Goal: Task Accomplishment & Management: Manage account settings

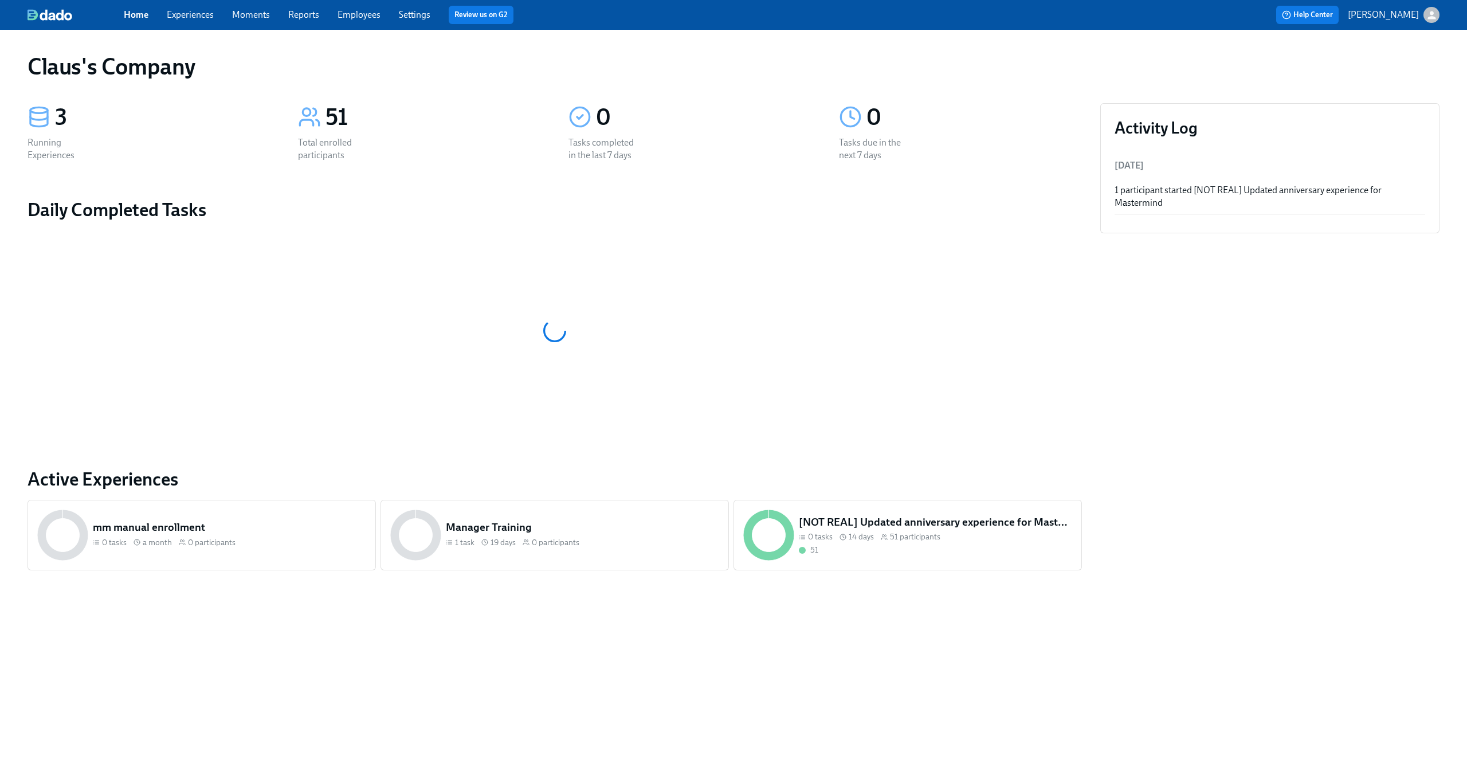
click at [191, 14] on link "Experiences" at bounding box center [190, 14] width 47 height 11
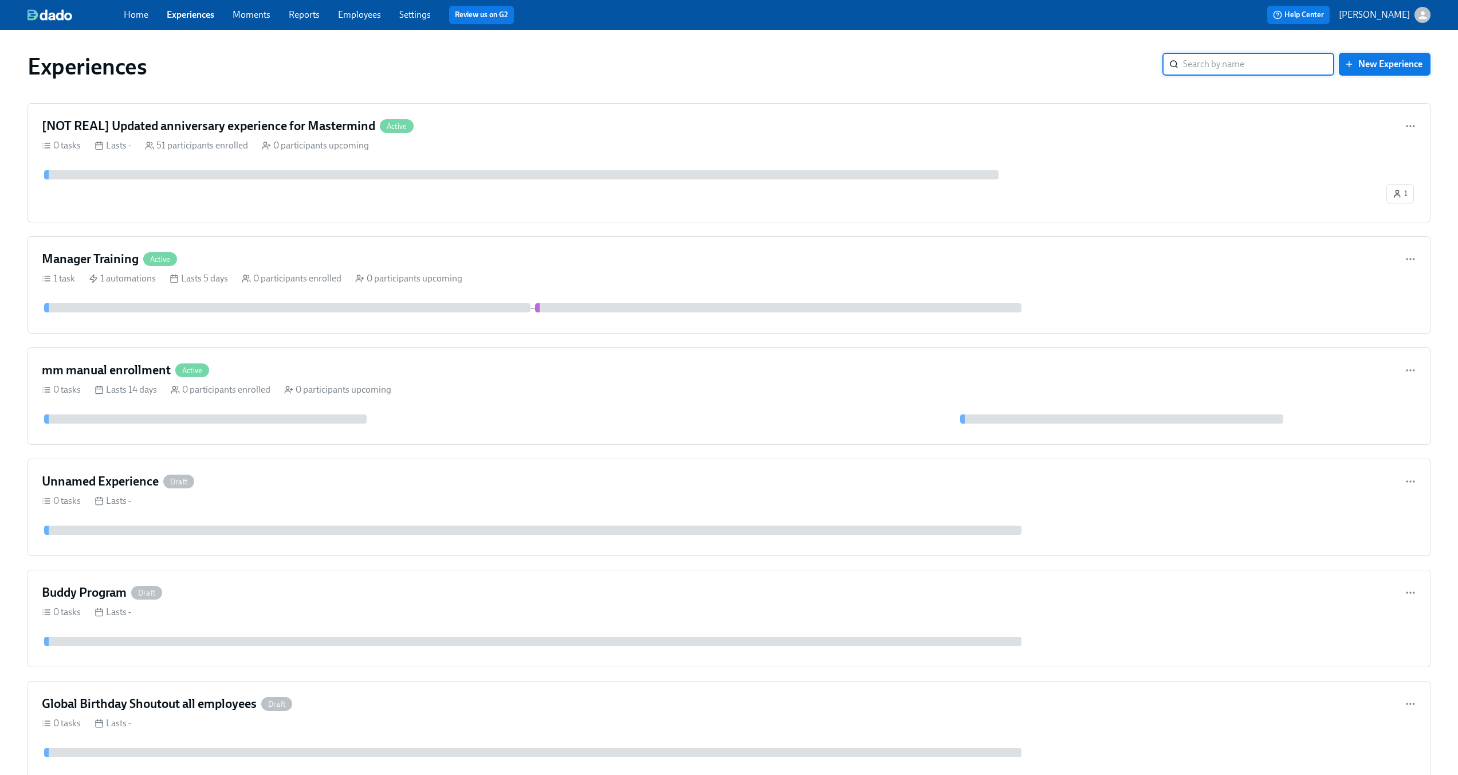
click at [1386, 56] on button "New Experience" at bounding box center [1385, 64] width 92 height 23
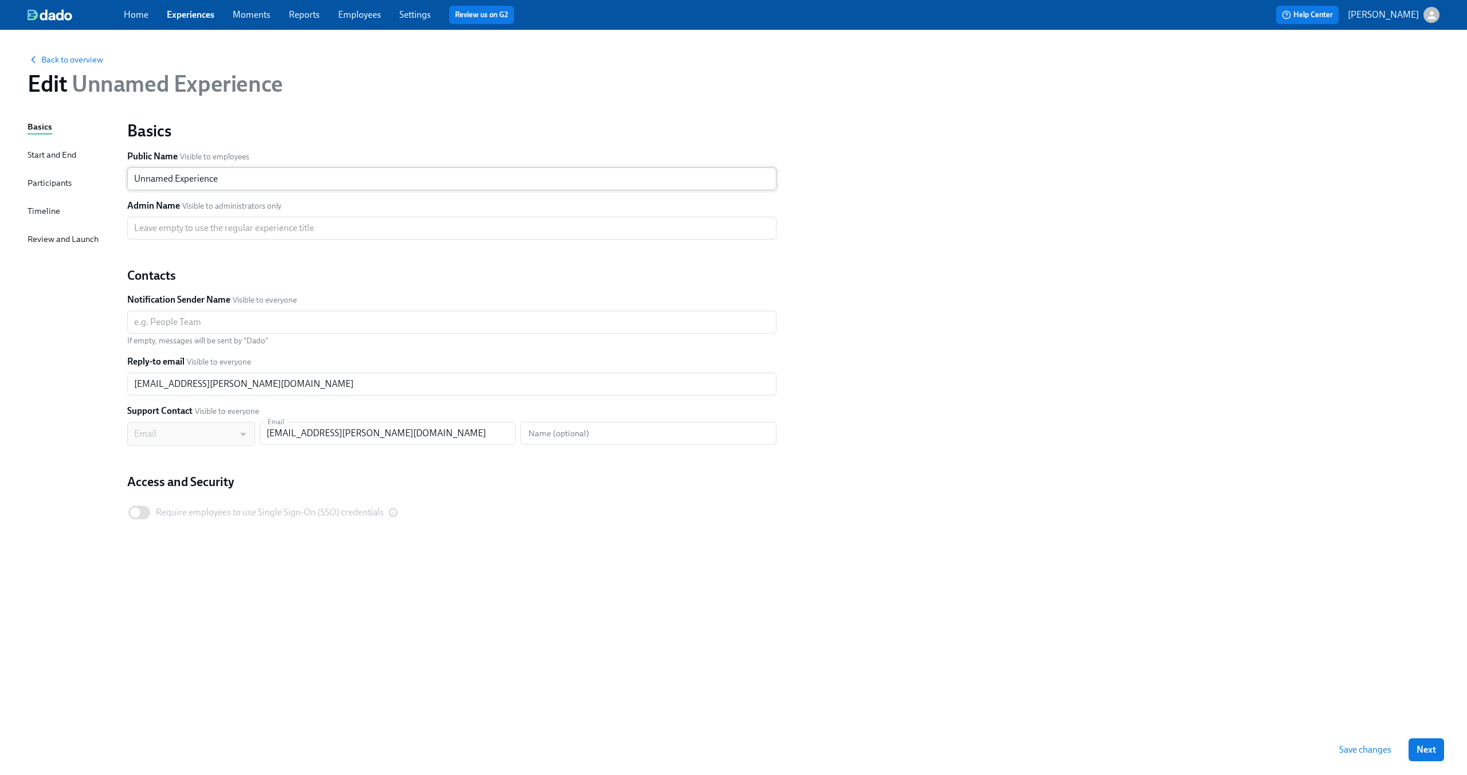
click at [292, 186] on input "Unnamed Experience" at bounding box center [451, 178] width 649 height 23
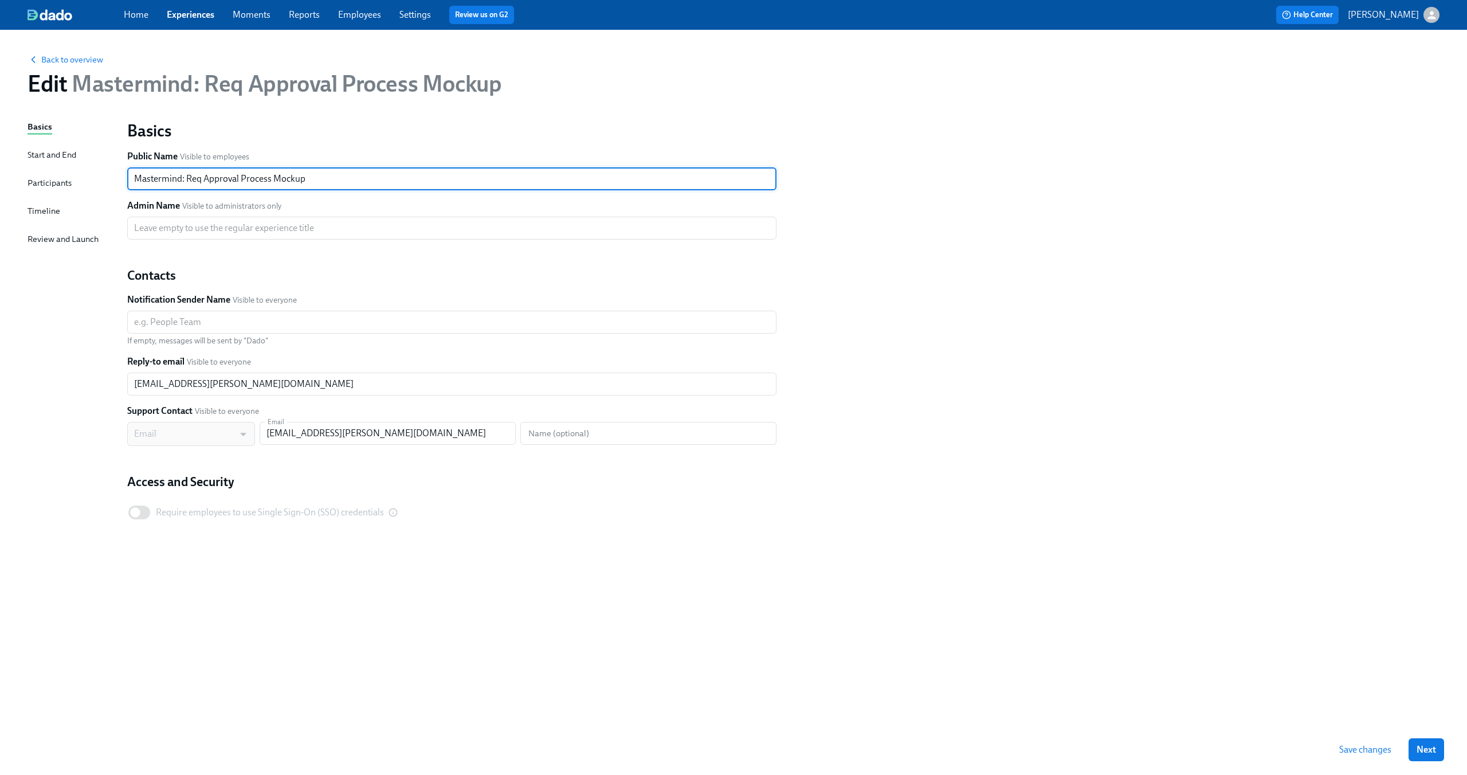
type input "Mastermind: Req Approval Process Mockup"
click at [65, 307] on div "Basics Start and End Participants Timeline Review and Launch" at bounding box center [70, 422] width 86 height 604
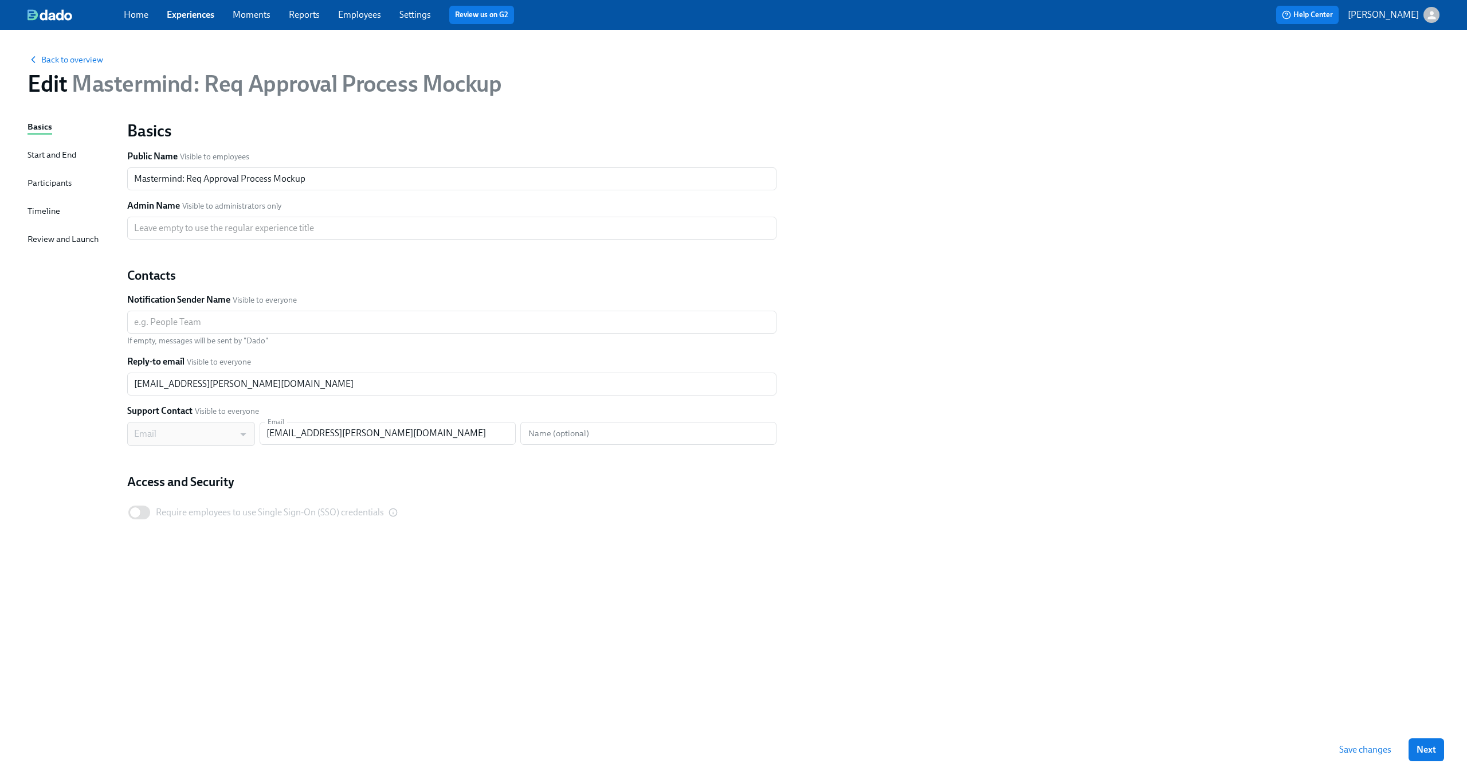
click at [63, 184] on div "Participants" at bounding box center [49, 182] width 44 height 13
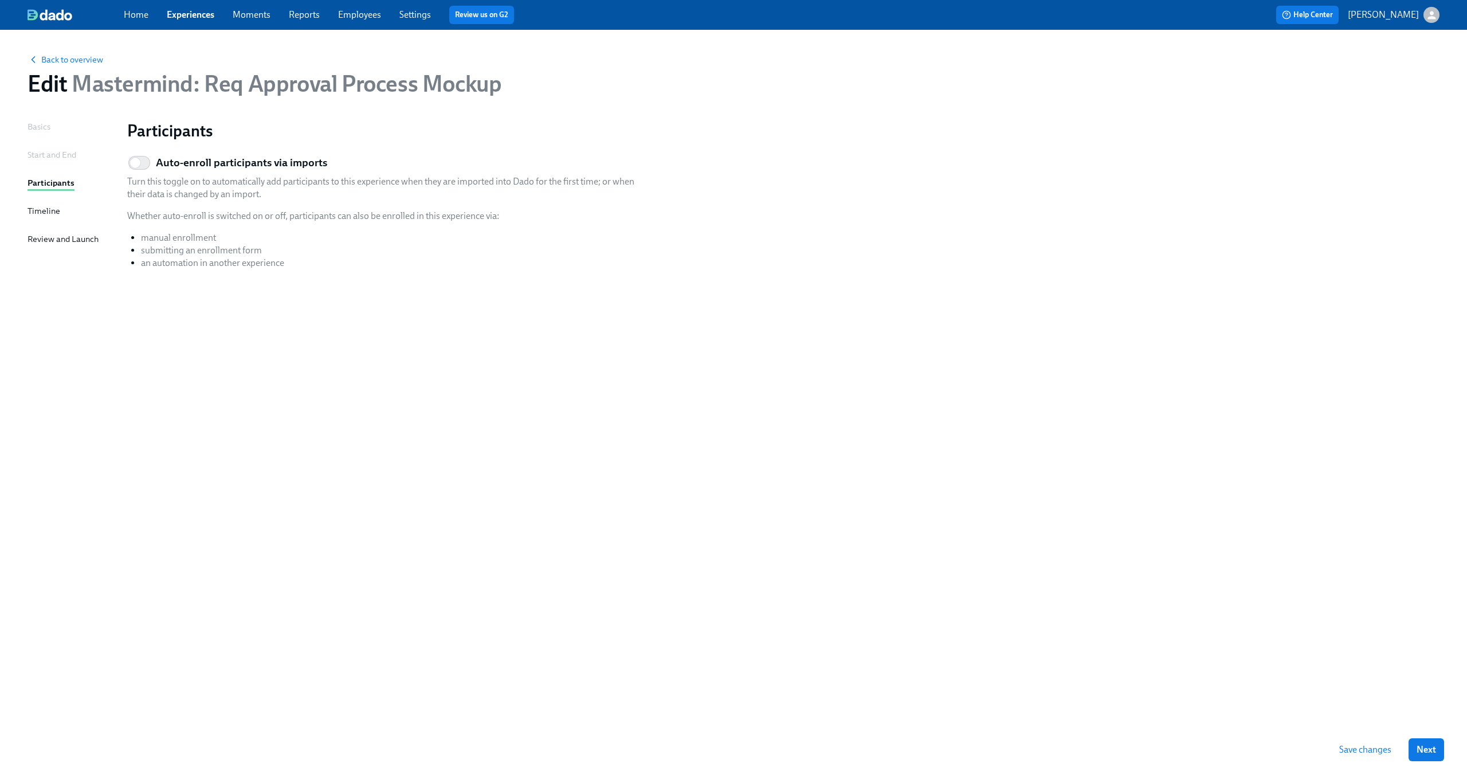
click at [53, 209] on div "Timeline" at bounding box center [43, 211] width 33 height 13
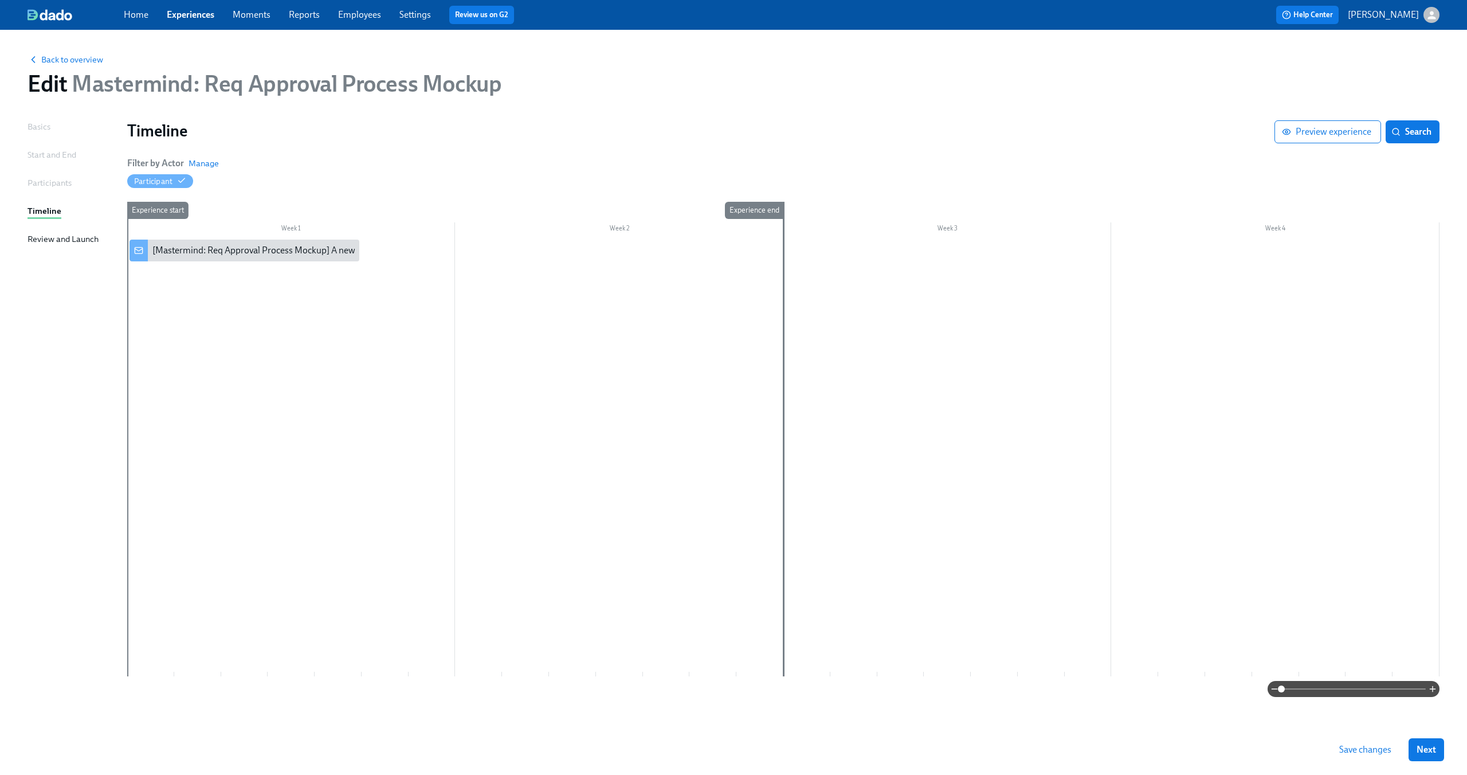
click at [50, 156] on div "Start and End" at bounding box center [51, 154] width 49 height 13
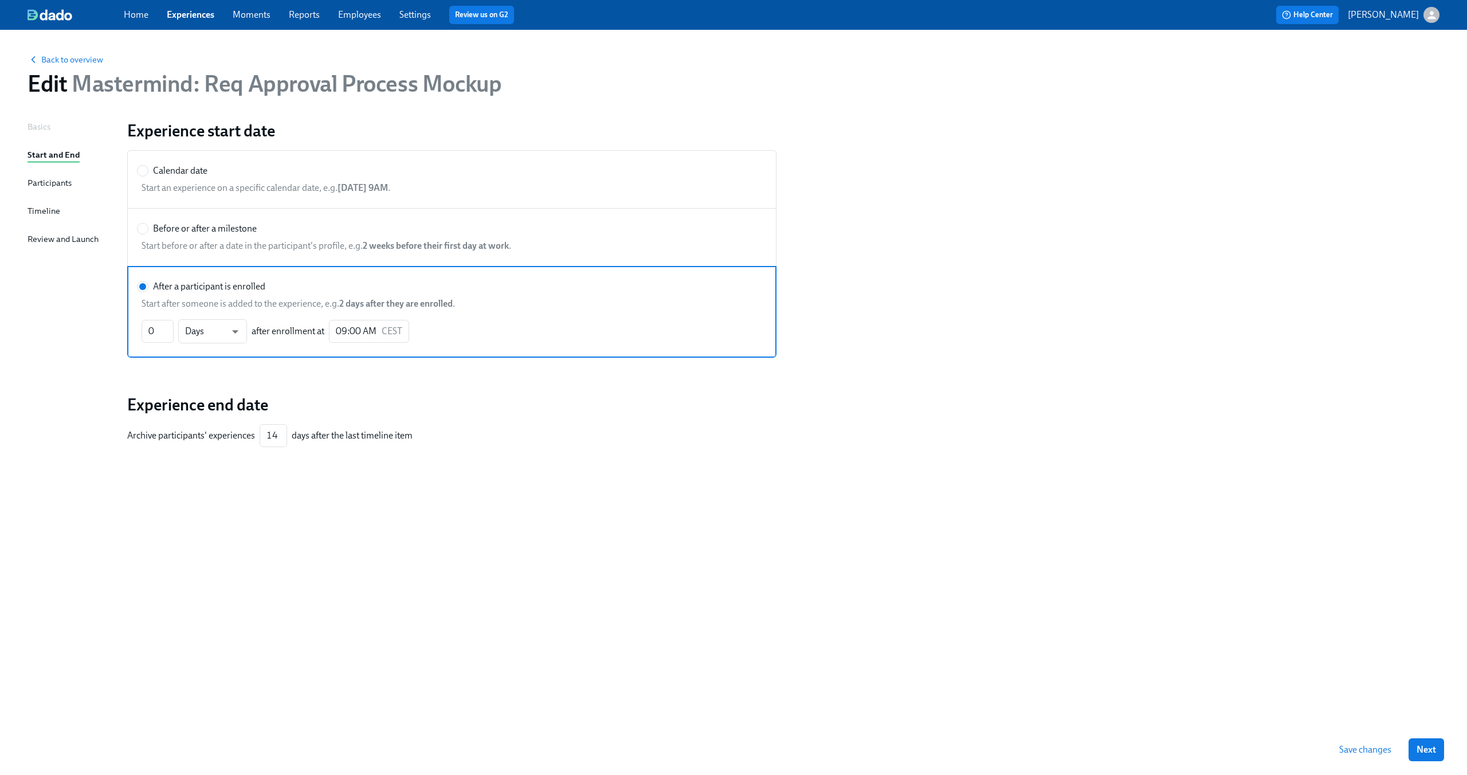
click at [72, 237] on div "Review and Launch" at bounding box center [62, 239] width 71 height 13
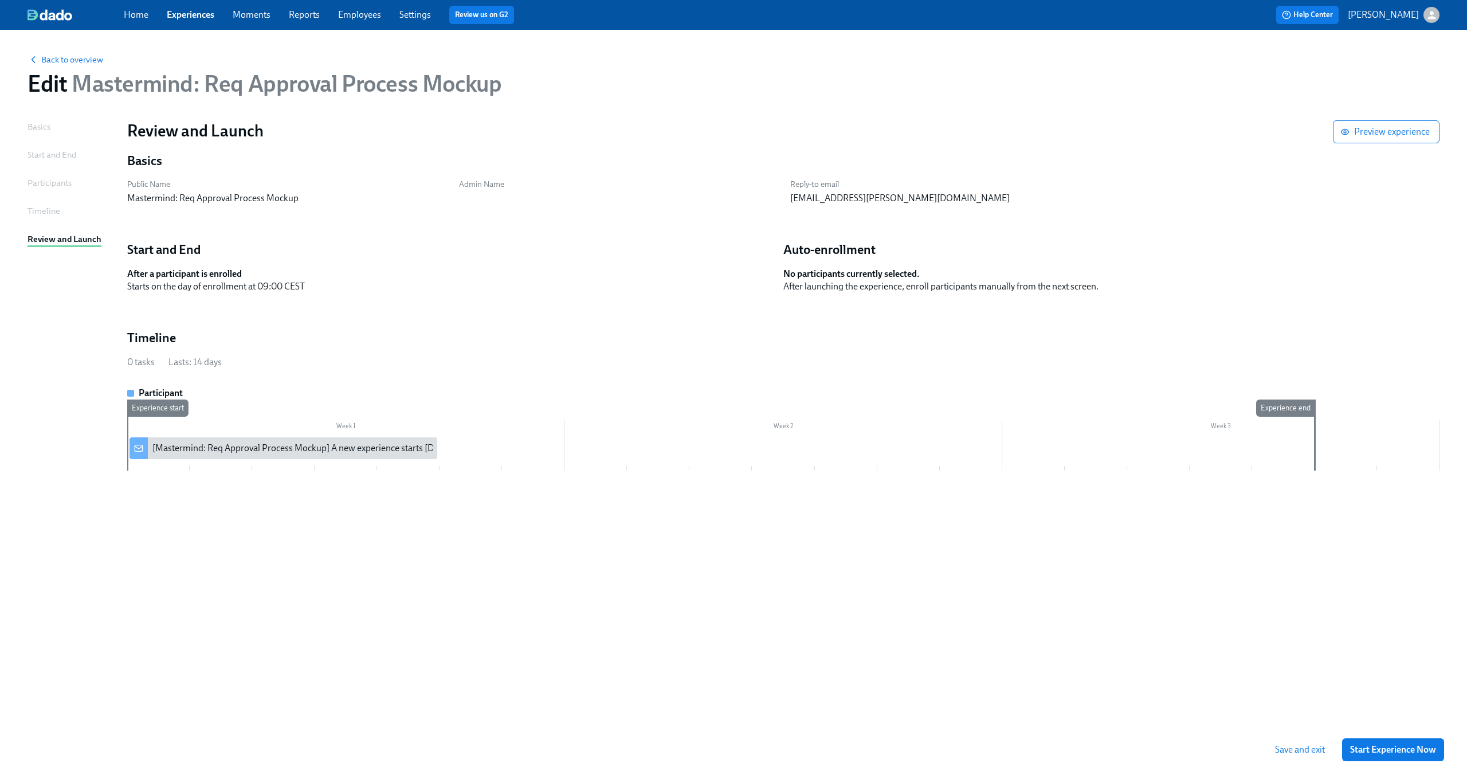
click at [64, 157] on div "Start and End" at bounding box center [51, 154] width 49 height 13
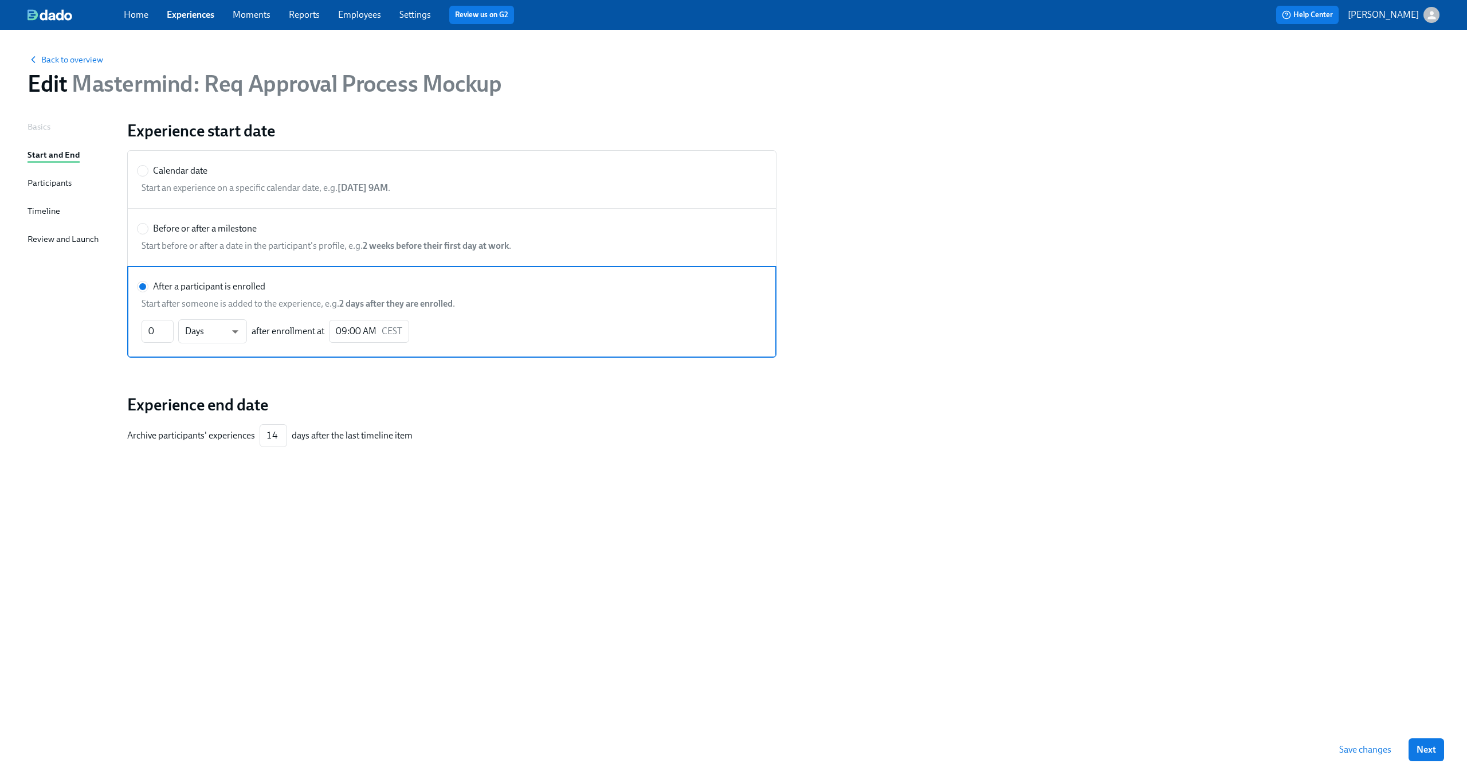
click at [57, 178] on div "Participants" at bounding box center [49, 182] width 44 height 13
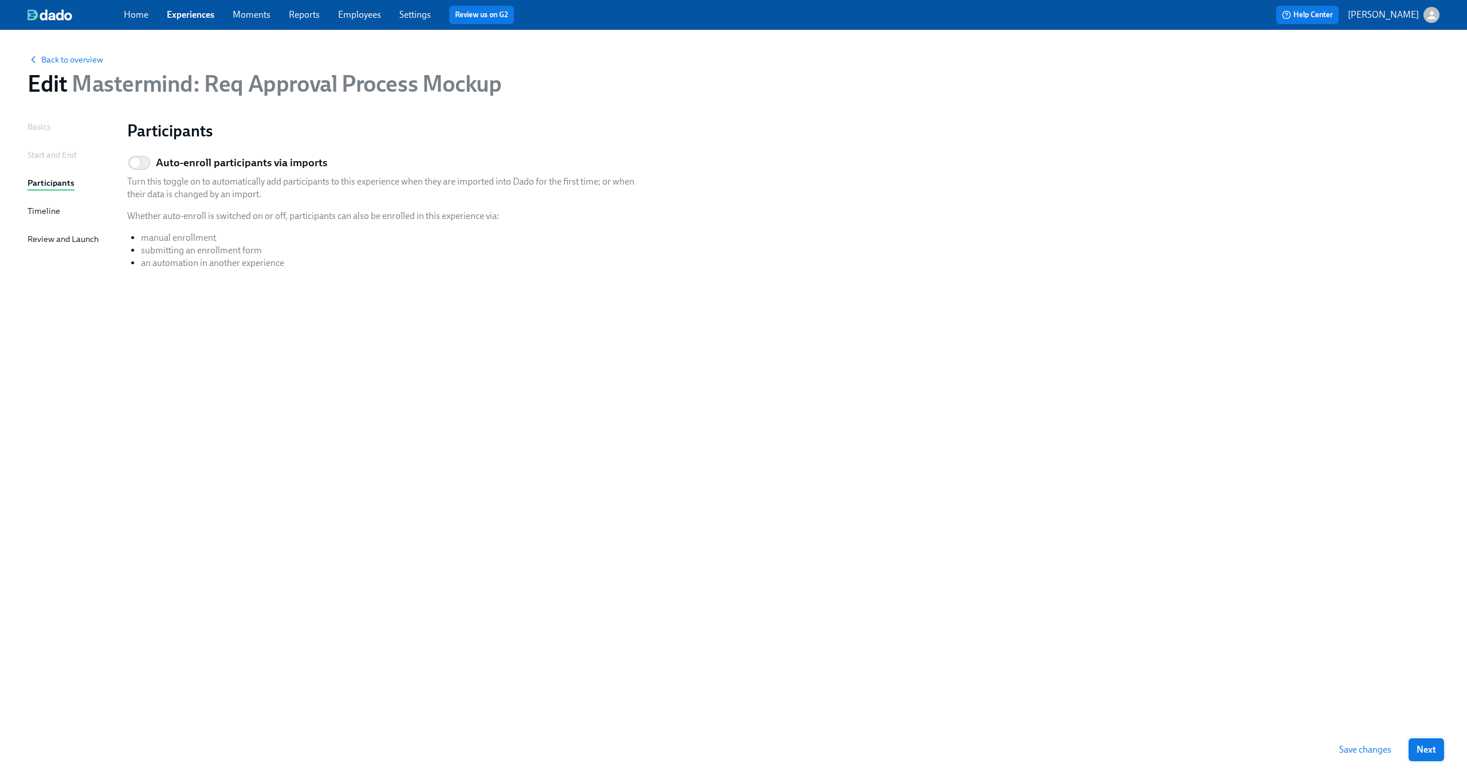
click at [1429, 744] on span "Next" at bounding box center [1425, 749] width 19 height 11
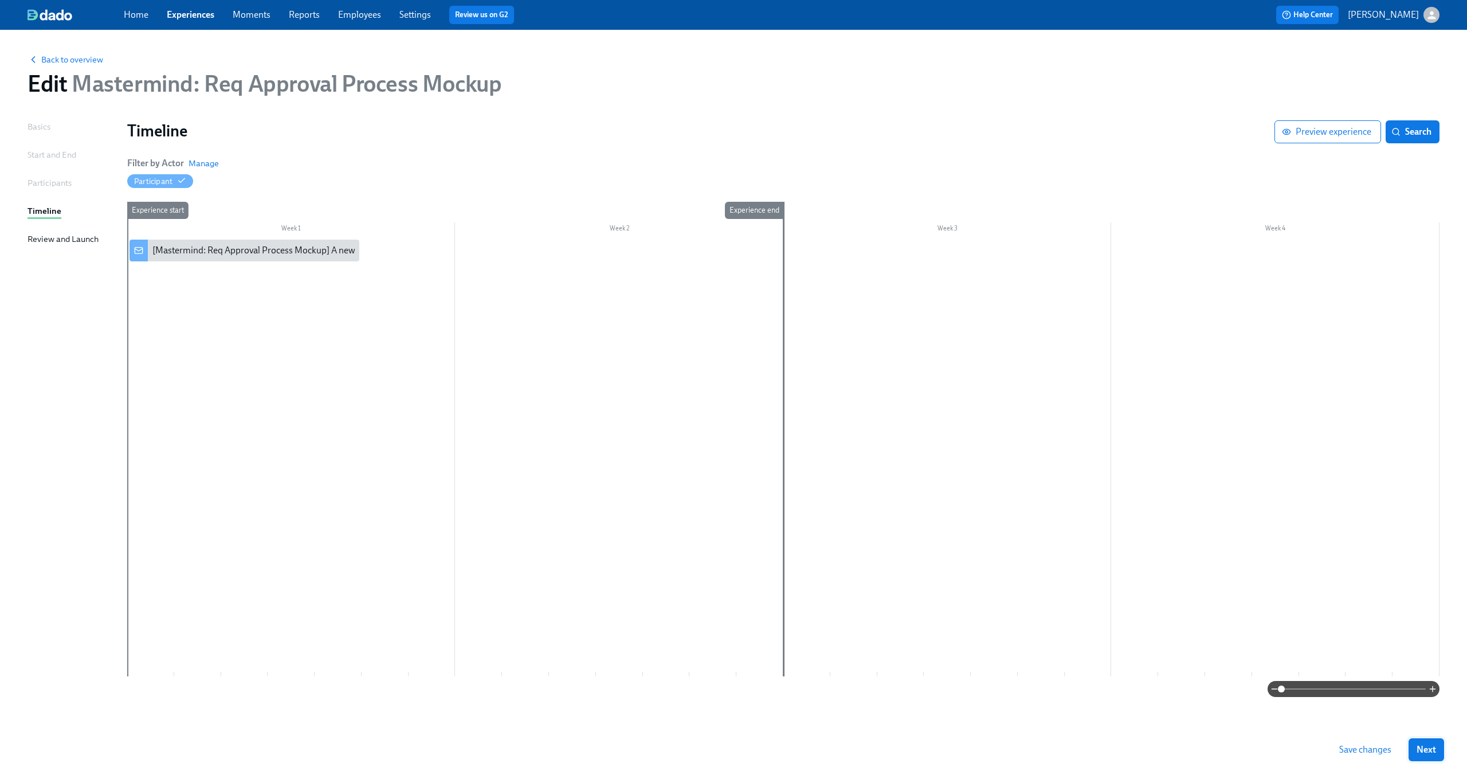
click at [1431, 748] on span "Next" at bounding box center [1425, 749] width 19 height 11
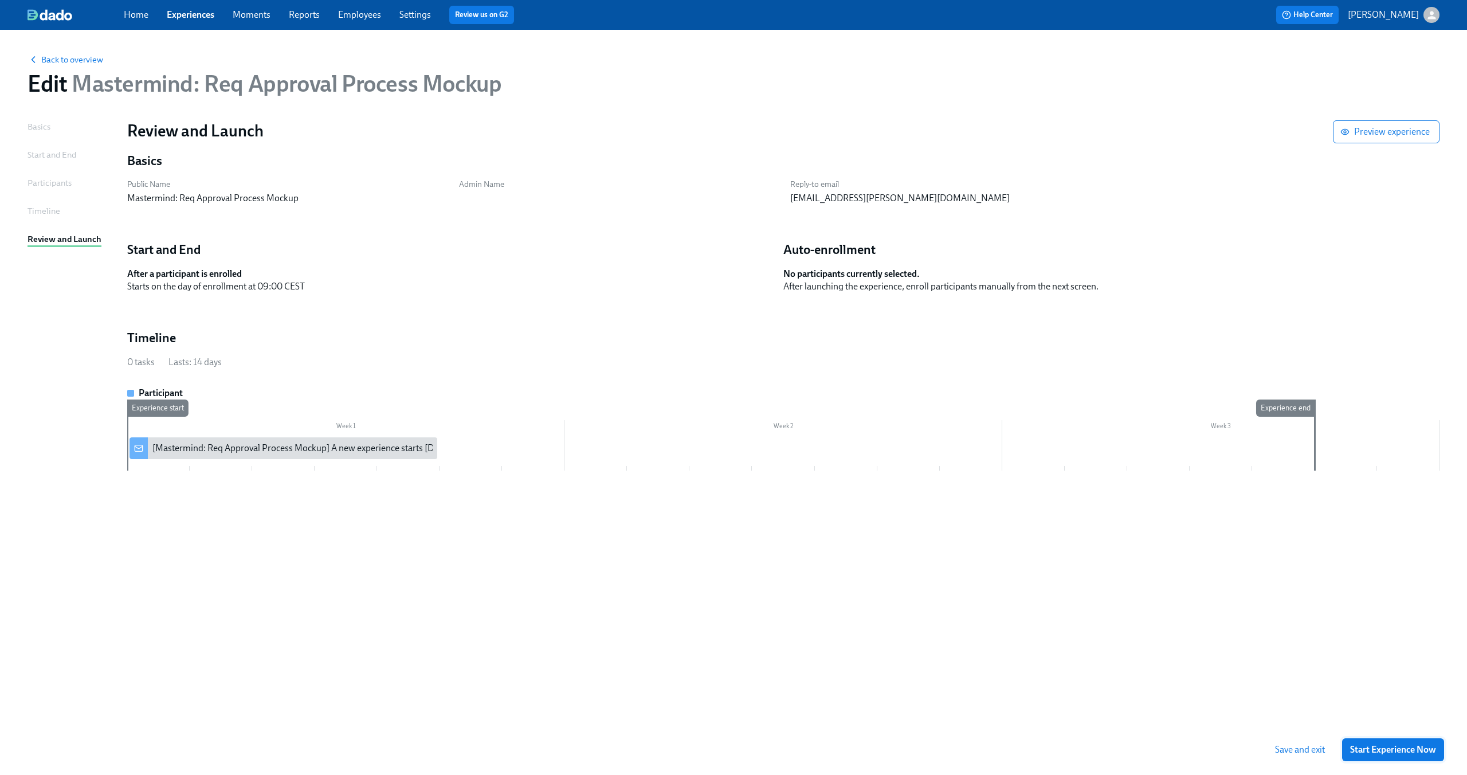
drag, startPoint x: 1412, startPoint y: 751, endPoint x: 1396, endPoint y: 747, distance: 16.0
click at [1396, 747] on span "Start Experience Now" at bounding box center [1393, 749] width 86 height 11
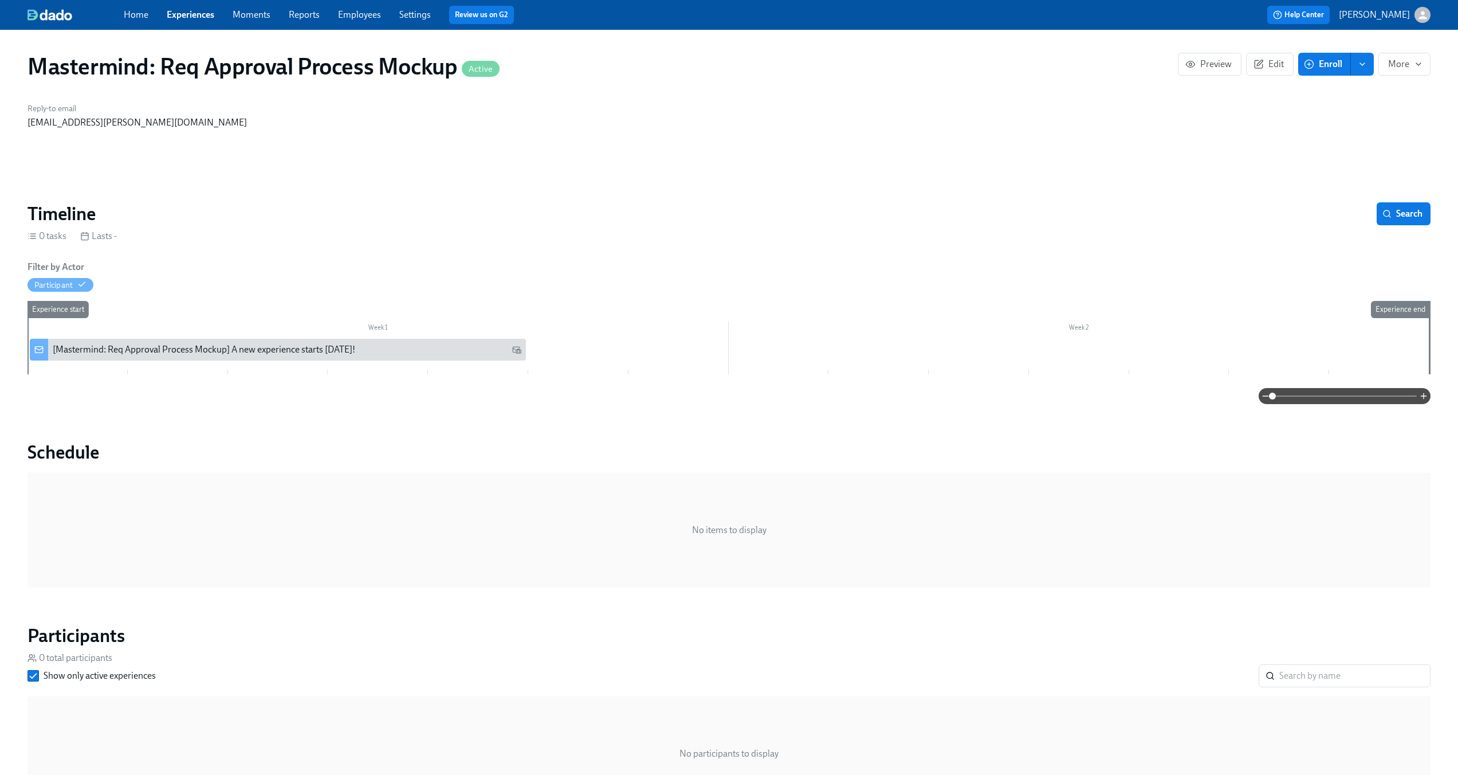
click at [235, 340] on div "[Mastermind: Req Approval Process Mockup] A new experience starts today!" at bounding box center [278, 350] width 496 height 22
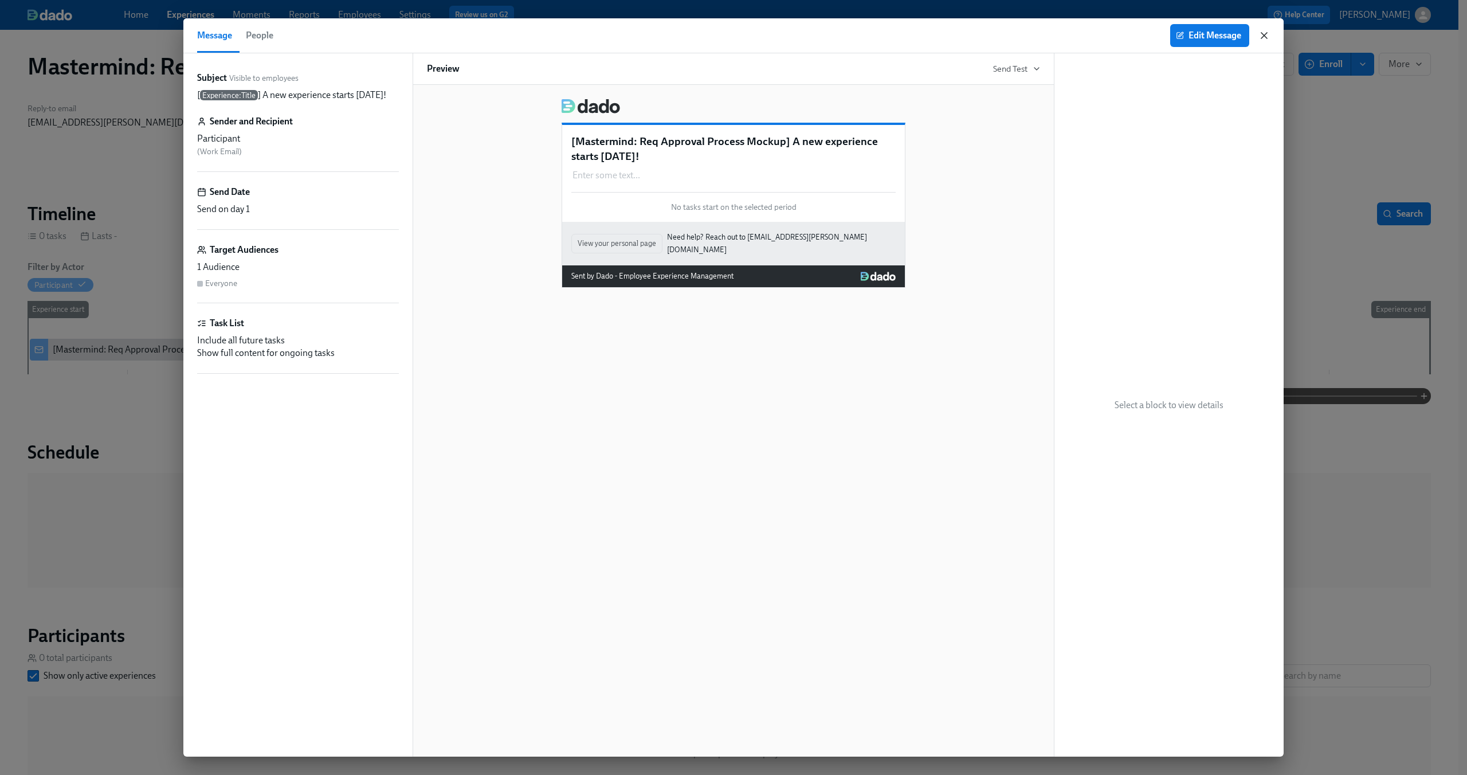
click at [1262, 36] on icon "button" at bounding box center [1263, 35] width 11 height 11
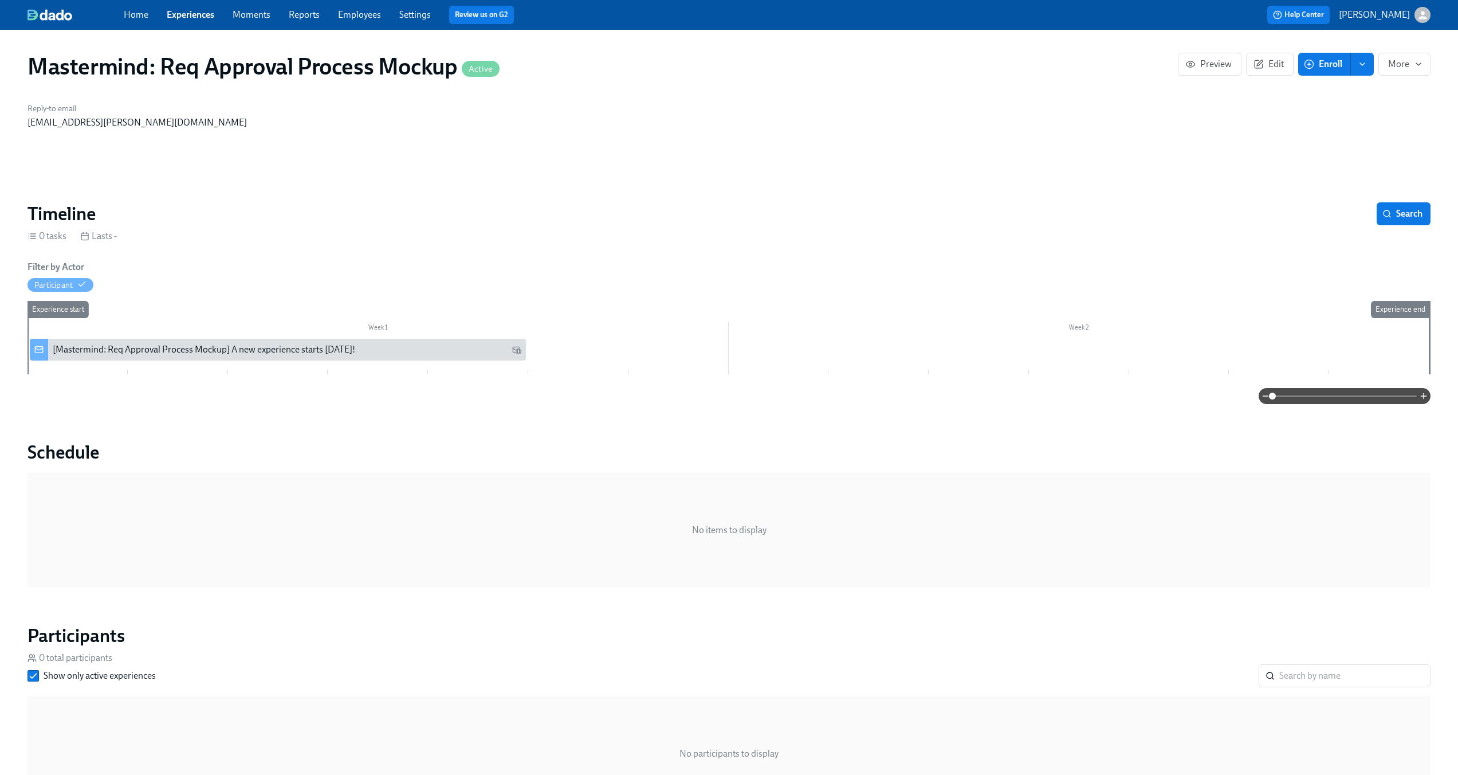
click at [1431, 12] on div "Home Experiences Moments Reports Employees Settings Review us on G2 Help Center…" at bounding box center [729, 15] width 1458 height 30
click at [1420, 14] on icon "button" at bounding box center [1423, 15] width 12 height 12
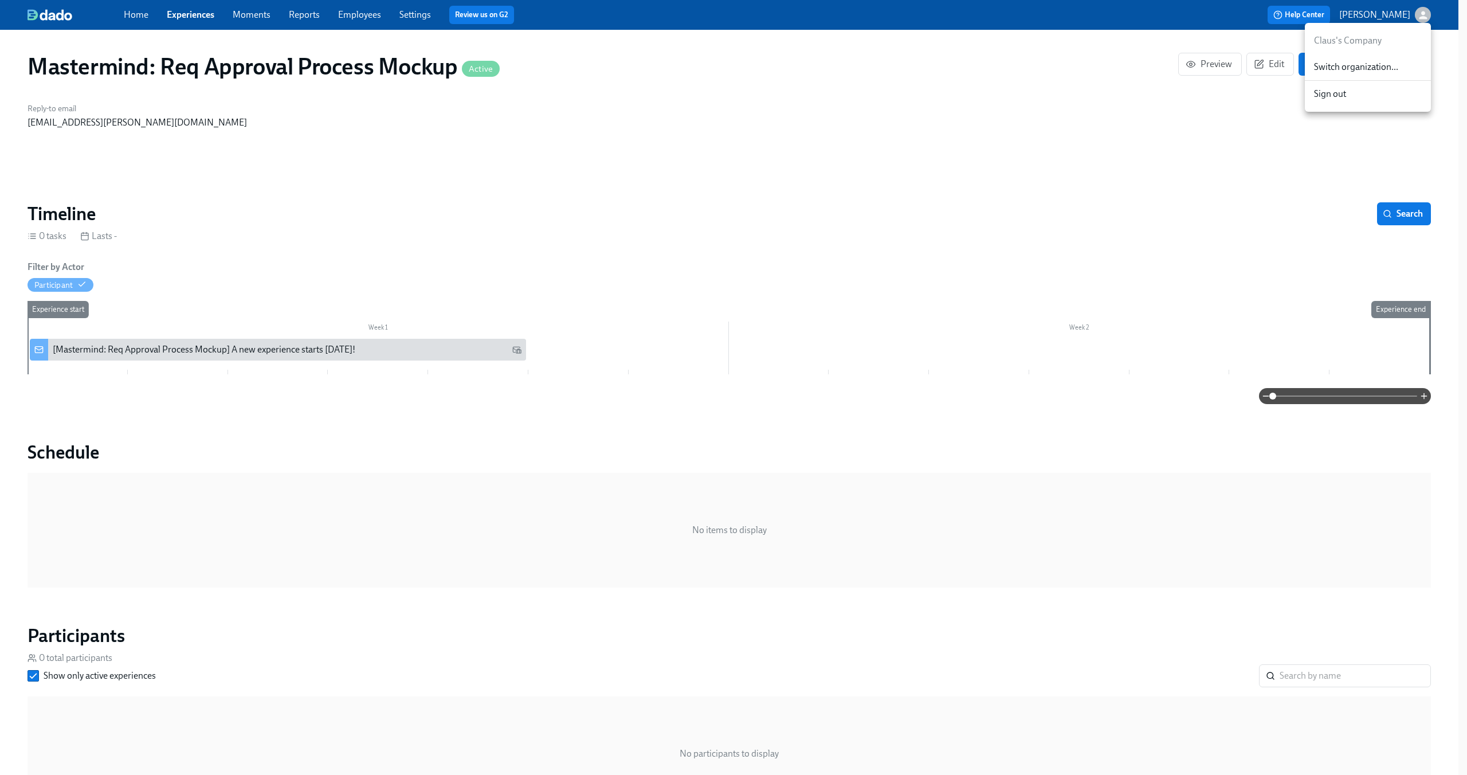
click at [1420, 14] on div at bounding box center [733, 387] width 1467 height 775
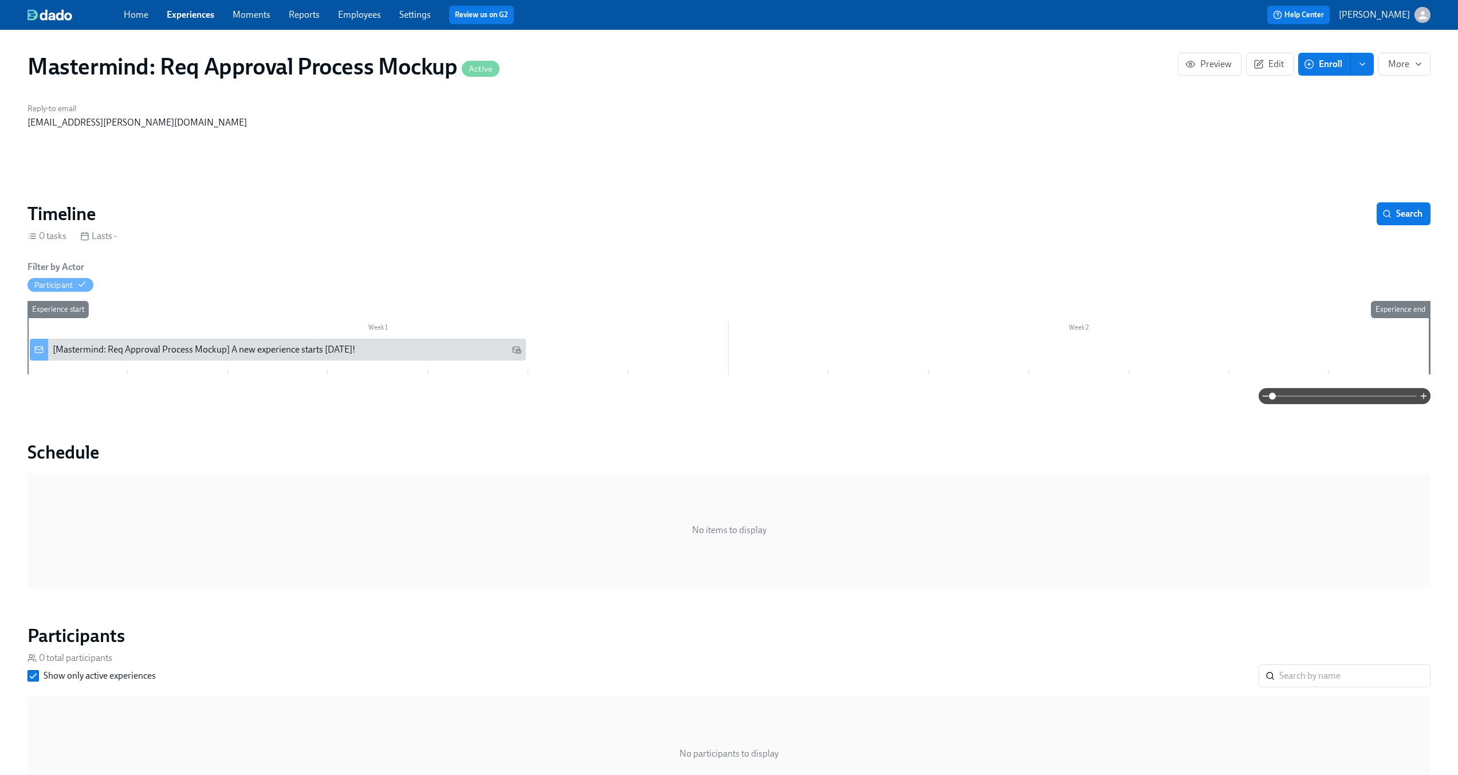
click at [355, 375] on div "Week 1 Week 2 Experience start Experience end [Mastermind: Req Approval Process…" at bounding box center [728, 340] width 1403 height 78
click at [1251, 68] on button "Edit" at bounding box center [1270, 64] width 48 height 23
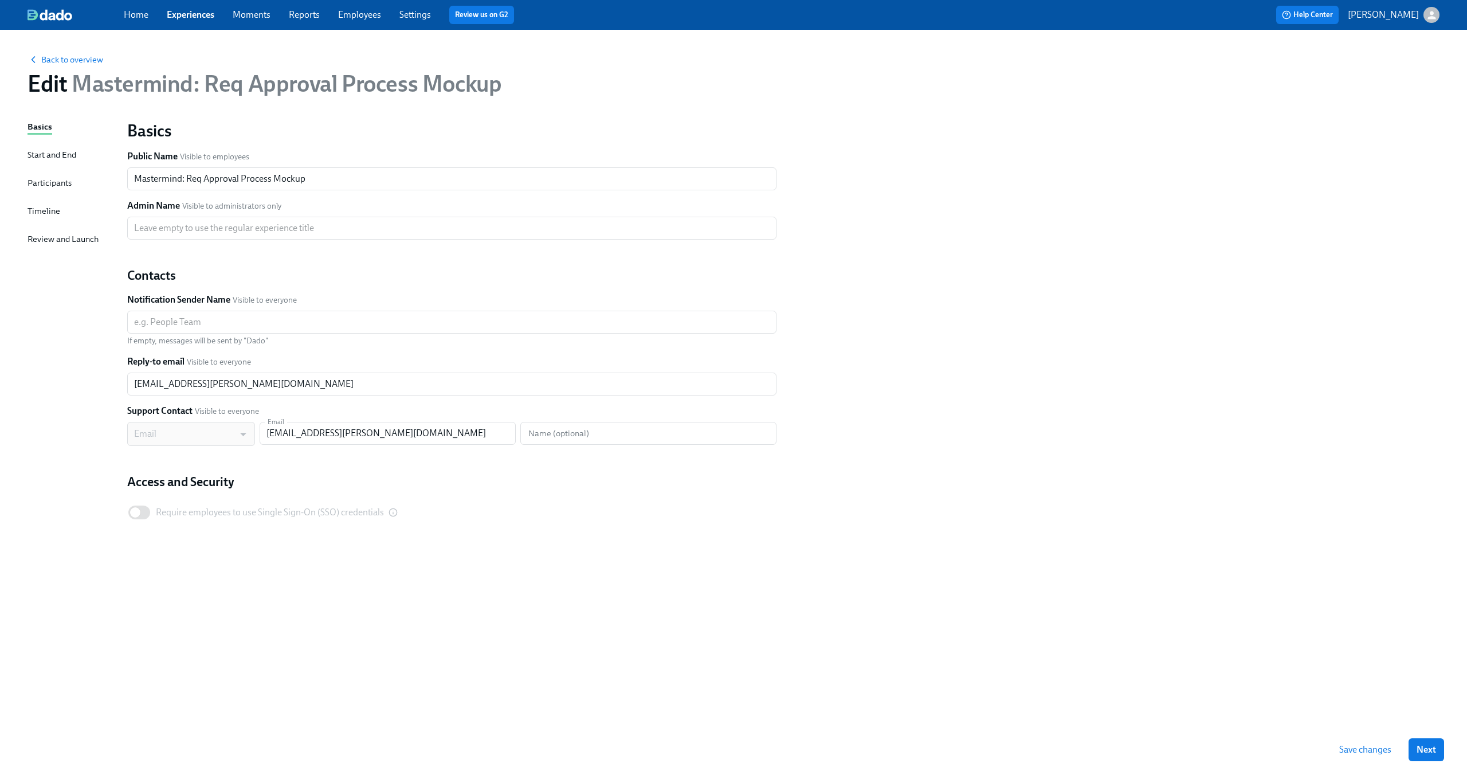
click at [42, 198] on div "Basics Start and End Participants Timeline Review and Launch" at bounding box center [70, 422] width 86 height 604
click at [39, 212] on div "Timeline" at bounding box center [43, 211] width 33 height 13
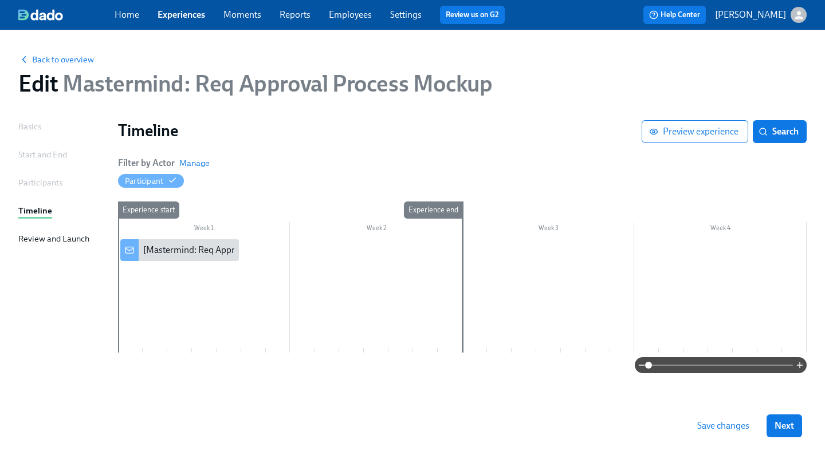
click at [815, 446] on div "Save changes Next" at bounding box center [412, 426] width 825 height 50
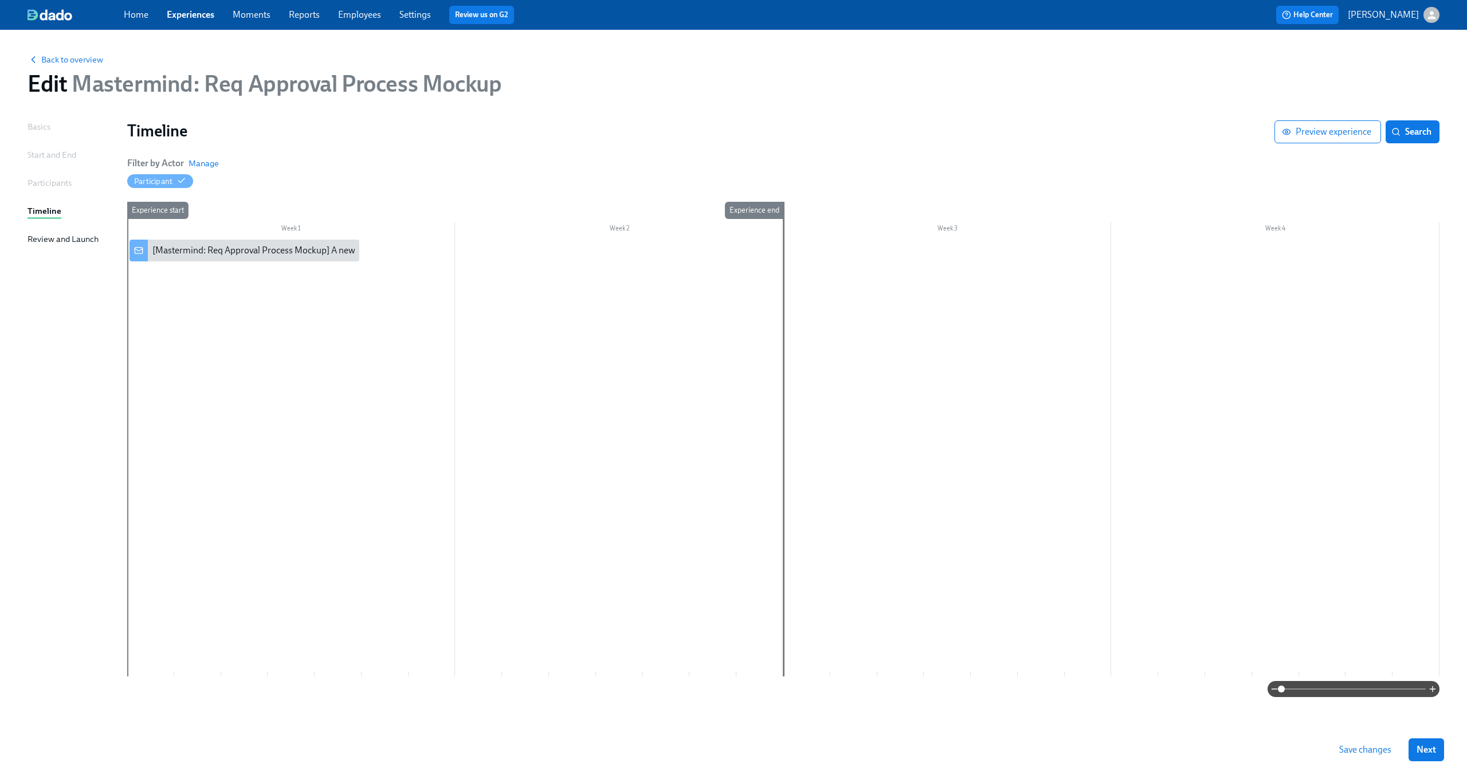
click at [254, 335] on div at bounding box center [783, 457] width 1312 height 437
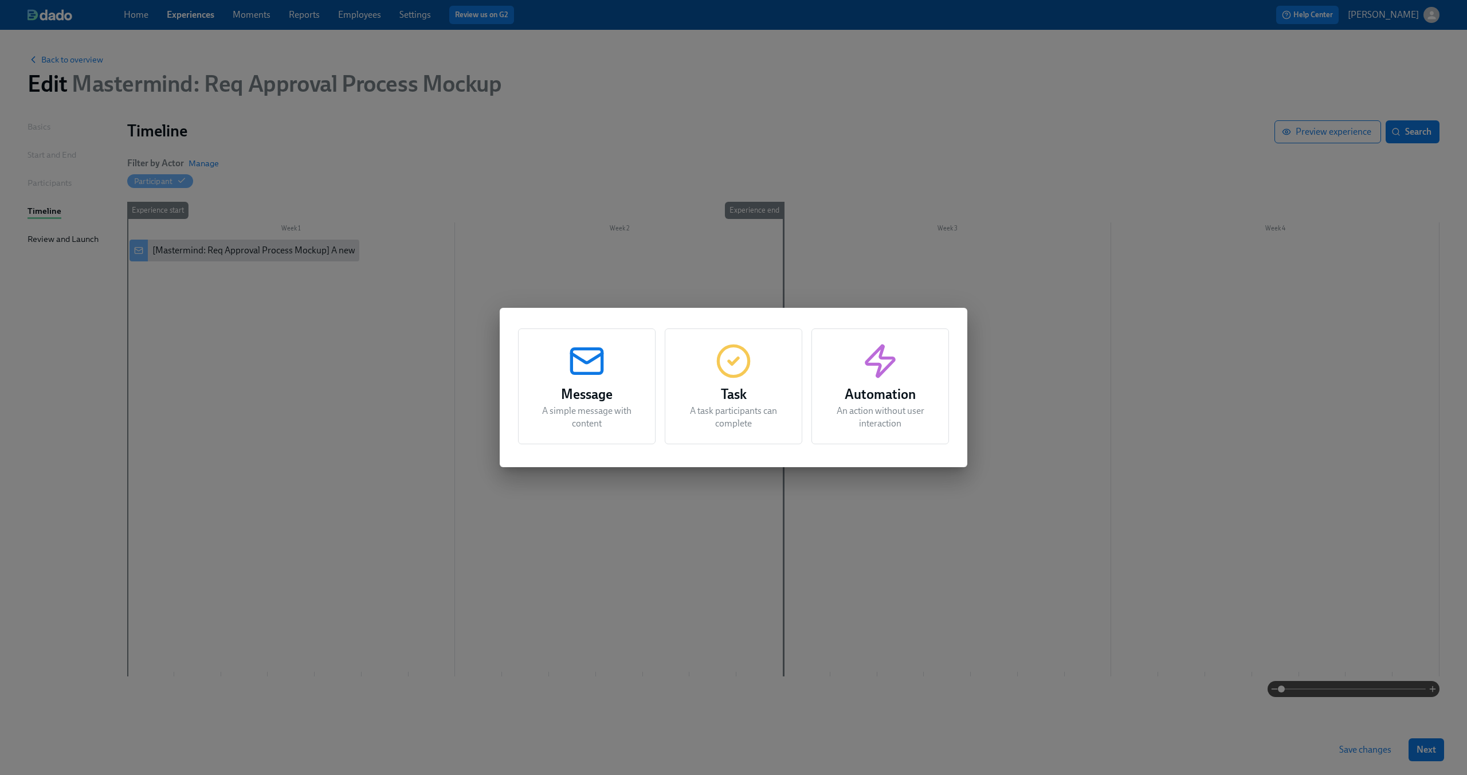
click at [740, 388] on h3 "Task" at bounding box center [733, 394] width 109 height 21
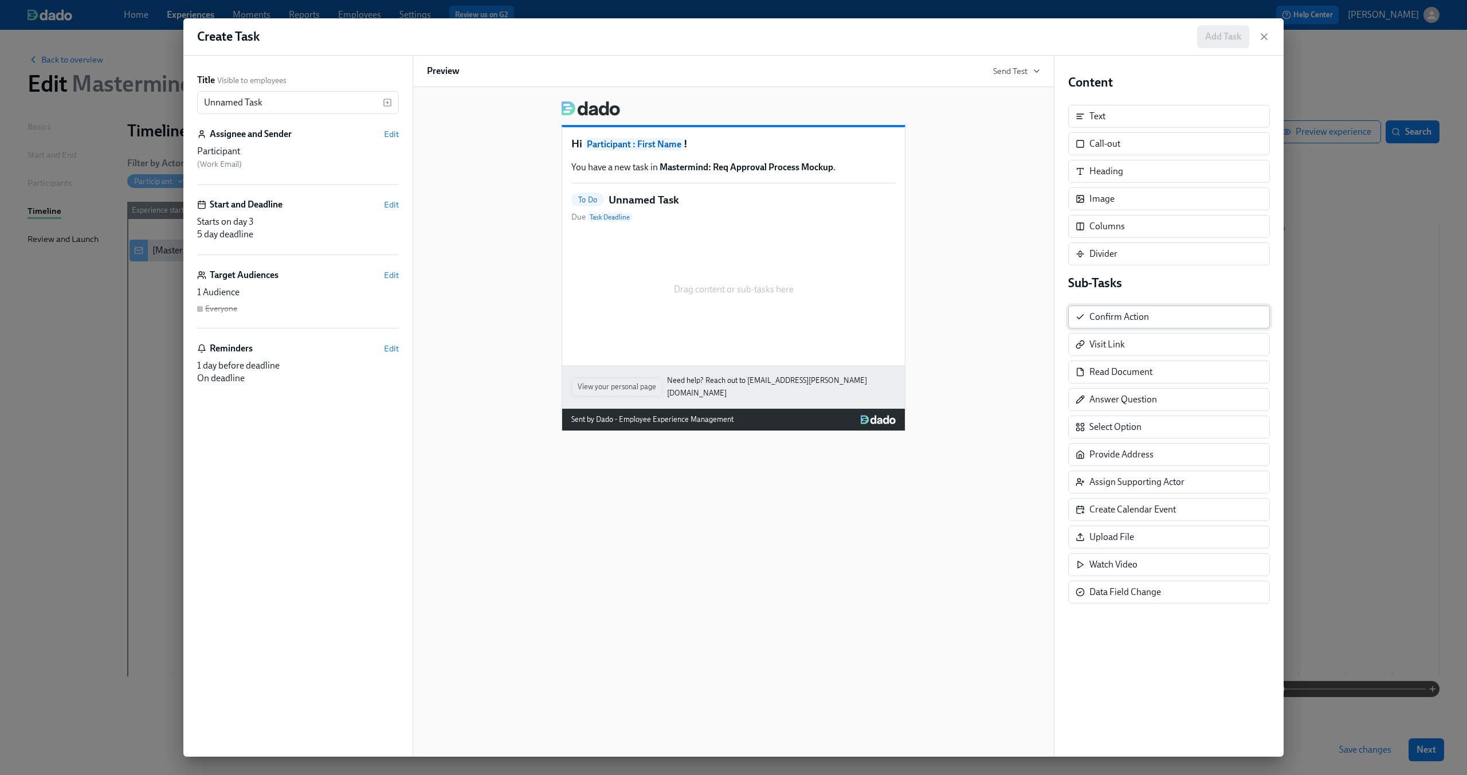
click at [1093, 316] on div "Confirm Action" at bounding box center [1119, 317] width 60 height 13
drag, startPoint x: 1093, startPoint y: 316, endPoint x: 640, endPoint y: 302, distance: 453.4
click at [640, 302] on div "Title Visible to employees Unnamed Task ​ Assignee and Sender Edit Participant …" at bounding box center [733, 406] width 1100 height 701
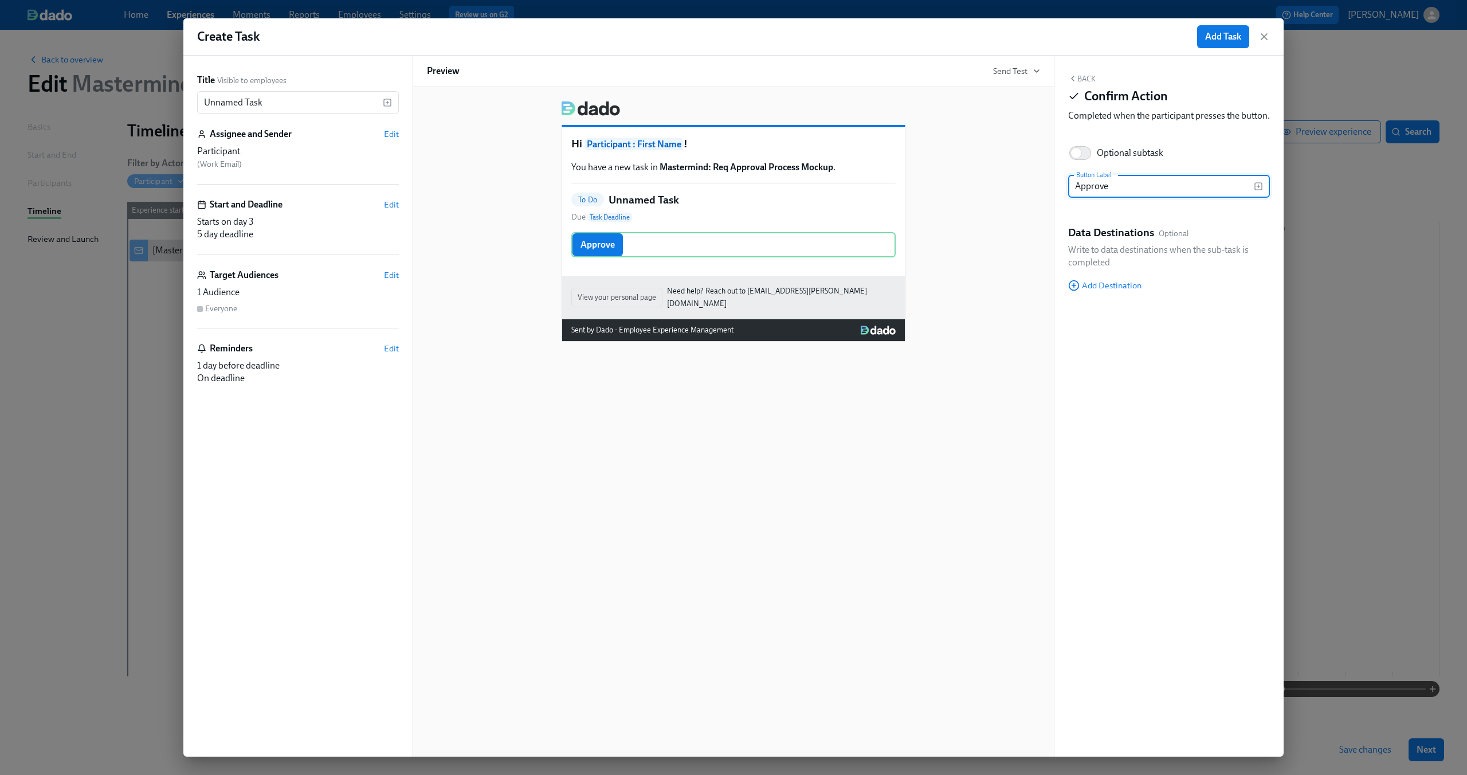
type input "Approve"
click at [682, 466] on div "Hi Participant : First Name ! You have a new task in Mastermind: Req Approval P…" at bounding box center [733, 421] width 642 height 669
click at [930, 195] on div "Hi Participant : First Name ! You have a new task in Mastermind: Req Approval P…" at bounding box center [733, 217] width 613 height 250
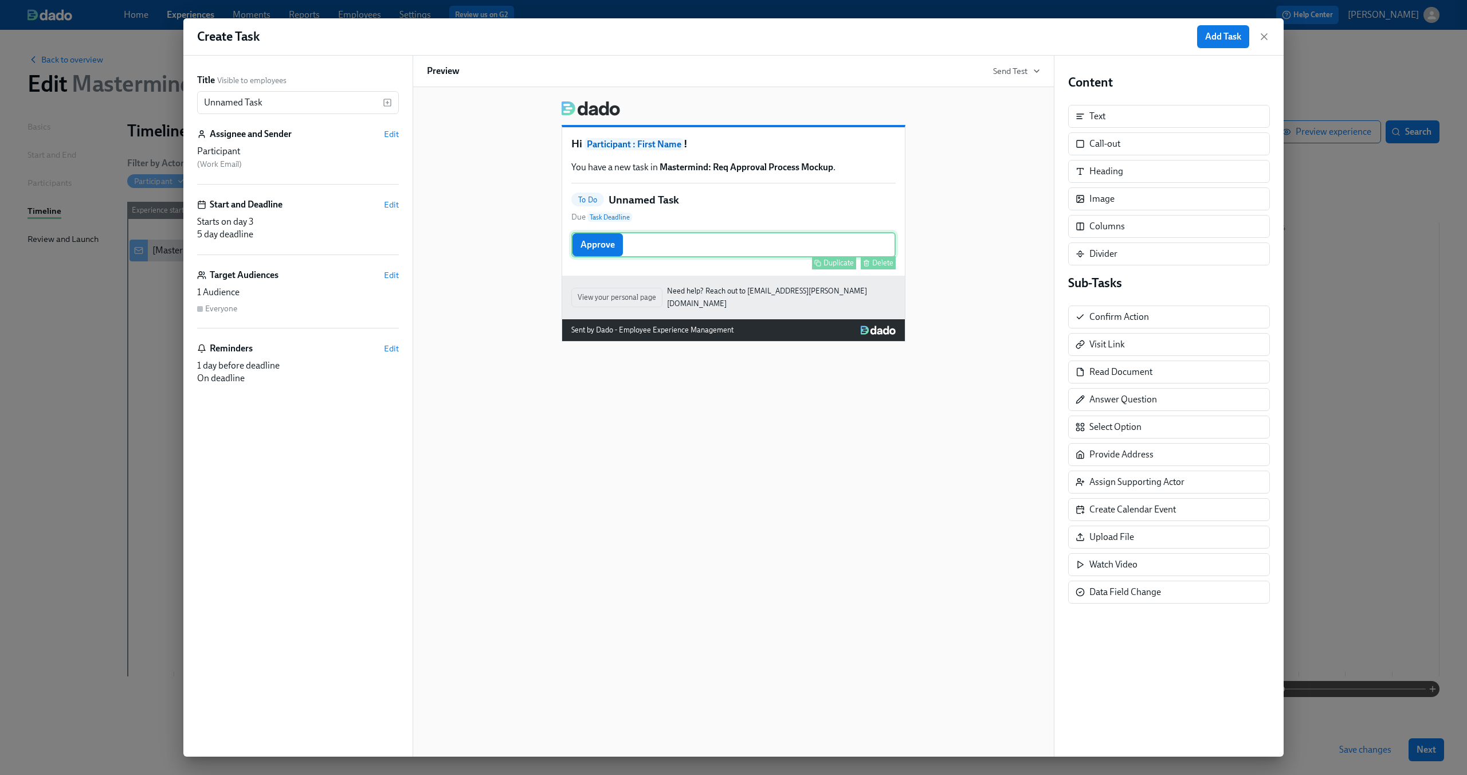
click at [781, 253] on div "Approve Duplicate Delete" at bounding box center [733, 244] width 324 height 25
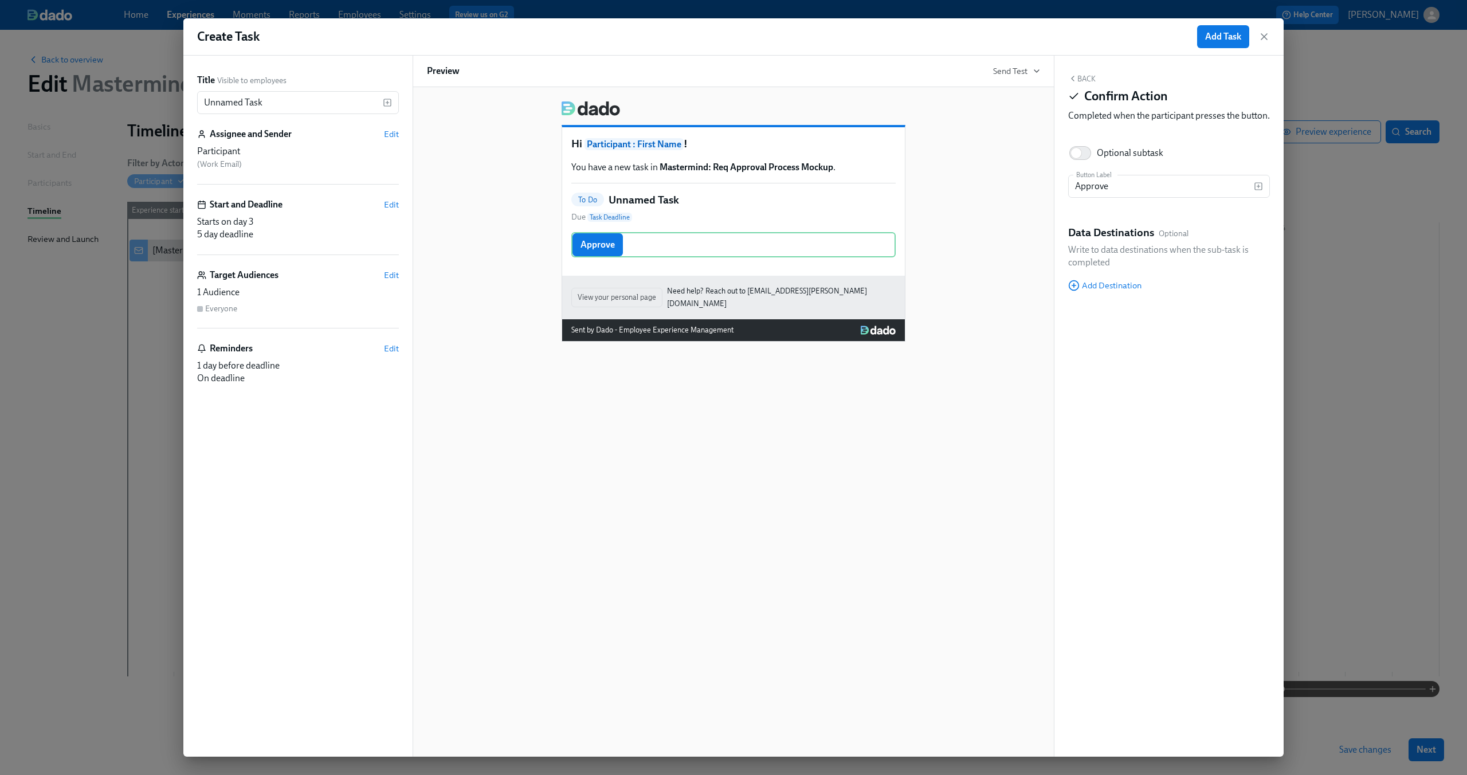
click at [1088, 230] on div "Back Confirm Action Completed when the participant presses the button. Optional…" at bounding box center [1168, 406] width 229 height 701
click at [1259, 191] on icon "button" at bounding box center [1257, 186] width 9 height 9
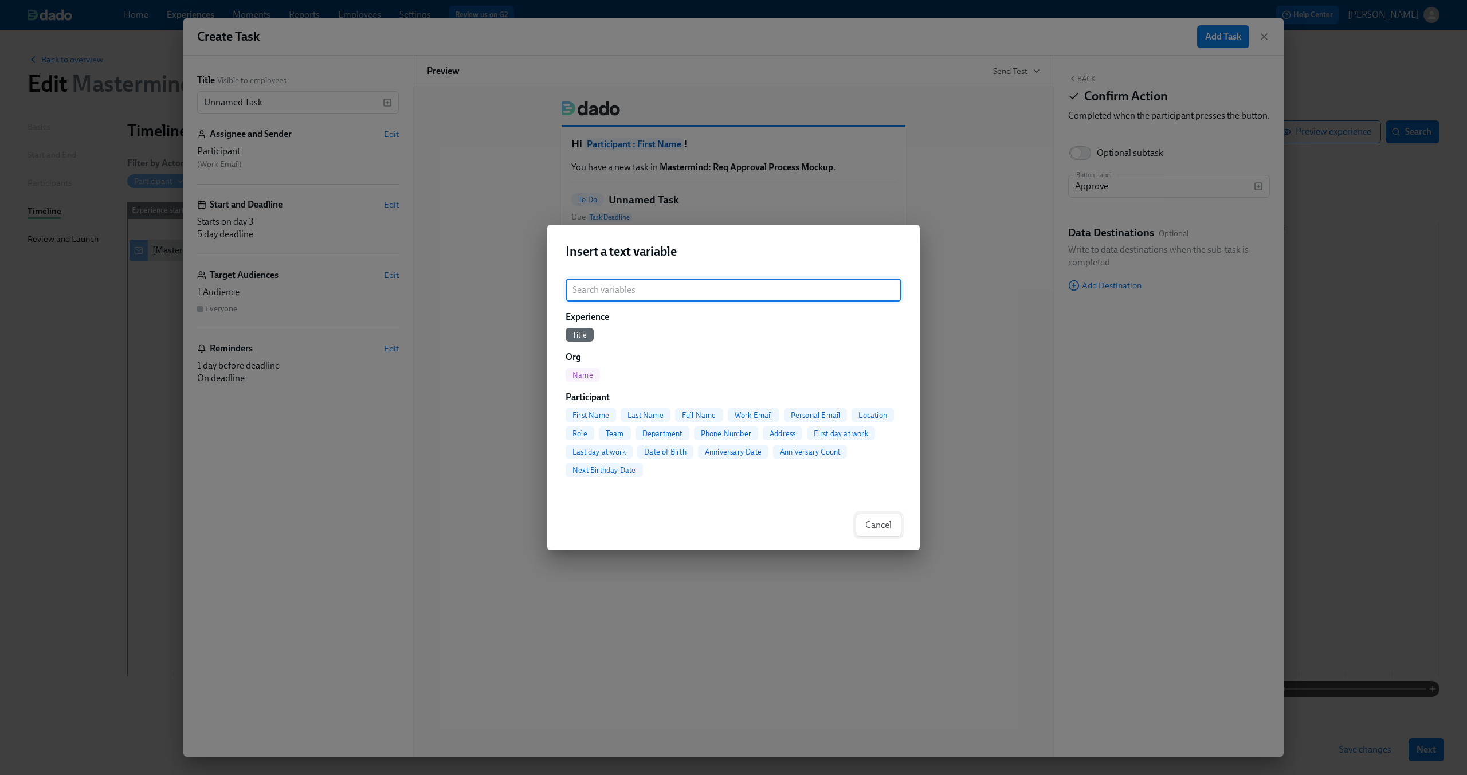
click at [876, 514] on button "Cancel" at bounding box center [878, 524] width 46 height 23
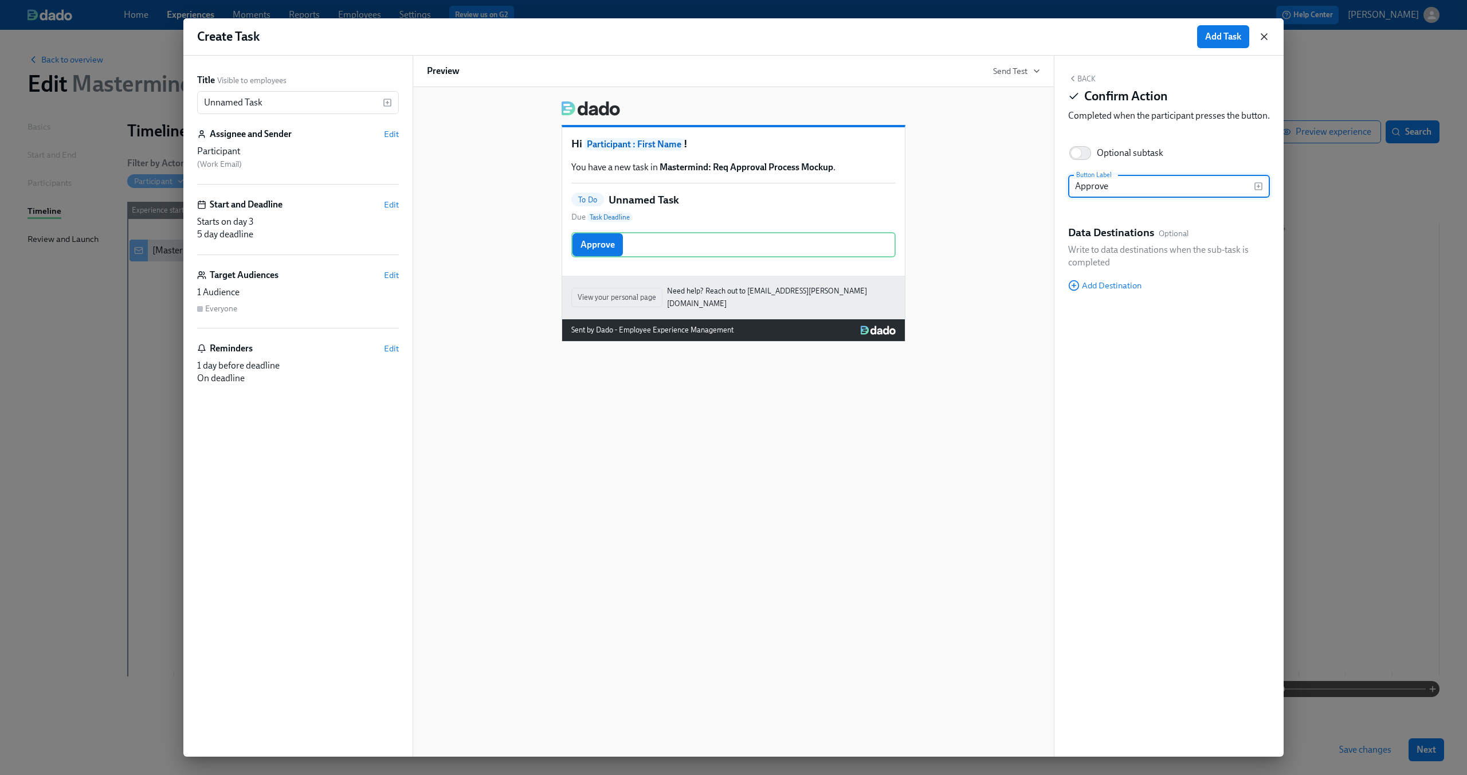
click at [1260, 31] on icon "button" at bounding box center [1263, 36] width 11 height 11
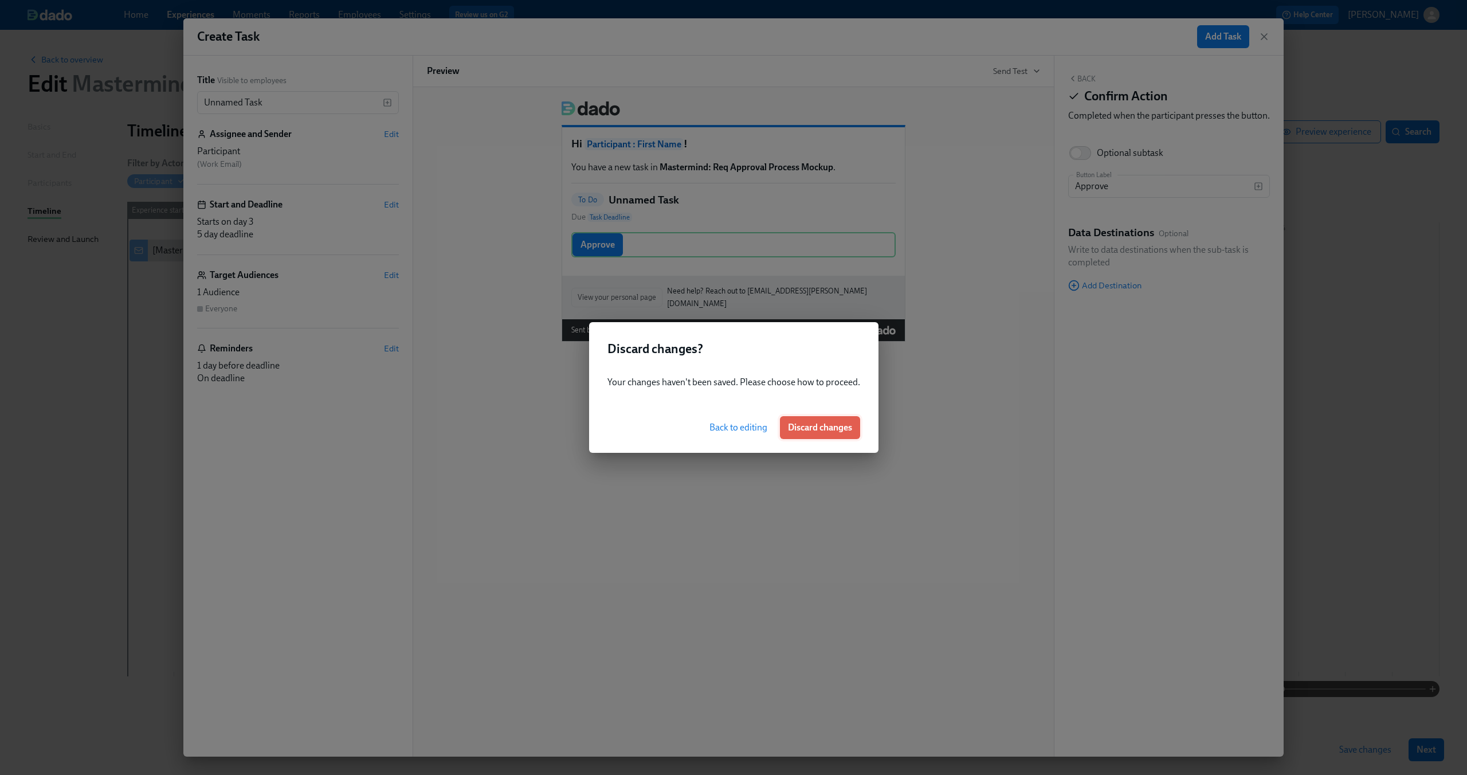
click at [810, 427] on span "Discard changes" at bounding box center [820, 427] width 64 height 11
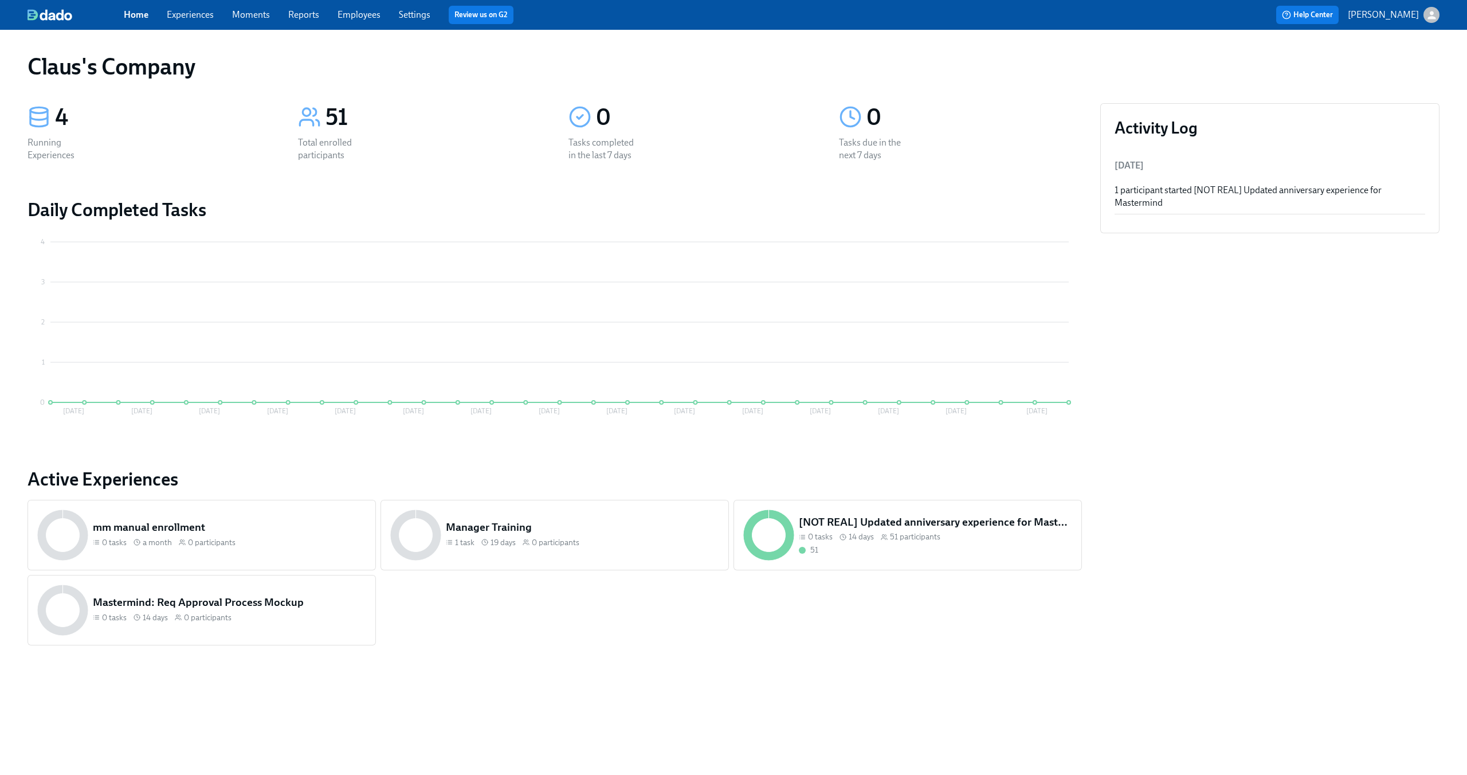
click at [172, 13] on link "Experiences" at bounding box center [190, 14] width 47 height 11
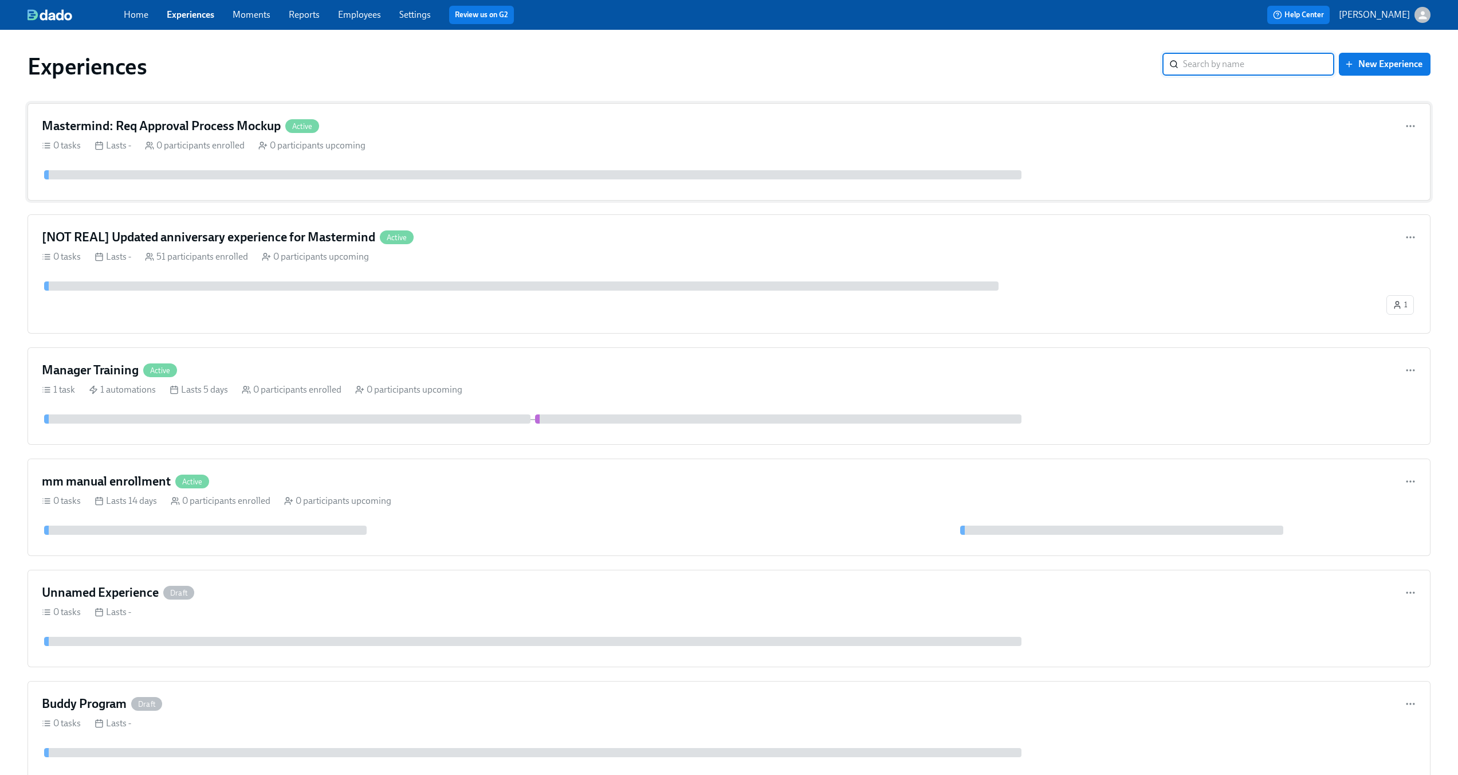
click at [473, 134] on div "Mastermind: Req Approval Process Mockup Active" at bounding box center [729, 125] width 1374 height 17
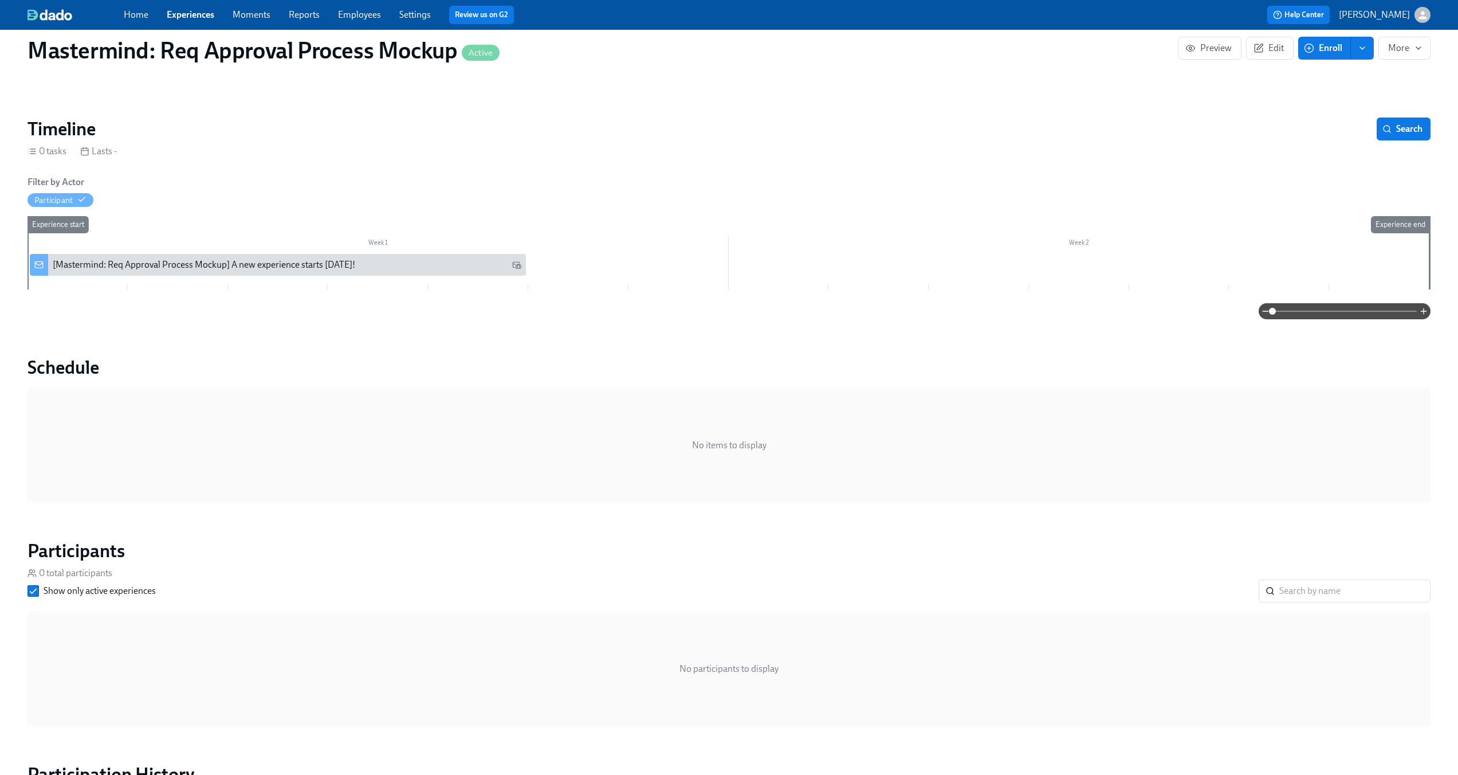
scroll to position [74, 0]
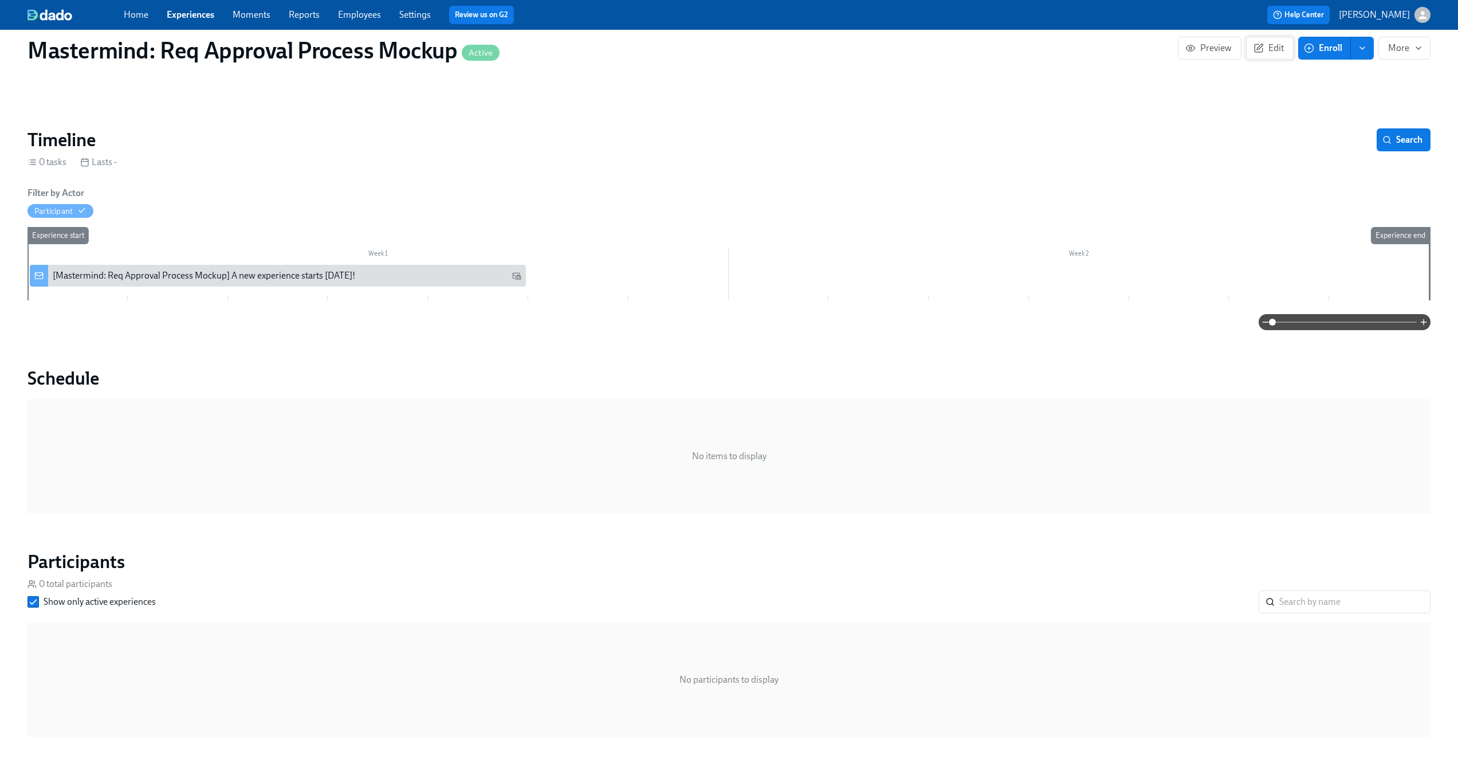
click at [1270, 40] on button "Edit" at bounding box center [1270, 48] width 48 height 23
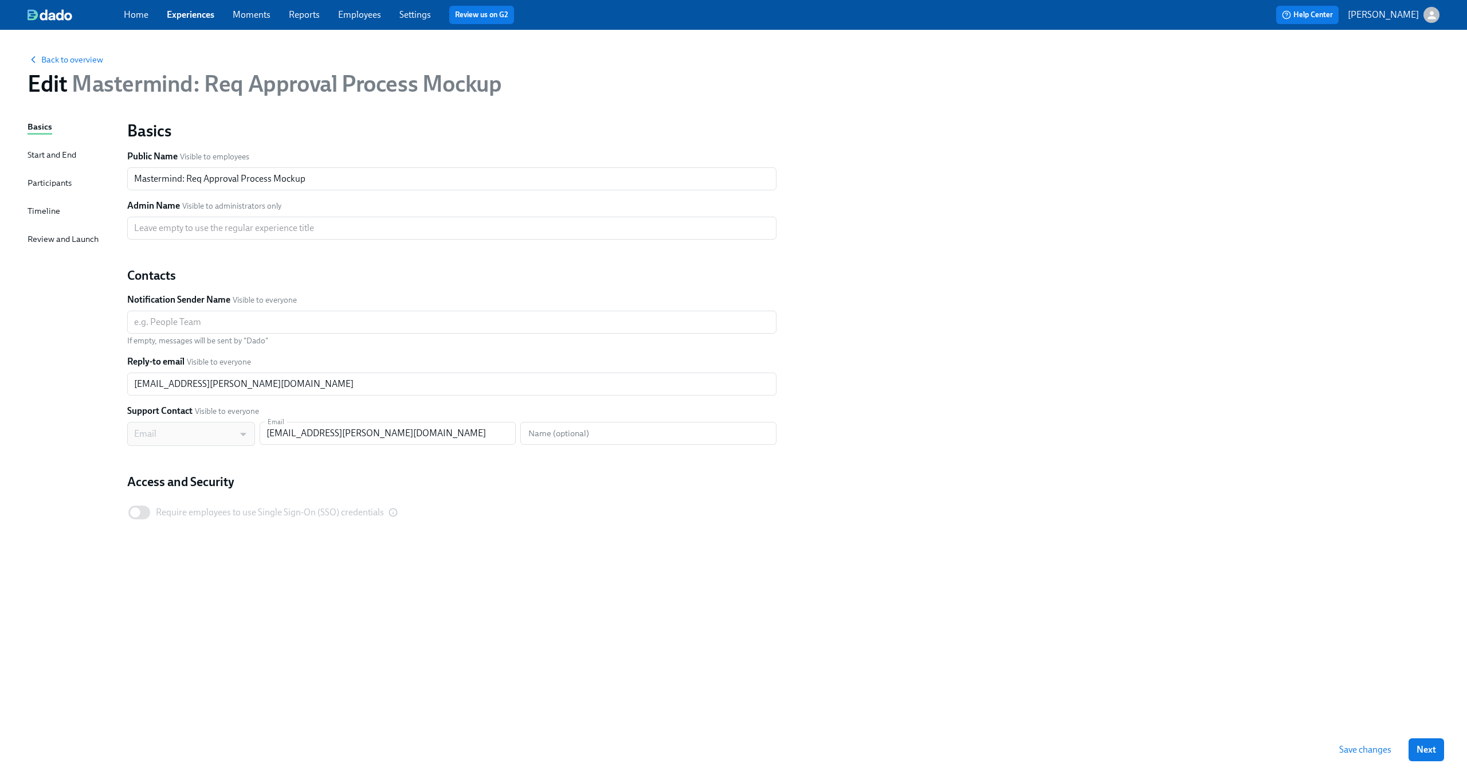
click at [46, 218] on div "Timeline" at bounding box center [43, 212] width 33 height 14
click at [43, 211] on div "Timeline" at bounding box center [43, 211] width 33 height 13
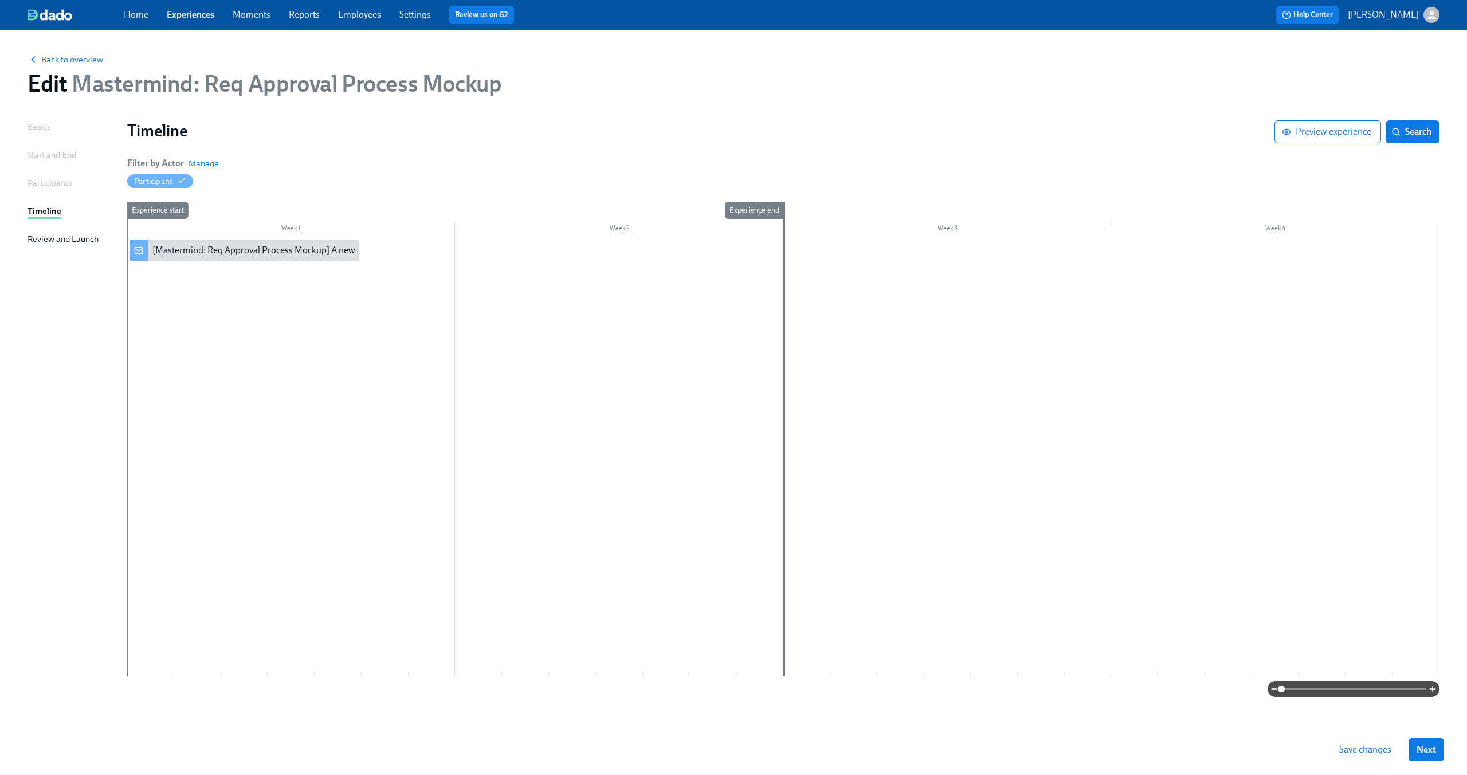
click at [602, 415] on div at bounding box center [783, 457] width 1312 height 437
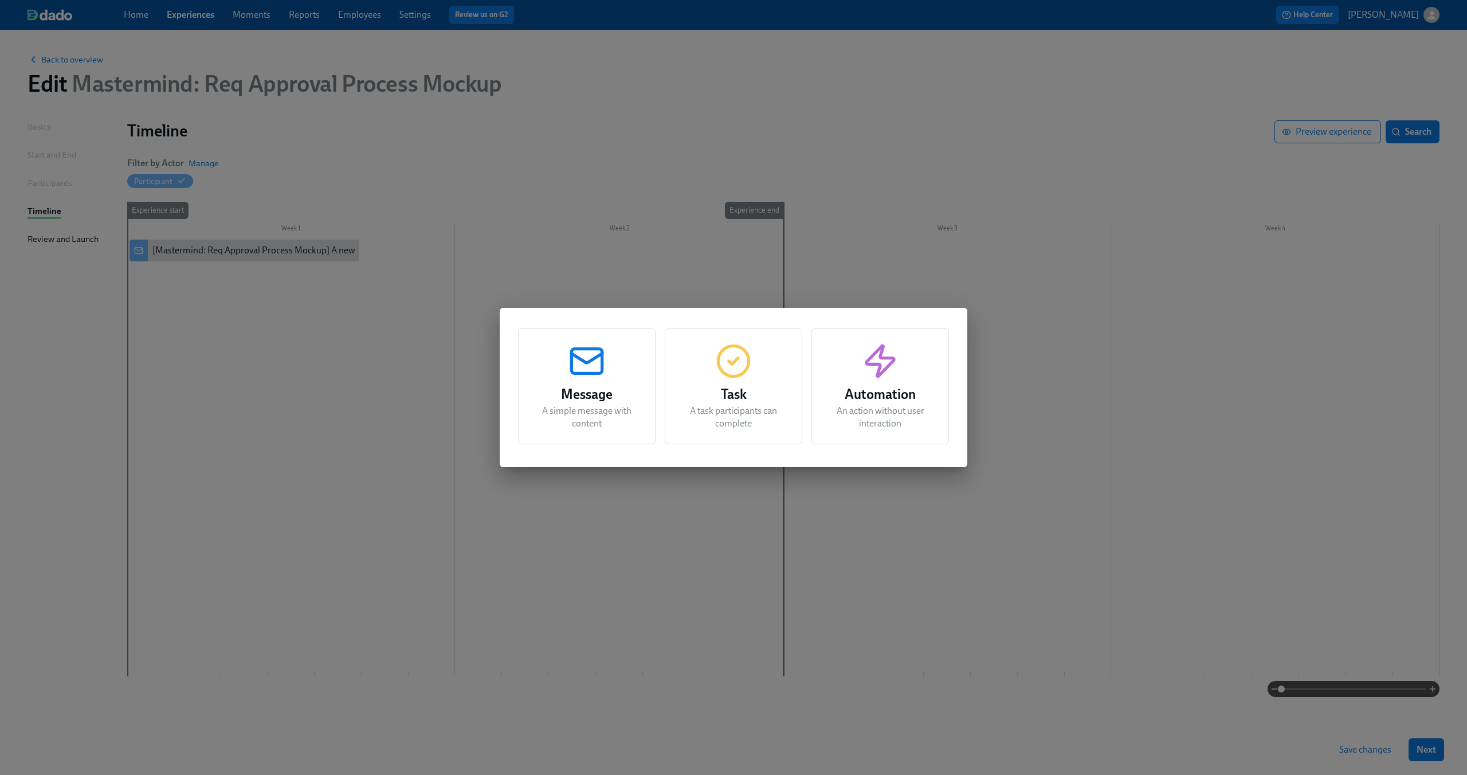
click at [583, 384] on h3 "Message" at bounding box center [586, 394] width 109 height 21
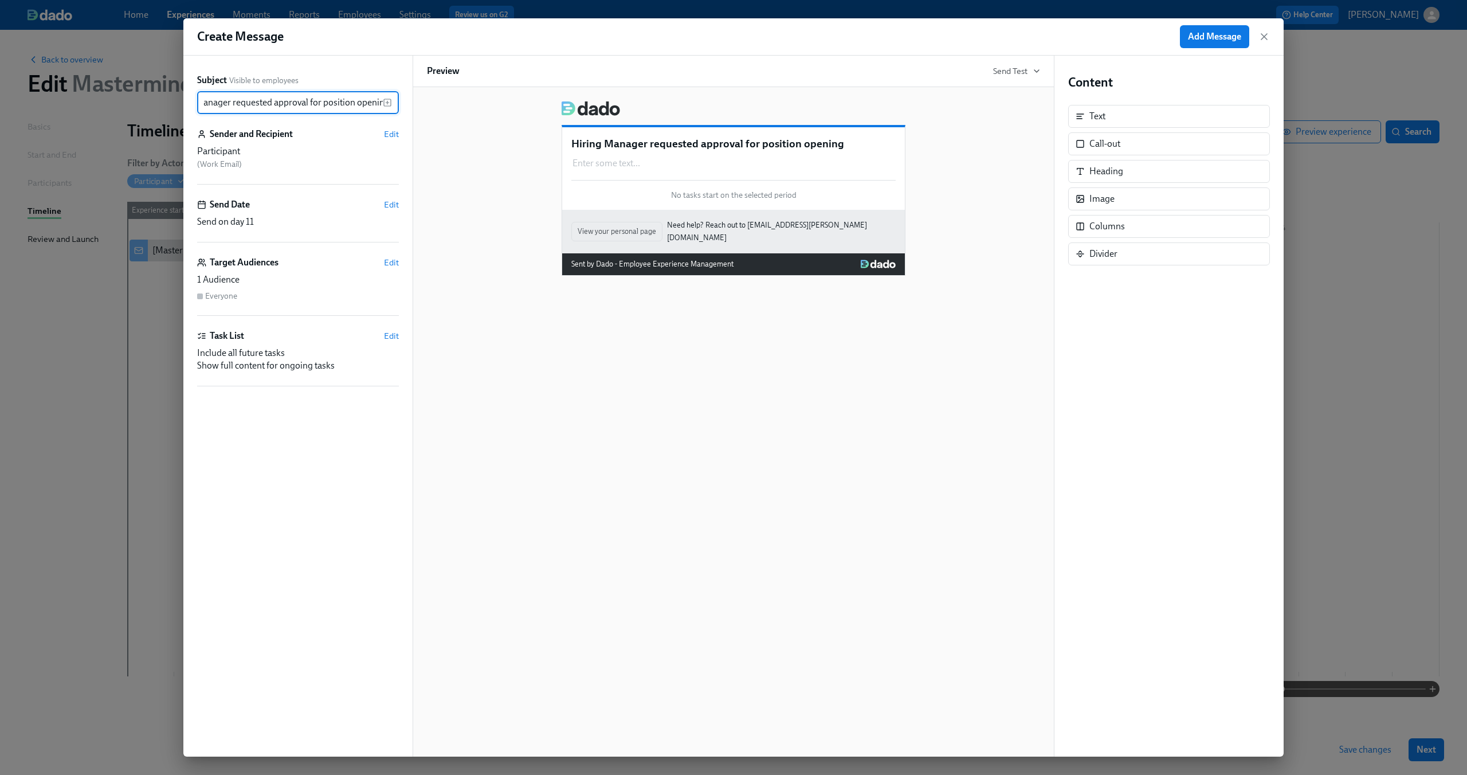
scroll to position [0, 41]
type input "Hiring Manager requested approval for position opening"
click at [392, 131] on span "Edit" at bounding box center [391, 133] width 15 height 11
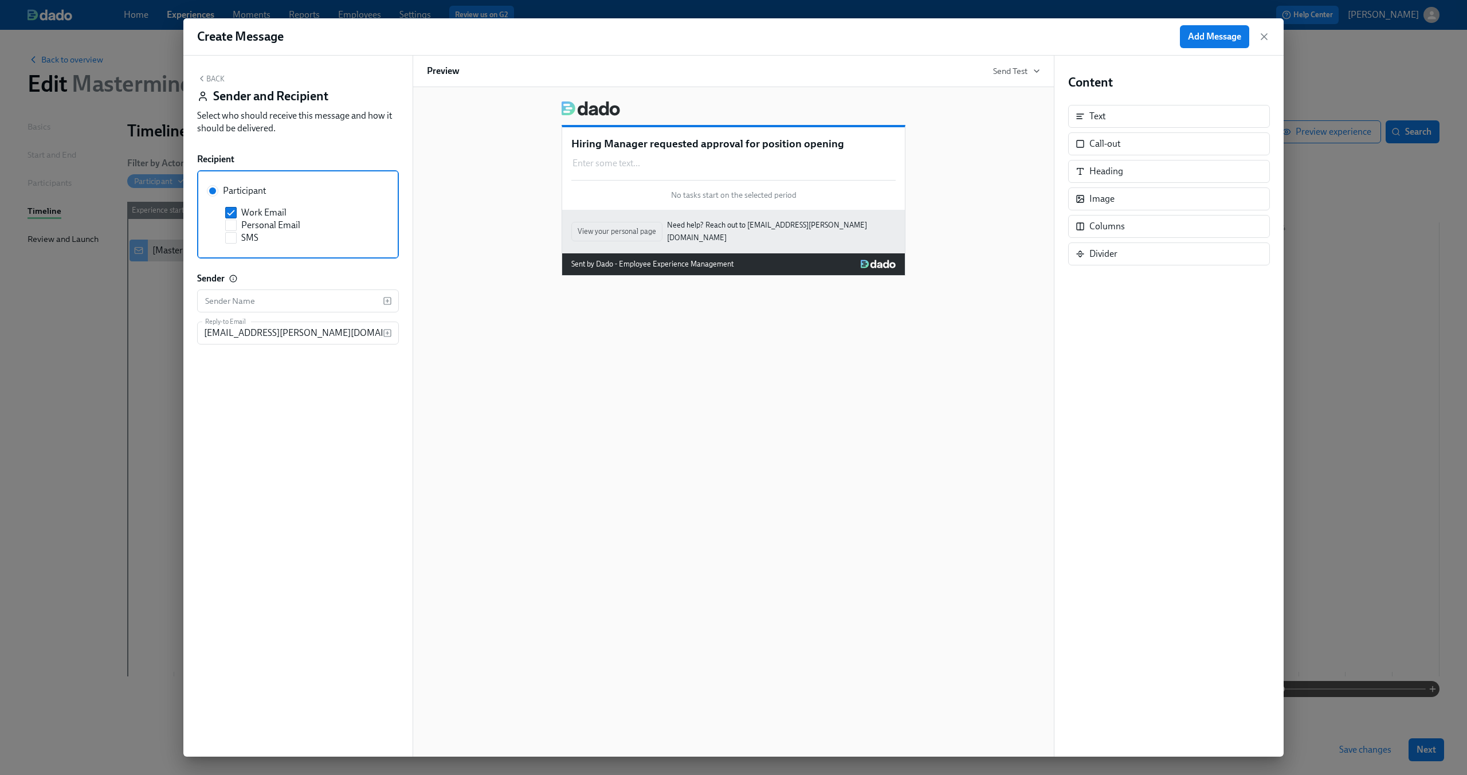
click at [205, 80] on icon "button" at bounding box center [201, 78] width 9 height 9
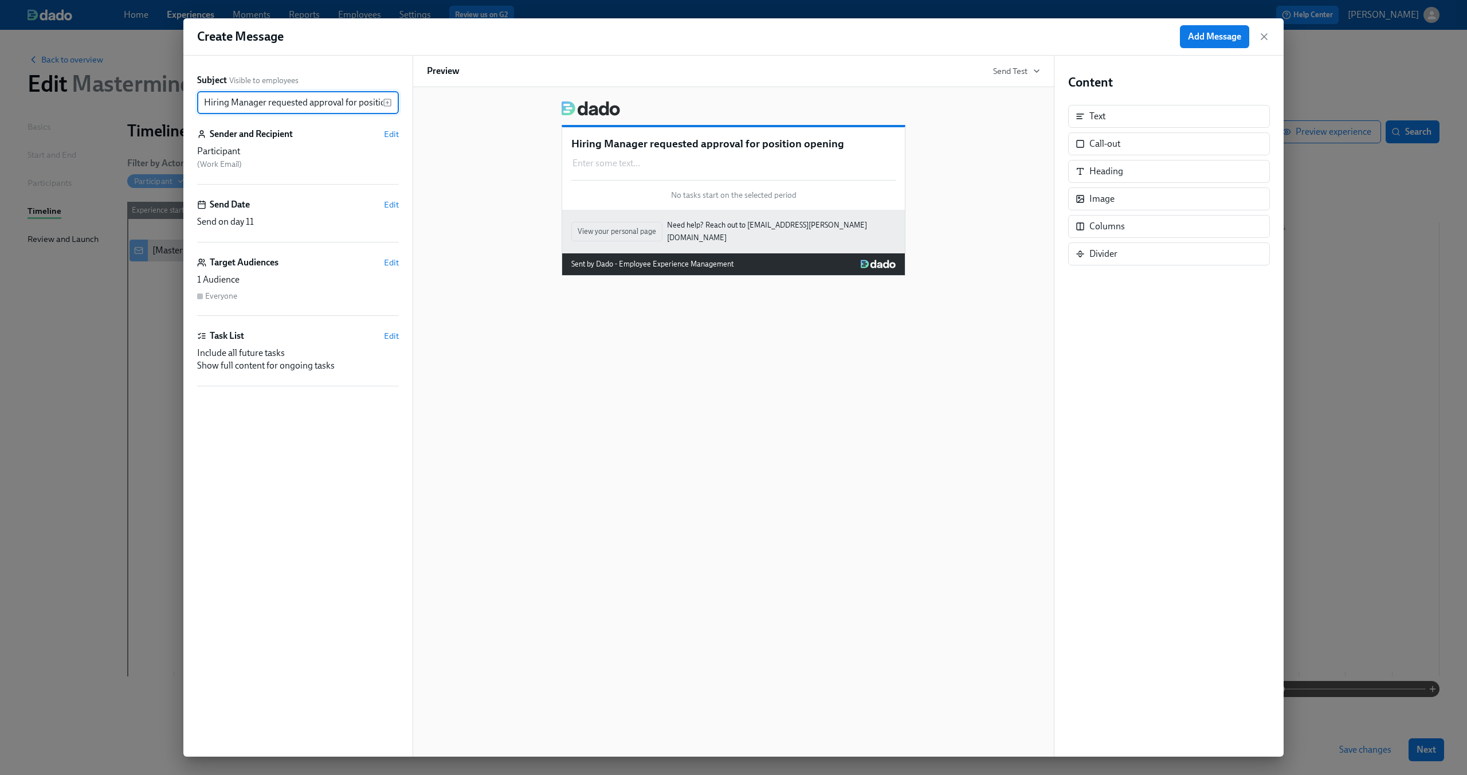
click at [224, 163] on span "( Work Email )" at bounding box center [219, 164] width 45 height 10
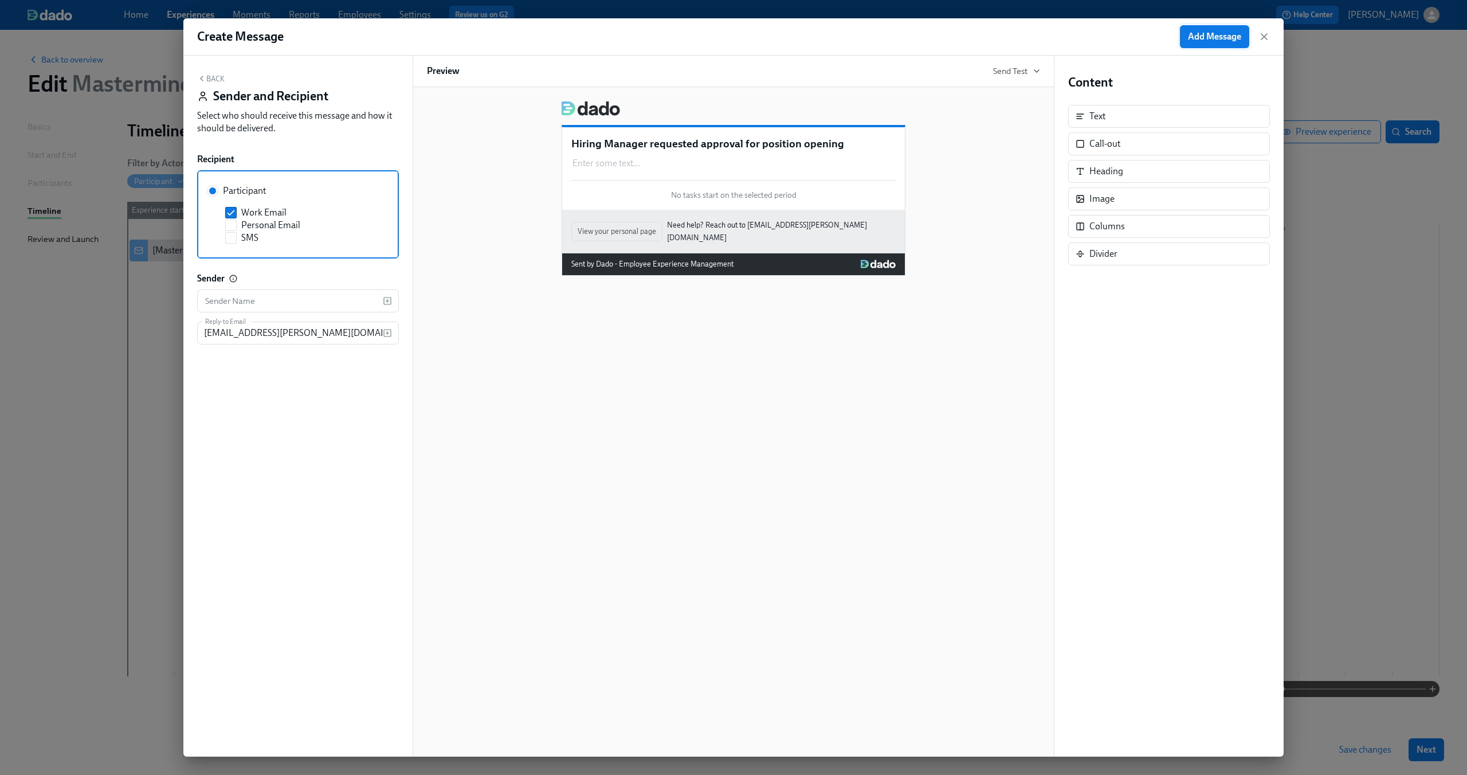
click at [1203, 36] on span "Add Message" at bounding box center [1214, 36] width 53 height 11
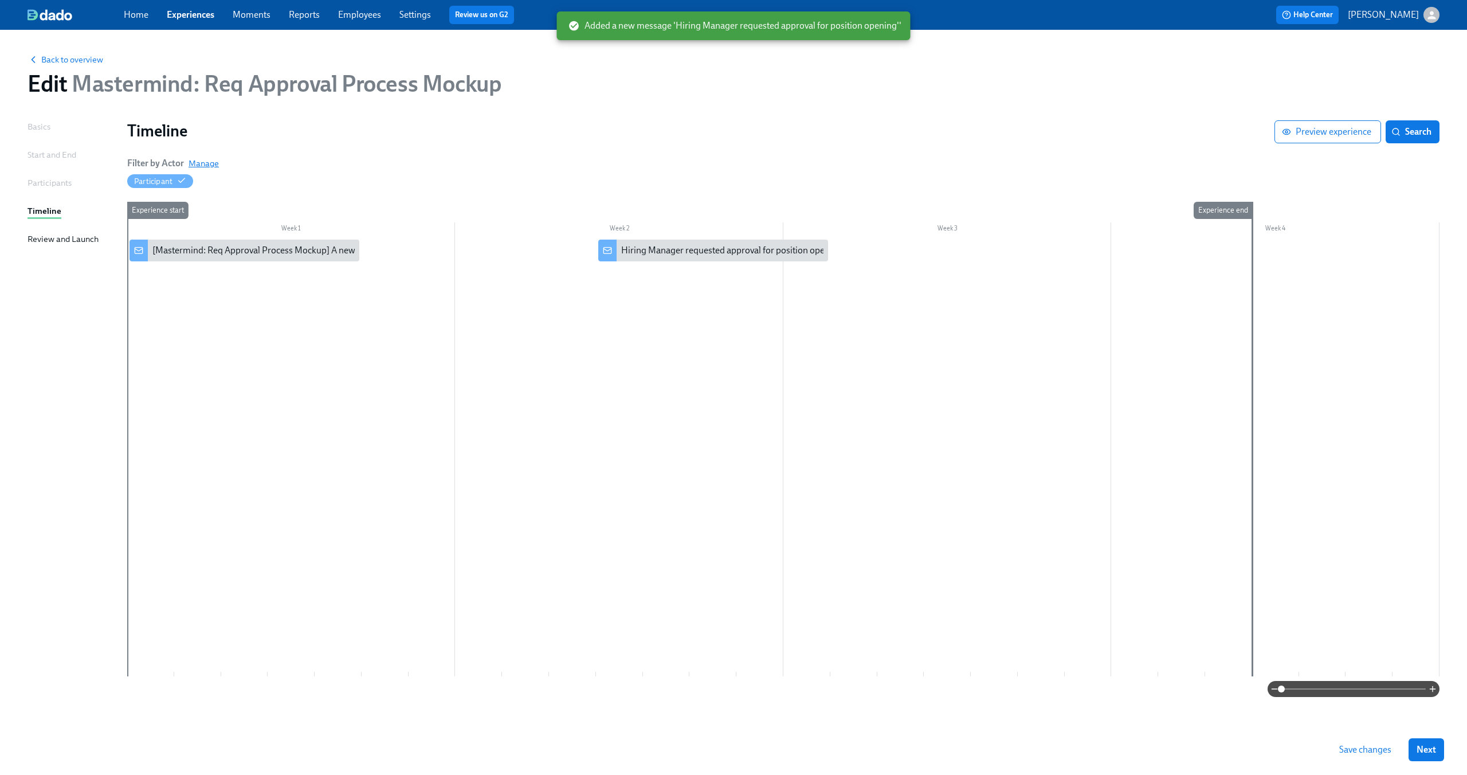
click at [207, 163] on span "Manage" at bounding box center [203, 163] width 30 height 11
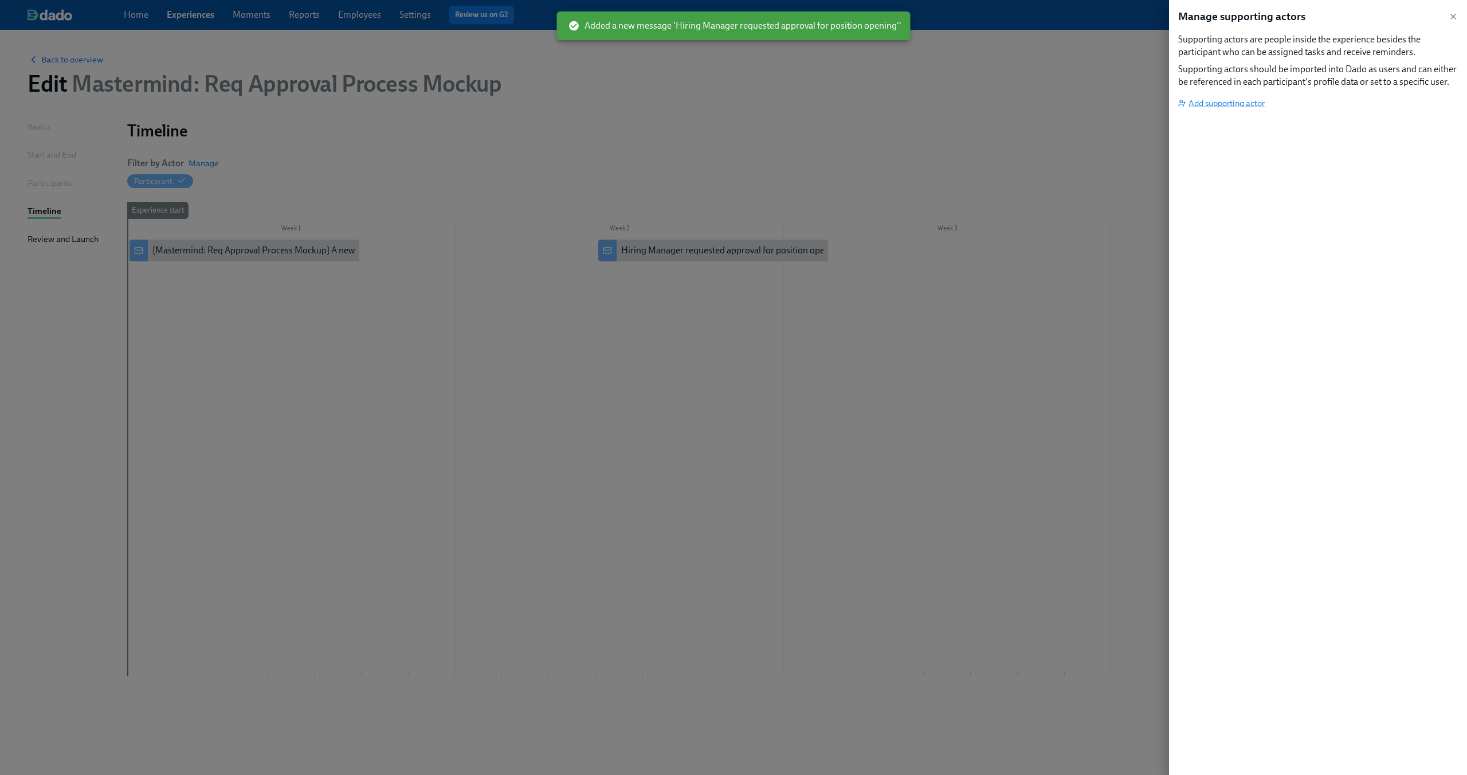
click at [1211, 101] on span "Add supporting actor" at bounding box center [1221, 102] width 87 height 11
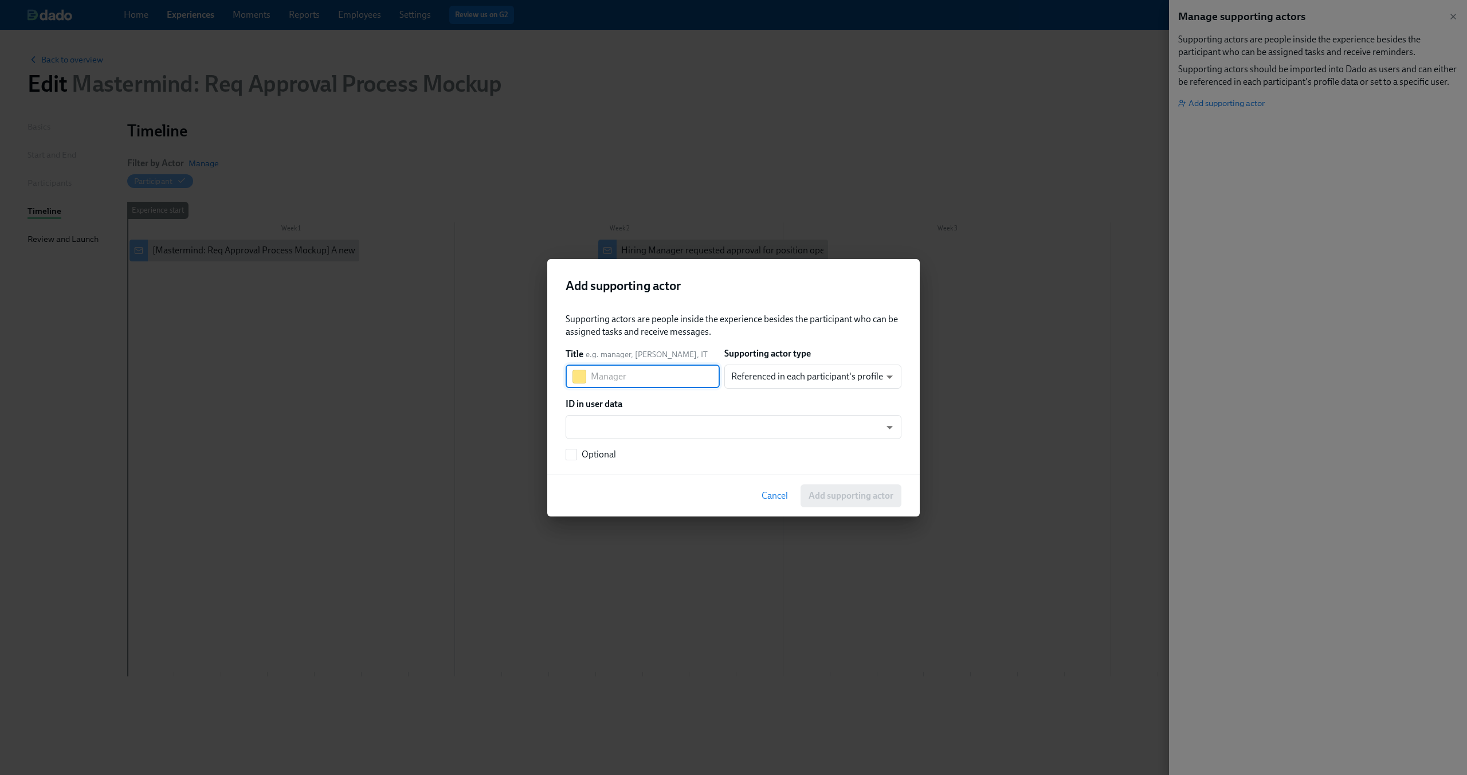
click at [622, 379] on input "text" at bounding box center [655, 376] width 129 height 23
click at [764, 374] on body "Home Experiences Moments Reports Employees Settings Review us on G2 Help Center…" at bounding box center [733, 387] width 1467 height 775
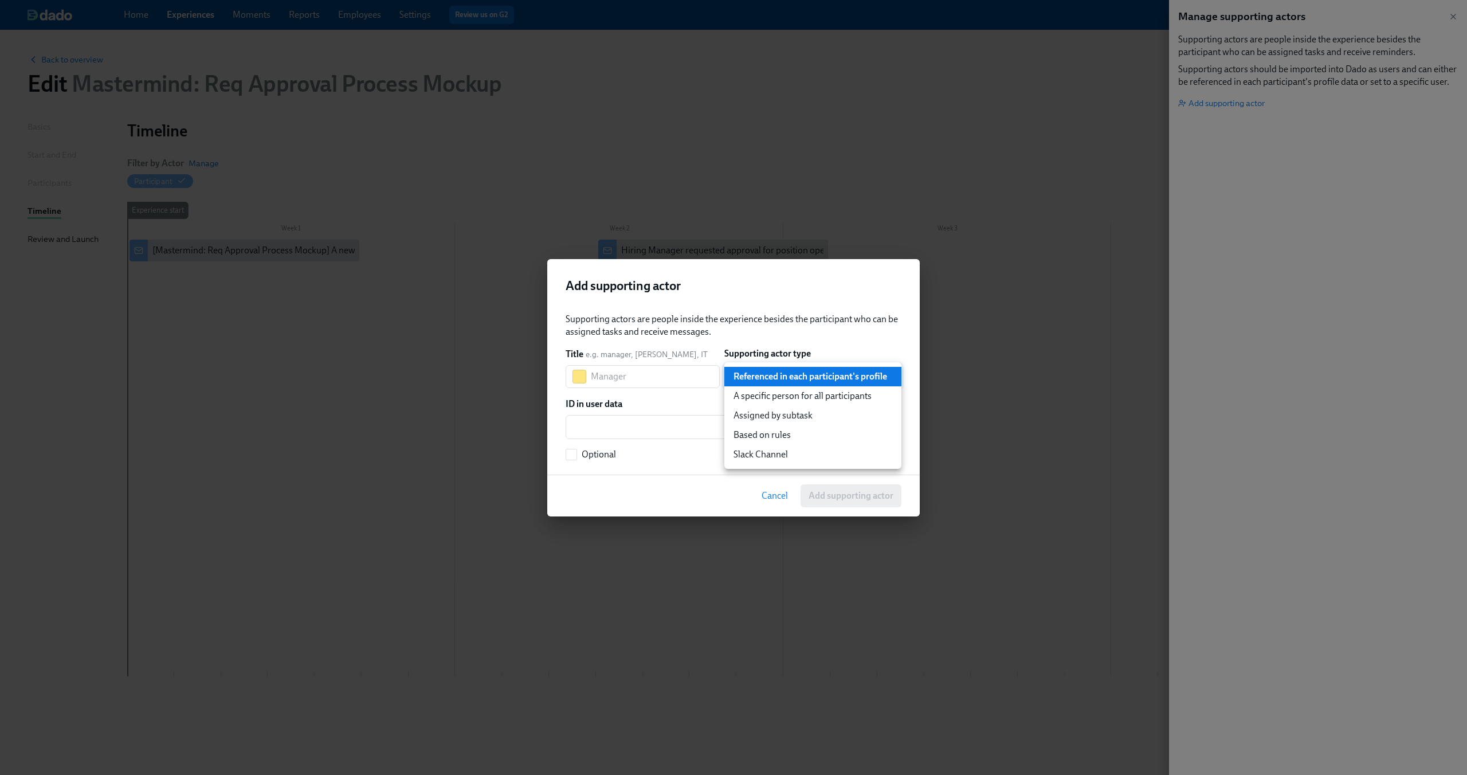
click at [768, 398] on li "A specific person for all participants" at bounding box center [812, 395] width 177 height 19
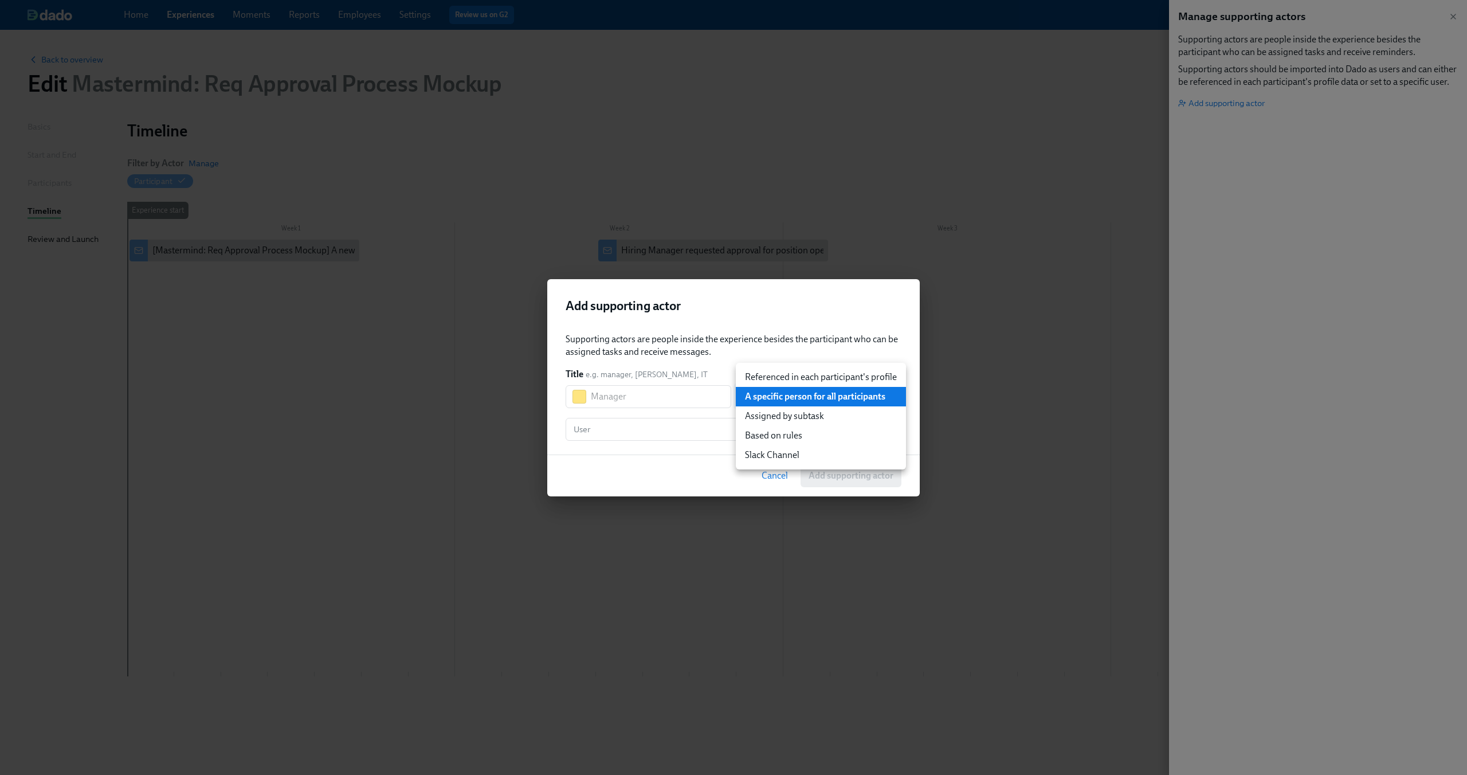
click at [827, 398] on body "Home Experiences Moments Reports Employees Settings Review us on G2 Help Center…" at bounding box center [733, 387] width 1467 height 775
click at [845, 375] on li "Referenced in each participant's profile" at bounding box center [821, 376] width 170 height 19
type input "user"
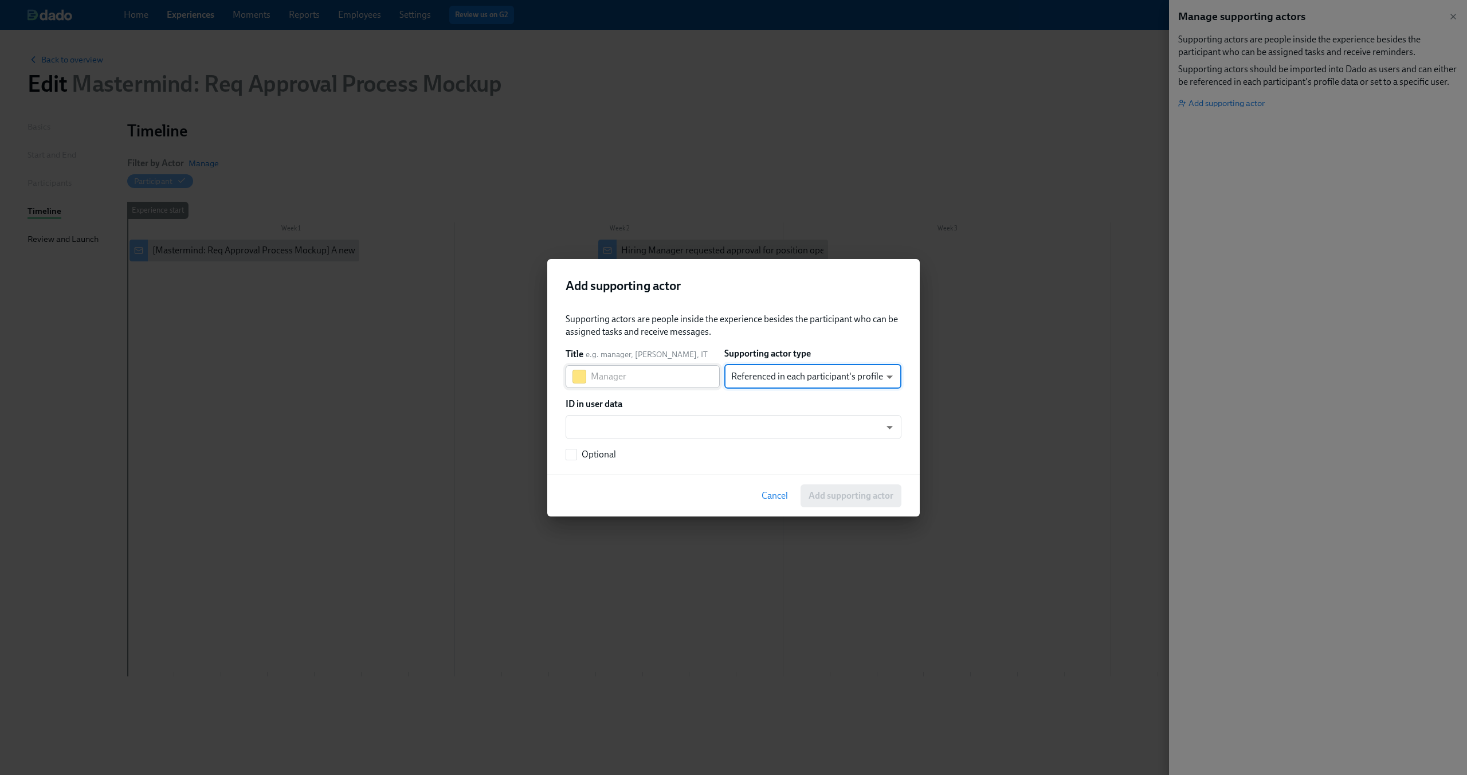
click at [681, 378] on input "text" at bounding box center [655, 376] width 129 height 23
type input "Department Leader"
click at [705, 402] on div "ID in user data" at bounding box center [733, 404] width 336 height 13
click at [710, 426] on body "Home Experiences Moments Reports Employees Settings Review us on G2 Help Center…" at bounding box center [733, 387] width 1467 height 775
click at [722, 392] on div at bounding box center [733, 387] width 1467 height 775
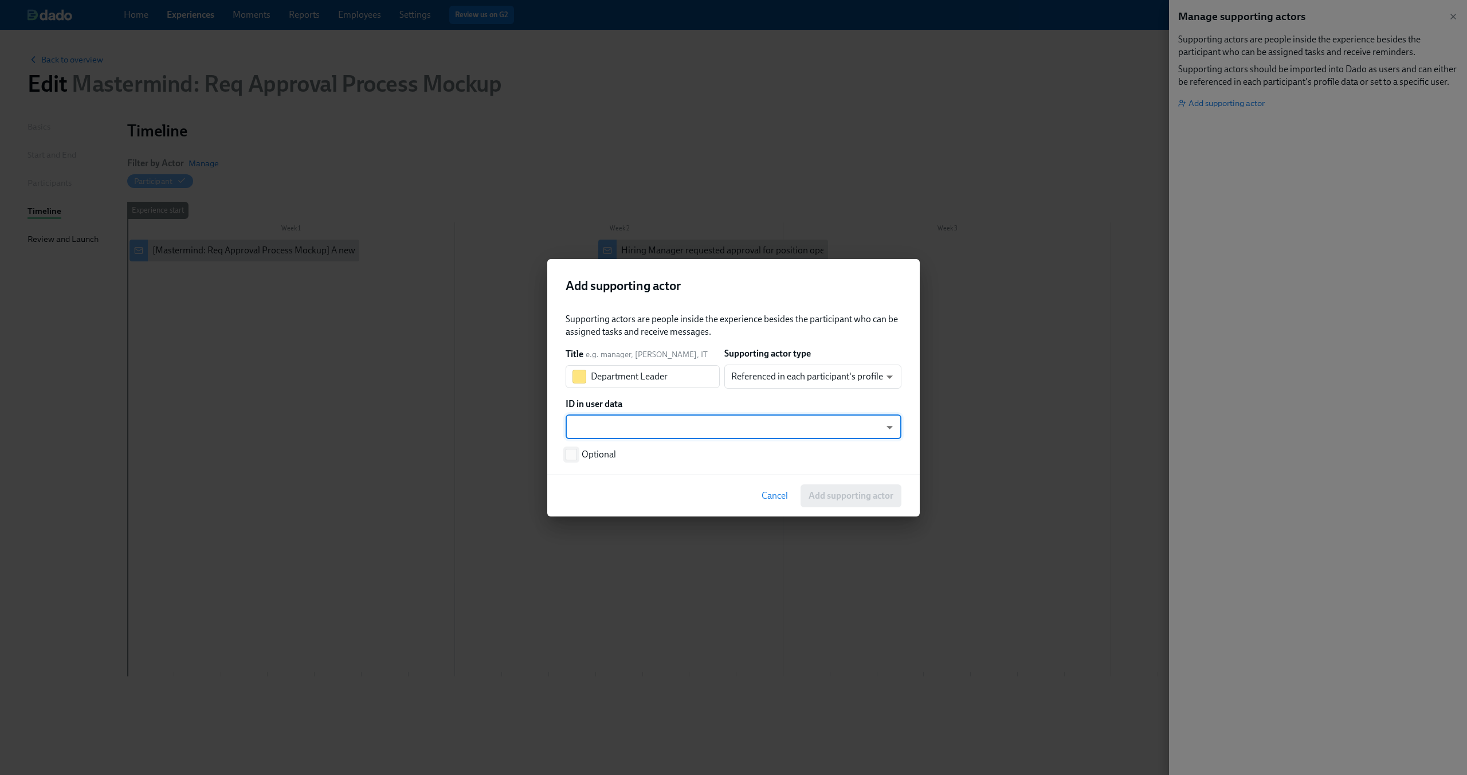
click at [567, 454] on input "Optional" at bounding box center [571, 454] width 10 height 10
click at [577, 453] on label "Optional" at bounding box center [590, 454] width 50 height 13
click at [576, 453] on input "Optional" at bounding box center [571, 454] width 10 height 10
checkbox input "false"
click at [598, 429] on body "Home Experiences Moments Reports Employees Settings Review us on G2 Help Center…" at bounding box center [733, 387] width 1467 height 775
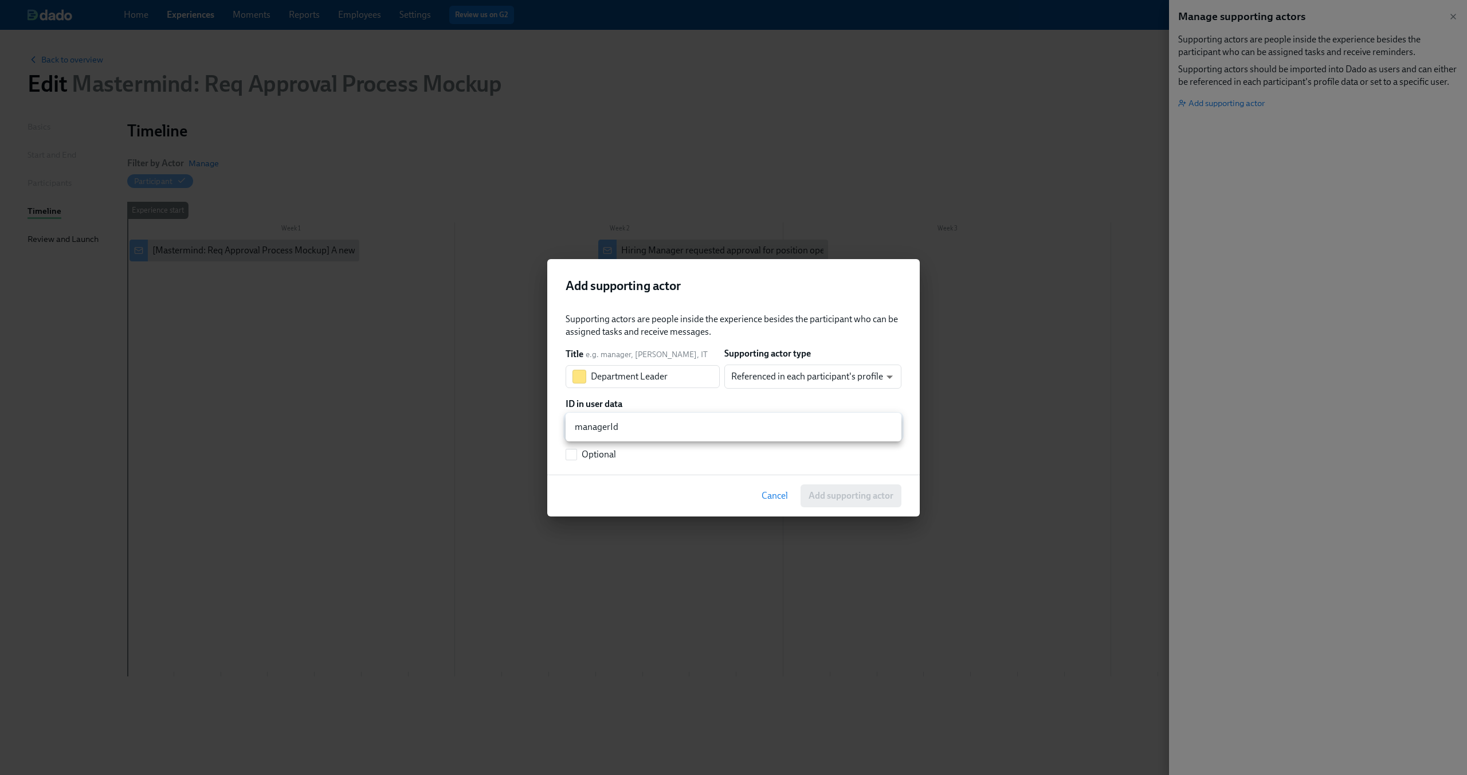
click at [657, 427] on li "managerId" at bounding box center [733, 426] width 336 height 19
type input "managerId"
click at [820, 488] on button "Add supporting actor" at bounding box center [850, 495] width 101 height 23
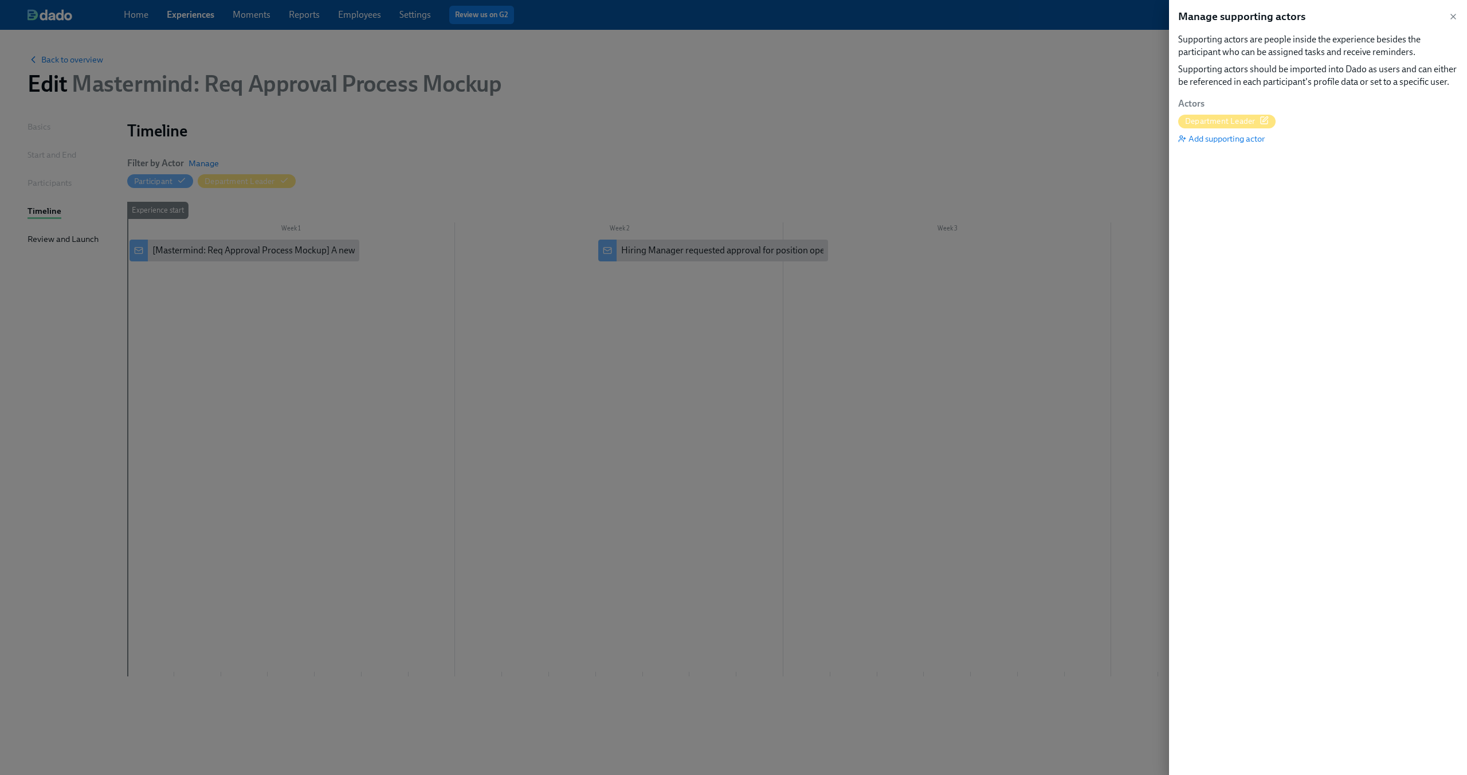
click at [575, 337] on div at bounding box center [733, 387] width 1467 height 775
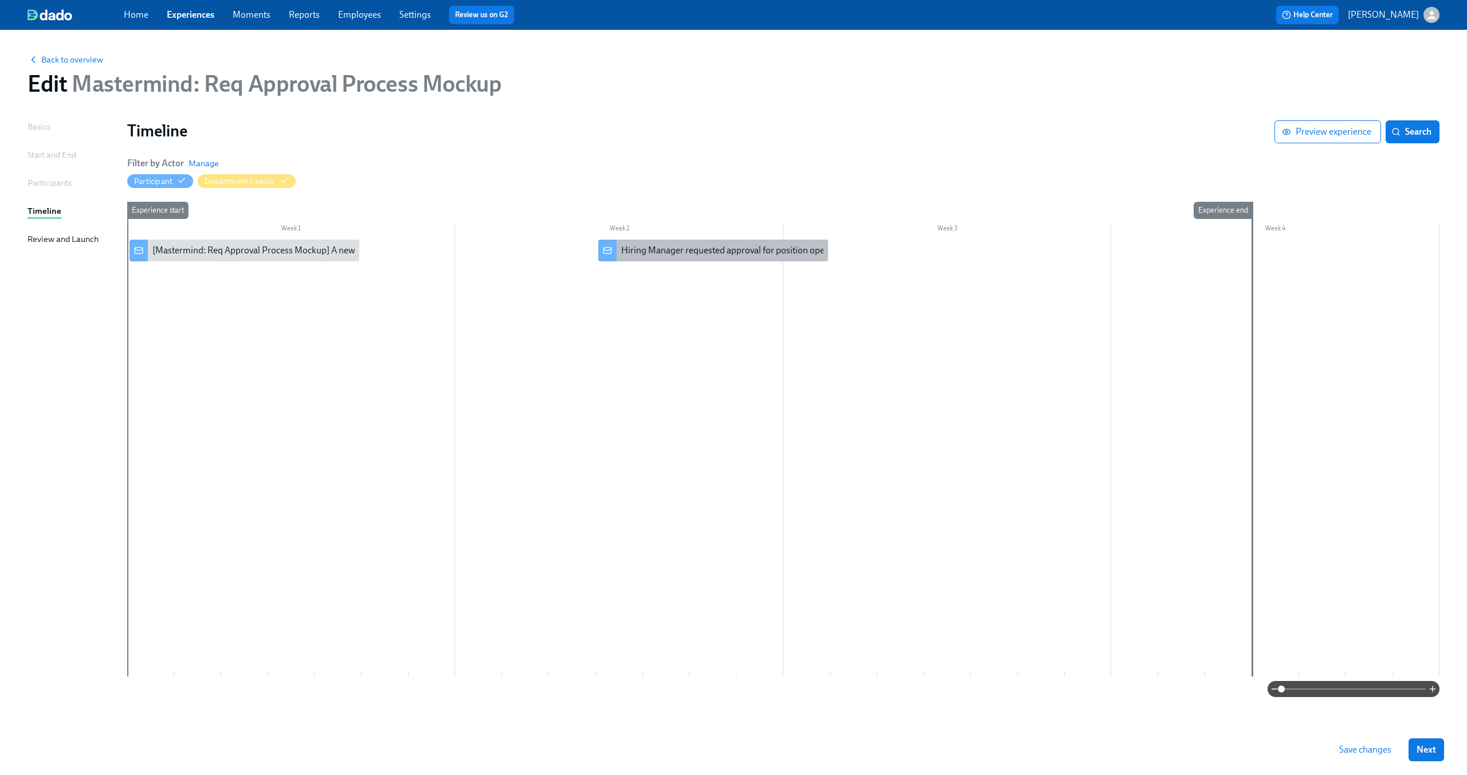
click at [672, 253] on div "Hiring Manager requested approval for position opening" at bounding box center [731, 250] width 221 height 13
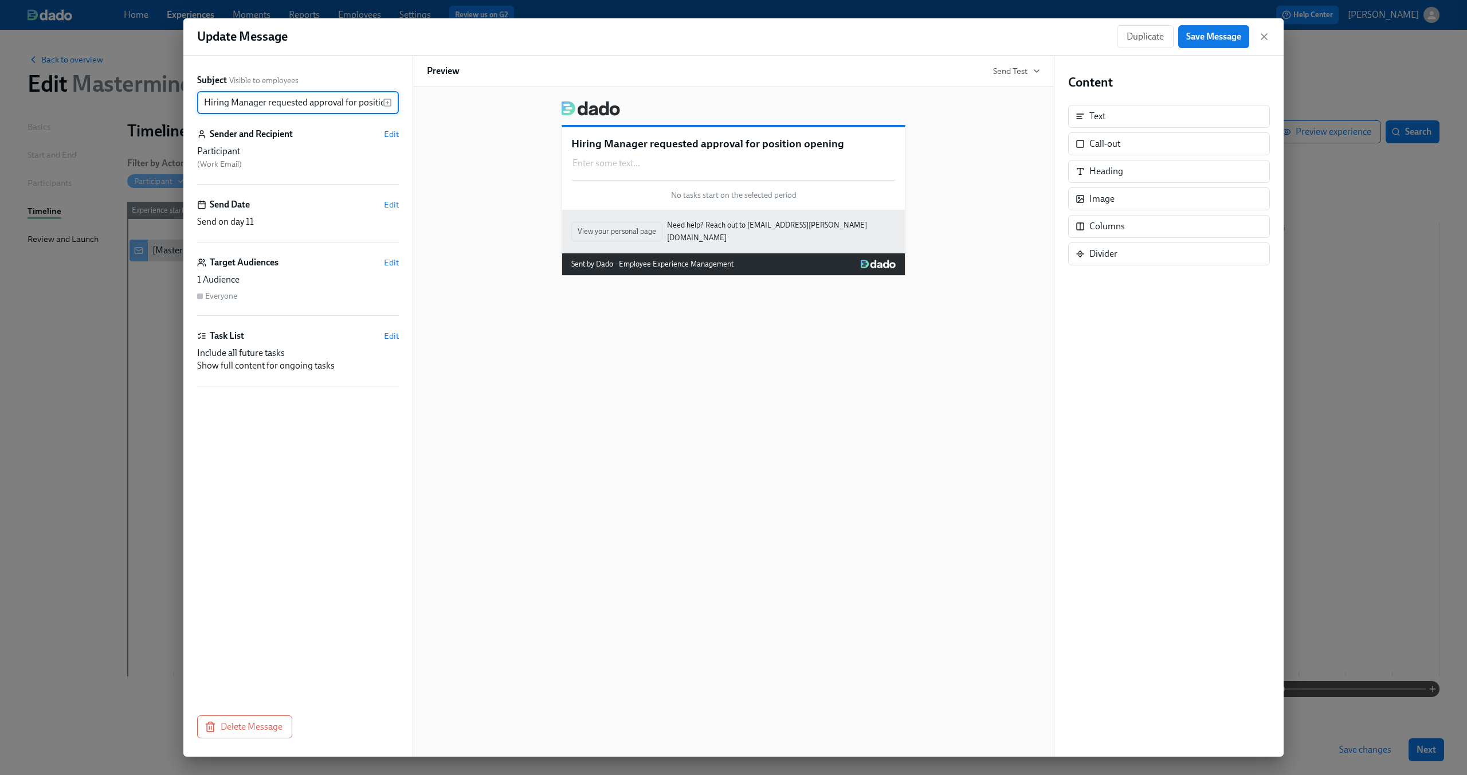
scroll to position [0, 41]
click at [274, 147] on div "Participant" at bounding box center [298, 151] width 202 height 13
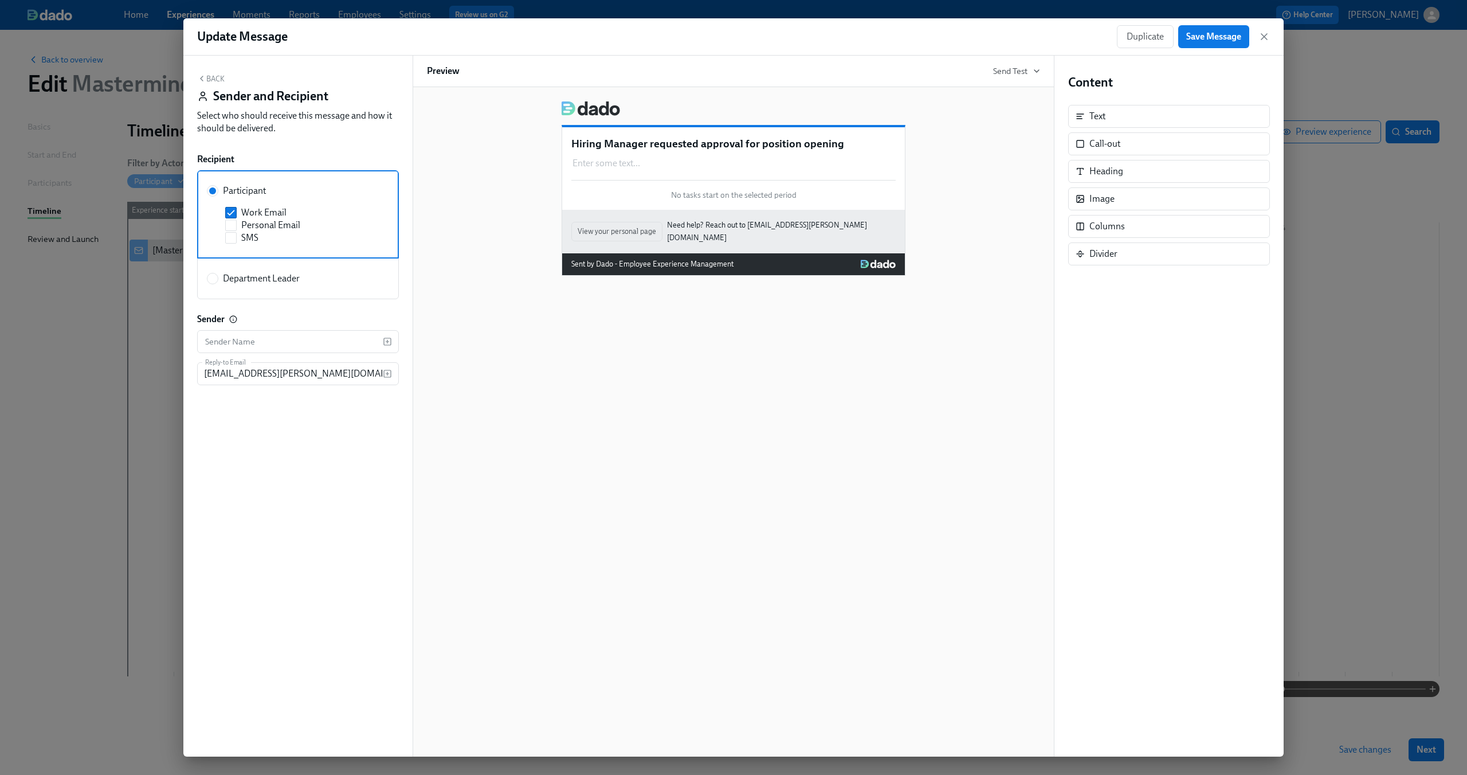
click at [249, 274] on span "Department Leader" at bounding box center [261, 278] width 77 height 13
click at [218, 274] on input "Department Leader" at bounding box center [212, 278] width 10 height 10
radio input "true"
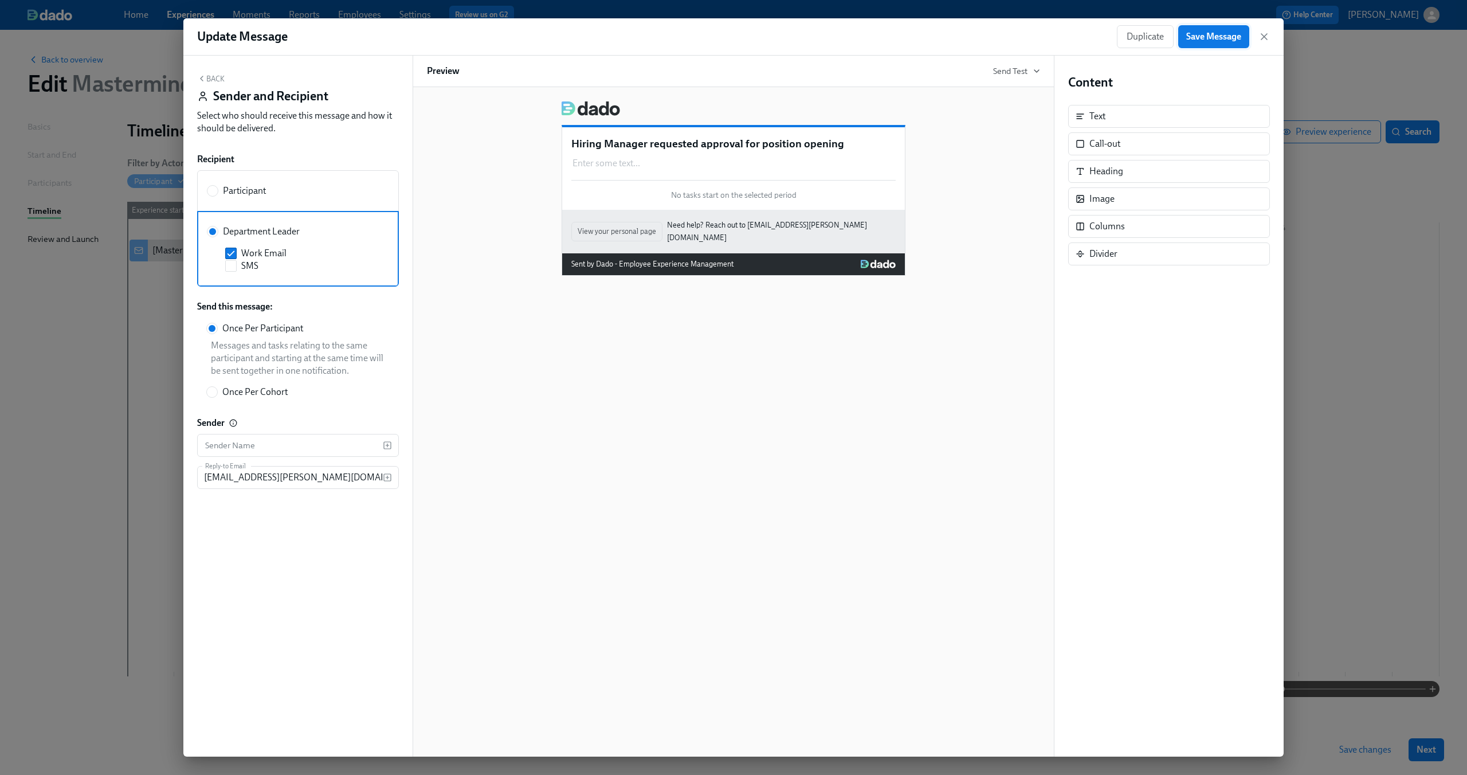
click at [1214, 34] on span "Save Message" at bounding box center [1213, 36] width 55 height 11
click at [1256, 32] on div "Duplicate Save Message" at bounding box center [1193, 36] width 153 height 23
click at [1263, 33] on icon "button" at bounding box center [1263, 36] width 11 height 11
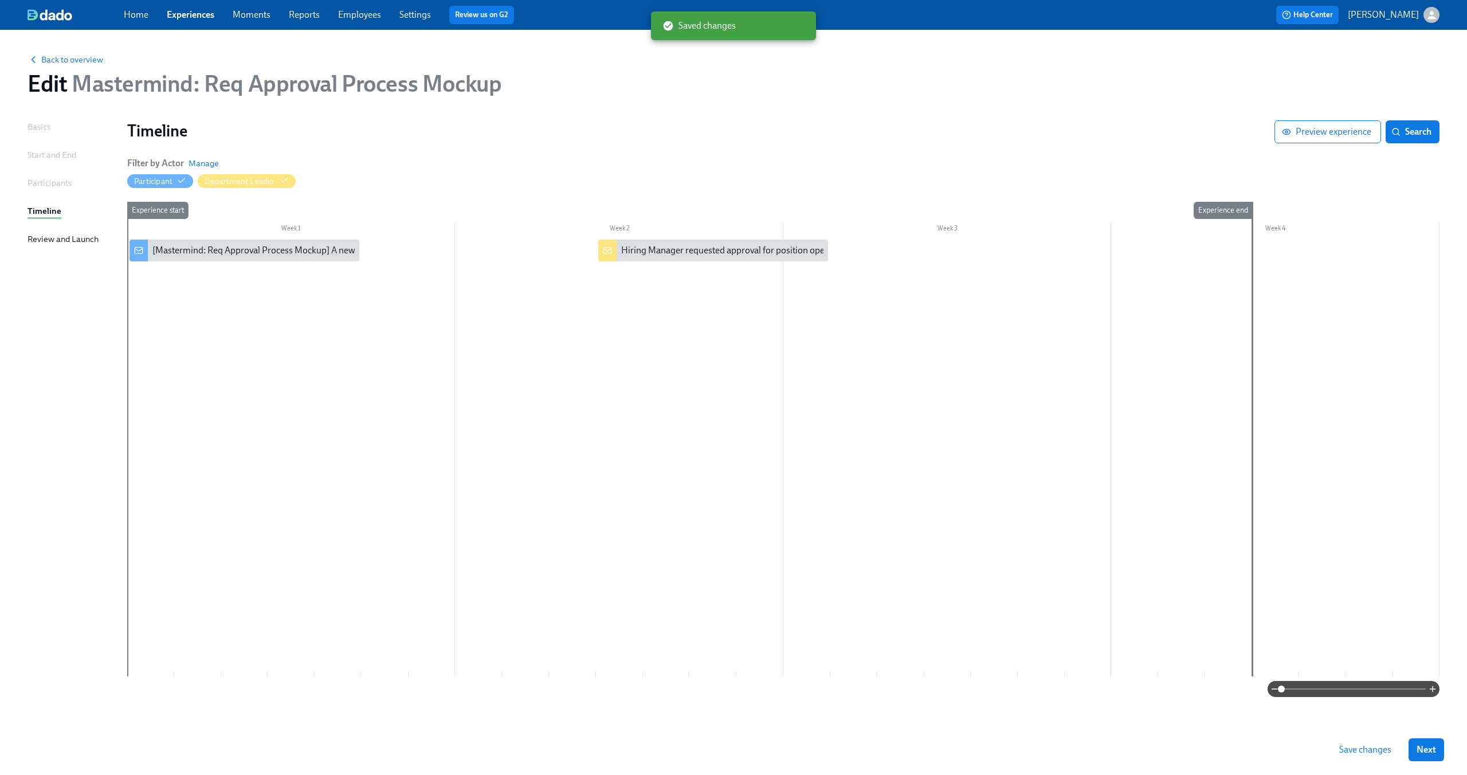
click at [625, 305] on div at bounding box center [783, 457] width 1312 height 437
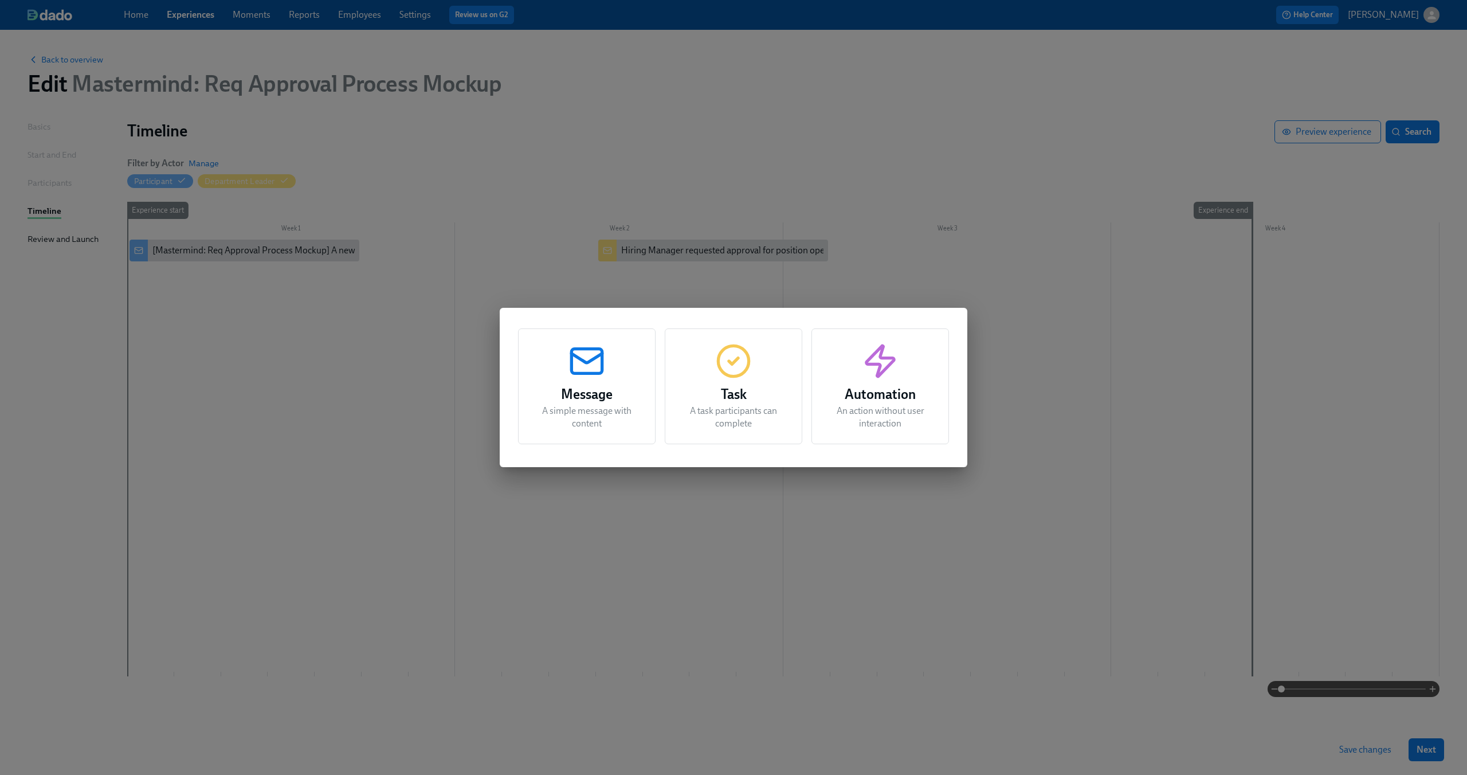
click at [725, 291] on div "Message A simple message with content Task A task participants can complete Aut…" at bounding box center [733, 387] width 1467 height 775
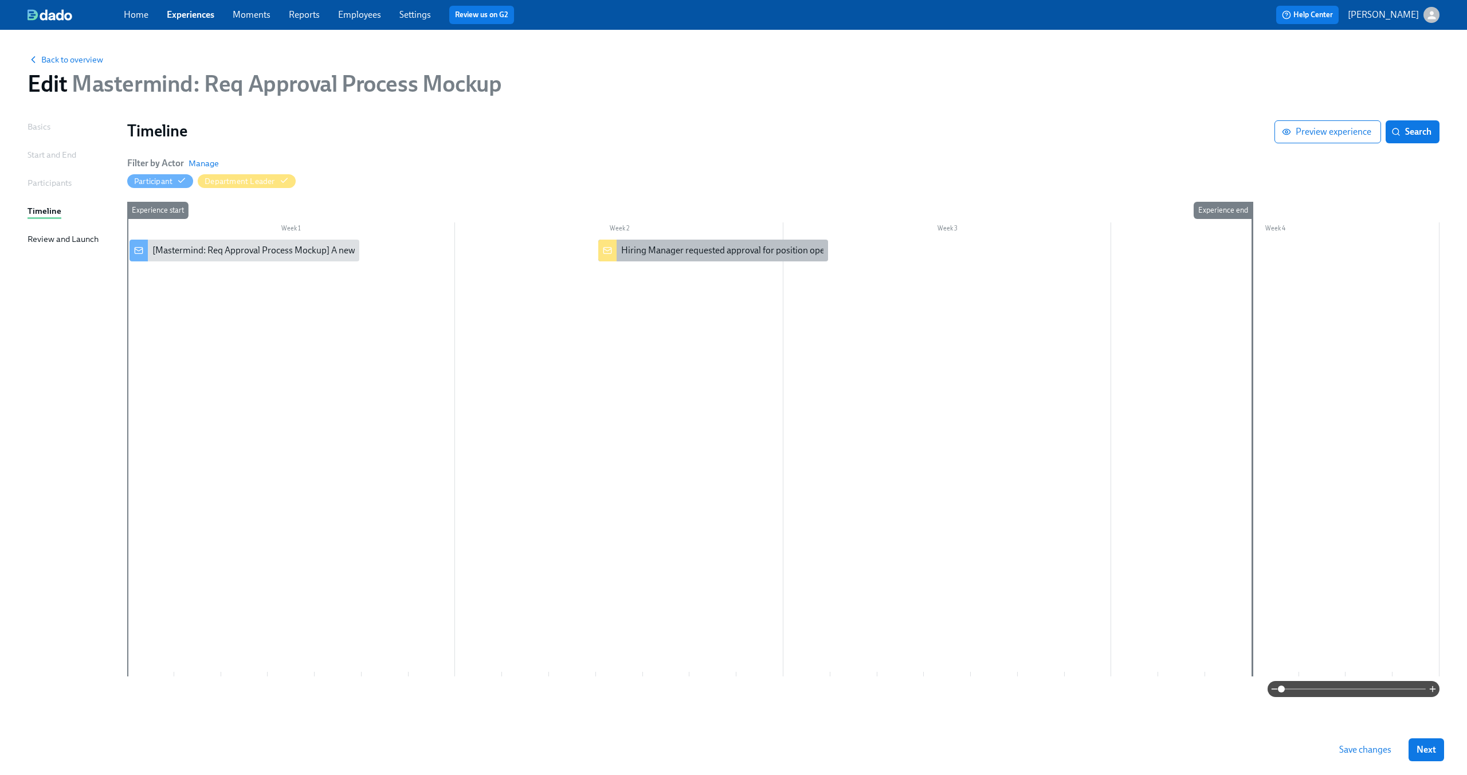
click at [710, 251] on div "Hiring Manager requested approval for position opening" at bounding box center [731, 250] width 221 height 13
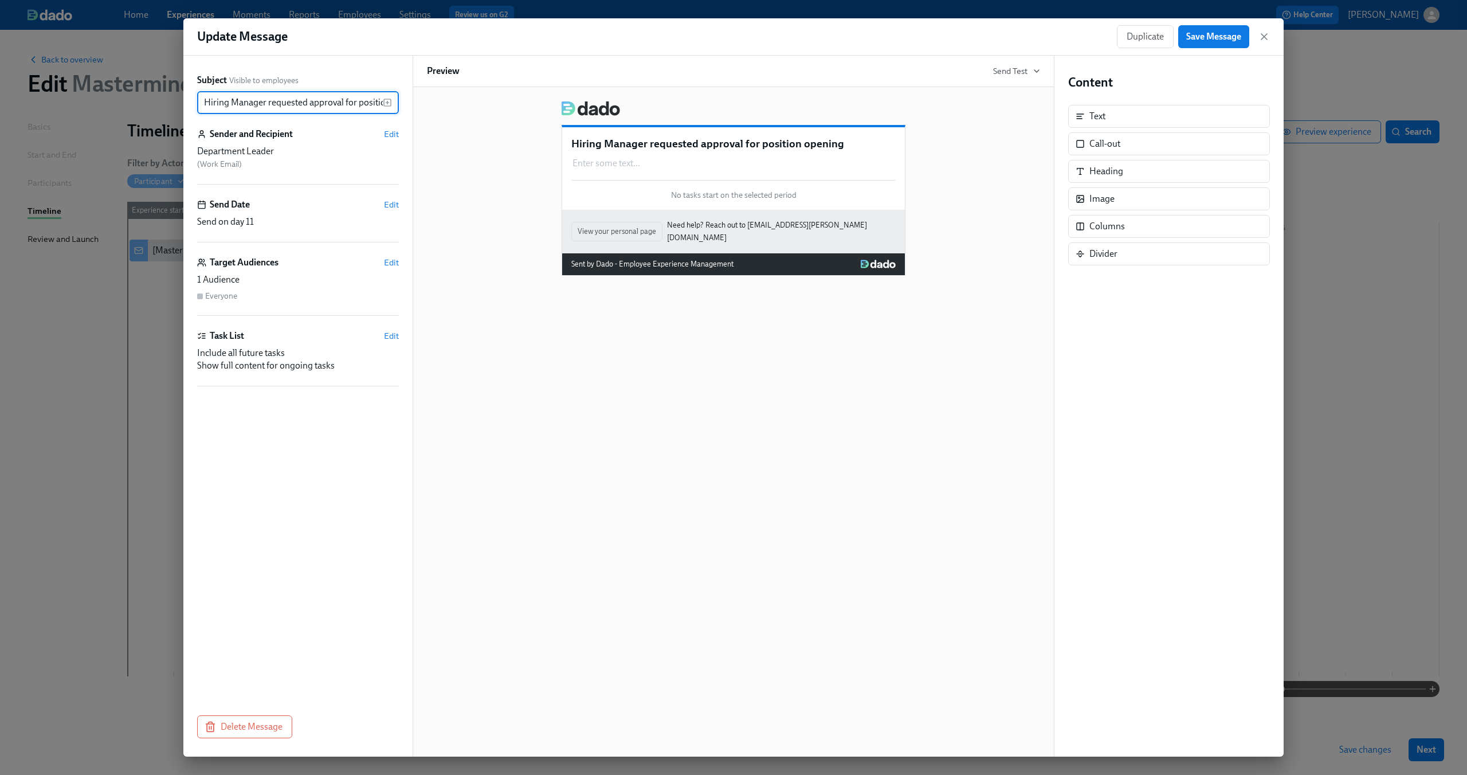
scroll to position [0, 41]
click at [302, 103] on input "Hiring Manager requested approval for position opening" at bounding box center [290, 102] width 186 height 23
click at [628, 160] on div "Enter some text ... Duplicate Delete" at bounding box center [733, 163] width 324 height 15
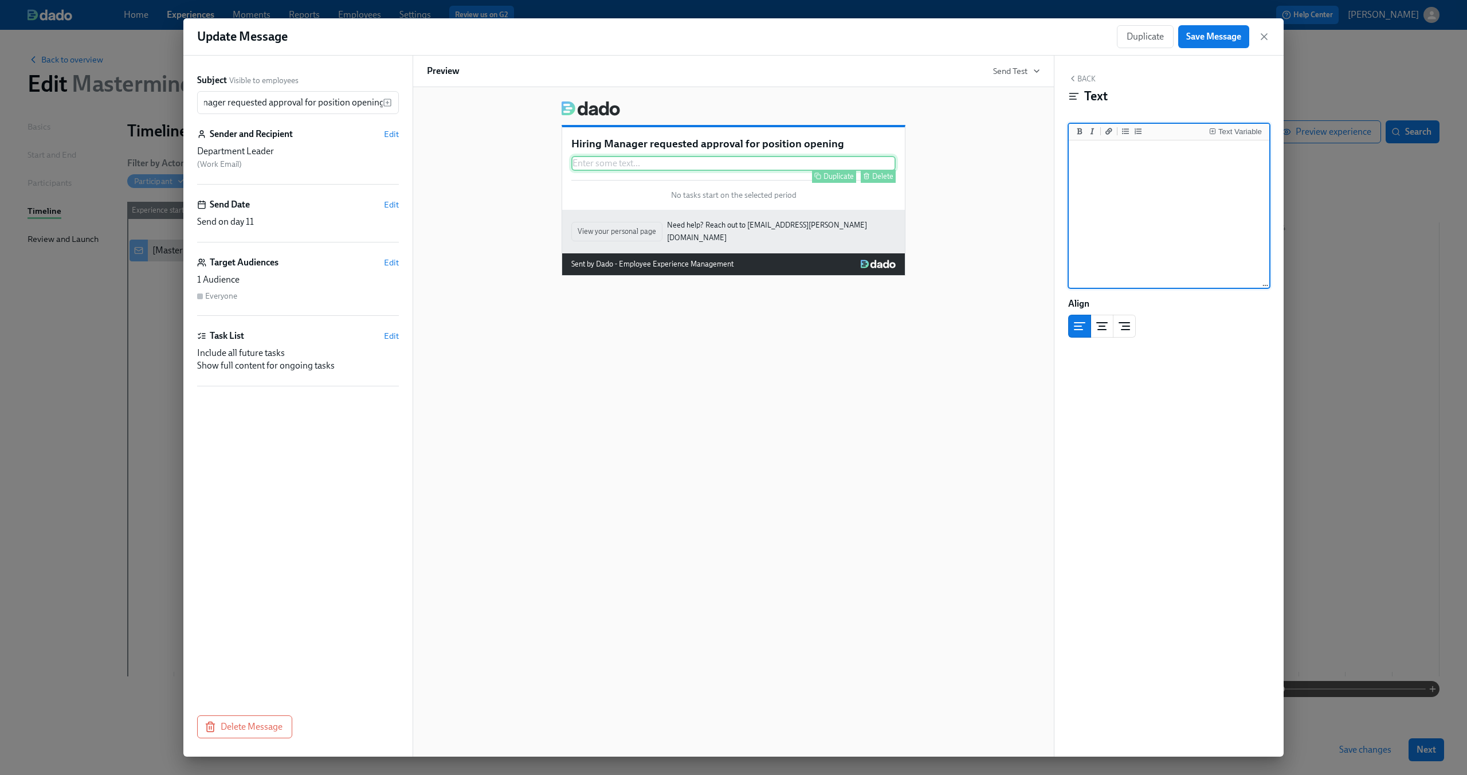
scroll to position [0, 0]
type textarea "Hiring Manager X has requested approval for opening a new position"
click at [1209, 96] on div "Text" at bounding box center [1169, 96] width 202 height 17
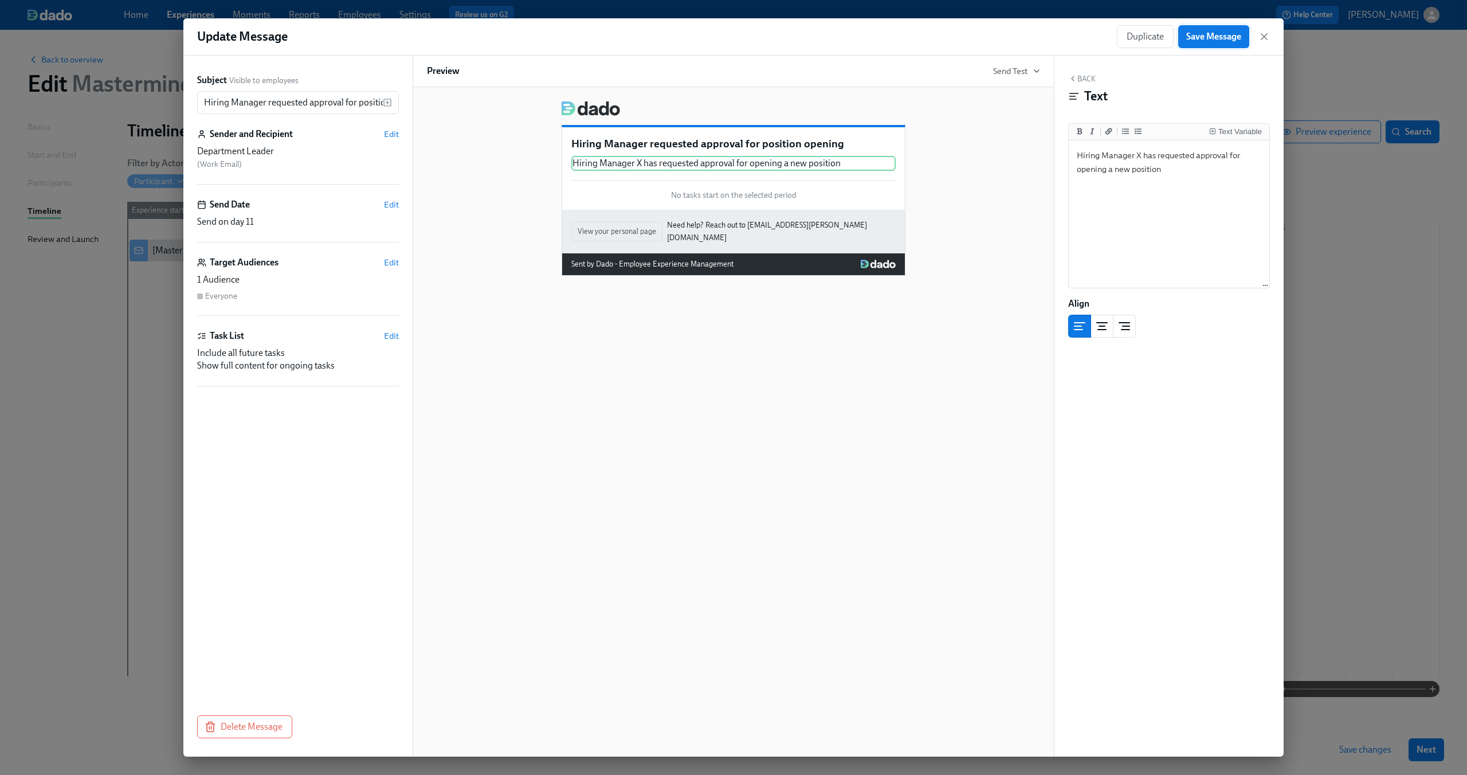
click at [1218, 40] on span "Save Message" at bounding box center [1213, 36] width 55 height 11
click at [1264, 37] on icon "button" at bounding box center [1264, 37] width 6 height 6
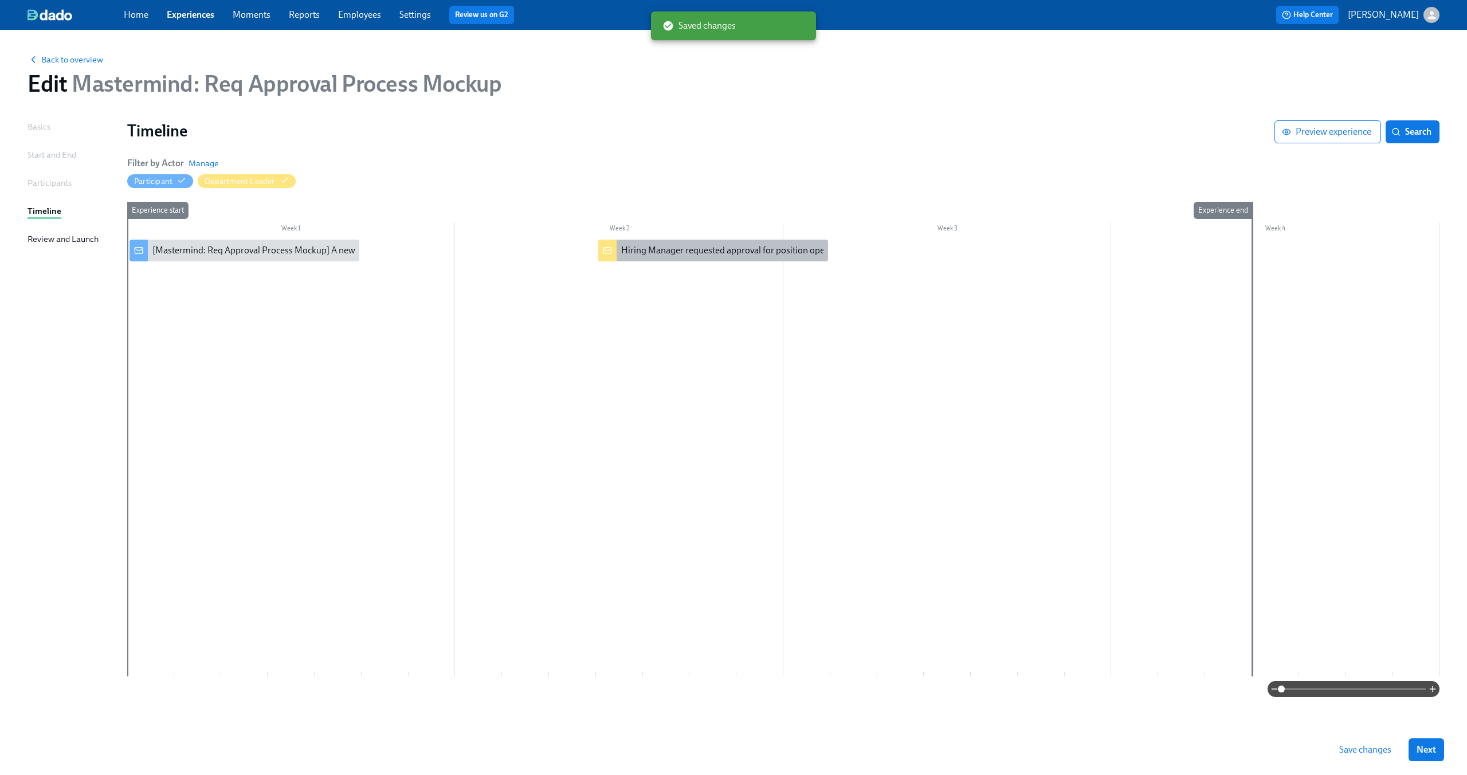
click at [705, 254] on div "Hiring Manager requested approval for position opening" at bounding box center [731, 250] width 221 height 13
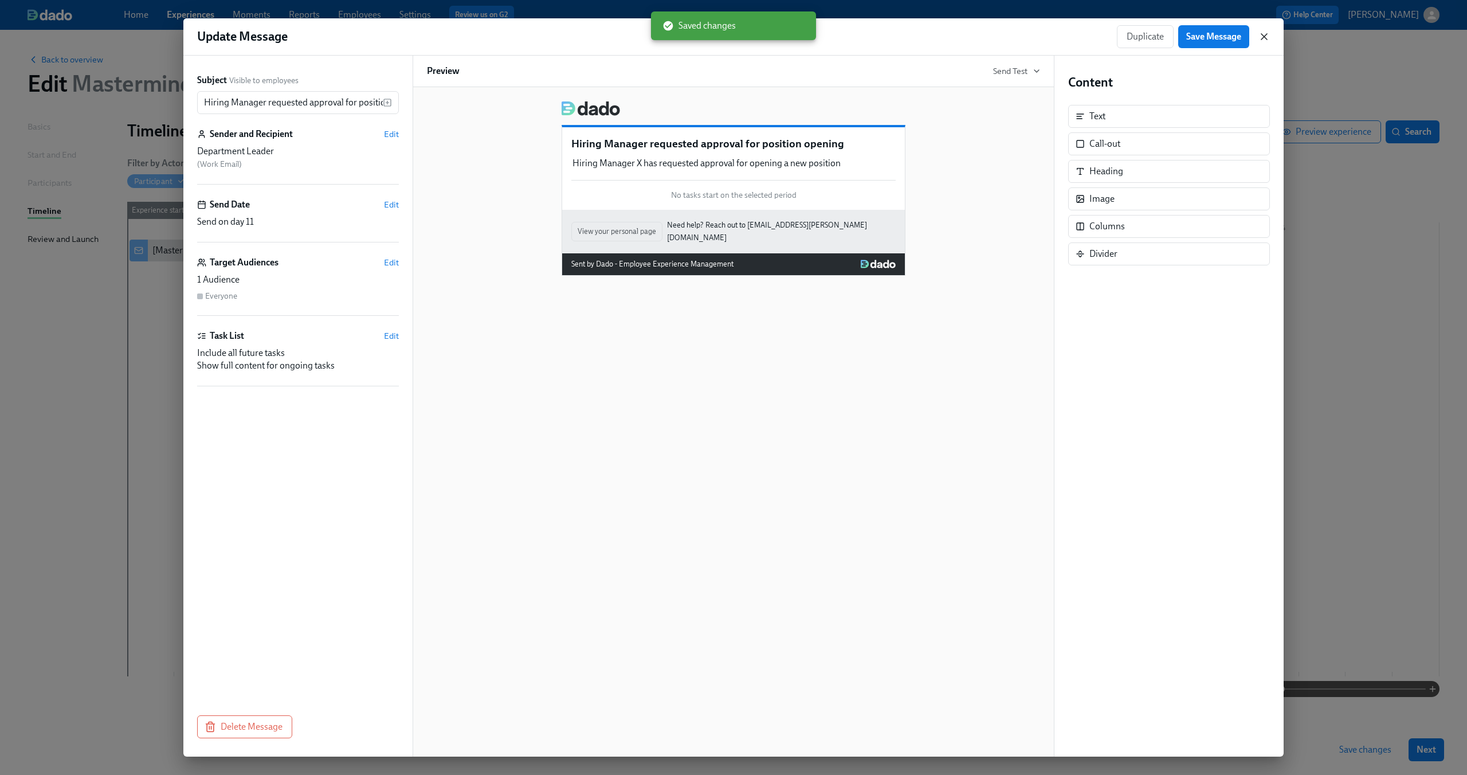
click at [1262, 35] on icon "button" at bounding box center [1264, 37] width 6 height 6
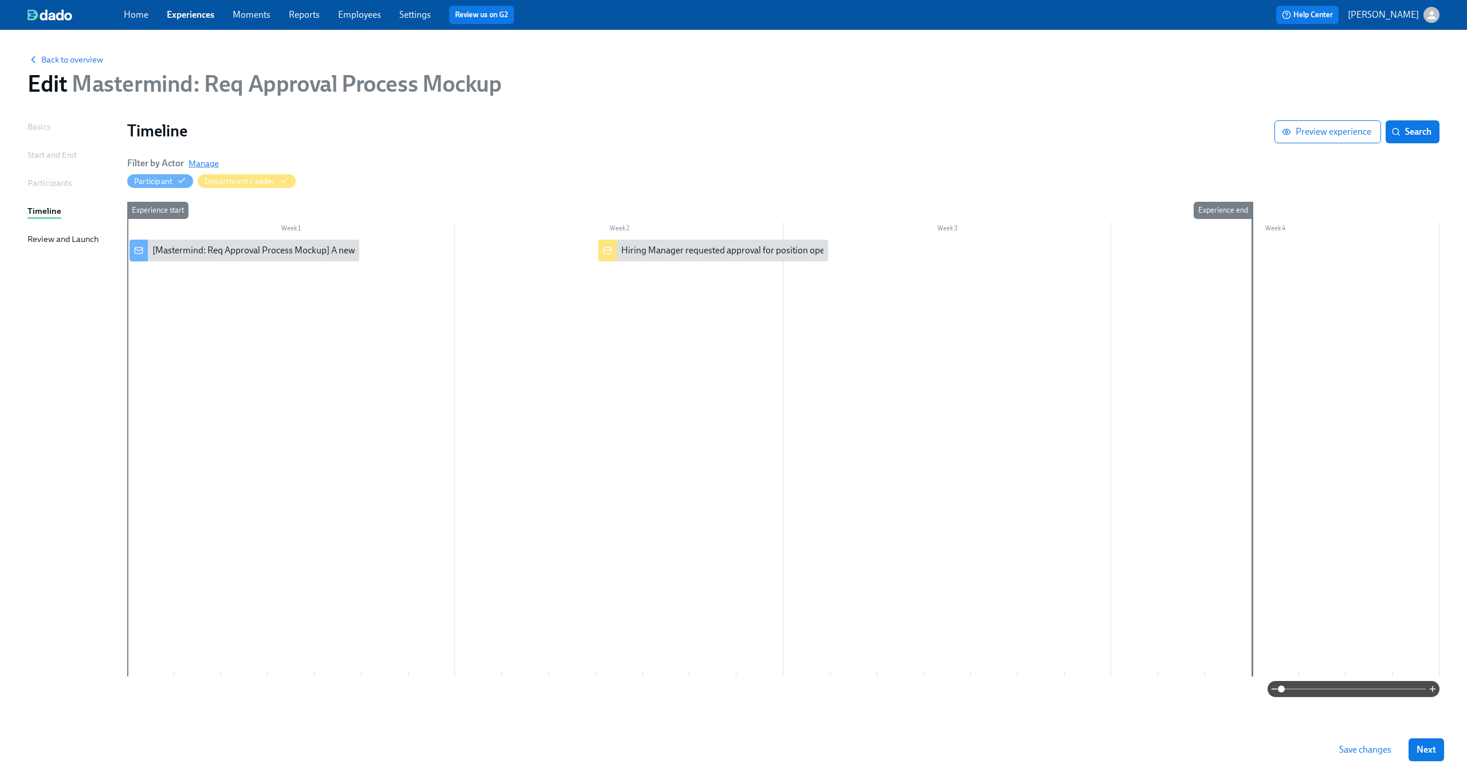
click at [203, 161] on span "Manage" at bounding box center [203, 163] width 30 height 11
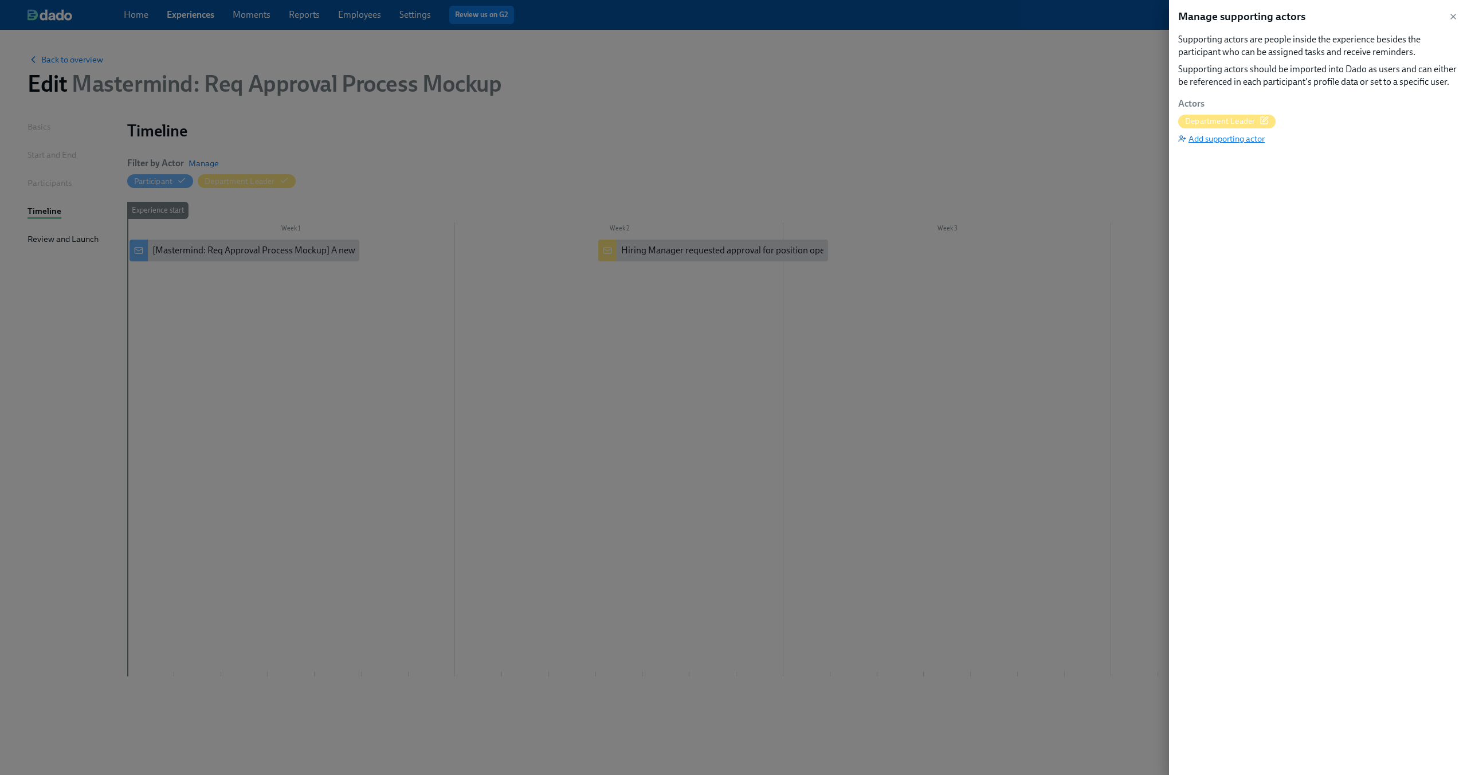
click at [1232, 142] on span "Add supporting actor" at bounding box center [1221, 138] width 87 height 11
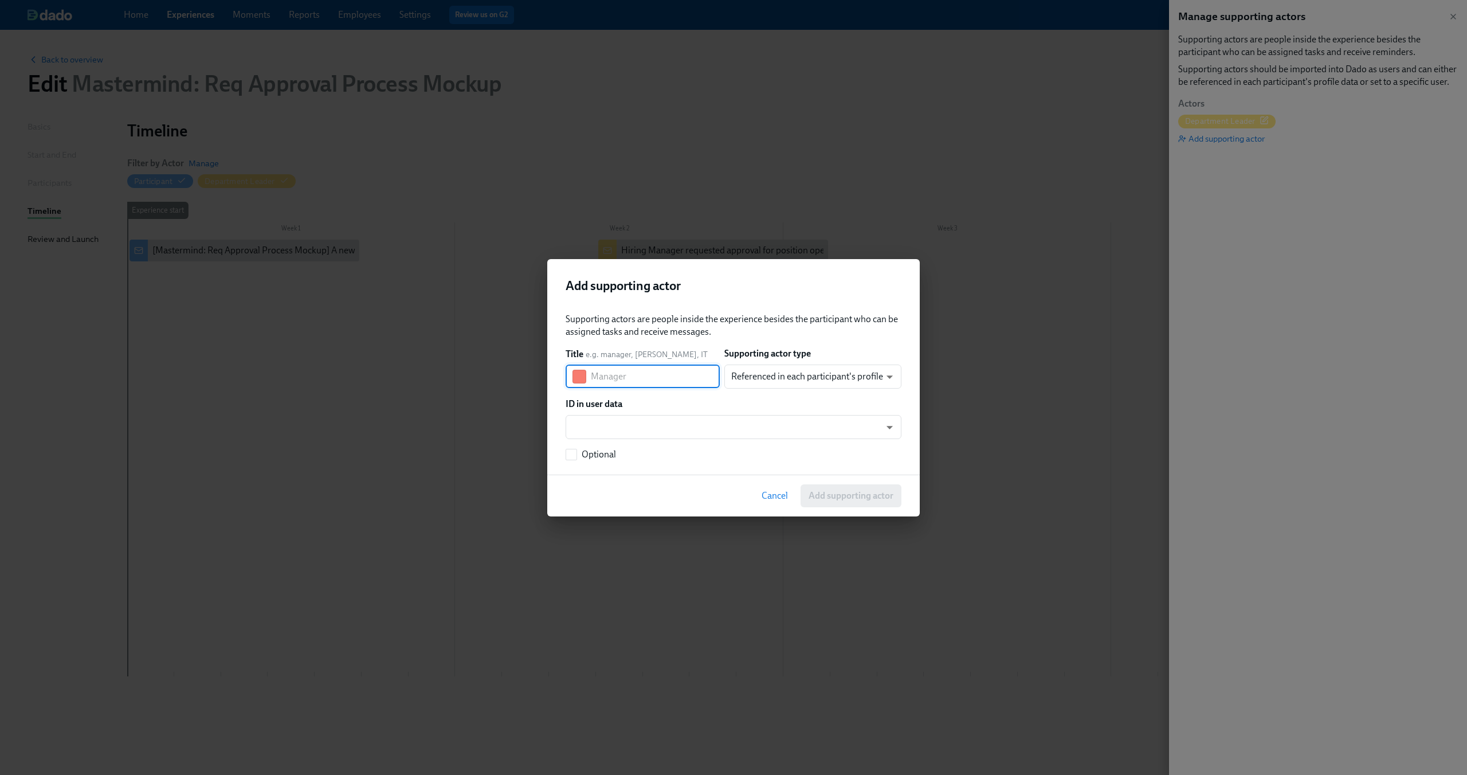
click at [669, 374] on input "text" at bounding box center [655, 376] width 129 height 23
type input "COO"
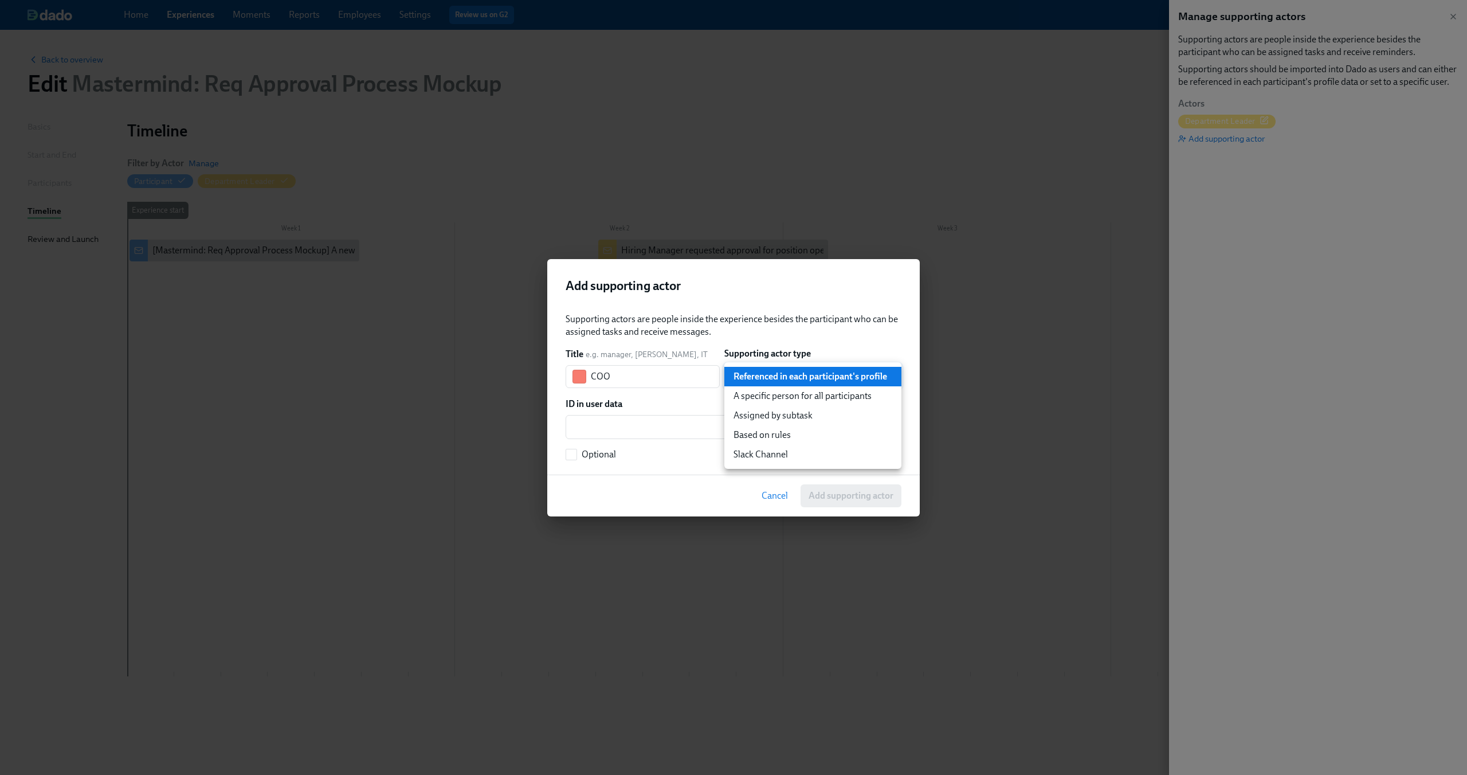
click at [776, 373] on body "Home Experiences Moments Reports Employees Settings Review us on G2 Help Center…" at bounding box center [733, 387] width 1467 height 775
click at [778, 388] on li "A specific person for all participants" at bounding box center [812, 395] width 177 height 19
type input "staticUser"
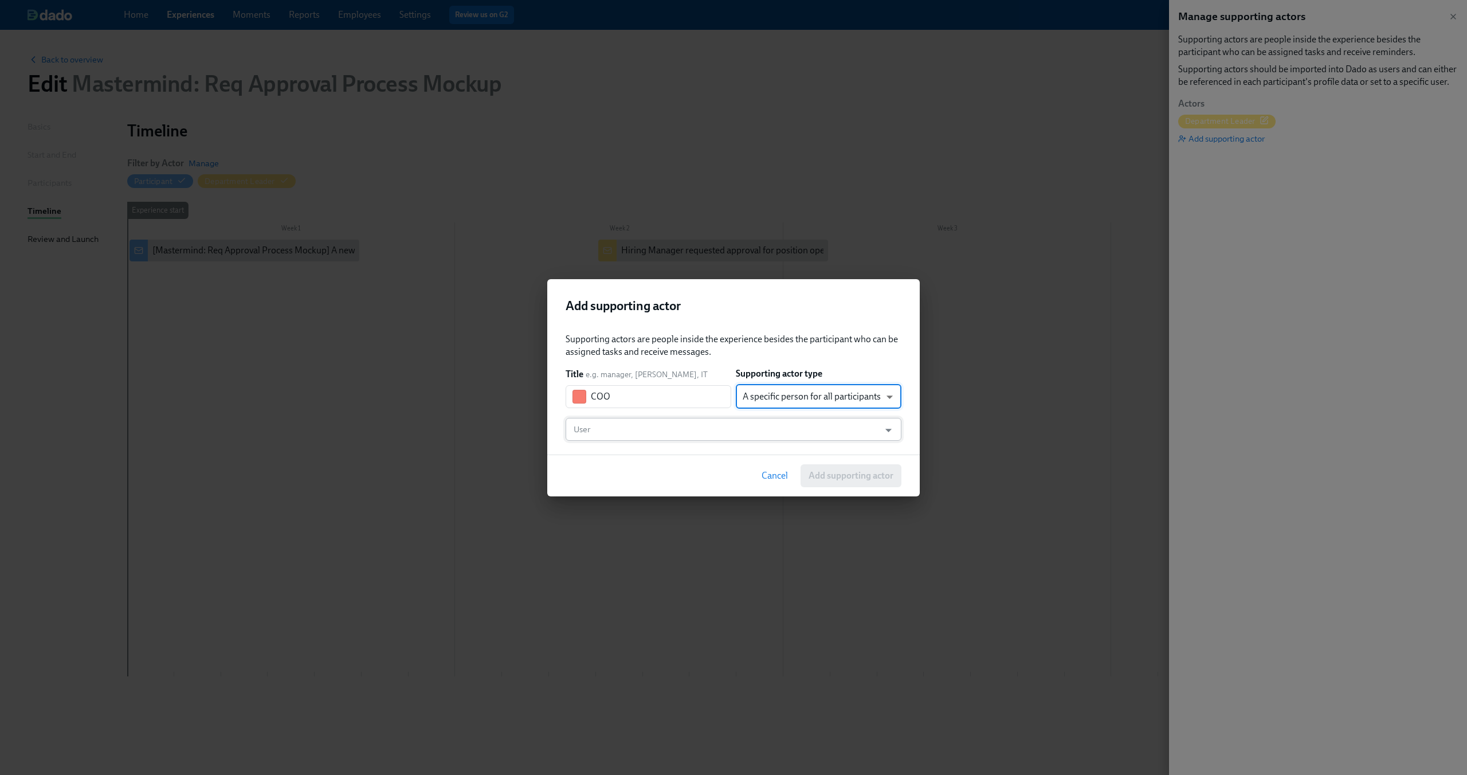
click at [706, 429] on input "User" at bounding box center [722, 429] width 302 height 23
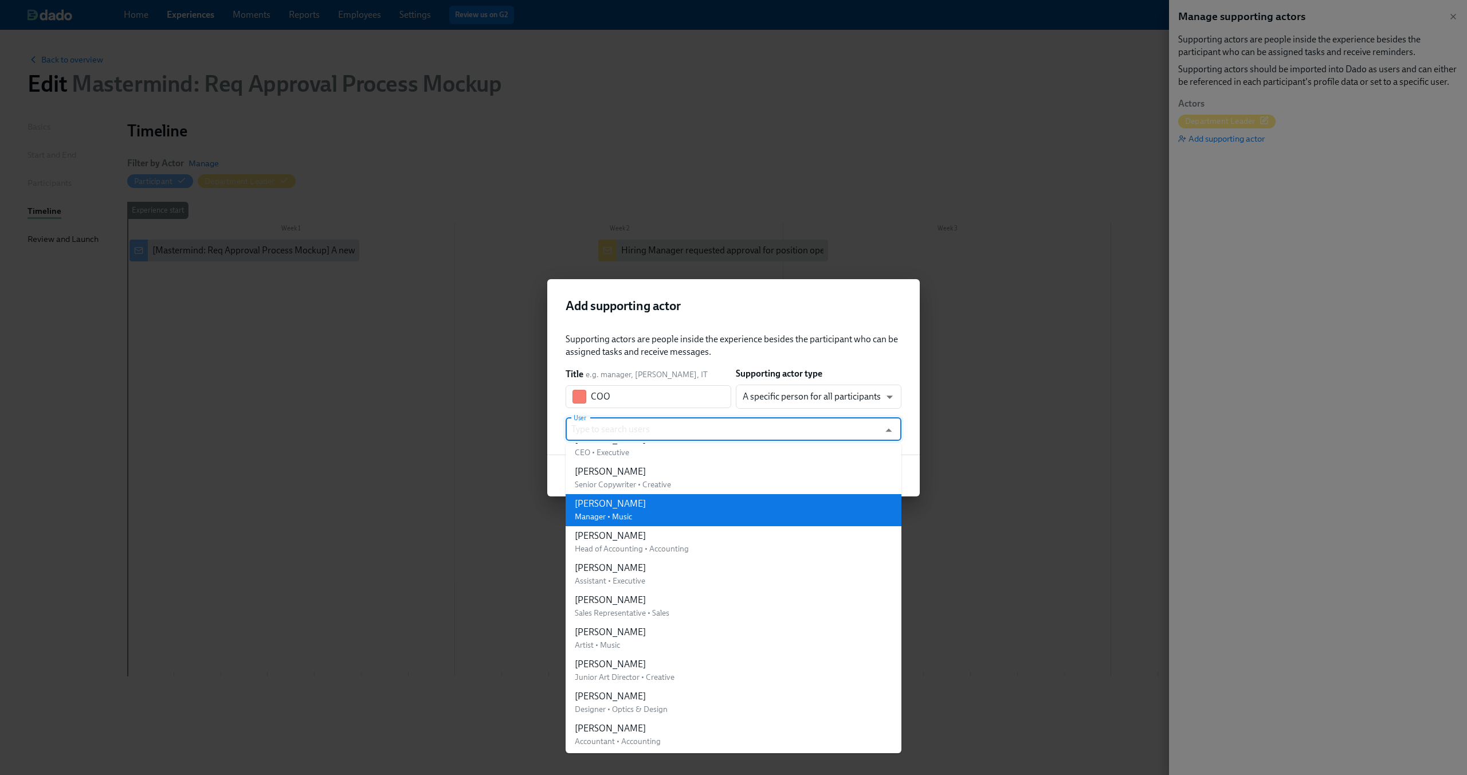
scroll to position [1174, 0]
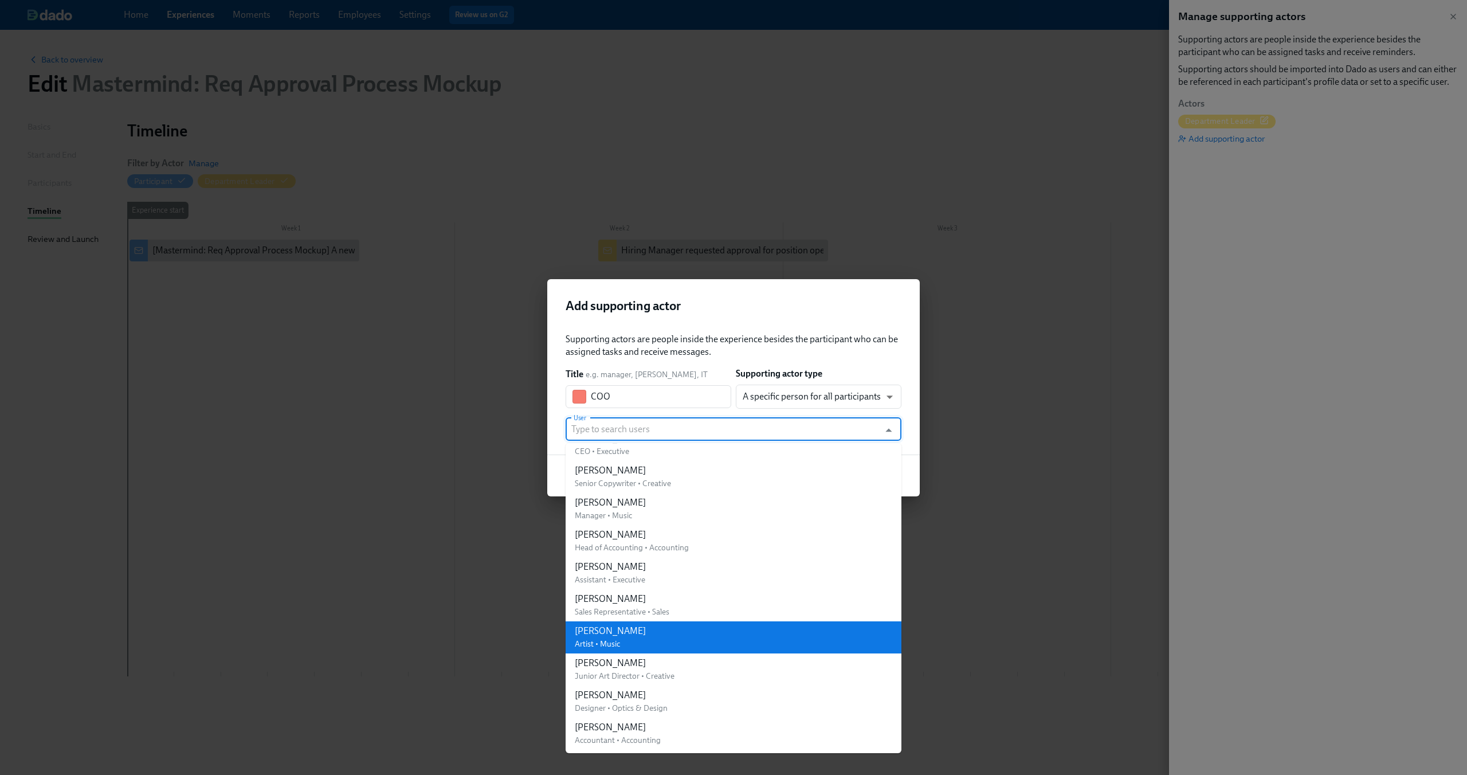
click at [702, 632] on li "Xzibit Jackson Artist • Music" at bounding box center [733, 637] width 336 height 32
type input "[PERSON_NAME]"
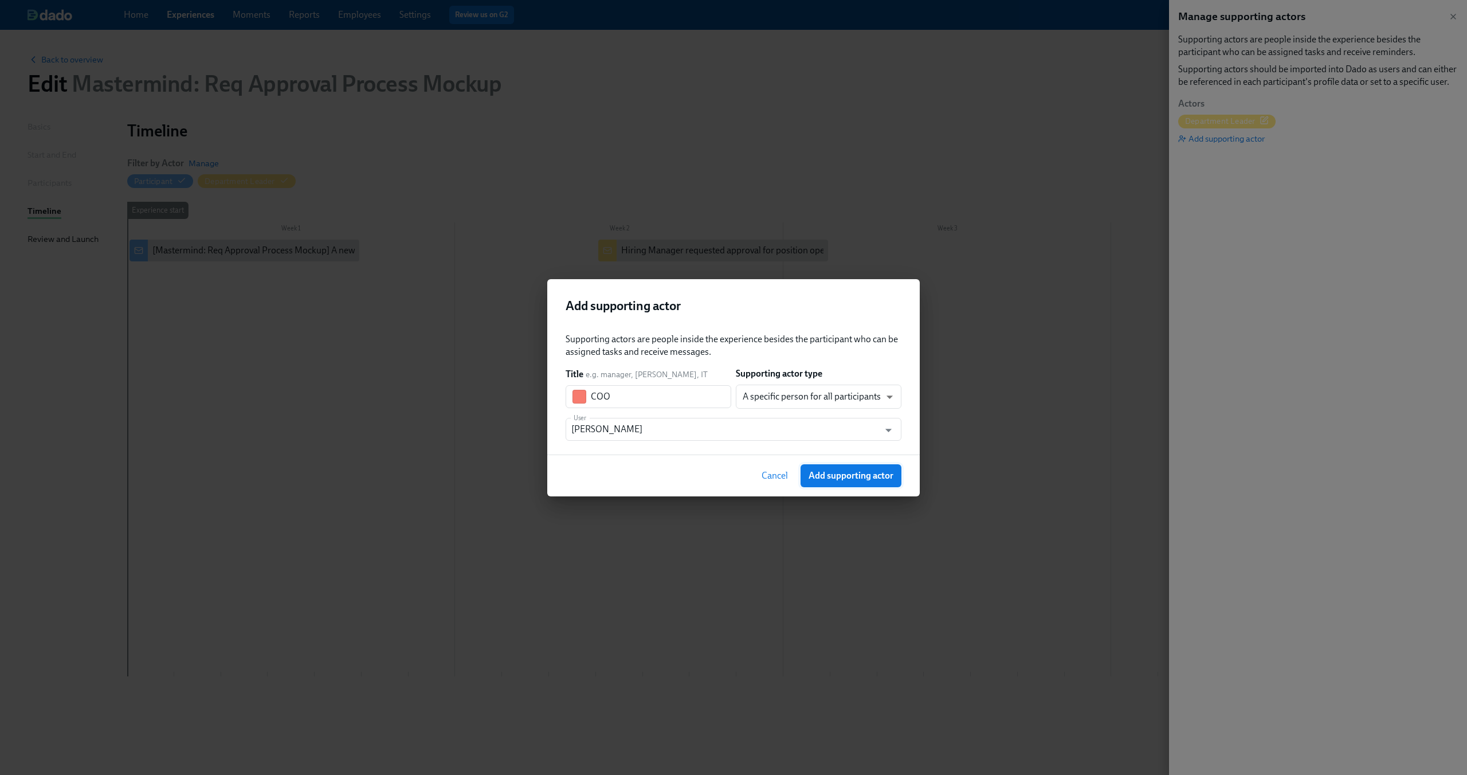
click at [831, 476] on span "Add supporting actor" at bounding box center [850, 475] width 85 height 11
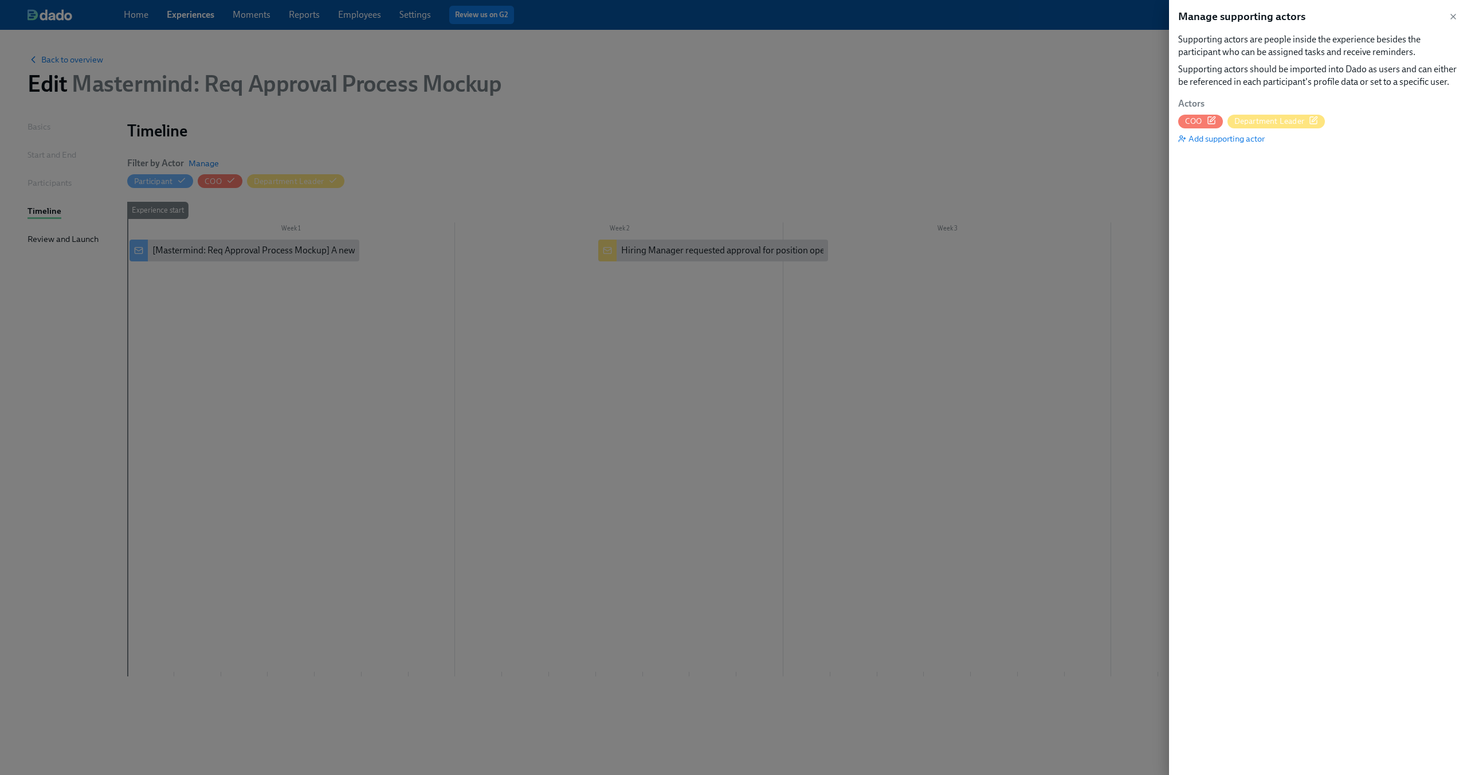
click at [450, 337] on div at bounding box center [733, 387] width 1467 height 775
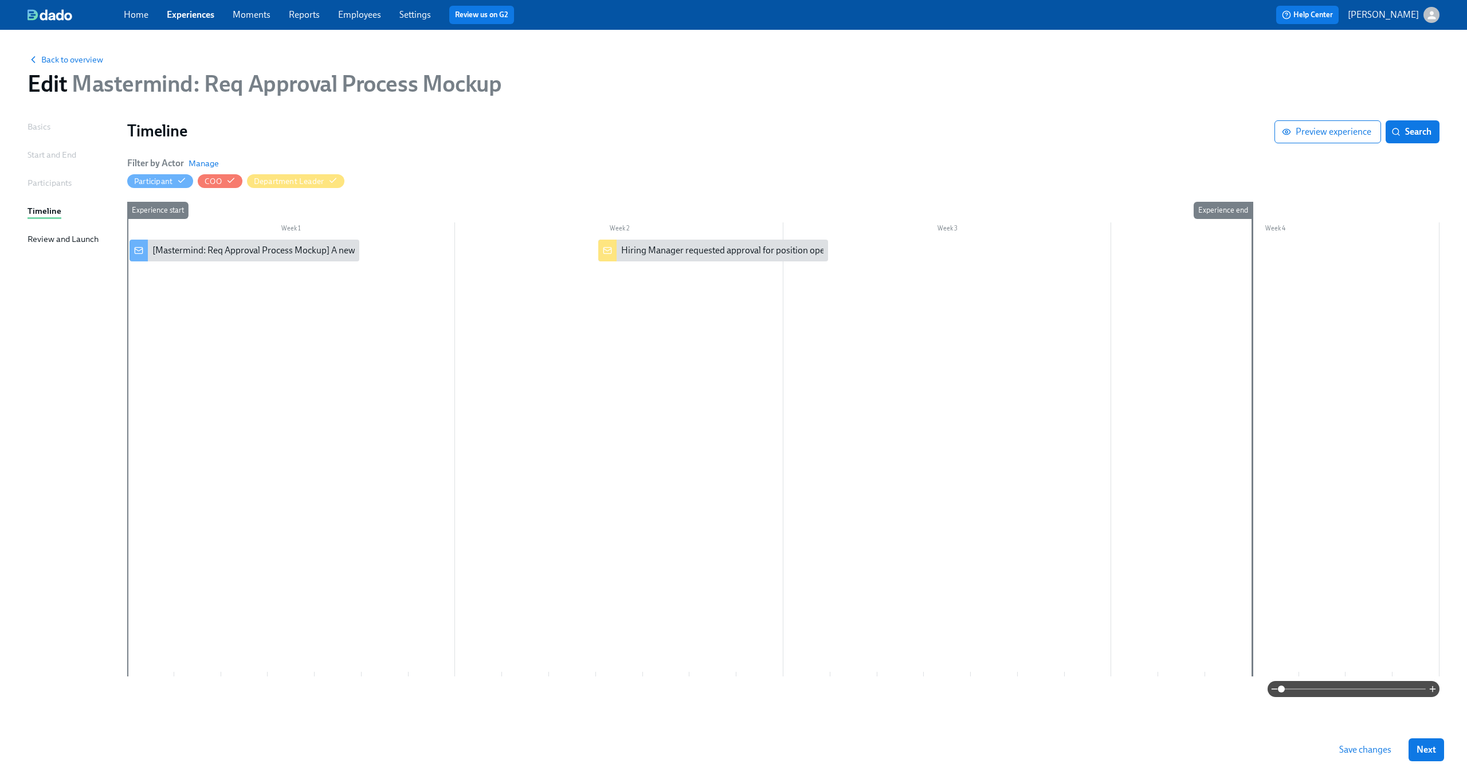
click at [640, 292] on div at bounding box center [783, 457] width 1312 height 437
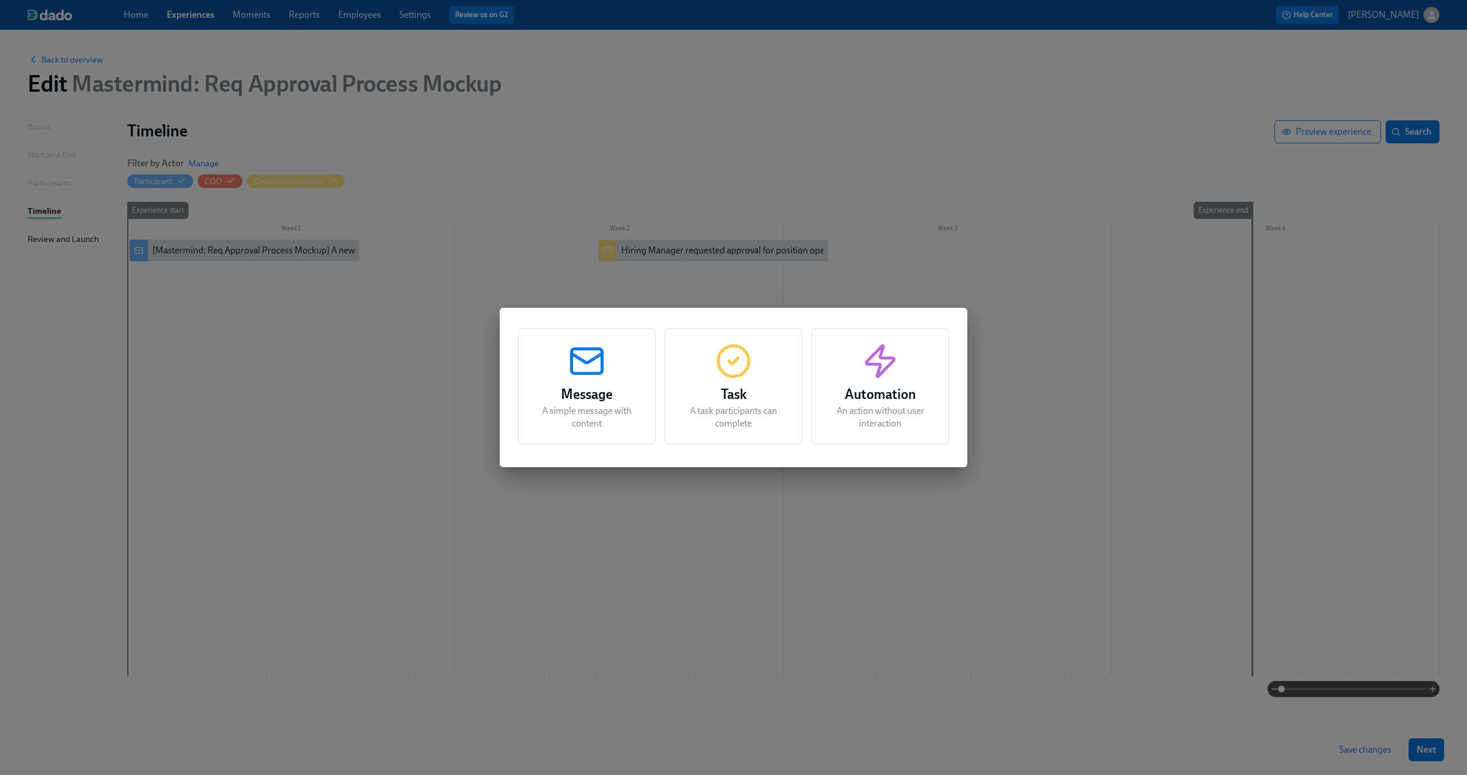
click at [467, 272] on div "Message A simple message with content Task A task participants can complete Aut…" at bounding box center [733, 387] width 1467 height 775
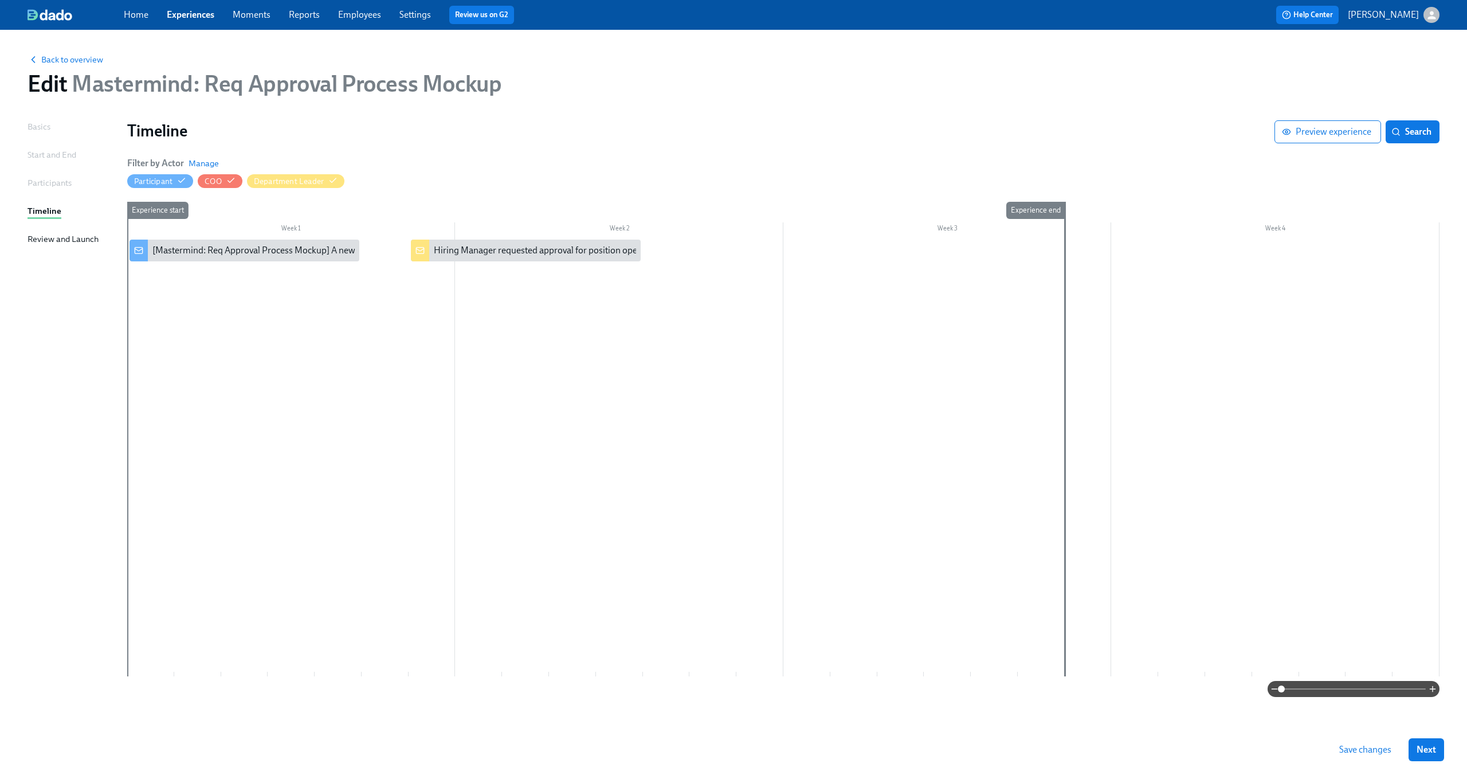
click at [467, 343] on div at bounding box center [783, 457] width 1312 height 437
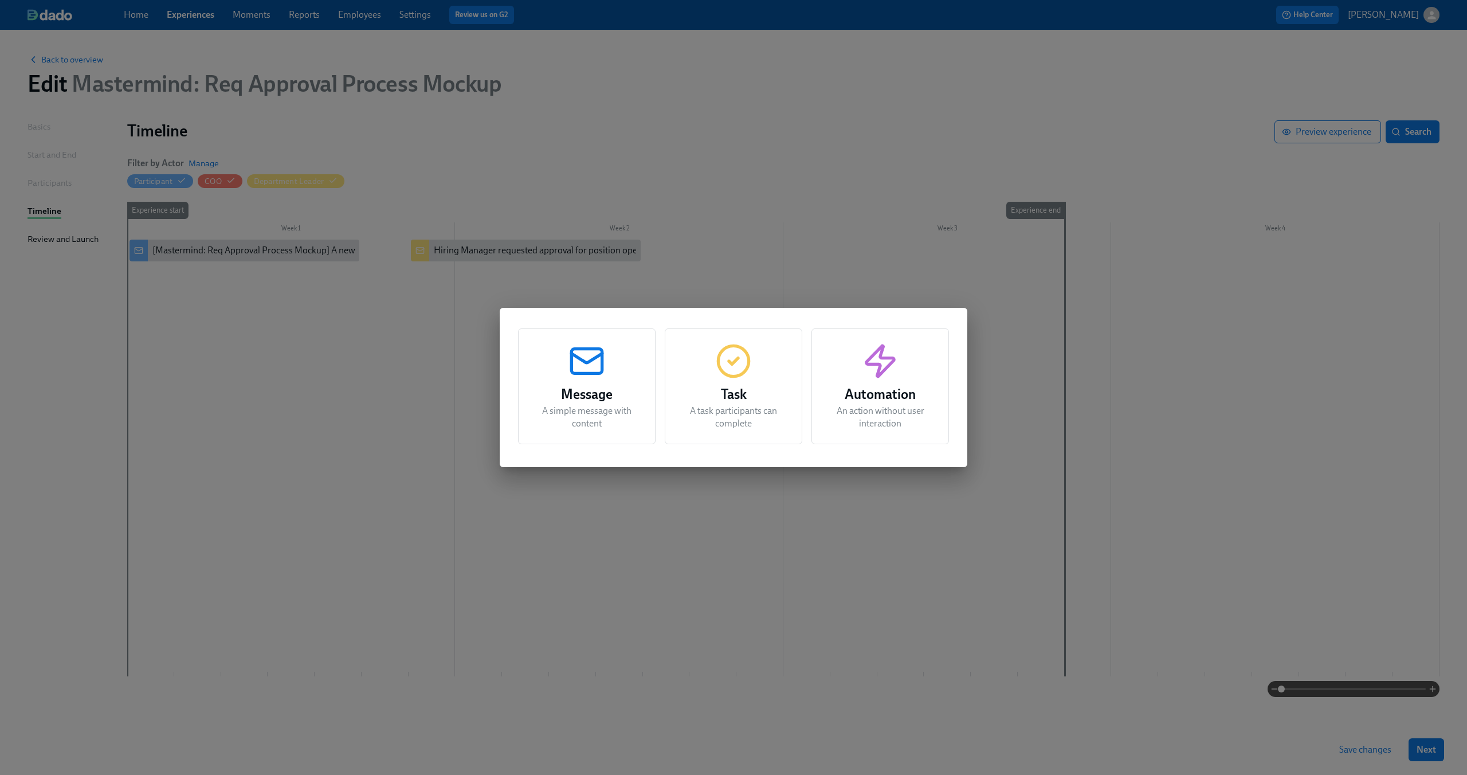
click at [442, 348] on div "Message A simple message with content Task A task participants can complete Aut…" at bounding box center [733, 387] width 1467 height 775
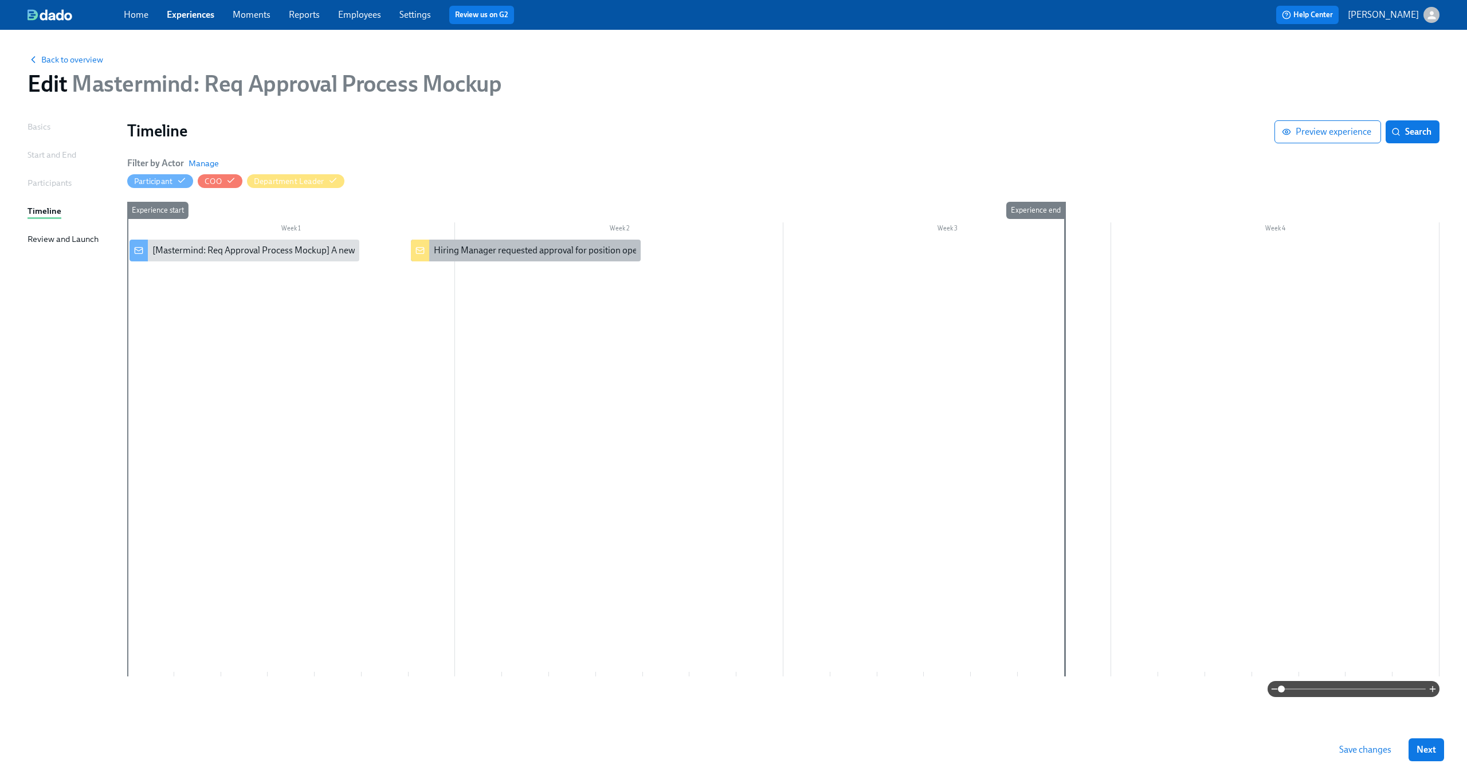
click at [478, 250] on div "Hiring Manager requested approval for position opening" at bounding box center [544, 250] width 221 height 13
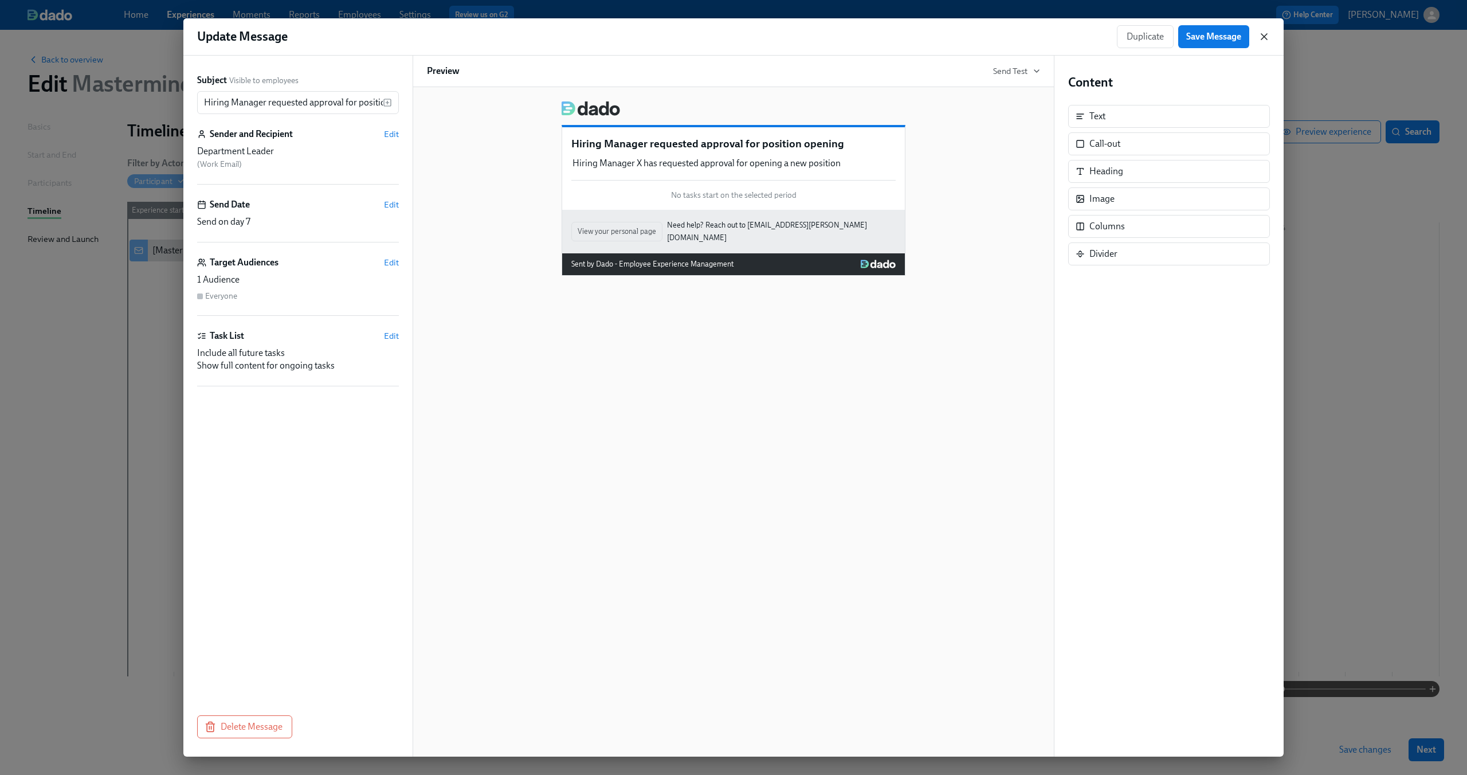
click at [1267, 33] on icon "button" at bounding box center [1263, 36] width 11 height 11
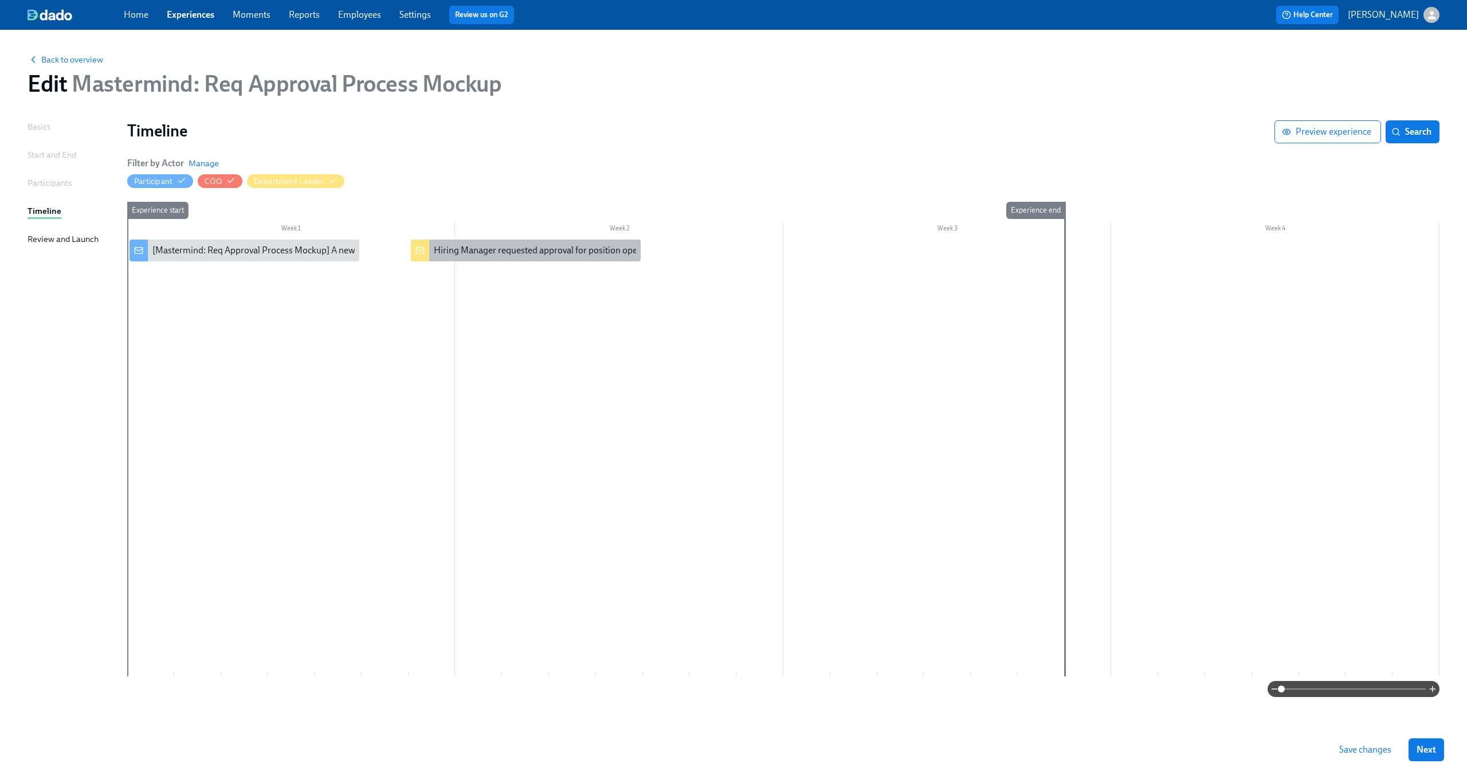
click at [478, 247] on div "Hiring Manager requested approval for position opening" at bounding box center [544, 250] width 221 height 13
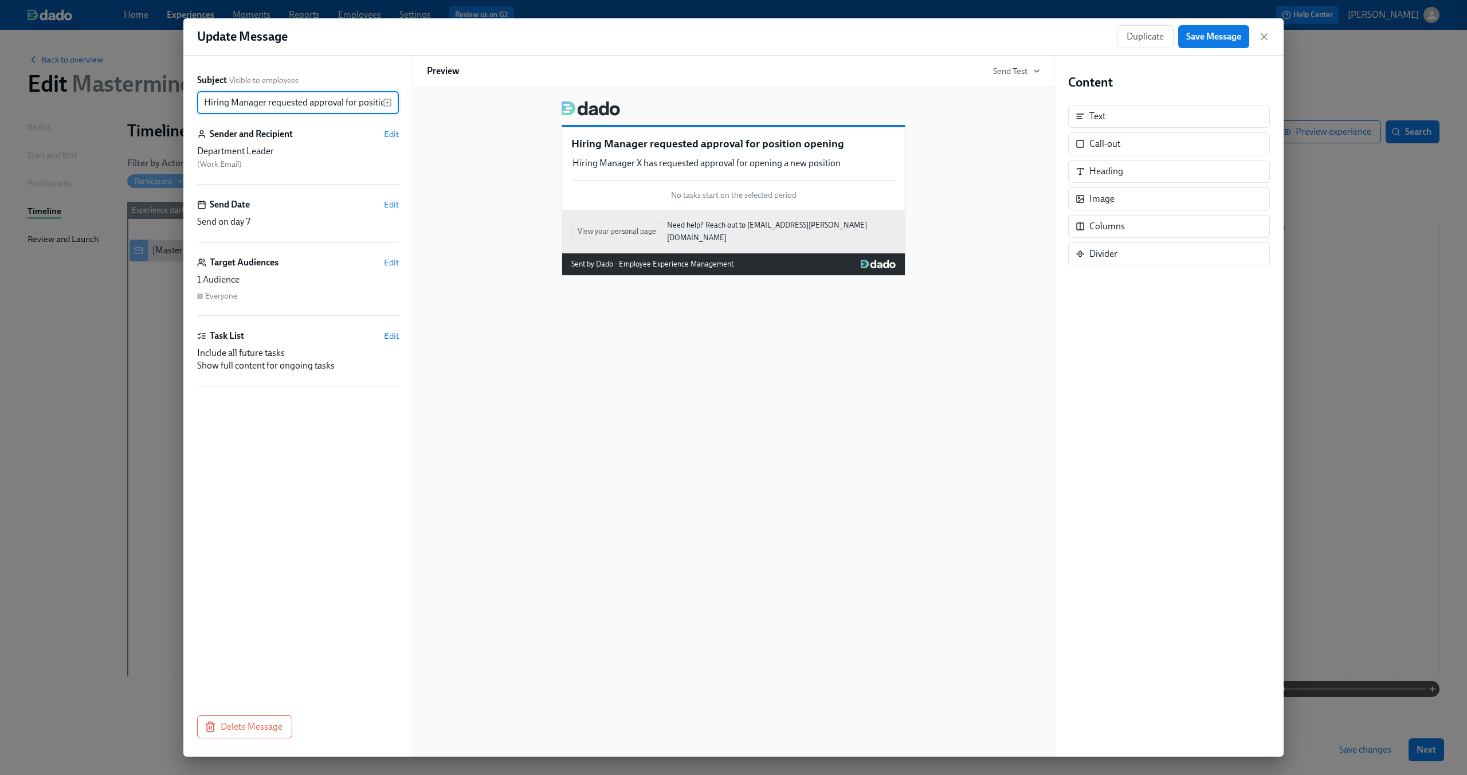
scroll to position [0, 41]
click at [1266, 37] on icon "button" at bounding box center [1263, 36] width 11 height 11
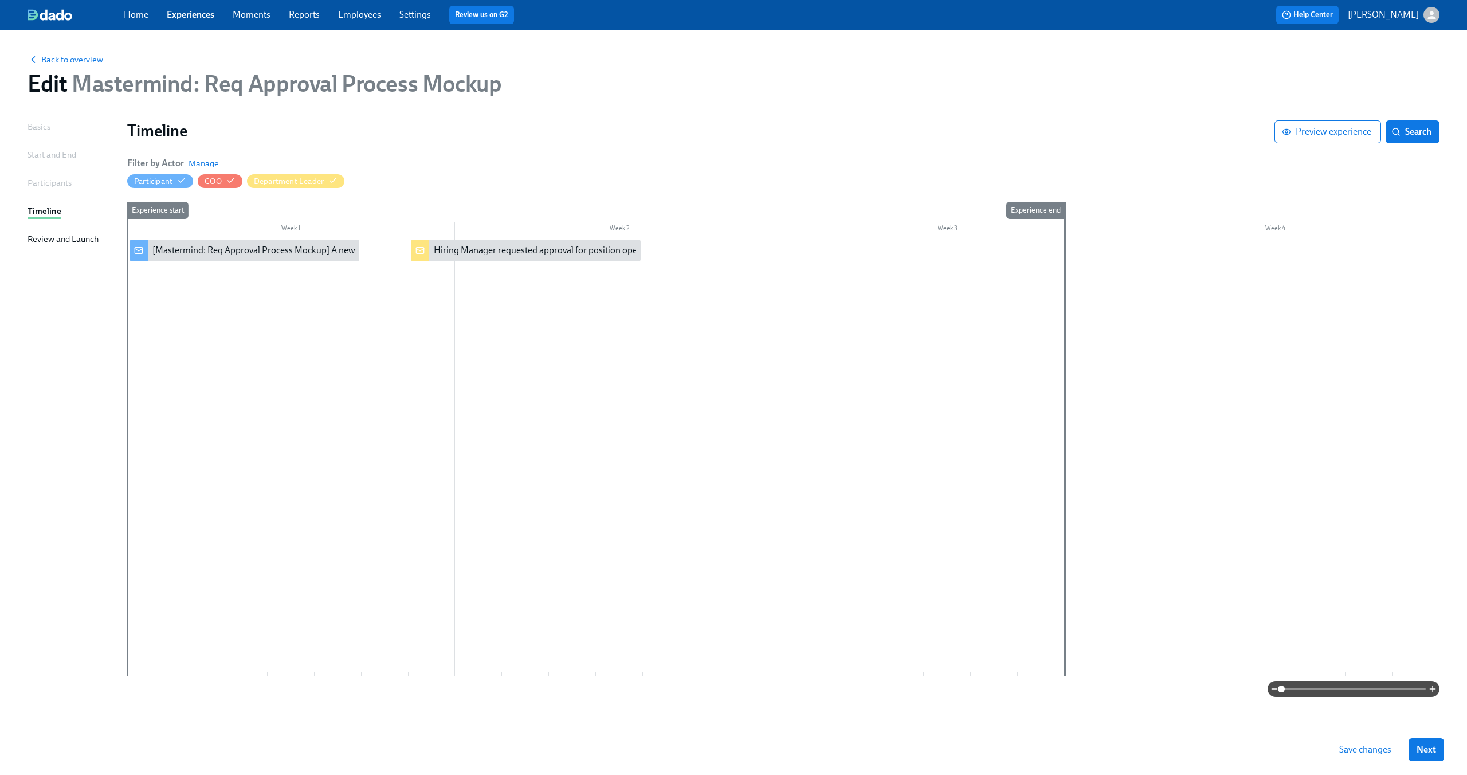
click at [561, 320] on div at bounding box center [783, 457] width 1312 height 437
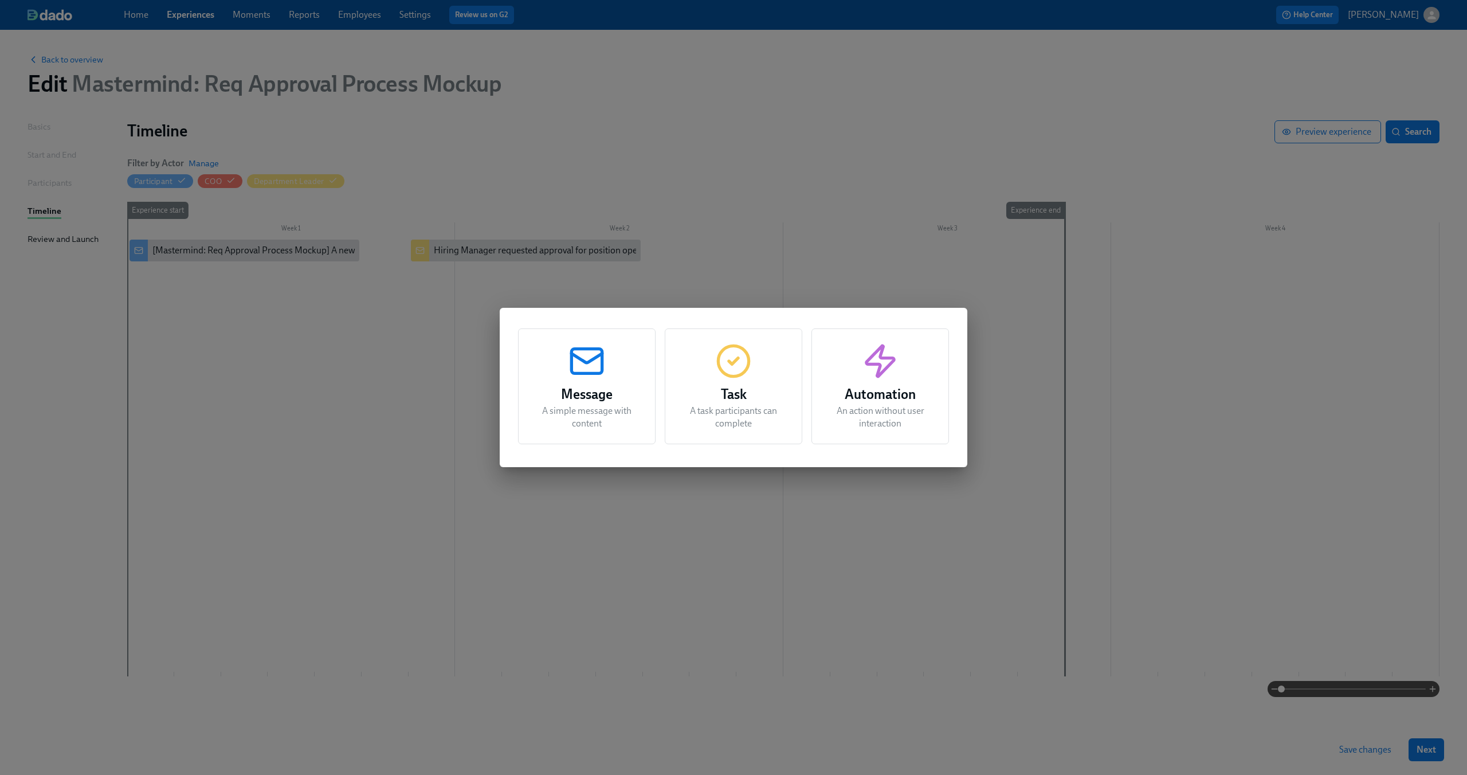
click at [728, 366] on icon "button" at bounding box center [733, 361] width 37 height 37
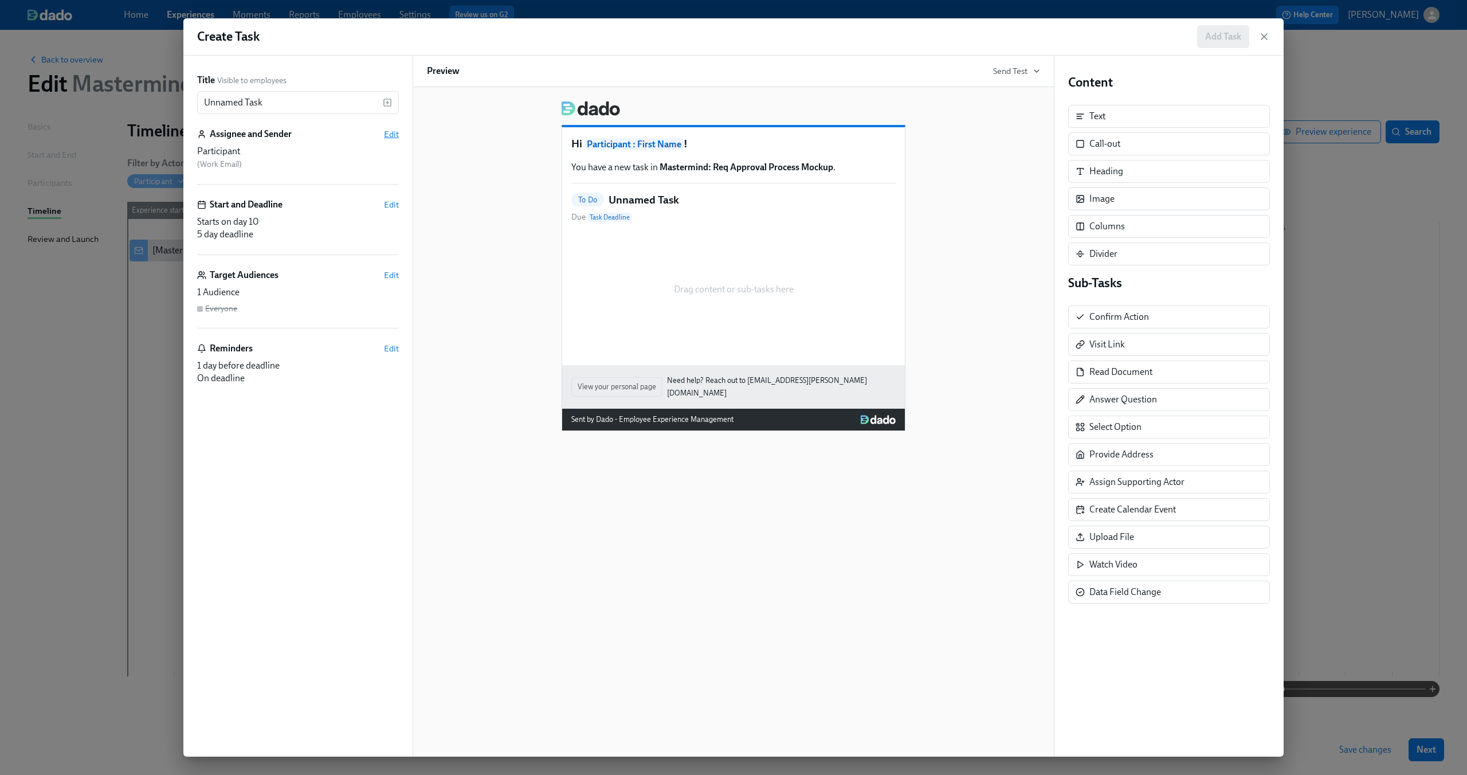
click at [388, 132] on span "Edit" at bounding box center [391, 133] width 15 height 11
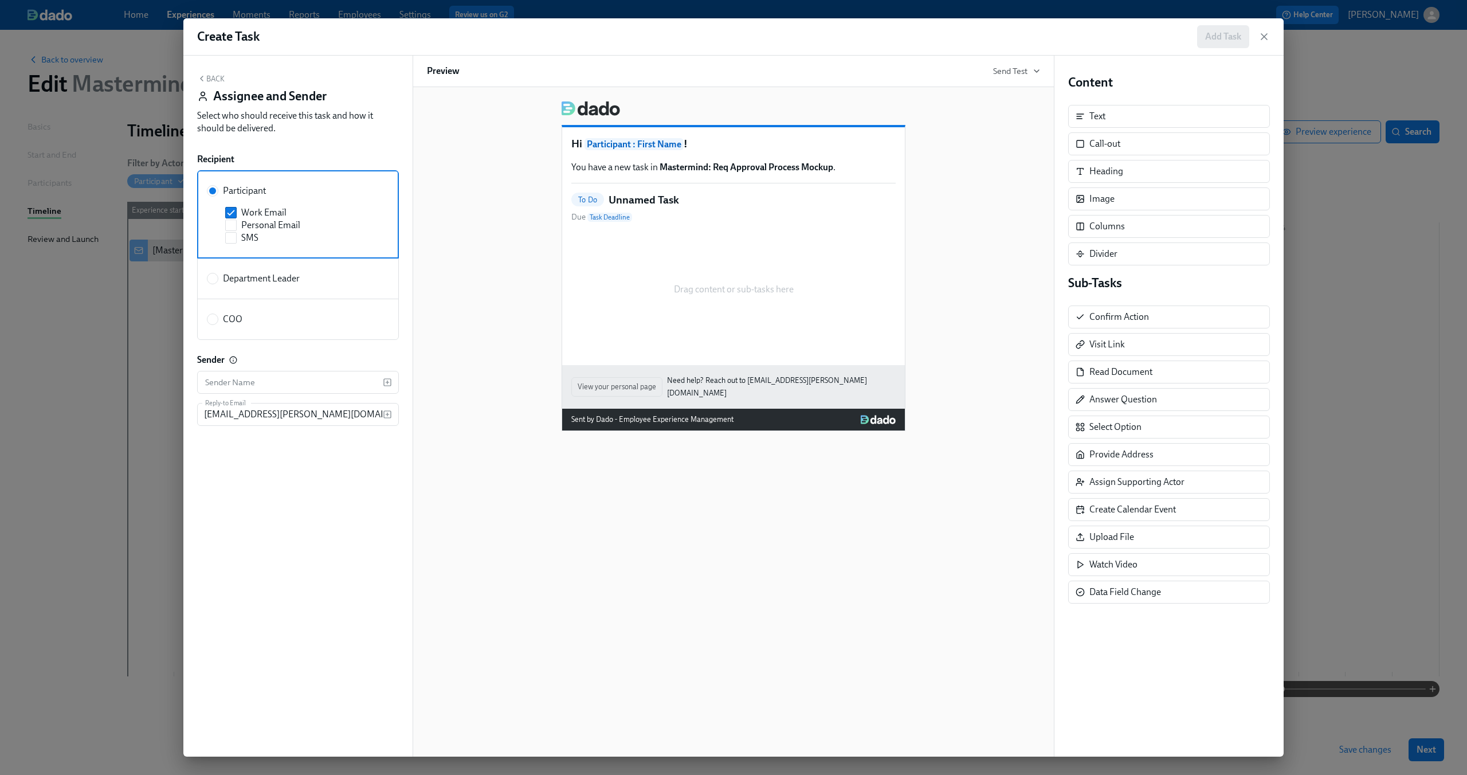
click at [264, 276] on span "Department Leader" at bounding box center [261, 278] width 77 height 13
click at [218, 276] on input "Department Leader" at bounding box center [212, 278] width 10 height 10
radio input "true"
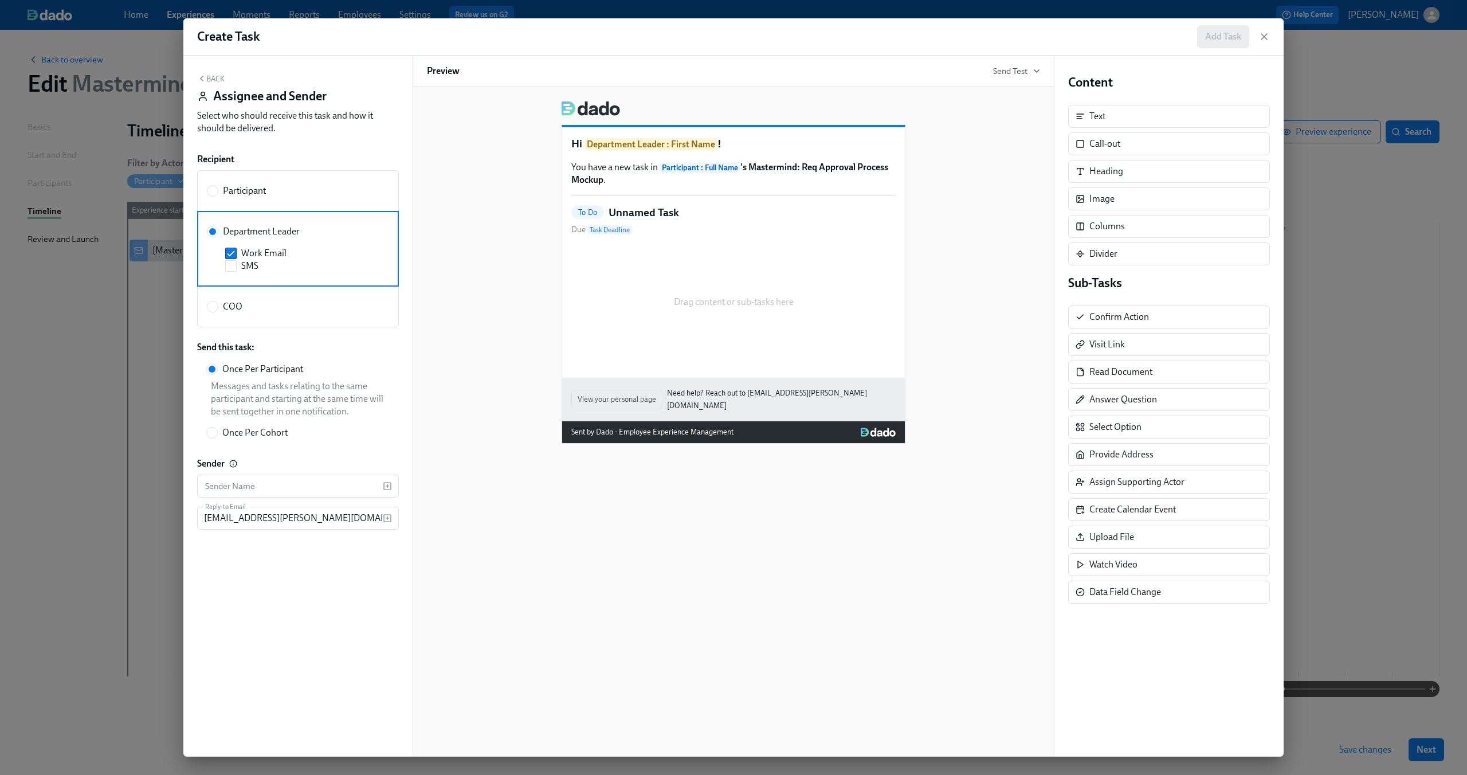
click at [642, 250] on div "Drag content or sub-tasks here" at bounding box center [733, 302] width 324 height 115
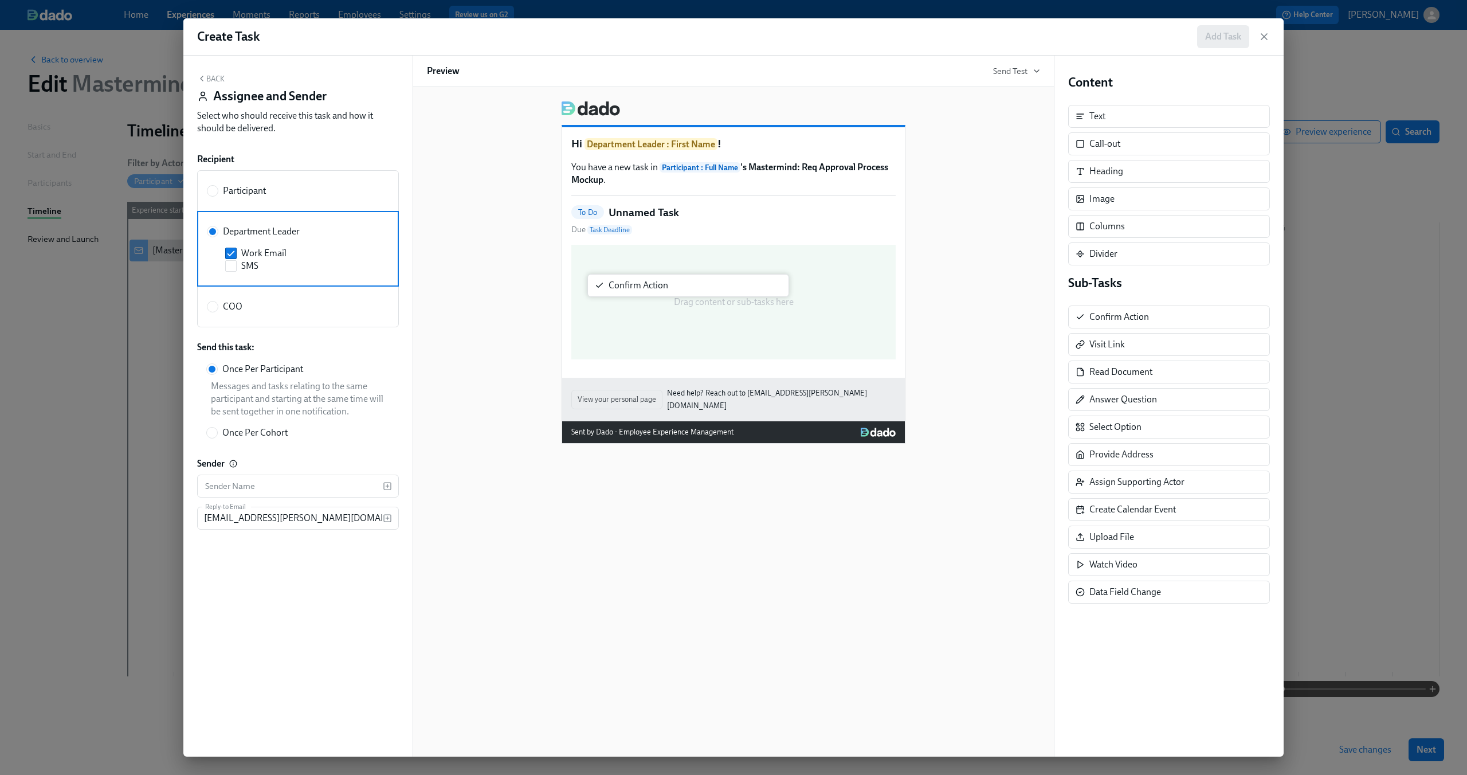
drag, startPoint x: 1149, startPoint y: 314, endPoint x: 665, endPoint y: 282, distance: 484.5
click at [665, 282] on div "Back Assignee and Sender Select who should receive this task and how it should …" at bounding box center [733, 406] width 1100 height 701
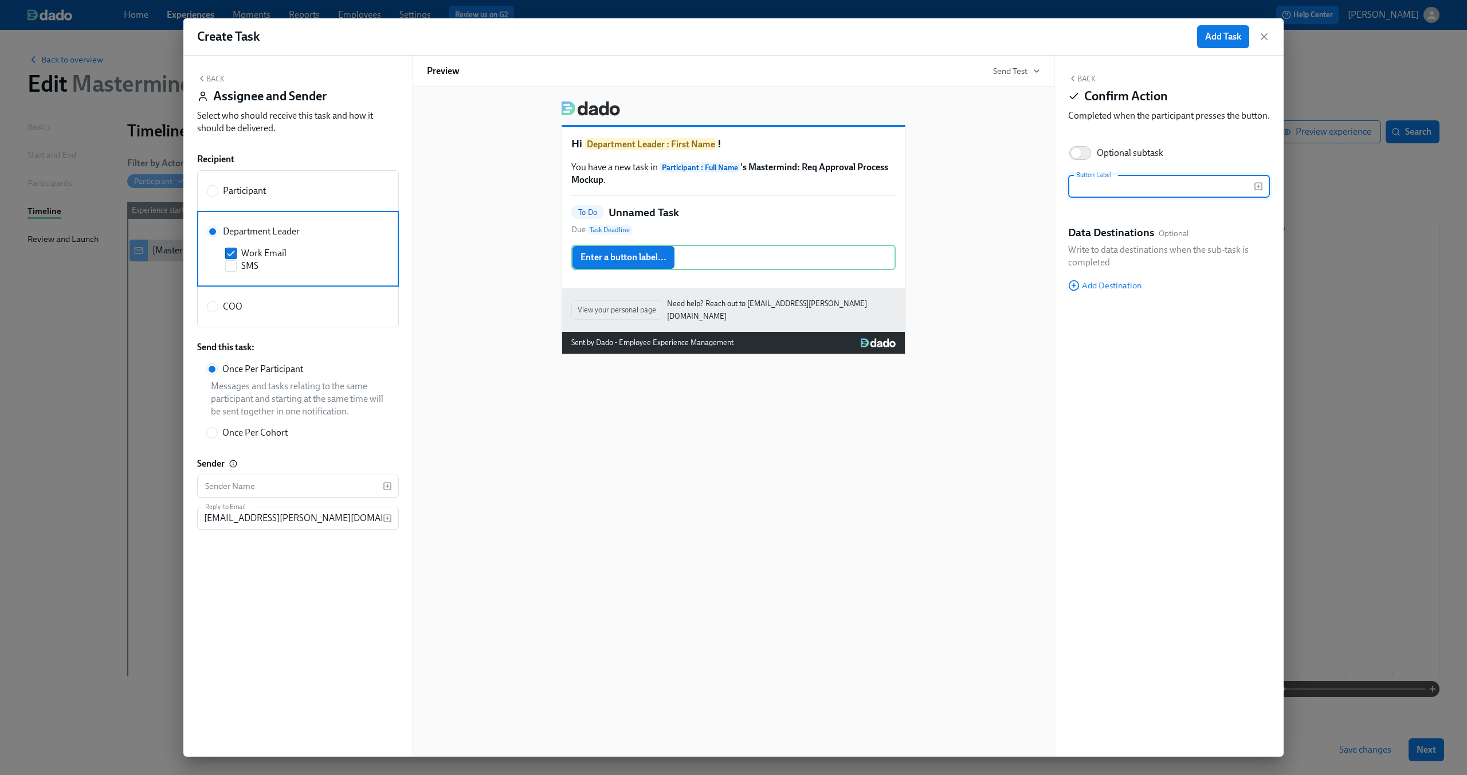
click at [1148, 194] on input "text" at bounding box center [1161, 186] width 186 height 23
click at [1079, 166] on input "Optional subtask" at bounding box center [1076, 152] width 76 height 25
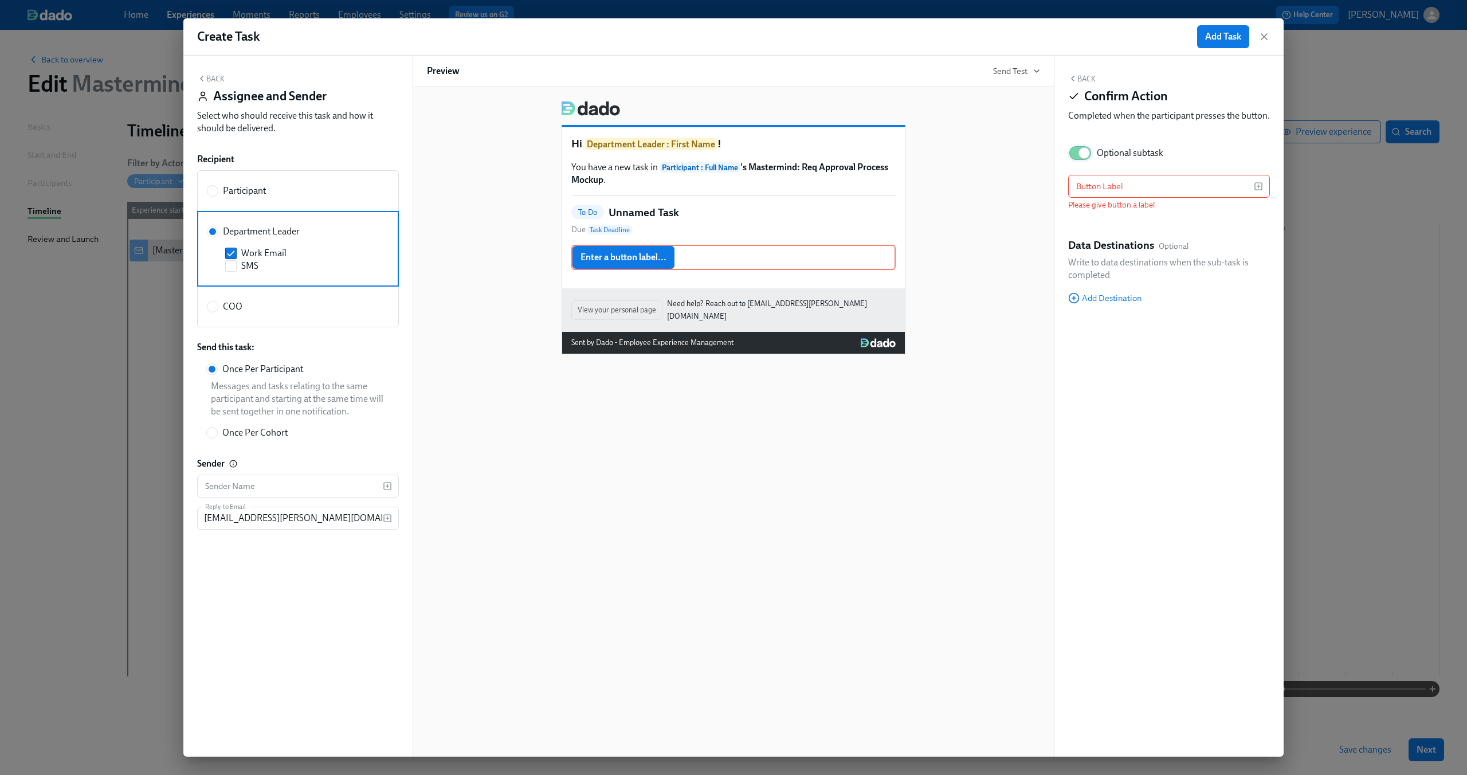
click at [1079, 166] on input "Optional subtask" at bounding box center [1084, 152] width 76 height 25
checkbox input "false"
click at [1088, 192] on input "text" at bounding box center [1161, 186] width 186 height 23
type input "C"
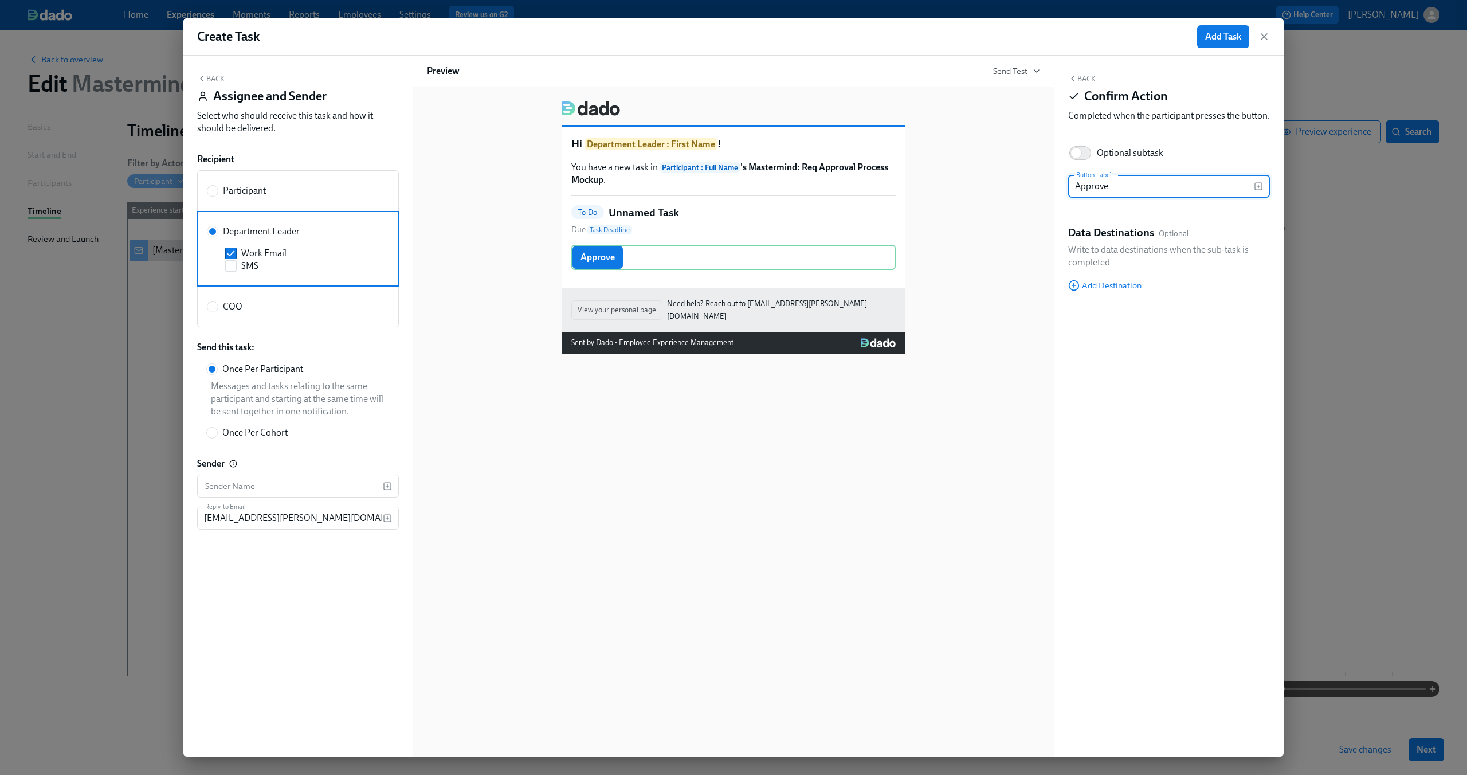
type input "Approve"
click at [1164, 372] on div "Back Confirm Action Completed when the participant presses the button. Optional…" at bounding box center [1168, 406] width 229 height 701
click at [841, 250] on div "Approve Duplicate Delete" at bounding box center [733, 257] width 324 height 25
click at [838, 278] on div "Duplicate" at bounding box center [838, 275] width 30 height 9
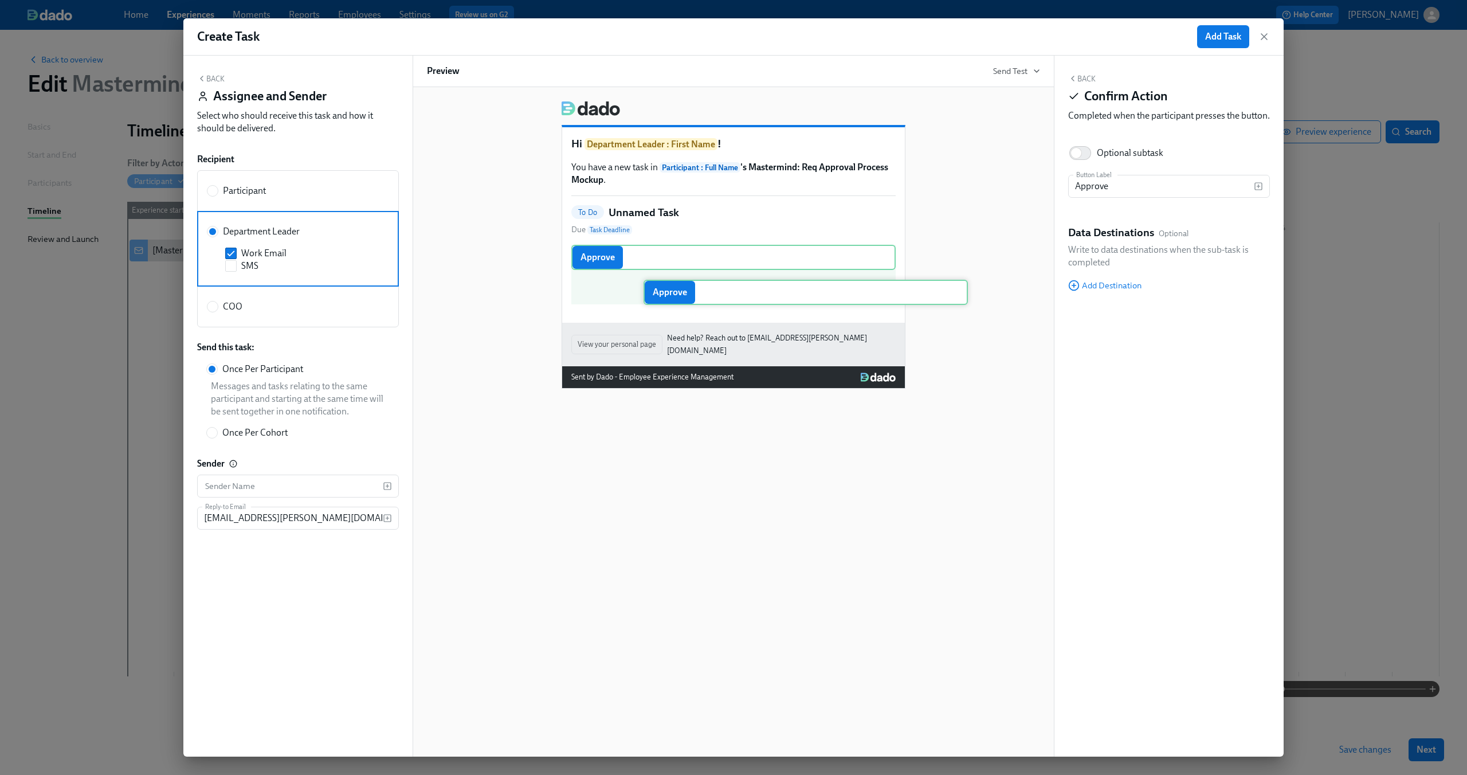
drag, startPoint x: 614, startPoint y: 297, endPoint x: 670, endPoint y: 288, distance: 56.3
click at [670, 288] on div "Approve Duplicate Delete Approve Duplicate Delete" at bounding box center [733, 275] width 324 height 60
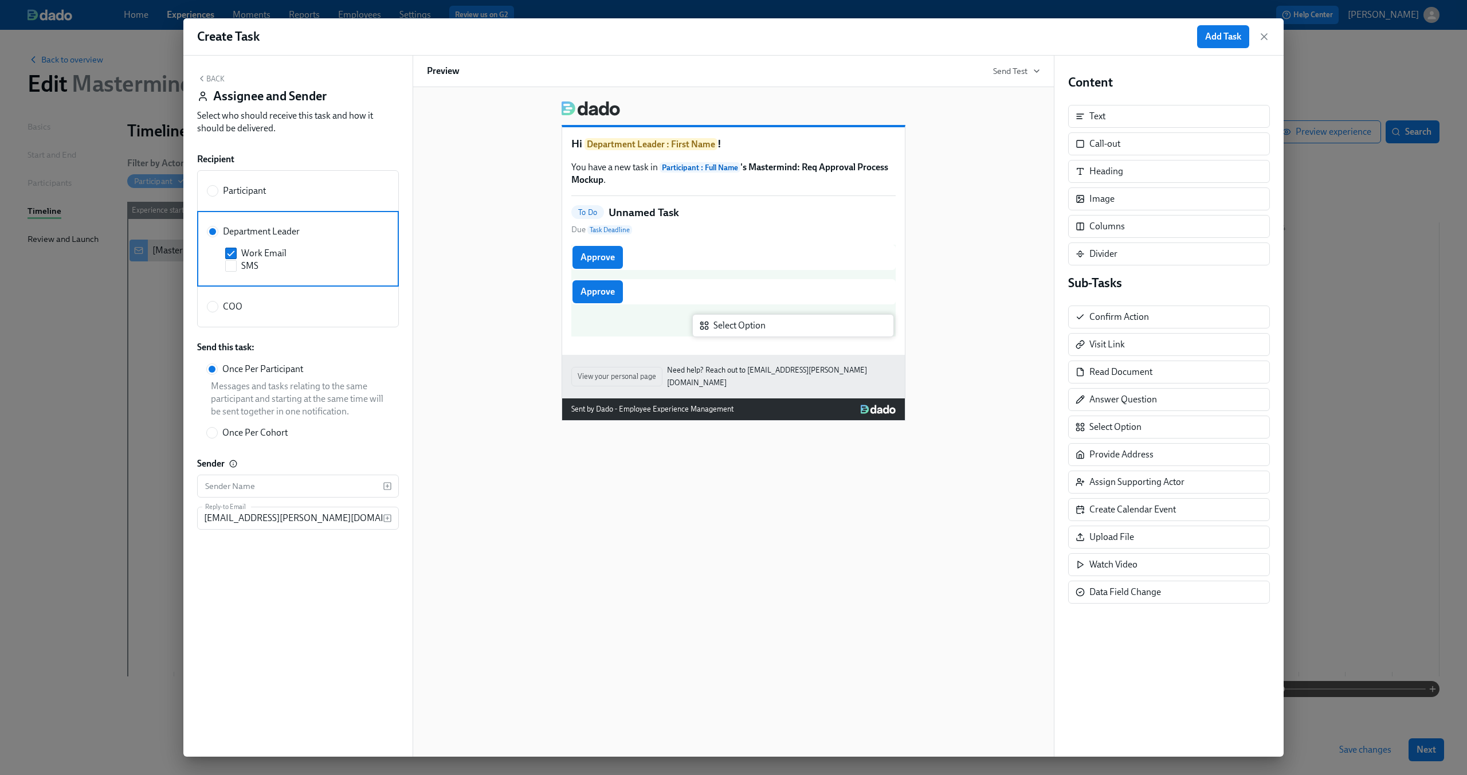
drag, startPoint x: 1136, startPoint y: 429, endPoint x: 752, endPoint y: 327, distance: 397.6
click at [752, 327] on div "Back Assignee and Sender Select who should receive this task and how it should …" at bounding box center [733, 406] width 1100 height 701
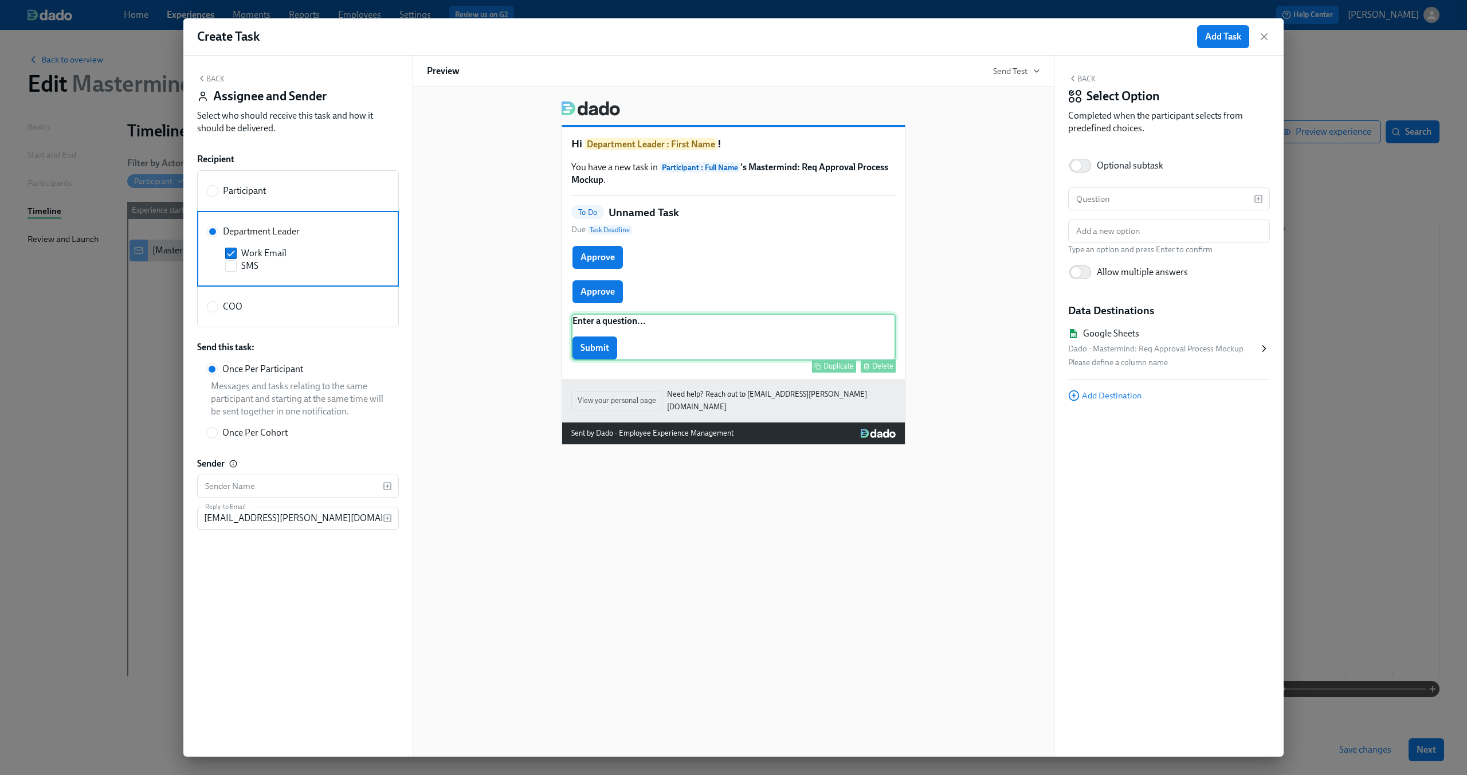
click at [875, 364] on div "Delete" at bounding box center [882, 365] width 21 height 9
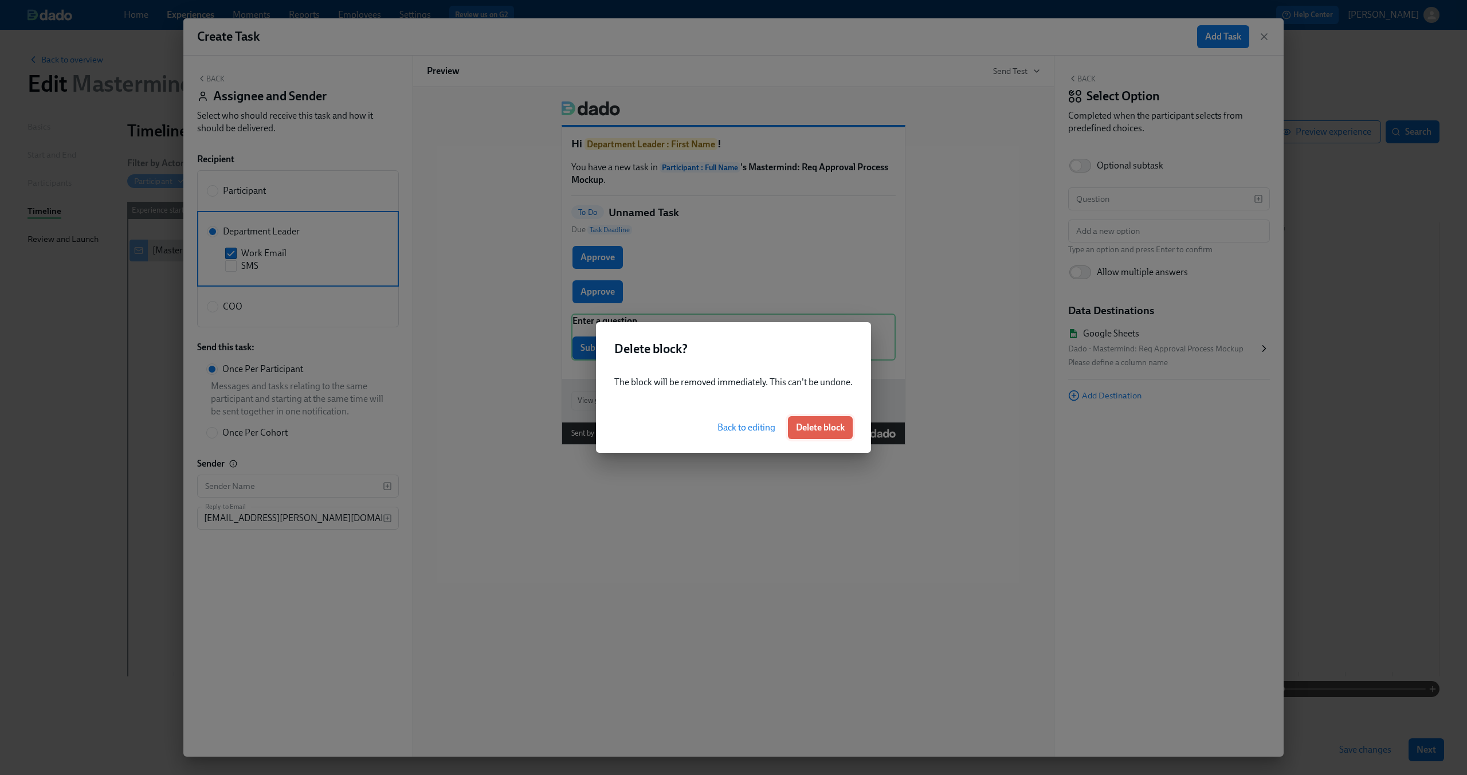
click at [811, 419] on button "Delete block" at bounding box center [820, 427] width 65 height 23
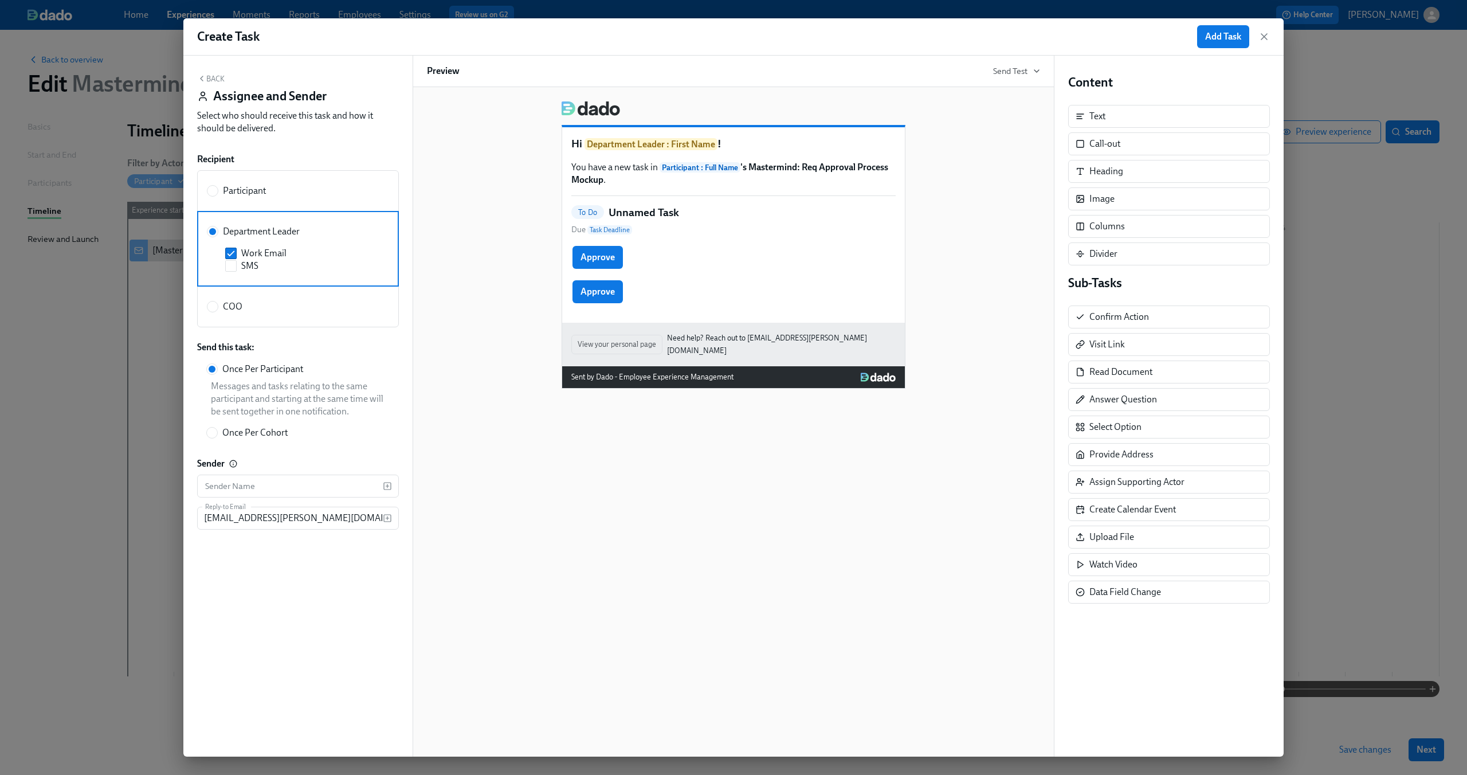
click at [713, 471] on div "Hi Department Leader : First Name ! You have a new task in Participant : Full N…" at bounding box center [733, 421] width 642 height 669
click at [687, 179] on p "You have a new task in Participant : Full Name 's Mastermind: Req Approval Proc…" at bounding box center [733, 173] width 324 height 25
click at [614, 167] on p "You have a new task in Participant : Full Name 's Mastermind: Req Approval Proc…" at bounding box center [733, 173] width 324 height 25
click at [954, 199] on div "Hi Department Leader : First Name ! You have a new task in Participant : Full N…" at bounding box center [733, 240] width 613 height 297
click at [1228, 38] on span "Add Task" at bounding box center [1223, 36] width 36 height 11
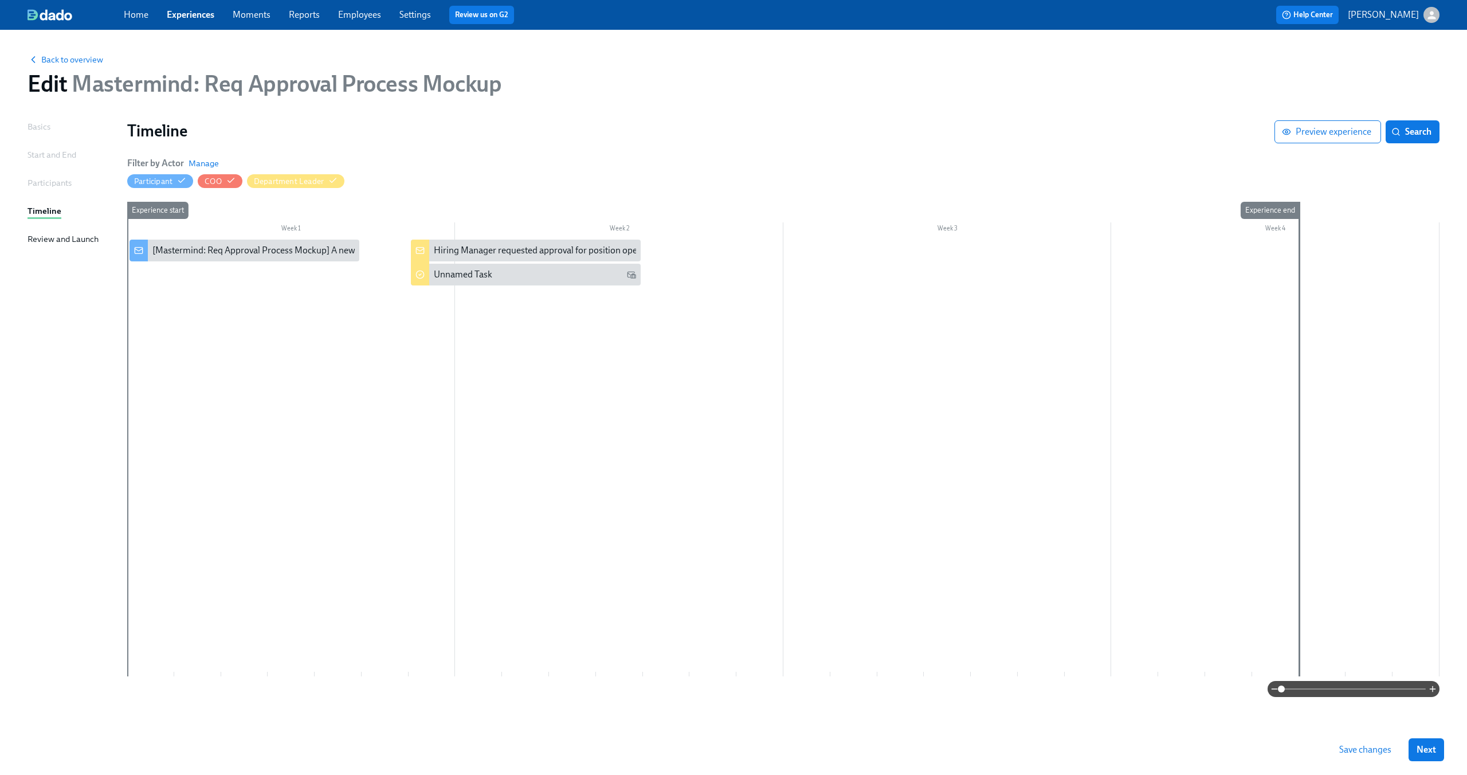
click at [1429, 17] on icon "button" at bounding box center [1431, 15] width 8 height 8
click at [1389, 68] on span "Switch organization..." at bounding box center [1376, 67] width 108 height 13
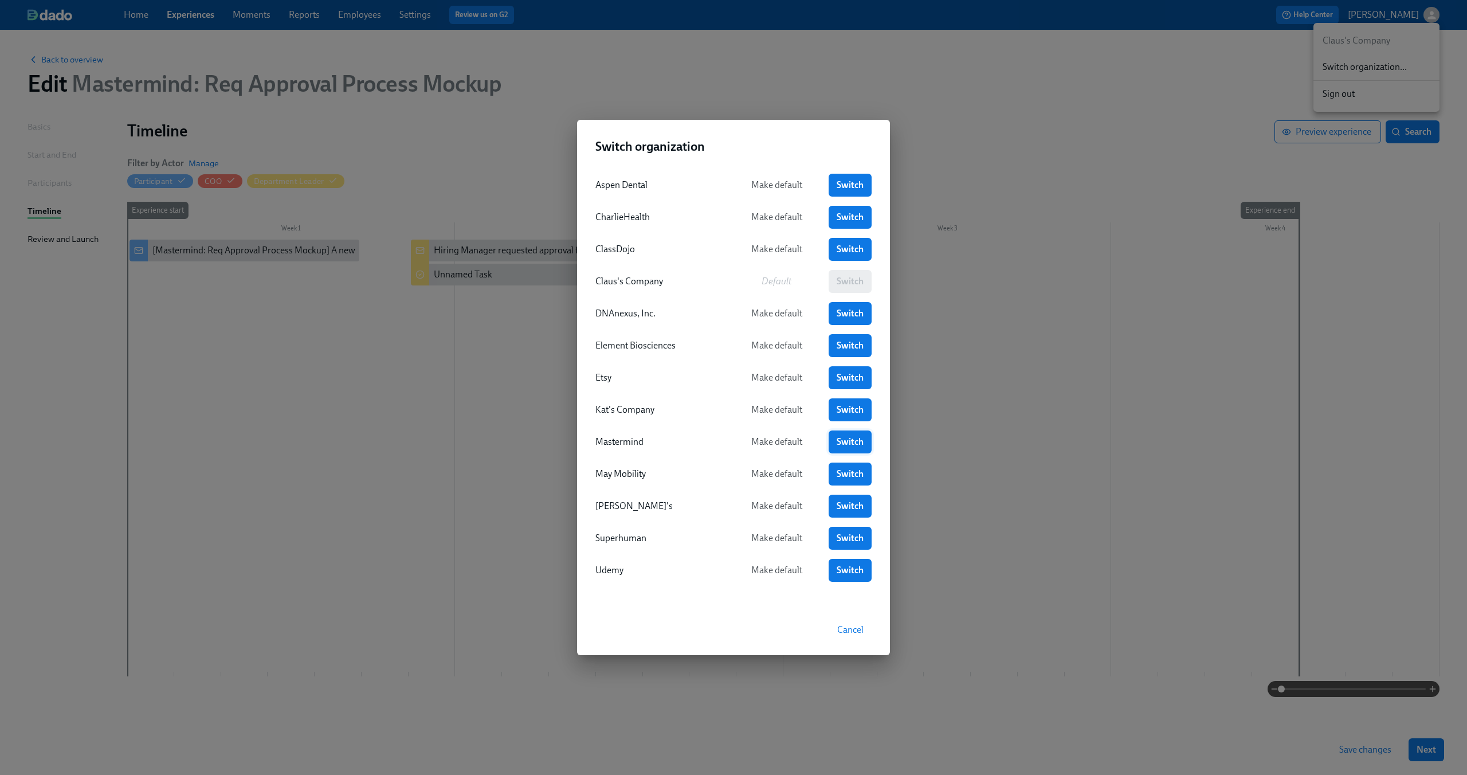
click at [850, 446] on span "Switch" at bounding box center [849, 441] width 27 height 11
click at [842, 626] on span "Cancel" at bounding box center [850, 629] width 26 height 11
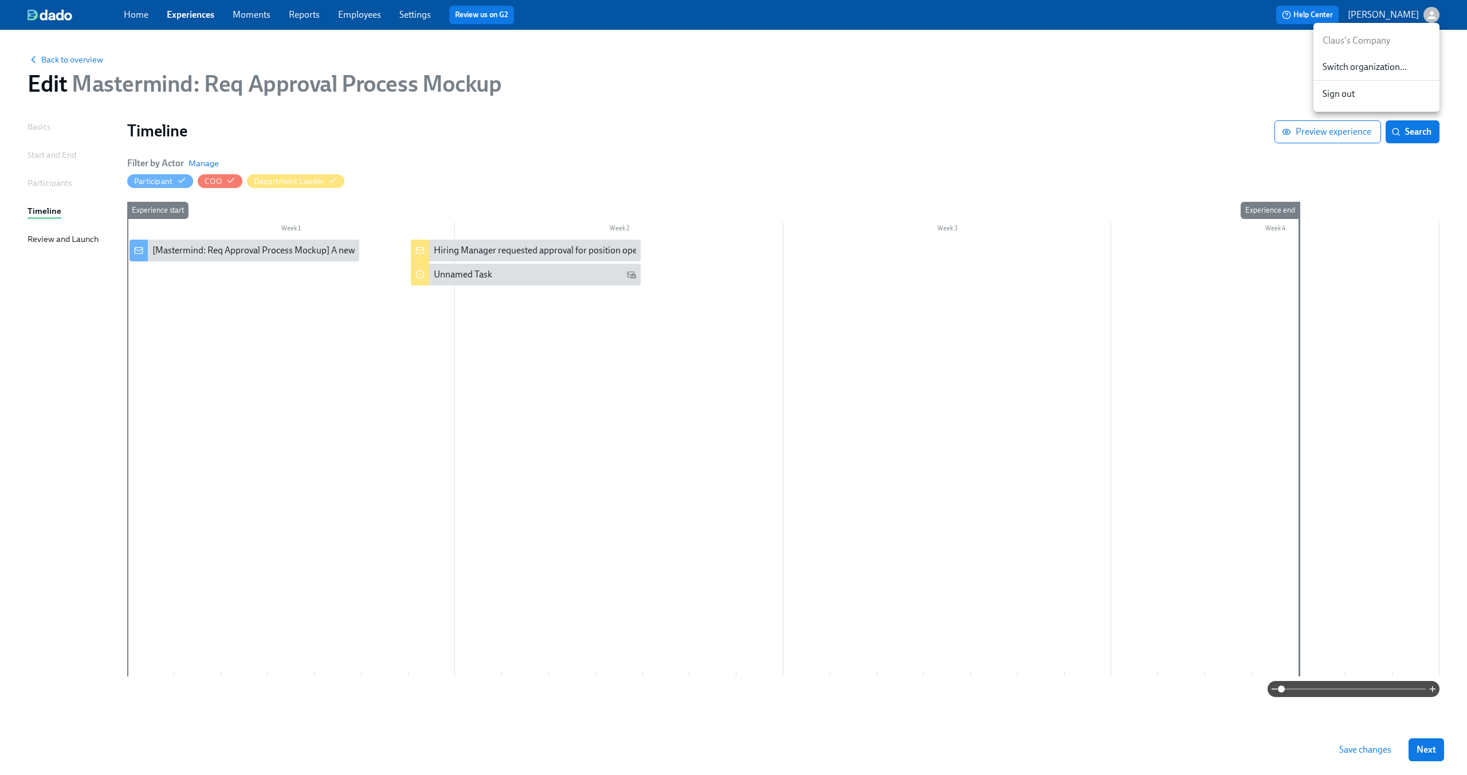
click at [1351, 749] on div at bounding box center [733, 387] width 1467 height 775
click at [1363, 750] on span "Save changes" at bounding box center [1365, 749] width 52 height 11
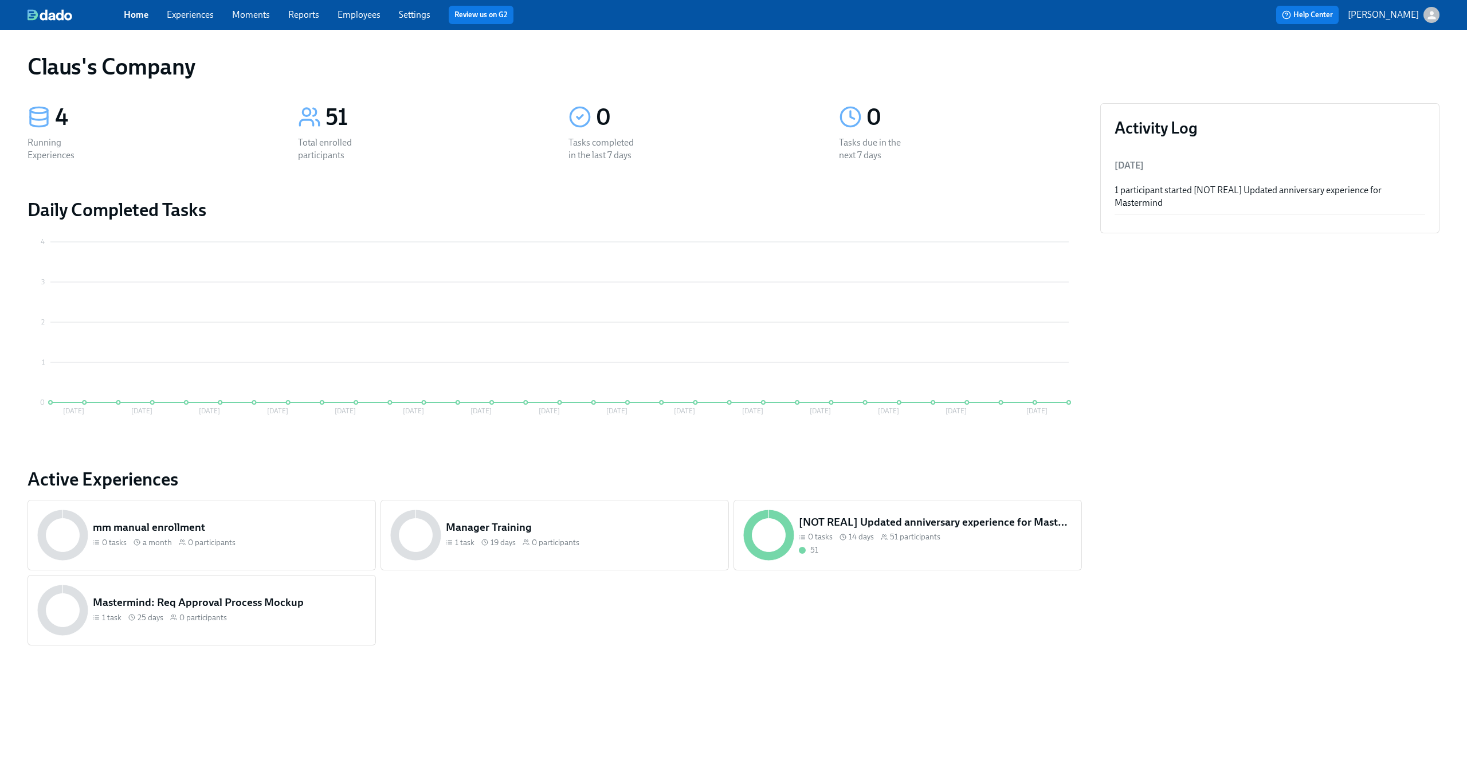
click at [1430, 9] on icon "button" at bounding box center [1431, 15] width 12 height 12
click at [1396, 69] on span "Switch organization..." at bounding box center [1376, 67] width 108 height 13
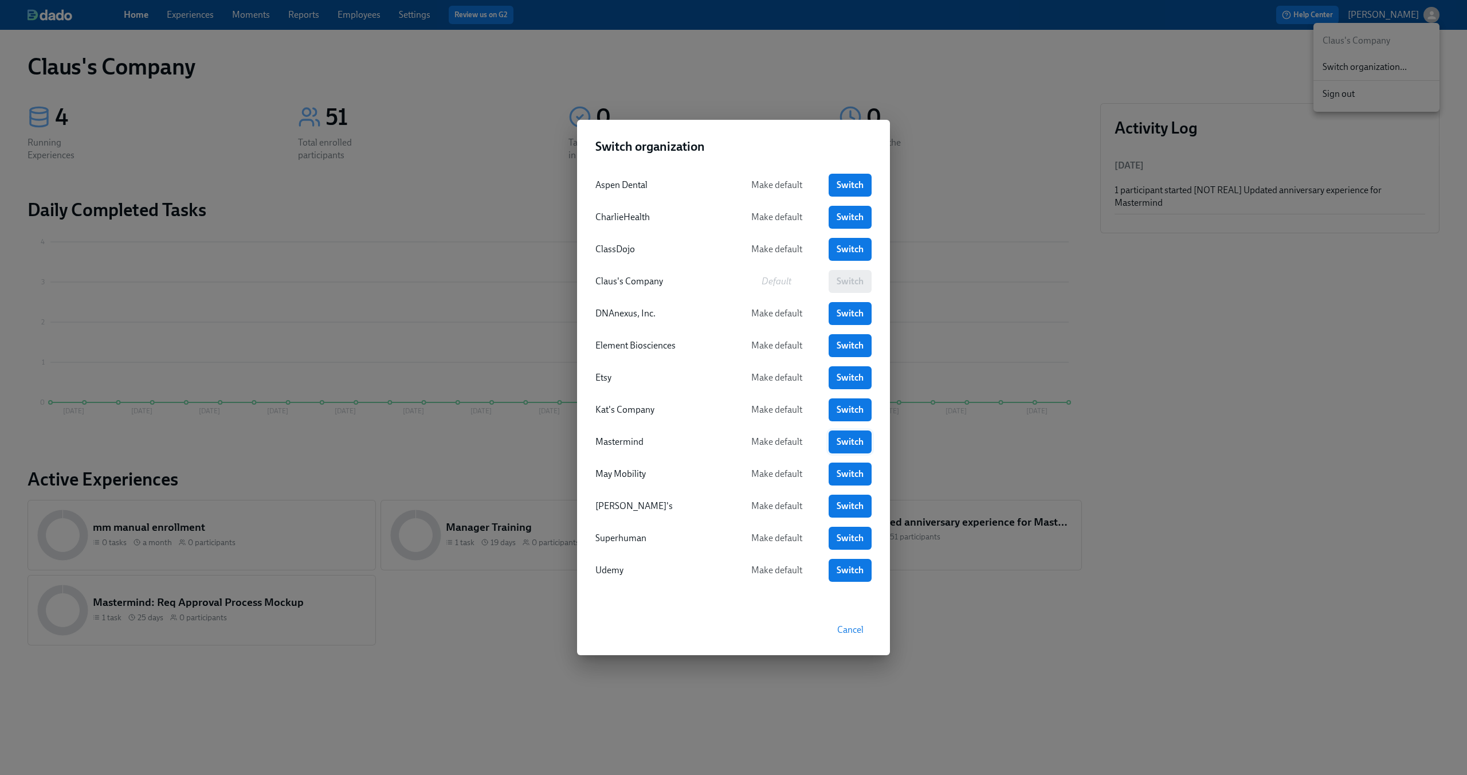
click at [838, 438] on span "Switch" at bounding box center [849, 441] width 27 height 11
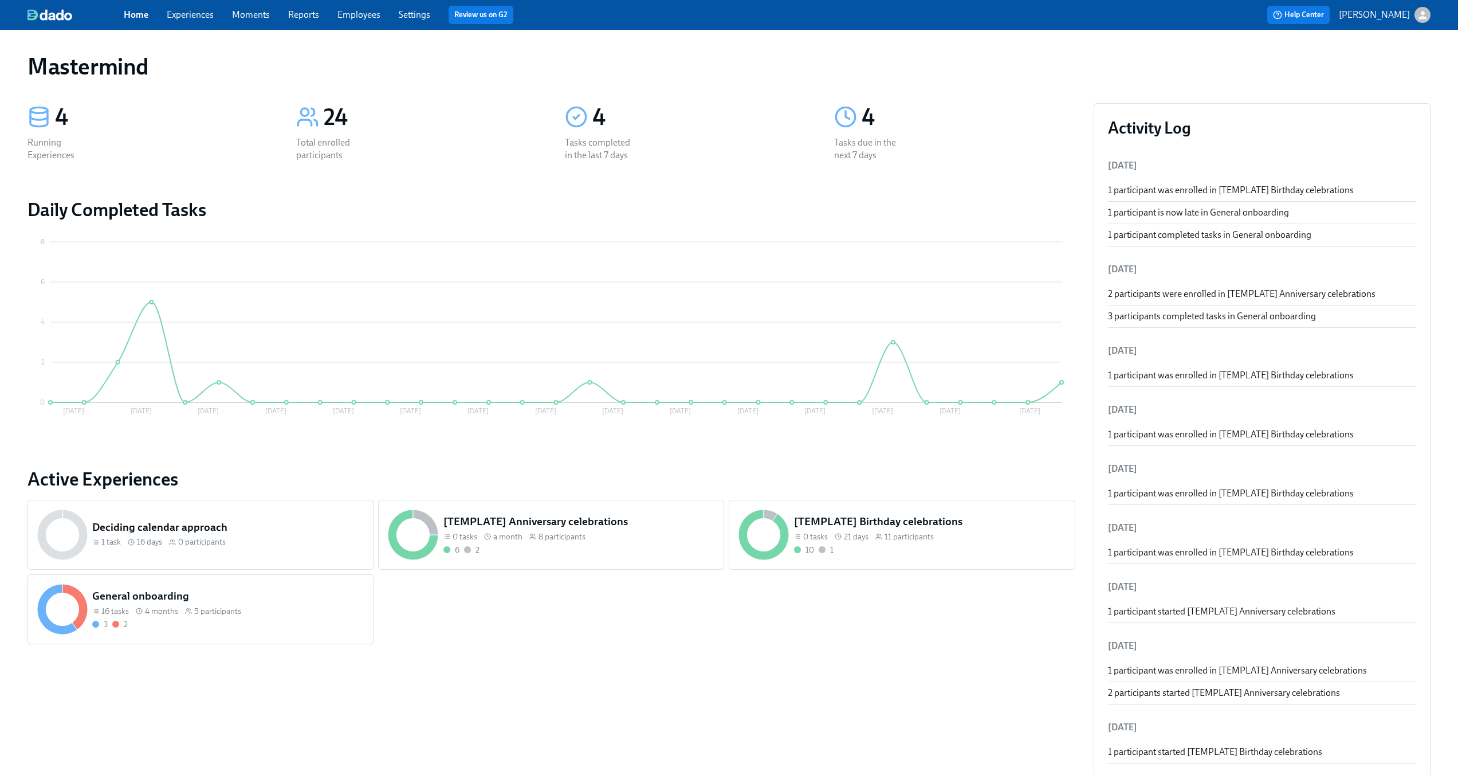
click at [192, 14] on link "Experiences" at bounding box center [190, 14] width 47 height 11
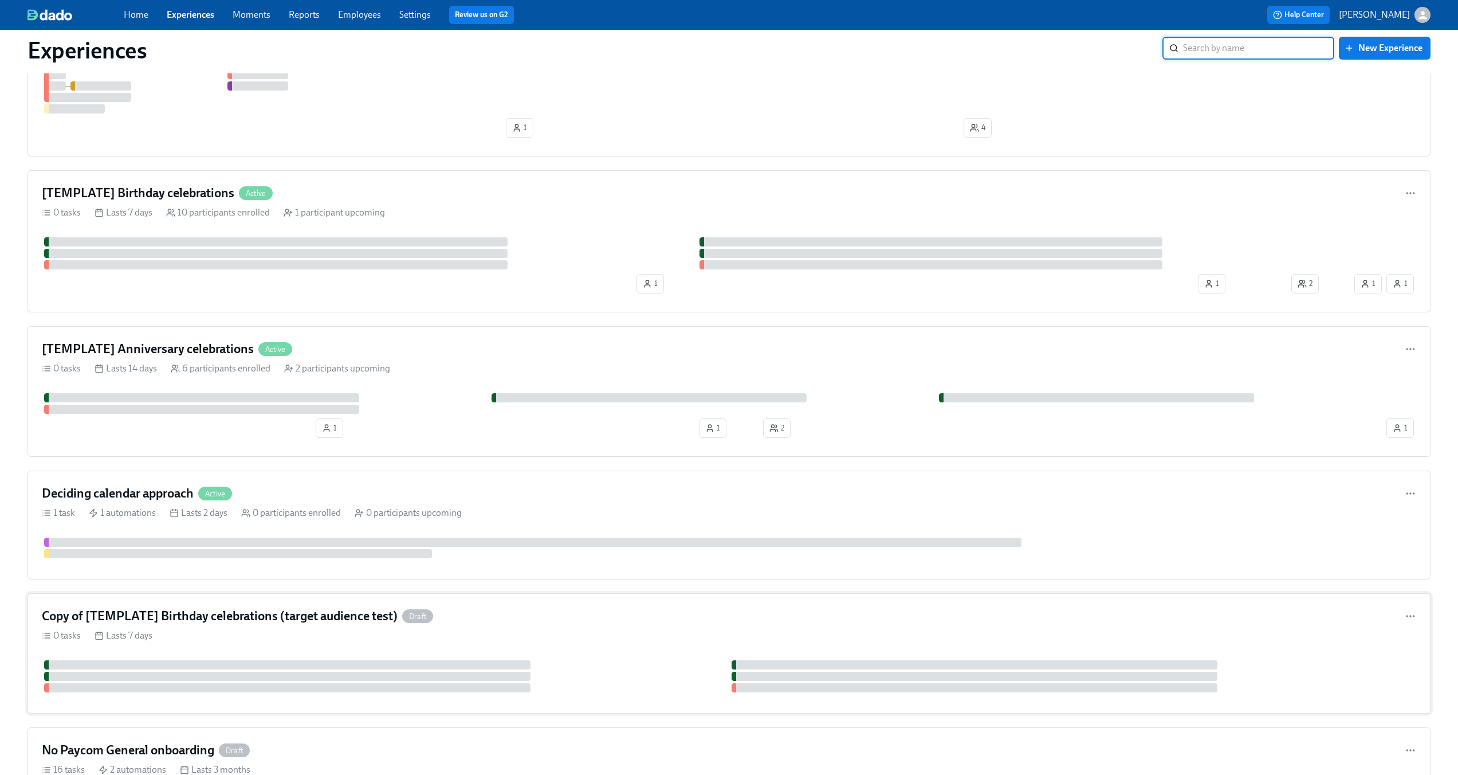
scroll to position [167, 0]
click at [569, 352] on div "[TEMPLATE] Anniversary celebrations Active" at bounding box center [729, 350] width 1374 height 17
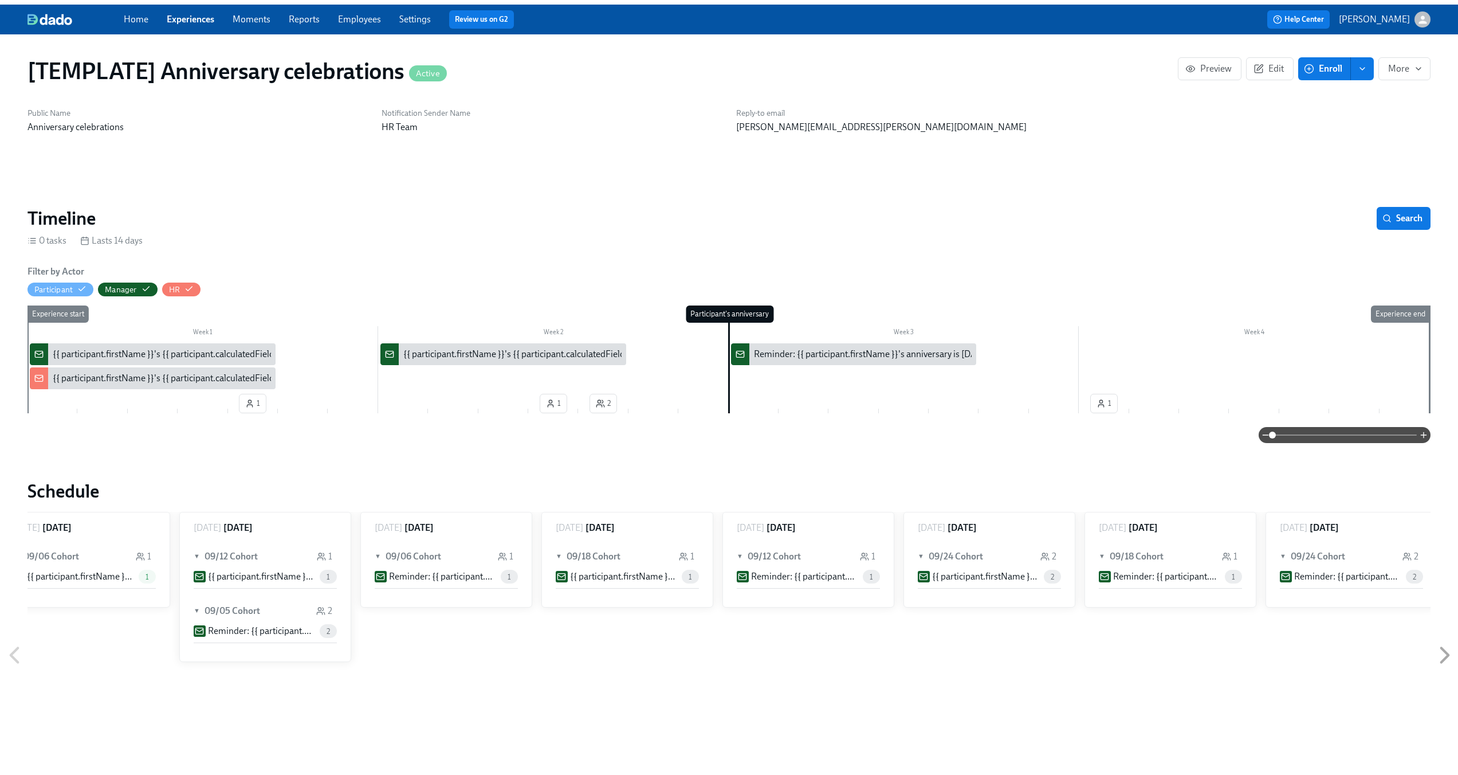
scroll to position [0, 579]
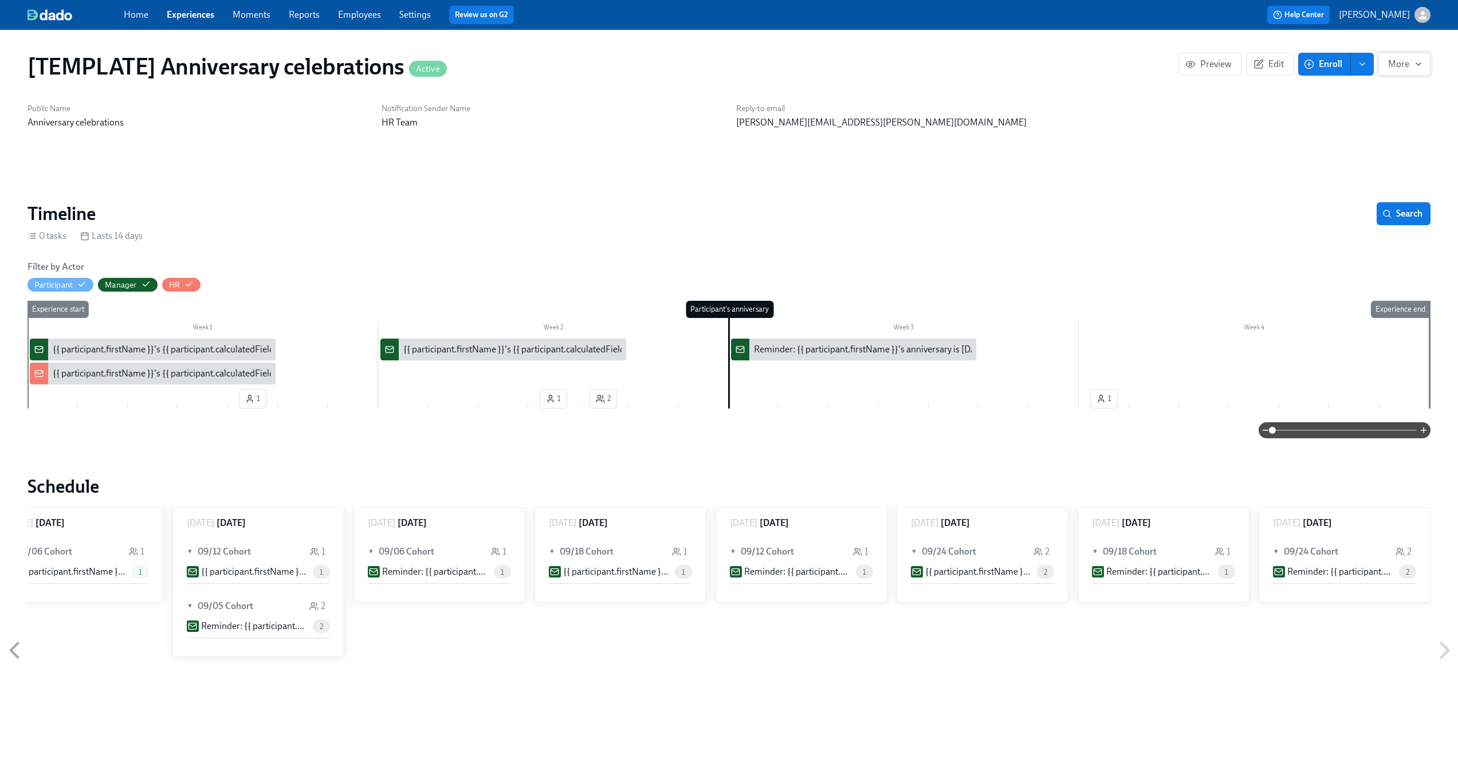
click at [1416, 62] on icon "button" at bounding box center [1418, 64] width 9 height 9
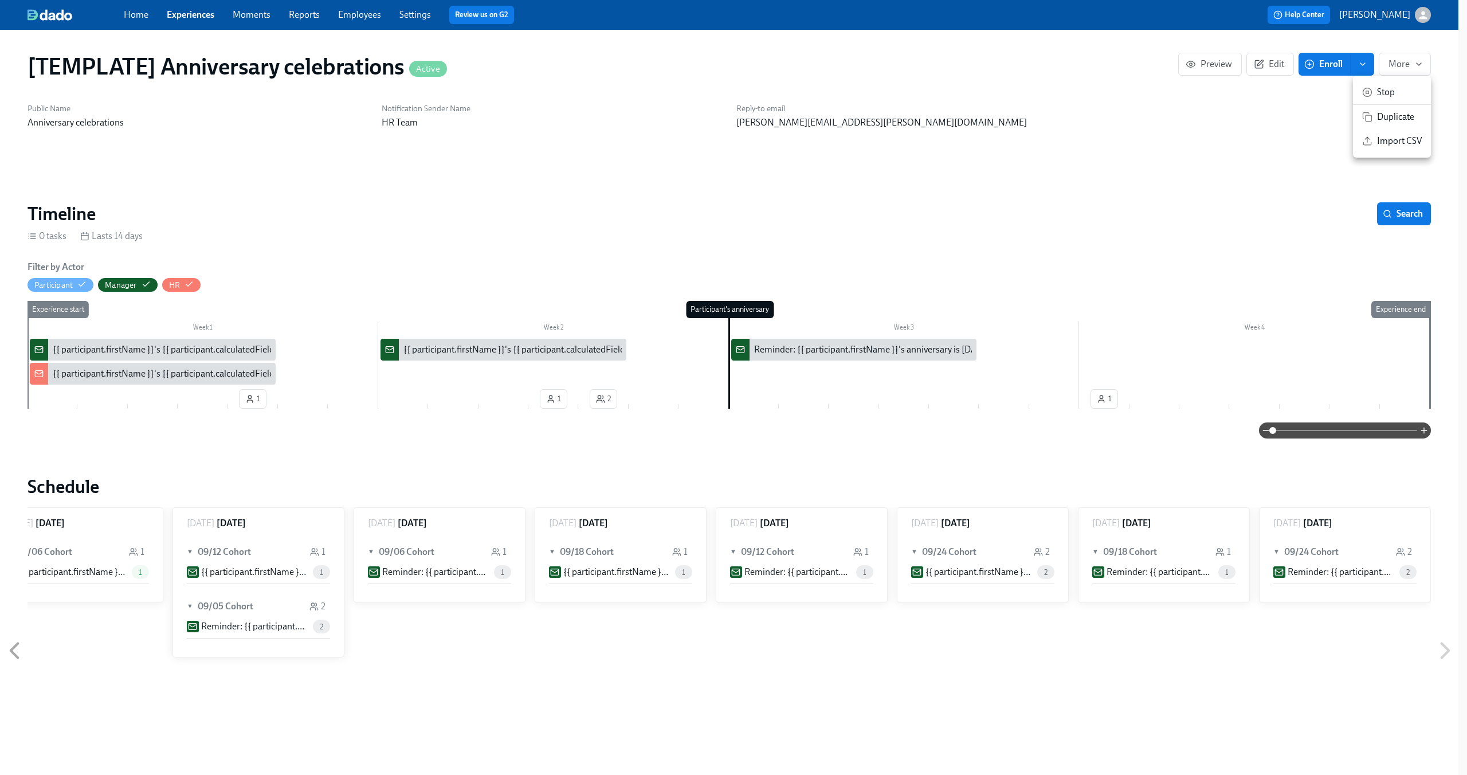
click at [1401, 116] on span "Duplicate" at bounding box center [1399, 117] width 45 height 13
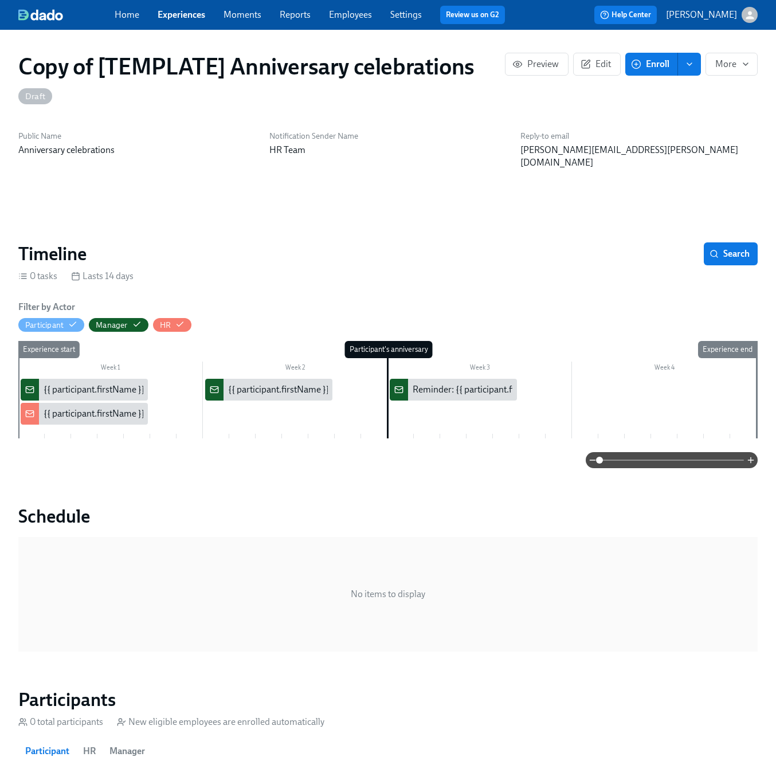
click at [184, 15] on link "Experiences" at bounding box center [182, 14] width 48 height 11
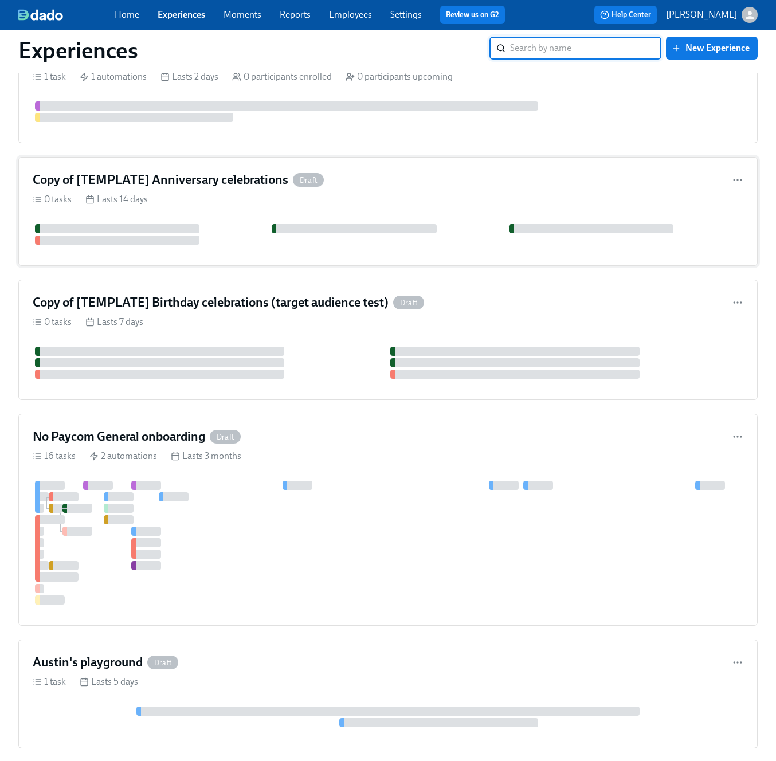
scroll to position [630, 0]
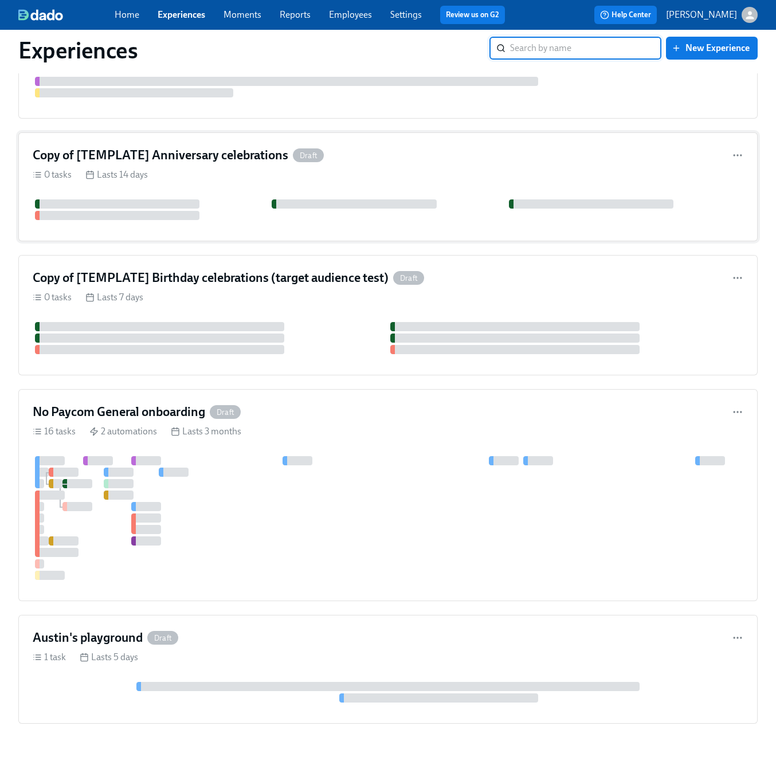
click at [428, 170] on div "Copy of [TEMPLATE] Anniversary celebrations Draft 0 tasks Lasts 14 days" at bounding box center [387, 186] width 739 height 109
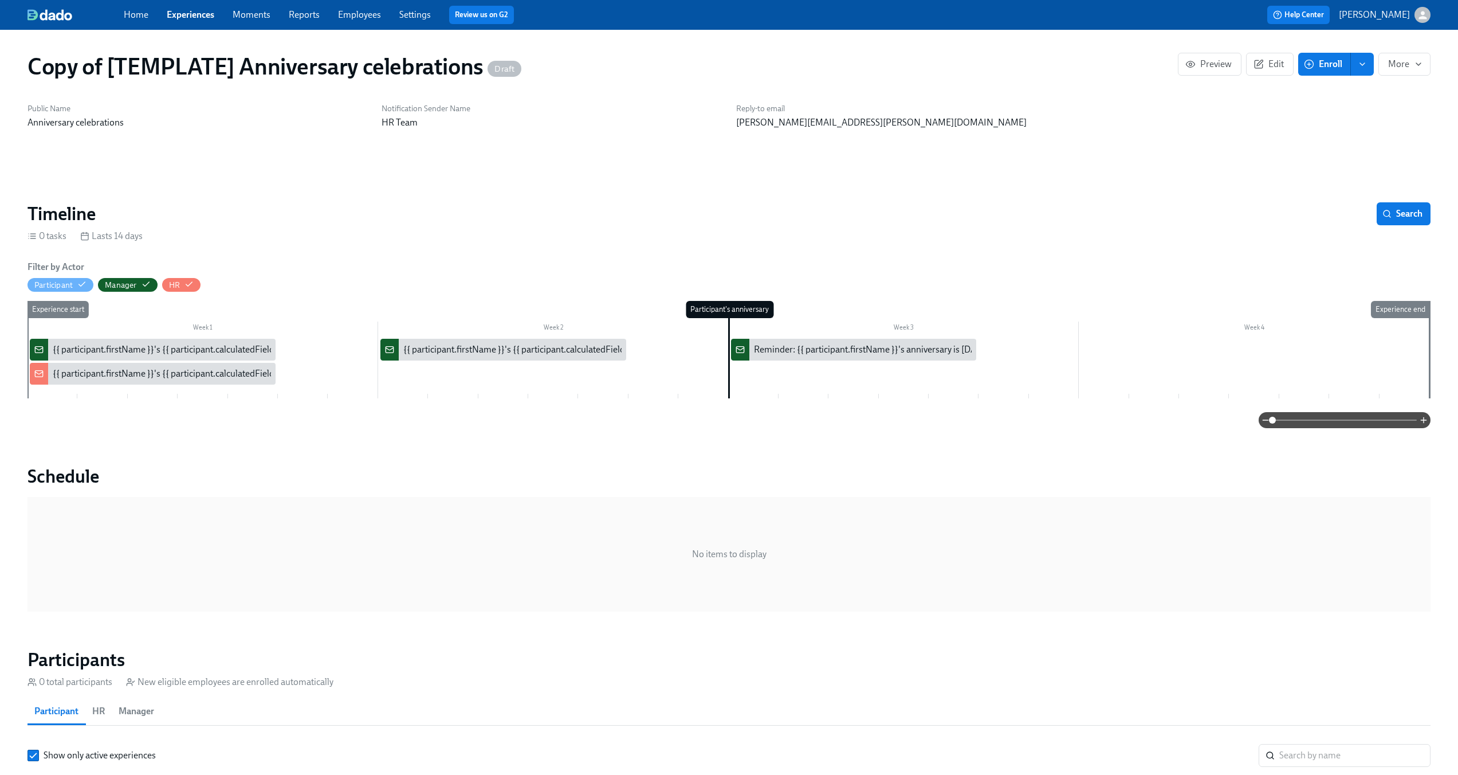
click at [289, 278] on div "Filter by Actor Participant Manager HR" at bounding box center [728, 276] width 1403 height 31
click at [173, 352] on div "{{ participant.firstName }}'s {{ participant.calculatedFields.anniversary.count…" at bounding box center [371, 349] width 637 height 13
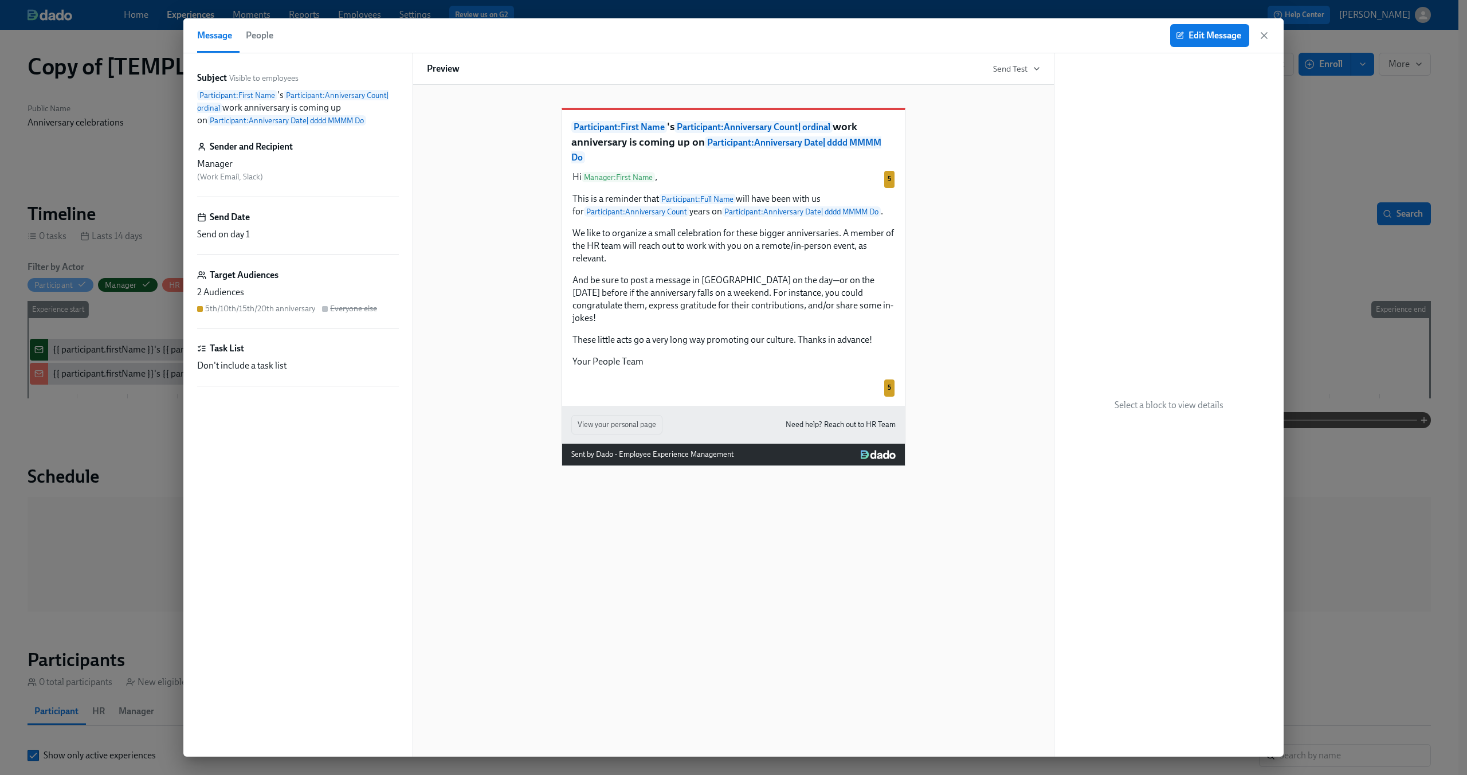
click at [470, 280] on div "Participant : First Name 's Participant : Anniversary Count | ordinal work anni…" at bounding box center [733, 277] width 613 height 376
click at [1202, 34] on span "Edit Message" at bounding box center [1209, 35] width 63 height 11
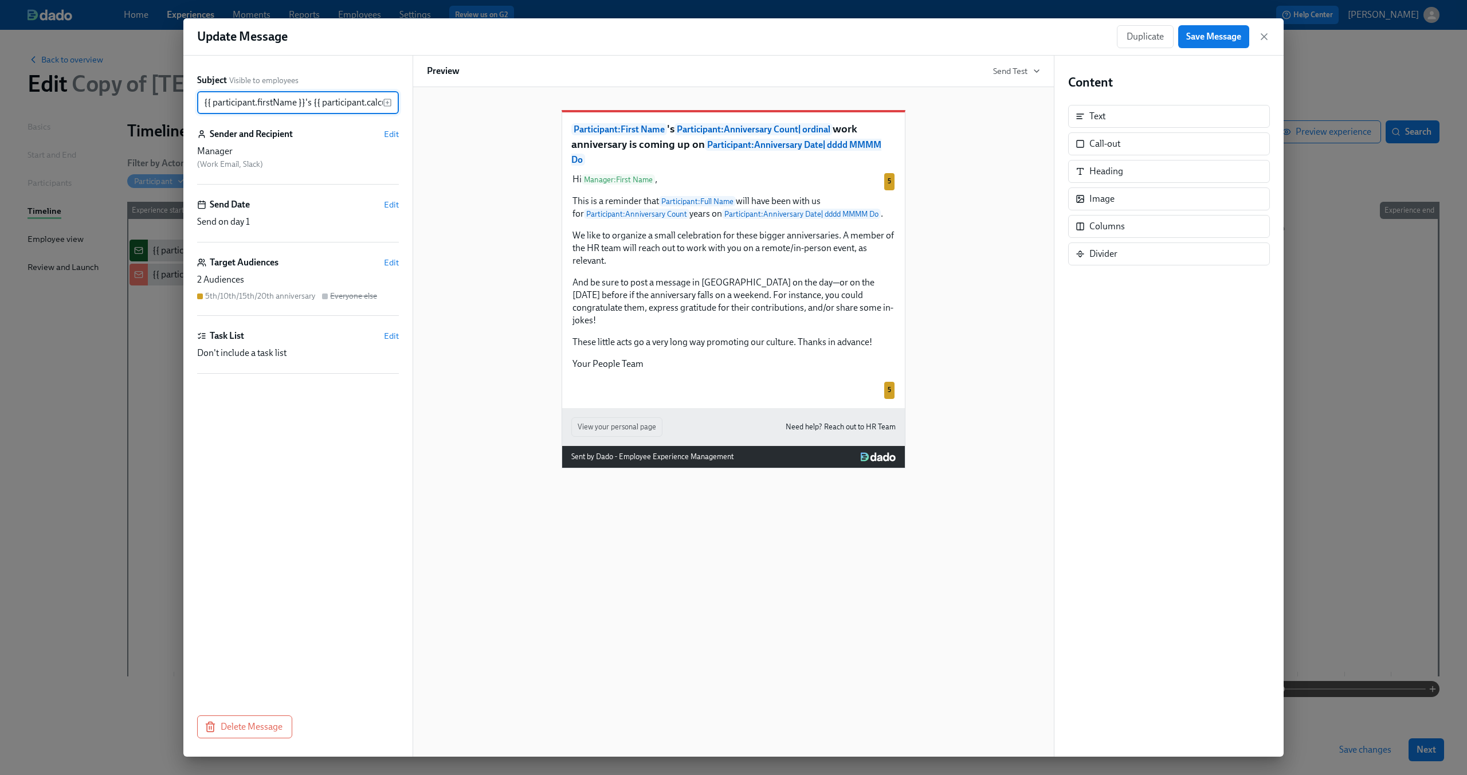
scroll to position [0, 559]
click at [396, 261] on span "Edit" at bounding box center [391, 262] width 15 height 11
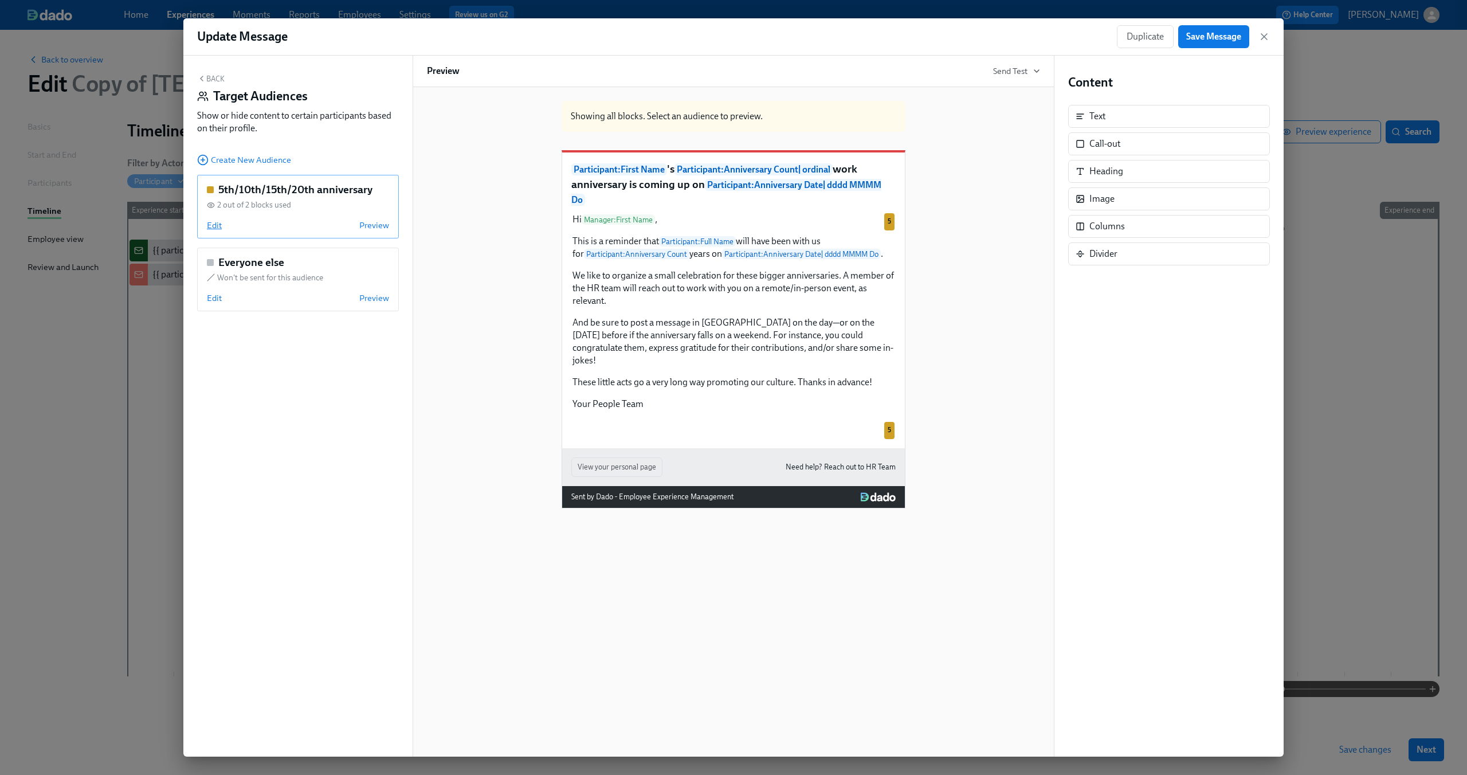
click at [217, 225] on span "Edit" at bounding box center [214, 224] width 15 height 11
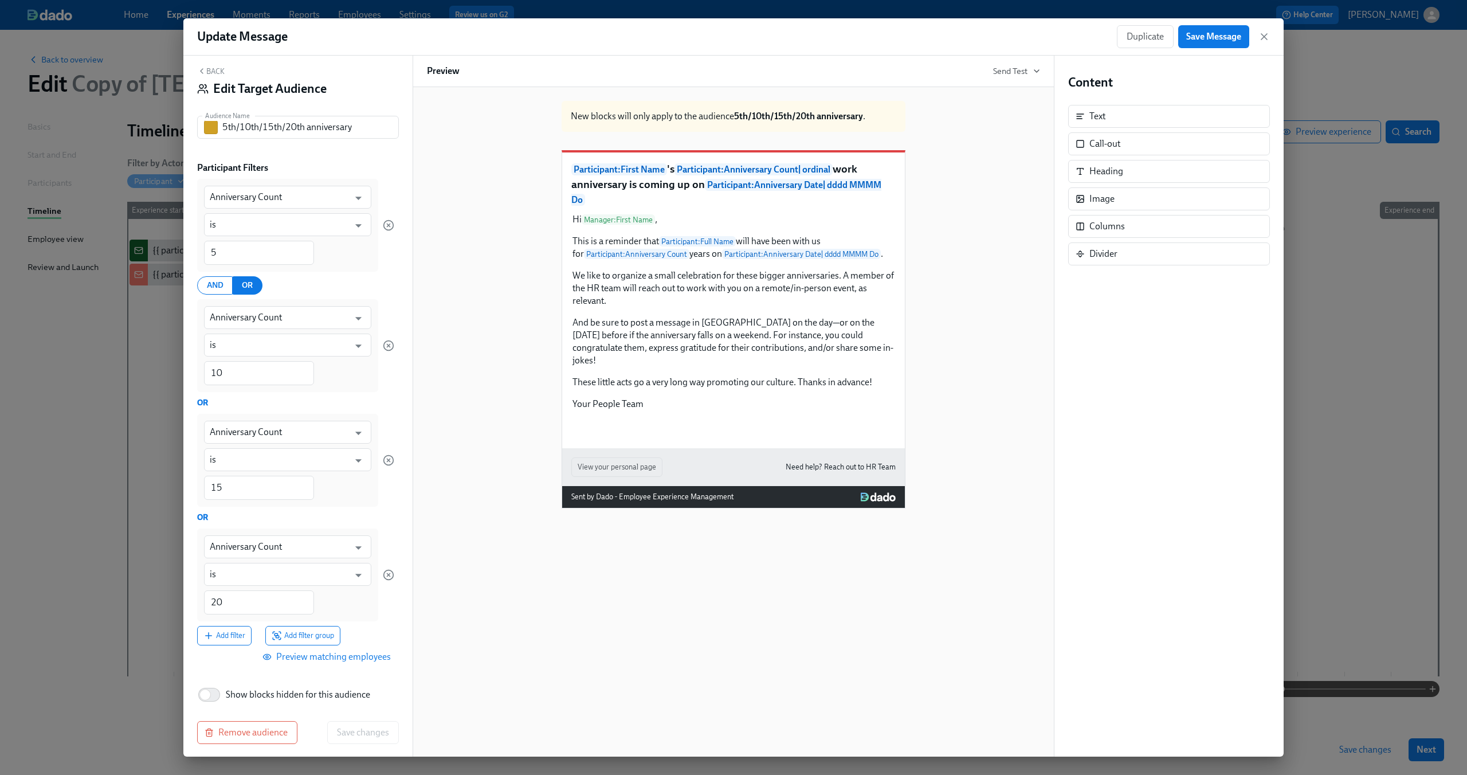
scroll to position [13, 0]
click at [316, 629] on span "Add filter group" at bounding box center [303, 629] width 62 height 11
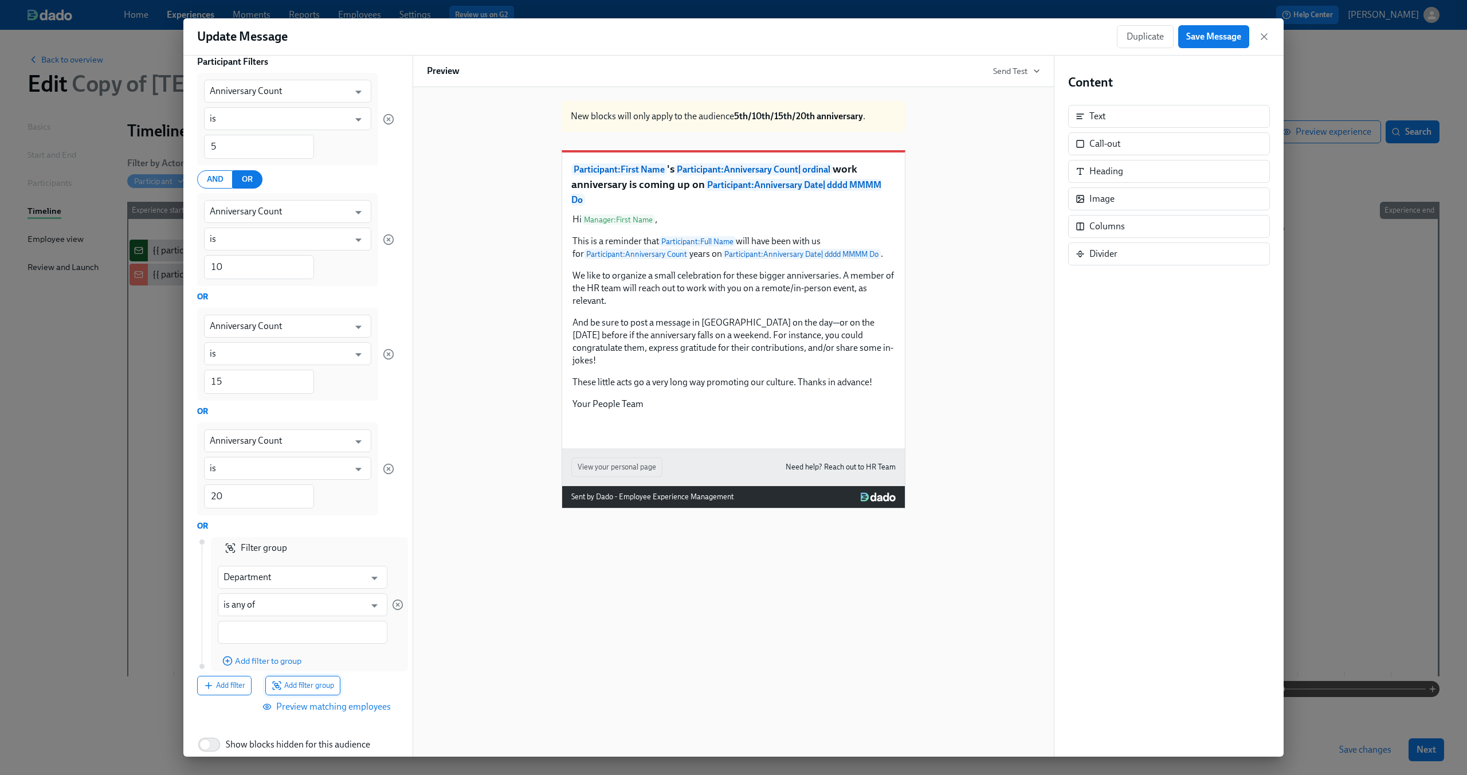
scroll to position [114, 0]
click at [392, 602] on icon "button" at bounding box center [397, 603] width 11 height 11
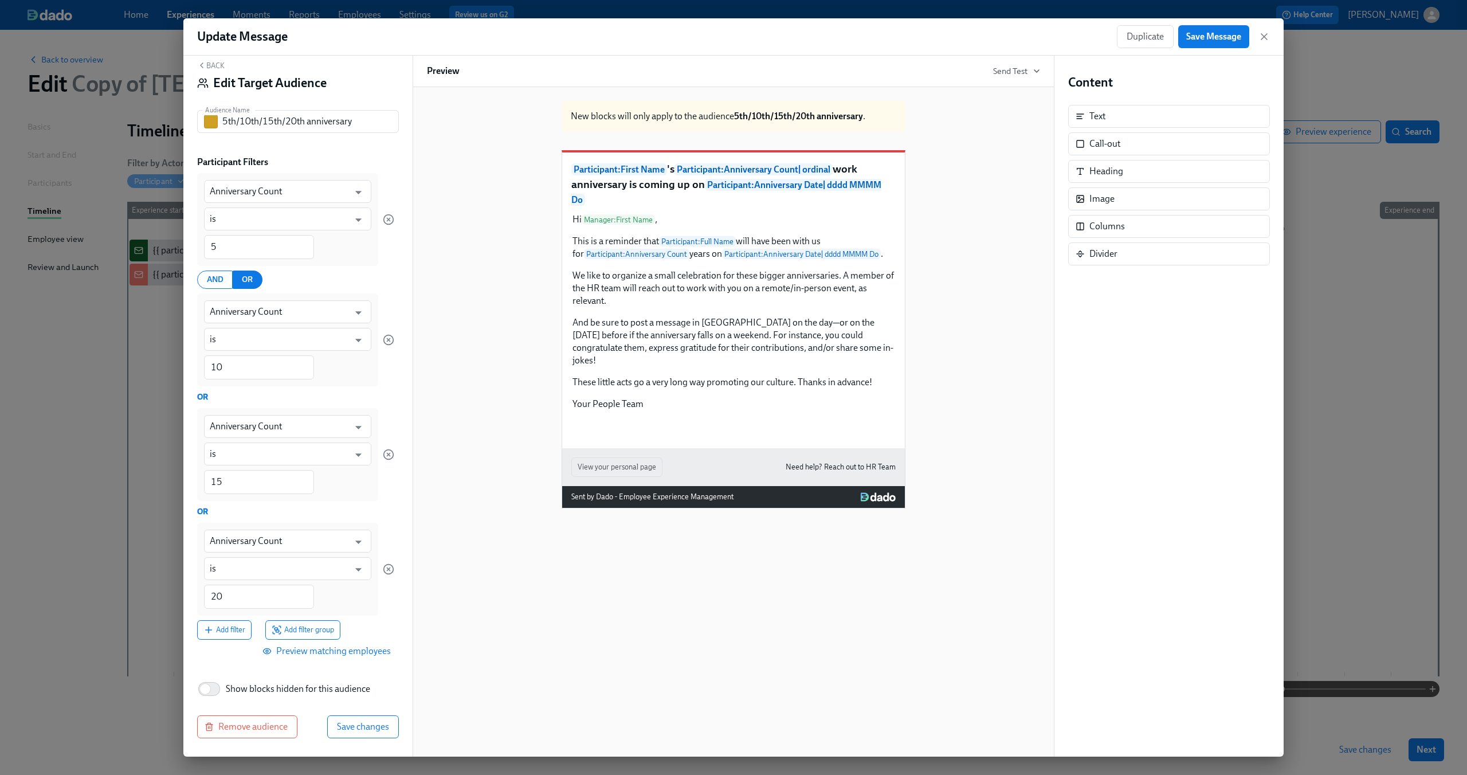
scroll to position [13, 0]
click at [222, 628] on span "Add filter" at bounding box center [224, 629] width 42 height 11
click at [203, 513] on div "OR" at bounding box center [295, 512] width 197 height 13
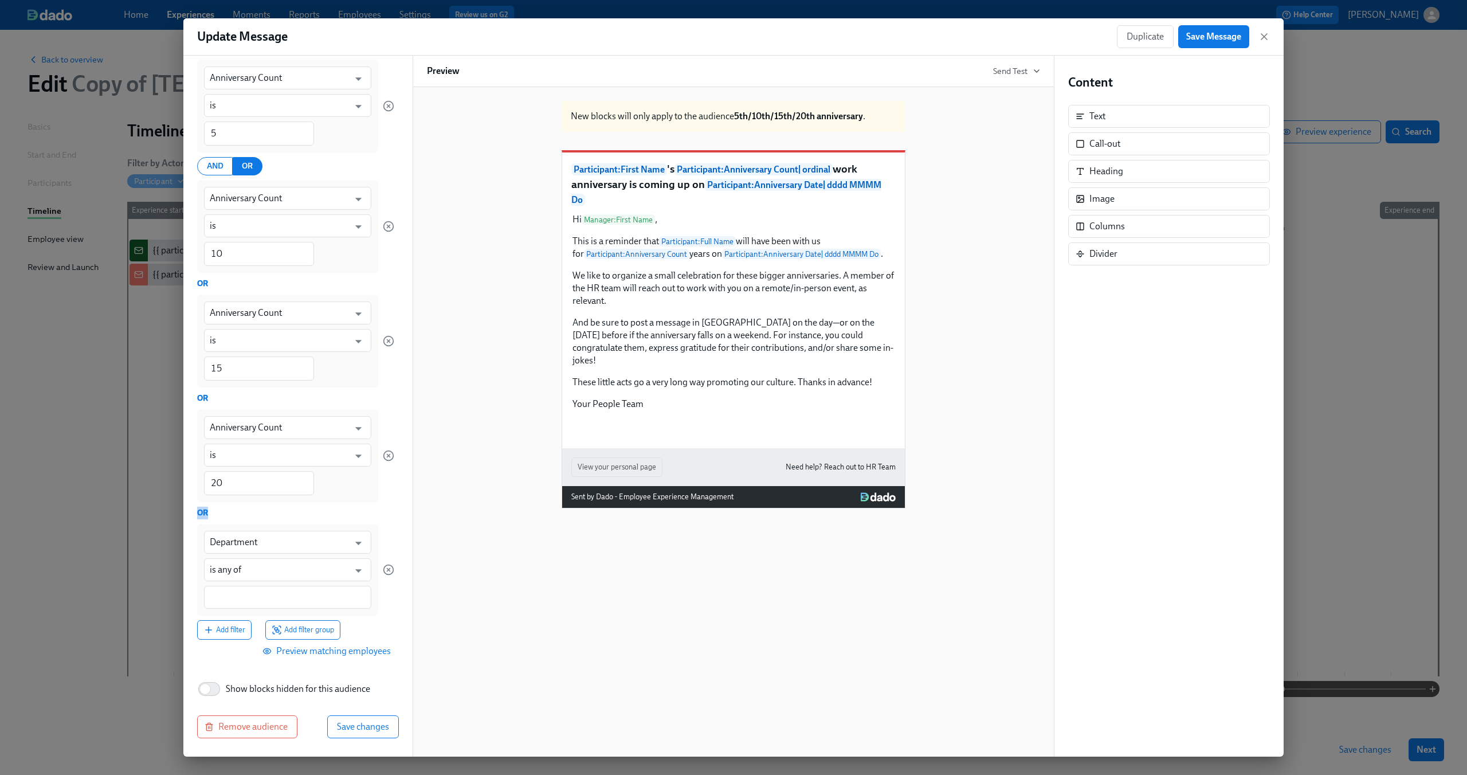
click at [203, 513] on div "OR" at bounding box center [295, 512] width 197 height 13
click at [221, 511] on div "OR" at bounding box center [295, 512] width 197 height 13
click at [387, 569] on icon "button" at bounding box center [388, 569] width 3 height 3
click at [321, 627] on span "Add filter group" at bounding box center [303, 629] width 62 height 11
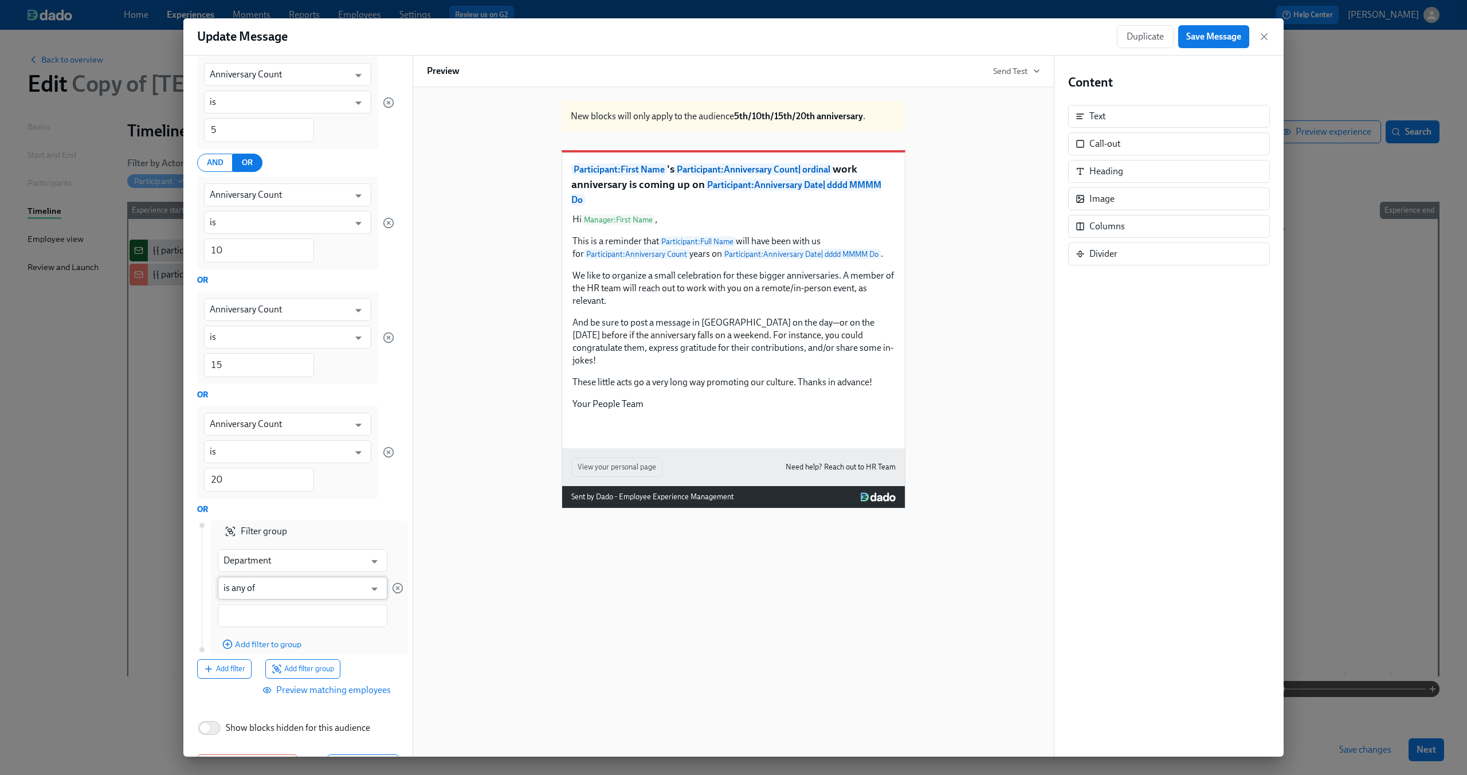
scroll to position [169, 0]
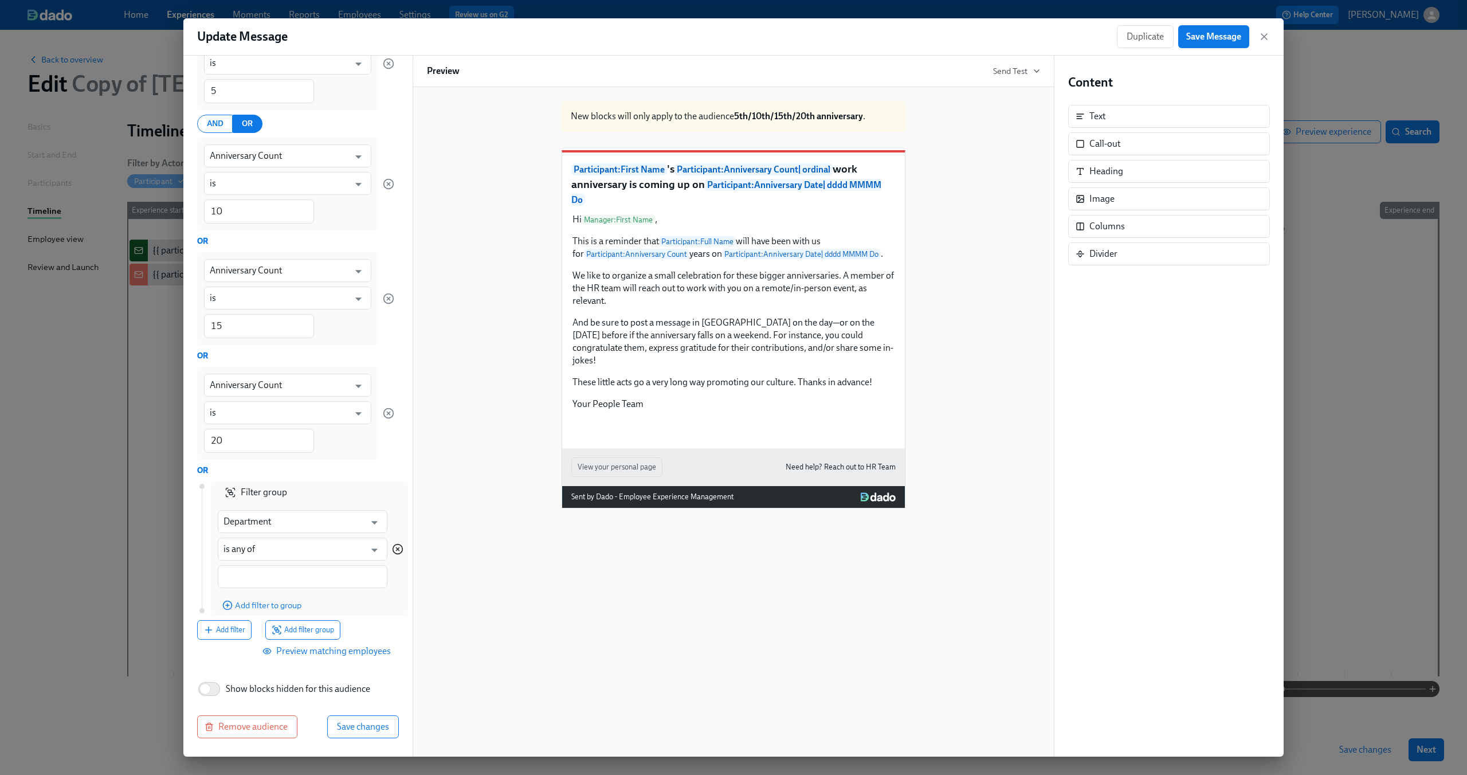
click at [392, 548] on icon "button" at bounding box center [397, 548] width 11 height 11
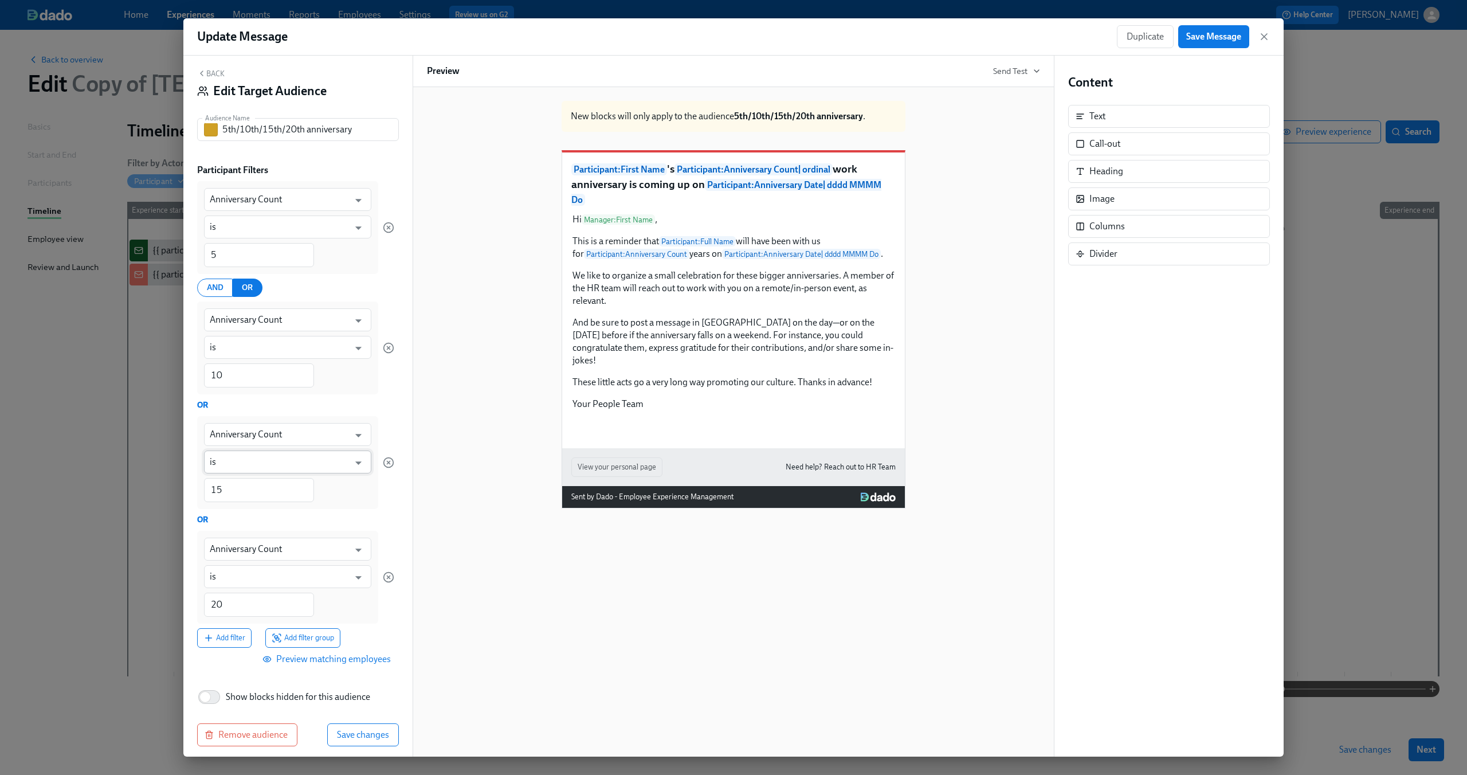
scroll to position [0, 0]
click at [325, 646] on span "Add filter group" at bounding box center [303, 642] width 62 height 11
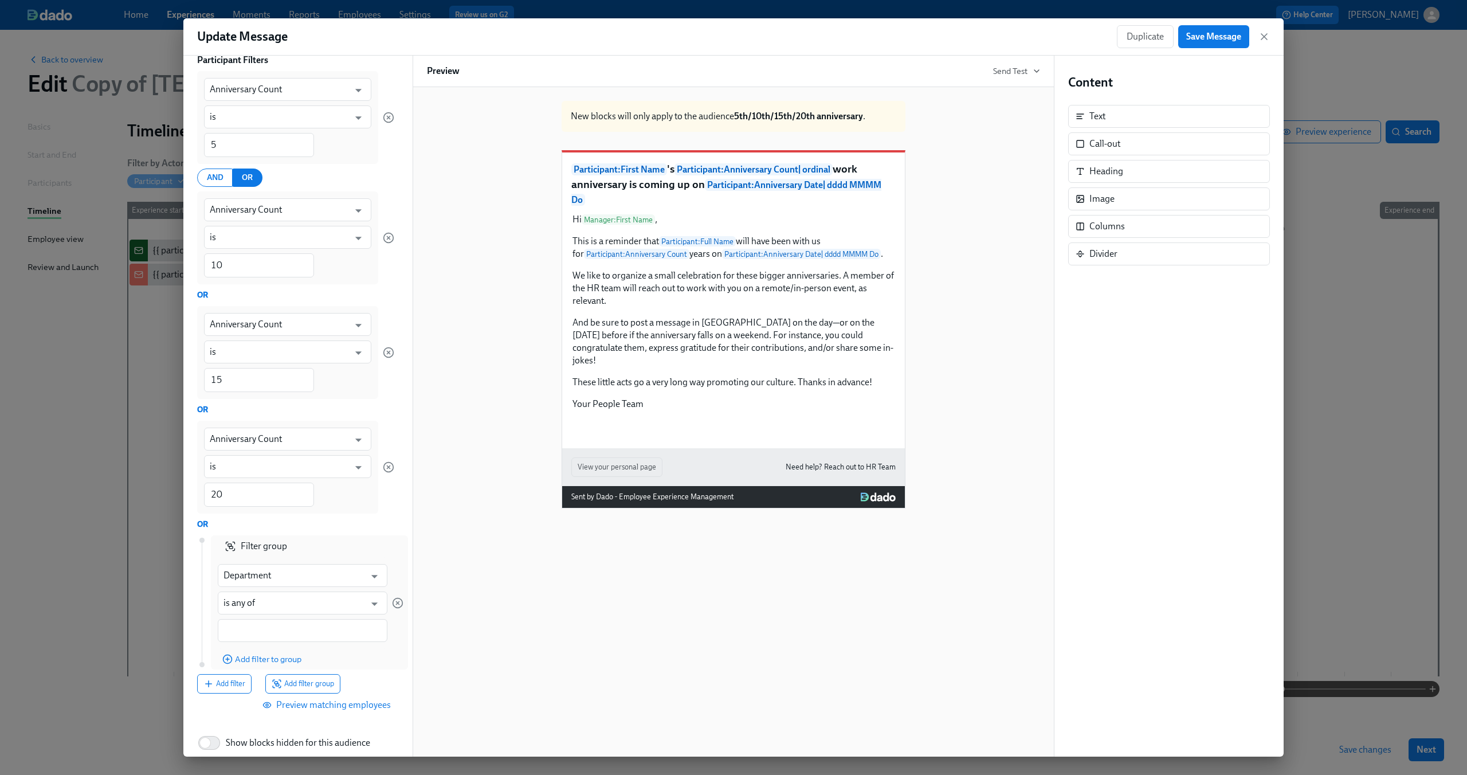
scroll to position [169, 0]
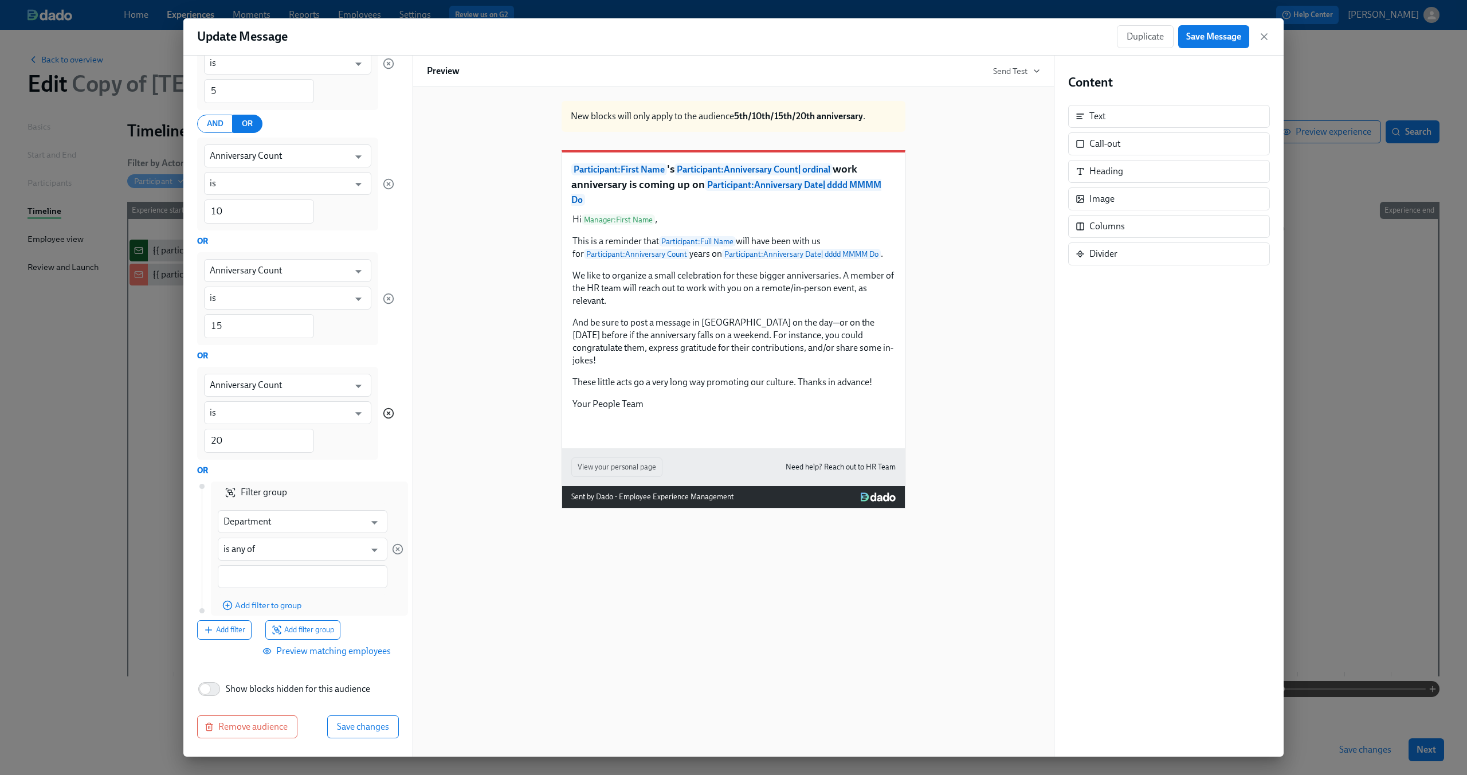
click at [383, 413] on icon "button" at bounding box center [388, 412] width 11 height 11
click at [383, 415] on icon "button" at bounding box center [388, 412] width 11 height 11
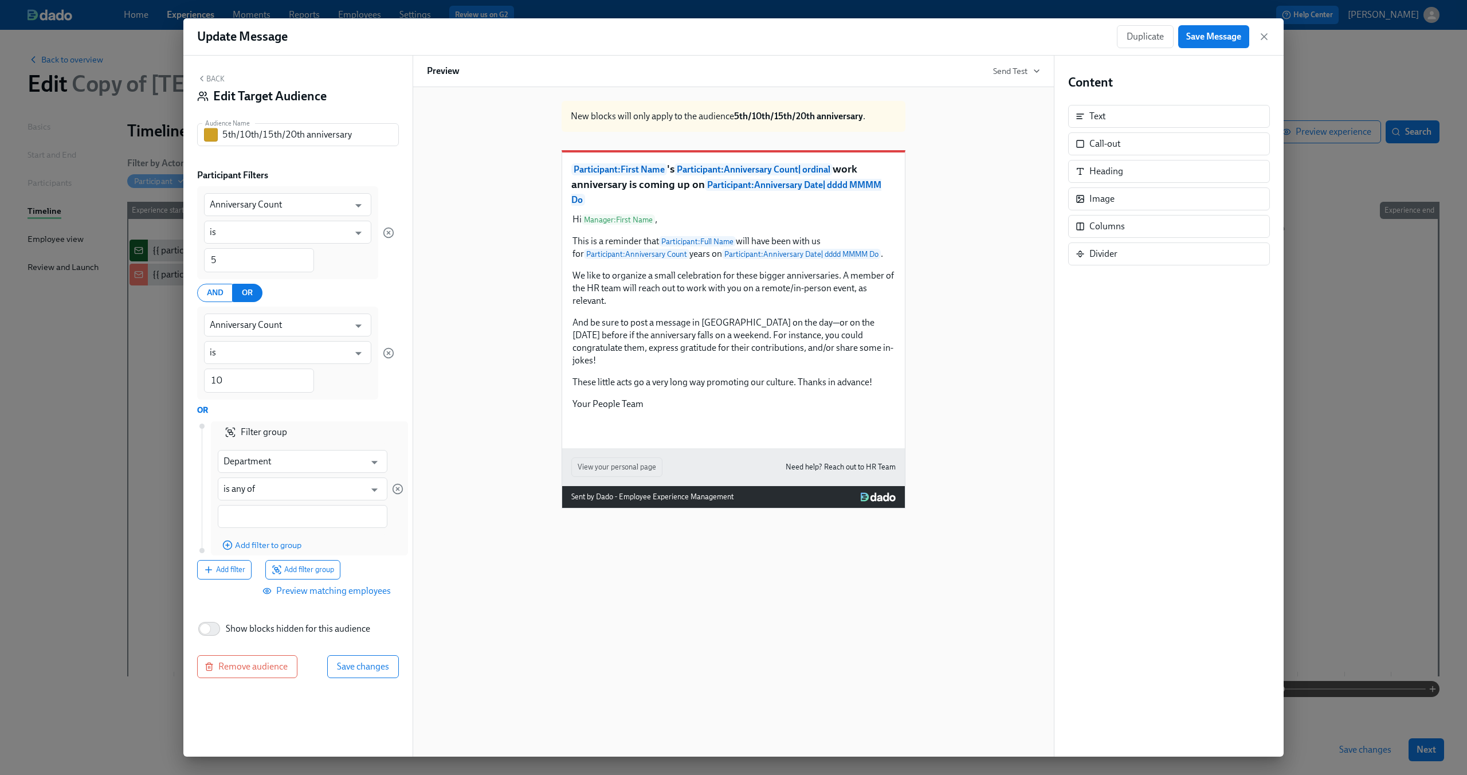
scroll to position [0, 0]
click at [398, 489] on icon "button" at bounding box center [397, 488] width 11 height 11
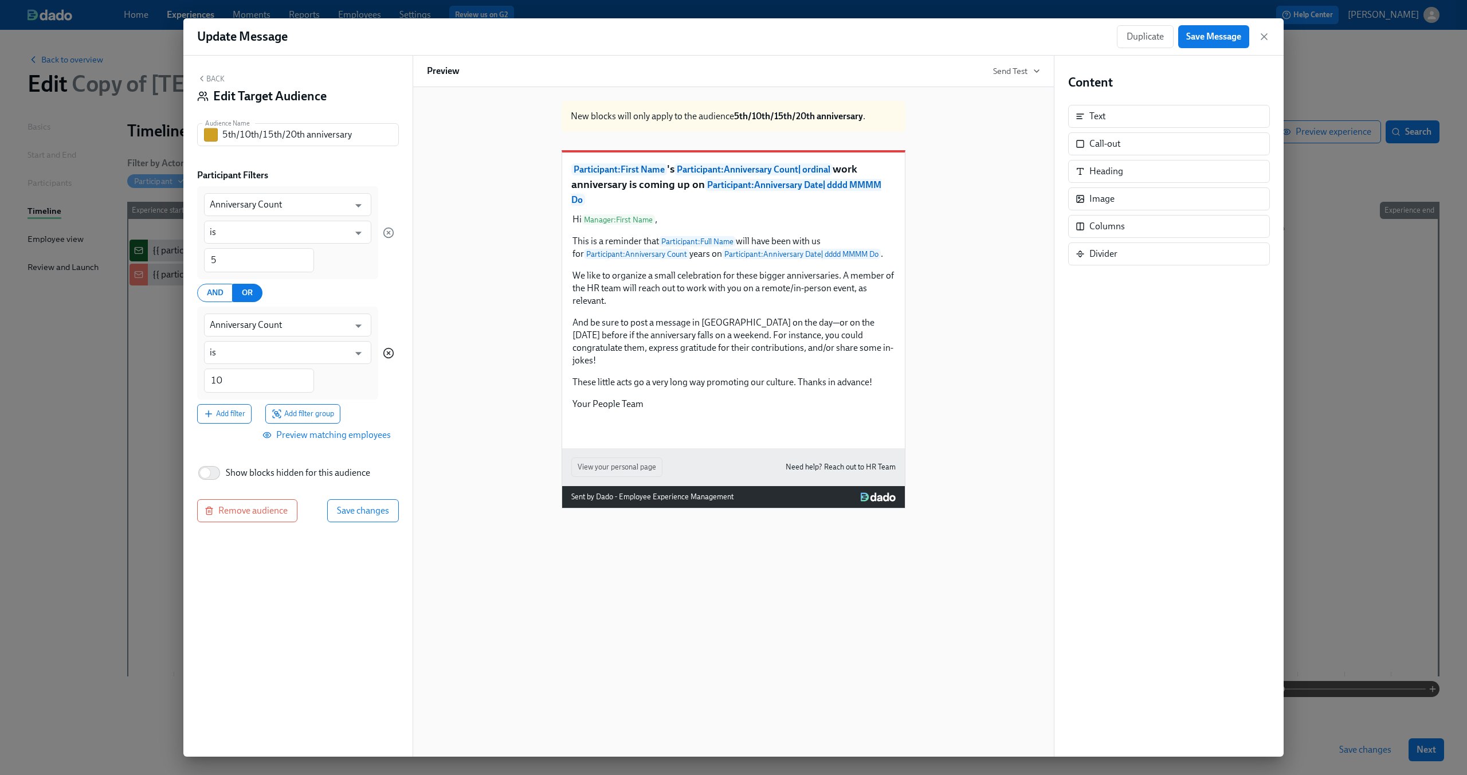
click at [387, 352] on icon "button" at bounding box center [388, 352] width 11 height 11
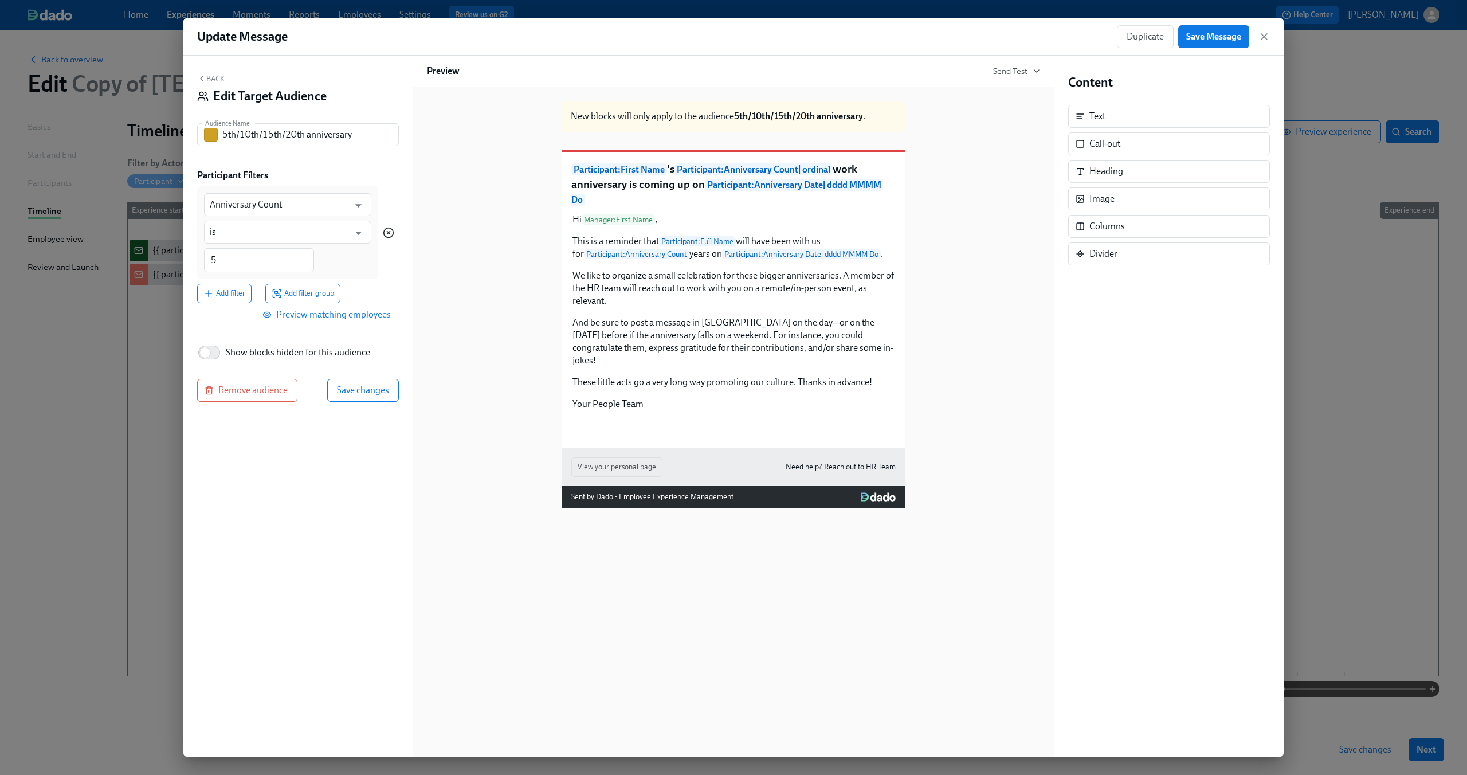
click at [389, 232] on icon "button" at bounding box center [388, 232] width 3 height 3
type input "Department"
type input "is any of"
click at [388, 230] on icon "button" at bounding box center [388, 231] width 11 height 11
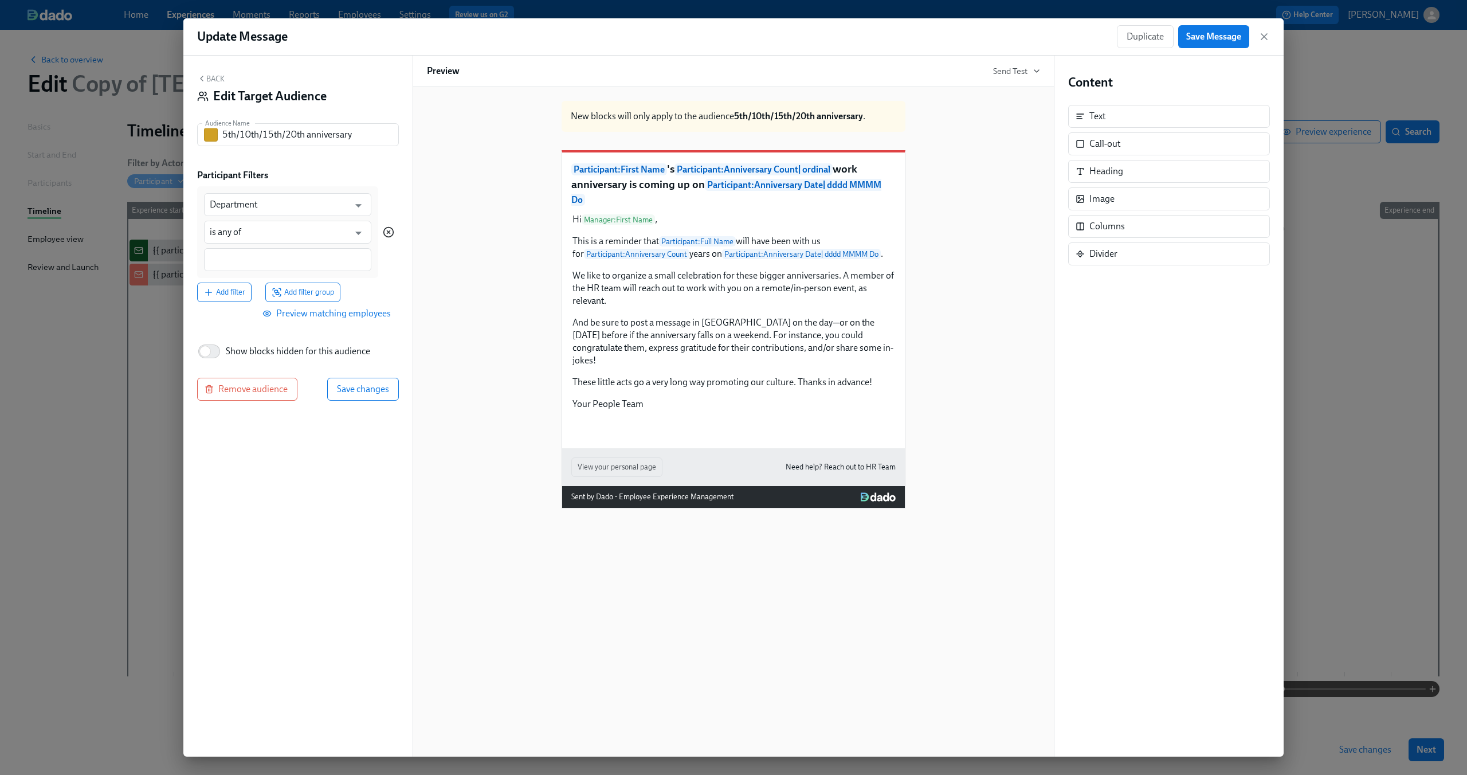
click at [388, 230] on icon "button" at bounding box center [388, 231] width 11 height 11
click at [311, 293] on span "Add filter group" at bounding box center [303, 291] width 62 height 11
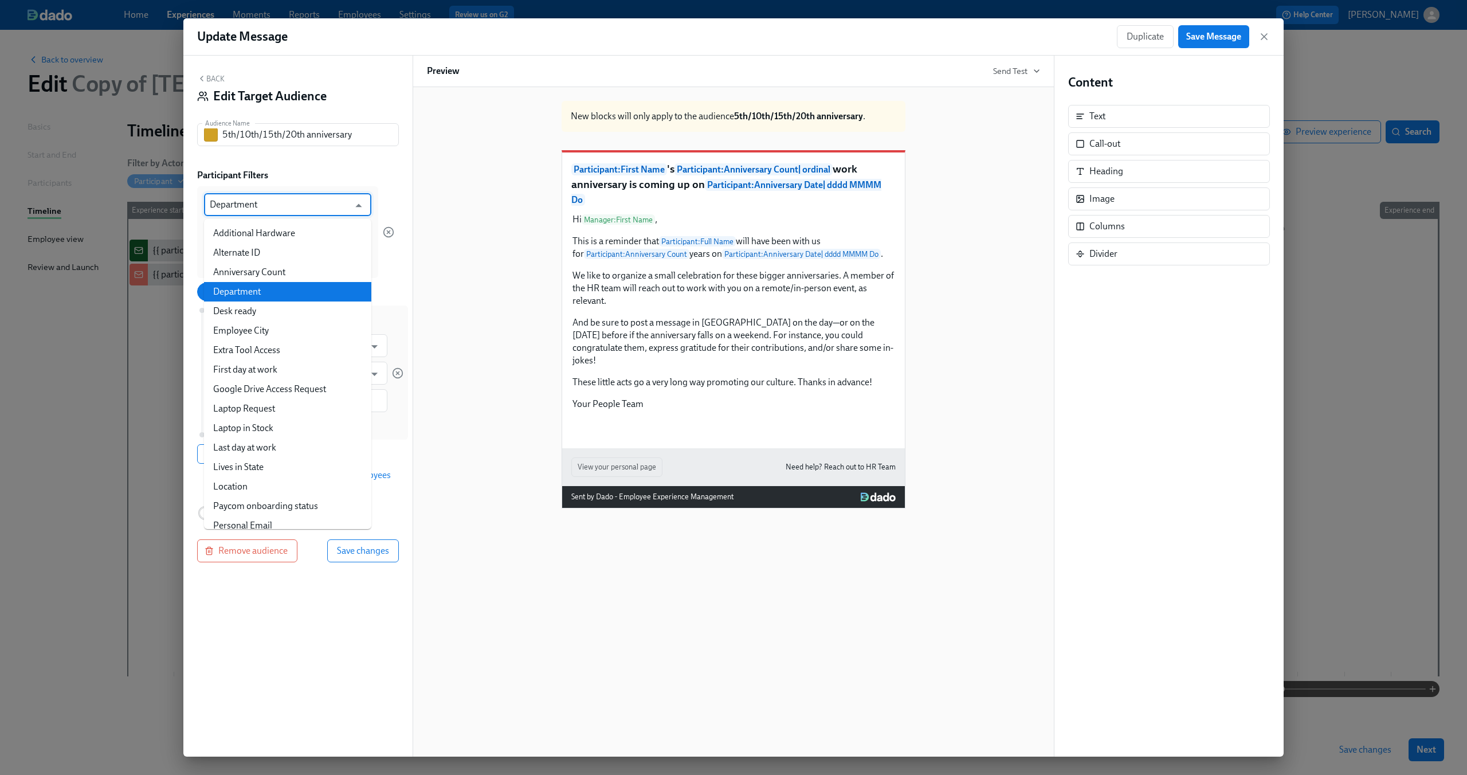
click at [301, 198] on input "Department" at bounding box center [279, 204] width 139 height 23
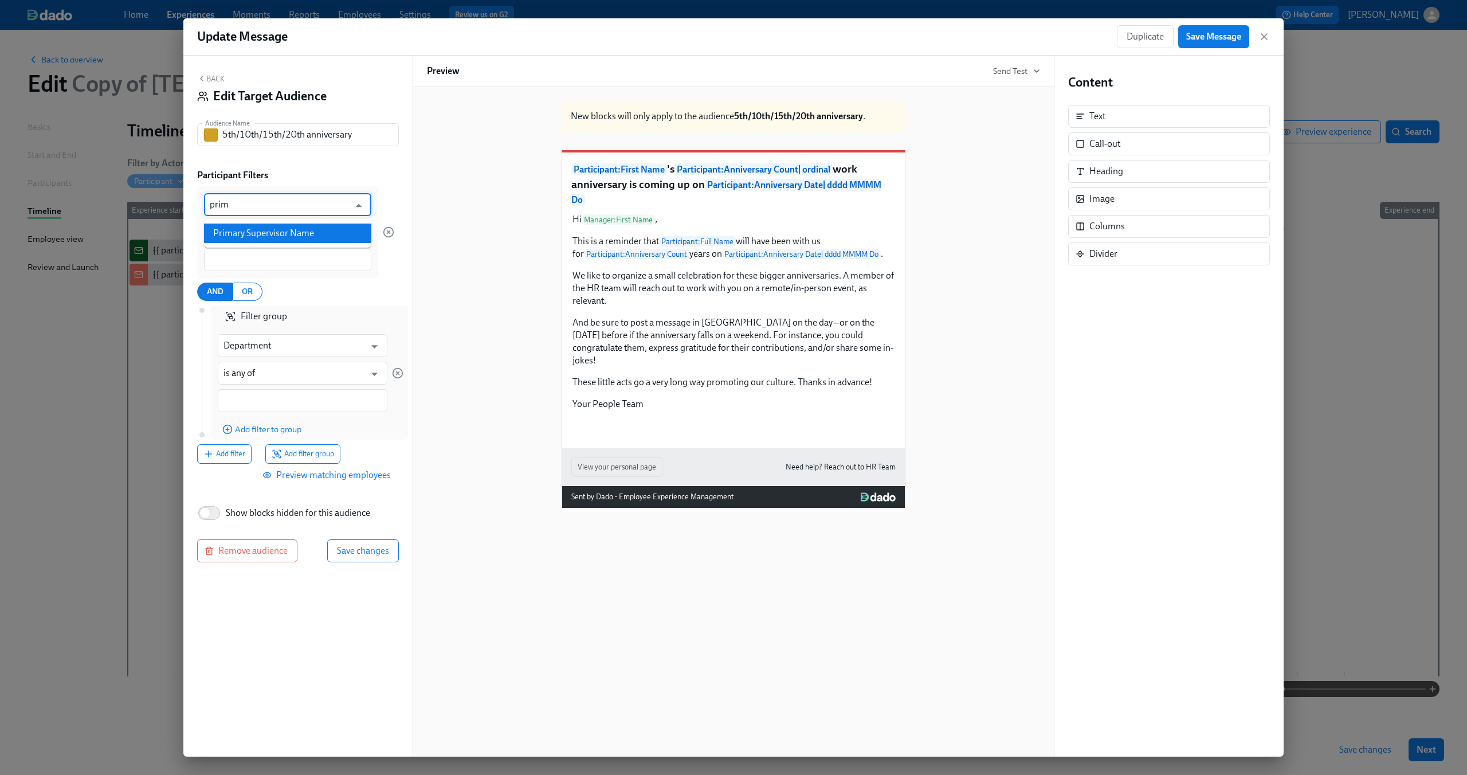
click at [310, 229] on li "Primary Supervisor Name" at bounding box center [287, 232] width 167 height 19
type input "Primary Supervisor Name"
click at [296, 237] on input "is any of" at bounding box center [279, 232] width 139 height 23
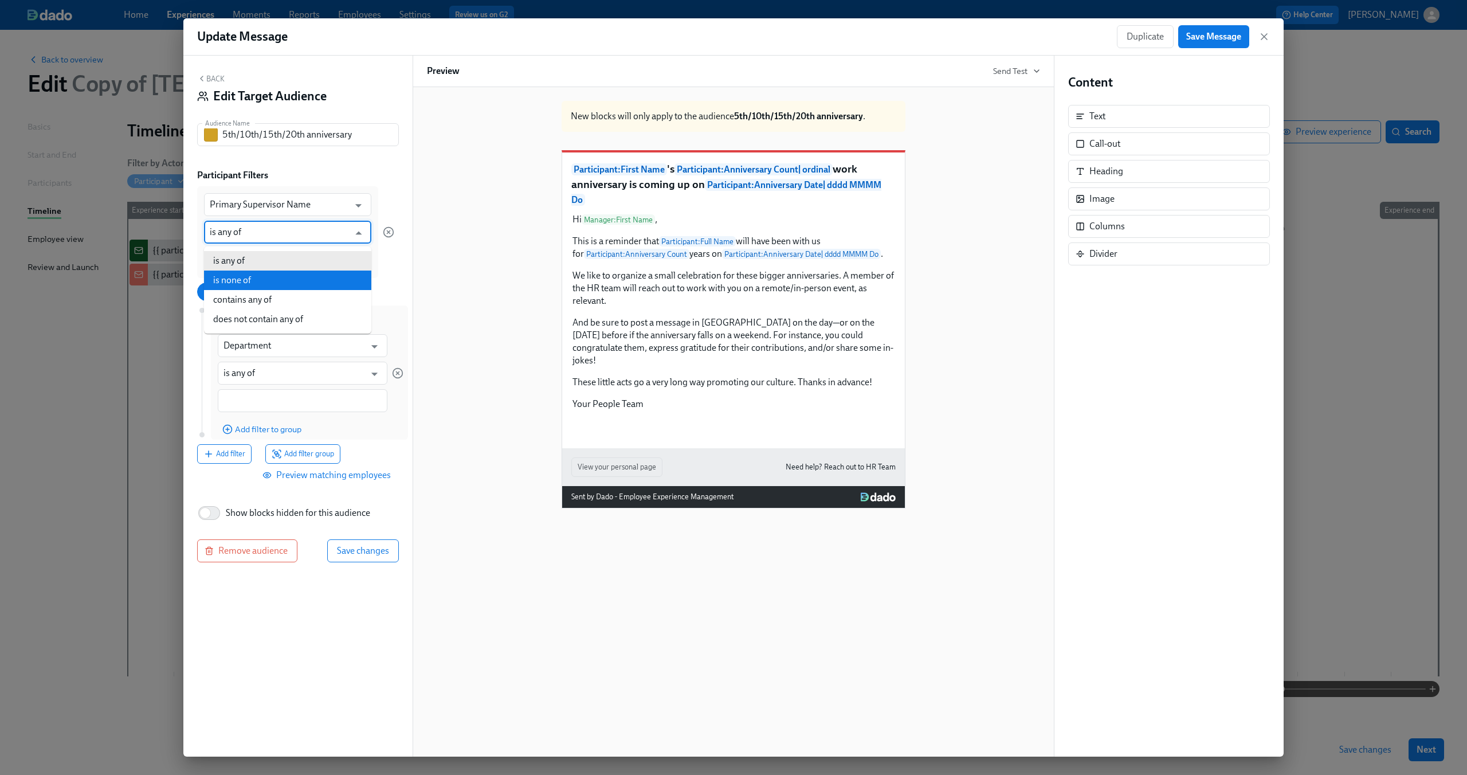
click at [298, 280] on li "is none of" at bounding box center [287, 279] width 167 height 19
type input "is none of"
click at [265, 268] on div at bounding box center [287, 259] width 167 height 23
type input "Dean Graziosi"
click at [327, 291] on div "AND OR" at bounding box center [295, 291] width 197 height 18
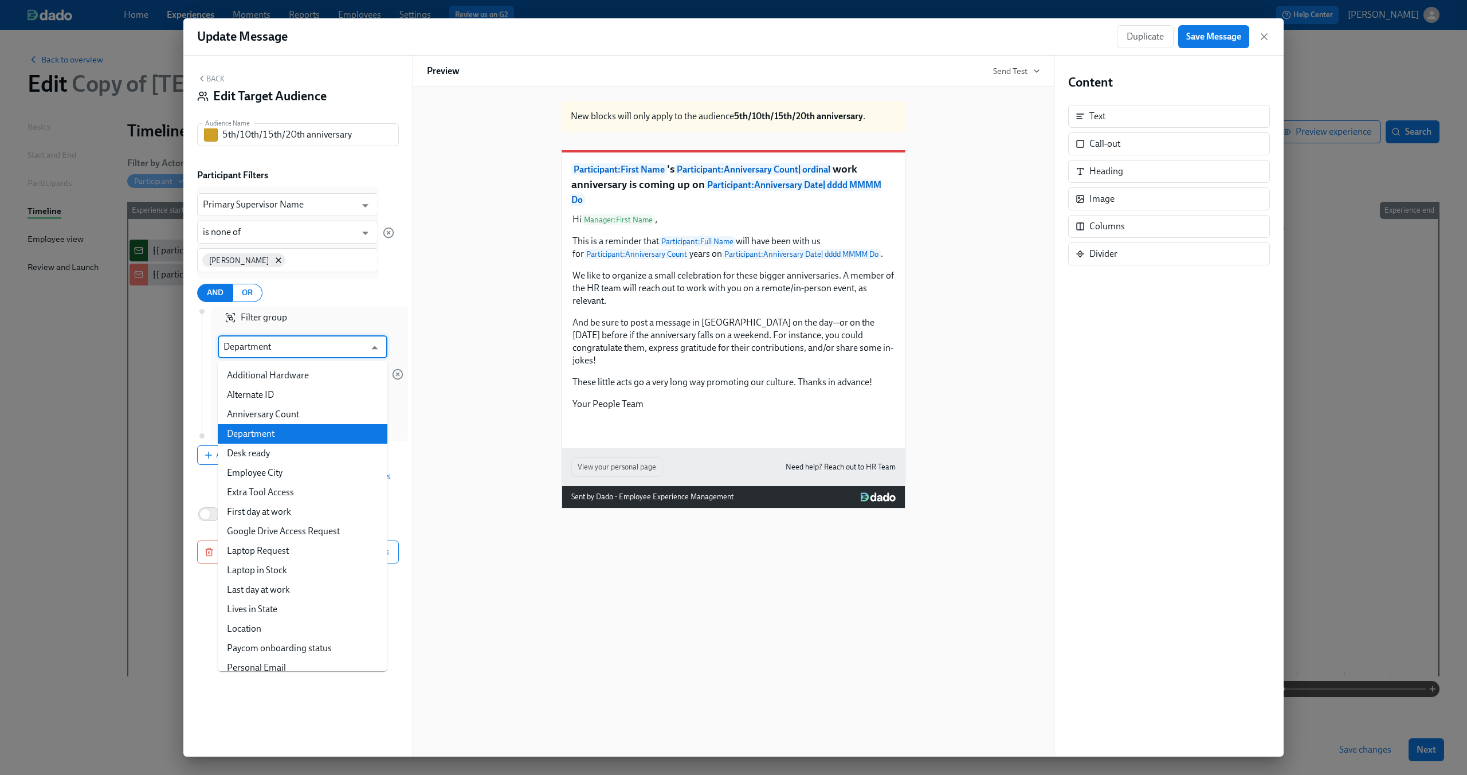
click at [298, 345] on input "Department" at bounding box center [294, 346] width 142 height 23
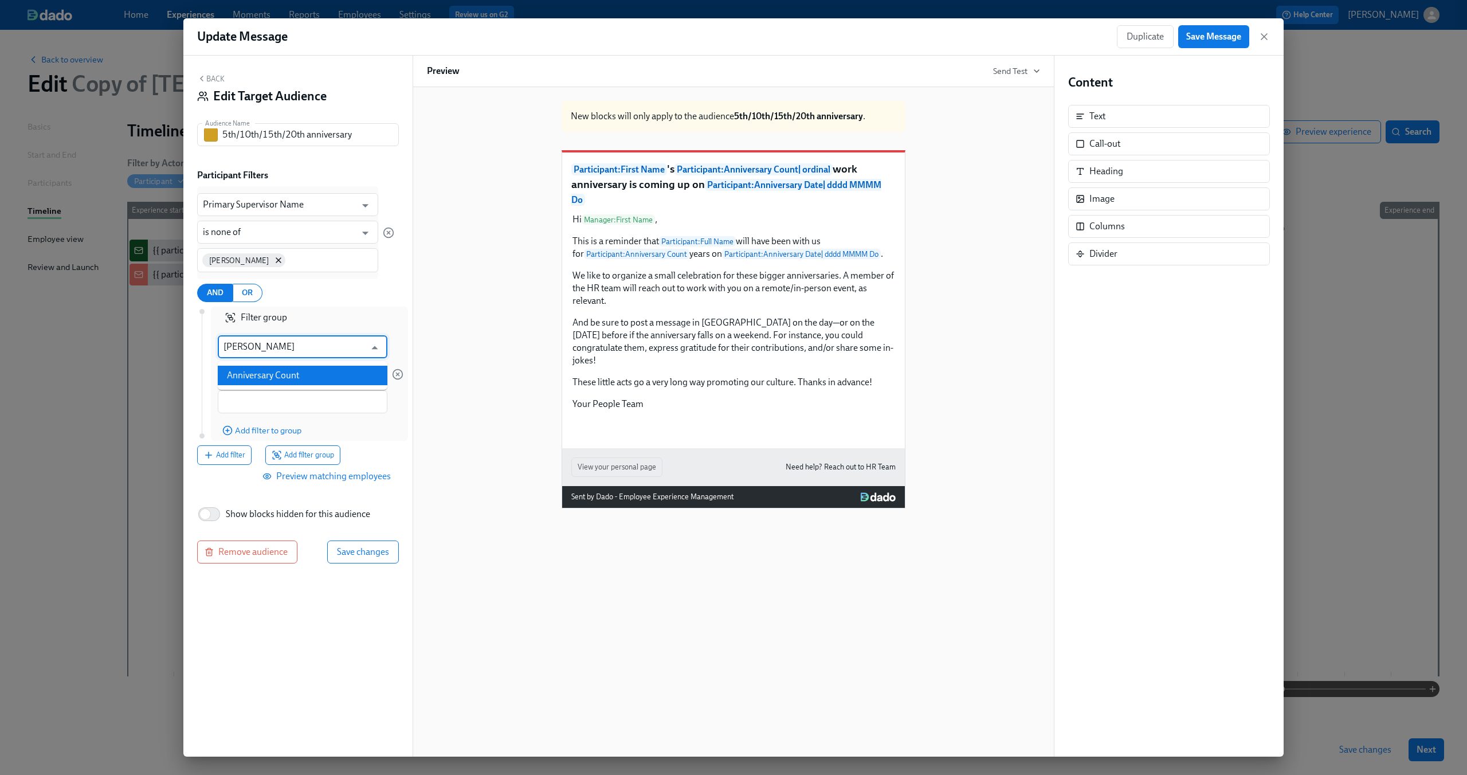
click at [305, 372] on li "Anniversary Count" at bounding box center [303, 375] width 170 height 19
type input "Anniversary Count"
type input "is"
type input "Anniversary Count"
click at [277, 402] on input "1" at bounding box center [273, 402] width 110 height 24
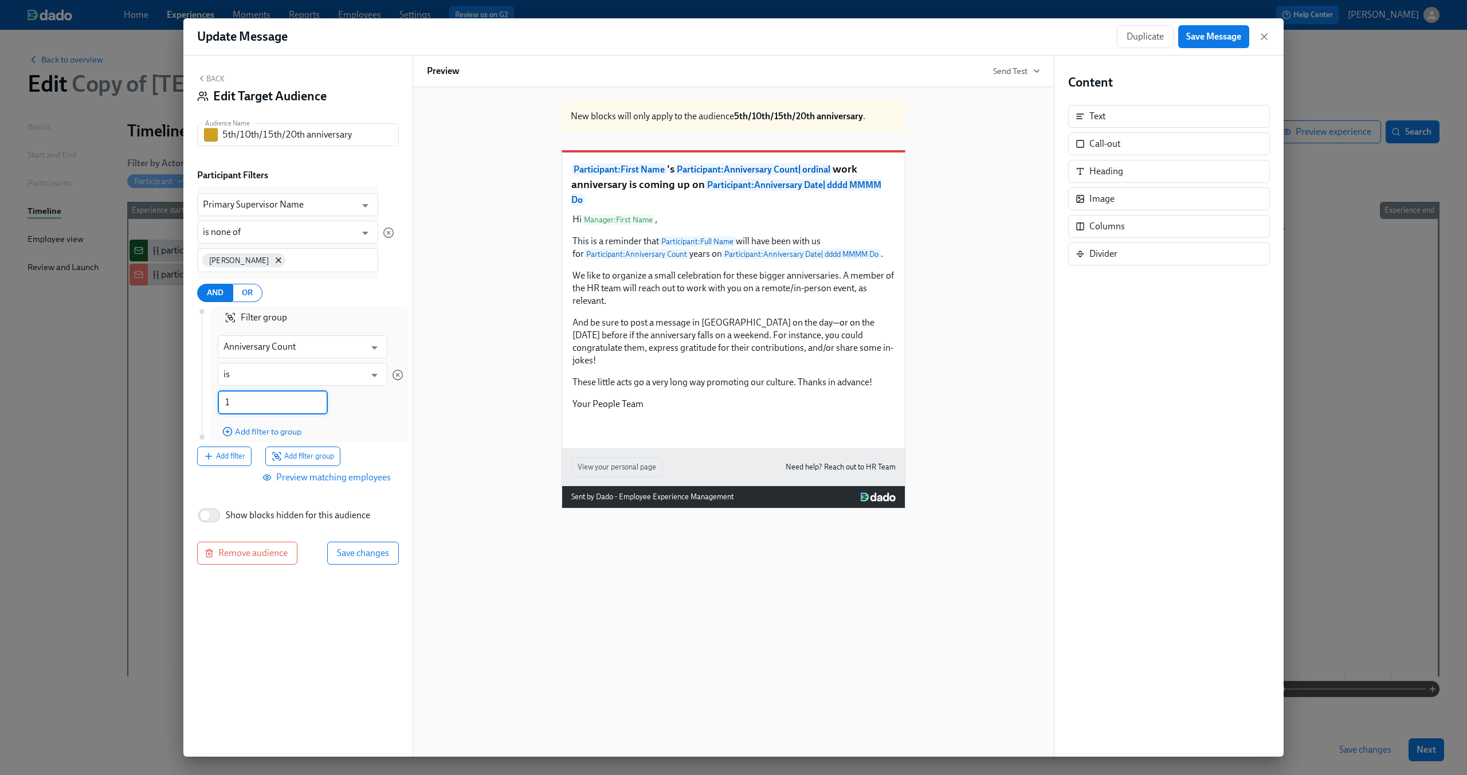
click at [277, 402] on input "1" at bounding box center [273, 402] width 110 height 24
type input "5"
click at [262, 431] on span "Add filter to group" at bounding box center [261, 431] width 79 height 11
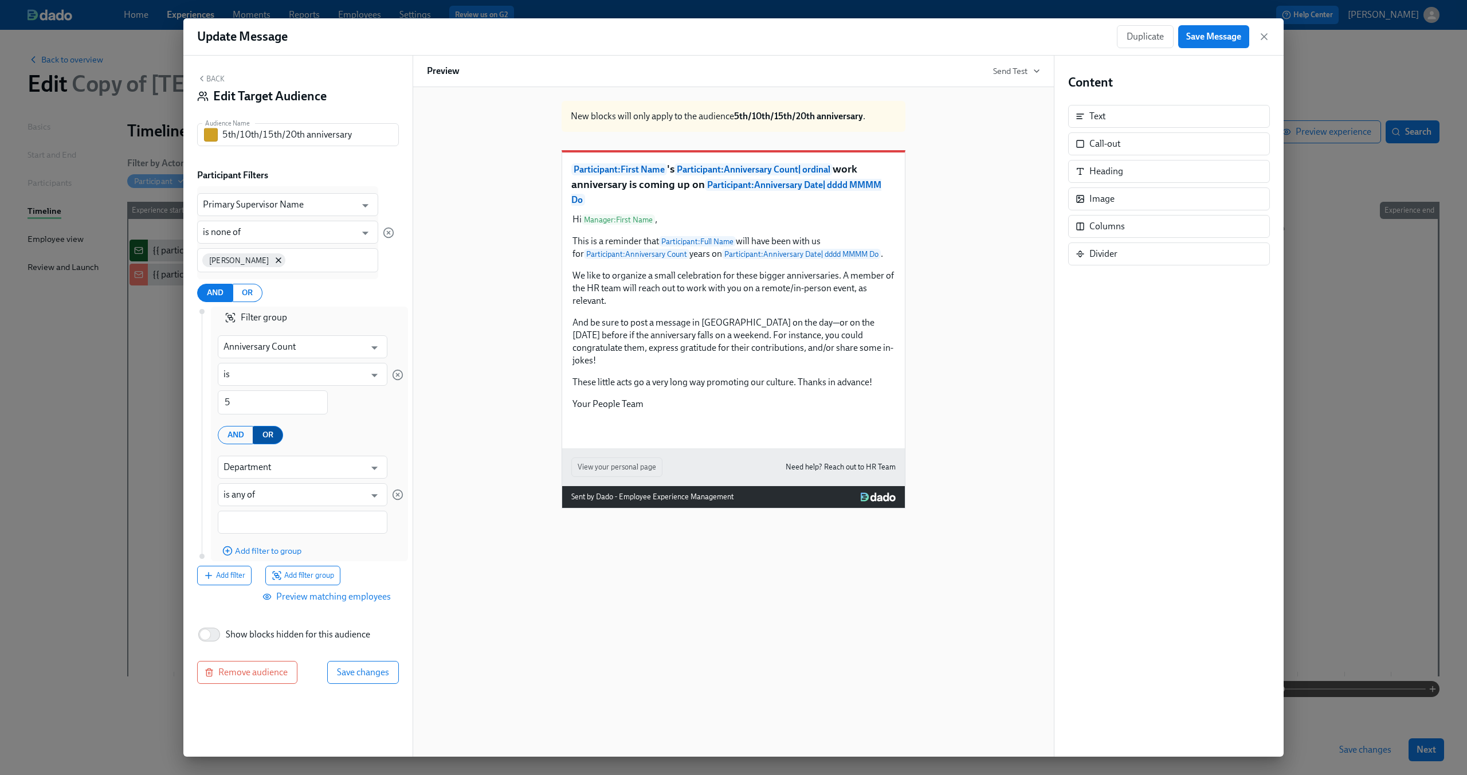
click at [262, 435] on span "OR" at bounding box center [267, 435] width 11 height 14
click at [260, 473] on input "Department" at bounding box center [294, 466] width 142 height 23
click at [277, 494] on li "Anniversary Count" at bounding box center [303, 495] width 170 height 19
type input "Anniversary Count"
type input "is"
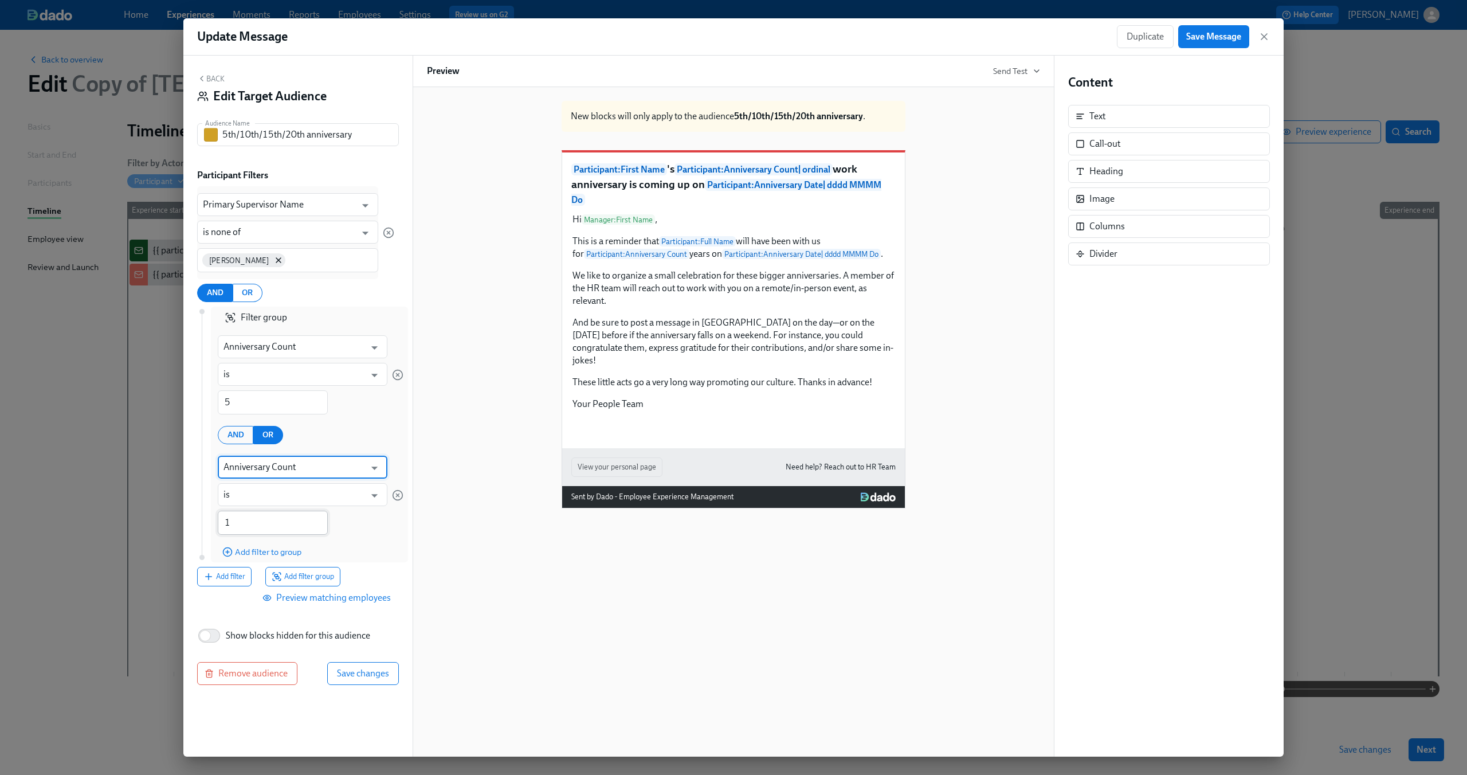
type input "Anniversary Count"
click at [268, 530] on input "1" at bounding box center [273, 522] width 110 height 24
type input "10"
click at [266, 549] on span "Add filter to group" at bounding box center [261, 551] width 79 height 11
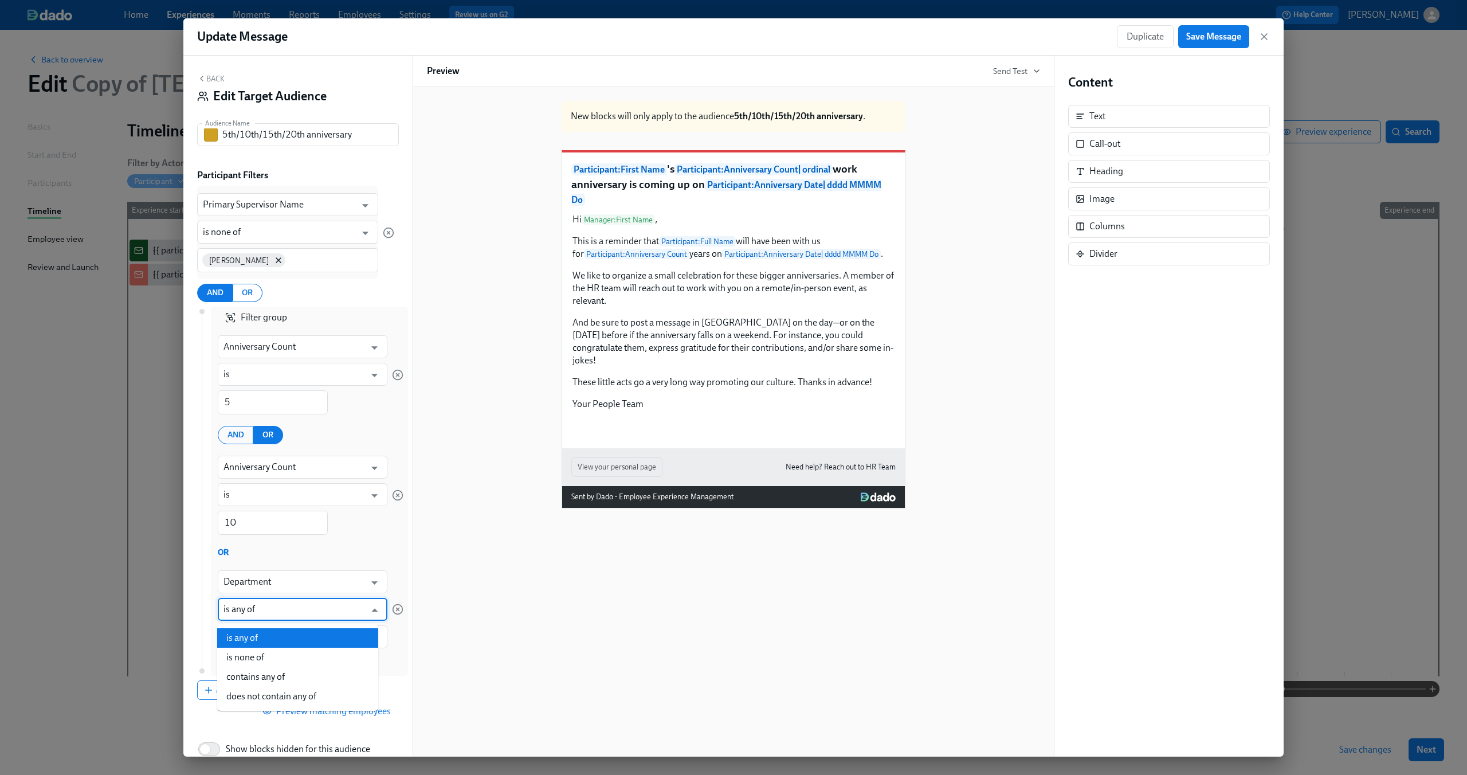
click at [265, 604] on input "is any of" at bounding box center [294, 609] width 142 height 23
click at [321, 542] on div "Filter group Anniversary Count ​ is ​ 5 ​ AND OR Anniversary Count ​ is ​ 10 ​ …" at bounding box center [311, 490] width 186 height 369
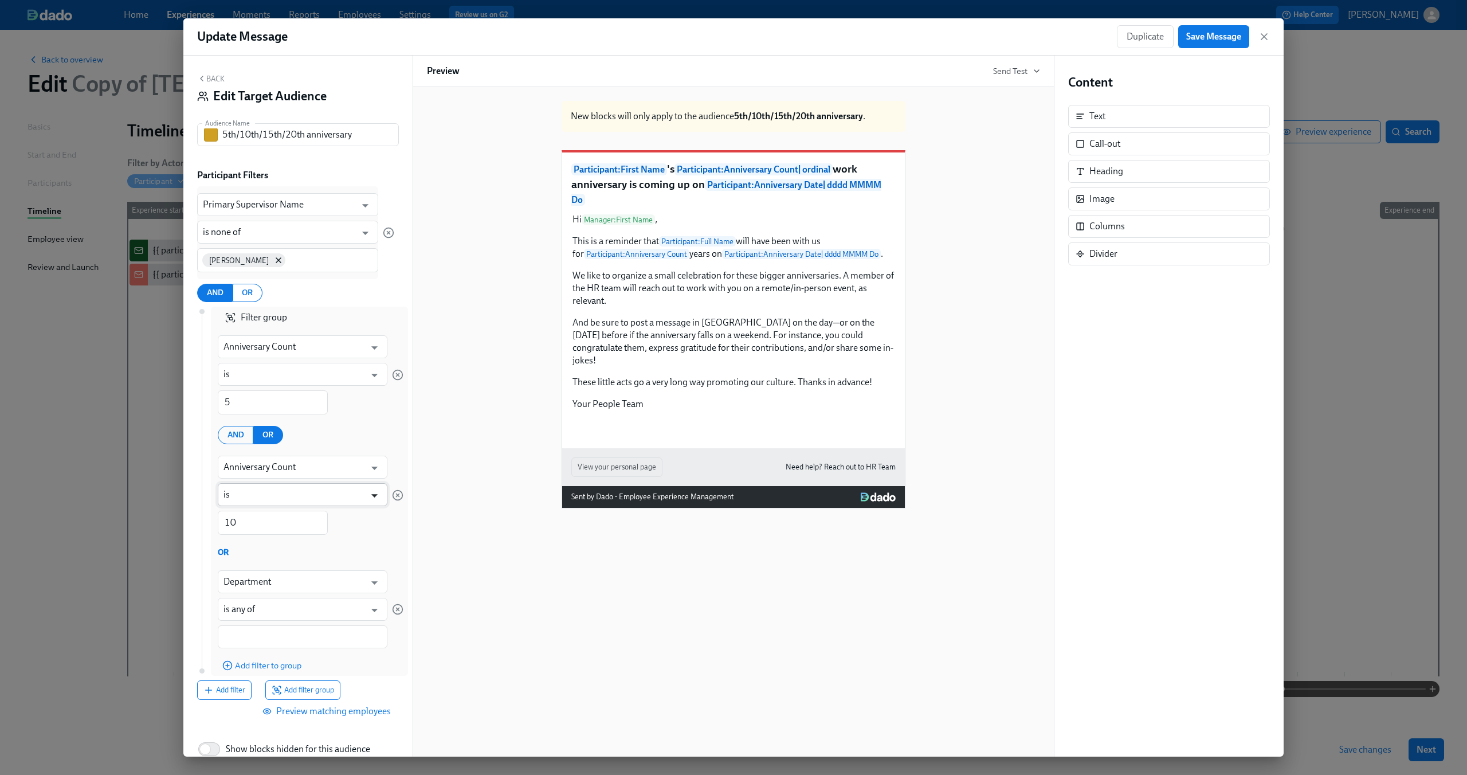
click at [366, 495] on button "Open" at bounding box center [375, 495] width 18 height 18
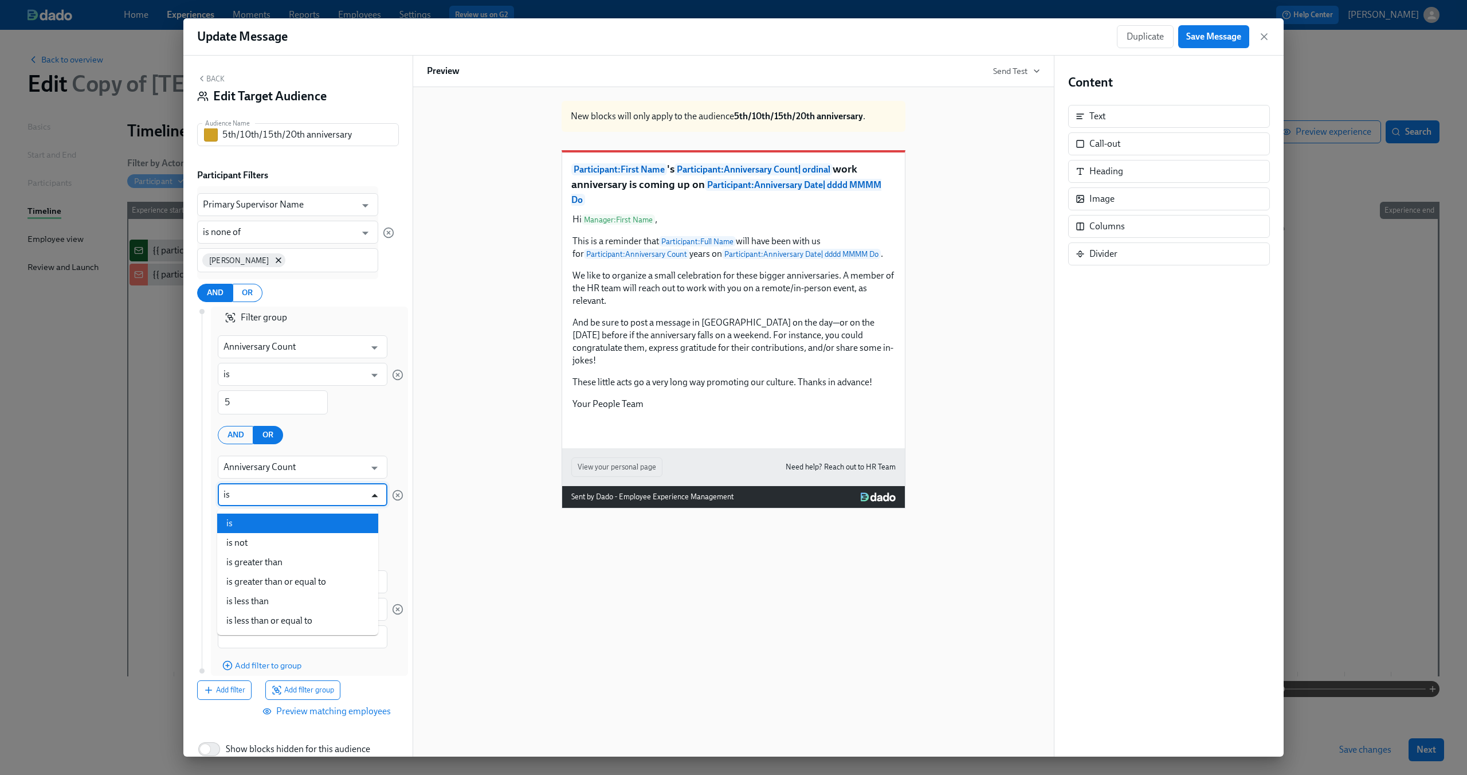
click at [366, 495] on button "Close" at bounding box center [375, 495] width 18 height 18
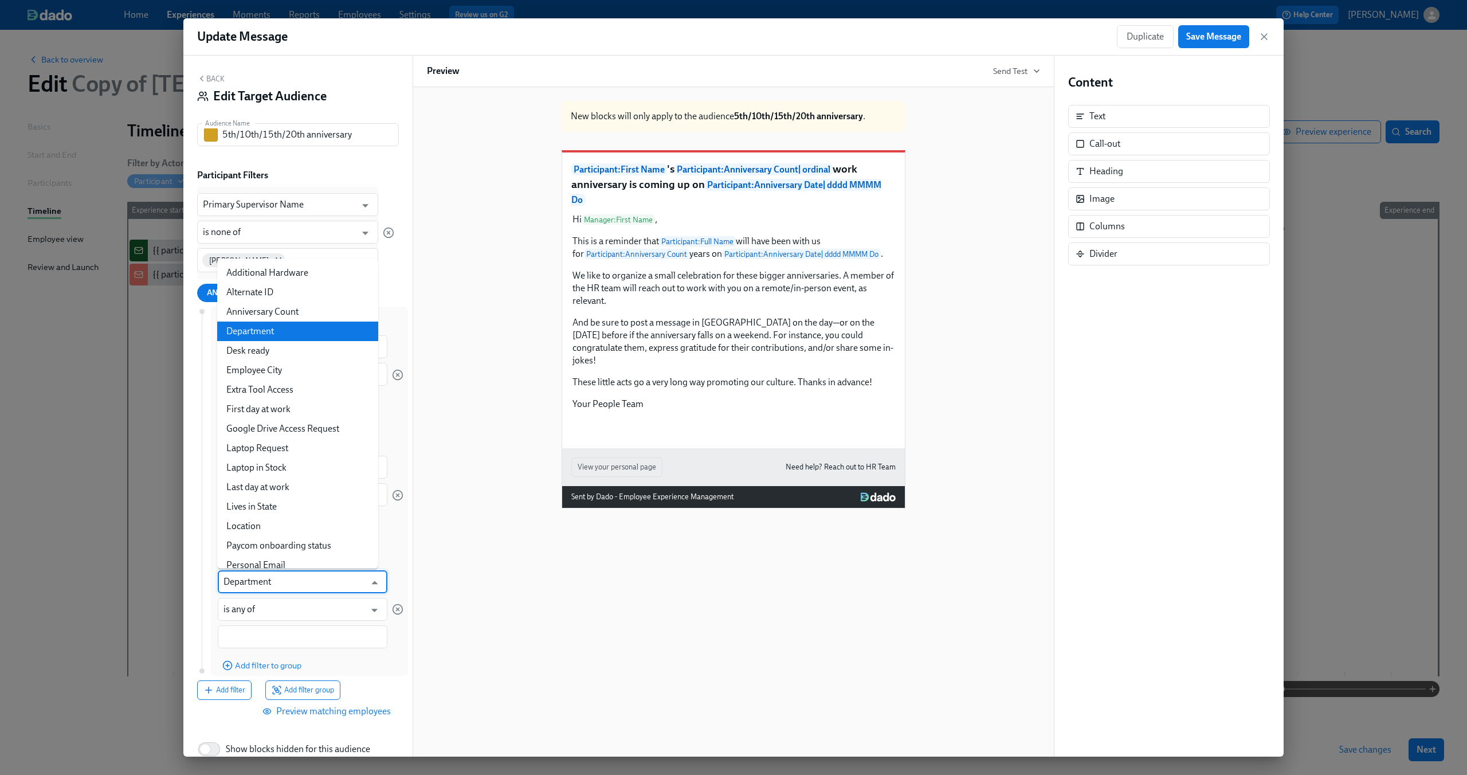
click at [333, 576] on input "Department" at bounding box center [294, 581] width 142 height 23
type input "a"
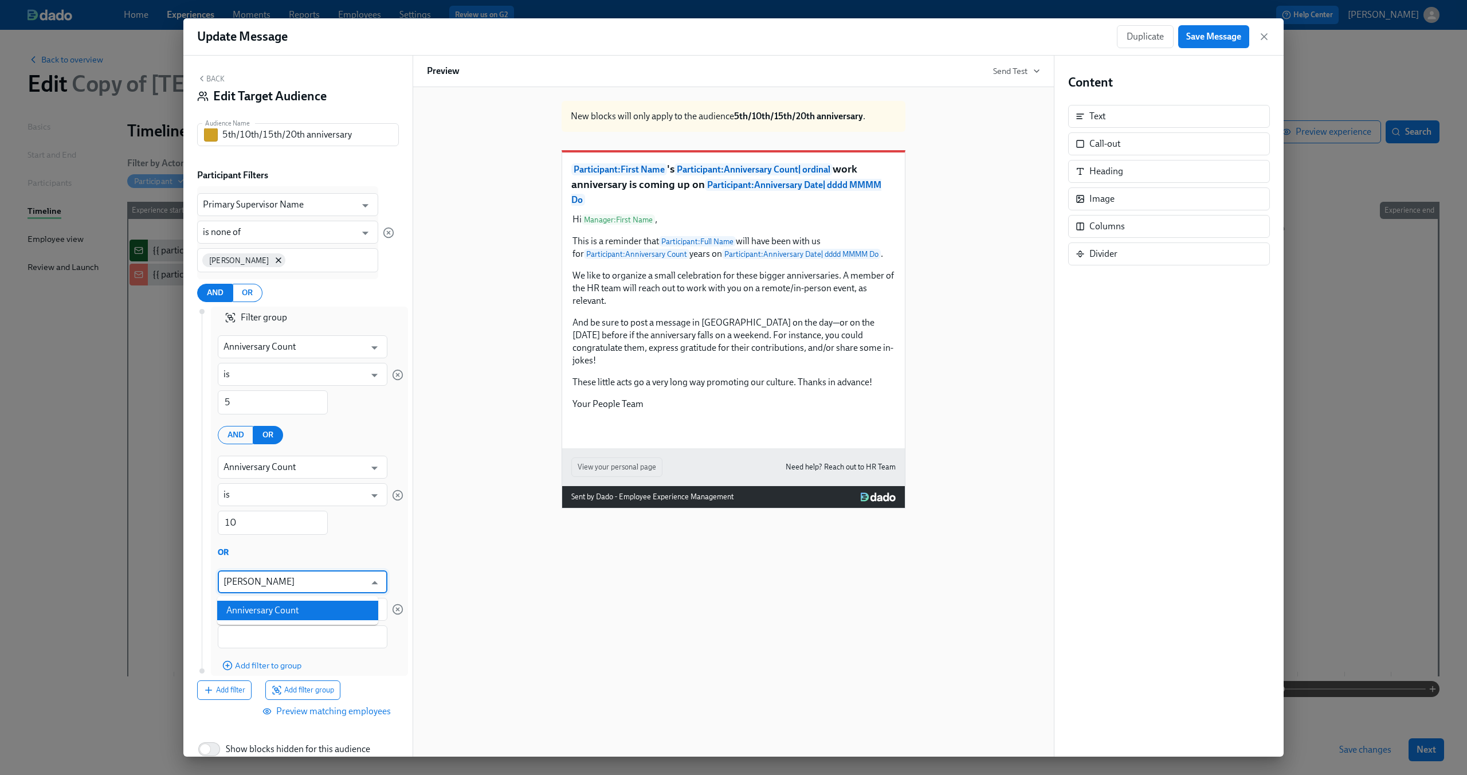
click at [327, 607] on li "Anniversary Count" at bounding box center [297, 609] width 161 height 19
type input "Anniversary Count"
type input "is"
type input "Anniversary Count"
click at [286, 634] on input "1" at bounding box center [273, 637] width 110 height 24
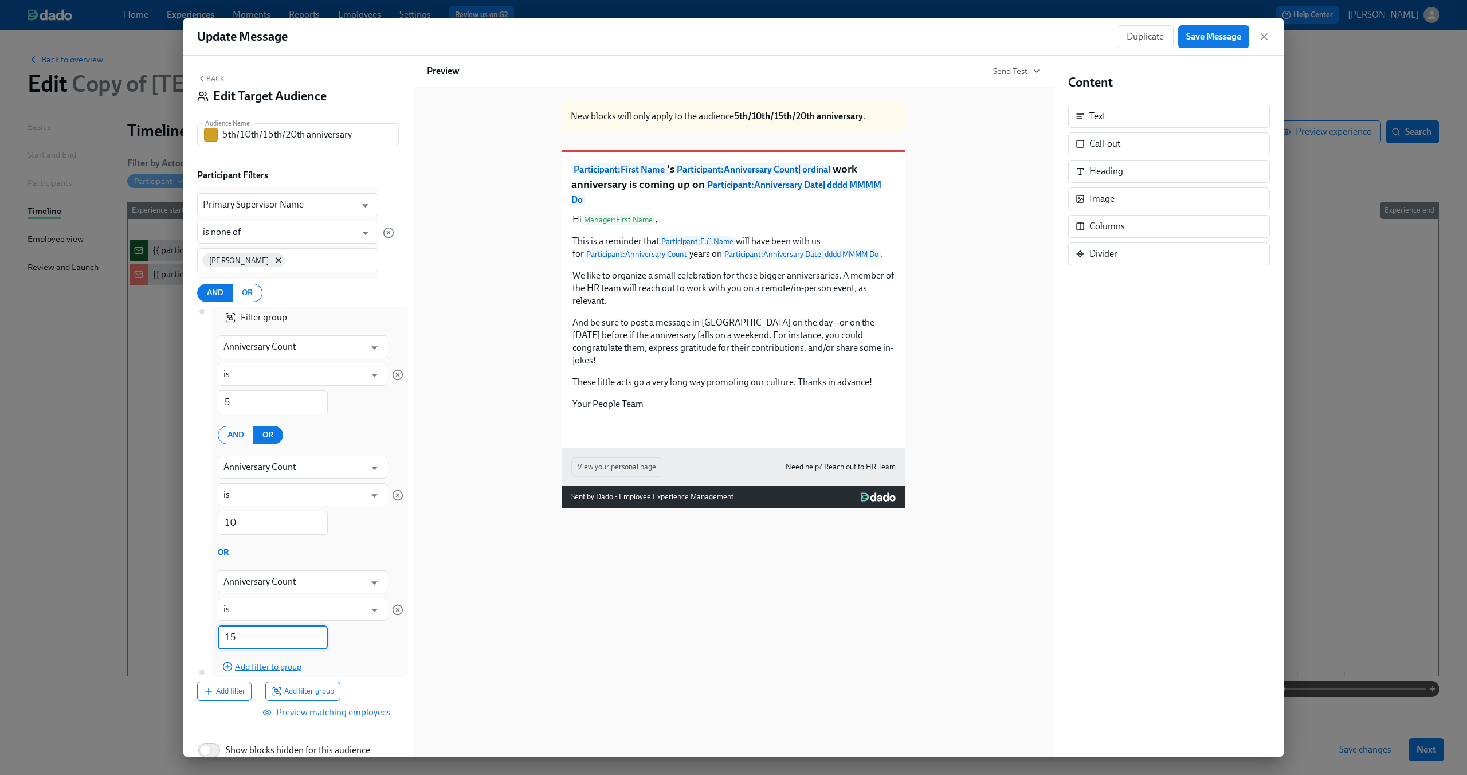
type input "15"
click at [273, 664] on span "Add filter to group" at bounding box center [261, 666] width 79 height 11
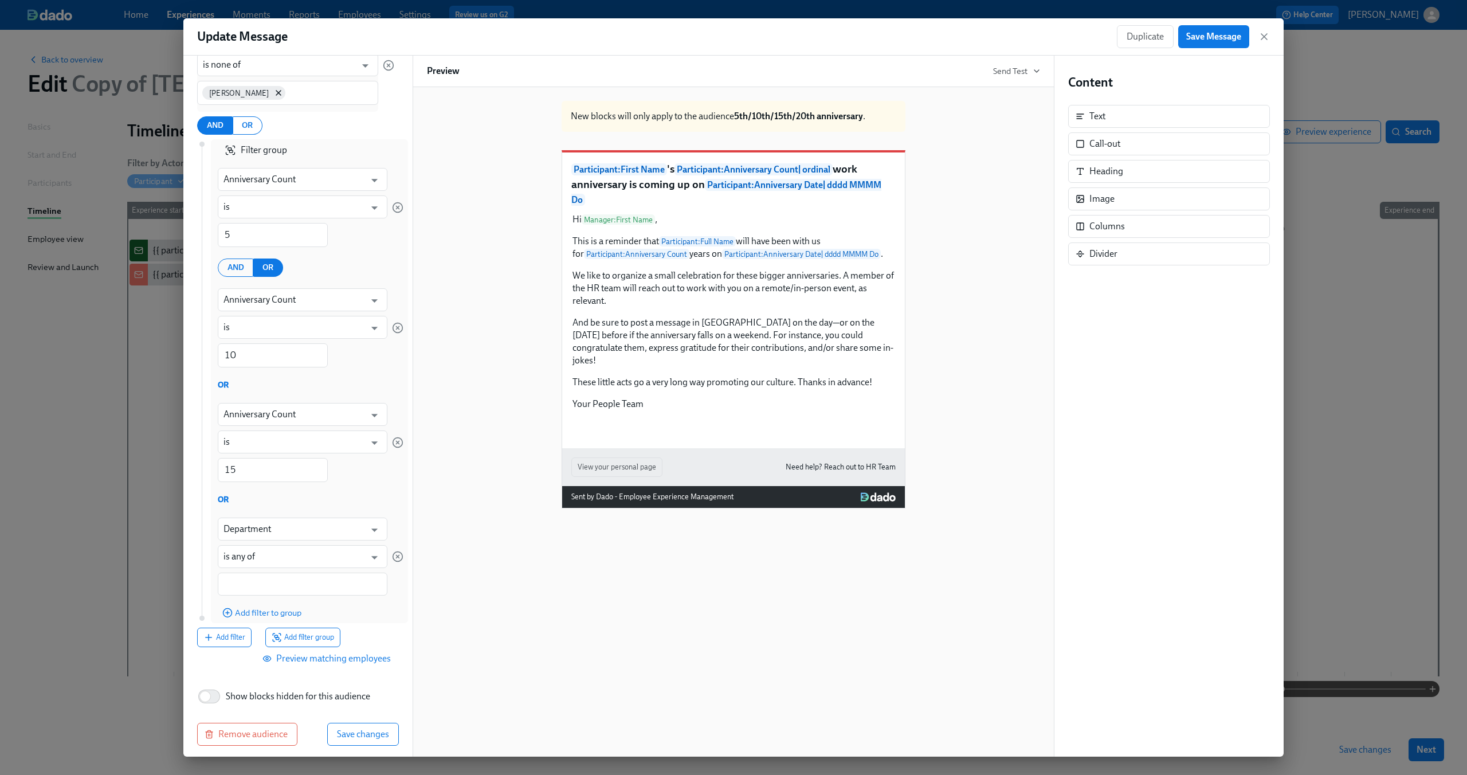
scroll to position [175, 0]
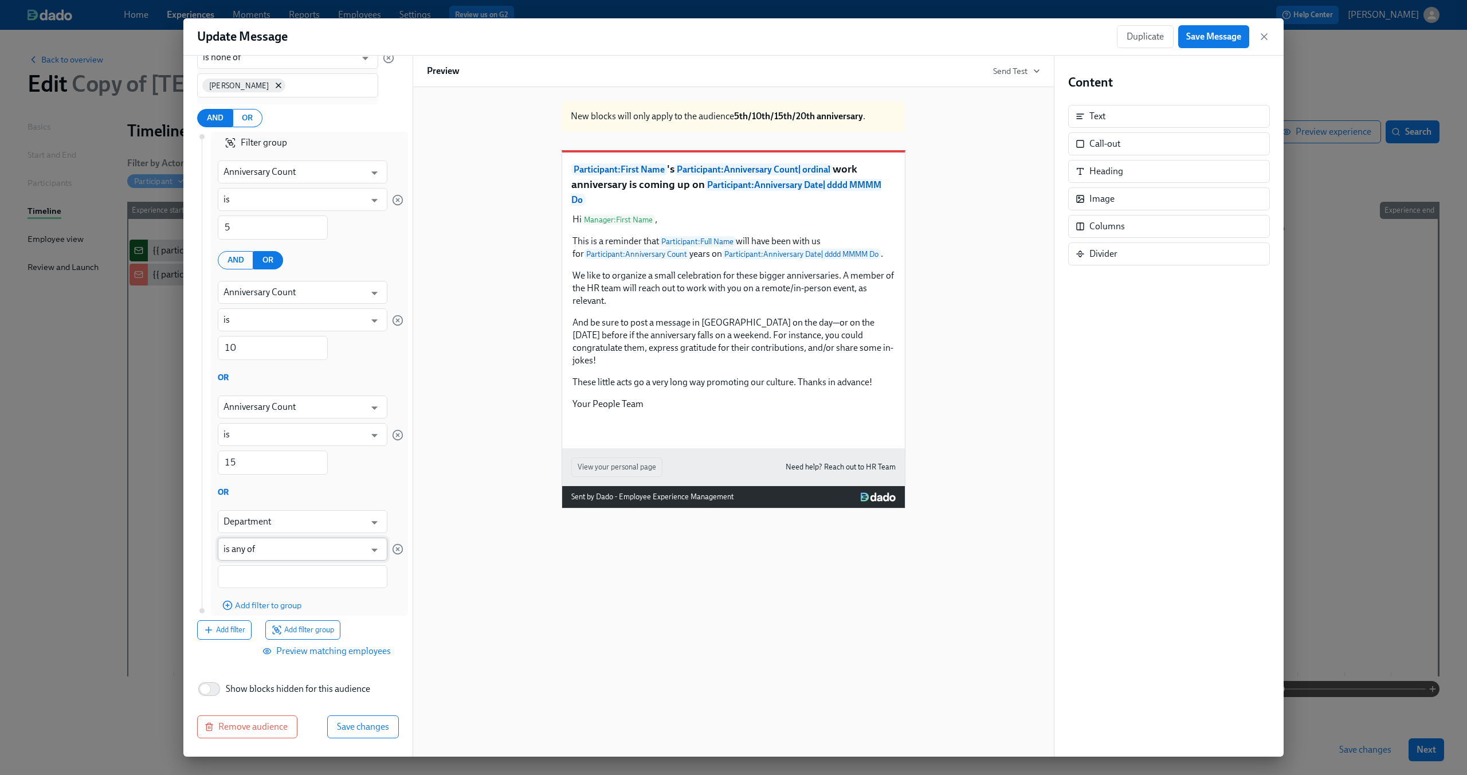
click at [279, 544] on input "is any of" at bounding box center [294, 548] width 142 height 23
click at [283, 527] on input "Department" at bounding box center [294, 521] width 142 height 23
type input "N"
click at [281, 545] on li "Anniversary Count" at bounding box center [297, 549] width 161 height 19
type input "Anniversary Count"
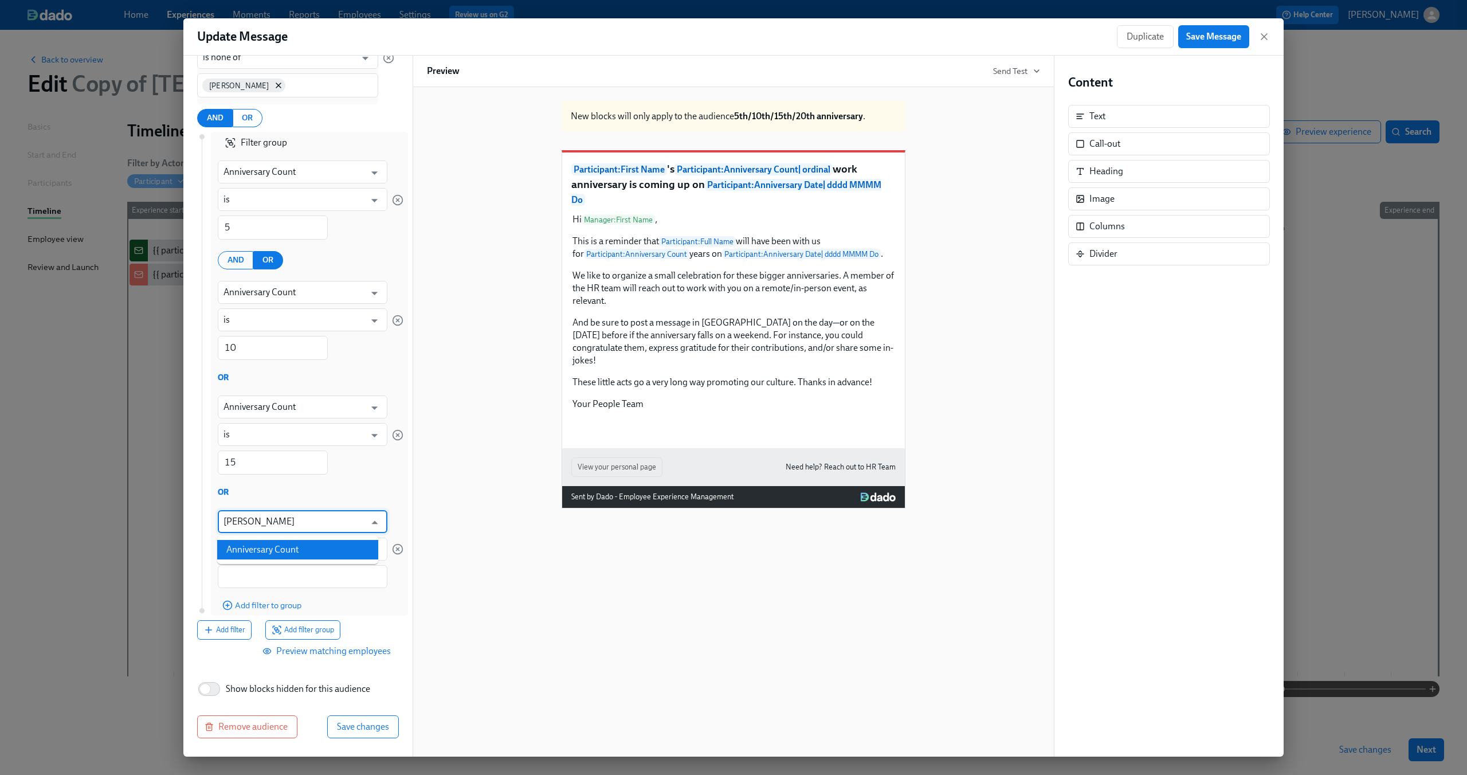
type input "is"
type input "Anniversary Count"
click at [268, 574] on input "1" at bounding box center [273, 577] width 110 height 24
click at [225, 578] on input "0" at bounding box center [273, 577] width 110 height 24
type input "20"
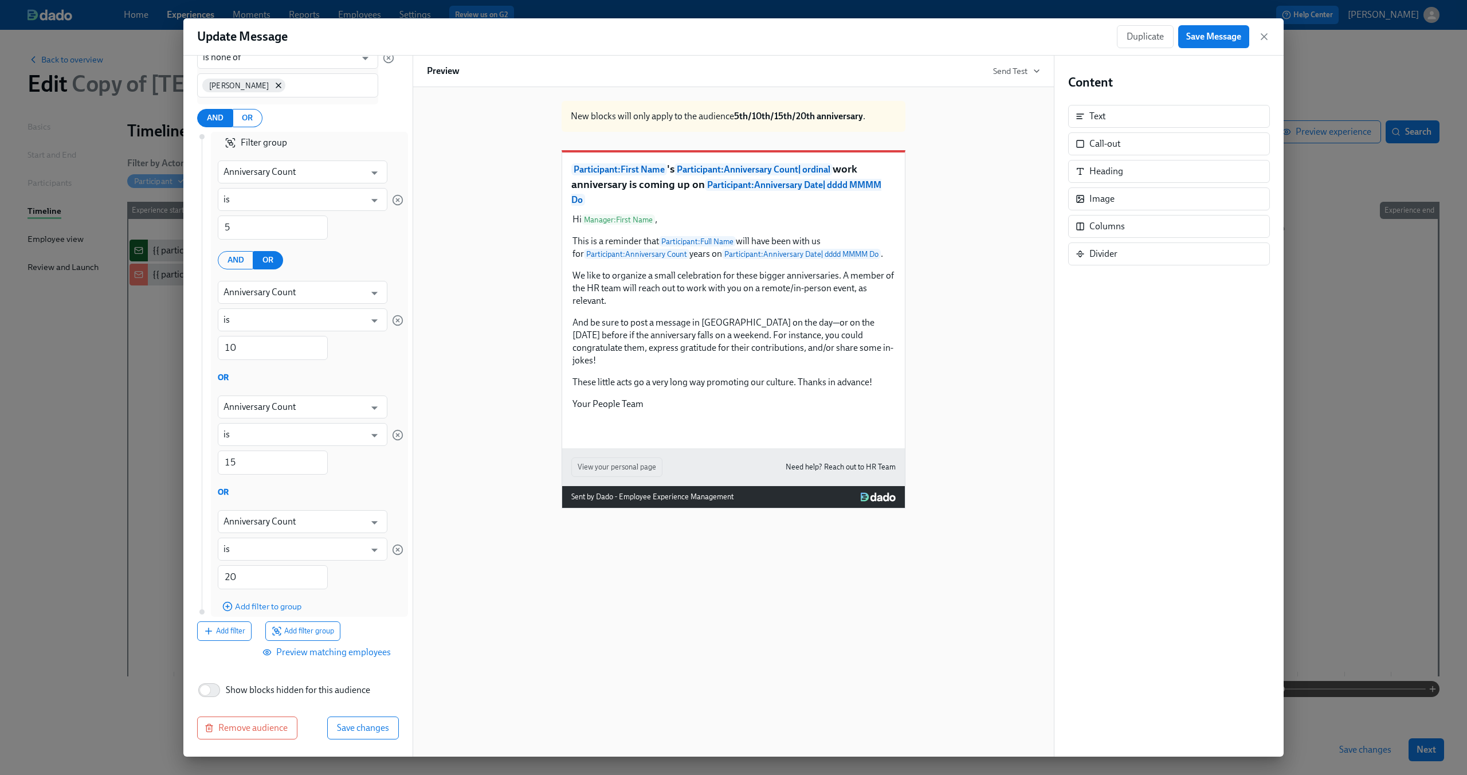
click at [351, 570] on div "Anniversary Count ​ is ​ 20 ​" at bounding box center [303, 549] width 170 height 93
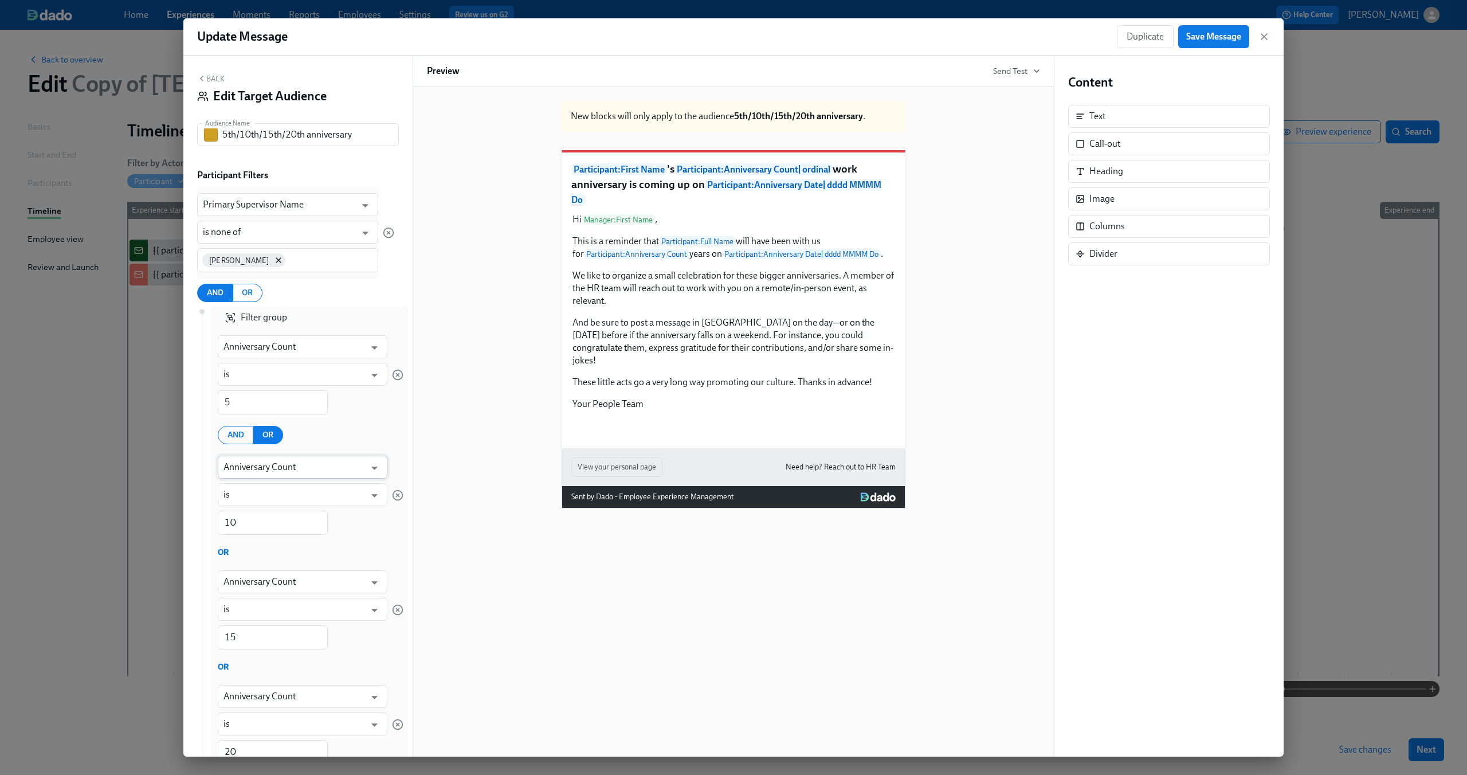
scroll to position [176, 0]
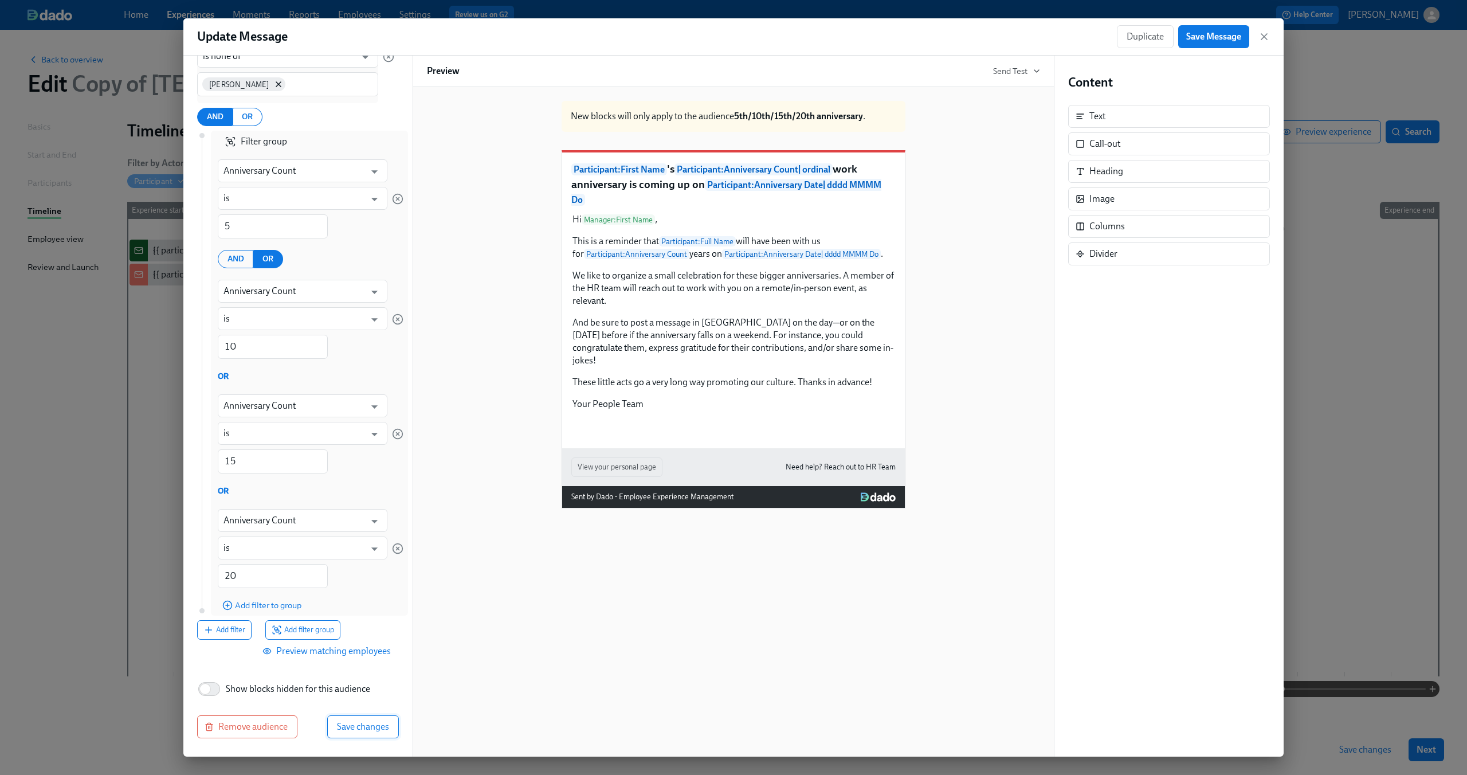
click at [342, 718] on button "Save changes" at bounding box center [363, 726] width 72 height 23
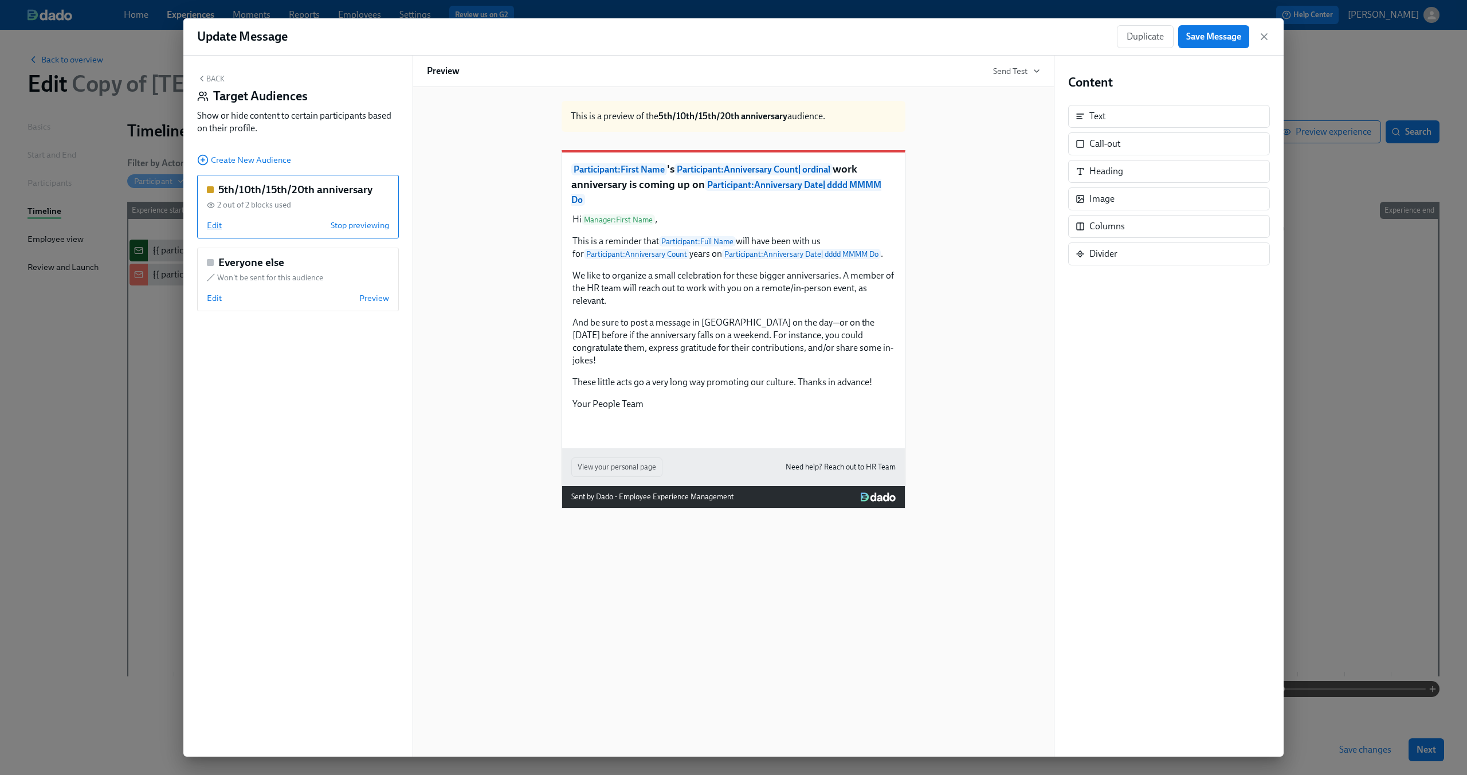
click at [214, 227] on span "Edit" at bounding box center [214, 224] width 15 height 11
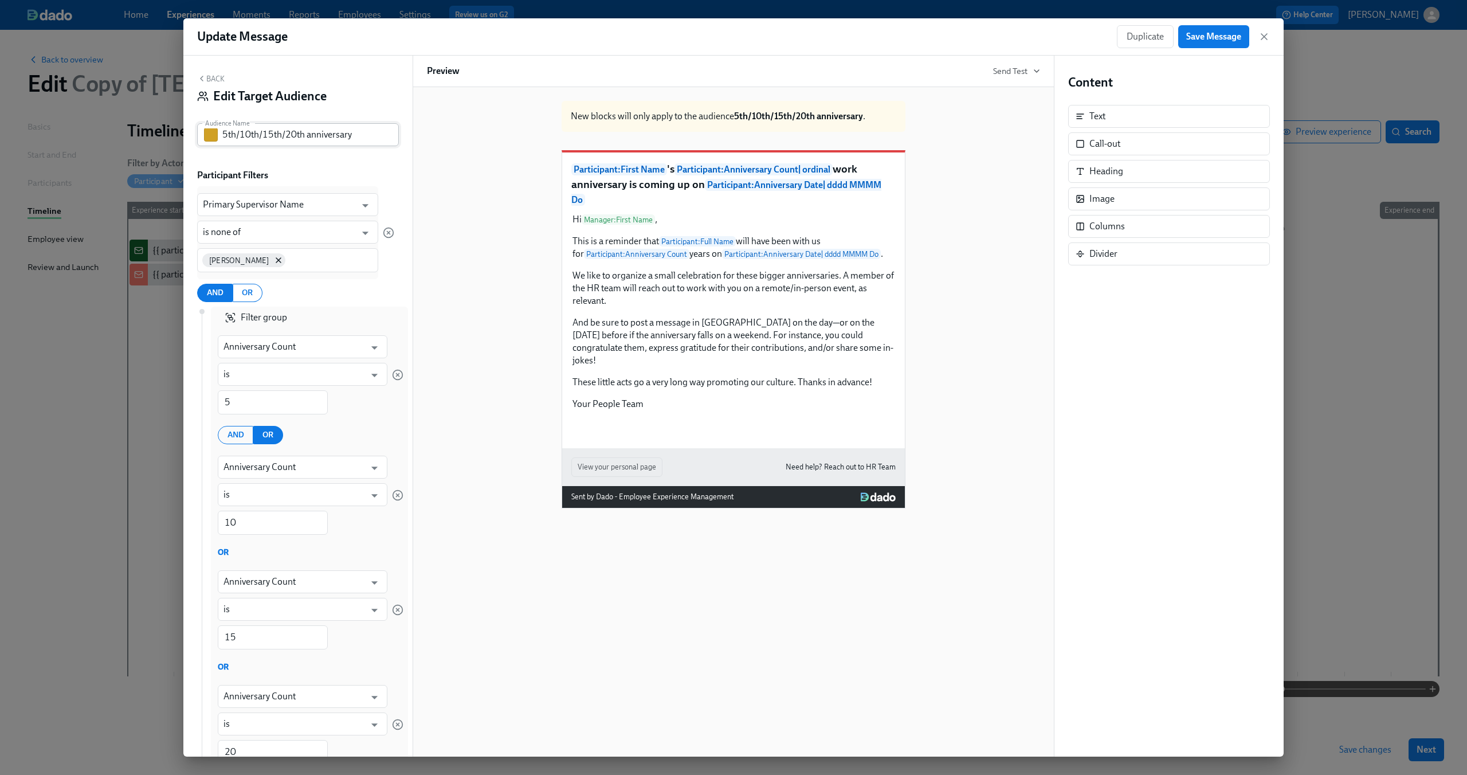
click at [284, 133] on input "5th/10th/15th/20th anniversary" at bounding box center [310, 134] width 176 height 23
click at [361, 134] on input "5th/10th/15th/20th anniversary" at bounding box center [310, 134] width 176 height 23
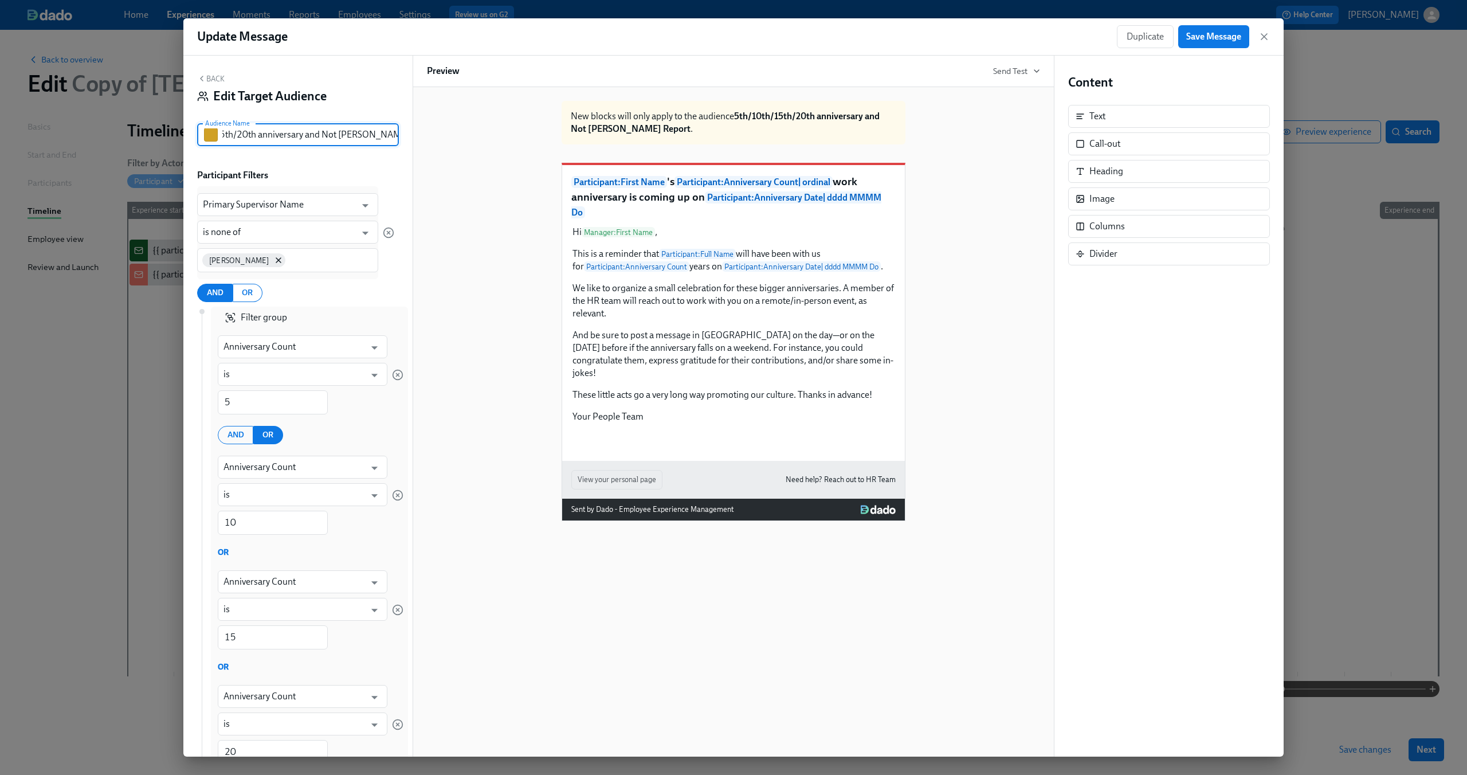
scroll to position [0, 56]
type input "5th/10th/15th/20th anniversary and Not Dean's Reports"
click at [376, 166] on div "Back Edit Target Audience Audience Name 5th/10th/15th/20th anniversary and Not …" at bounding box center [297, 406] width 229 height 701
click at [357, 234] on icon "Open" at bounding box center [364, 232] width 15 height 15
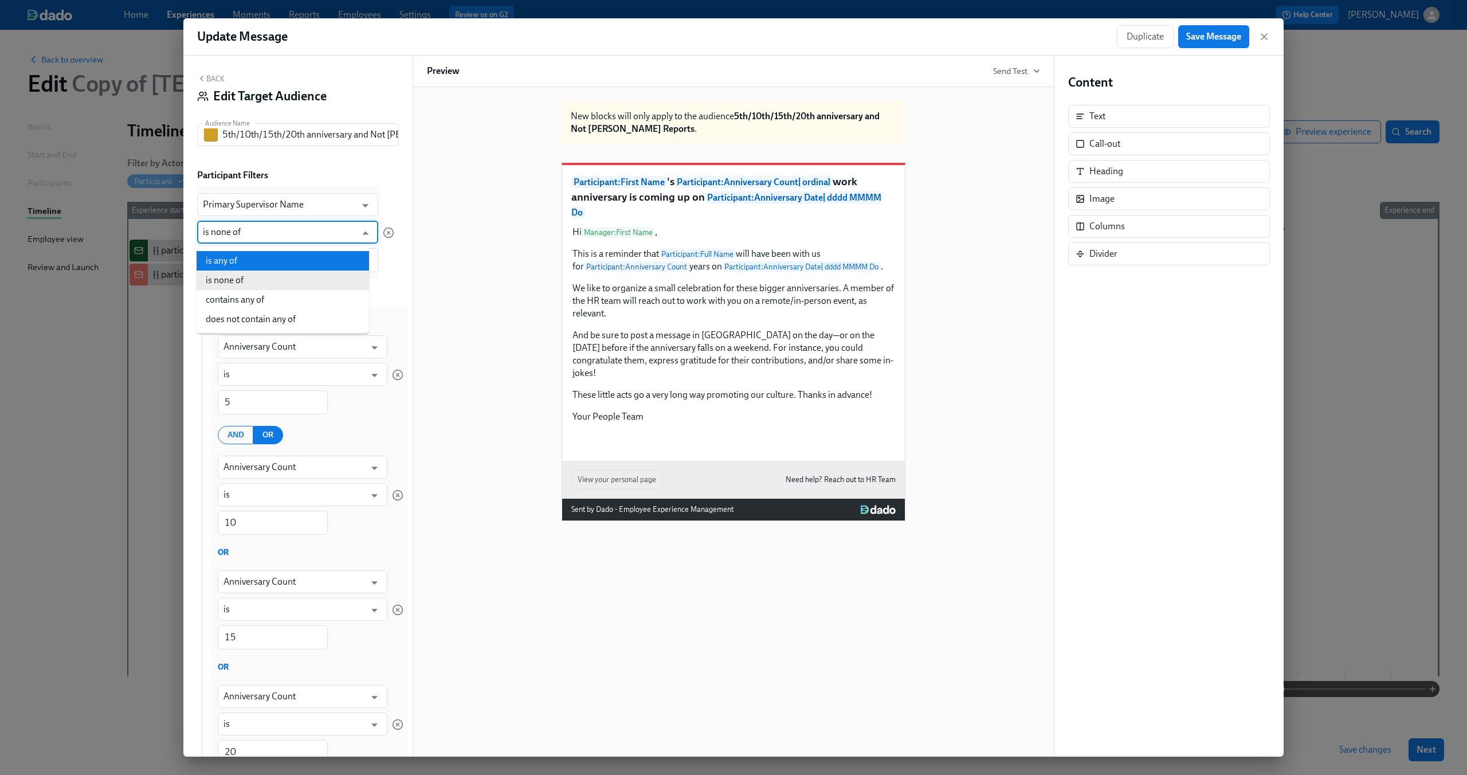
click at [317, 262] on li "is any of" at bounding box center [283, 260] width 172 height 19
type input "is any of"
click at [383, 265] on div at bounding box center [388, 232] width 11 height 93
click at [316, 133] on input "5th/10th/15th/20th anniversary and Not Dean's Reports" at bounding box center [310, 134] width 176 height 23
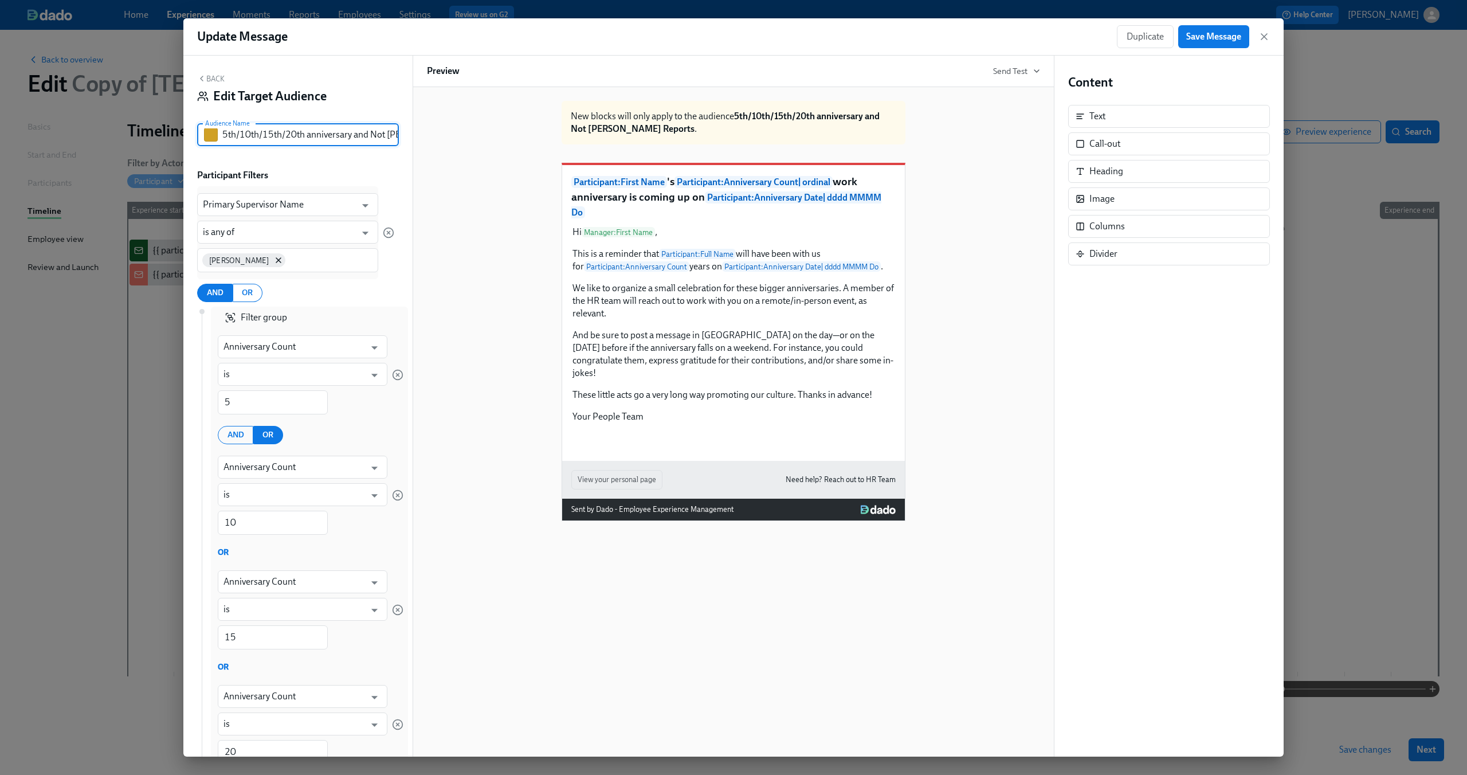
scroll to position [0, 56]
drag, startPoint x: 339, startPoint y: 137, endPoint x: 425, endPoint y: 139, distance: 85.4
click at [425, 139] on div "Back Edit Target Audience Audience Name 5th/10th/15th/20th anniversary and Not …" at bounding box center [733, 406] width 1100 height 701
click at [328, 132] on input "5th/10th/15th/20th anniversary and Not Dean's Reports" at bounding box center [310, 134] width 176 height 23
drag, startPoint x: 316, startPoint y: 134, endPoint x: 410, endPoint y: 138, distance: 94.0
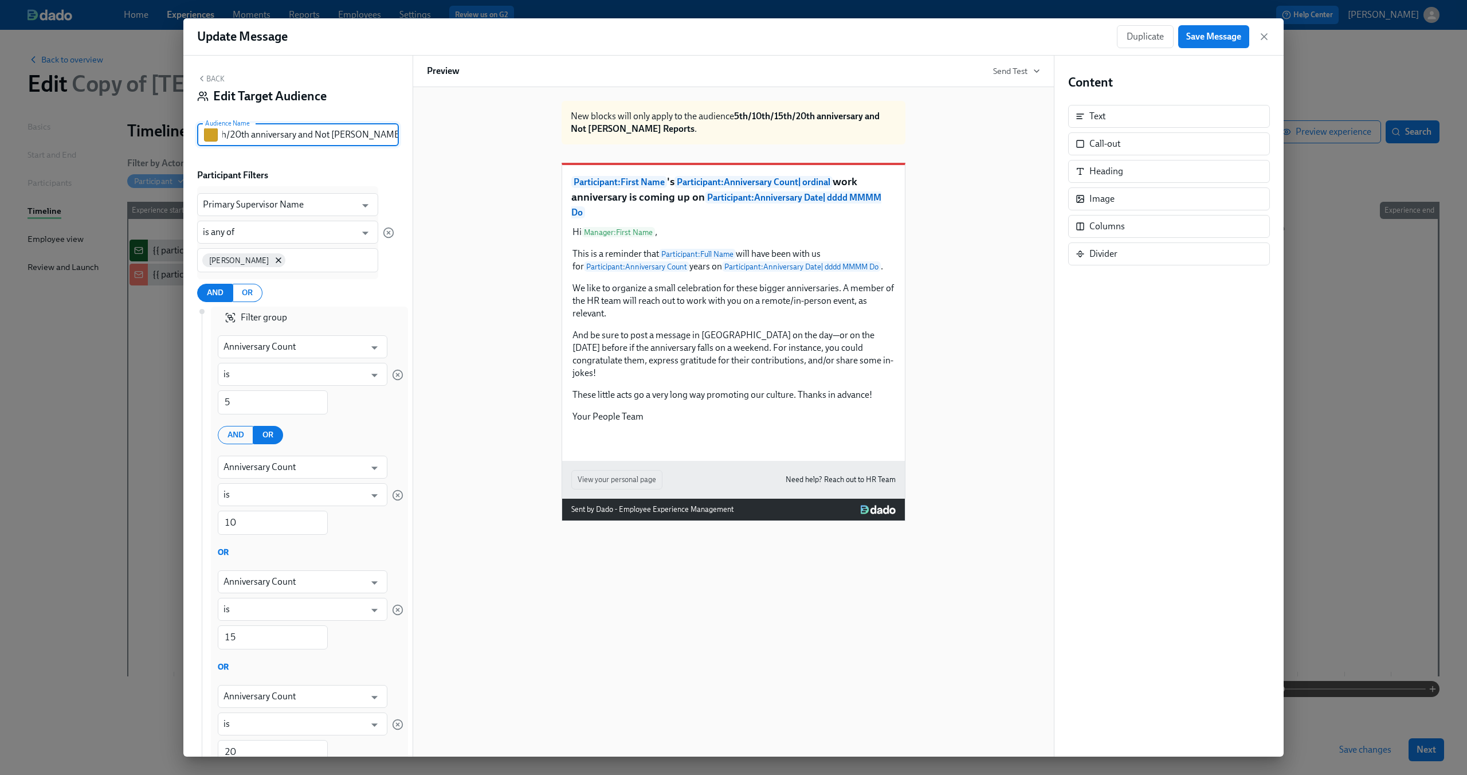
click at [410, 138] on div "Back Edit Target Audience Audience Name 5th/10th/15th/20th anniversary and Not …" at bounding box center [297, 406] width 229 height 701
type input "5th/10th/15th/20th anniversary and in Dean's team"
click at [469, 275] on div "New blocks will only apply to the audience 5th/10th/15th/20th anniversary and i…" at bounding box center [733, 306] width 613 height 429
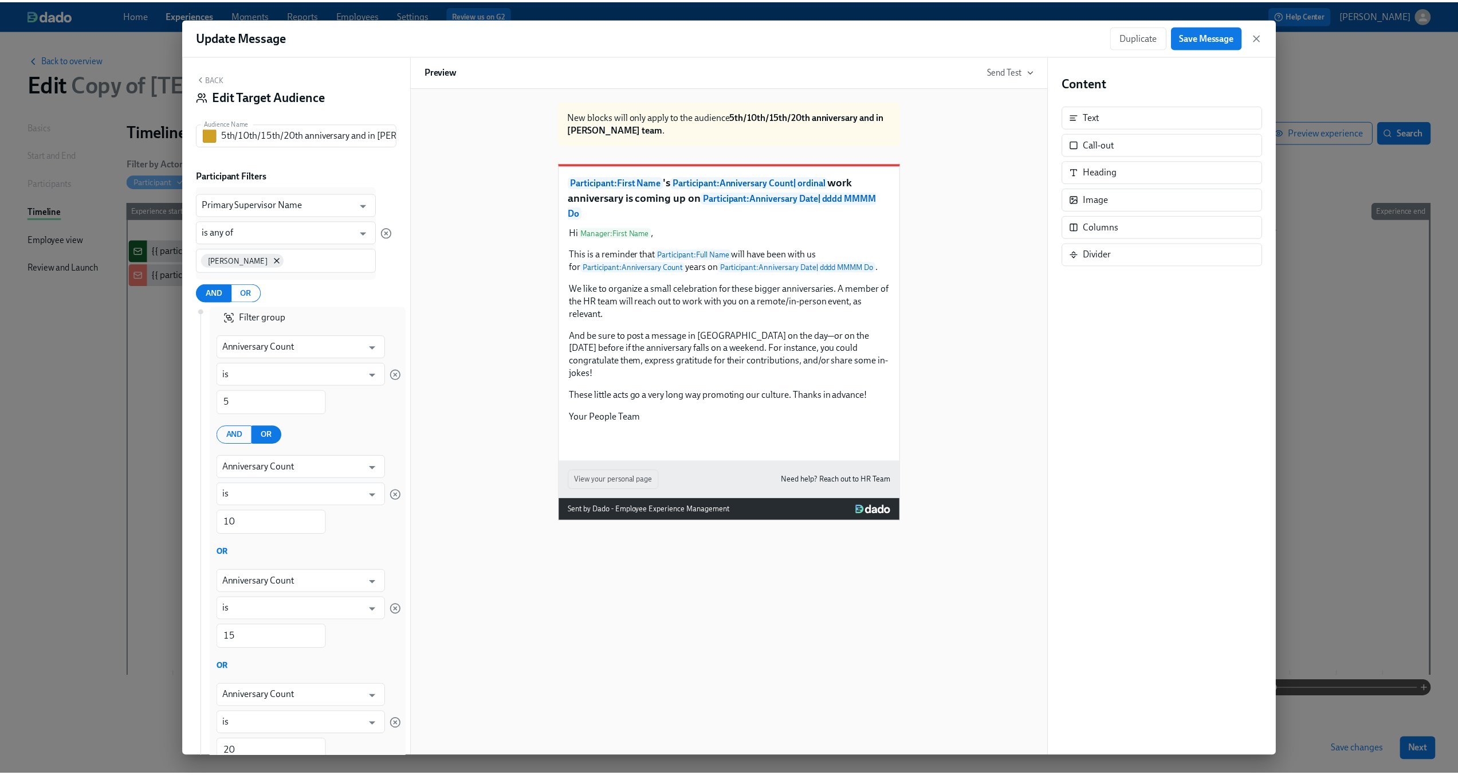
scroll to position [176, 0]
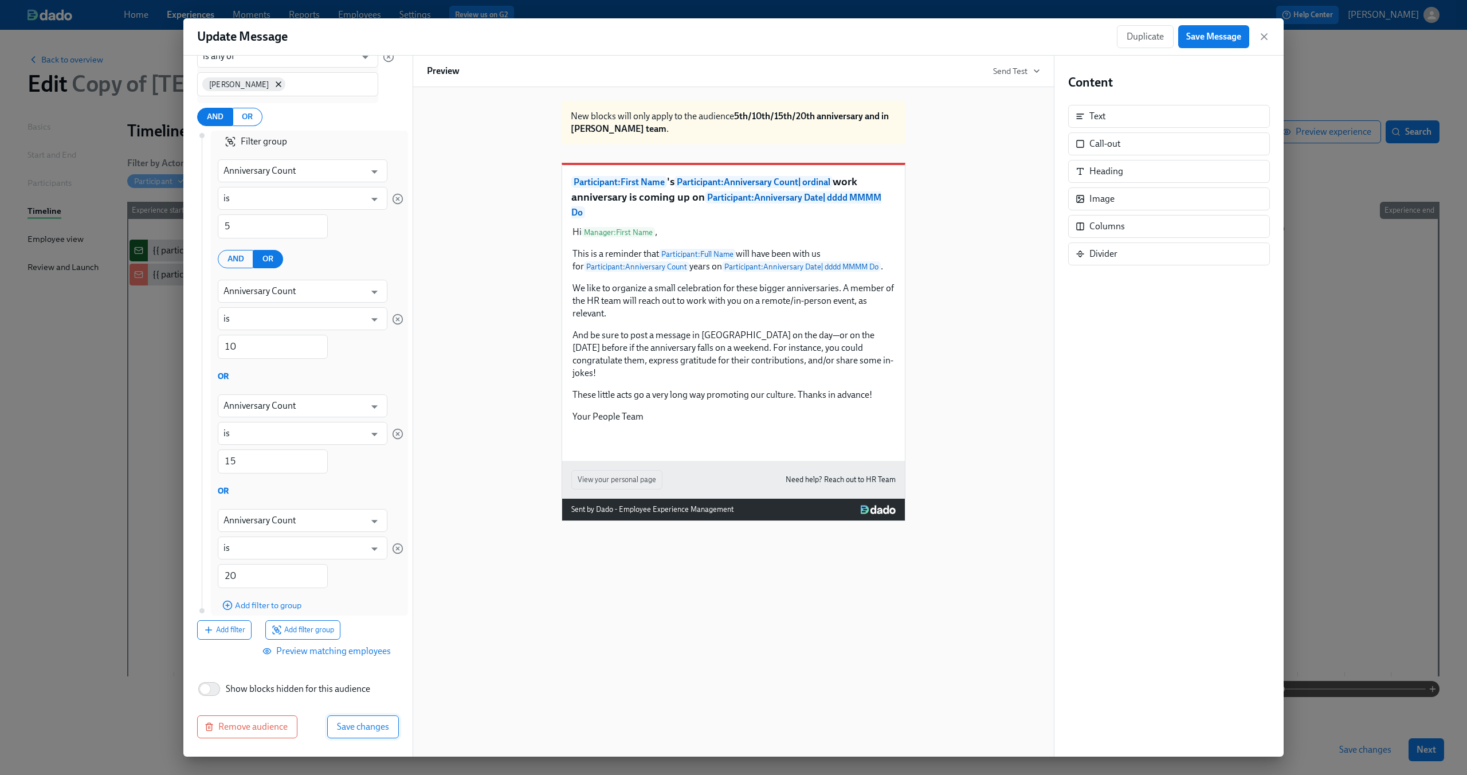
click at [353, 728] on span "Save changes" at bounding box center [363, 726] width 52 height 11
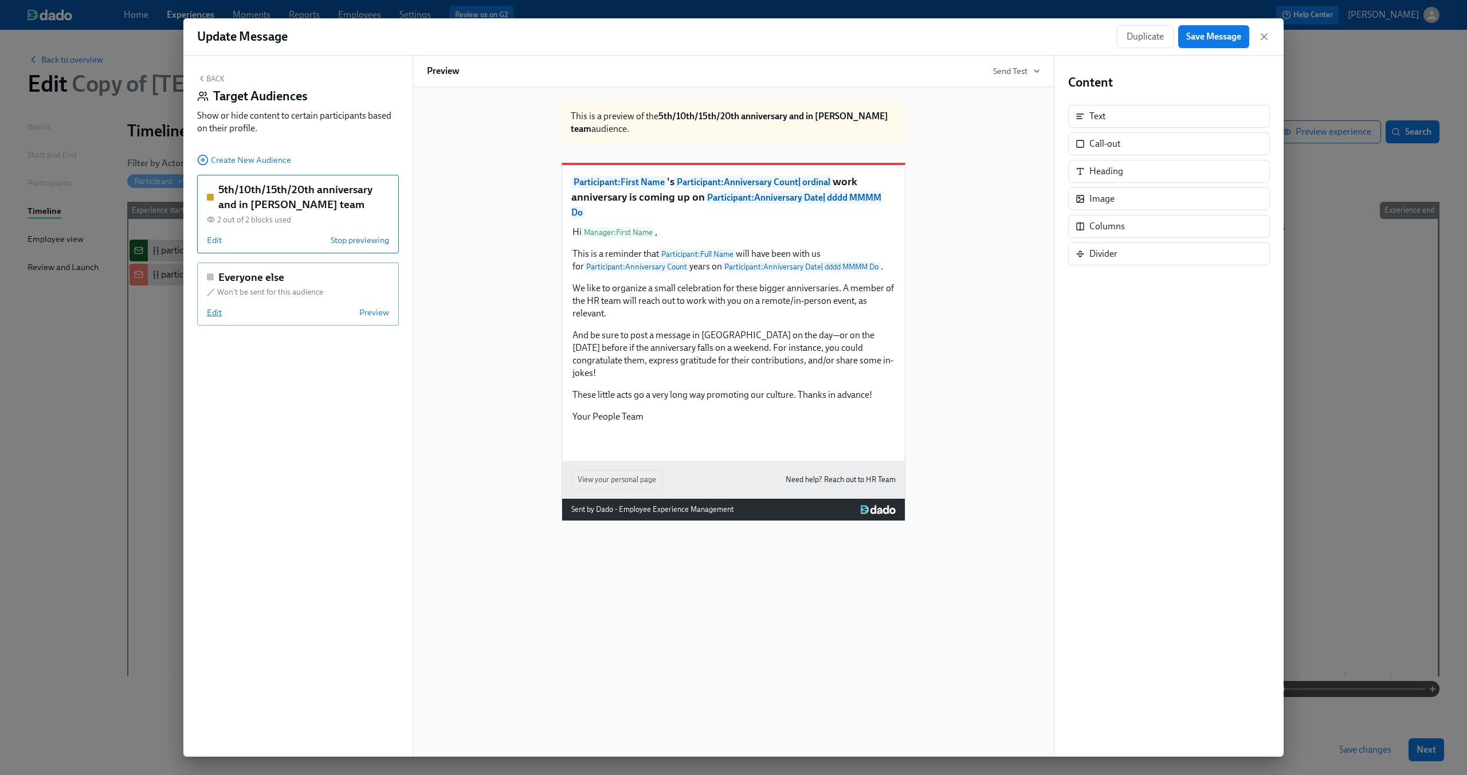
click at [215, 315] on span "Edit" at bounding box center [214, 311] width 15 height 11
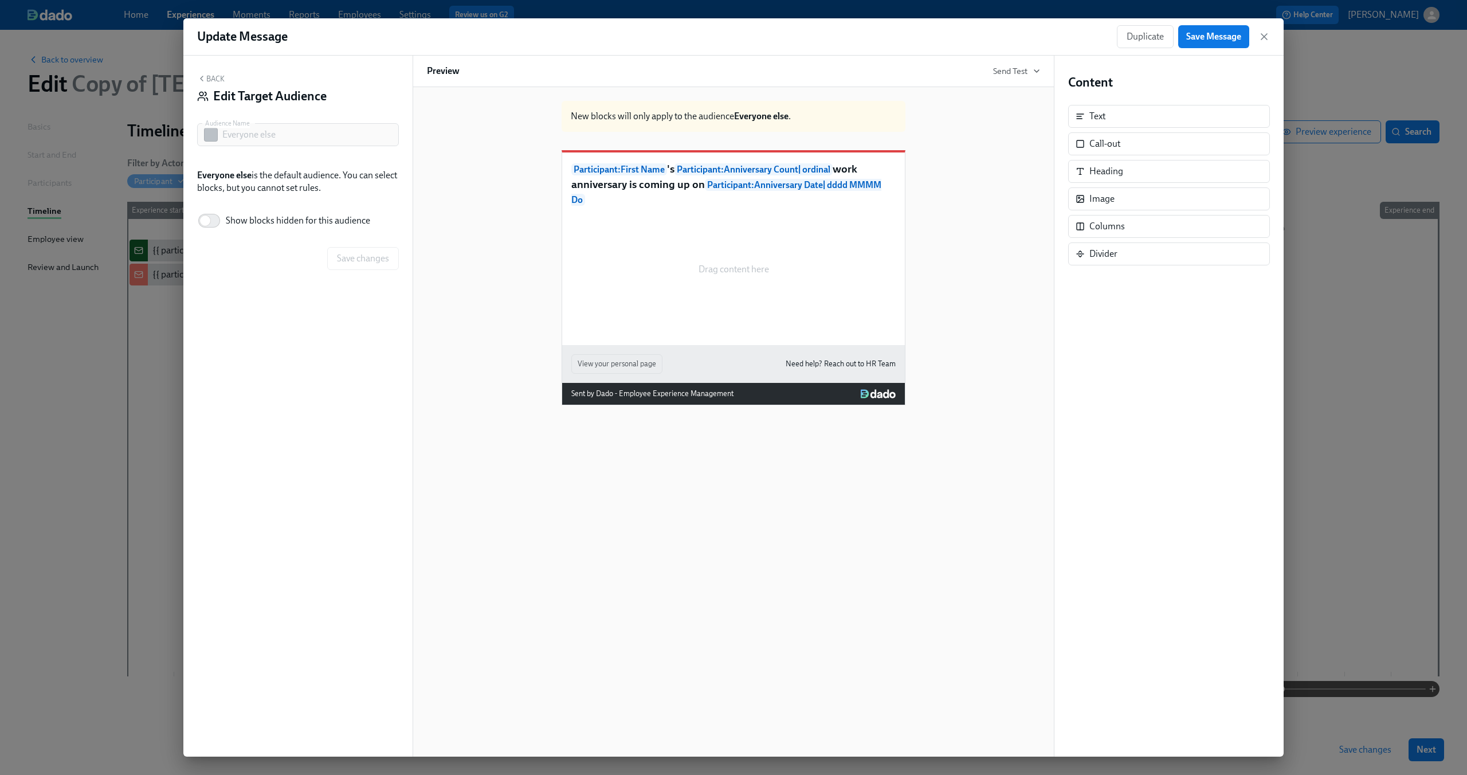
click at [210, 77] on button "Back" at bounding box center [210, 78] width 27 height 9
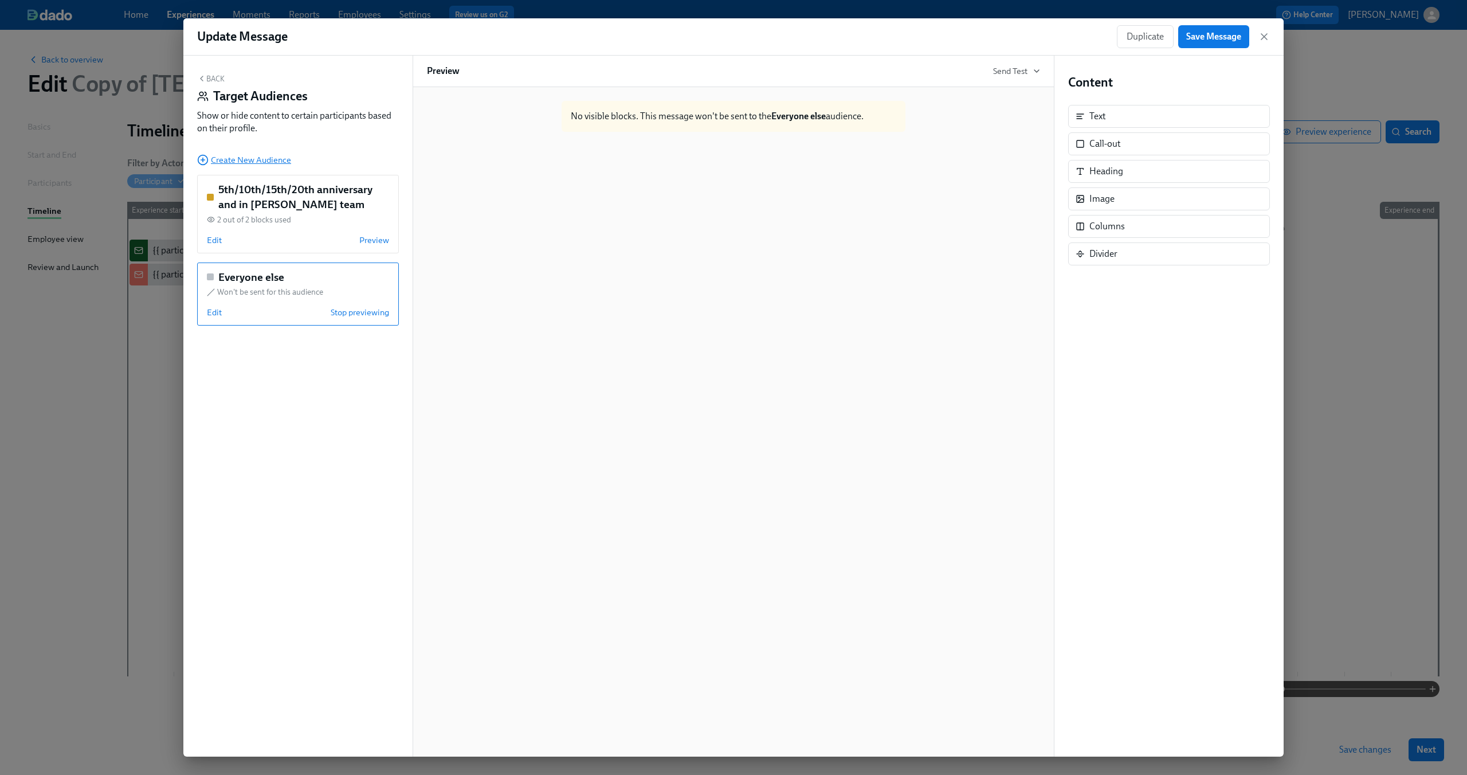
click at [258, 159] on span "Create New Audience" at bounding box center [244, 159] width 94 height 11
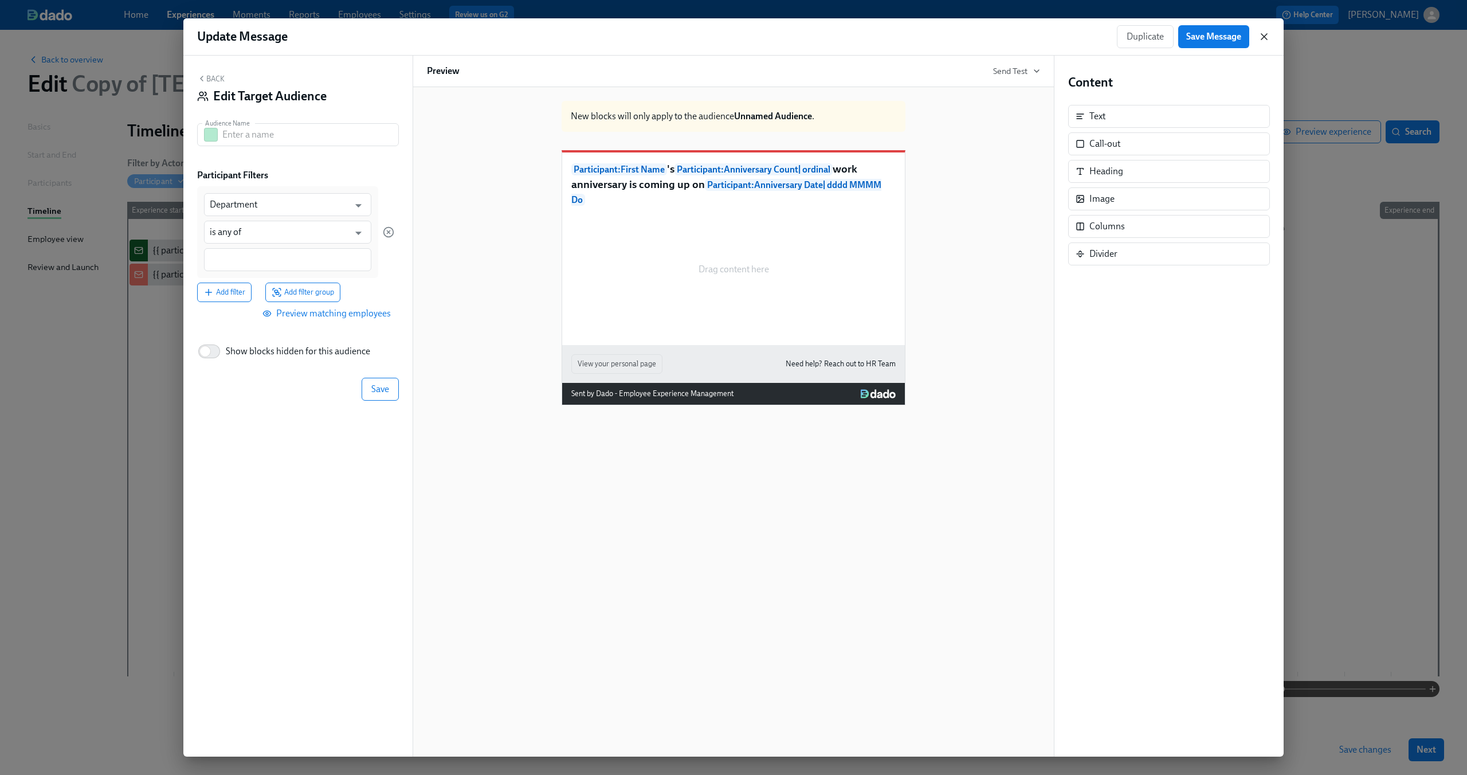
click at [1260, 36] on icon "button" at bounding box center [1263, 36] width 11 height 11
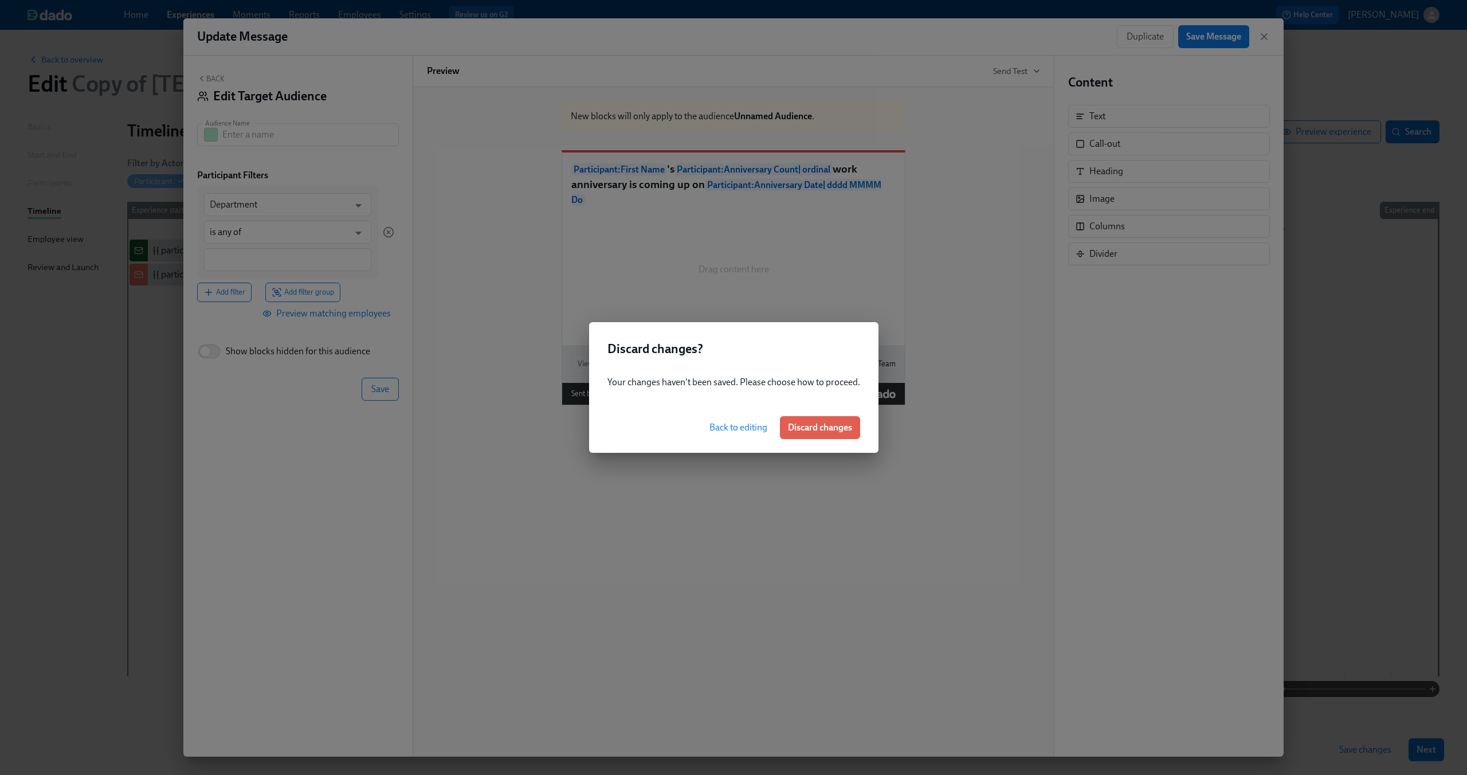
click at [747, 425] on span "Back to editing" at bounding box center [738, 427] width 58 height 11
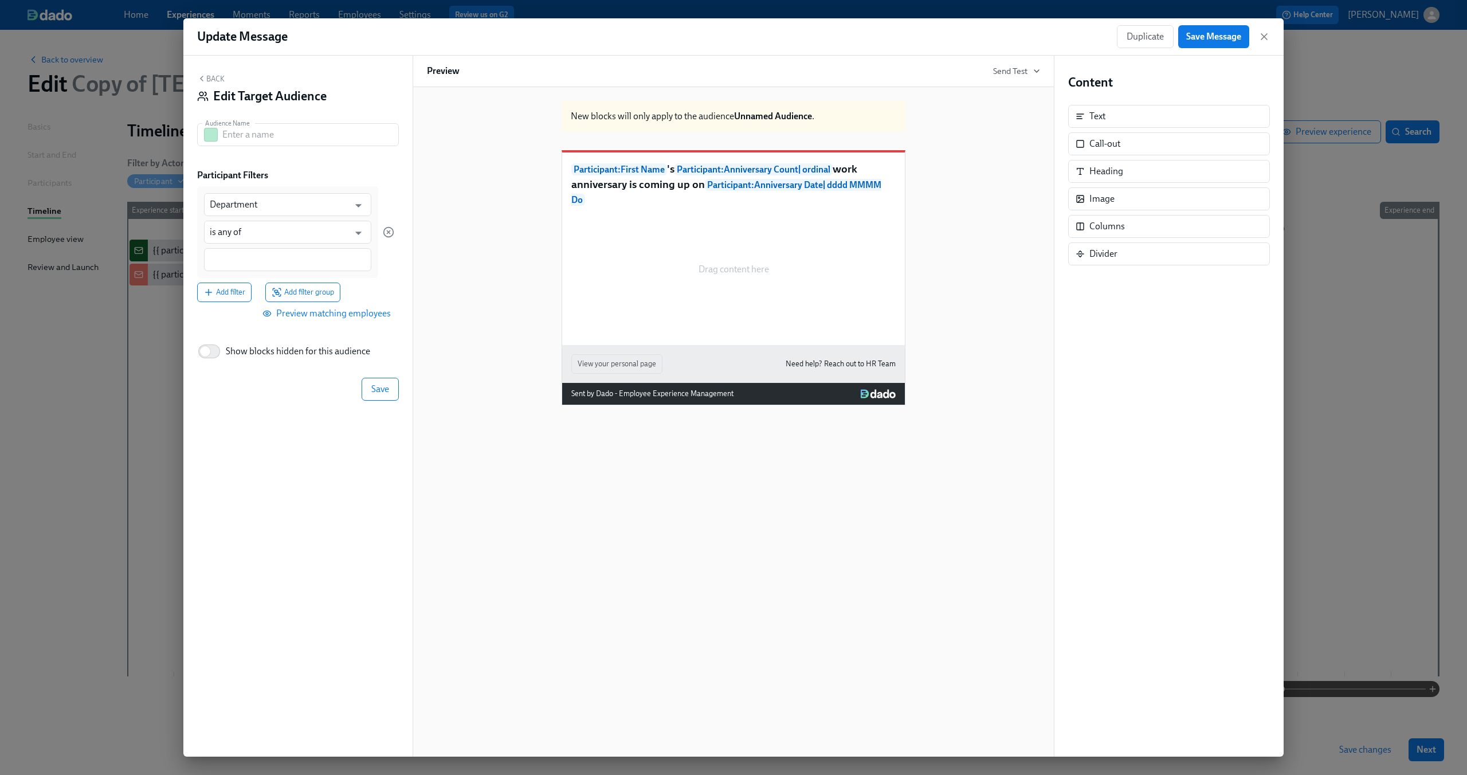
click at [207, 78] on button "Back" at bounding box center [210, 78] width 27 height 9
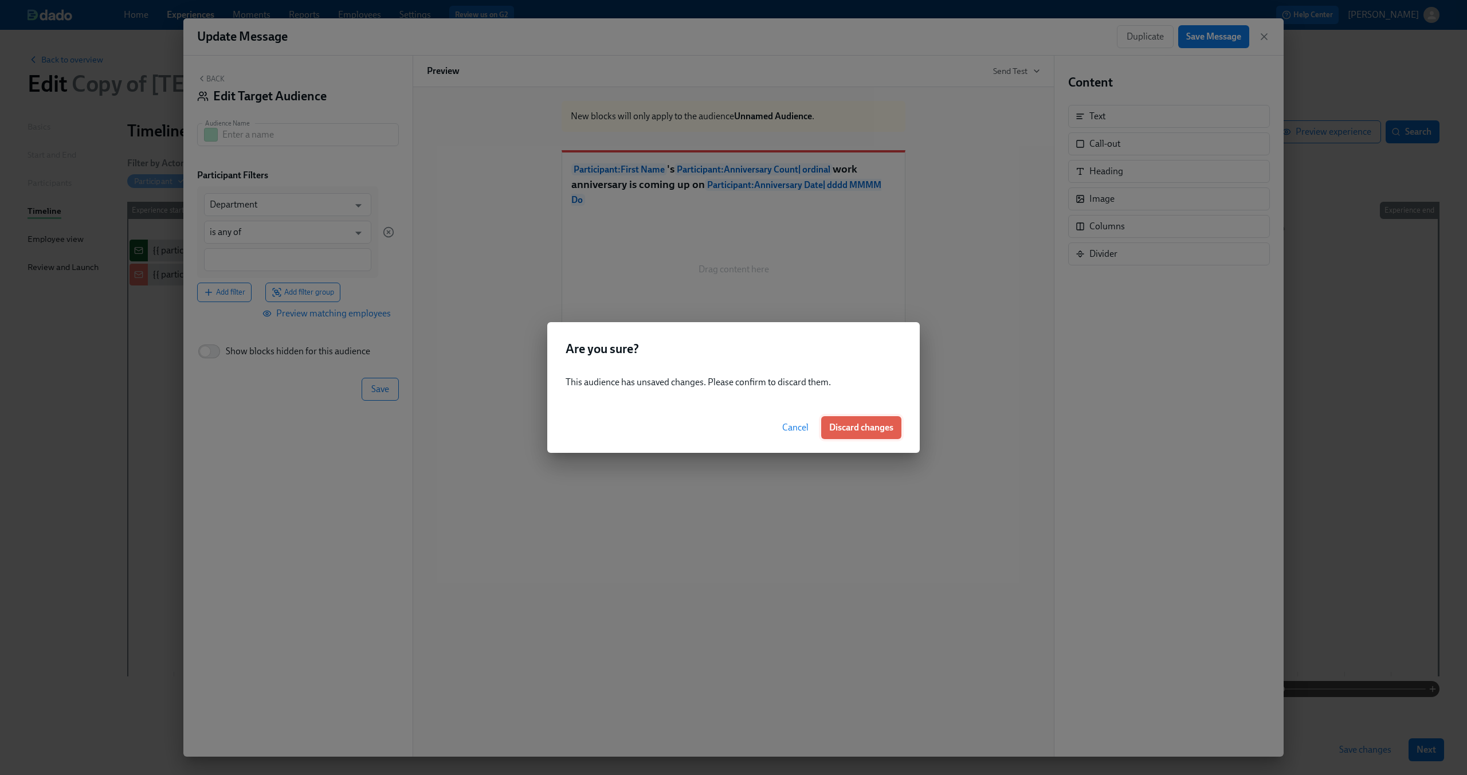
click at [843, 427] on span "Discard changes" at bounding box center [861, 427] width 64 height 11
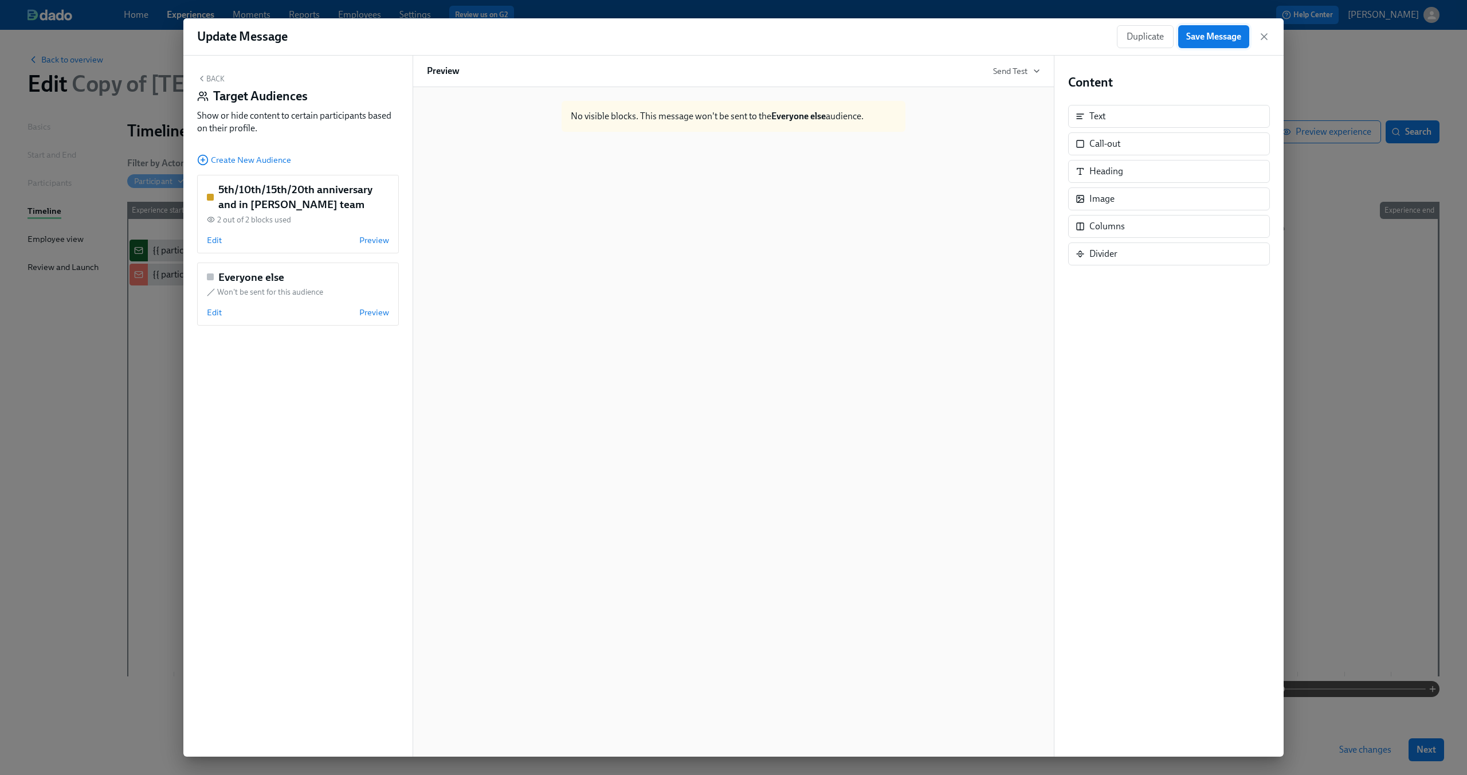
click at [1203, 38] on span "Save Message" at bounding box center [1213, 36] width 55 height 11
click at [1263, 33] on icon "button" at bounding box center [1263, 36] width 11 height 11
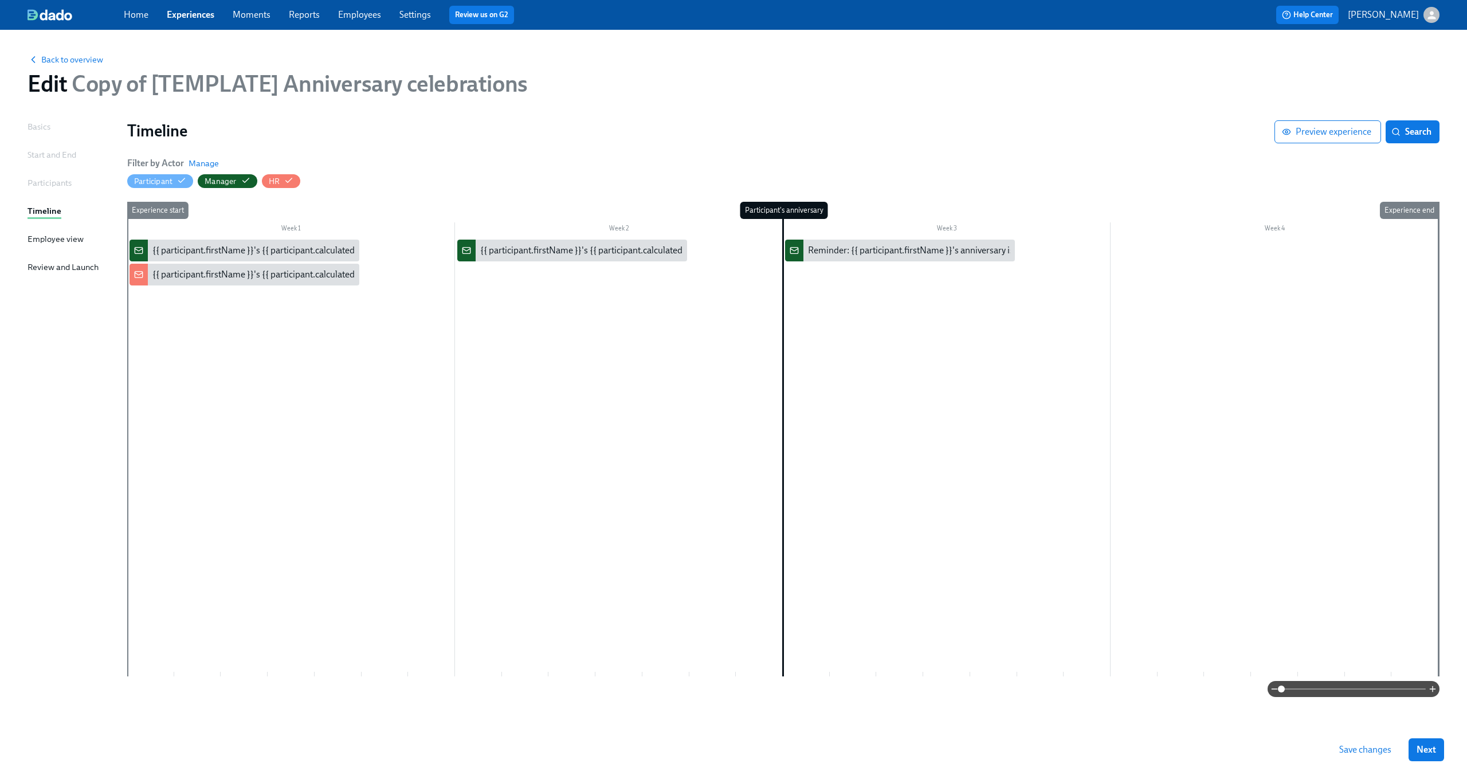
click at [74, 266] on div "Review and Launch" at bounding box center [62, 267] width 71 height 13
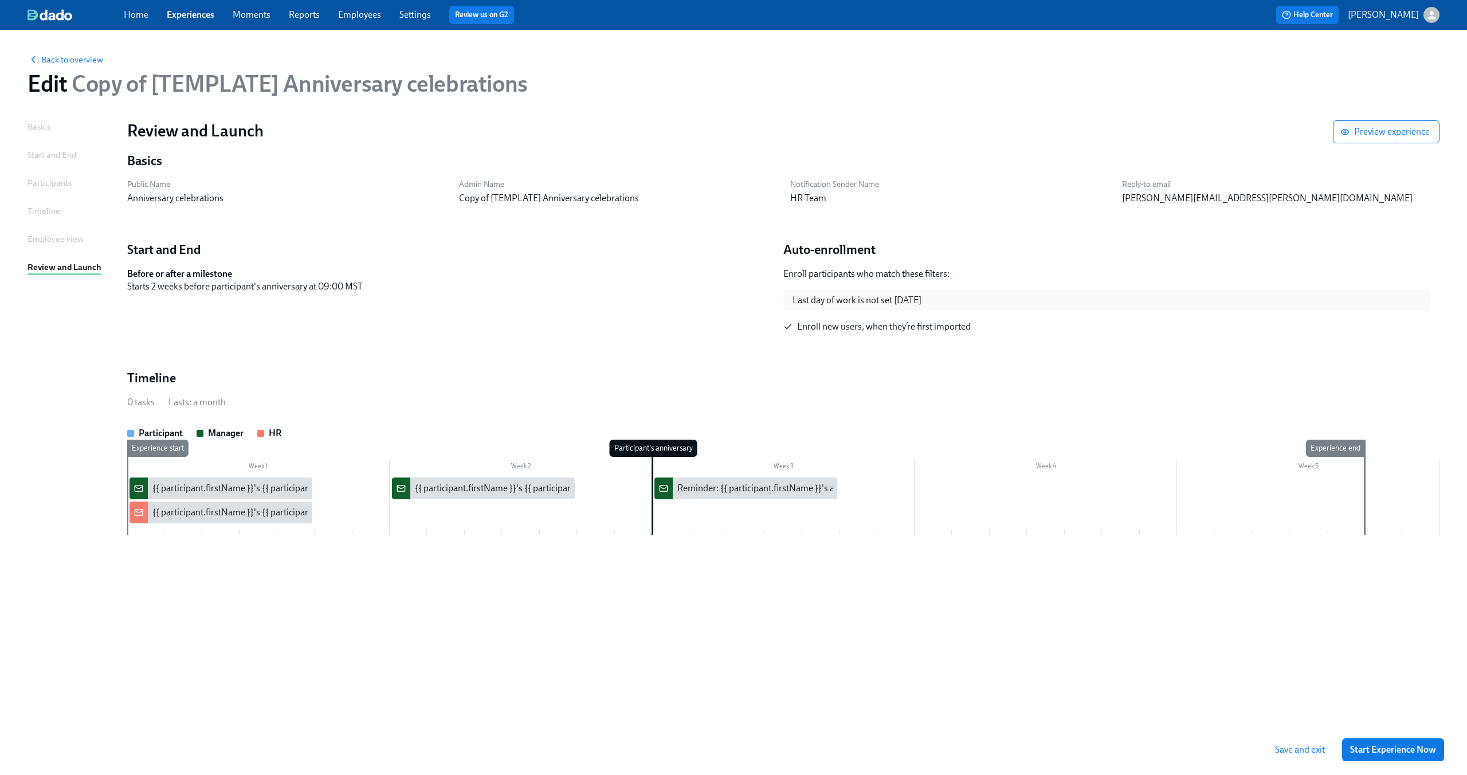
click at [44, 125] on div "Basics" at bounding box center [38, 126] width 23 height 13
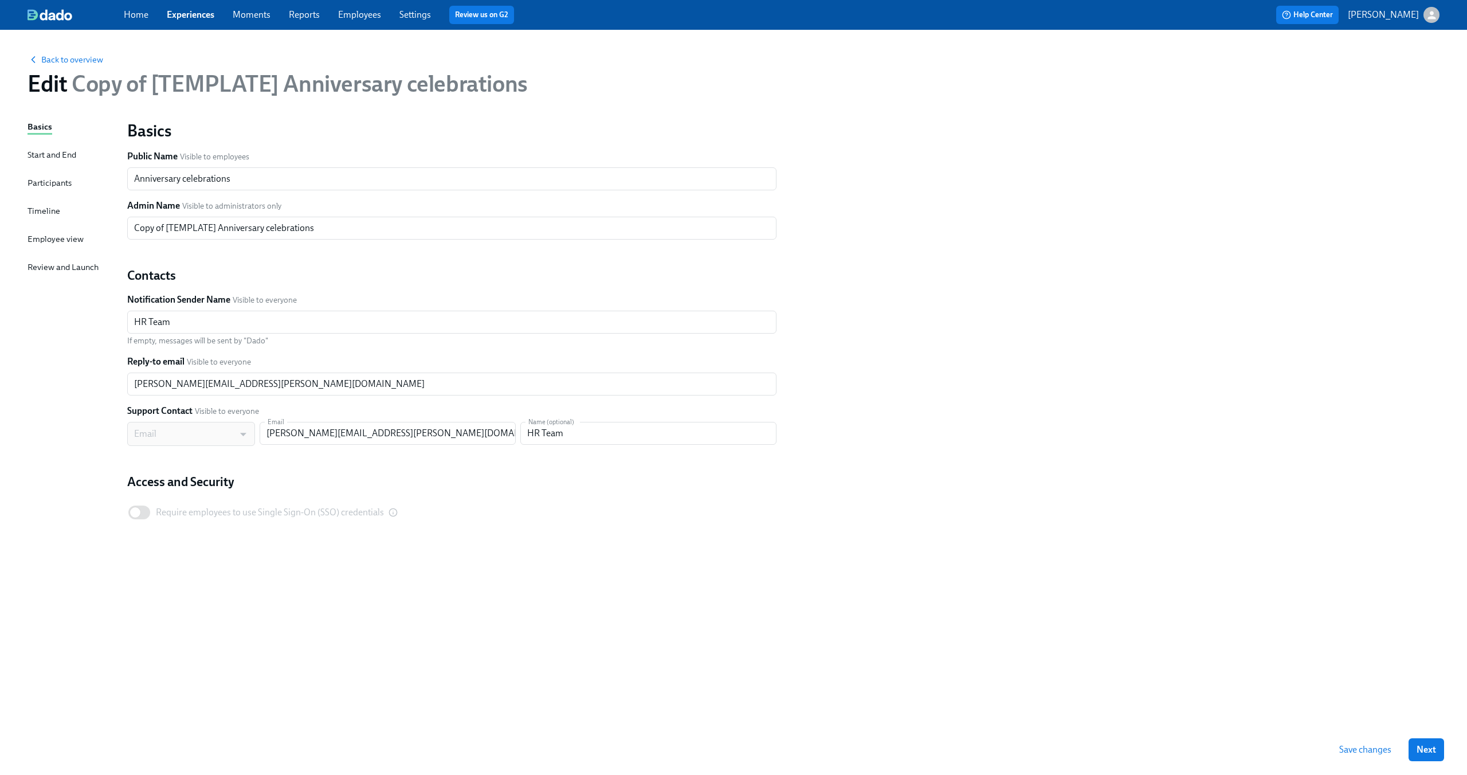
click at [1370, 751] on span "Save changes" at bounding box center [1365, 749] width 52 height 11
click at [196, 16] on link "Experiences" at bounding box center [191, 14] width 48 height 11
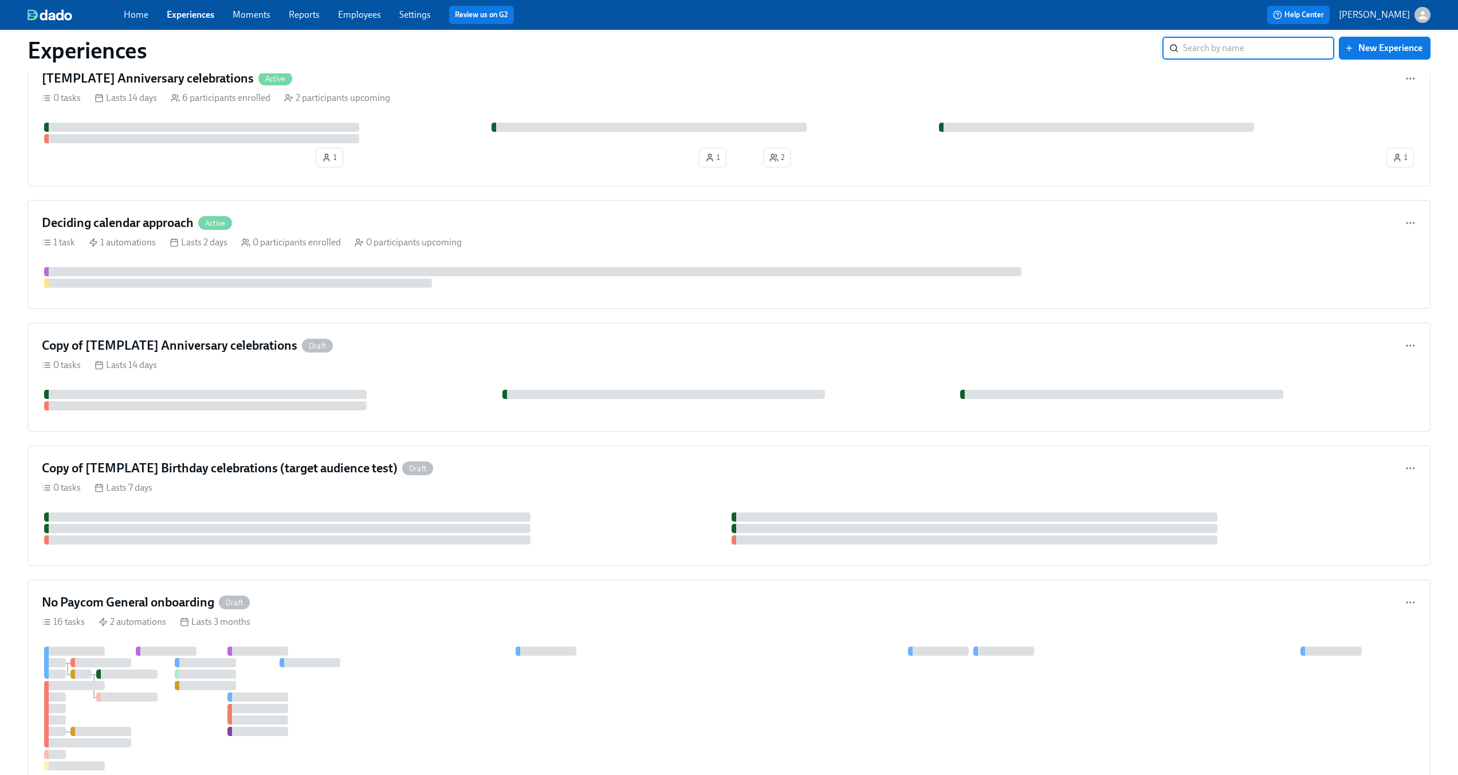
scroll to position [462, 0]
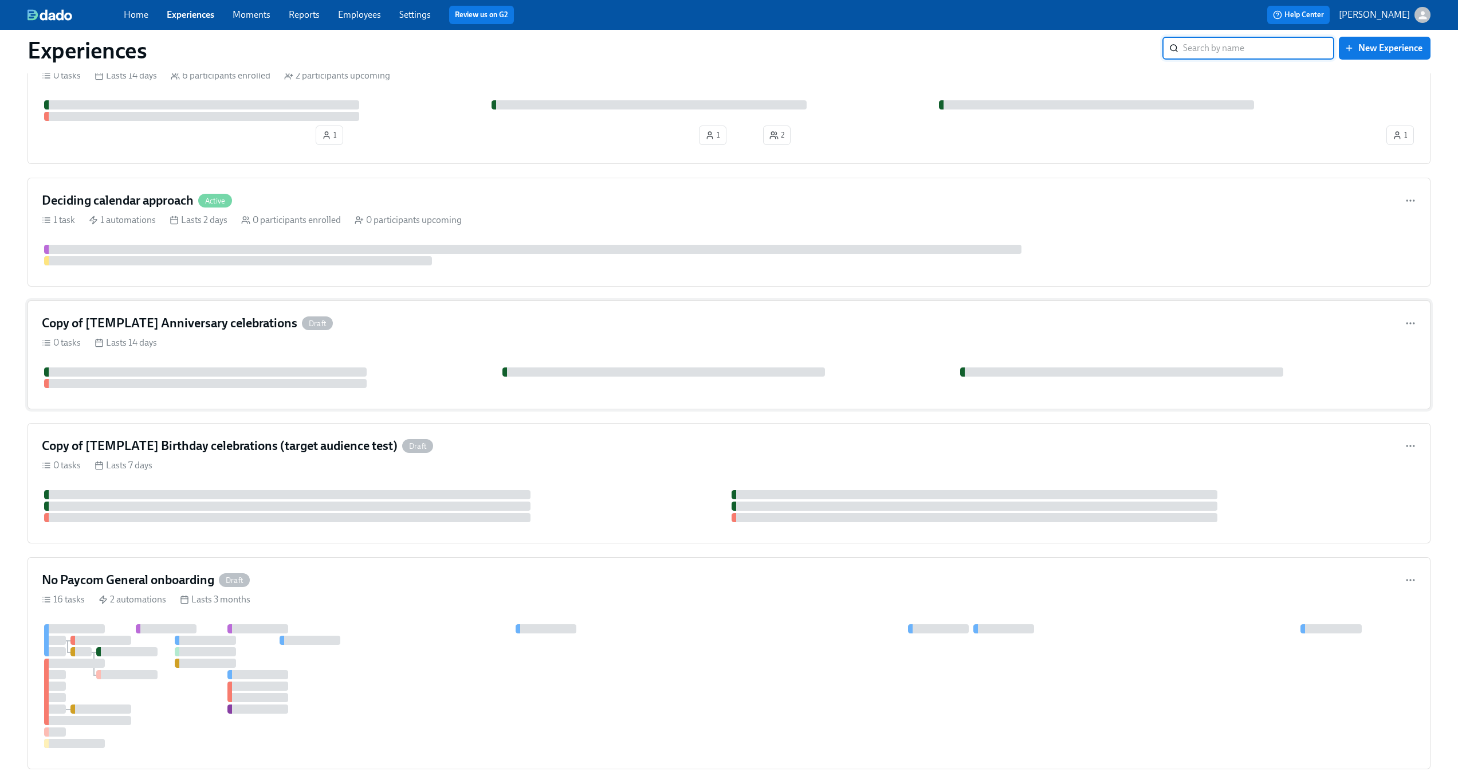
click at [432, 329] on div "Copy of [TEMPLATE] Anniversary celebrations Draft" at bounding box center [729, 323] width 1374 height 17
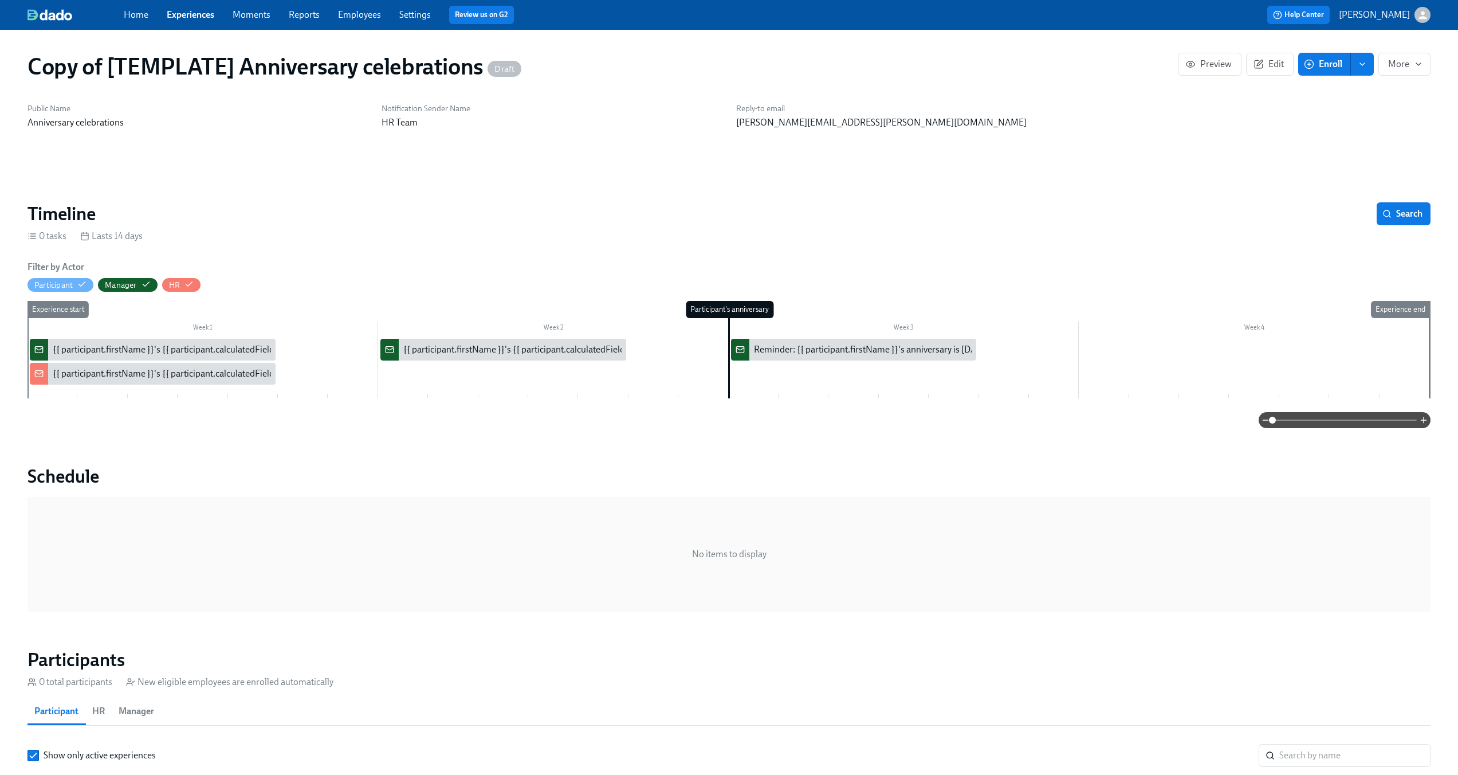
click at [202, 351] on div "{{ participant.firstName }}'s {{ participant.calculatedFields.anniversary.count…" at bounding box center [371, 349] width 637 height 13
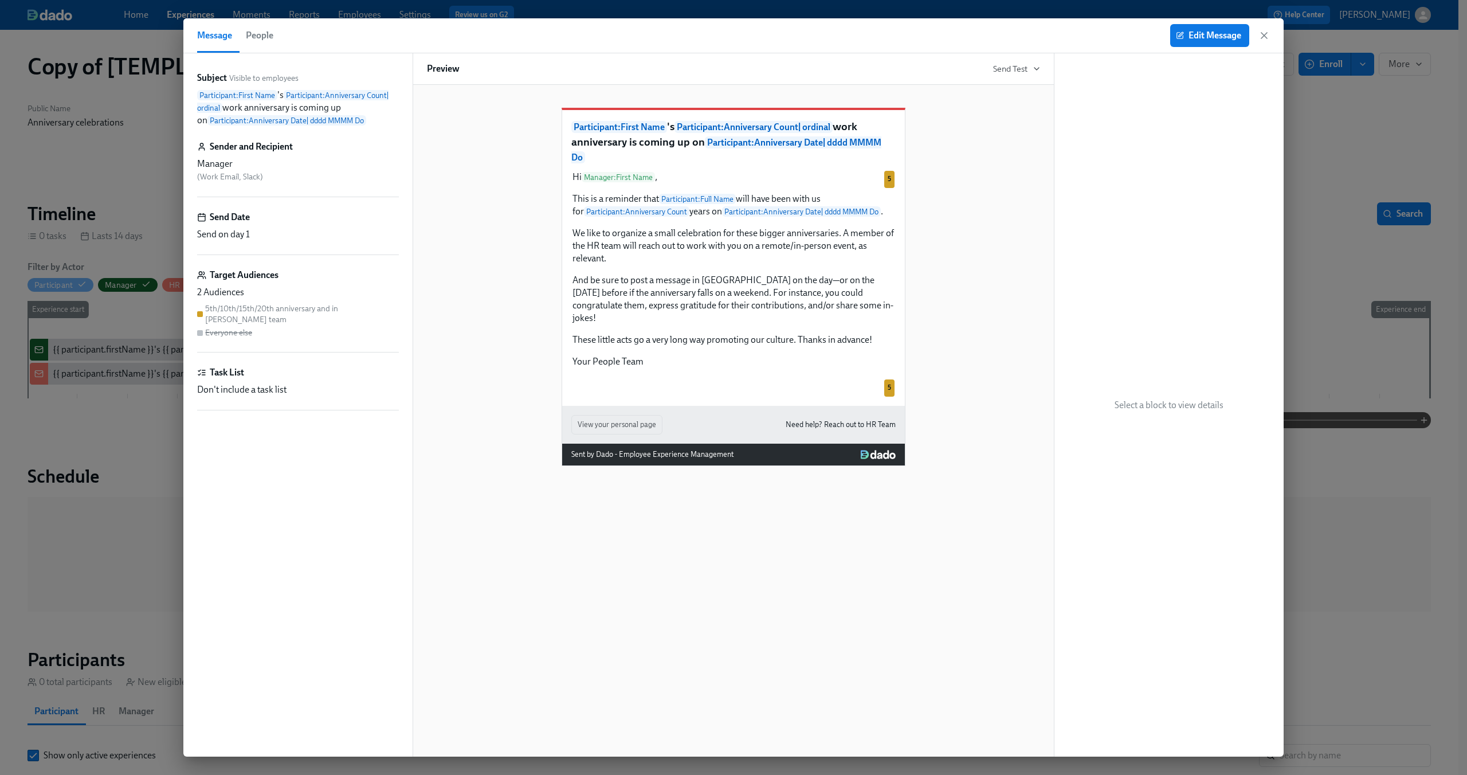
click at [276, 313] on div "5th/10th/15th/20th anniversary and in Dean's team" at bounding box center [302, 314] width 194 height 22
copy div "5th/10th/15th/20th anniversary and in Dean's team"
click at [1193, 34] on span "Edit Message" at bounding box center [1209, 35] width 63 height 11
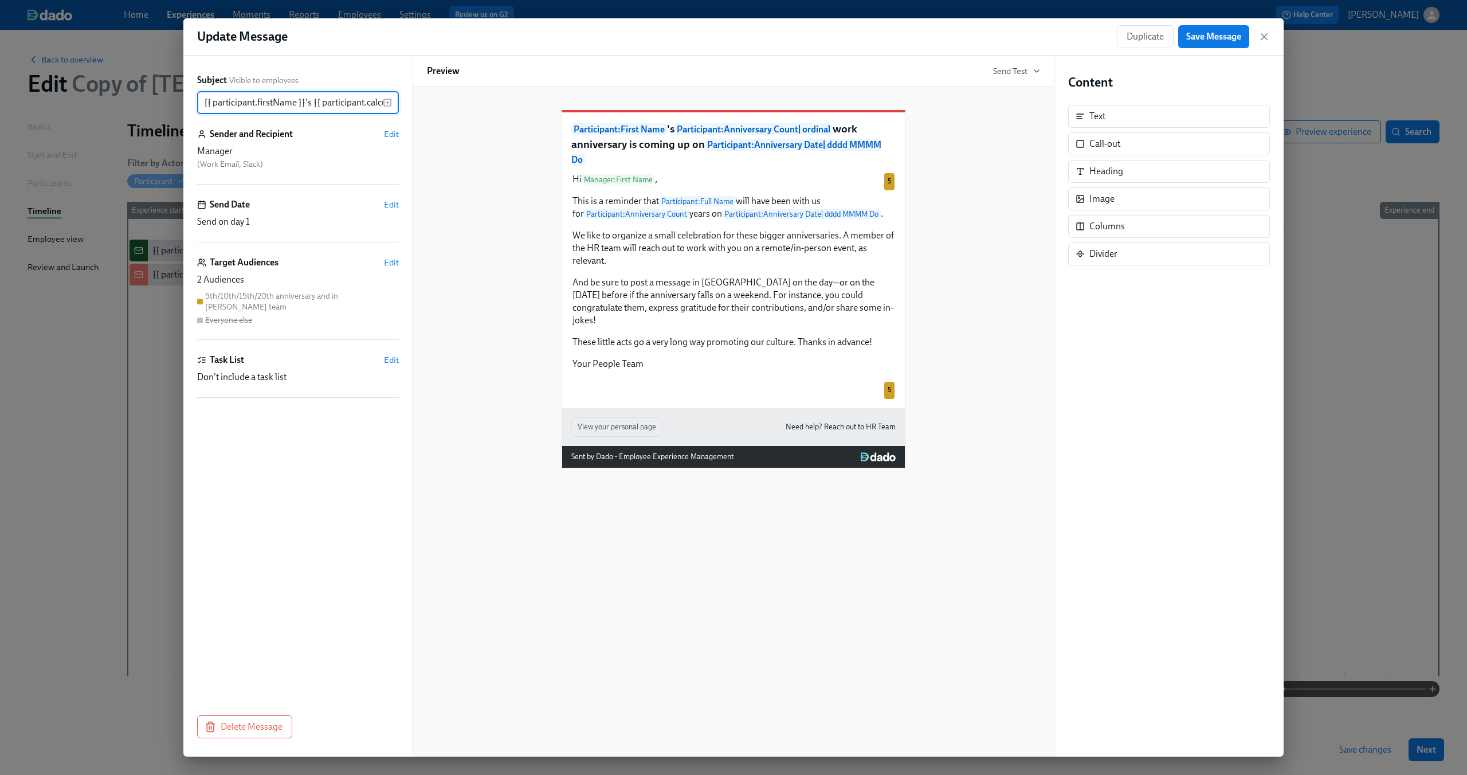
scroll to position [0, 559]
click at [390, 258] on span "Edit" at bounding box center [391, 262] width 15 height 11
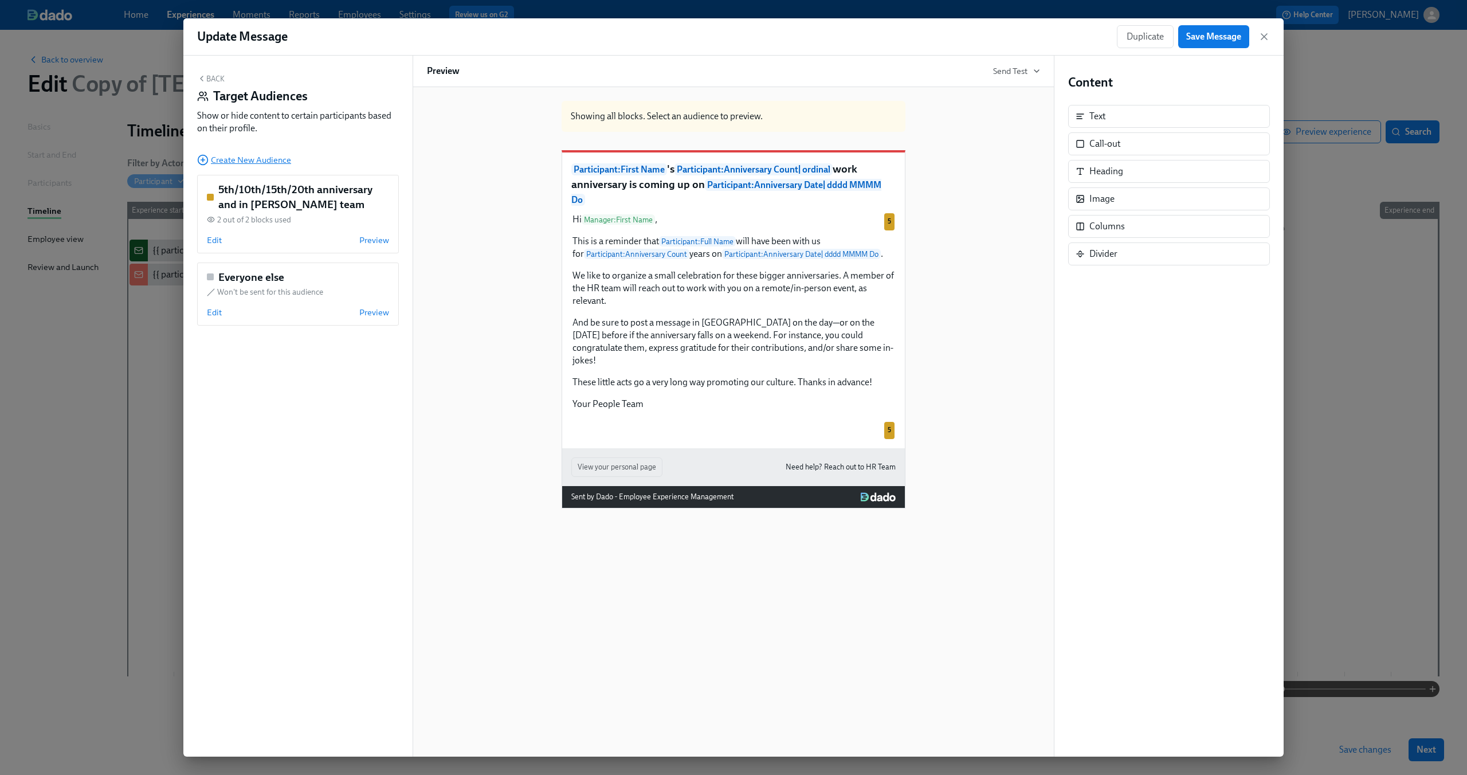
click at [219, 165] on span "Create New Audience" at bounding box center [244, 159] width 94 height 11
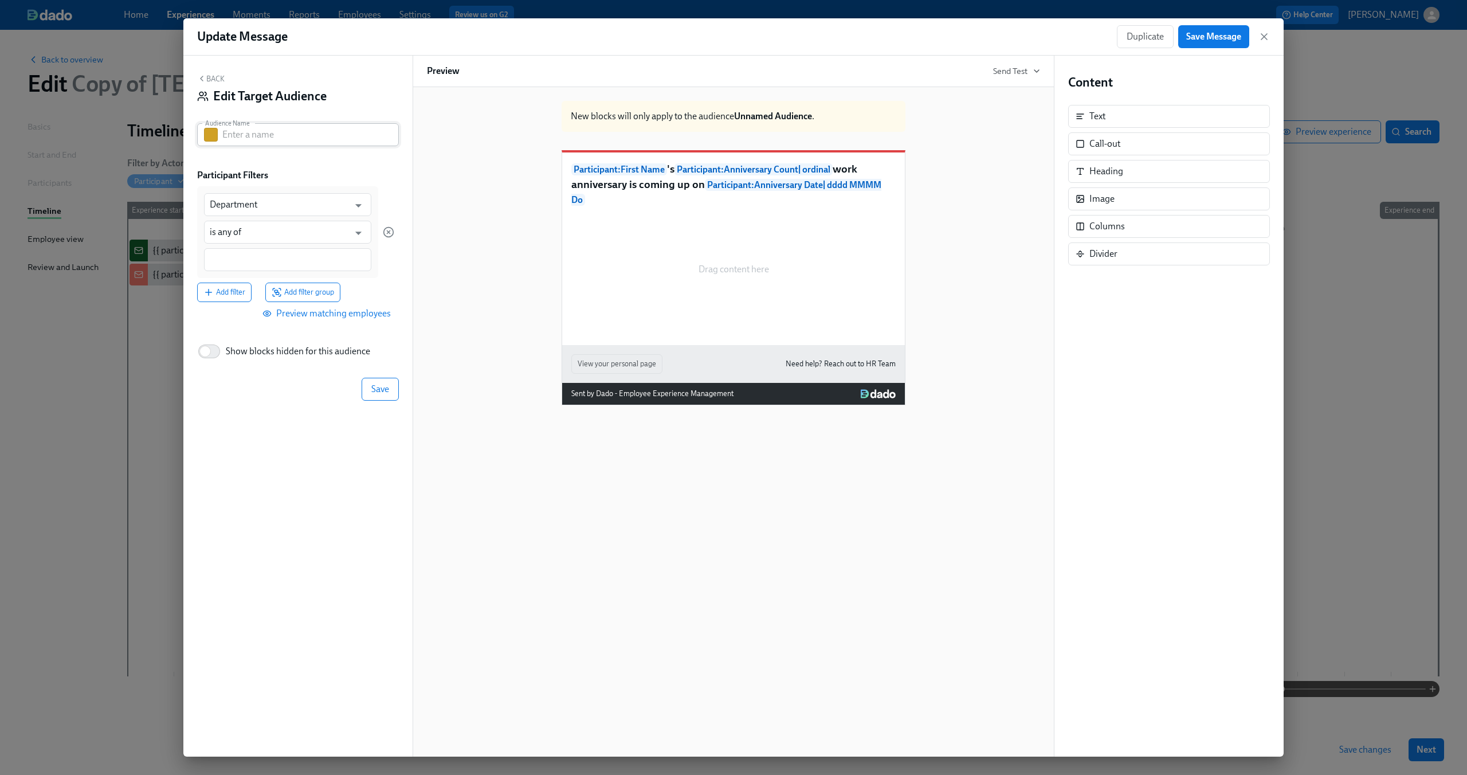
click at [255, 137] on input "text" at bounding box center [310, 134] width 176 height 23
paste input "5th/10th/15th/20th anniversary and in Dean's team"
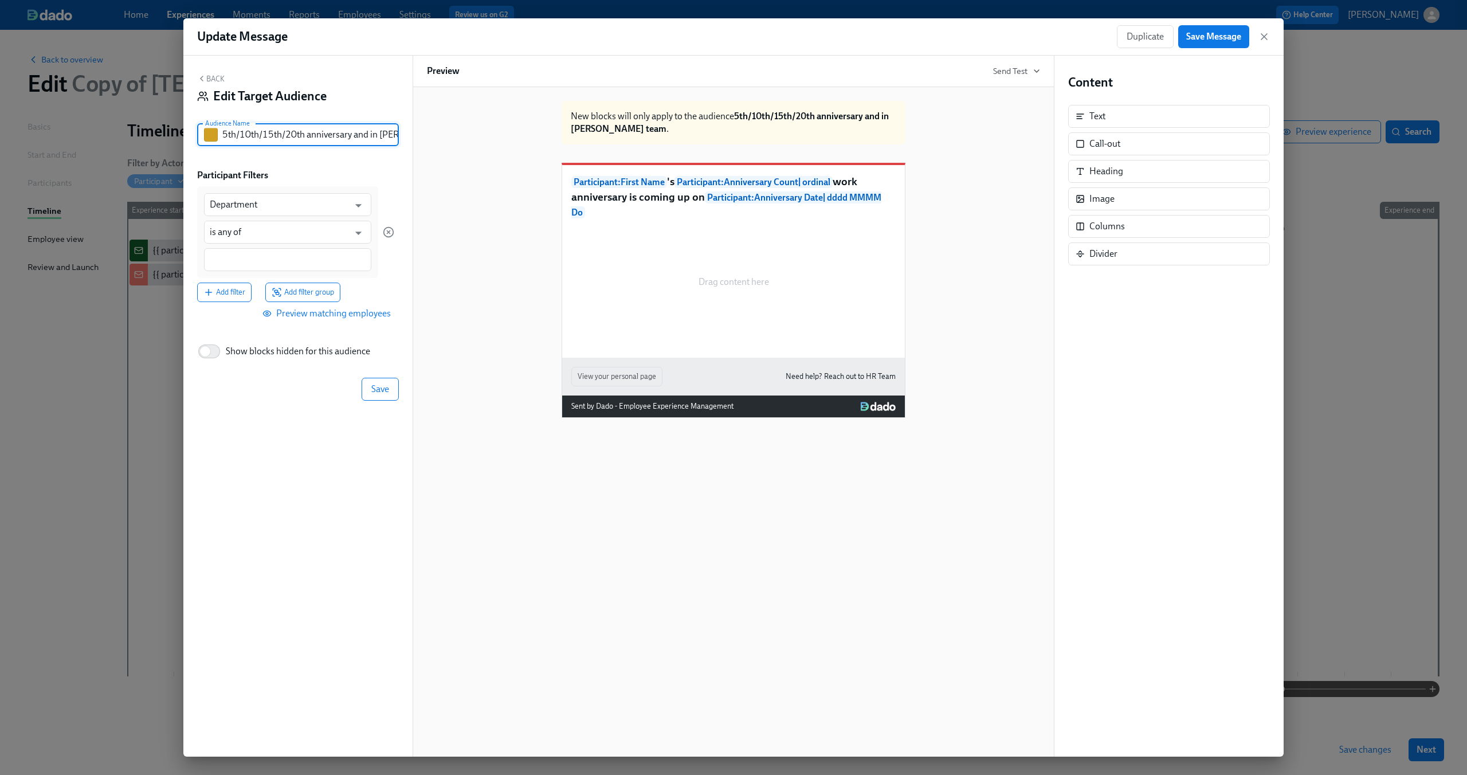
scroll to position [0, 29]
drag, startPoint x: 327, startPoint y: 136, endPoint x: 425, endPoint y: 139, distance: 98.0
click at [425, 139] on div "Back Edit Target Audience Audience Name 5th/10th/15th/20th anniversary and in D…" at bounding box center [733, 406] width 1100 height 701
click at [356, 128] on input "5th/10th/15th/20th anniversary and in Dean's team" at bounding box center [310, 134] width 176 height 23
click at [343, 135] on input "5th/10th/15th/20th anniversary and in Dean's team" at bounding box center [310, 134] width 176 height 23
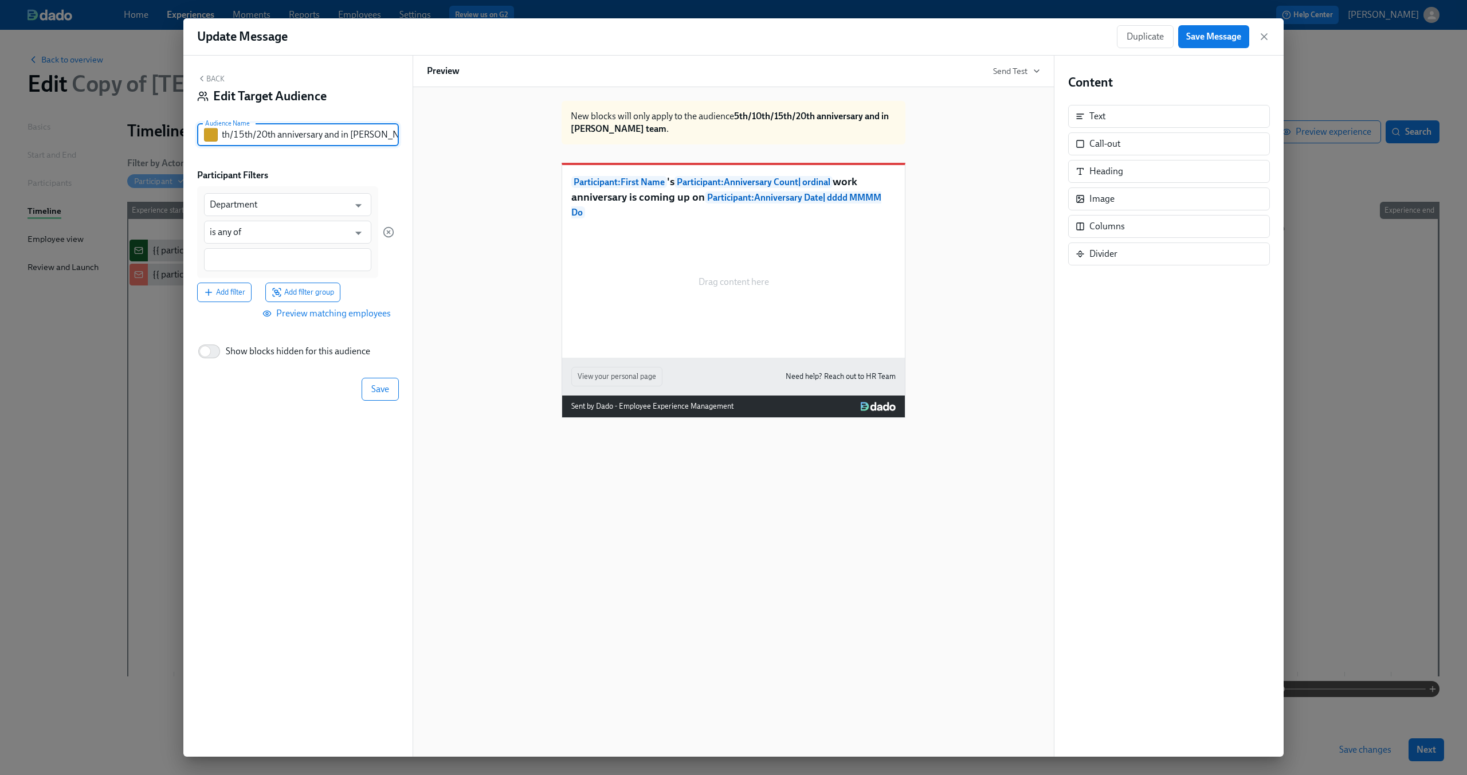
click at [343, 135] on input "5th/10th/15th/20th anniversary and in Dean's team" at bounding box center [310, 134] width 176 height 23
type input "5th/10th/15th/20th anniversary and not in Dean's team"
click at [376, 160] on div "Back Edit Target Audience Audience Name 5th/10th/15th/20th anniversary and not …" at bounding box center [297, 406] width 229 height 701
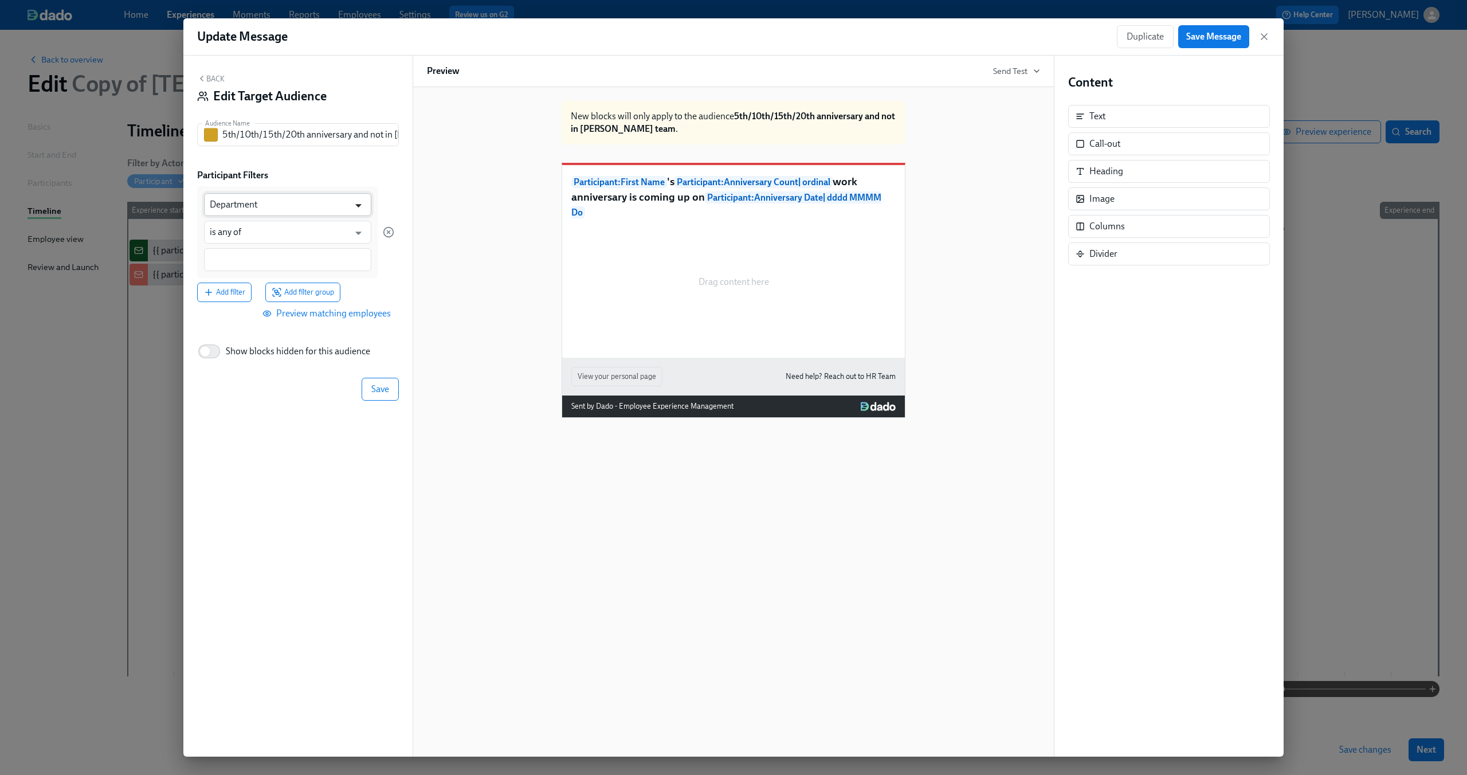
click at [351, 205] on icon "Open" at bounding box center [358, 205] width 15 height 15
click at [313, 237] on li "Anniversary Count" at bounding box center [287, 232] width 167 height 19
type input "Anniversary Count"
type input "is"
type input "Anniversary Count"
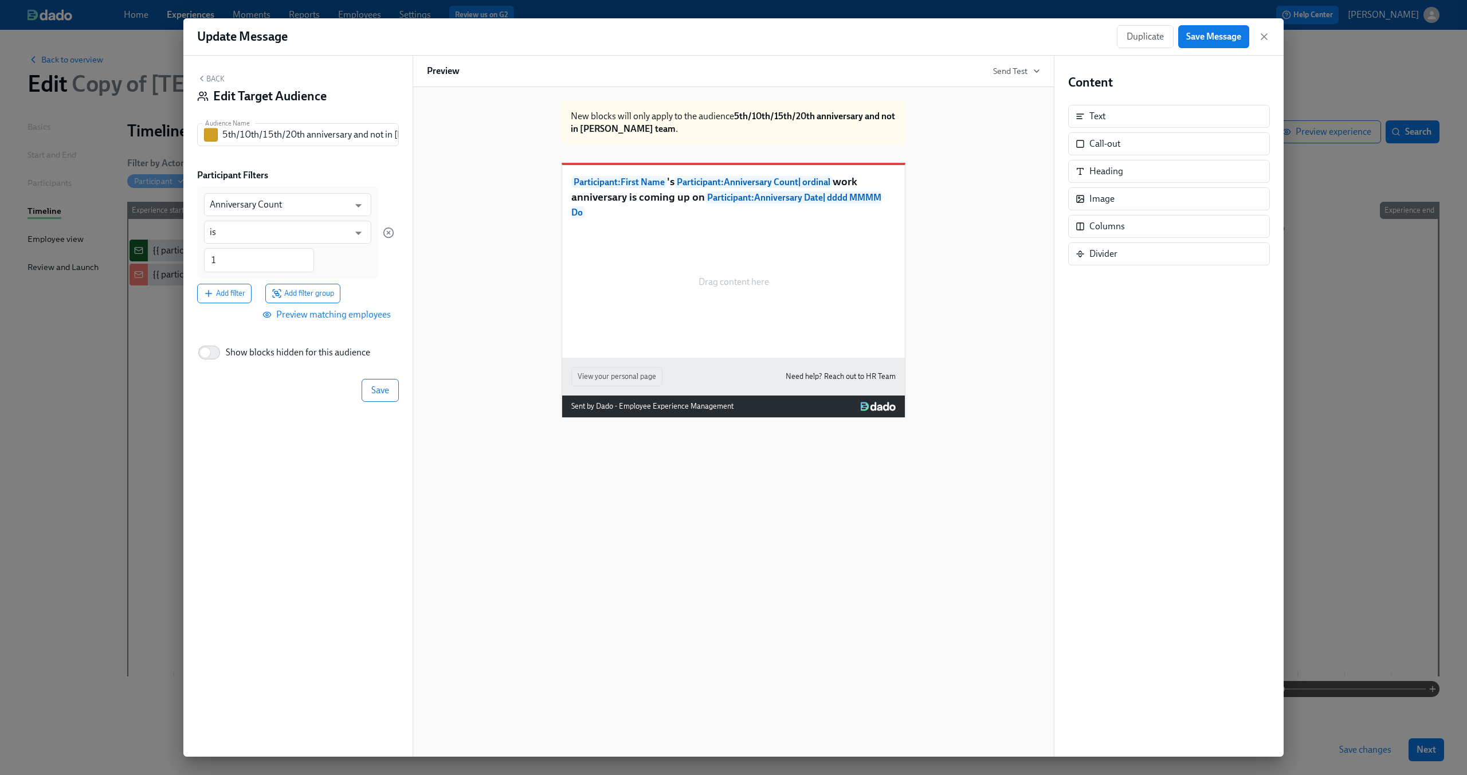
click at [346, 252] on div "Anniversary Count ​ is ​ 1 ​" at bounding box center [287, 232] width 181 height 93
click at [277, 254] on input "1" at bounding box center [259, 260] width 110 height 24
click at [273, 256] on input "1" at bounding box center [259, 260] width 110 height 24
type input "5"
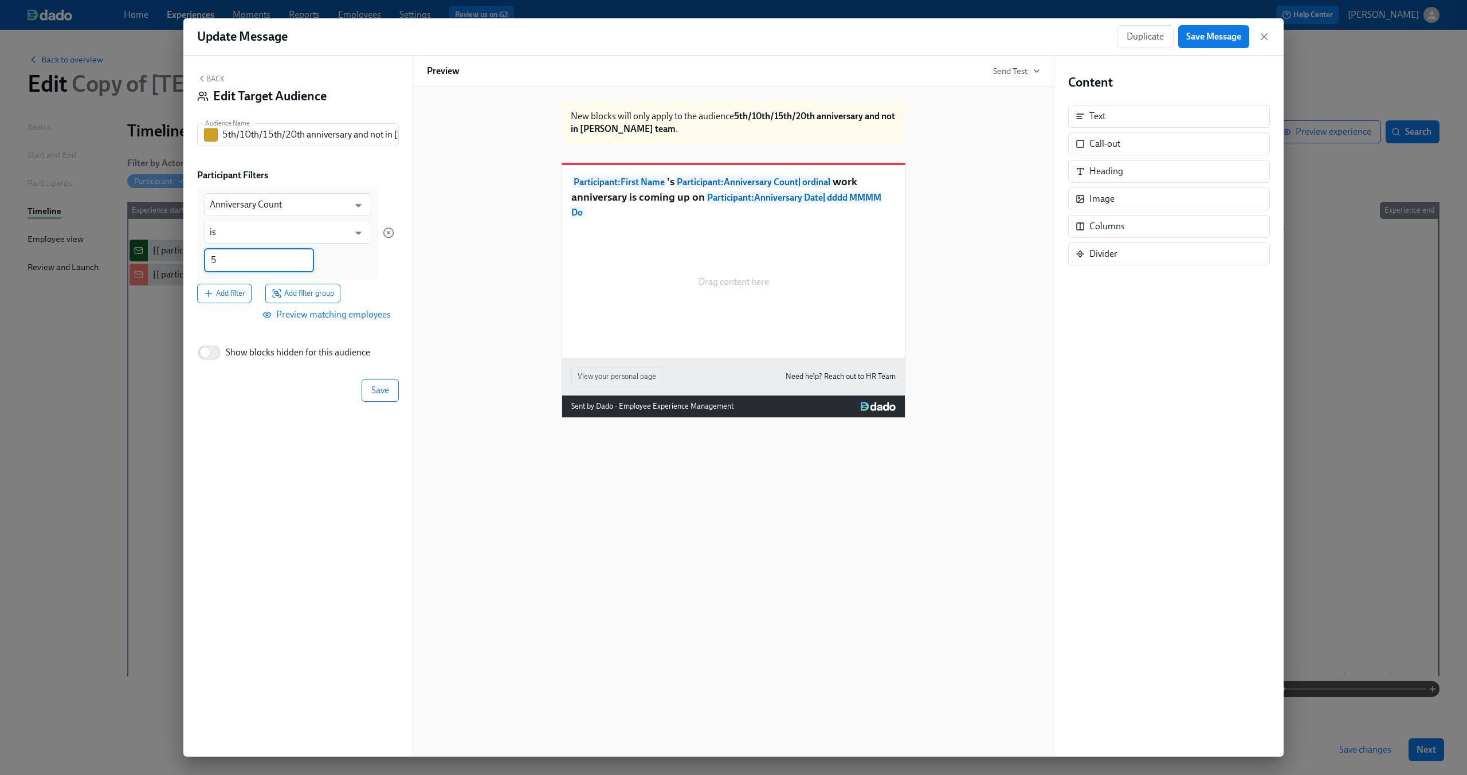
click at [373, 265] on div "Anniversary Count ​ is ​ 5 ​" at bounding box center [287, 232] width 181 height 93
click at [239, 292] on span "Add filter" at bounding box center [224, 293] width 42 height 11
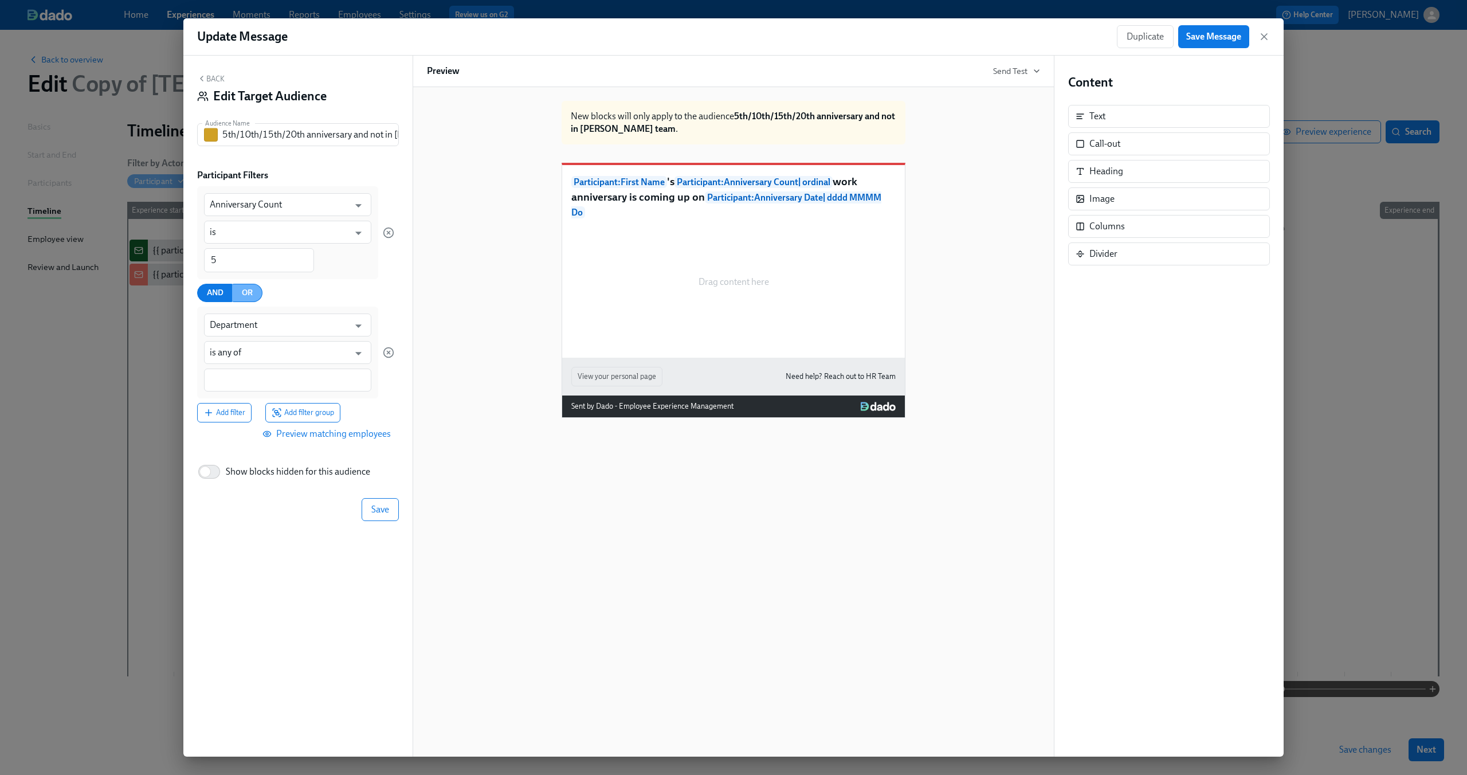
click at [252, 301] on button "OR" at bounding box center [247, 293] width 30 height 18
click at [250, 324] on input "Department" at bounding box center [279, 324] width 139 height 23
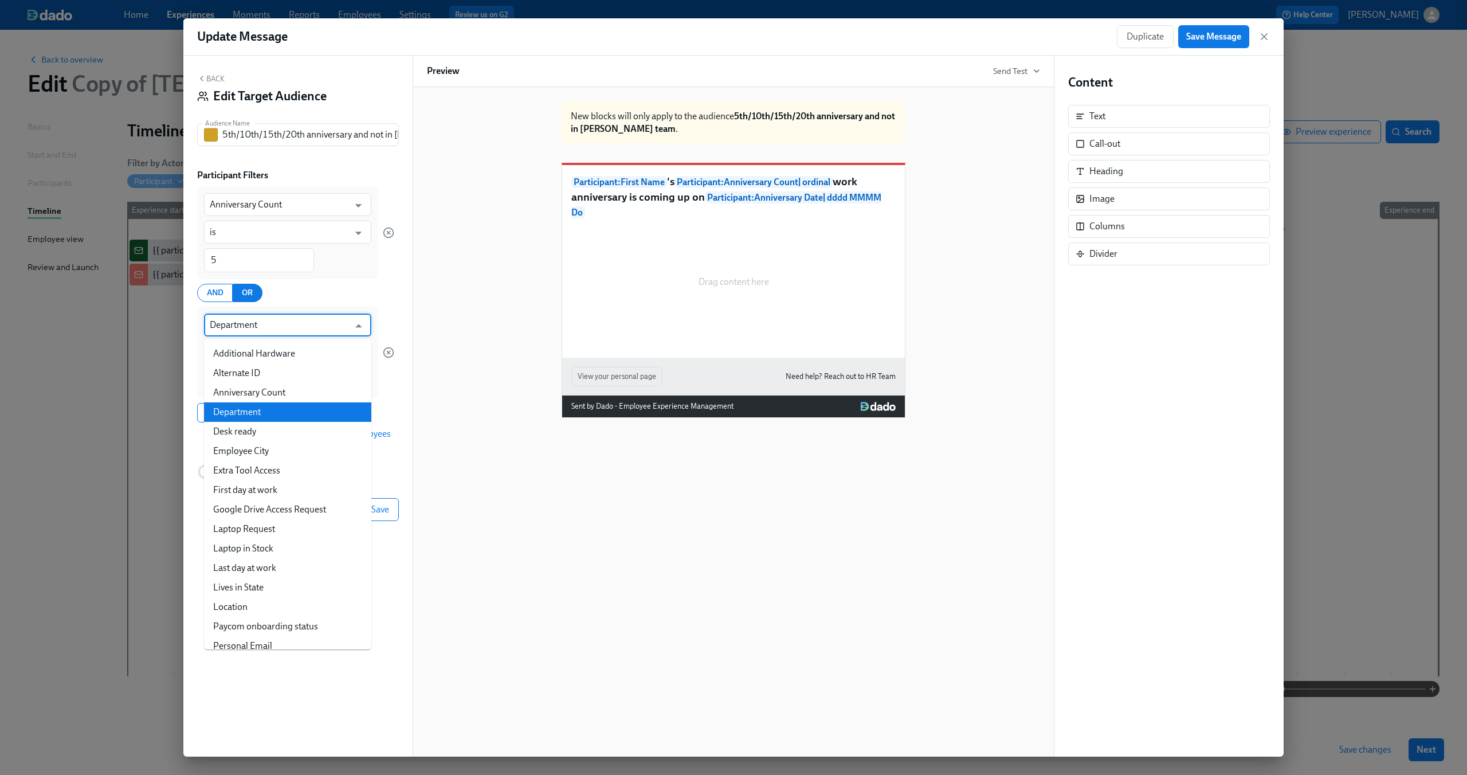
click at [250, 324] on input "Department" at bounding box center [279, 324] width 139 height 23
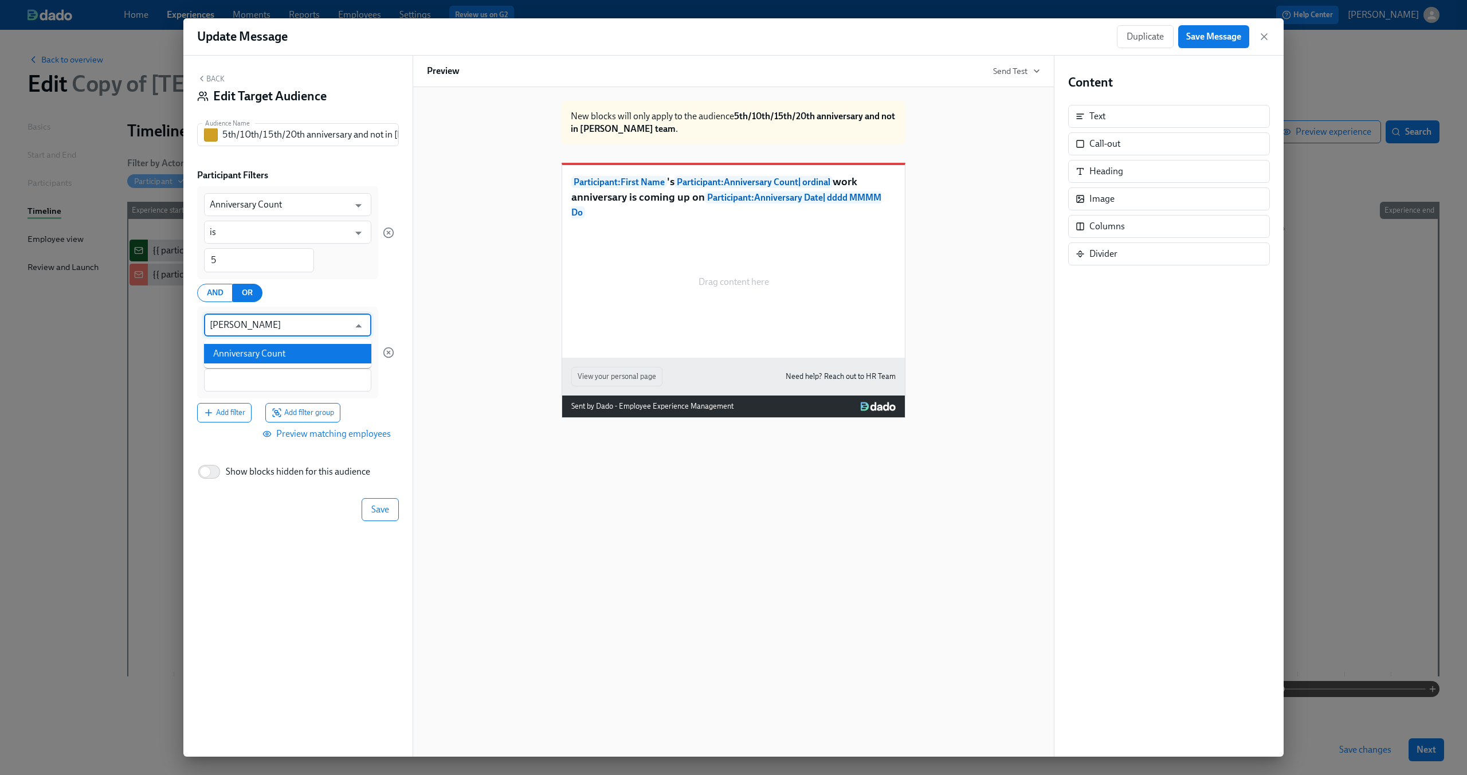
click at [269, 350] on li "Anniversary Count" at bounding box center [287, 353] width 167 height 19
type input "Anniversary Count"
type input "is"
type input "Anniversary Count"
click at [250, 379] on input "1" at bounding box center [259, 380] width 110 height 24
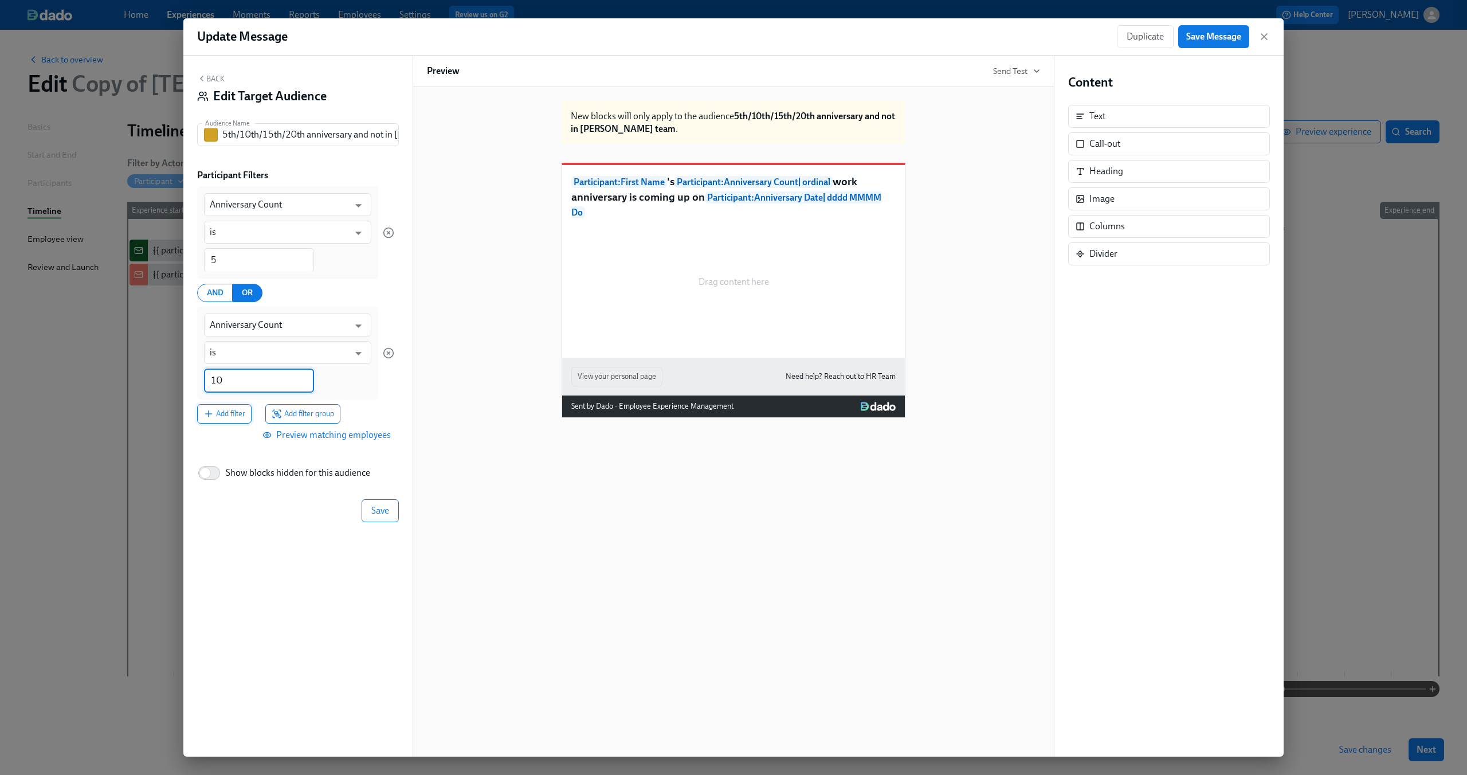
type input "10"
click at [230, 414] on span "Add filter" at bounding box center [224, 413] width 42 height 11
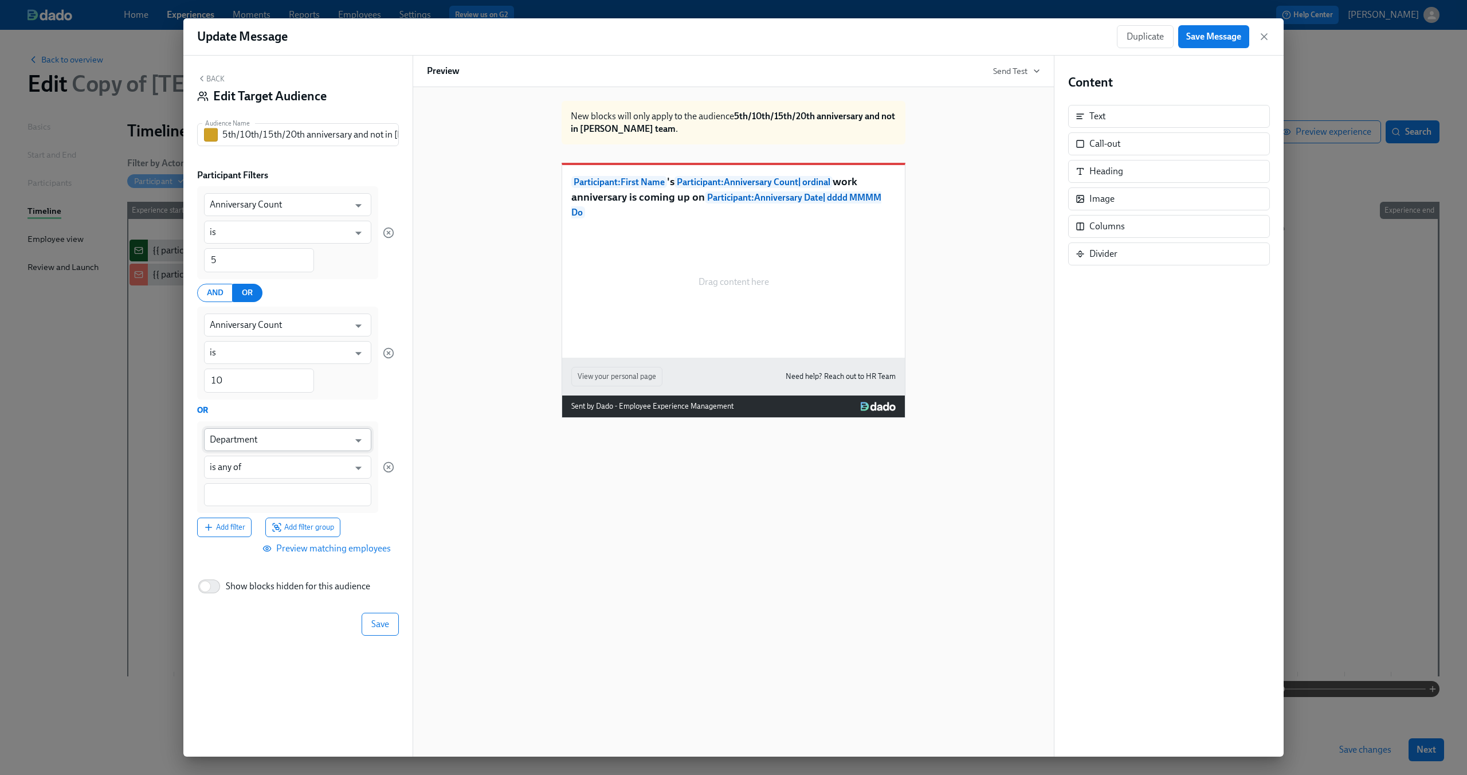
click at [245, 439] on input "Department" at bounding box center [279, 439] width 139 height 23
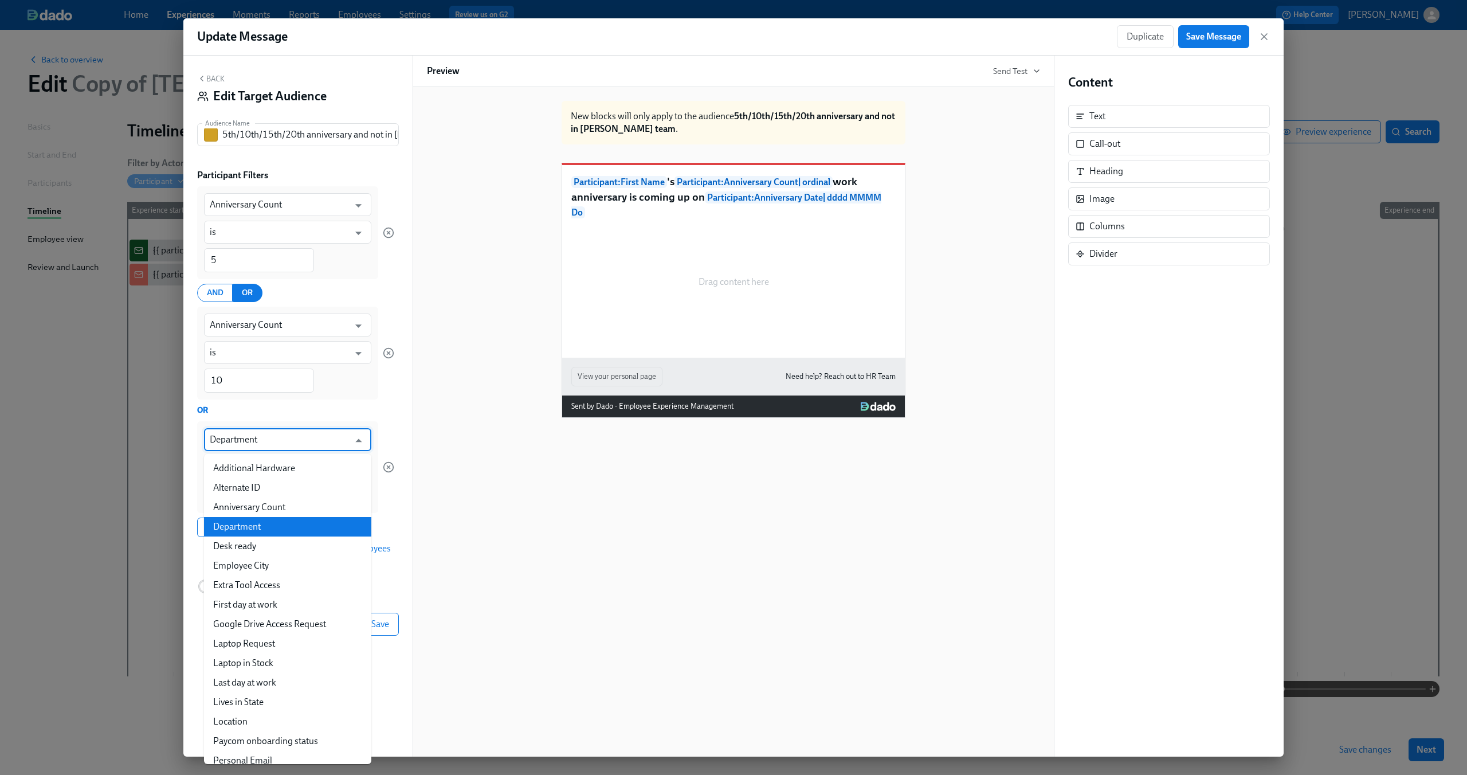
click at [245, 439] on input "Department" at bounding box center [279, 439] width 139 height 23
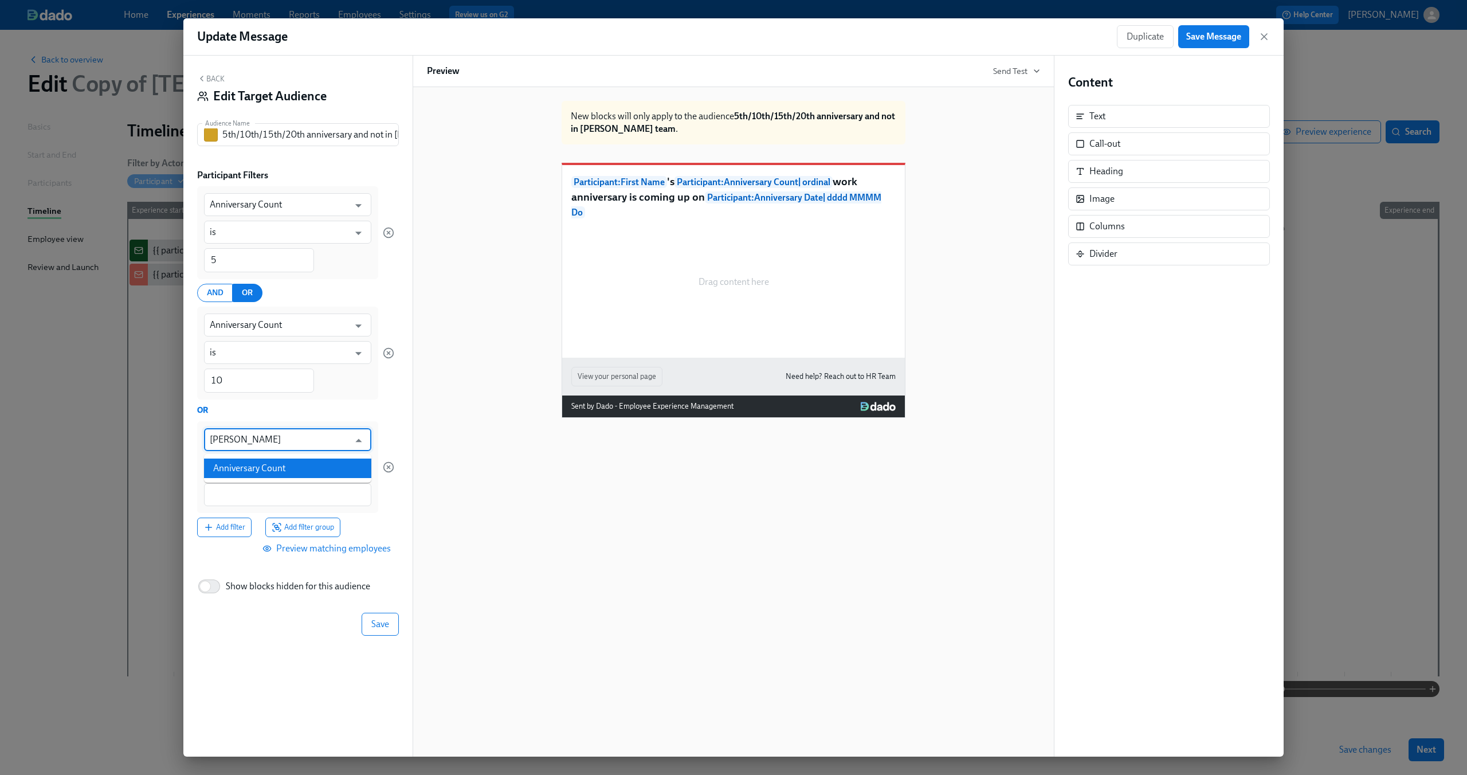
click at [248, 466] on li "Anniversary Count" at bounding box center [287, 467] width 167 height 19
type input "Anniversary Count"
type input "is"
type input "Anniversary Count"
click at [241, 490] on input "1" at bounding box center [259, 495] width 110 height 24
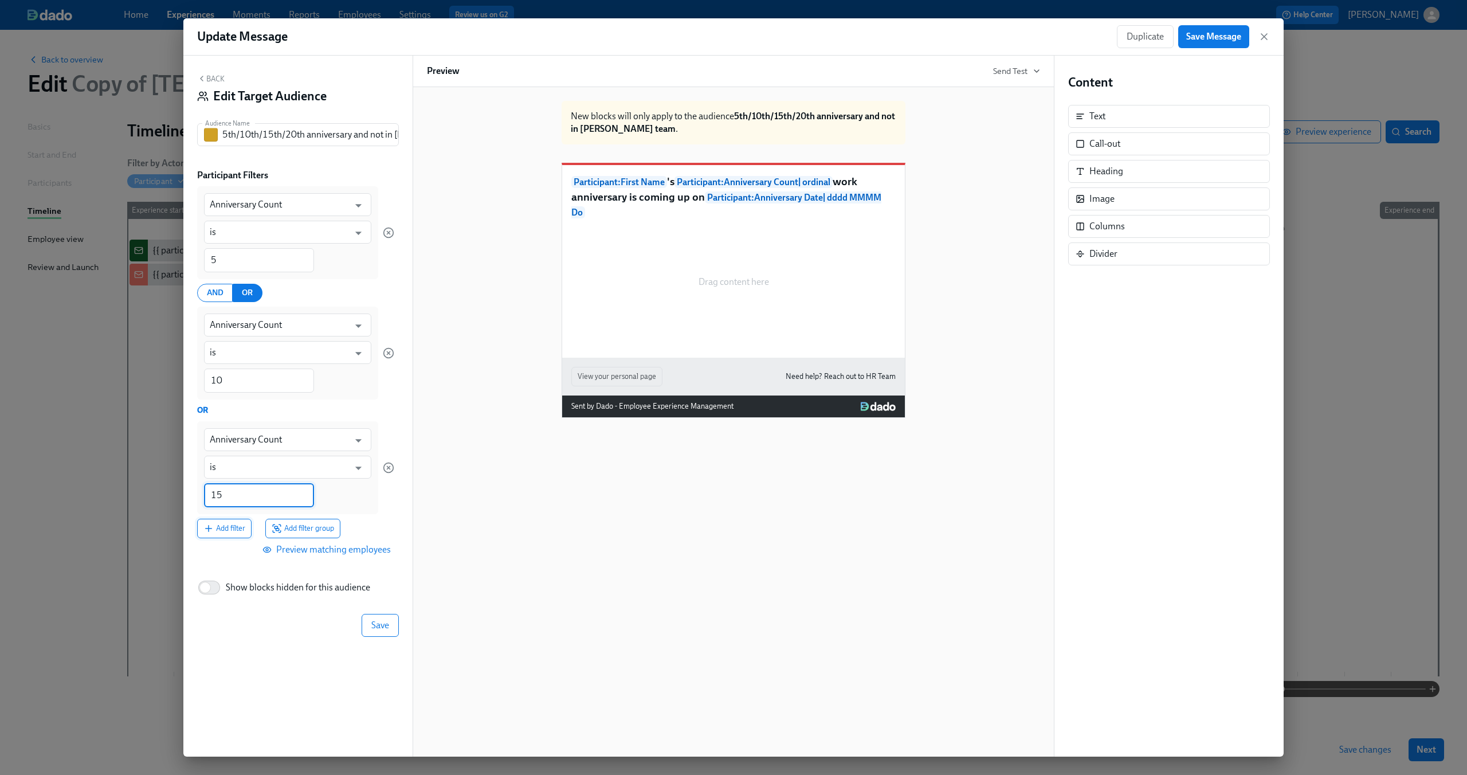
type input "15"
click at [227, 531] on span "Add filter" at bounding box center [224, 527] width 42 height 11
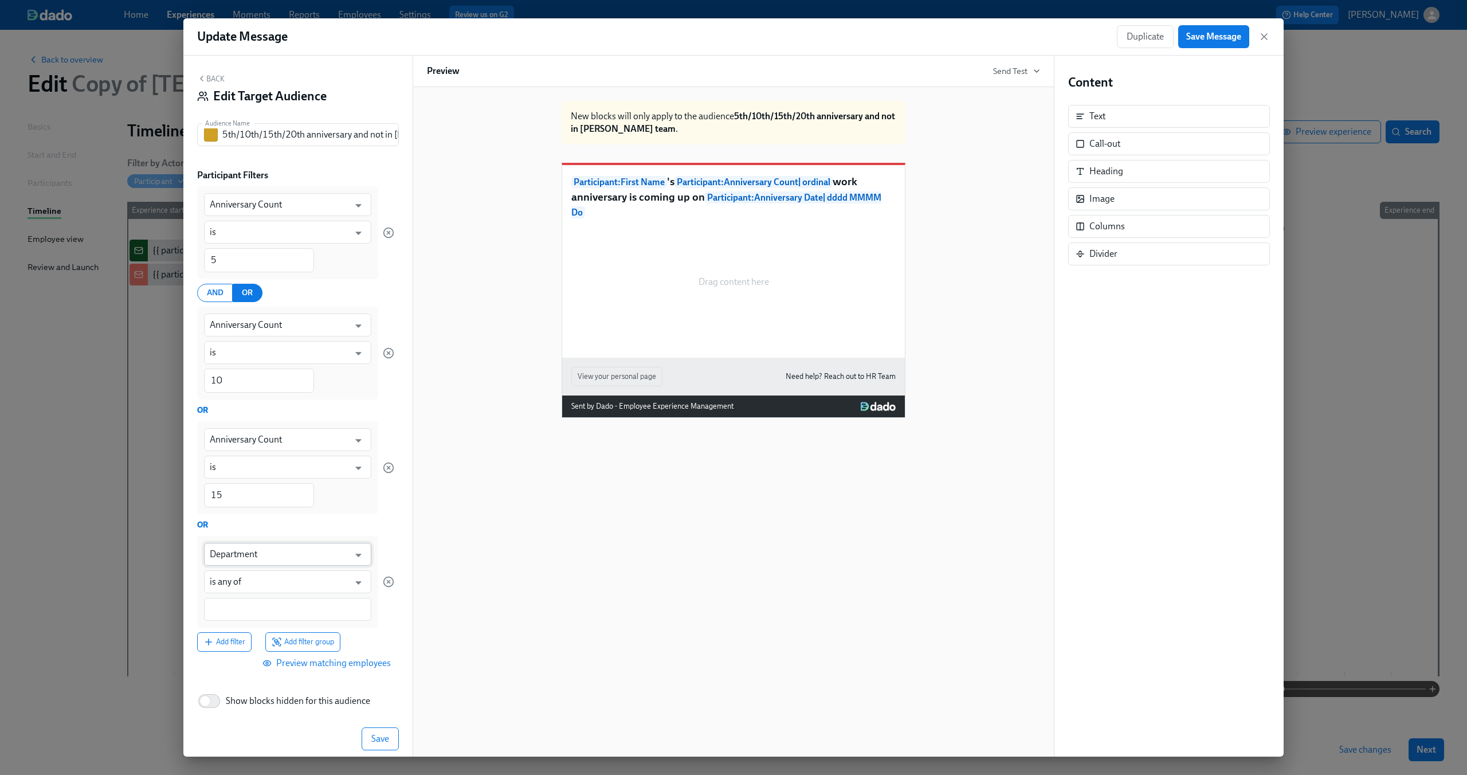
click at [242, 559] on input "Department" at bounding box center [279, 554] width 139 height 23
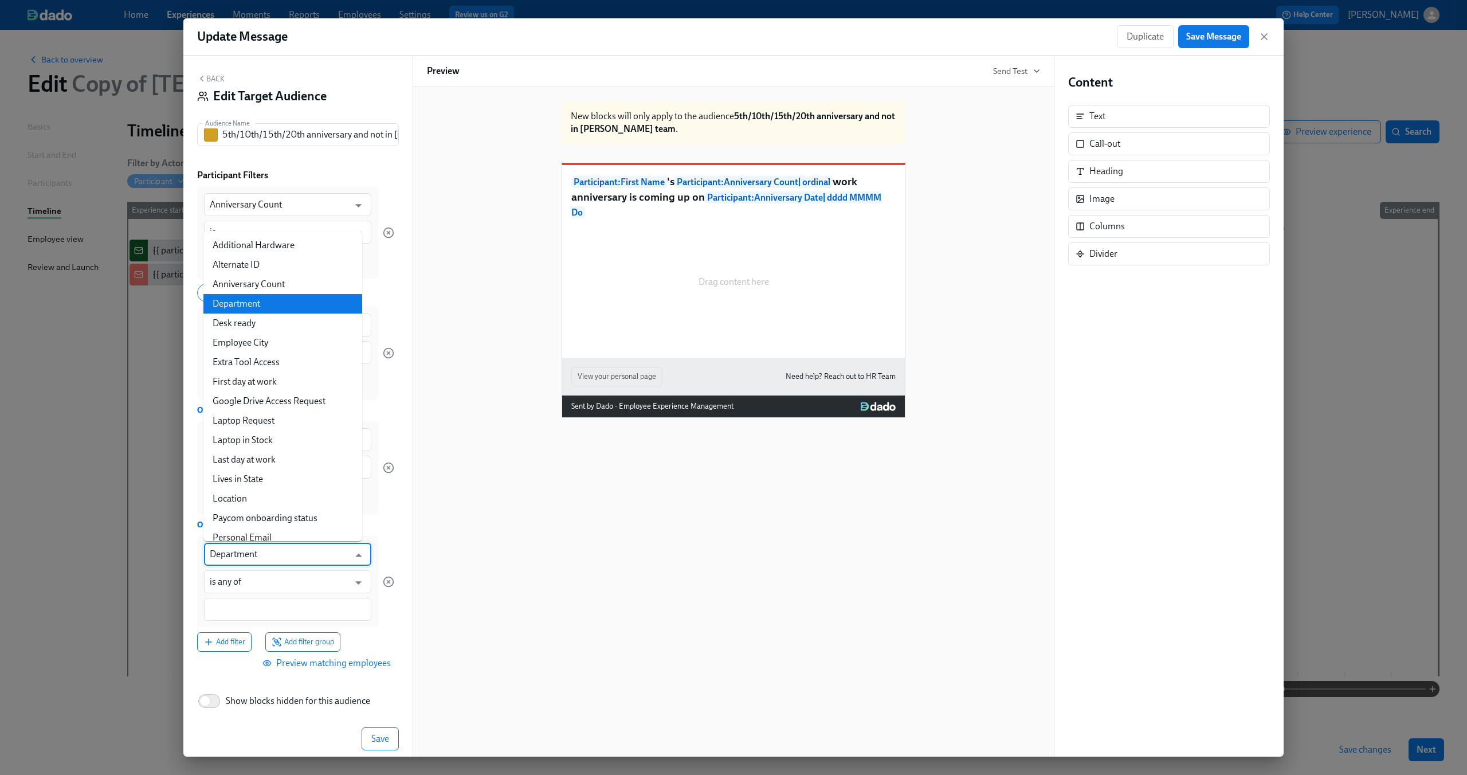
click at [242, 559] on input "Department" at bounding box center [279, 554] width 139 height 23
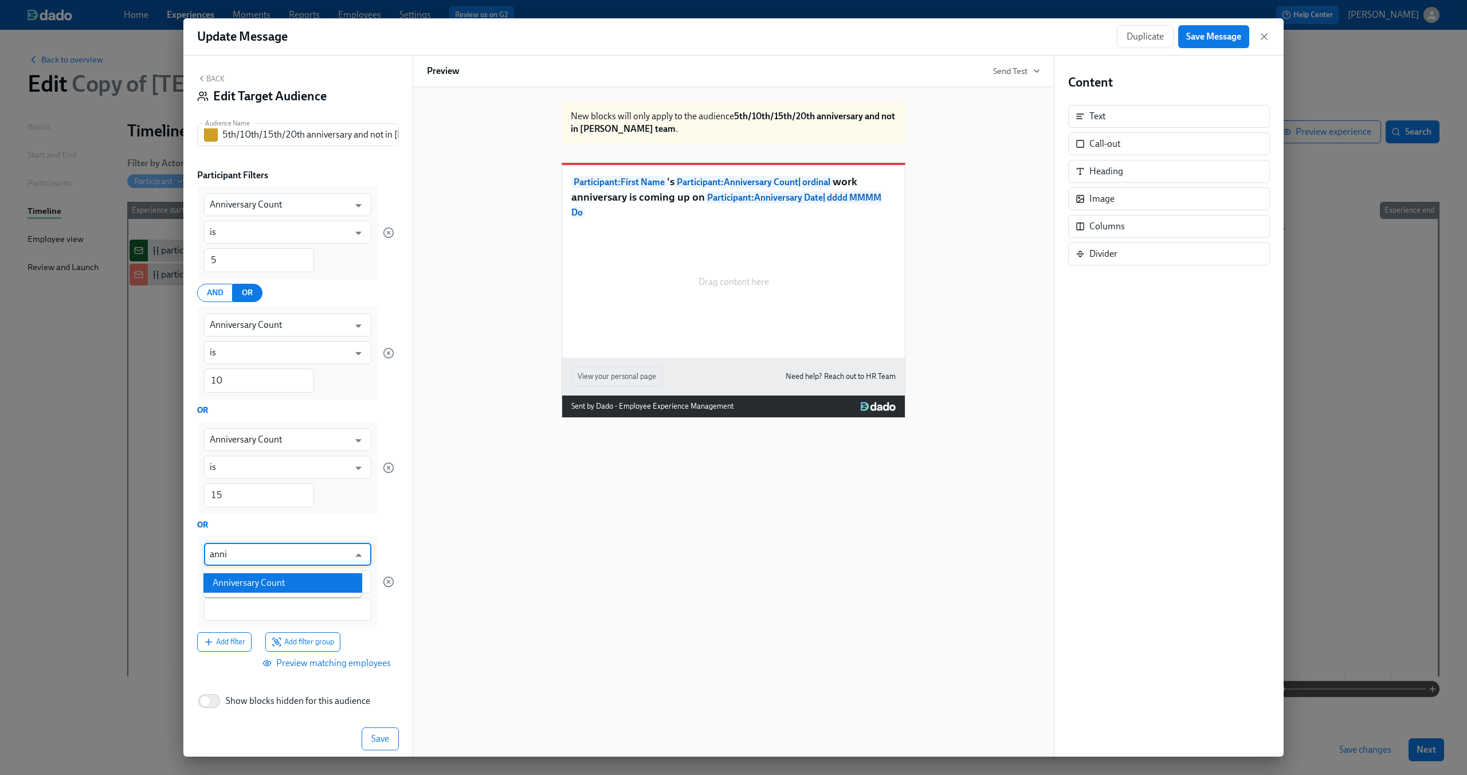
click at [246, 584] on li "Anniversary Count" at bounding box center [282, 582] width 159 height 19
type input "Anniversary Count"
type input "is"
type input "Anniversary Count"
click at [235, 606] on input "1" at bounding box center [259, 610] width 110 height 24
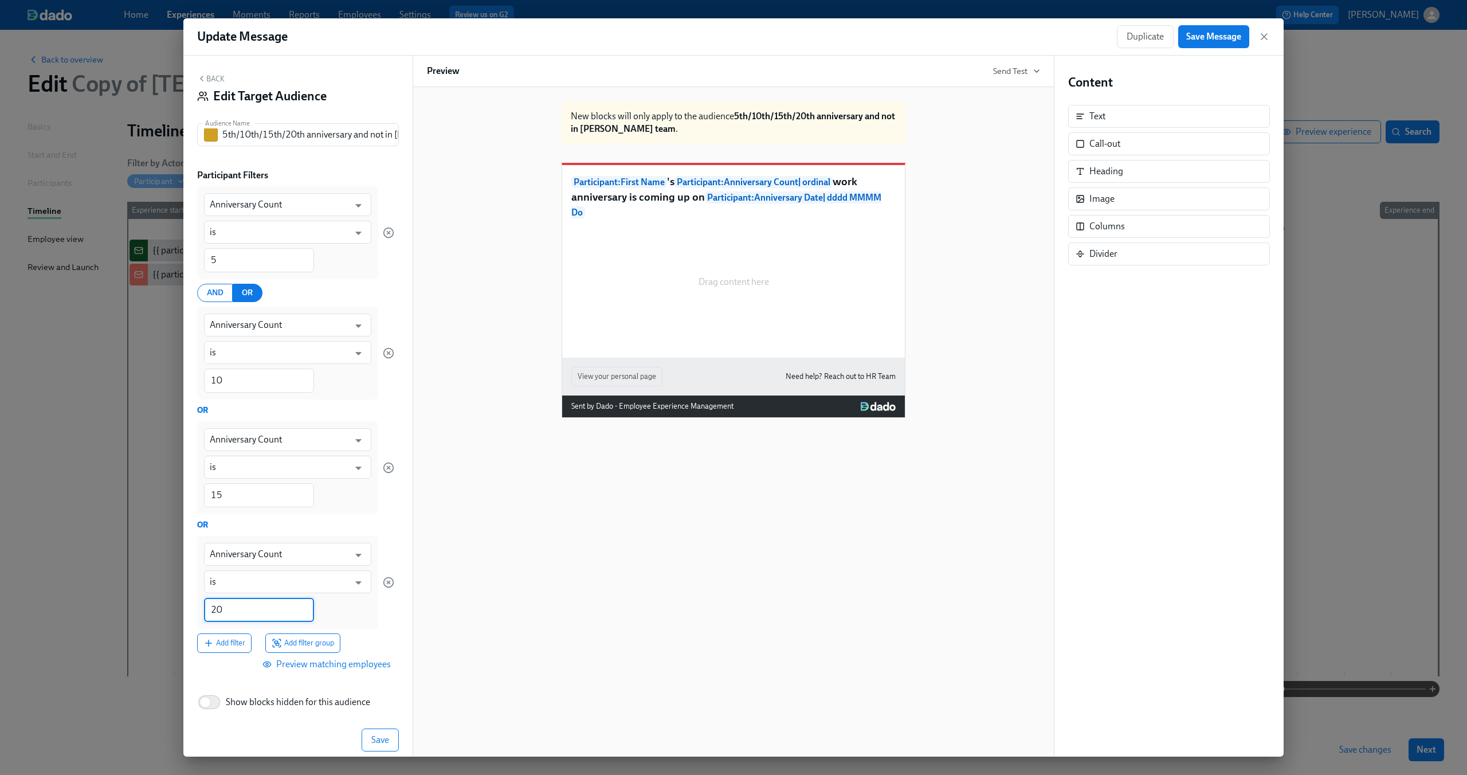
type input "20"
click at [383, 615] on div at bounding box center [388, 582] width 11 height 93
click at [371, 738] on span "Save" at bounding box center [380, 739] width 18 height 11
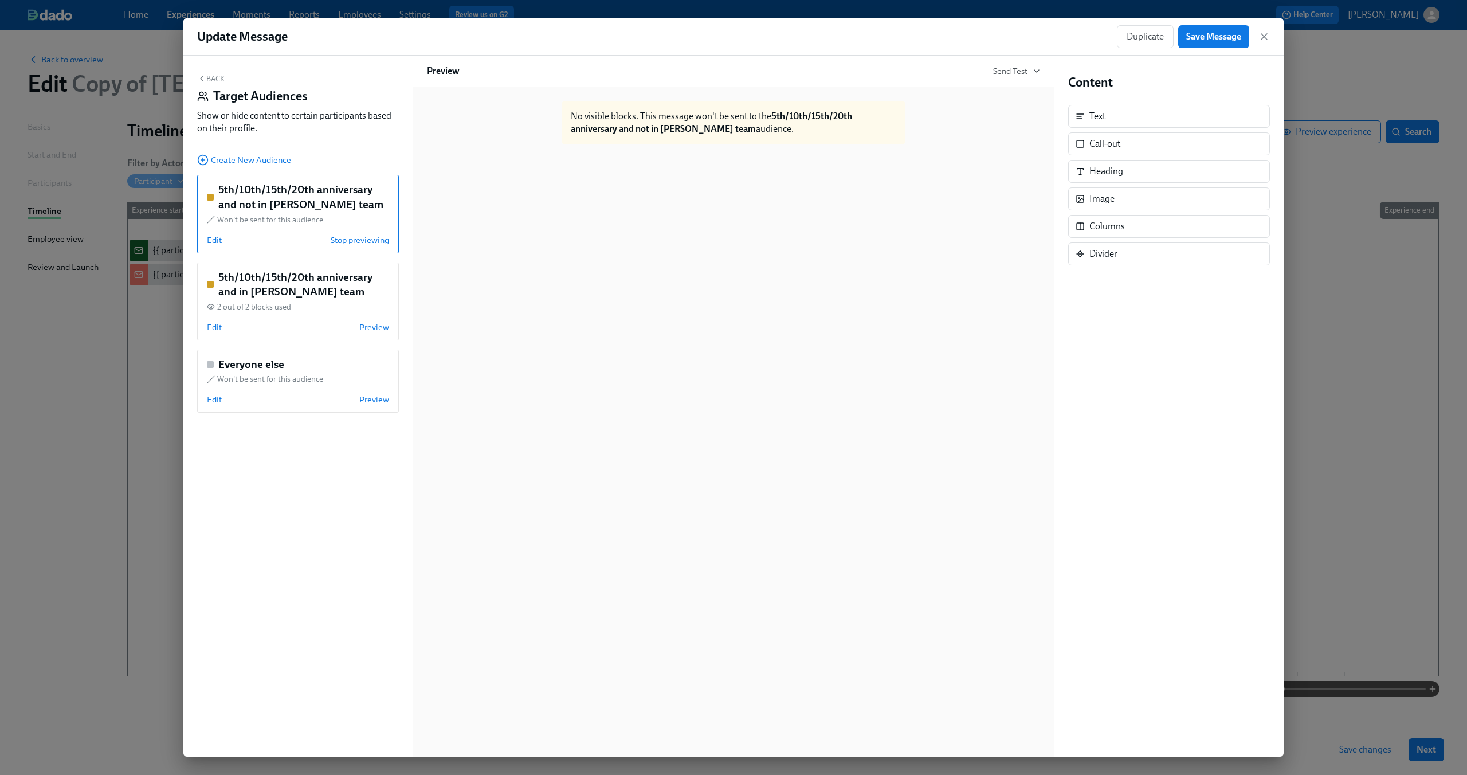
click at [293, 225] on span "Won't be sent for this audience" at bounding box center [270, 219] width 106 height 11
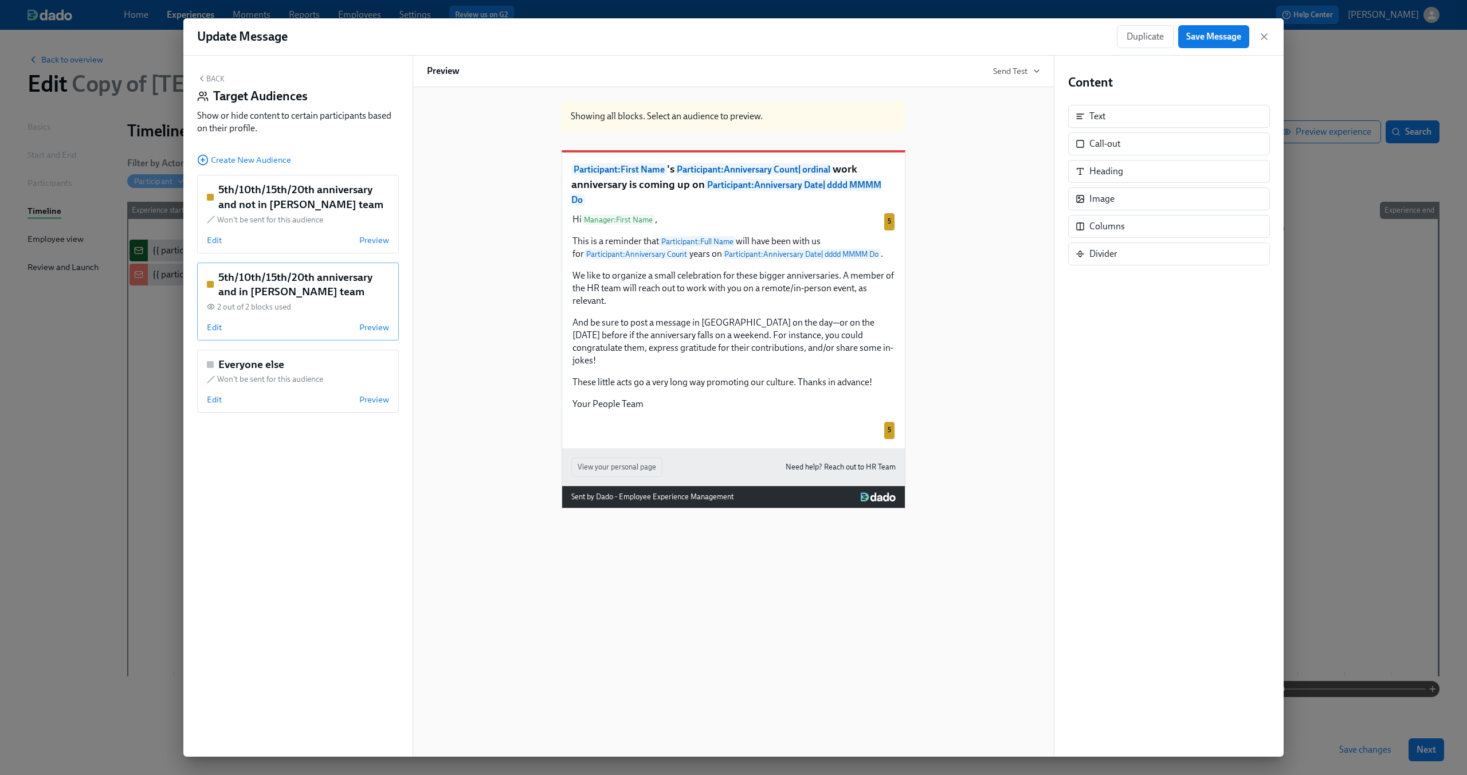
click at [301, 281] on h5 "5th/10th/15th/20th anniversary and in Dean's team" at bounding box center [303, 284] width 171 height 29
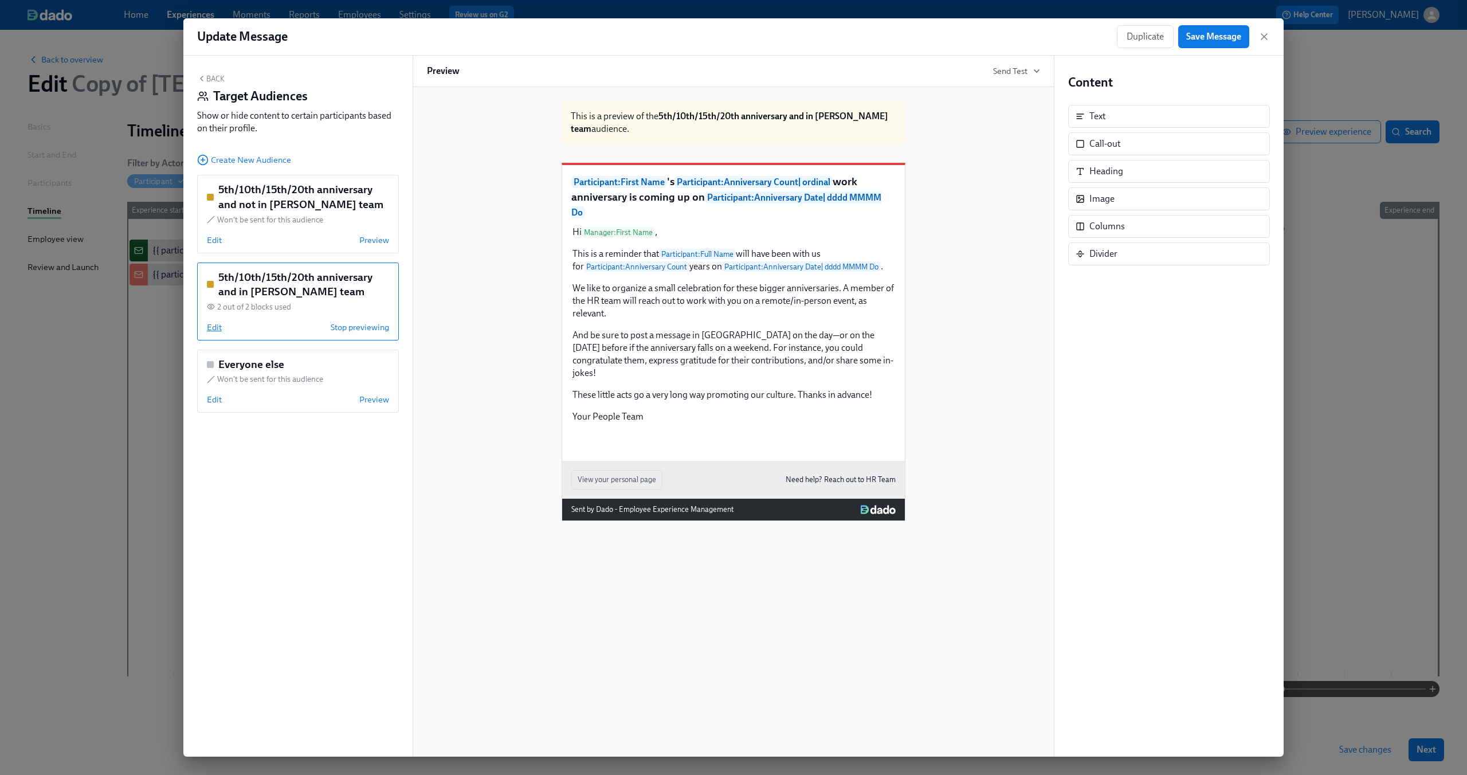
click at [219, 325] on span "Edit" at bounding box center [214, 326] width 15 height 11
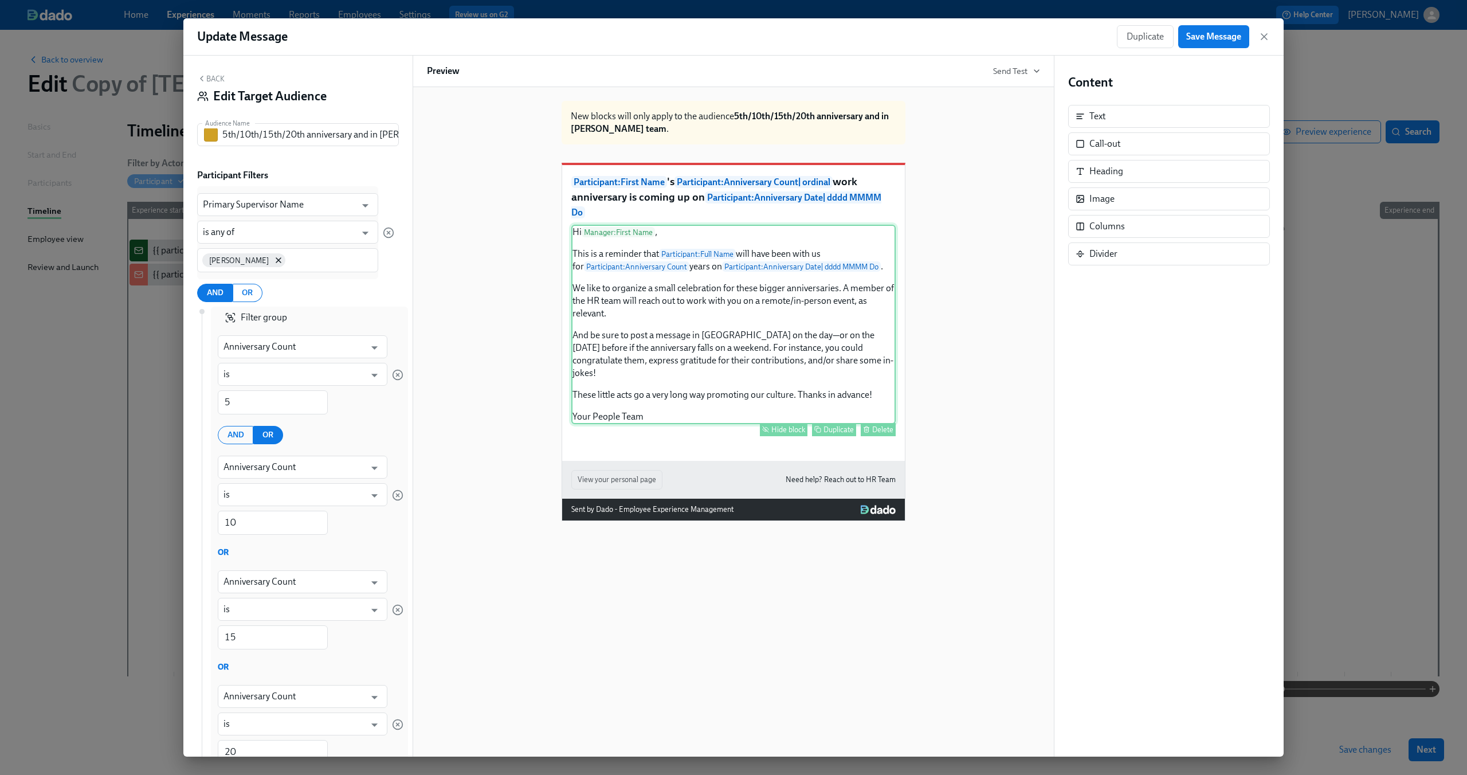
click at [677, 313] on div "Hi Manager : First Name , This is a reminder that Participant : Full Name will …" at bounding box center [733, 324] width 324 height 199
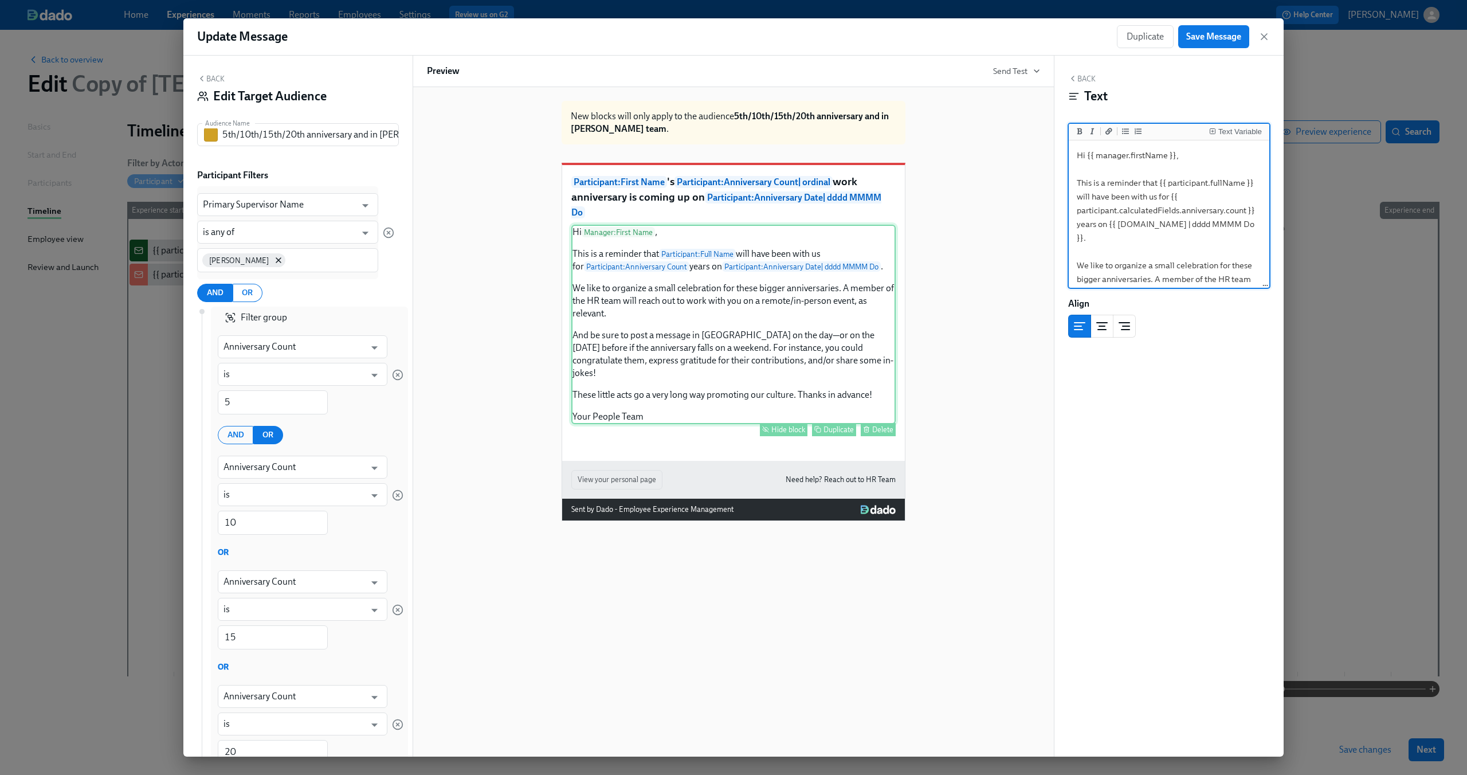
click at [793, 430] on div "Hide block" at bounding box center [788, 429] width 34 height 9
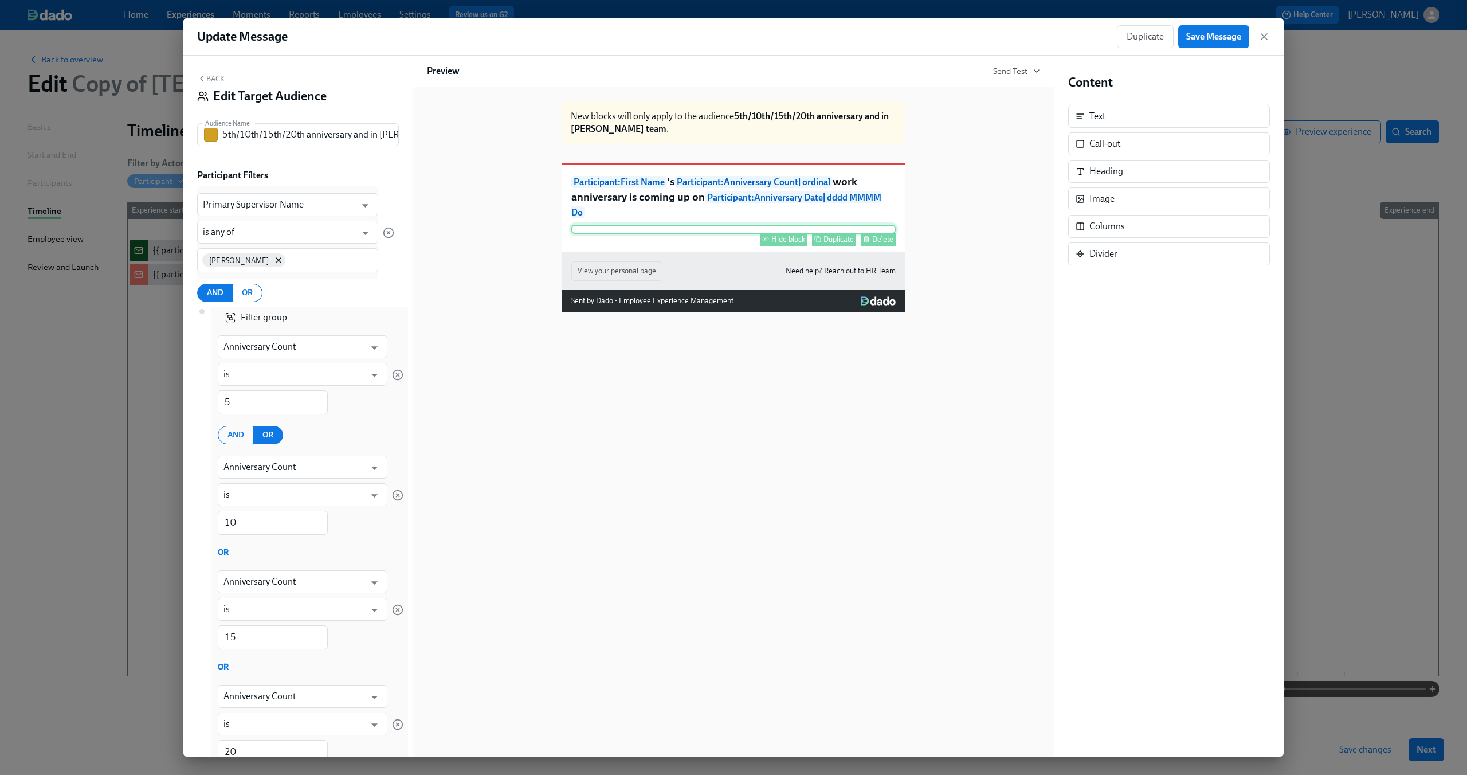
click at [721, 234] on div "Hide block Duplicate Delete" at bounding box center [733, 229] width 324 height 9
click at [773, 243] on div "Hide block" at bounding box center [788, 239] width 34 height 9
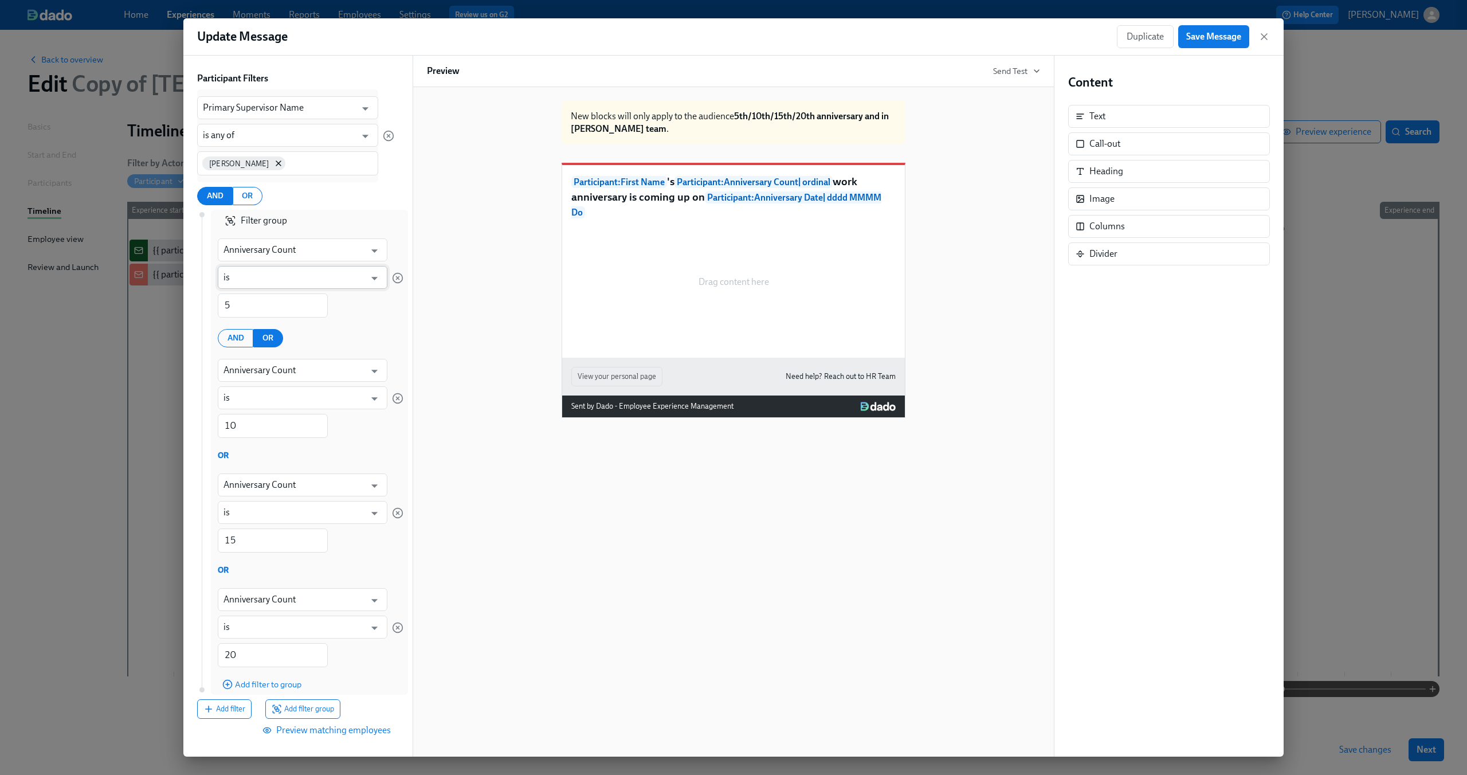
scroll to position [176, 0]
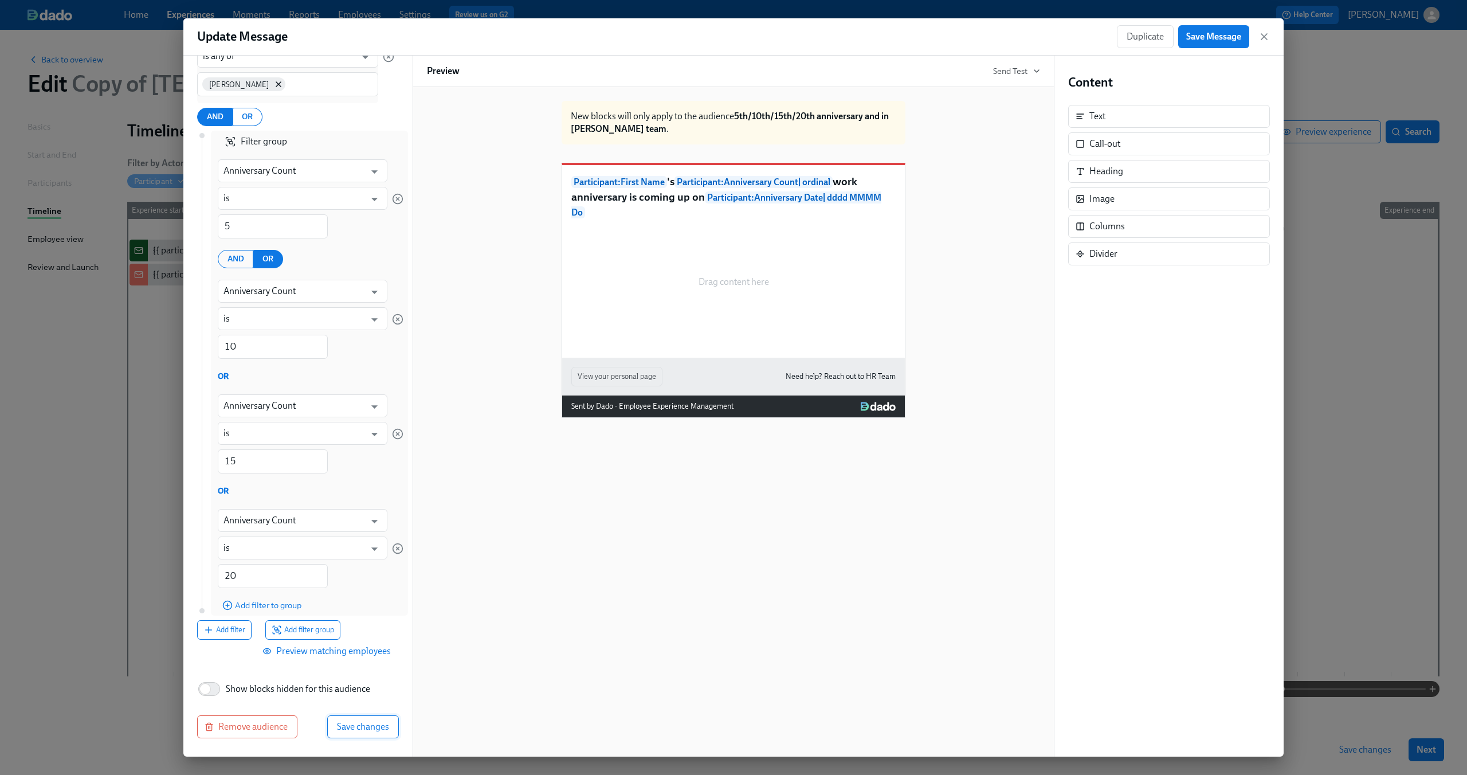
click at [354, 722] on span "Save changes" at bounding box center [363, 726] width 52 height 11
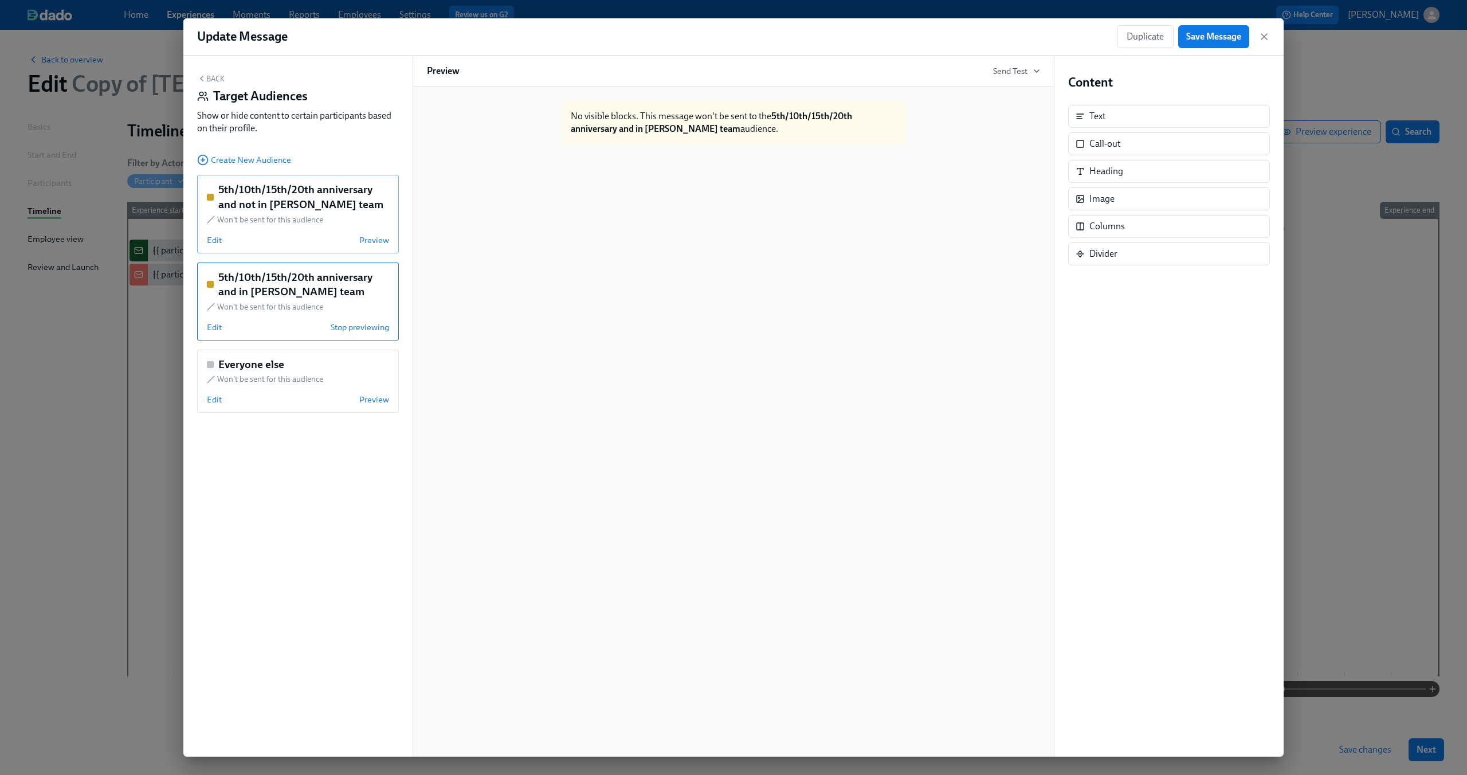
click at [296, 242] on div "Edit Preview" at bounding box center [298, 239] width 182 height 11
click at [215, 240] on span "Edit" at bounding box center [214, 239] width 15 height 11
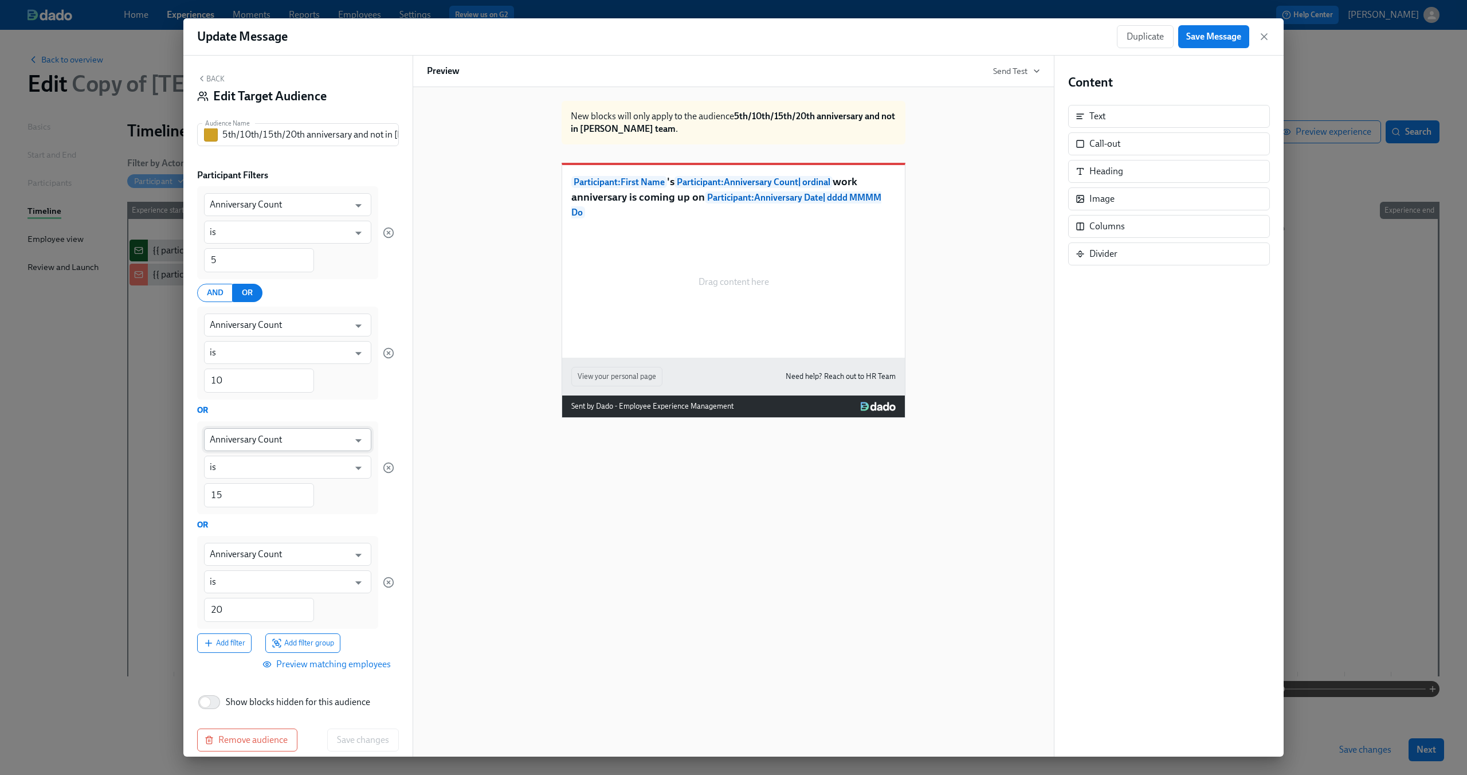
scroll to position [13, 0]
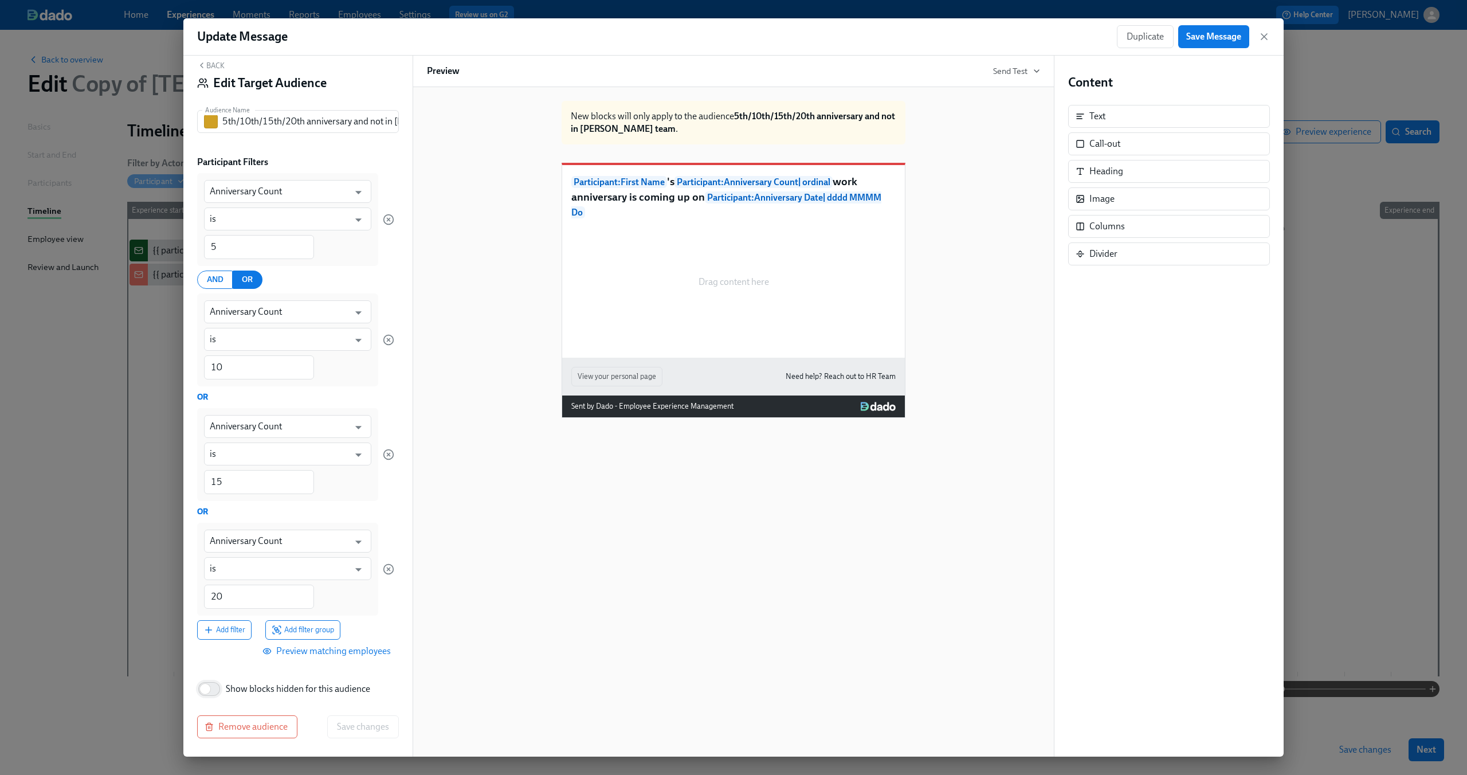
click at [216, 691] on input "Show blocks hidden for this audience" at bounding box center [205, 688] width 76 height 25
checkbox input "true"
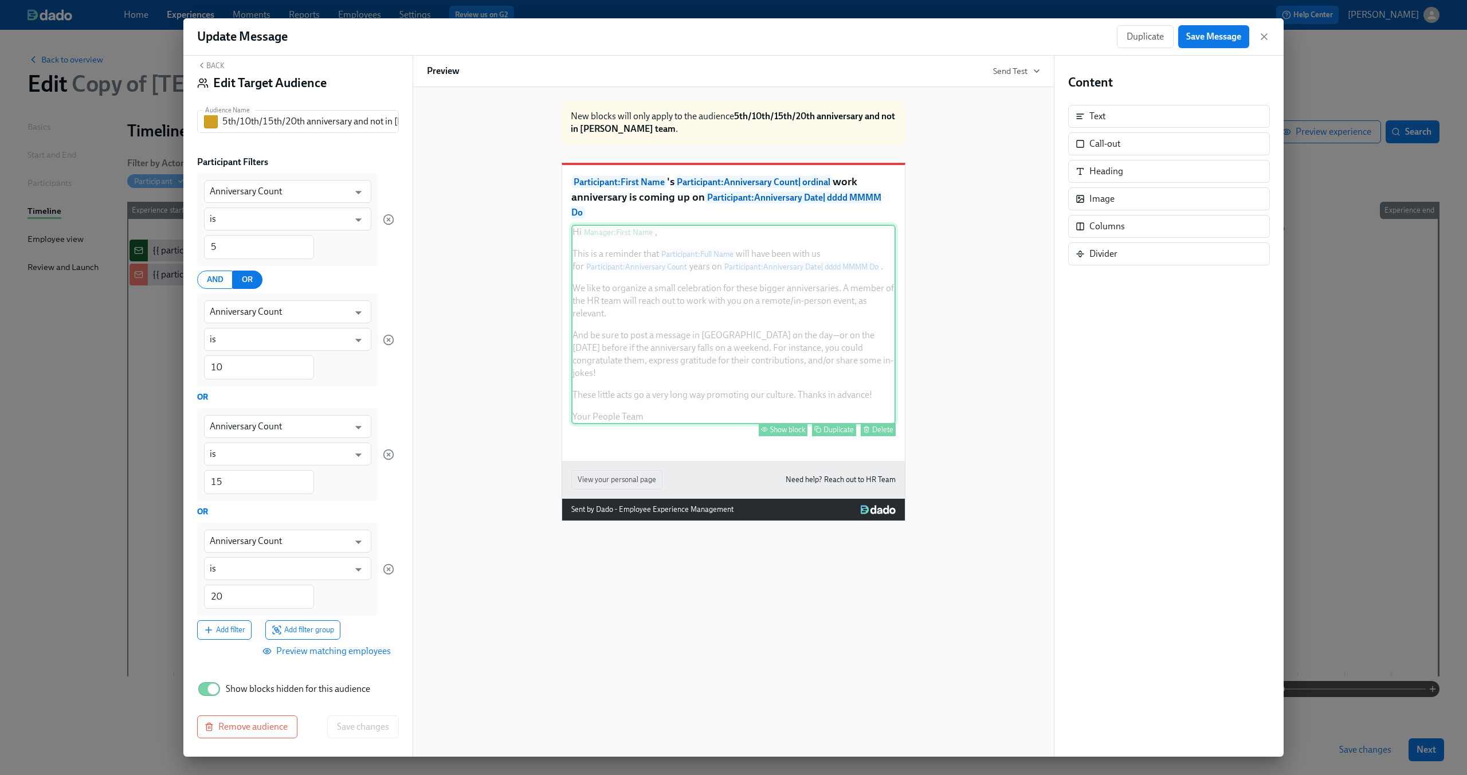
click at [743, 284] on div "Hi Manager : First Name , This is a reminder that Participant : Full Name will …" at bounding box center [733, 324] width 324 height 199
click at [783, 431] on div "Show block" at bounding box center [787, 429] width 35 height 9
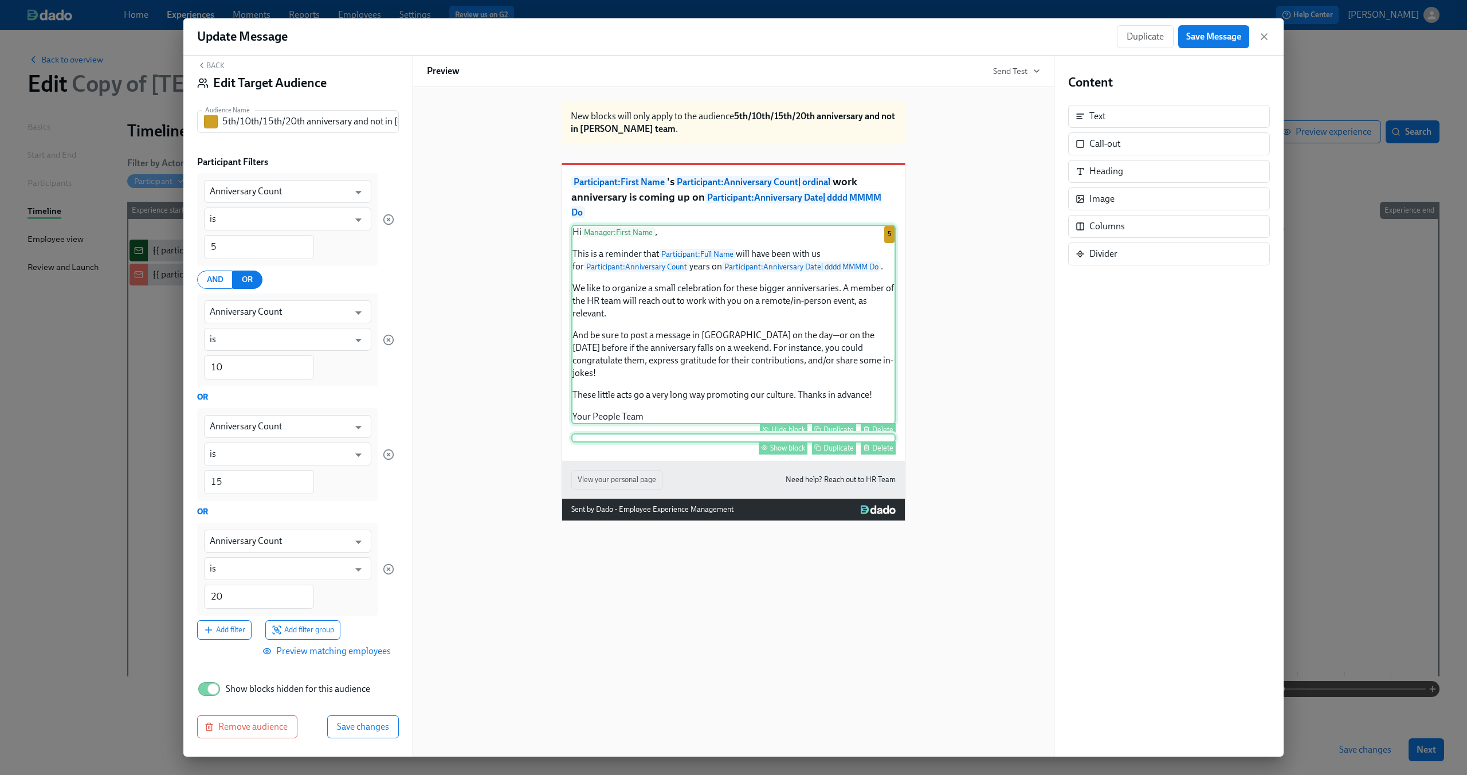
click at [784, 442] on div "Show block Duplicate Delete" at bounding box center [733, 437] width 324 height 9
click at [781, 452] on div "Show block" at bounding box center [787, 447] width 35 height 9
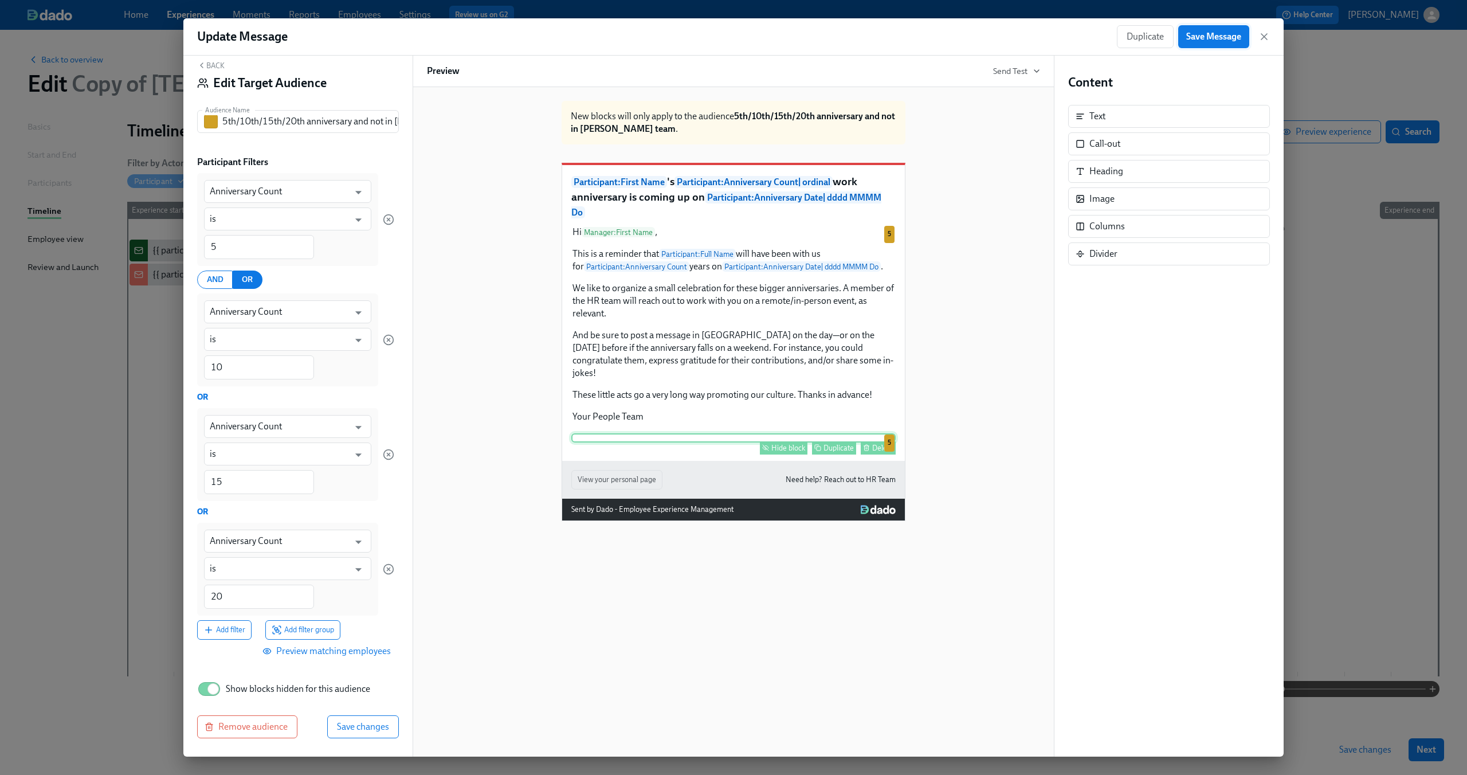
click at [1217, 41] on span "Save Message" at bounding box center [1213, 36] width 55 height 11
click at [337, 721] on span "Save changes" at bounding box center [363, 726] width 52 height 11
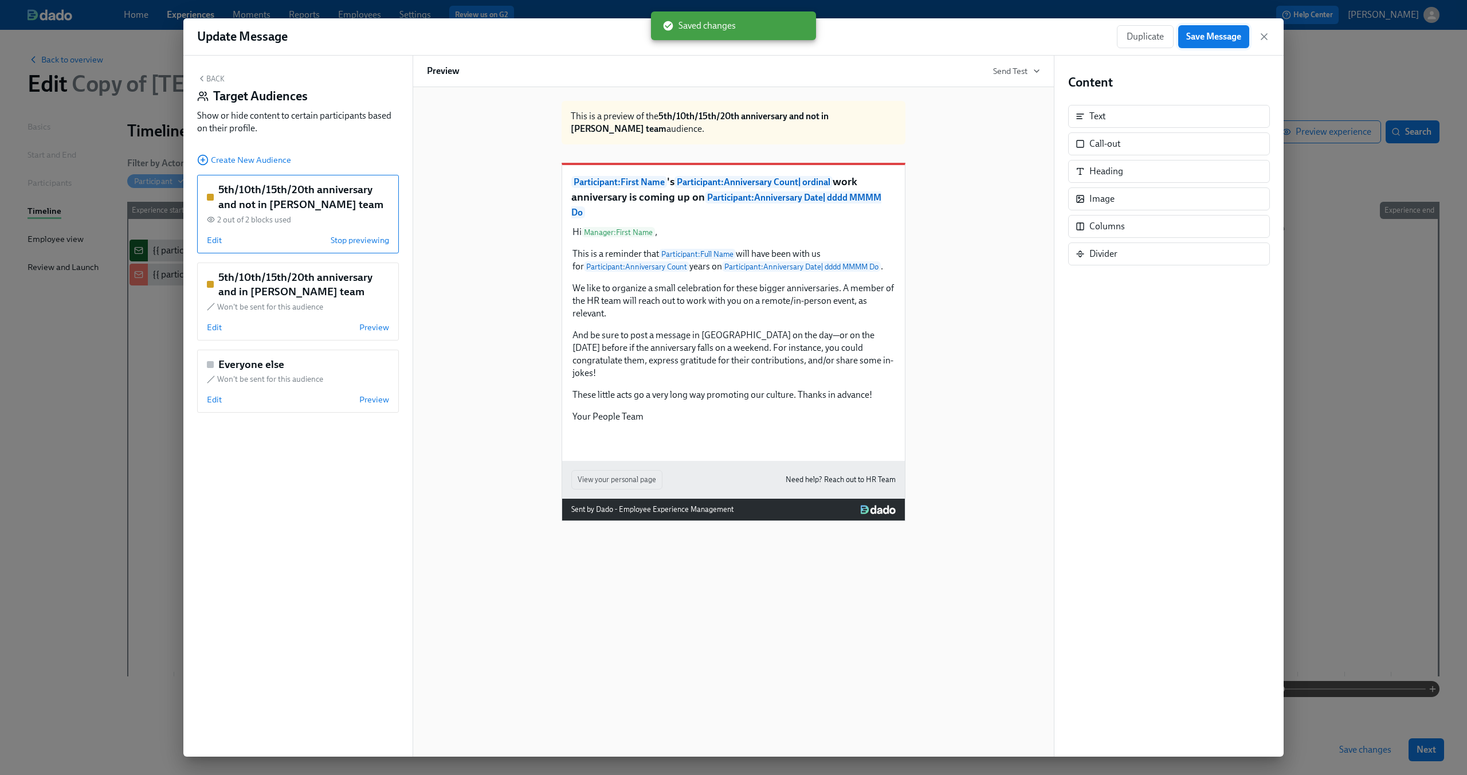
click at [1200, 45] on button "Save Message" at bounding box center [1213, 36] width 71 height 23
click at [217, 80] on button "Back" at bounding box center [210, 78] width 27 height 9
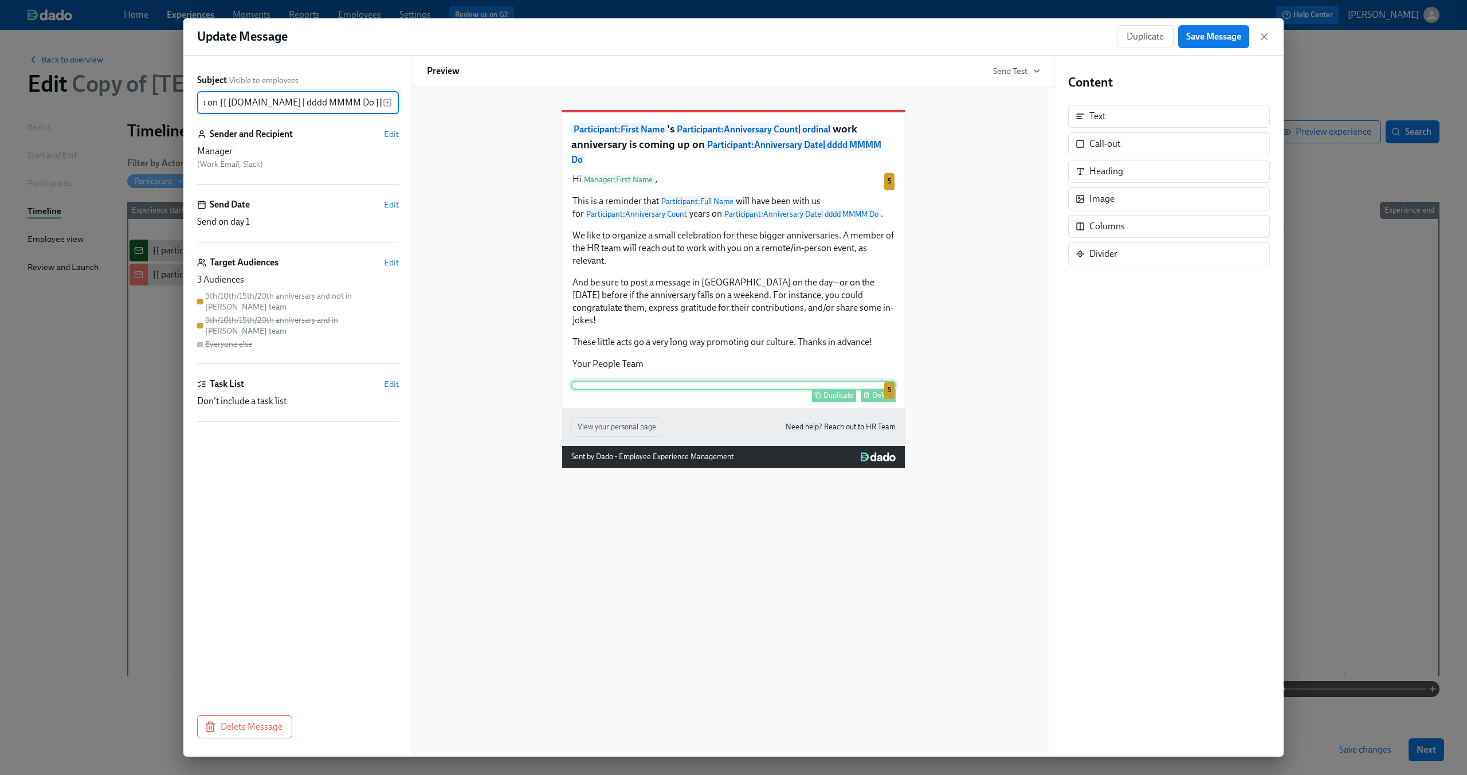
scroll to position [0, 0]
click at [492, 278] on div "Participant : First Name 's Participant : Anniversary Count | ordinal work anni…" at bounding box center [733, 280] width 613 height 376
click at [1201, 37] on span "Save Message" at bounding box center [1213, 36] width 55 height 11
click at [1255, 40] on div "Duplicate Save Message" at bounding box center [1193, 36] width 153 height 23
click at [1264, 38] on icon "button" at bounding box center [1263, 36] width 11 height 11
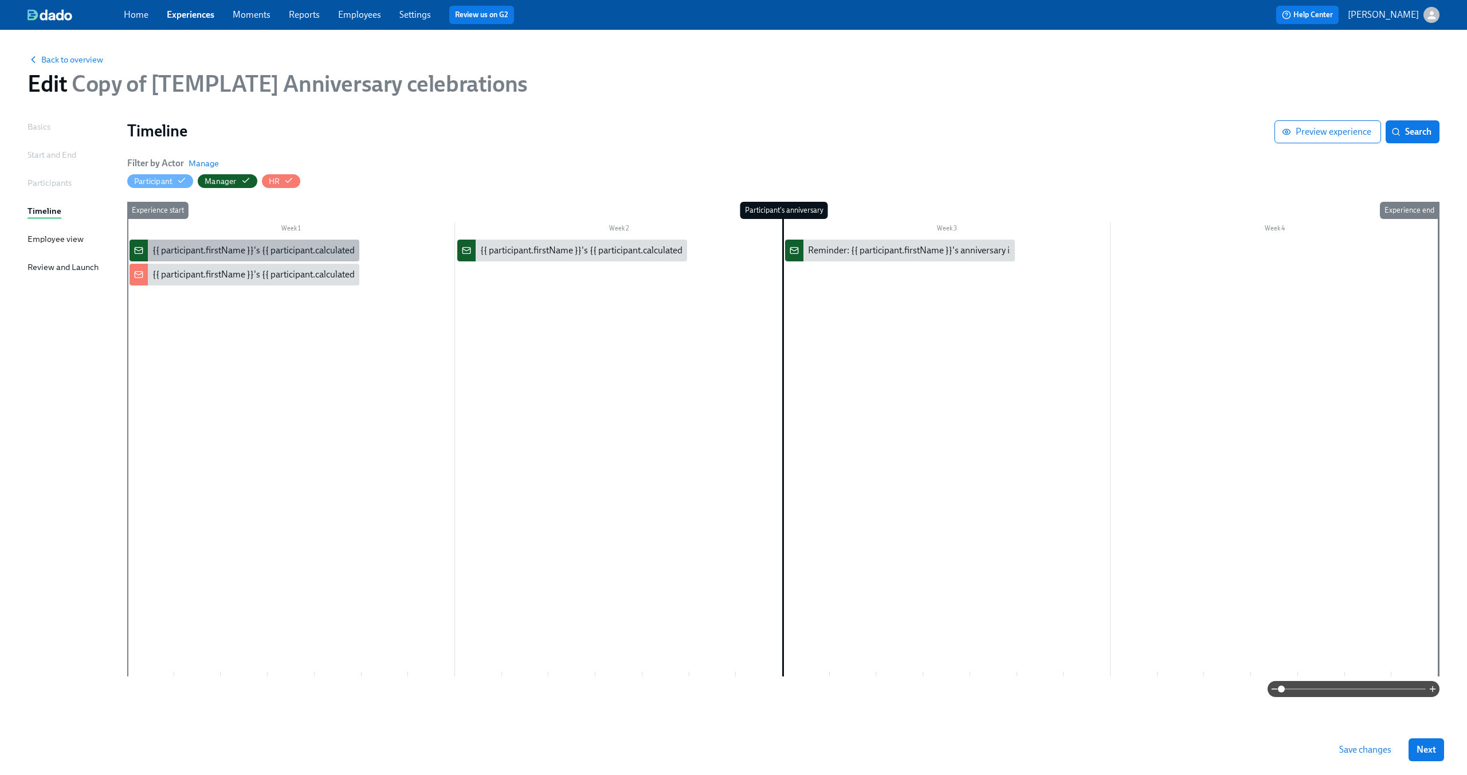
click at [315, 253] on div "{{ participant.firstName }}'s {{ participant.calculatedFields.anniversary.count…" at bounding box center [470, 250] width 637 height 13
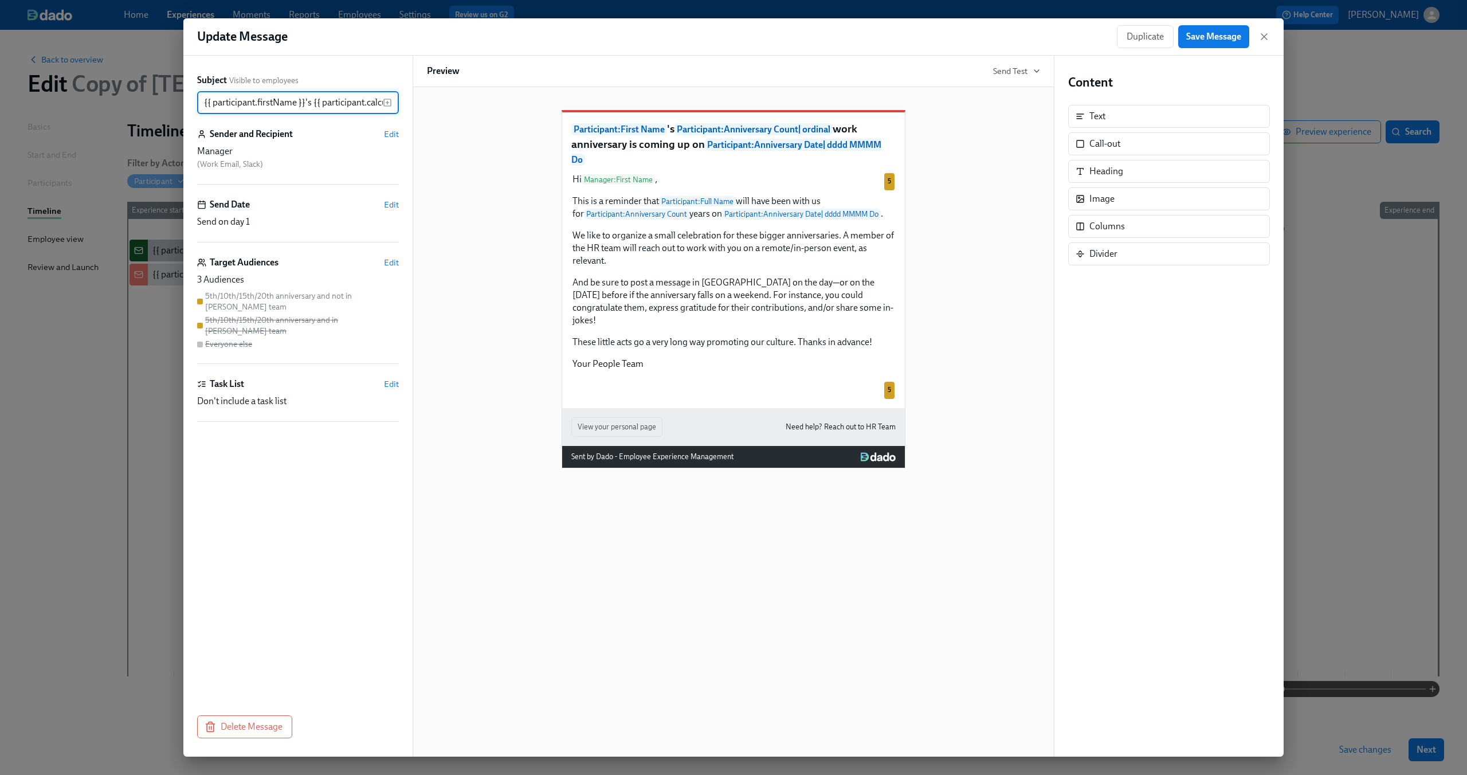
scroll to position [0, 559]
click at [1263, 33] on icon "button" at bounding box center [1263, 36] width 11 height 11
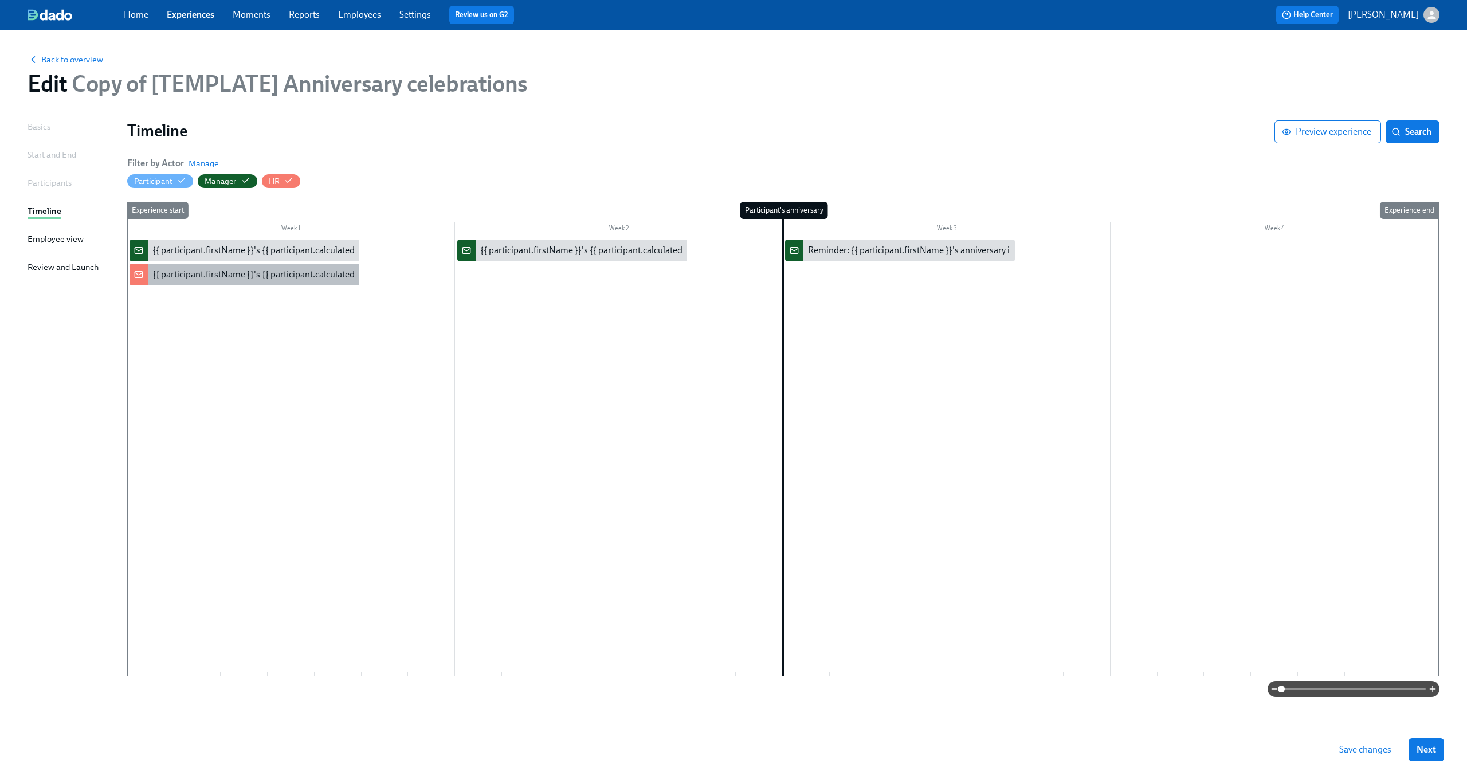
click at [285, 276] on div "{{ participant.firstName }}'s {{ participant.calculatedFields.anniversary.count…" at bounding box center [470, 274] width 637 height 13
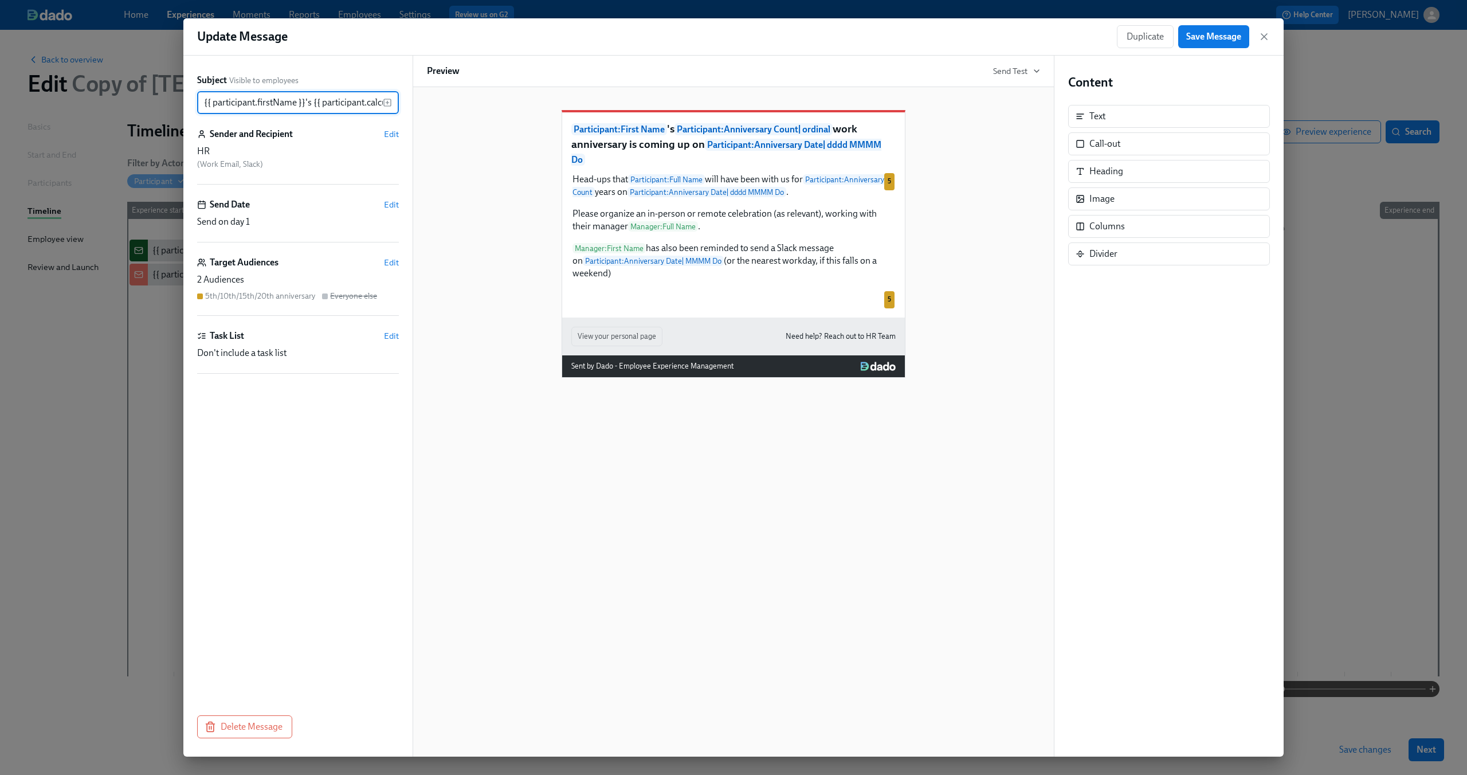
click at [481, 337] on div "Participant : First Name 's Participant : Anniversary Count | ordinal work anni…" at bounding box center [733, 235] width 613 height 286
click at [1261, 39] on icon "button" at bounding box center [1264, 37] width 6 height 6
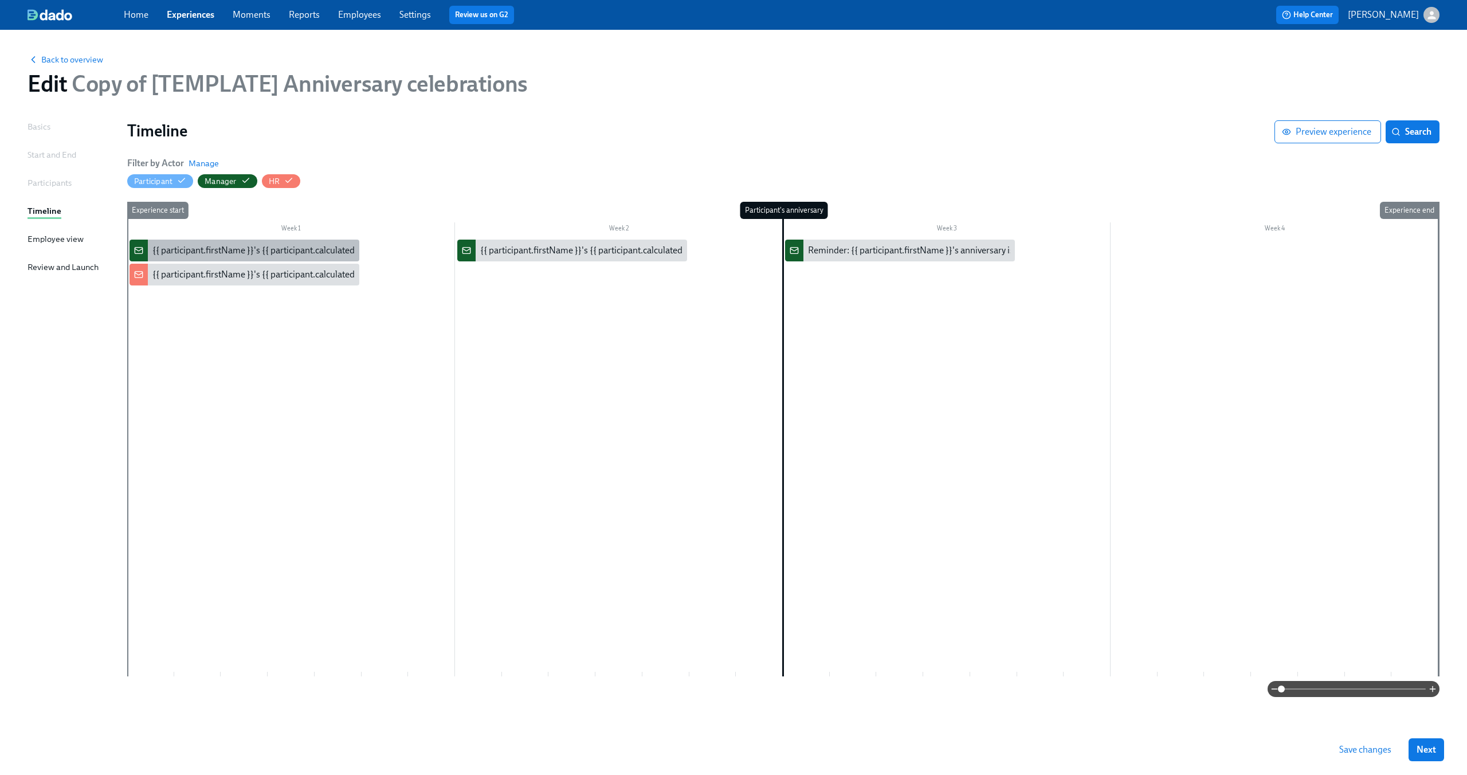
click at [293, 246] on div "{{ participant.firstName }}'s {{ participant.calculatedFields.anniversary.count…" at bounding box center [470, 250] width 637 height 13
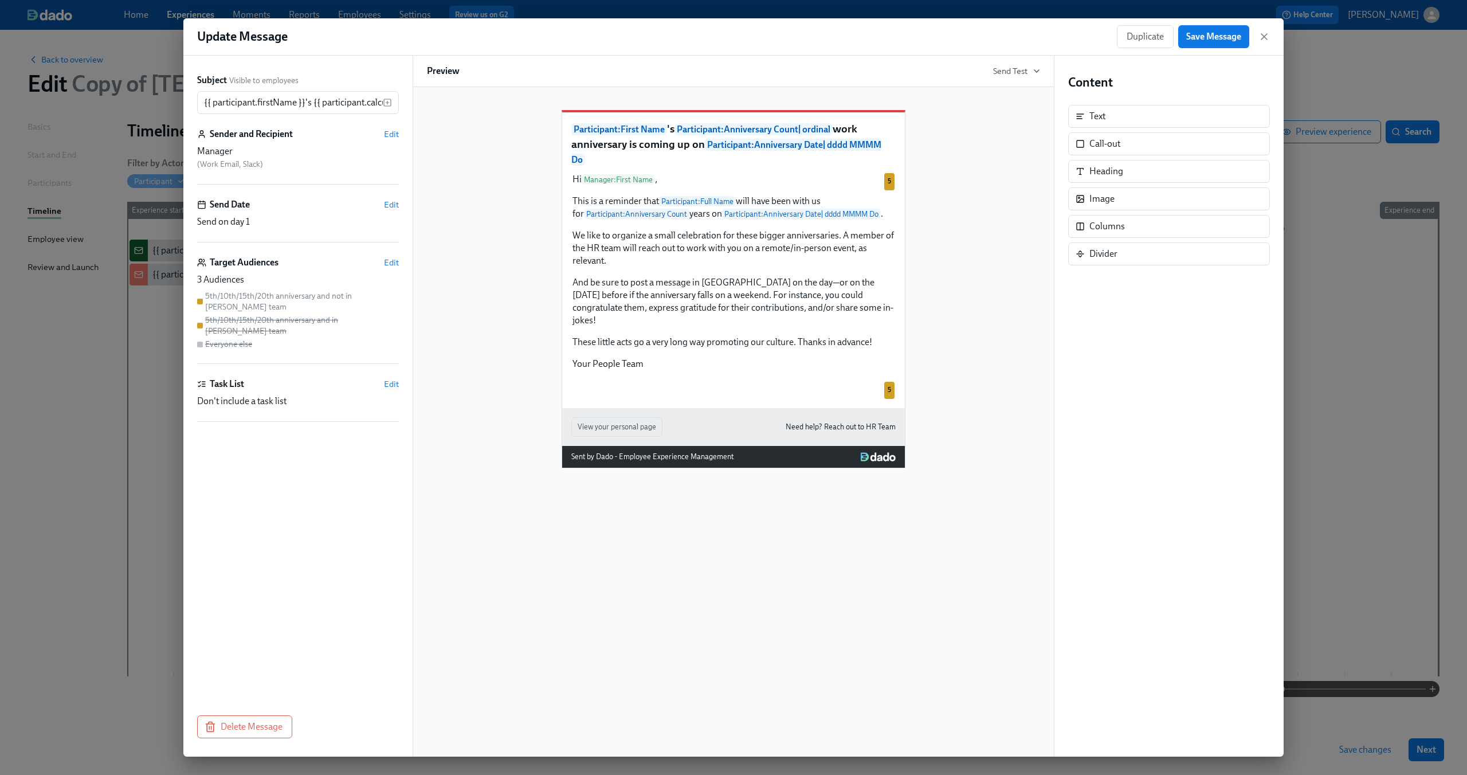
click at [986, 293] on div "Participant : First Name 's Participant : Anniversary Count | ordinal work anni…" at bounding box center [733, 280] width 613 height 376
click at [390, 262] on span "Edit" at bounding box center [391, 262] width 15 height 11
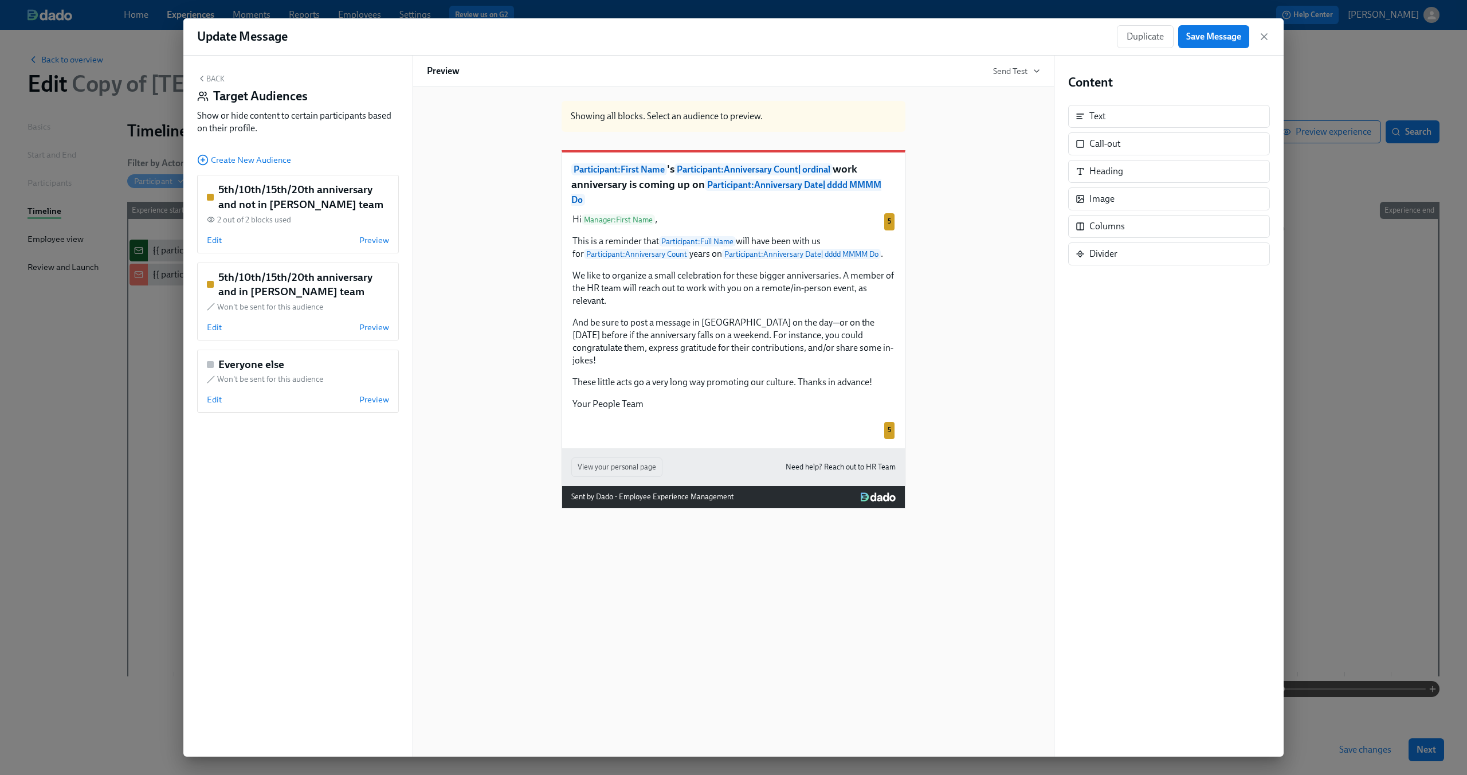
click at [1270, 41] on div "Update Message Duplicate Save Message" at bounding box center [733, 36] width 1100 height 37
click at [1259, 30] on div "Duplicate Save Message" at bounding box center [1193, 36] width 153 height 23
click at [1267, 36] on icon "button" at bounding box center [1263, 36] width 11 height 11
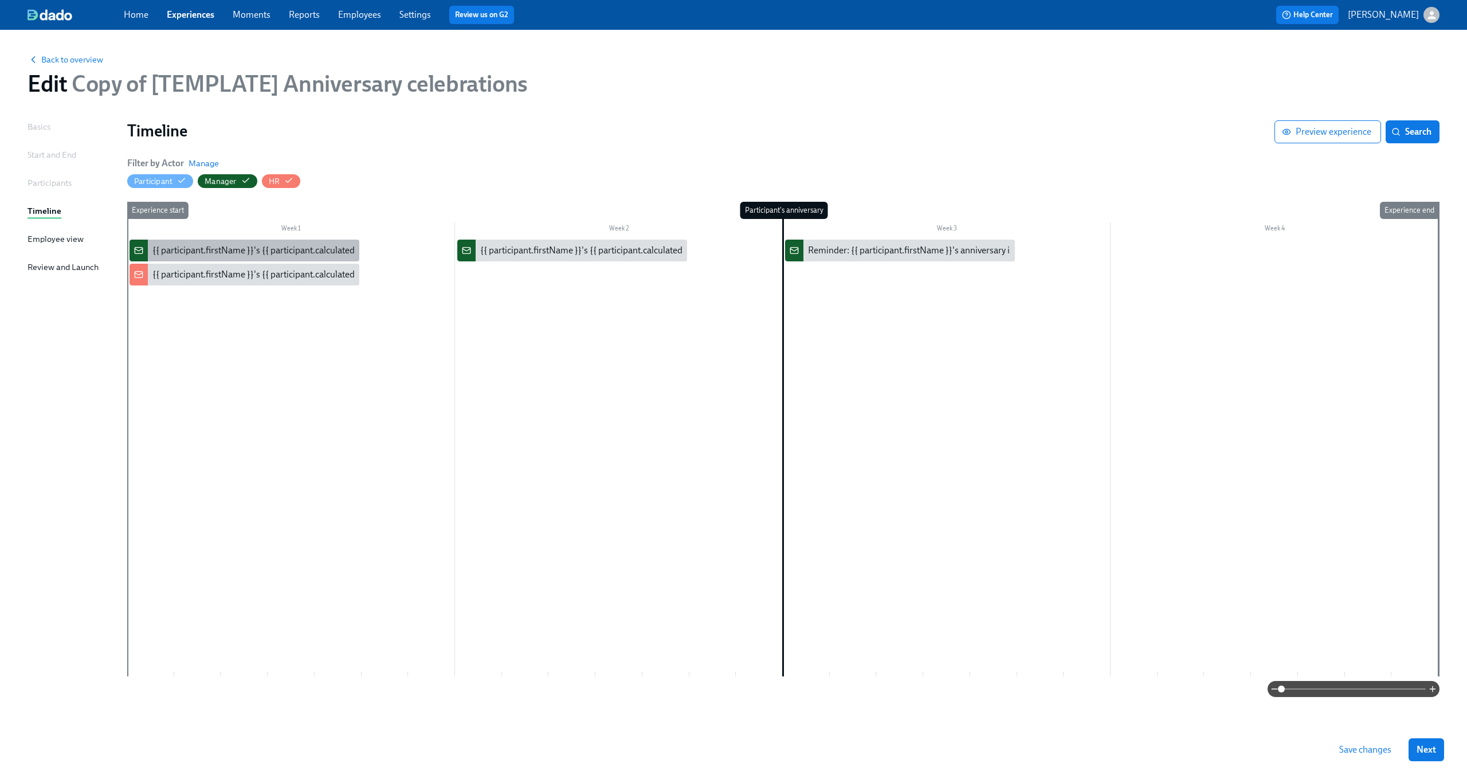
click at [241, 253] on div "{{ participant.firstName }}'s {{ participant.calculatedFields.anniversary.count…" at bounding box center [470, 250] width 637 height 13
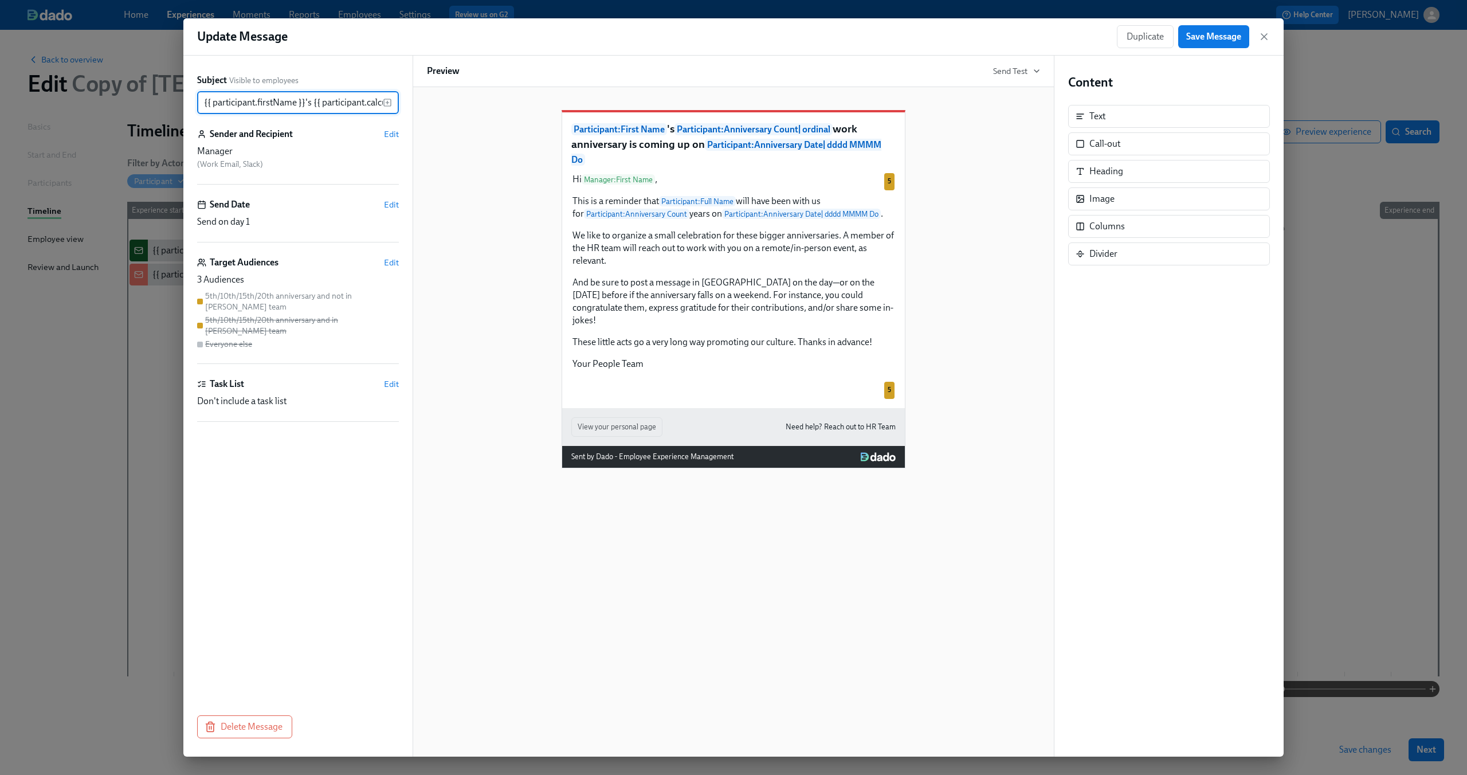
click at [1125, 524] on div "Content Text Call-out Heading Image Columns Divider" at bounding box center [1168, 406] width 229 height 701
click at [1260, 42] on div "Duplicate Save Message" at bounding box center [1193, 36] width 153 height 23
click at [1263, 38] on icon "button" at bounding box center [1264, 37] width 6 height 6
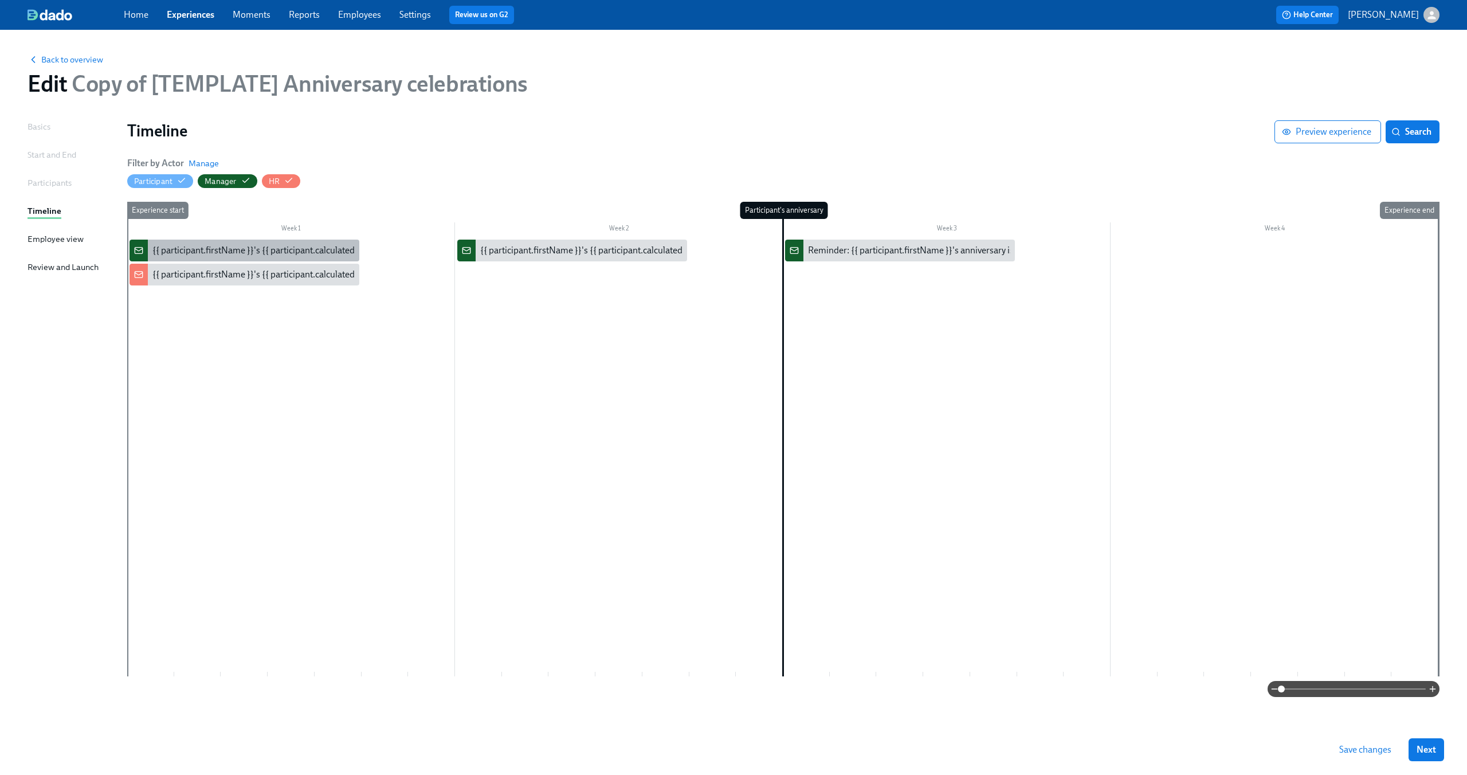
click at [320, 249] on div "{{ participant.firstName }}'s {{ participant.calculatedFields.anniversary.count…" at bounding box center [470, 250] width 637 height 13
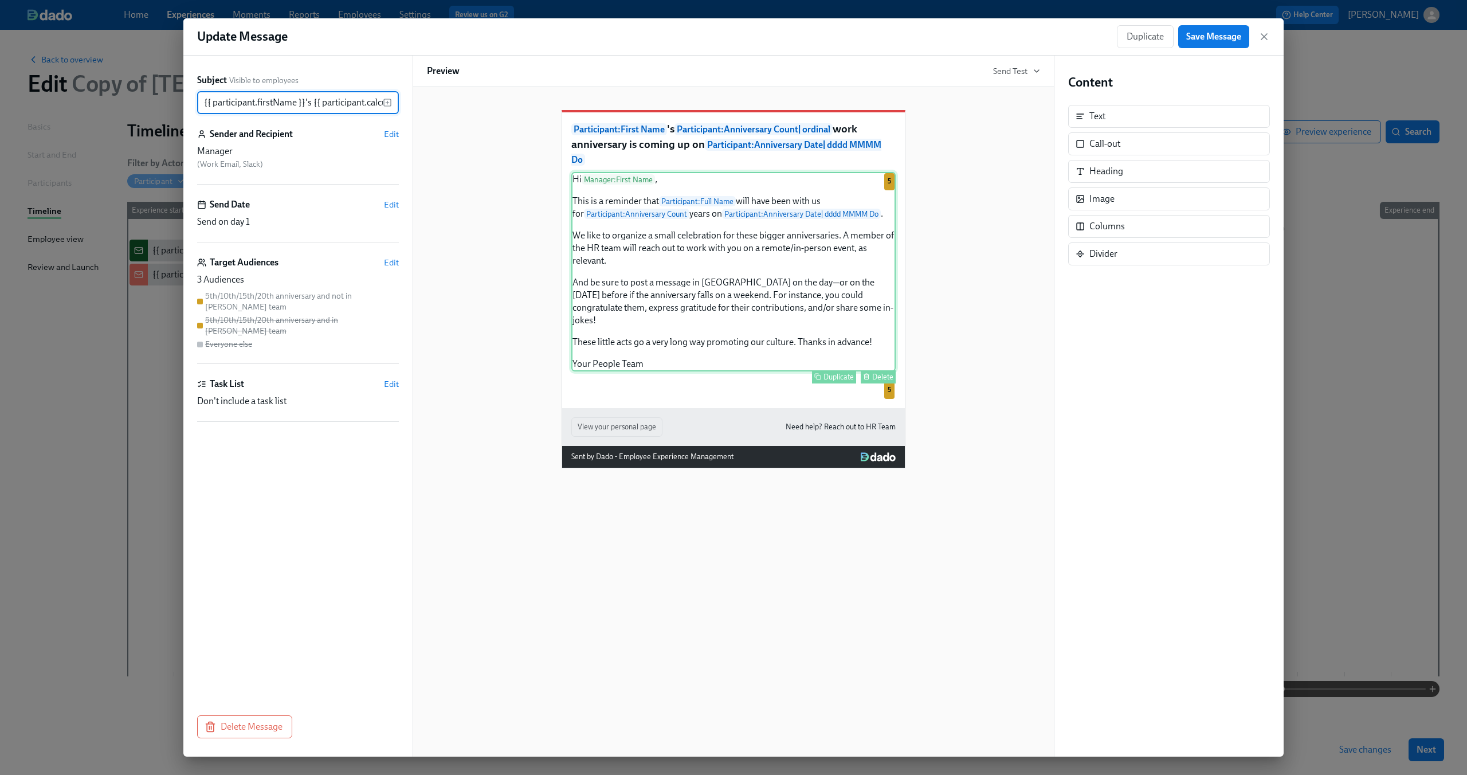
scroll to position [0, 559]
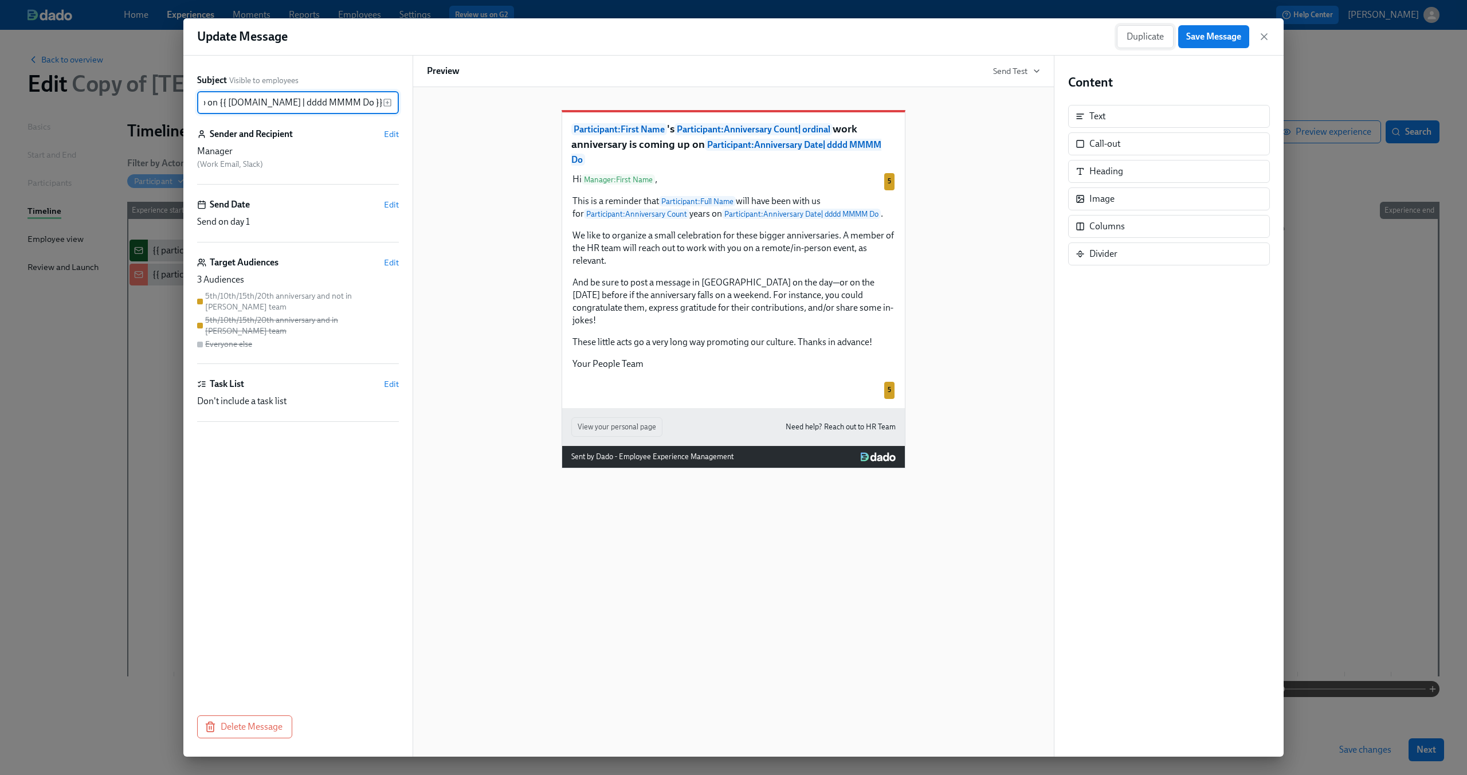
click at [1151, 37] on span "Duplicate" at bounding box center [1144, 36] width 37 height 11
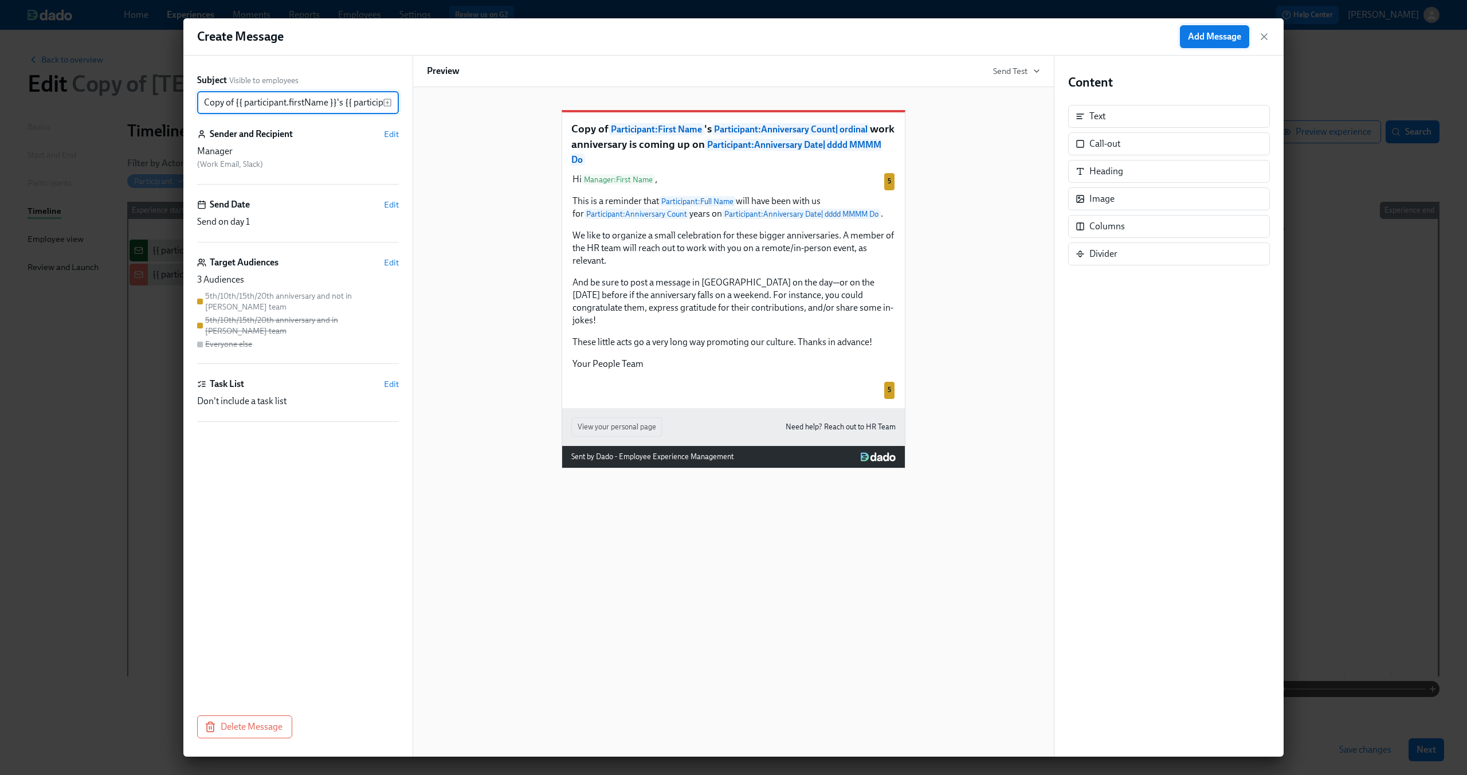
scroll to position [0, 590]
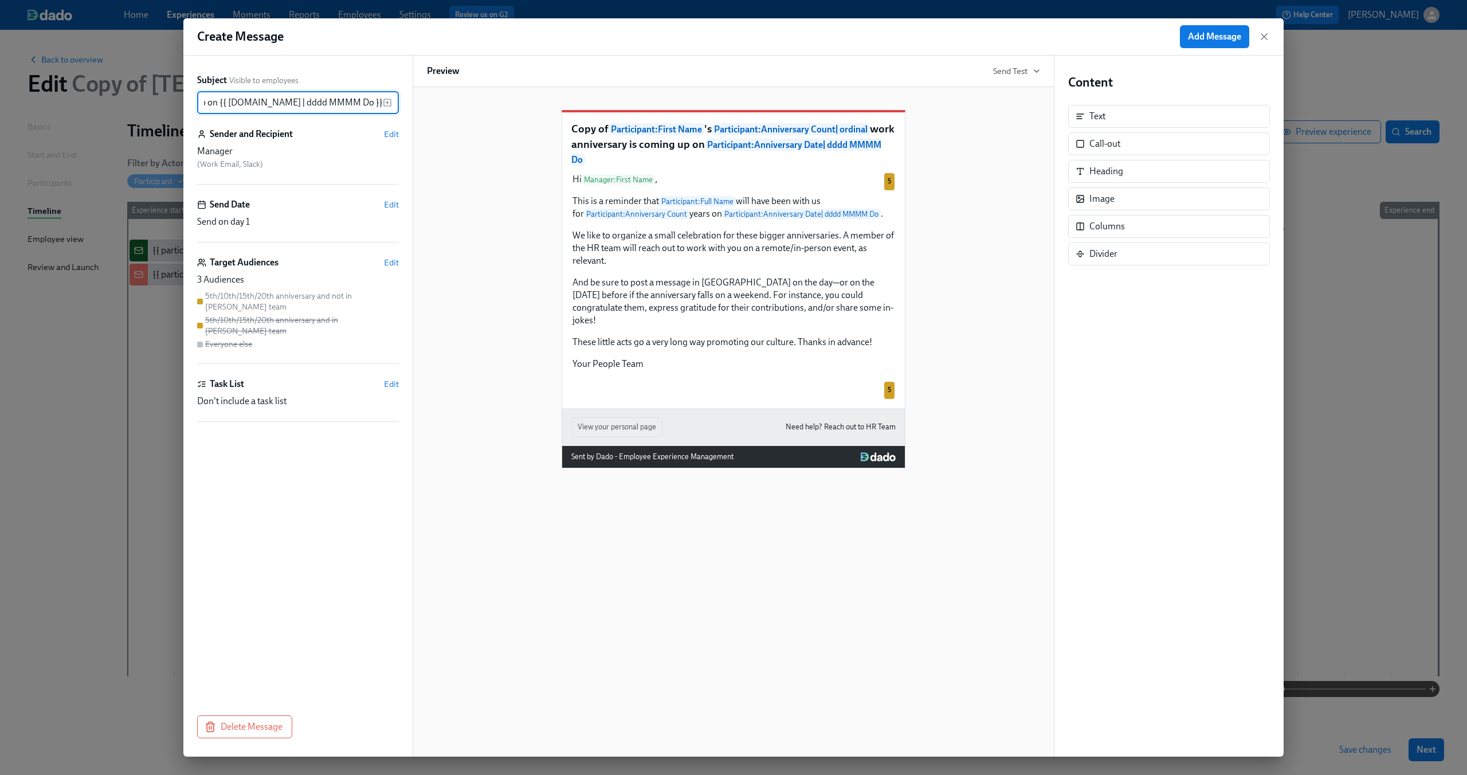
click at [217, 105] on input "Copy of {{ participant.firstName }}'s {{ participant.calculatedFields.anniversa…" at bounding box center [290, 102] width 186 height 23
drag, startPoint x: 223, startPoint y: 100, endPoint x: 147, endPoint y: 99, distance: 76.8
click at [147, 99] on div "Create Message Add Message Subject Visible to employees Copy of {{ participant.…" at bounding box center [733, 387] width 1467 height 775
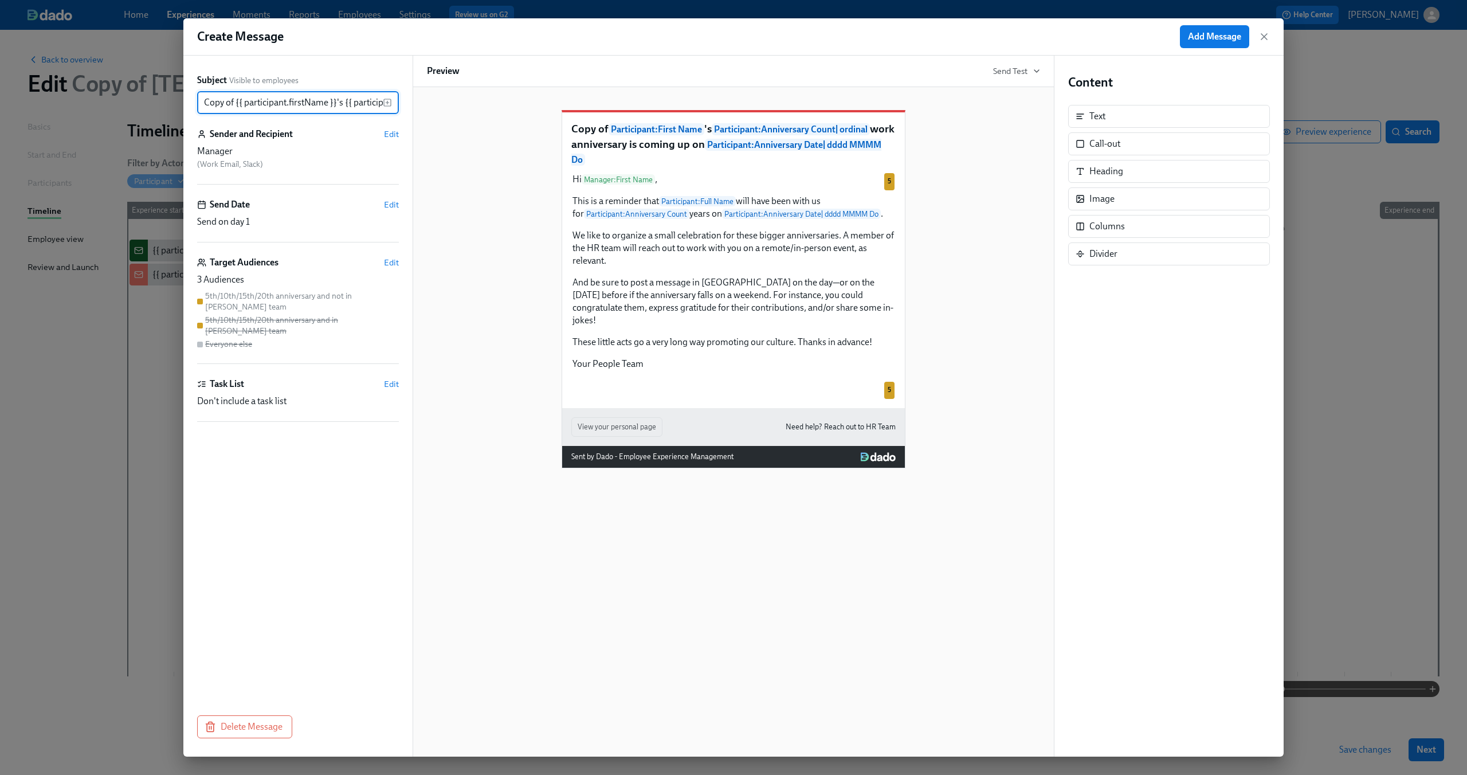
click at [222, 99] on input "Copy of {{ participant.firstName }}'s {{ participant.calculatedFields.anniversa…" at bounding box center [290, 102] width 186 height 23
drag, startPoint x: 236, startPoint y: 100, endPoint x: 152, endPoint y: 99, distance: 84.2
click at [152, 99] on div "Create Message Add Message Subject Visible to employees Copy of {{ participant.…" at bounding box center [733, 387] width 1467 height 775
type input "{{ participant.firstName }}'s {{ participant.calculatedFields.anniversary.count…"
click at [389, 130] on span "Edit" at bounding box center [391, 133] width 15 height 11
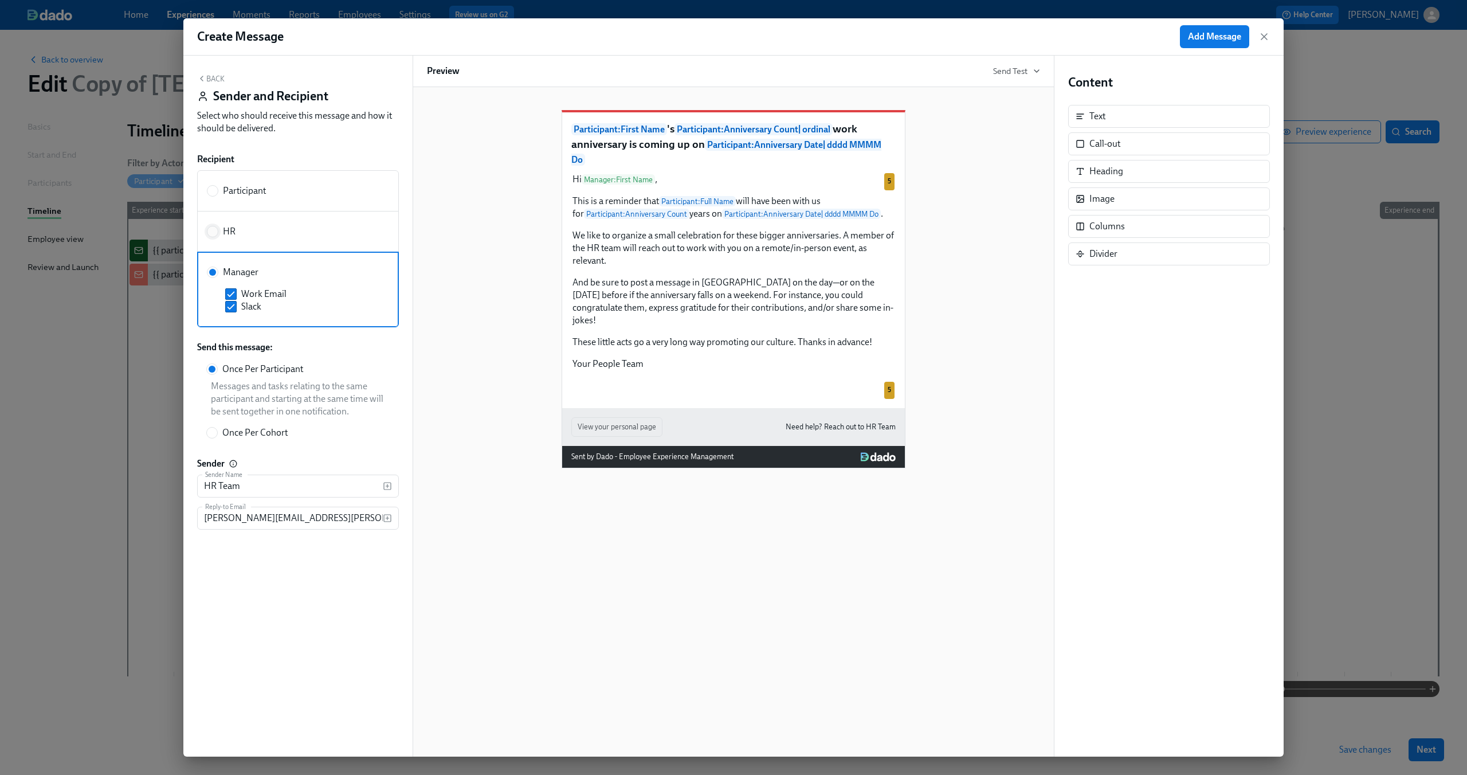
click at [217, 236] on input "HR" at bounding box center [212, 231] width 10 height 10
radio input "true"
click at [228, 272] on span at bounding box center [230, 265] width 11 height 11
click at [228, 271] on input "Slack" at bounding box center [231, 266] width 10 height 10
checkbox input "true"
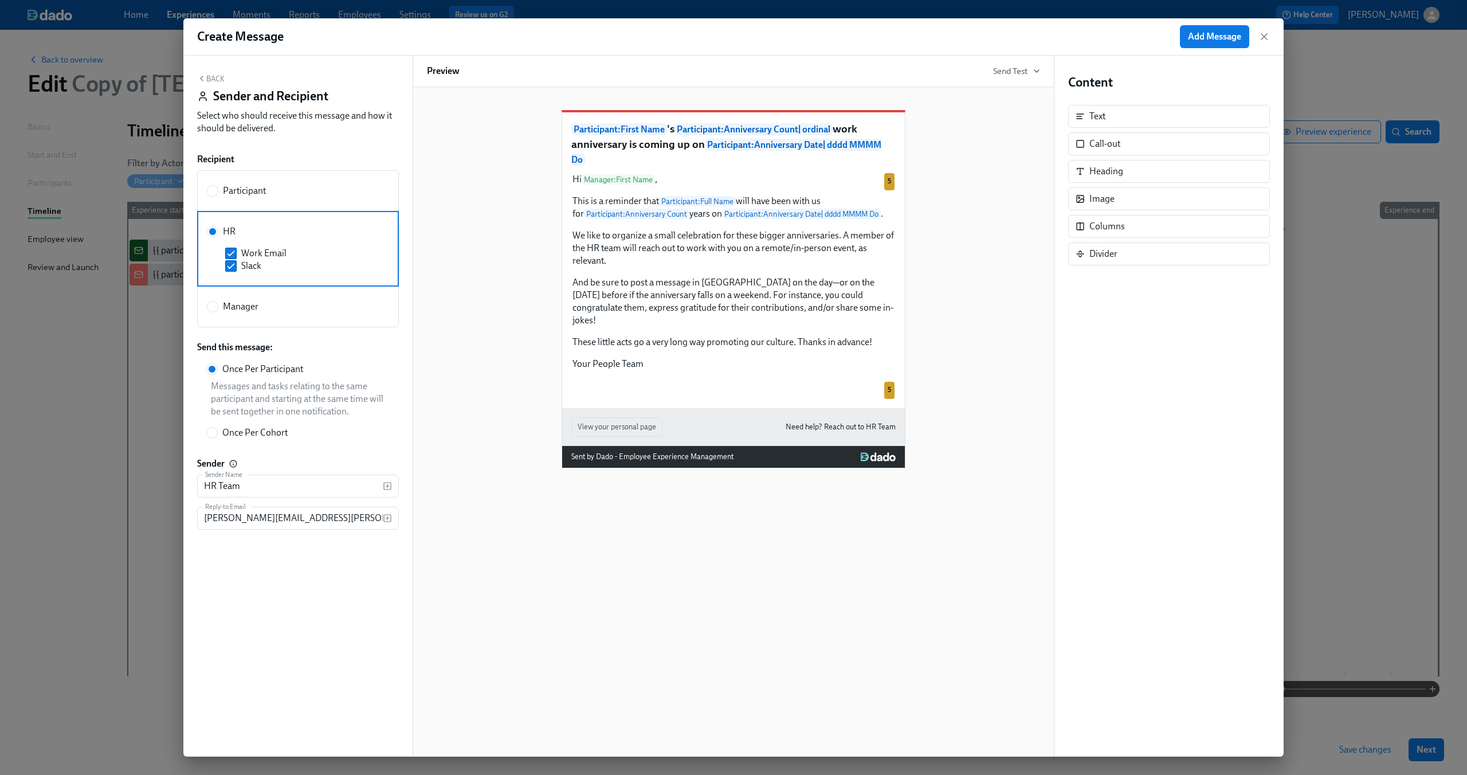
click at [460, 333] on div "Participant : First Name 's Participant : Anniversary Count | ordinal work anni…" at bounding box center [733, 280] width 613 height 376
click at [209, 78] on button "Back" at bounding box center [210, 78] width 27 height 9
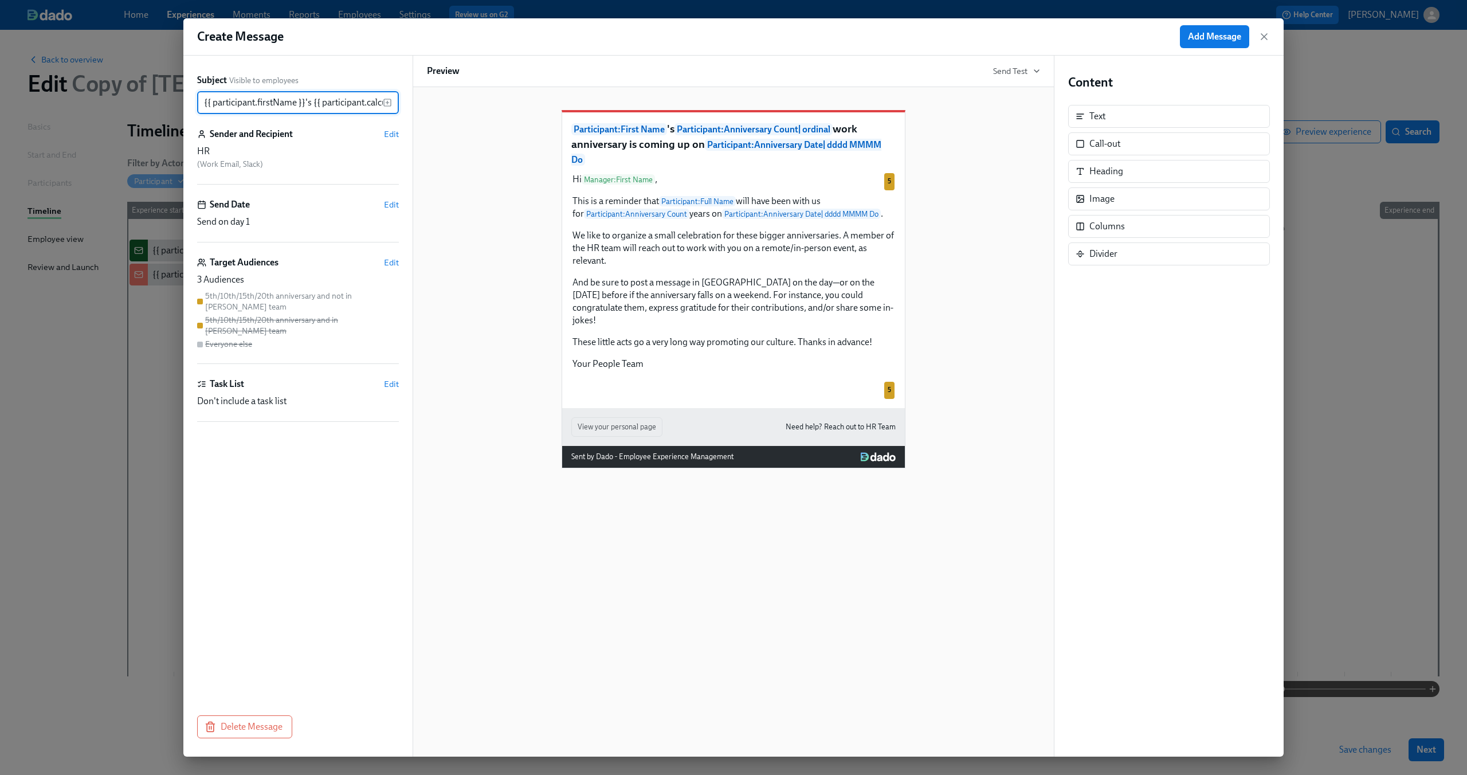
scroll to position [0, 559]
click at [391, 259] on span "Edit" at bounding box center [391, 262] width 15 height 11
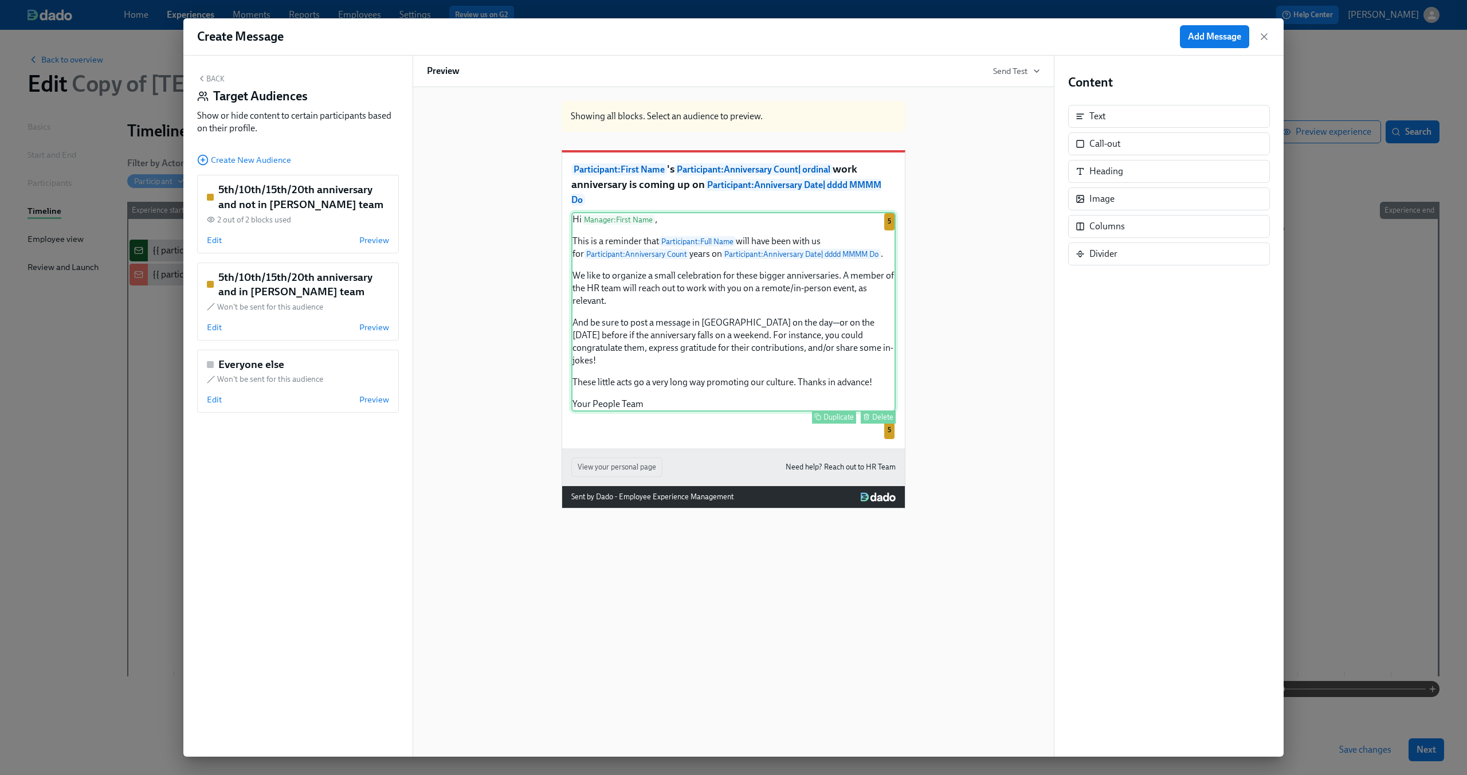
click at [674, 321] on div "Hi Manager : First Name , This is a reminder that Participant : Full Name will …" at bounding box center [733, 311] width 324 height 199
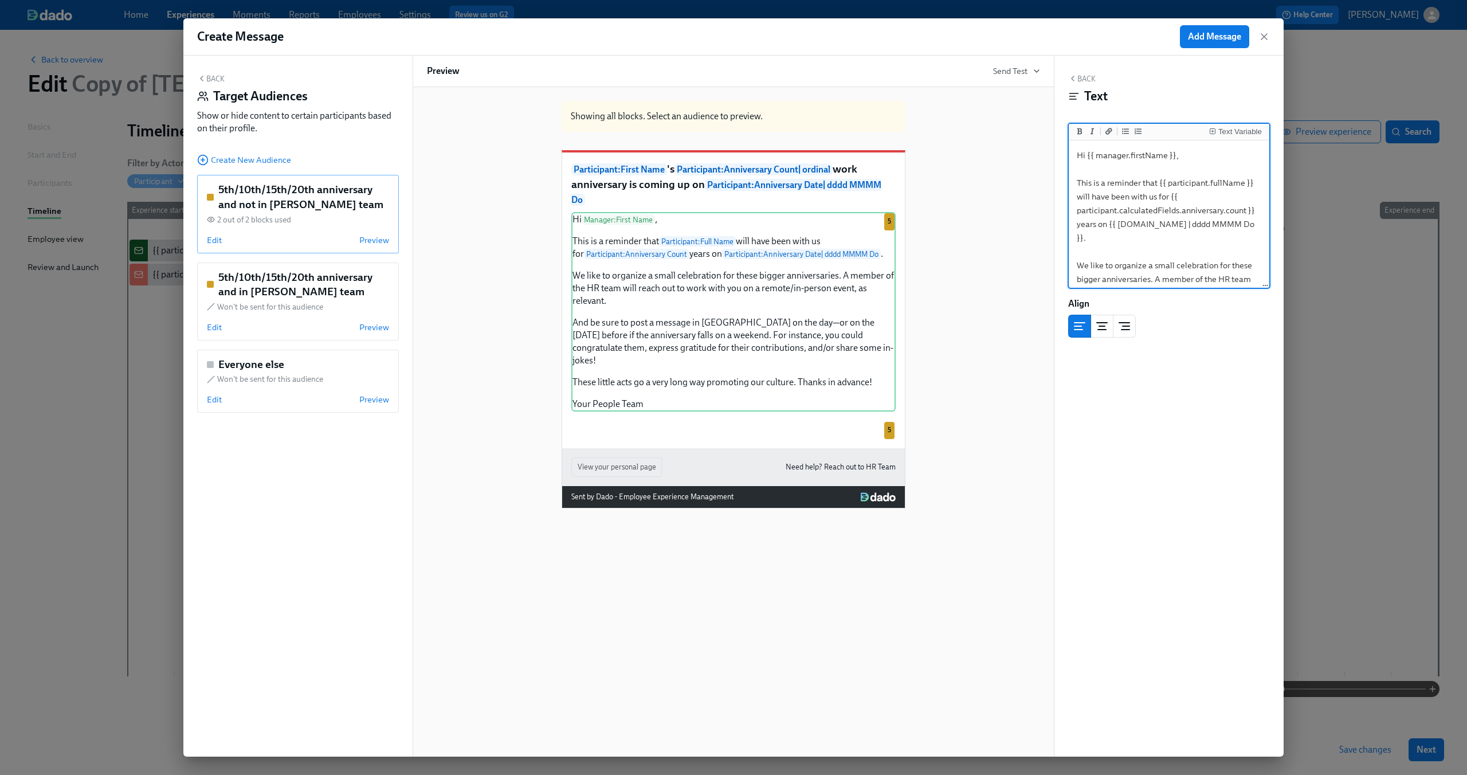
click at [259, 239] on div "Edit Preview" at bounding box center [298, 239] width 182 height 11
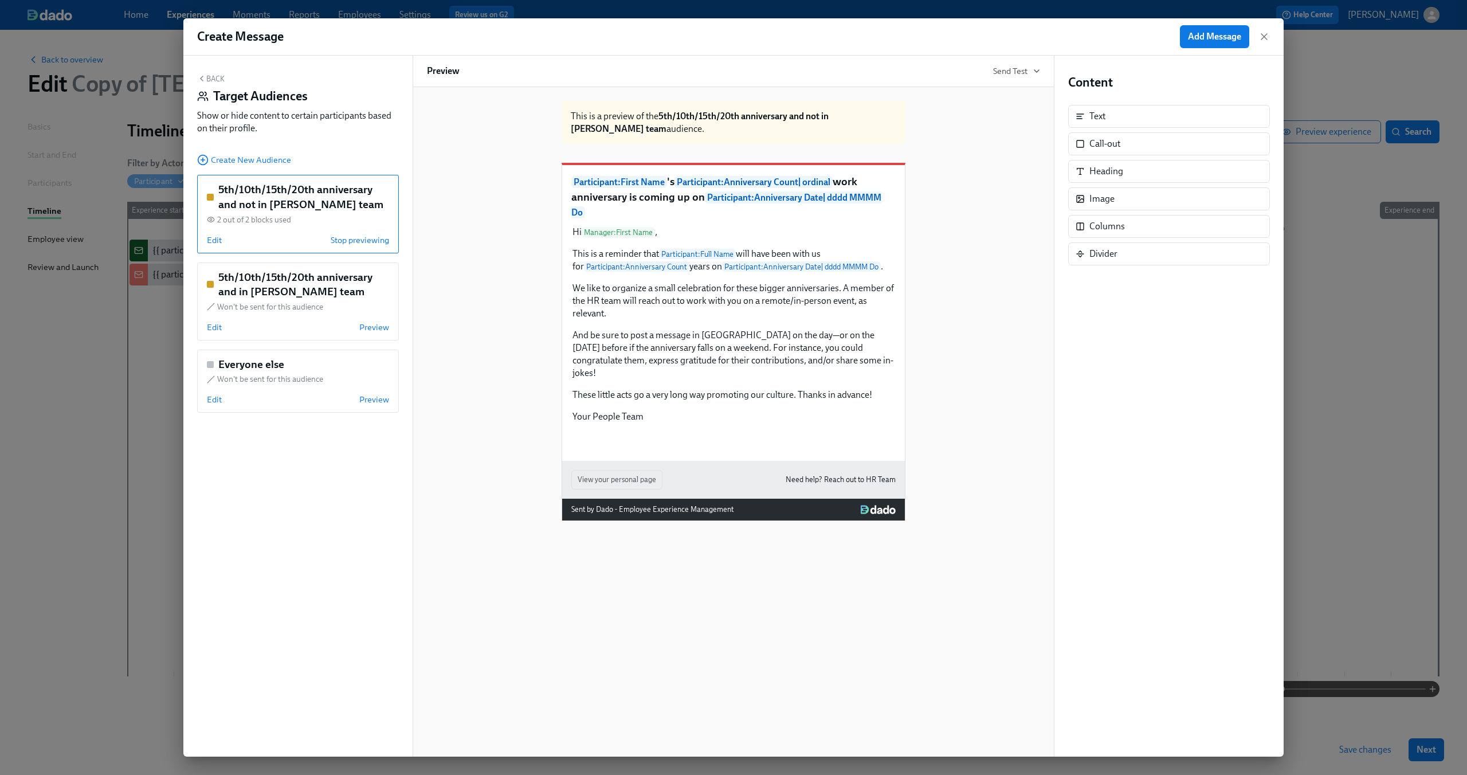
click at [724, 289] on div "Hi Manager : First Name , This is a reminder that Participant : Full Name will …" at bounding box center [733, 324] width 324 height 199
click at [218, 238] on span "Edit" at bounding box center [214, 239] width 15 height 11
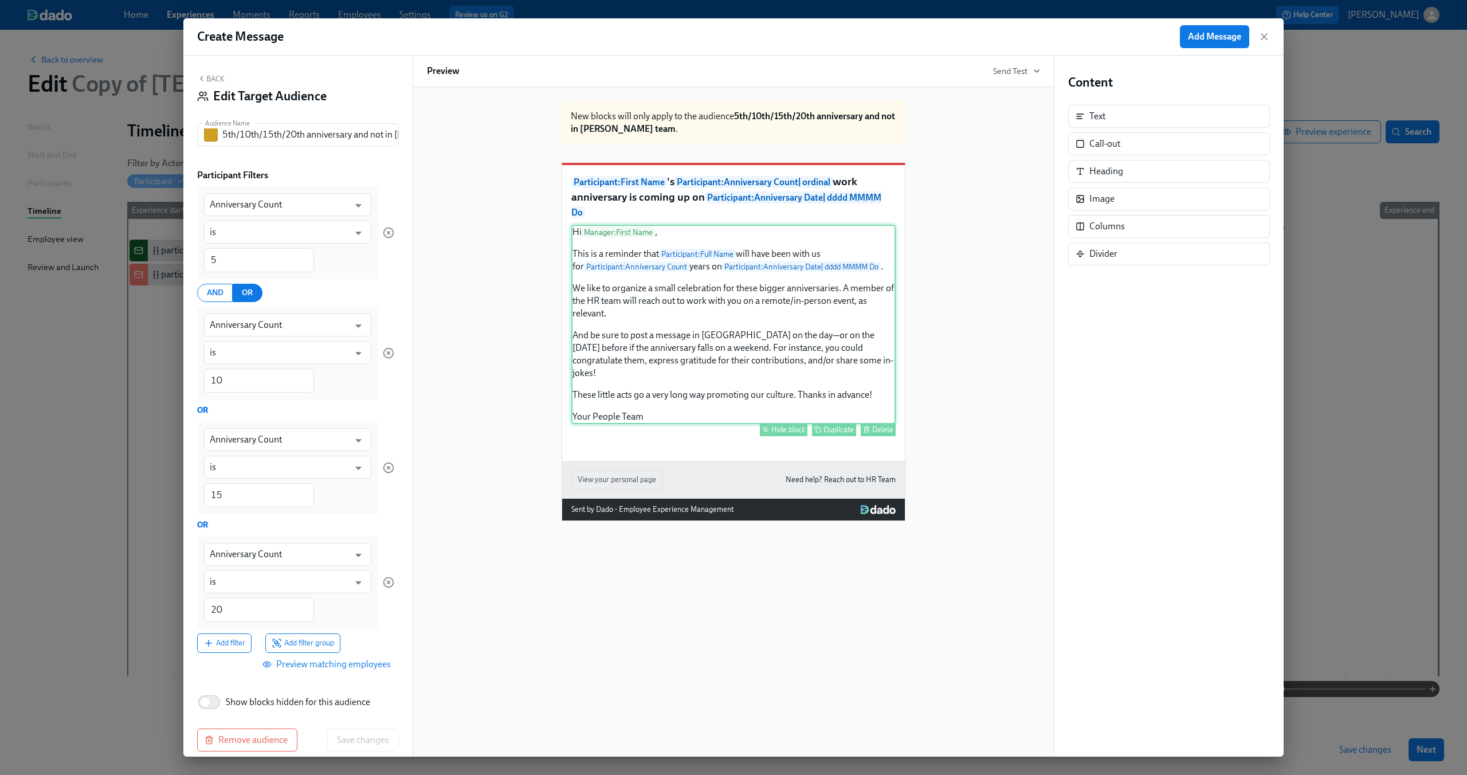
click at [668, 311] on div "Hi Manager : First Name , This is a reminder that Participant : Full Name will …" at bounding box center [733, 324] width 324 height 199
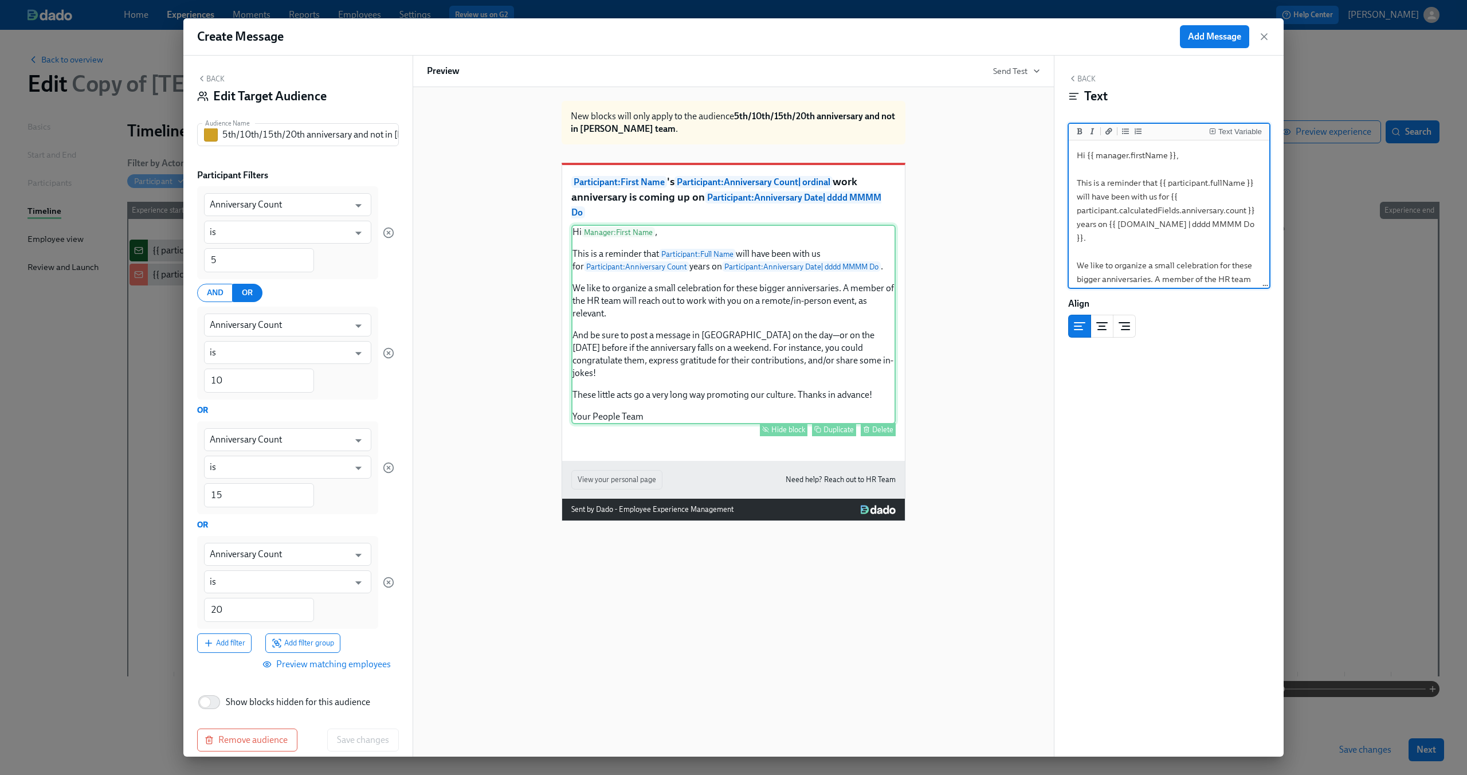
click at [784, 429] on div "Hide block" at bounding box center [788, 429] width 34 height 9
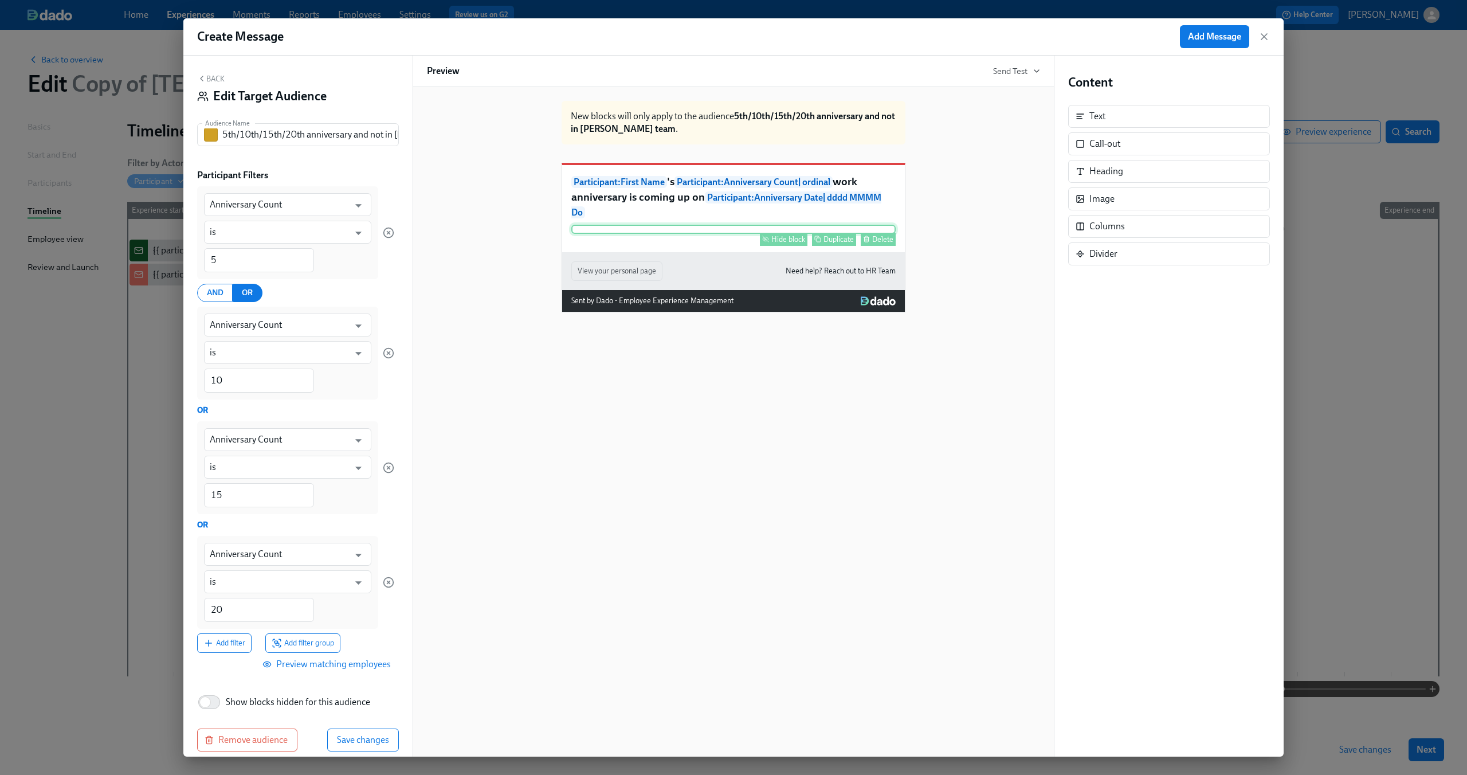
click at [787, 234] on div "Hide block Duplicate Delete" at bounding box center [733, 229] width 324 height 9
click at [787, 243] on div "Hide block" at bounding box center [788, 239] width 34 height 9
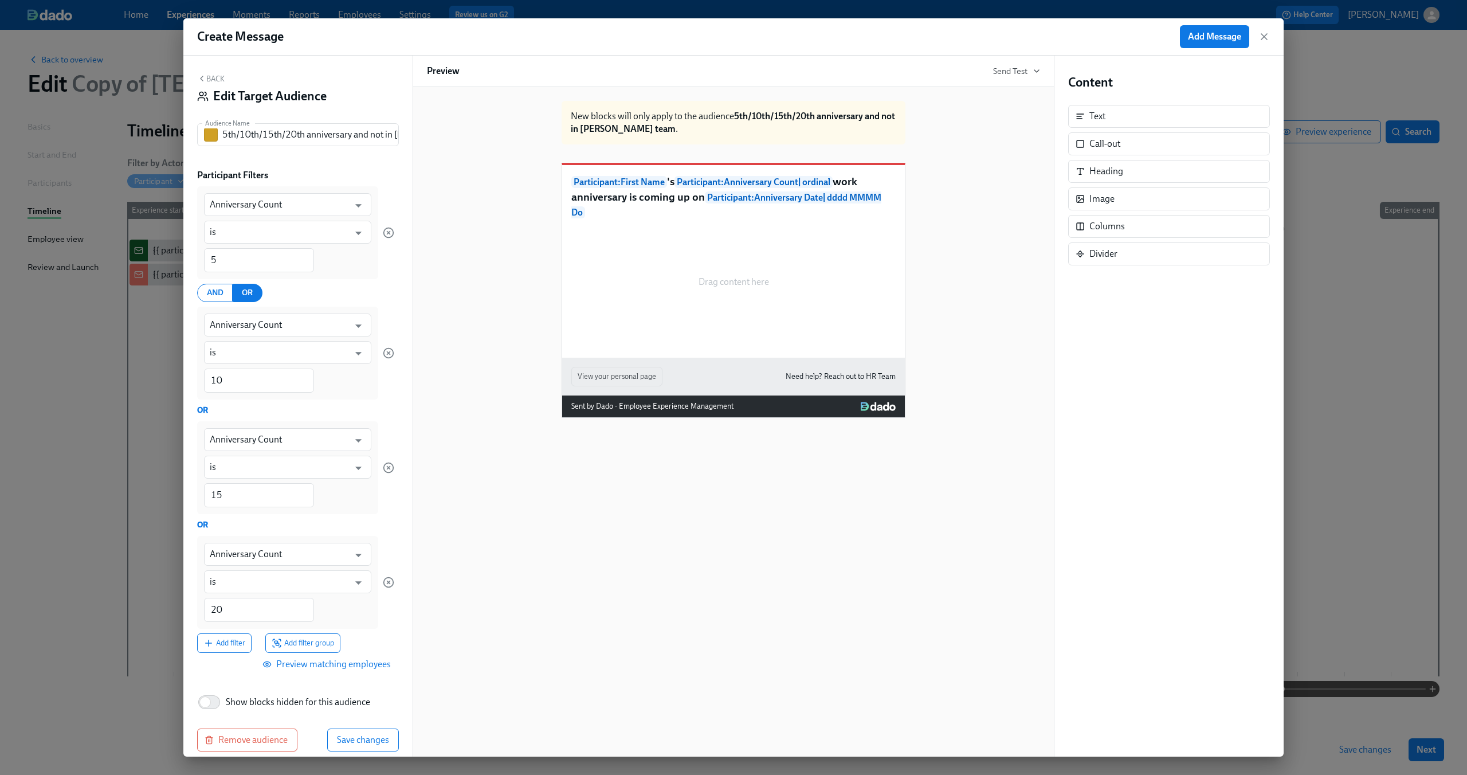
click at [458, 280] on div "New blocks will only apply to the audience 5th/10th/15th/20th anniversary and n…" at bounding box center [733, 255] width 613 height 326
click at [211, 83] on button "Back" at bounding box center [210, 78] width 27 height 9
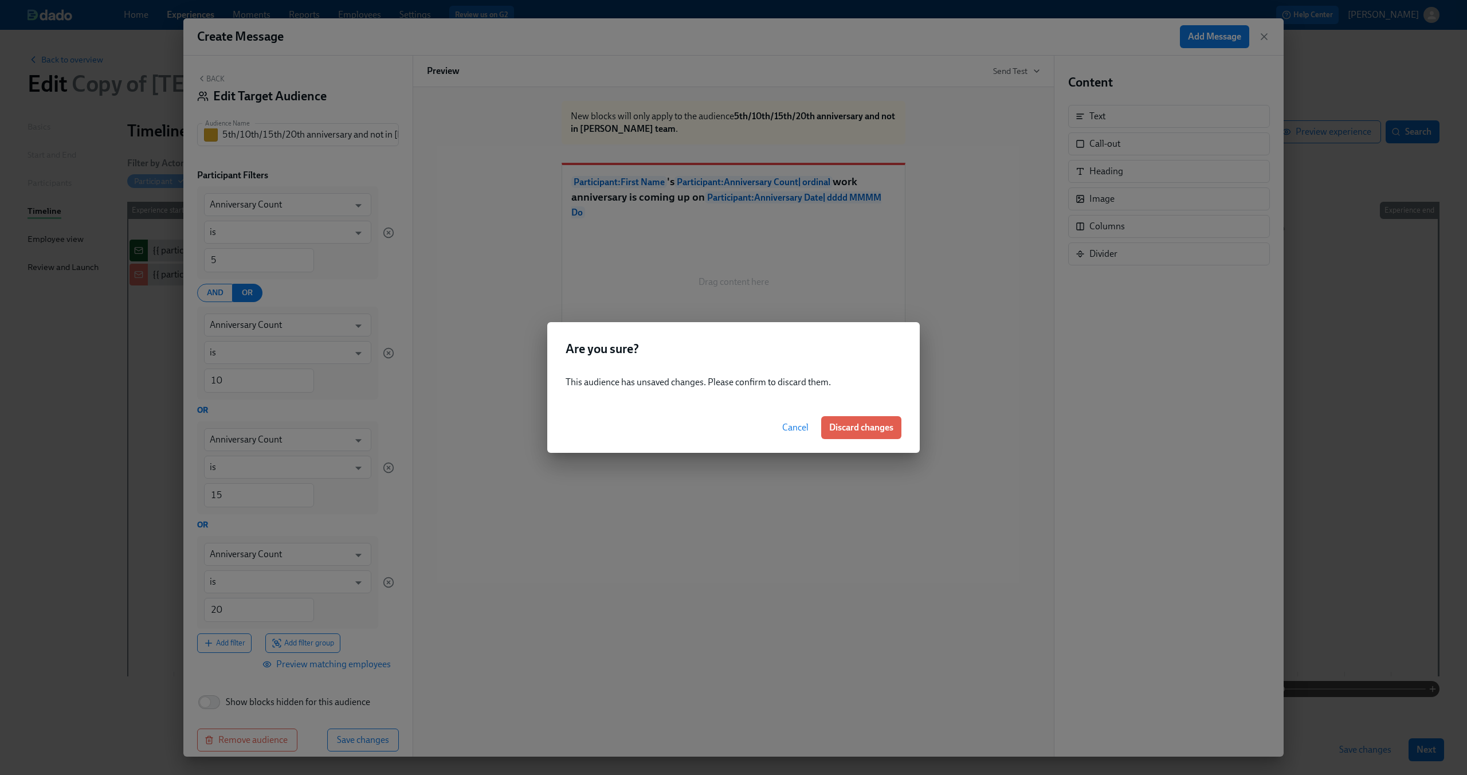
click at [799, 423] on span "Cancel" at bounding box center [795, 427] width 26 height 11
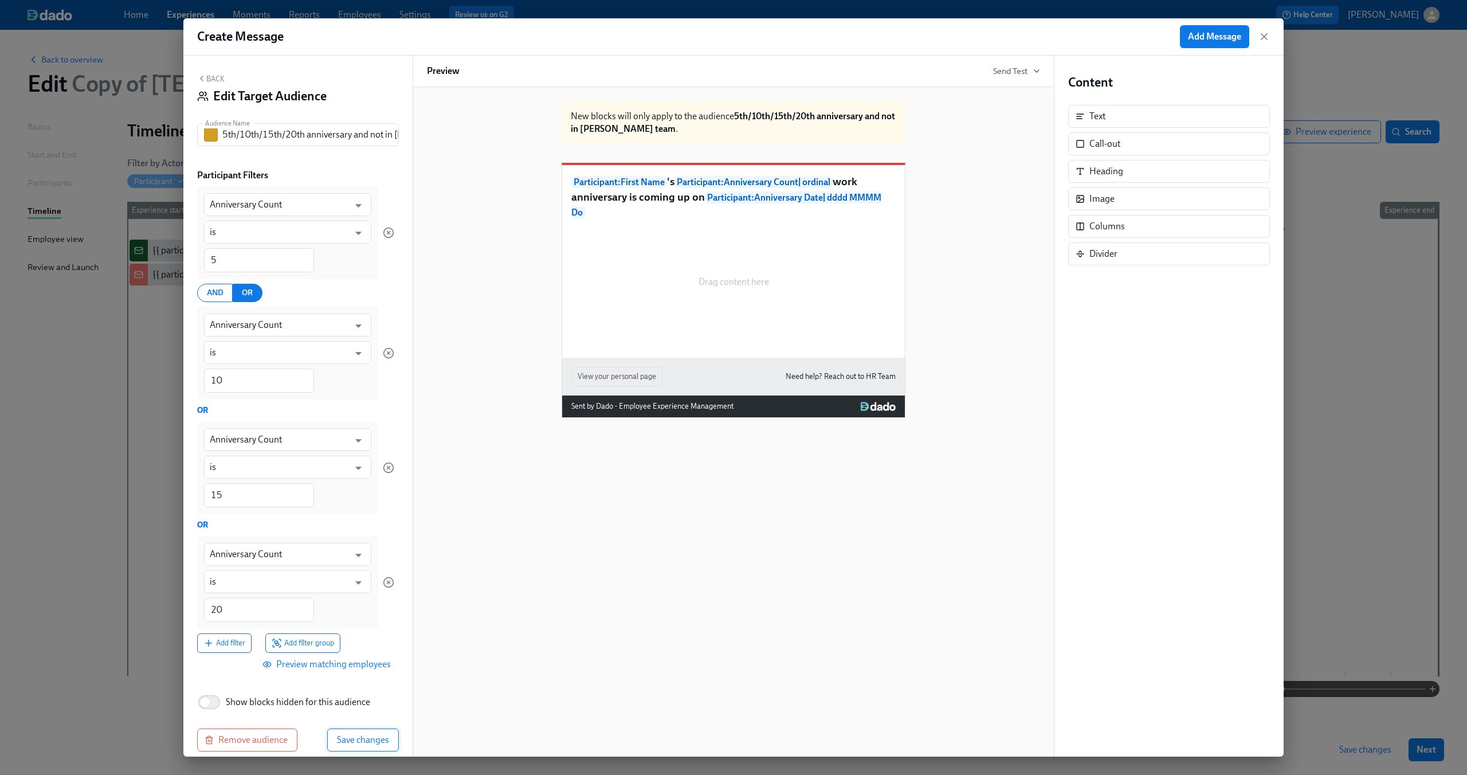
click at [346, 738] on span "Save changes" at bounding box center [363, 739] width 52 height 11
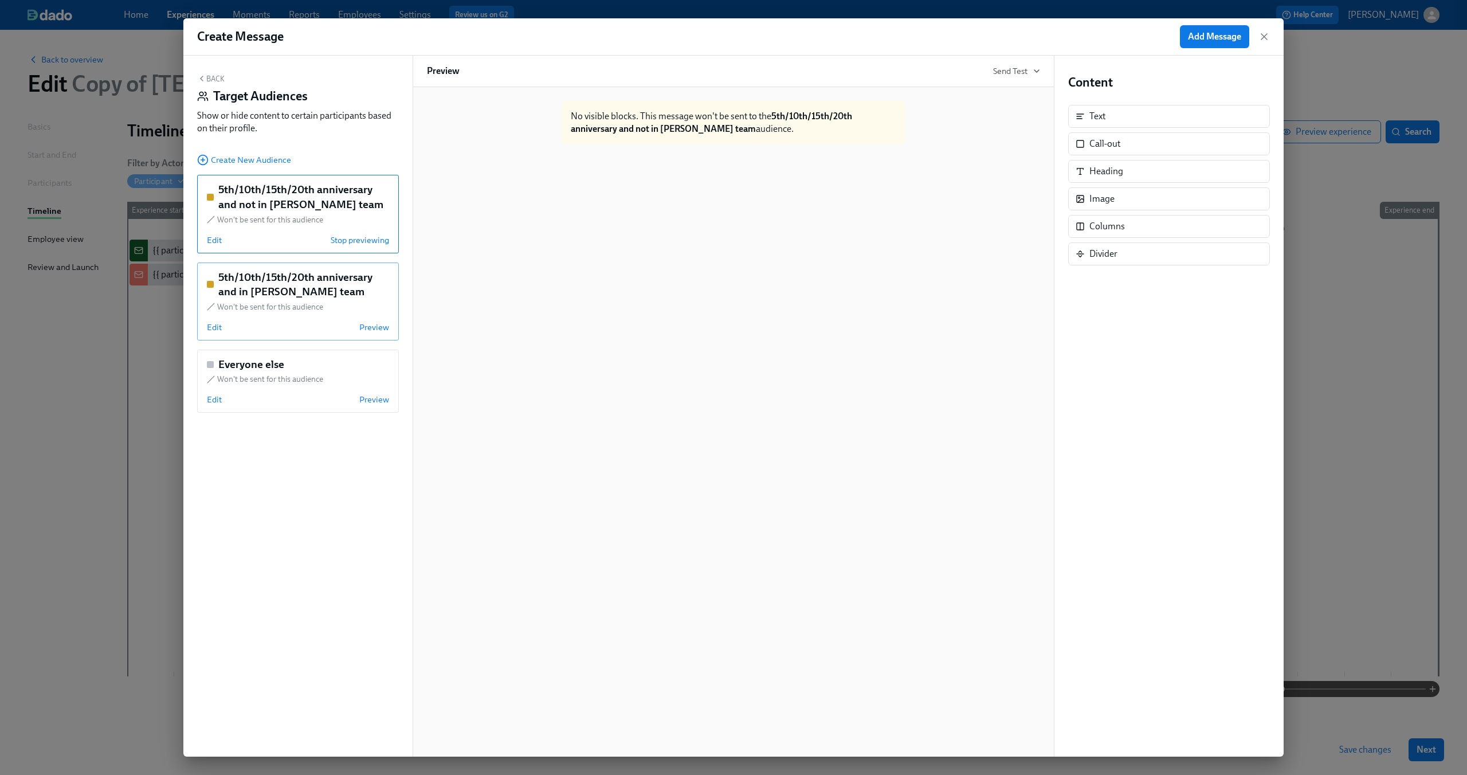
click at [291, 325] on div "Edit Preview" at bounding box center [298, 326] width 182 height 11
click at [215, 332] on span "Edit" at bounding box center [214, 326] width 15 height 11
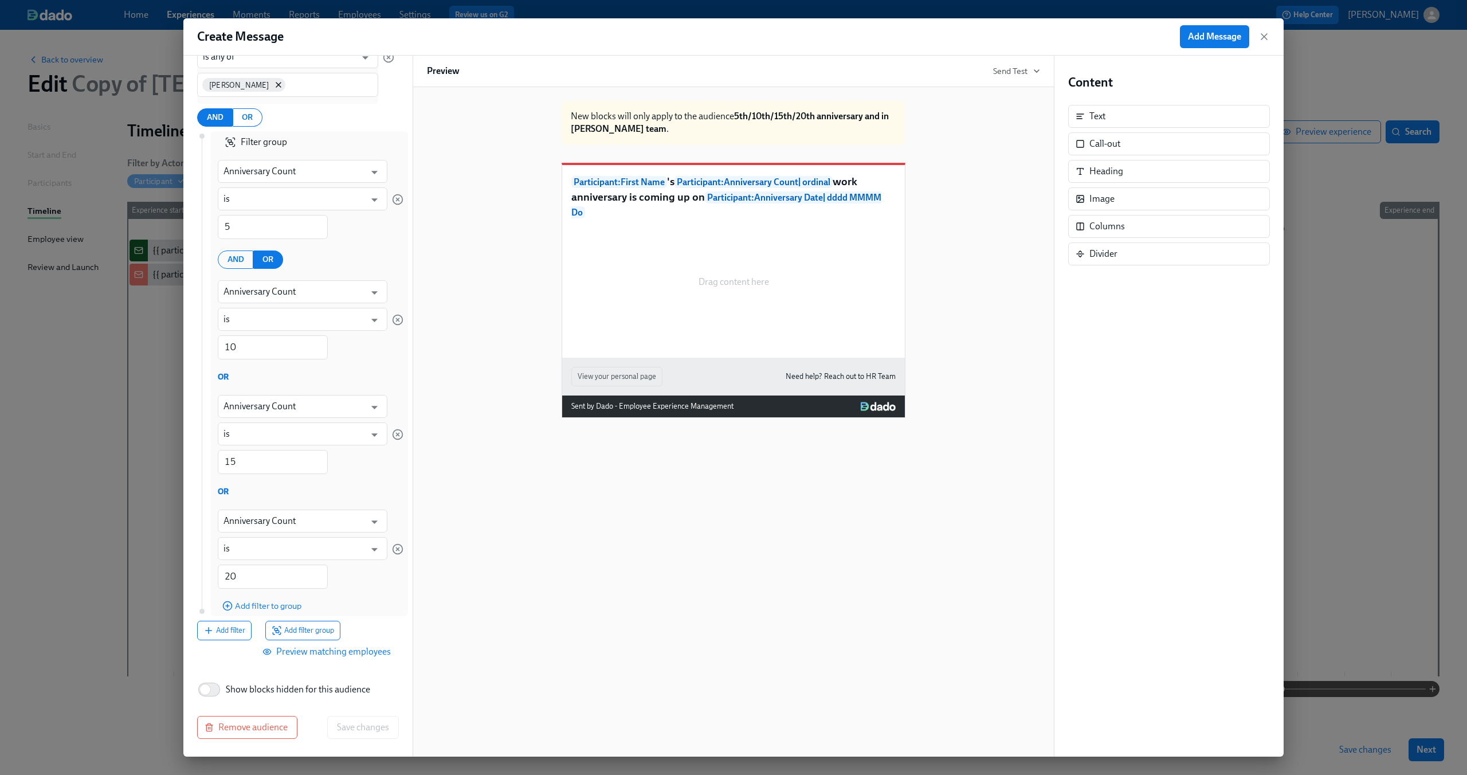
scroll to position [176, 0]
click at [215, 684] on input "Show blocks hidden for this audience" at bounding box center [205, 688] width 76 height 25
checkbox input "true"
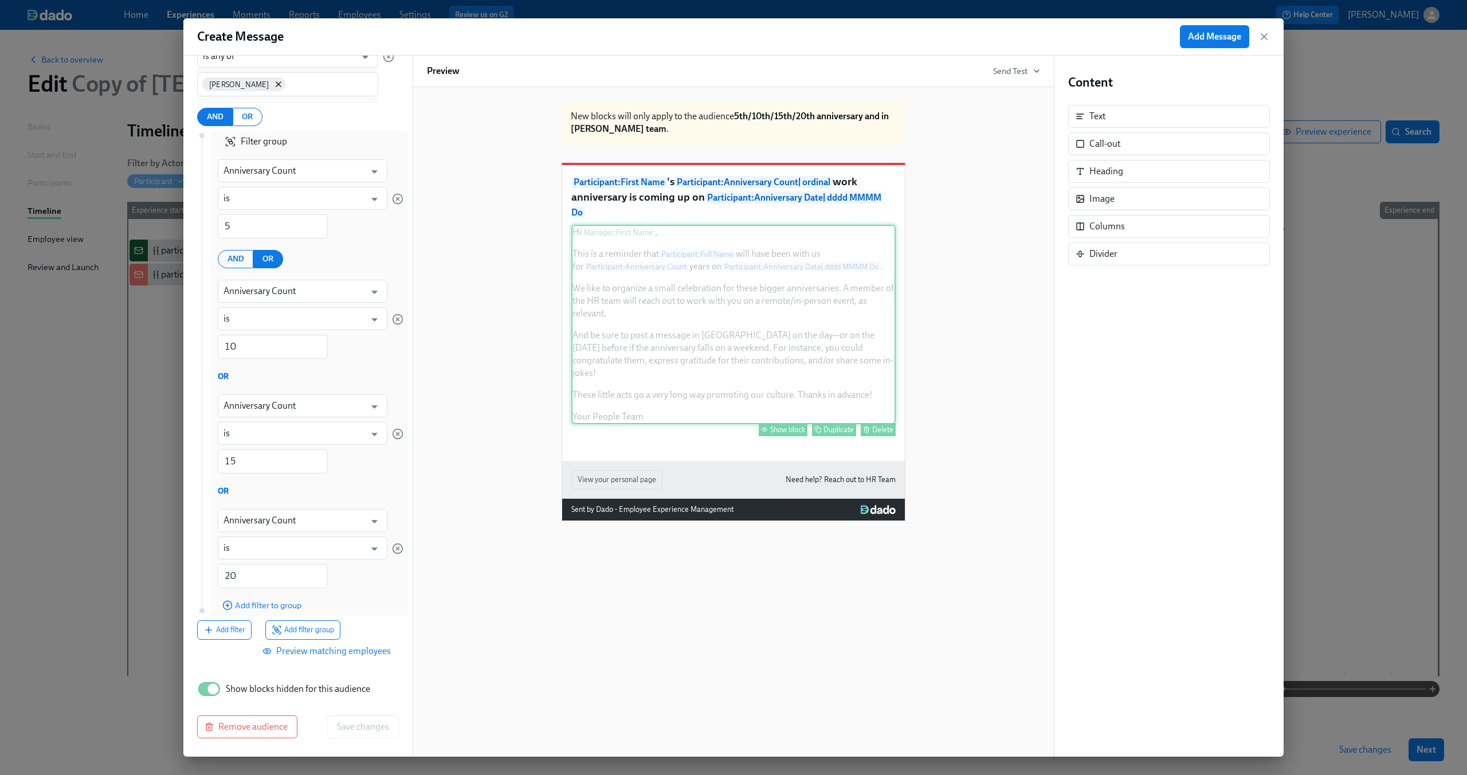
click at [626, 289] on div "Hi Manager : First Name , This is a reminder that Participant : Full Name will …" at bounding box center [733, 324] width 324 height 199
click at [779, 371] on div "Hi Manager : First Name , This is a reminder that Participant : Full Name will …" at bounding box center [733, 324] width 324 height 199
click at [785, 433] on div "Show block" at bounding box center [787, 429] width 35 height 9
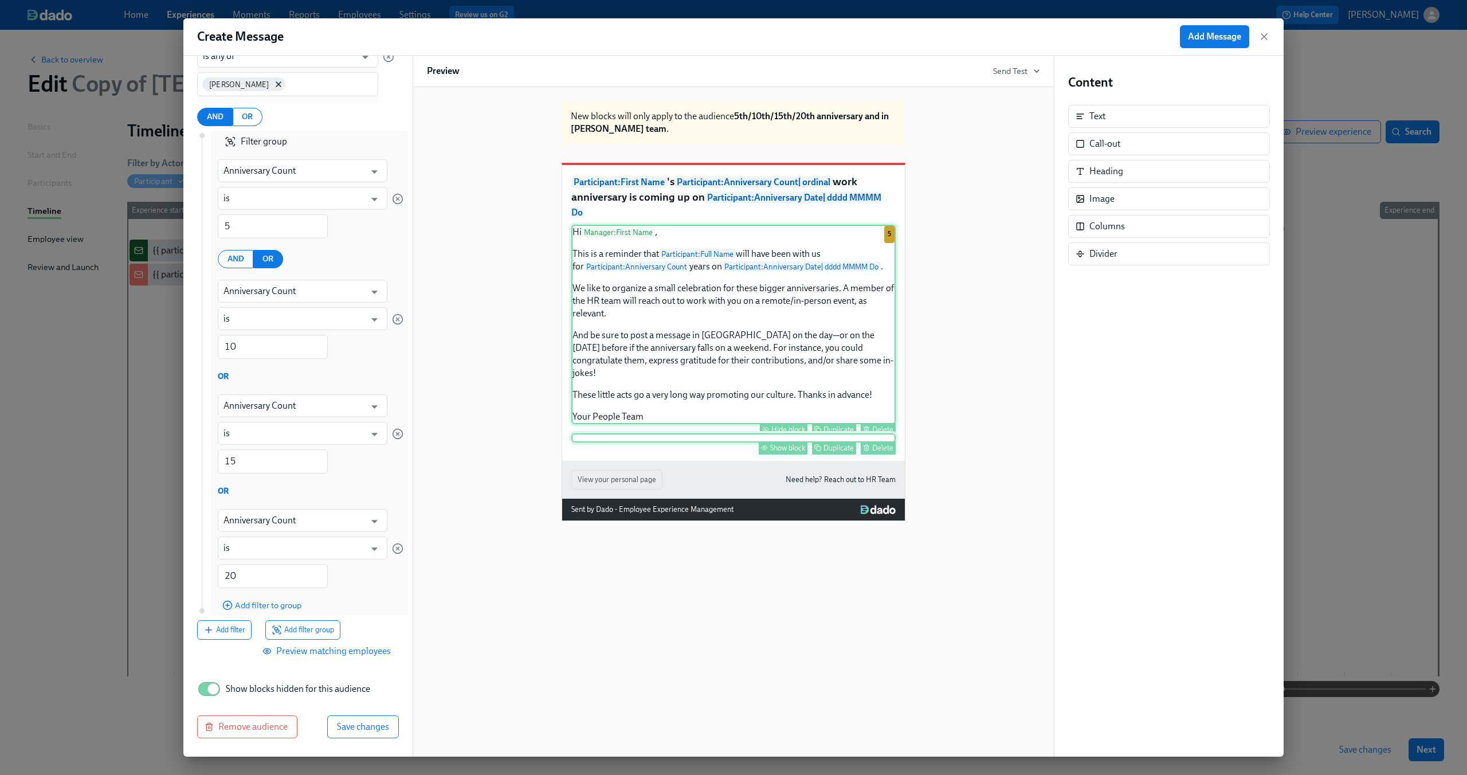
click at [775, 442] on div "Show block Duplicate Delete" at bounding box center [733, 437] width 324 height 9
click at [779, 452] on div "Show block" at bounding box center [787, 447] width 35 height 9
click at [515, 463] on div "New blocks will only apply to the audience 5th/10th/15th/20th anniversary and i…" at bounding box center [733, 306] width 613 height 429
click at [340, 732] on button "Save changes" at bounding box center [363, 726] width 72 height 23
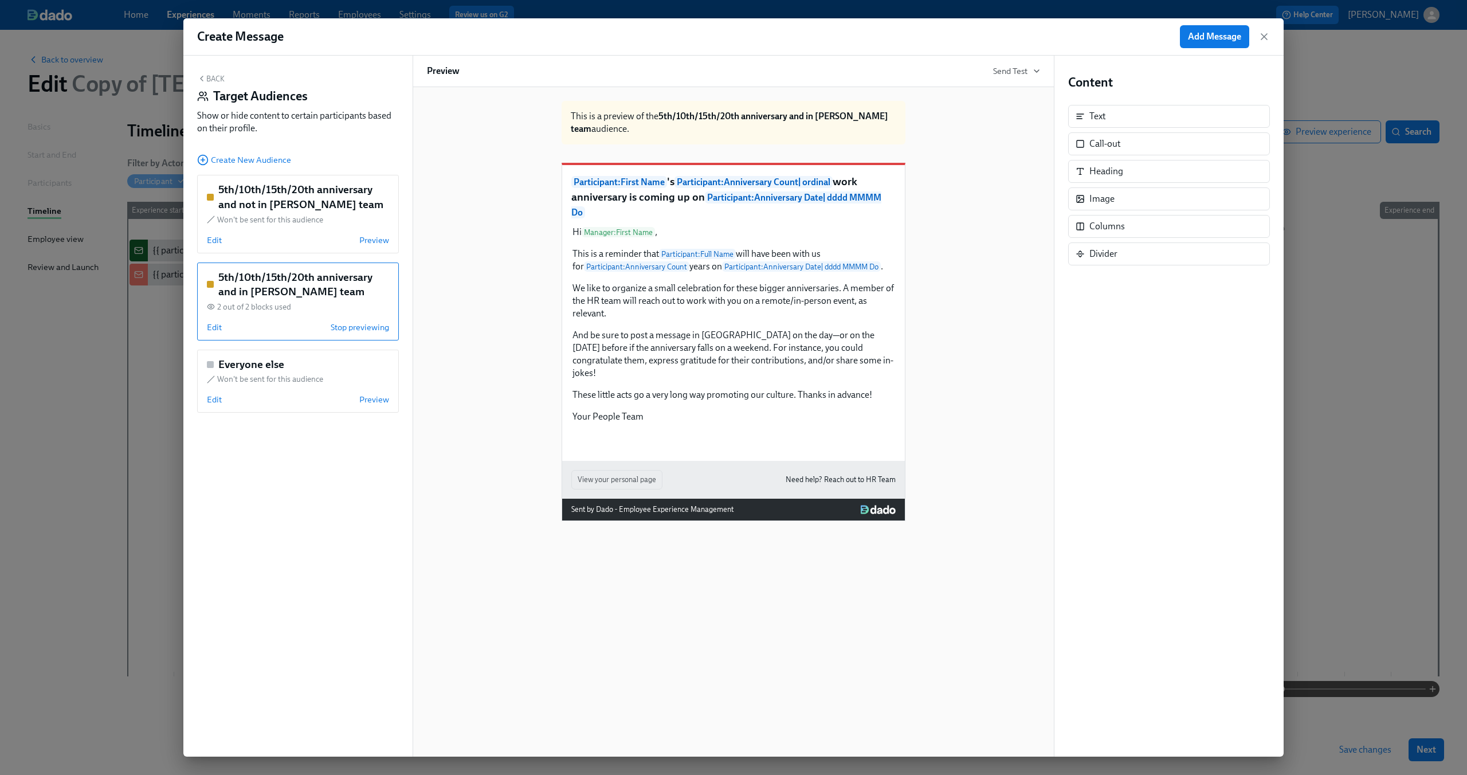
click at [209, 78] on button "Back" at bounding box center [210, 78] width 27 height 9
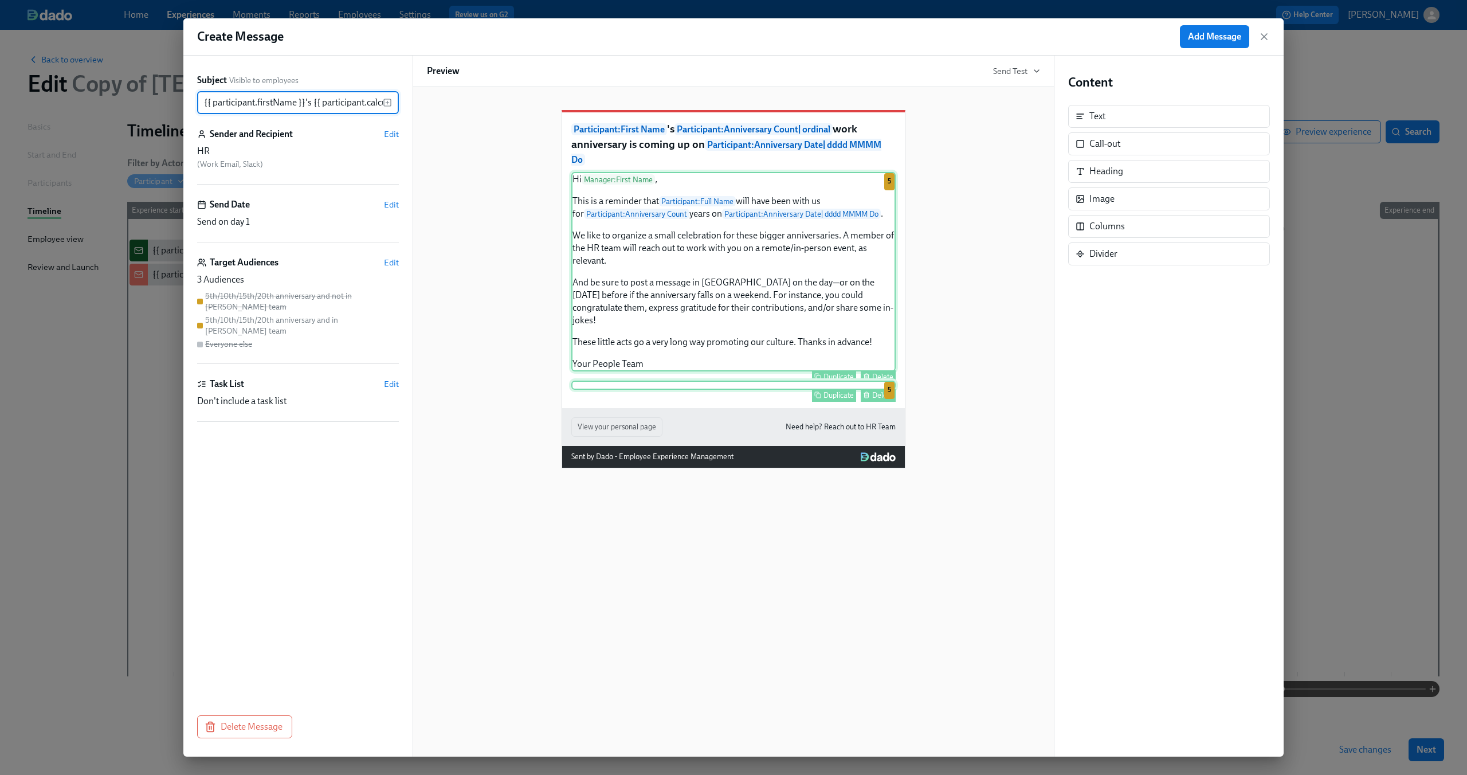
scroll to position [0, 559]
click at [698, 279] on div "Hi Manager : First Name , This is a reminder that Participant : Full Name will …" at bounding box center [733, 271] width 324 height 199
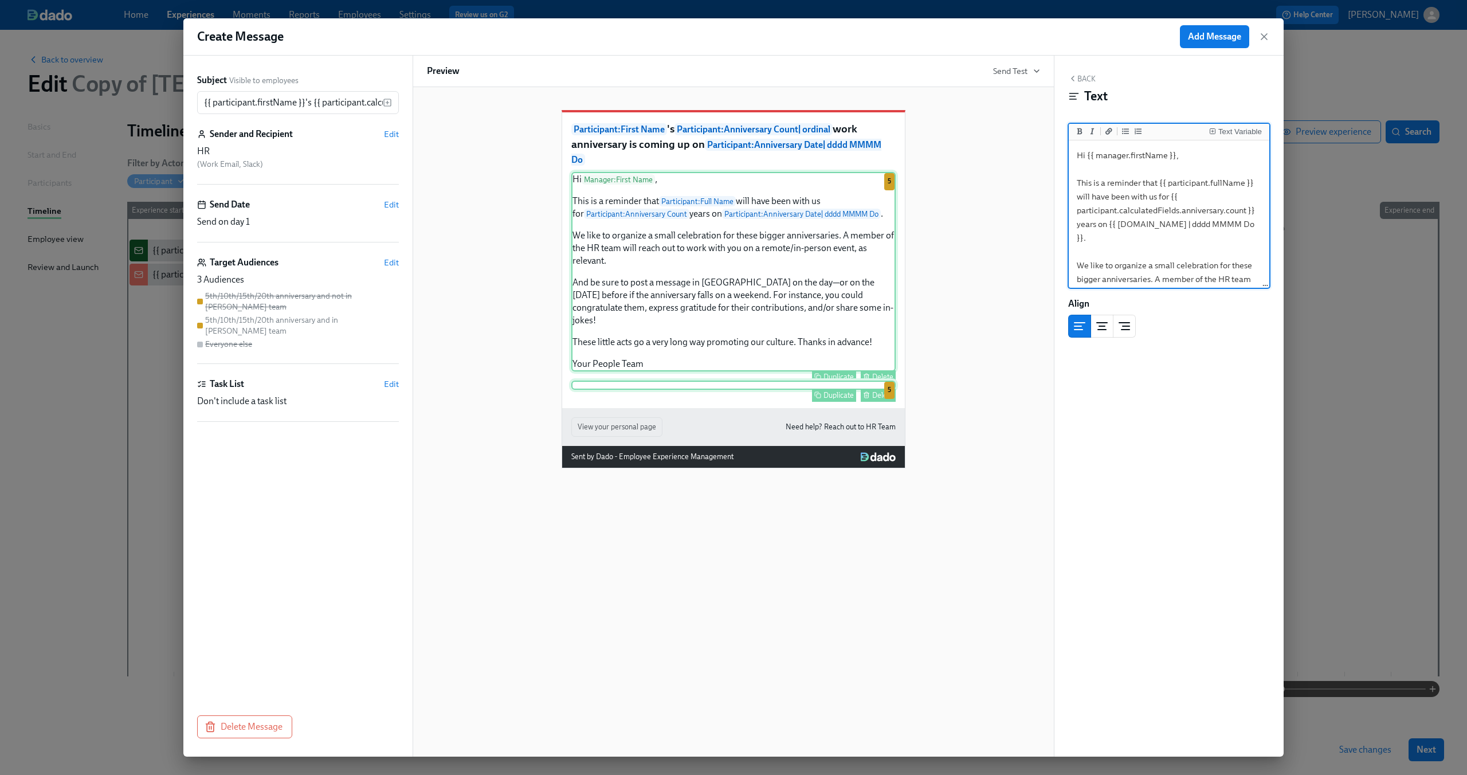
click at [742, 216] on div "Hi Manager : First Name , This is a reminder that Participant : Full Name will …" at bounding box center [733, 271] width 324 height 199
click at [1076, 195] on textarea "Hi {{ manager.firstName }}, This is a reminder that {{ participant.fullName }} …" at bounding box center [1169, 313] width 196 height 341
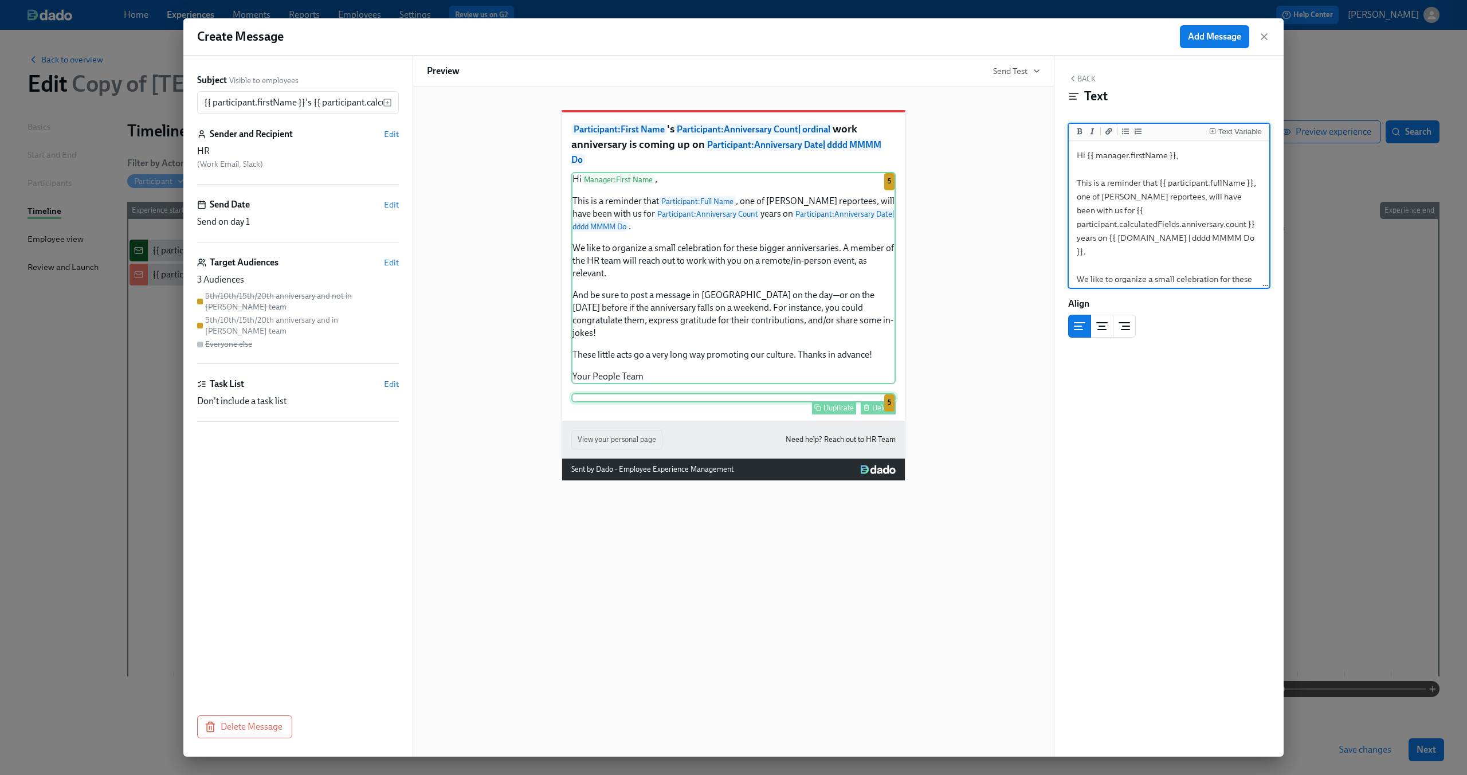
type textarea "Hi {{ manager.firstName }}, This is a reminder that {{ participant.fullName }},…"
click at [968, 272] on div "Participant : First Name 's Participant : Anniversary Count | ordinal work anni…" at bounding box center [733, 286] width 613 height 389
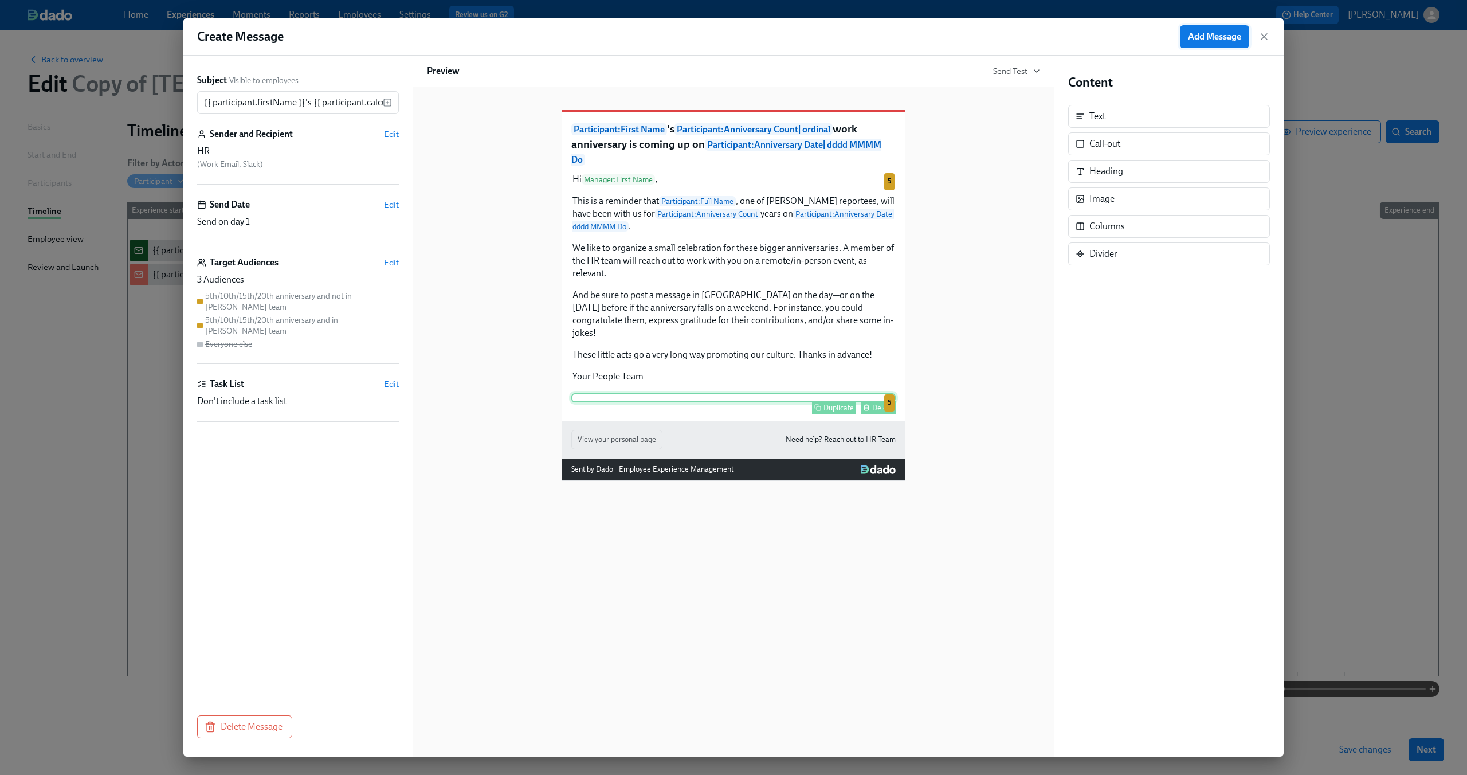
click at [1208, 42] on button "Add Message" at bounding box center [1214, 36] width 69 height 23
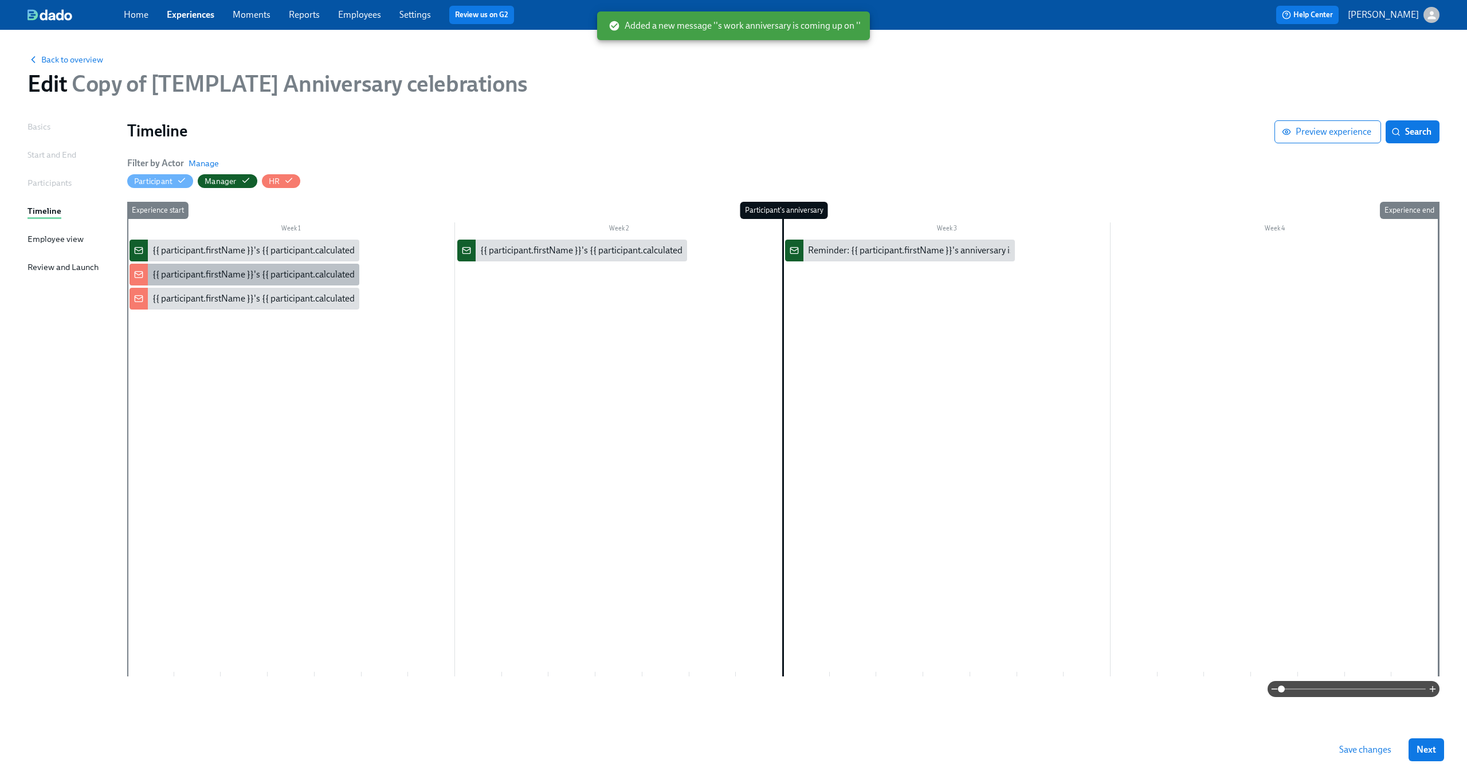
click at [278, 269] on div "{{ participant.firstName }}'s {{ participant.calculatedFields.anniversary.count…" at bounding box center [470, 274] width 637 height 13
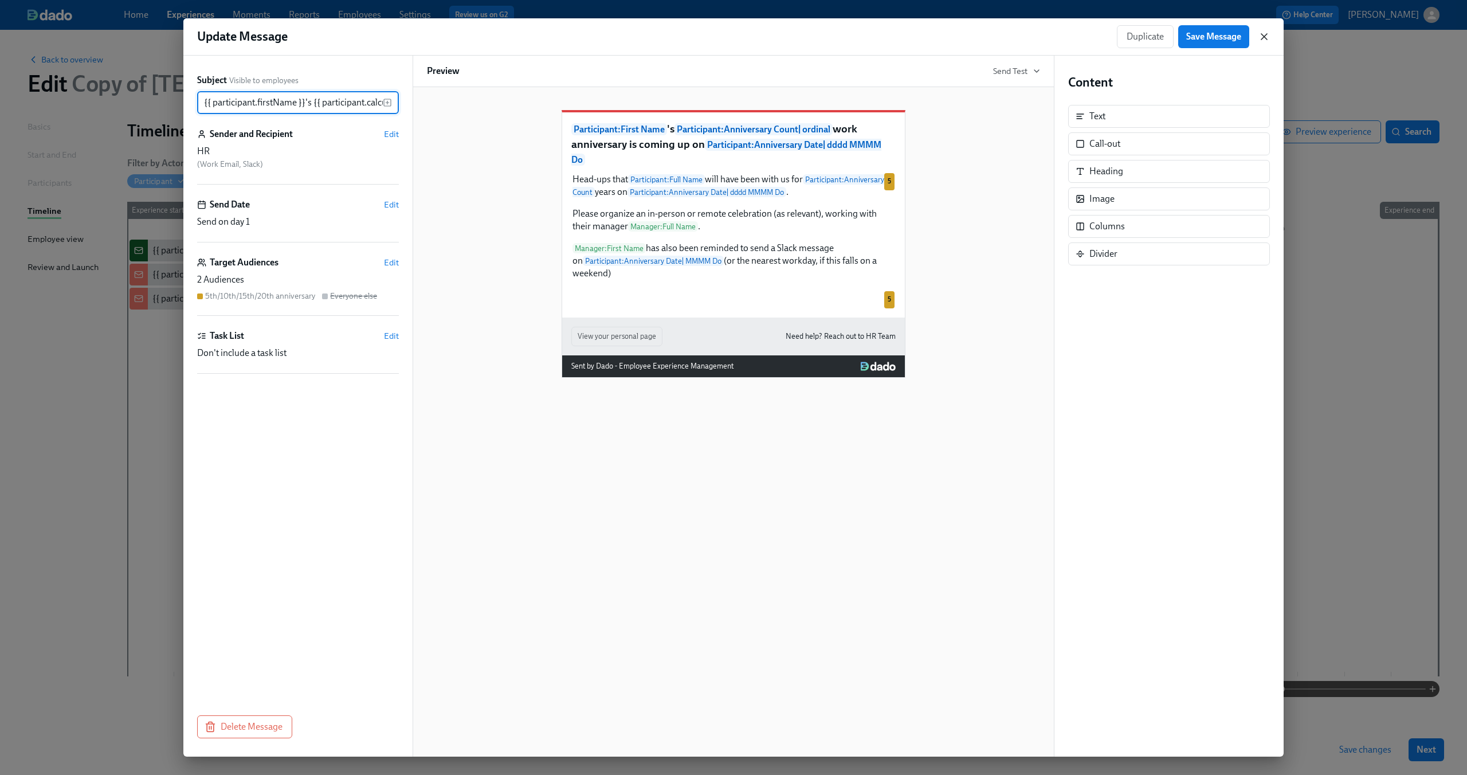
click at [1264, 40] on icon "button" at bounding box center [1263, 36] width 11 height 11
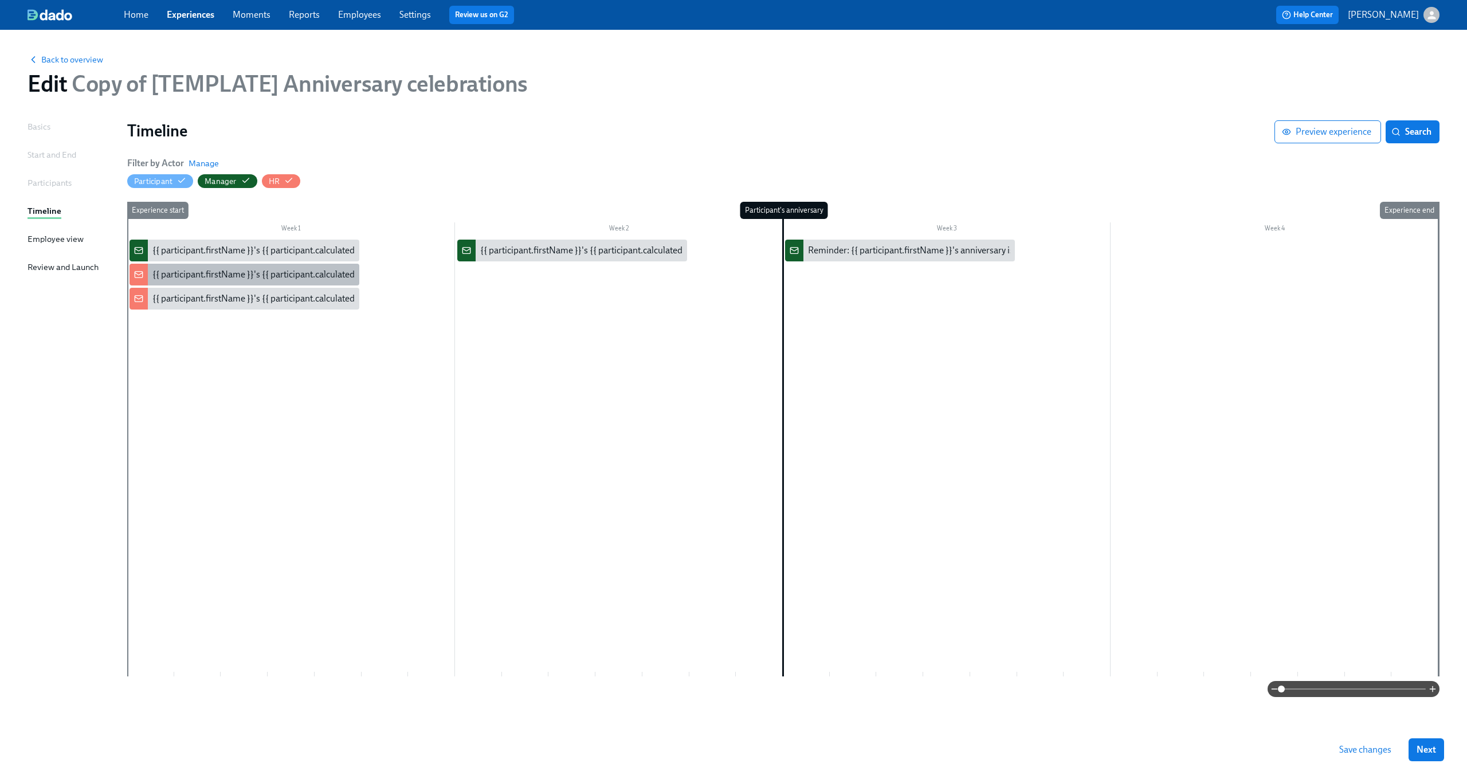
click at [291, 281] on div "{{ participant.firstName }}'s {{ participant.calculatedFields.anniversary.count…" at bounding box center [470, 274] width 637 height 13
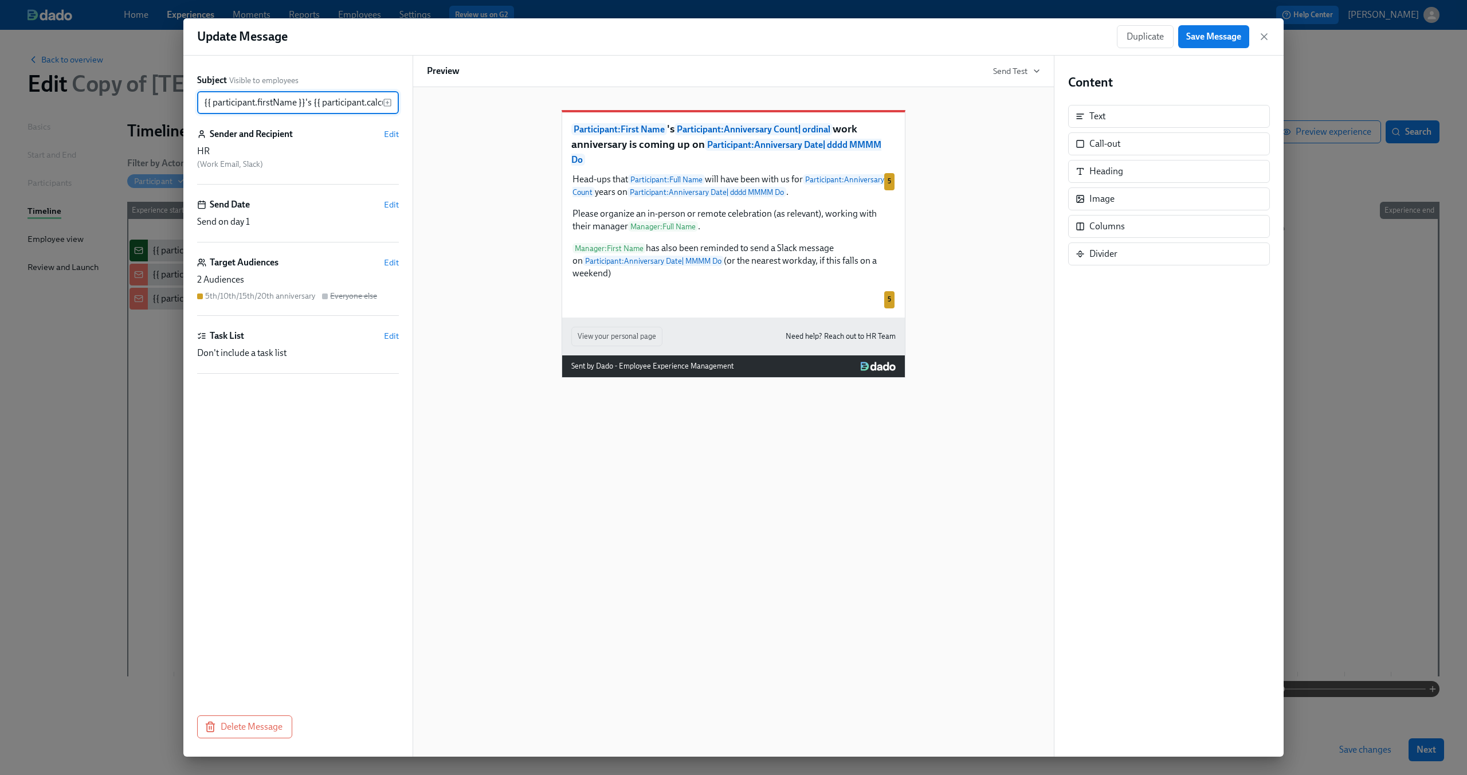
scroll to position [0, 559]
click at [1127, 36] on span "Duplicate" at bounding box center [1144, 36] width 37 height 11
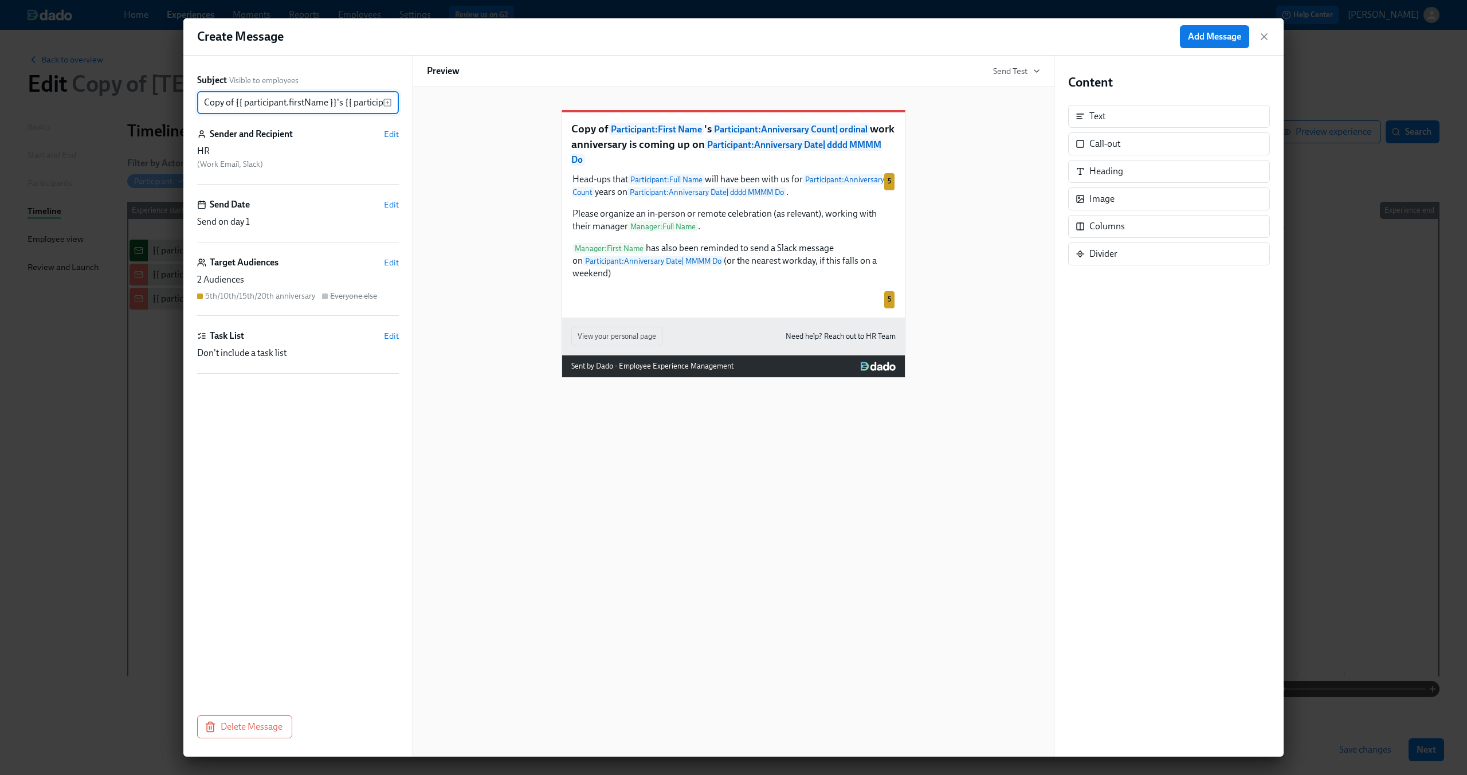
scroll to position [0, 590]
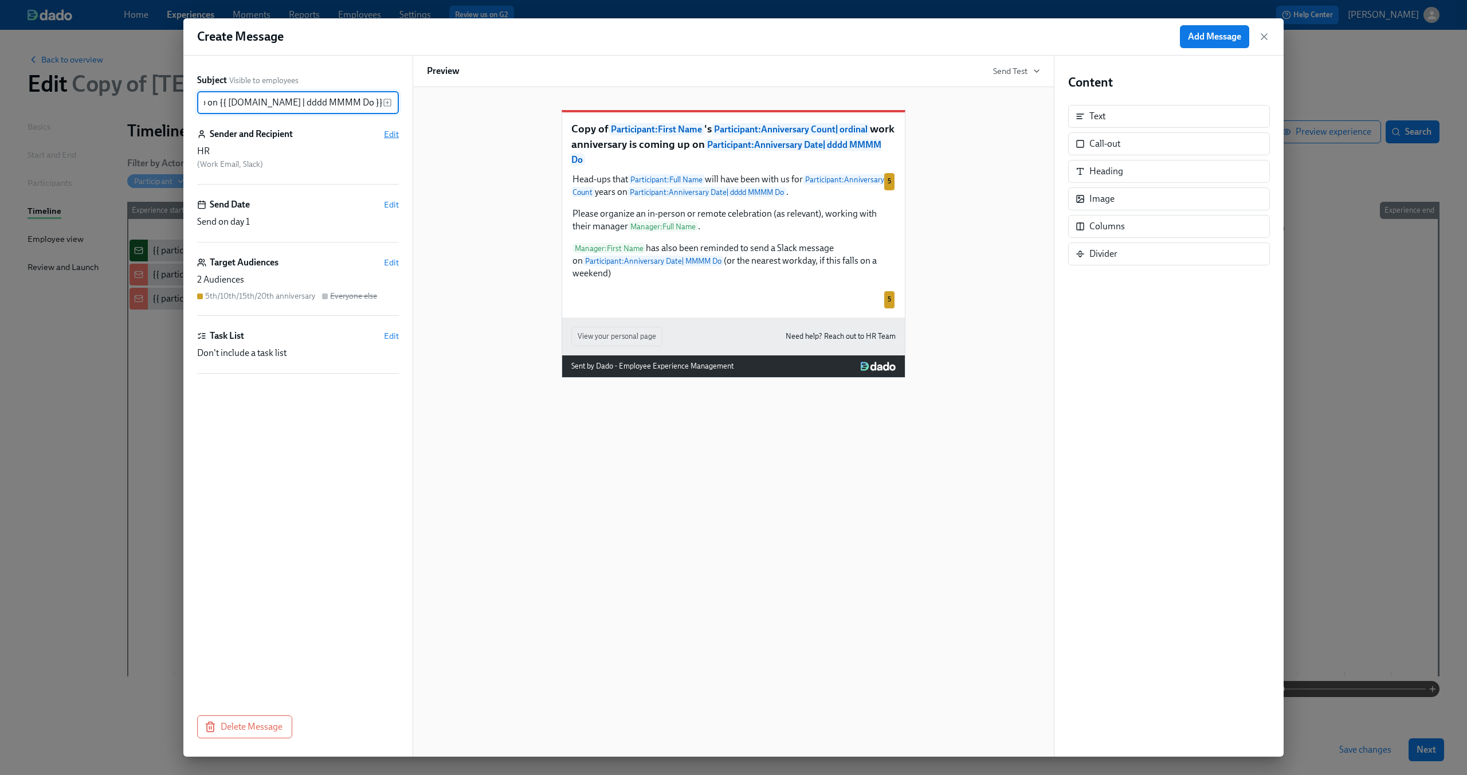
click at [392, 137] on span "Edit" at bounding box center [391, 133] width 15 height 11
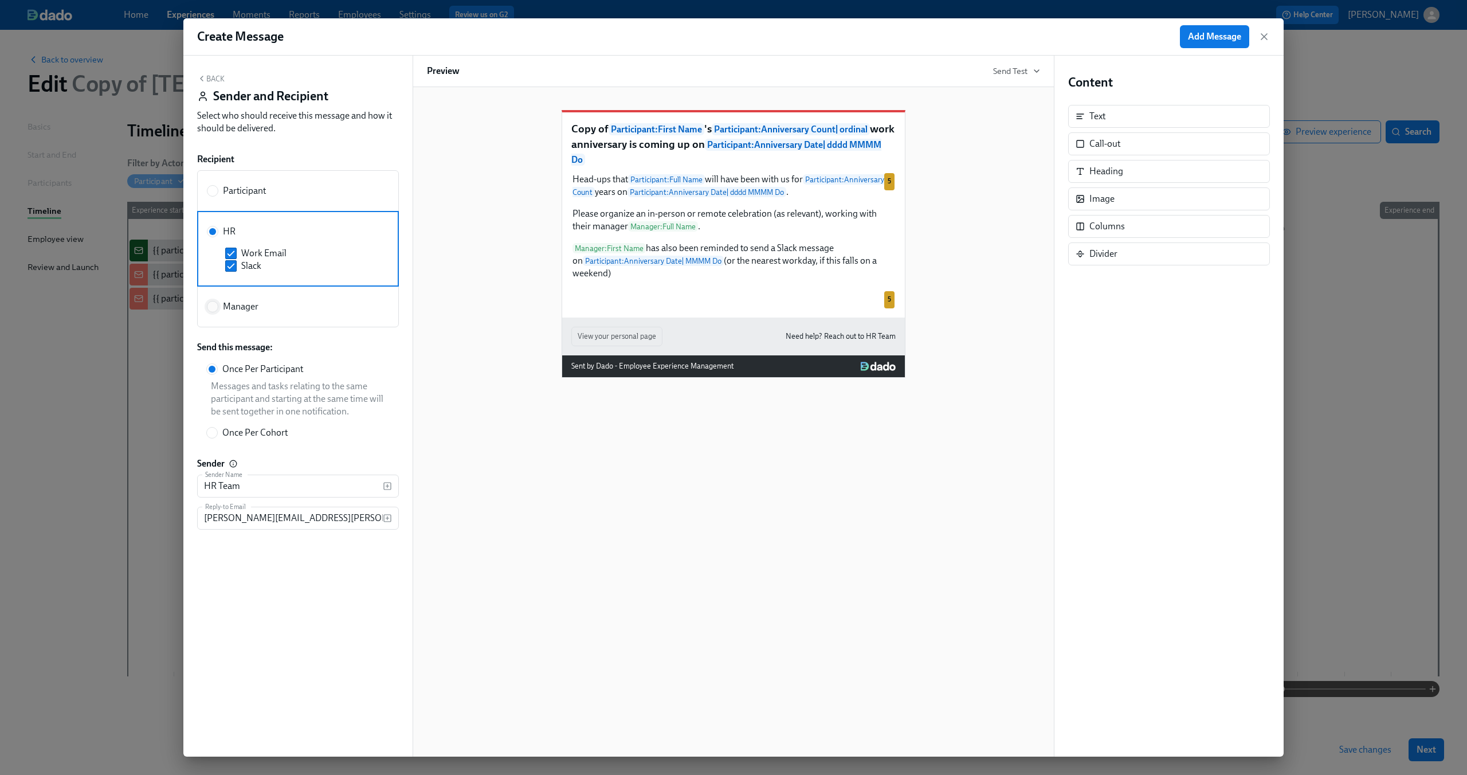
click at [216, 306] on input "Manager" at bounding box center [212, 306] width 10 height 10
radio input "true"
click at [213, 86] on div "Back Sender and Recipient Select who should receive this message and how it sho…" at bounding box center [298, 106] width 202 height 65
click at [214, 79] on button "Back" at bounding box center [210, 78] width 27 height 9
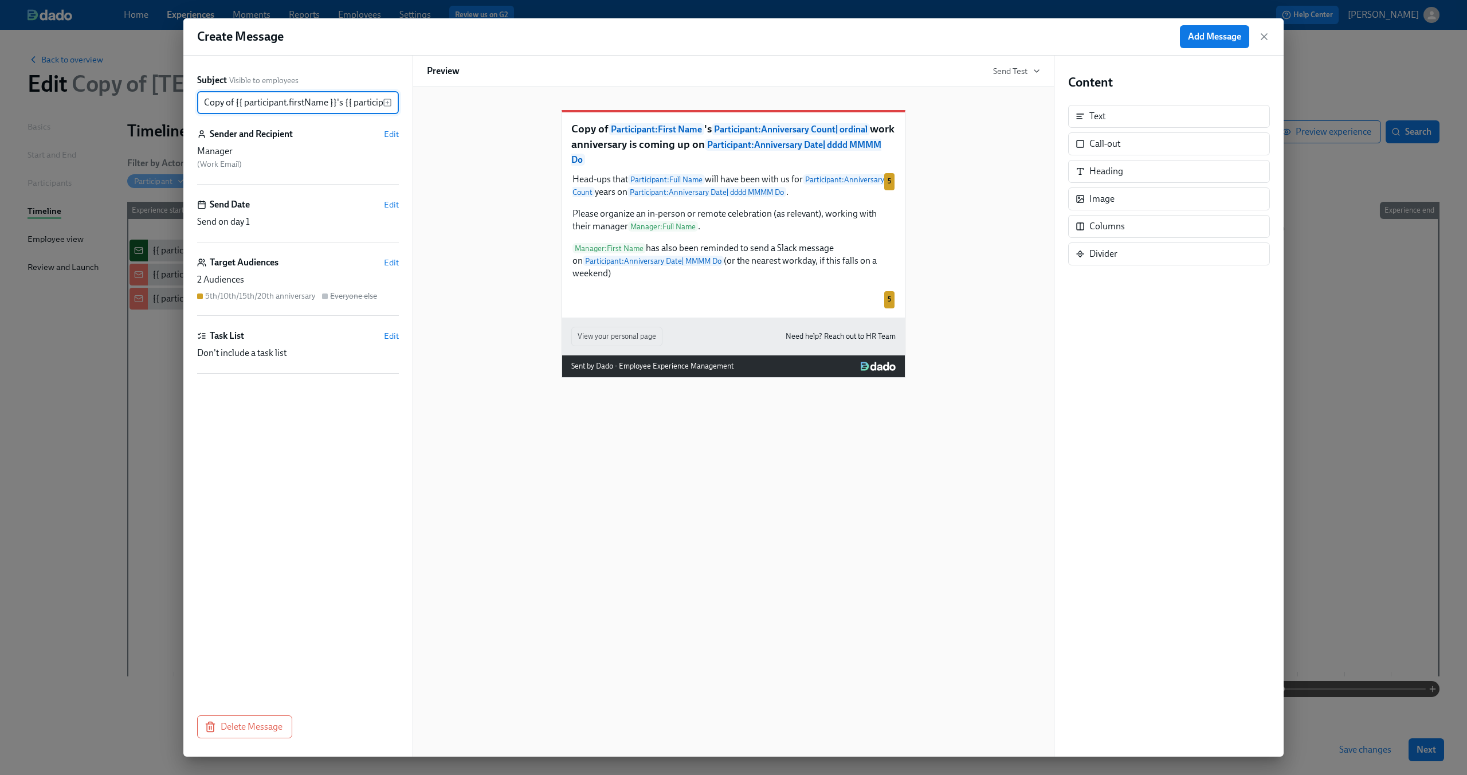
scroll to position [0, 590]
click at [388, 260] on span "Edit" at bounding box center [391, 262] width 15 height 11
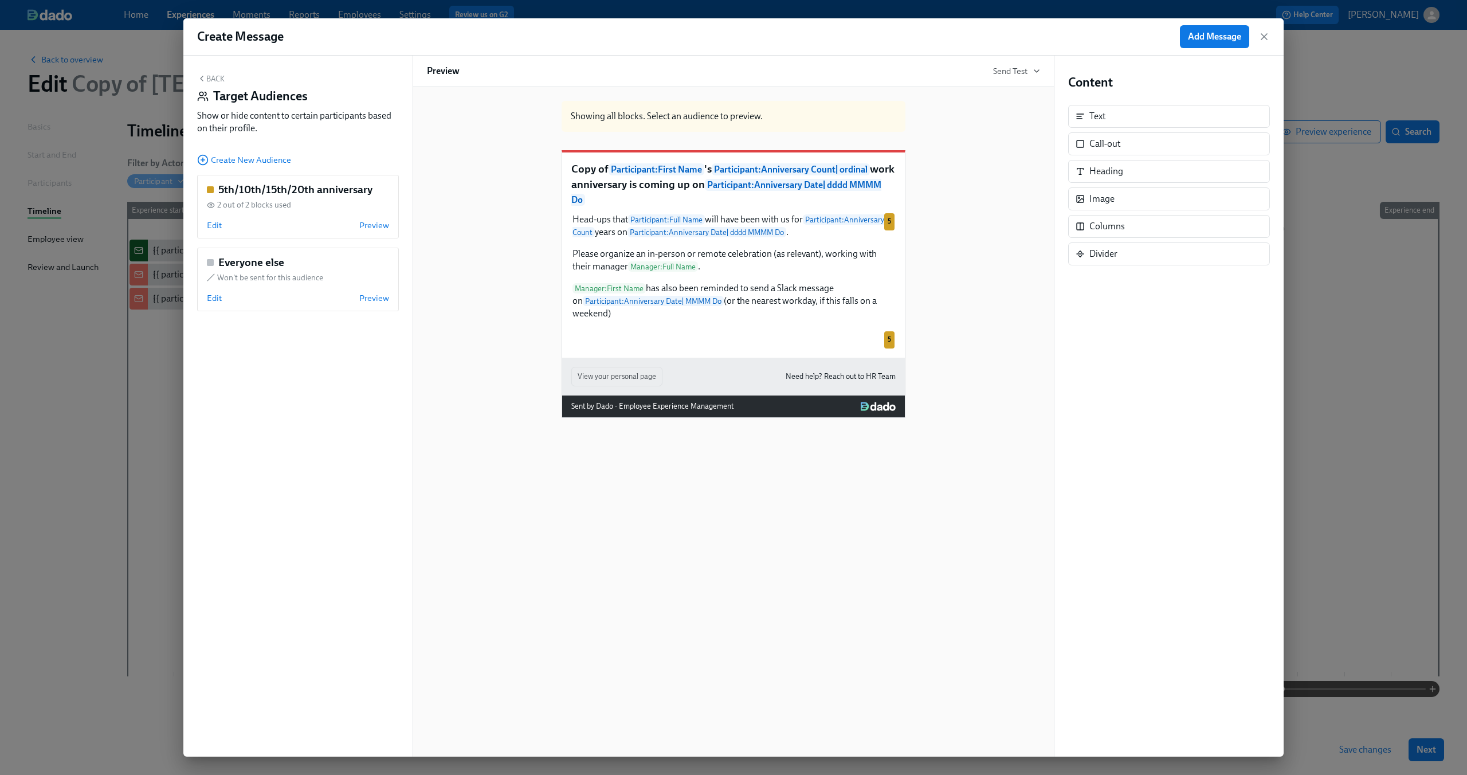
click at [220, 76] on button "Back" at bounding box center [210, 78] width 27 height 9
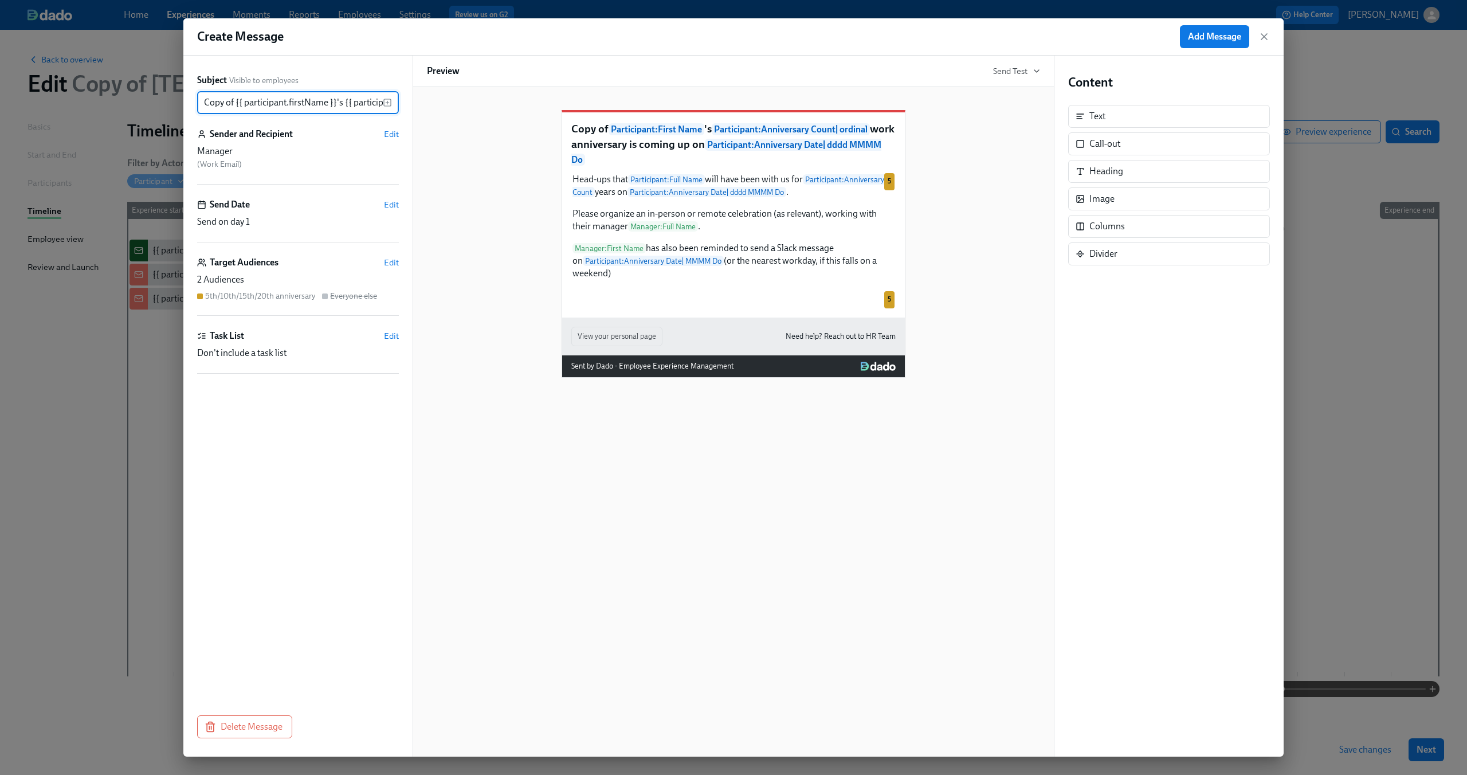
scroll to position [0, 590]
click at [1265, 45] on div "Add Message" at bounding box center [1225, 36] width 90 height 23
click at [1265, 34] on icon "button" at bounding box center [1263, 36] width 11 height 11
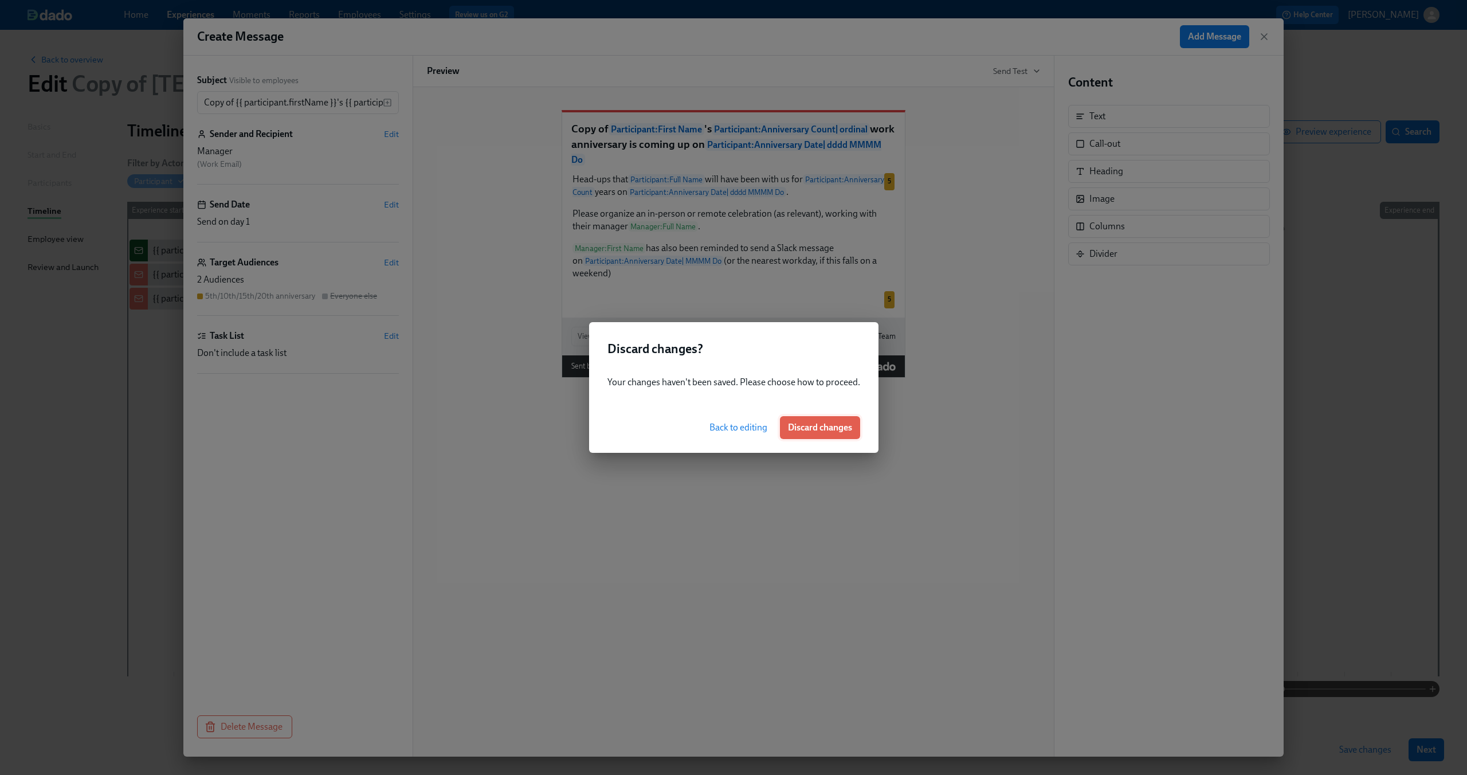
click at [820, 427] on span "Discard changes" at bounding box center [820, 427] width 64 height 11
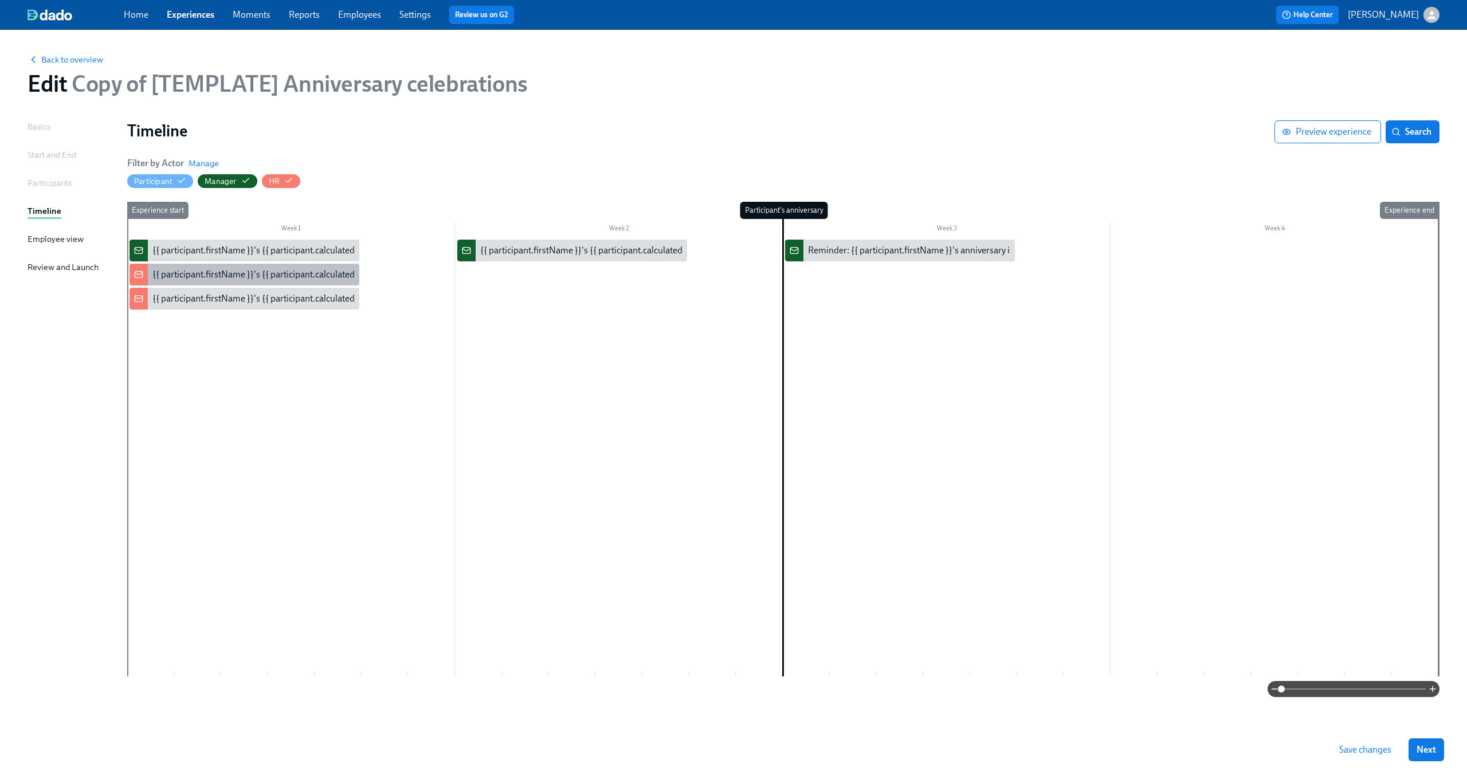
click at [274, 275] on div "{{ participant.firstName }}'s {{ participant.calculatedFields.anniversary.count…" at bounding box center [470, 274] width 637 height 13
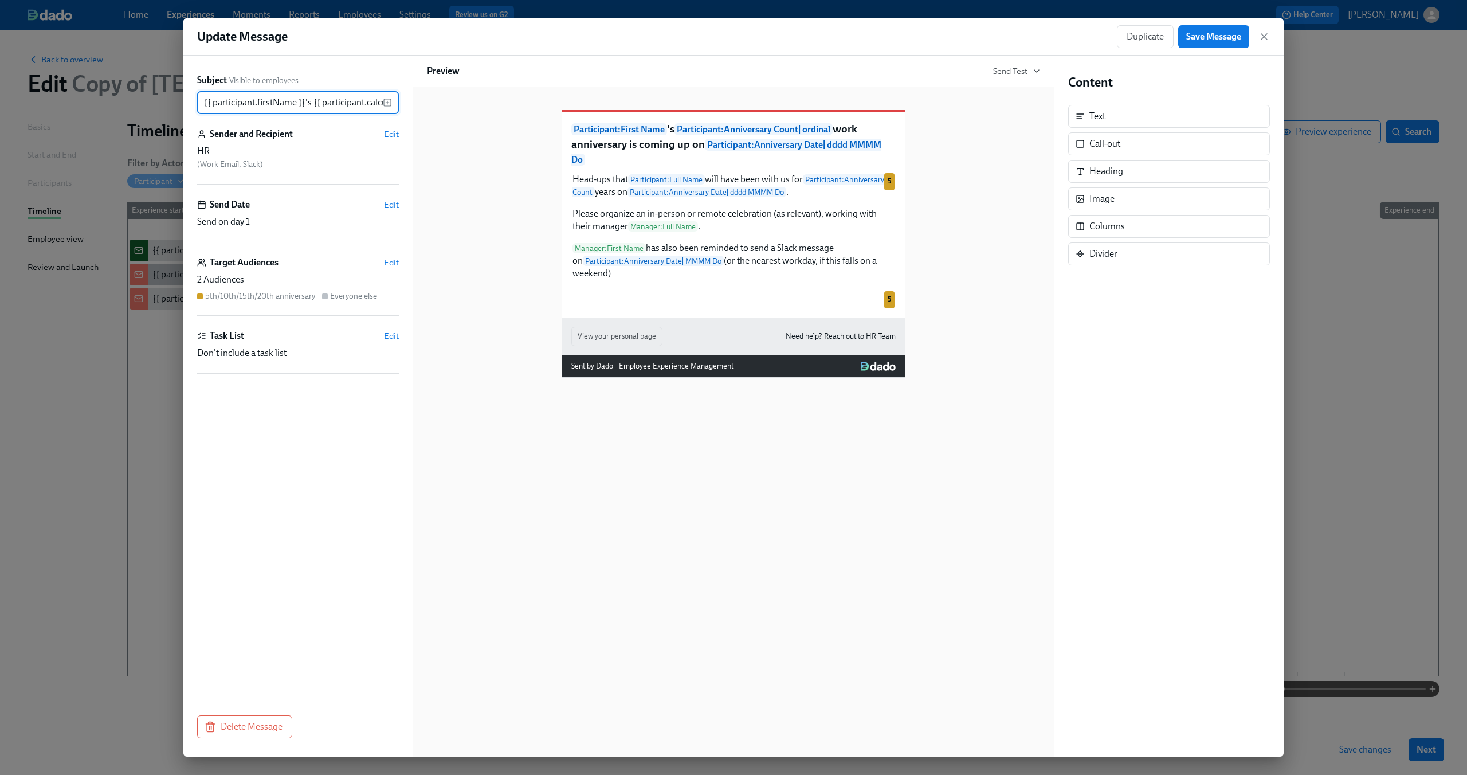
scroll to position [0, 559]
click at [1264, 33] on icon "button" at bounding box center [1263, 36] width 11 height 11
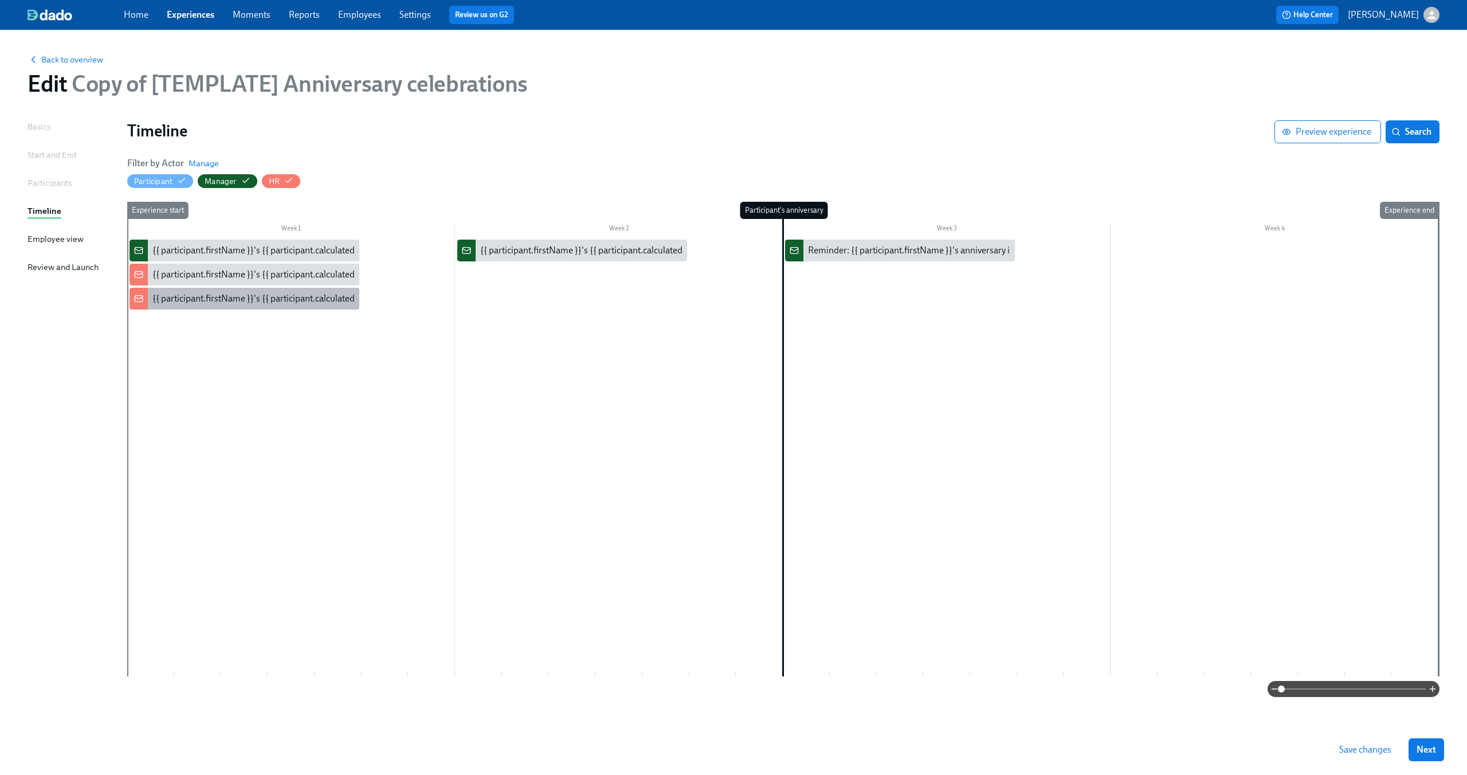
click at [248, 304] on div "{{ participant.firstName }}'s {{ participant.calculatedFields.anniversary.count…" at bounding box center [470, 298] width 637 height 13
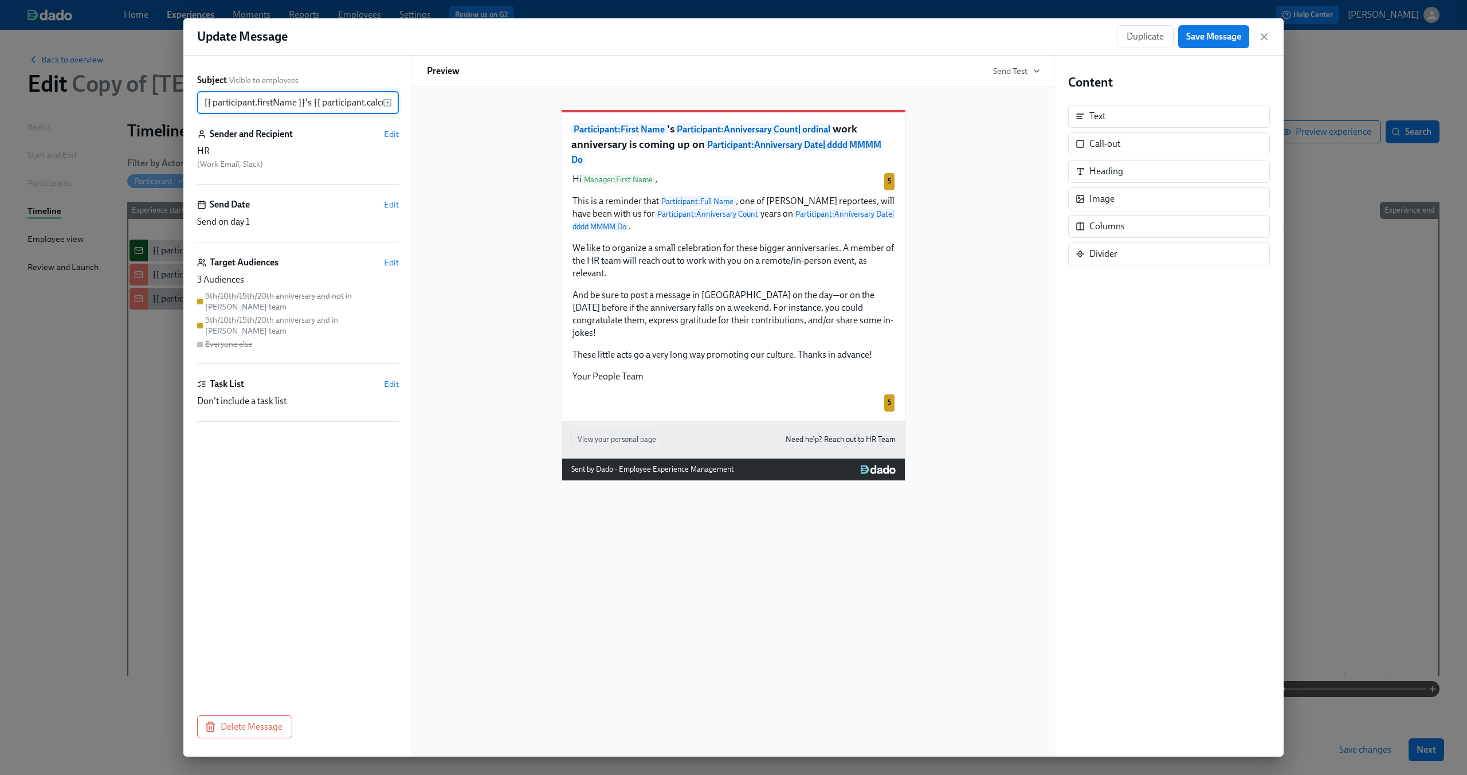
scroll to position [0, 559]
click at [1133, 33] on span "Duplicate" at bounding box center [1144, 36] width 37 height 11
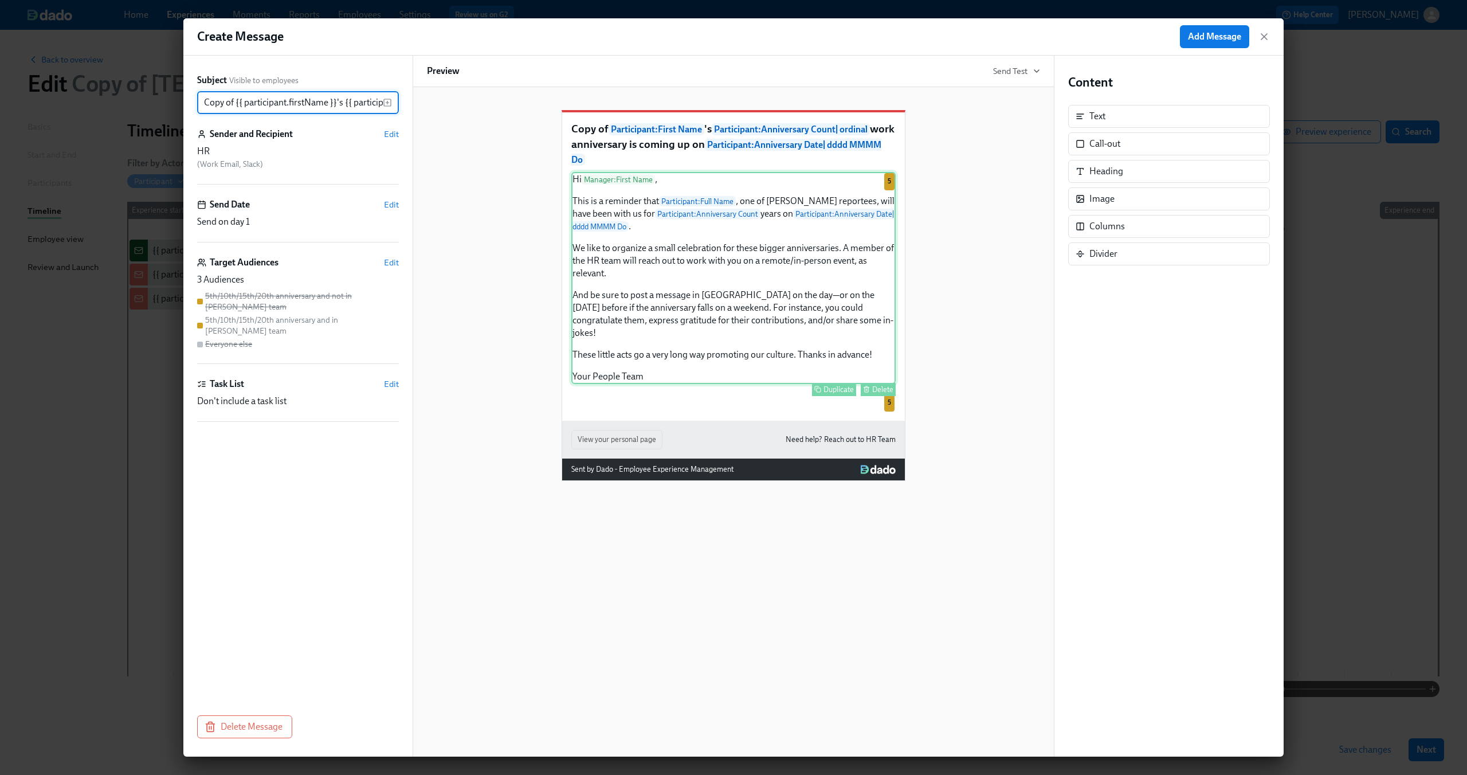
scroll to position [0, 590]
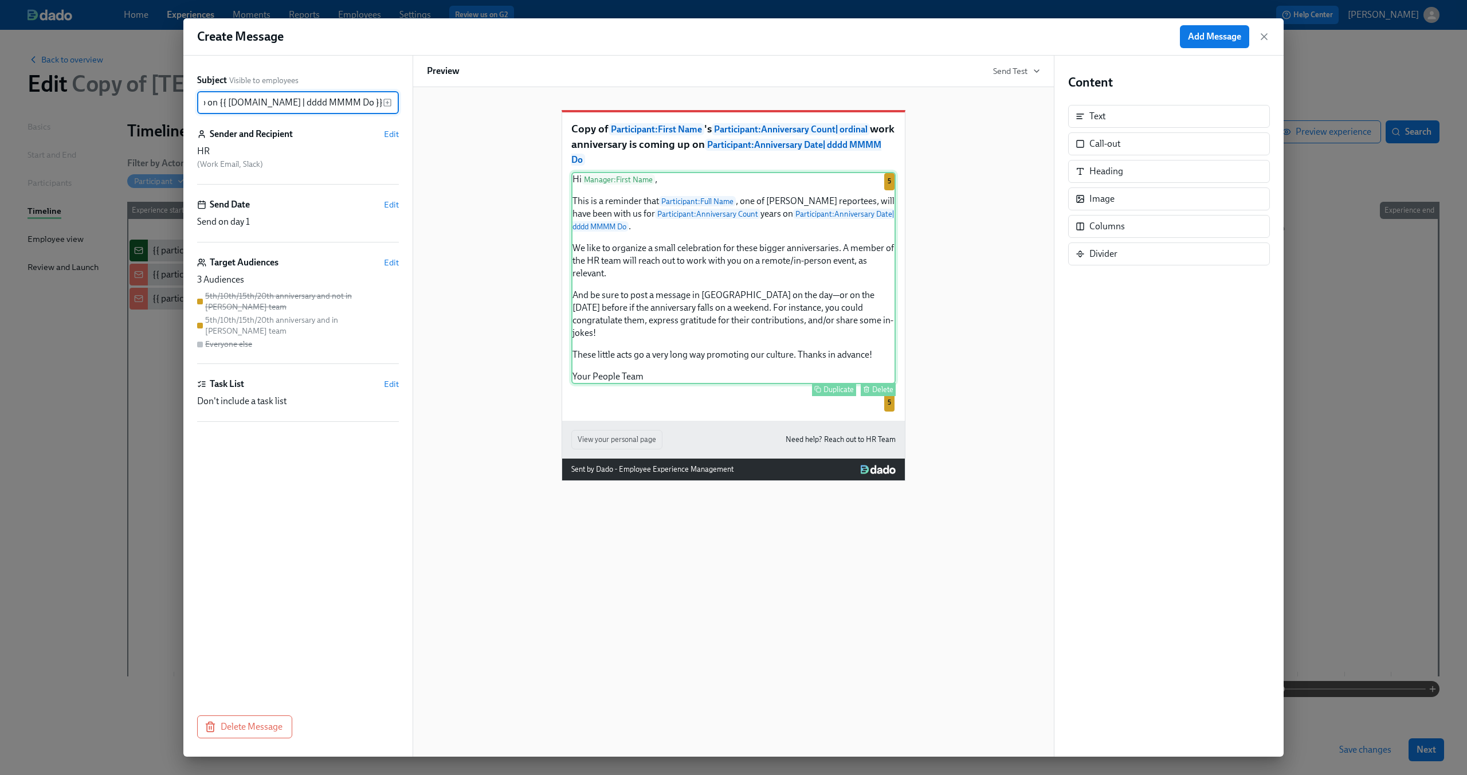
click at [730, 264] on div "Hi Manager : First Name , This is a reminder that Participant : Full Name , one…" at bounding box center [733, 278] width 324 height 212
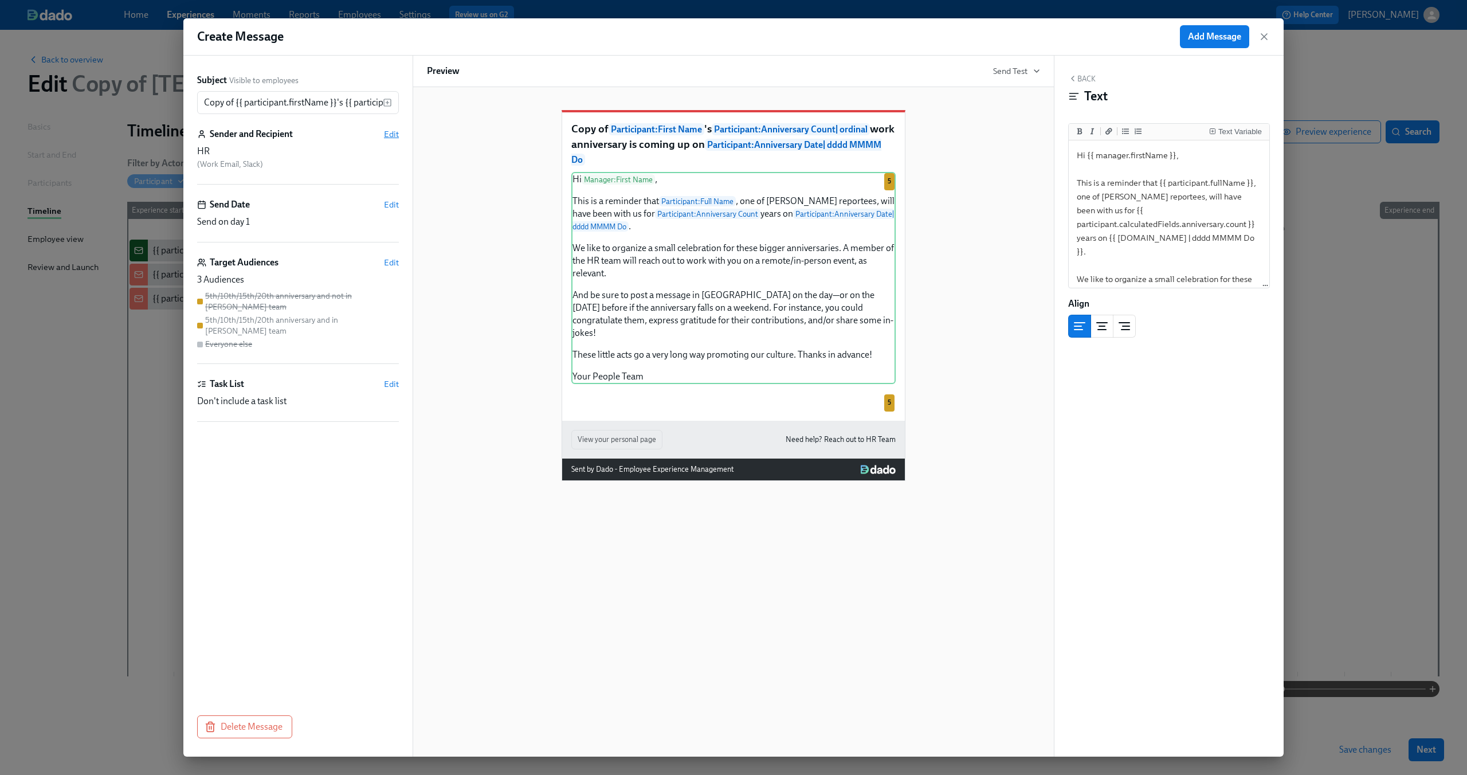
click at [389, 129] on span "Edit" at bounding box center [391, 133] width 15 height 11
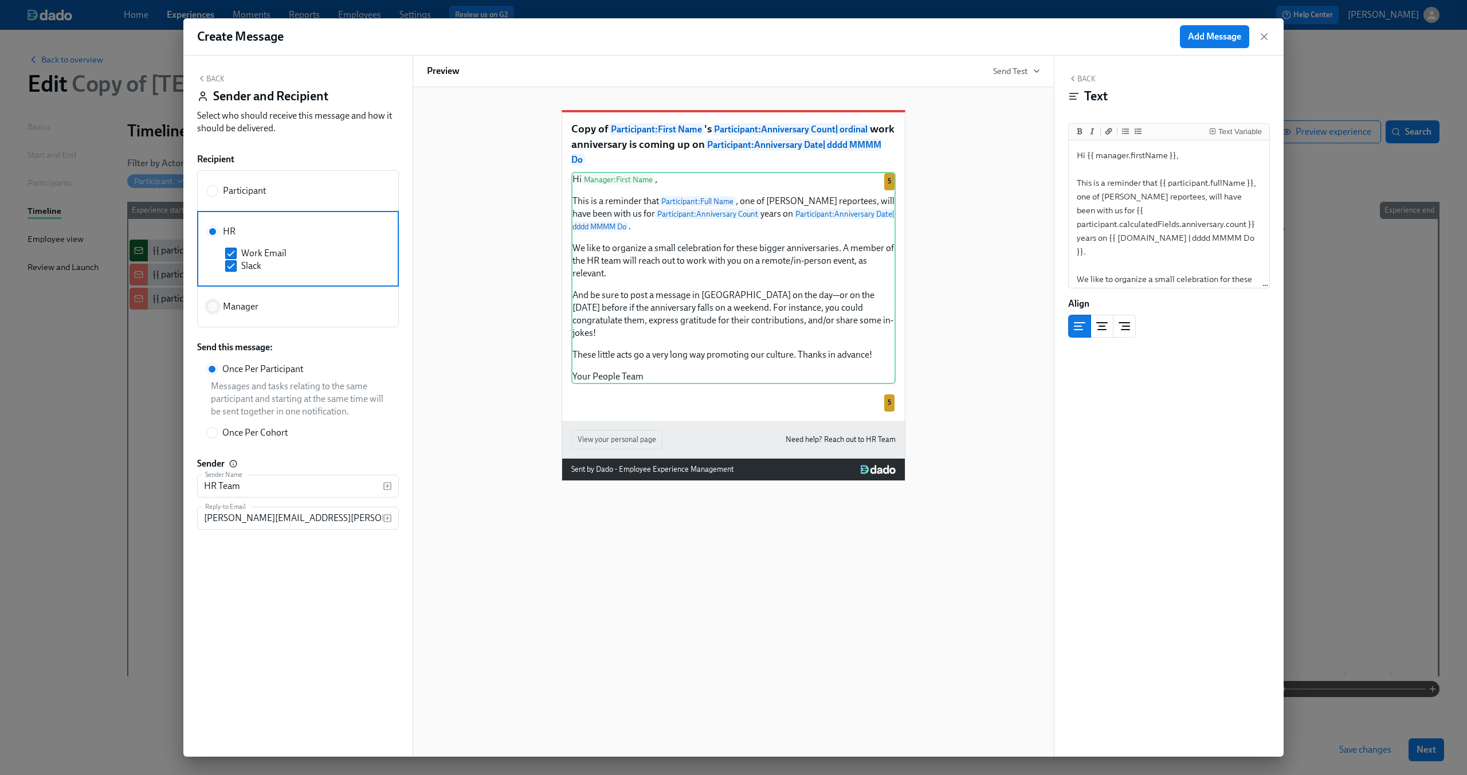
click at [216, 305] on input "Manager" at bounding box center [212, 306] width 10 height 10
radio input "true"
click at [207, 77] on button "Back" at bounding box center [210, 78] width 27 height 9
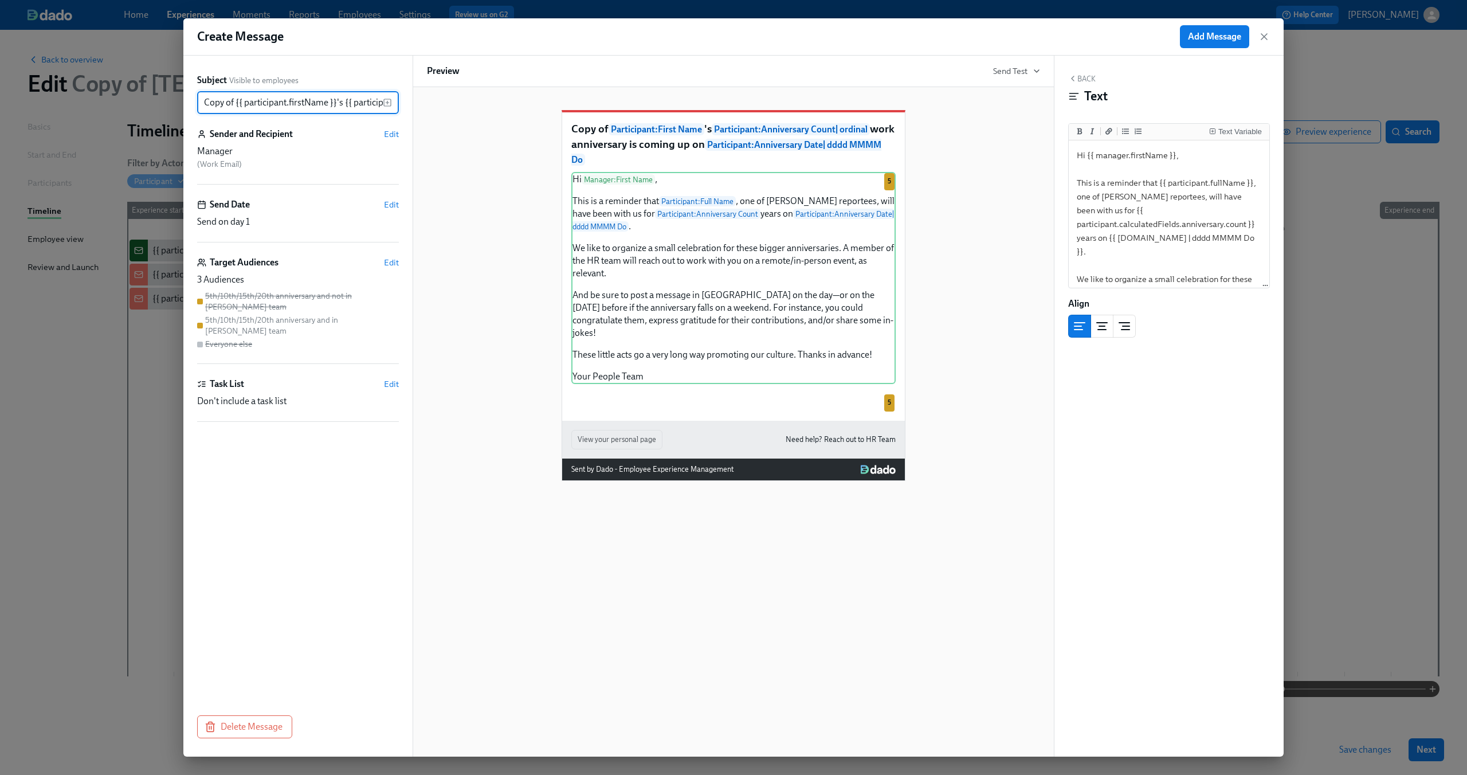
drag, startPoint x: 222, startPoint y: 104, endPoint x: 166, endPoint y: 104, distance: 55.6
click at [166, 104] on div "Create Message Add Message Subject Visible to employees Copy of {{ participant.…" at bounding box center [733, 387] width 1467 height 775
click at [229, 98] on input "Copy of {{ participant.firstName }}'s {{ participant.calculatedFields.anniversa…" at bounding box center [290, 102] width 186 height 23
drag, startPoint x: 237, startPoint y: 101, endPoint x: 170, endPoint y: 101, distance: 67.0
click at [170, 101] on div "Create Message Add Message Subject Visible to employees Copy of {{ participant.…" at bounding box center [733, 387] width 1467 height 775
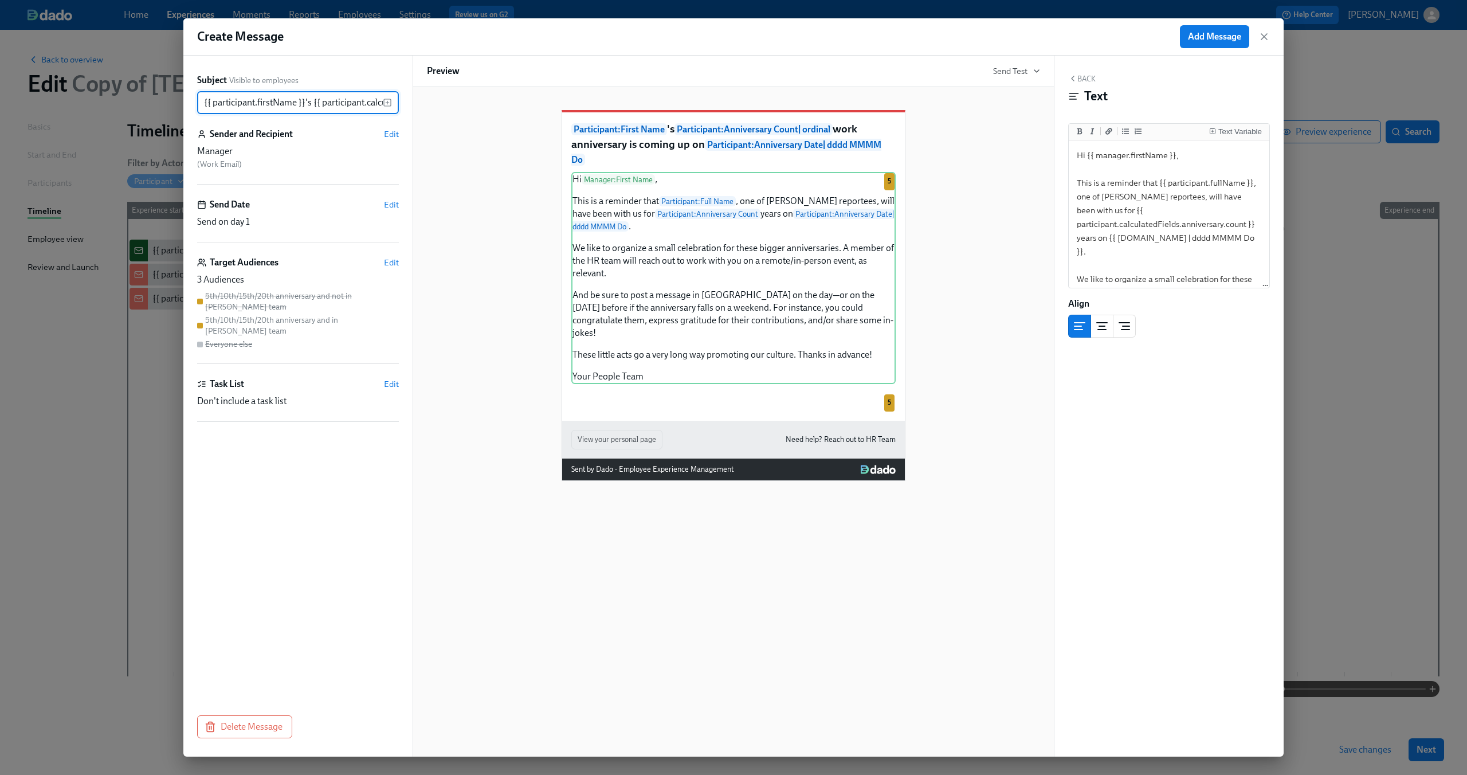
type input "{{ participant.firstName }}'s {{ participant.calculatedFields.anniversary.count…"
click at [485, 226] on div "Participant : First Name 's Participant : Anniversary Count | ordinal work anni…" at bounding box center [733, 286] width 613 height 389
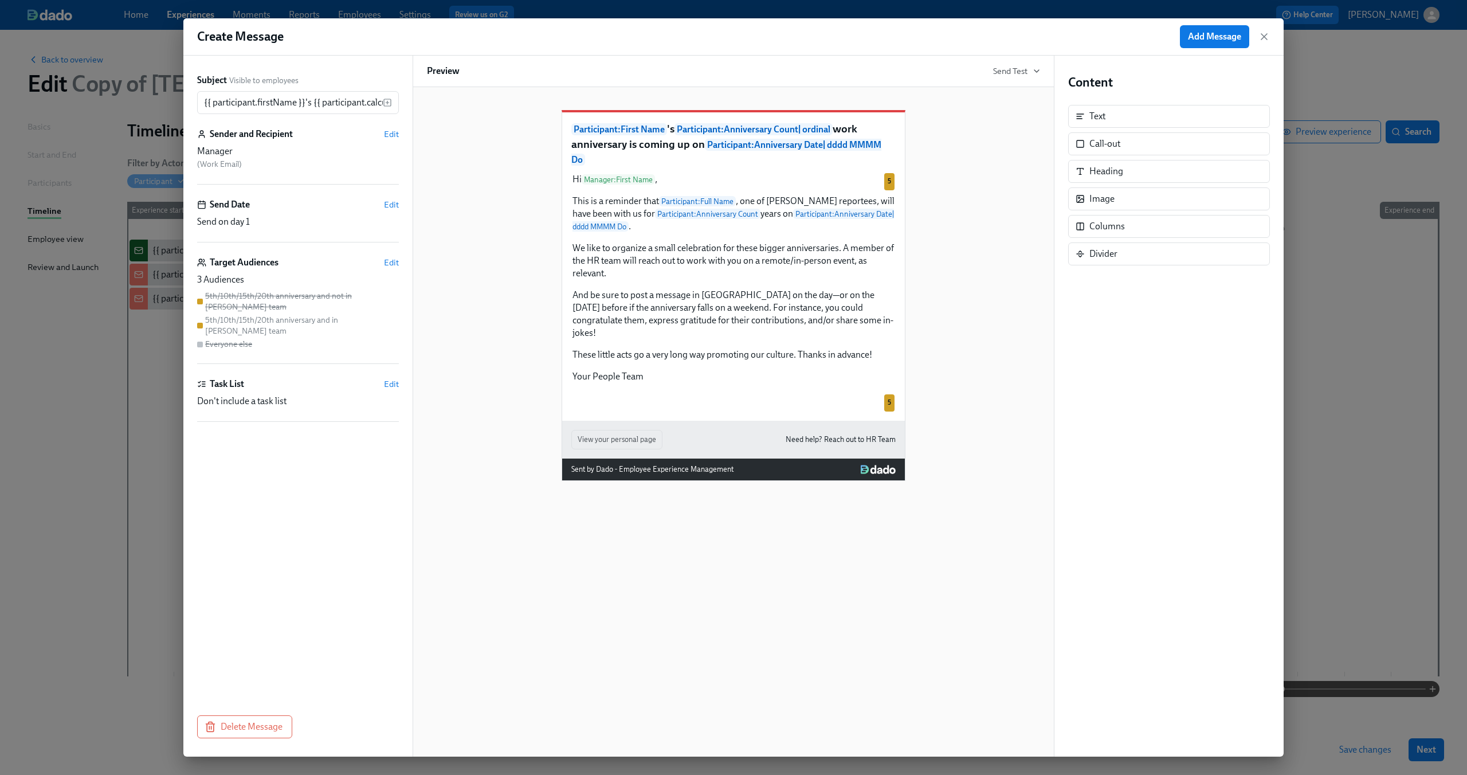
click at [962, 280] on div "Participant : First Name 's Participant : Anniversary Count | ordinal work anni…" at bounding box center [733, 286] width 613 height 389
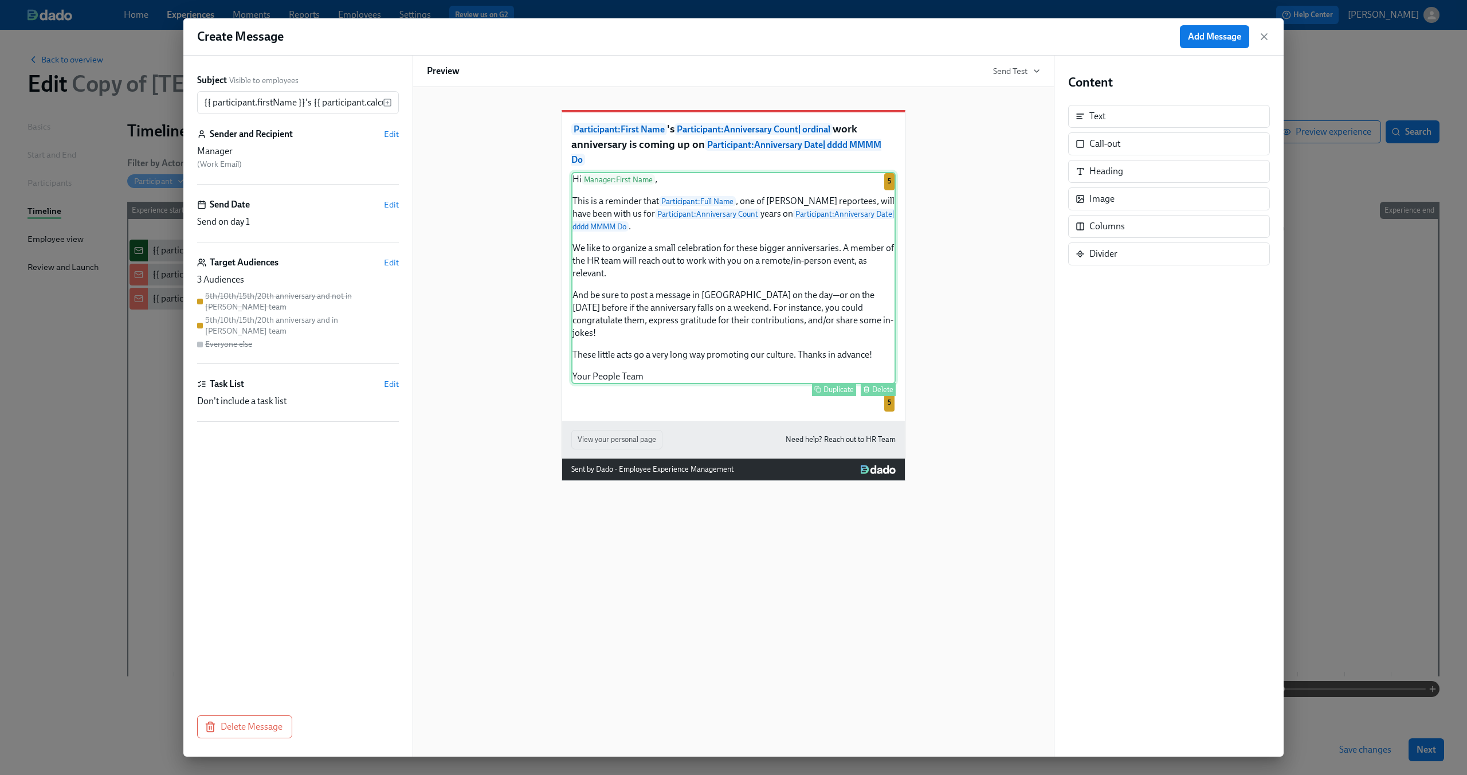
click at [745, 219] on div "Hi Manager : First Name , This is a reminder that Participant : Full Name , one…" at bounding box center [733, 278] width 324 height 212
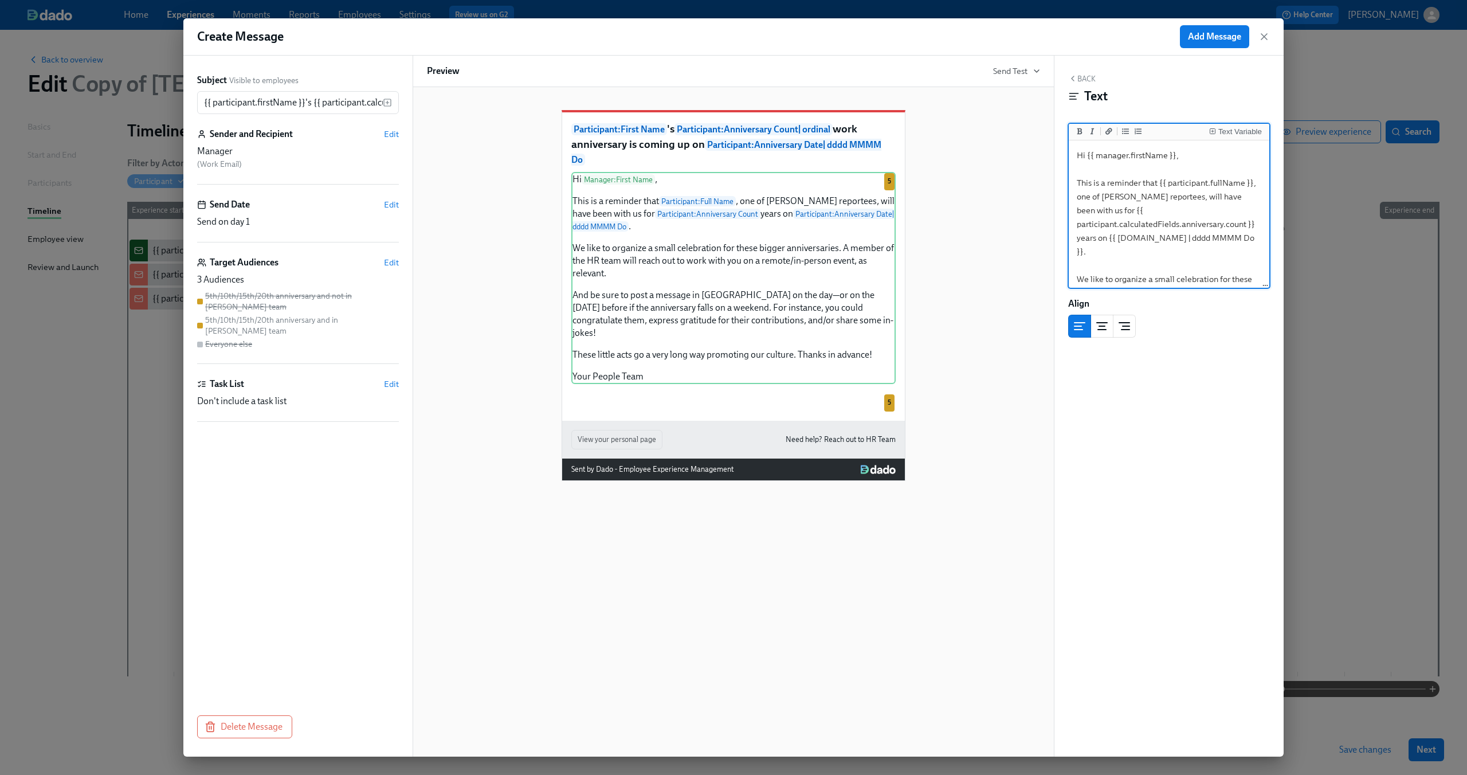
drag, startPoint x: 1087, startPoint y: 197, endPoint x: 1177, endPoint y: 197, distance: 89.9
click at [1177, 197] on textarea "Hi {{ manager.firstName }}, This is a reminder that {{ participant.fullName }},…" at bounding box center [1169, 320] width 196 height 355
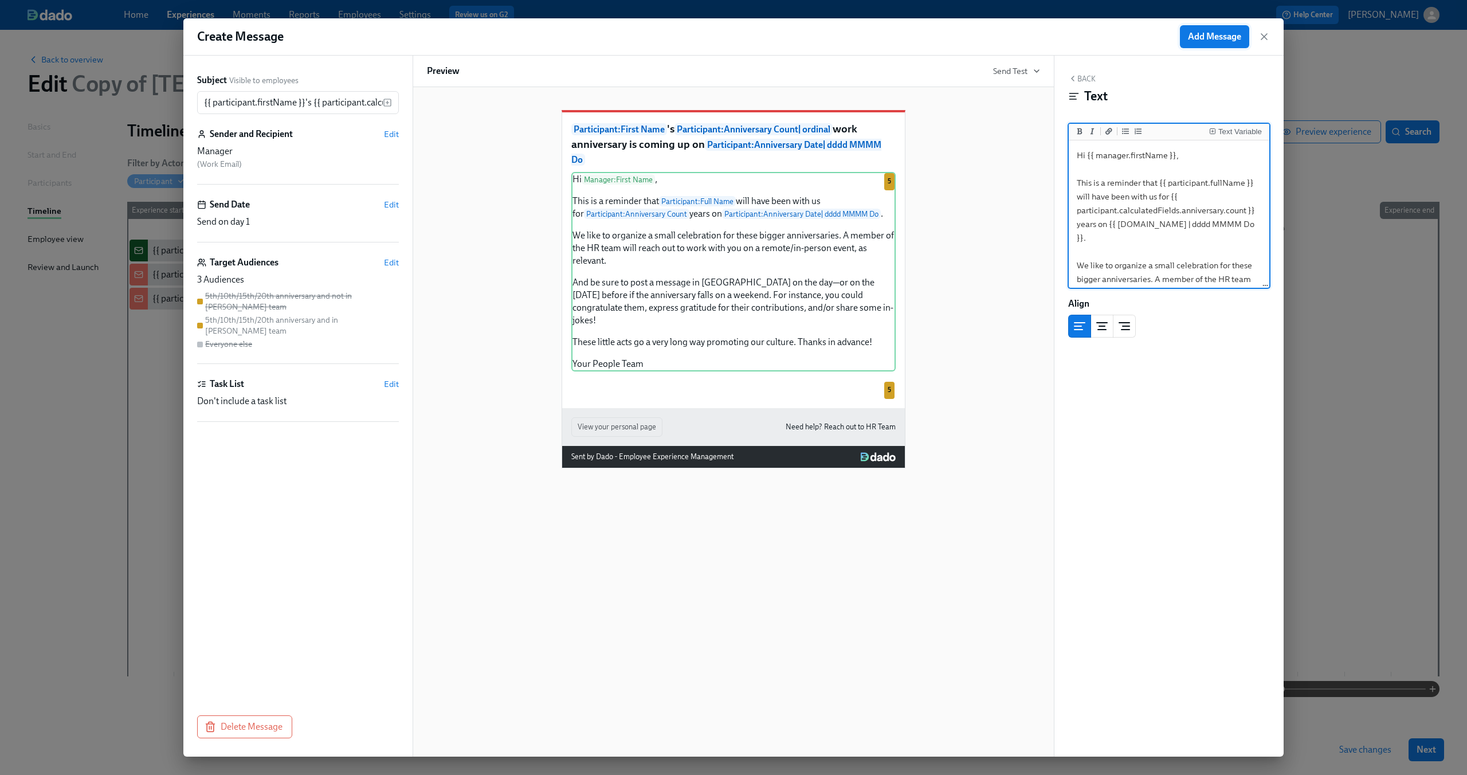
type textarea "Hi {{ manager.firstName }}, This is a reminder that {{ participant.fullName }} …"
click at [1220, 35] on span "Add Message" at bounding box center [1214, 36] width 53 height 11
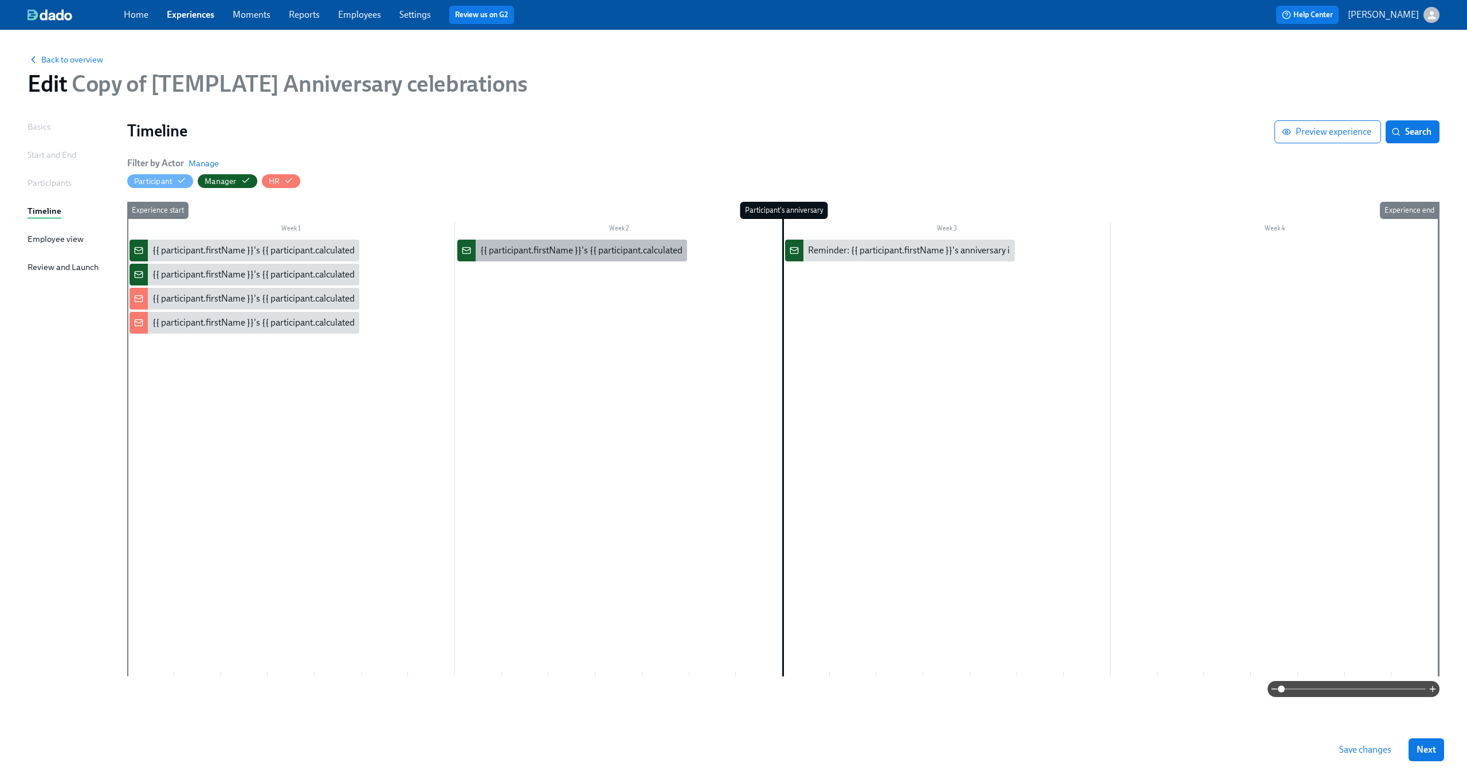
click at [649, 254] on div "{{ participant.firstName }}'s {{ participant.calculatedFields.anniversary.count…" at bounding box center [798, 250] width 637 height 13
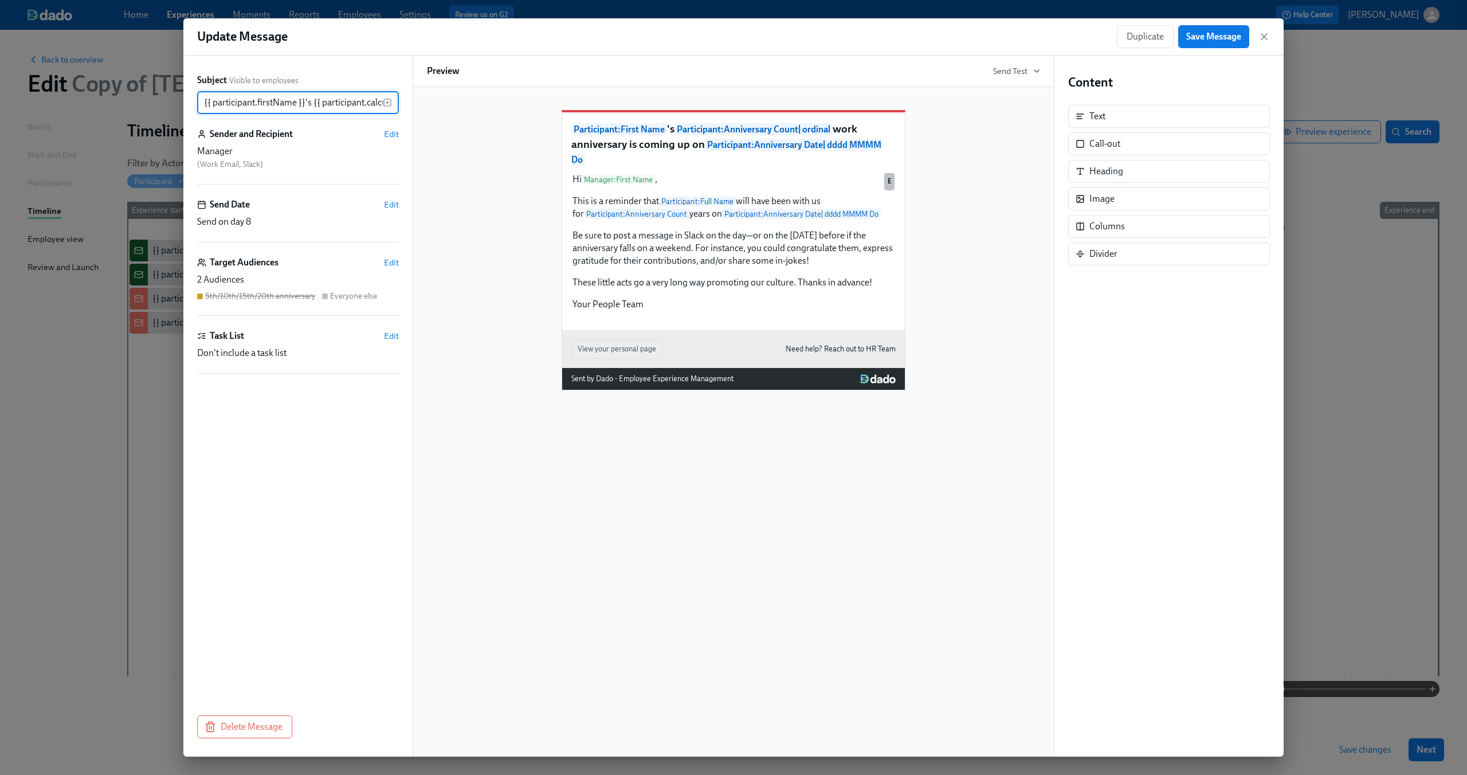
scroll to position [0, 559]
click at [1268, 37] on icon "button" at bounding box center [1263, 36] width 11 height 11
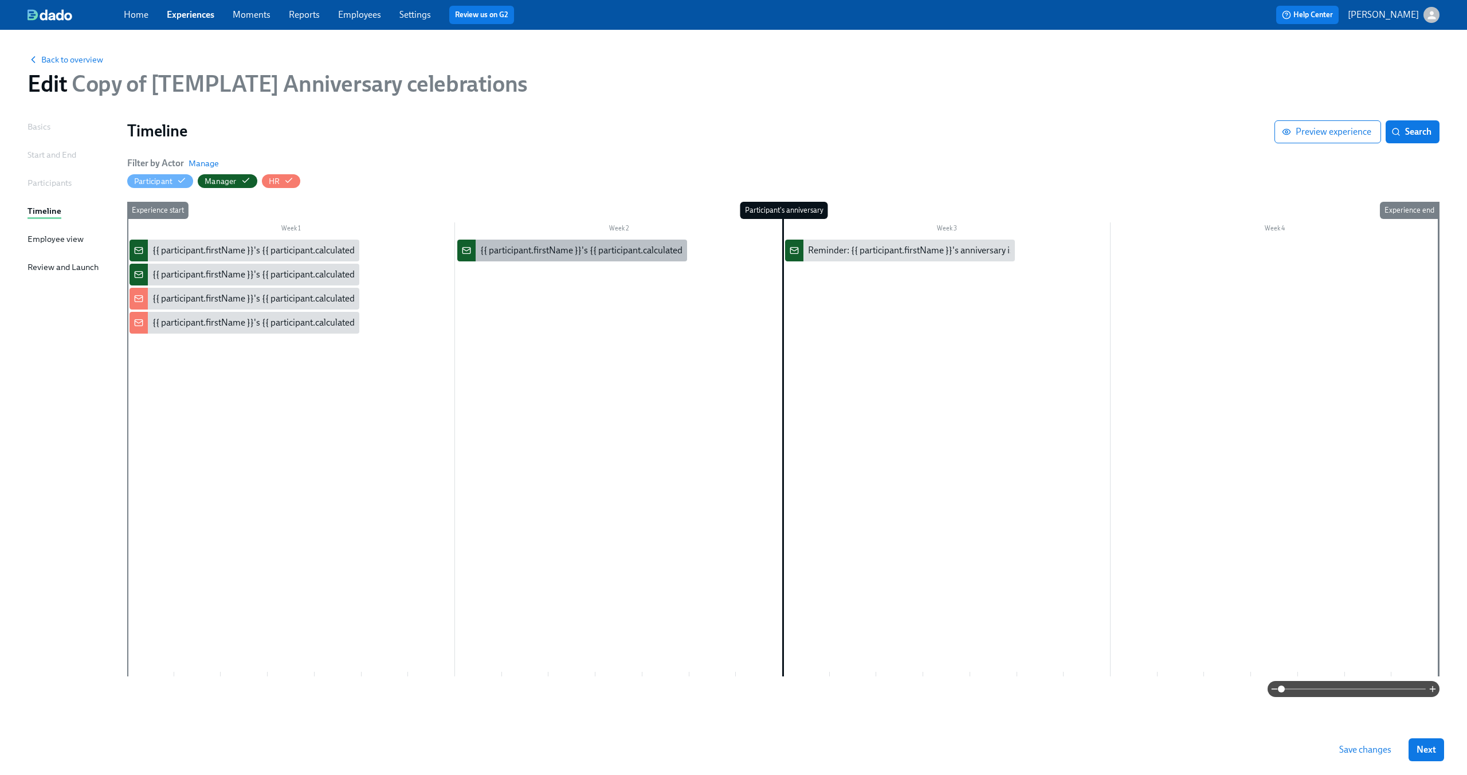
click at [631, 245] on div "{{ participant.firstName }}'s {{ participant.calculatedFields.anniversary.count…" at bounding box center [798, 250] width 637 height 13
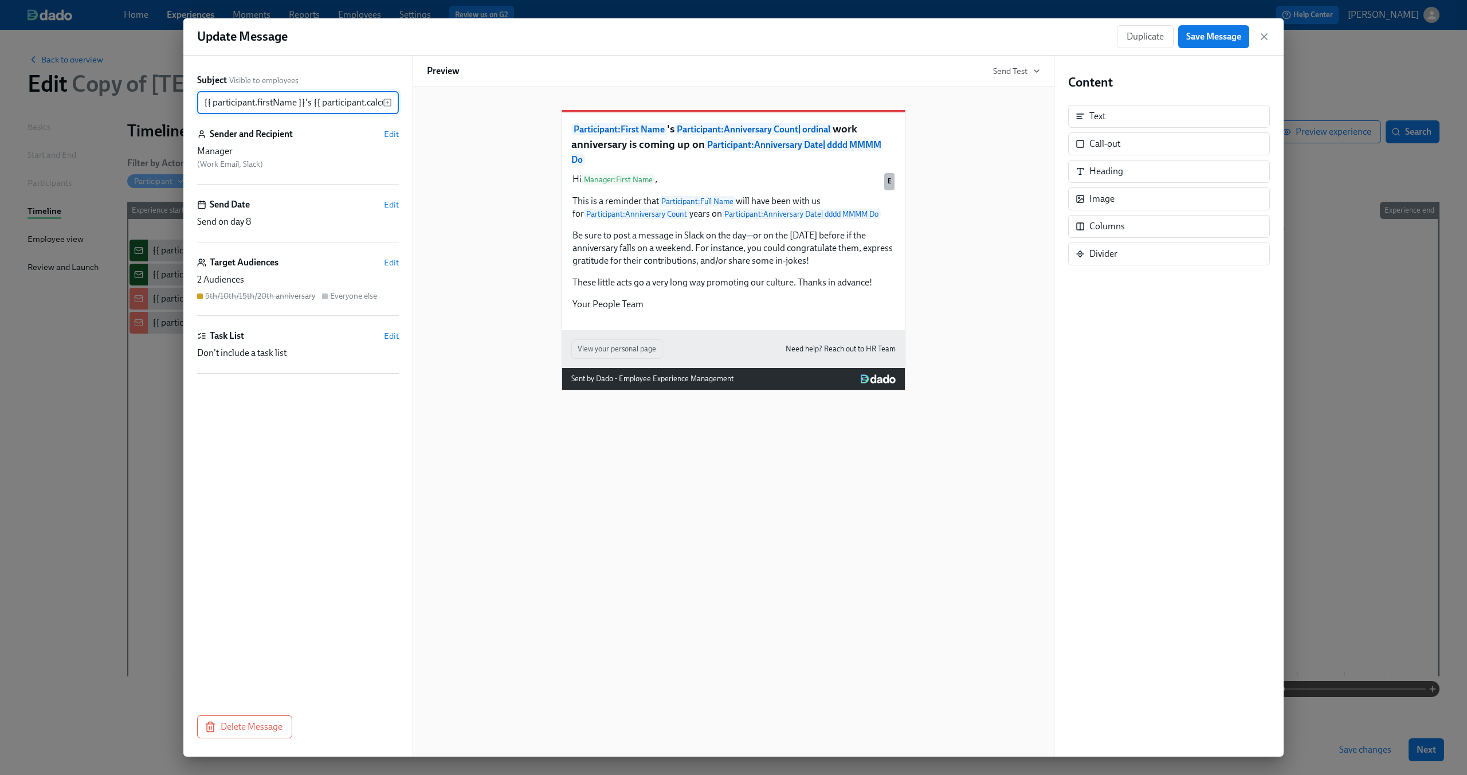
scroll to position [0, 559]
click at [390, 263] on span "Edit" at bounding box center [391, 262] width 15 height 11
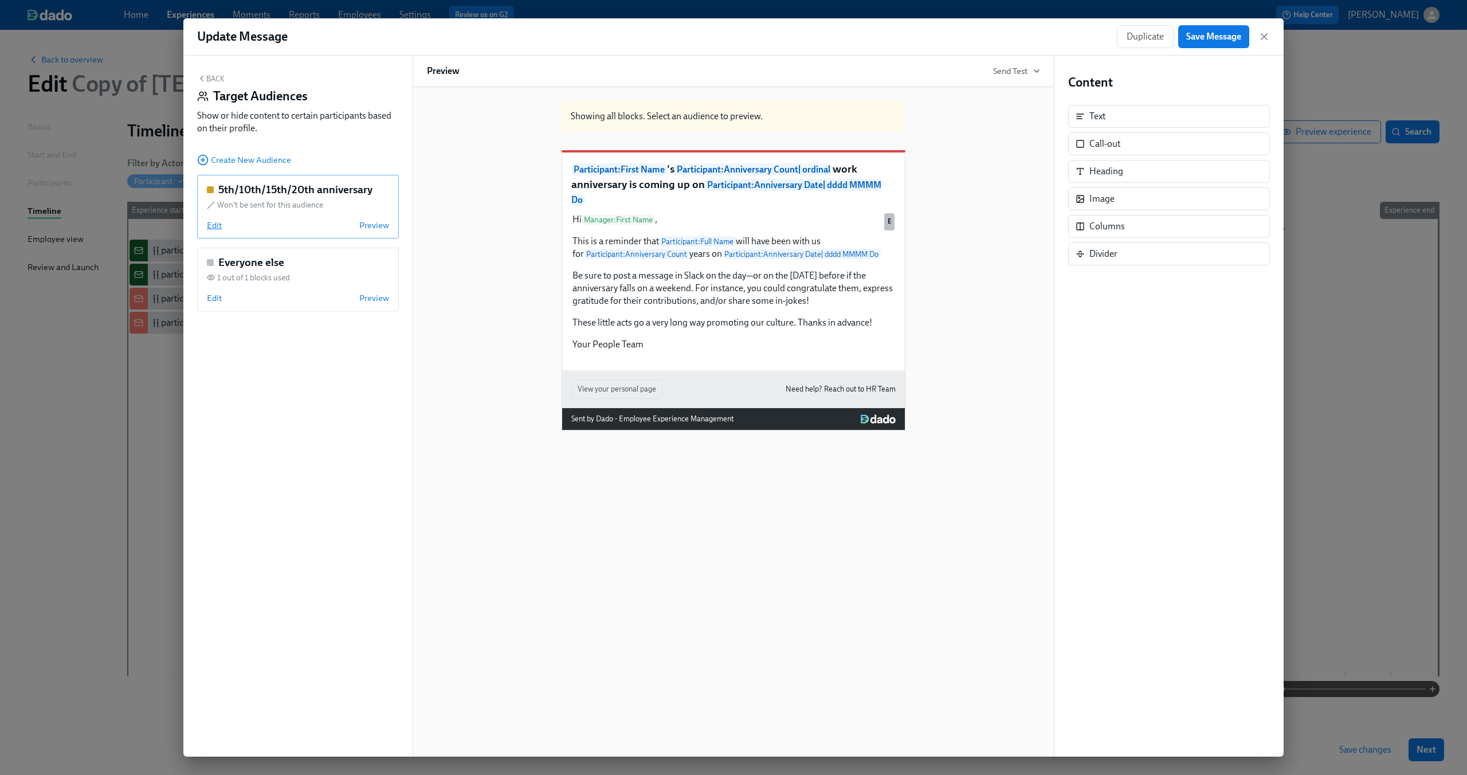
click at [220, 226] on span "Edit" at bounding box center [214, 224] width 15 height 11
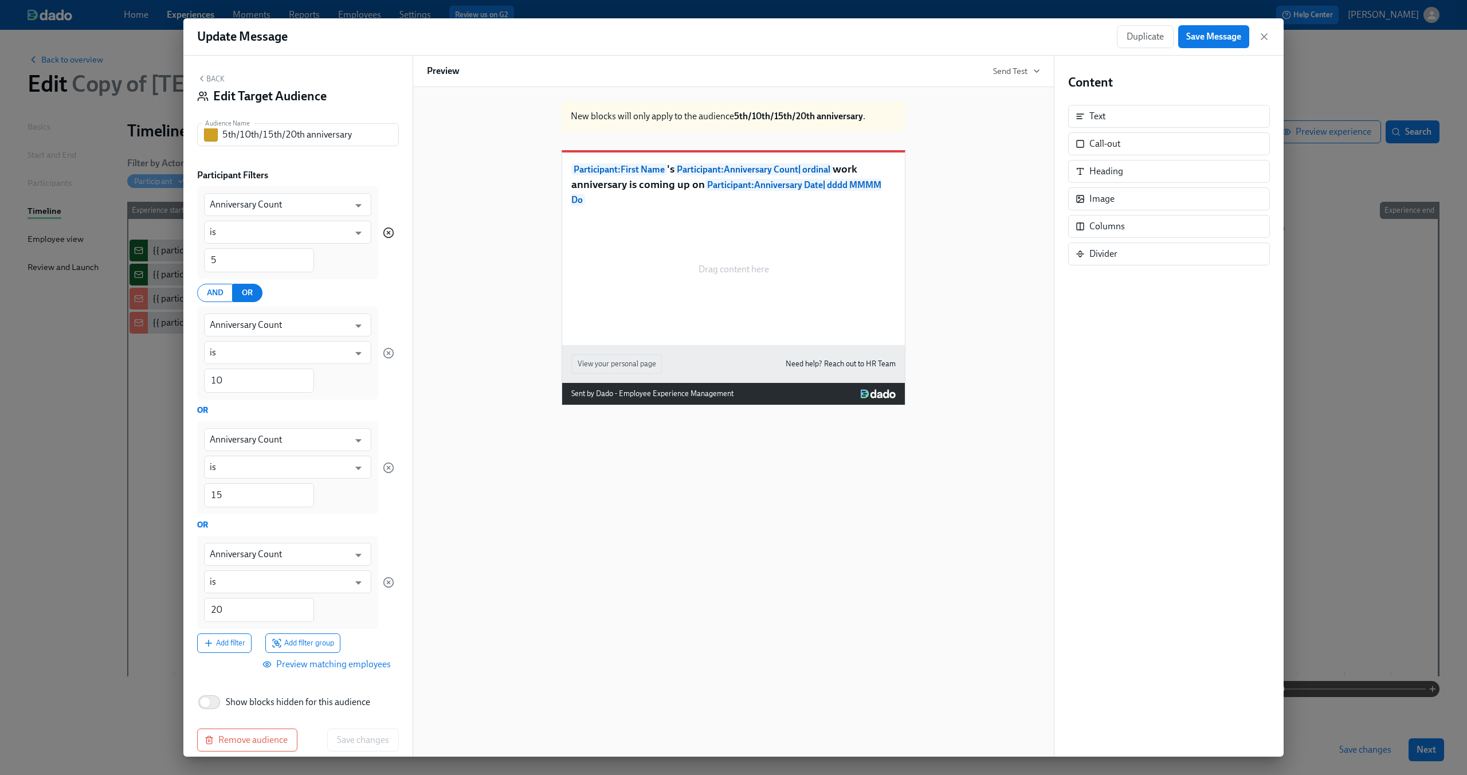
click at [385, 235] on icon "button" at bounding box center [388, 232] width 11 height 11
type input "10"
type input "15"
type input "20"
click at [385, 235] on icon "button" at bounding box center [388, 232] width 11 height 11
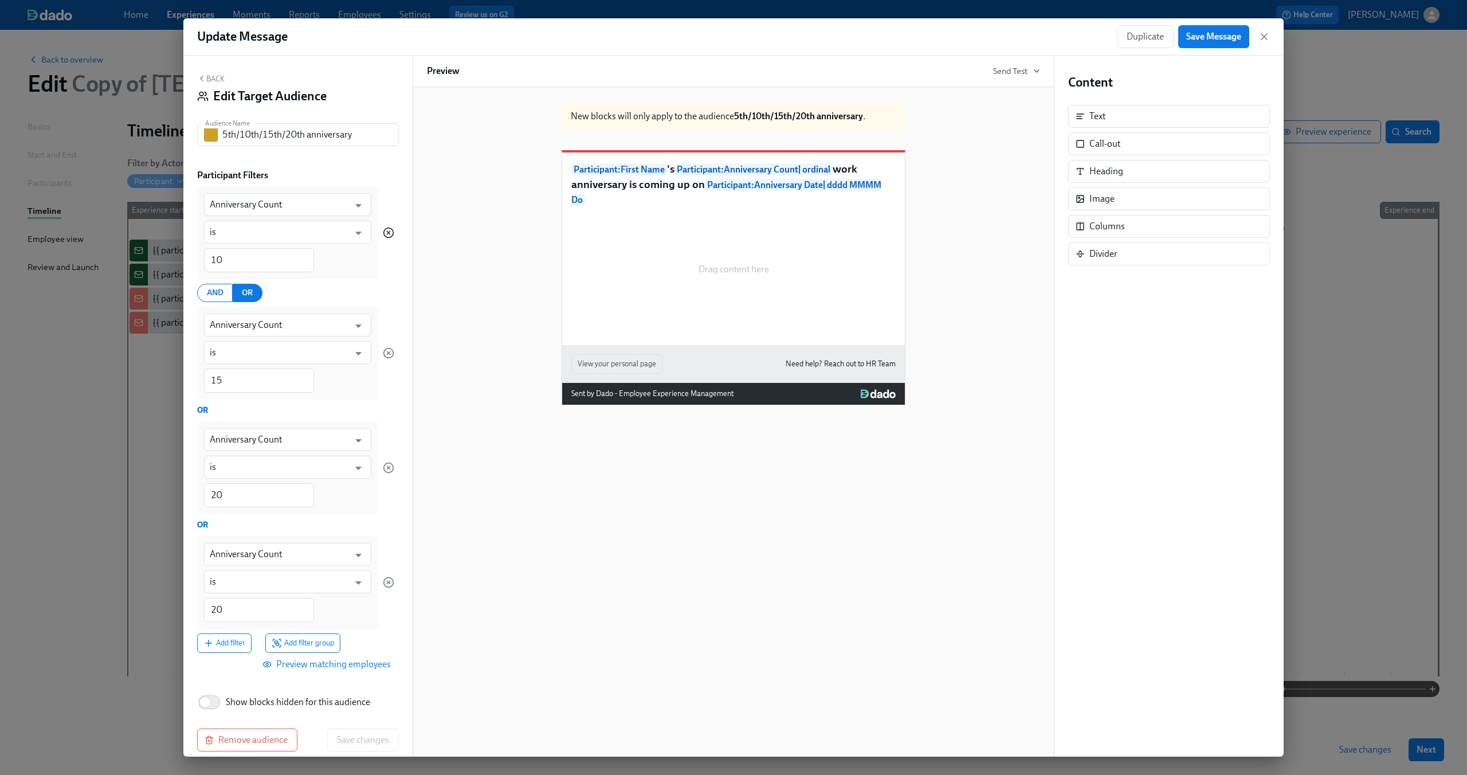
type input "15"
type input "20"
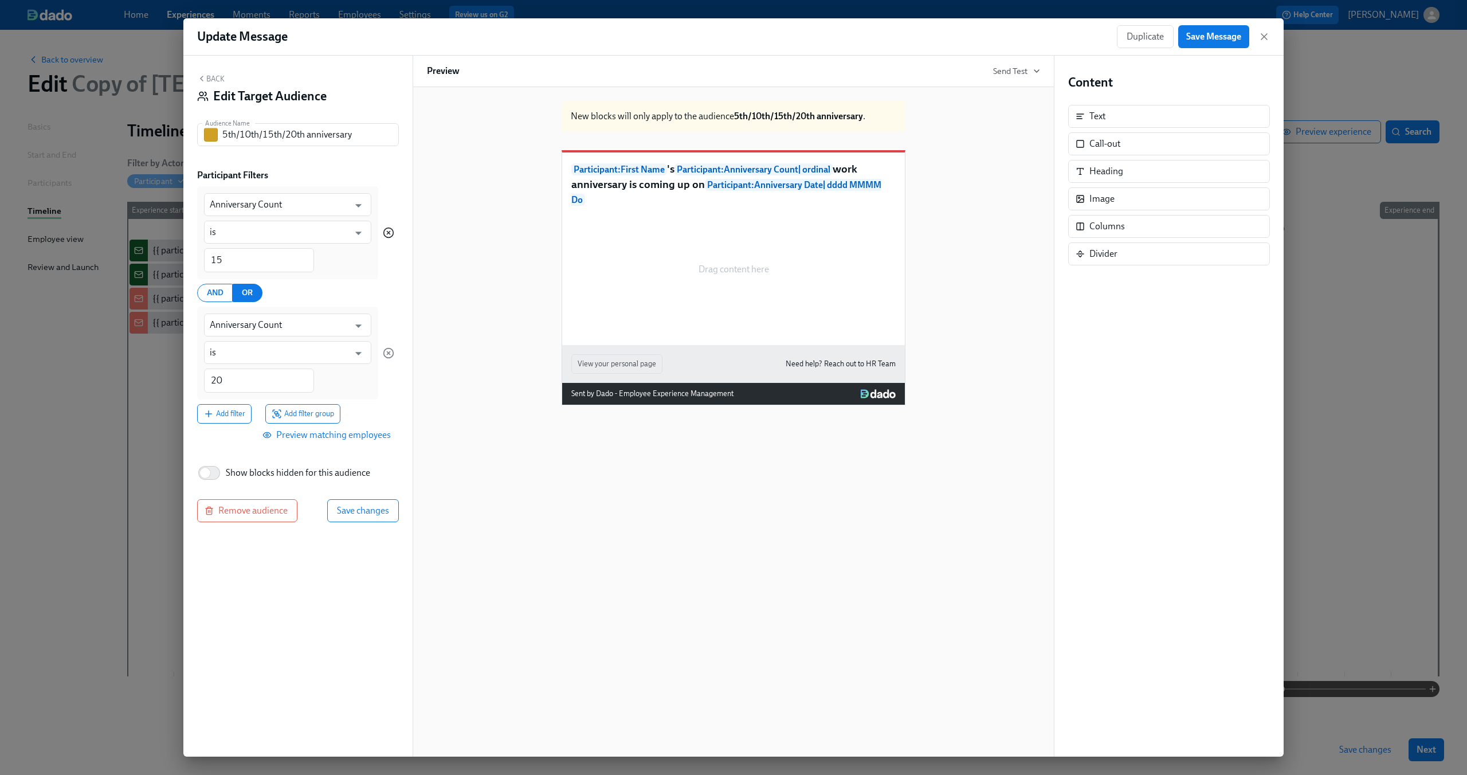
click at [385, 235] on icon "button" at bounding box center [388, 232] width 11 height 11
type input "20"
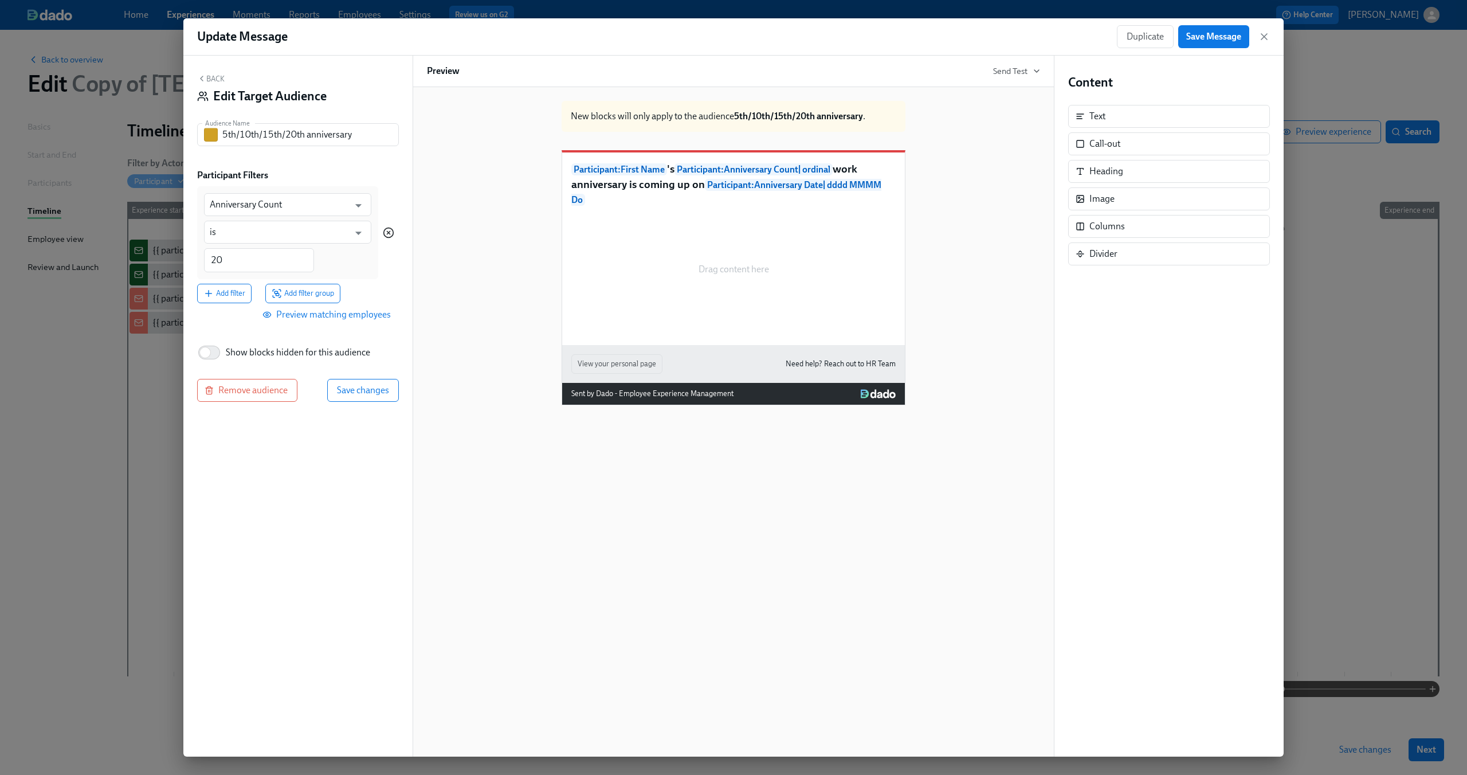
click at [385, 235] on icon "button" at bounding box center [388, 232] width 11 height 11
type input "Department"
type input "is any of"
click at [390, 230] on icon "button" at bounding box center [388, 231] width 11 height 11
click at [316, 287] on span "Add filter group" at bounding box center [303, 291] width 62 height 11
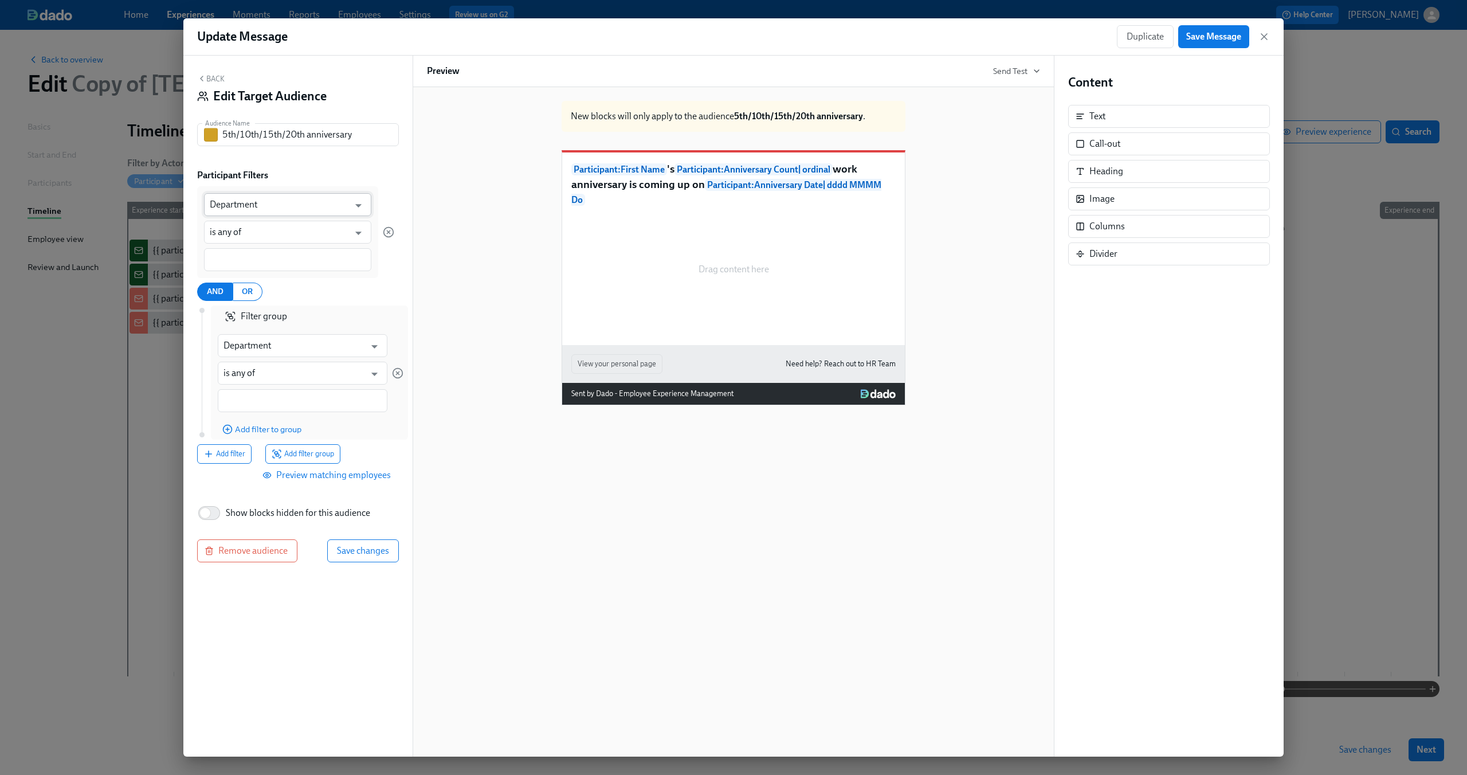
click at [247, 207] on input "Department" at bounding box center [279, 204] width 139 height 23
type input "ann"
click at [276, 211] on input "ann" at bounding box center [279, 204] width 139 height 23
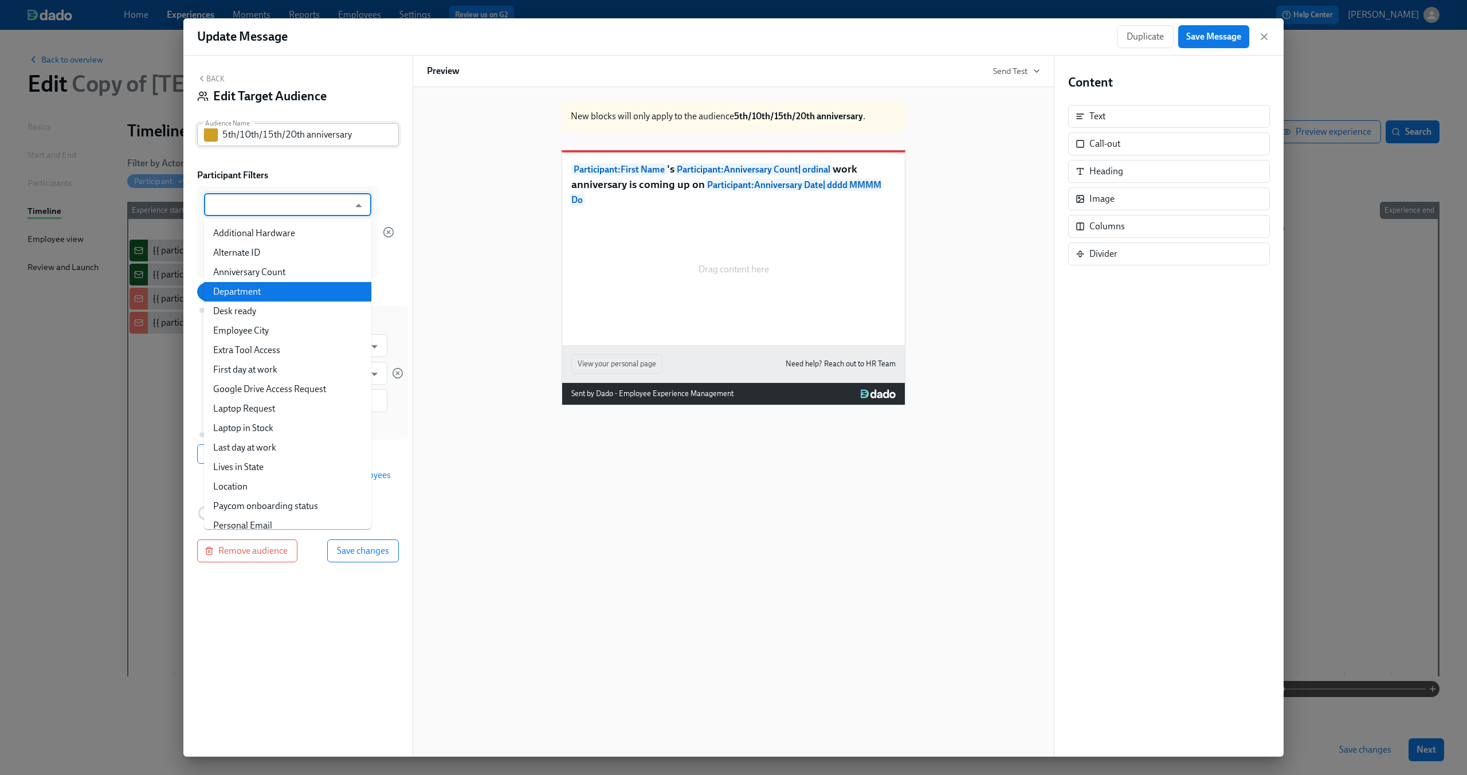
type input "Department"
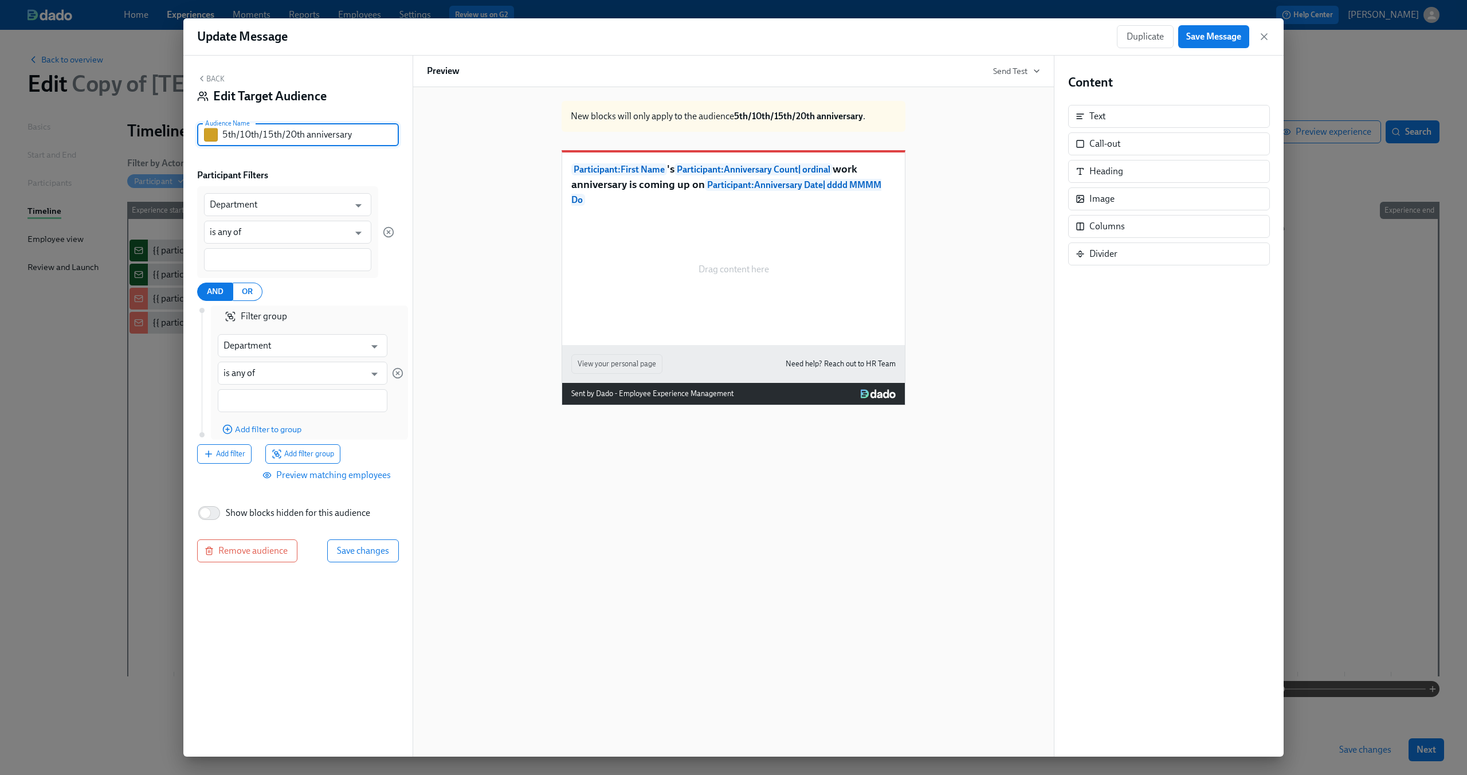
click at [369, 133] on input "5th/10th/15th/20th anniversary" at bounding box center [310, 134] width 176 height 23
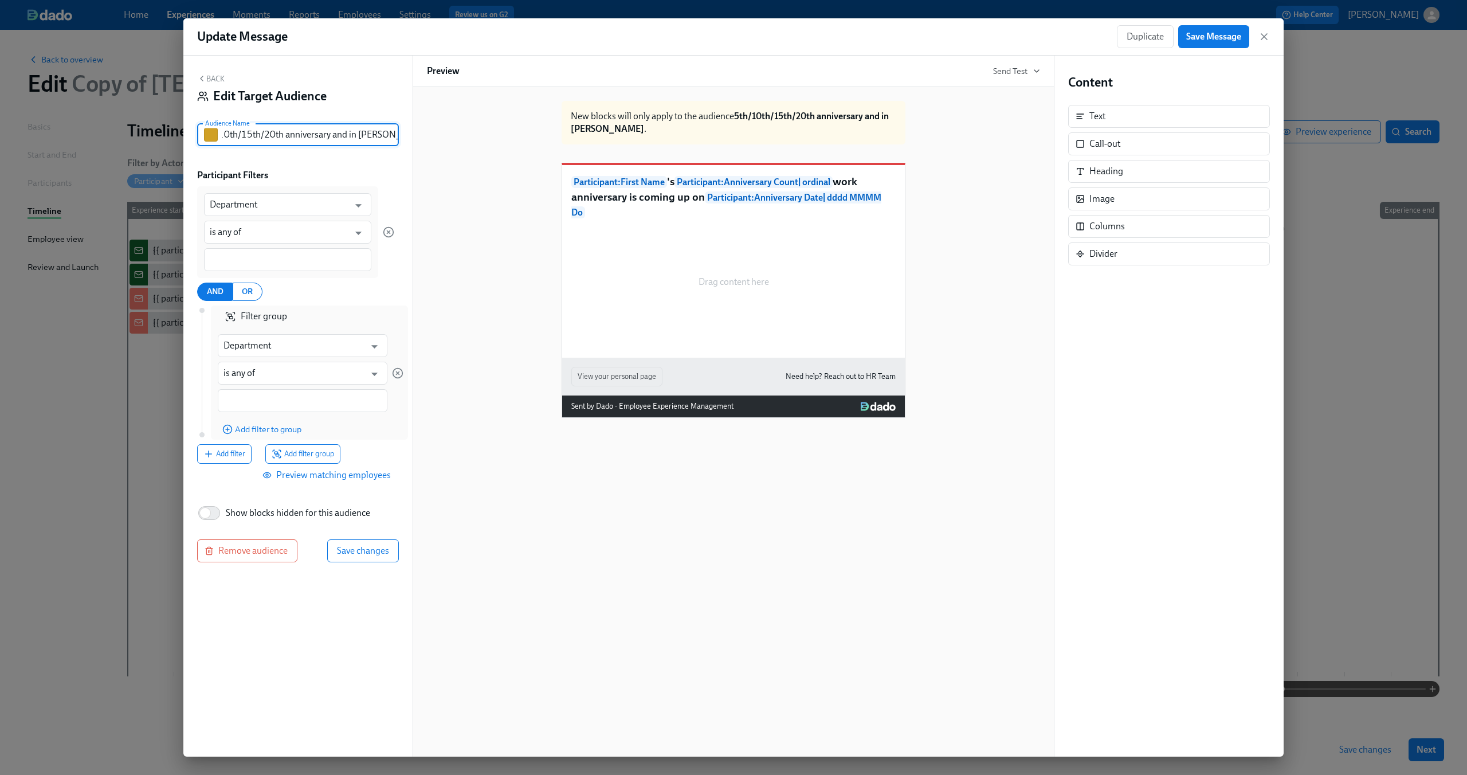
scroll to position [0, 29]
type input "5th/10th/15th/20th anniversary and in Dean's team"
click at [301, 203] on input "Department" at bounding box center [279, 204] width 139 height 23
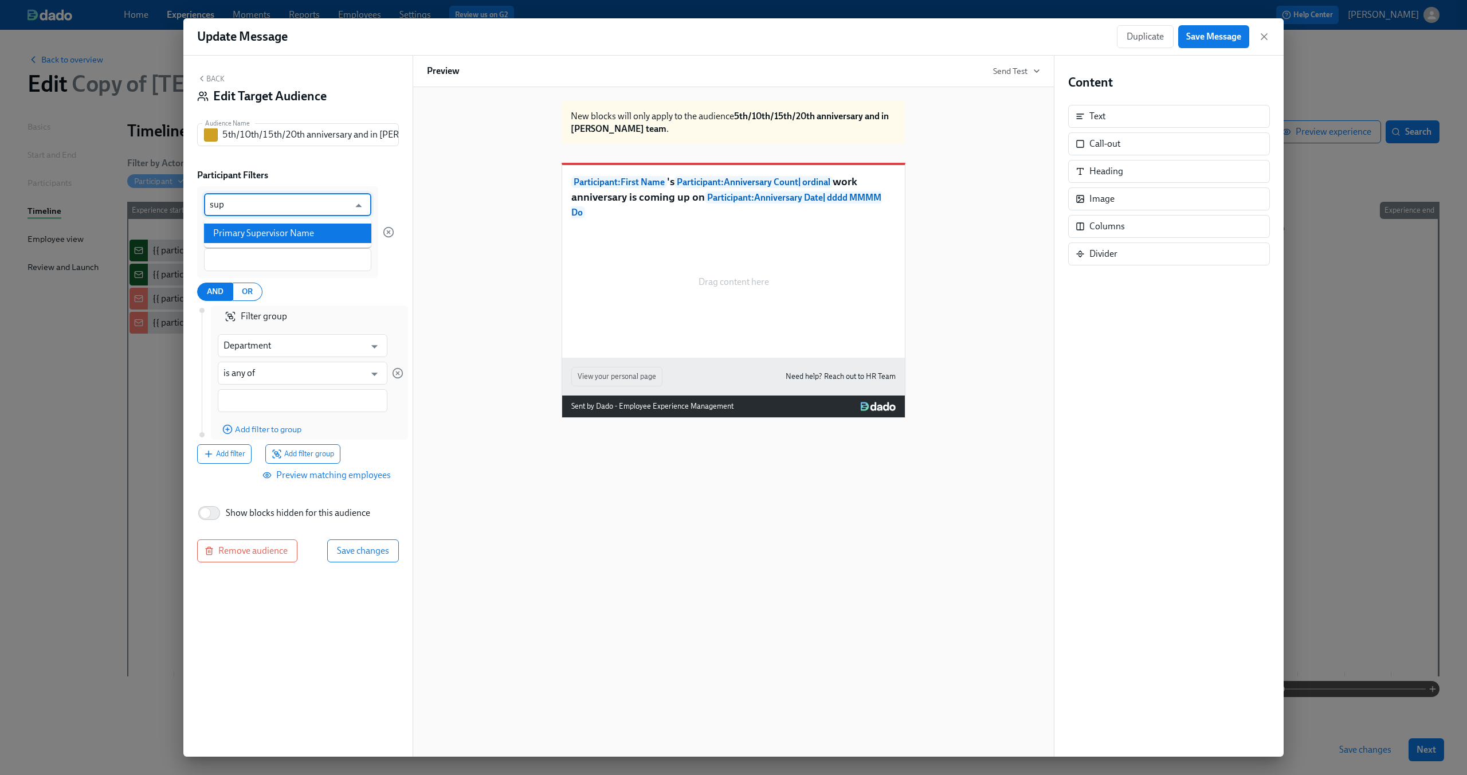
click at [303, 233] on li "Primary Supervisor Name" at bounding box center [287, 232] width 167 height 19
type input "Primary Supervisor Name"
click at [266, 249] on div at bounding box center [287, 259] width 167 height 23
type input "d"
type input "Dean Graziosi"
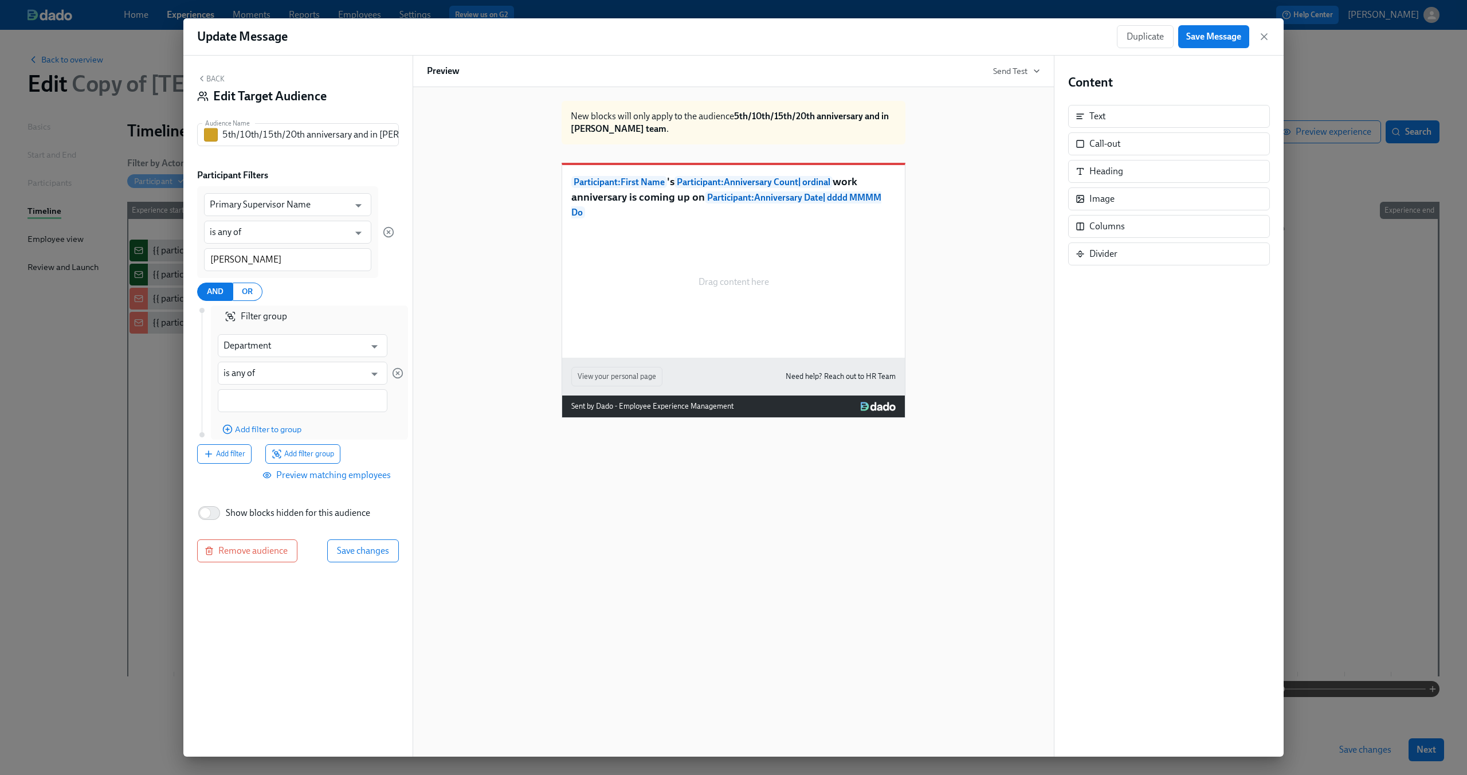
click at [358, 283] on div "AND OR" at bounding box center [295, 291] width 197 height 18
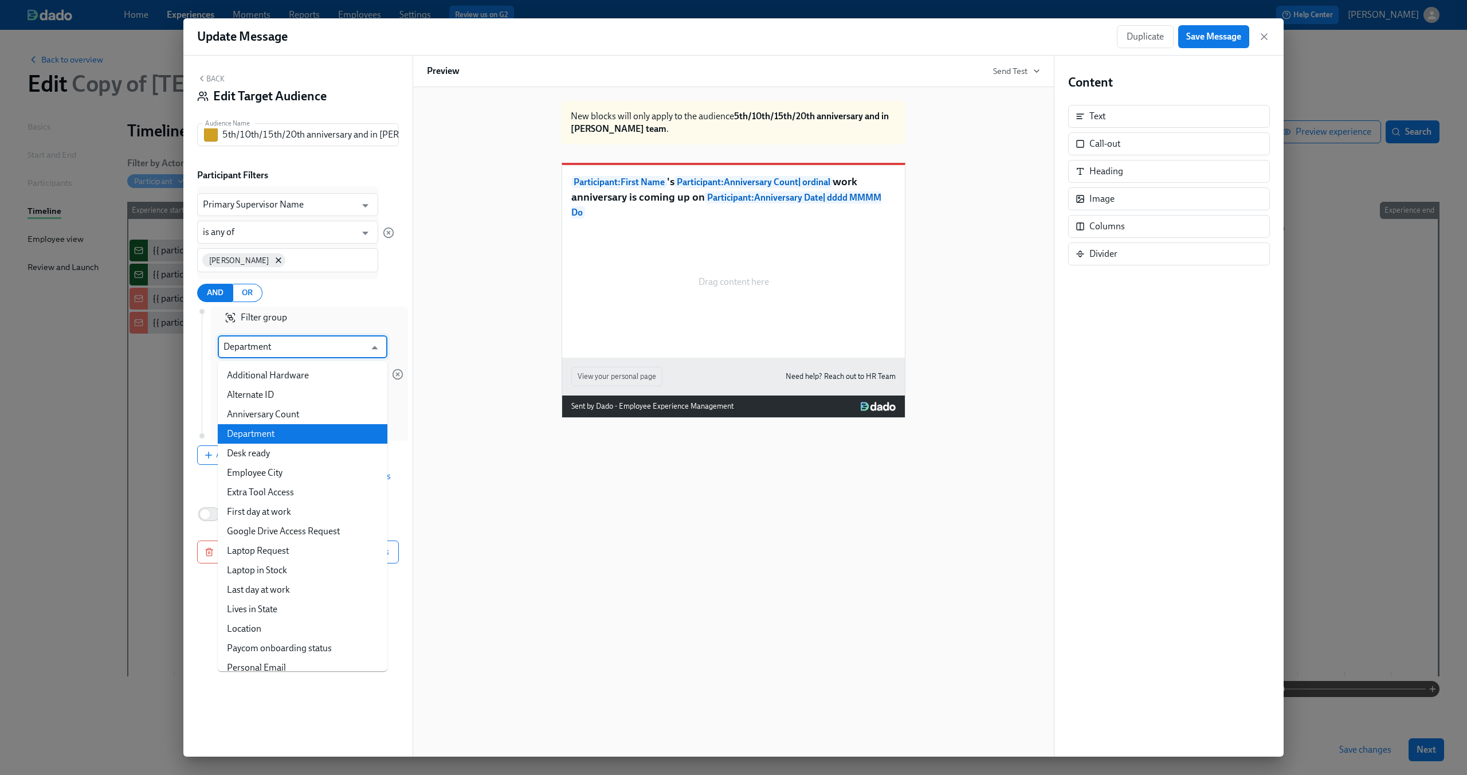
click at [271, 349] on input "Department" at bounding box center [294, 346] width 142 height 23
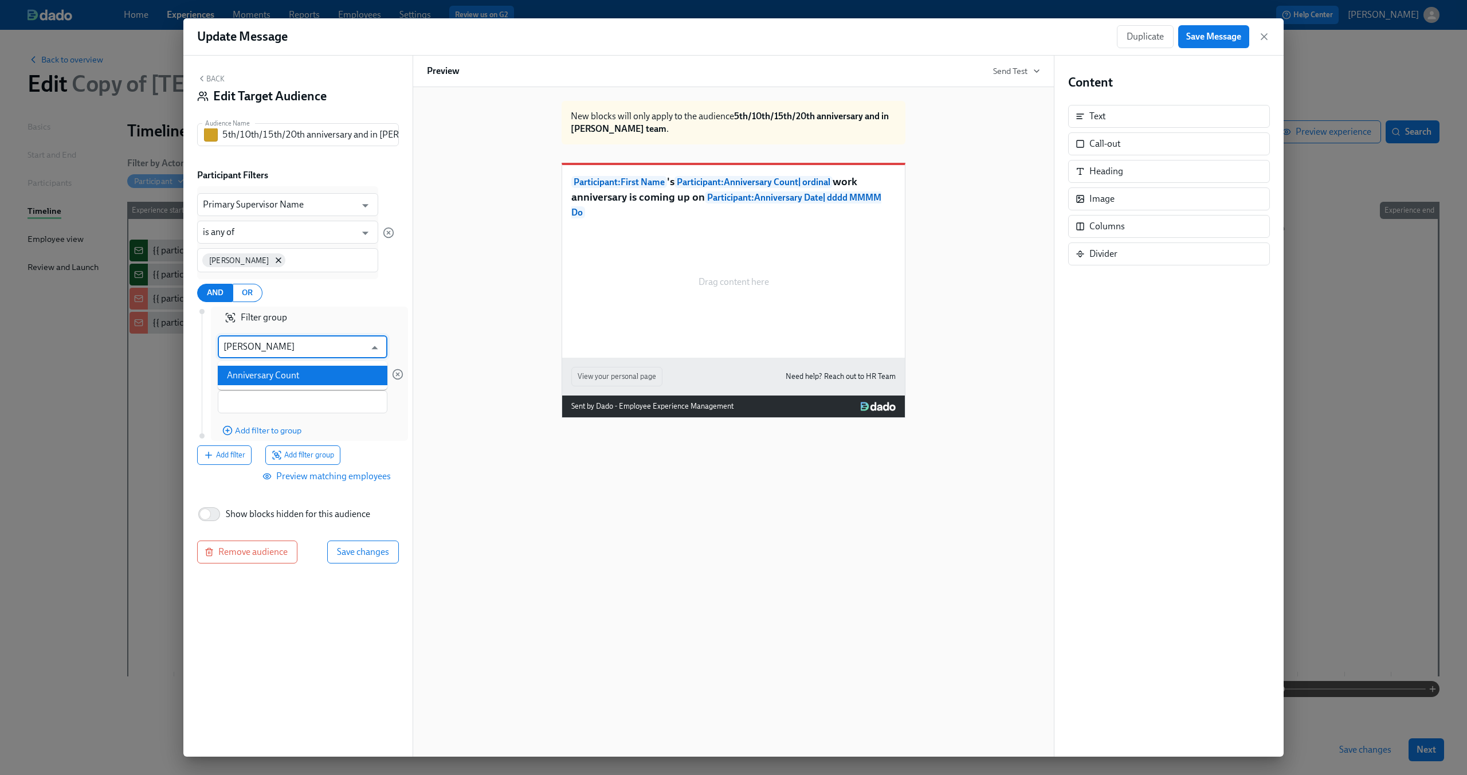
click at [277, 370] on li "Anniversary Count" at bounding box center [303, 375] width 170 height 19
type input "Anniversary Count"
type input "is"
type input "Anniversary Count"
click at [270, 395] on input "1" at bounding box center [273, 402] width 110 height 24
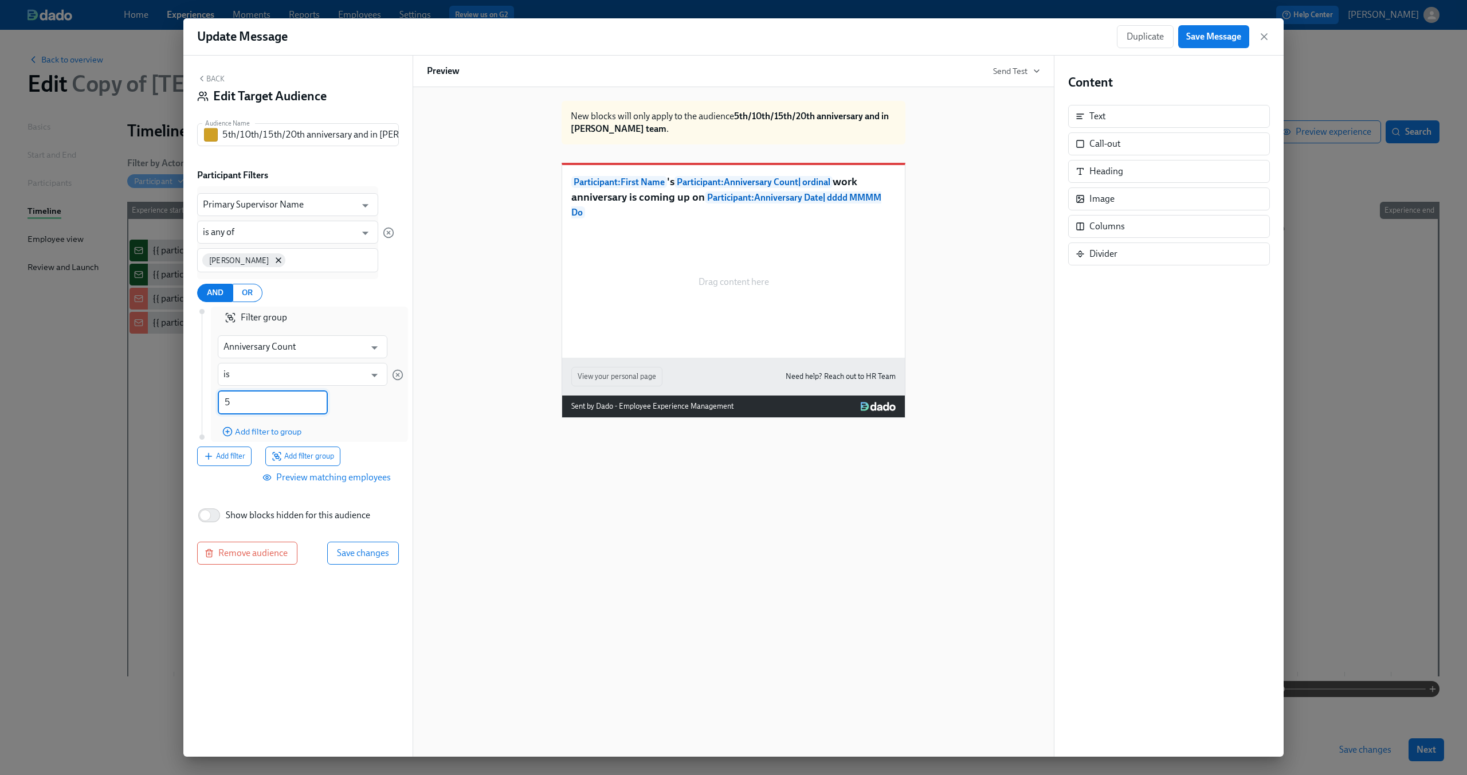
type input "5"
click at [363, 404] on div "Anniversary Count ​ is ​ 5 ​" at bounding box center [303, 374] width 170 height 93
click at [277, 428] on span "Add filter to group" at bounding box center [261, 431] width 79 height 11
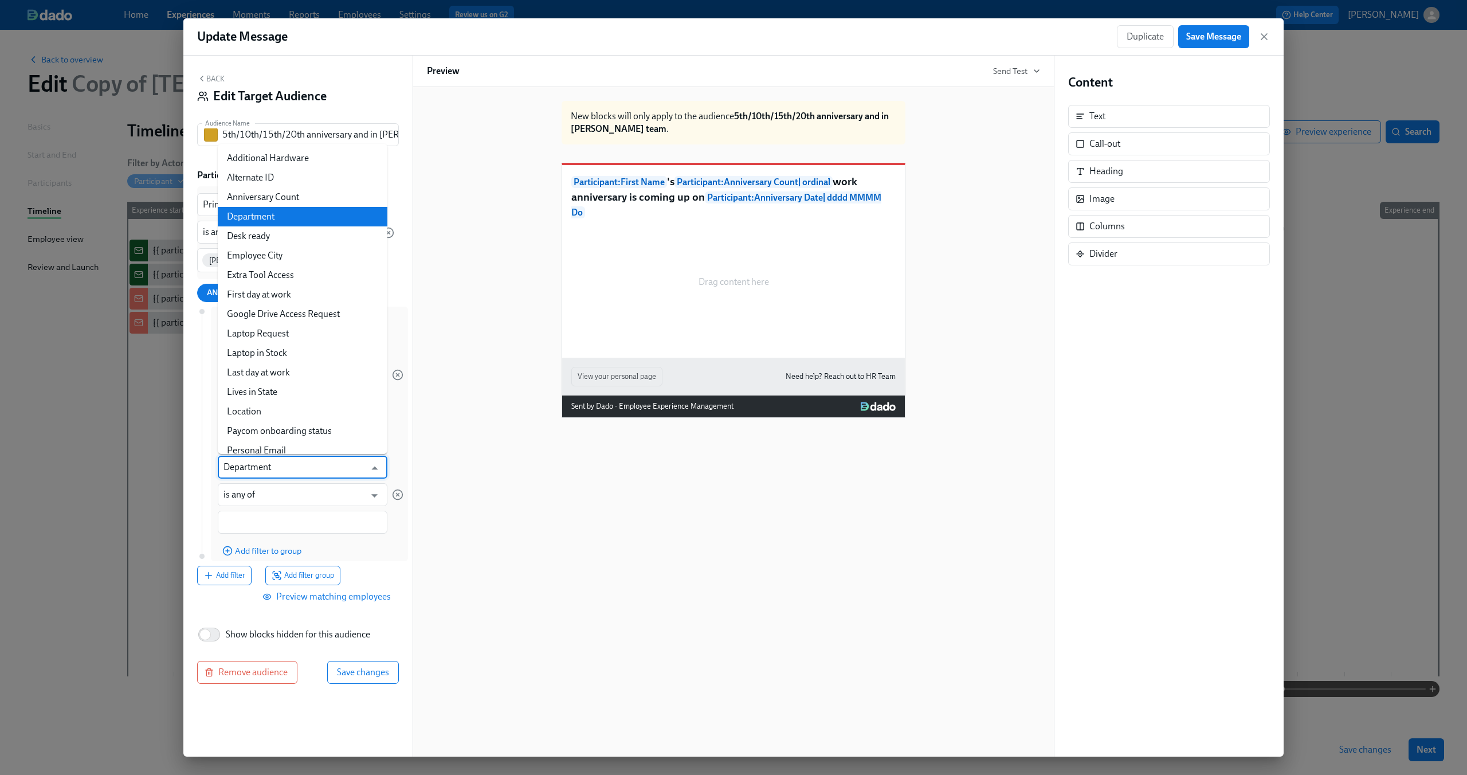
click at [255, 469] on input "Department" at bounding box center [294, 466] width 142 height 23
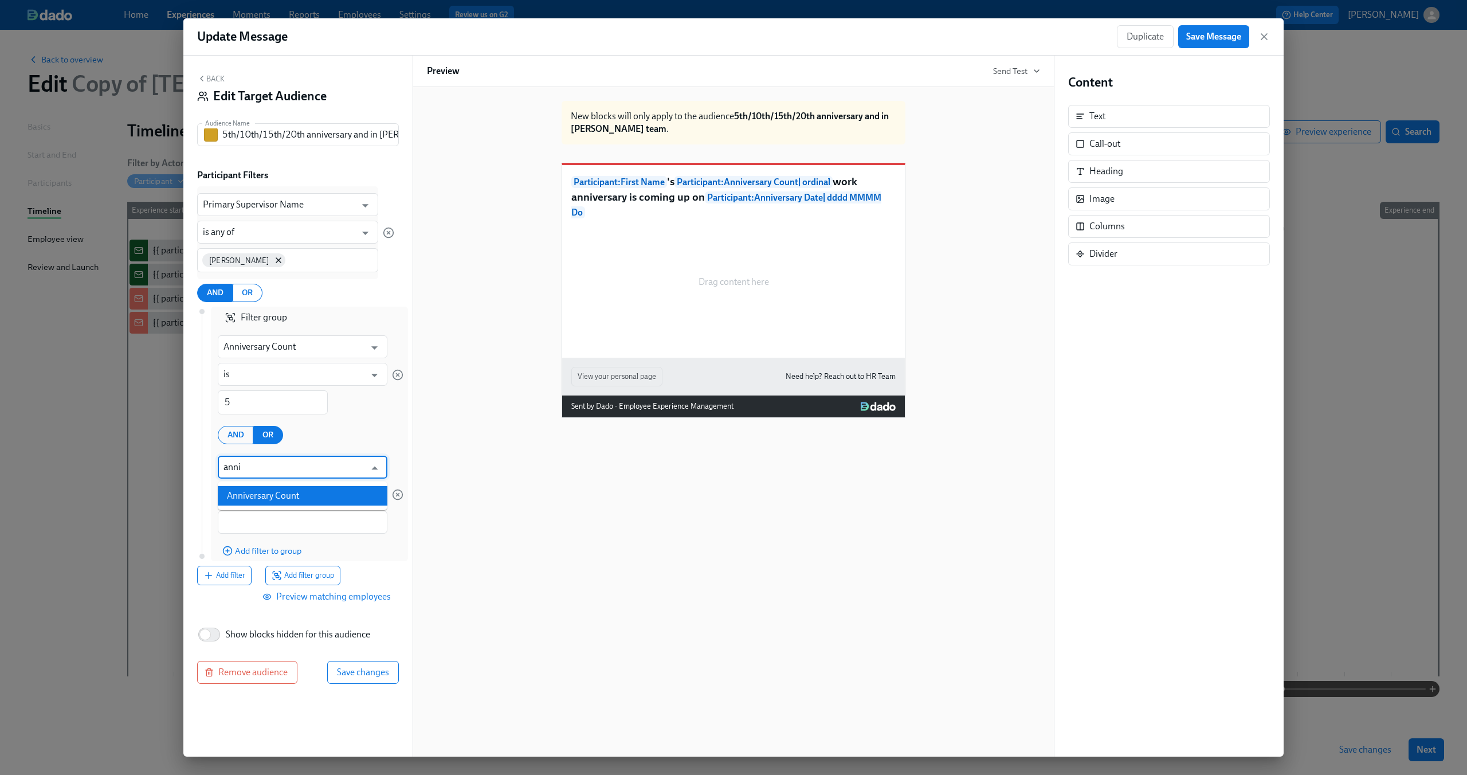
click at [247, 496] on li "Anniversary Count" at bounding box center [303, 495] width 170 height 19
type input "Anniversary Count"
type input "is"
type input "Anniversary Count"
click at [237, 520] on input "1" at bounding box center [273, 522] width 110 height 24
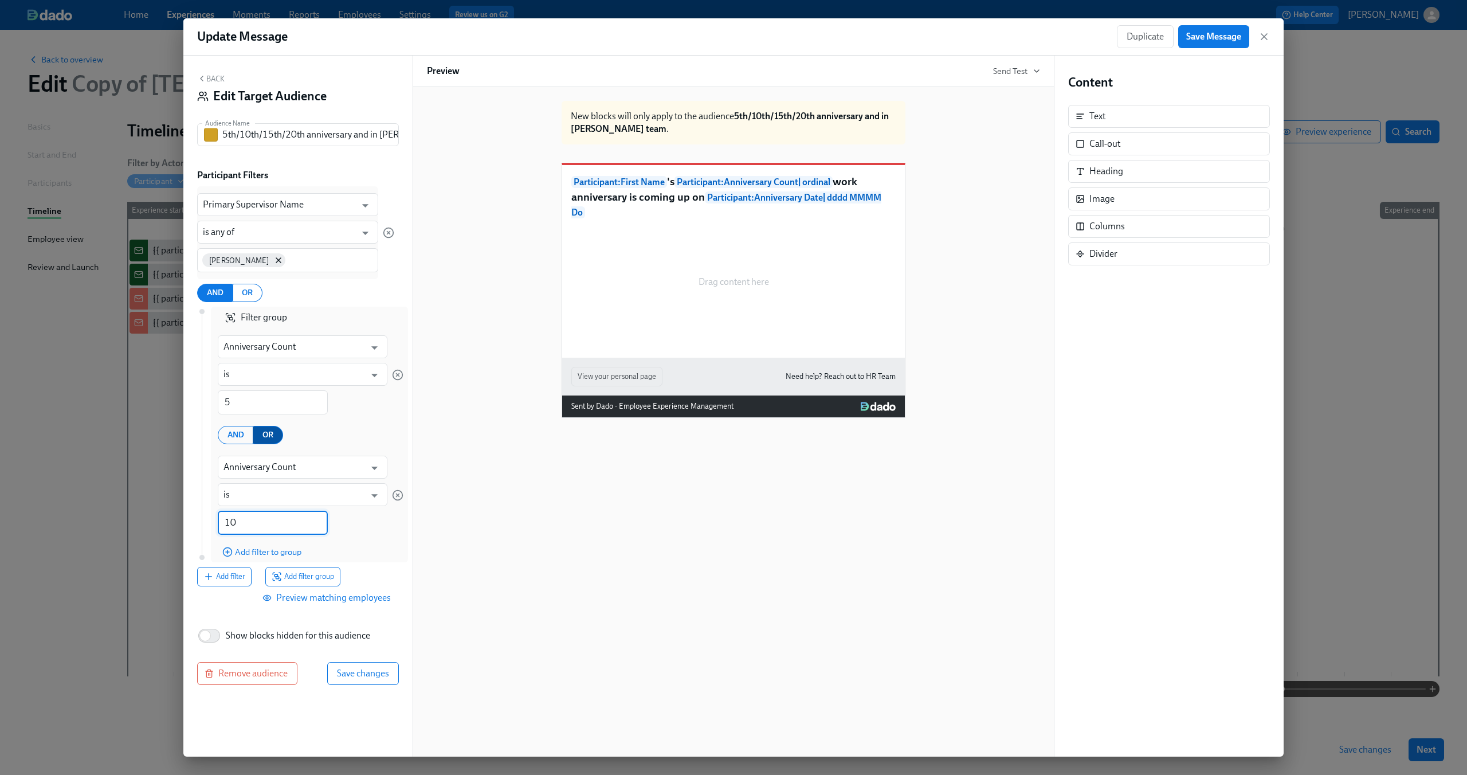
type input "10"
click at [265, 433] on span "OR" at bounding box center [267, 435] width 11 height 14
click at [265, 432] on span "OR" at bounding box center [267, 435] width 11 height 14
click at [254, 551] on span "Add filter to group" at bounding box center [261, 551] width 79 height 11
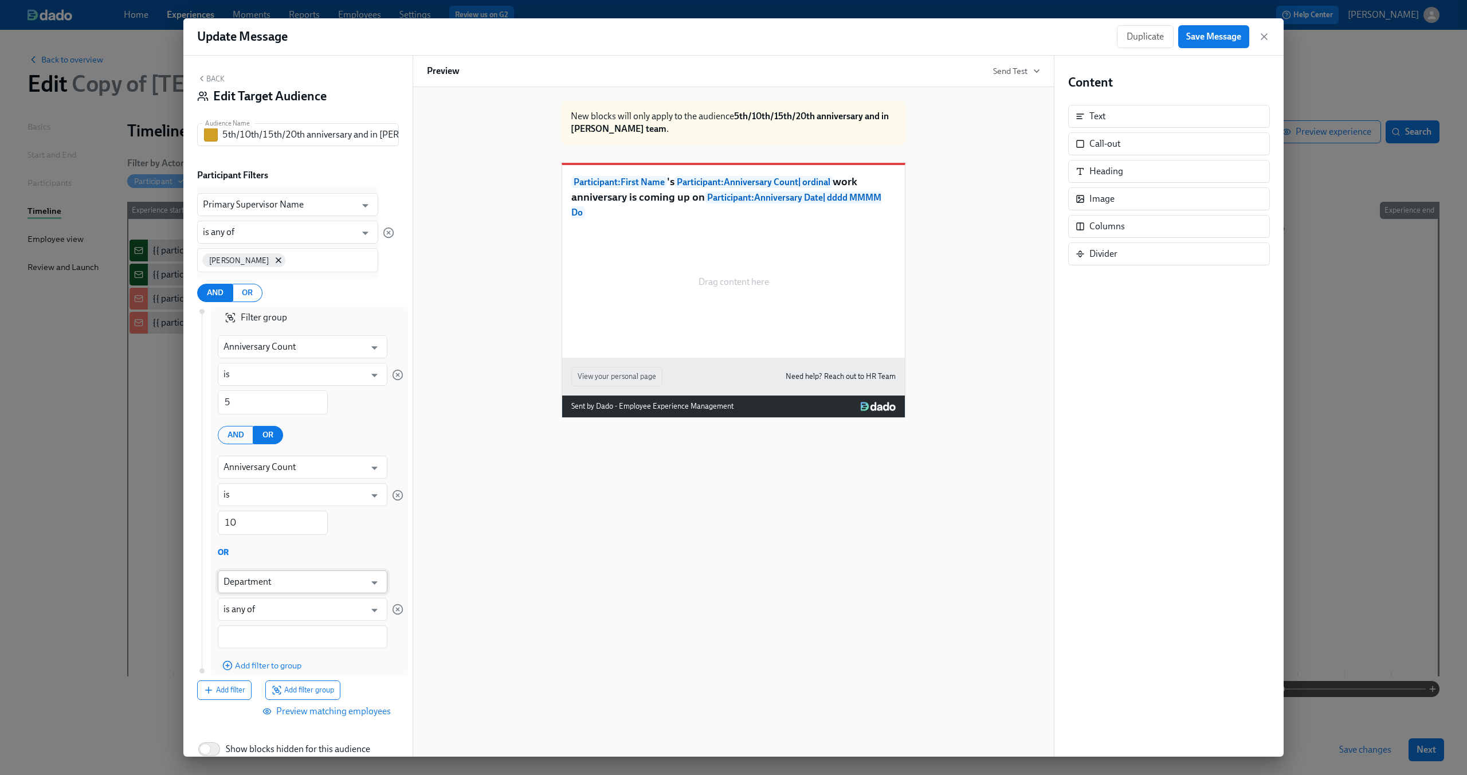
click at [257, 580] on input "Department" at bounding box center [294, 581] width 142 height 23
click at [259, 603] on li "Anniversary Count" at bounding box center [297, 609] width 161 height 19
type input "Anniversary Count"
type input "is"
type input "Anniversary Count"
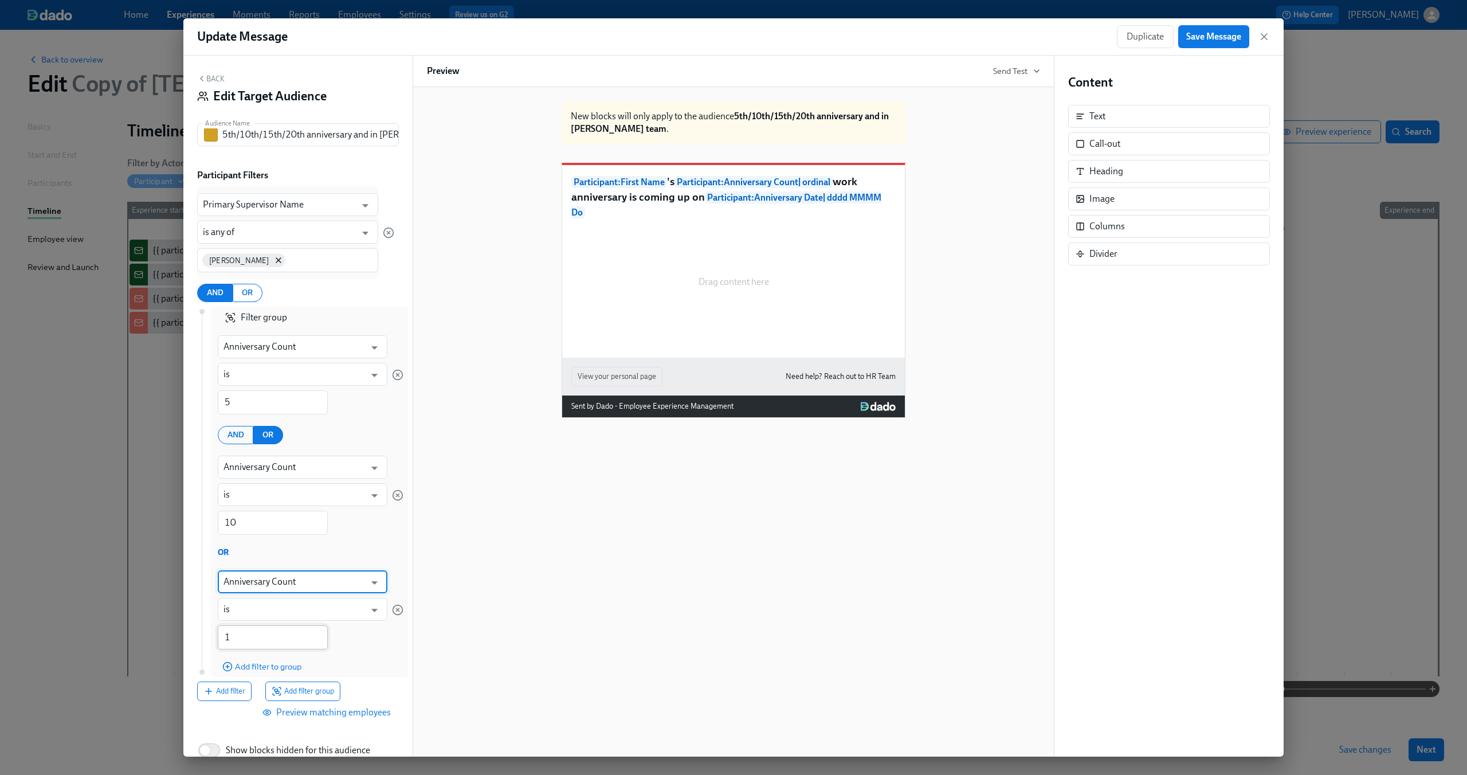
click at [252, 634] on input "1" at bounding box center [273, 637] width 110 height 24
type input "15"
click at [263, 665] on span "Add filter to group" at bounding box center [261, 666] width 79 height 11
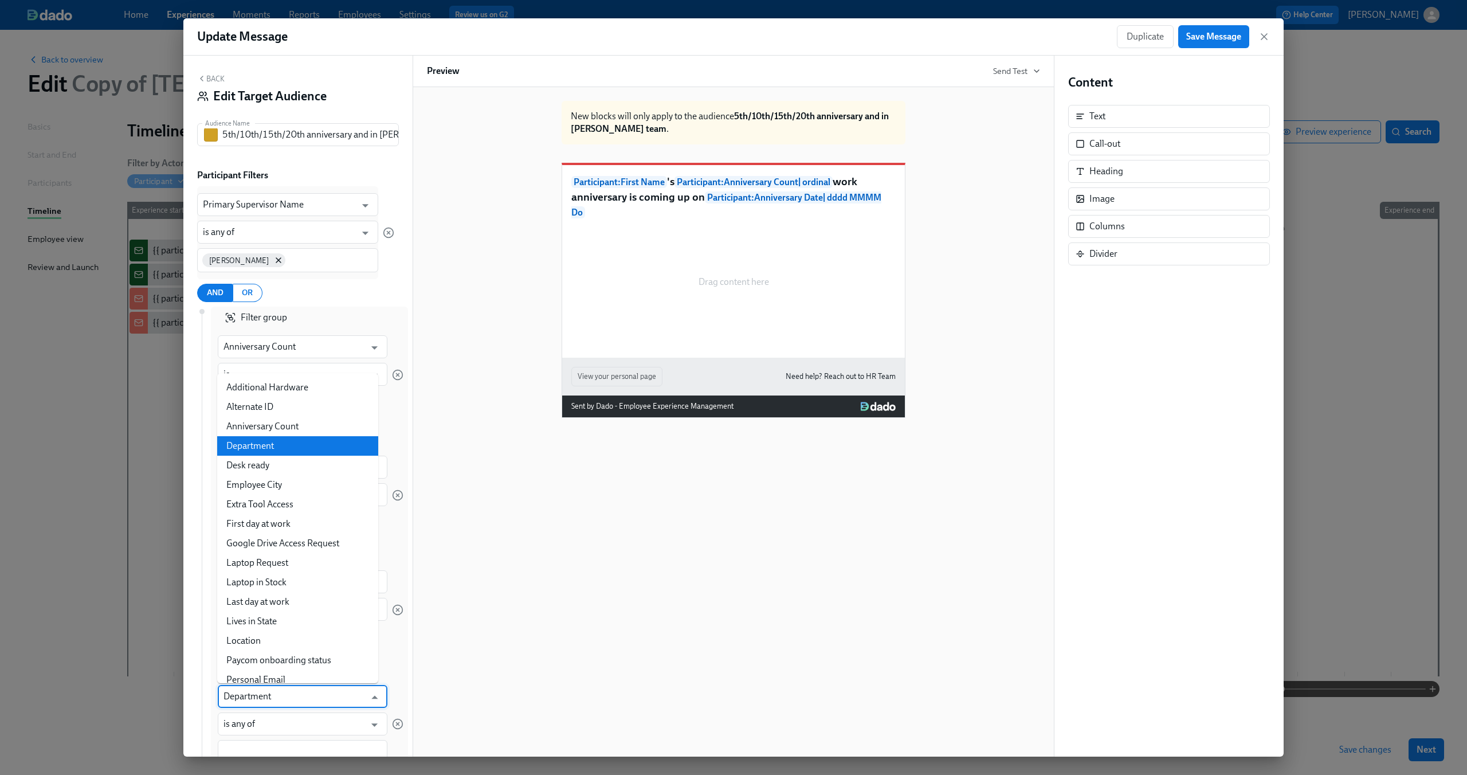
click at [262, 691] on input "Department" at bounding box center [294, 696] width 142 height 23
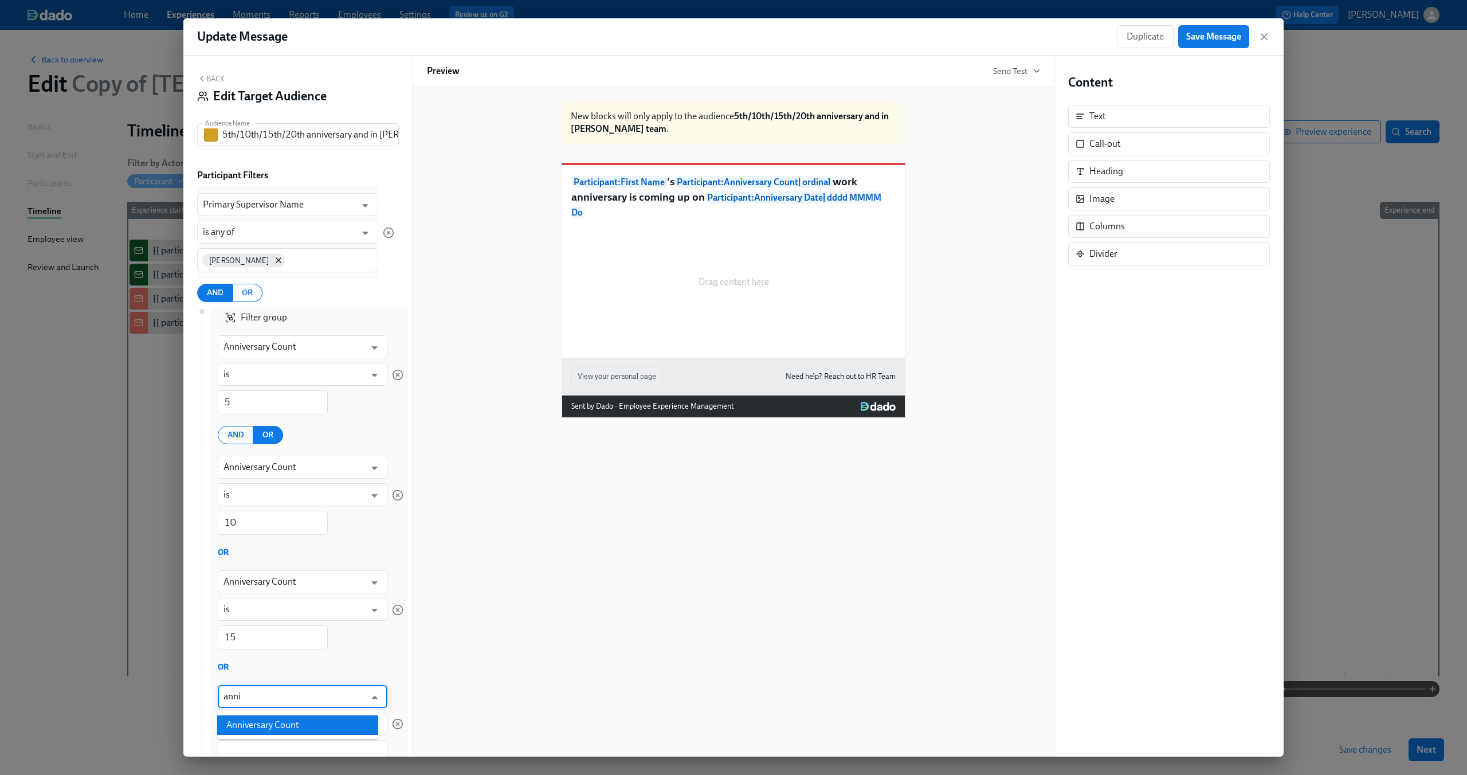
click at [262, 728] on li "Anniversary Count" at bounding box center [297, 724] width 161 height 19
type input "Anniversary Count"
type input "is"
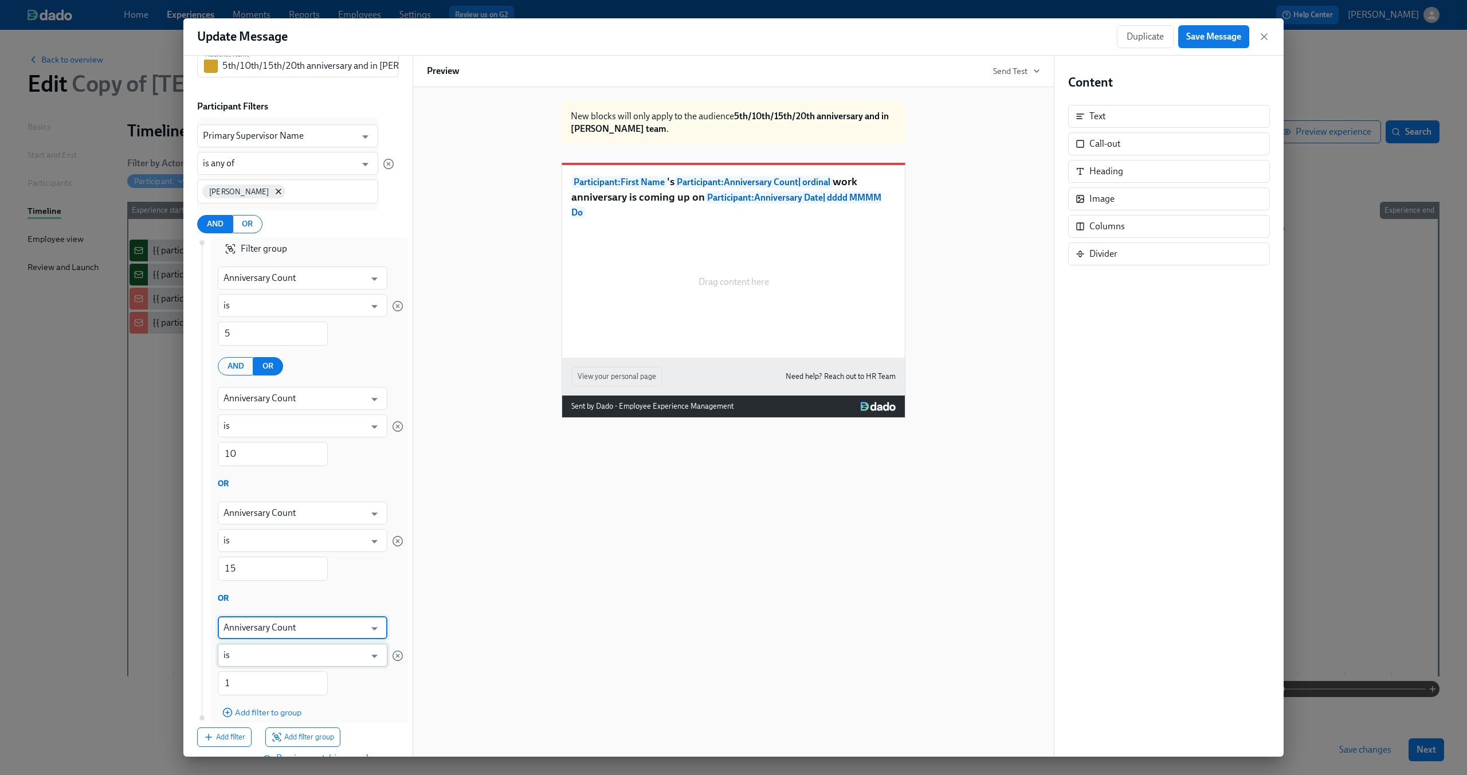
scroll to position [136, 0]
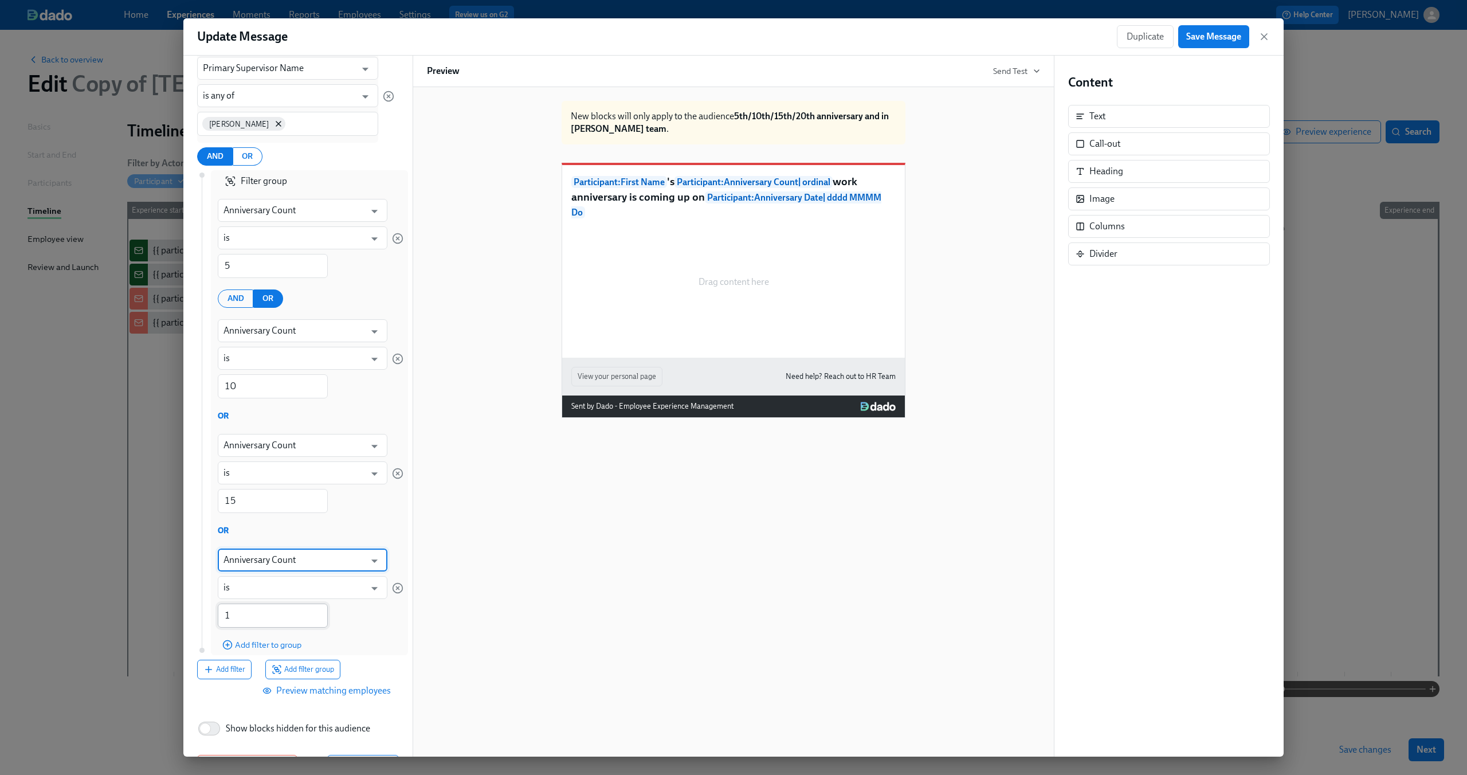
type input "Anniversary Count"
click at [250, 607] on input "1" at bounding box center [273, 615] width 110 height 24
click at [245, 619] on input "1" at bounding box center [273, 615] width 110 height 24
type input "20"
click at [326, 529] on div "OR" at bounding box center [311, 530] width 186 height 13
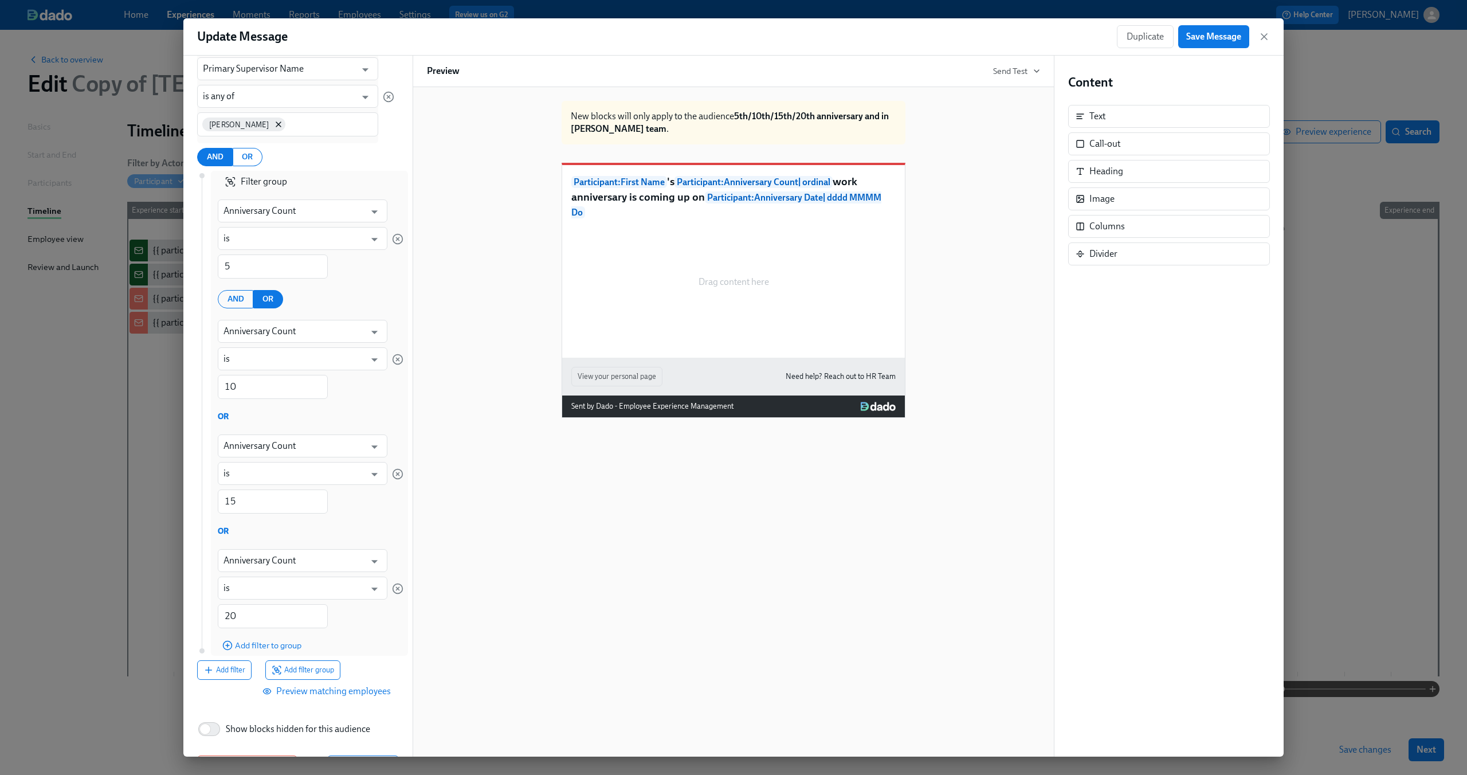
scroll to position [176, 0]
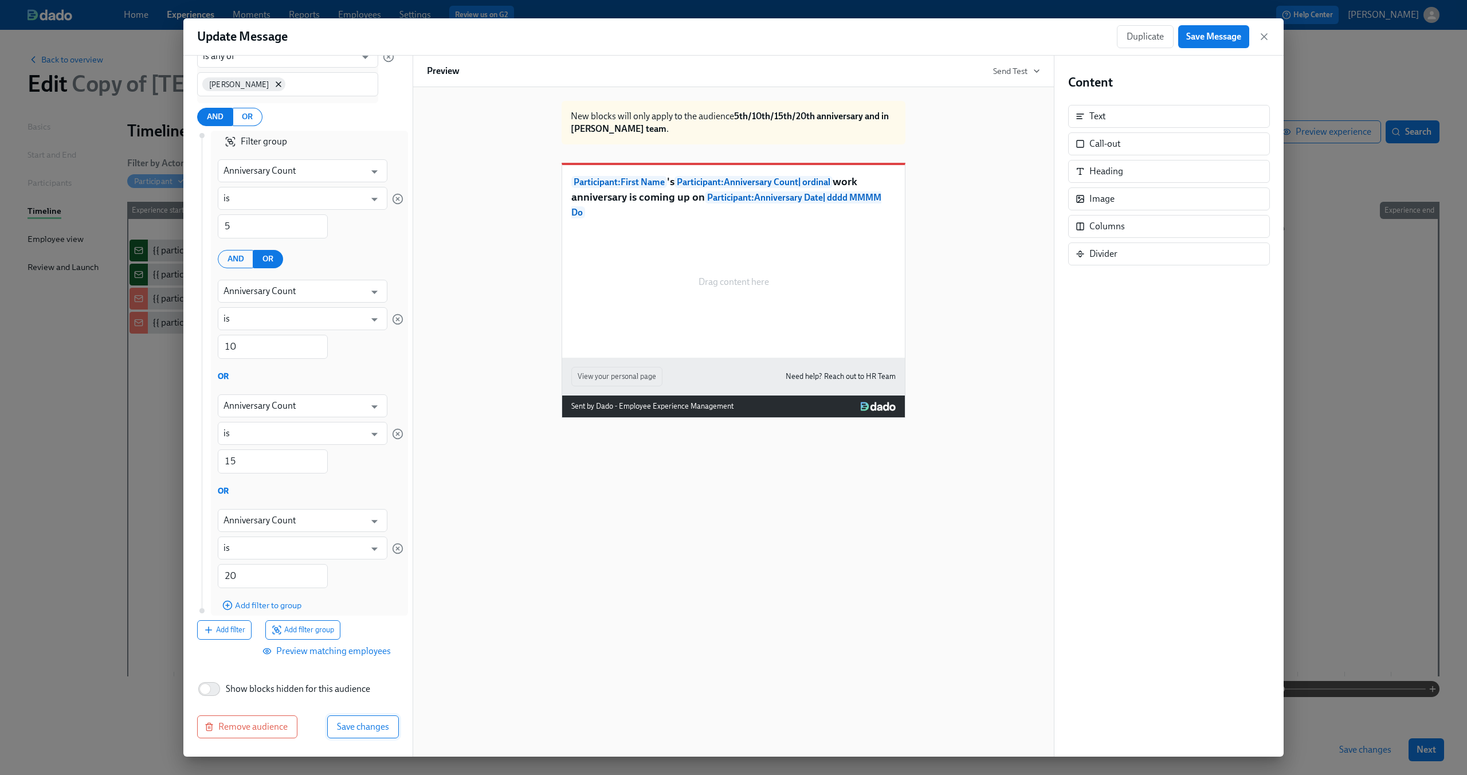
click at [352, 732] on button "Save changes" at bounding box center [363, 726] width 72 height 23
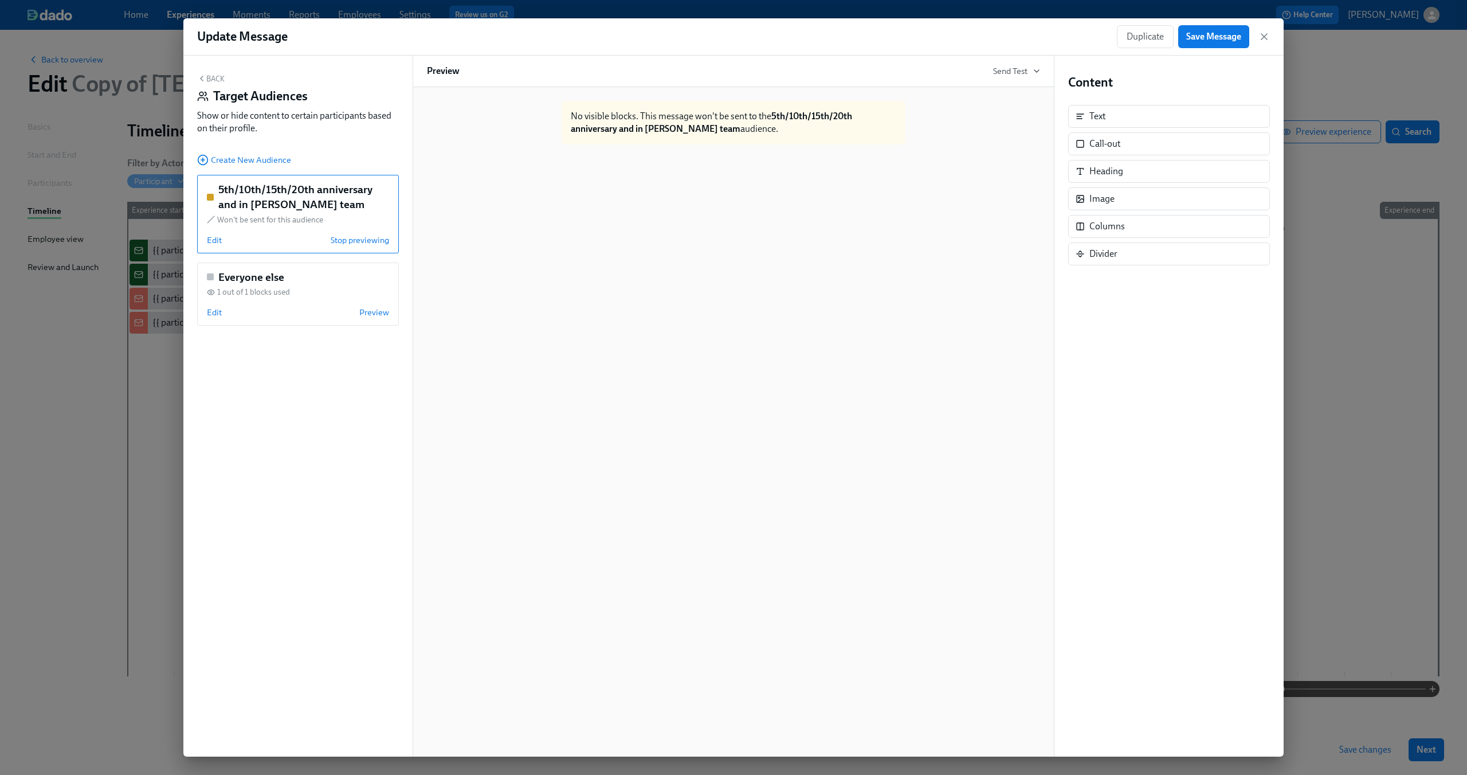
click at [315, 407] on div "Back Target Audiences Show or hide content to certain participants based on the…" at bounding box center [297, 406] width 229 height 701
drag, startPoint x: 311, startPoint y: 203, endPoint x: 215, endPoint y: 189, distance: 96.7
click at [215, 189] on div "5th/10th/15th/20th anniversary and in Dean's team" at bounding box center [298, 196] width 182 height 29
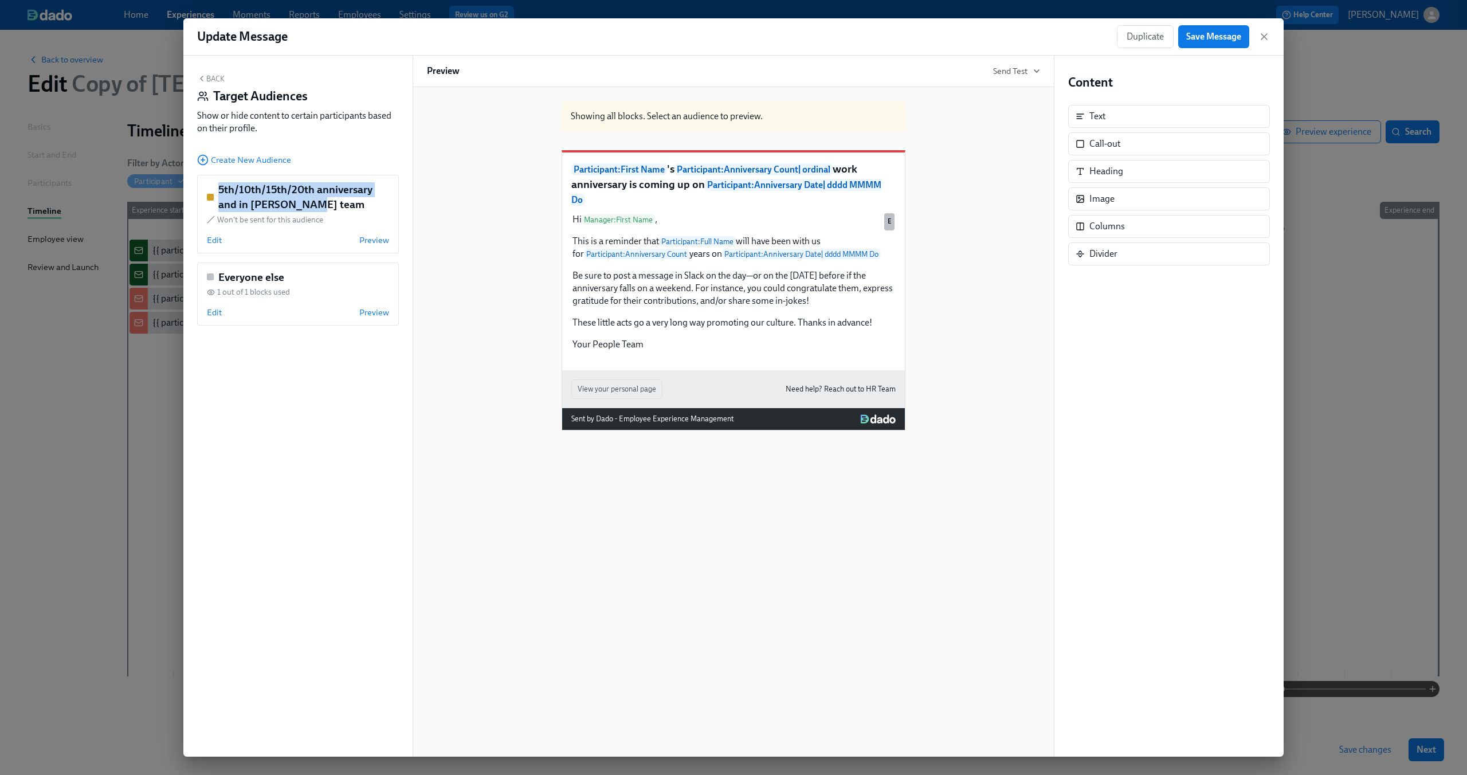
copy h5 "5th/10th/15th/20th anniversary and in Dean's team"
click at [278, 163] on span "Create New Audience" at bounding box center [244, 159] width 94 height 11
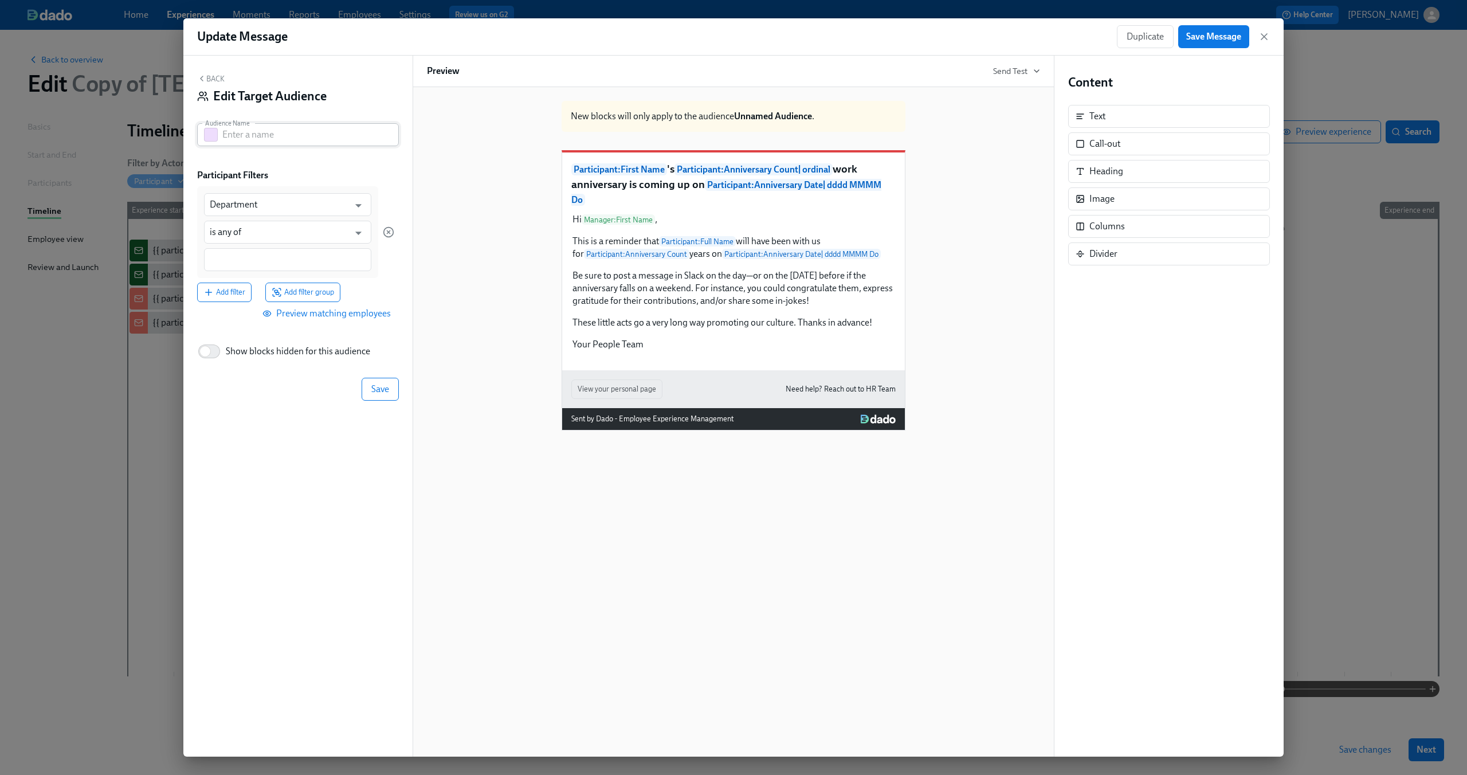
click at [285, 132] on input "text" at bounding box center [310, 134] width 176 height 23
paste input "5th/10th/15th/20th anniversary and in Dean's team"
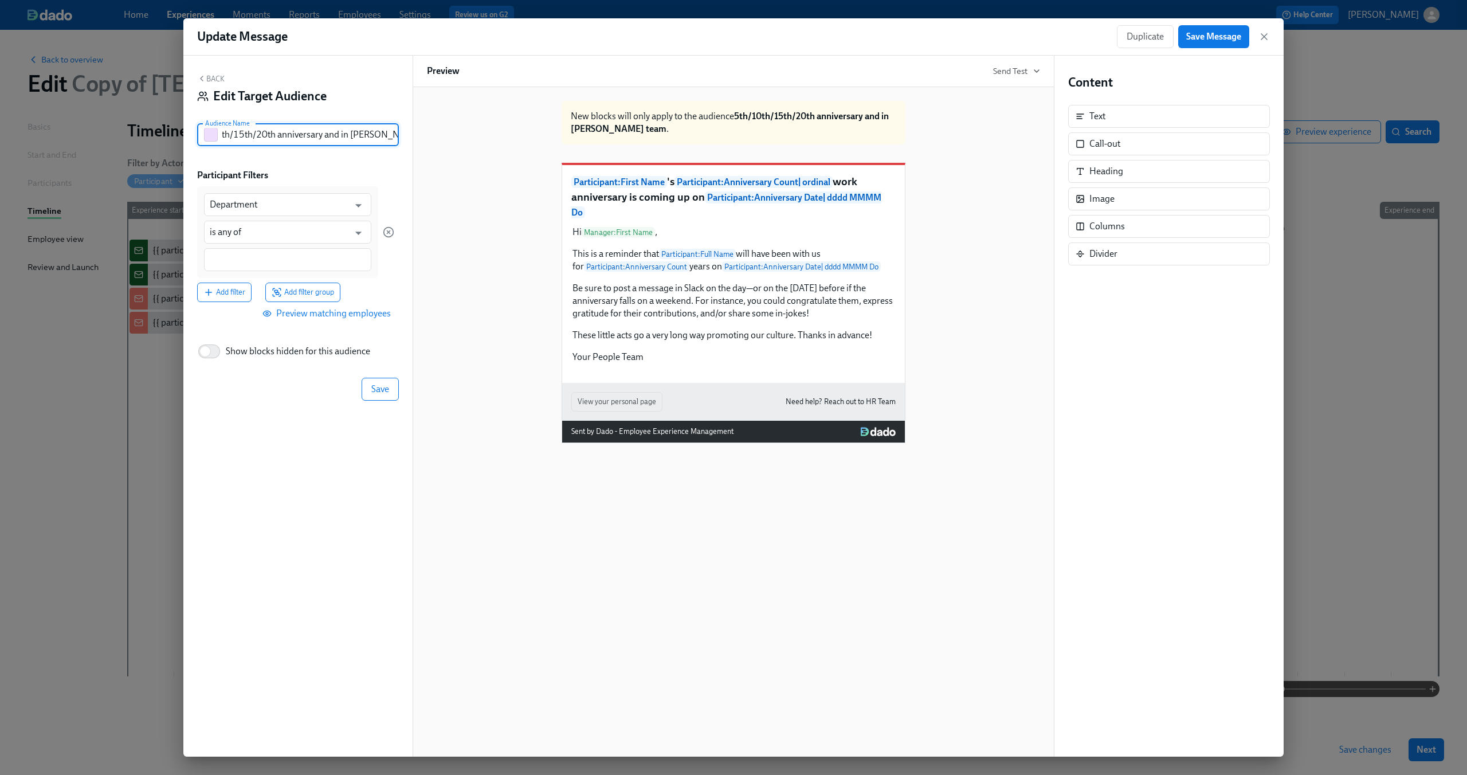
click at [345, 132] on input "5th/10th/15th/20th anniversary and in Dean's team" at bounding box center [310, 134] width 176 height 23
click at [344, 134] on input "5th/10th/15th/20th anniversary and in Dean's team" at bounding box center [310, 134] width 176 height 23
click at [340, 137] on input "5th/10th/15th/20th anniversary and in Dean's team" at bounding box center [310, 134] width 176 height 23
type input "5th/10th/15th/20th anniversary and not in Dean's team"
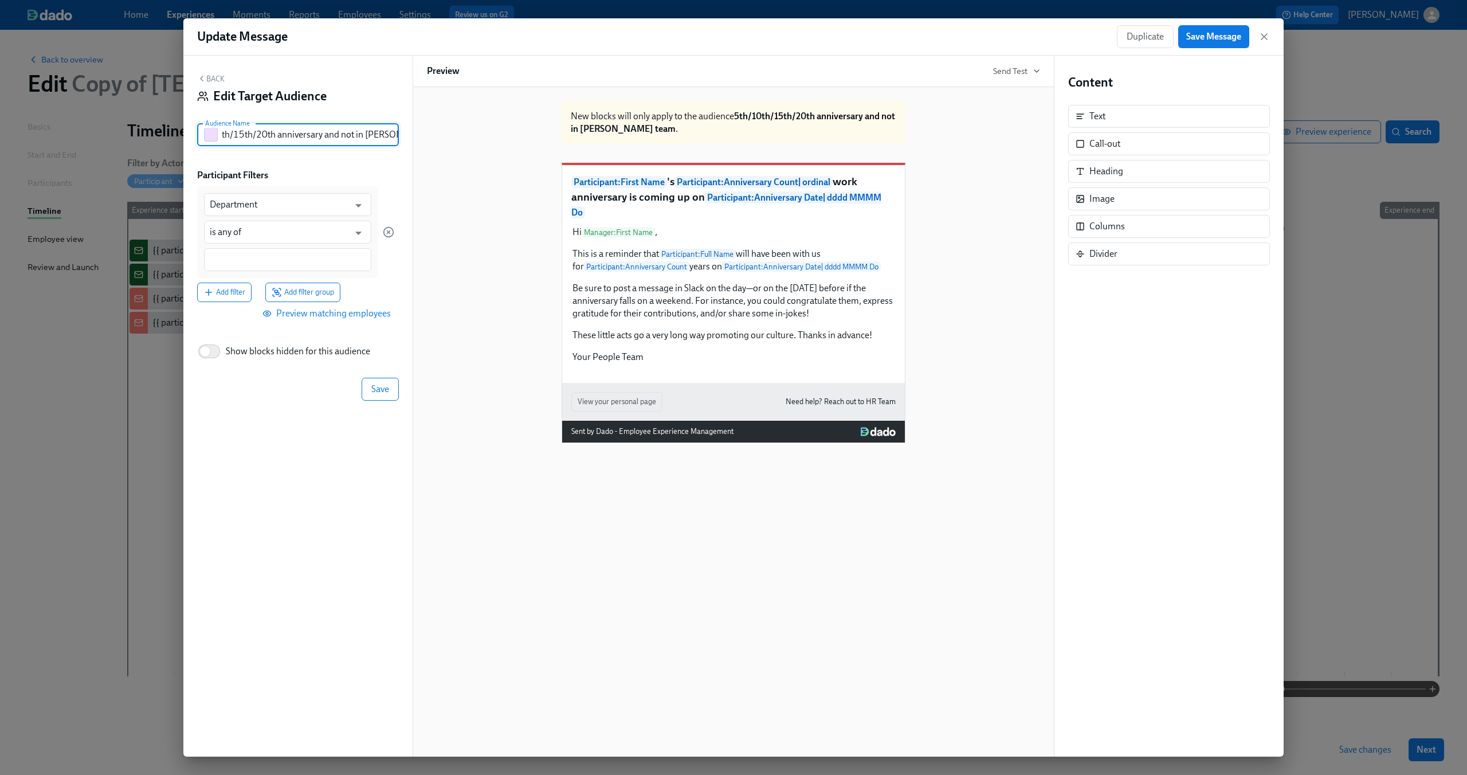
click at [356, 174] on div "Participant Filters" at bounding box center [298, 175] width 202 height 13
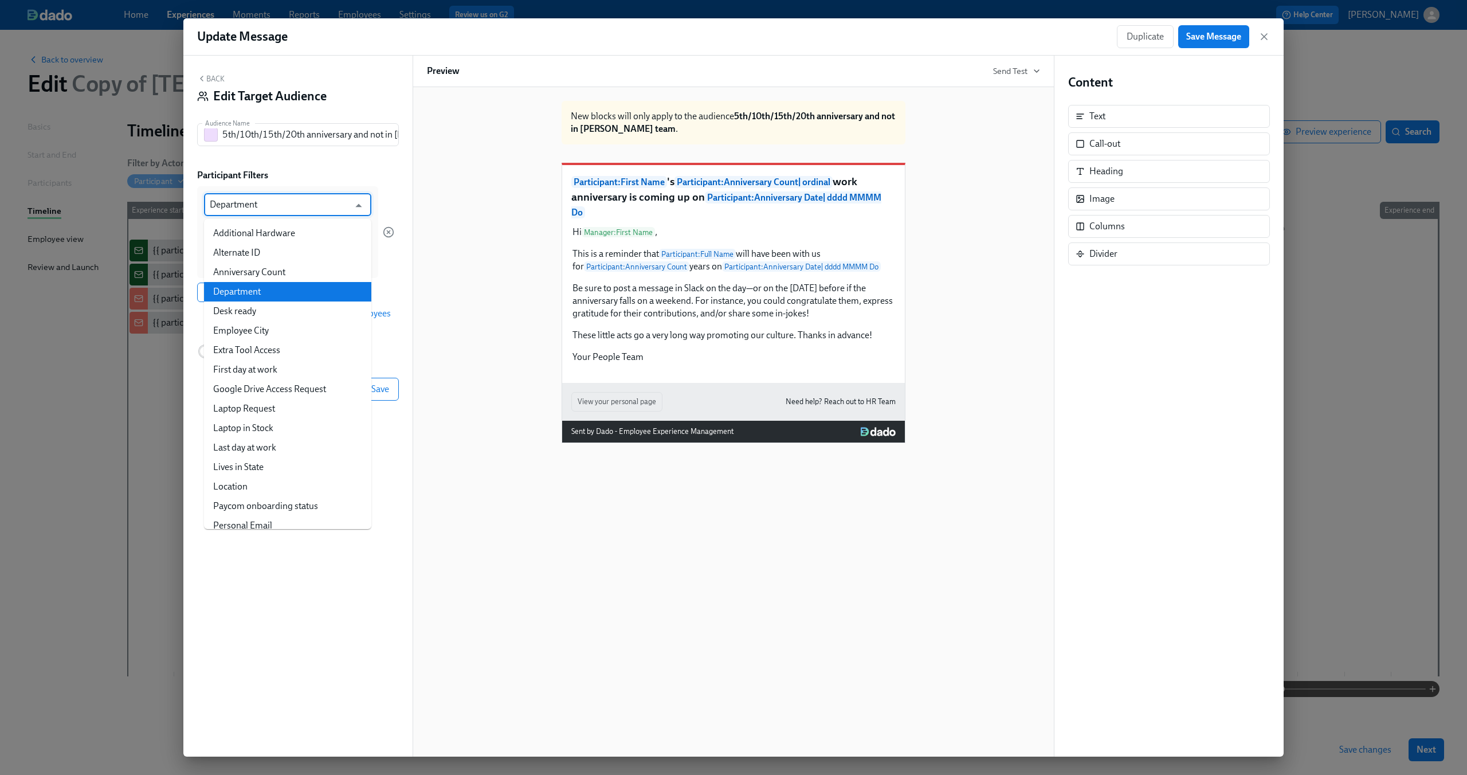
click at [305, 204] on input "Department" at bounding box center [279, 204] width 139 height 23
click at [320, 167] on div "Back Edit Target Audience Audience Name 5th/10th/15th/20th anniversary and not …" at bounding box center [297, 406] width 229 height 701
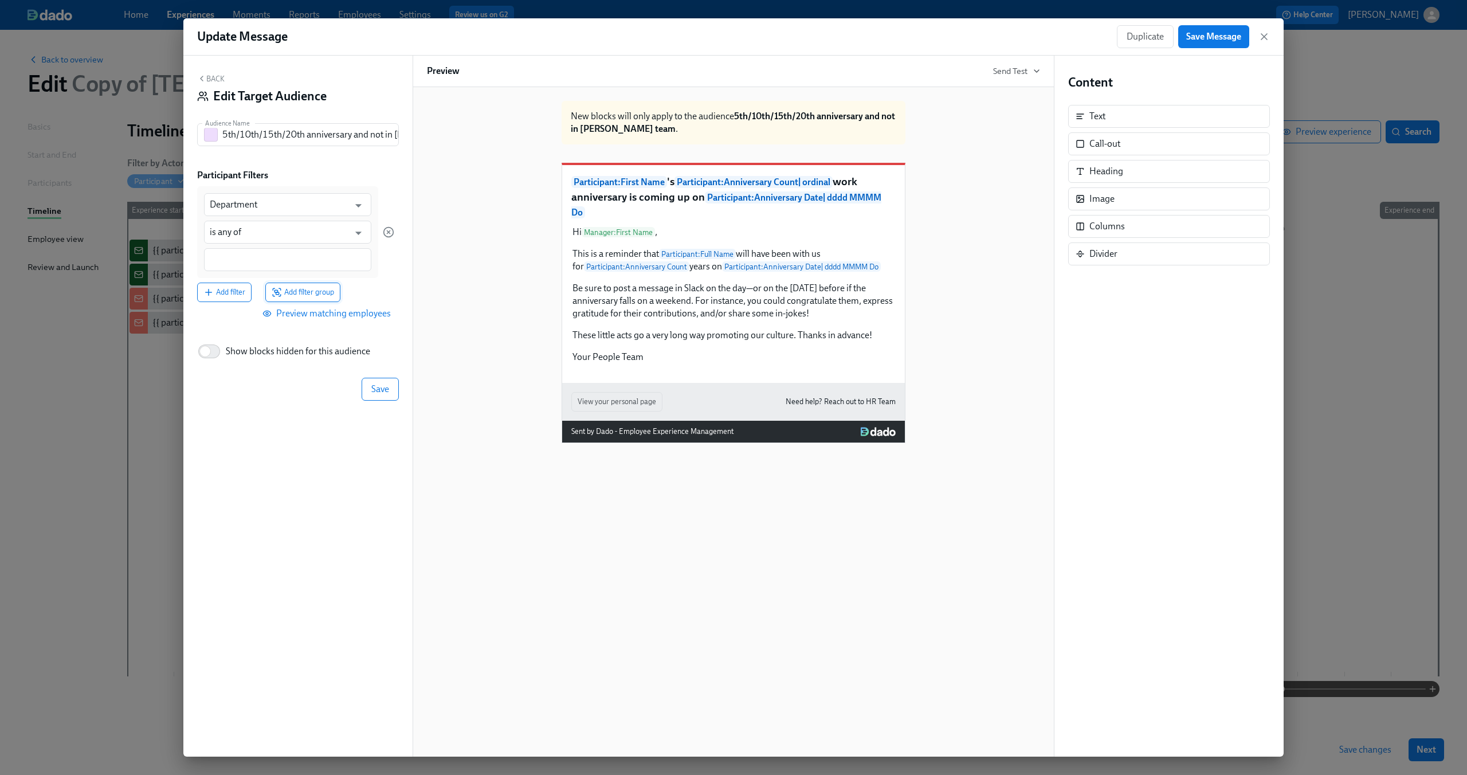
click at [298, 289] on span "Add filter group" at bounding box center [303, 291] width 62 height 11
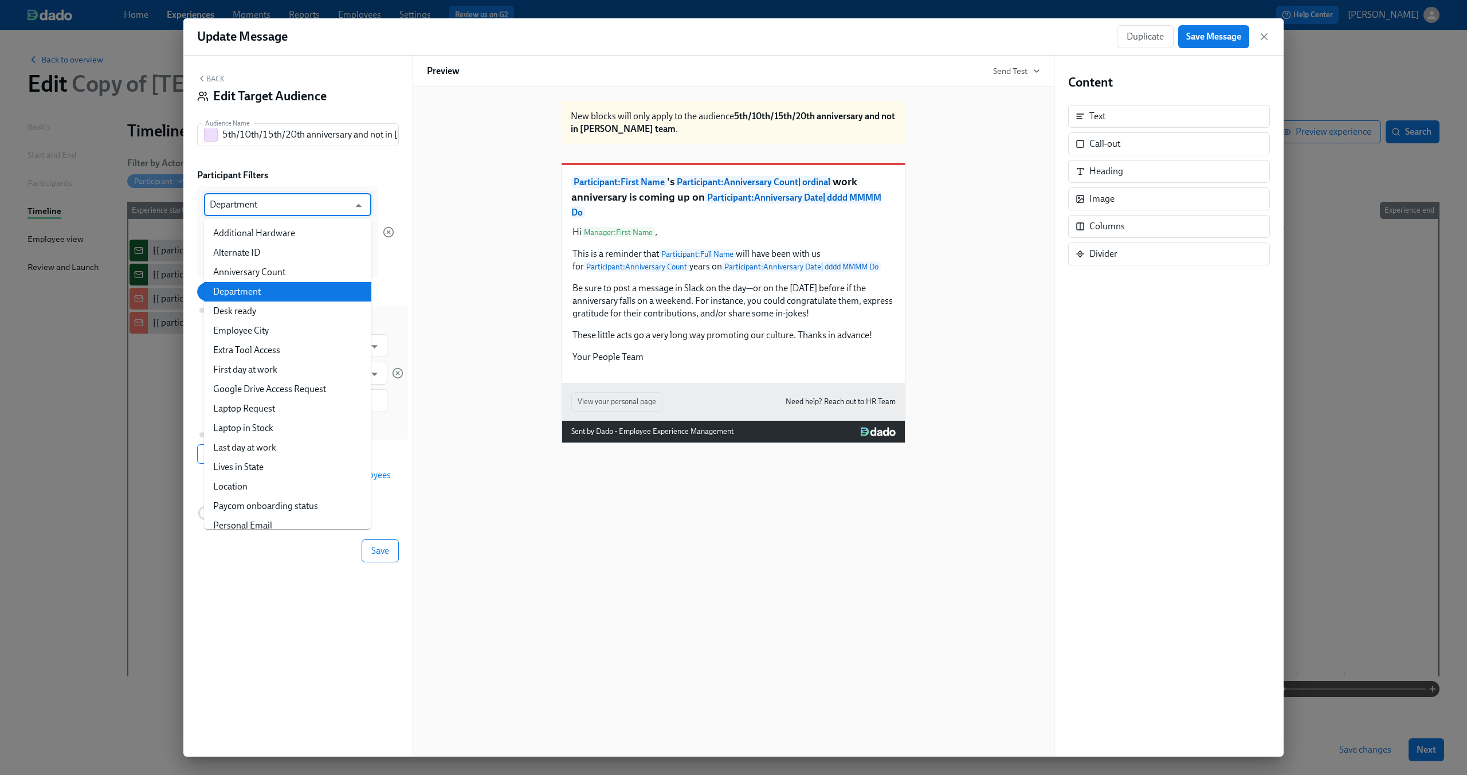
click at [304, 199] on input "Department" at bounding box center [279, 204] width 139 height 23
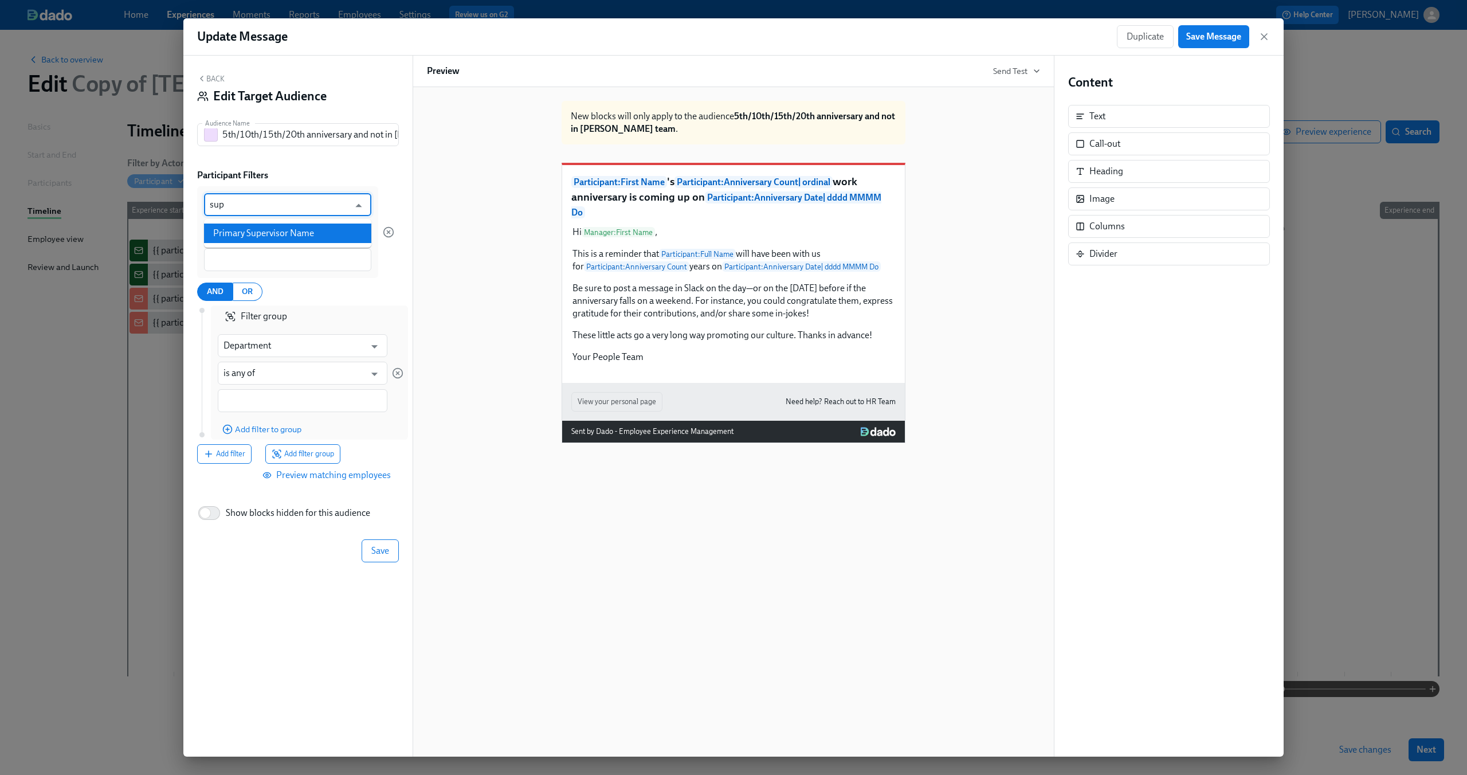
click at [307, 224] on li "Primary Supervisor Name" at bounding box center [287, 232] width 167 height 19
type input "Primary Supervisor Name"
click at [288, 233] on input "is any of" at bounding box center [279, 232] width 139 height 23
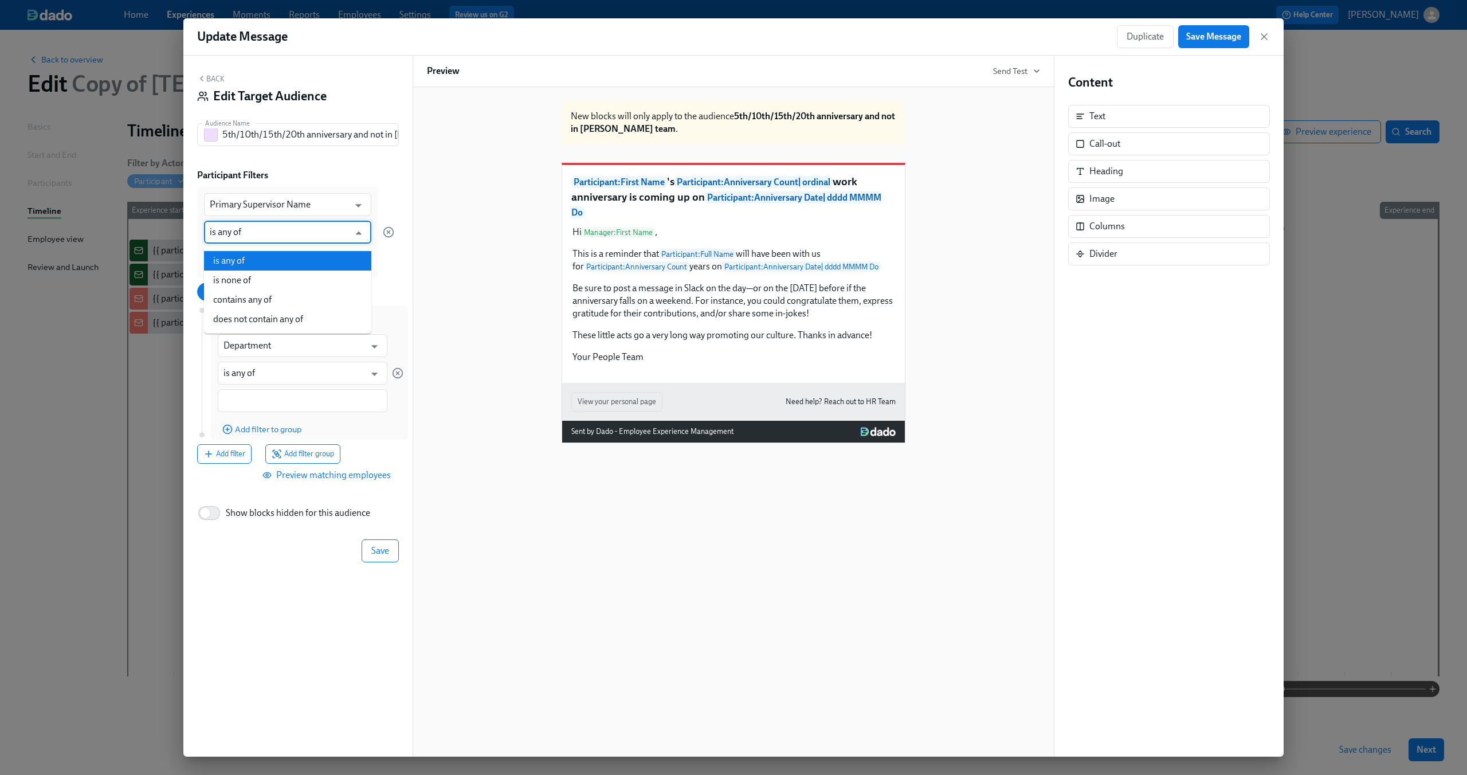
click at [288, 233] on input "is any of" at bounding box center [279, 232] width 139 height 23
click at [282, 277] on li "is none of" at bounding box center [287, 279] width 167 height 19
type input "is none of"
click at [278, 252] on div at bounding box center [287, 259] width 167 height 23
type input "Dean Graziosi"
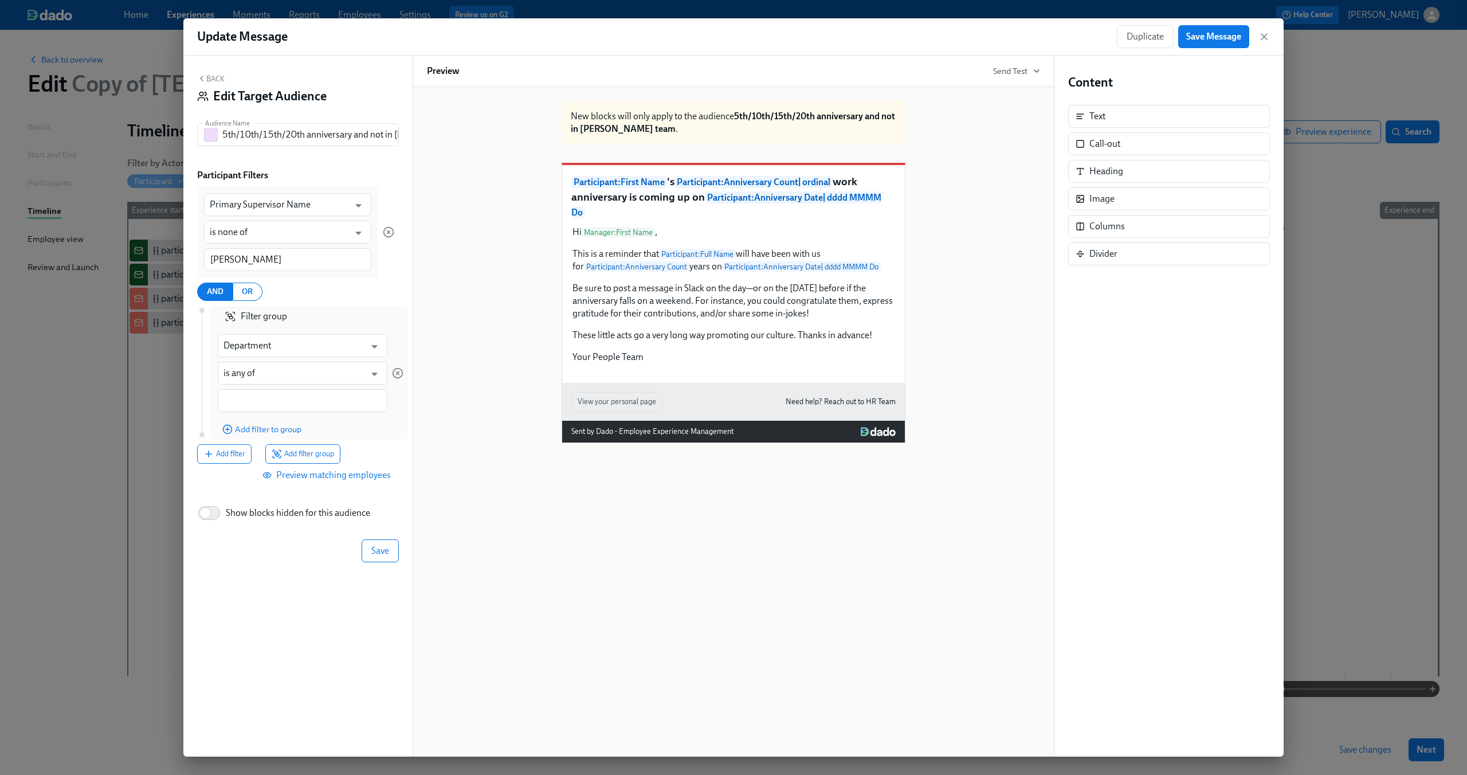
click at [306, 291] on div "AND OR" at bounding box center [295, 291] width 197 height 18
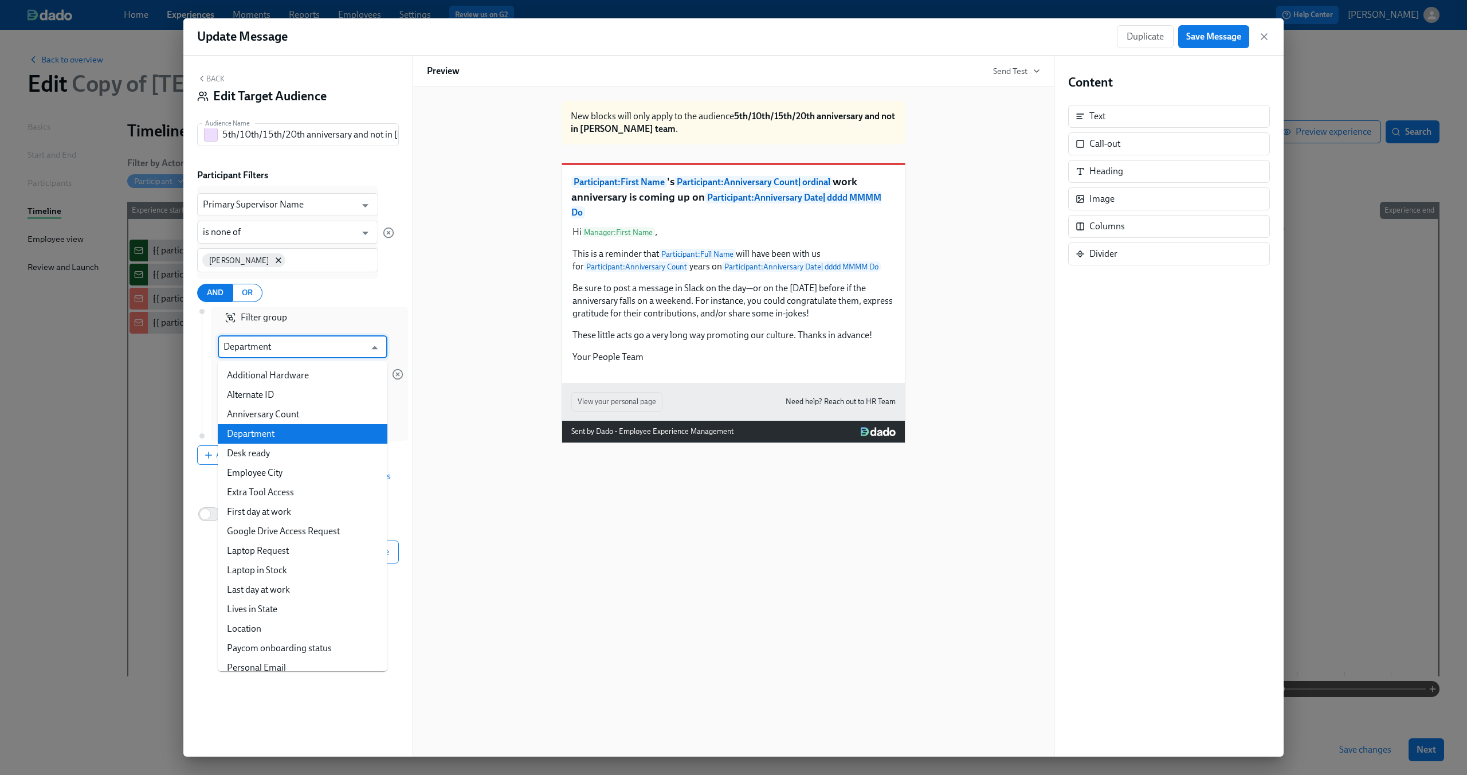
click at [272, 348] on input "Department" at bounding box center [294, 346] width 142 height 23
click at [276, 411] on li "Anniversary Count" at bounding box center [303, 413] width 170 height 19
type input "Anniversary Count"
type input "is"
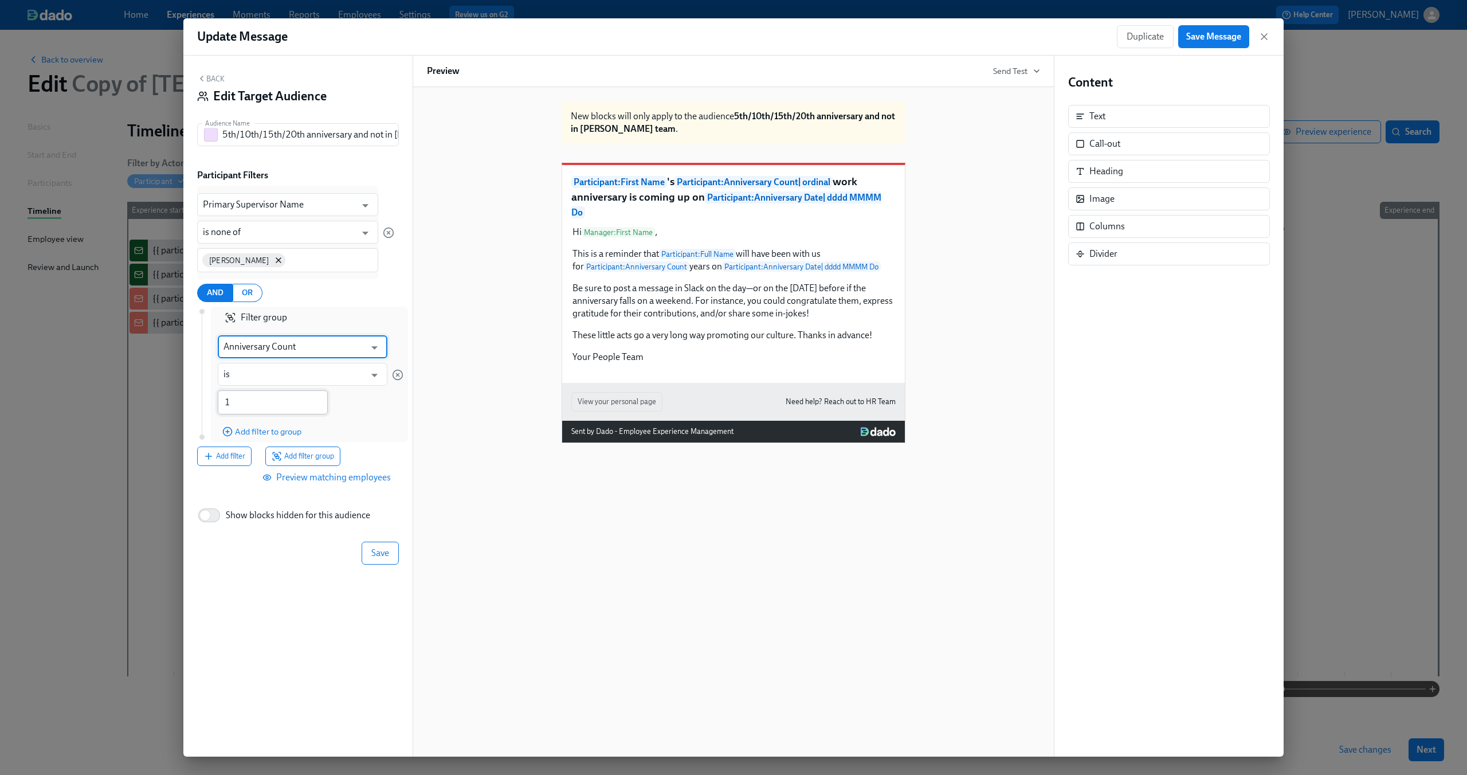
type input "Anniversary Count"
click at [272, 397] on input "1" at bounding box center [273, 402] width 110 height 24
type input "5"
click at [276, 434] on span "Add filter to group" at bounding box center [261, 431] width 79 height 11
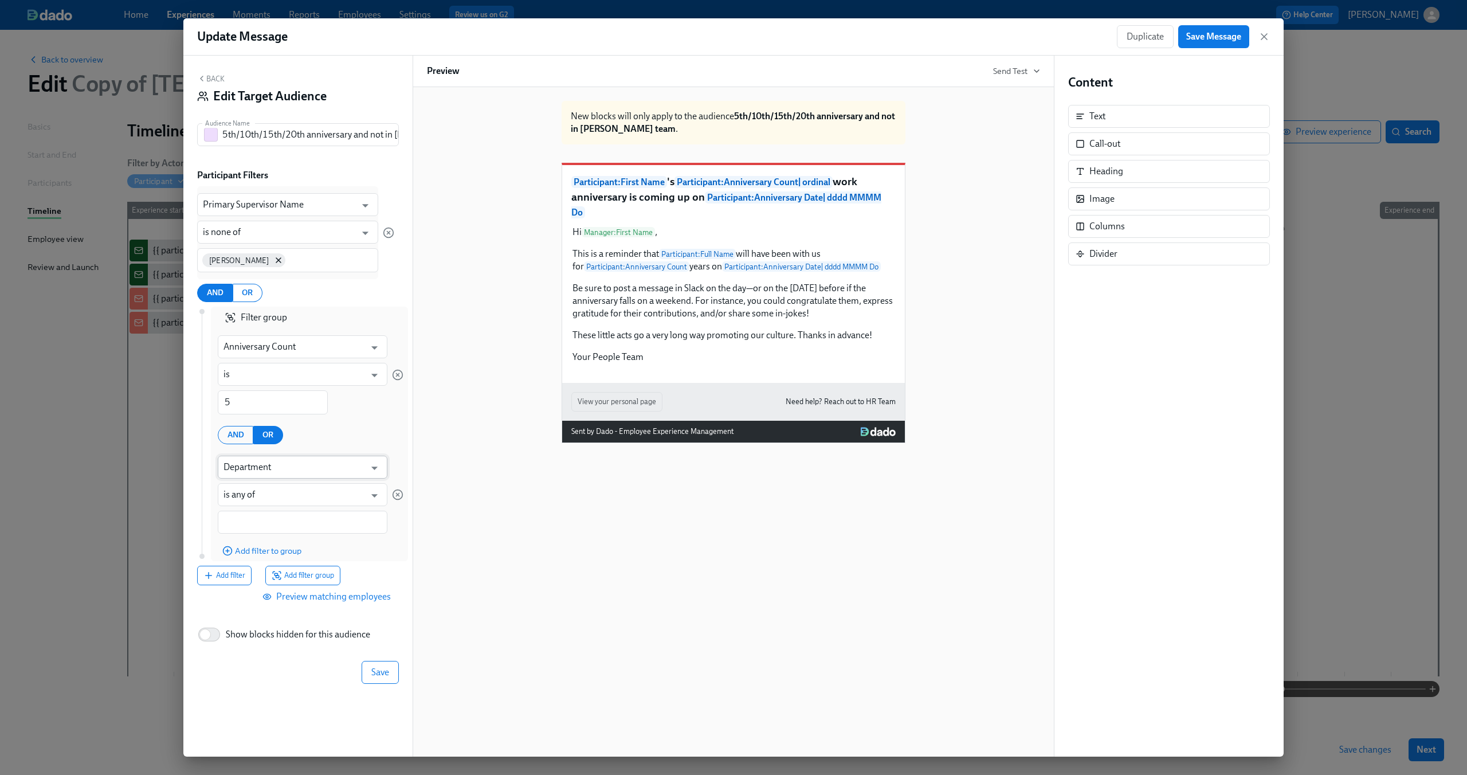
click at [280, 474] on input "Department" at bounding box center [294, 466] width 142 height 23
click at [285, 503] on li "Anniversary Count" at bounding box center [303, 495] width 170 height 19
type input "Anniversary Count"
type input "is"
type input "Anniversary Count"
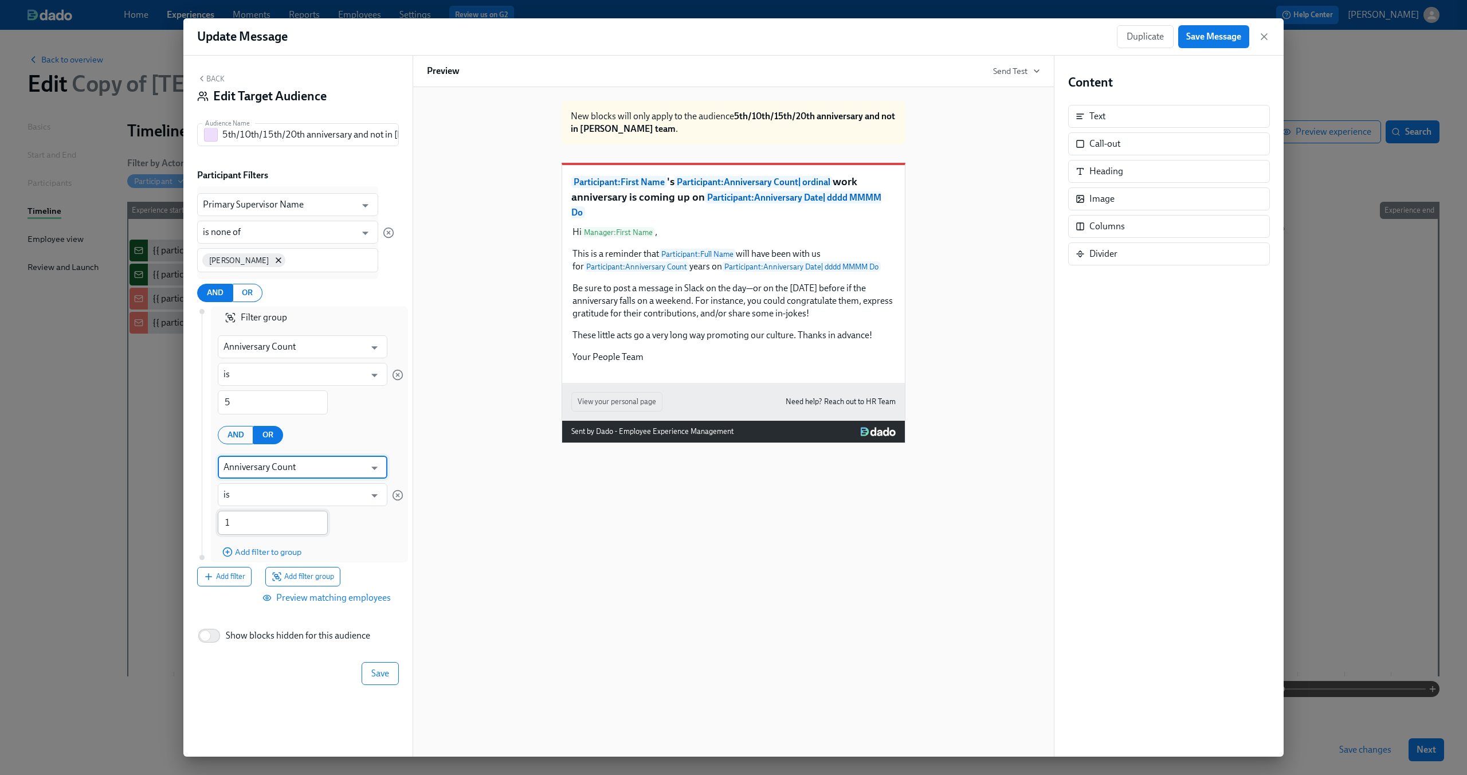
click at [256, 521] on input "1" at bounding box center [273, 522] width 110 height 24
type input "10"
click at [261, 553] on span "Add filter to group" at bounding box center [261, 551] width 79 height 11
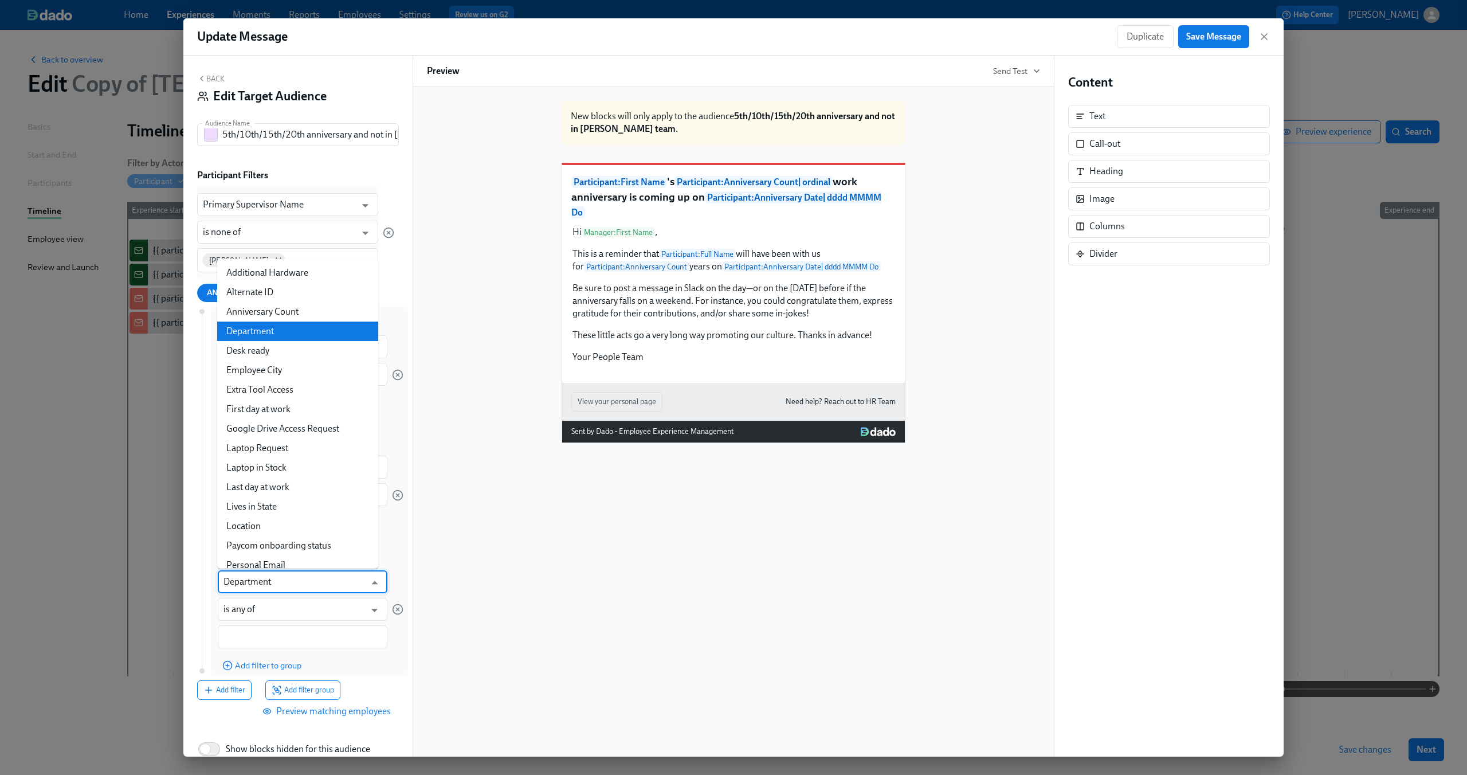
click at [260, 578] on input "Department" at bounding box center [294, 581] width 142 height 23
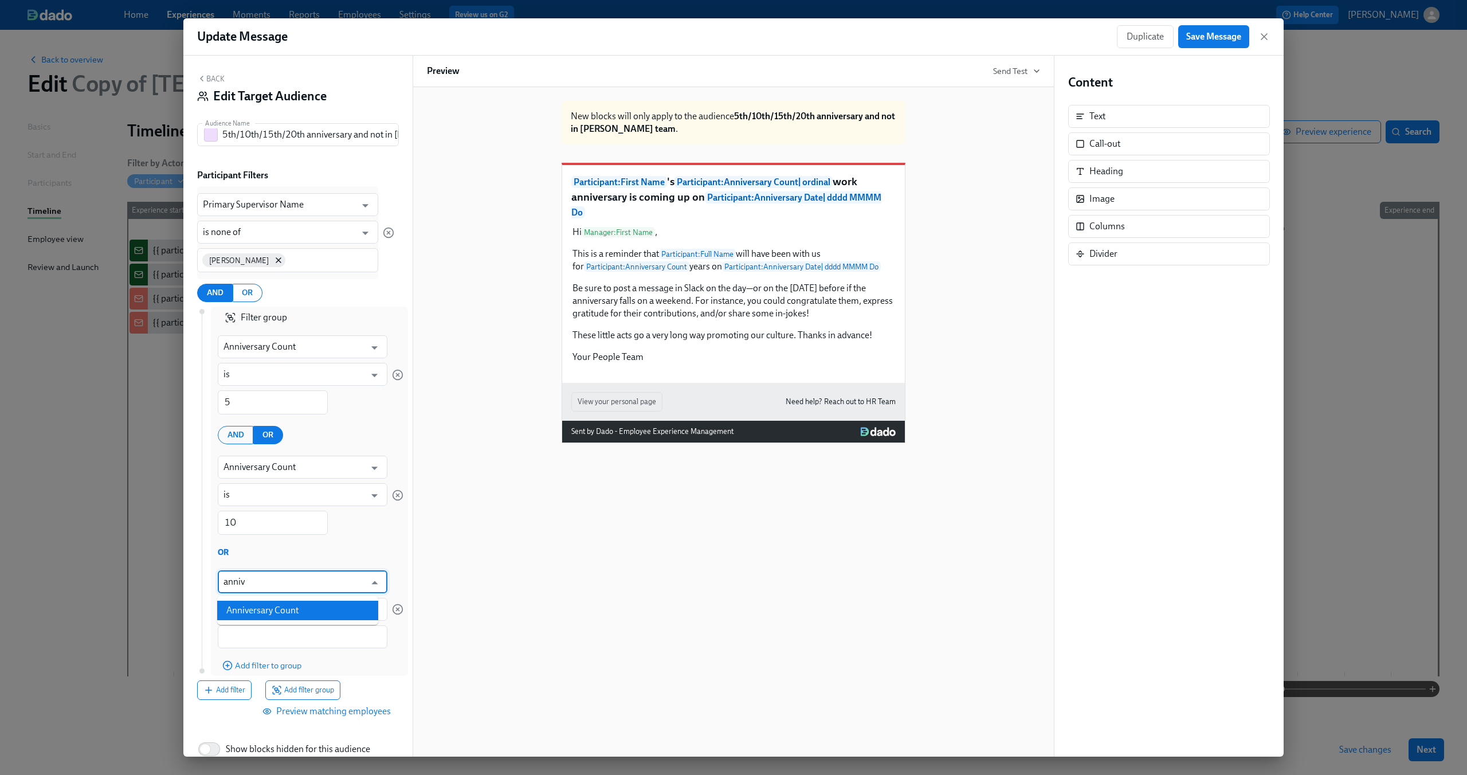
click at [257, 610] on li "Anniversary Count" at bounding box center [297, 609] width 161 height 19
type input "Anniversary Count"
type input "is"
type input "Anniversary Count"
click at [246, 634] on input "1" at bounding box center [273, 637] width 110 height 24
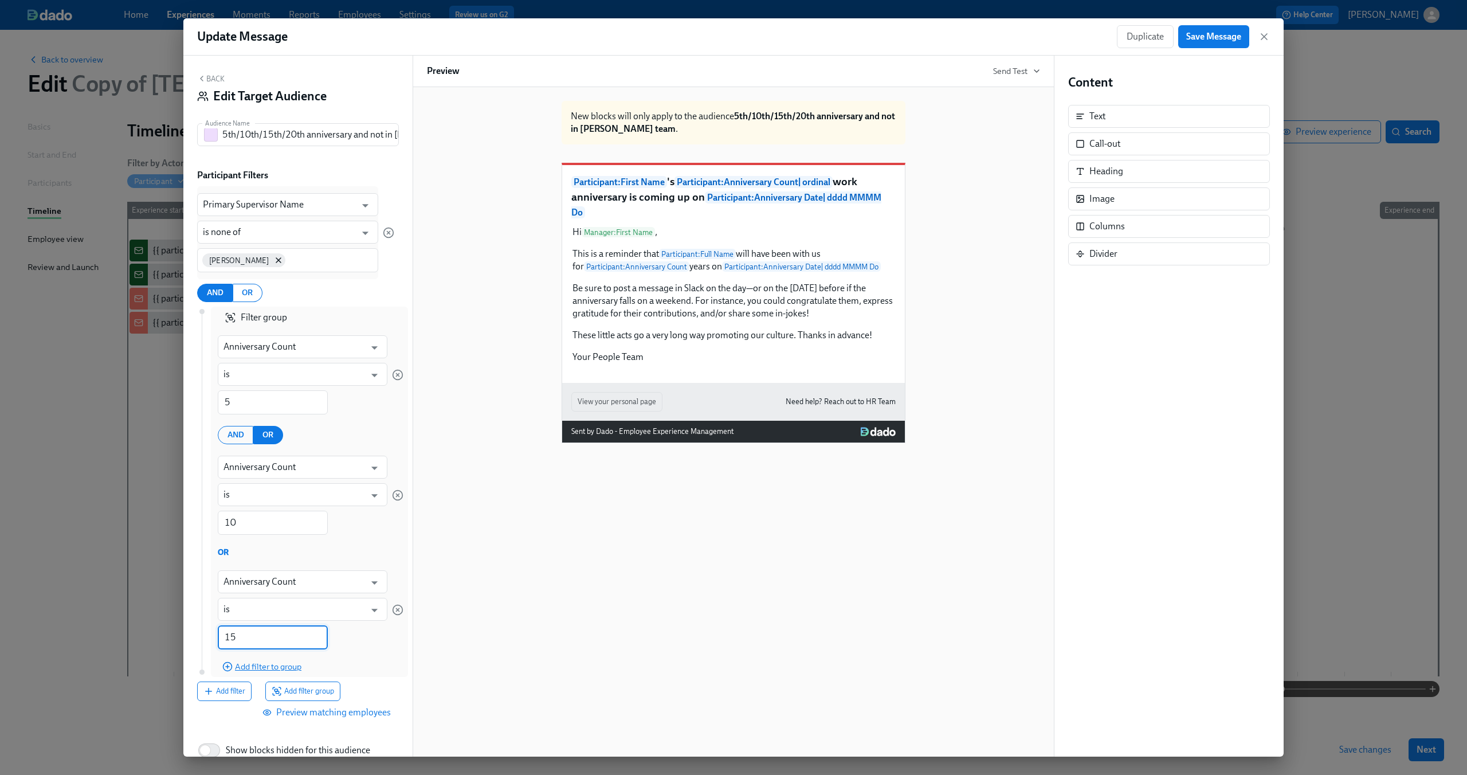
type input "15"
click at [253, 662] on span "Add filter to group" at bounding box center [261, 666] width 79 height 11
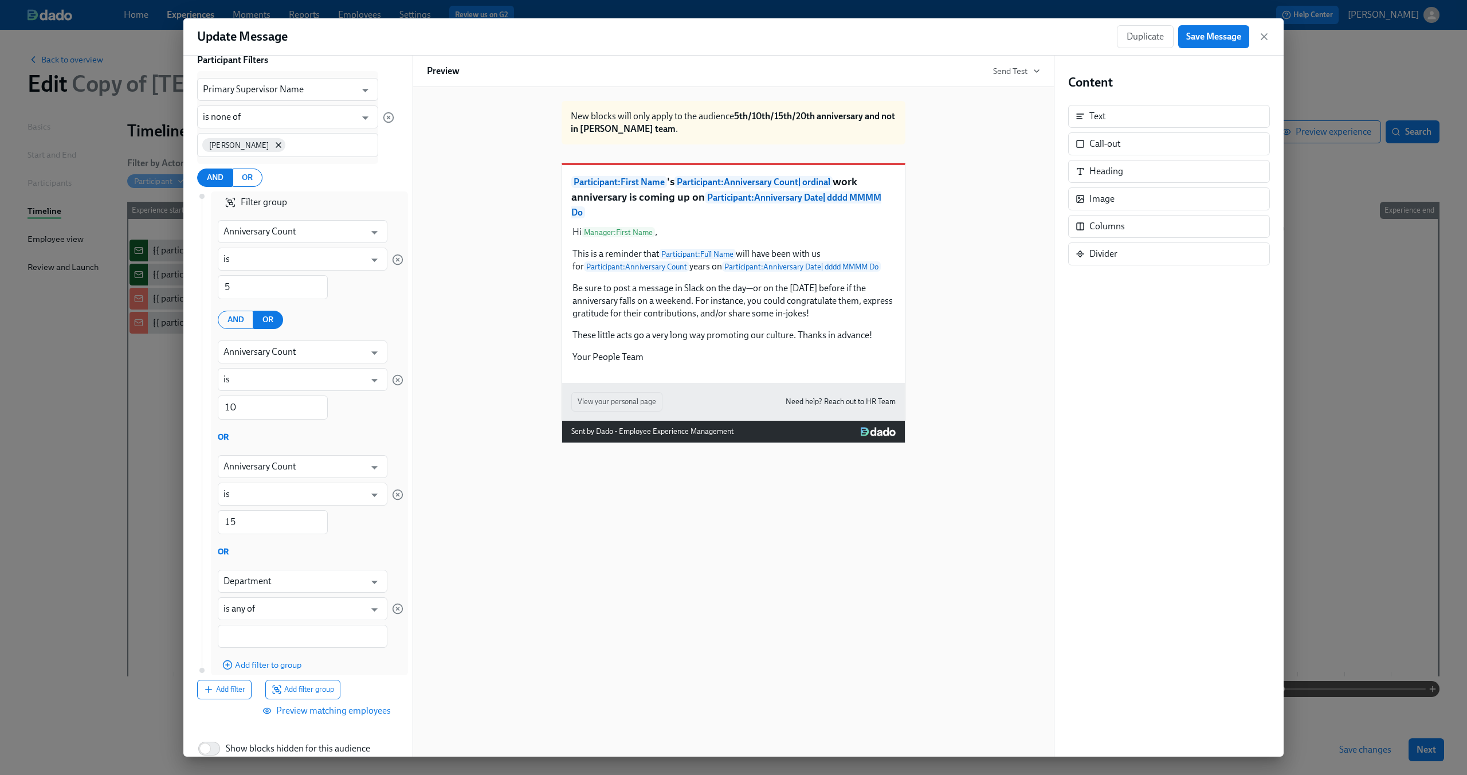
scroll to position [151, 0]
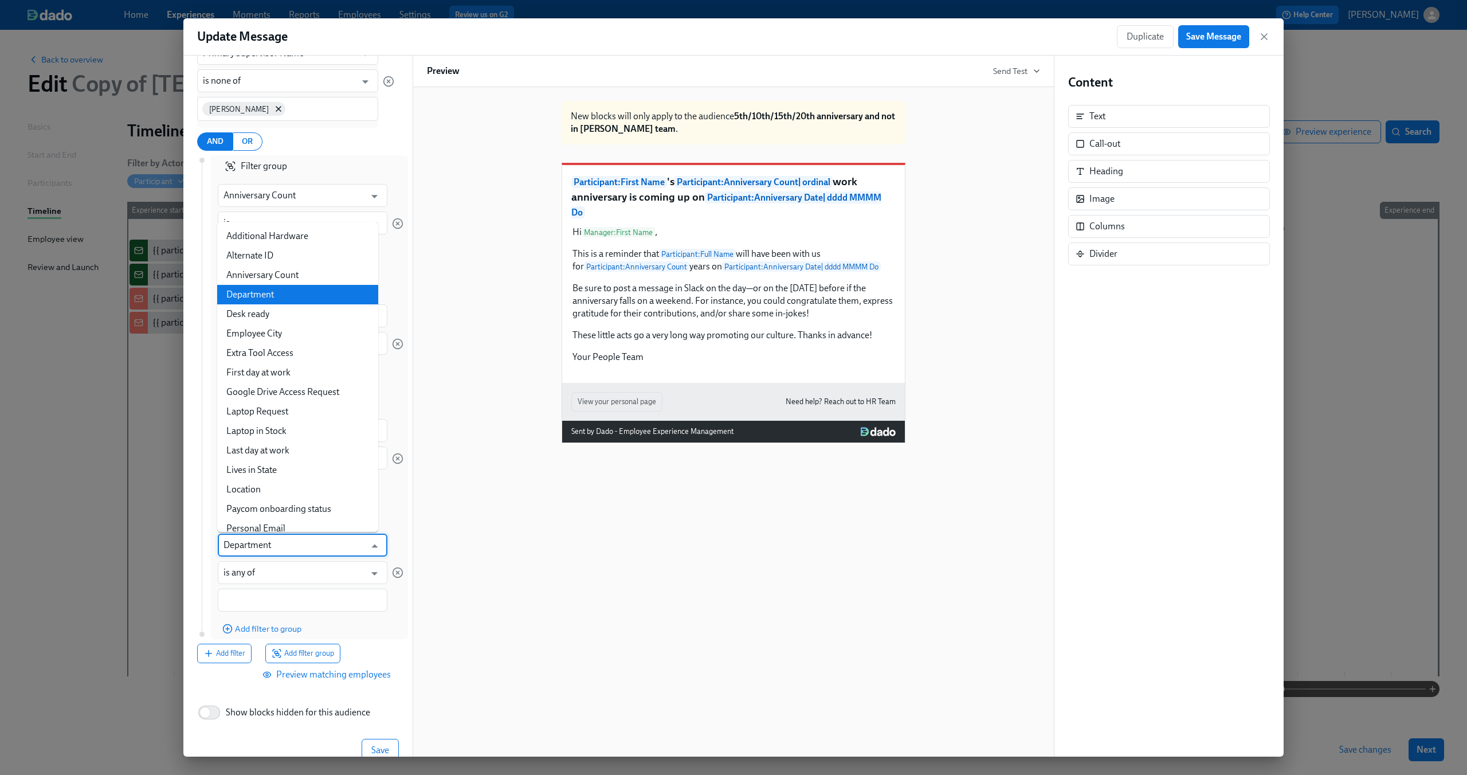
click at [285, 541] on input "Department" at bounding box center [294, 544] width 142 height 23
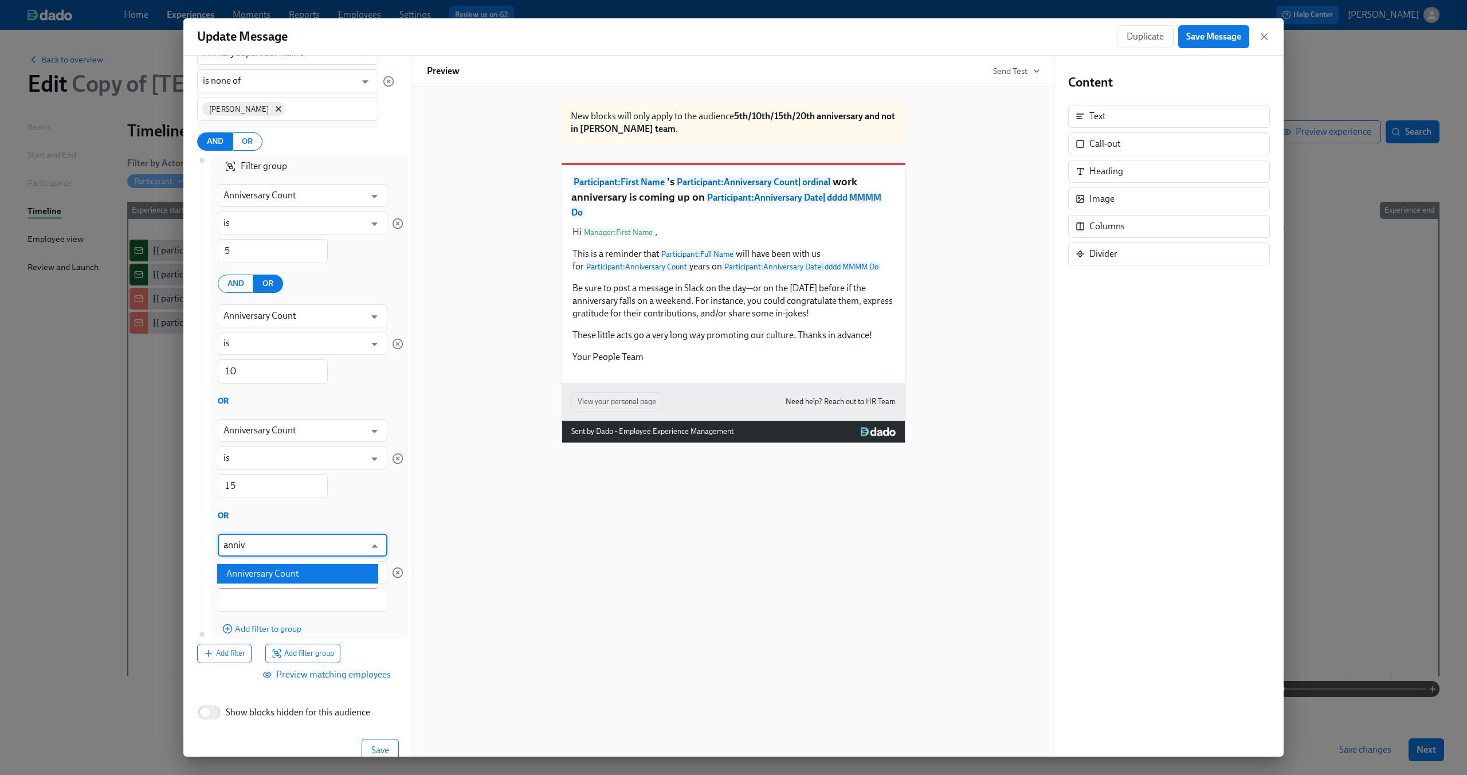
click at [266, 564] on li "Anniversary Count" at bounding box center [297, 573] width 161 height 19
type input "Anniversary Count"
type input "is"
type input "Anniversary Count"
click at [226, 600] on input "1" at bounding box center [273, 600] width 110 height 24
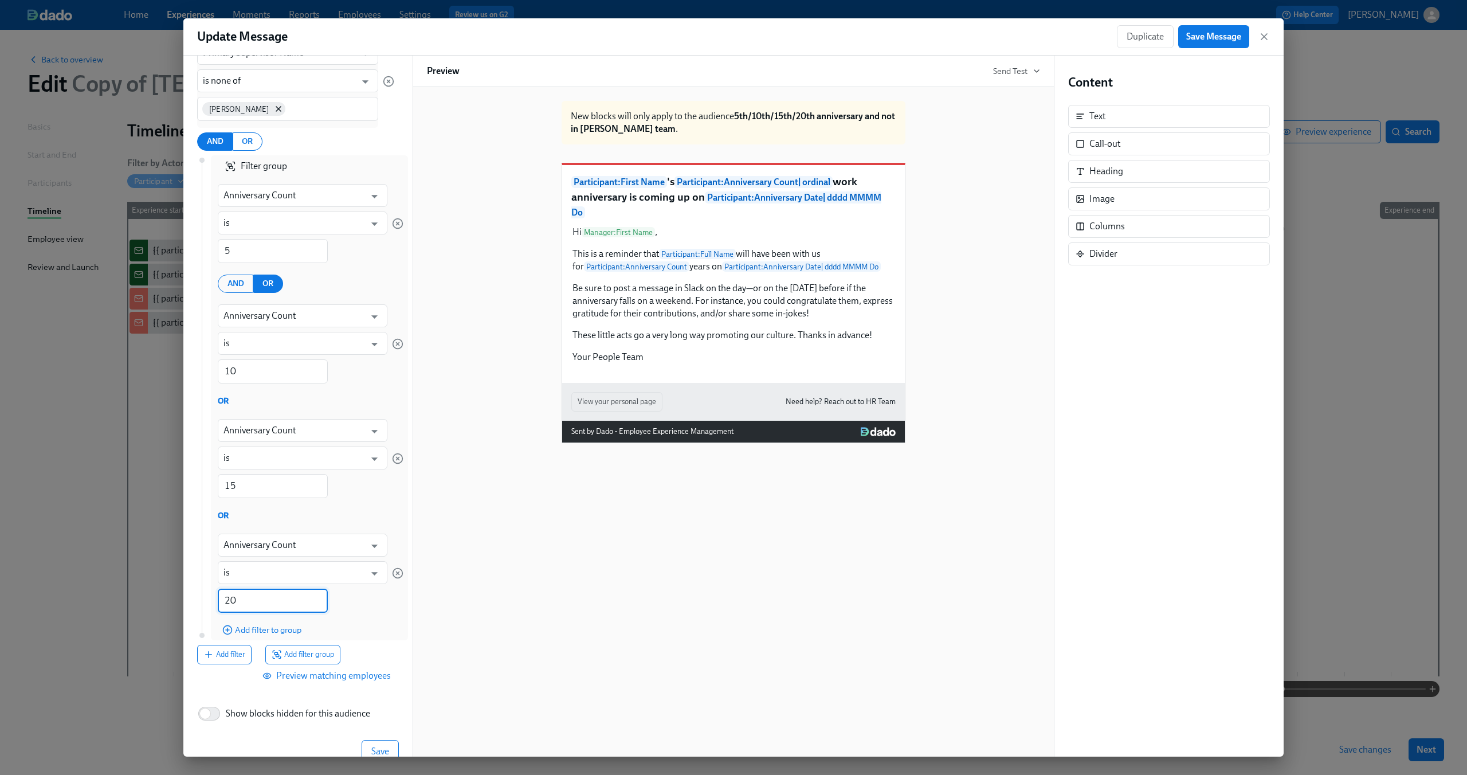
type input "20"
click at [338, 592] on div "Anniversary Count ​ is ​ 20 ​" at bounding box center [303, 572] width 170 height 93
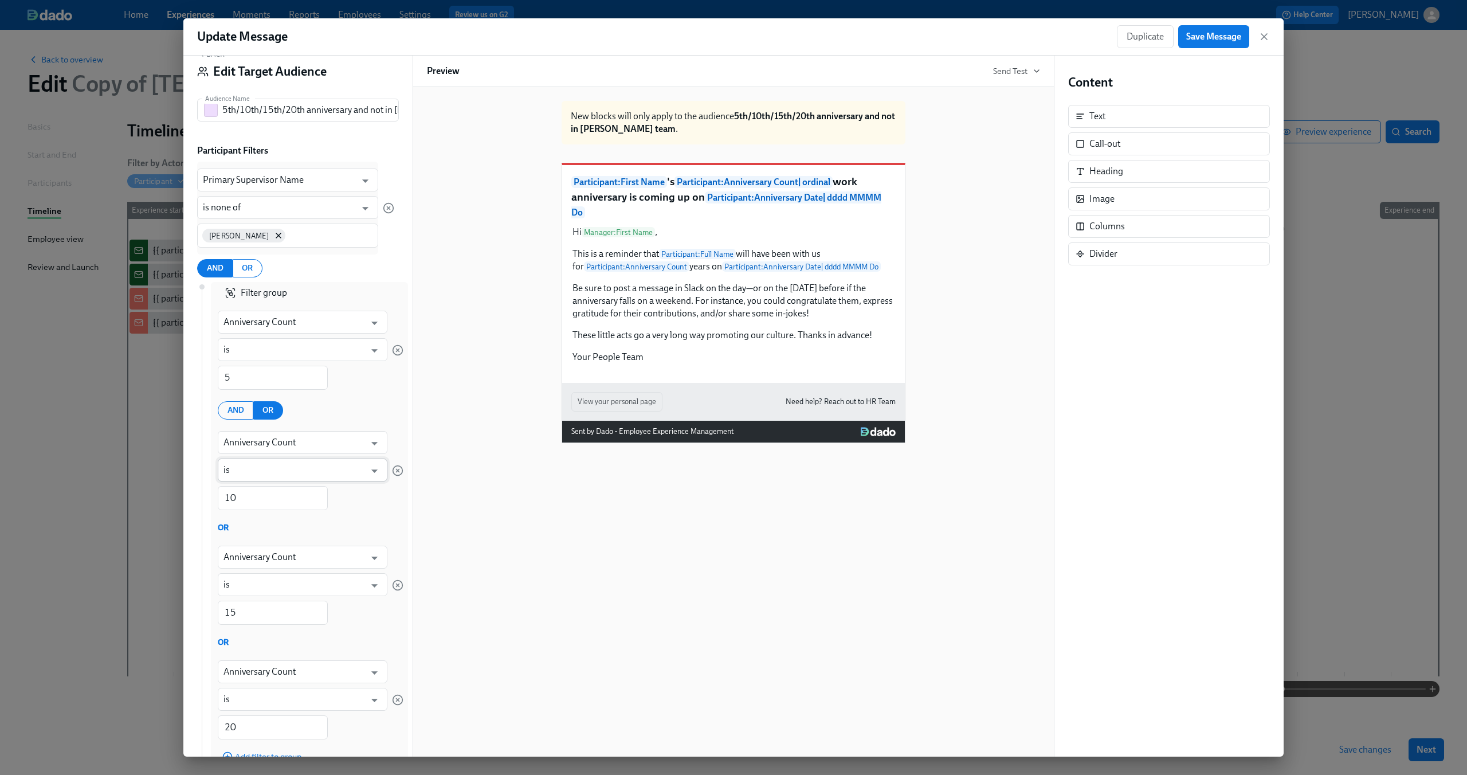
scroll to position [176, 0]
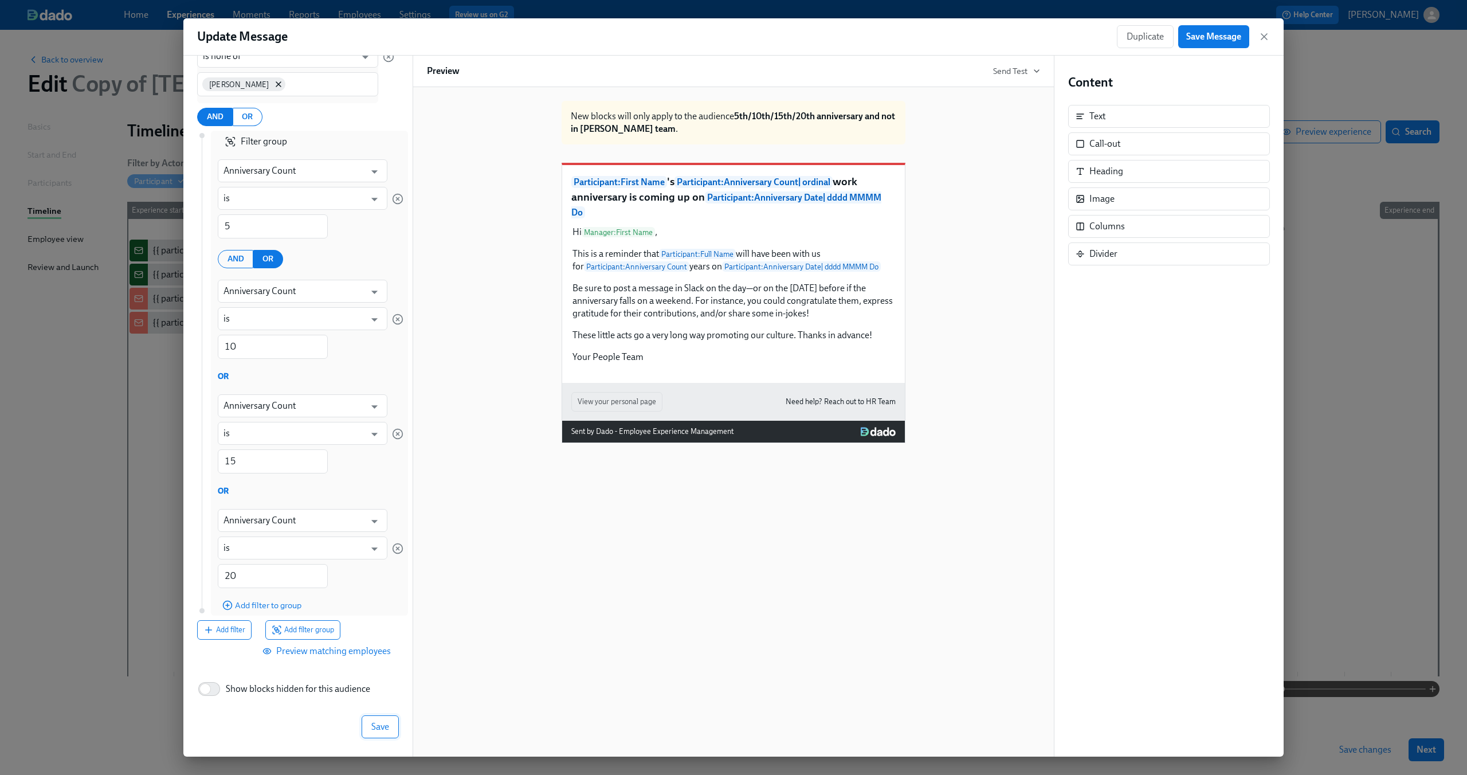
click at [372, 726] on span "Save" at bounding box center [380, 726] width 18 height 11
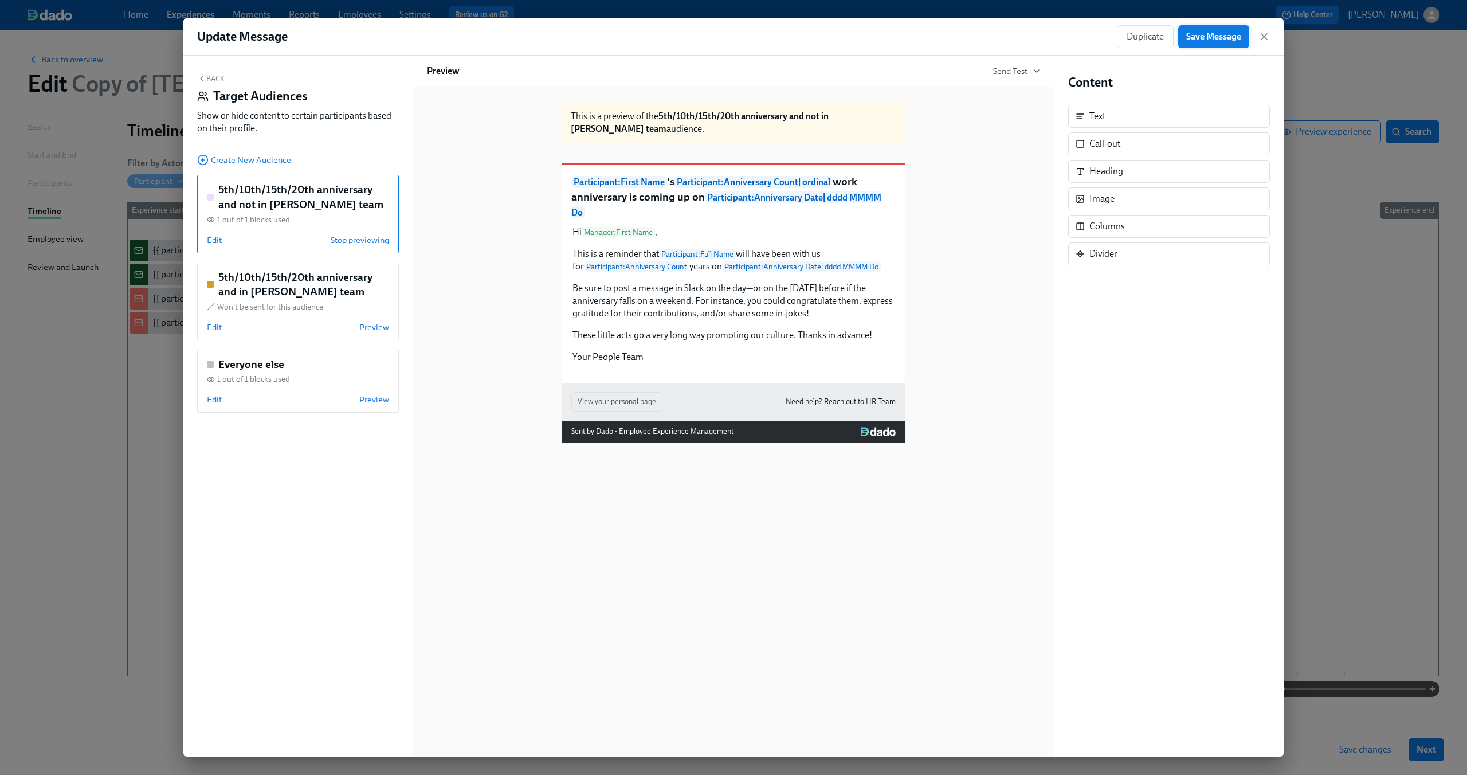
click at [1224, 44] on button "Save Message" at bounding box center [1213, 36] width 71 height 23
click at [1263, 37] on icon "button" at bounding box center [1264, 37] width 6 height 6
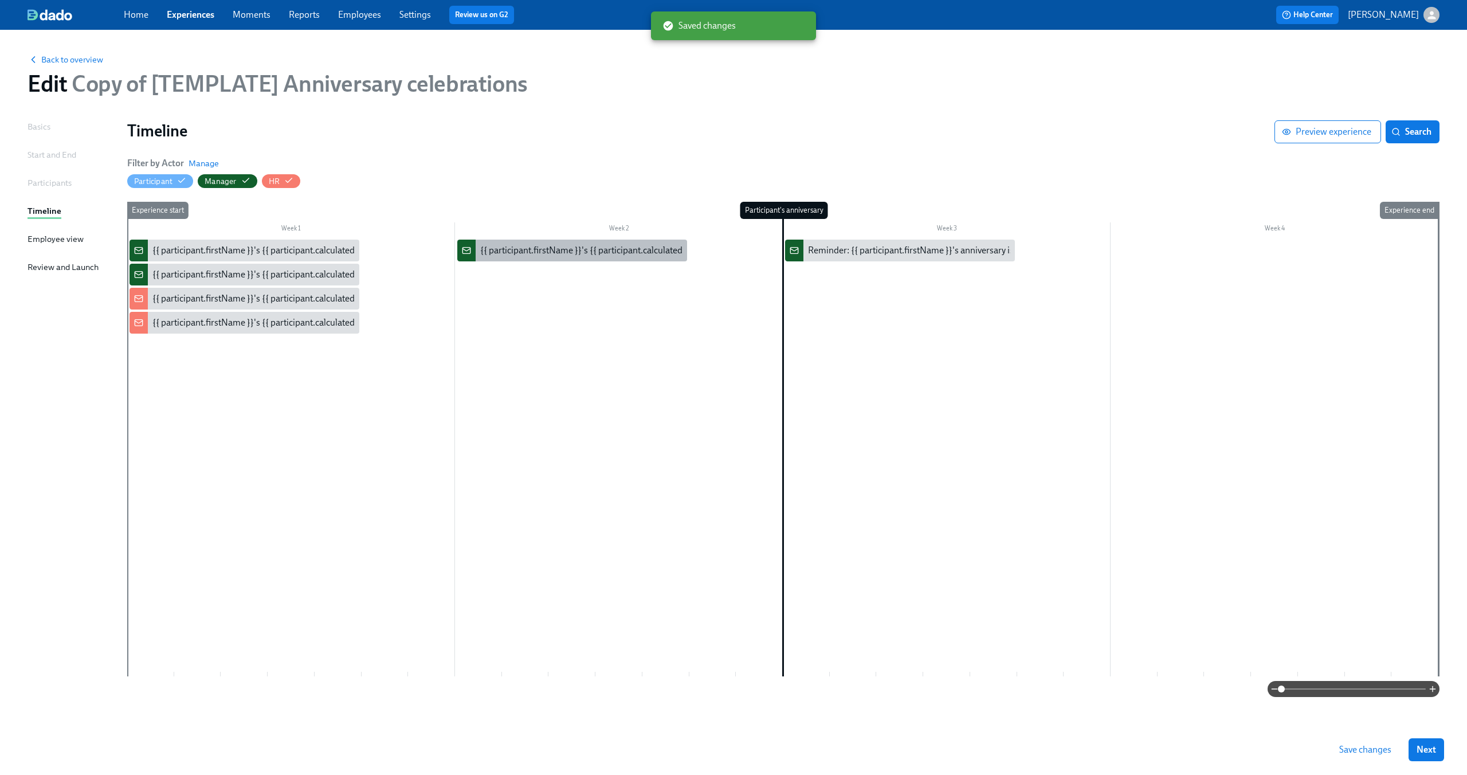
click at [615, 258] on div "{{ participant.firstName }}'s {{ participant.calculatedFields.anniversary.count…" at bounding box center [572, 250] width 230 height 22
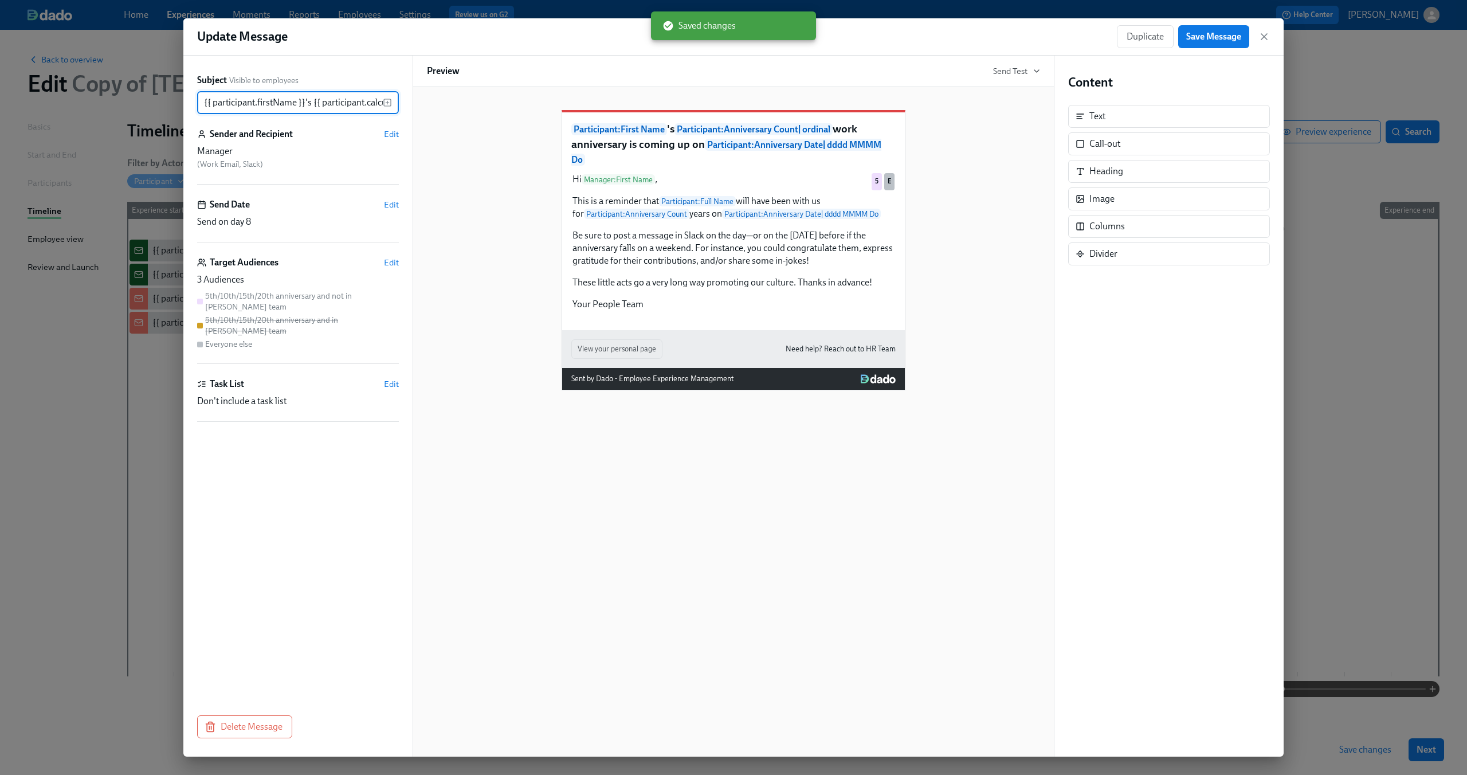
scroll to position [0, 559]
click at [1150, 40] on span "Duplicate" at bounding box center [1144, 36] width 37 height 11
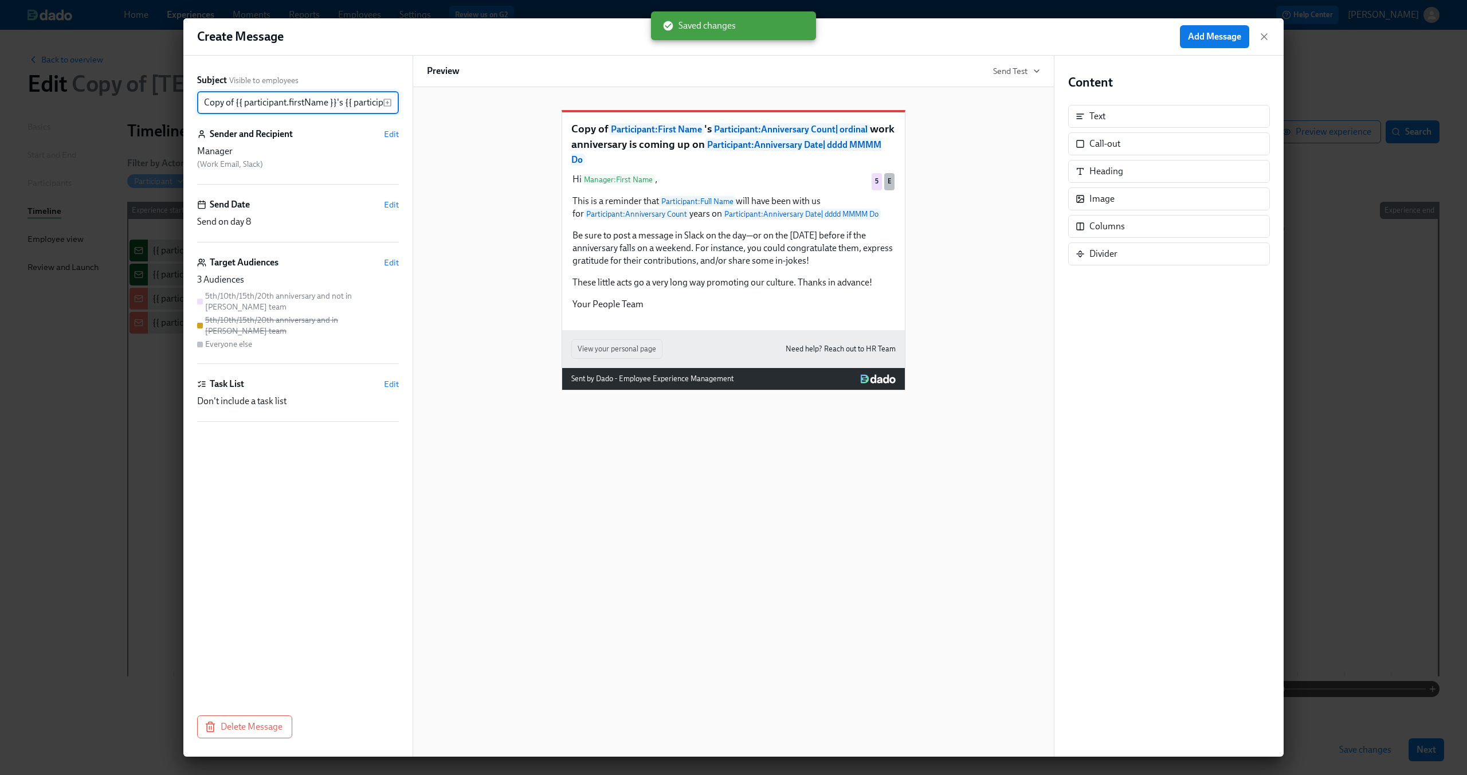
scroll to position [0, 590]
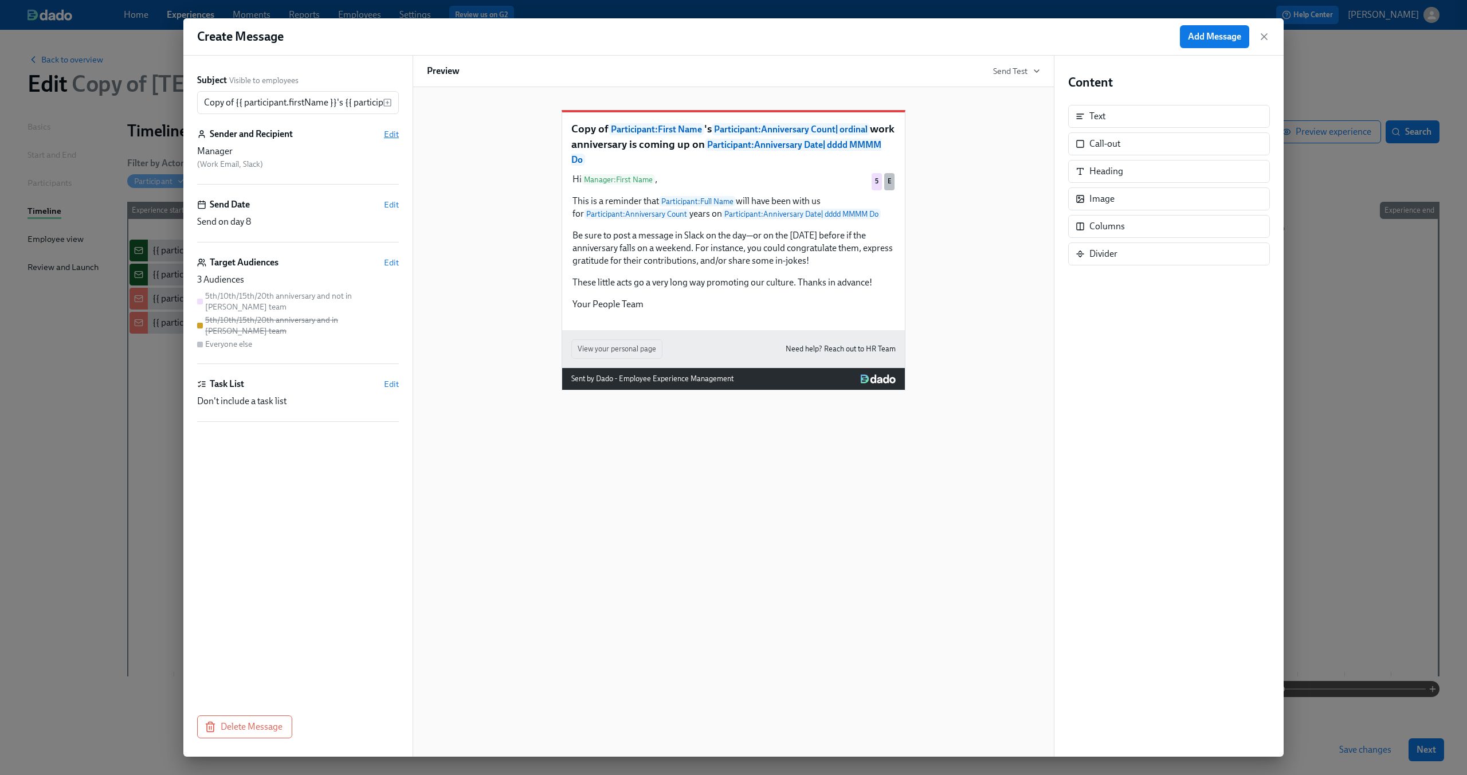
click at [387, 138] on span "Edit" at bounding box center [391, 133] width 15 height 11
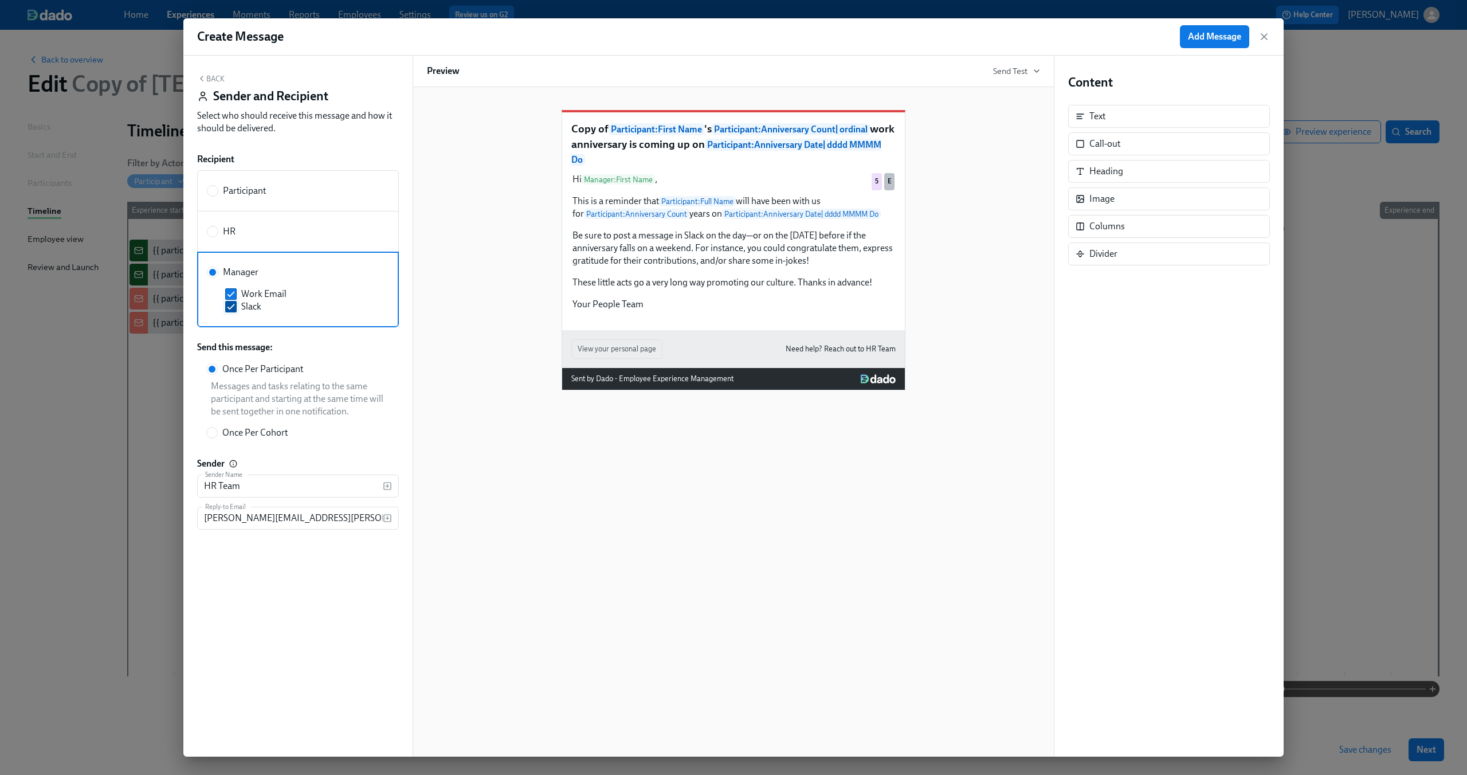
click at [237, 305] on label "Slack" at bounding box center [300, 306] width 150 height 13
click at [236, 305] on input "Slack" at bounding box center [231, 306] width 10 height 10
checkbox input "false"
click at [464, 390] on div "Copy of Participant : First Name 's Participant : Anniversary Count | ordinal w…" at bounding box center [733, 241] width 613 height 298
click at [201, 81] on icon "button" at bounding box center [201, 78] width 9 height 9
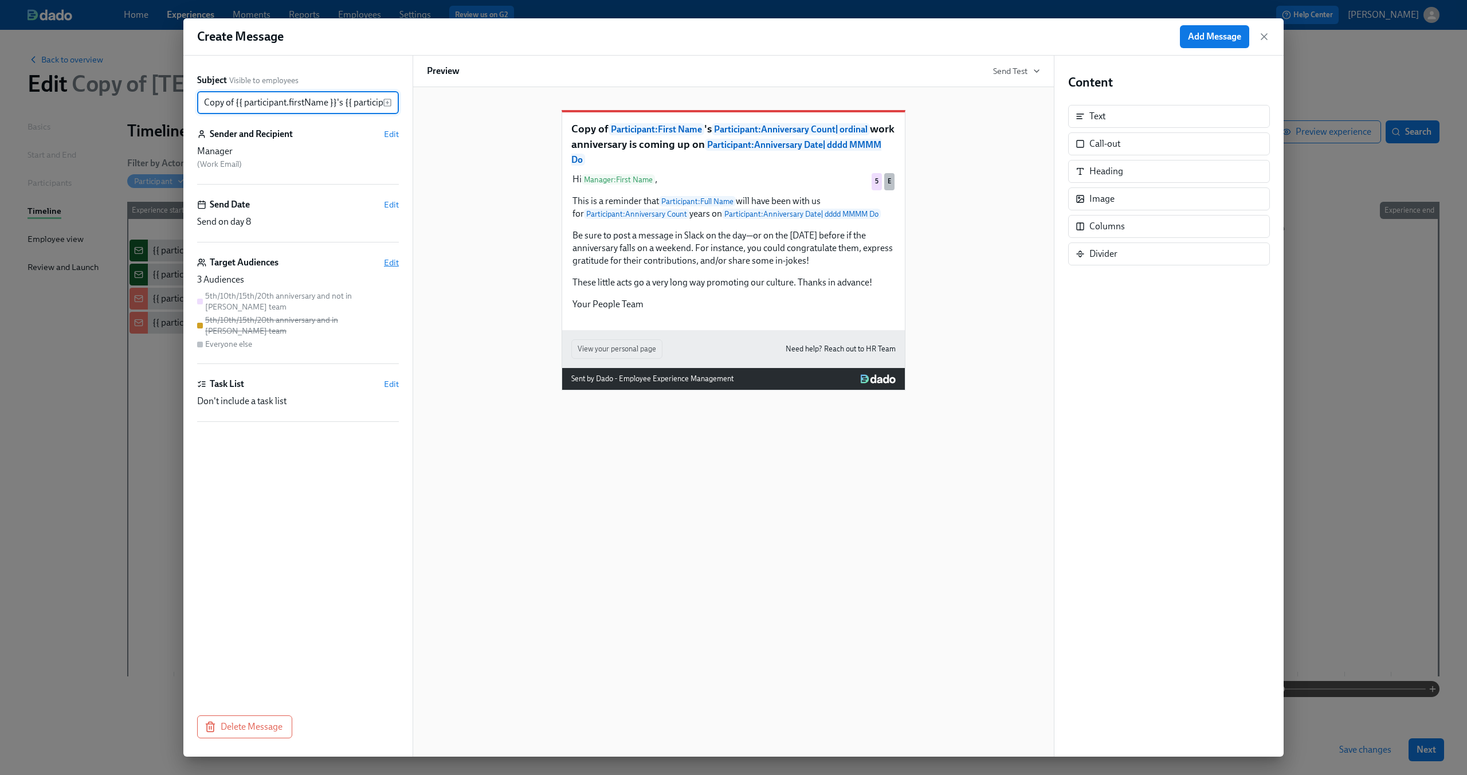
click at [388, 261] on span "Edit" at bounding box center [391, 262] width 15 height 11
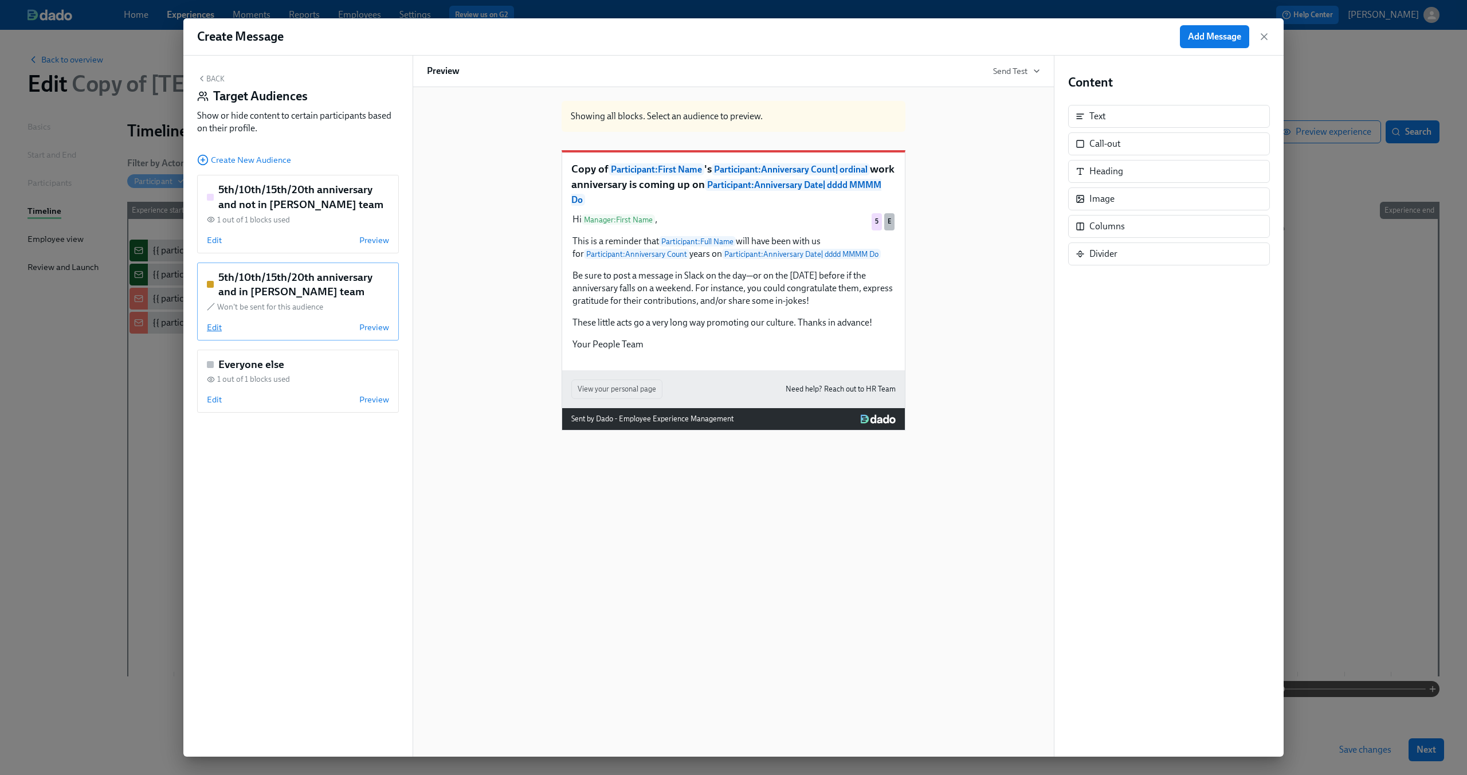
click at [217, 332] on span "Edit" at bounding box center [214, 326] width 15 height 11
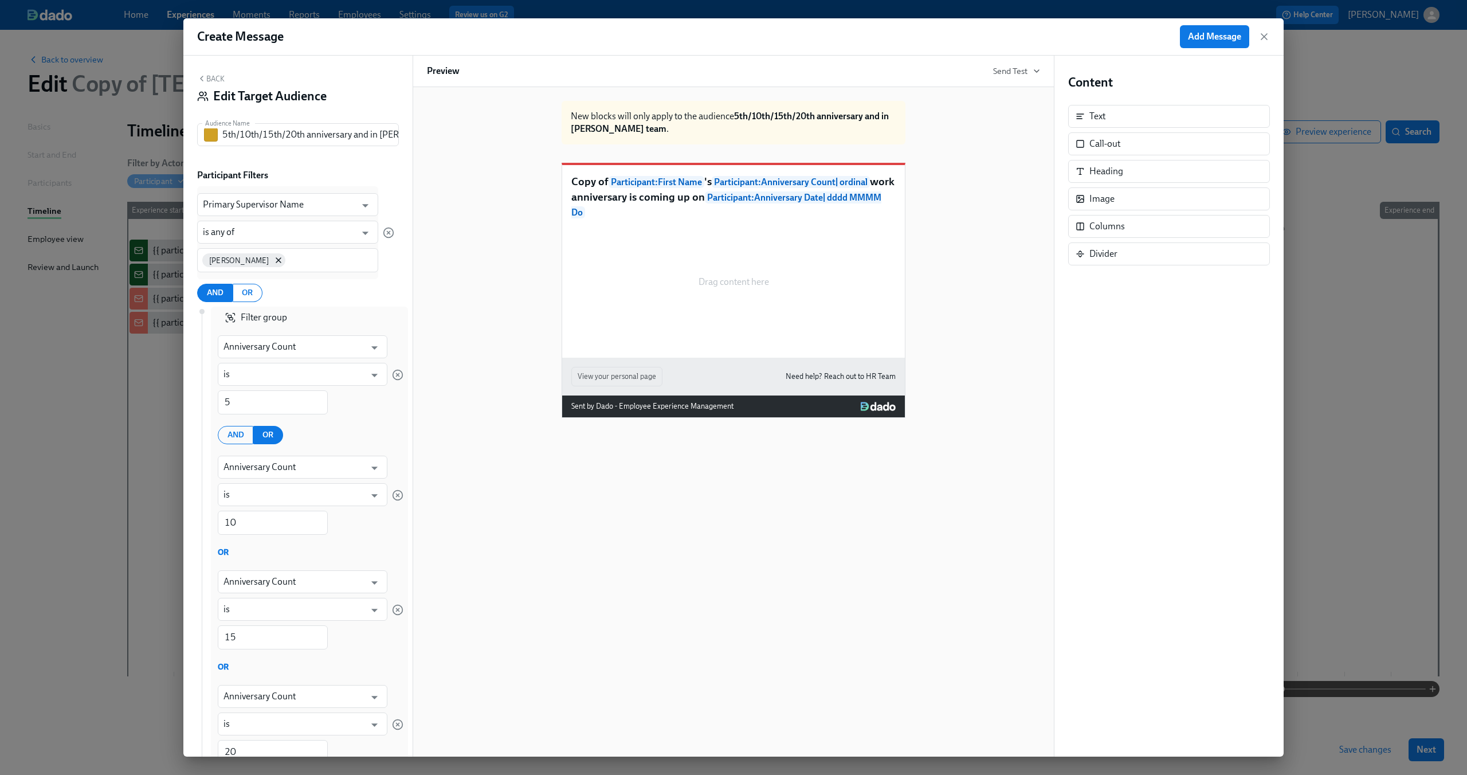
click at [200, 74] on icon "button" at bounding box center [201, 78] width 9 height 9
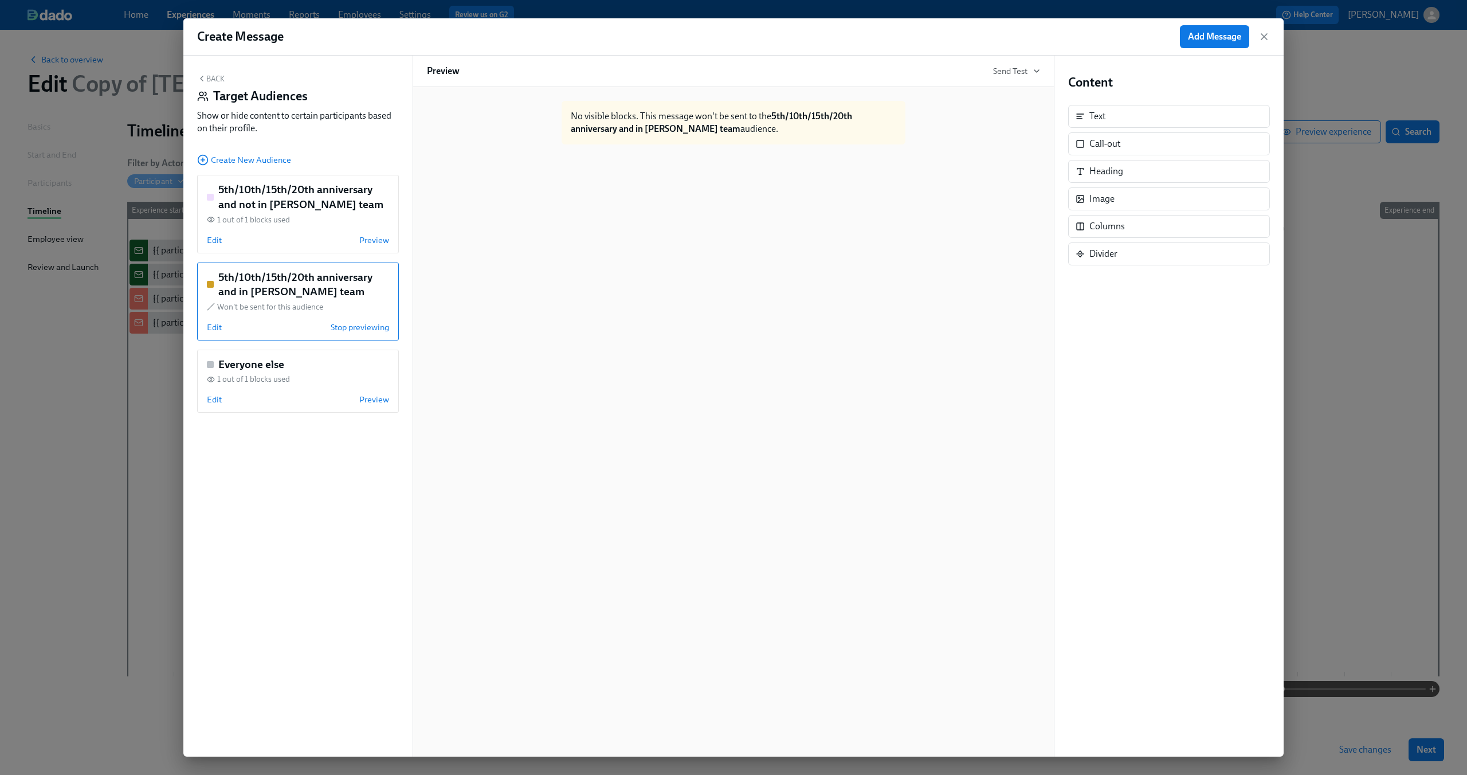
click at [296, 276] on h5 "5th/10th/15th/20th anniversary and in Dean's team" at bounding box center [303, 284] width 171 height 29
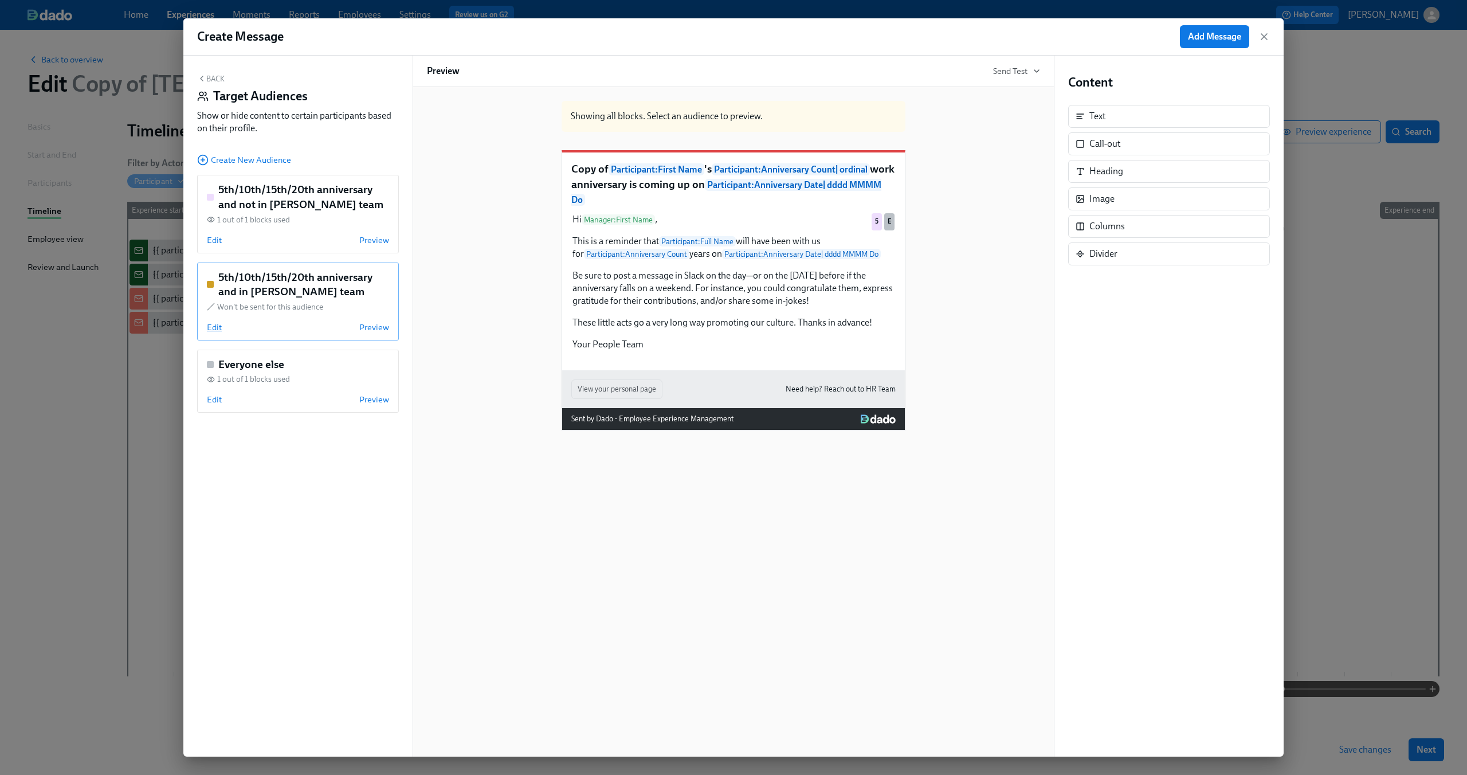
click at [210, 329] on span "Edit" at bounding box center [214, 326] width 15 height 11
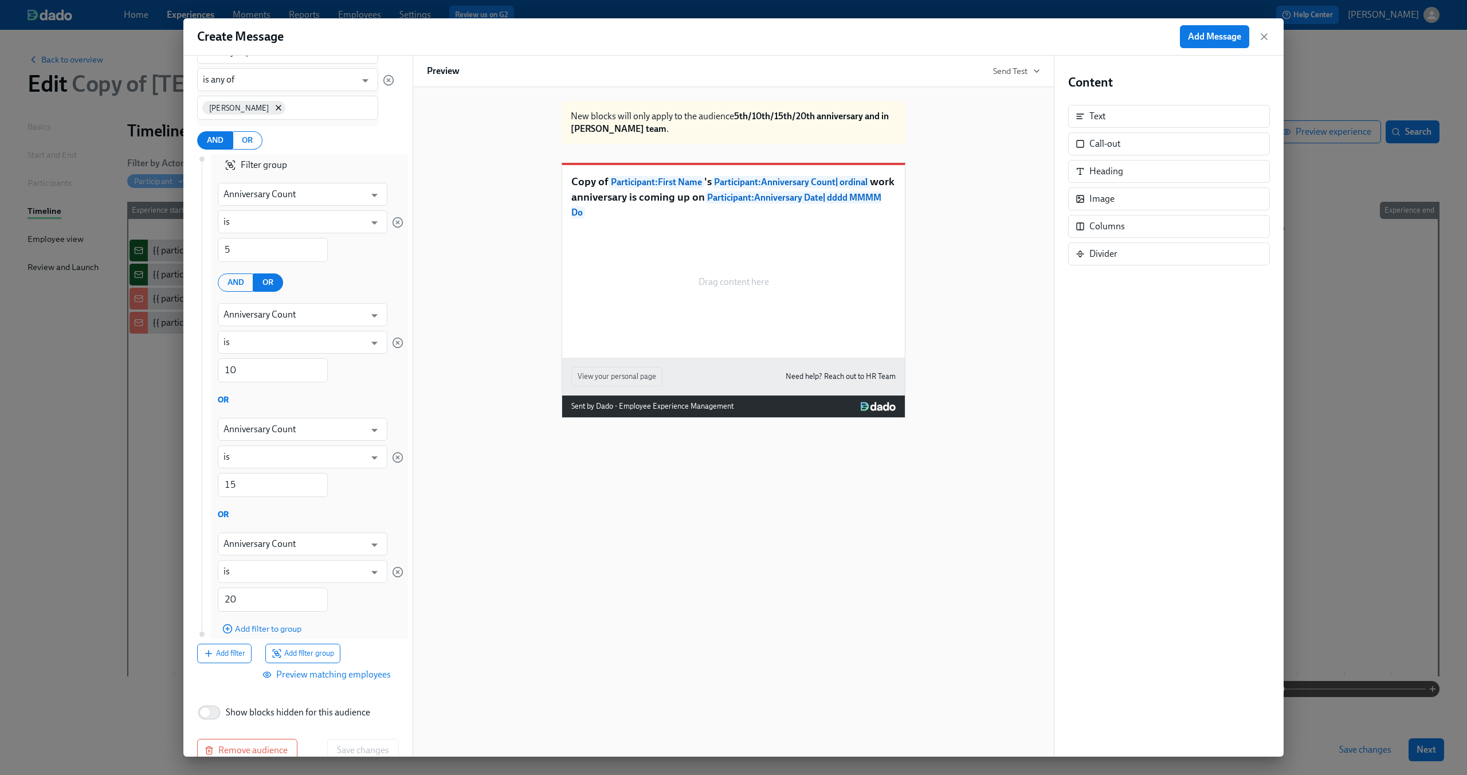
scroll to position [176, 0]
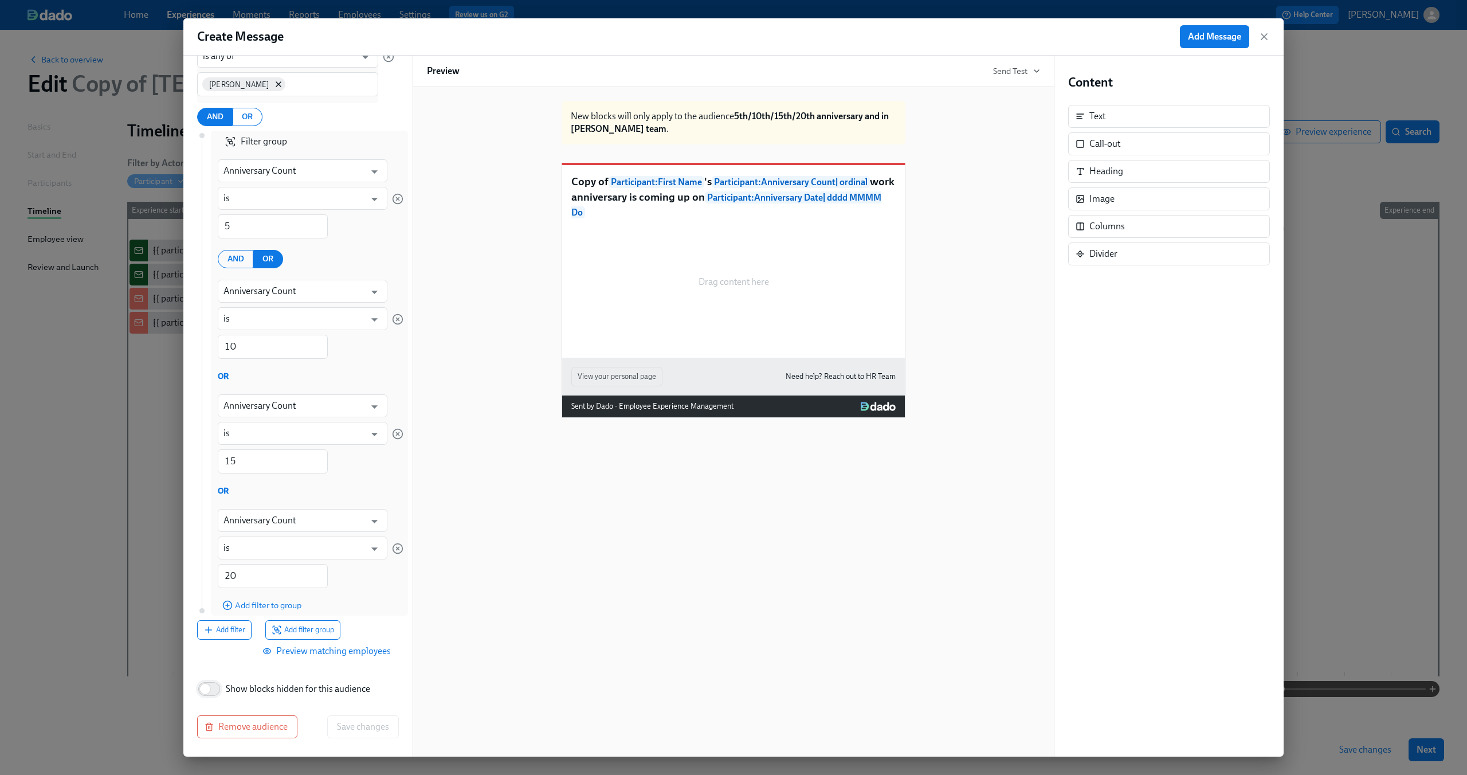
click at [215, 691] on input "Show blocks hidden for this audience" at bounding box center [205, 688] width 76 height 25
checkbox input "true"
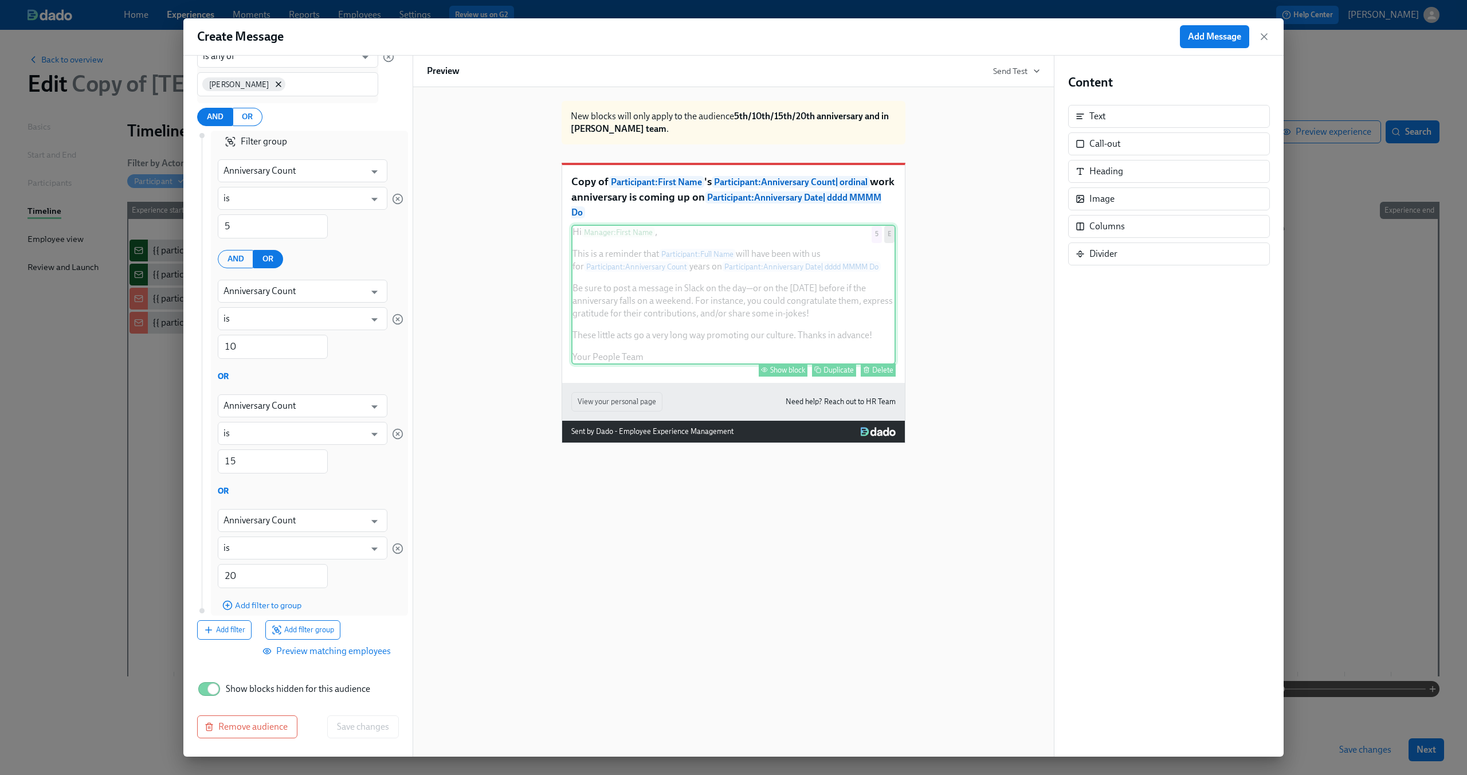
click at [708, 297] on div "Hi Manager : First Name , This is a reminder that Participant : Full Name will …" at bounding box center [733, 295] width 324 height 140
click at [780, 374] on div "Show block" at bounding box center [787, 370] width 35 height 9
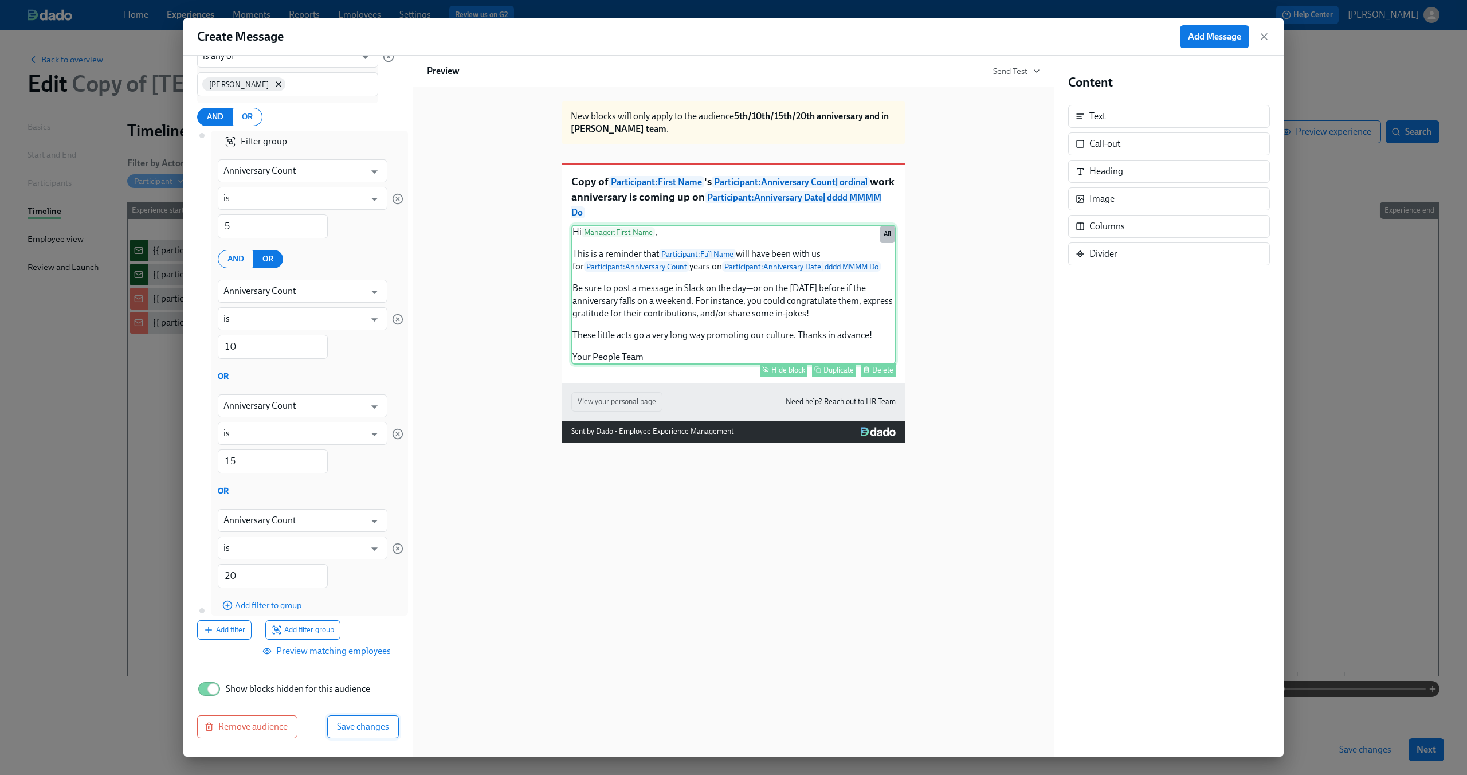
click at [347, 718] on button "Save changes" at bounding box center [363, 726] width 72 height 23
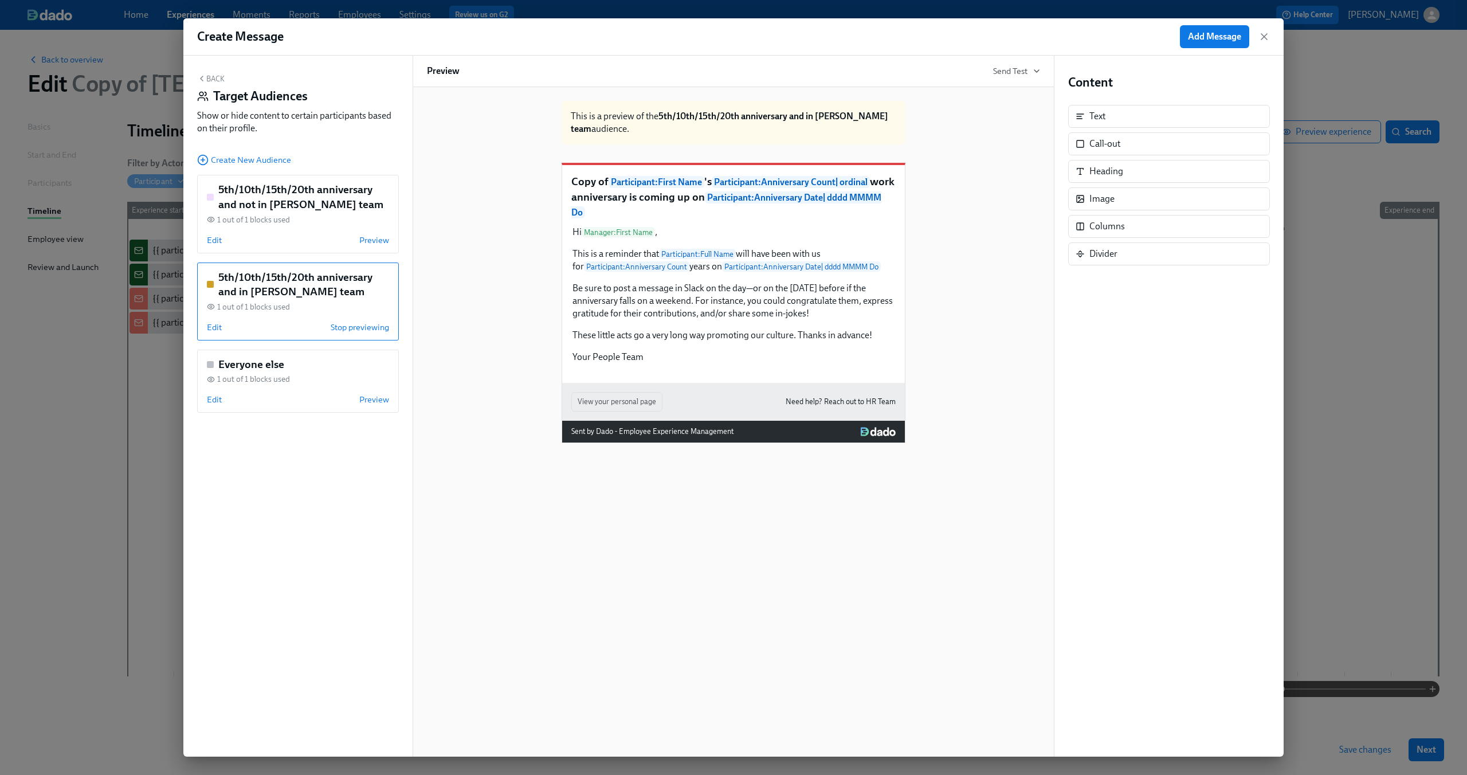
click at [205, 76] on icon "button" at bounding box center [201, 78] width 9 height 9
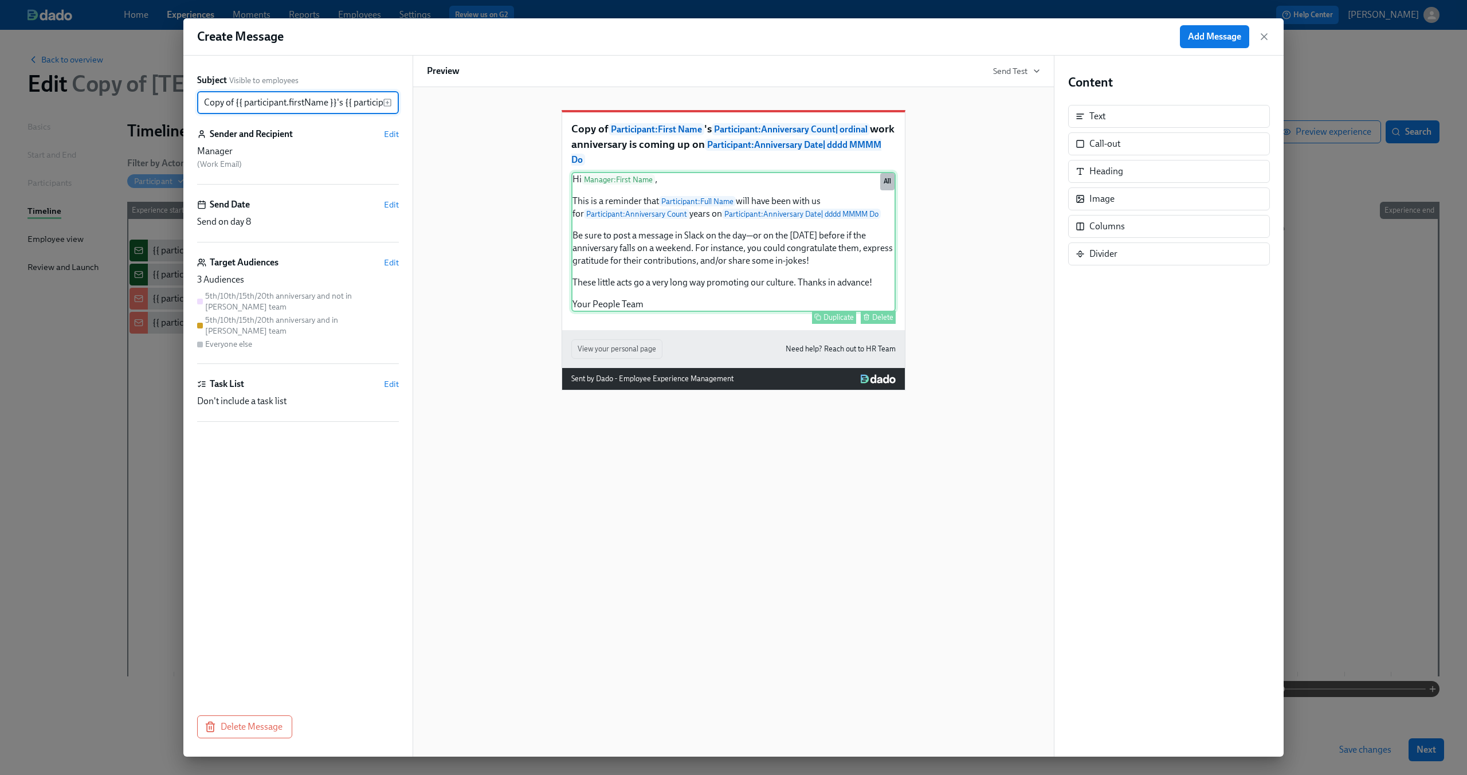
scroll to position [0, 590]
click at [386, 261] on span "Edit" at bounding box center [391, 262] width 15 height 11
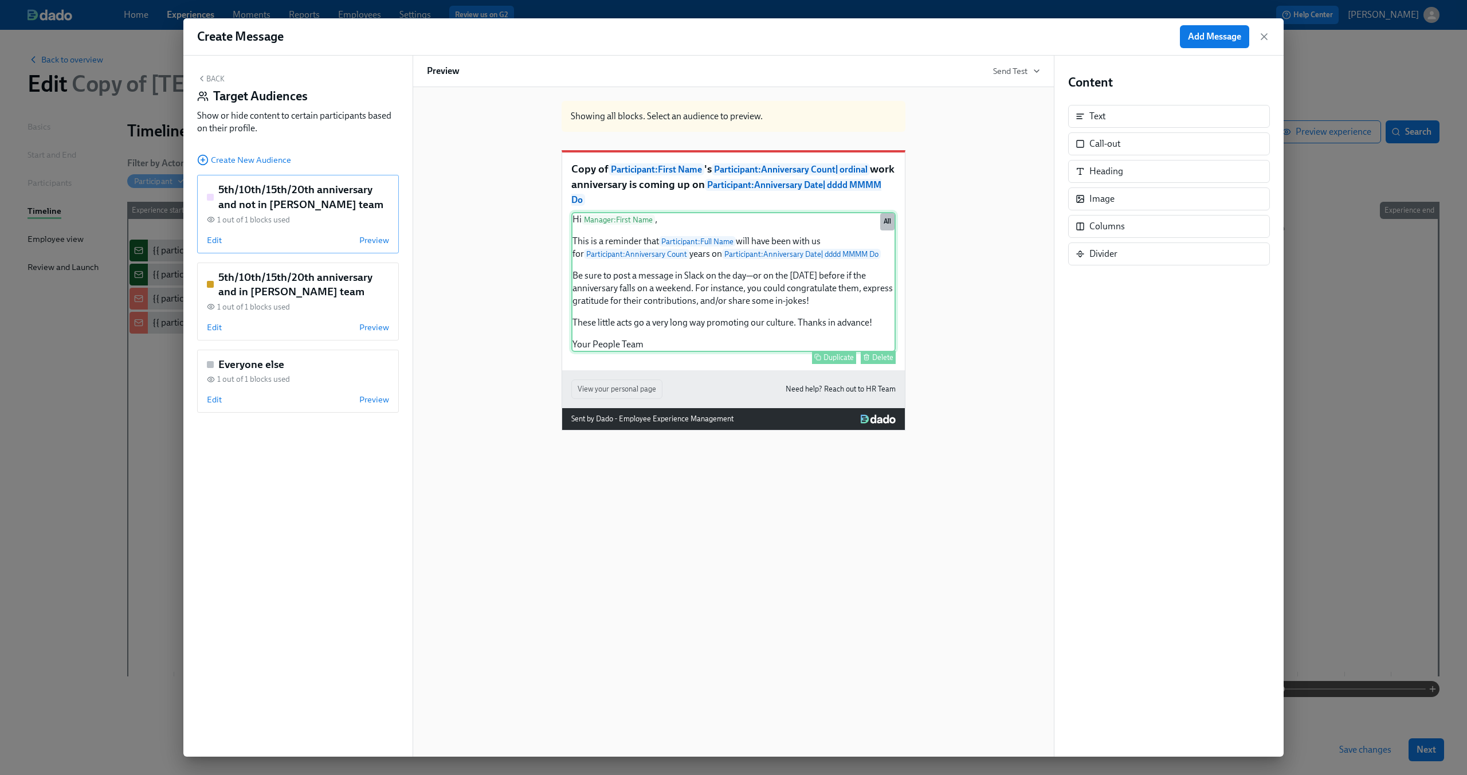
click at [317, 214] on div "5th/10th/15th/20th anniversary and not in Dean's team 1 out of 1 blocks used Ed…" at bounding box center [298, 214] width 202 height 78
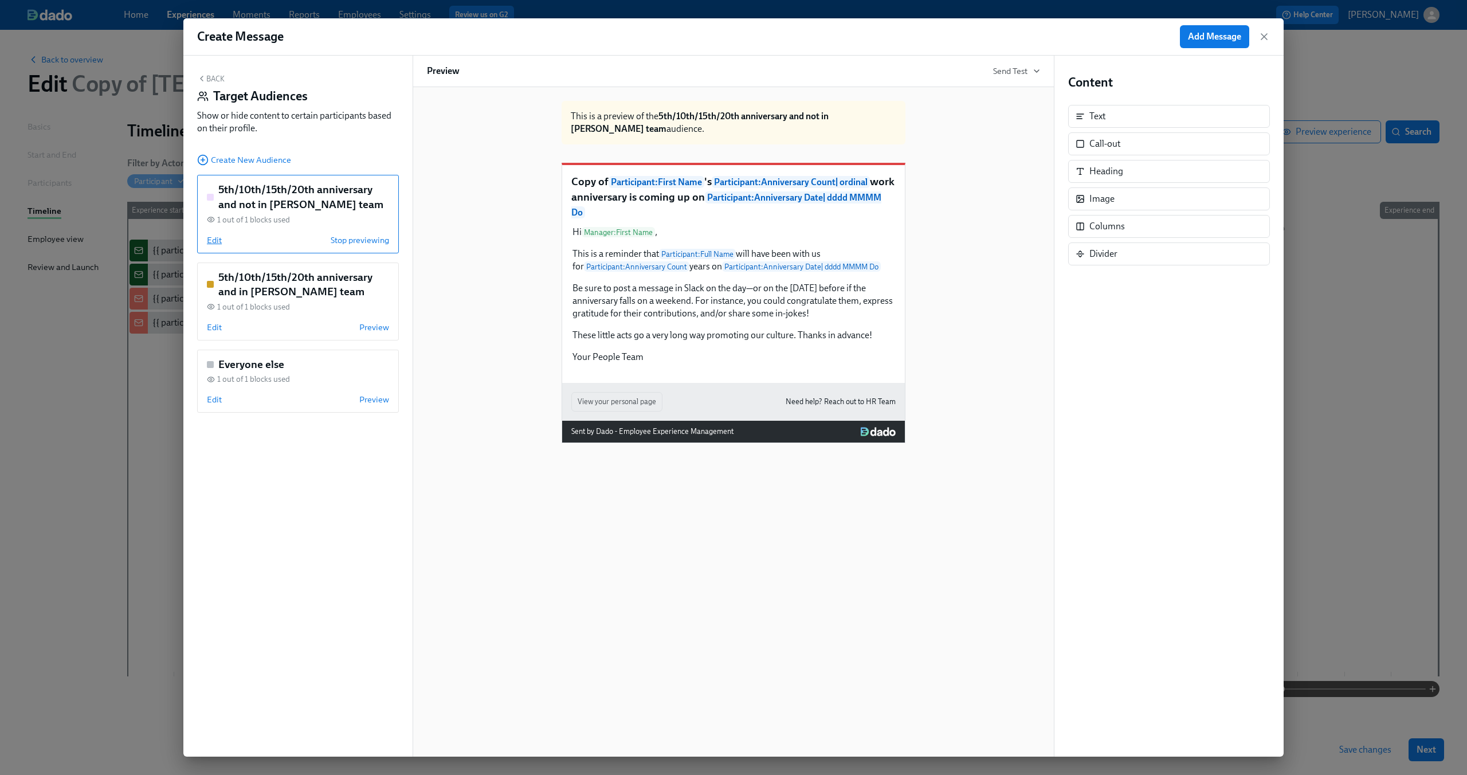
click at [210, 239] on span "Edit" at bounding box center [214, 239] width 15 height 11
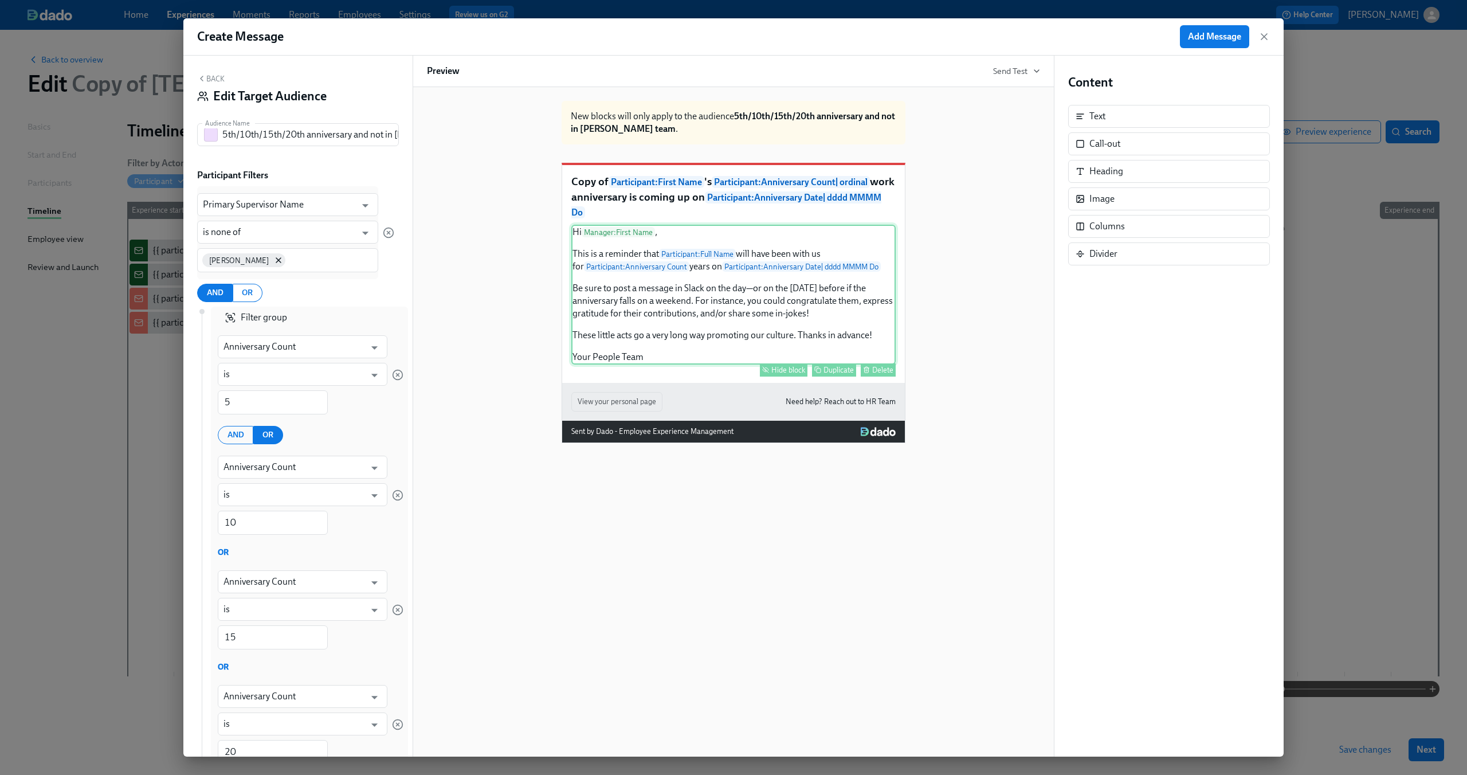
click at [669, 292] on div "Hi Manager : First Name , This is a reminder that Participant : Full Name will …" at bounding box center [733, 295] width 324 height 140
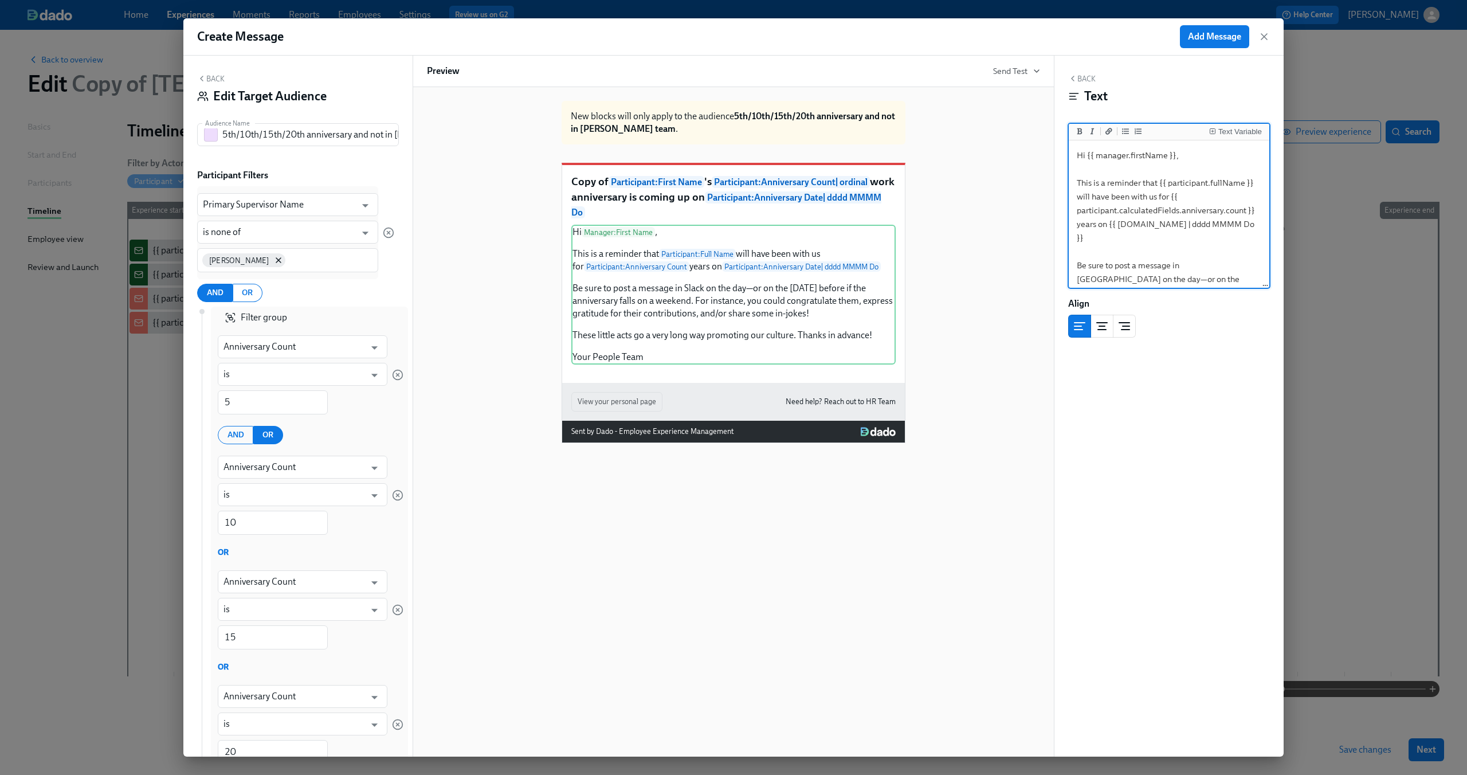
click at [782, 374] on div "Hide block" at bounding box center [788, 370] width 34 height 9
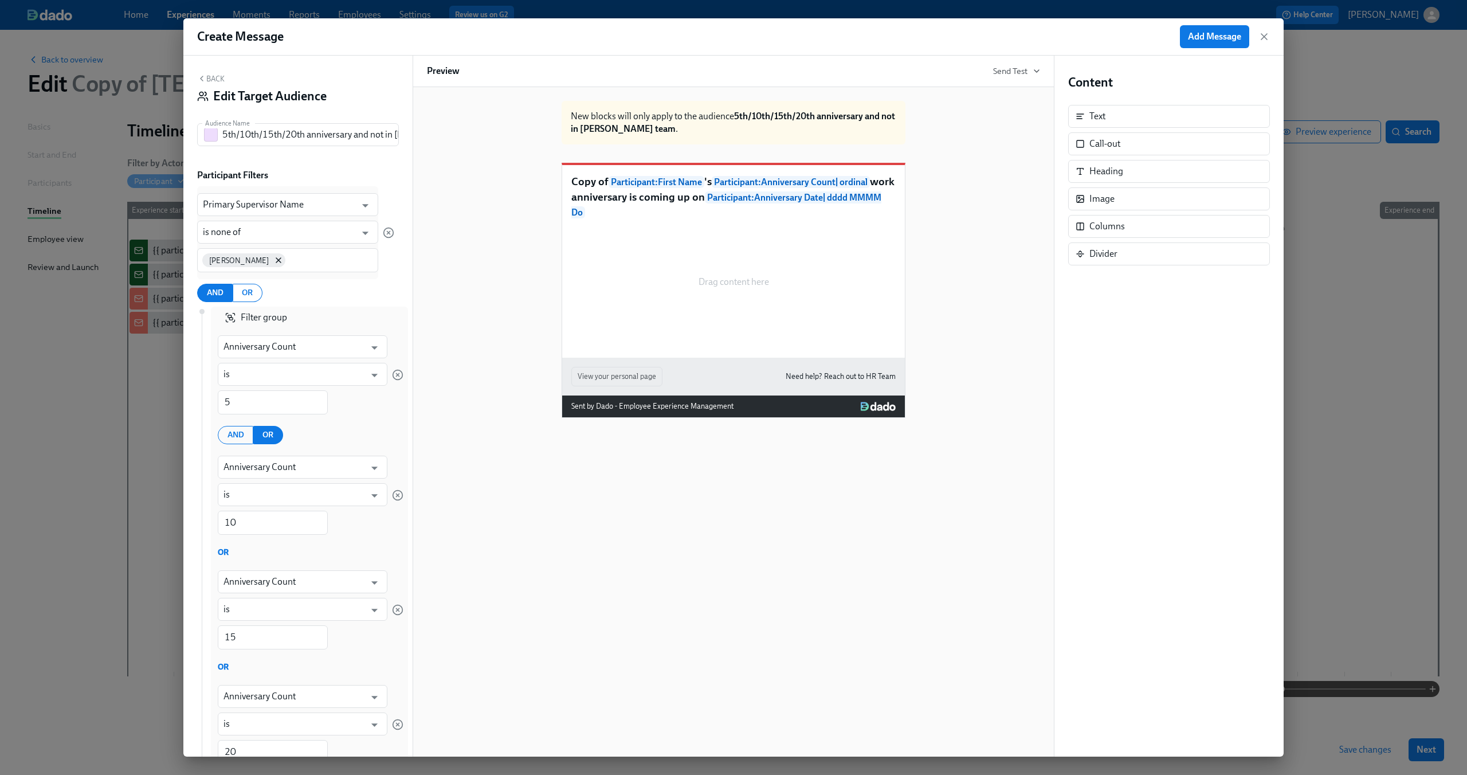
scroll to position [176, 0]
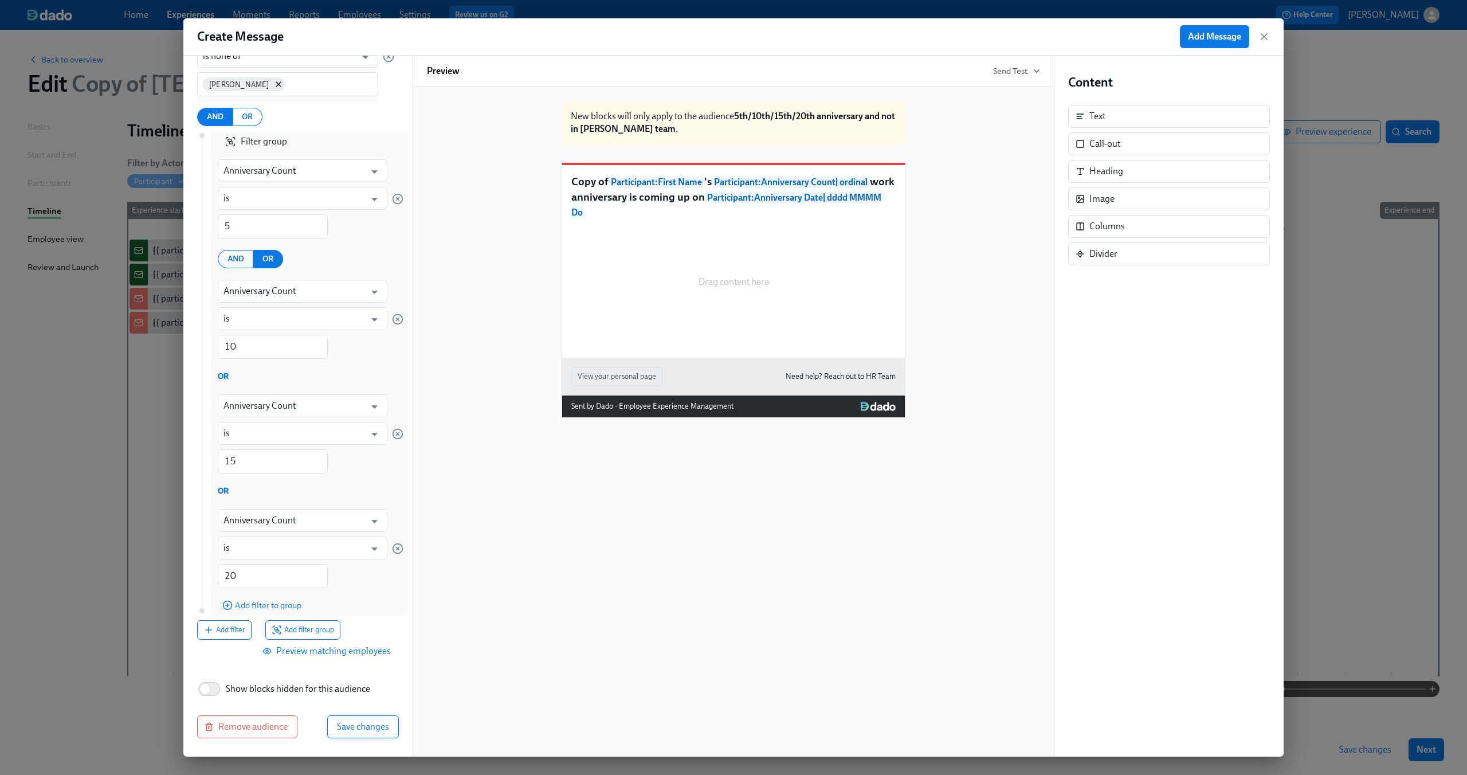
click at [341, 728] on span "Save changes" at bounding box center [363, 726] width 52 height 11
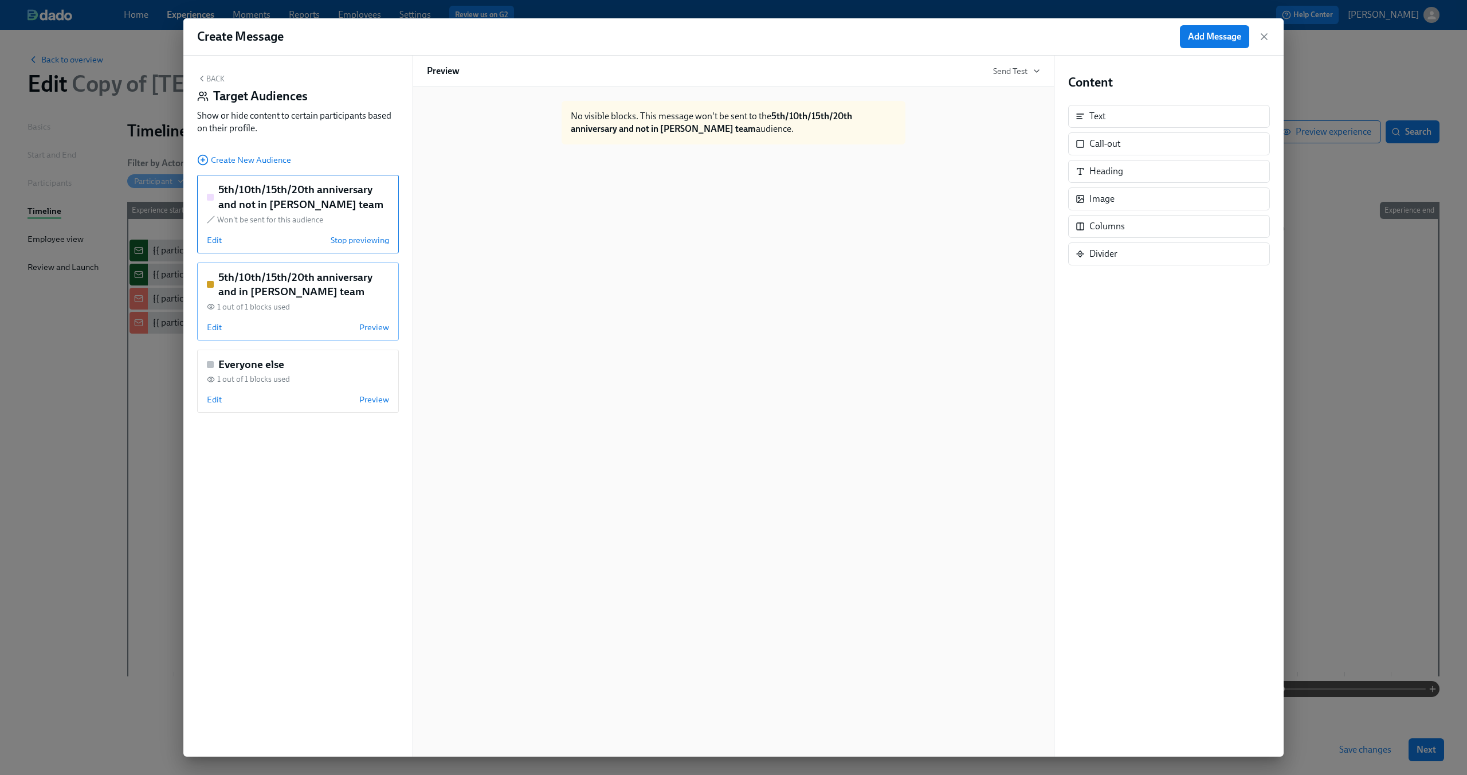
click at [291, 308] on div "1 out of 1 blocks used" at bounding box center [298, 306] width 182 height 11
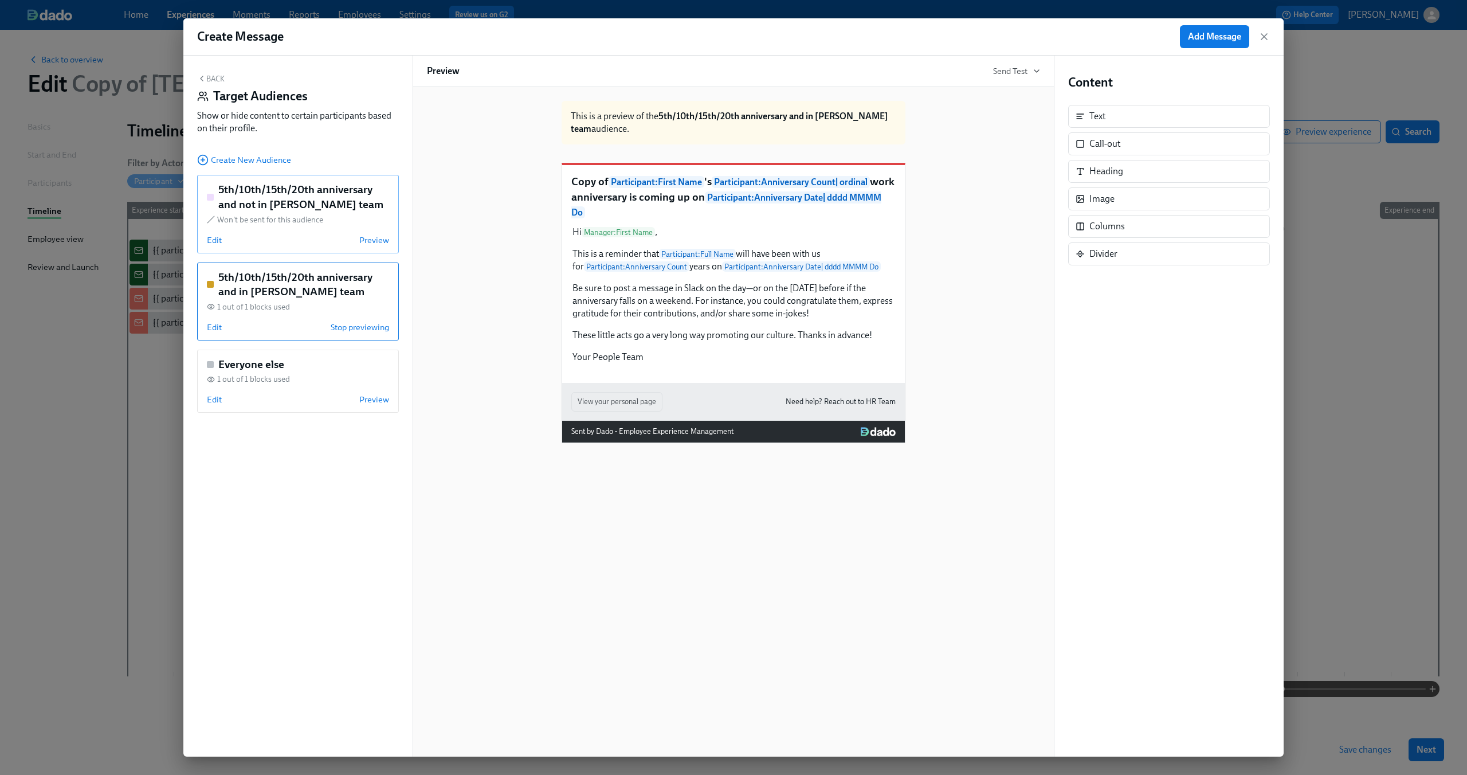
click at [274, 233] on div "5th/10th/15th/20th anniversary and not in Dean's team Won't be sent for this au…" at bounding box center [298, 214] width 202 height 78
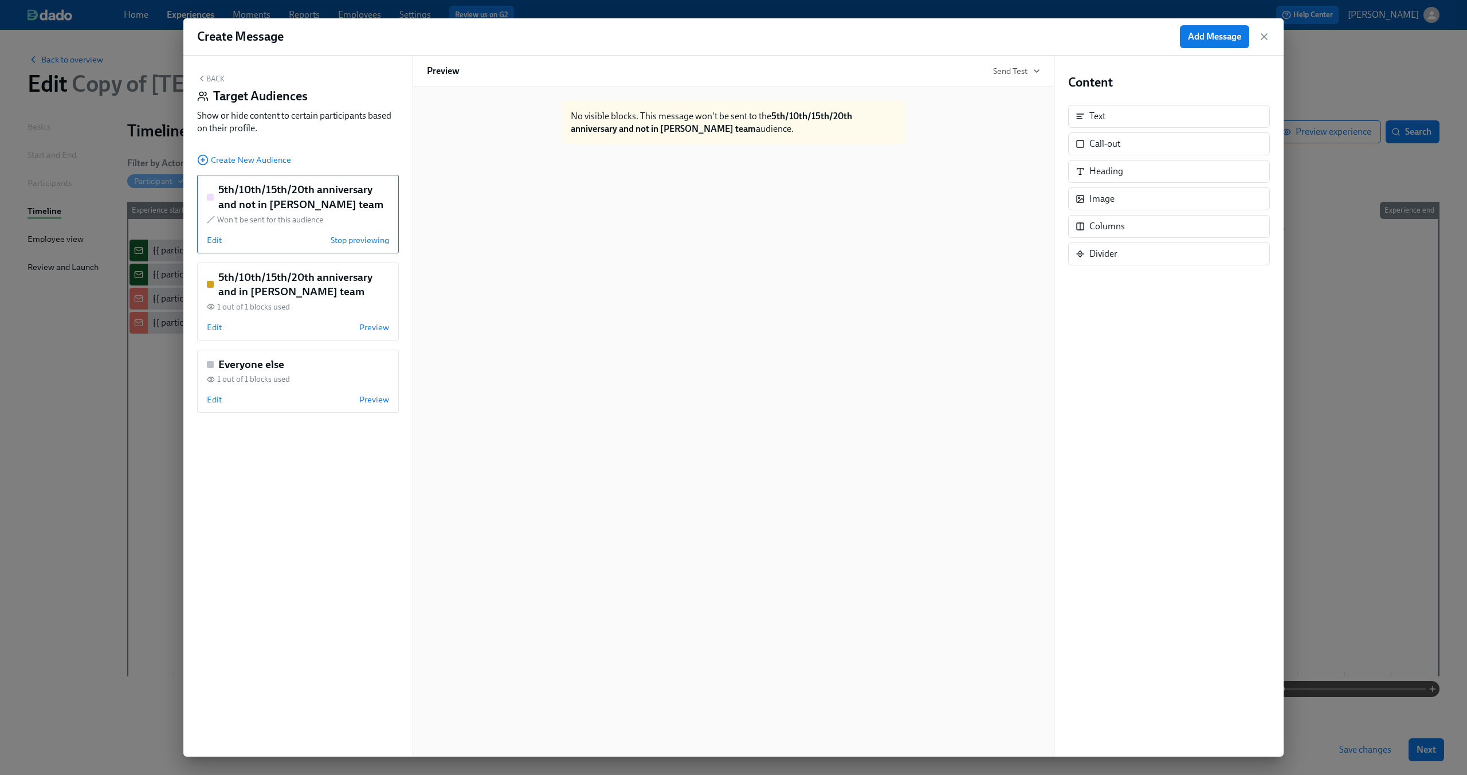
click at [206, 76] on button "Back" at bounding box center [210, 78] width 27 height 9
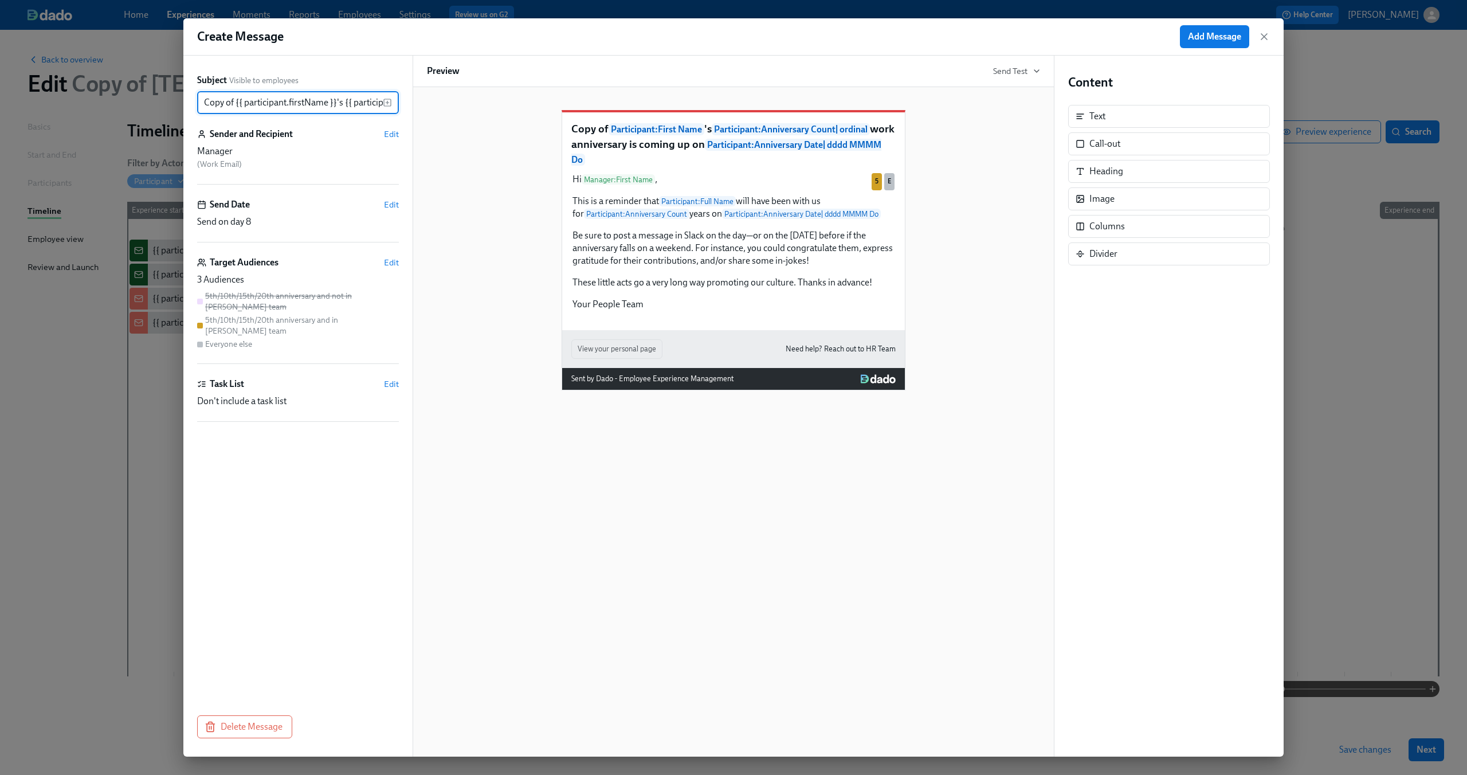
scroll to position [0, 590]
click at [459, 203] on div "Copy of Participant : First Name 's Participant : Anniversary Count | ordinal w…" at bounding box center [733, 241] width 613 height 298
click at [1181, 36] on button "Add Message" at bounding box center [1214, 36] width 69 height 23
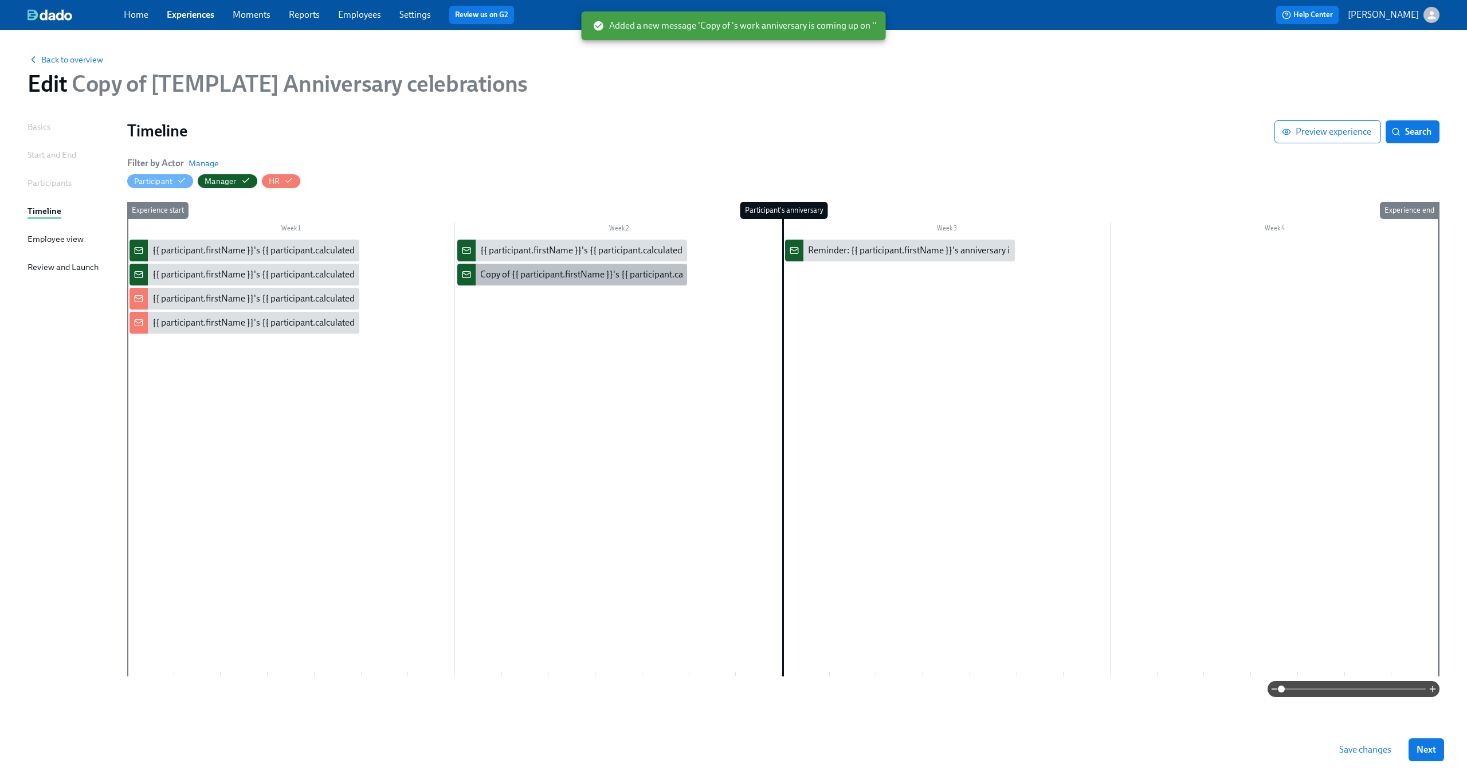
click at [567, 271] on div "Copy of {{ participant.firstName }}'s {{ participant.calculatedFields.anniversa…" at bounding box center [814, 274] width 669 height 13
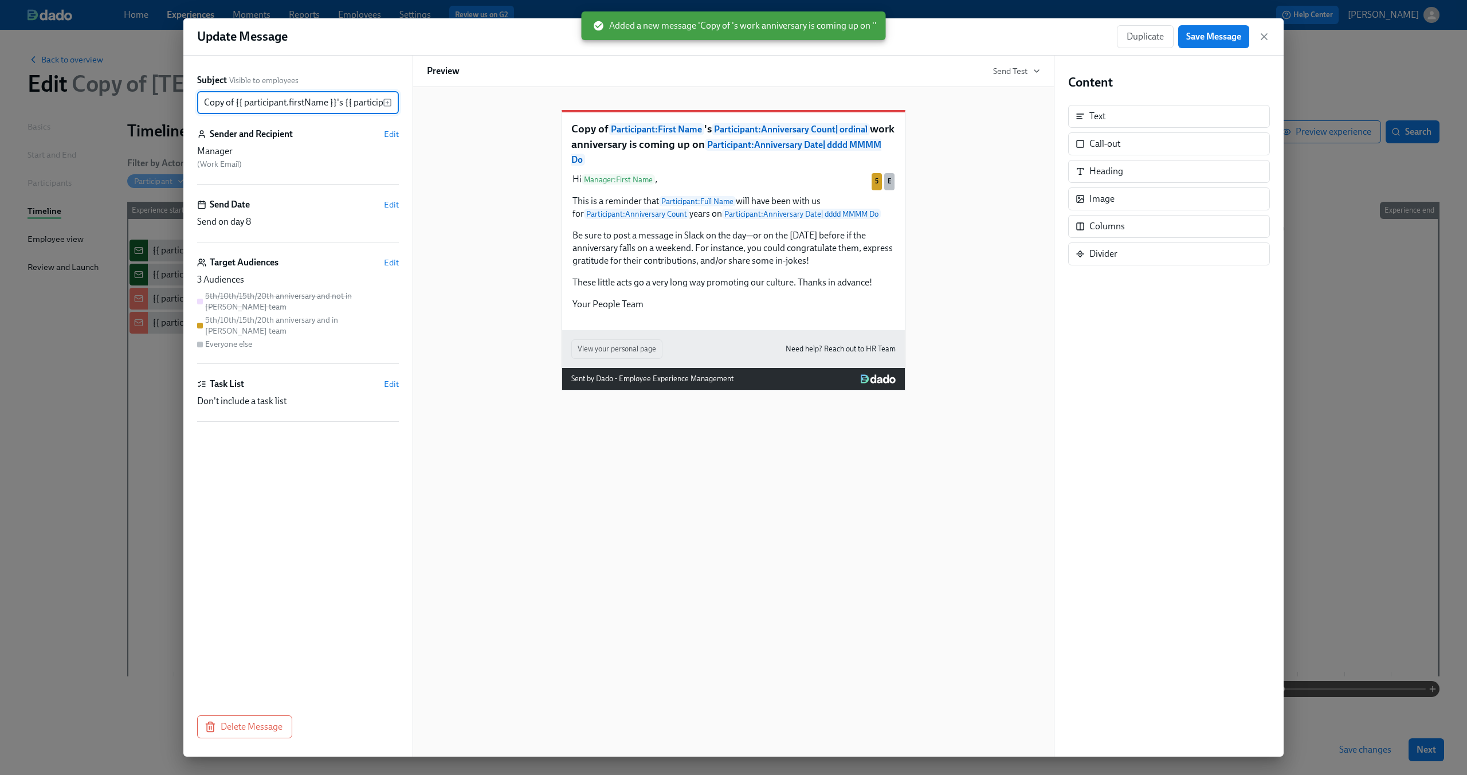
drag, startPoint x: 230, startPoint y: 101, endPoint x: 147, endPoint y: 98, distance: 83.1
click at [147, 98] on div "Update Message Duplicate Save Message Subject Visible to employees Copy of {{ p…" at bounding box center [733, 387] width 1467 height 775
click at [208, 100] on input "Copy of {{ participant.firstName }}'s {{ participant.calculatedFields.anniversa…" at bounding box center [290, 102] width 186 height 23
drag, startPoint x: 235, startPoint y: 101, endPoint x: 155, endPoint y: 99, distance: 79.7
click at [158, 100] on div "Update Message Duplicate Save Message Subject Visible to employees Copy of {{ p…" at bounding box center [733, 387] width 1467 height 775
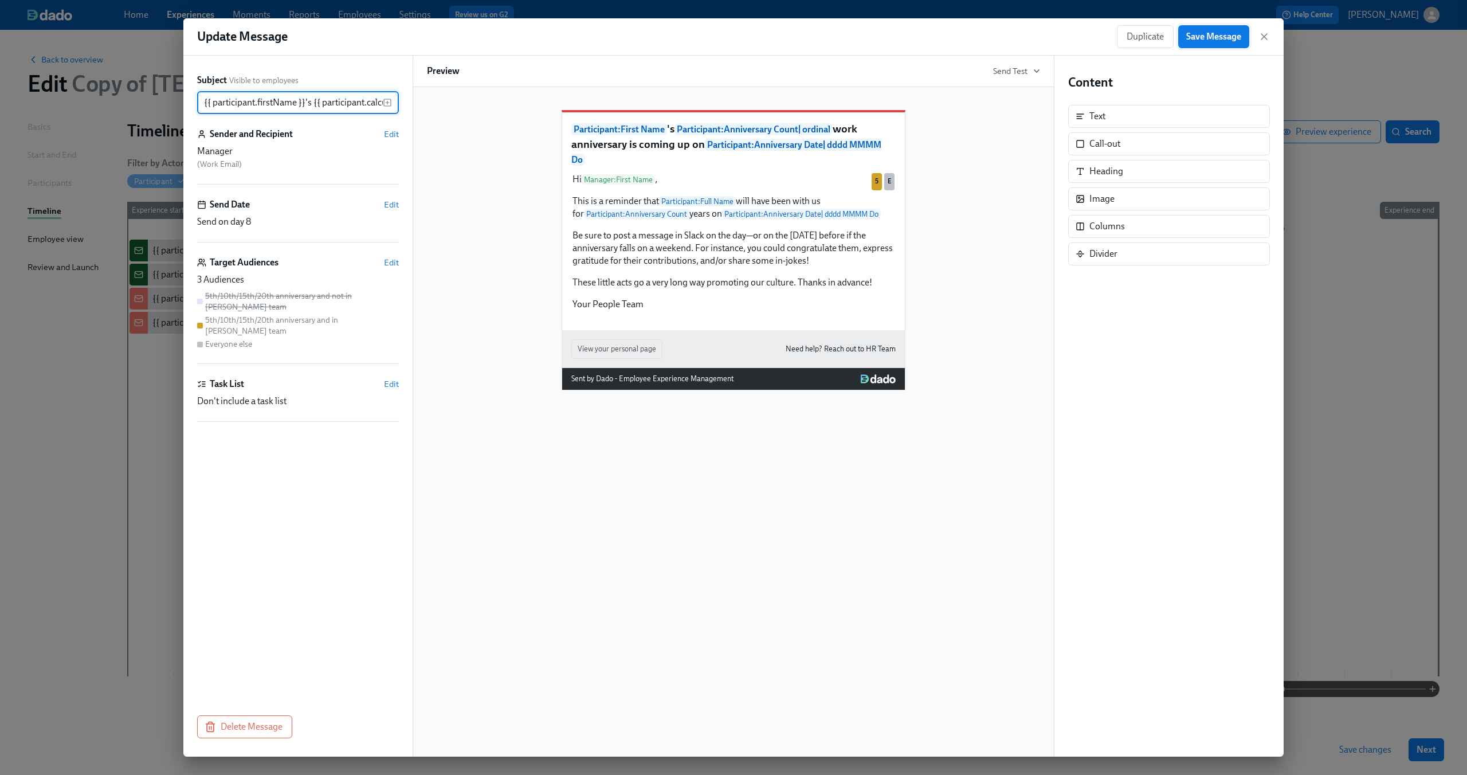
type input "{{ participant.firstName }}'s {{ participant.calculatedFields.anniversary.count…"
click at [1209, 40] on span "Save Message" at bounding box center [1213, 36] width 55 height 11
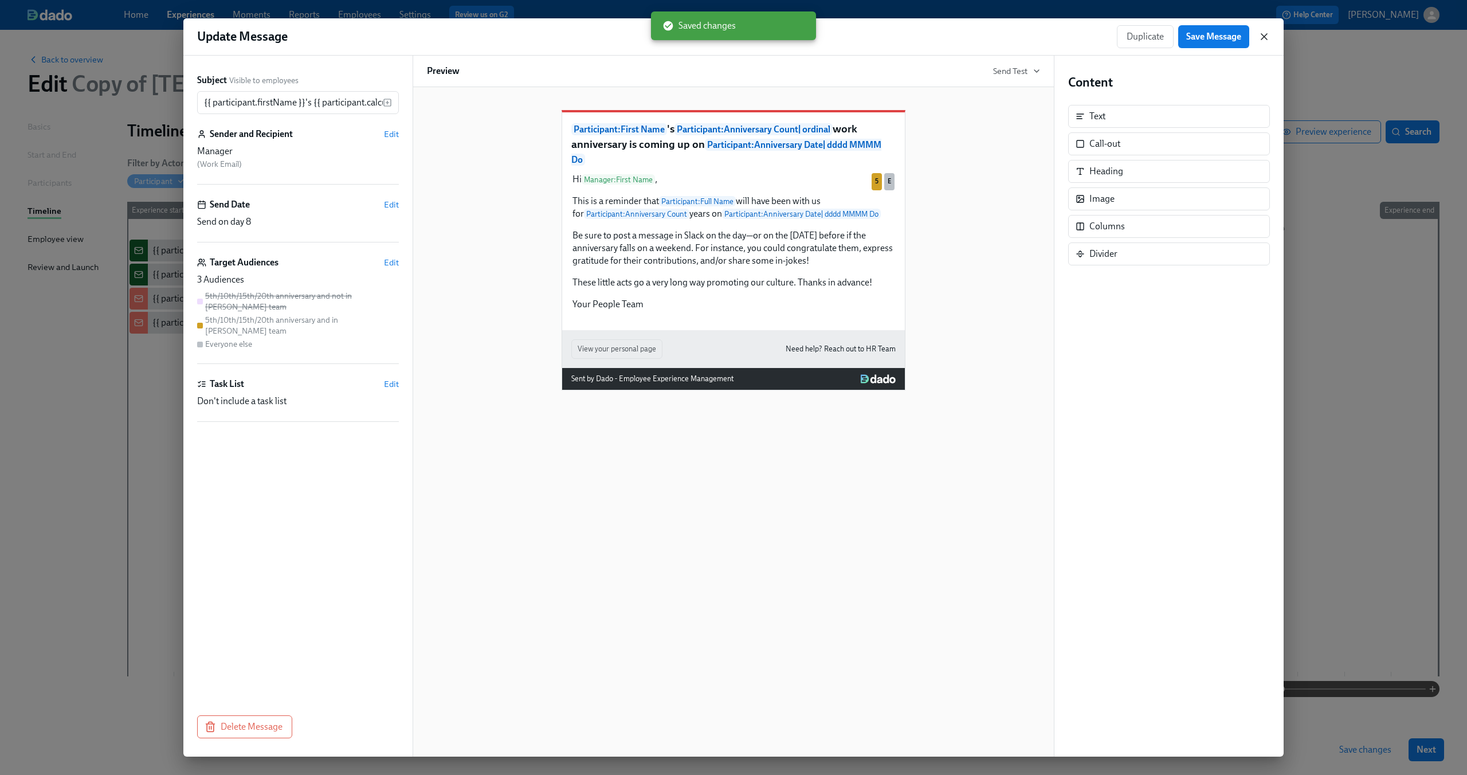
click at [1265, 36] on icon "button" at bounding box center [1263, 36] width 11 height 11
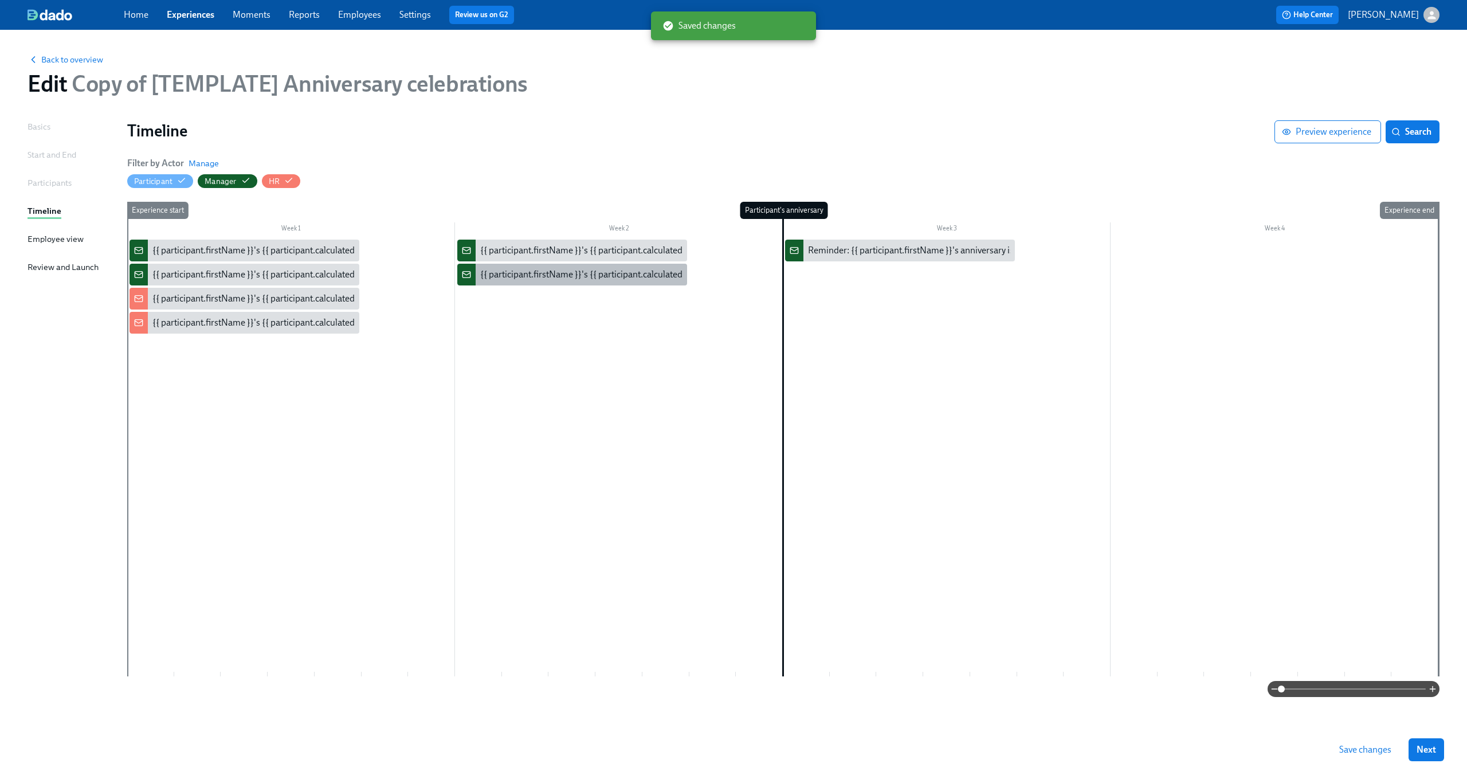
click at [576, 283] on div "{{ participant.firstName }}'s {{ participant.calculatedFields.anniversary.count…" at bounding box center [572, 275] width 230 height 22
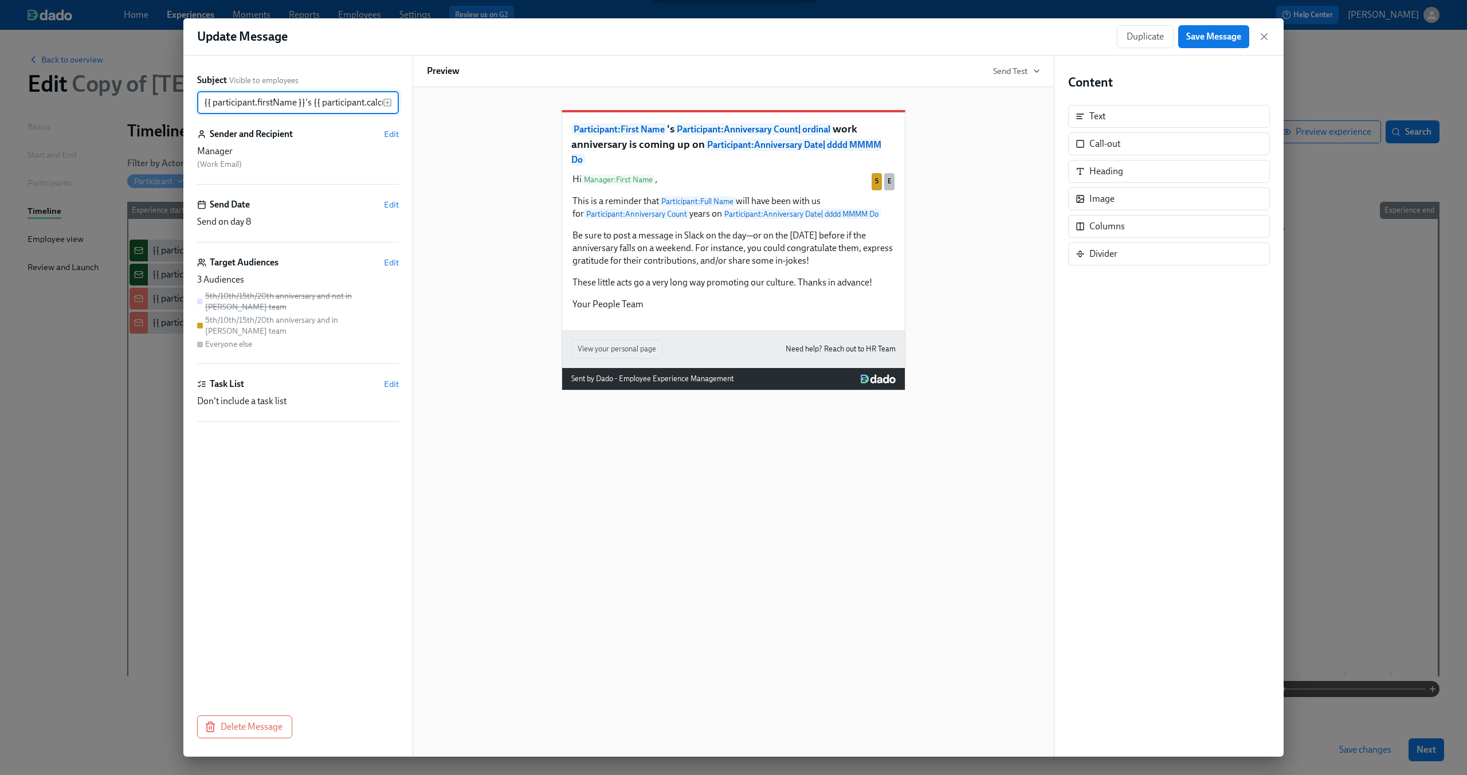
scroll to position [0, 559]
click at [1147, 33] on span "Duplicate" at bounding box center [1144, 36] width 37 height 11
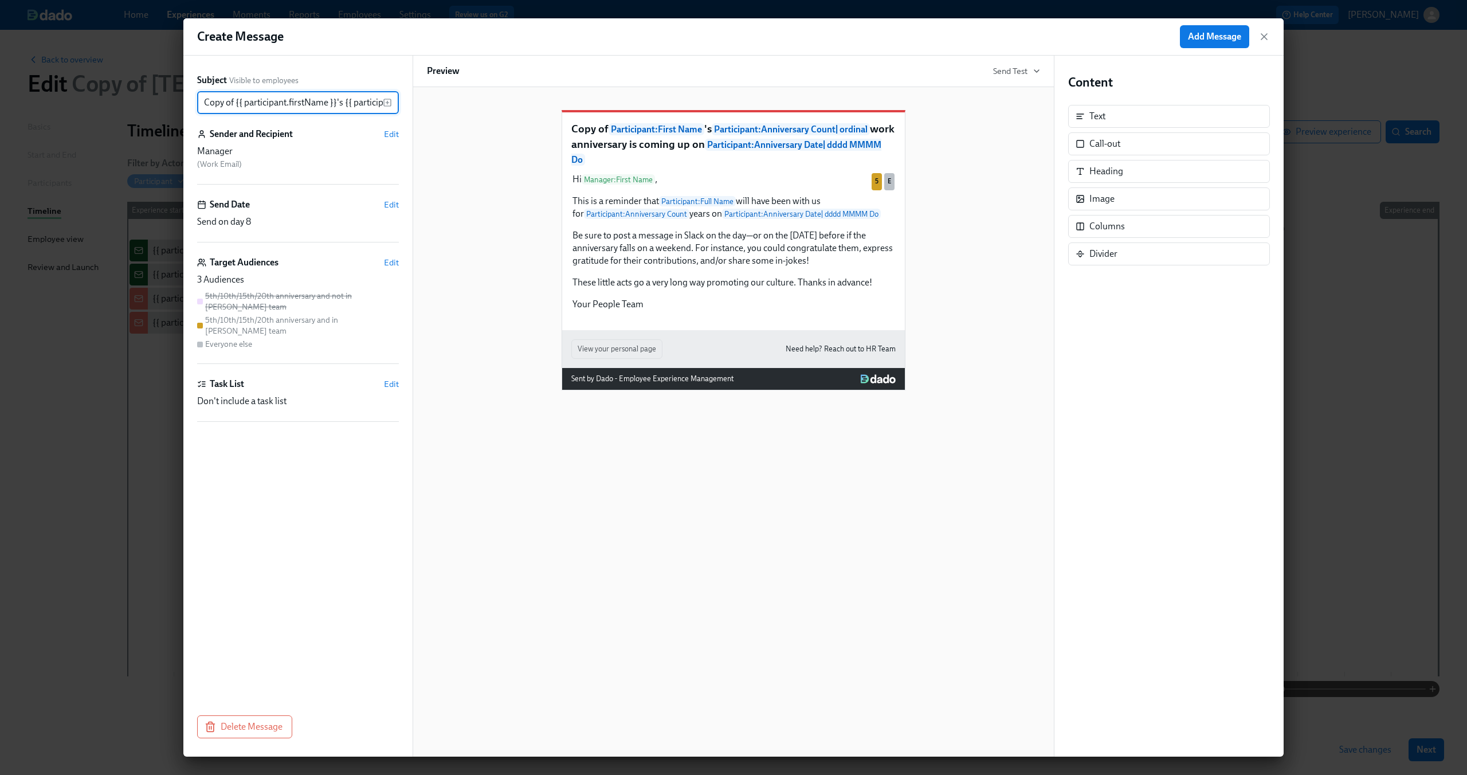
scroll to position [0, 590]
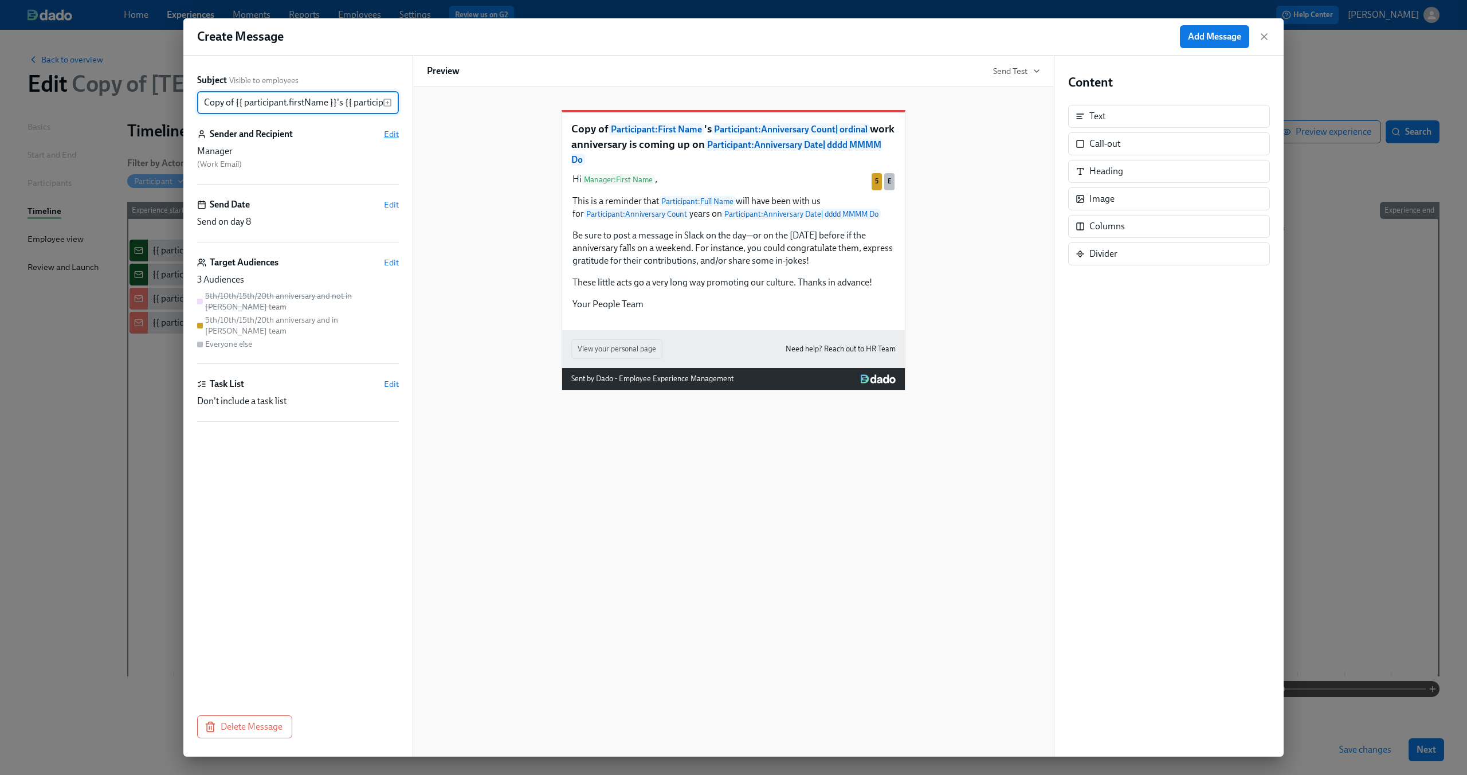
click at [393, 130] on span "Edit" at bounding box center [391, 133] width 15 height 11
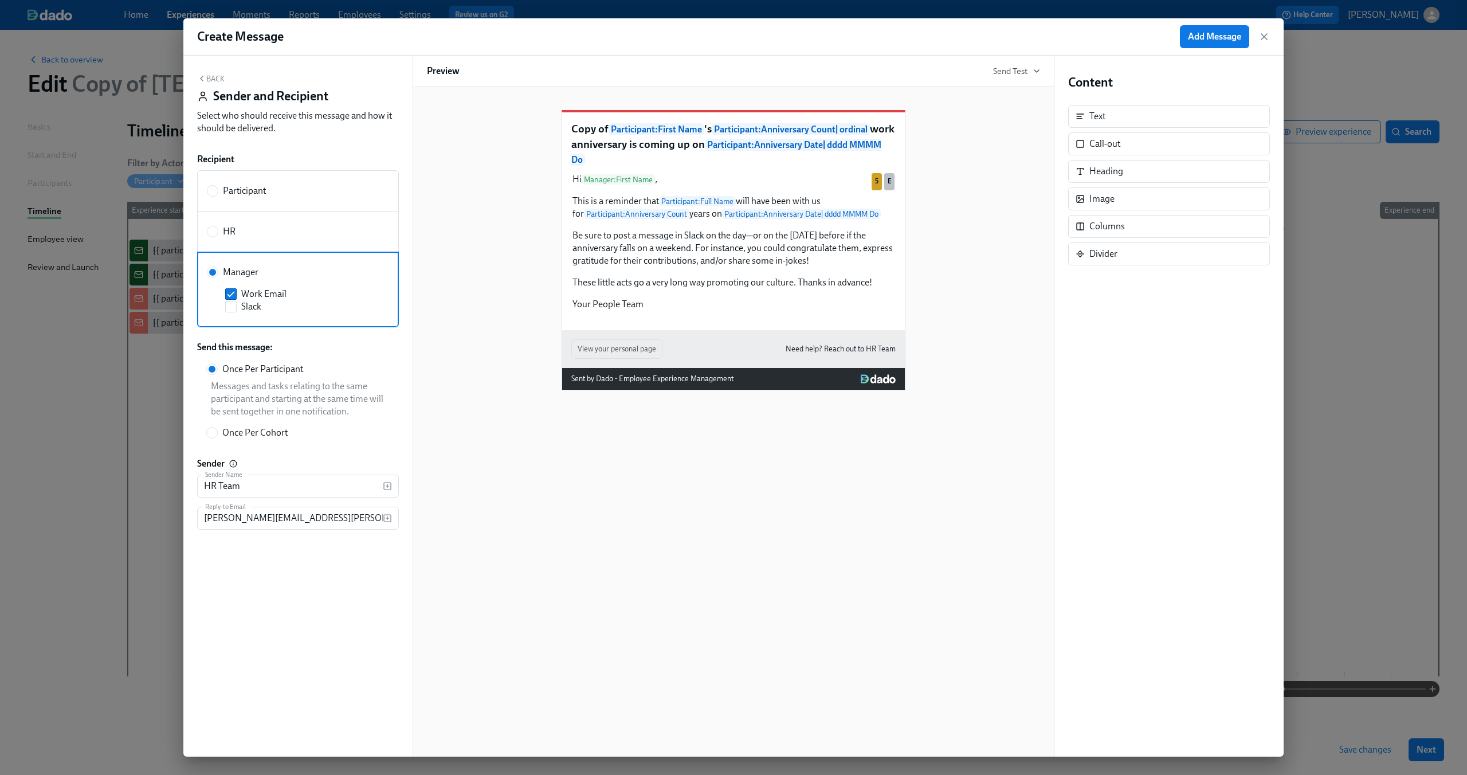
click at [233, 231] on span "HR" at bounding box center [229, 231] width 13 height 13
click at [218, 231] on input "HR" at bounding box center [212, 231] width 10 height 10
radio input "true"
click at [235, 260] on label "Work Email" at bounding box center [300, 253] width 150 height 13
click at [235, 258] on input "Work Email" at bounding box center [231, 253] width 10 height 10
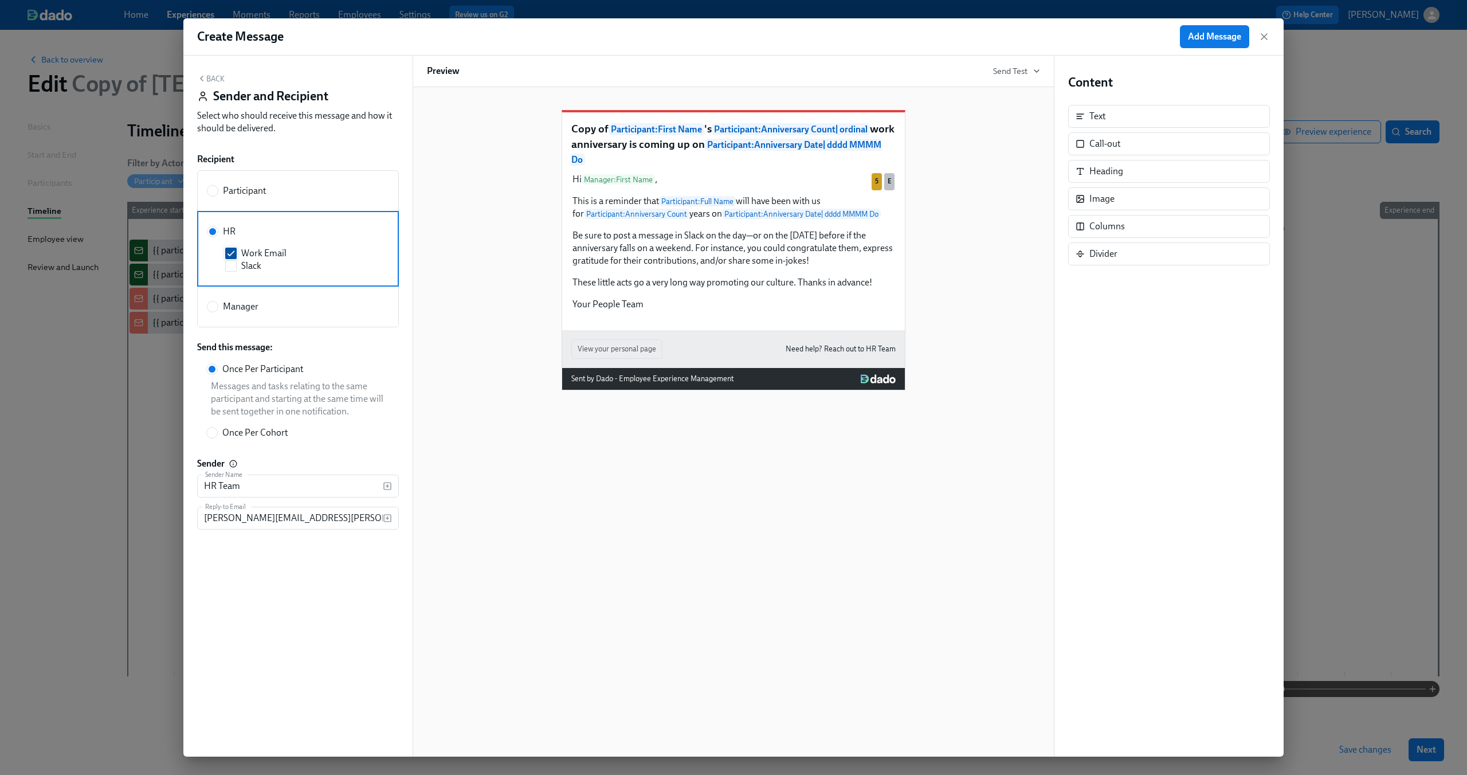
checkbox input "false"
click at [235, 267] on input "Slack" at bounding box center [231, 266] width 10 height 10
checkbox input "true"
click at [234, 255] on input "Work Email" at bounding box center [231, 253] width 10 height 10
checkbox input "true"
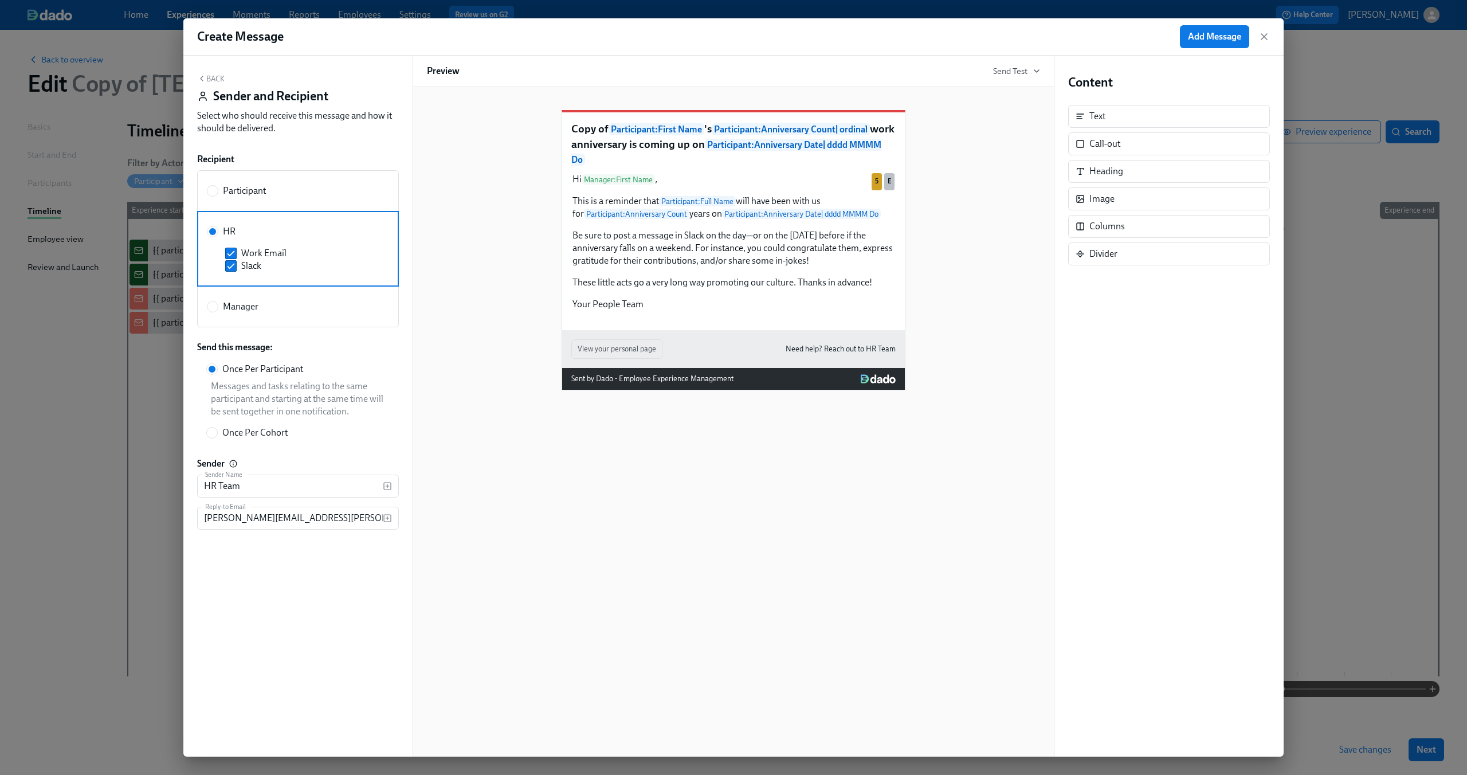
click at [208, 80] on button "Back" at bounding box center [210, 78] width 27 height 9
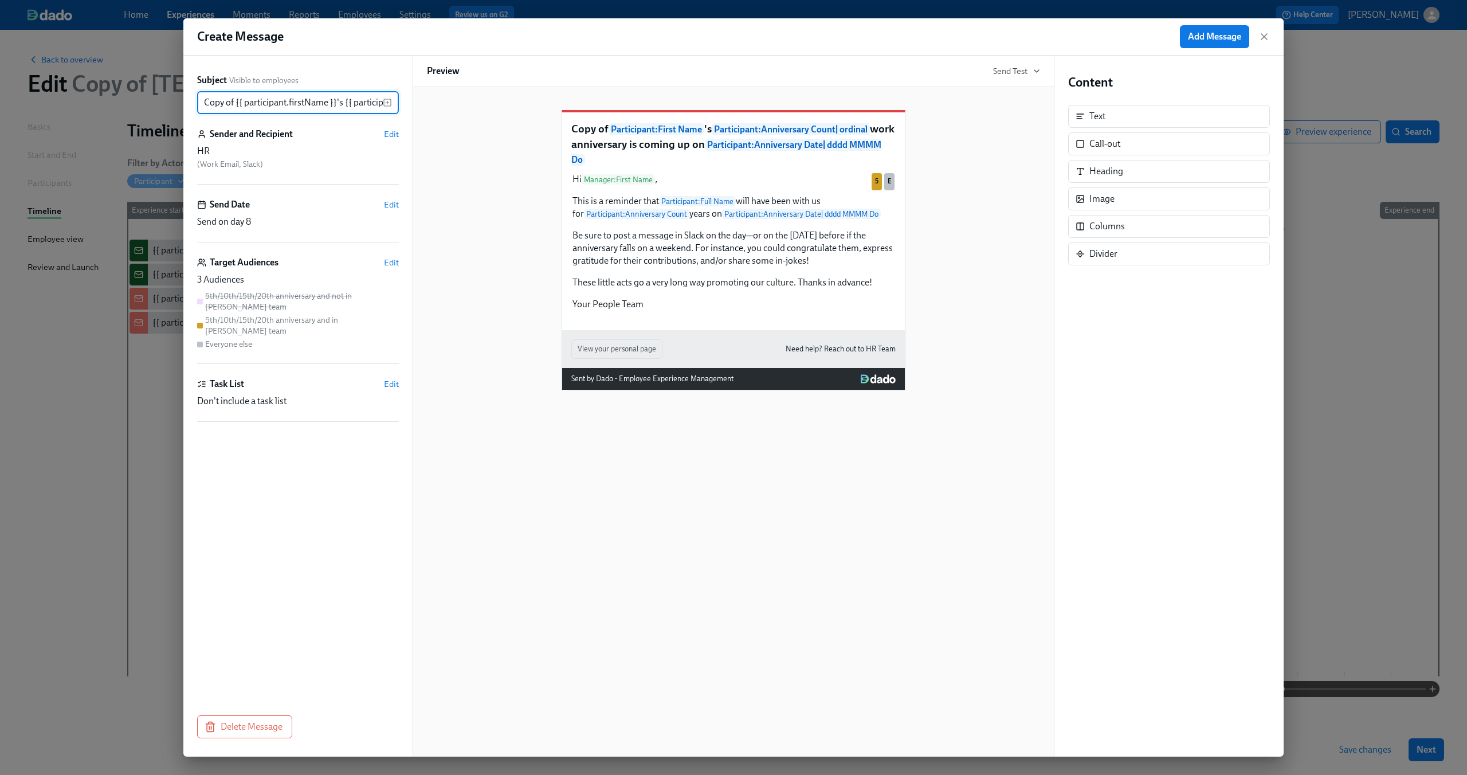
scroll to position [0, 590]
click at [640, 223] on div "Hi Manager : First Name , This is a reminder that Participant : Full Name will …" at bounding box center [733, 242] width 324 height 140
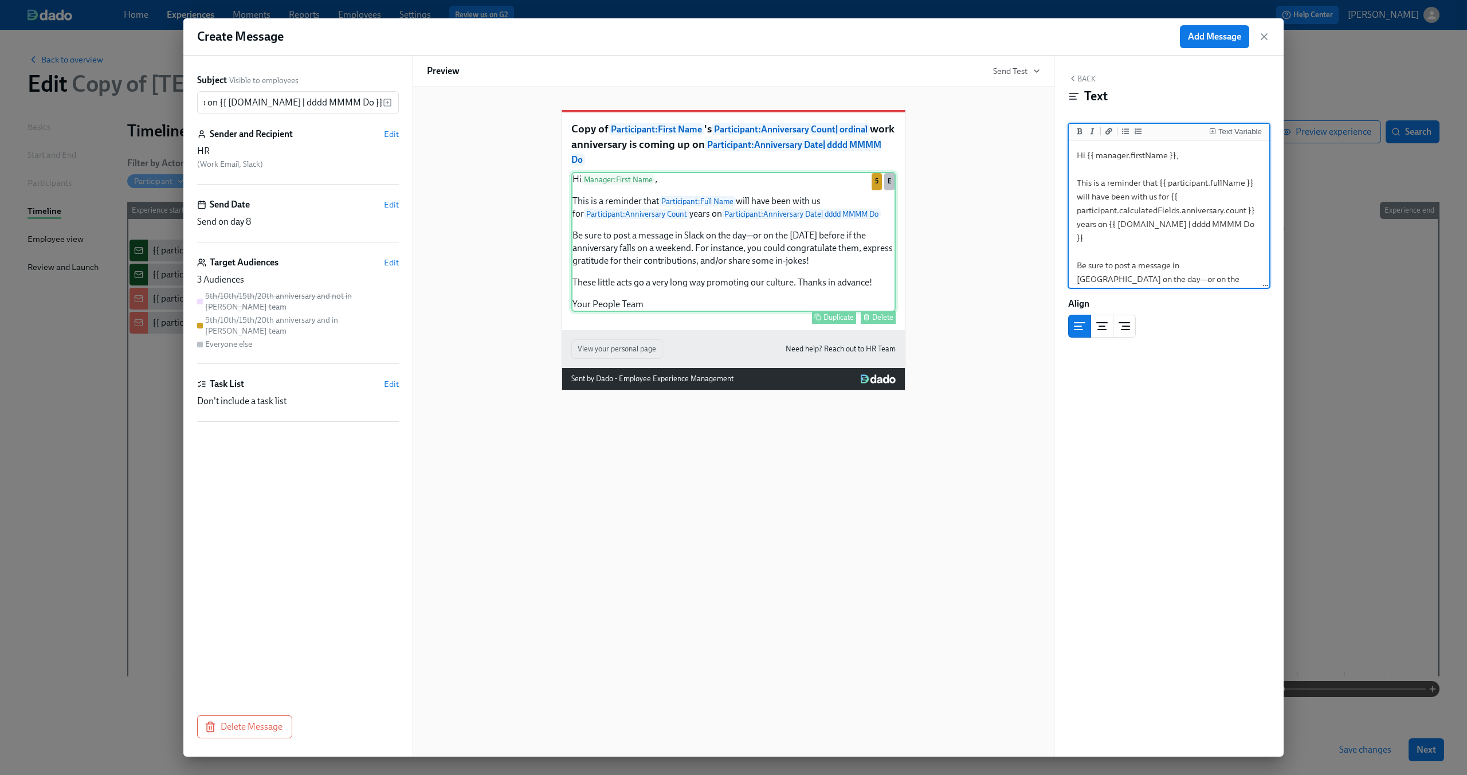
scroll to position [0, 0]
click at [739, 216] on div "Hi Manager : First Name , This is a reminder that Participant : Full Name will …" at bounding box center [733, 242] width 324 height 140
click at [1162, 191] on textarea "Hi {{ manager.firstName }}, This is a reminder that {{ participant.fullName }} …" at bounding box center [1169, 279] width 196 height 273
click at [1075, 199] on textarea "Hi {{ manager.firstName }}, This is a reminder that {{ participant.fullName }} …" at bounding box center [1169, 279] width 196 height 273
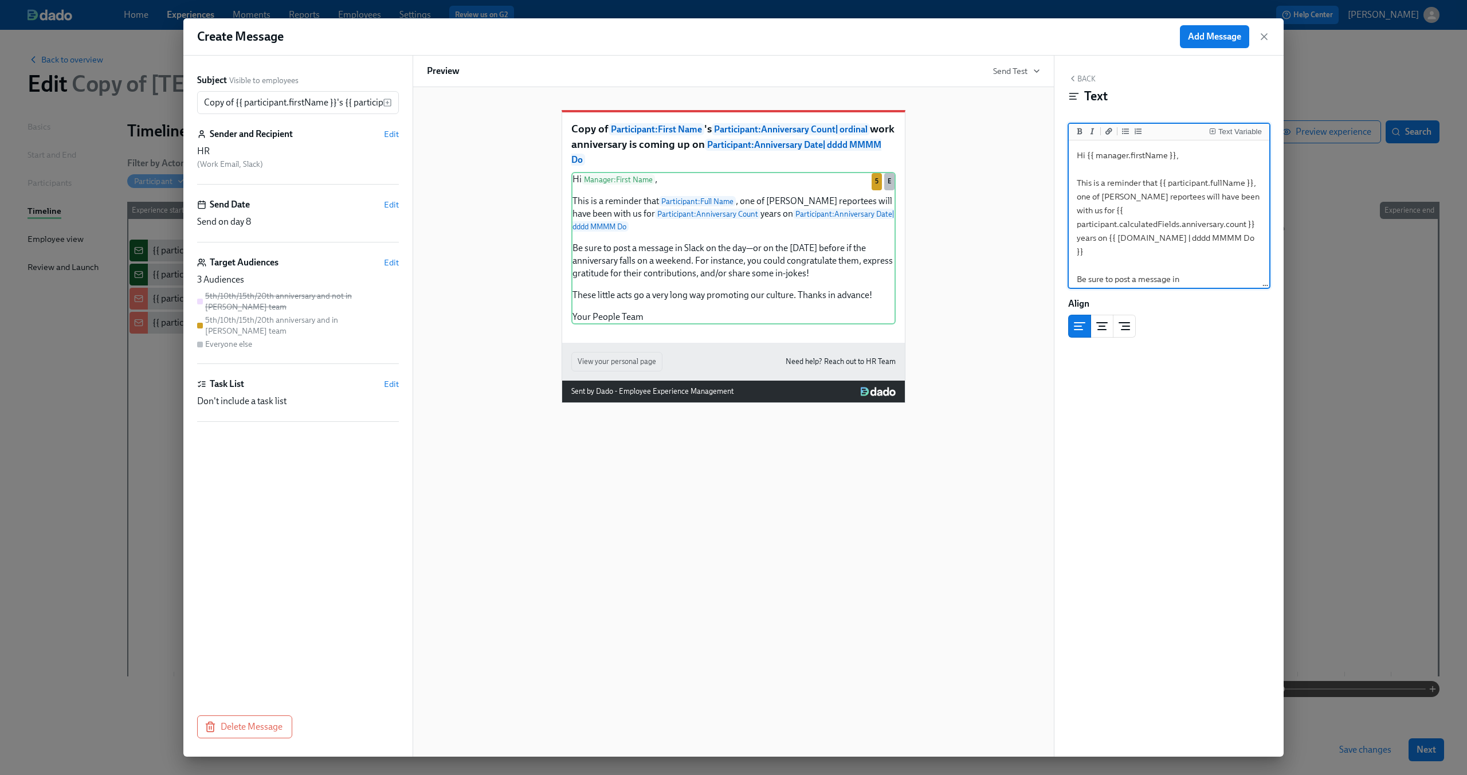
type textarea "Hi {{ manager.firstName }}, This is a reminder that {{ participant.fullName }},…"
click at [1012, 350] on div "Copy of Participant : First Name 's Participant : Anniversary Count | ordinal w…" at bounding box center [733, 247] width 613 height 311
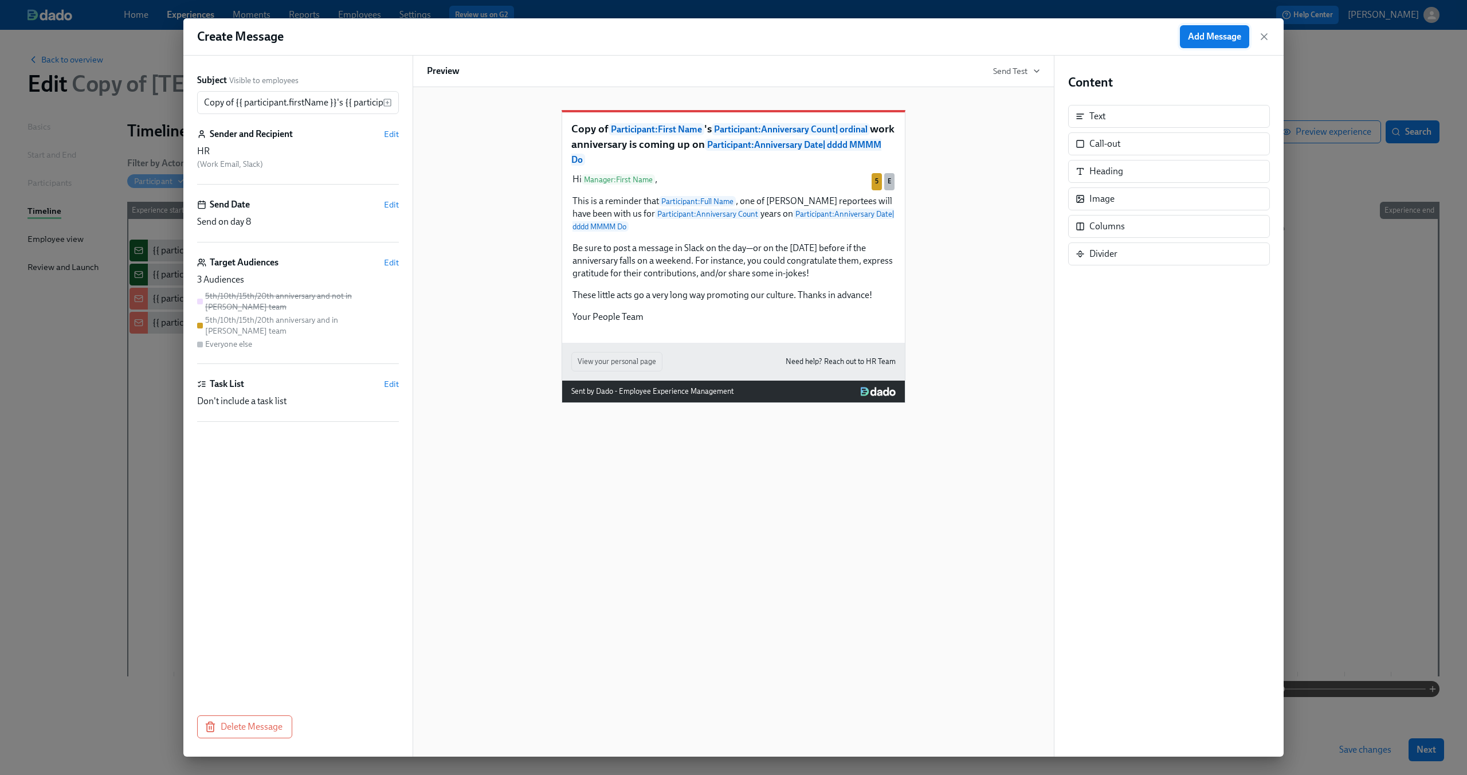
click at [1212, 26] on button "Add Message" at bounding box center [1214, 36] width 69 height 23
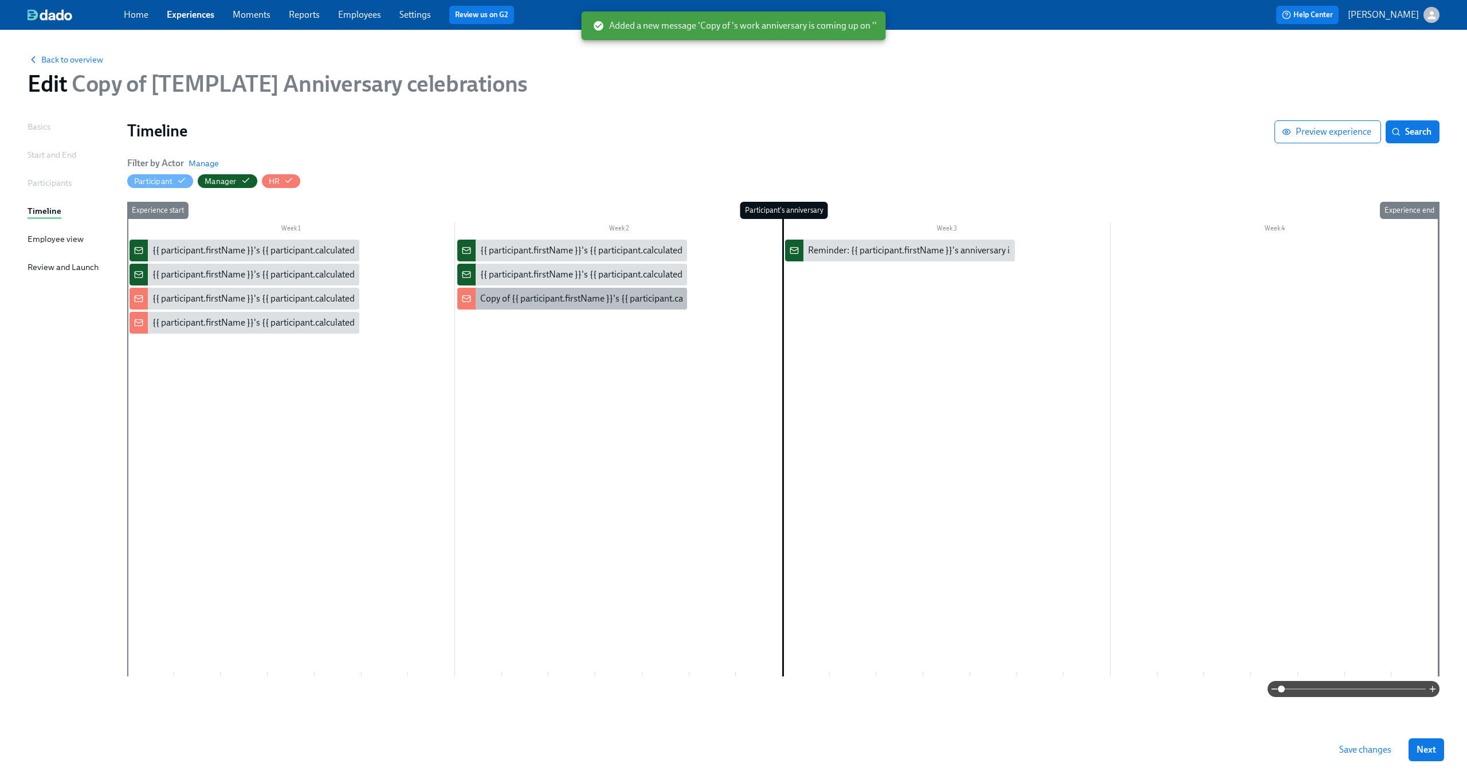
click at [524, 298] on div "Copy of {{ participant.firstName }}'s {{ participant.calculatedFields.anniversa…" at bounding box center [814, 298] width 669 height 13
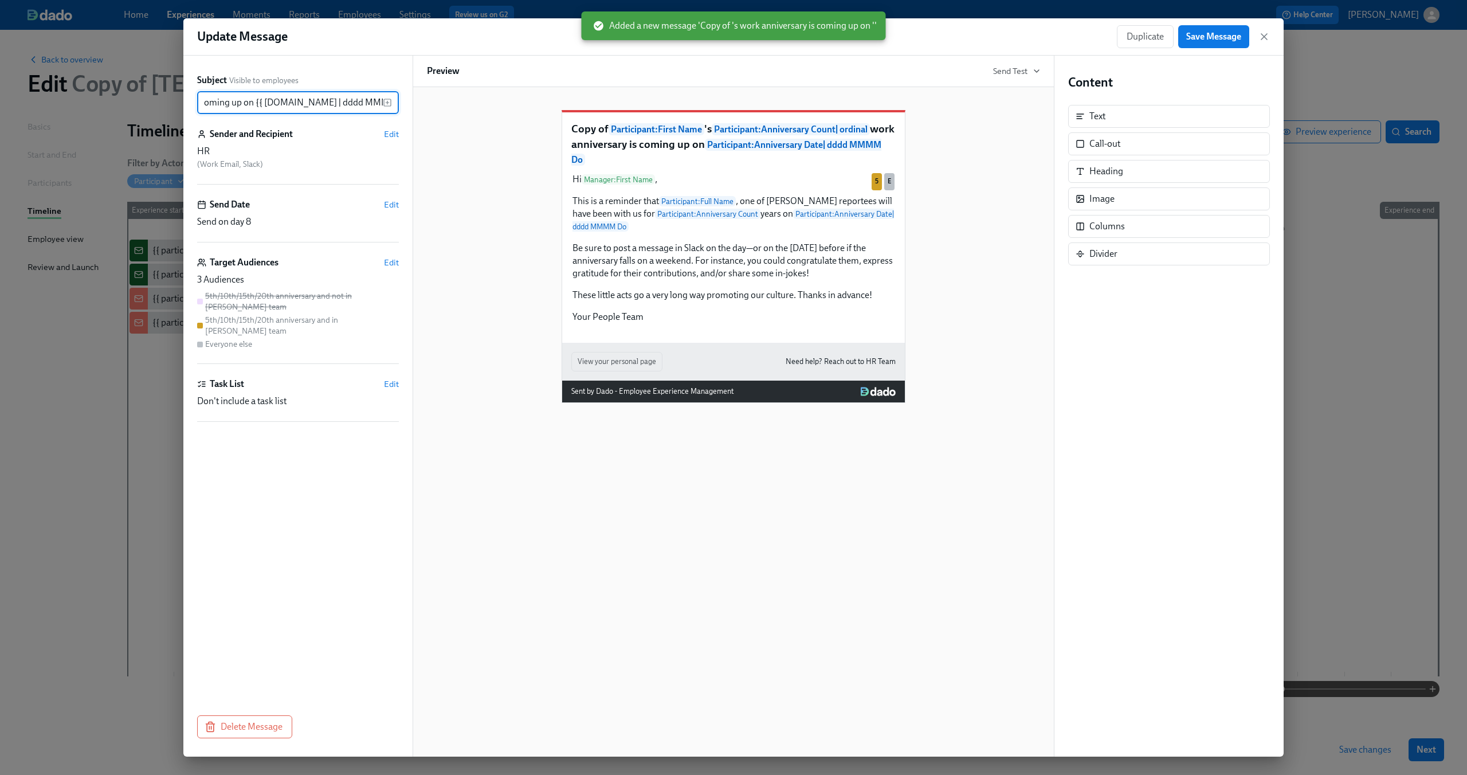
scroll to position [0, 106]
drag, startPoint x: 227, startPoint y: 105, endPoint x: 174, endPoint y: 103, distance: 52.8
click at [174, 103] on div "Update Message Duplicate Save Message Subject Visible to employees Copy of {{ p…" at bounding box center [733, 387] width 1467 height 775
drag, startPoint x: 215, startPoint y: 101, endPoint x: 178, endPoint y: 100, distance: 36.7
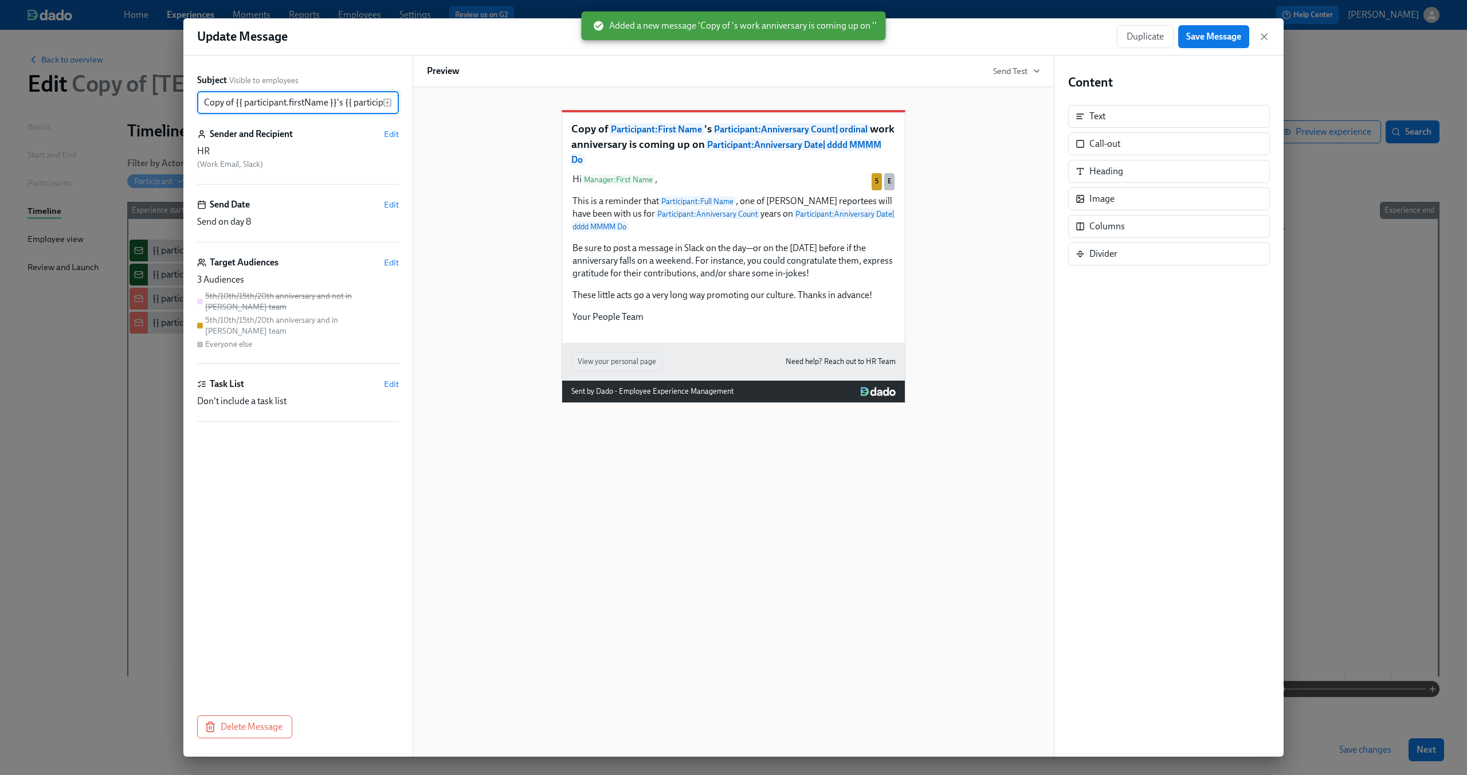
click at [178, 100] on div "Update Message Duplicate Save Message Subject Visible to employees Copy of {{ p…" at bounding box center [733, 387] width 1467 height 775
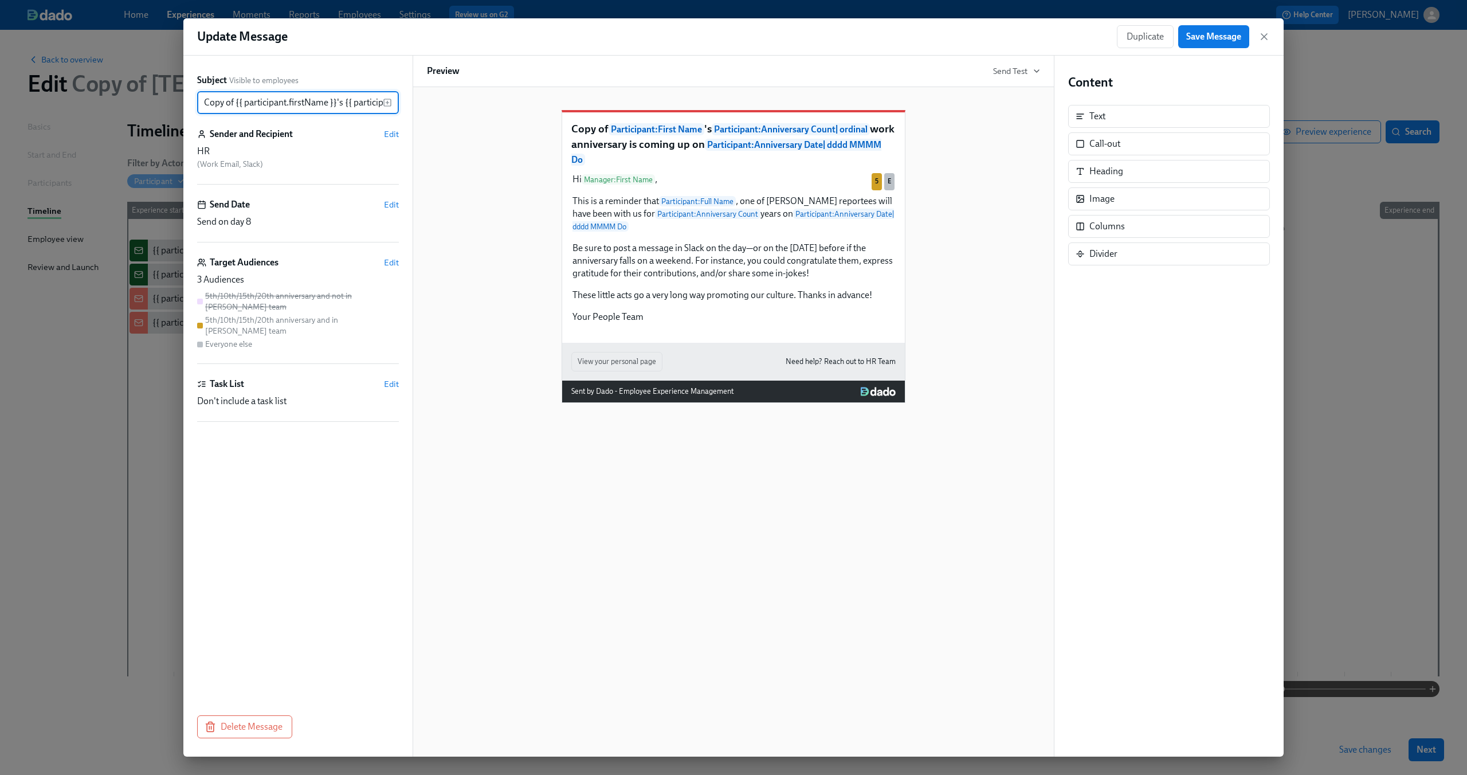
click at [230, 100] on input "Copy of {{ participant.firstName }}'s {{ participant.calculatedFields.anniversa…" at bounding box center [290, 102] width 186 height 23
drag, startPoint x: 235, startPoint y: 100, endPoint x: 143, endPoint y: 99, distance: 92.8
click at [166, 100] on div "Update Message Duplicate Save Message Subject Visible to employees Copy of {{ p…" at bounding box center [733, 387] width 1467 height 775
type input "{{ participant.firstName }}'s {{ participant.calculatedFields.anniversary.count…"
click at [1202, 33] on span "Save Message" at bounding box center [1213, 36] width 55 height 11
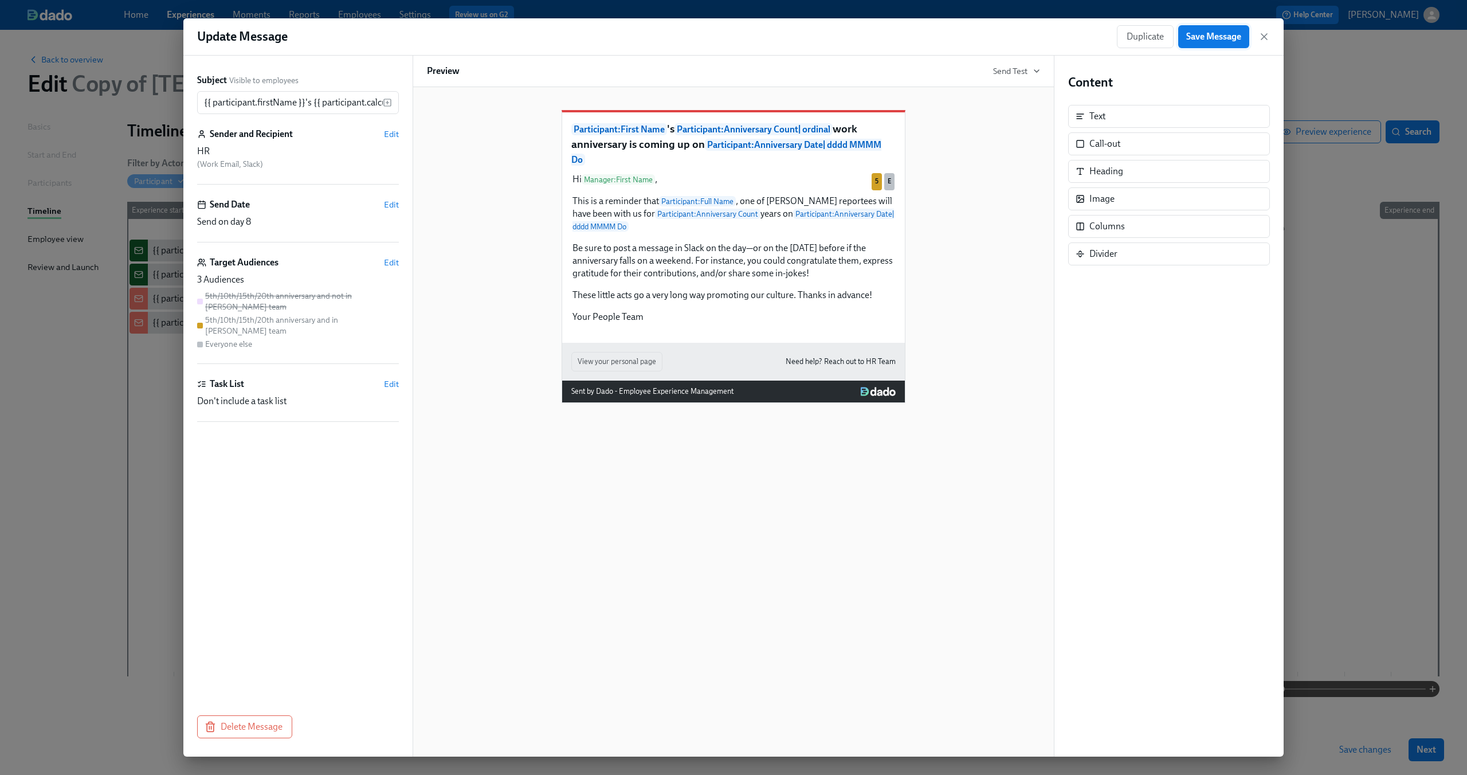
click at [1212, 36] on span "Save Message" at bounding box center [1213, 36] width 55 height 11
click at [392, 262] on span "Edit" at bounding box center [391, 262] width 15 height 11
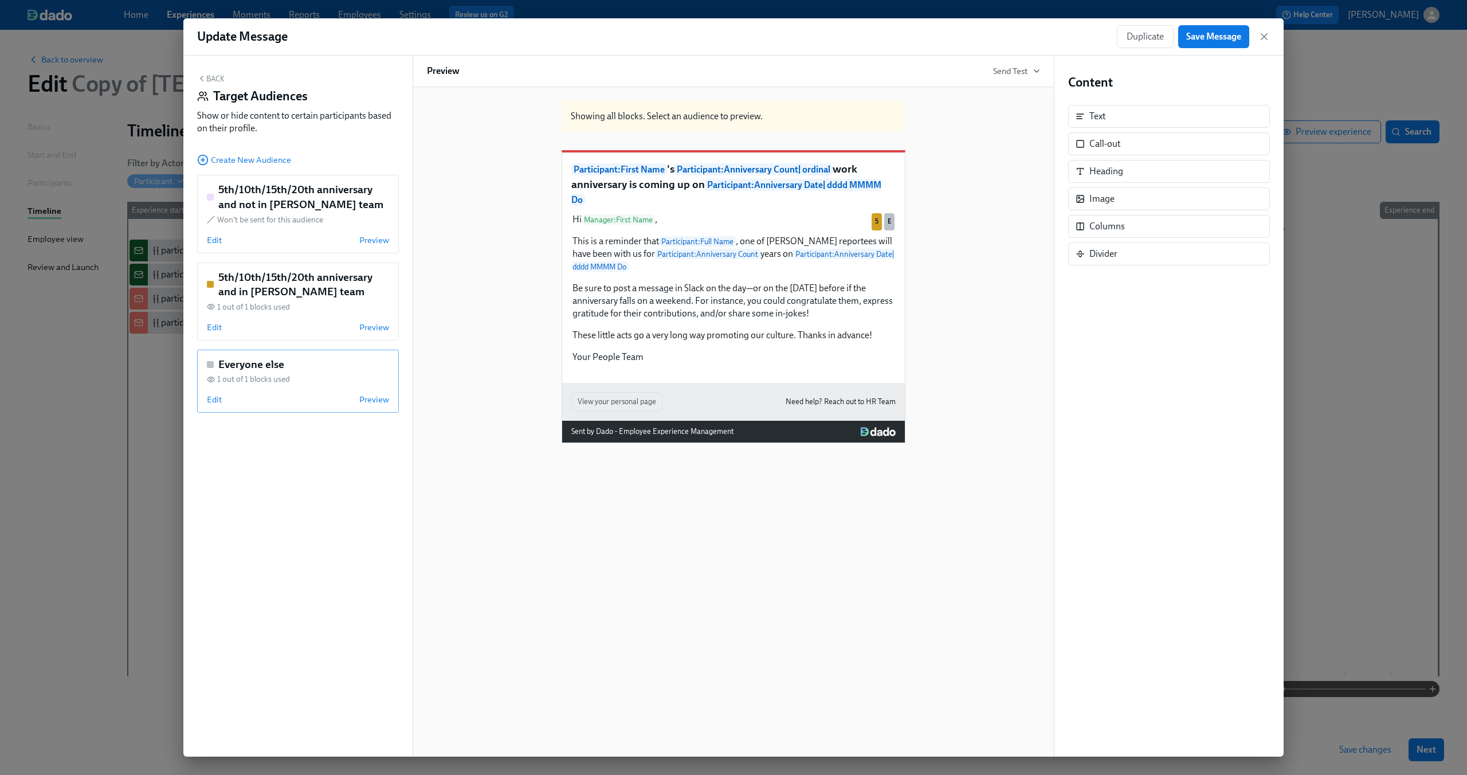
click at [251, 402] on div "Edit Preview" at bounding box center [298, 399] width 182 height 11
click at [213, 400] on span "Edit" at bounding box center [214, 399] width 15 height 11
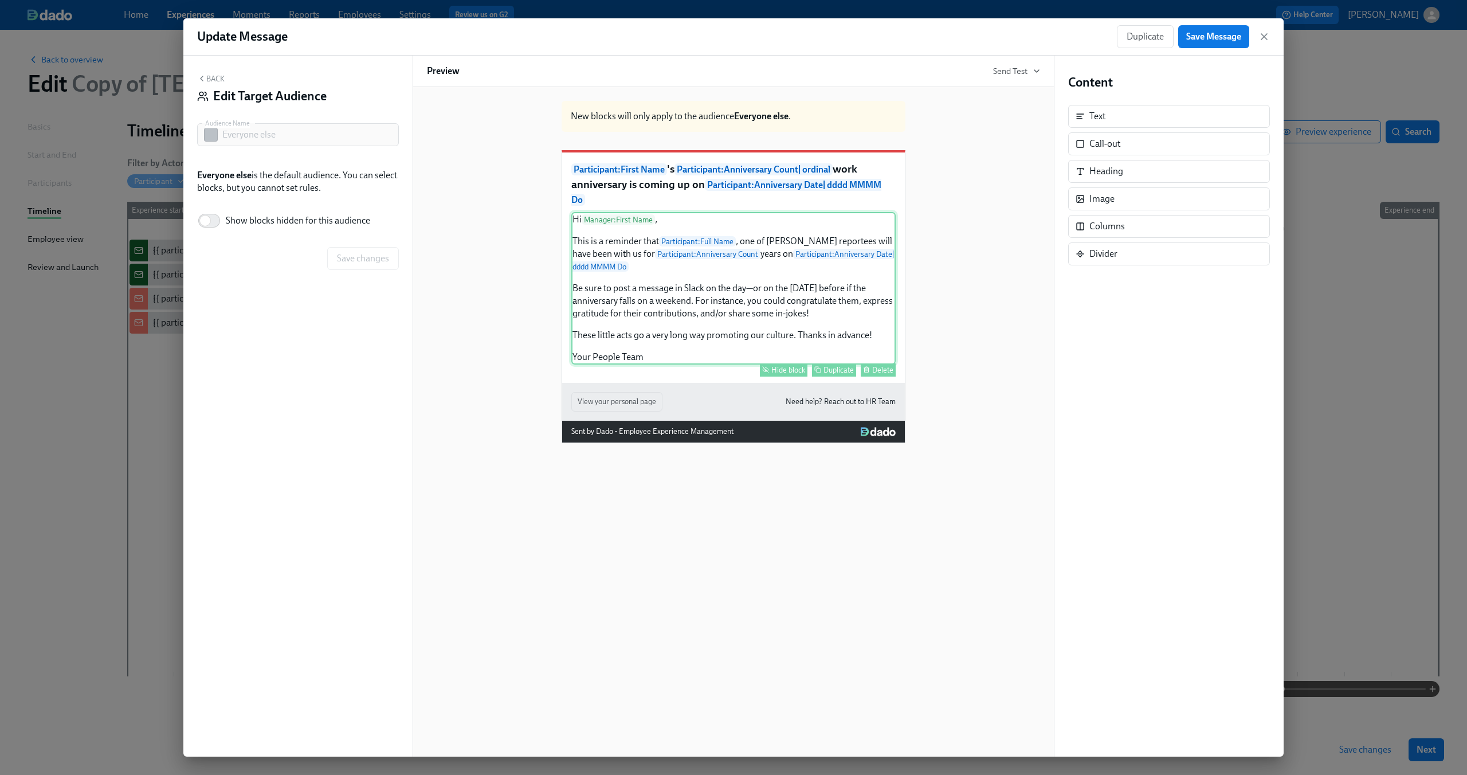
click at [640, 293] on div "Hi Manager : First Name , This is a reminder that Participant : Full Name , one…" at bounding box center [733, 288] width 324 height 152
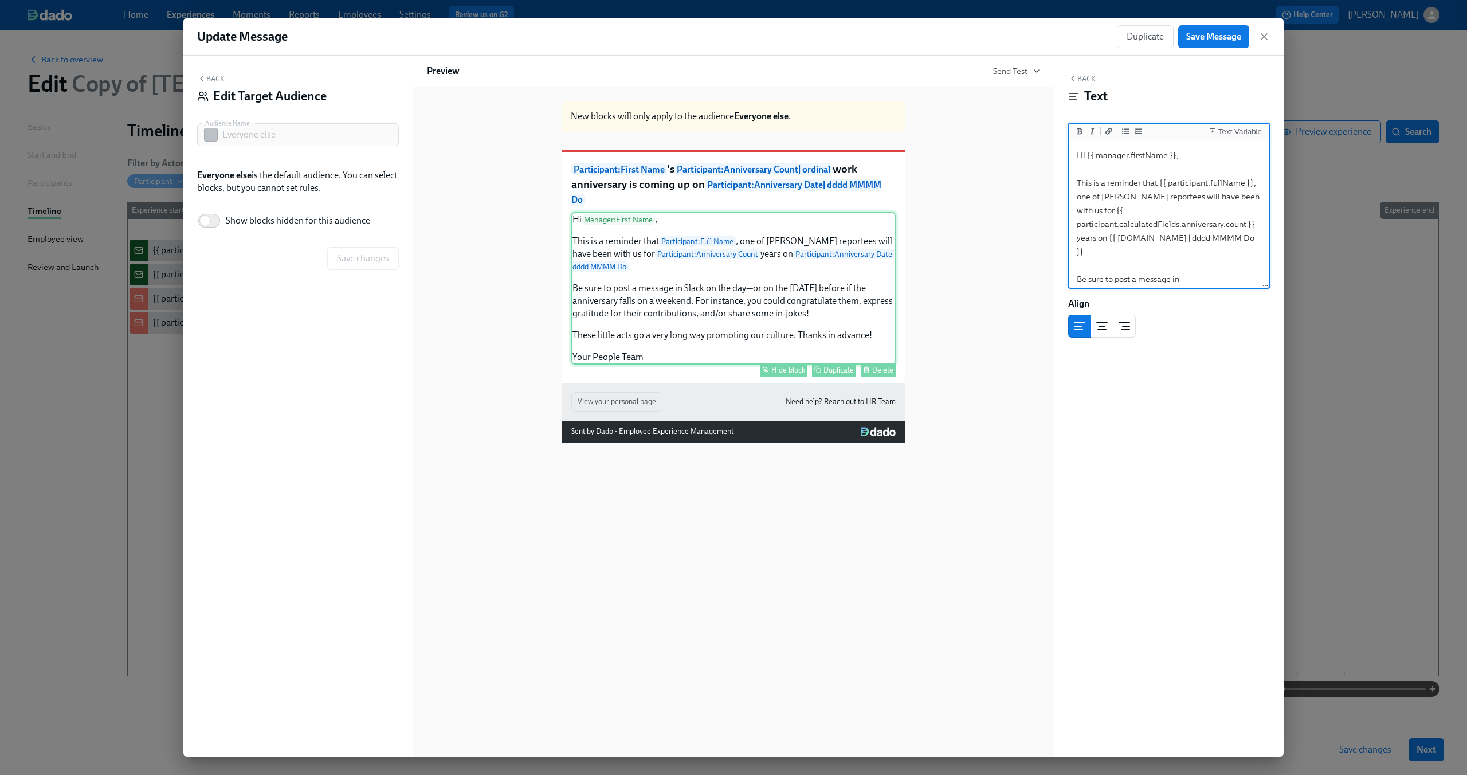
click at [792, 374] on div "Hide block" at bounding box center [788, 370] width 34 height 9
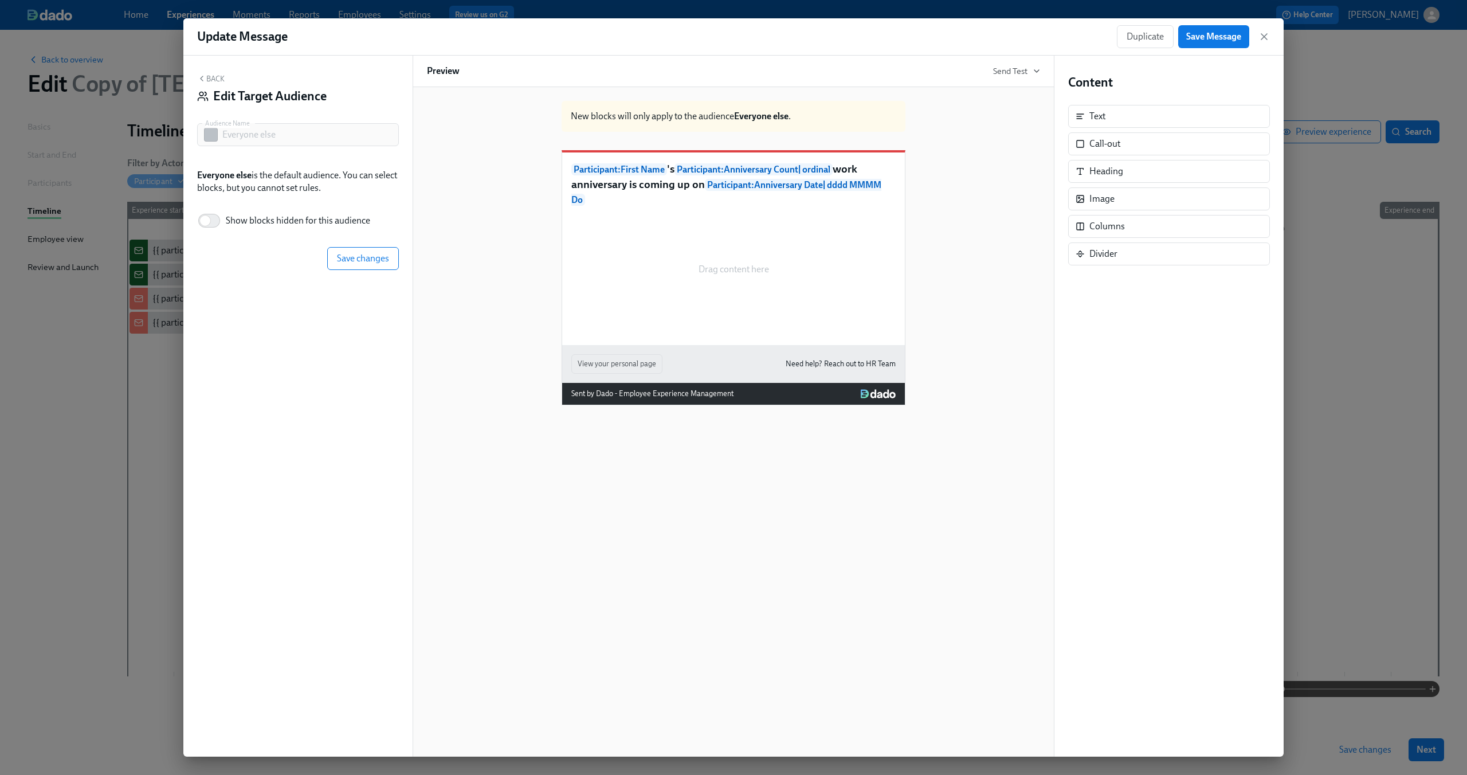
click at [504, 264] on div "New blocks will only apply to the audience Everyone else . Participant : First …" at bounding box center [733, 248] width 613 height 313
click at [367, 255] on span "Save changes" at bounding box center [363, 258] width 52 height 11
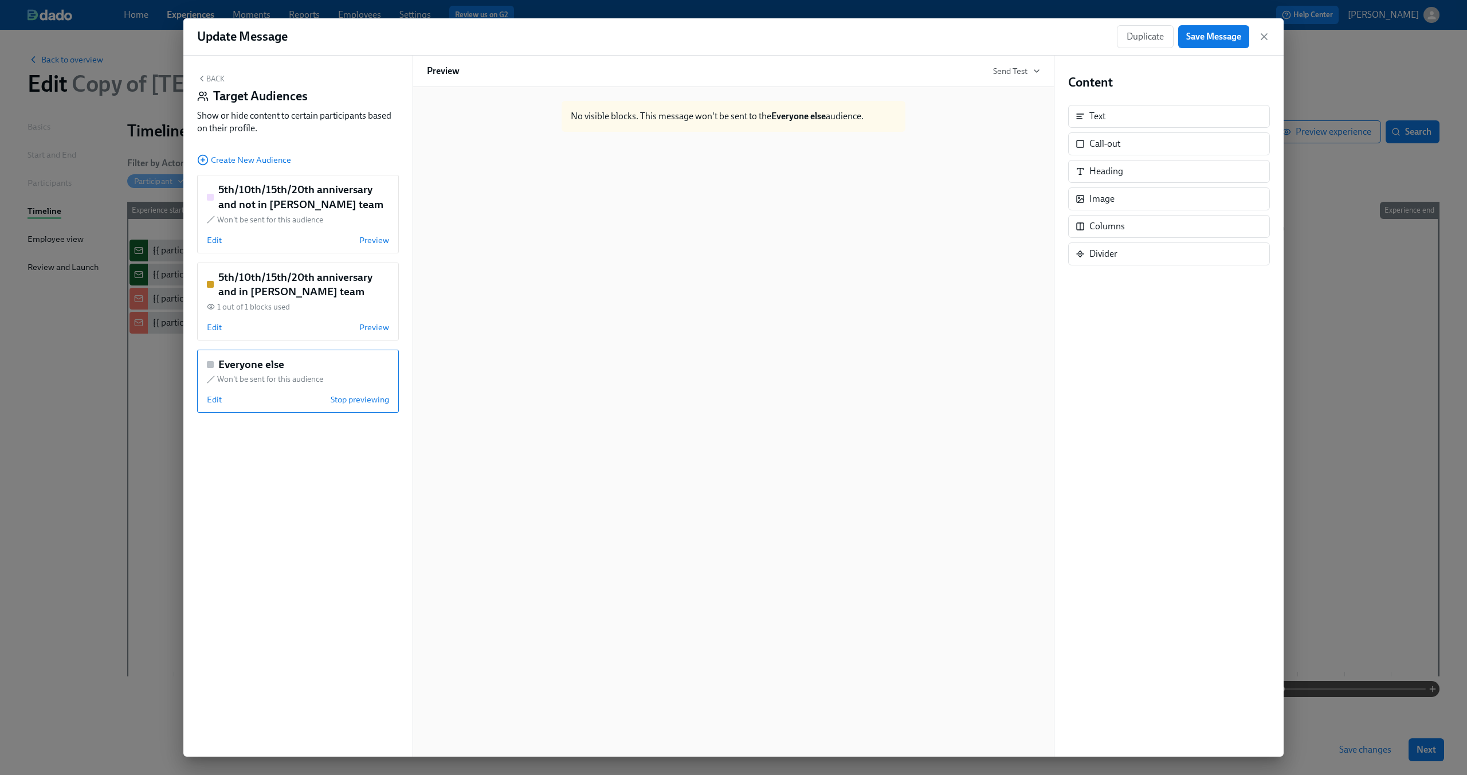
click at [214, 82] on button "Back" at bounding box center [210, 78] width 27 height 9
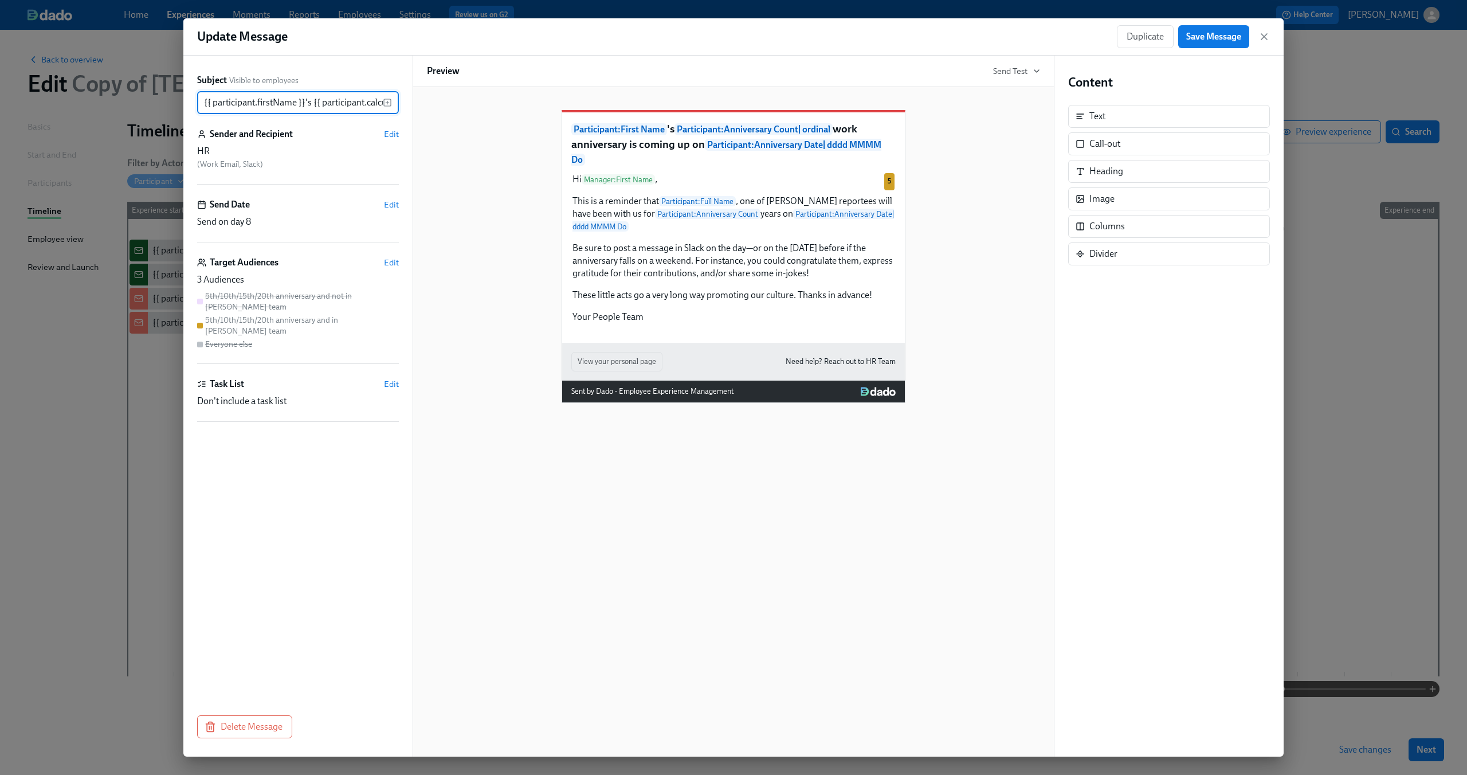
scroll to position [0, 559]
click at [1212, 38] on span "Save Message" at bounding box center [1213, 36] width 55 height 11
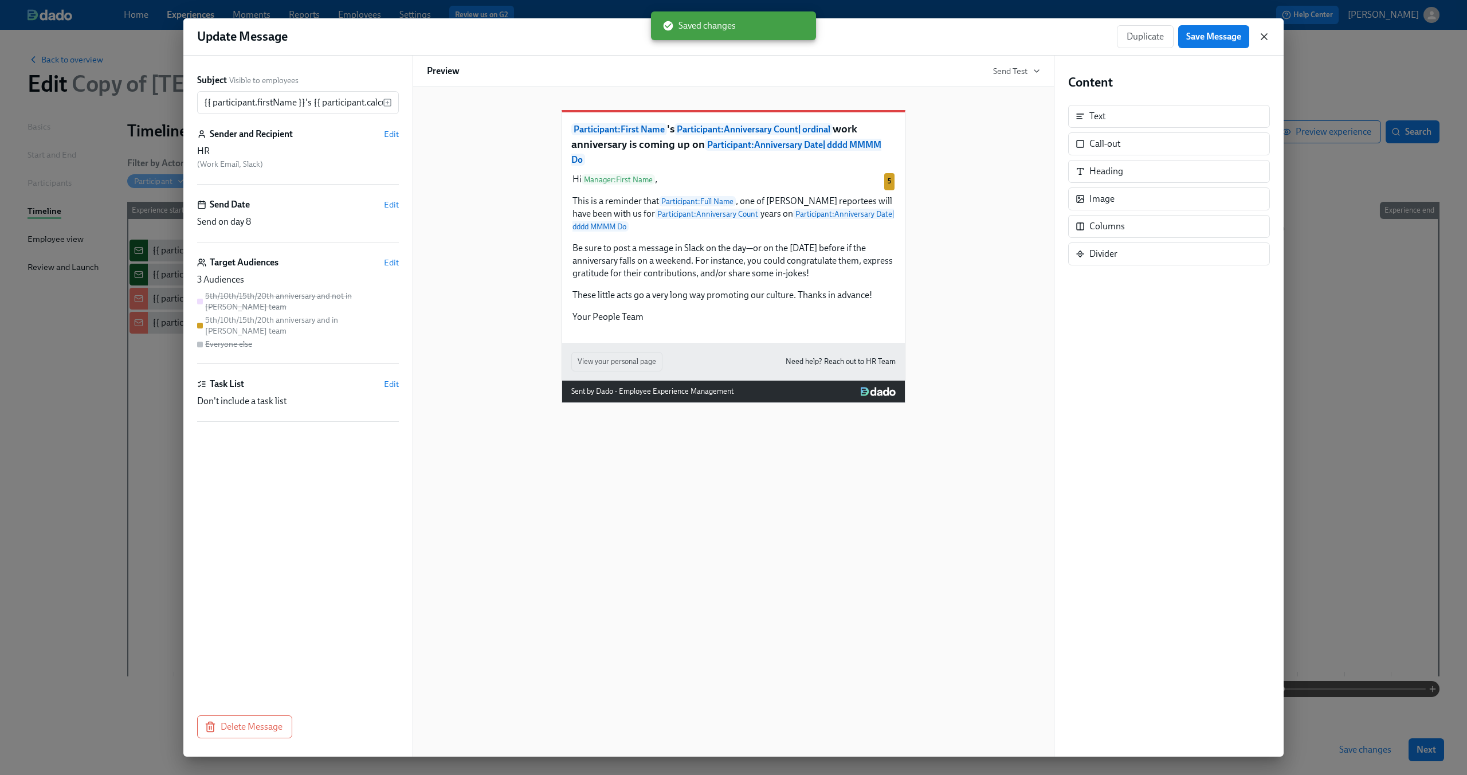
click at [1260, 33] on icon "button" at bounding box center [1263, 36] width 11 height 11
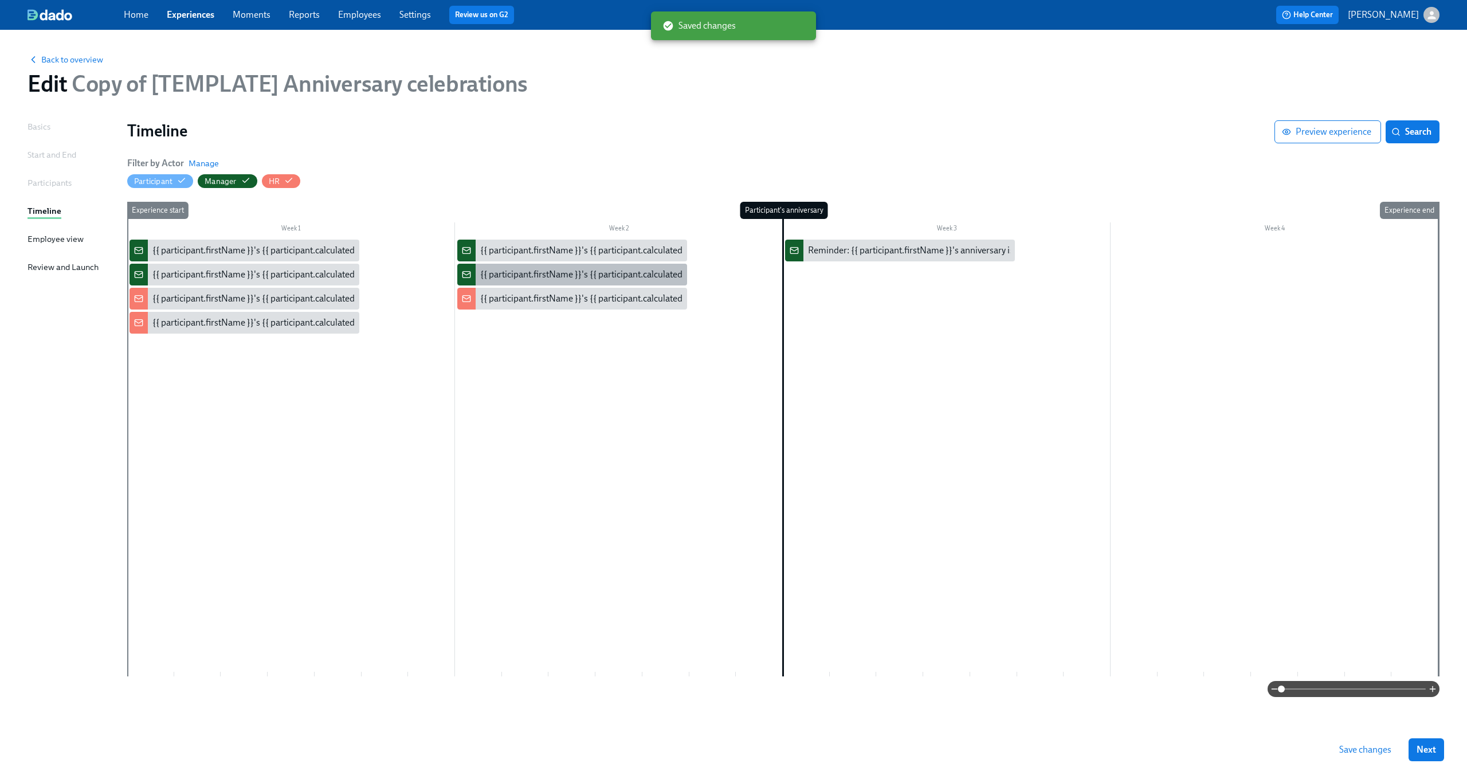
click at [555, 277] on div "{{ participant.firstName }}'s {{ participant.calculatedFields.anniversary.count…" at bounding box center [798, 274] width 637 height 13
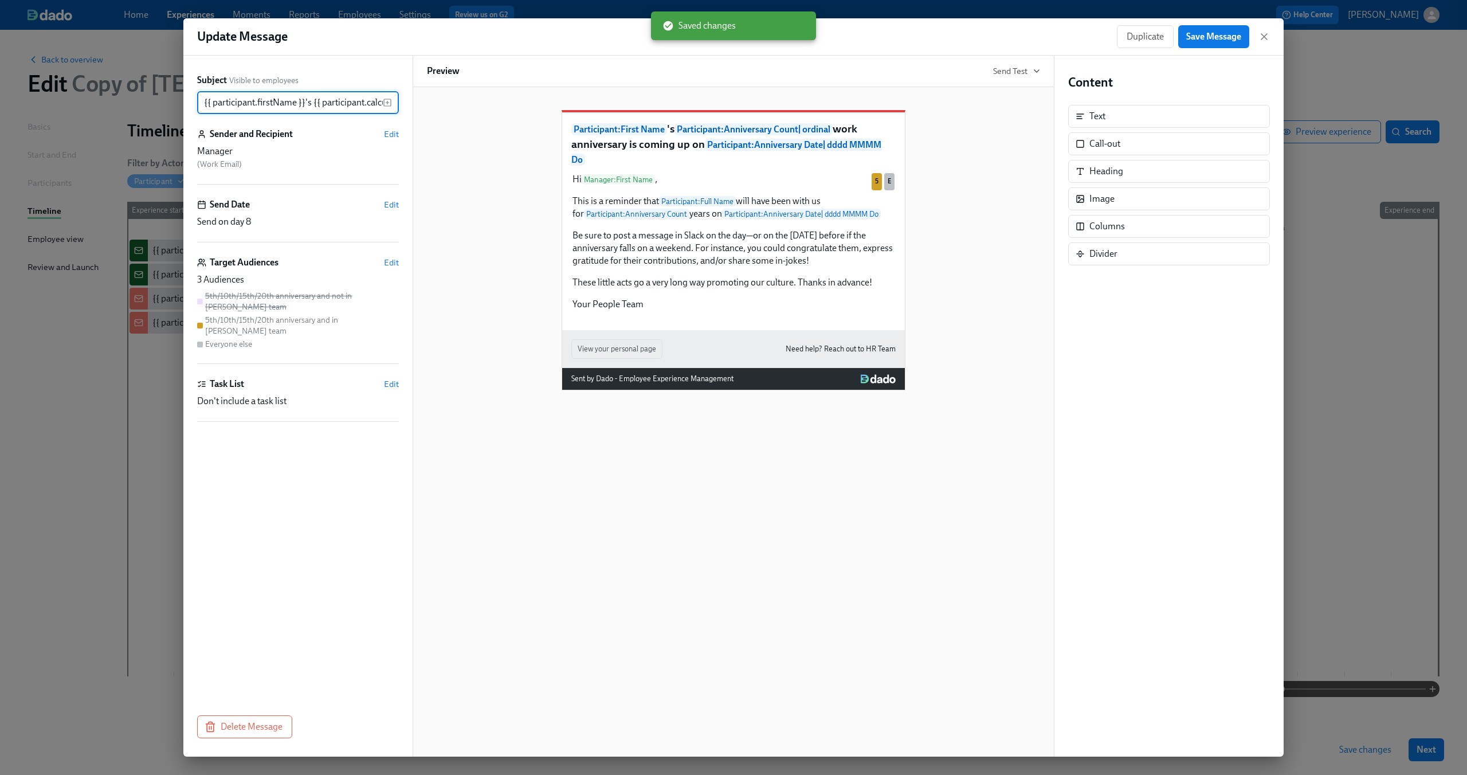
scroll to position [0, 559]
click at [391, 259] on span "Edit" at bounding box center [391, 262] width 15 height 11
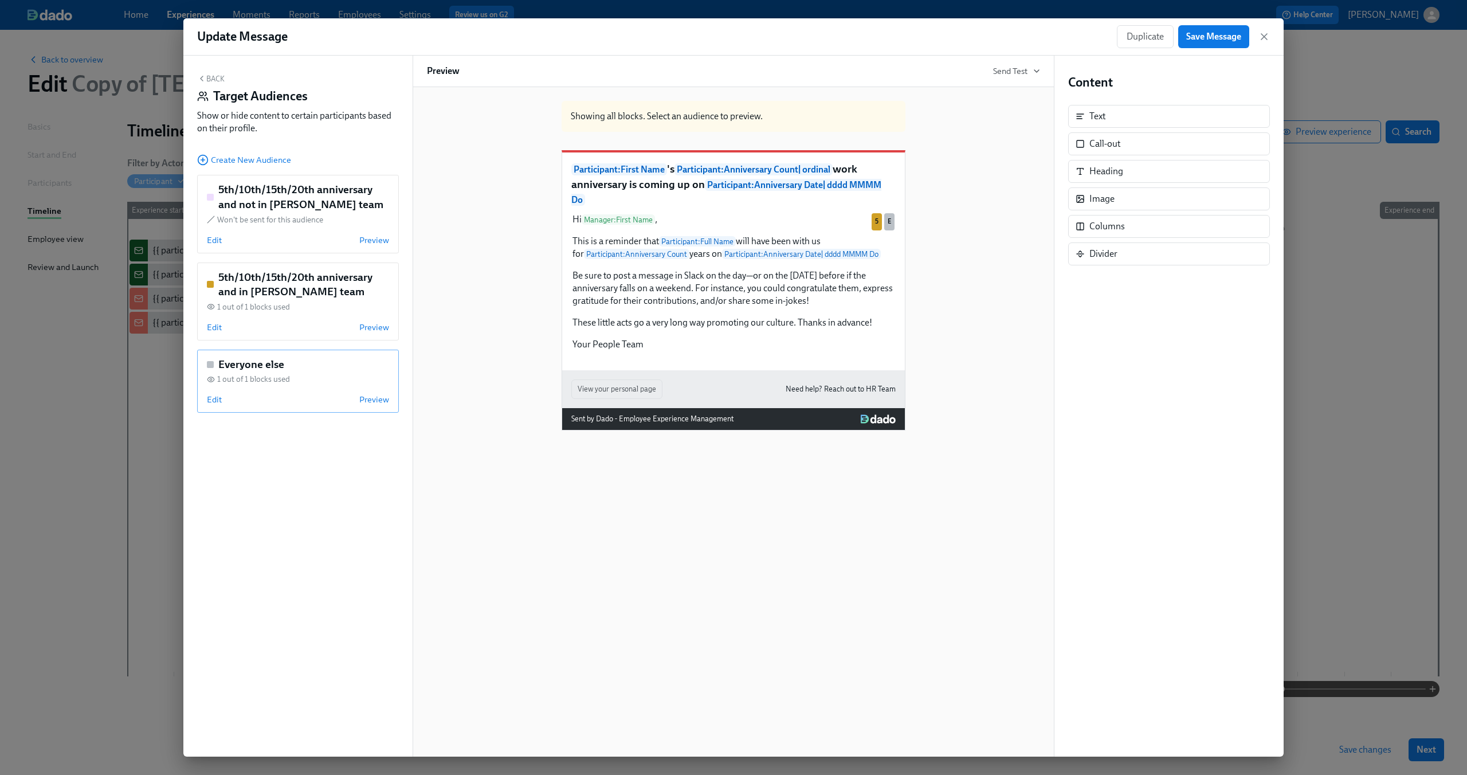
click at [278, 372] on h5 "Everyone else" at bounding box center [251, 364] width 66 height 15
click at [231, 397] on div "Edit Stop previewing" at bounding box center [298, 399] width 182 height 11
click at [213, 397] on span "Edit" at bounding box center [214, 399] width 15 height 11
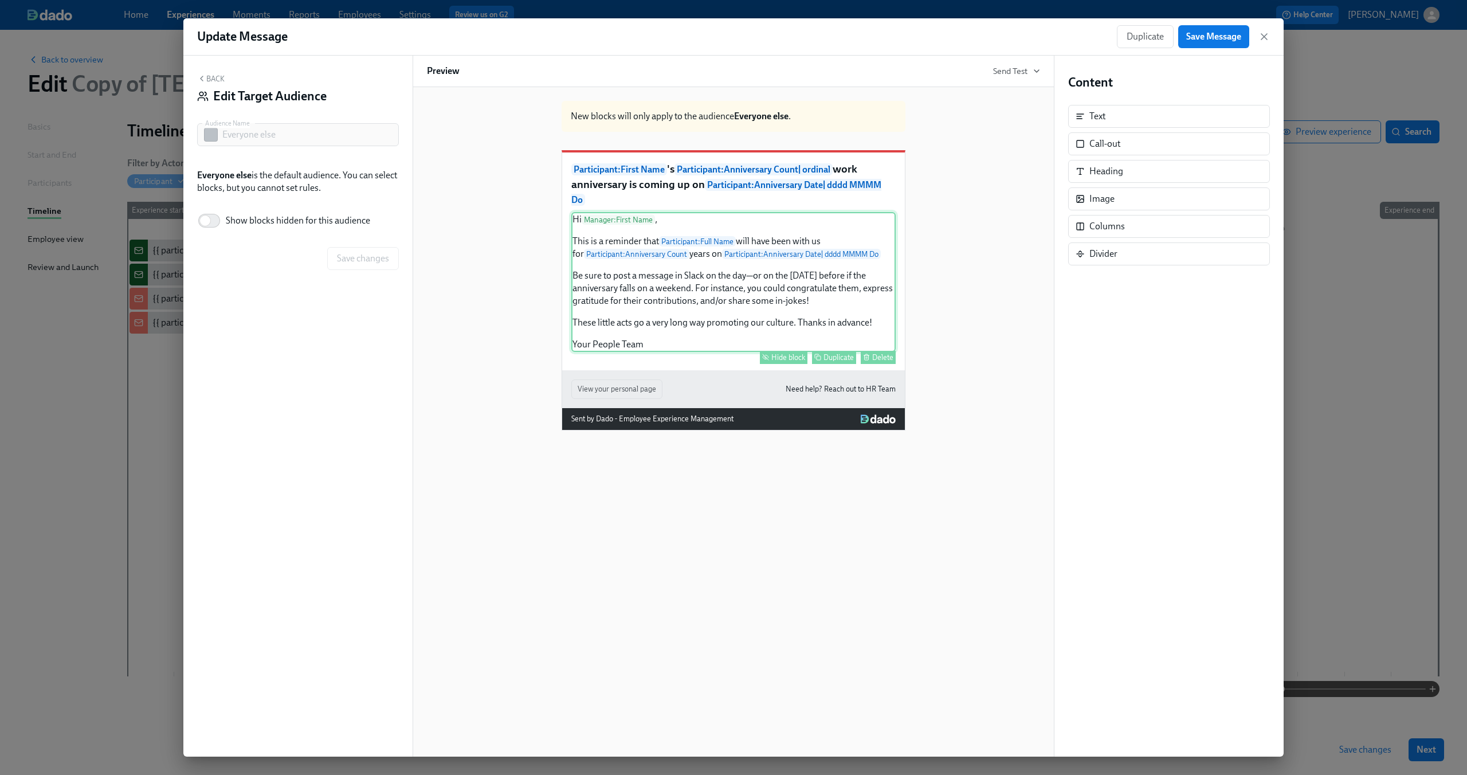
click at [658, 266] on div "Hi Manager : First Name , This is a reminder that Participant : Full Name will …" at bounding box center [733, 282] width 324 height 140
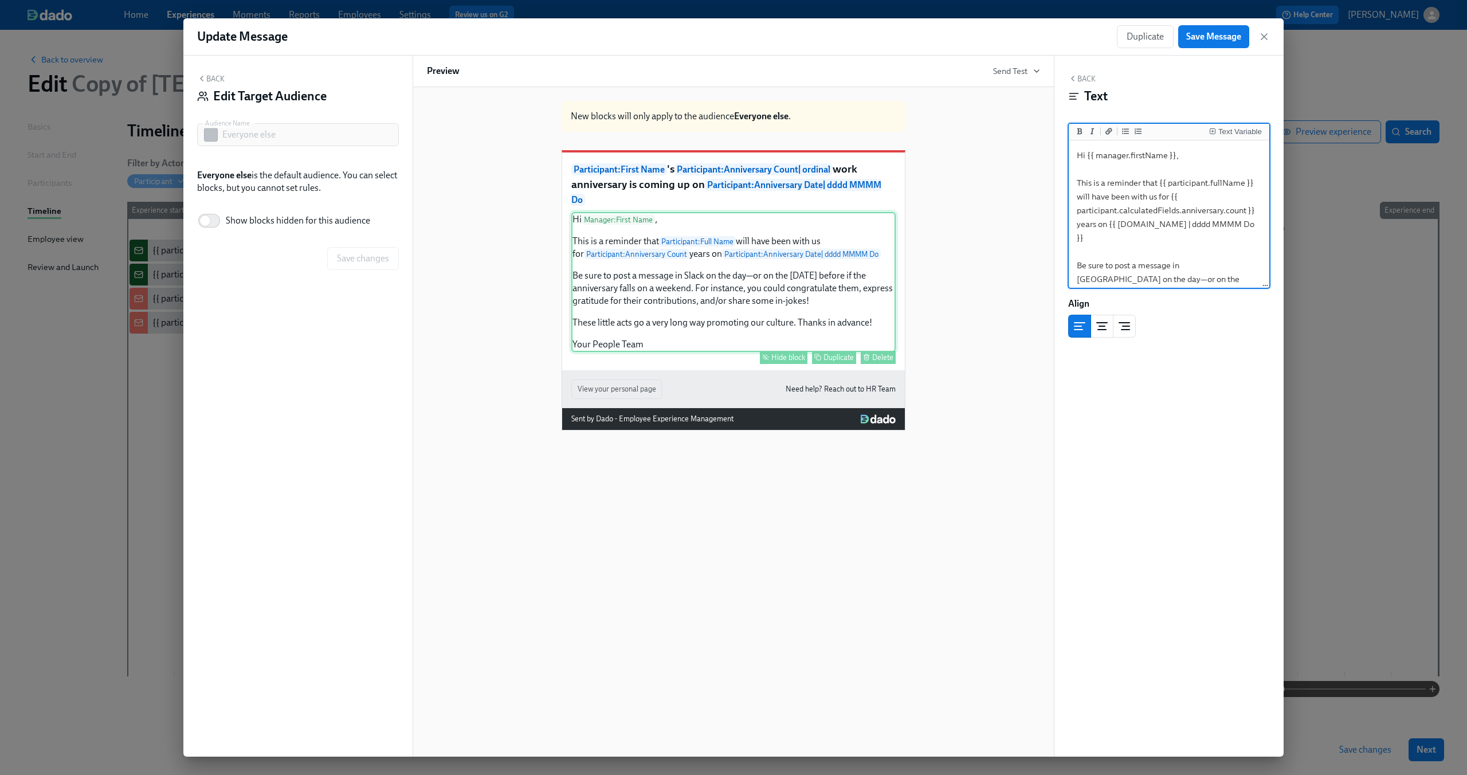
click at [781, 361] on div "Hide block" at bounding box center [788, 357] width 34 height 9
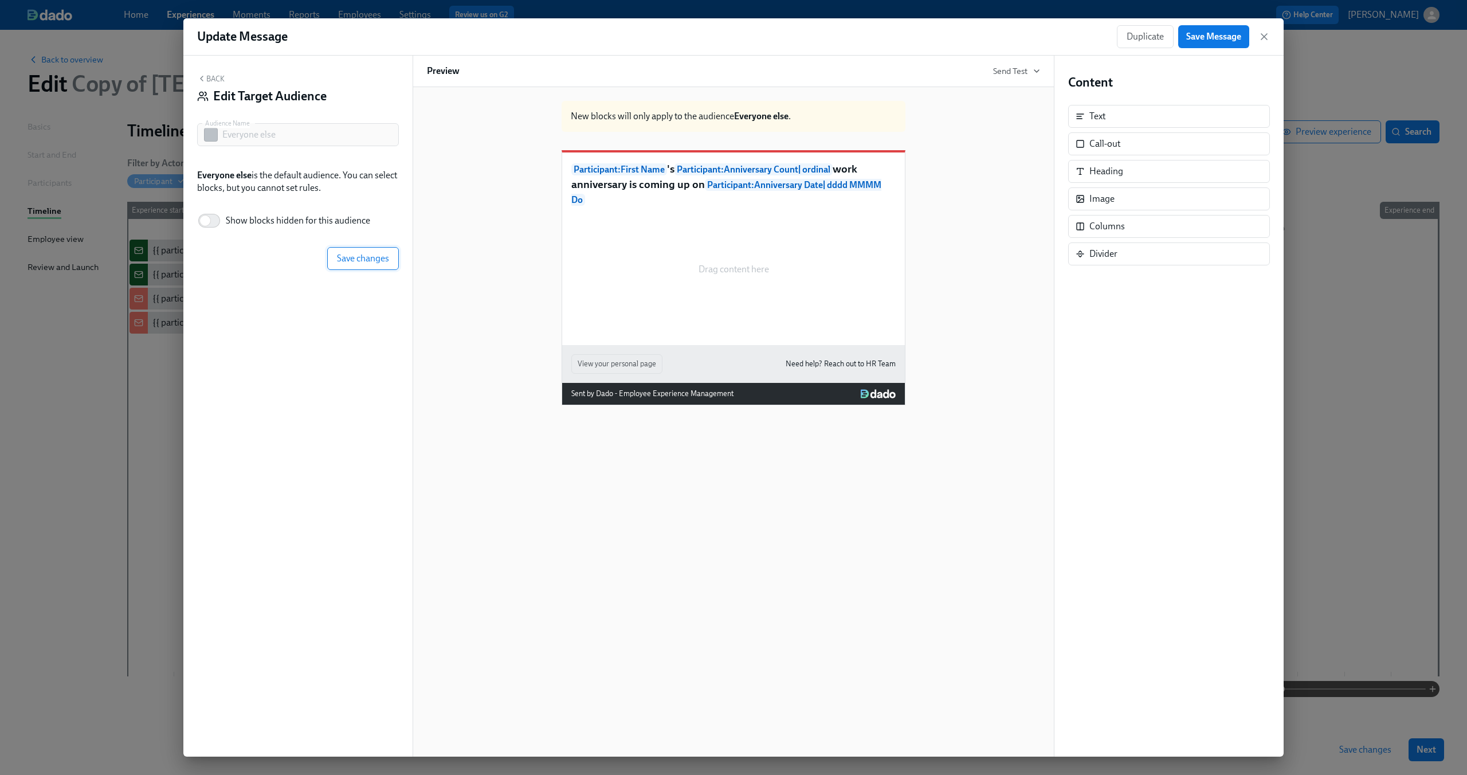
click at [378, 258] on span "Save changes" at bounding box center [363, 258] width 52 height 11
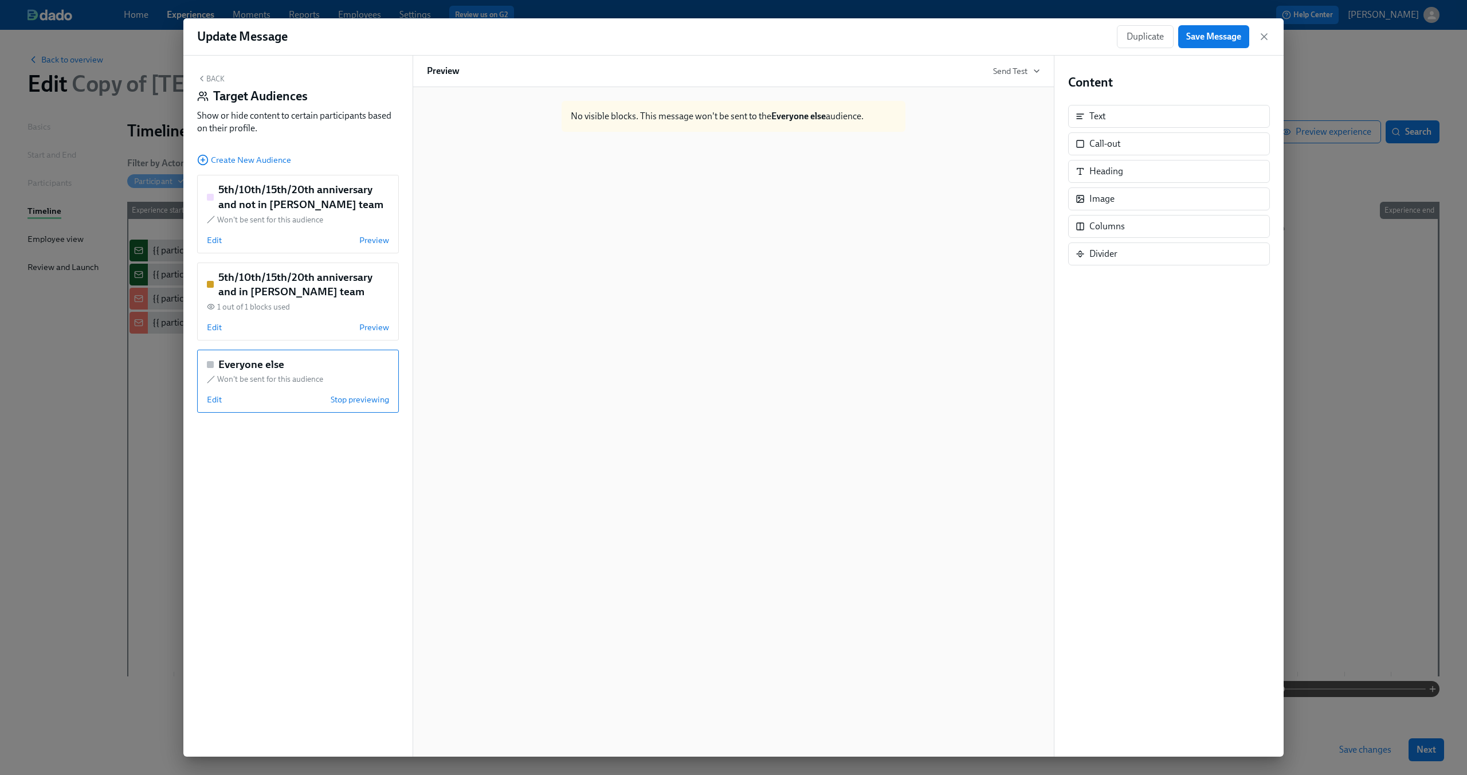
click at [210, 80] on button "Back" at bounding box center [210, 78] width 27 height 9
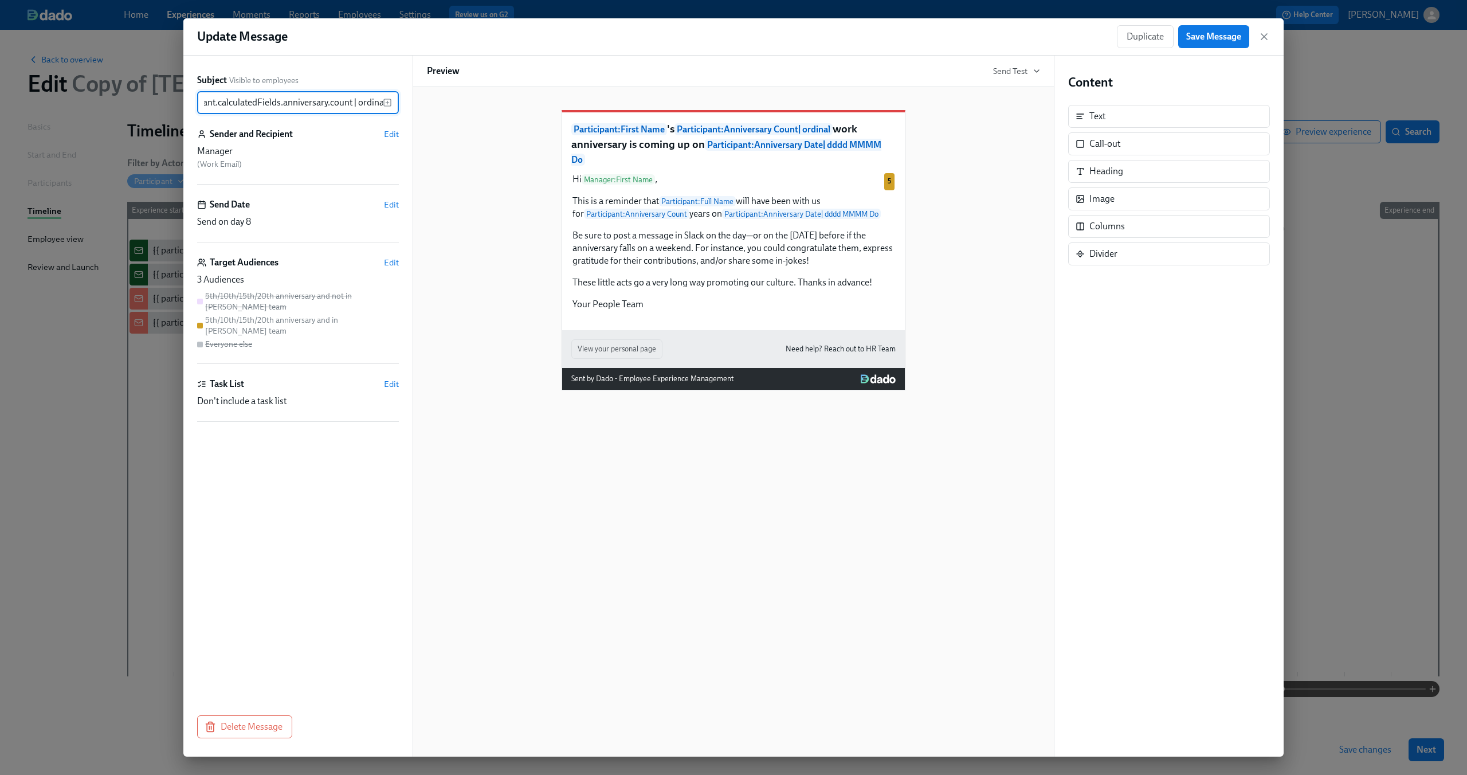
scroll to position [0, 0]
drag, startPoint x: 343, startPoint y: 100, endPoint x: 154, endPoint y: 99, distance: 189.1
click at [154, 99] on div "Update Message Duplicate Save Message Subject Visible to employees {{ participa…" at bounding box center [733, 387] width 1467 height 775
click at [1213, 37] on span "Save Message" at bounding box center [1213, 36] width 55 height 11
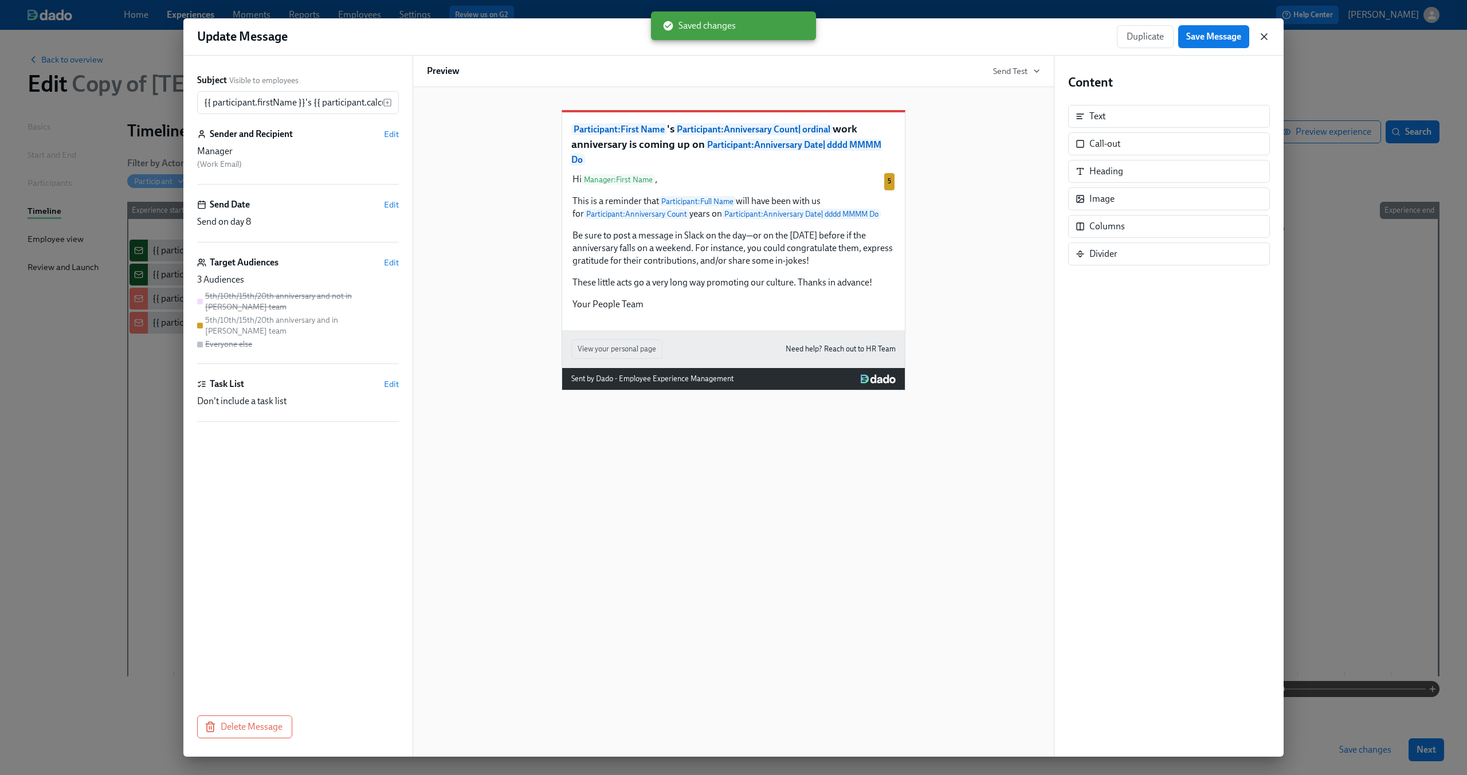
click at [1264, 37] on icon "button" at bounding box center [1264, 37] width 6 height 6
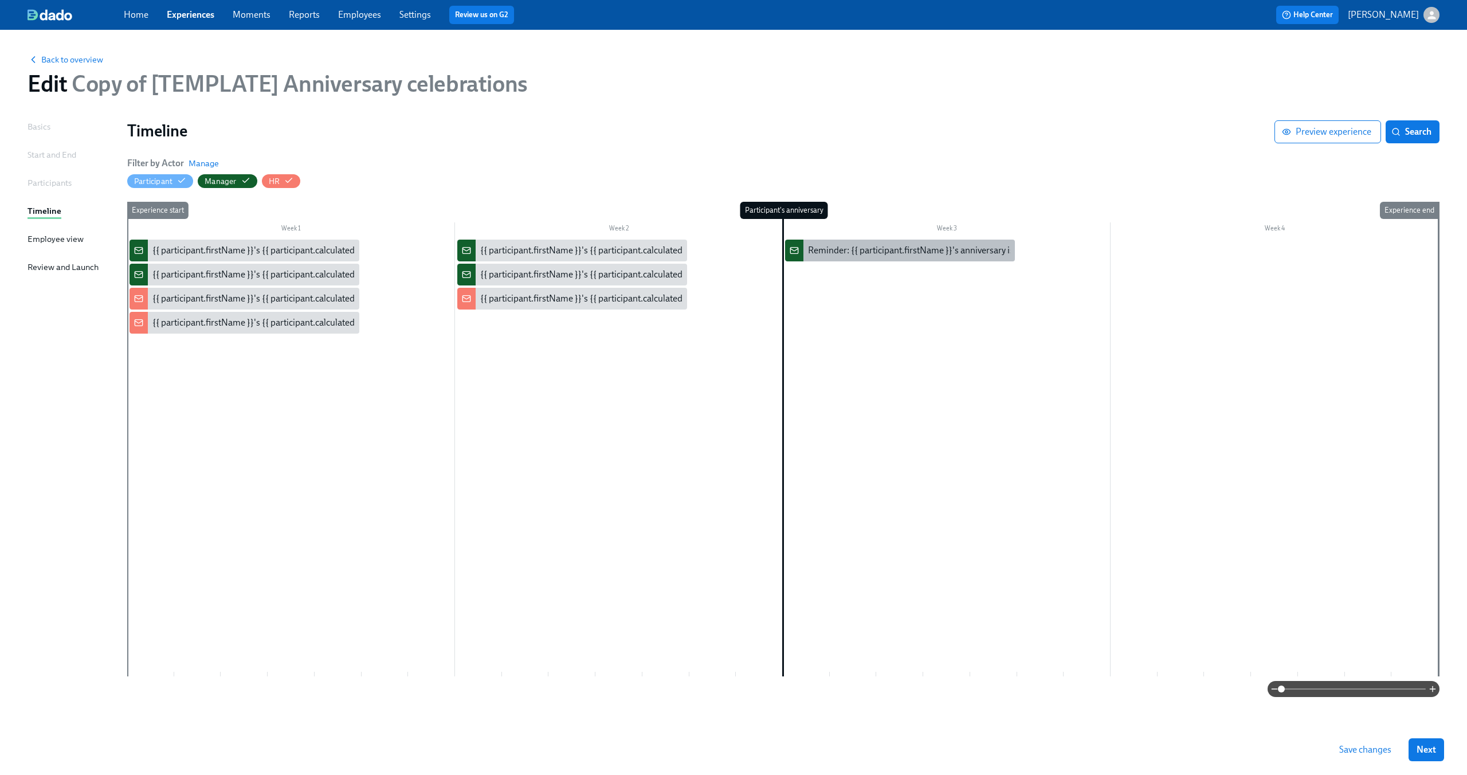
click at [850, 252] on div "Reminder: {{ participant.firstName }}'s anniversary is today" at bounding box center [925, 250] width 235 height 13
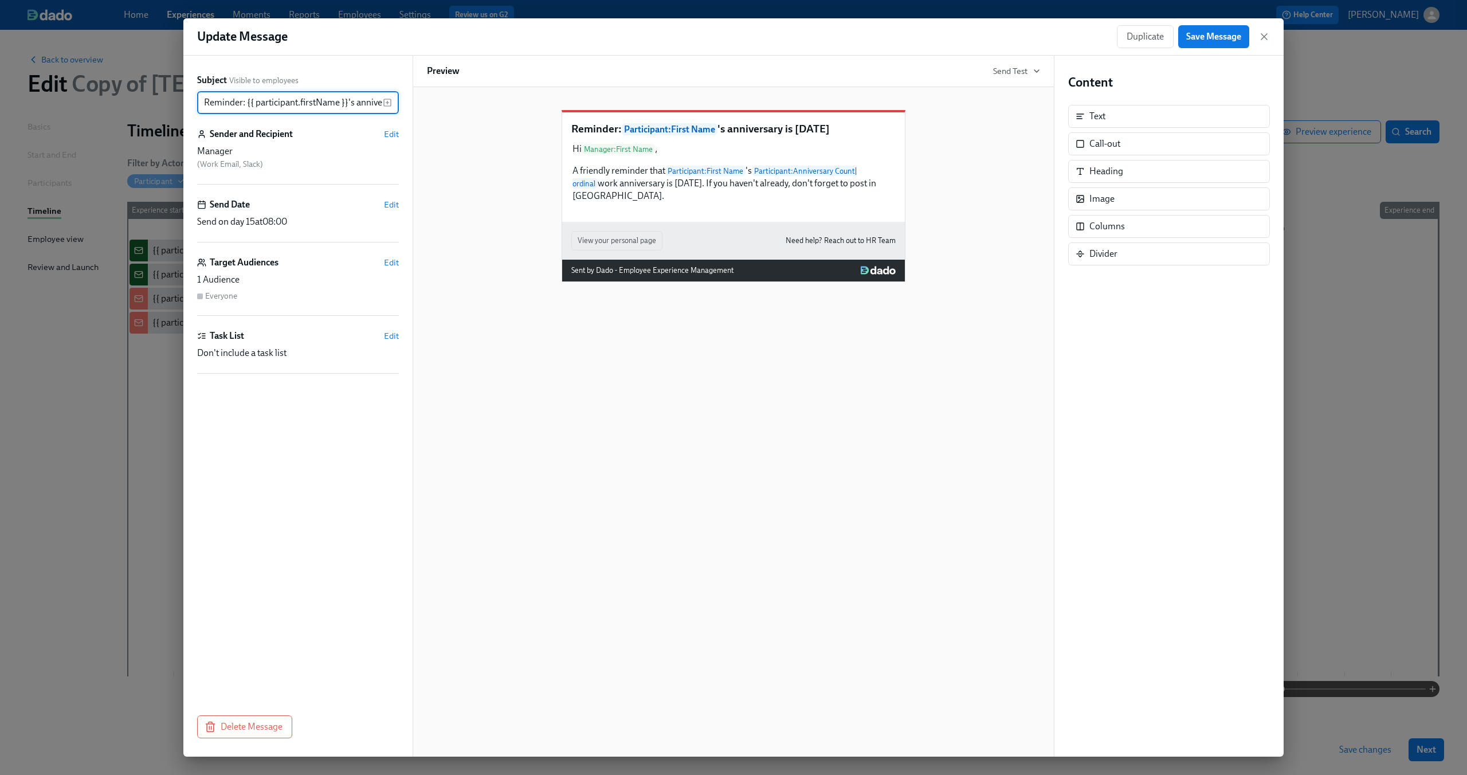
scroll to position [0, 50]
click at [447, 203] on div "Reminder: Participant : First Name 's anniversary is today Hi Manager : First N…" at bounding box center [733, 187] width 613 height 190
click at [396, 129] on span "Edit" at bounding box center [391, 133] width 15 height 11
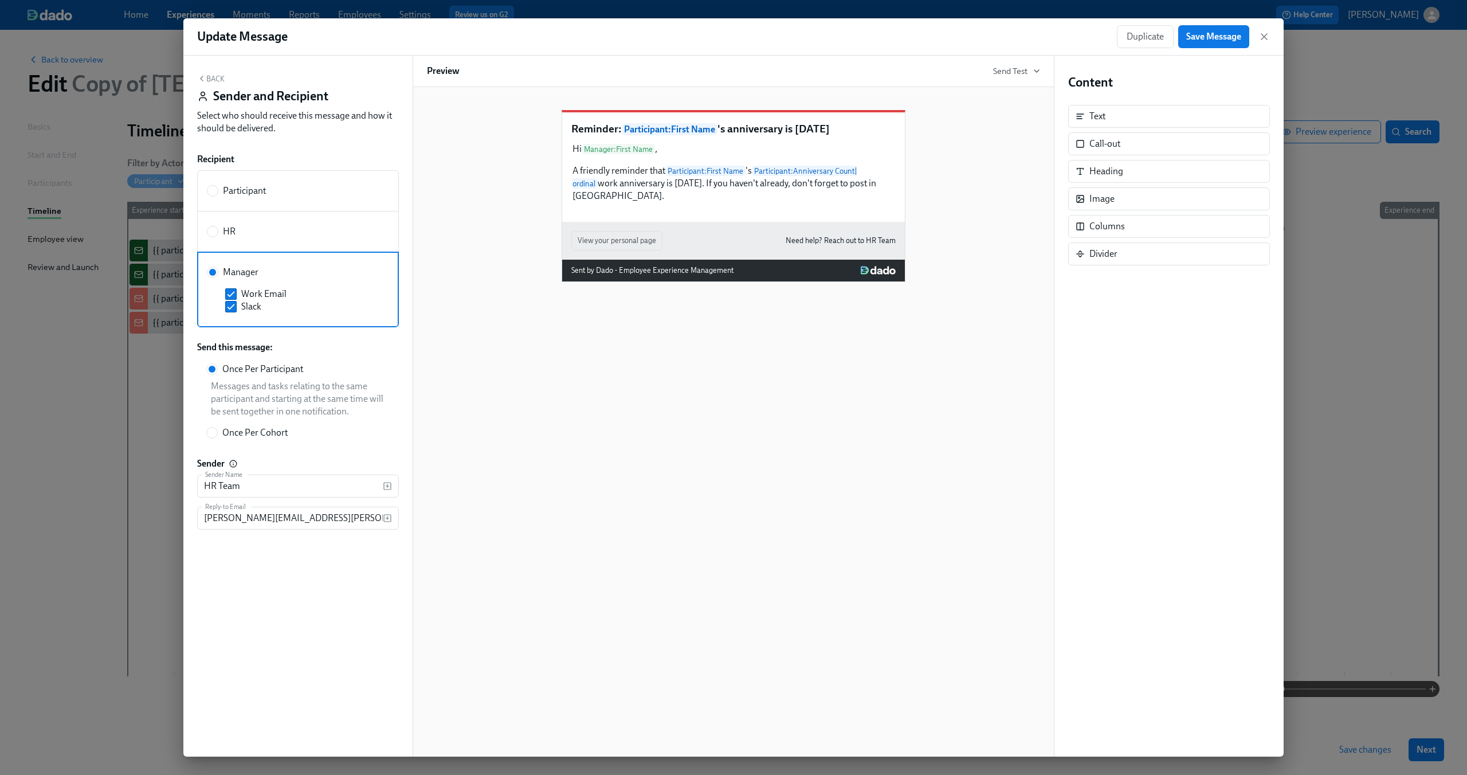
click at [471, 205] on div "Reminder: Participant : First Name 's anniversary is today Hi Manager : First N…" at bounding box center [733, 187] width 613 height 190
click at [1266, 33] on icon "button" at bounding box center [1263, 36] width 11 height 11
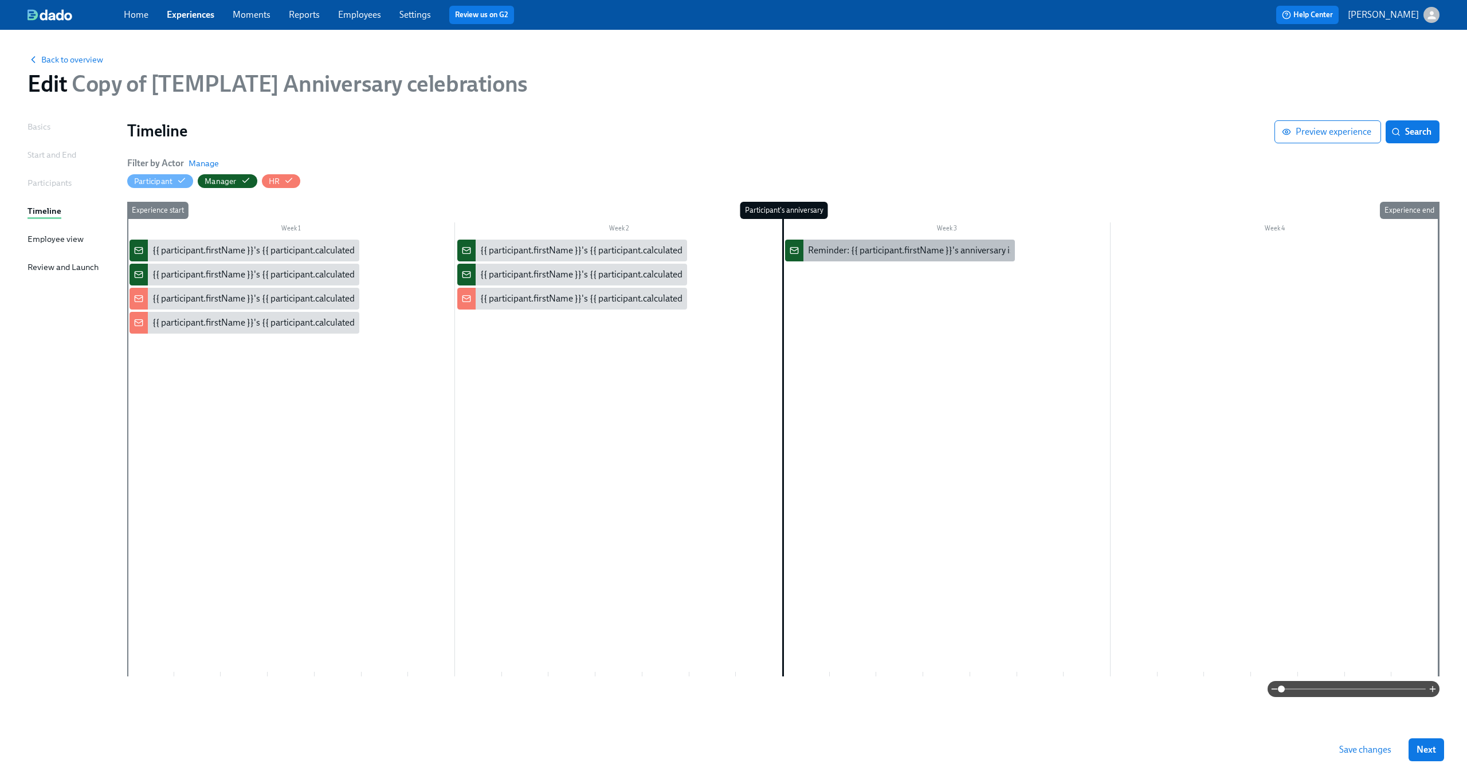
click at [856, 245] on div "Reminder: {{ participant.firstName }}'s anniversary is today" at bounding box center [925, 250] width 235 height 13
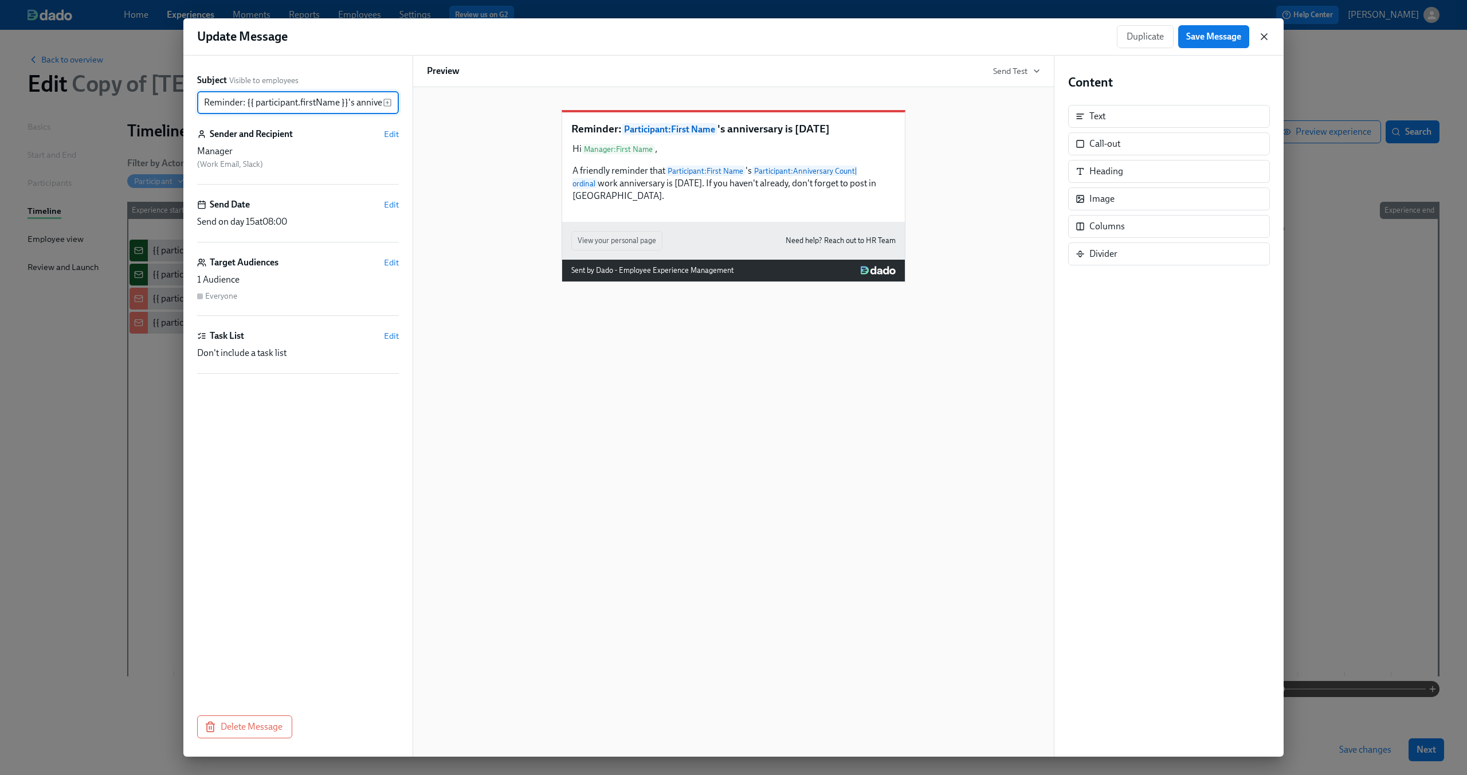
click at [1263, 36] on icon "button" at bounding box center [1264, 37] width 6 height 6
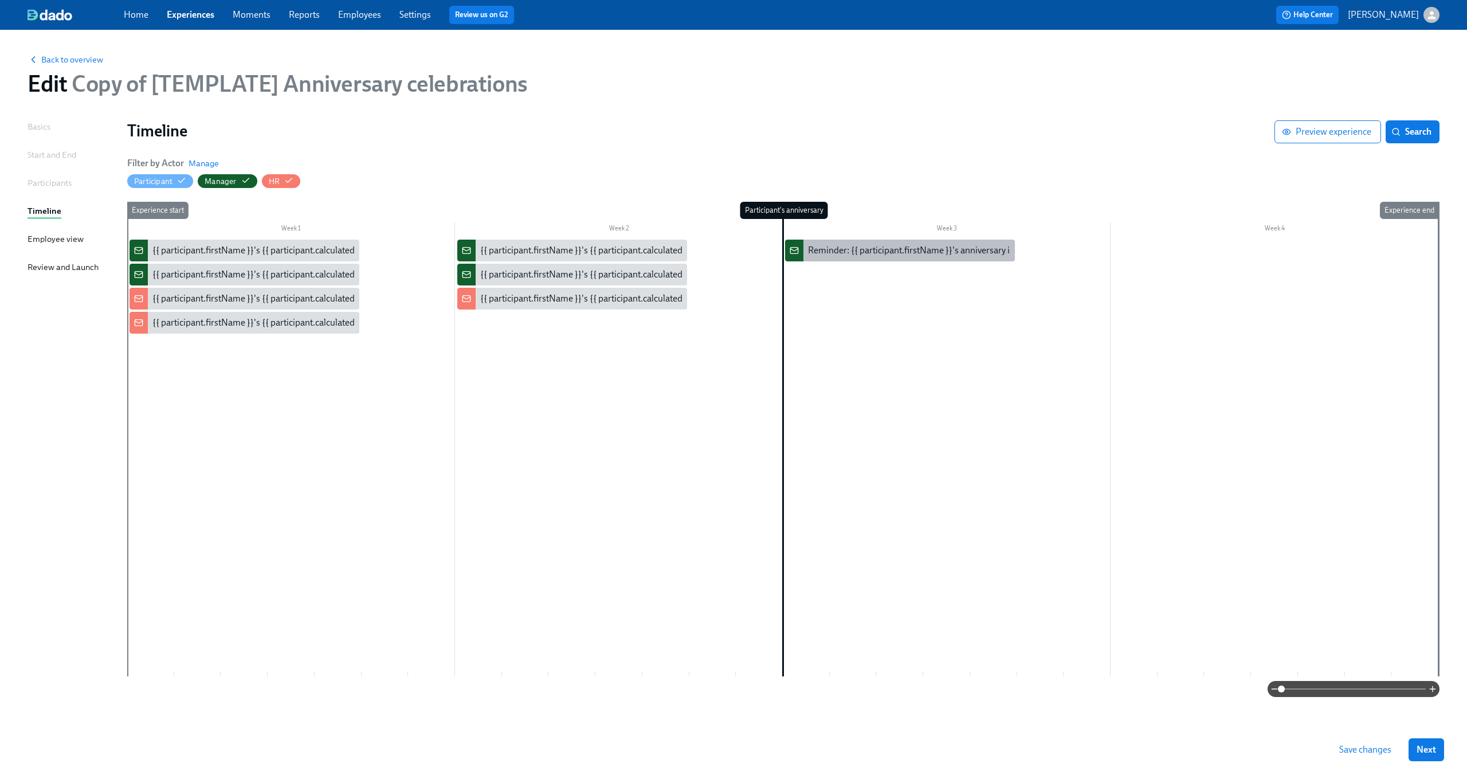
click at [899, 250] on div "Reminder: {{ participant.firstName }}'s anniversary is today" at bounding box center [925, 250] width 235 height 13
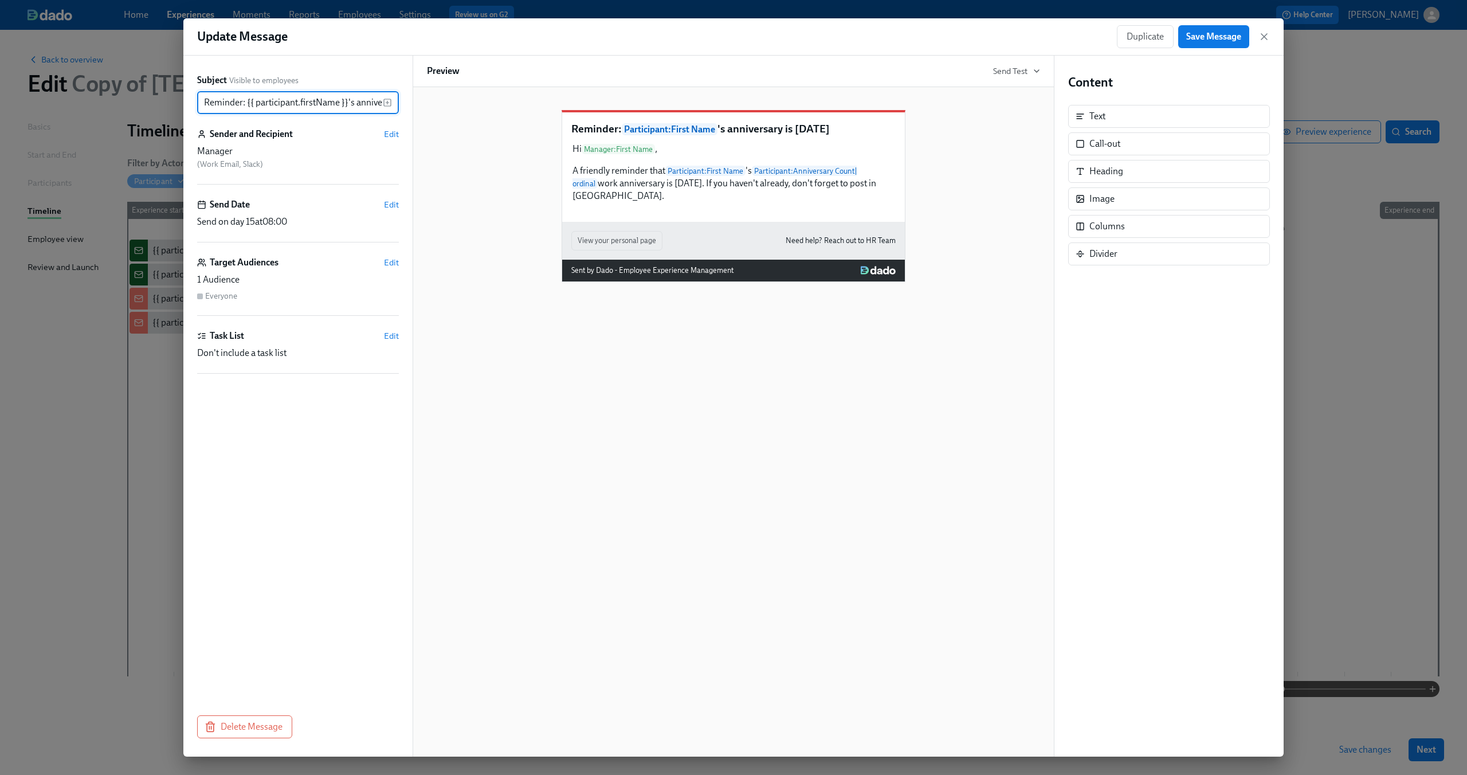
scroll to position [0, 50]
click at [394, 264] on span "Edit" at bounding box center [391, 262] width 15 height 11
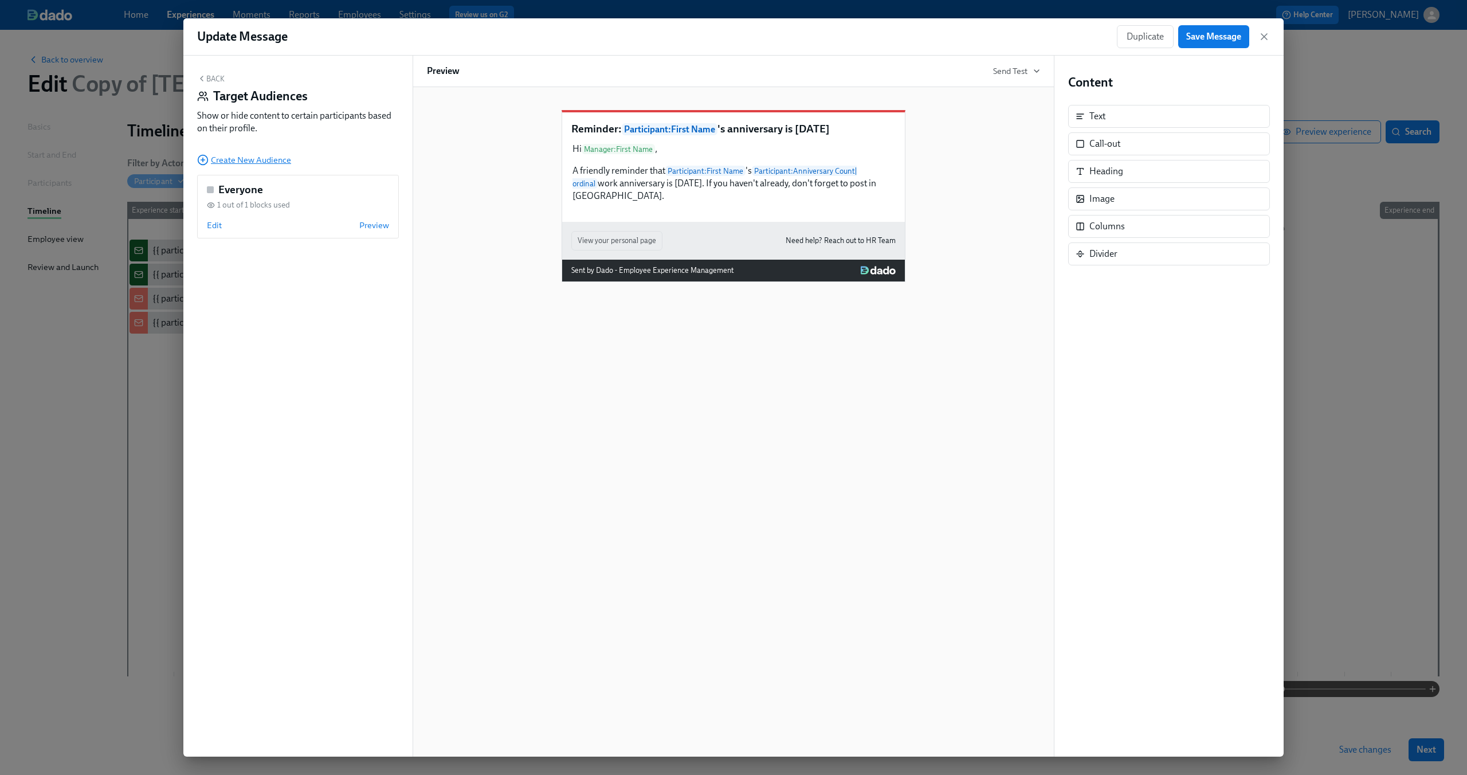
click at [262, 161] on span "Create New Audience" at bounding box center [244, 159] width 94 height 11
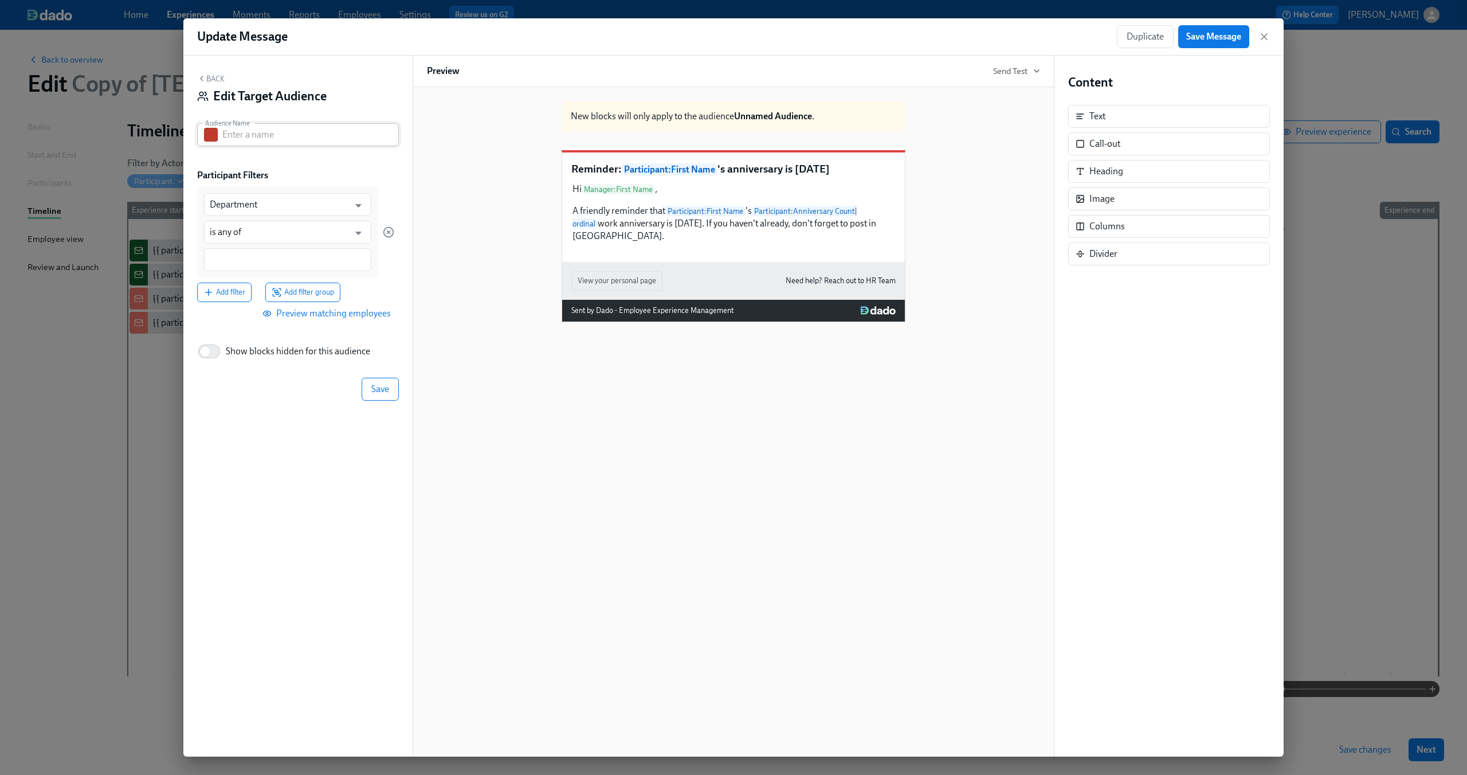
click at [269, 144] on input "text" at bounding box center [310, 134] width 176 height 23
paste input "5th/10th/15th/20th anniversary and in Dean's team"
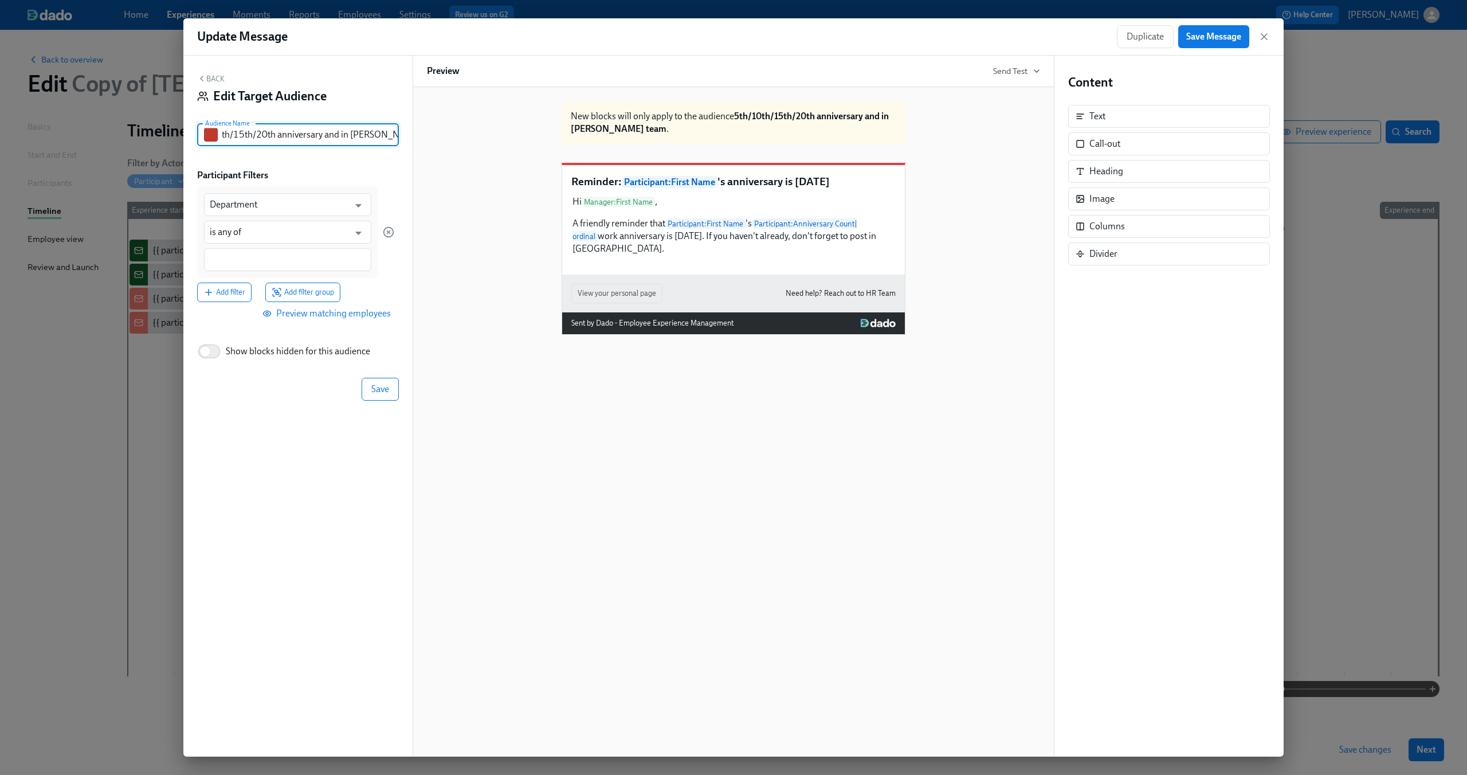
drag, startPoint x: 251, startPoint y: 144, endPoint x: 188, endPoint y: 131, distance: 63.9
click at [188, 131] on div "Back Edit Target Audience Audience Name 5th/10th/15th/20th anniversary and in D…" at bounding box center [297, 406] width 229 height 701
click at [250, 132] on input "5th/10th/15th/20th anniversary and in Dean's team" at bounding box center [310, 134] width 176 height 23
drag, startPoint x: 279, startPoint y: 132, endPoint x: 321, endPoint y: 131, distance: 42.4
click at [321, 131] on input "5th/10th/15th/20th anniversary and in Dean's team" at bounding box center [310, 134] width 176 height 23
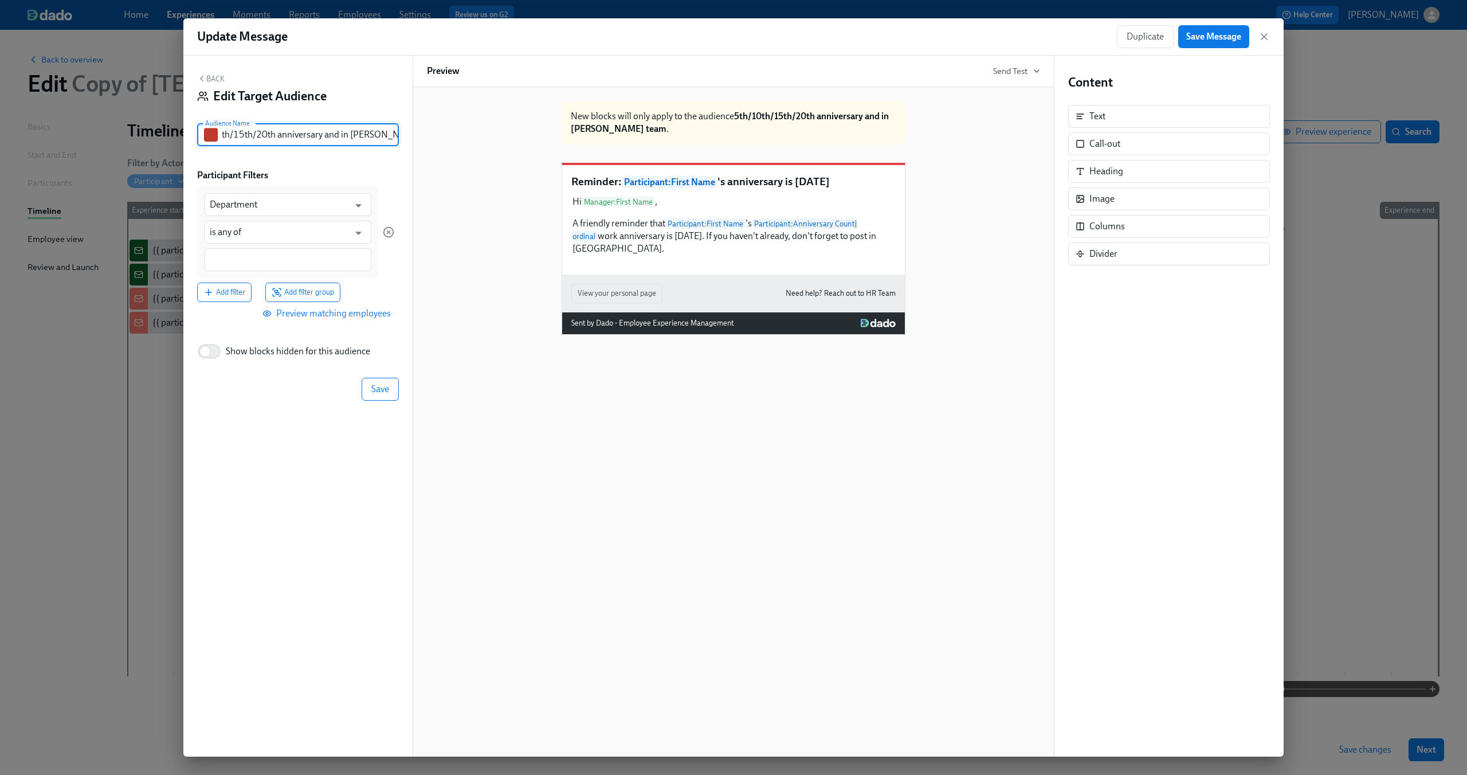
click at [321, 131] on input "5th/10th/15th/20th anniversary and in Dean's team" at bounding box center [310, 134] width 176 height 23
drag, startPoint x: 334, startPoint y: 166, endPoint x: 322, endPoint y: 199, distance: 34.8
click at [334, 166] on div "Back Edit Target Audience Audience Name 5th/10th/15th/20th anniversary and in D…" at bounding box center [297, 406] width 229 height 701
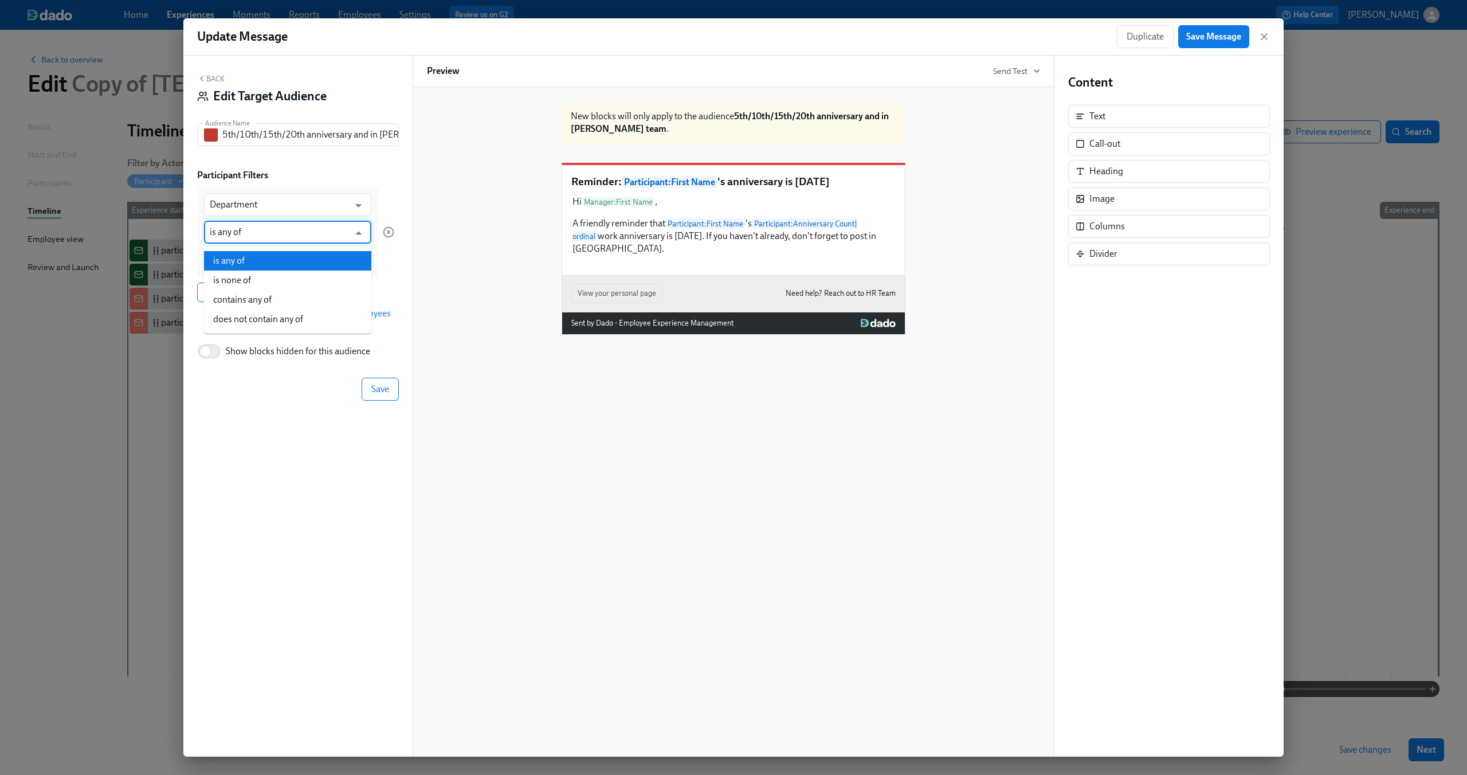
click at [313, 224] on input "is any of" at bounding box center [279, 232] width 139 height 23
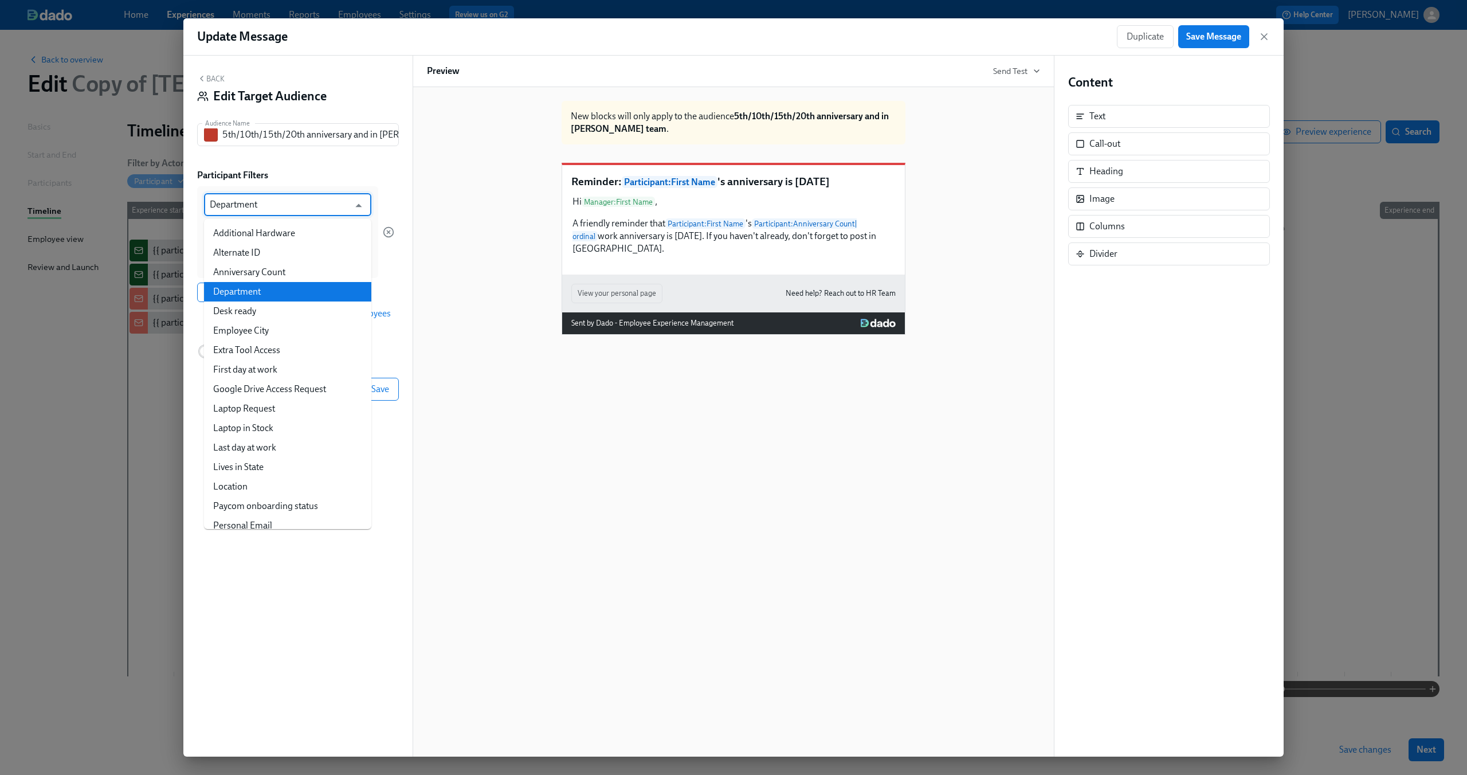
click at [313, 207] on input "Department" at bounding box center [279, 204] width 139 height 23
click at [317, 180] on div "Participant Filters" at bounding box center [298, 175] width 202 height 13
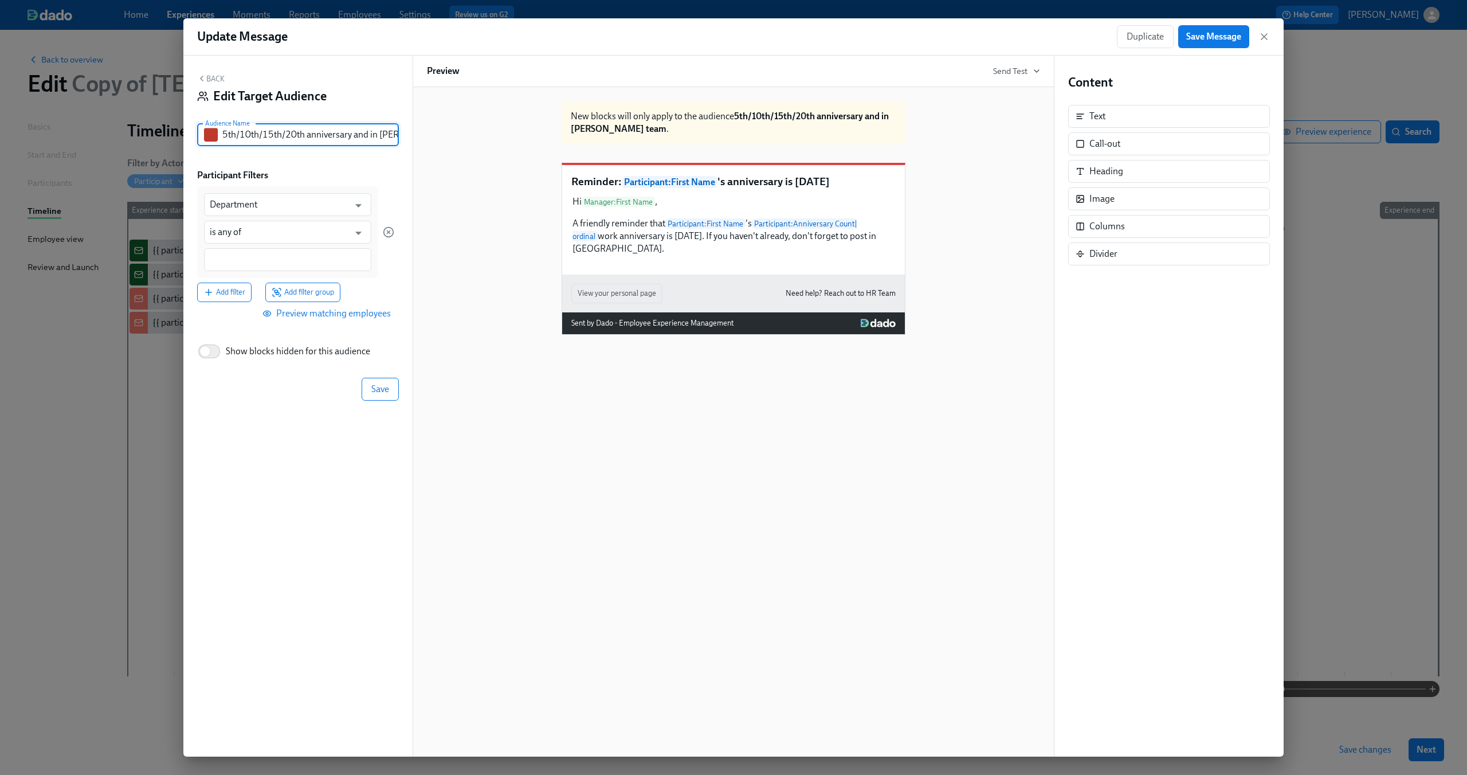
drag, startPoint x: 353, startPoint y: 134, endPoint x: 152, endPoint y: 139, distance: 200.6
click at [152, 139] on div "Update Message Duplicate Save Message Back Edit Target Audience Audience Name 5…" at bounding box center [733, 387] width 1467 height 775
drag, startPoint x: 380, startPoint y: 137, endPoint x: 182, endPoint y: 139, distance: 198.2
click at [182, 139] on div "Update Message Duplicate Save Message Back Edit Target Audience Audience Name 5…" at bounding box center [733, 387] width 1467 height 775
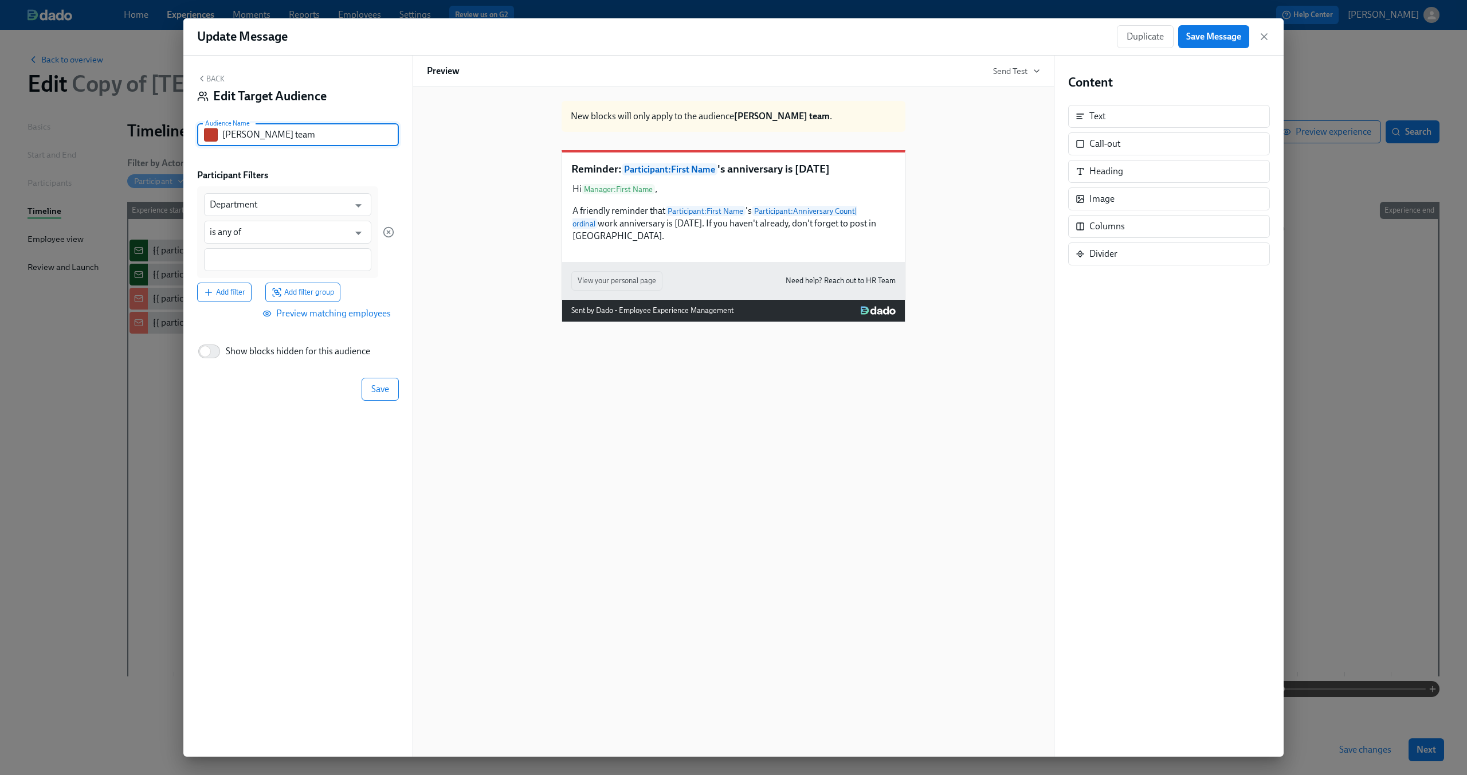
type input "Dean's team"
click at [316, 164] on div "Back Edit Target Audience Audience Name Dean's team Audience Name Participant F…" at bounding box center [297, 406] width 229 height 701
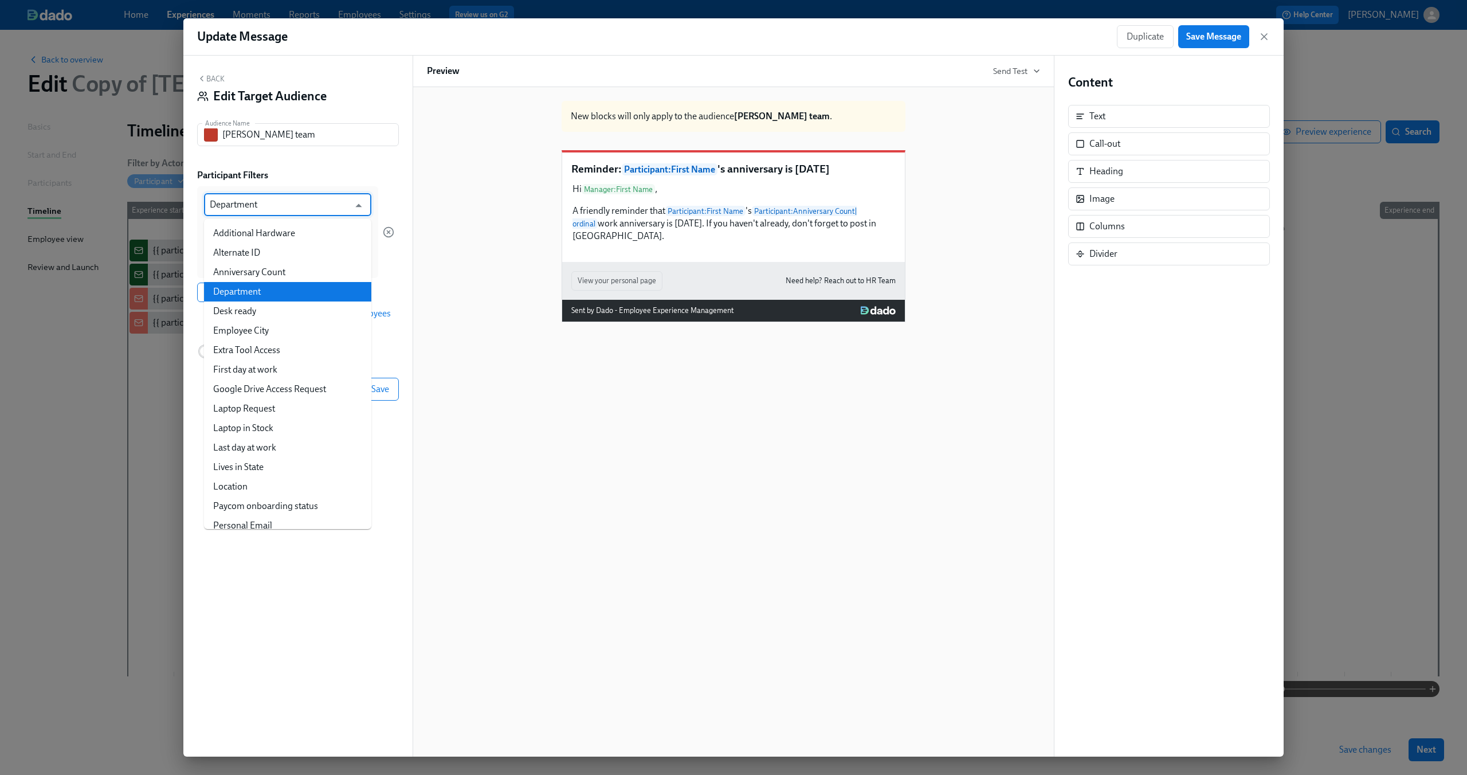
click at [309, 201] on input "Department" at bounding box center [279, 204] width 139 height 23
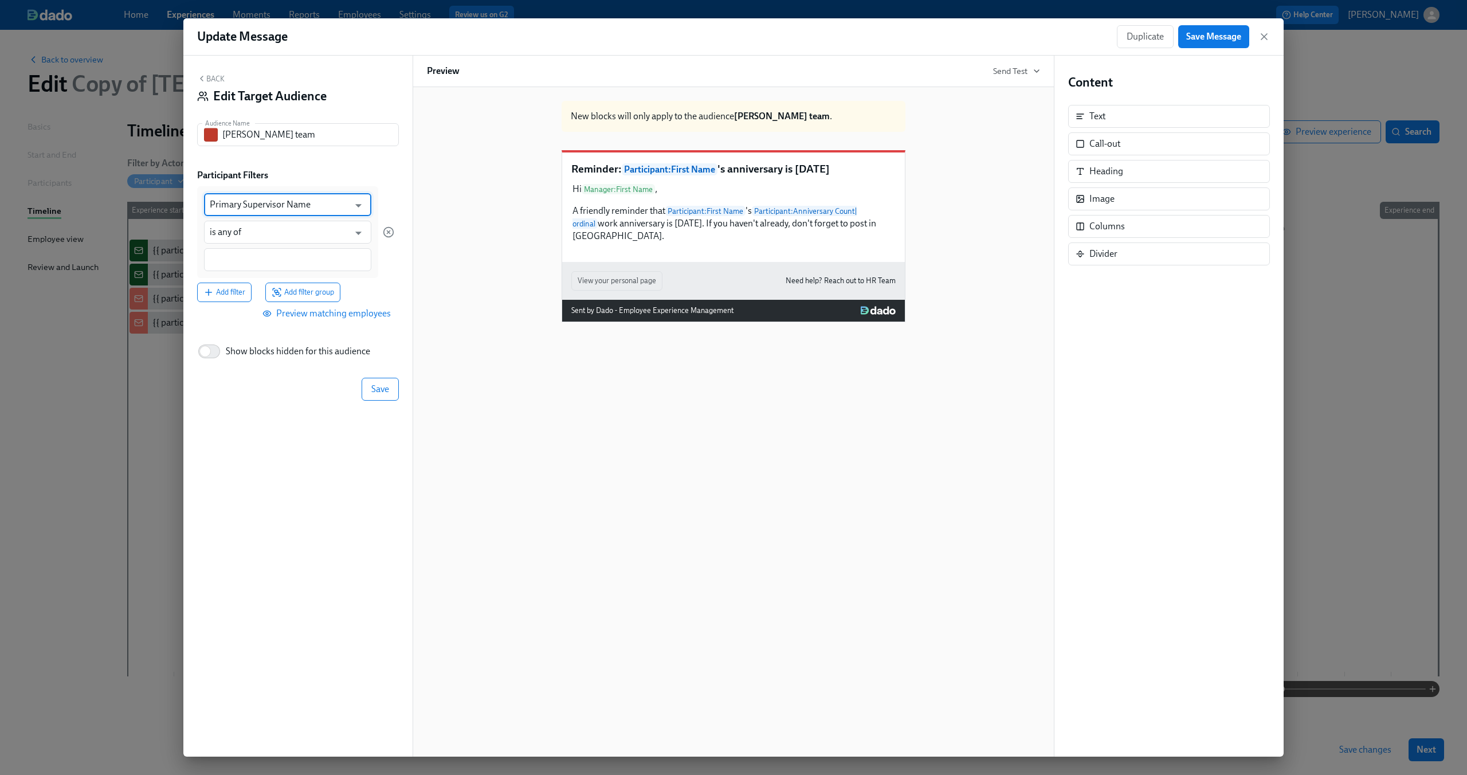
type input "Primary Supervisor Name"
click at [282, 257] on input at bounding box center [288, 260] width 156 height 12
type input "Dean Graziosi"
click at [384, 274] on div at bounding box center [388, 232] width 11 height 92
click at [372, 388] on span "Save" at bounding box center [380, 389] width 18 height 11
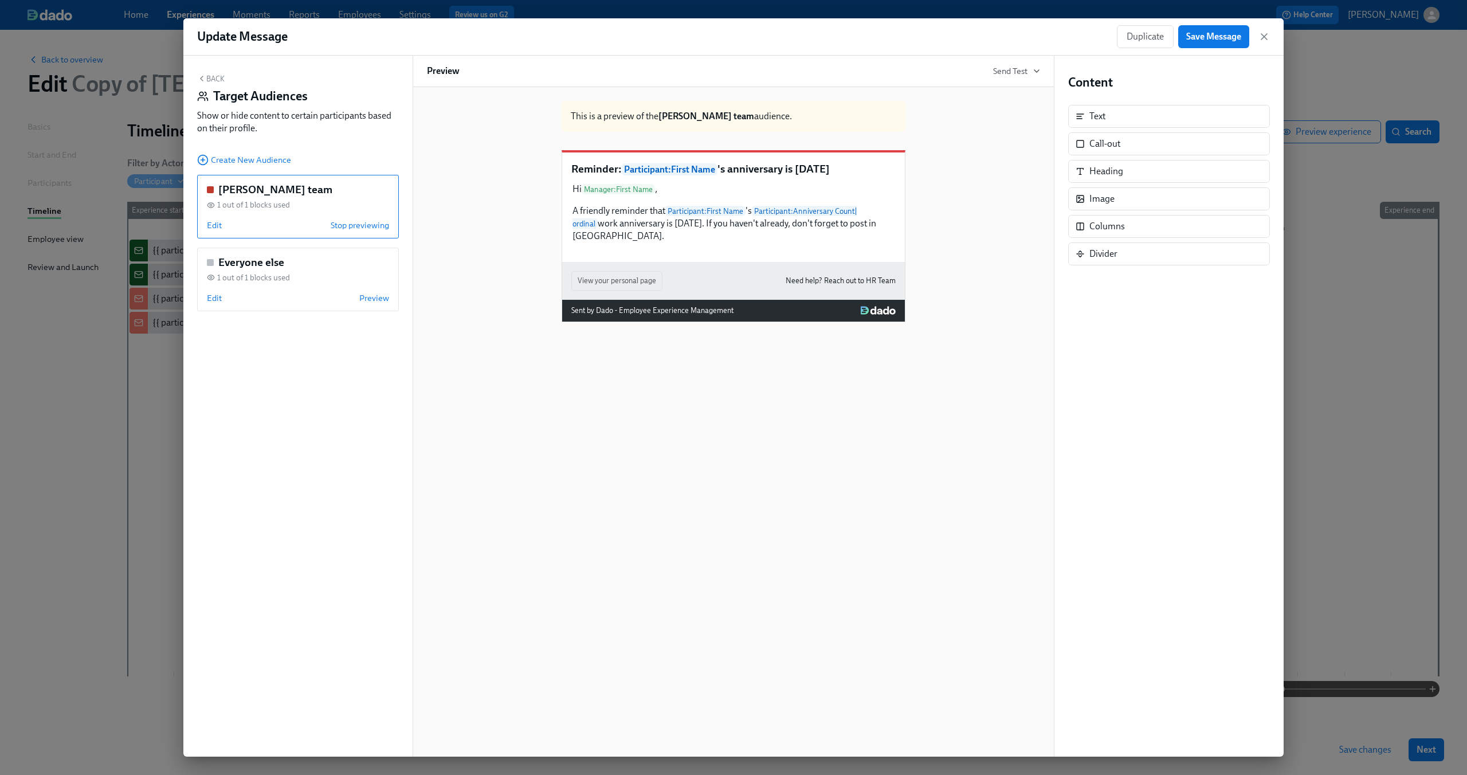
click at [425, 220] on div "This is a preview of the Dean's team audience. Reminder: Participant : First Na…" at bounding box center [733, 421] width 642 height 669
click at [325, 279] on div "1 out of 1 blocks used" at bounding box center [298, 277] width 182 height 11
click at [282, 227] on div "Edit Preview" at bounding box center [298, 224] width 182 height 11
click at [216, 228] on span "Edit" at bounding box center [214, 224] width 15 height 11
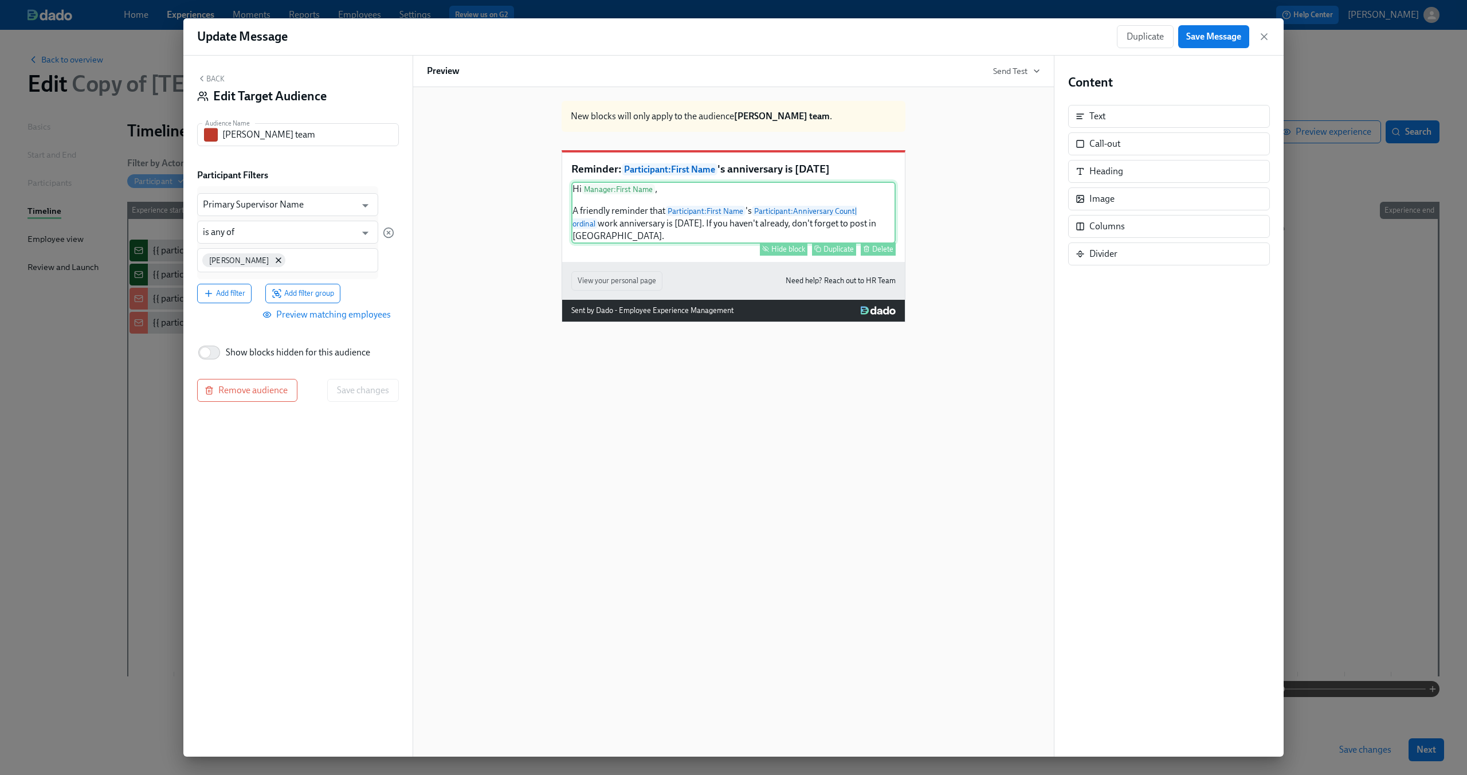
click at [609, 227] on div "Hi Manager : First Name , A friendly reminder that Participant : First Name 's …" at bounding box center [733, 213] width 324 height 62
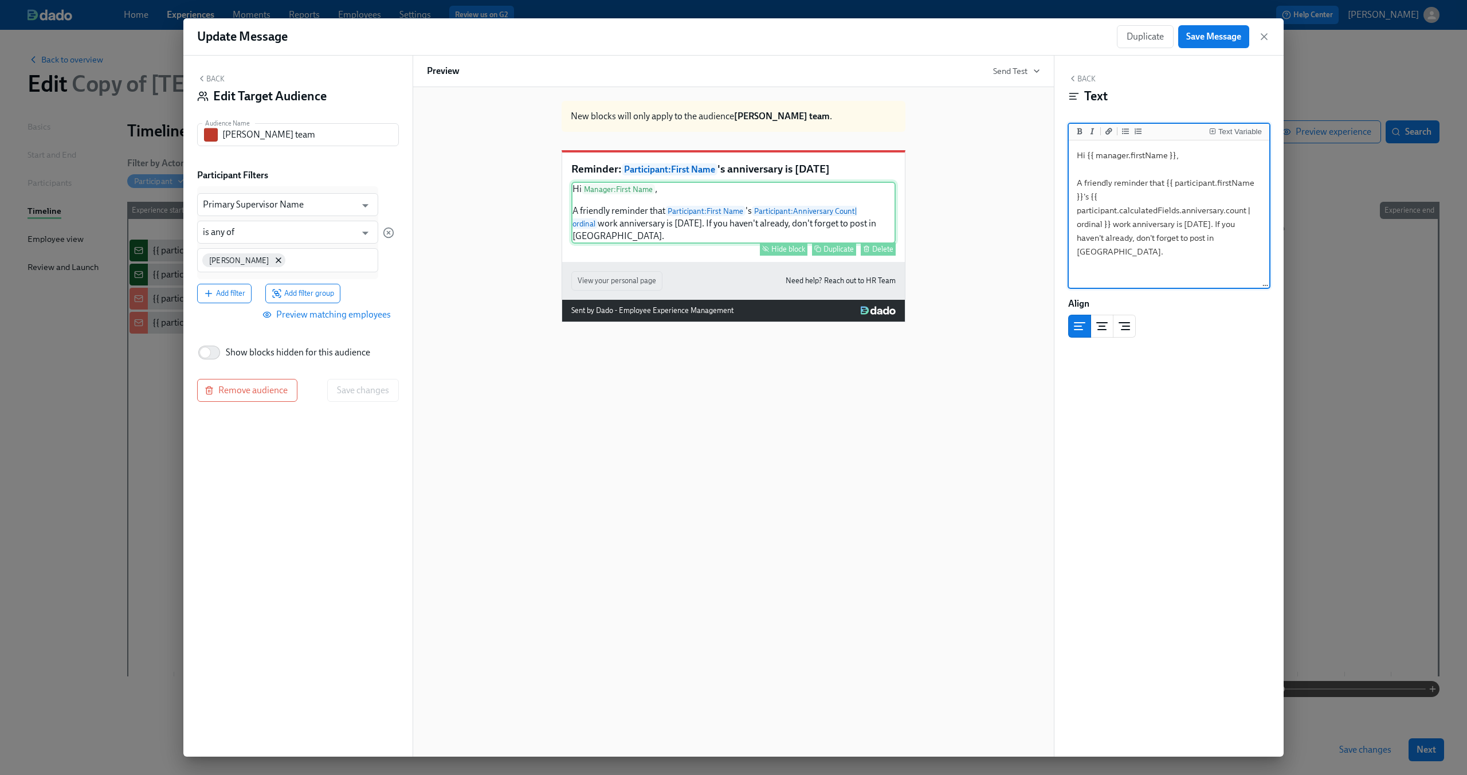
click at [792, 253] on div "Hide block" at bounding box center [788, 249] width 34 height 9
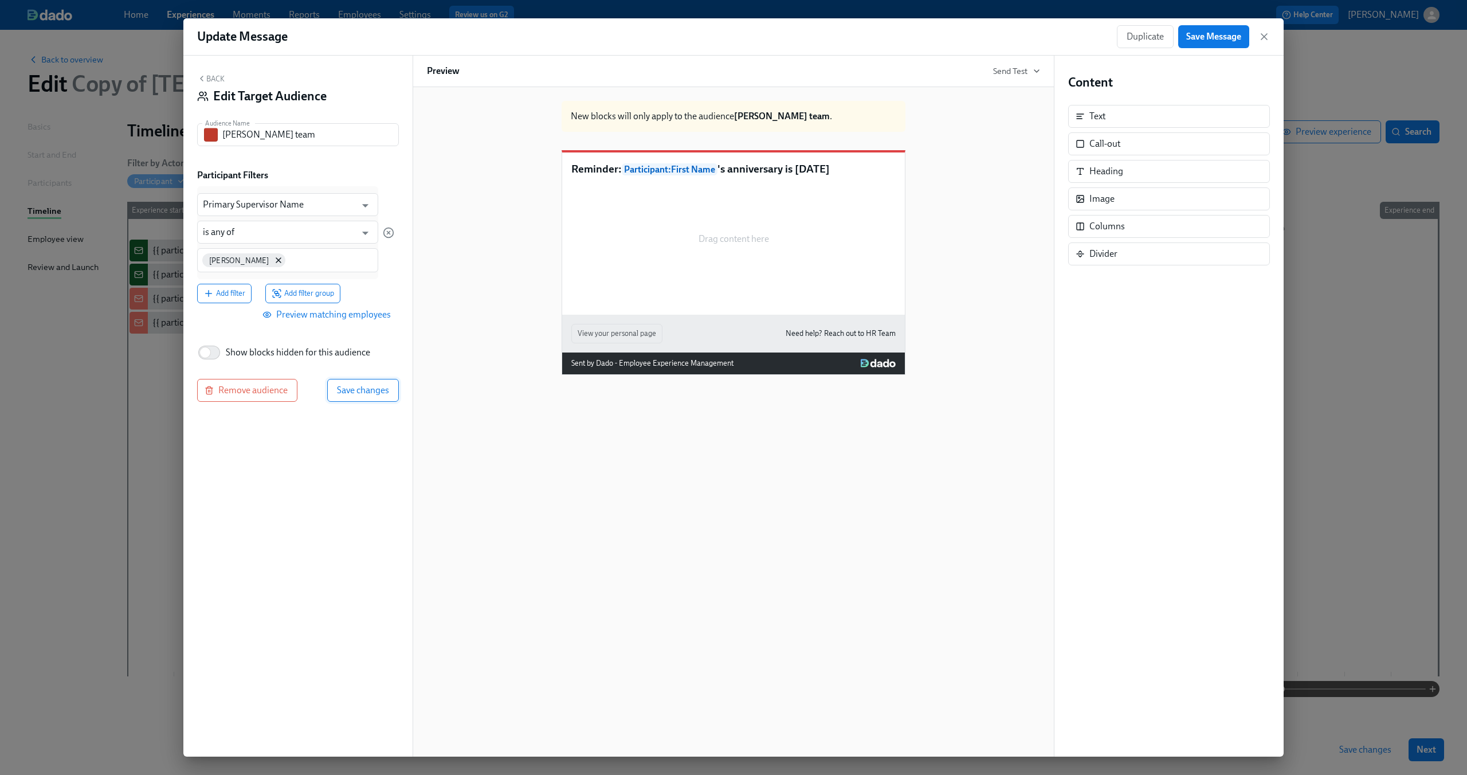
click at [372, 383] on button "Save changes" at bounding box center [363, 390] width 72 height 23
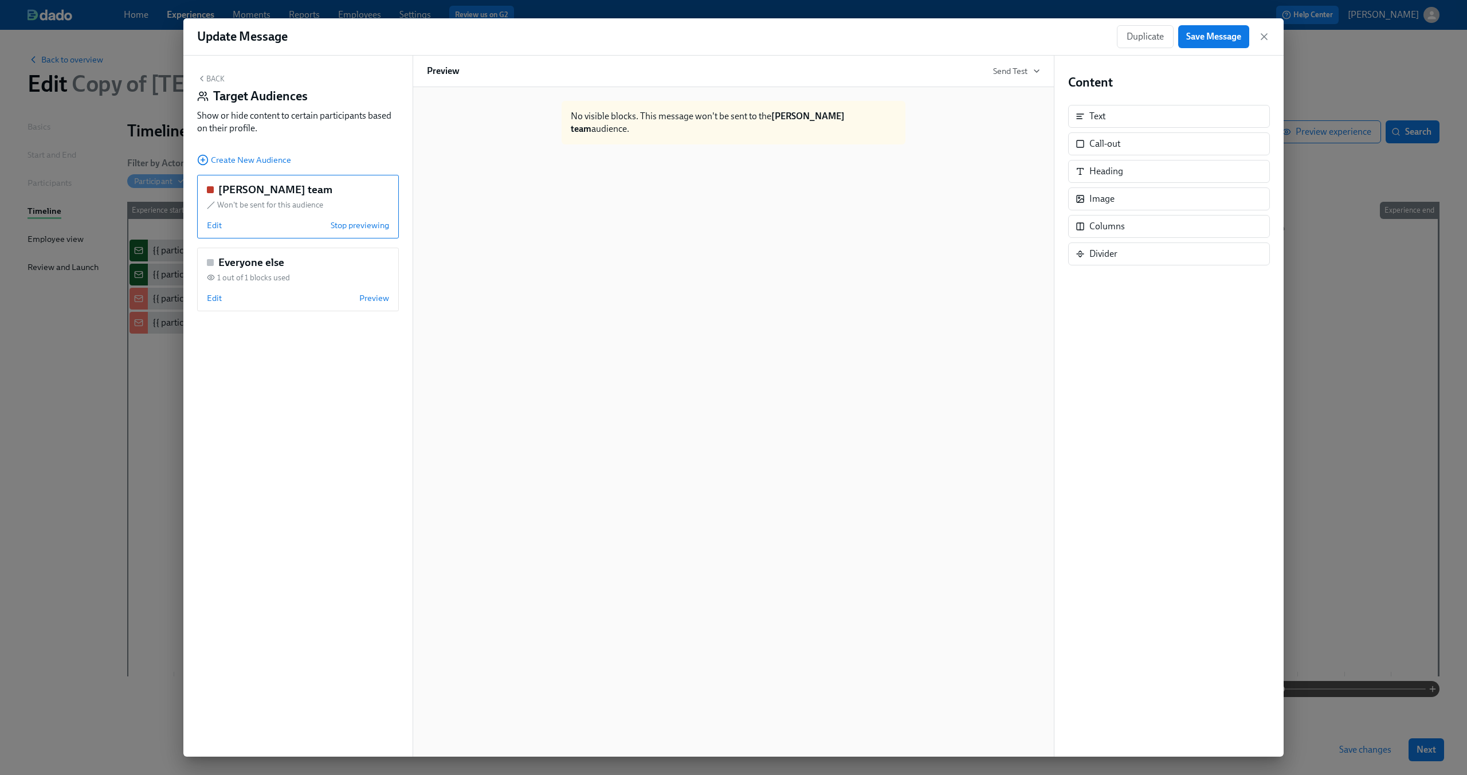
click at [214, 82] on button "Back" at bounding box center [210, 78] width 27 height 9
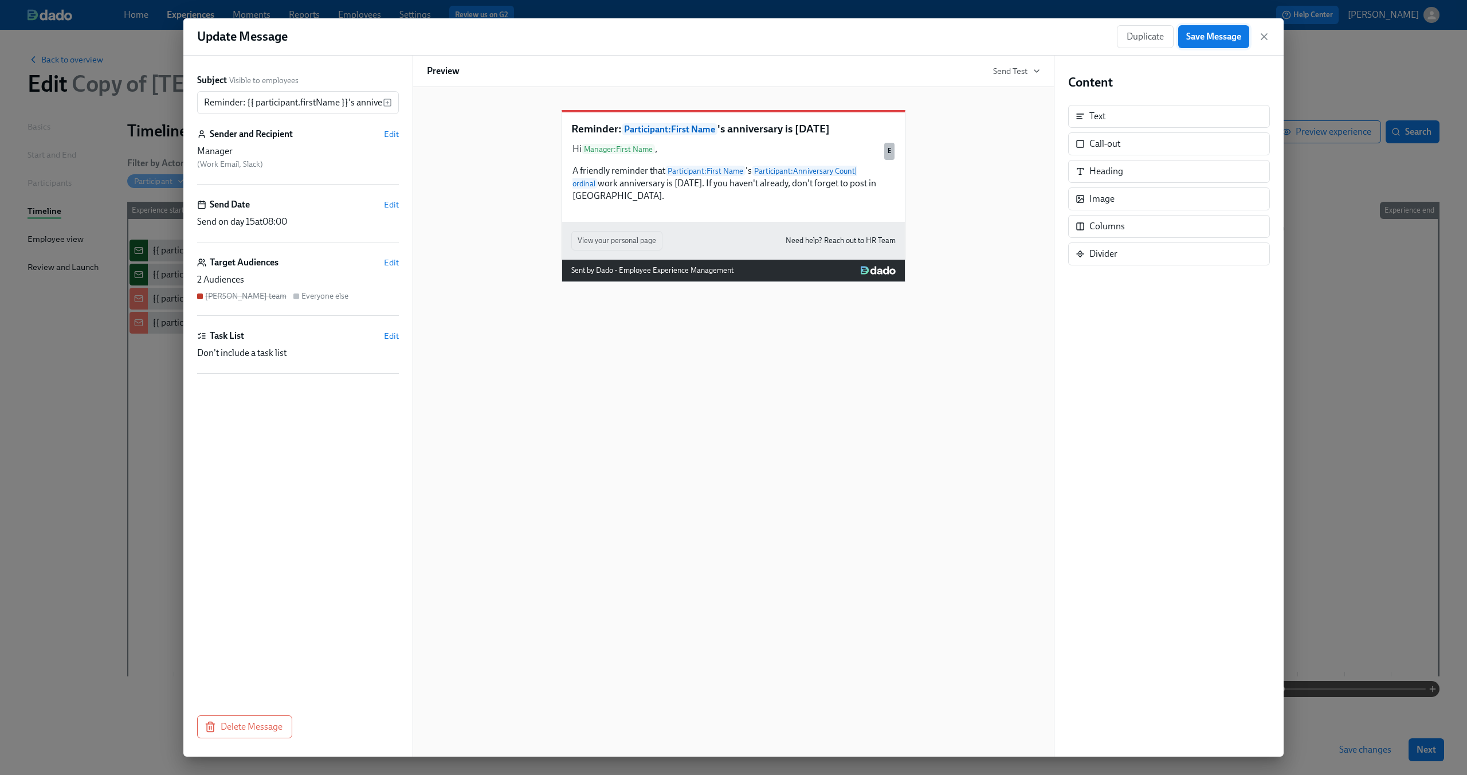
click at [1208, 42] on span "Save Message" at bounding box center [1213, 36] width 55 height 11
click at [1263, 39] on icon "button" at bounding box center [1263, 36] width 11 height 11
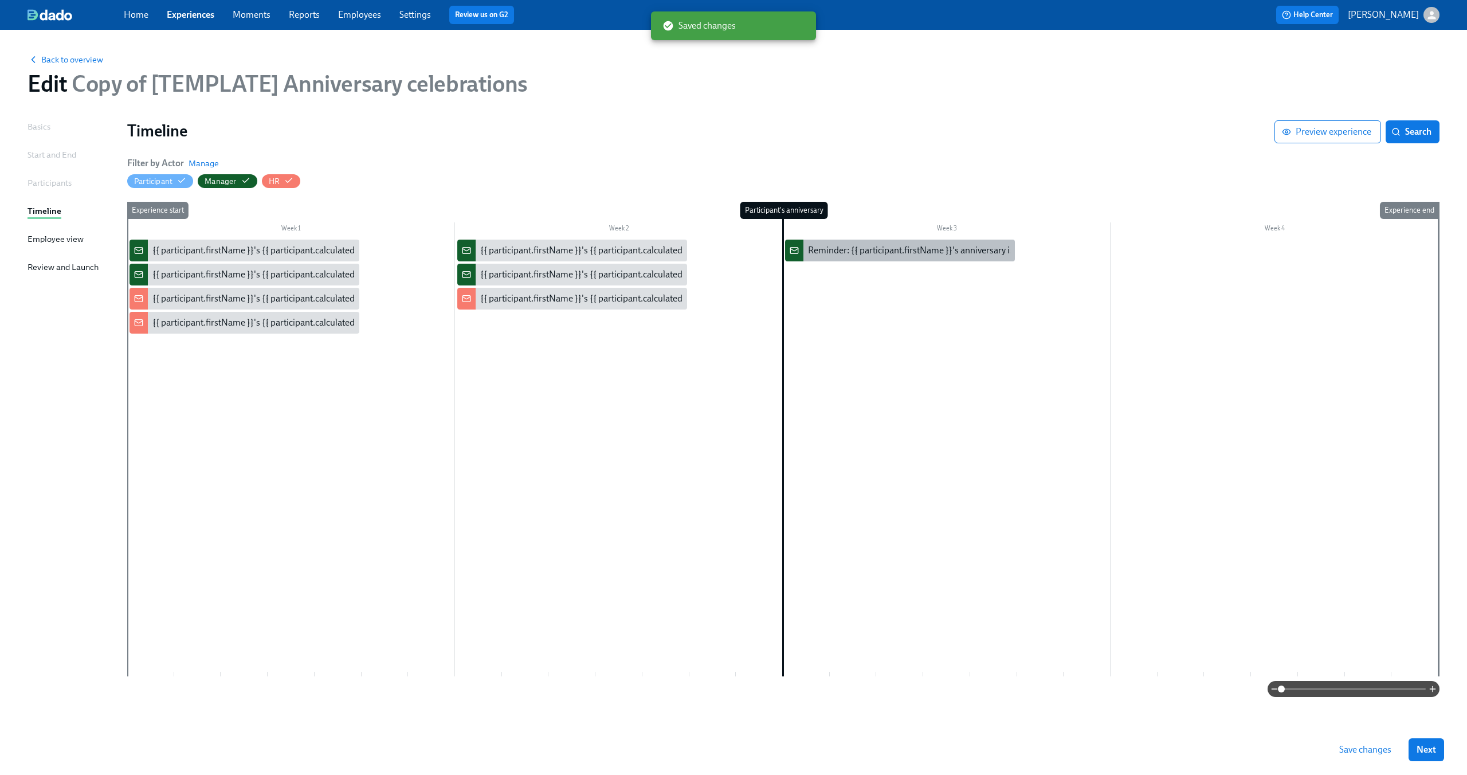
click at [869, 246] on div "Reminder: {{ participant.firstName }}'s anniversary is today" at bounding box center [925, 250] width 235 height 13
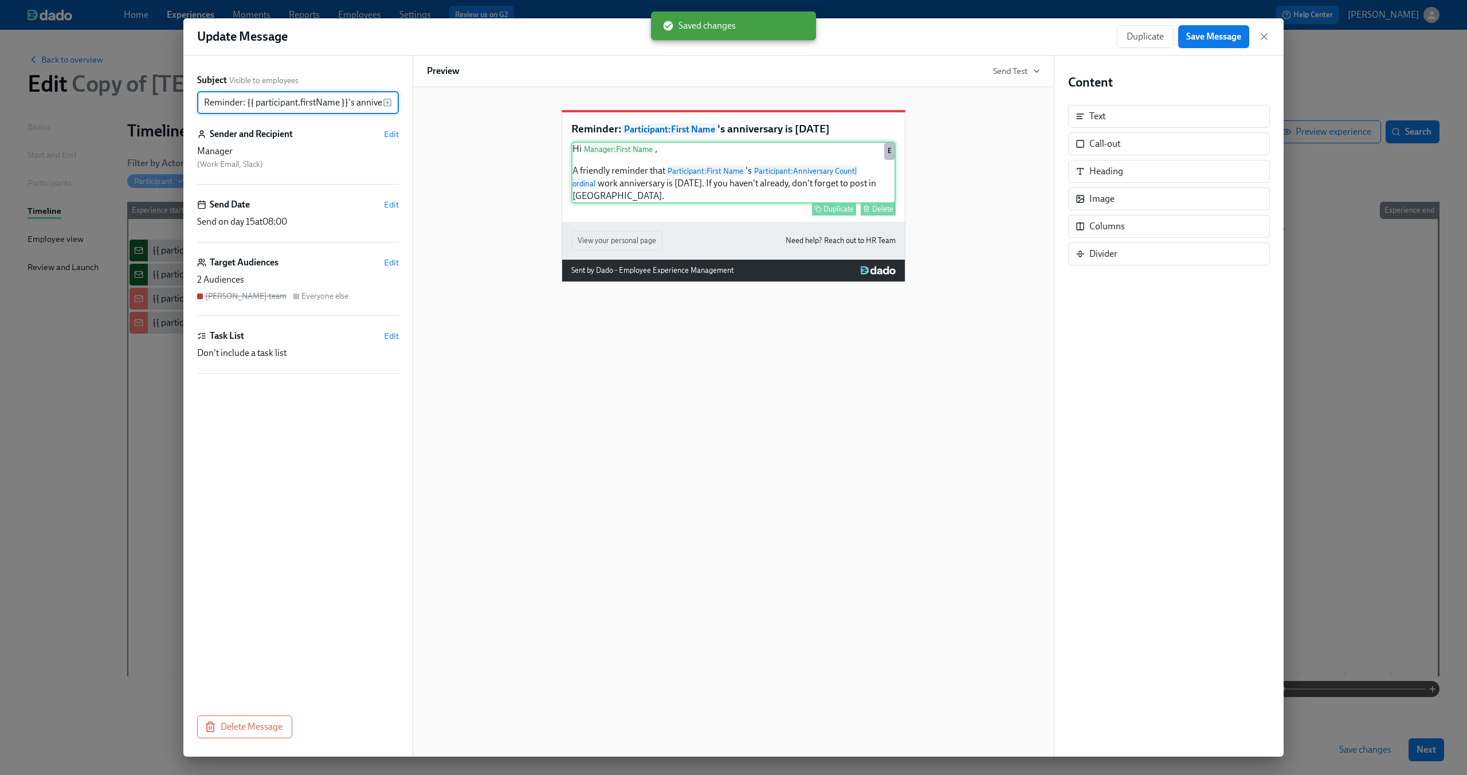
scroll to position [0, 50]
click at [1138, 30] on button "Duplicate" at bounding box center [1145, 36] width 57 height 23
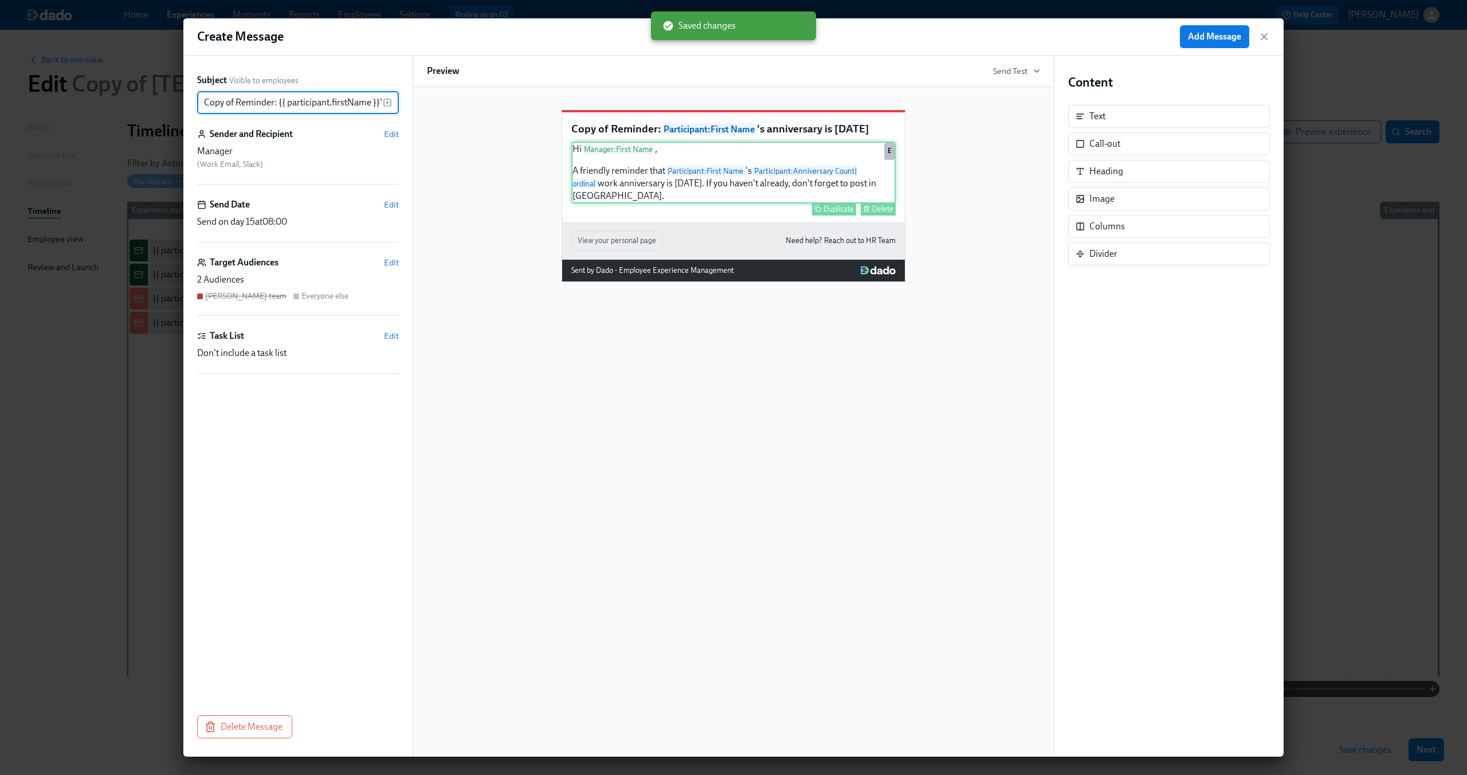
scroll to position [0, 82]
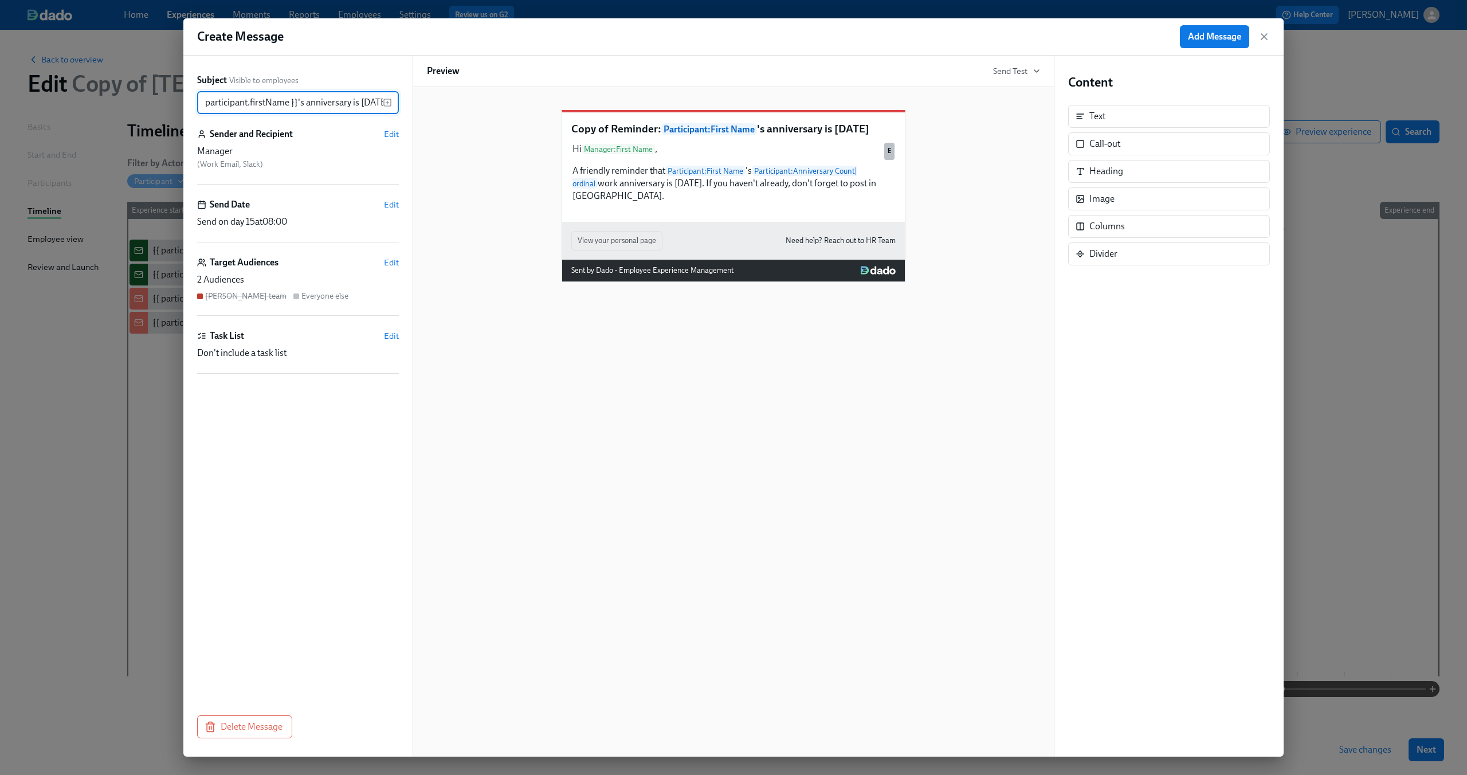
click at [230, 101] on input "Copy of Reminder: {{ participant.firstName }}'s anniversary is today" at bounding box center [290, 102] width 186 height 23
drag, startPoint x: 216, startPoint y: 101, endPoint x: 178, endPoint y: 101, distance: 37.8
click at [178, 101] on div "Create Message Add Message Subject Visible to employees Copy of Reminder: {{ pa…" at bounding box center [733, 387] width 1467 height 775
click at [209, 101] on input "Copy of Reminder: {{ participant.firstName }}'s anniversary is today" at bounding box center [290, 102] width 186 height 23
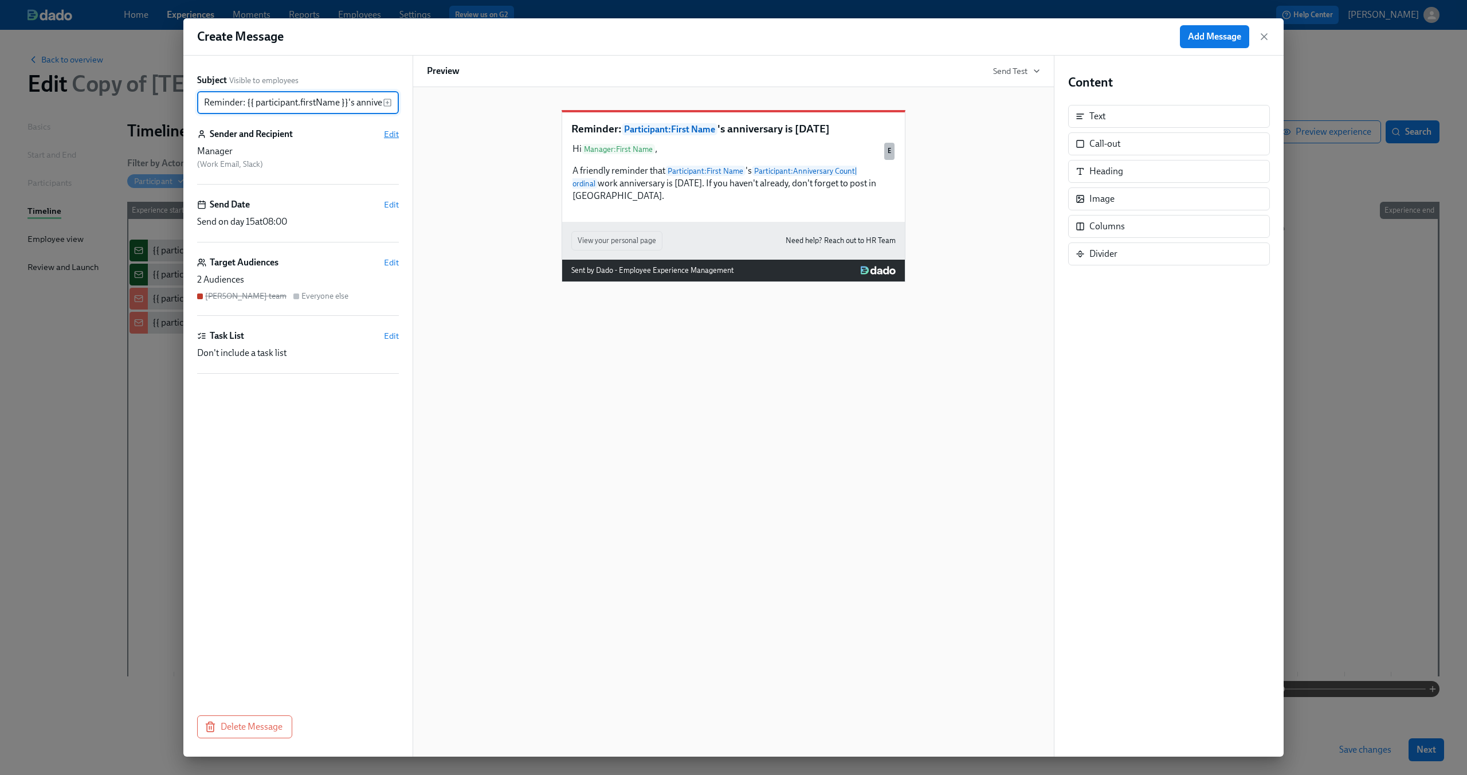
type input "Reminder: {{ participant.firstName }}'s anniversary is today"
click at [391, 129] on span "Edit" at bounding box center [391, 133] width 15 height 11
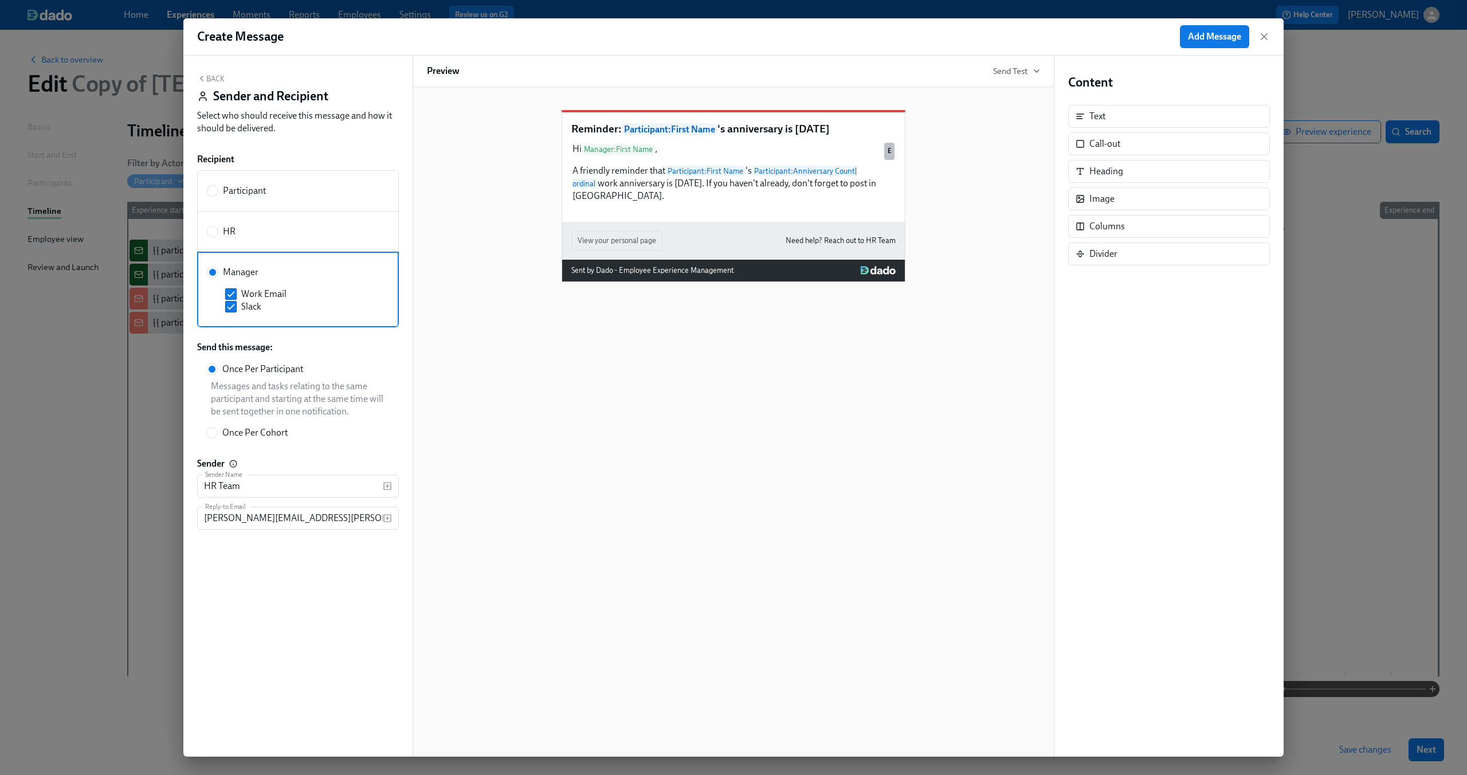
click at [235, 229] on div "HR" at bounding box center [296, 231] width 178 height 13
click at [218, 229] on input "HR" at bounding box center [212, 231] width 10 height 10
radio input "true"
click at [233, 264] on input "Slack" at bounding box center [231, 266] width 10 height 10
checkbox input "true"
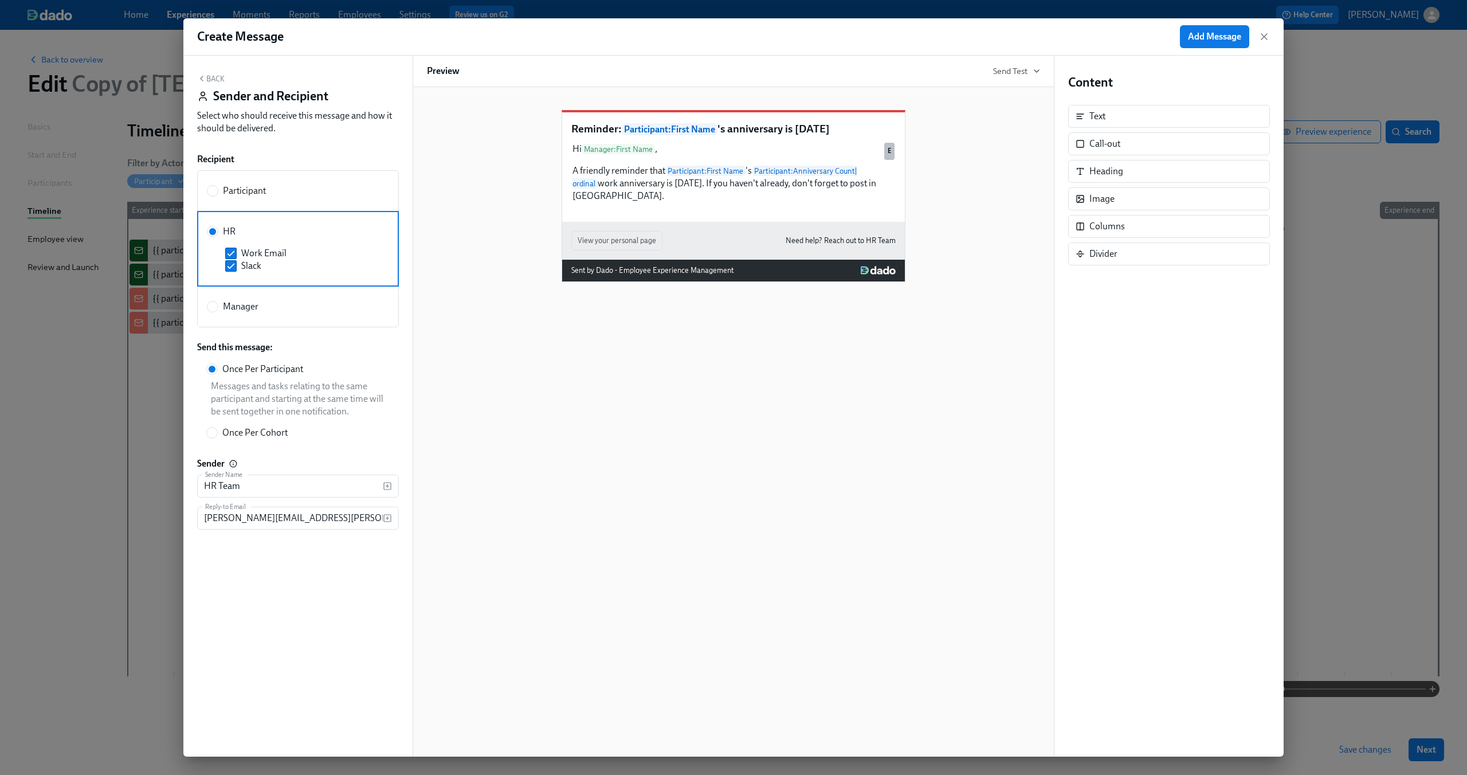
click at [213, 81] on button "Back" at bounding box center [210, 78] width 27 height 9
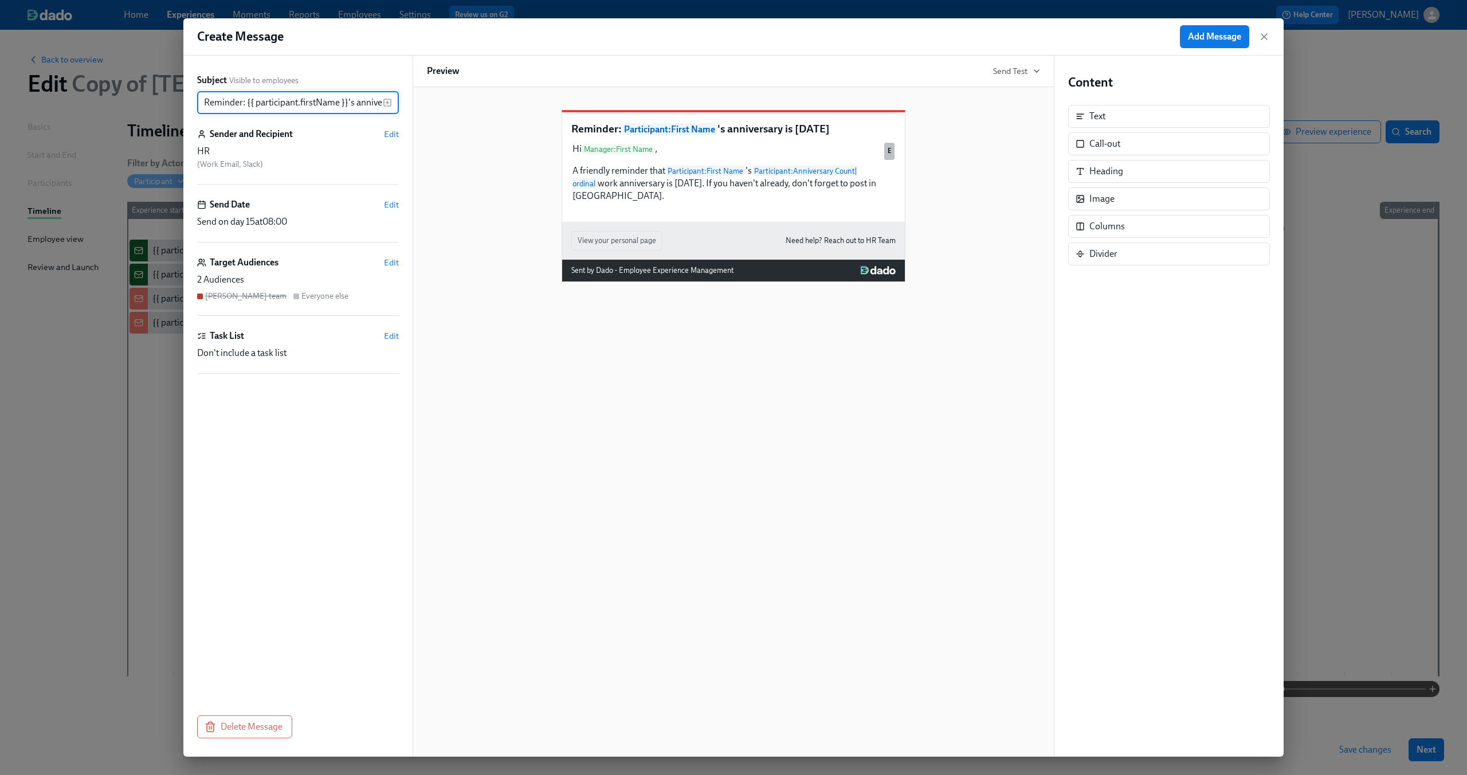
scroll to position [0, 50]
click at [390, 262] on span "Edit" at bounding box center [391, 262] width 15 height 11
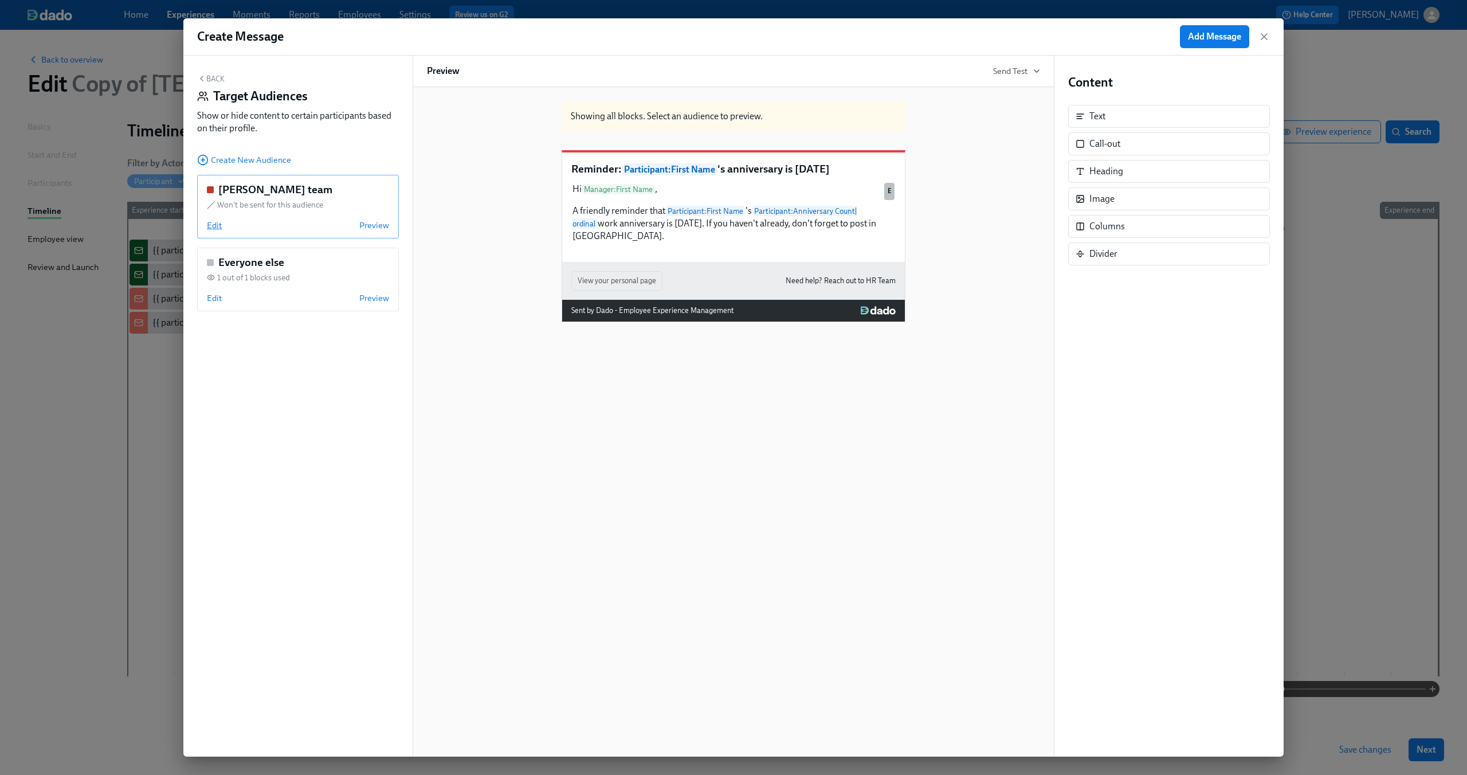
click at [216, 222] on span "Edit" at bounding box center [214, 224] width 15 height 11
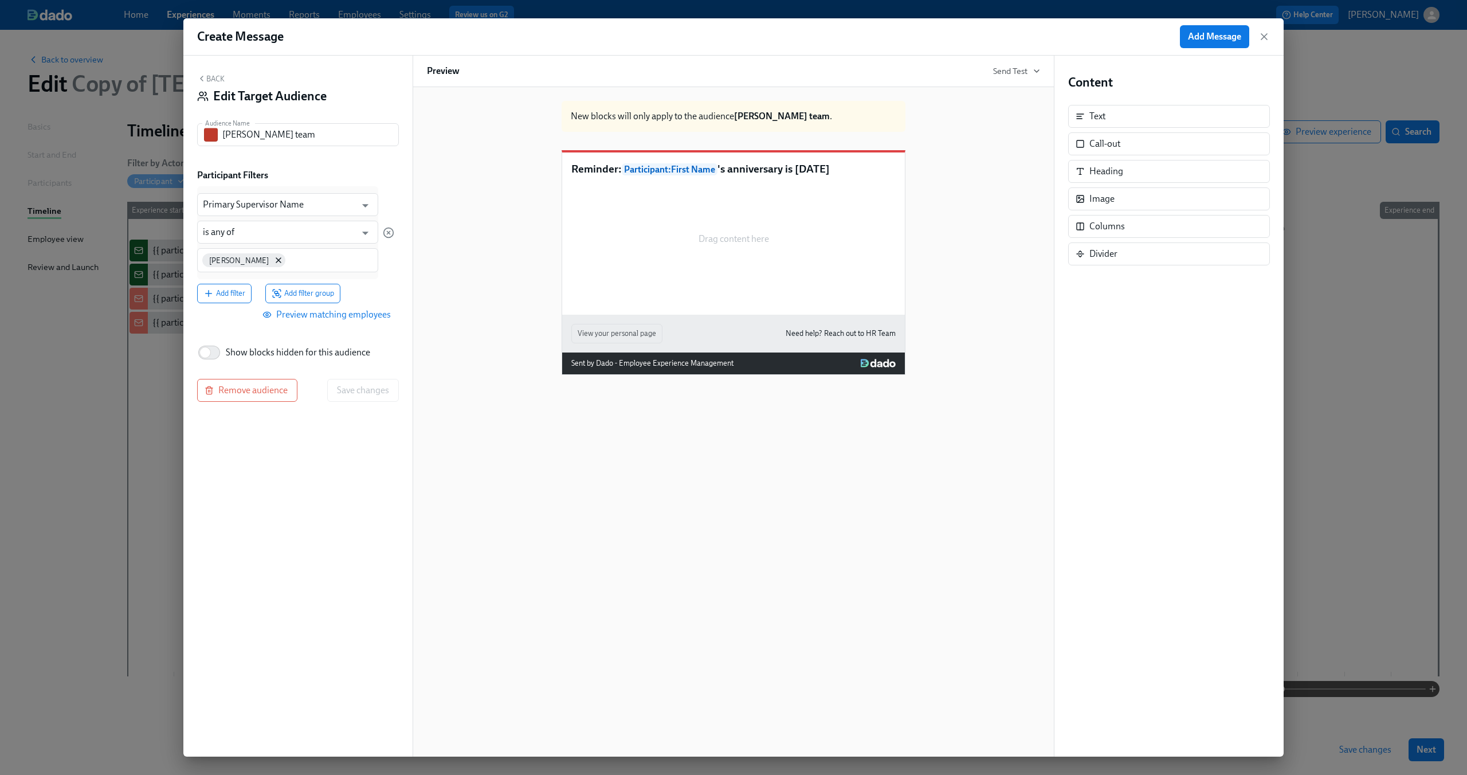
click at [259, 348] on span "Show blocks hidden for this audience" at bounding box center [298, 352] width 144 height 13
click at [243, 348] on input "Show blocks hidden for this audience" at bounding box center [205, 352] width 76 height 25
checkbox input "true"
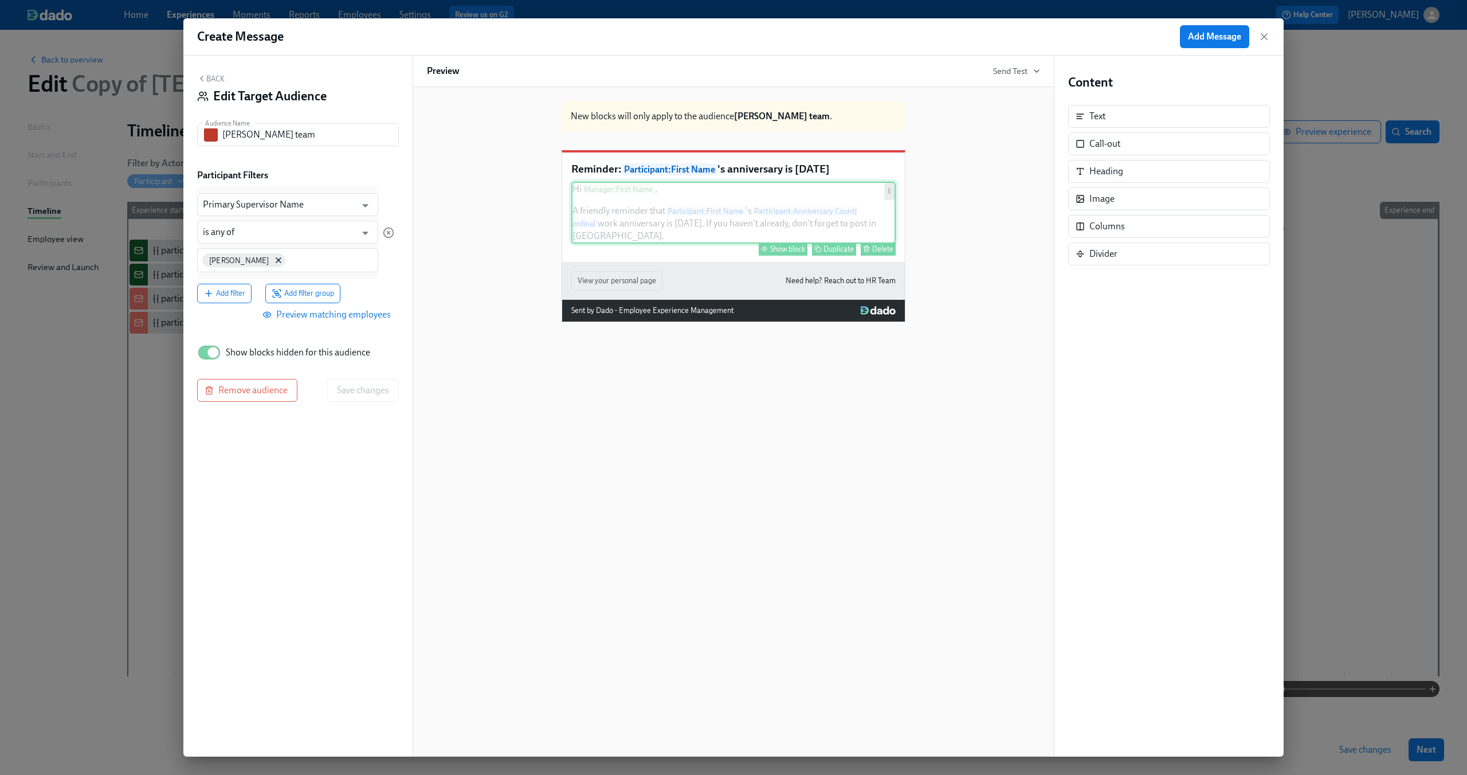
click at [734, 241] on div "Hi Manager : First Name , A friendly reminder that Participant : First Name 's …" at bounding box center [733, 213] width 324 height 62
click at [776, 250] on div "Show block" at bounding box center [787, 249] width 35 height 9
click at [357, 386] on span "Save changes" at bounding box center [363, 389] width 52 height 11
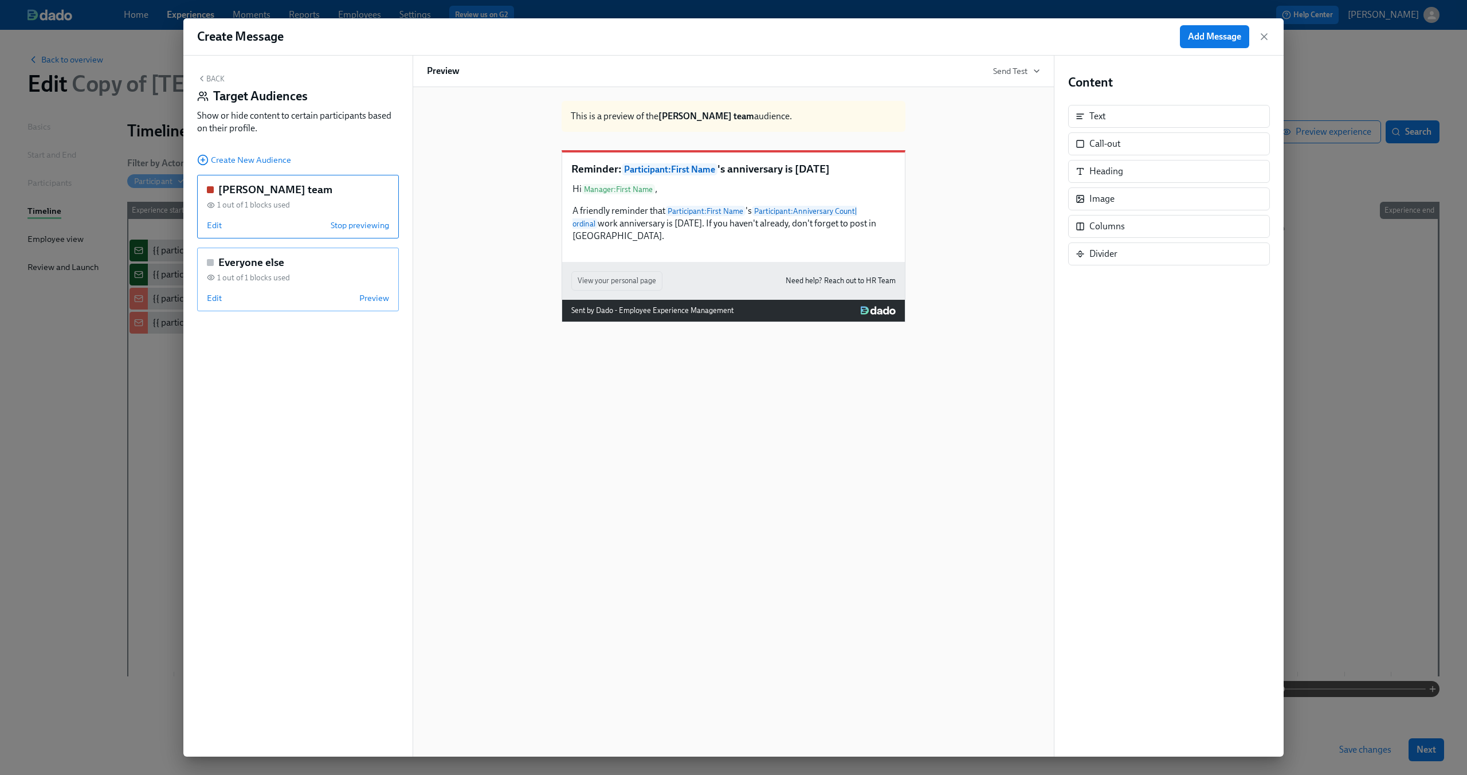
click at [273, 293] on div "Edit Preview" at bounding box center [298, 297] width 182 height 11
click at [215, 298] on span "Edit" at bounding box center [214, 297] width 15 height 11
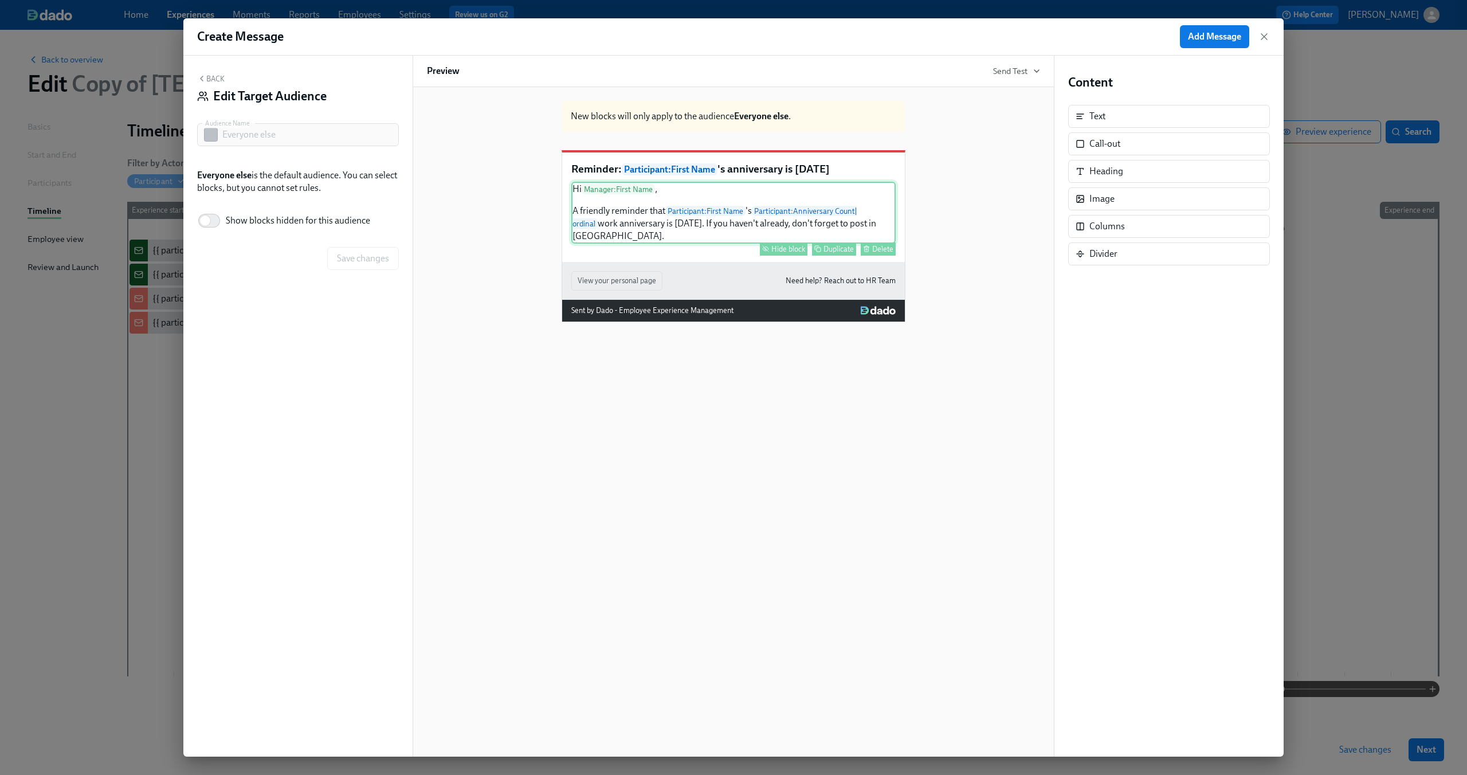
click at [615, 237] on div "Hi Manager : First Name , A friendly reminder that Participant : First Name 's …" at bounding box center [733, 213] width 324 height 62
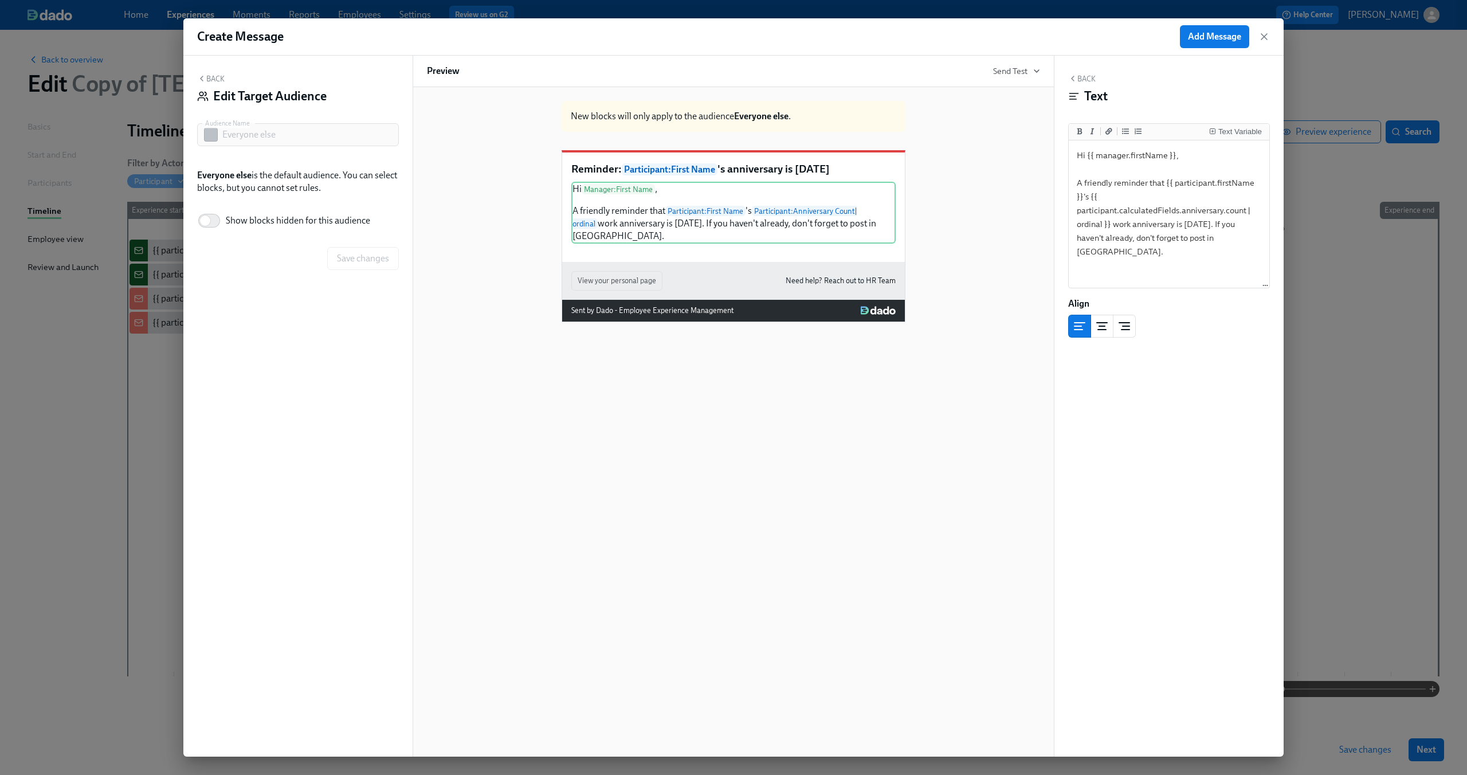
click at [797, 248] on div "Hide block" at bounding box center [788, 249] width 34 height 9
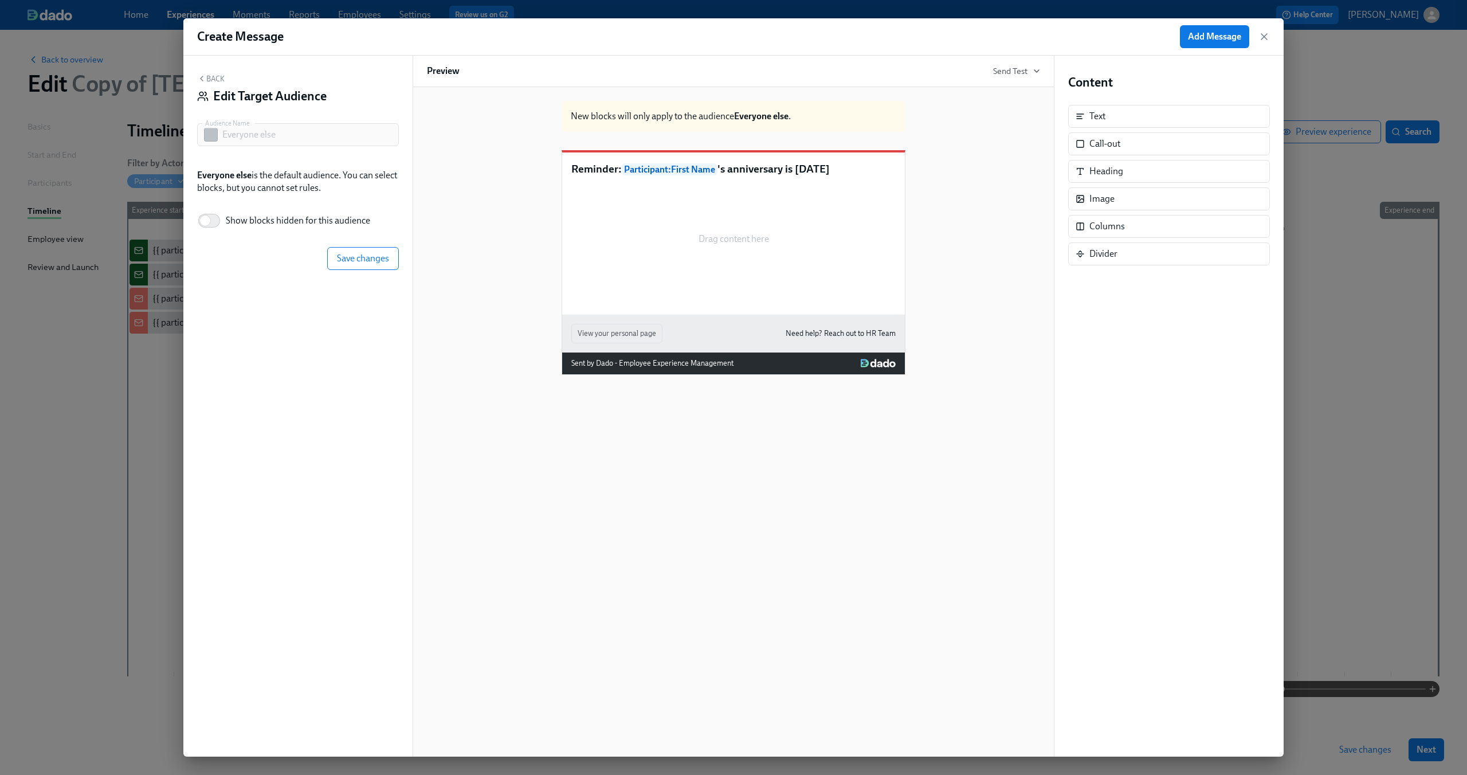
click at [457, 182] on div "New blocks will only apply to the audience Everyone else . Reminder: Participan…" at bounding box center [733, 233] width 613 height 283
click at [351, 264] on span "Save changes" at bounding box center [363, 258] width 52 height 11
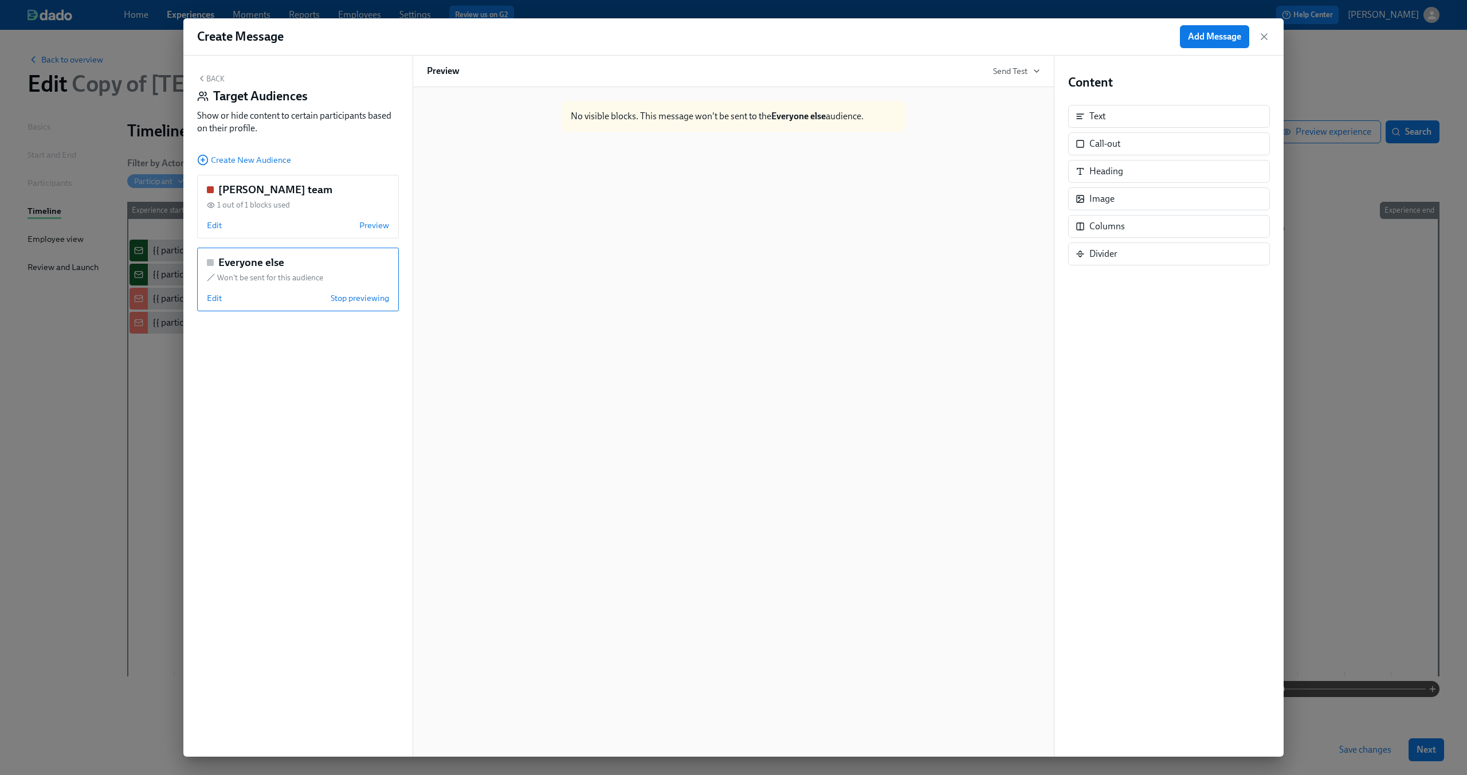
click at [202, 74] on icon "button" at bounding box center [201, 78] width 9 height 9
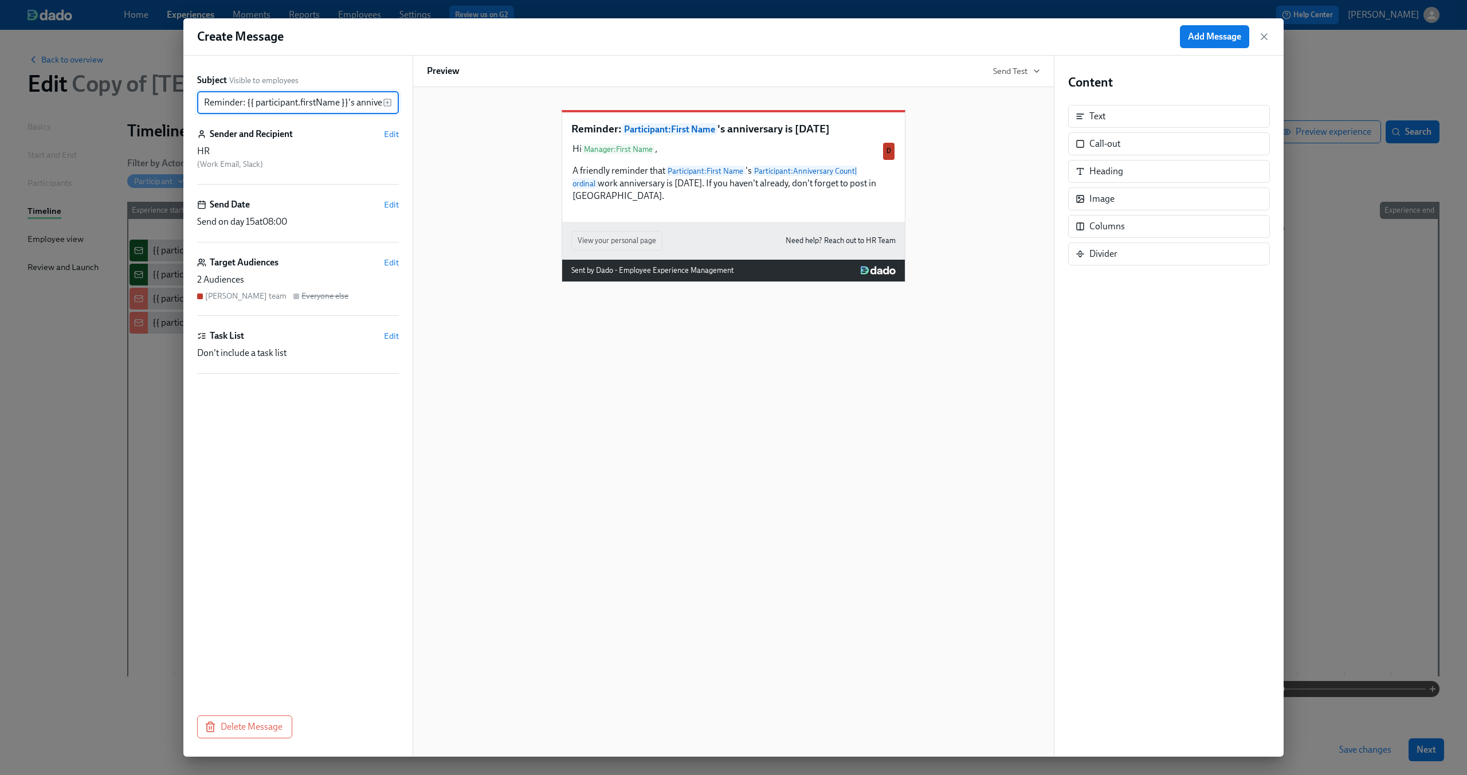
scroll to position [0, 50]
click at [1223, 38] on span "Add Message" at bounding box center [1214, 36] width 53 height 11
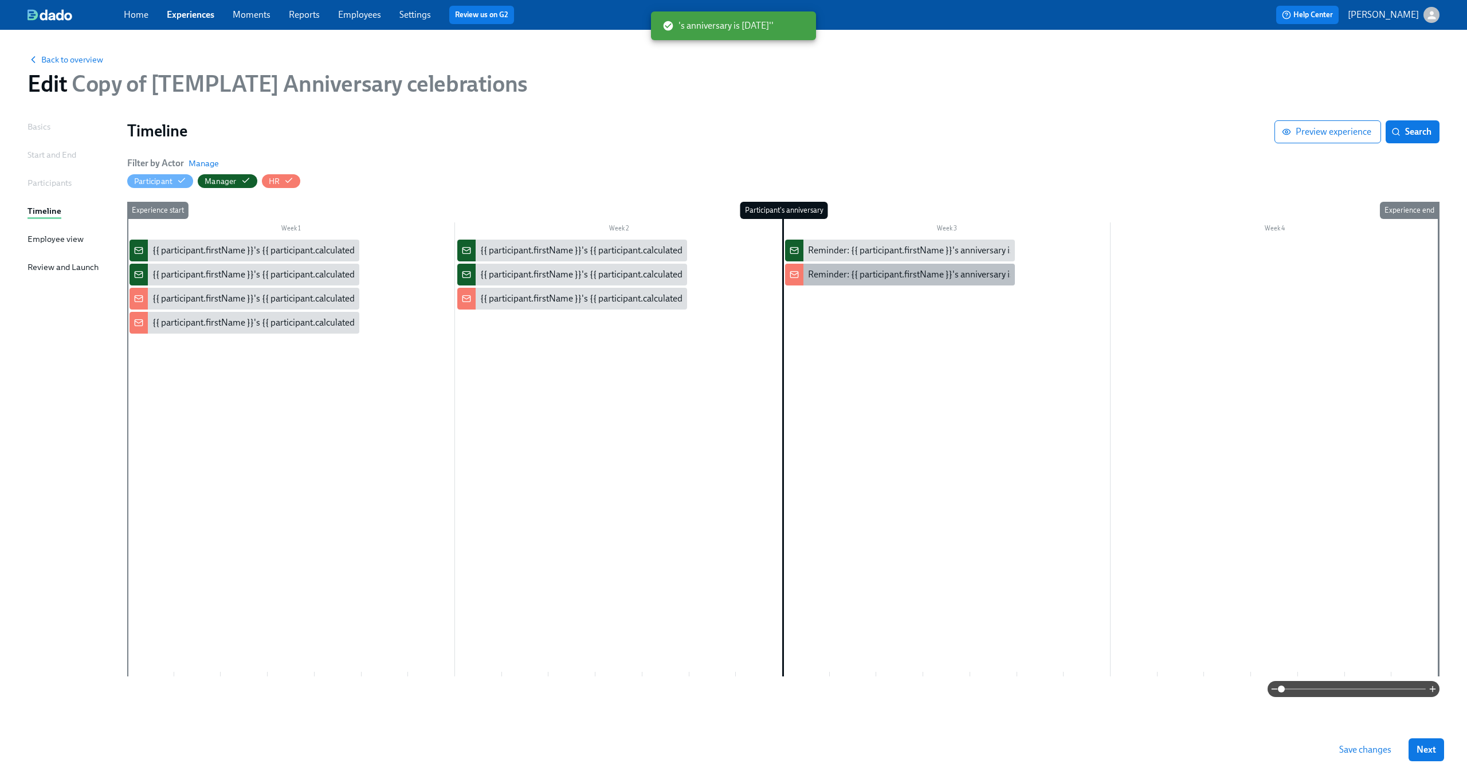
click at [835, 277] on div "Reminder: {{ participant.firstName }}'s anniversary is today" at bounding box center [925, 274] width 235 height 13
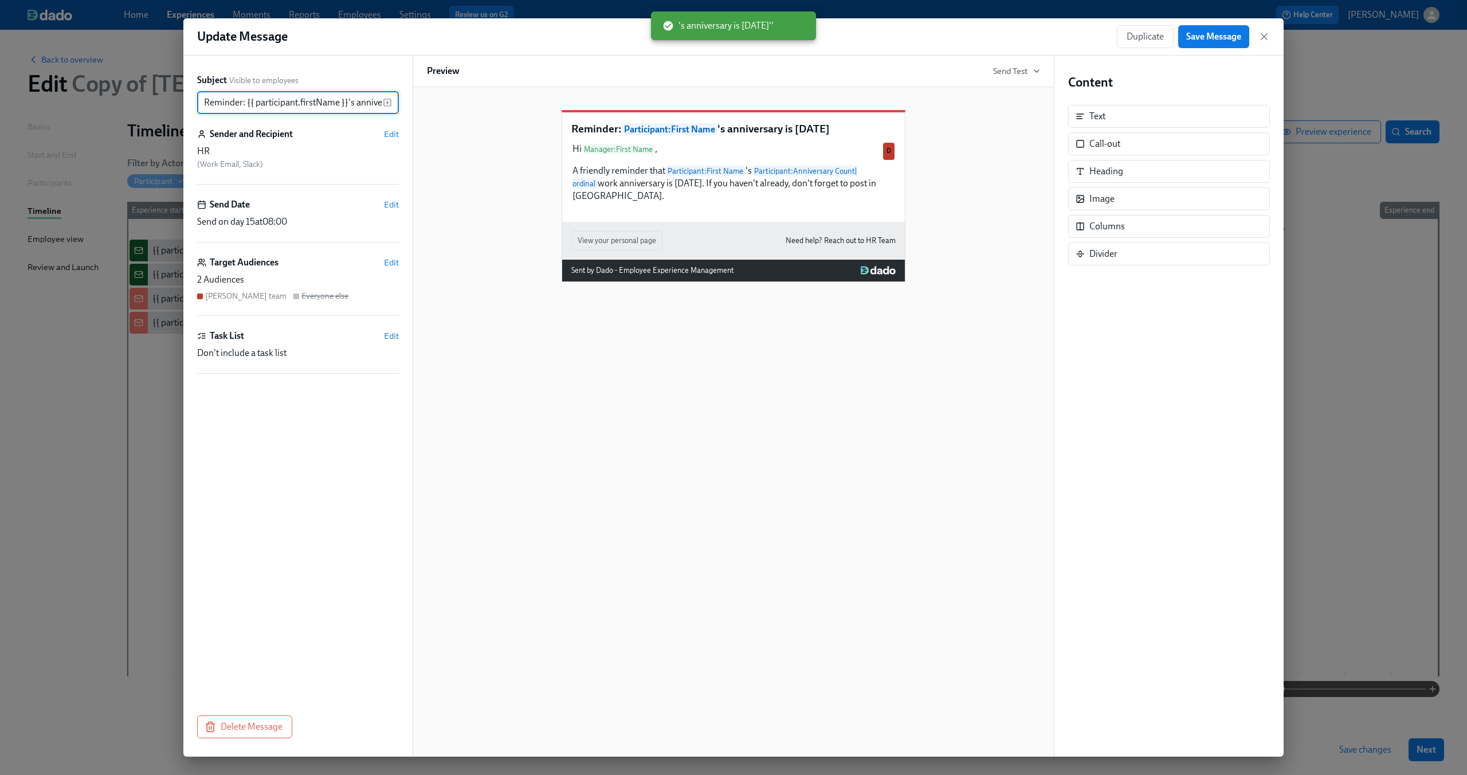
scroll to position [0, 50]
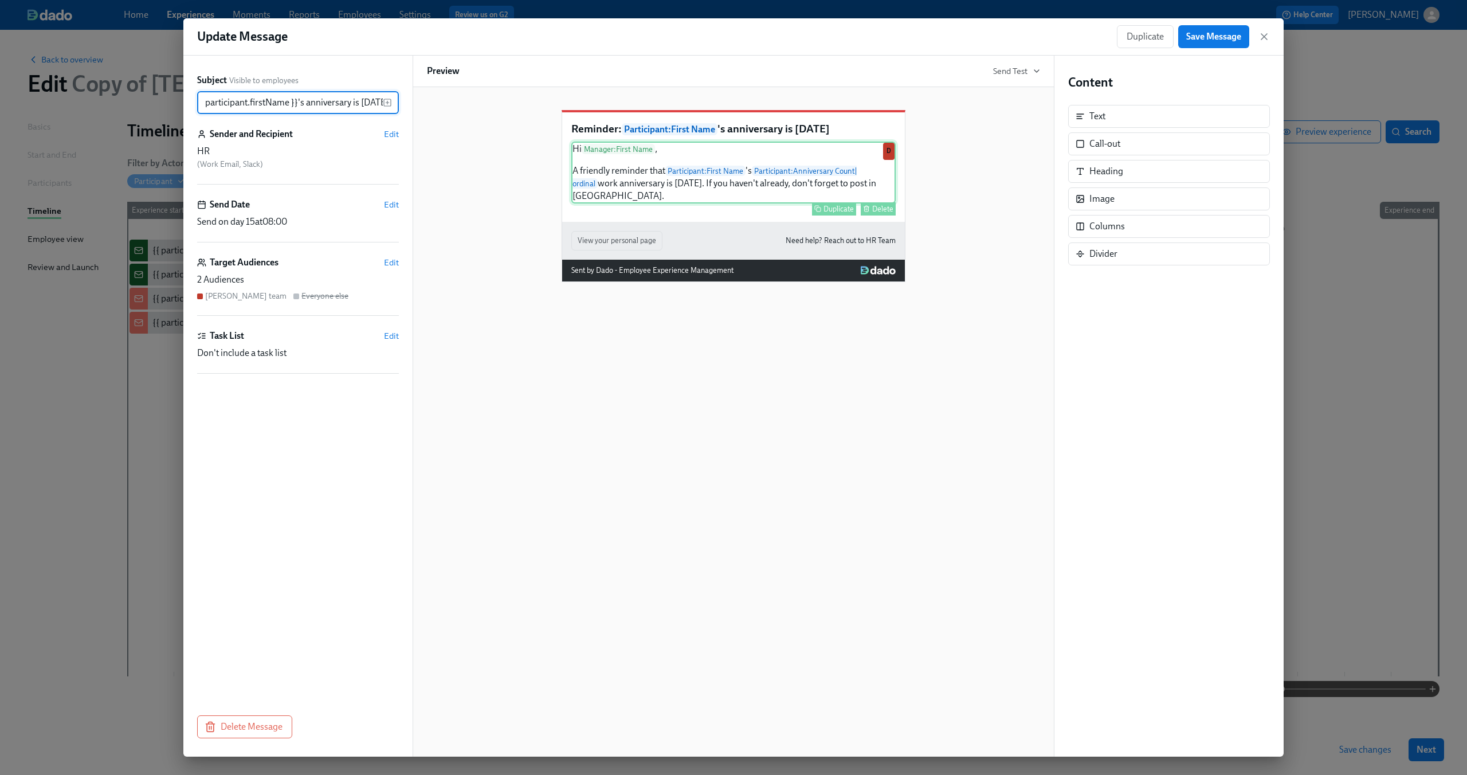
click at [663, 194] on div "Hi Manager : First Name , A friendly reminder that Participant : First Name 's …" at bounding box center [733, 173] width 324 height 62
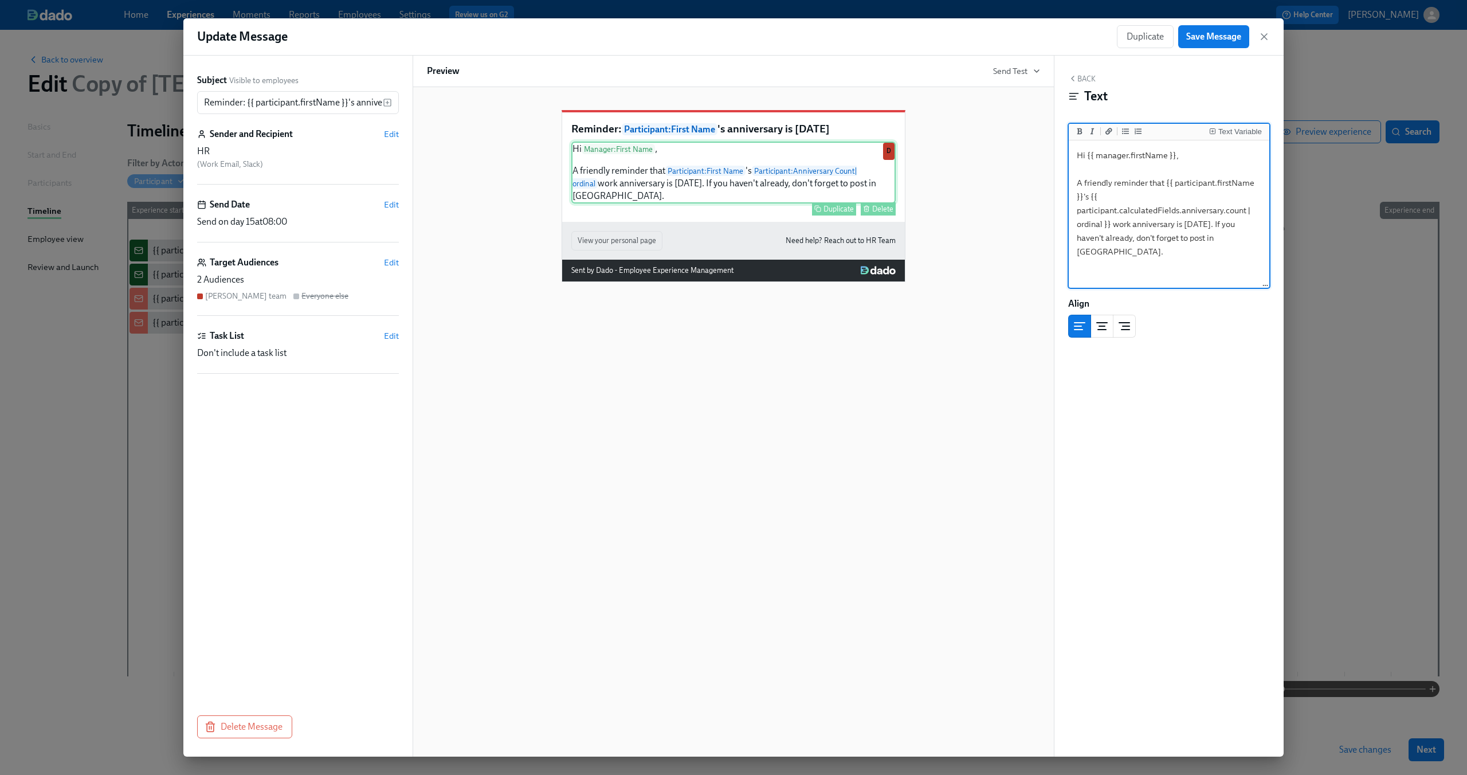
click at [673, 195] on div "Hi Manager : First Name , A friendly reminder that Participant : First Name 's …" at bounding box center [733, 173] width 324 height 62
click at [1121, 214] on textarea "Hi {{ manager.firstName }}, A friendly reminder that {{ participant.firstName }…" at bounding box center [1169, 215] width 196 height 144
click at [1209, 224] on textarea "Hi {{ manager.firstName }}, A friendly reminder that {{ participant.firstName }…" at bounding box center [1169, 215] width 196 height 144
type textarea "Hi {{ manager.firstName }}, A friendly reminder that {{ participant.firstName }…"
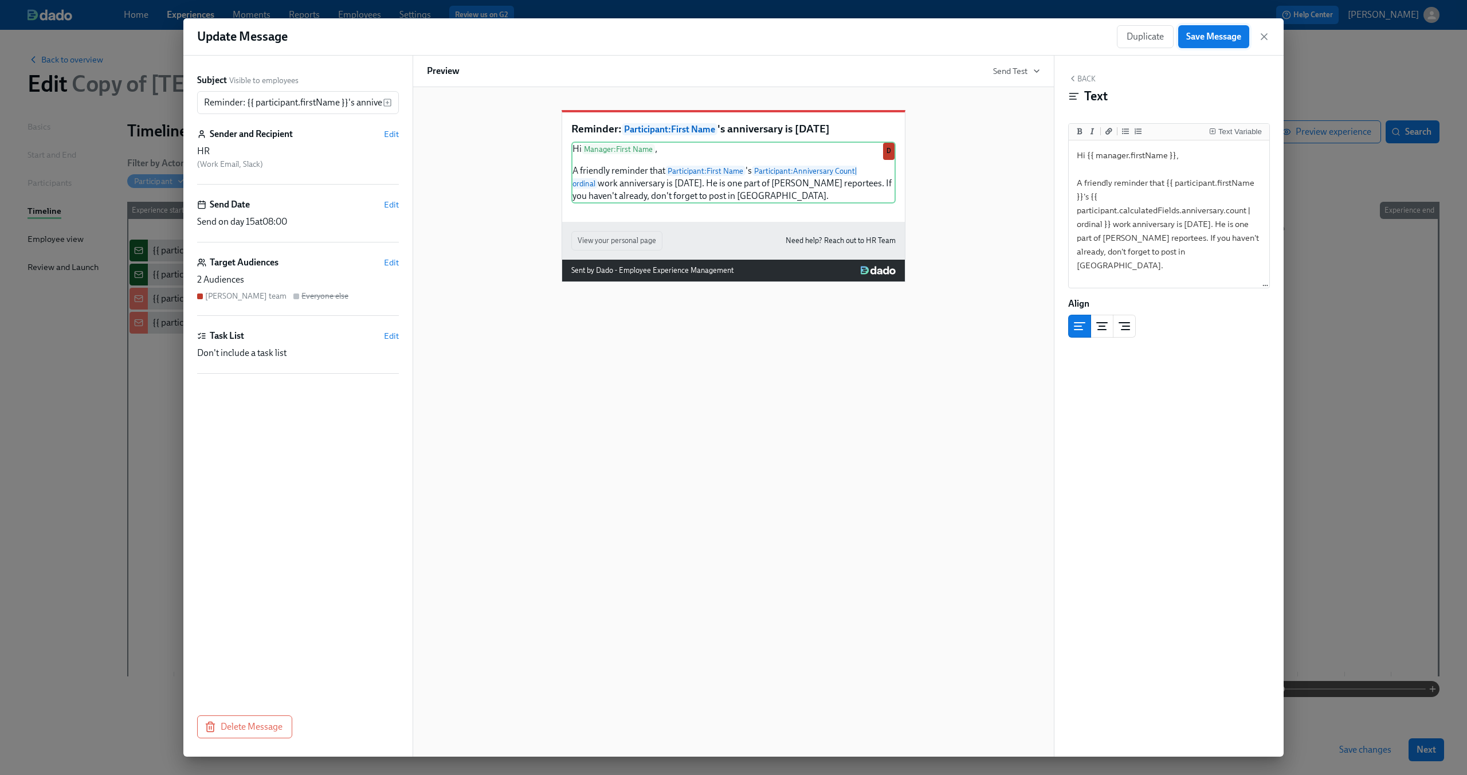
click at [1232, 44] on button "Save Message" at bounding box center [1213, 36] width 71 height 23
click at [1263, 41] on icon "button" at bounding box center [1263, 36] width 11 height 11
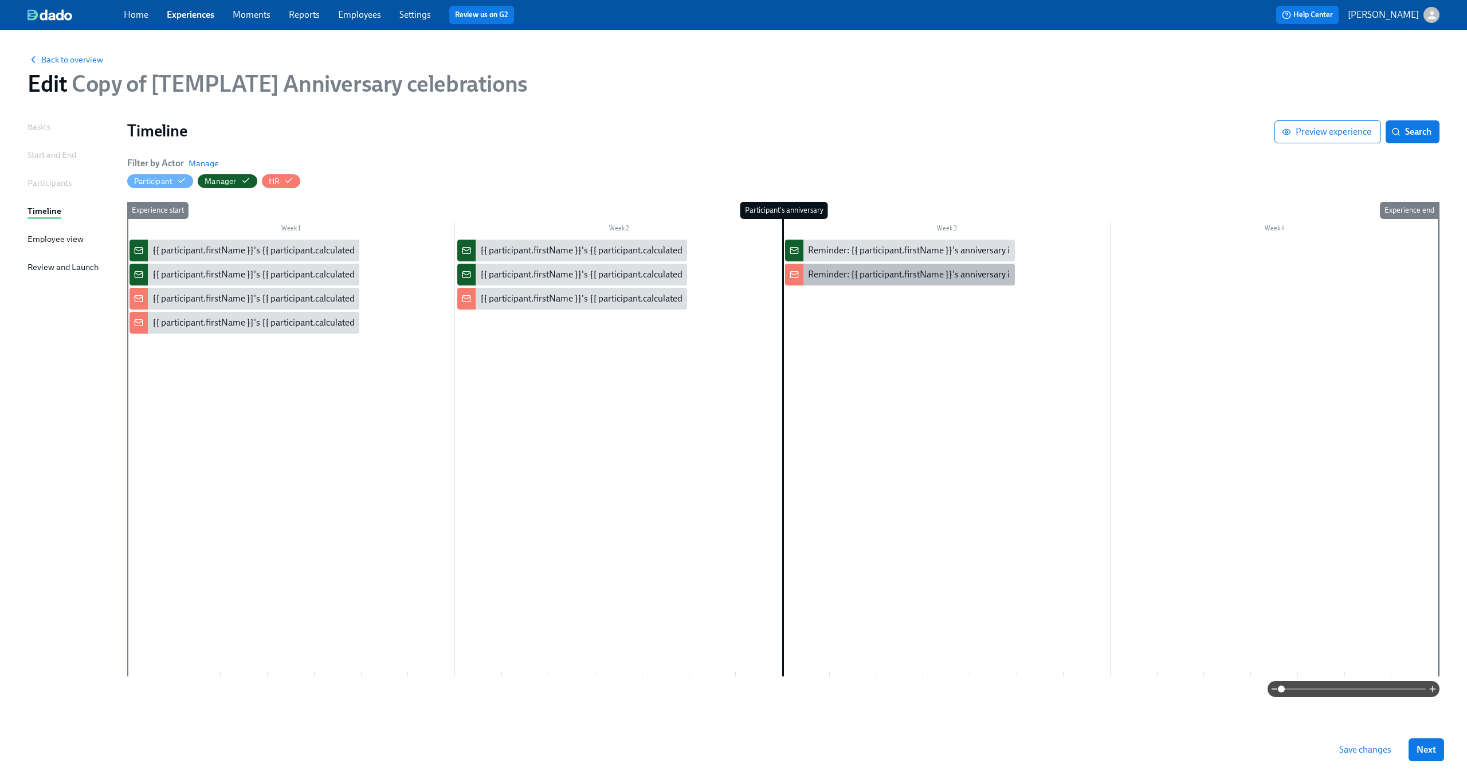
click at [857, 275] on div "Reminder: {{ participant.firstName }}'s anniversary is today" at bounding box center [925, 274] width 235 height 13
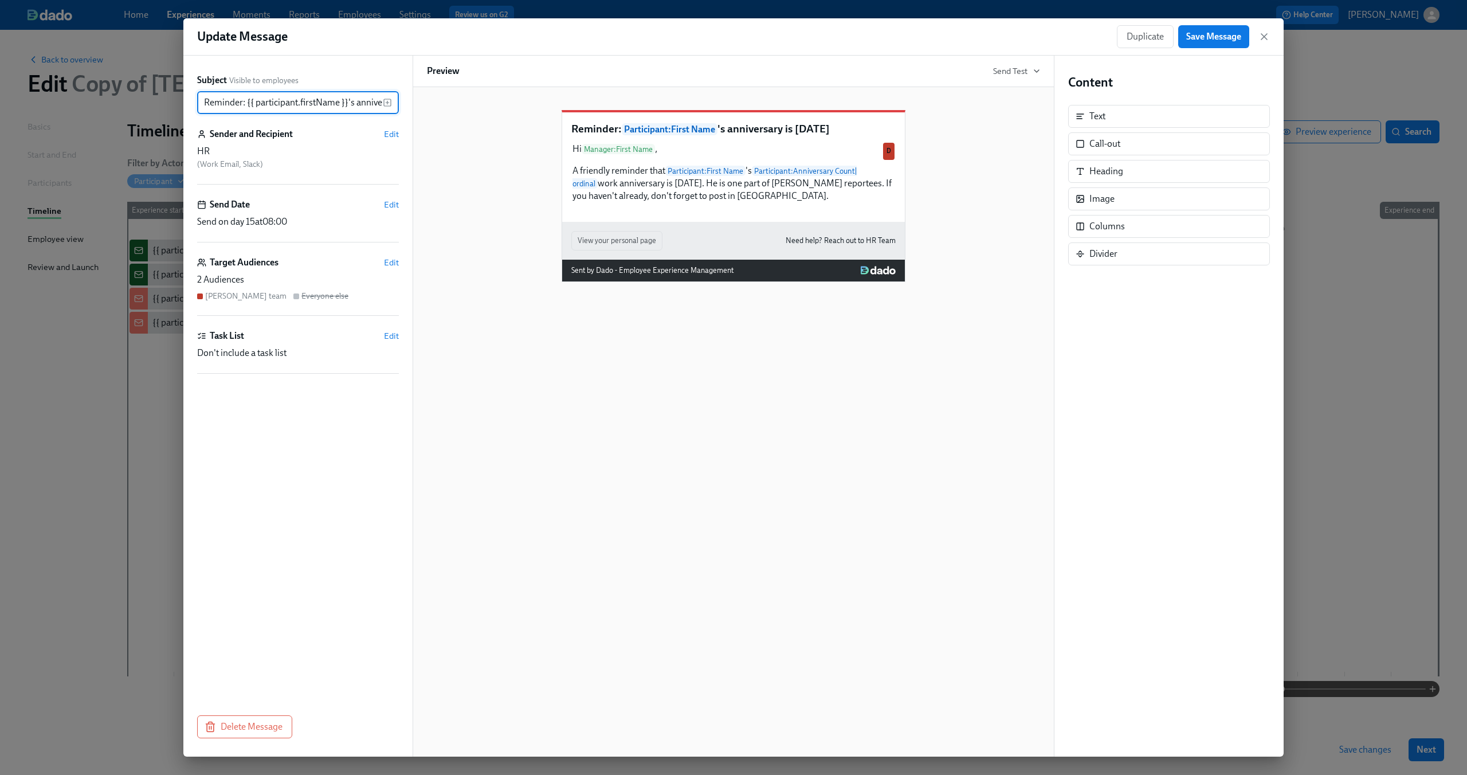
scroll to position [0, 50]
click at [725, 202] on div "Hi Manager : First Name , A friendly reminder that Participant : First Name 's …" at bounding box center [733, 173] width 324 height 62
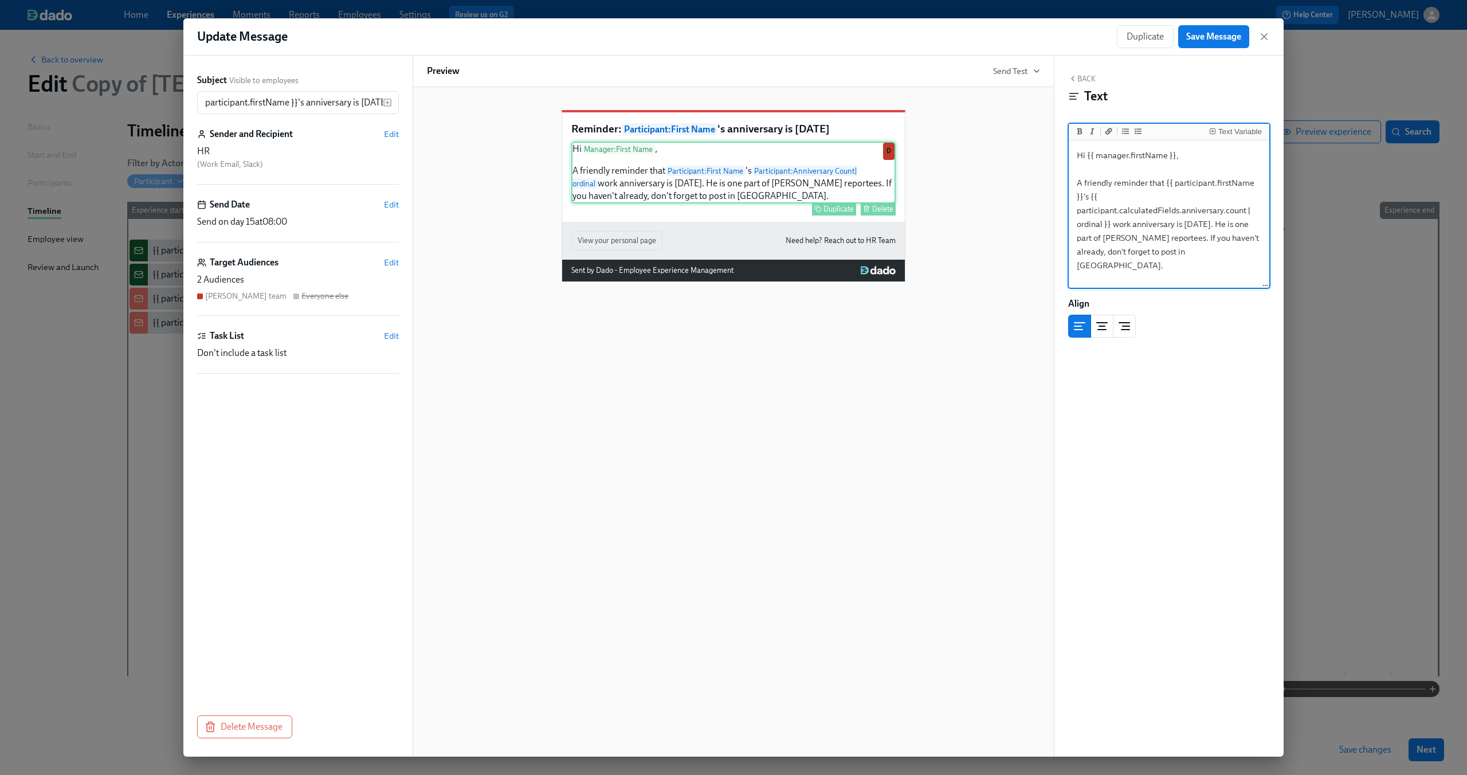
scroll to position [0, 0]
click at [1233, 225] on textarea "Hi {{ manager.firstName }}, A friendly reminder that {{ participant.firstName }…" at bounding box center [1169, 215] width 196 height 144
drag, startPoint x: 1209, startPoint y: 223, endPoint x: 1148, endPoint y: 238, distance: 63.2
click at [1148, 238] on textarea "Hi {{ manager.firstName }}, A friendly reminder that {{ participant.firstName }…" at bounding box center [1169, 215] width 196 height 144
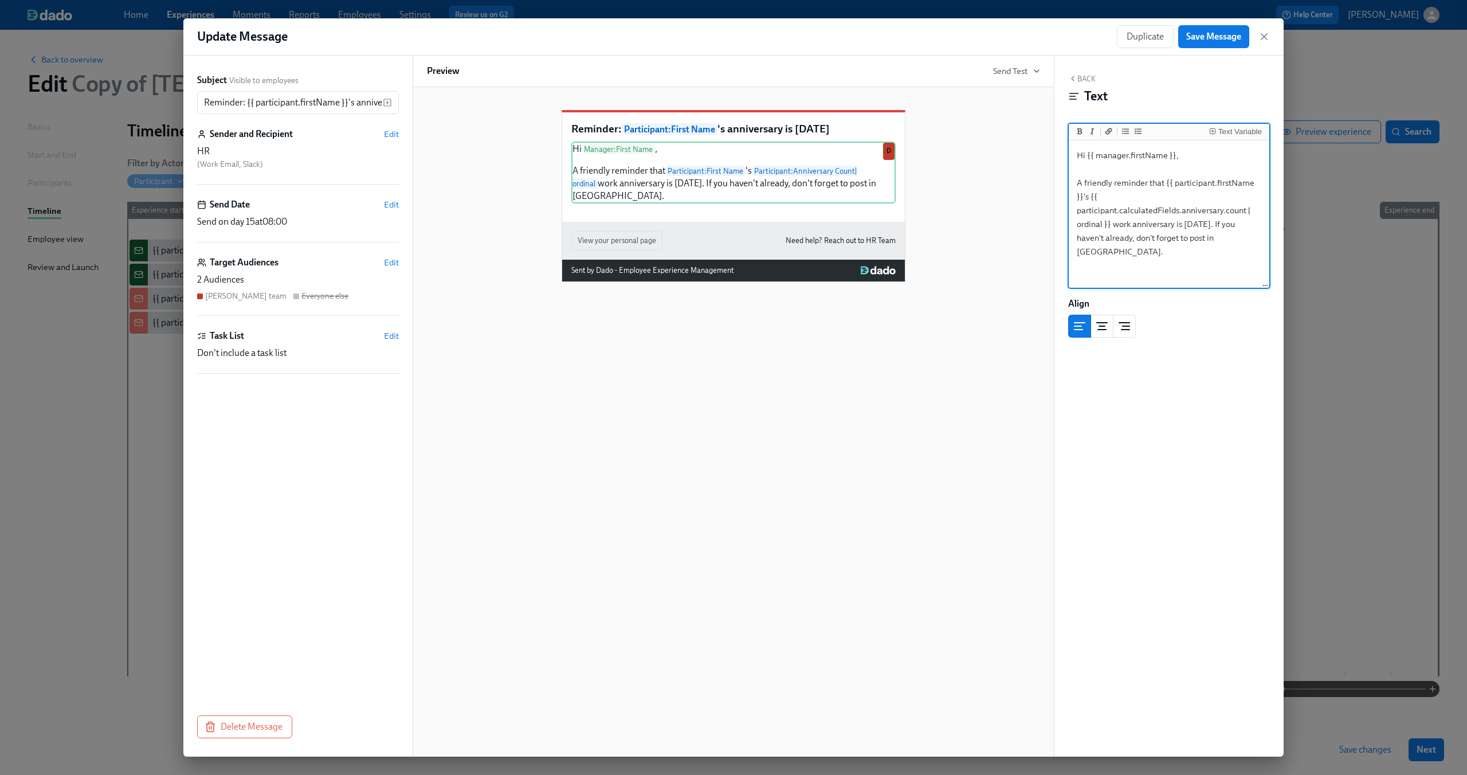
click at [1117, 216] on textarea "Hi {{ manager.firstName }}, A friendly reminder that {{ participant.firstName }…" at bounding box center [1169, 215] width 196 height 144
click at [1209, 222] on textarea "Hi {{ manager.firstName }}, A friendly reminder that {{ participant.firstName }…" at bounding box center [1169, 215] width 196 height 144
type textarea "Hi {{ manager.firstName }}, A friendly reminder that {{ participant.firstName }…"
click at [1027, 234] on div "Reminder: Participant : First Name 's anniversary is today Hi Manager : First N…" at bounding box center [733, 187] width 613 height 190
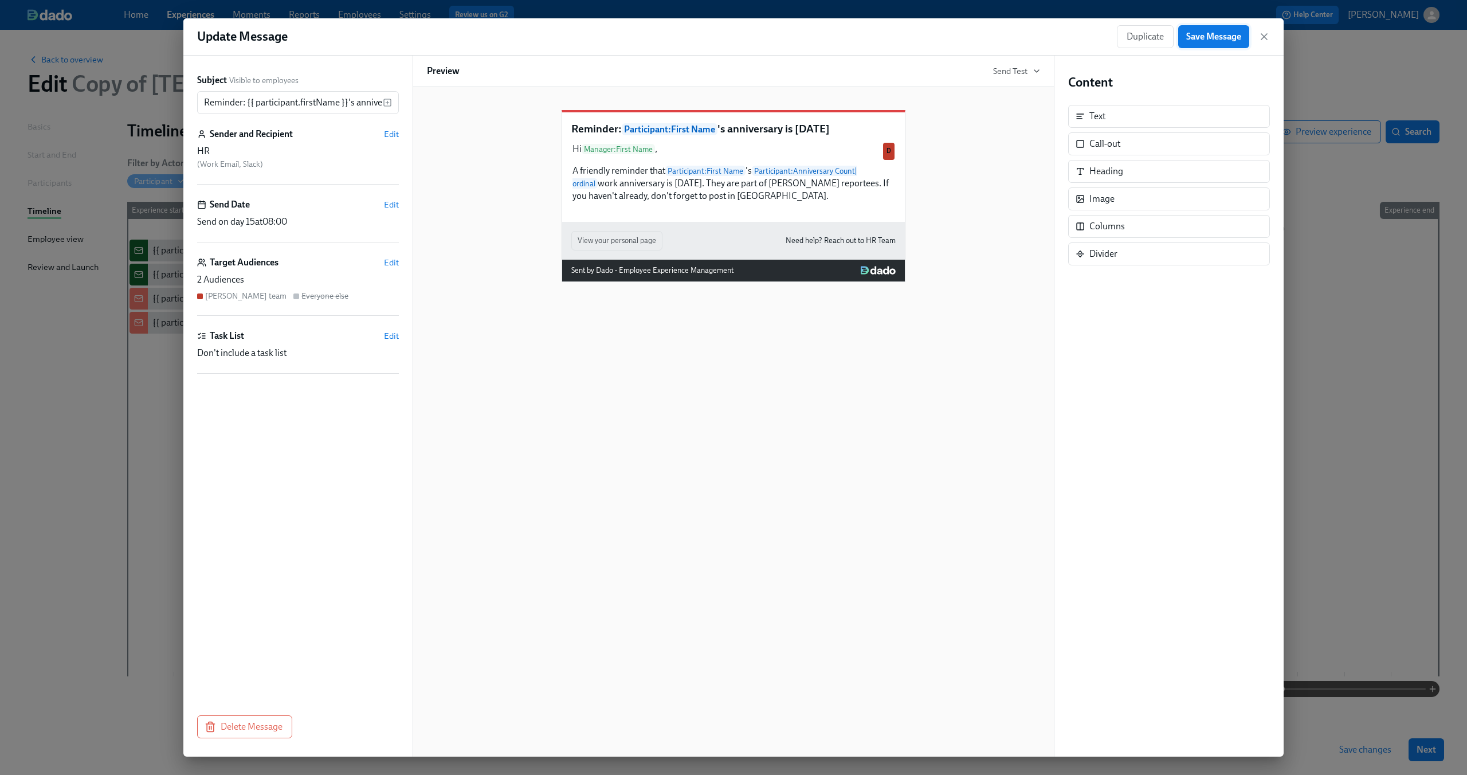
click at [1204, 38] on span "Save Message" at bounding box center [1213, 36] width 55 height 11
click at [1263, 37] on icon "button" at bounding box center [1264, 37] width 6 height 6
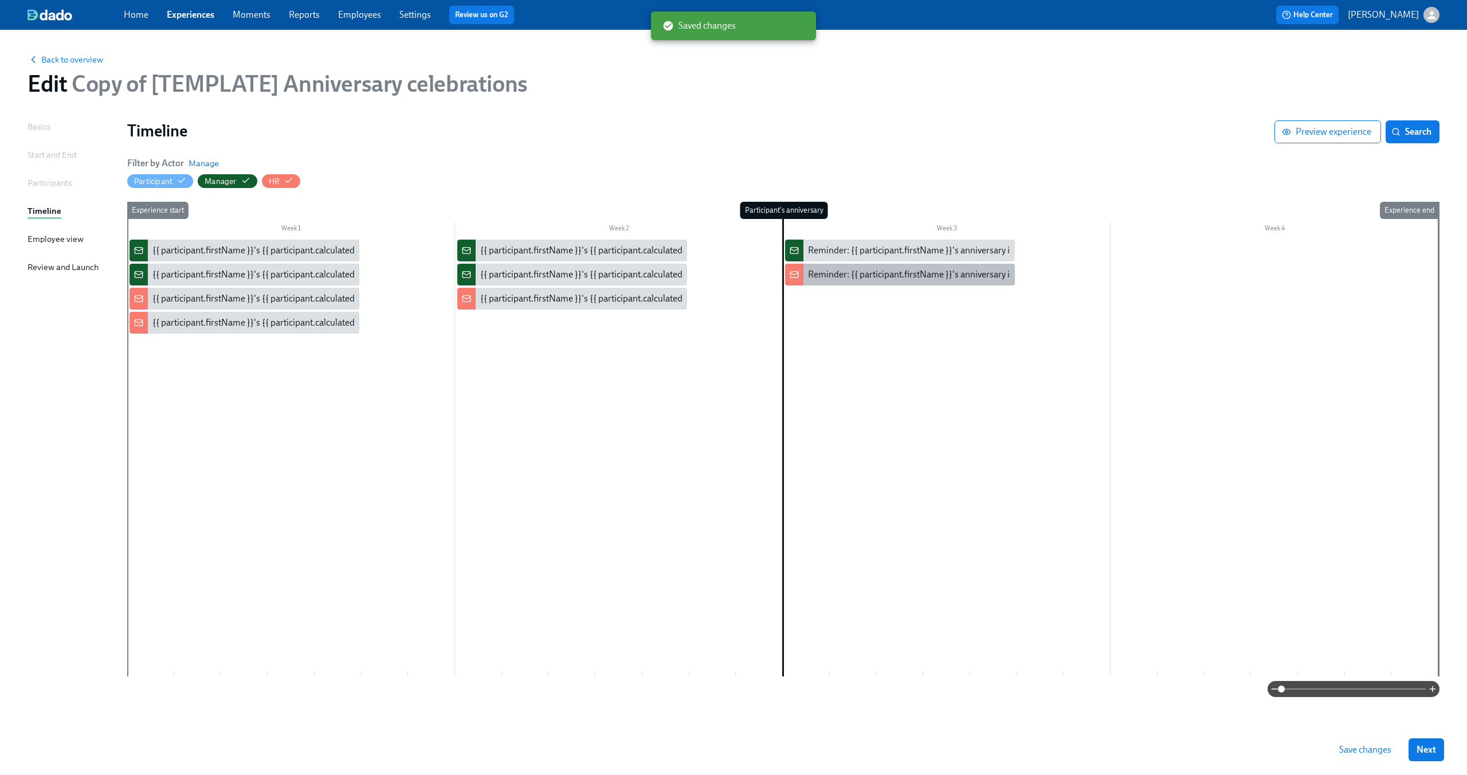
click at [884, 277] on div "Reminder: {{ participant.firstName }}'s anniversary is today" at bounding box center [925, 274] width 235 height 13
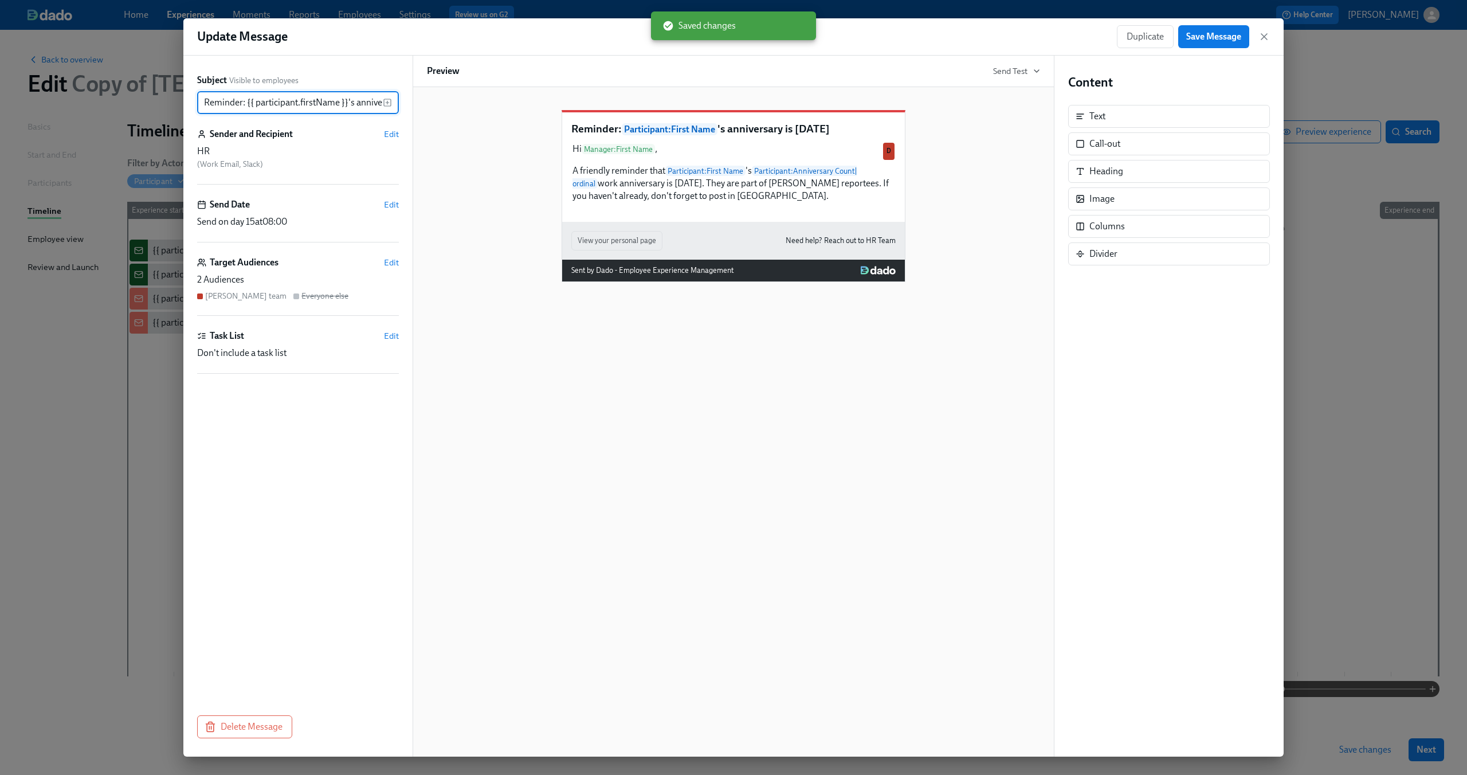
scroll to position [0, 50]
click at [1148, 38] on span "Duplicate" at bounding box center [1144, 36] width 37 height 11
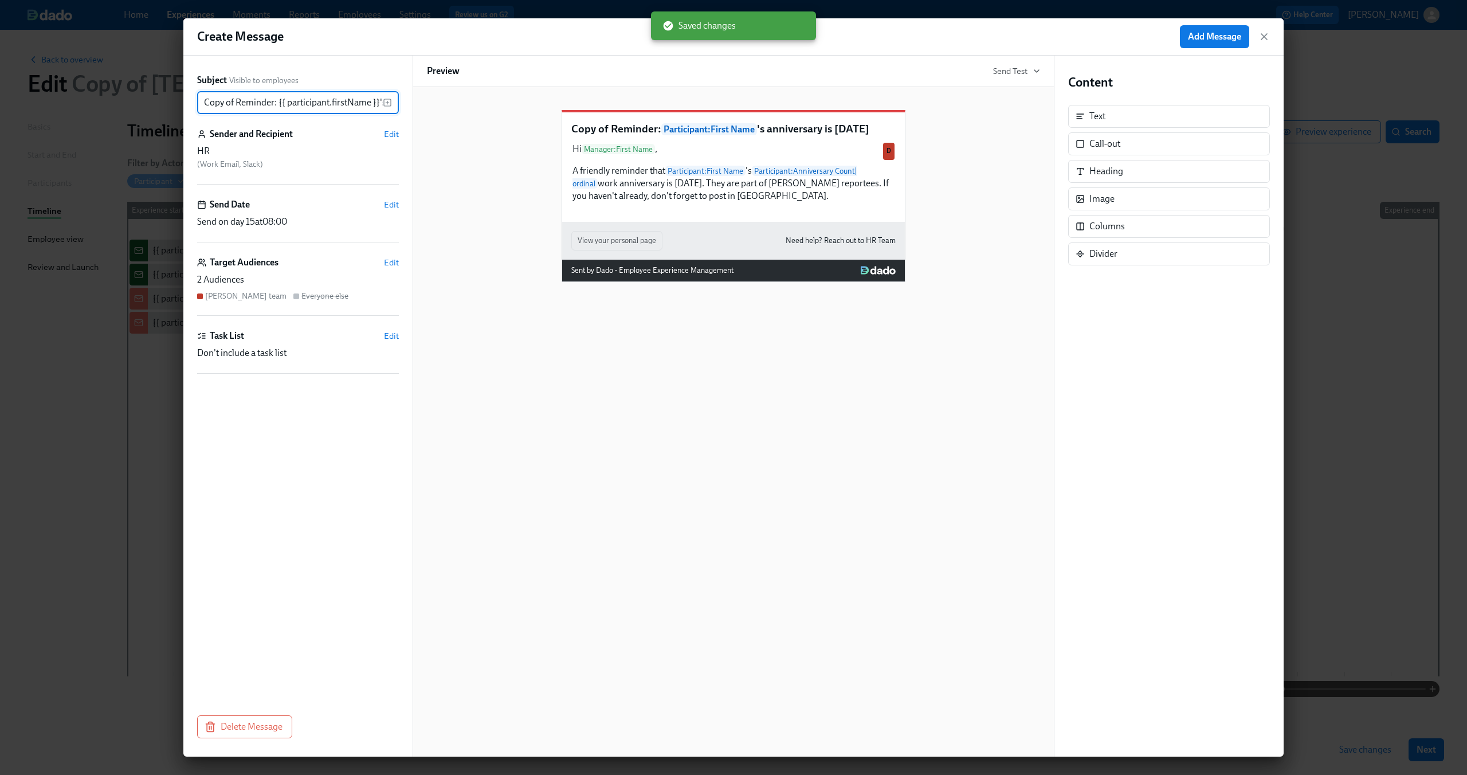
scroll to position [0, 82]
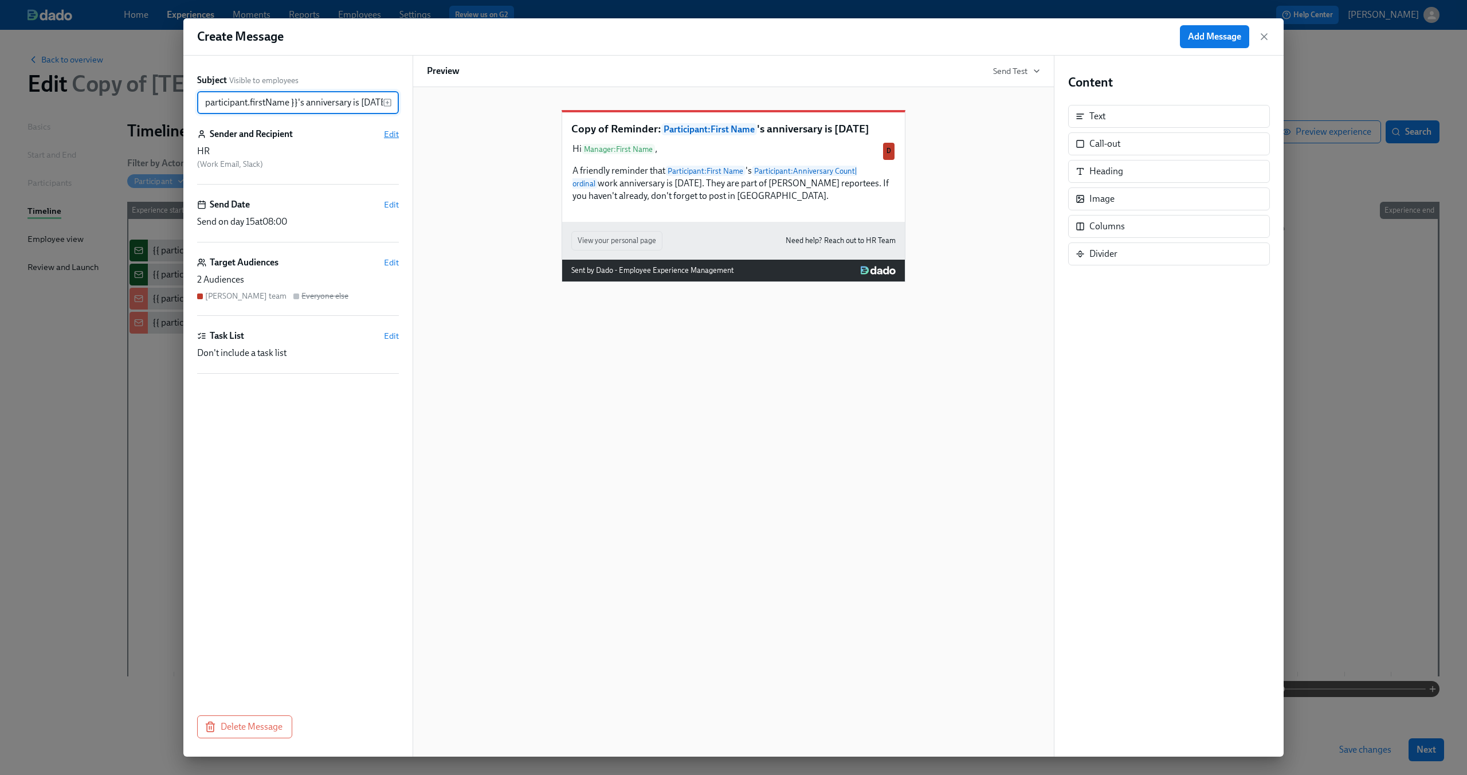
click at [397, 132] on span "Edit" at bounding box center [391, 133] width 15 height 11
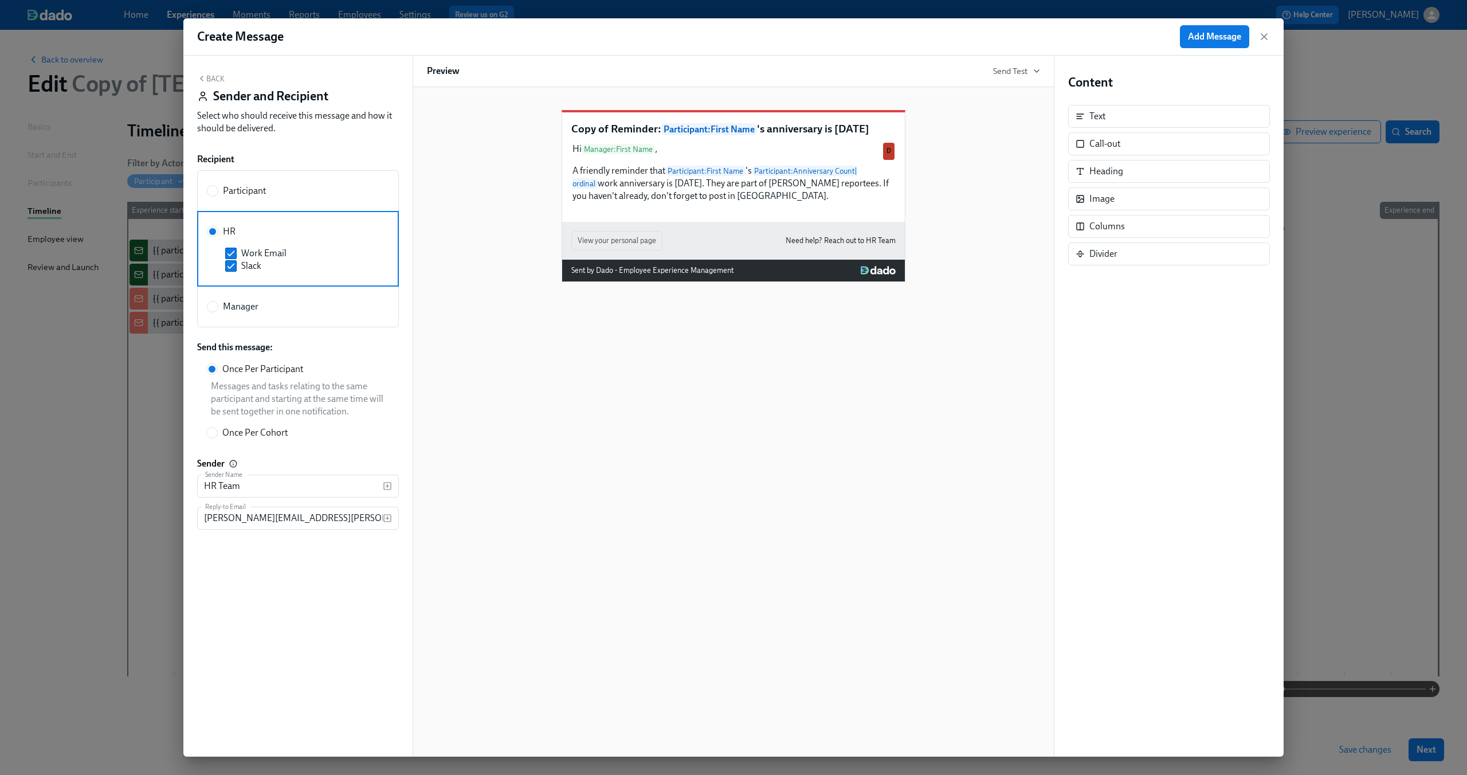
click at [212, 199] on label "Participant" at bounding box center [298, 190] width 202 height 41
click at [212, 196] on input "Participant" at bounding box center [212, 191] width 10 height 10
radio input "true"
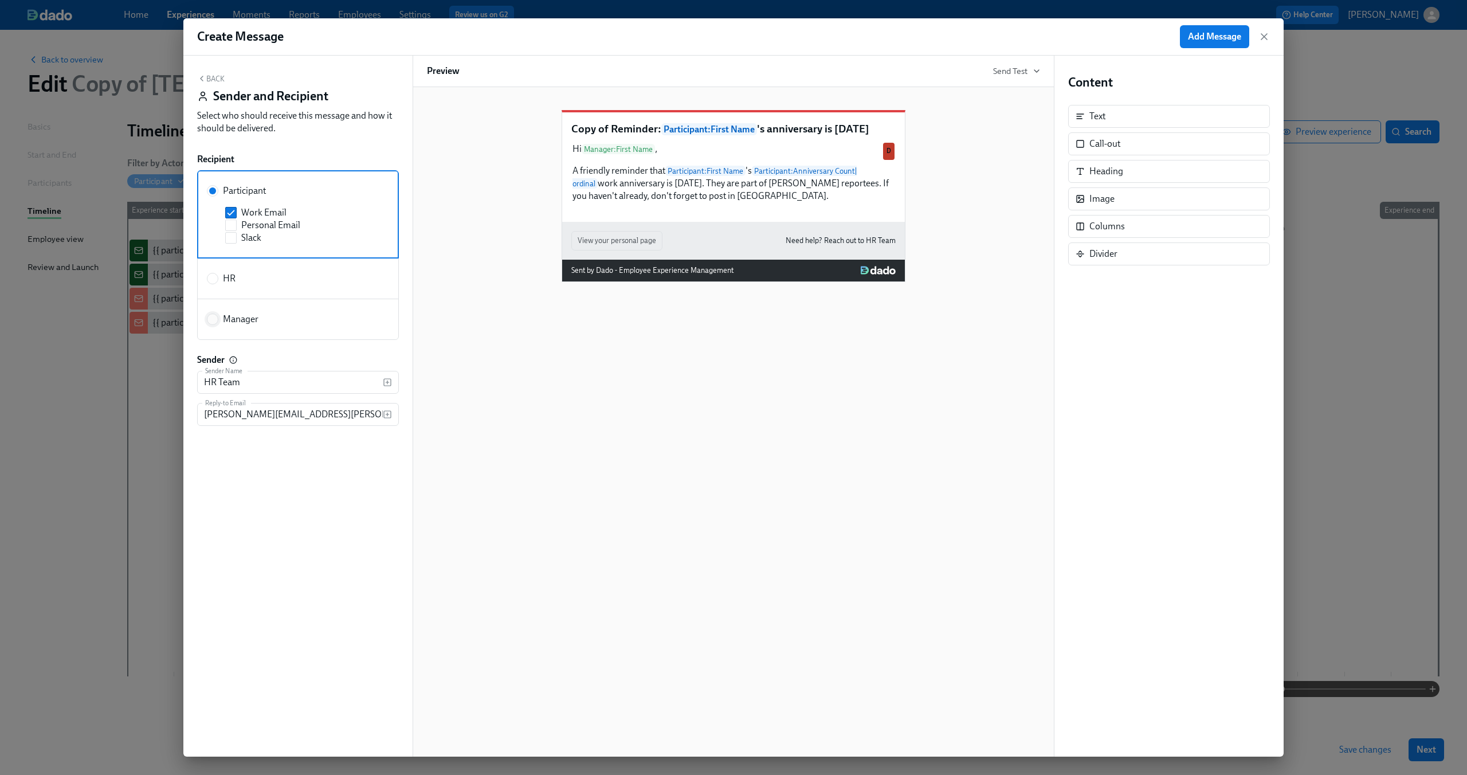
click at [213, 313] on span at bounding box center [212, 318] width 11 height 11
click at [213, 314] on input "Manager" at bounding box center [212, 319] width 10 height 10
radio input "true"
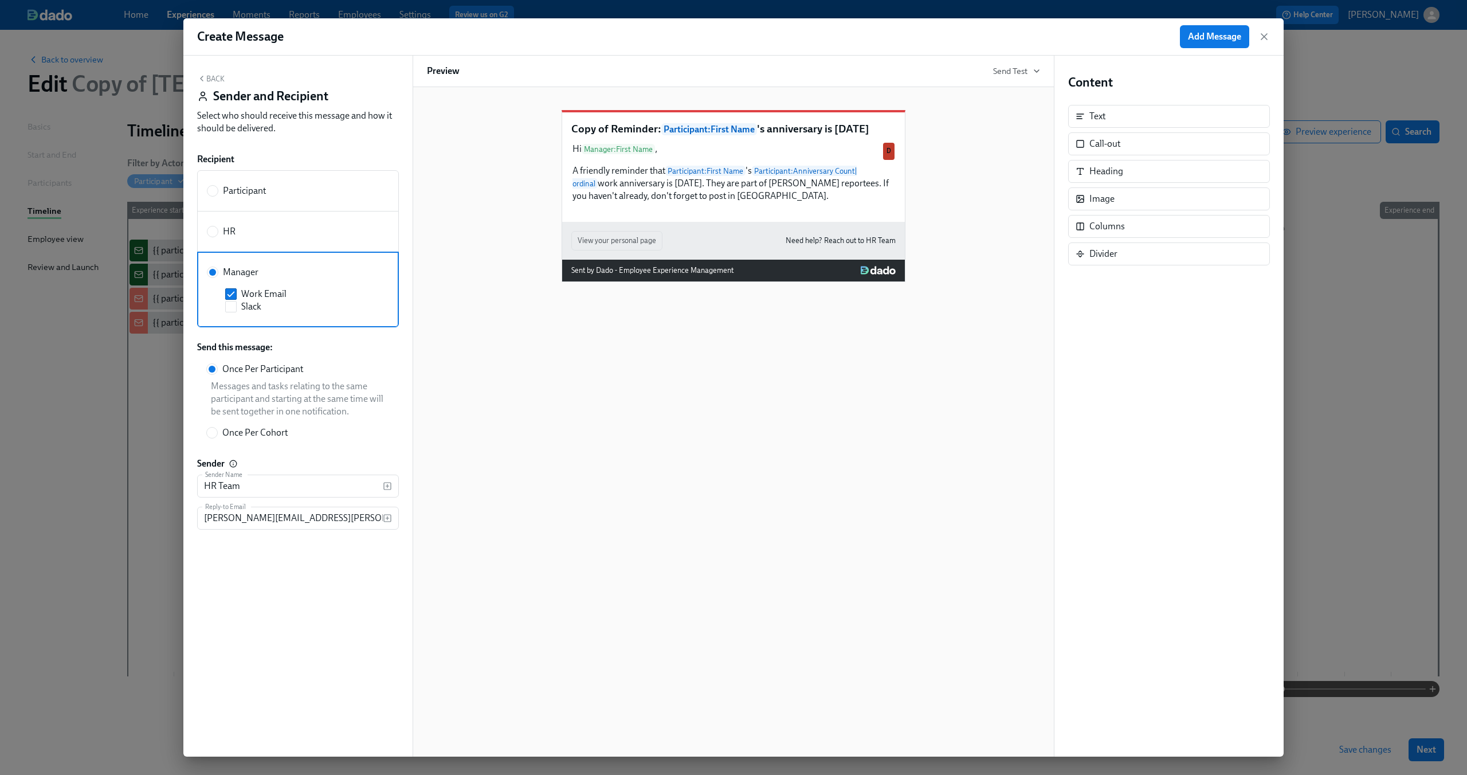
click at [202, 72] on div "Back Sender and Recipient Select who should receive this message and how it sho…" at bounding box center [297, 406] width 229 height 701
click at [203, 78] on icon "button" at bounding box center [201, 78] width 9 height 9
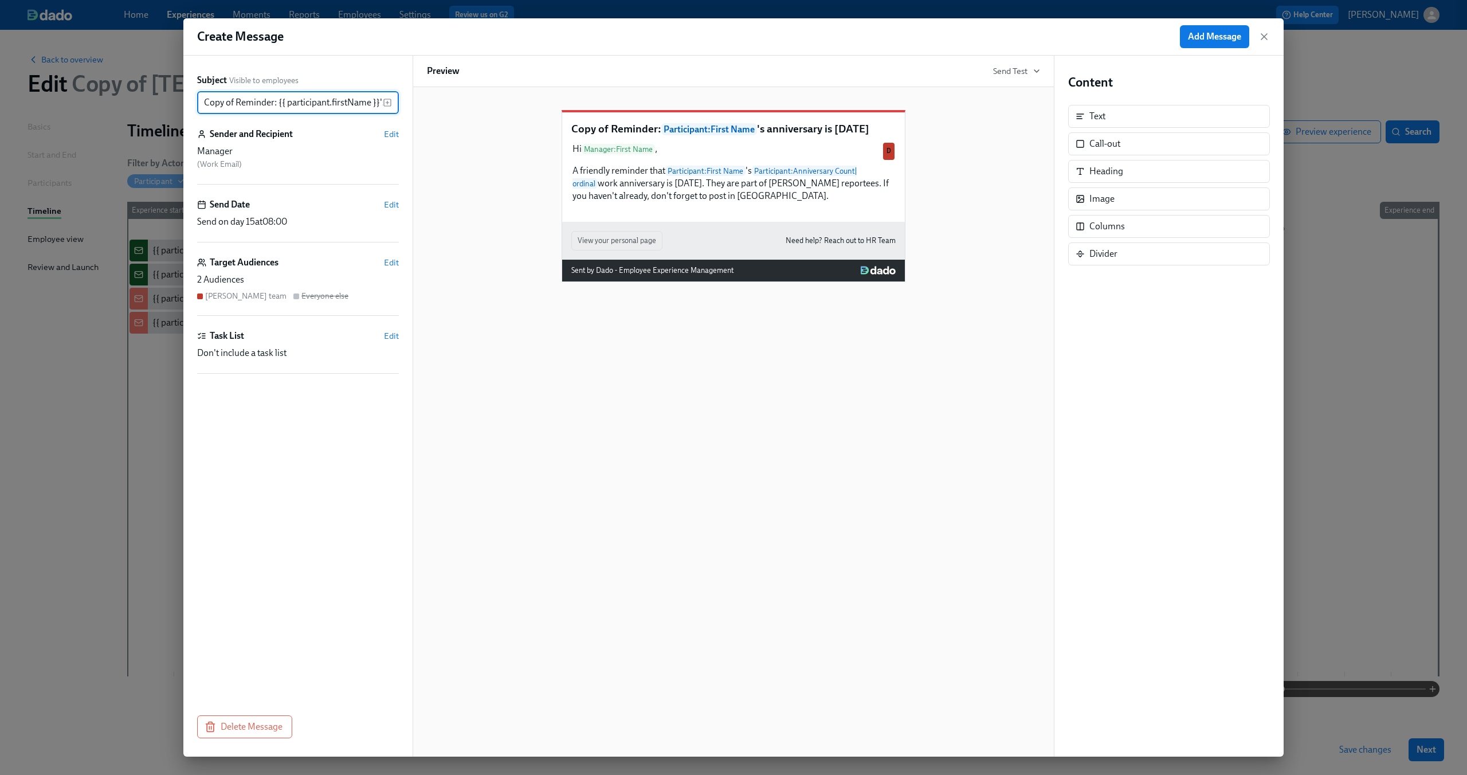
scroll to position [0, 82]
click at [778, 178] on div "Hi Manager : First Name , A friendly reminder that Participant : First Name 's …" at bounding box center [733, 173] width 324 height 62
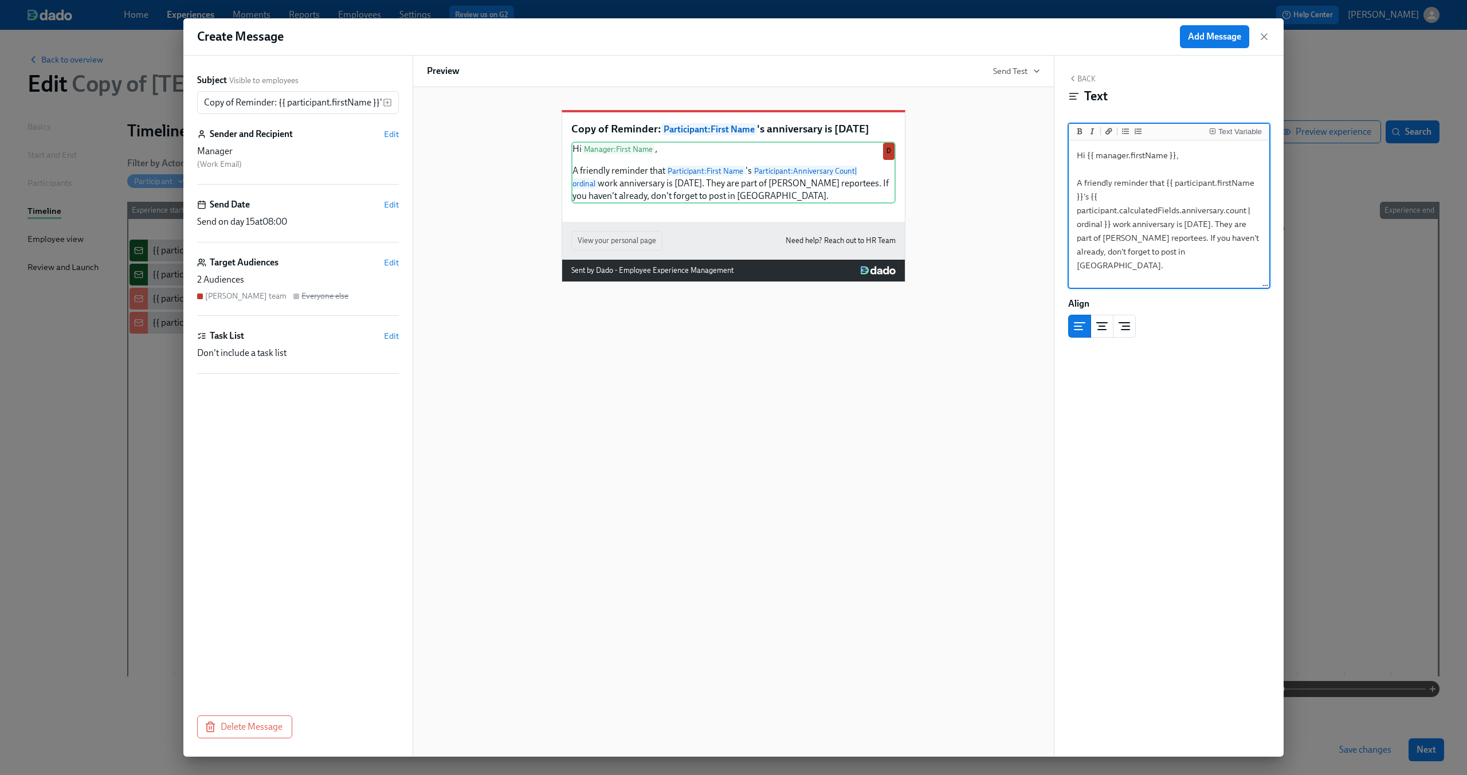
click at [1140, 233] on textarea "Hi {{ manager.firstName }}, A friendly reminder that {{ participant.firstName }…" at bounding box center [1169, 215] width 196 height 144
drag, startPoint x: 1211, startPoint y: 221, endPoint x: 1149, endPoint y: 239, distance: 64.5
click at [1149, 239] on textarea "Hi {{ manager.firstName }}, A friendly reminder that {{ participant.firstName }…" at bounding box center [1169, 215] width 196 height 144
type textarea "Hi {{ manager.firstName }}, A friendly reminder that {{ participant.firstName }…"
click at [543, 388] on div "Copy of Reminder: Participant : First Name 's anniversary is today Hi Manager :…" at bounding box center [733, 421] width 642 height 669
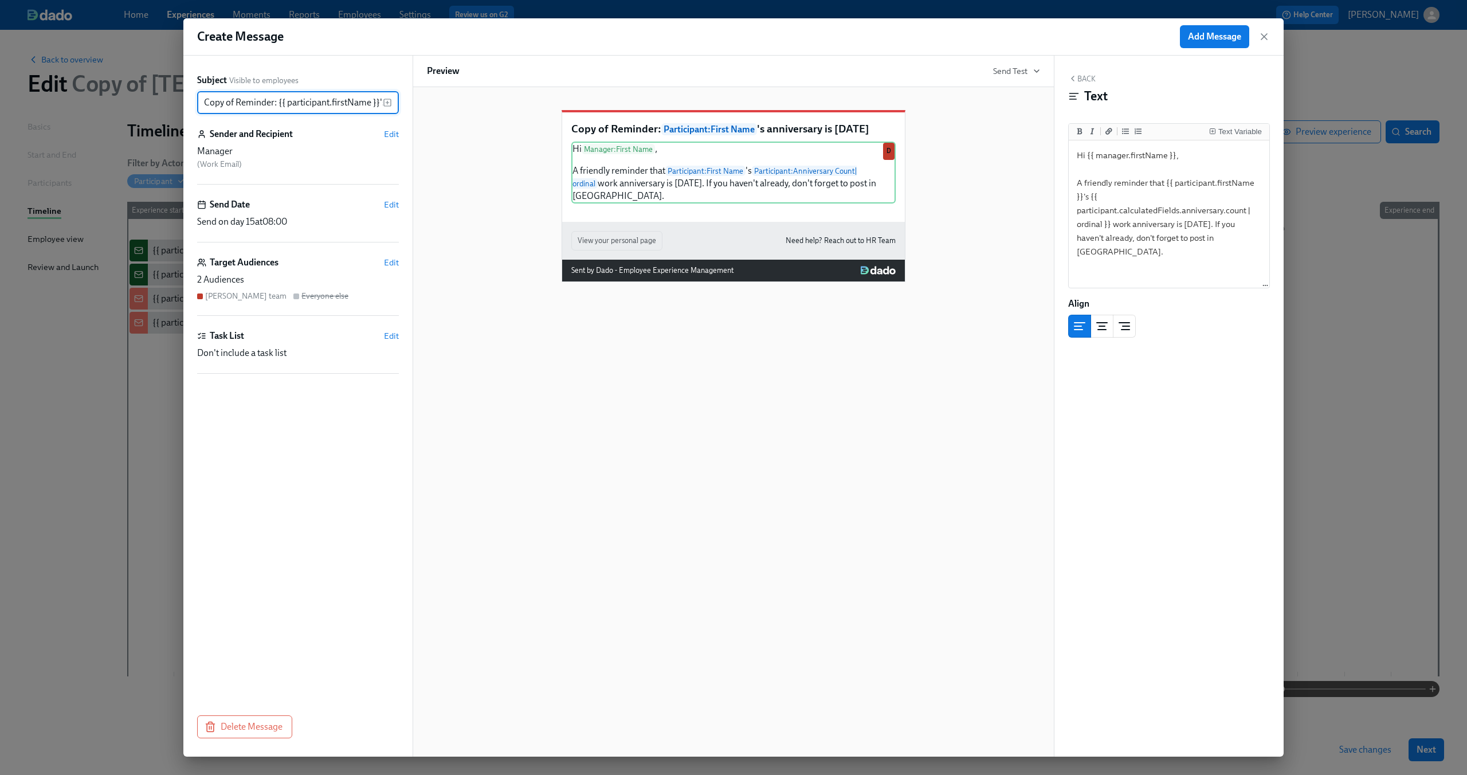
drag, startPoint x: 235, startPoint y: 105, endPoint x: 168, endPoint y: 101, distance: 67.1
click at [168, 102] on div "Create Message Add Message Subject Visible to employees Copy of Reminder: {{ pa…" at bounding box center [733, 387] width 1467 height 775
type input "Reminder: {{ participant.firstName }}'s anniversary is today"
click at [606, 368] on div "Reminder: Participant : First Name 's anniversary is today Hi Manager : First N…" at bounding box center [733, 421] width 642 height 669
click at [469, 227] on div "Reminder: Participant : First Name 's anniversary is today Hi Manager : First N…" at bounding box center [733, 187] width 613 height 190
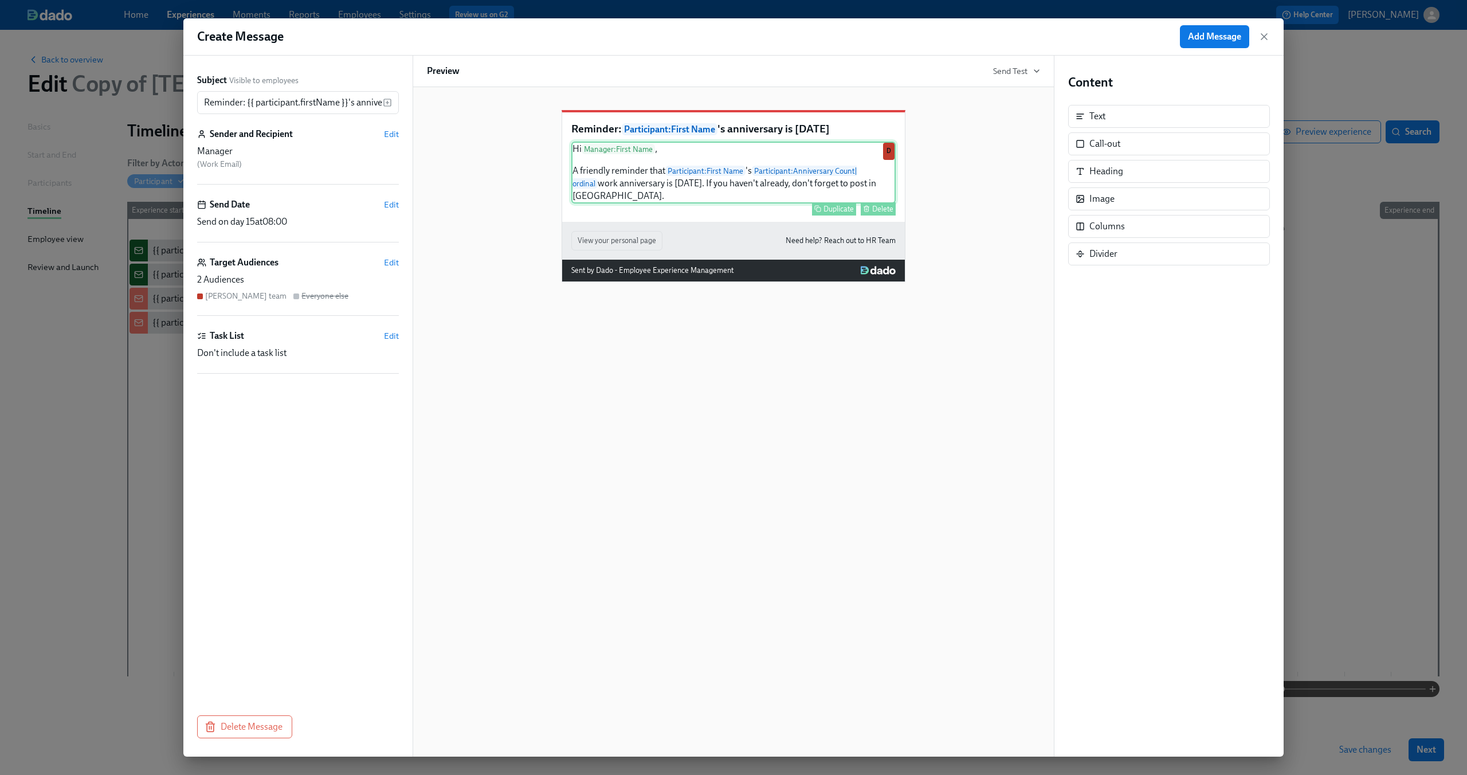
click at [603, 182] on div "Hi Manager : First Name , A friendly reminder that Participant : First Name 's …" at bounding box center [733, 173] width 324 height 62
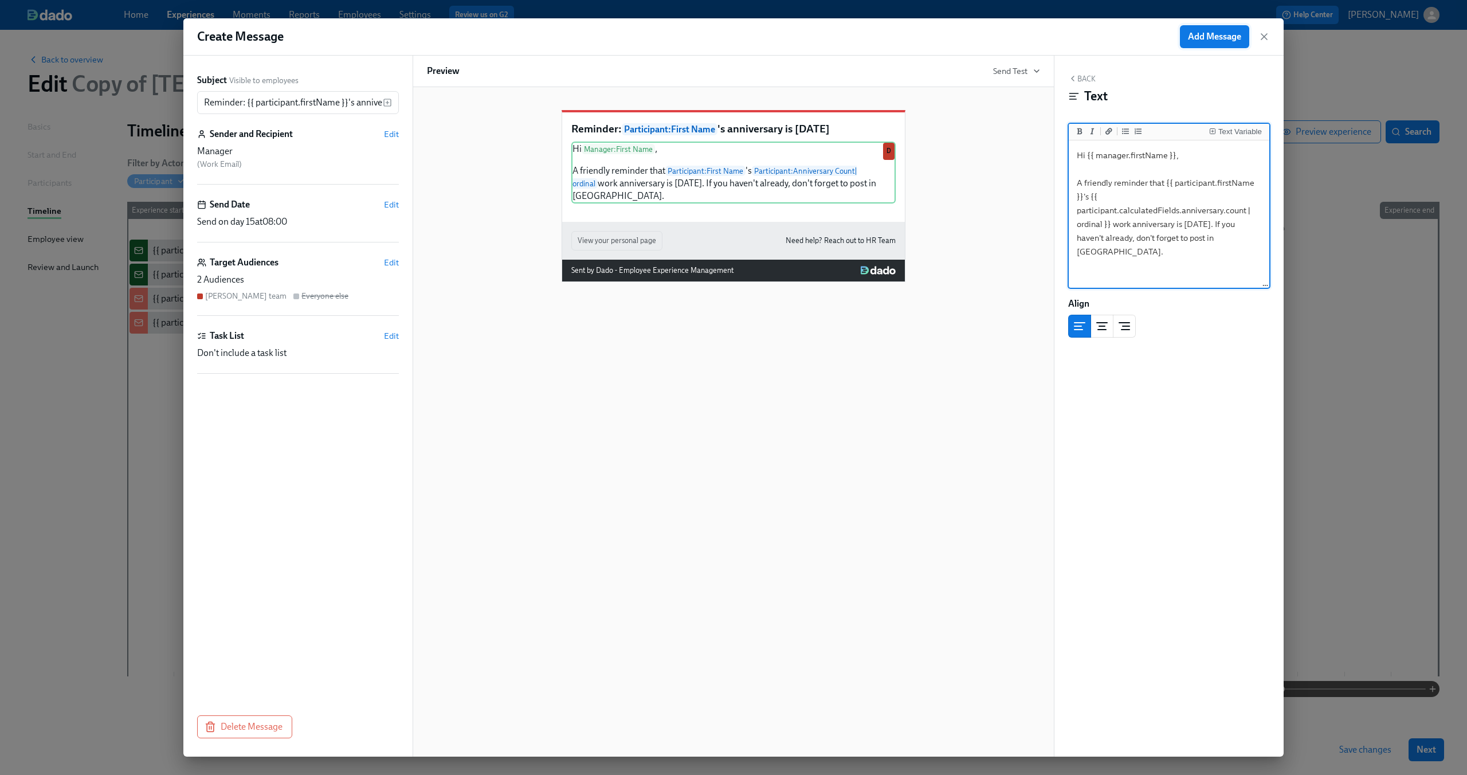
click at [1204, 36] on span "Add Message" at bounding box center [1214, 36] width 53 height 11
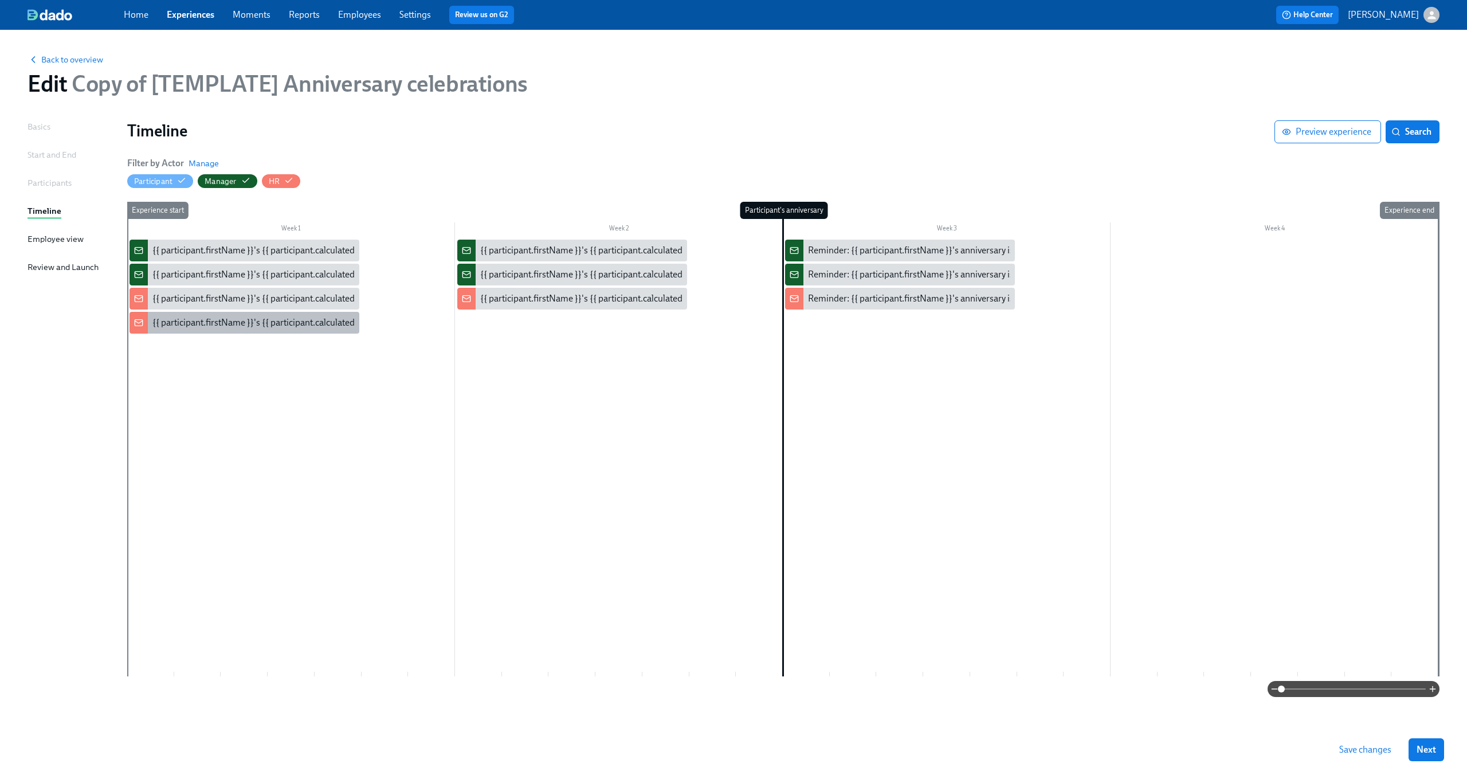
click at [268, 323] on div "{{ participant.firstName }}'s {{ participant.calculatedFields.anniversary.count…" at bounding box center [470, 322] width 637 height 13
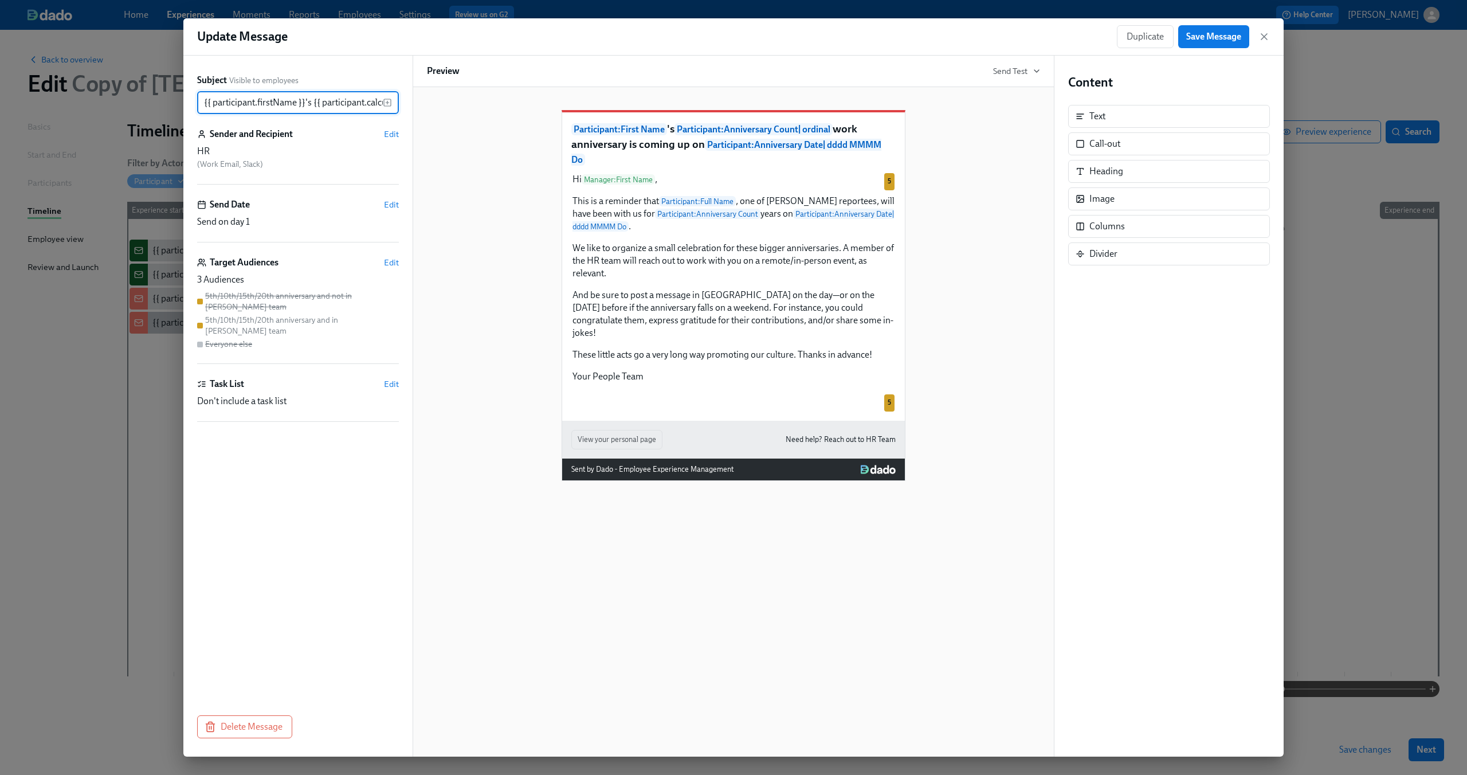
scroll to position [0, 559]
click at [1263, 41] on icon "button" at bounding box center [1263, 36] width 11 height 11
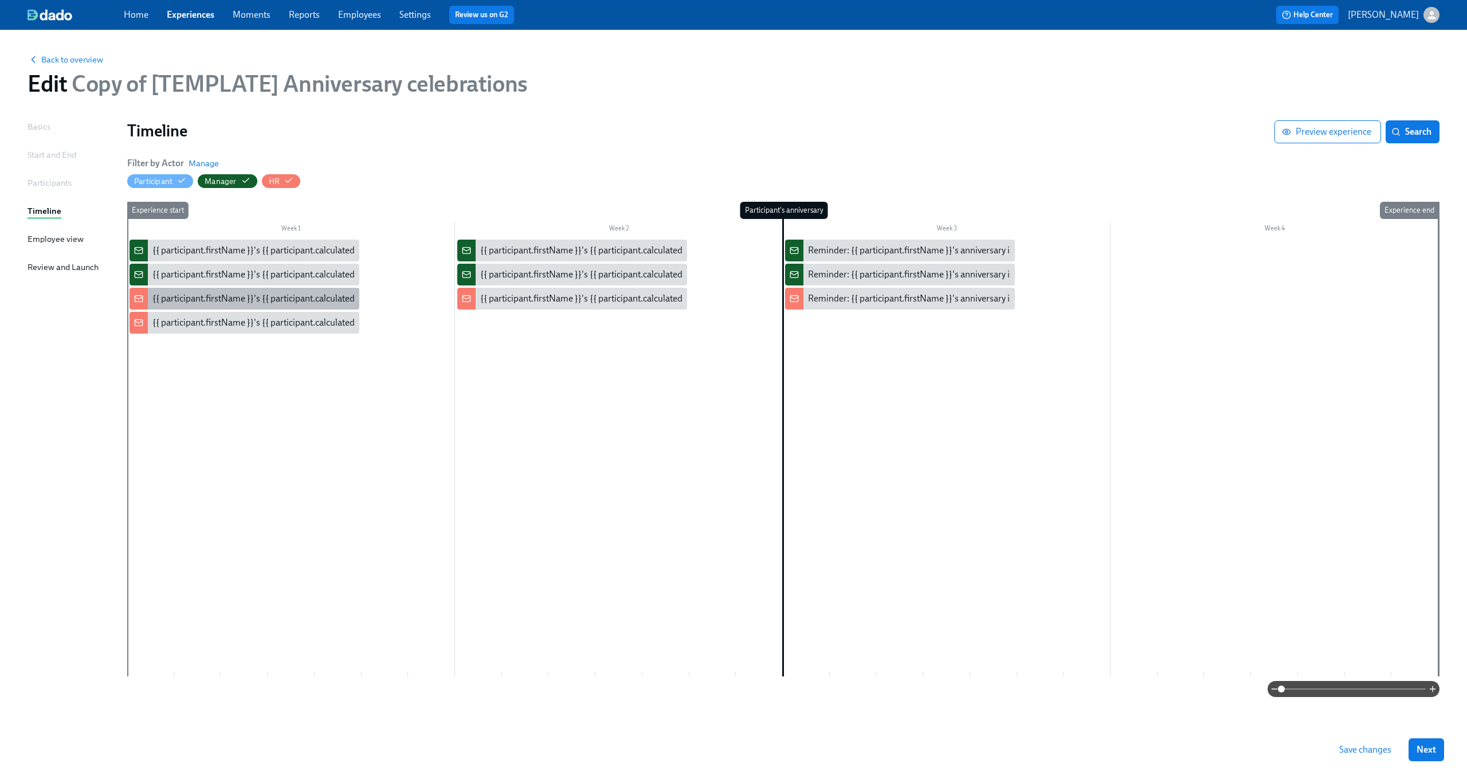
click at [210, 303] on div "{{ participant.firstName }}'s {{ participant.calculatedFields.anniversary.count…" at bounding box center [470, 298] width 637 height 13
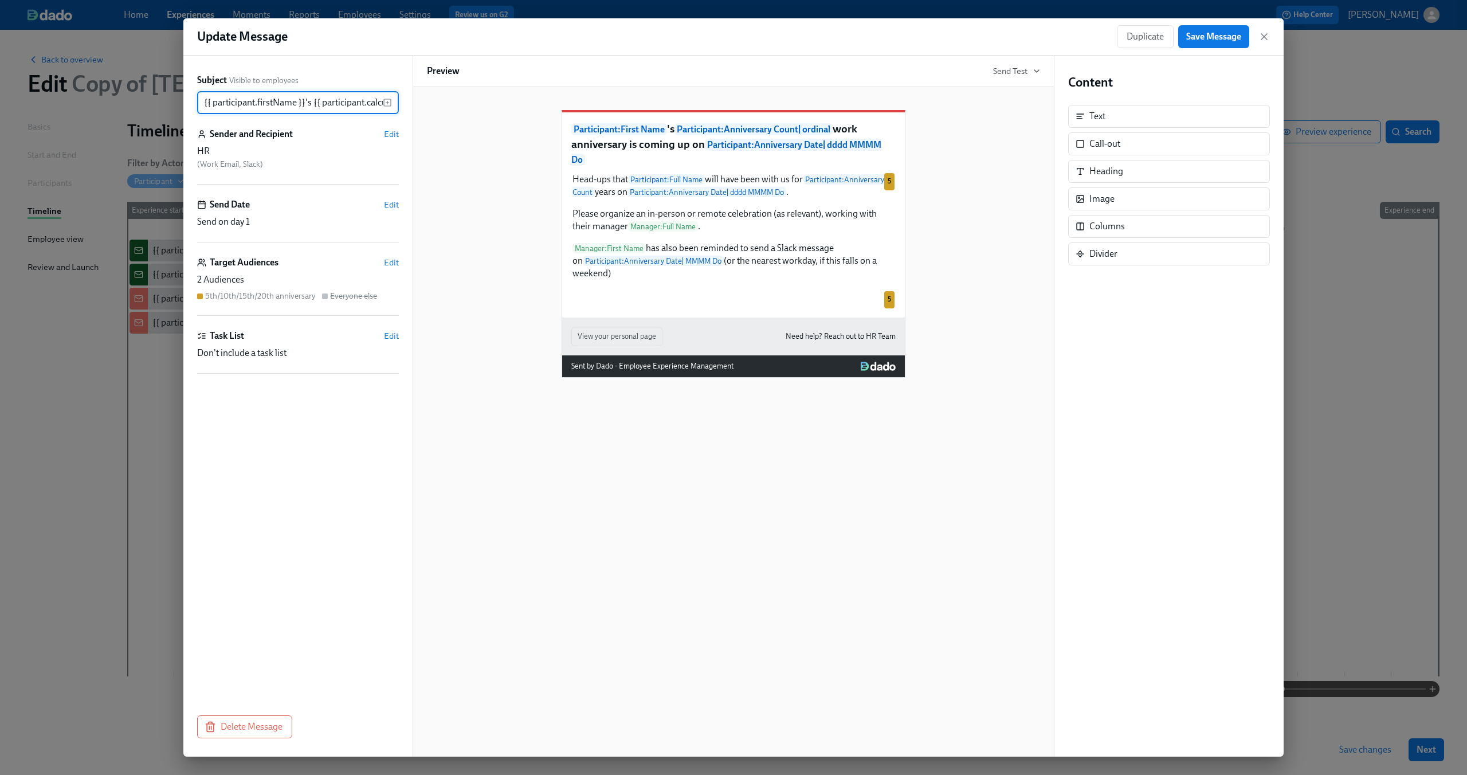
click at [1263, 43] on div "Duplicate Save Message" at bounding box center [1193, 36] width 153 height 23
click at [1264, 34] on icon "button" at bounding box center [1263, 36] width 11 height 11
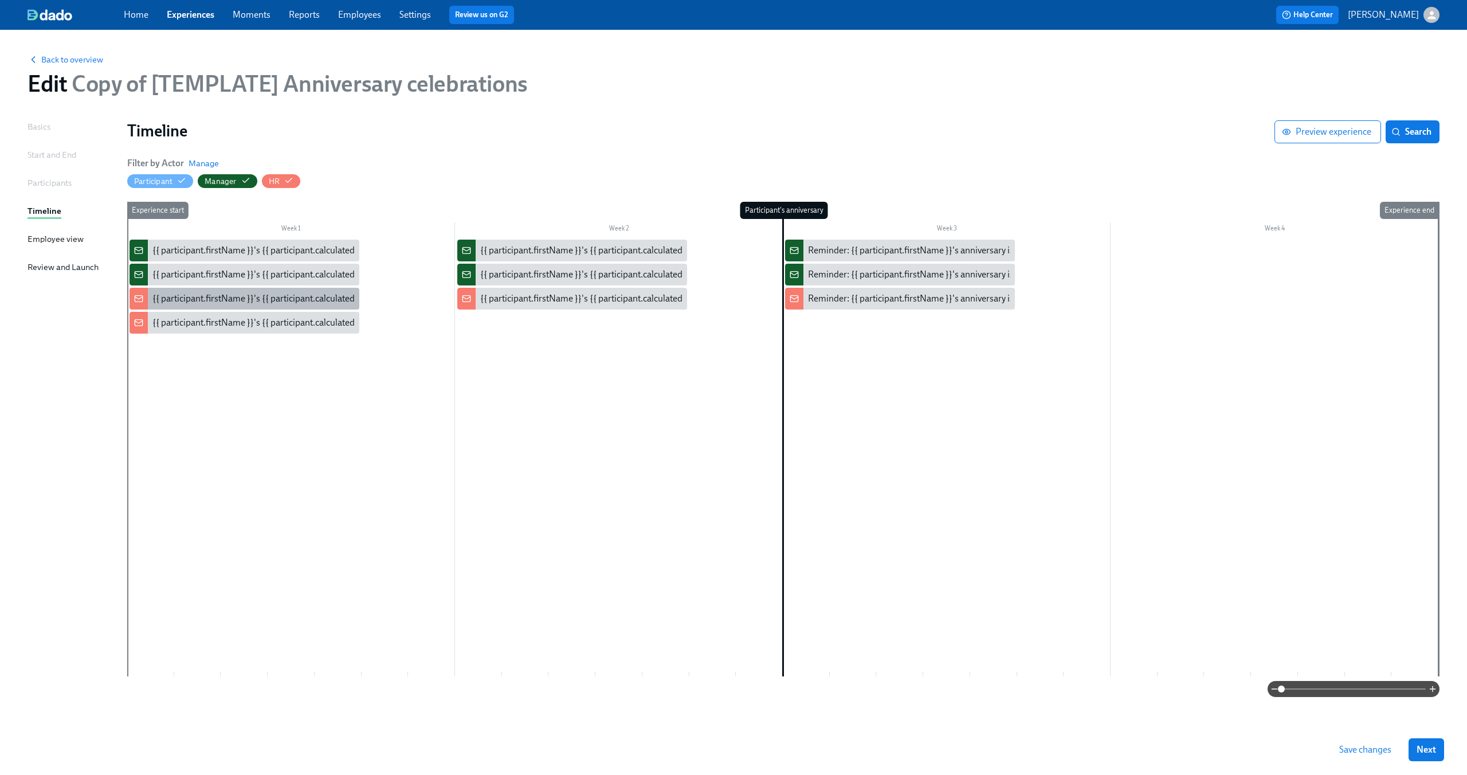
click at [273, 298] on div "{{ participant.firstName }}'s {{ participant.calculatedFields.anniversary.count…" at bounding box center [470, 298] width 637 height 13
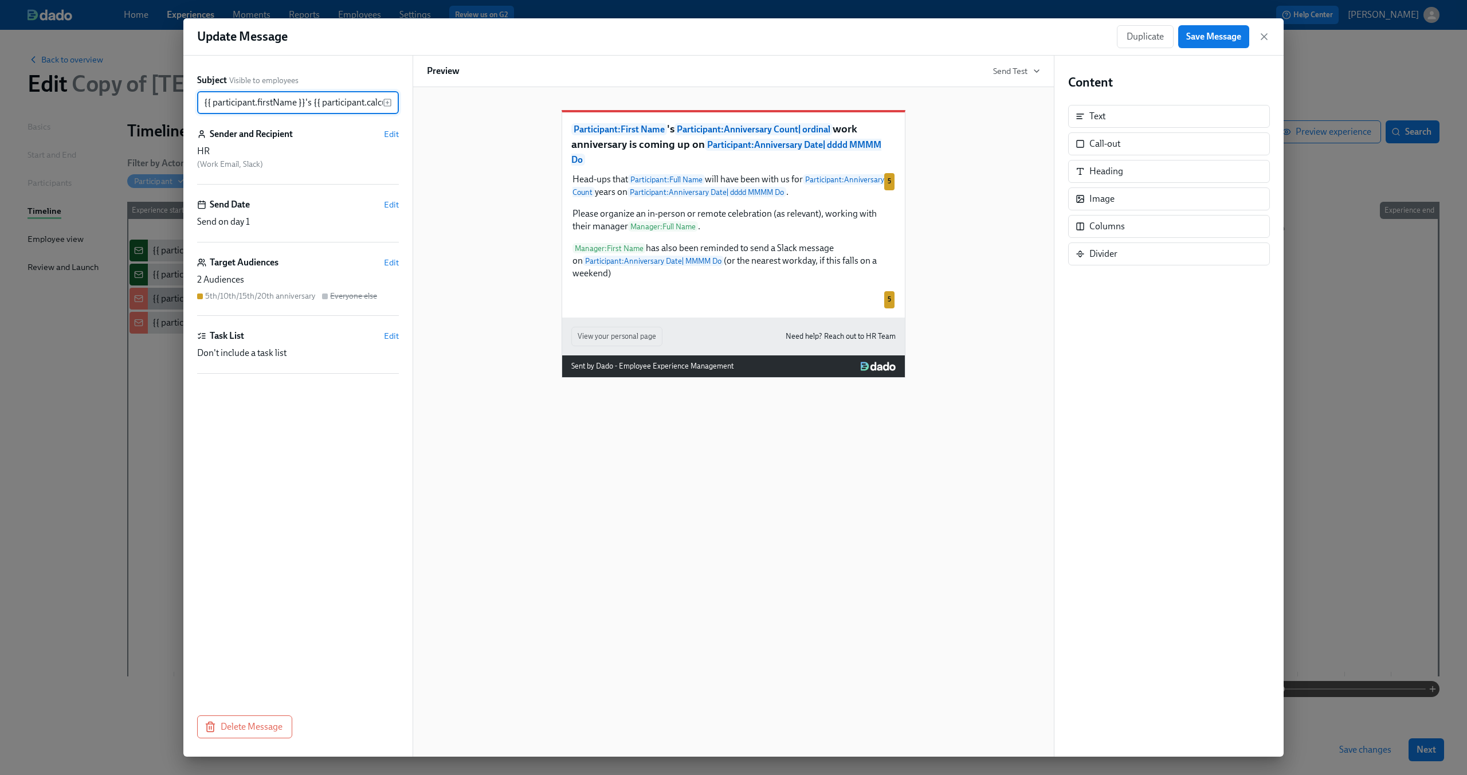
scroll to position [0, 559]
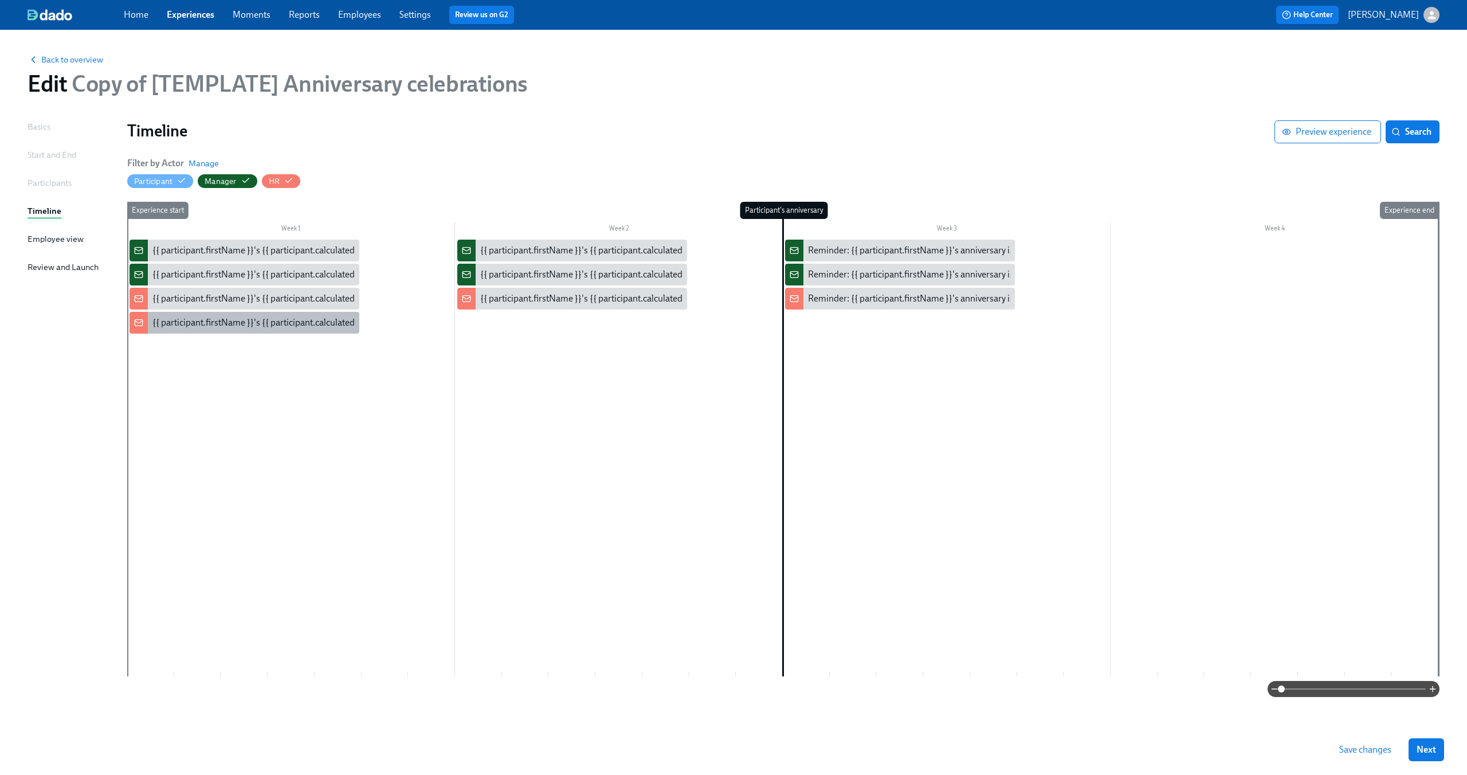
click at [177, 322] on div "{{ participant.firstName }}'s {{ participant.calculatedFields.anniversary.count…" at bounding box center [470, 322] width 637 height 13
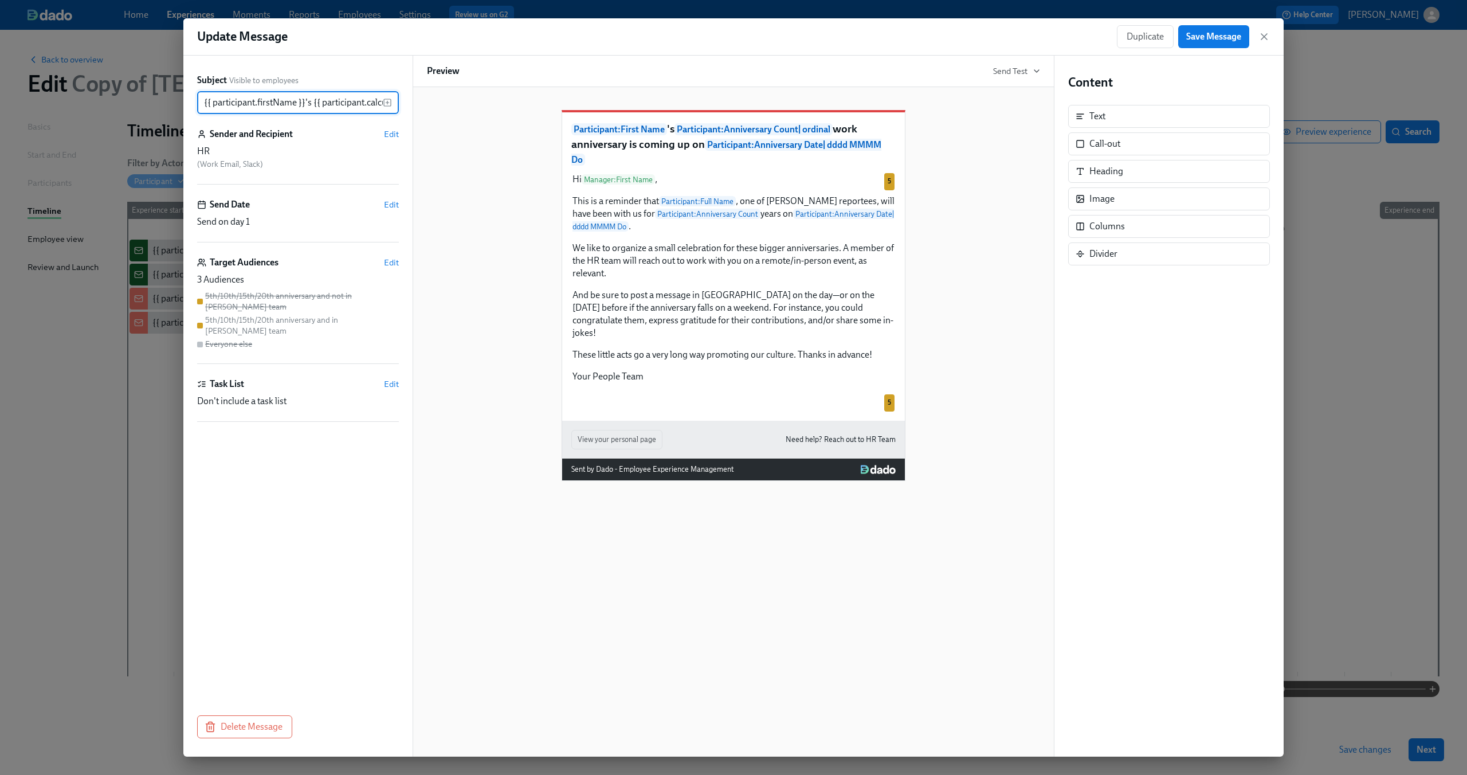
scroll to position [0, 559]
click at [1267, 34] on icon "button" at bounding box center [1263, 36] width 11 height 11
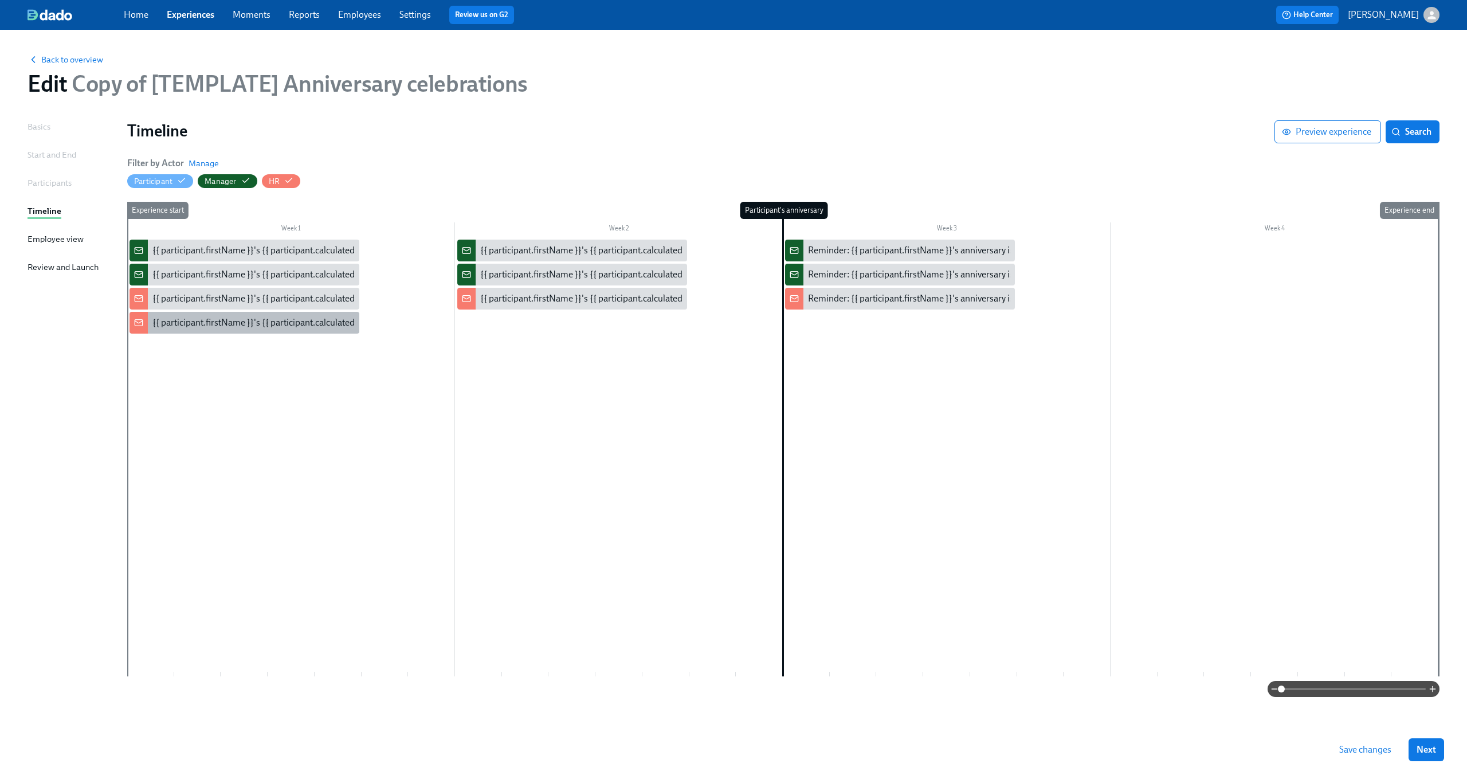
click at [254, 317] on div "{{ participant.firstName }}'s {{ participant.calculatedFields.anniversary.count…" at bounding box center [470, 322] width 637 height 13
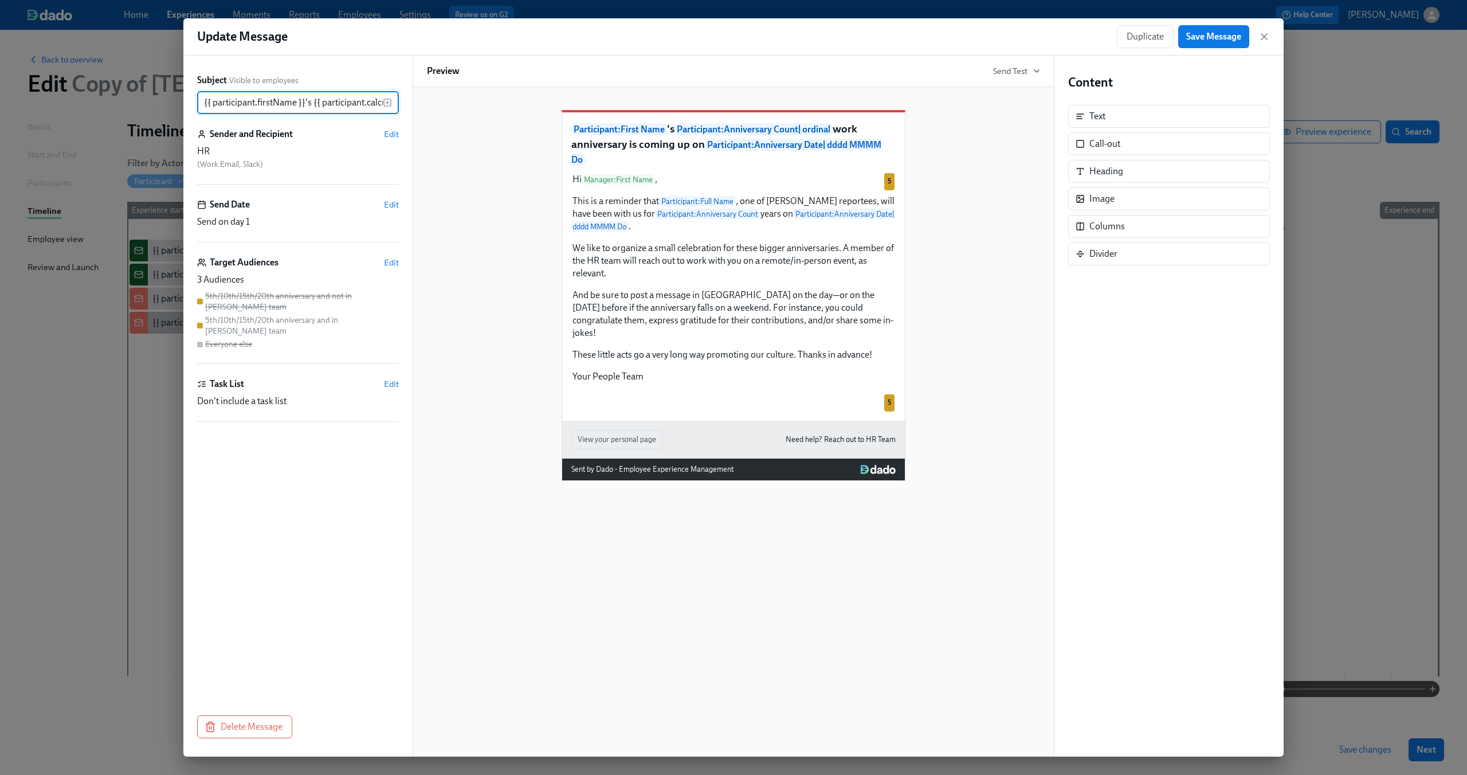
scroll to position [0, 559]
click at [1259, 36] on icon "button" at bounding box center [1263, 36] width 11 height 11
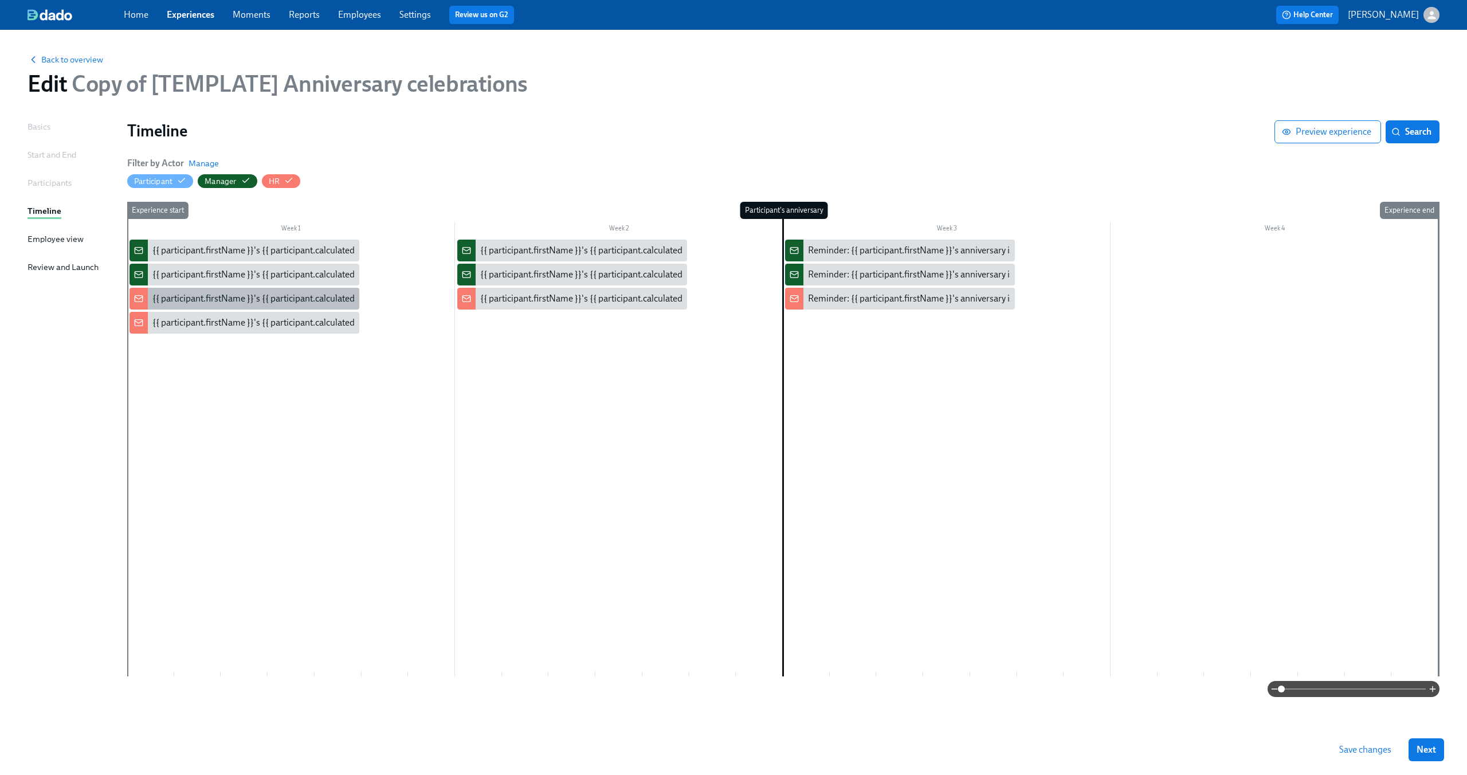
click at [190, 297] on div "{{ participant.firstName }}'s {{ participant.calculatedFields.anniversary.count…" at bounding box center [470, 298] width 637 height 13
click at [175, 317] on div "{{ participant.firstName }}'s {{ participant.calculatedFields.anniversary.count…" at bounding box center [470, 322] width 637 height 13
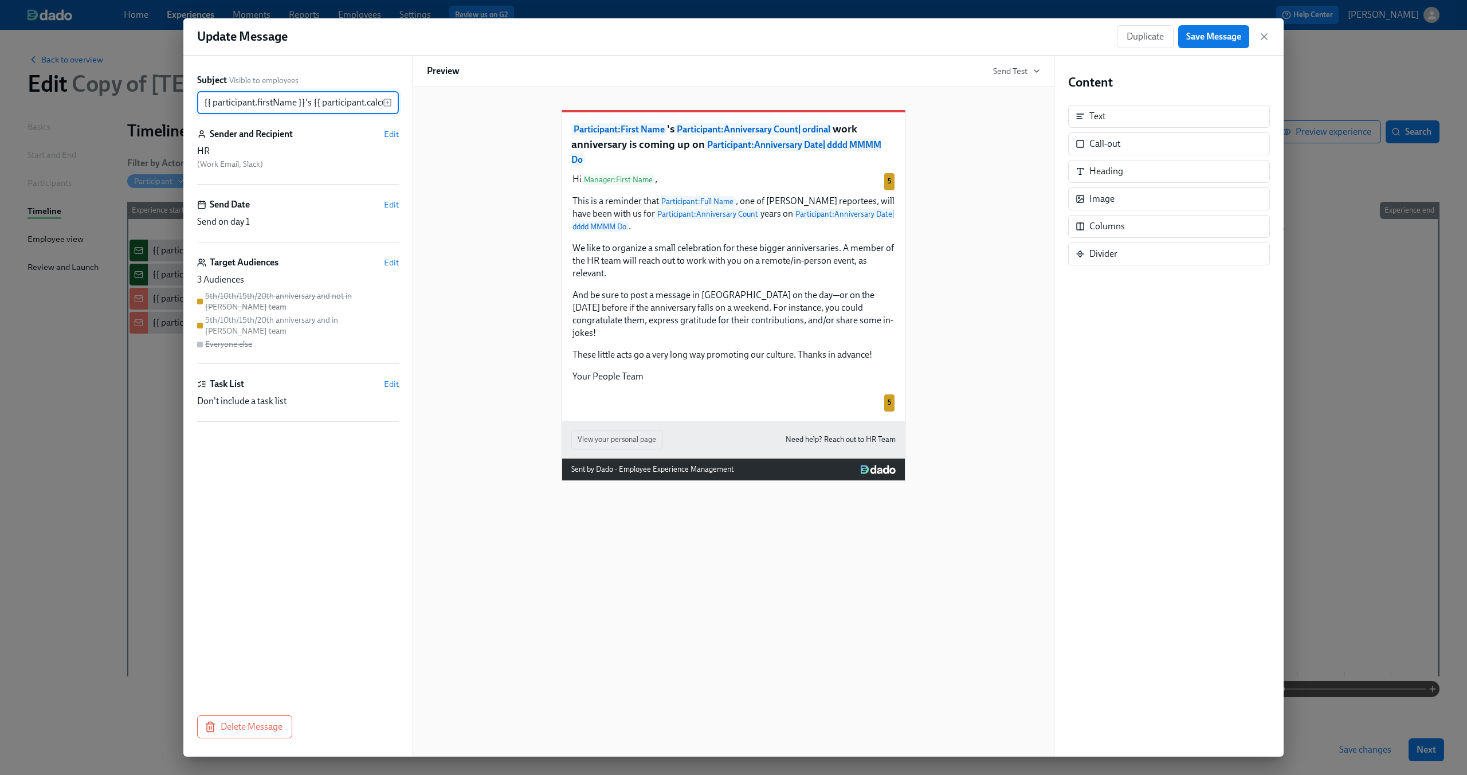
scroll to position [0, 559]
click at [1262, 38] on icon "button" at bounding box center [1264, 37] width 6 height 6
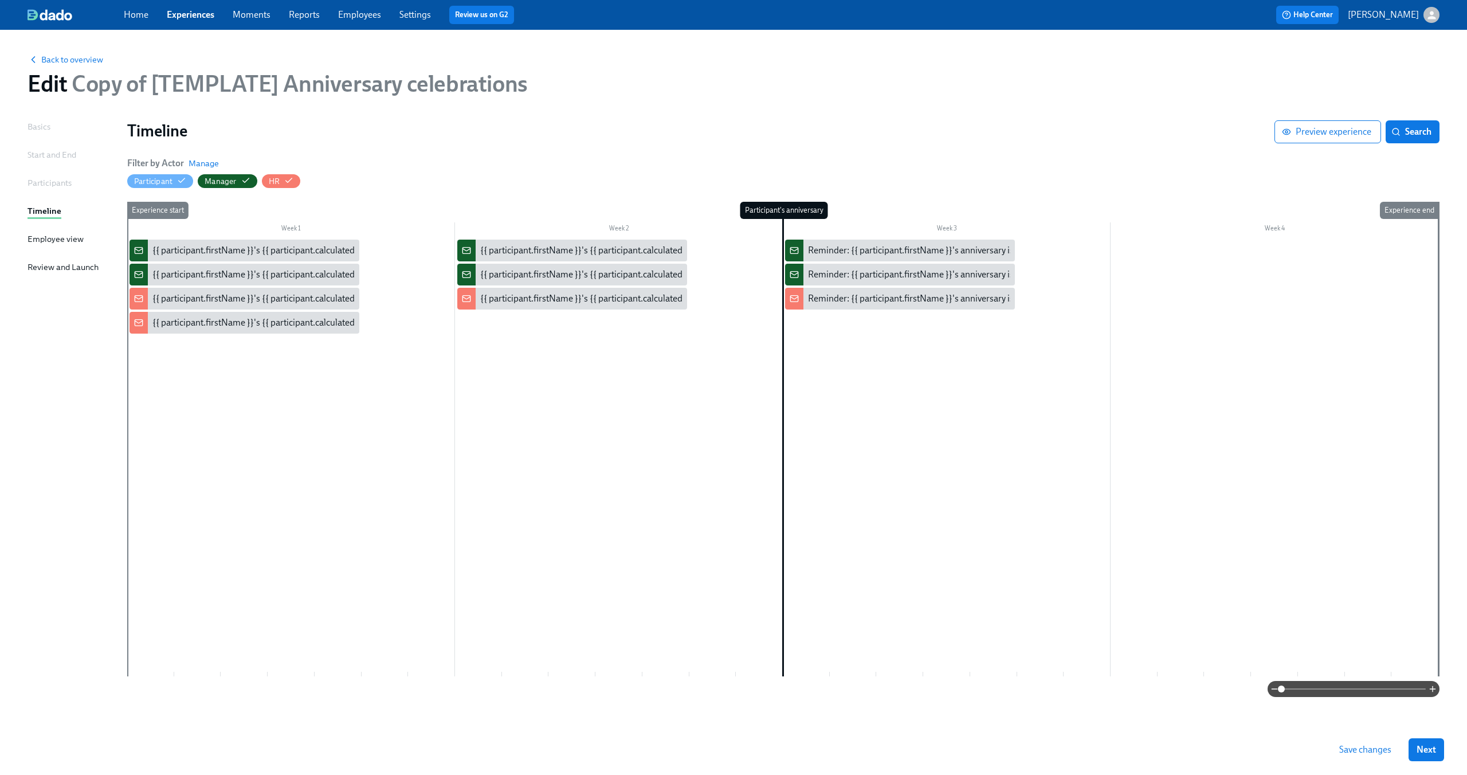
click at [340, 447] on div at bounding box center [782, 457] width 1311 height 437
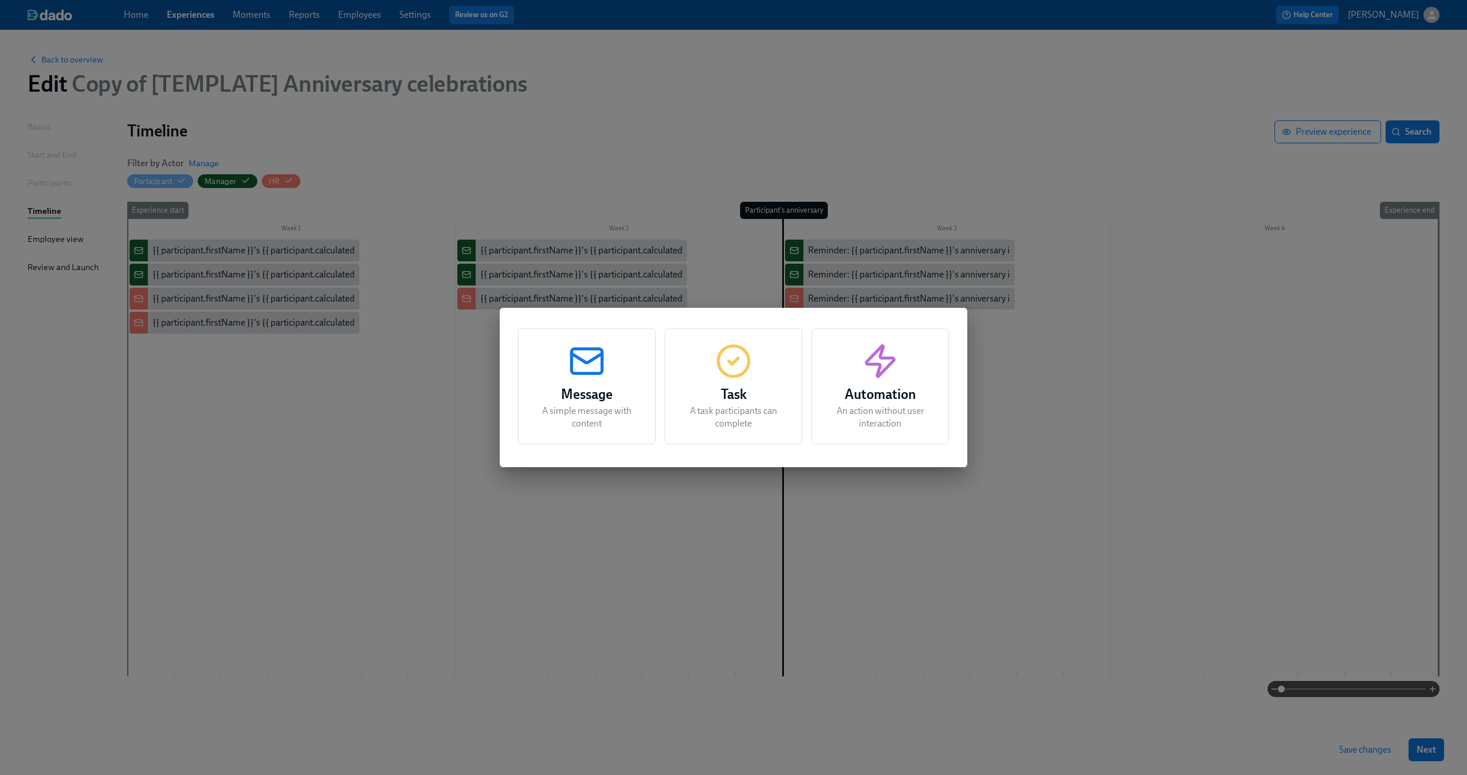
click at [378, 471] on div "Message A simple message with content Task A task participants can complete Aut…" at bounding box center [733, 387] width 1467 height 775
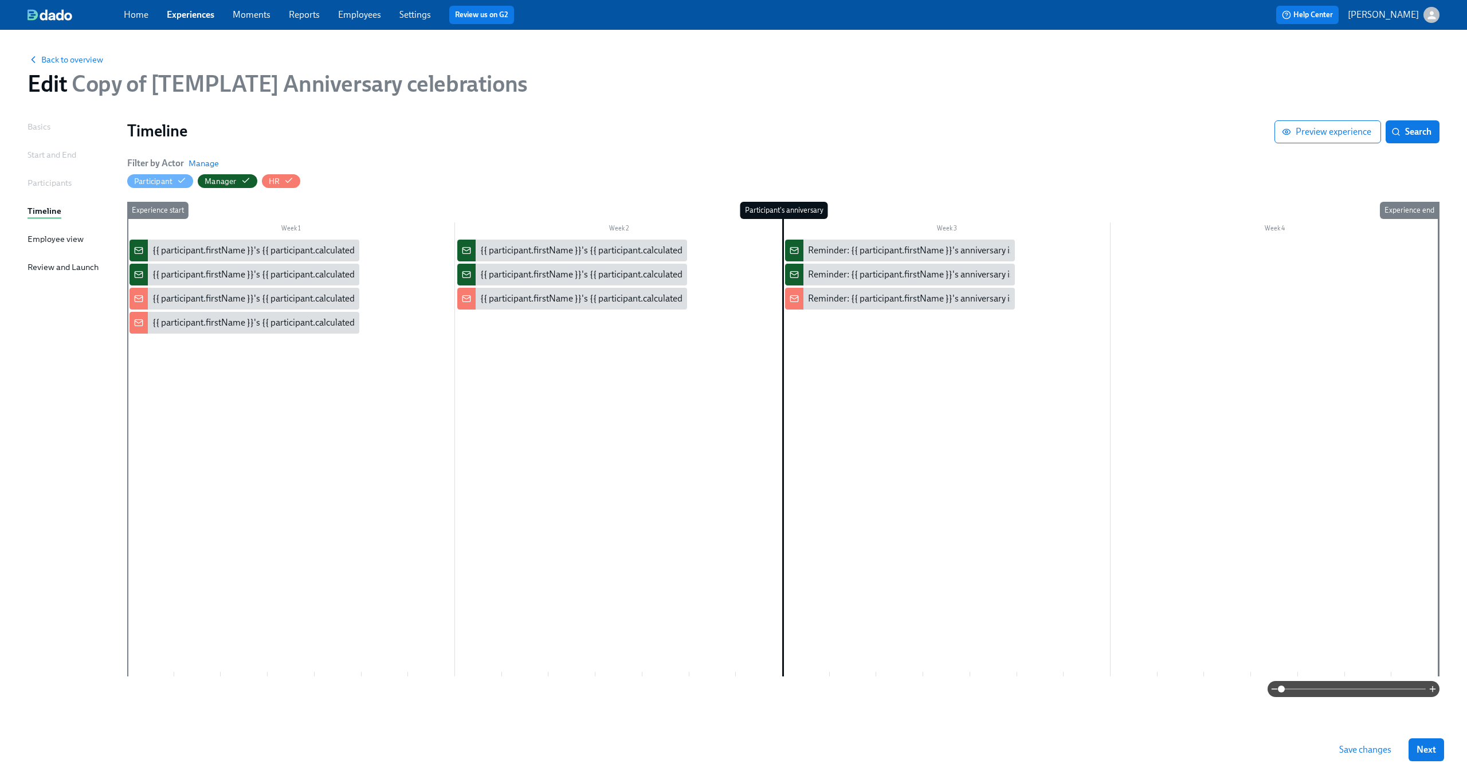
click at [1357, 752] on span "Save changes" at bounding box center [1365, 749] width 52 height 11
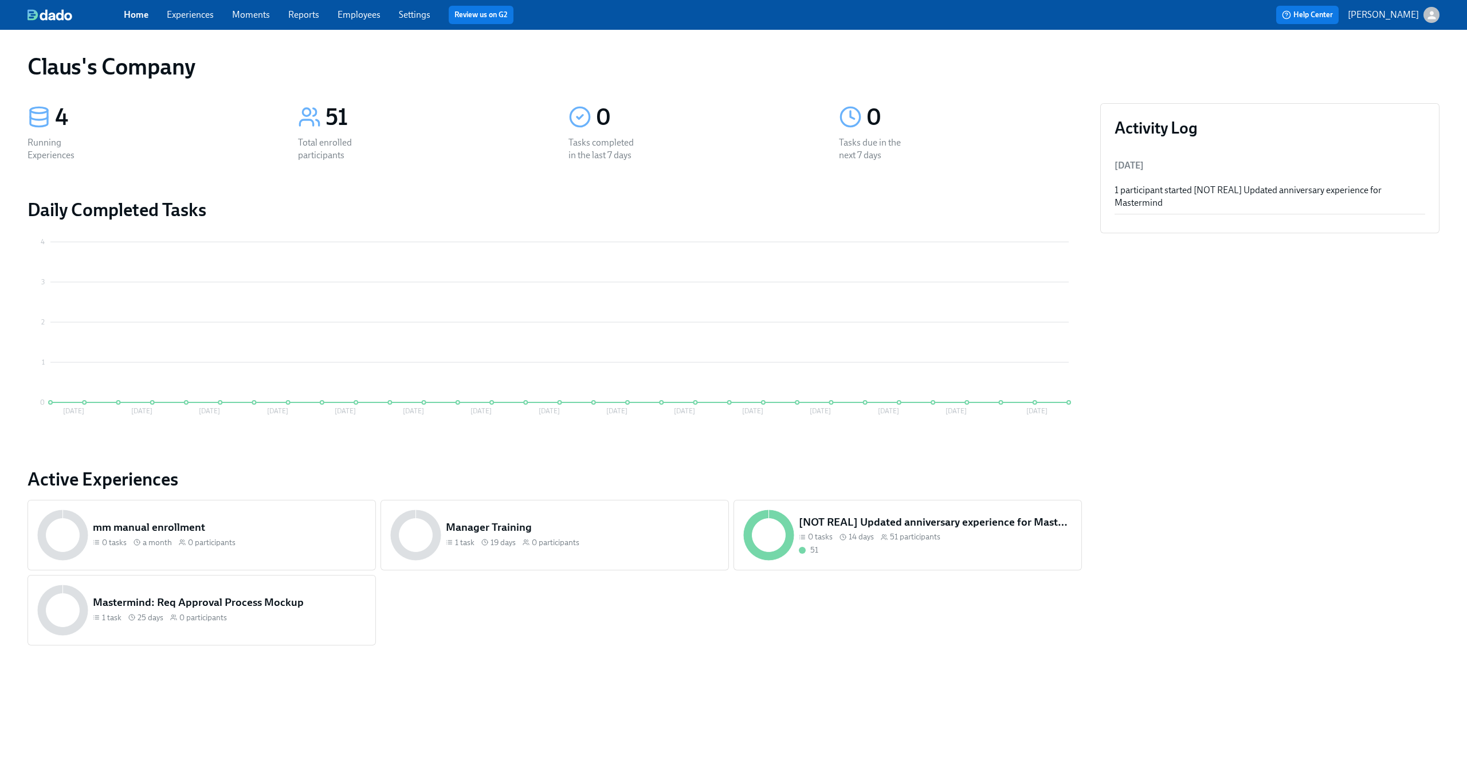
click at [1439, 15] on div "Home Experiences Moments Reports Employees Settings Review us on G2 Help Center…" at bounding box center [733, 15] width 1467 height 30
click at [1429, 15] on icon "button" at bounding box center [1431, 15] width 12 height 12
click at [1390, 70] on span "Switch organization..." at bounding box center [1376, 67] width 108 height 13
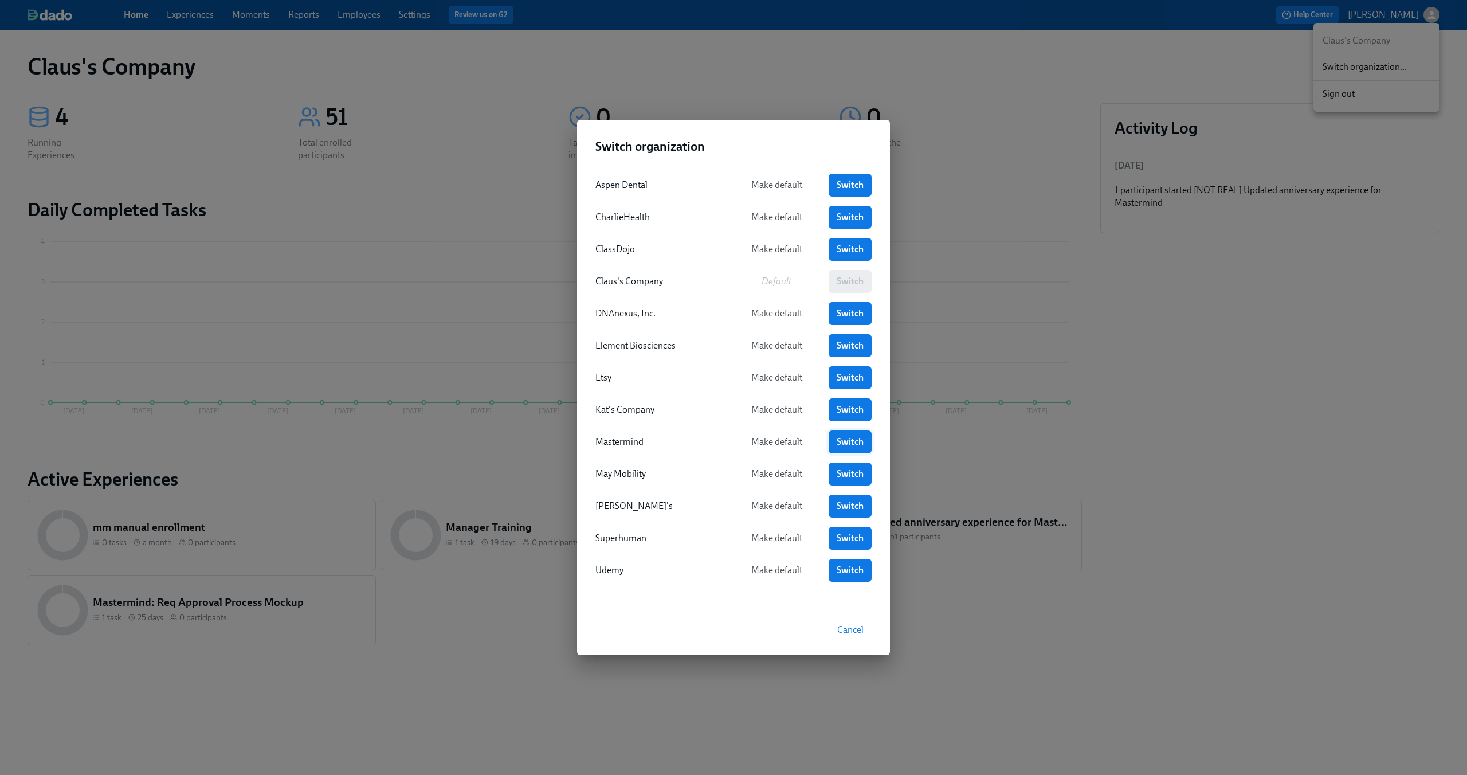
click at [843, 438] on span "Switch" at bounding box center [849, 441] width 27 height 11
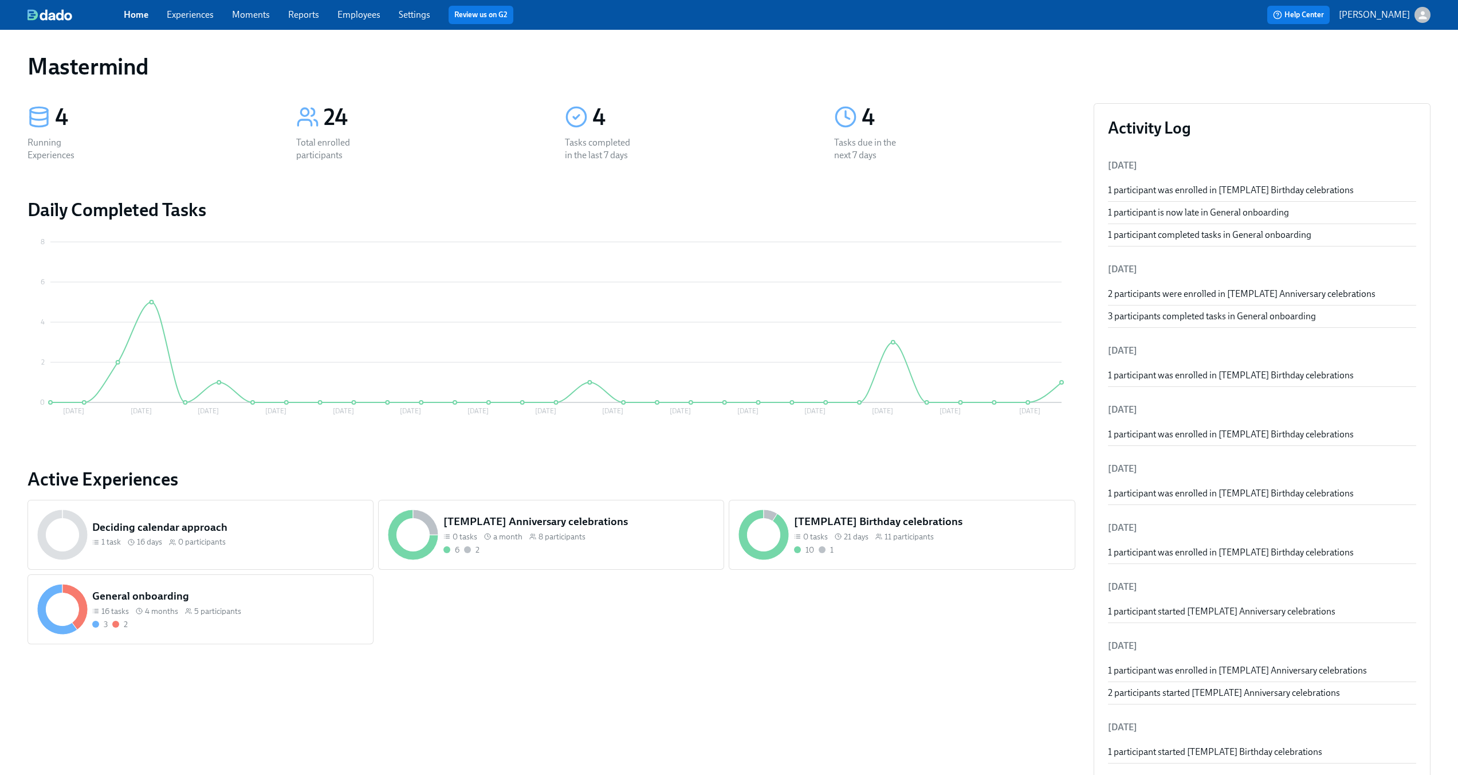
click at [211, 19] on link "Experiences" at bounding box center [190, 14] width 47 height 11
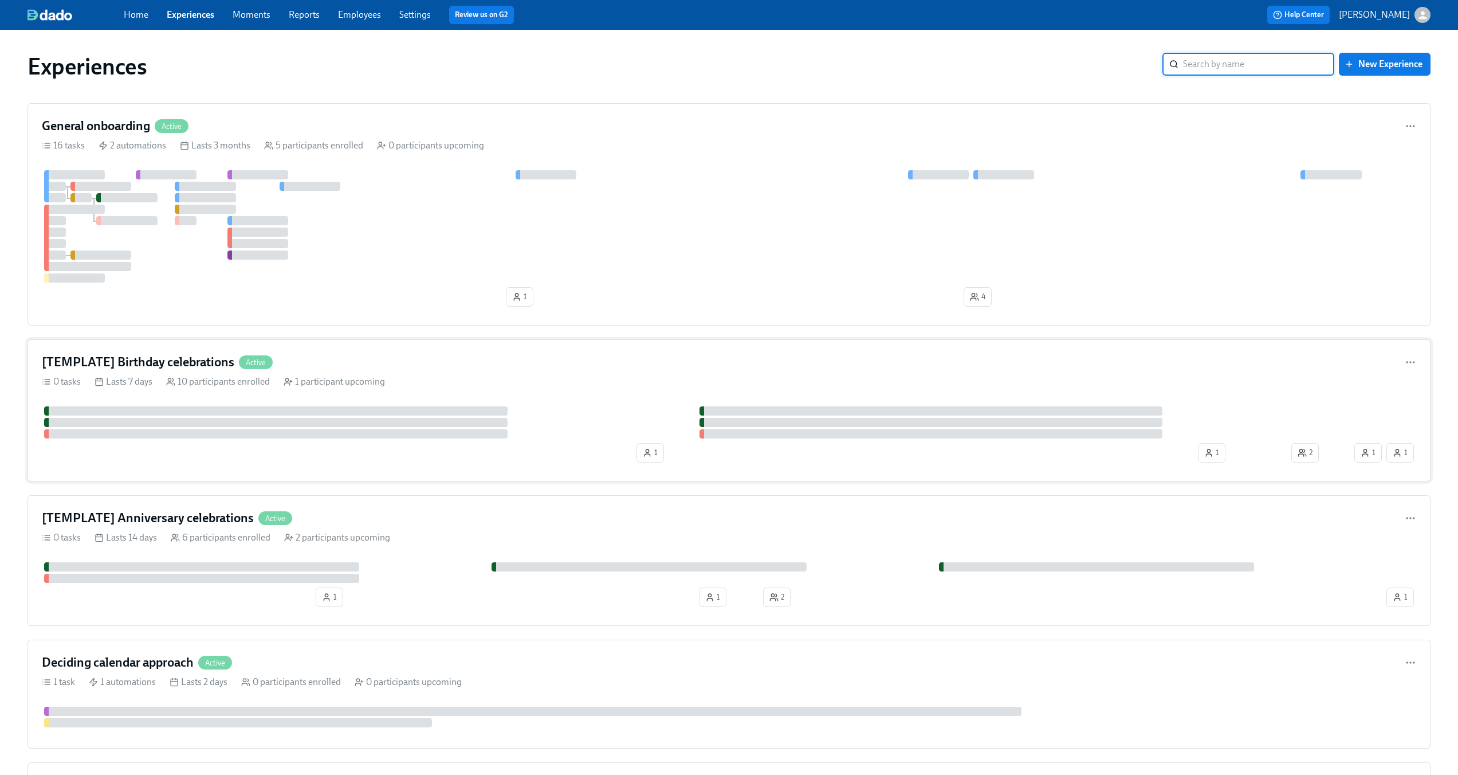
click at [348, 363] on div "[TEMPLATE] Birthday celebrations Active" at bounding box center [729, 361] width 1374 height 17
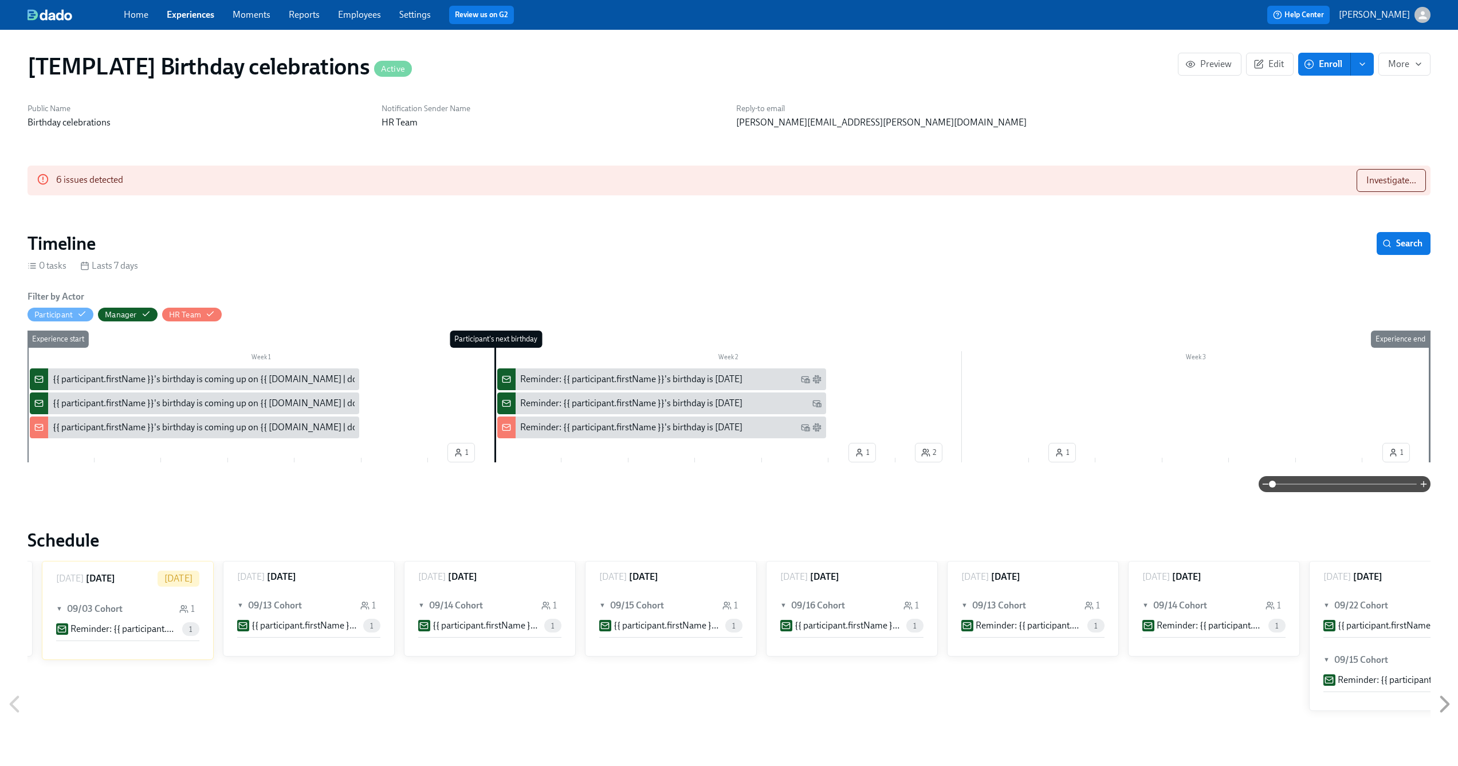
scroll to position [0, 1263]
click at [1365, 176] on button "Investigate..." at bounding box center [1391, 180] width 69 height 23
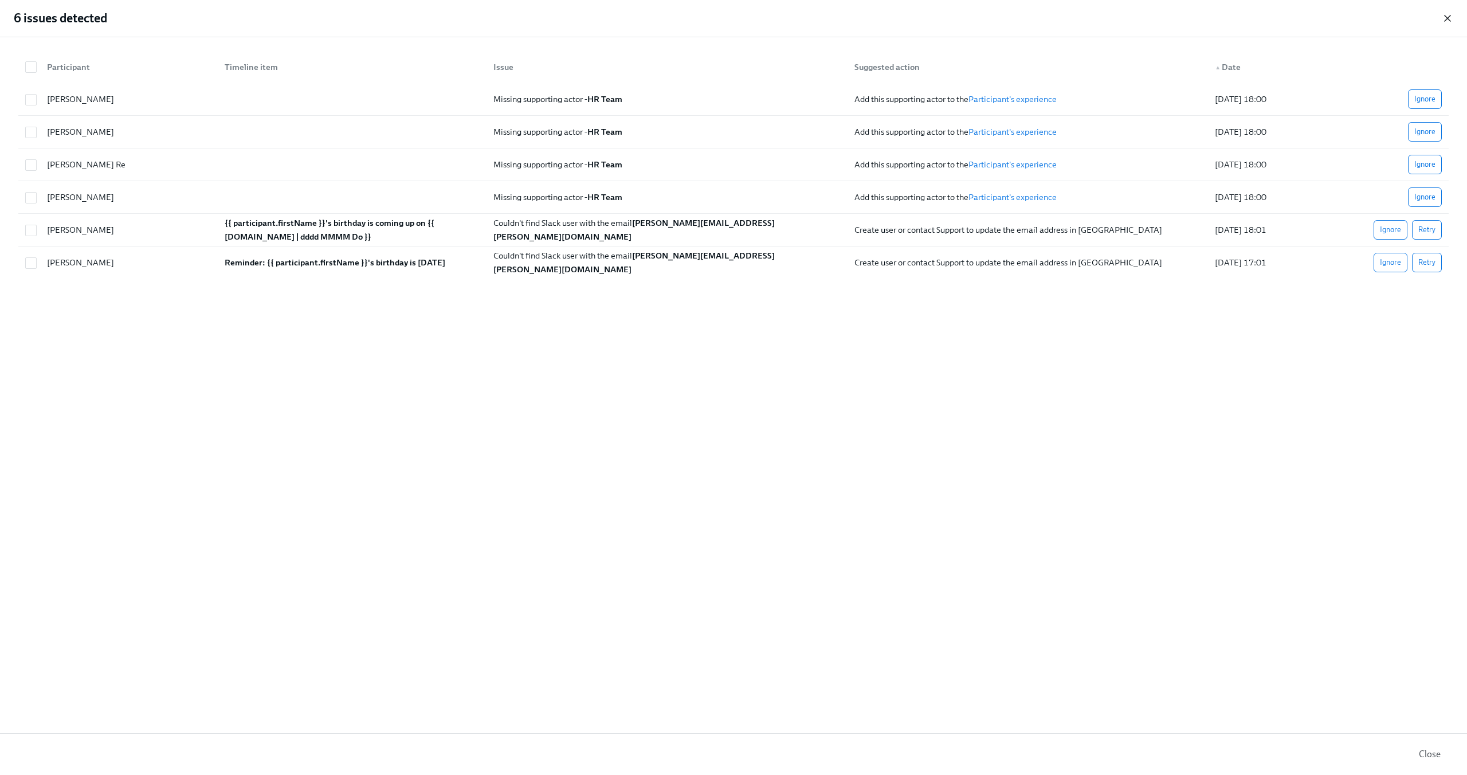
click at [1447, 20] on icon "button" at bounding box center [1446, 18] width 11 height 11
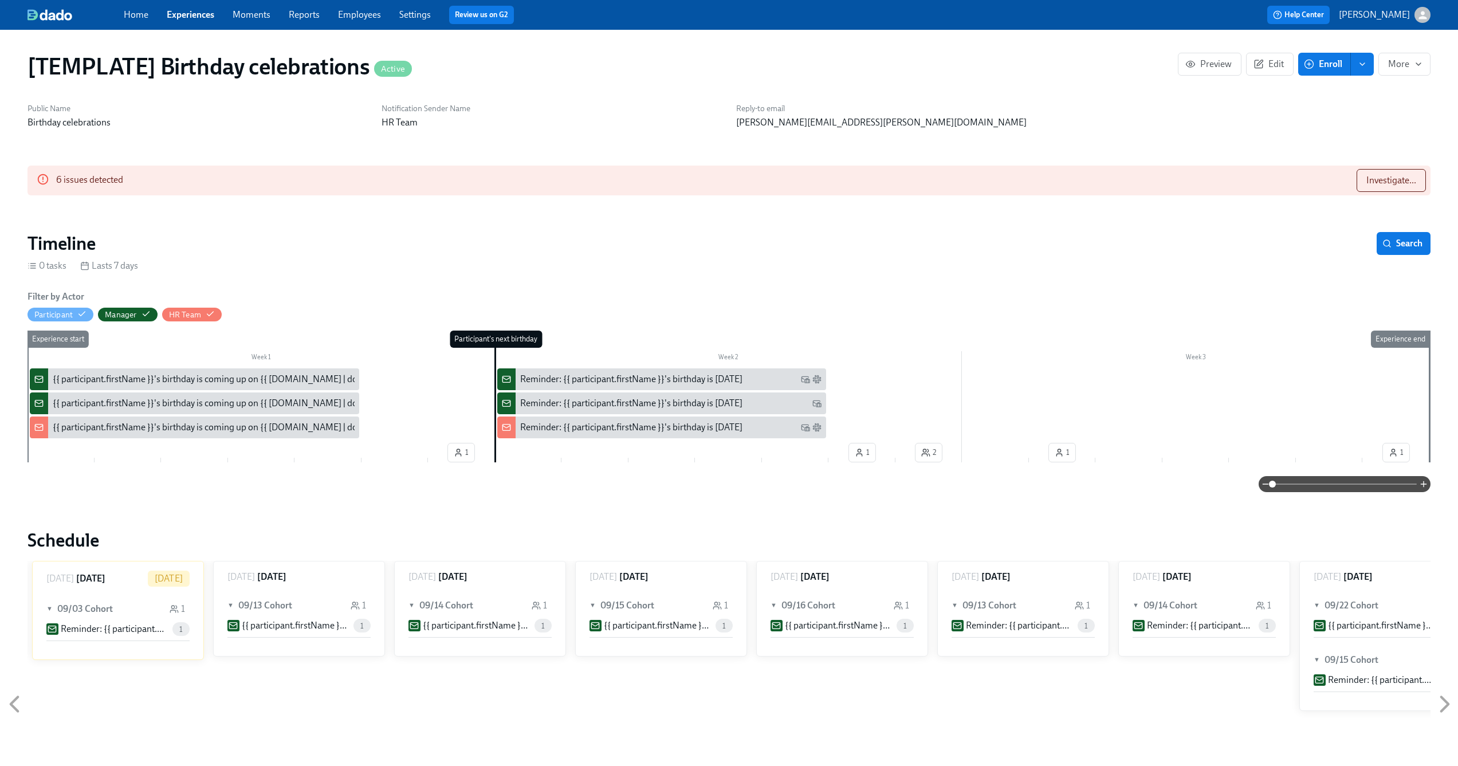
click at [263, 375] on div "{{ participant.firstName }}'s birthday is coming up on {{ [DOMAIN_NAME] | dddd …" at bounding box center [238, 379] width 371 height 13
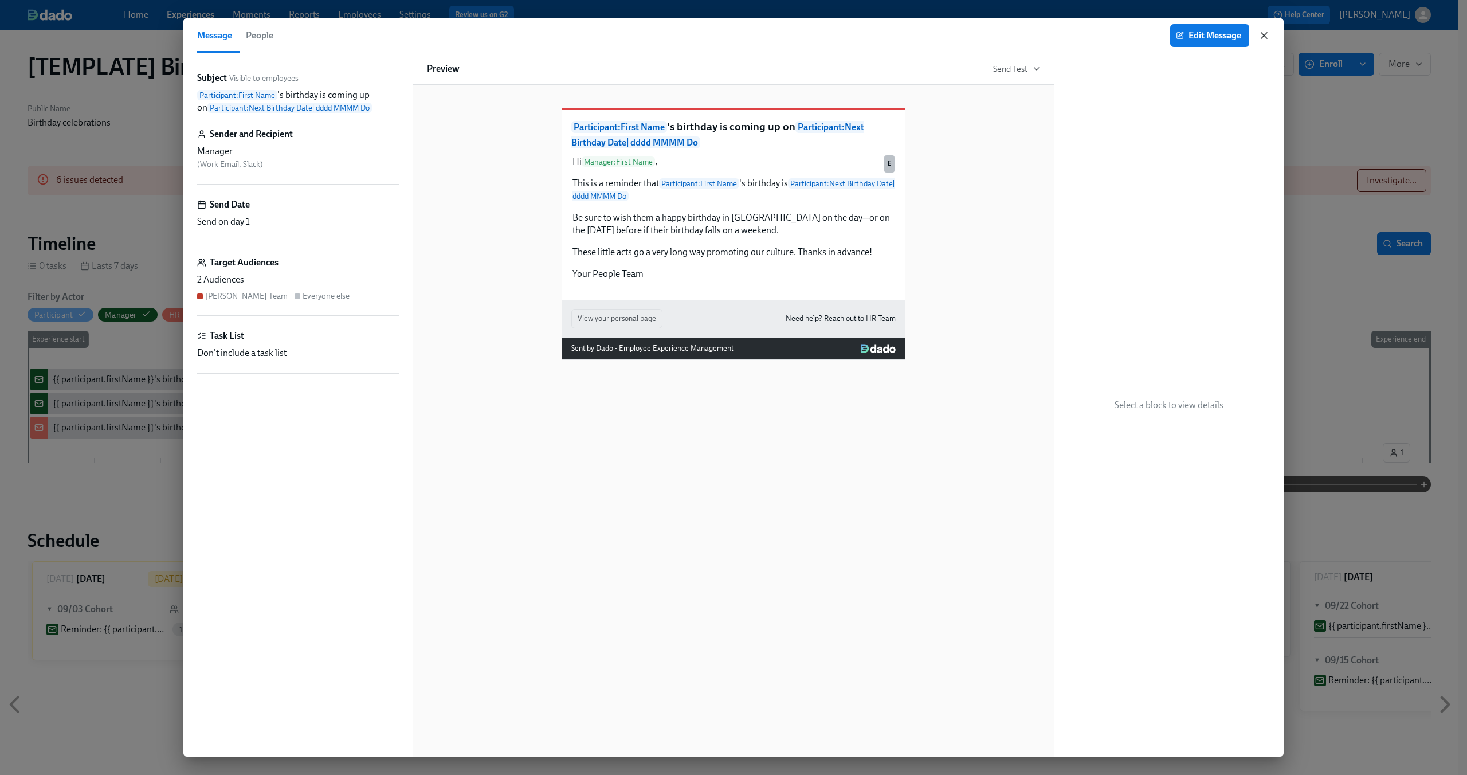
click at [1261, 32] on icon "button" at bounding box center [1263, 35] width 11 height 11
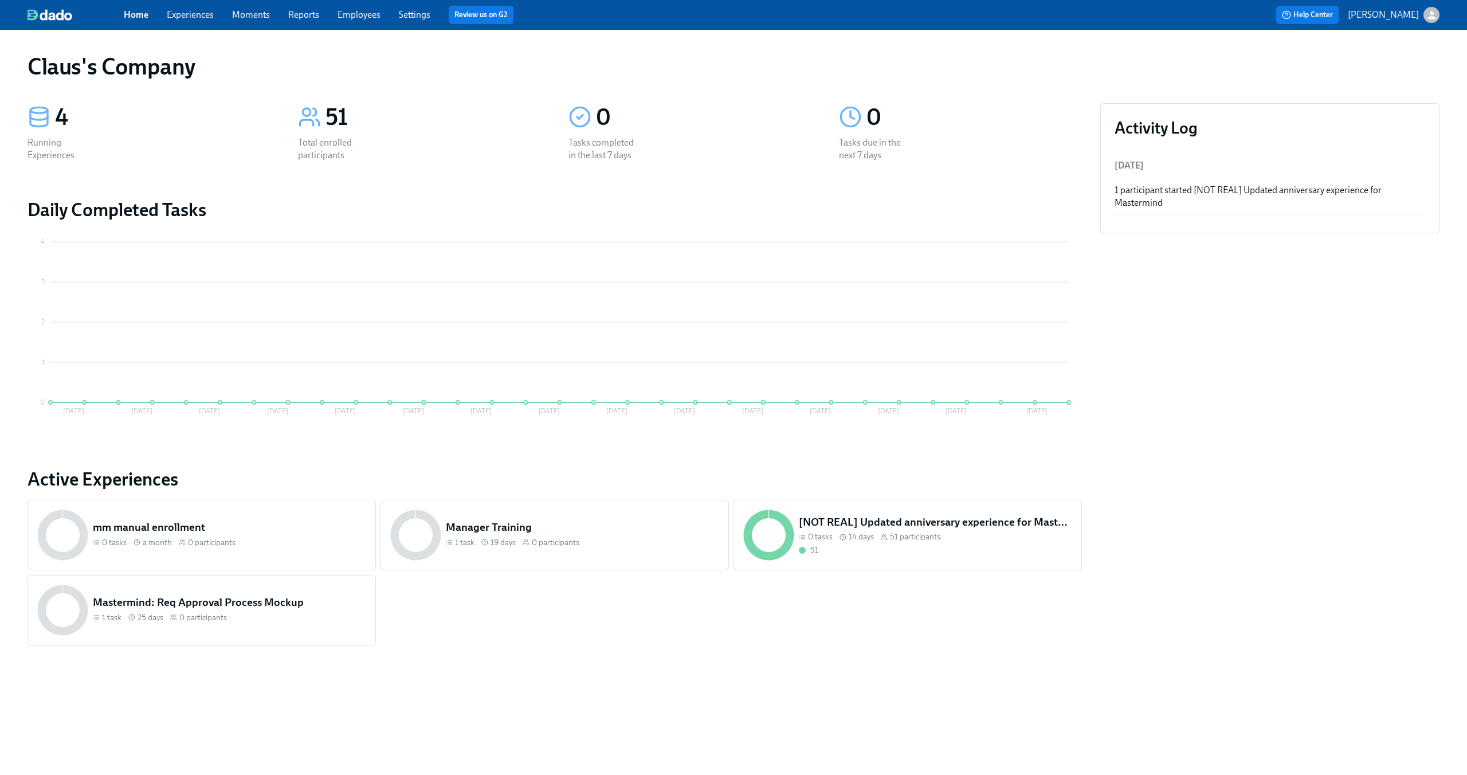
click at [1424, 14] on div "button" at bounding box center [1431, 15] width 16 height 16
click at [1382, 61] on span "Switch organization..." at bounding box center [1376, 67] width 108 height 13
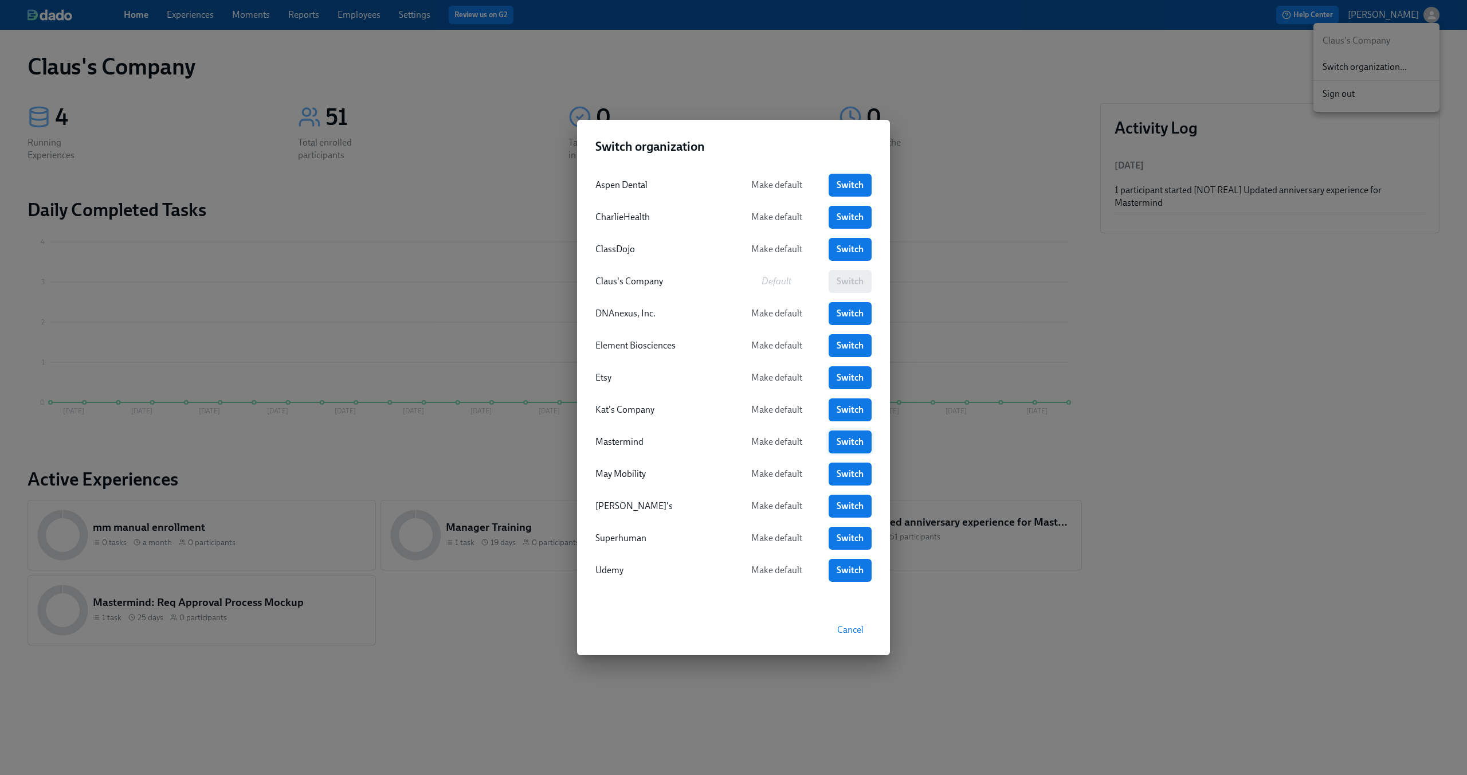
click at [842, 443] on span "Switch" at bounding box center [849, 441] width 27 height 11
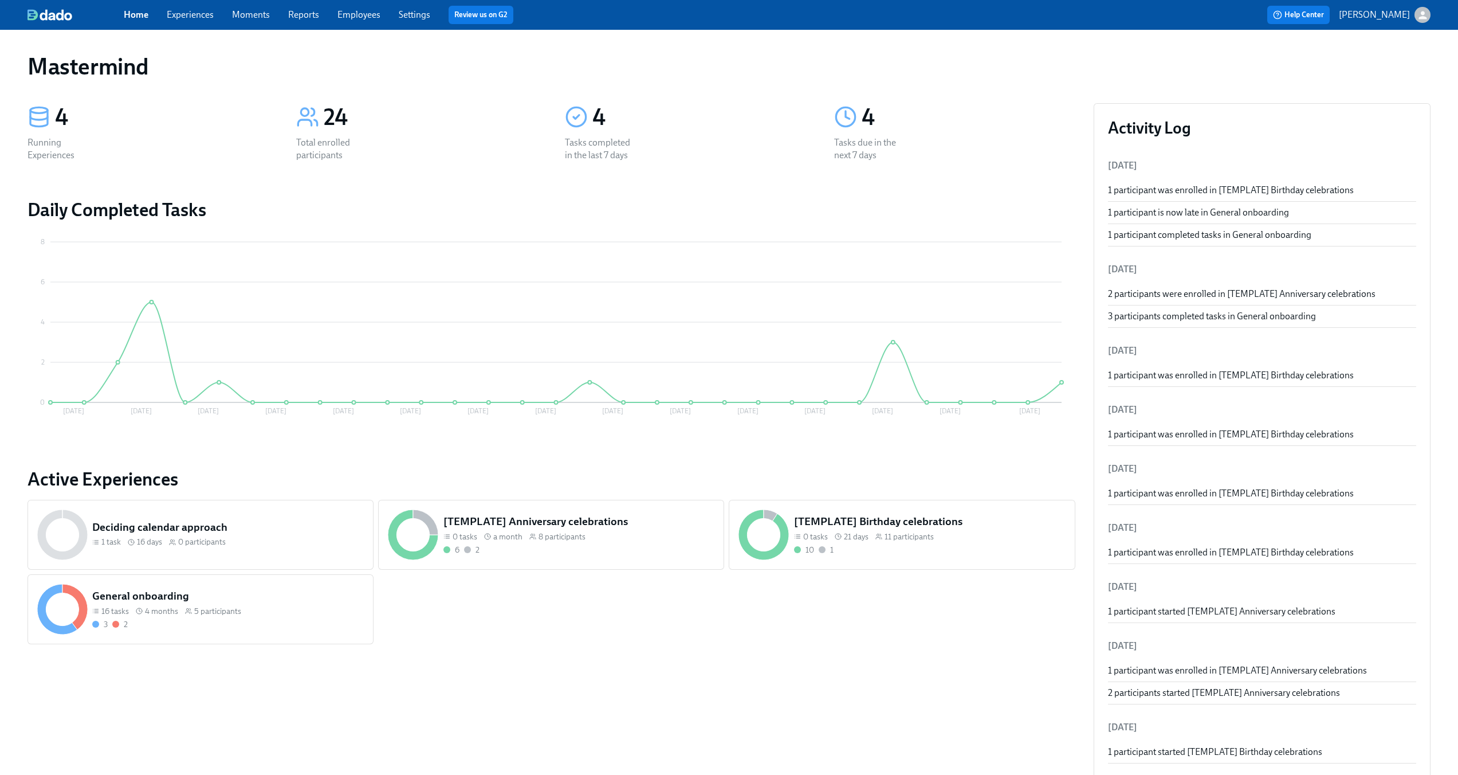
click at [187, 15] on link "Experiences" at bounding box center [190, 14] width 47 height 11
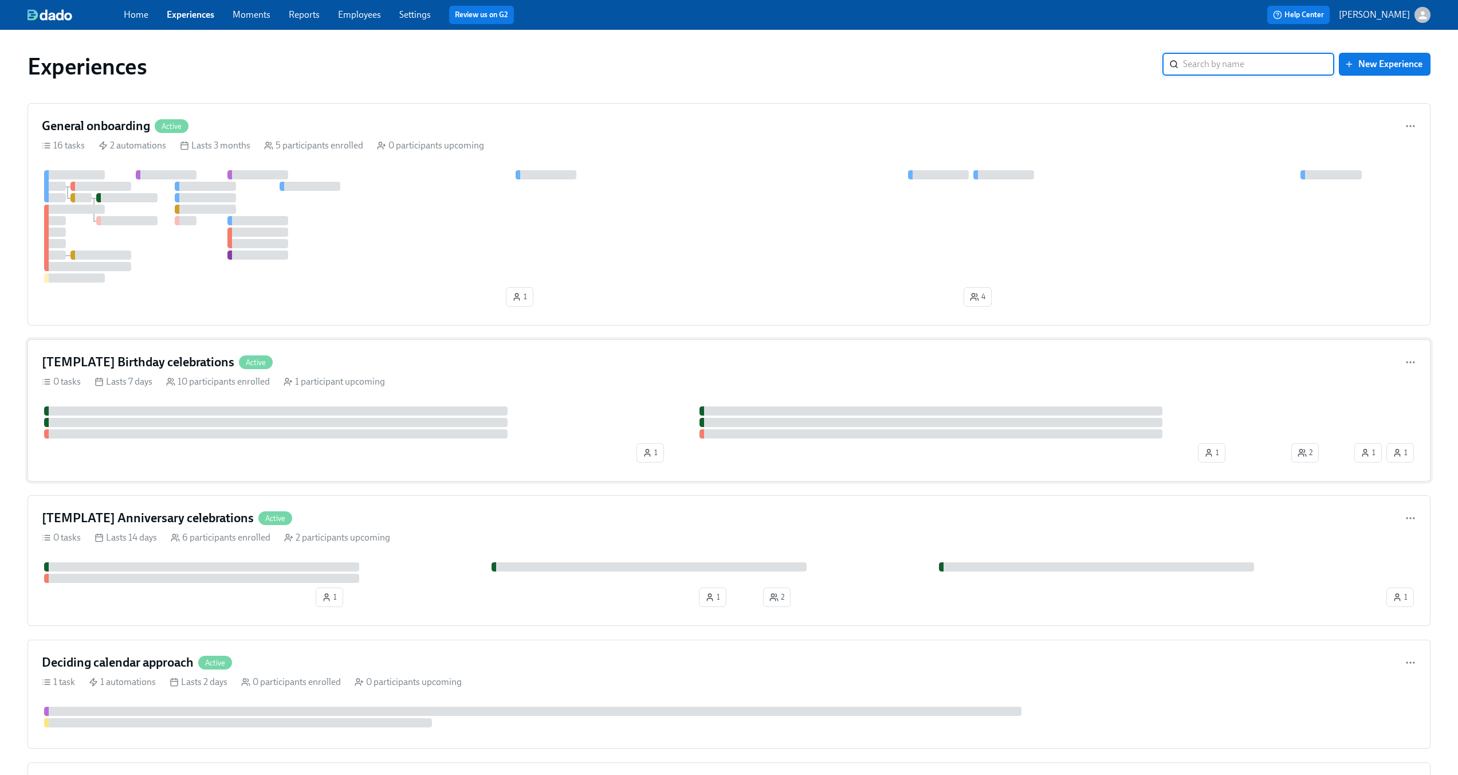
click at [419, 356] on div "[TEMPLATE] Birthday celebrations Active" at bounding box center [729, 361] width 1374 height 17
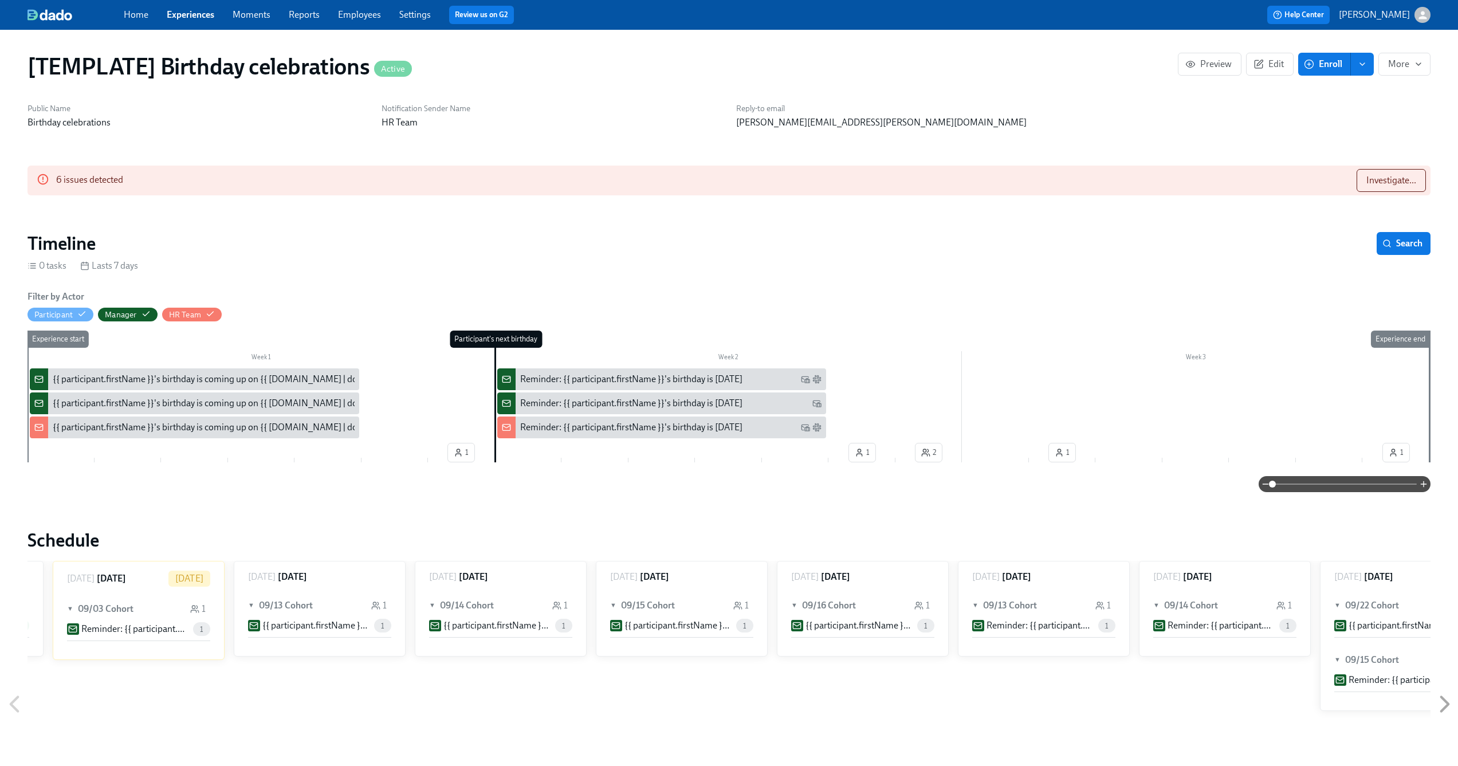
scroll to position [0, 1263]
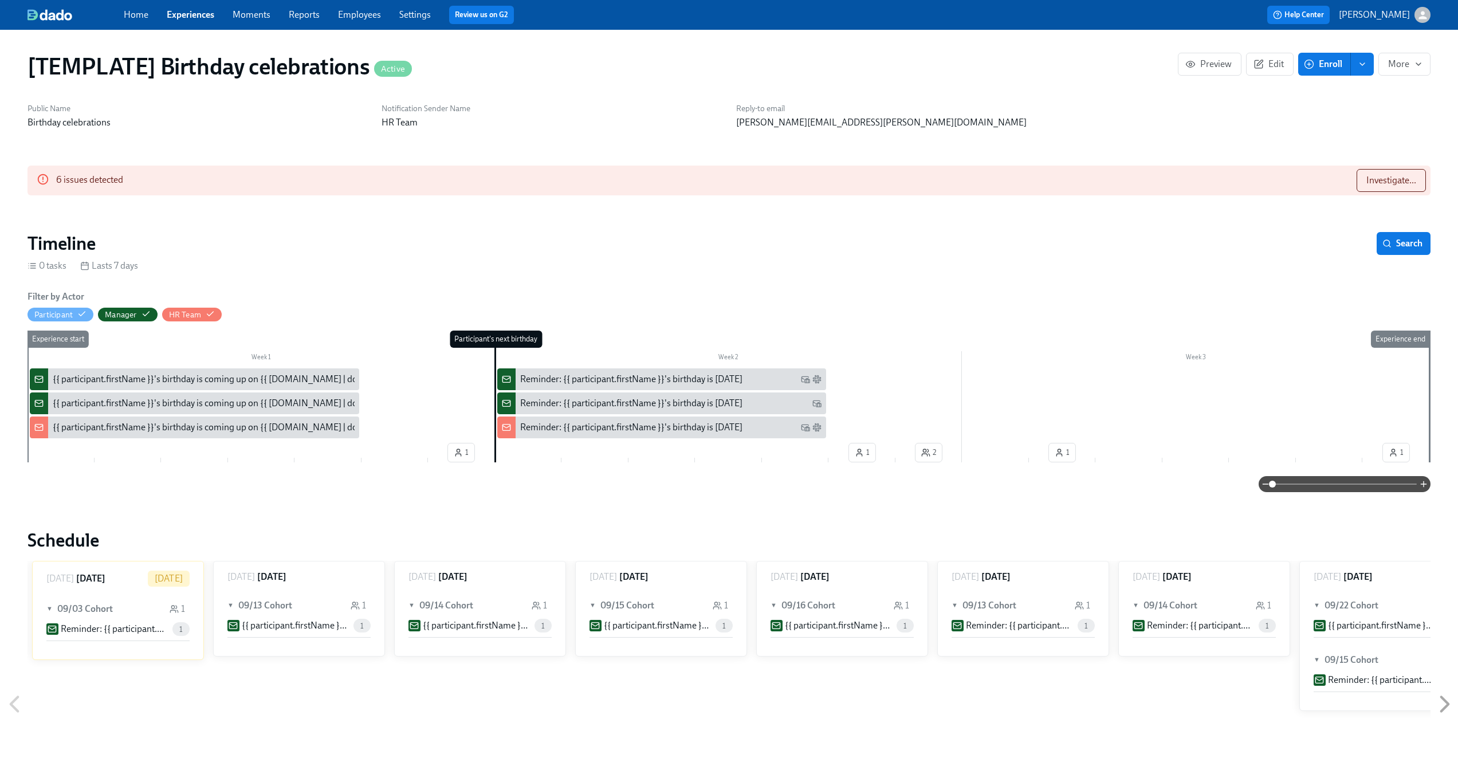
click at [152, 381] on div "{{ participant.firstName }}'s birthday is coming up on {{ participant.calculate…" at bounding box center [238, 379] width 371 height 13
click at [115, 404] on div "{{ participant.firstName }}'s birthday is coming up on {{ participant.calculate…" at bounding box center [238, 403] width 371 height 13
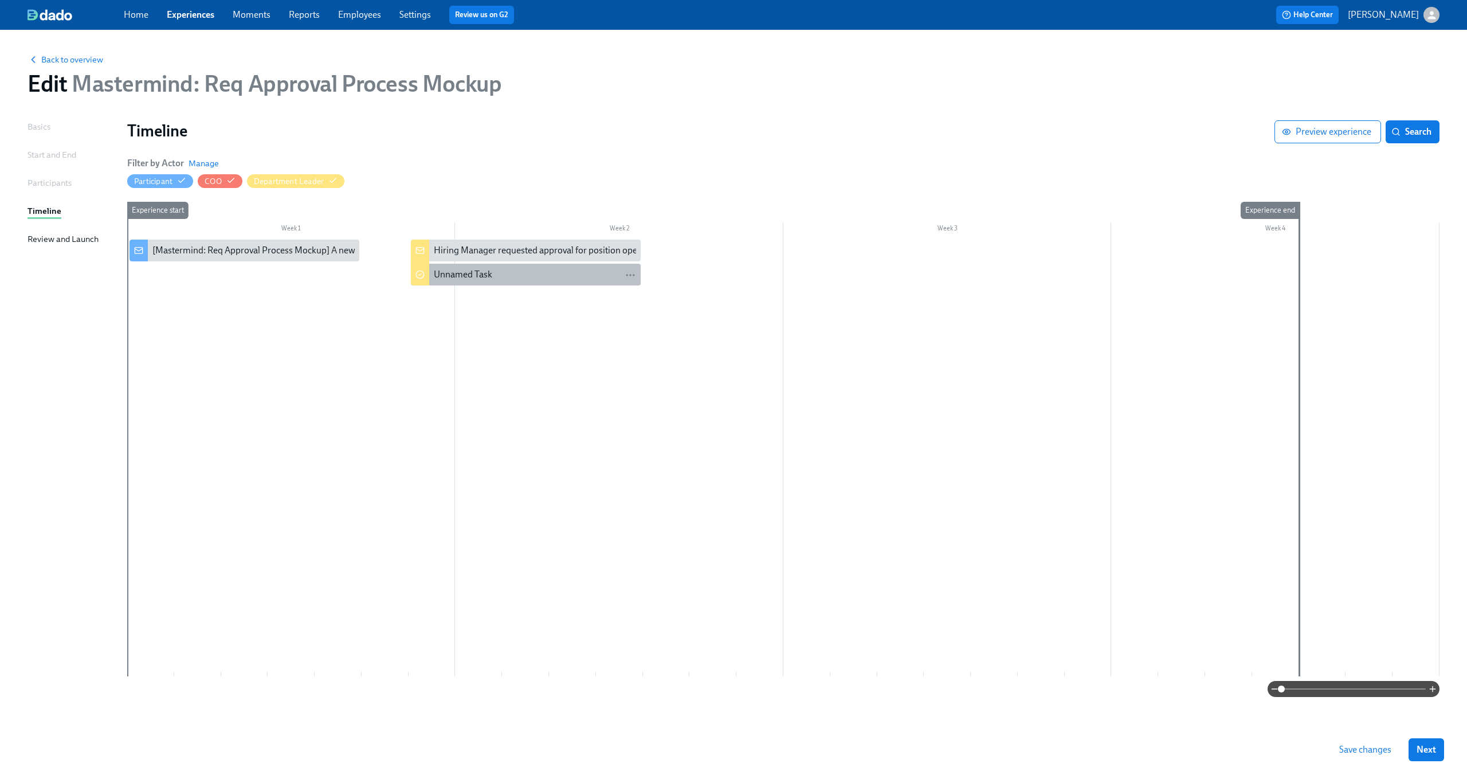
click at [486, 277] on div "Unnamed Task" at bounding box center [463, 274] width 58 height 13
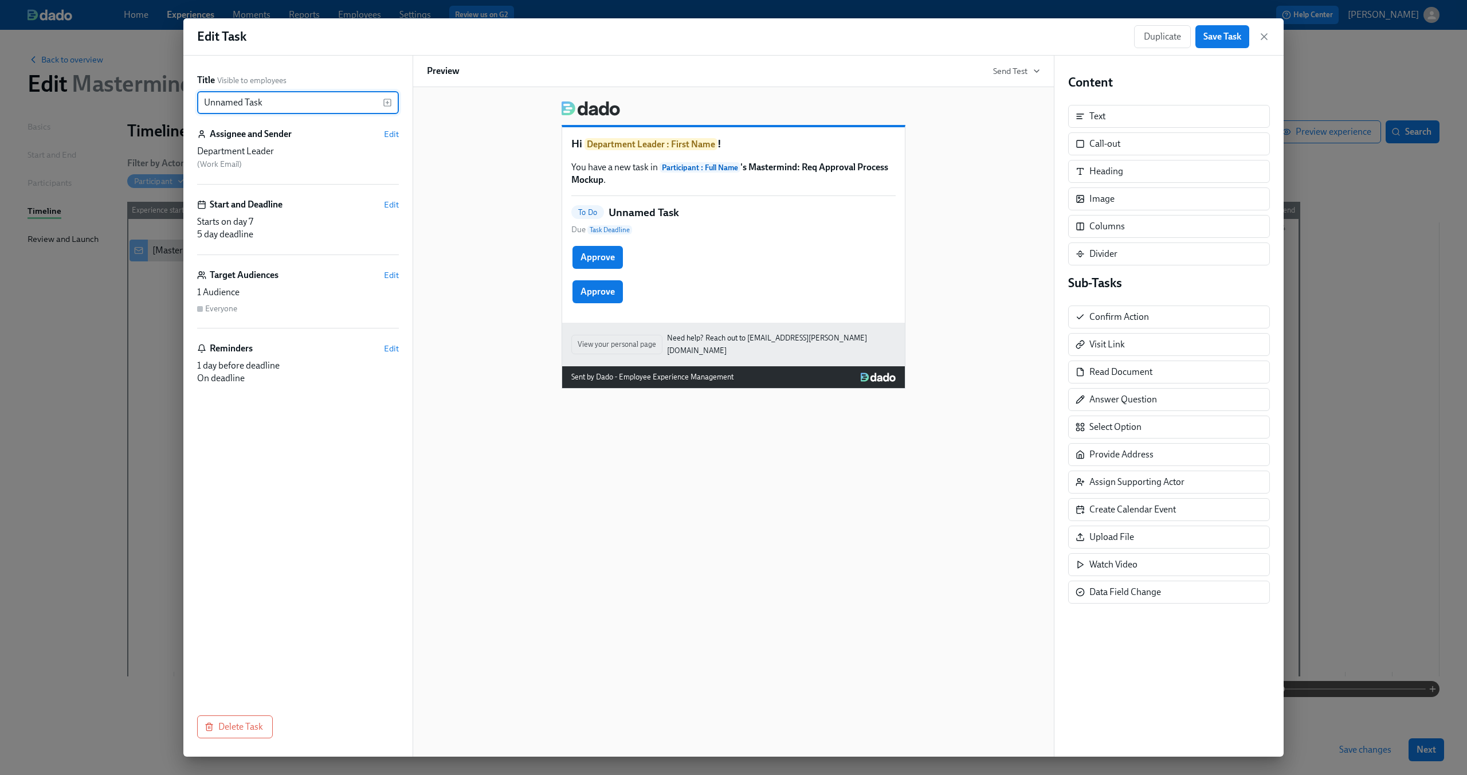
click at [317, 107] on input "Unnamed Task" at bounding box center [290, 102] width 186 height 23
click at [273, 107] on input "Hiring Manager requested approval" at bounding box center [290, 102] width 186 height 23
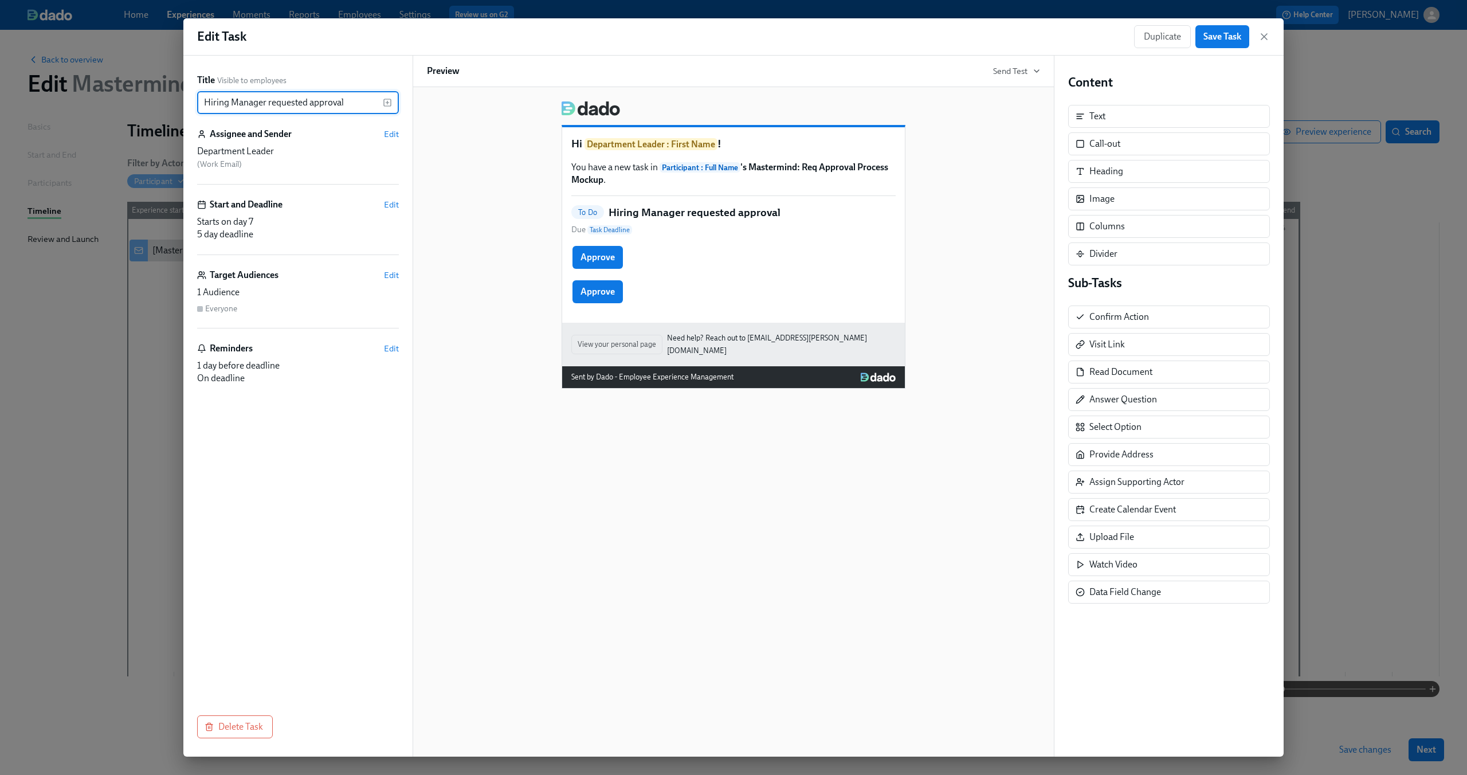
click at [273, 107] on input "Hiring Manager requested approval" at bounding box center [290, 102] width 186 height 23
type input "Approval request"
click at [485, 199] on div "Hi Department Leader : First Name ! You have a new task in Participant : Full N…" at bounding box center [733, 240] width 613 height 297
click at [525, 230] on div "Hi Department Leader : First Name ! You have a new task in Participant : Full N…" at bounding box center [733, 240] width 613 height 297
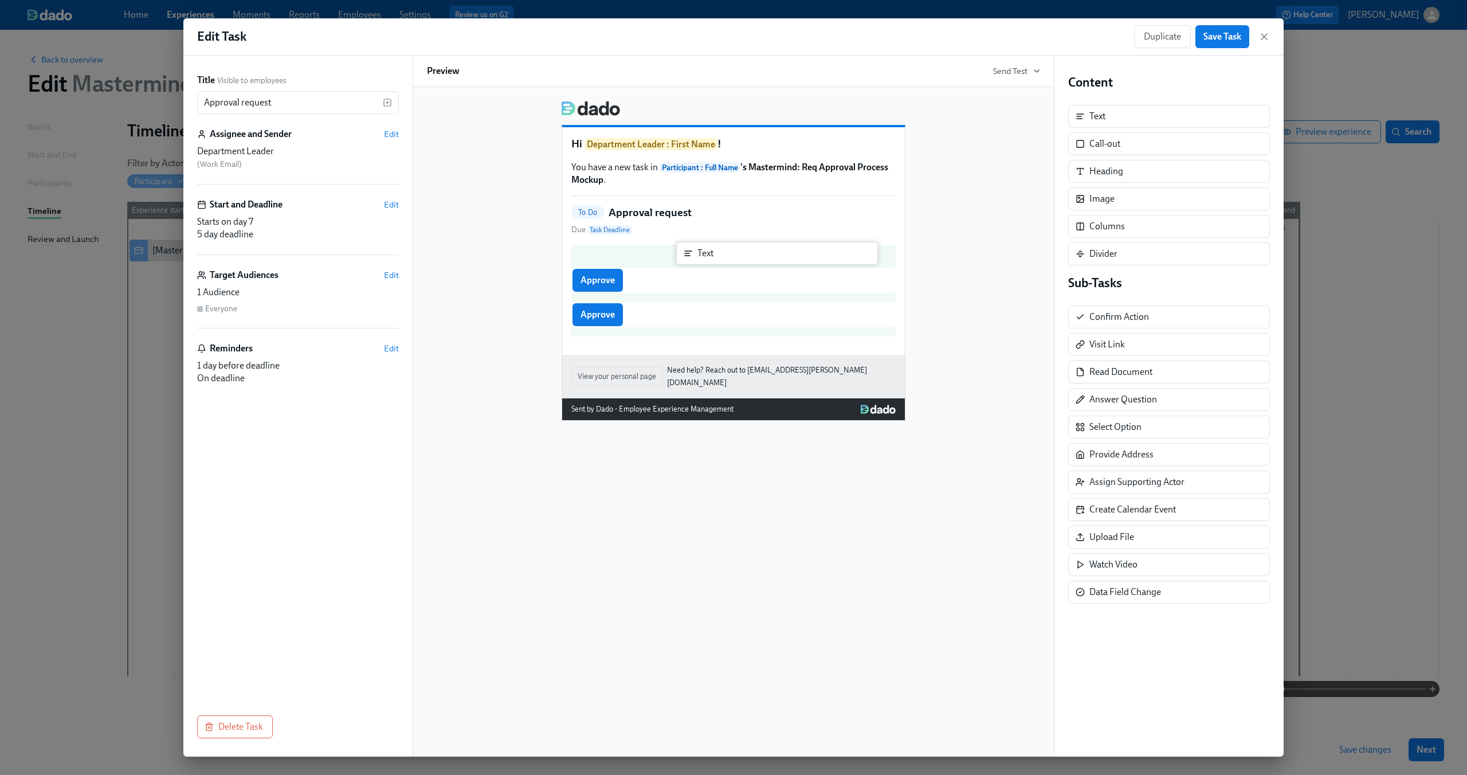
drag, startPoint x: 1114, startPoint y: 117, endPoint x: 716, endPoint y: 256, distance: 420.9
click at [716, 256] on div "Title Visible to employees Approval request ​ Assignee and Sender Edit Departme…" at bounding box center [733, 406] width 1100 height 701
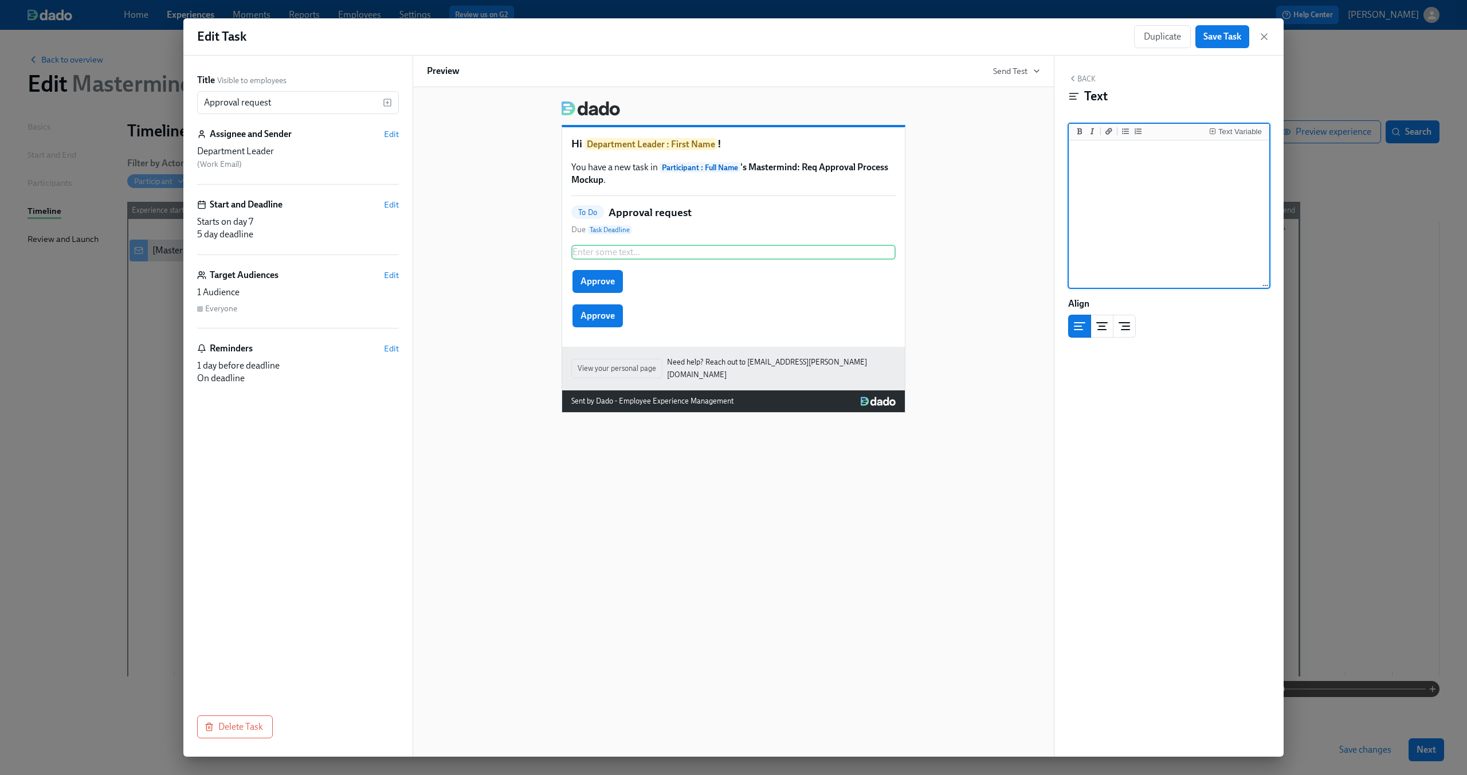
click at [1148, 176] on textarea at bounding box center [1169, 215] width 196 height 144
type textarea "Hiring Manager X requested that you approve the opening a new position"
click at [984, 210] on div "Hi Department Leader : First Name ! You have a new task in Participant : Full N…" at bounding box center [733, 252] width 613 height 321
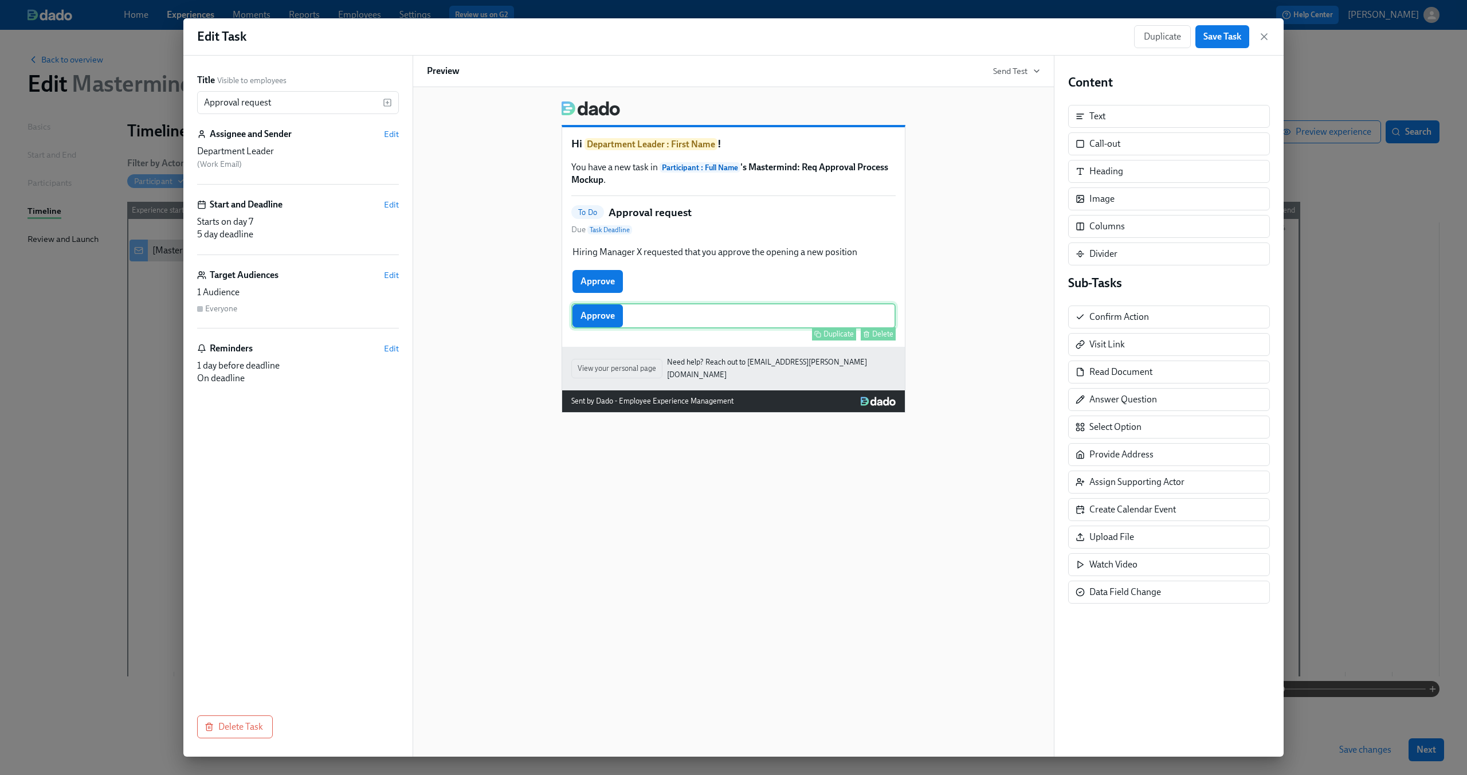
click at [595, 316] on div "Approve Duplicate Delete" at bounding box center [733, 315] width 324 height 25
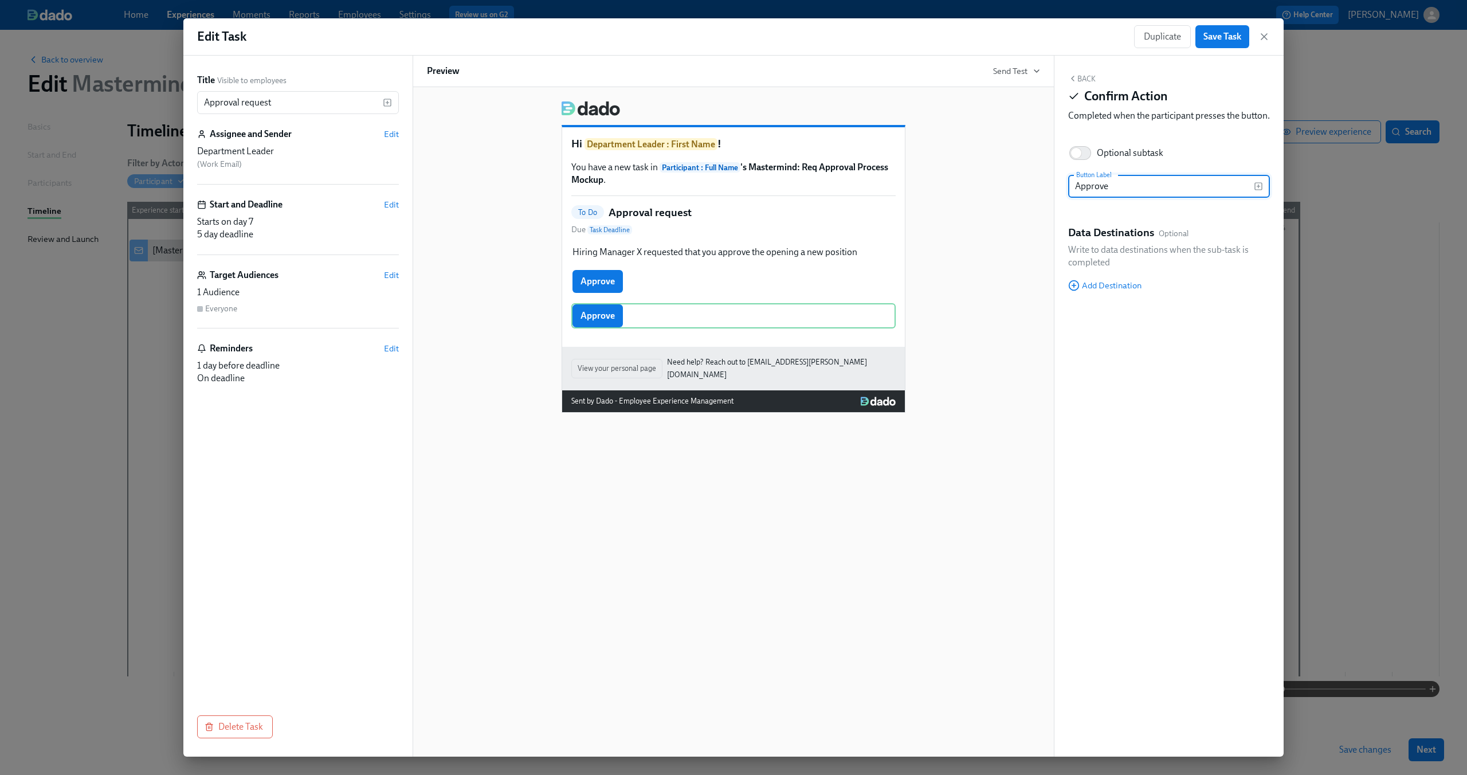
click at [1124, 196] on input "Approve" at bounding box center [1161, 186] width 186 height 23
type input "Deny"
click at [1014, 288] on div "Hi Department Leader : First Name ! You have a new task in Participant : Full N…" at bounding box center [733, 252] width 613 height 321
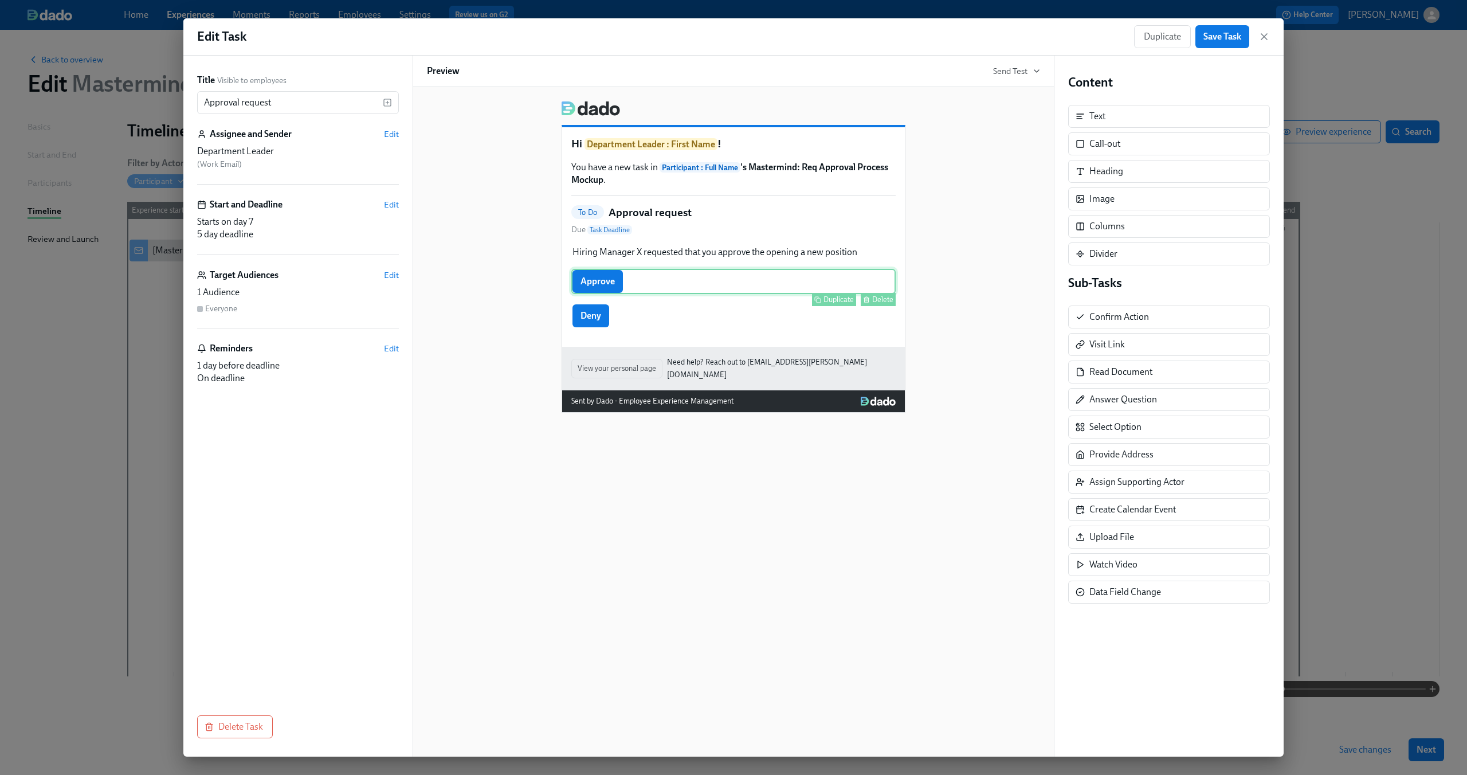
click at [646, 271] on div "Approve Duplicate Delete" at bounding box center [733, 281] width 324 height 25
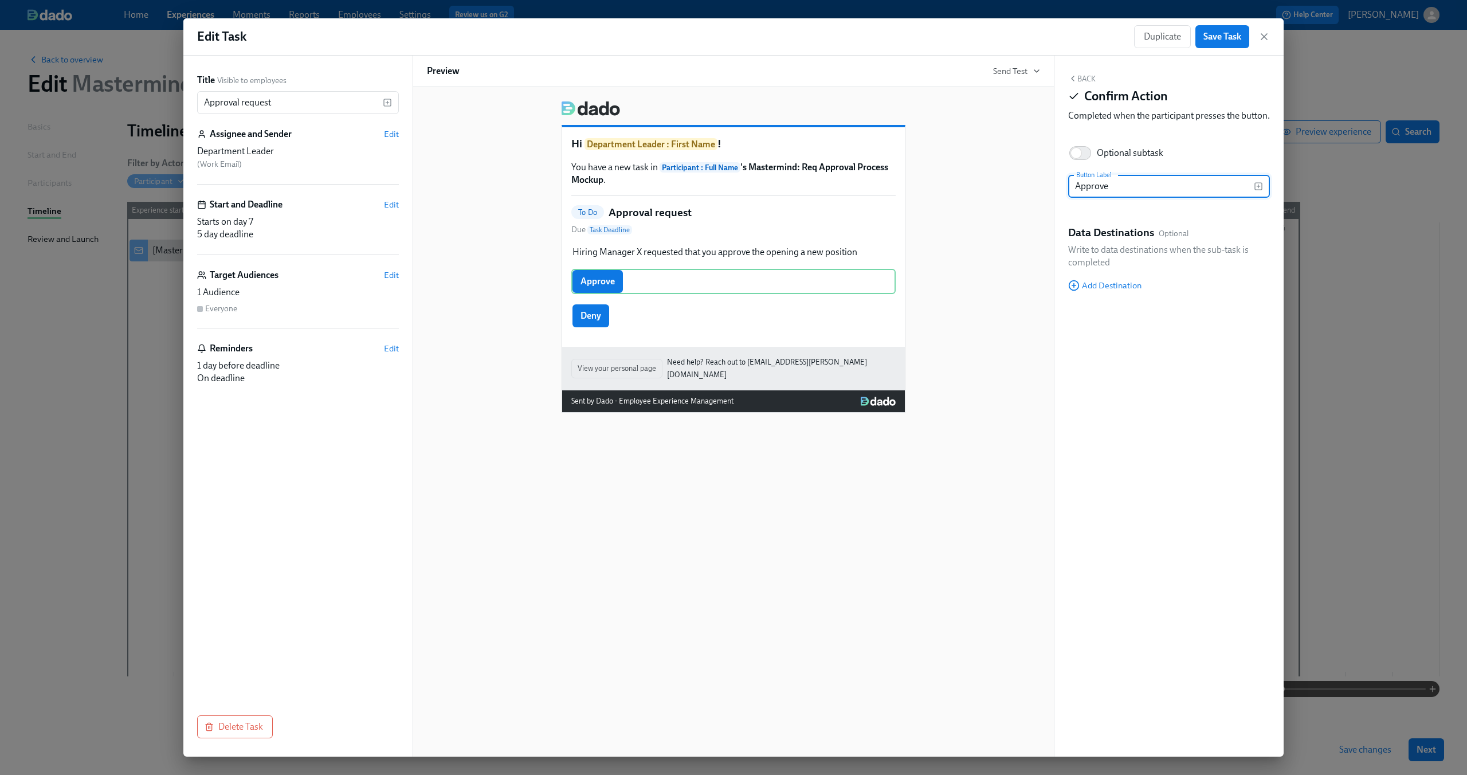
click at [716, 219] on div "To Do Approval request Due Task Deadline" at bounding box center [733, 220] width 324 height 31
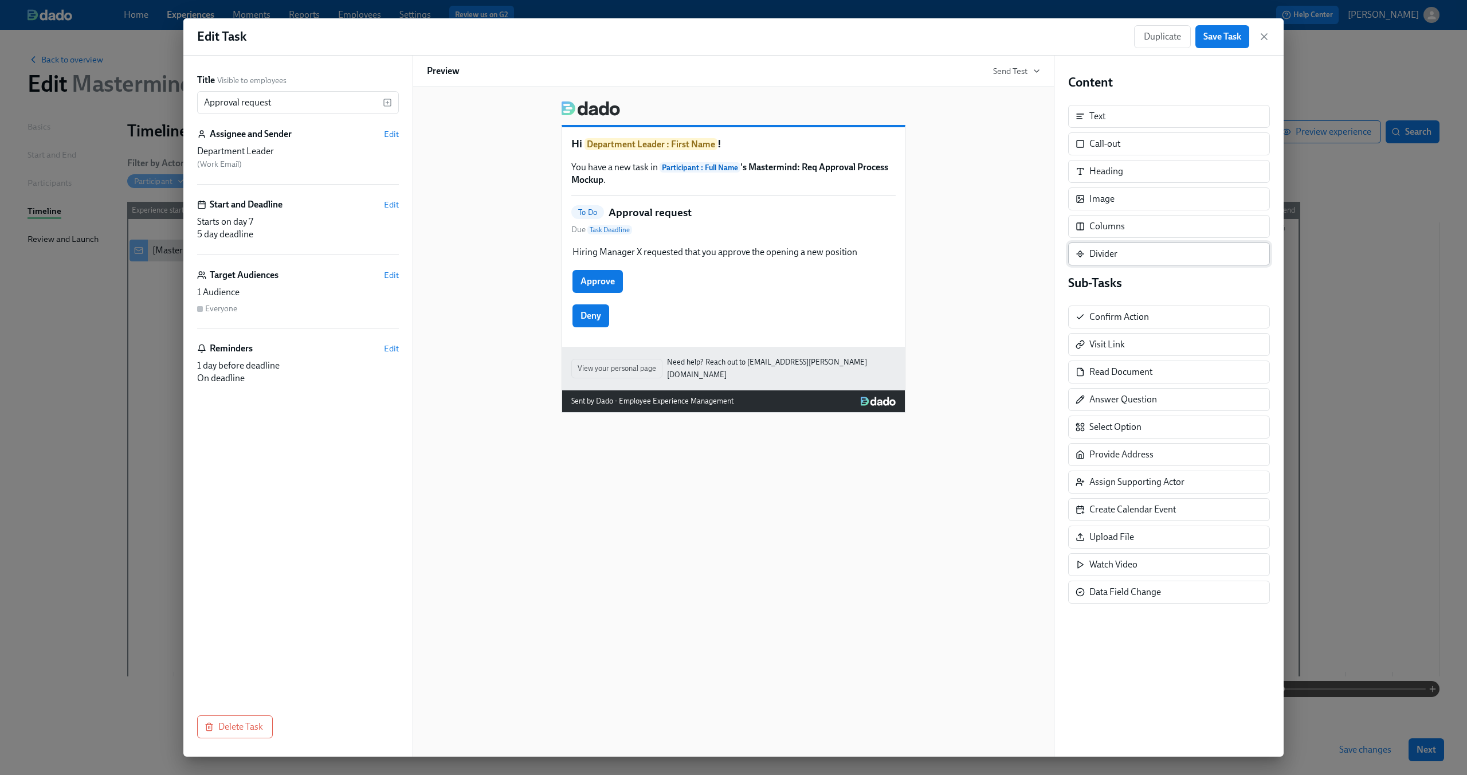
click at [1201, 264] on div "Divider" at bounding box center [1169, 253] width 202 height 23
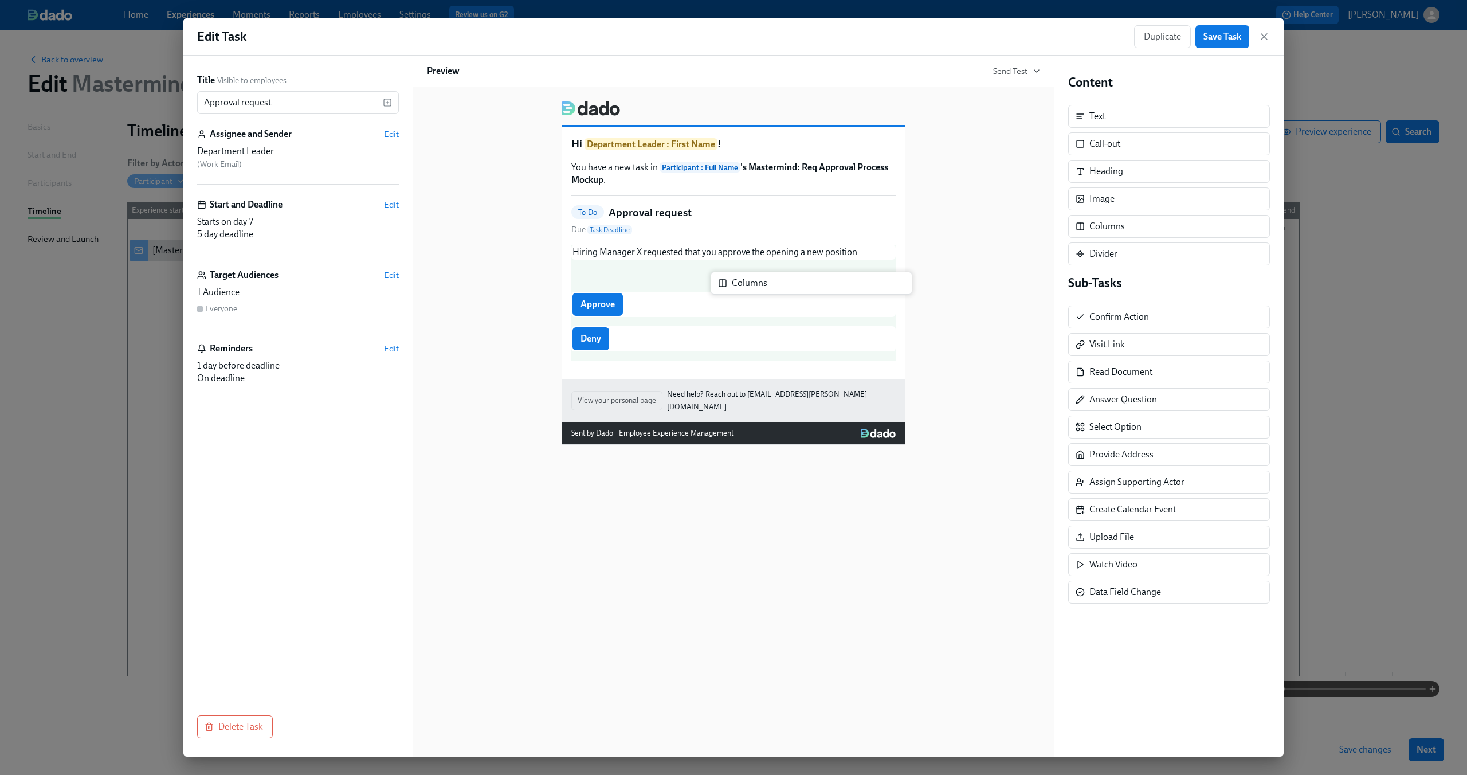
drag, startPoint x: 1181, startPoint y: 228, endPoint x: 815, endPoint y: 284, distance: 370.9
click at [815, 284] on div "Title Visible to employees Approval request ​ Assignee and Sender Edit Departme…" at bounding box center [733, 406] width 1100 height 701
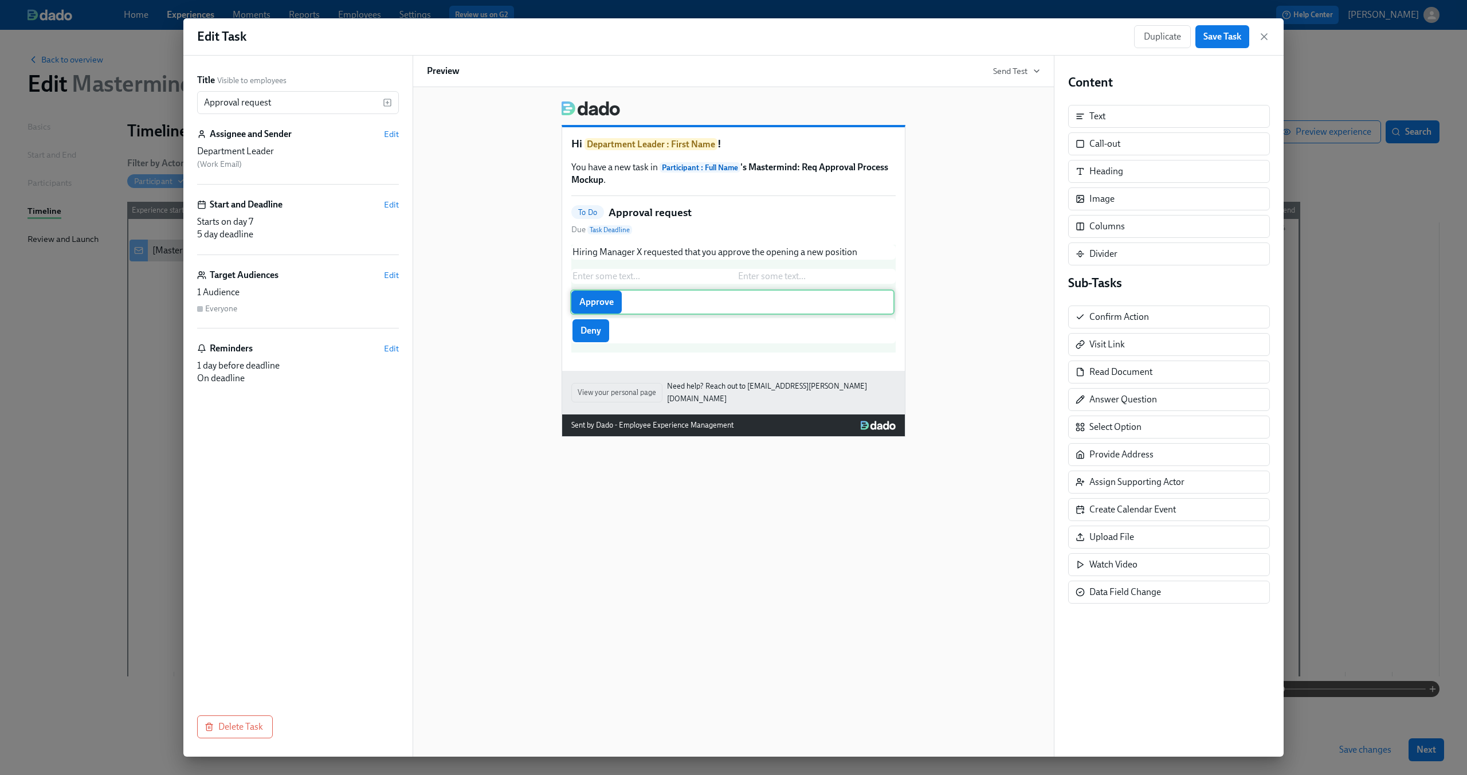
drag, startPoint x: 585, startPoint y: 310, endPoint x: 584, endPoint y: 303, distance: 7.0
click at [584, 303] on div "Hiring Manager X requested that you approve the opening a new position Duplicat…" at bounding box center [733, 299] width 324 height 108
click at [649, 273] on div "Enter some text ... Enter some text ... Delete" at bounding box center [733, 276] width 324 height 15
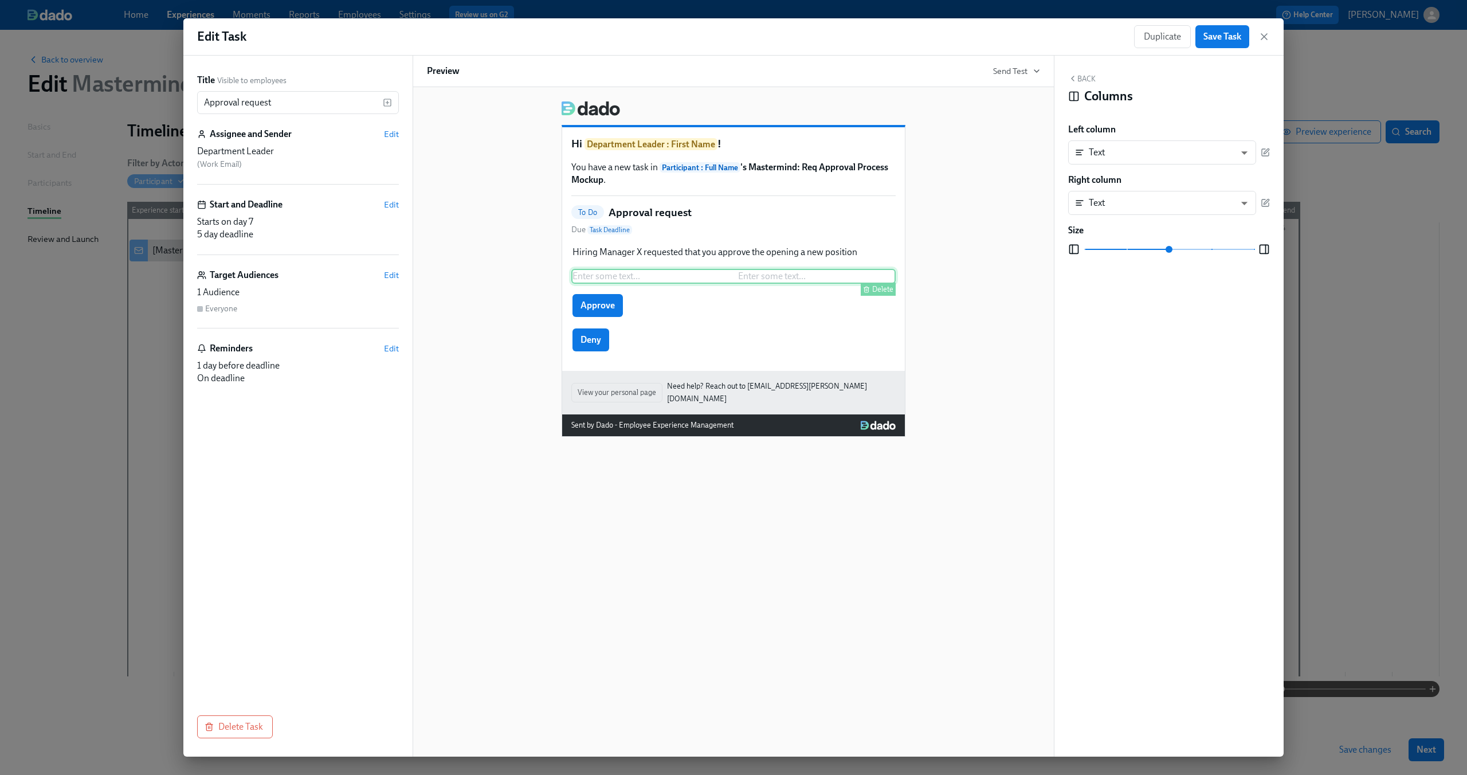
click at [876, 290] on div "Delete" at bounding box center [882, 289] width 21 height 9
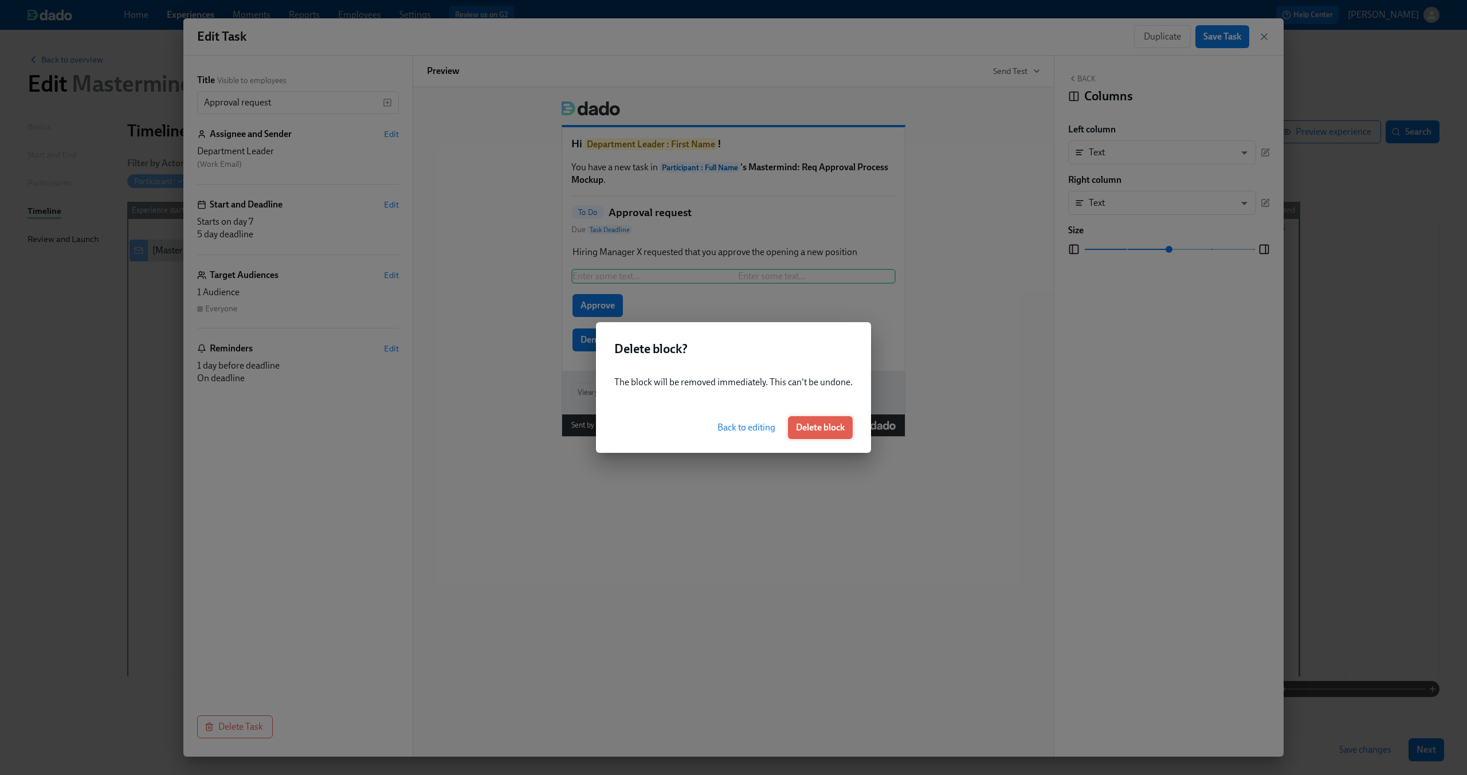
click at [822, 428] on span "Delete block" at bounding box center [820, 427] width 49 height 11
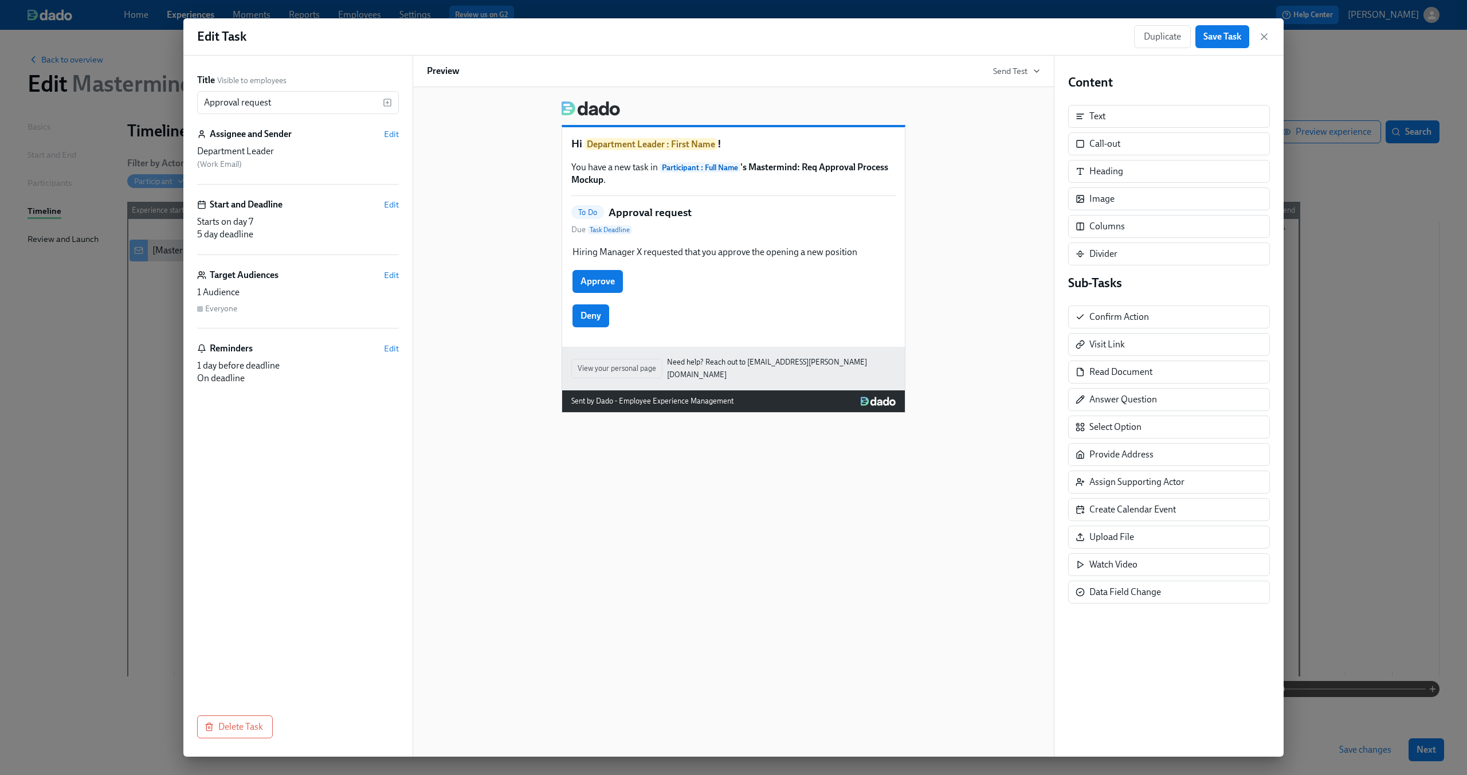
click at [1008, 356] on div "Hi Department Leader : First Name ! You have a new task in Participant : Full N…" at bounding box center [733, 252] width 613 height 321
click at [1228, 40] on span "Save Task" at bounding box center [1222, 36] width 38 height 11
click at [1258, 29] on div "Duplicate Save Task" at bounding box center [1202, 36] width 136 height 23
click at [1264, 35] on icon "button" at bounding box center [1263, 36] width 11 height 11
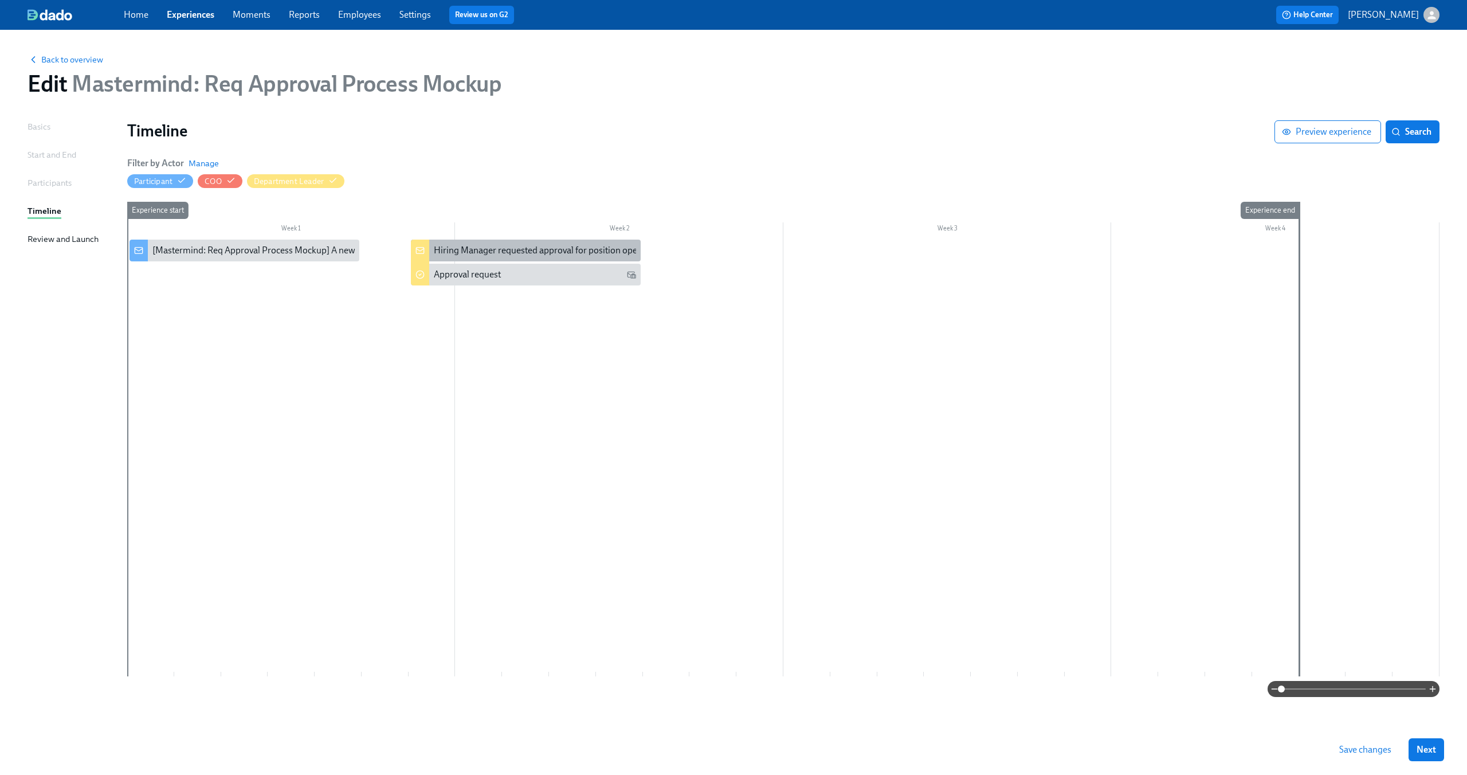
click at [481, 252] on div "Hiring Manager requested approval for position opening" at bounding box center [544, 250] width 221 height 13
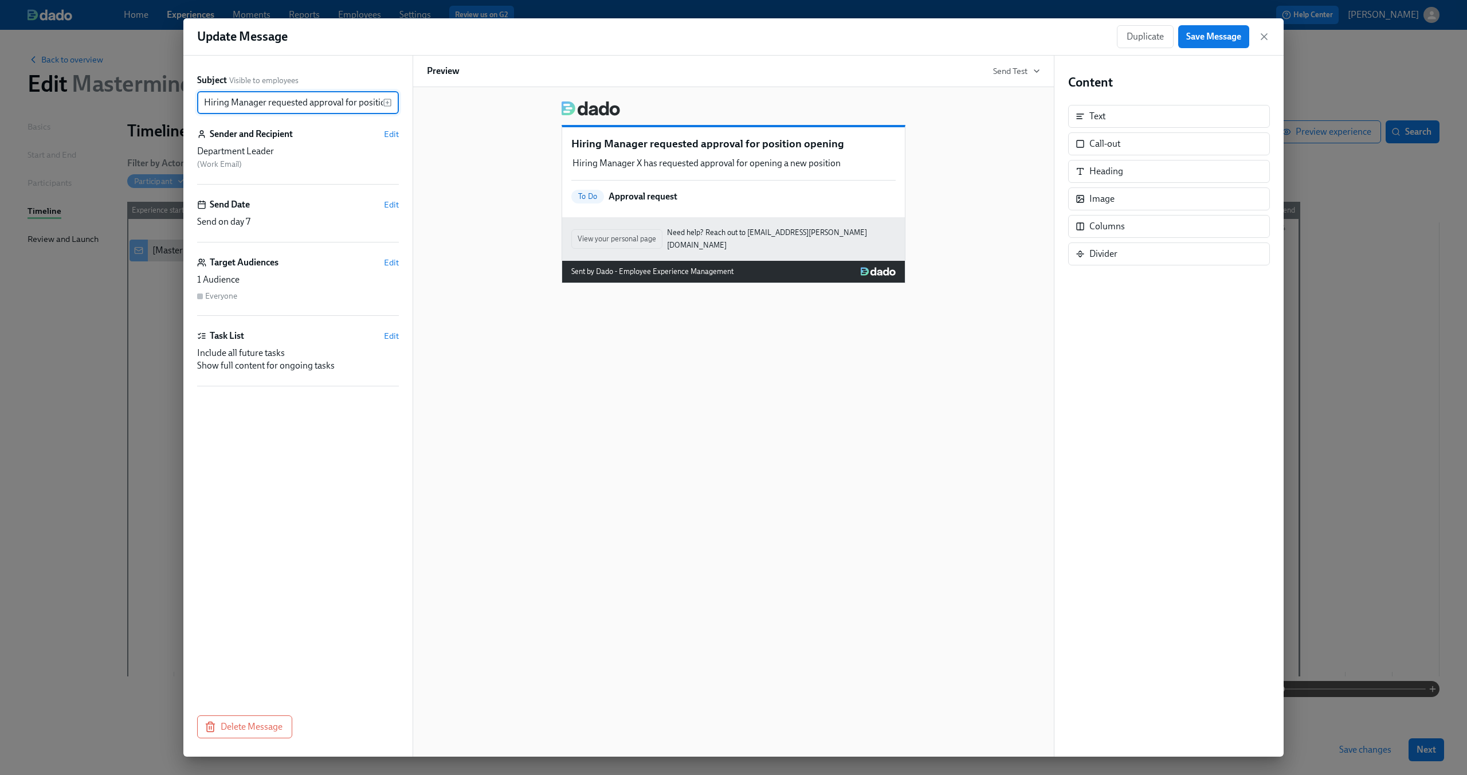
scroll to position [0, 41]
click at [599, 163] on div "Hiring Manager X has requested approval for opening a new position Duplicate De…" at bounding box center [733, 163] width 324 height 15
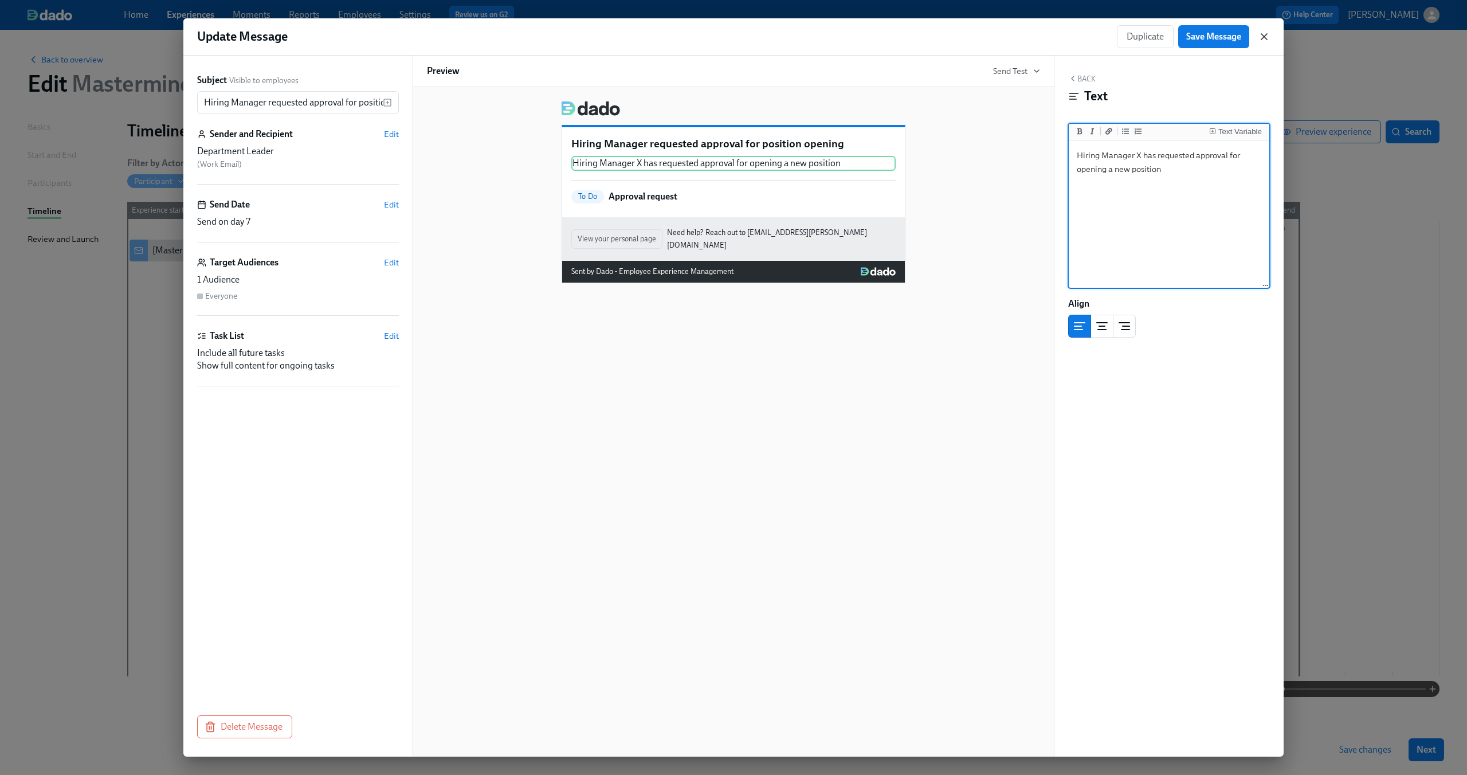
click at [1264, 37] on icon "button" at bounding box center [1264, 37] width 6 height 6
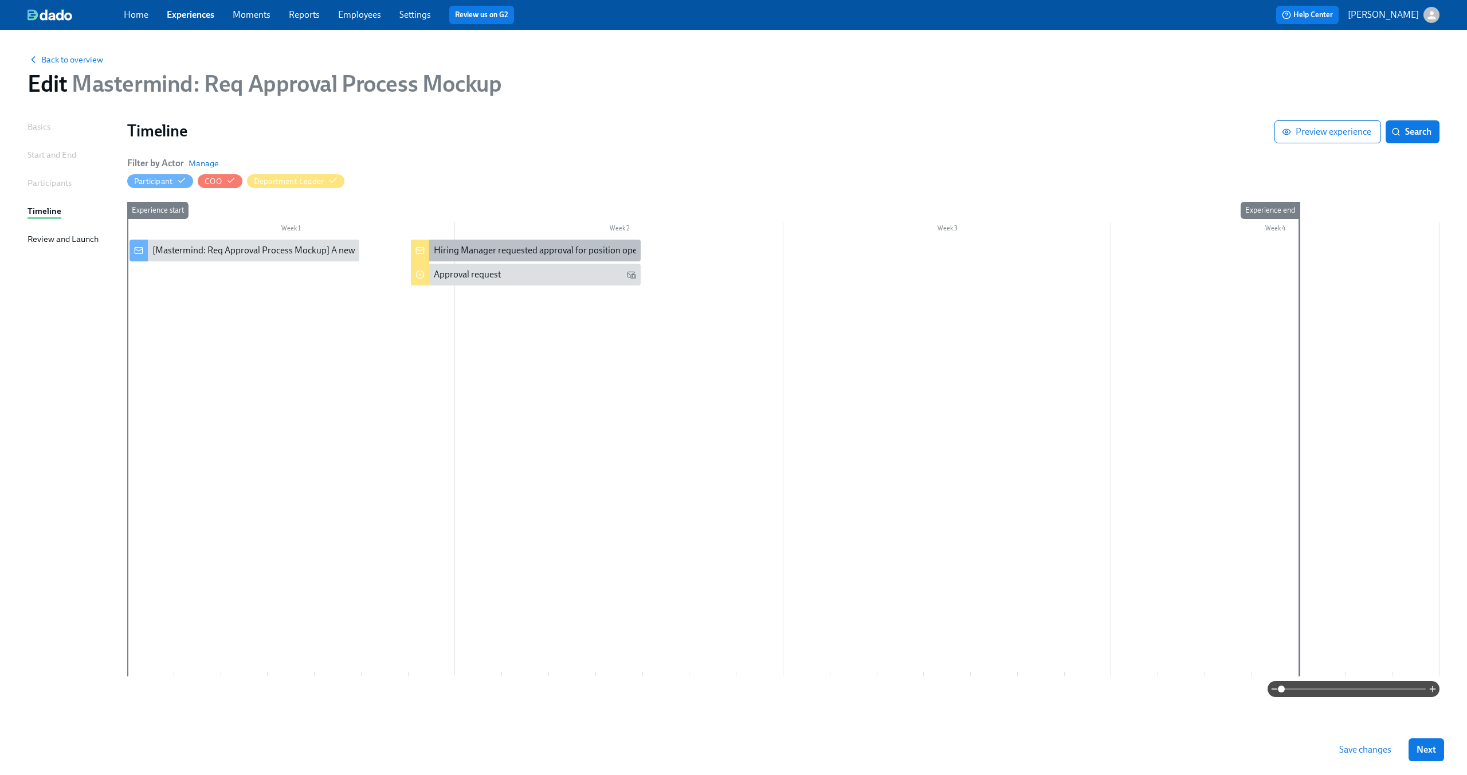
click at [508, 254] on div "Hiring Manager requested approval for position opening" at bounding box center [544, 250] width 221 height 13
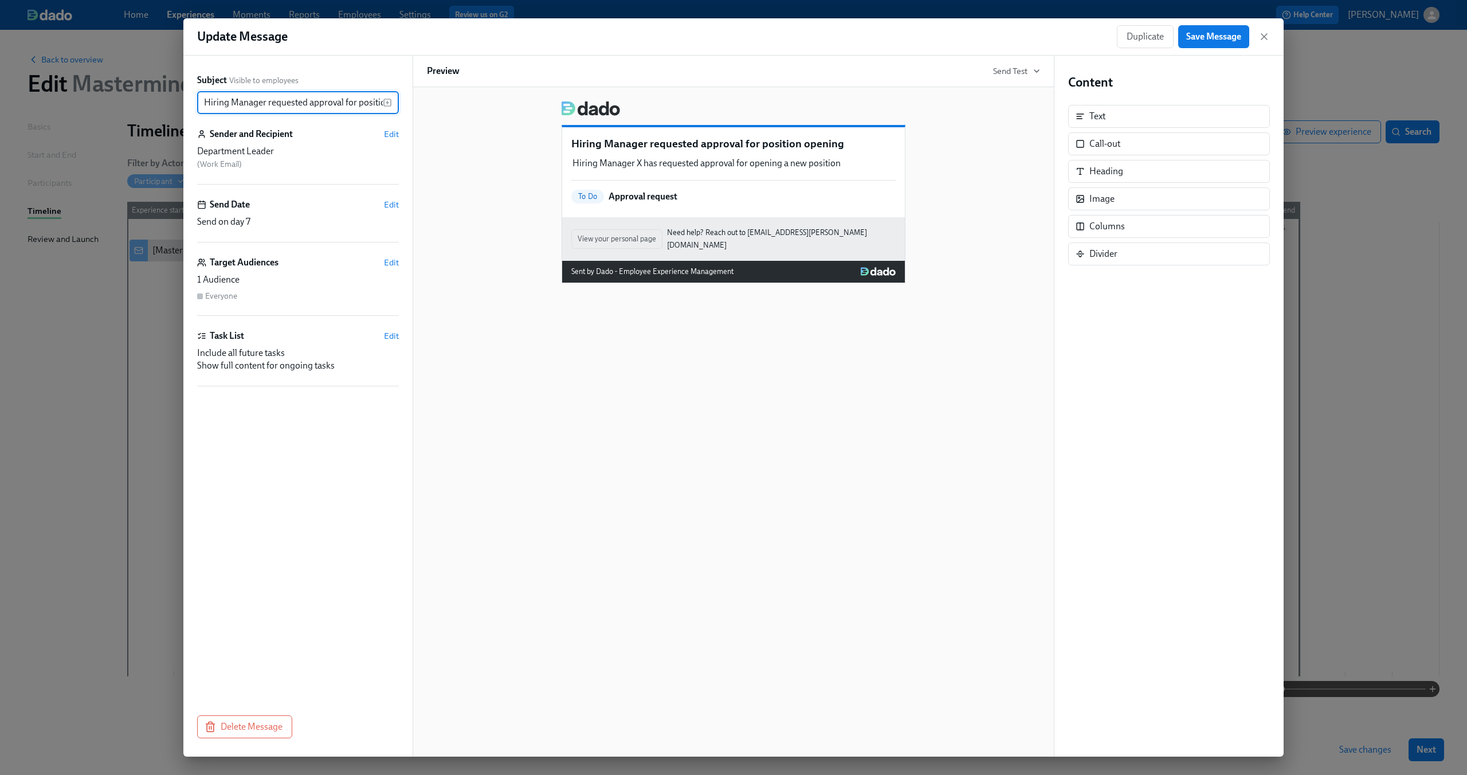
scroll to position [0, 41]
click at [244, 725] on span "Delete Message" at bounding box center [245, 726] width 76 height 11
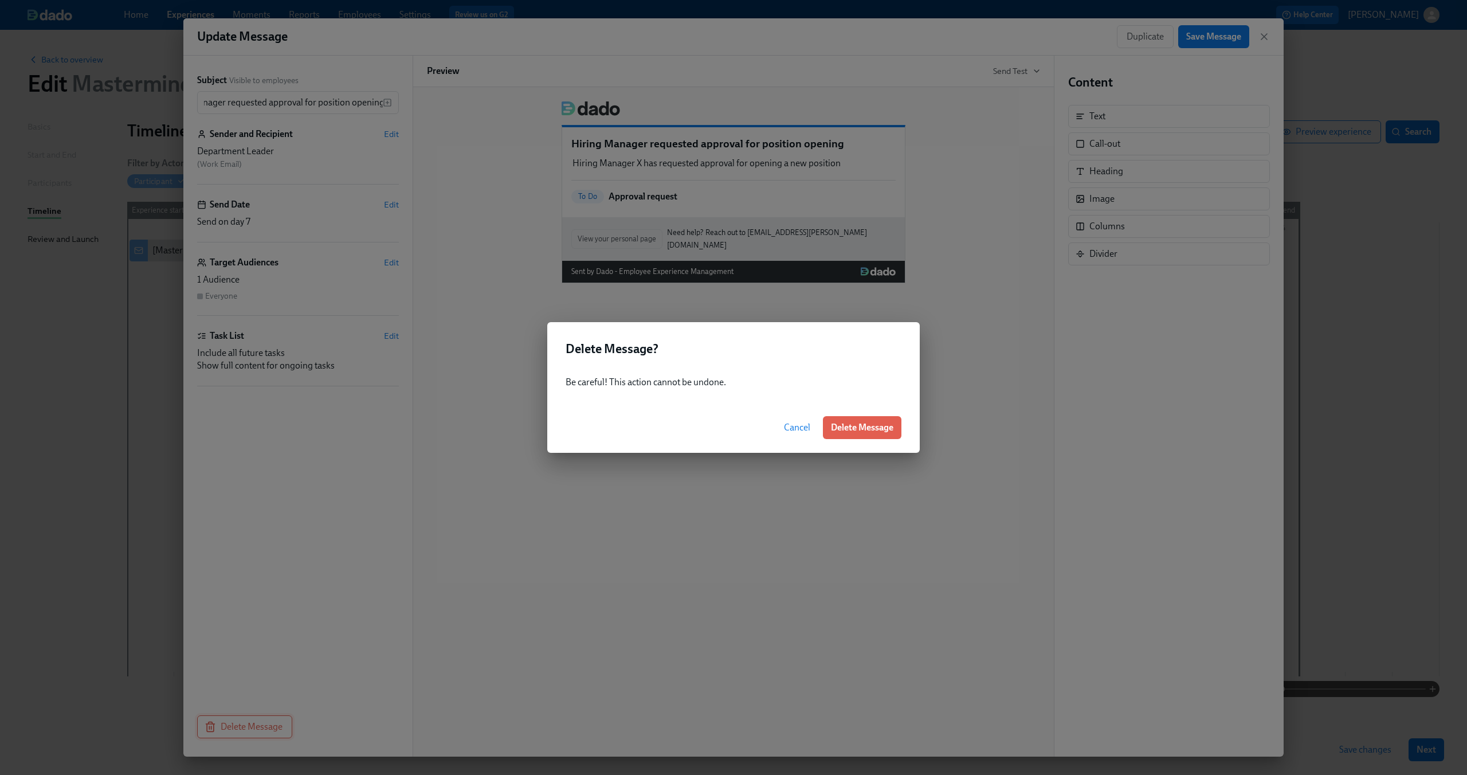
scroll to position [0, 0]
click at [859, 425] on span "Delete Message" at bounding box center [862, 427] width 62 height 11
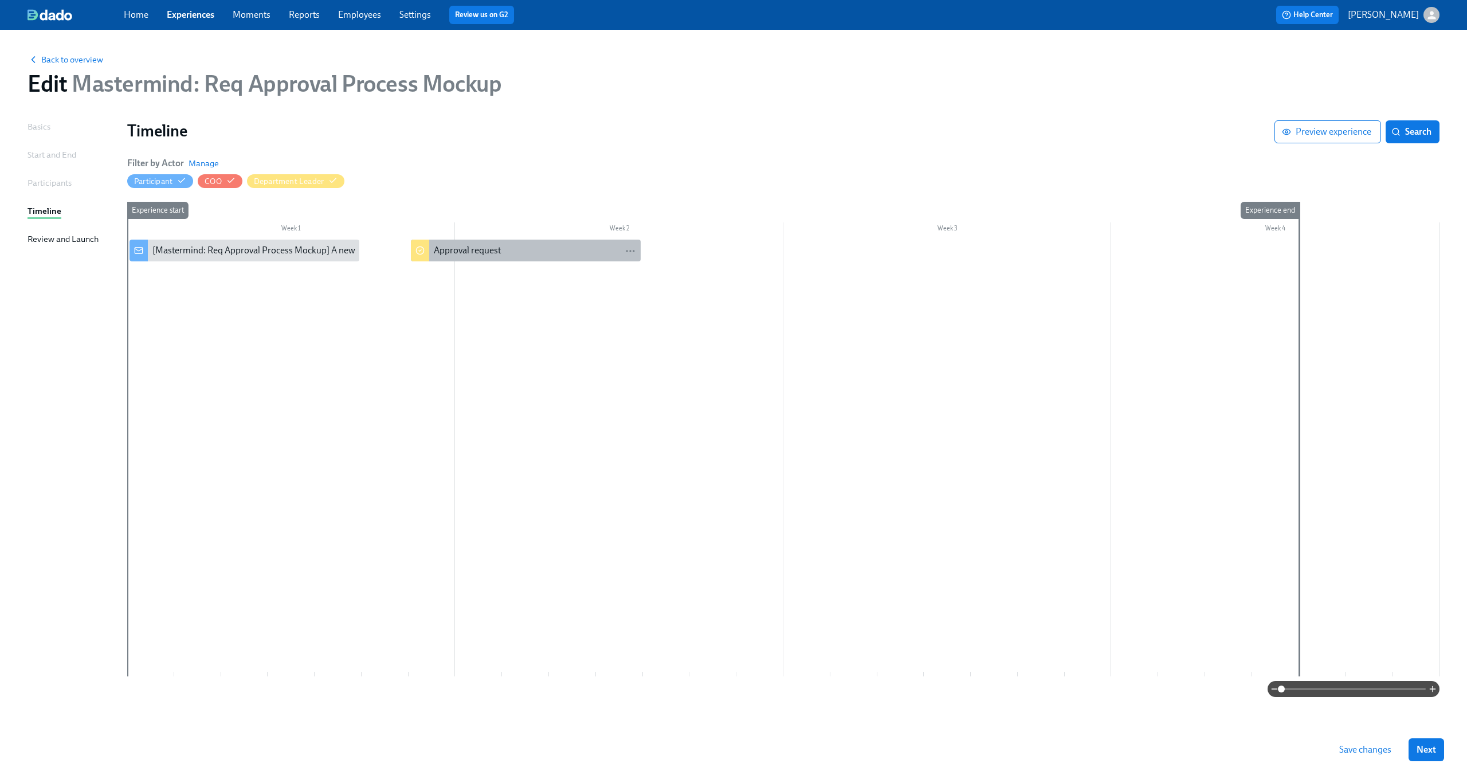
click at [541, 245] on div "Approval request" at bounding box center [535, 250] width 202 height 13
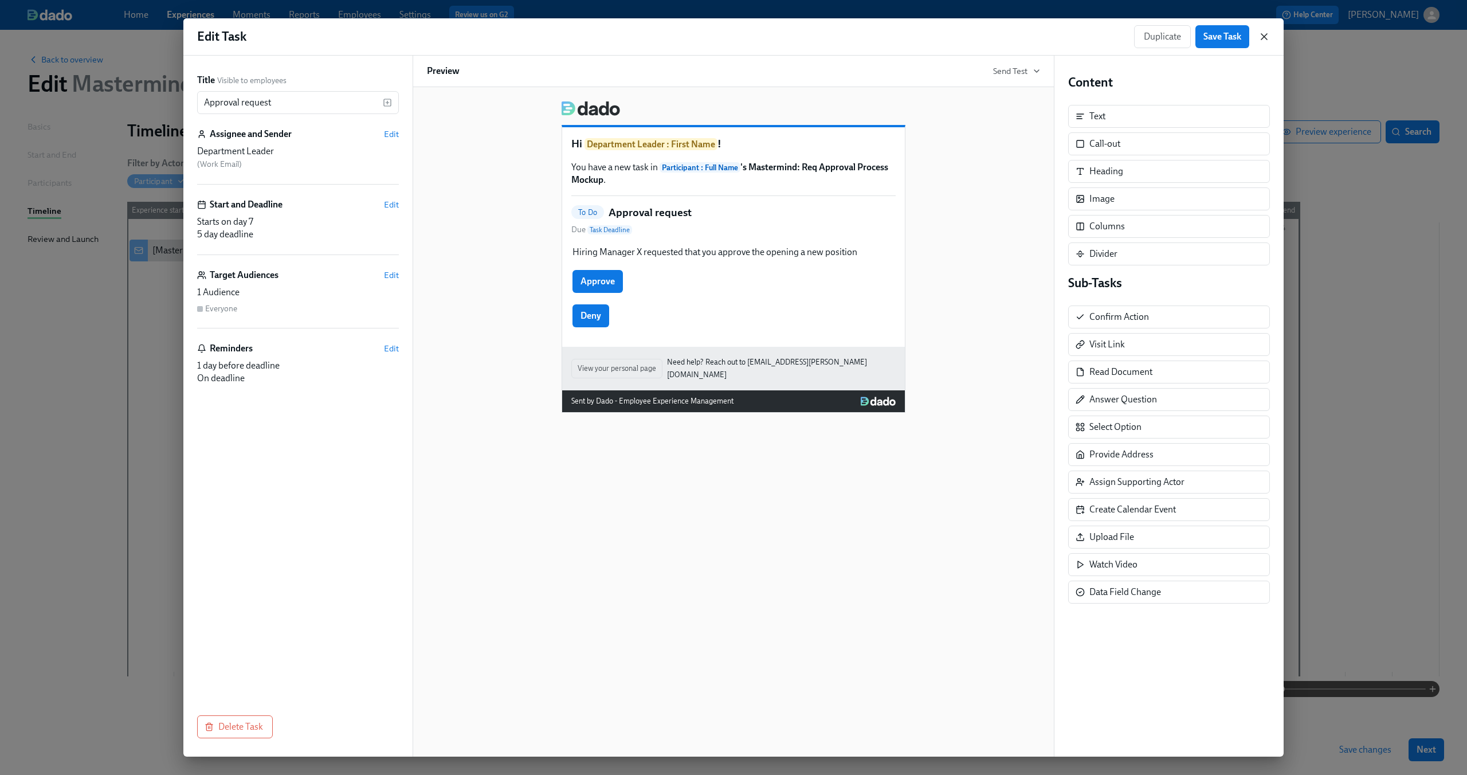
click at [1267, 39] on icon "button" at bounding box center [1264, 37] width 6 height 6
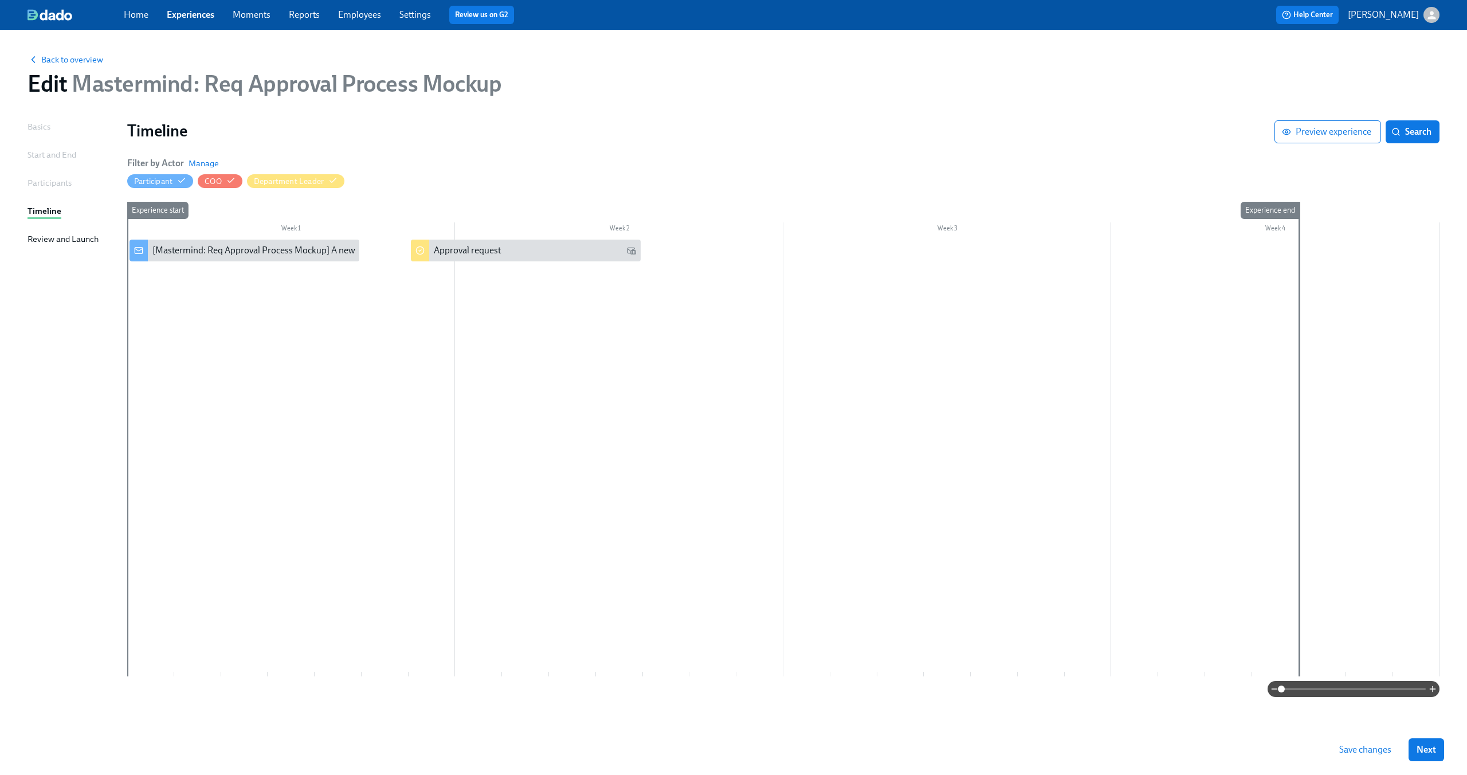
click at [484, 349] on div at bounding box center [783, 457] width 1312 height 437
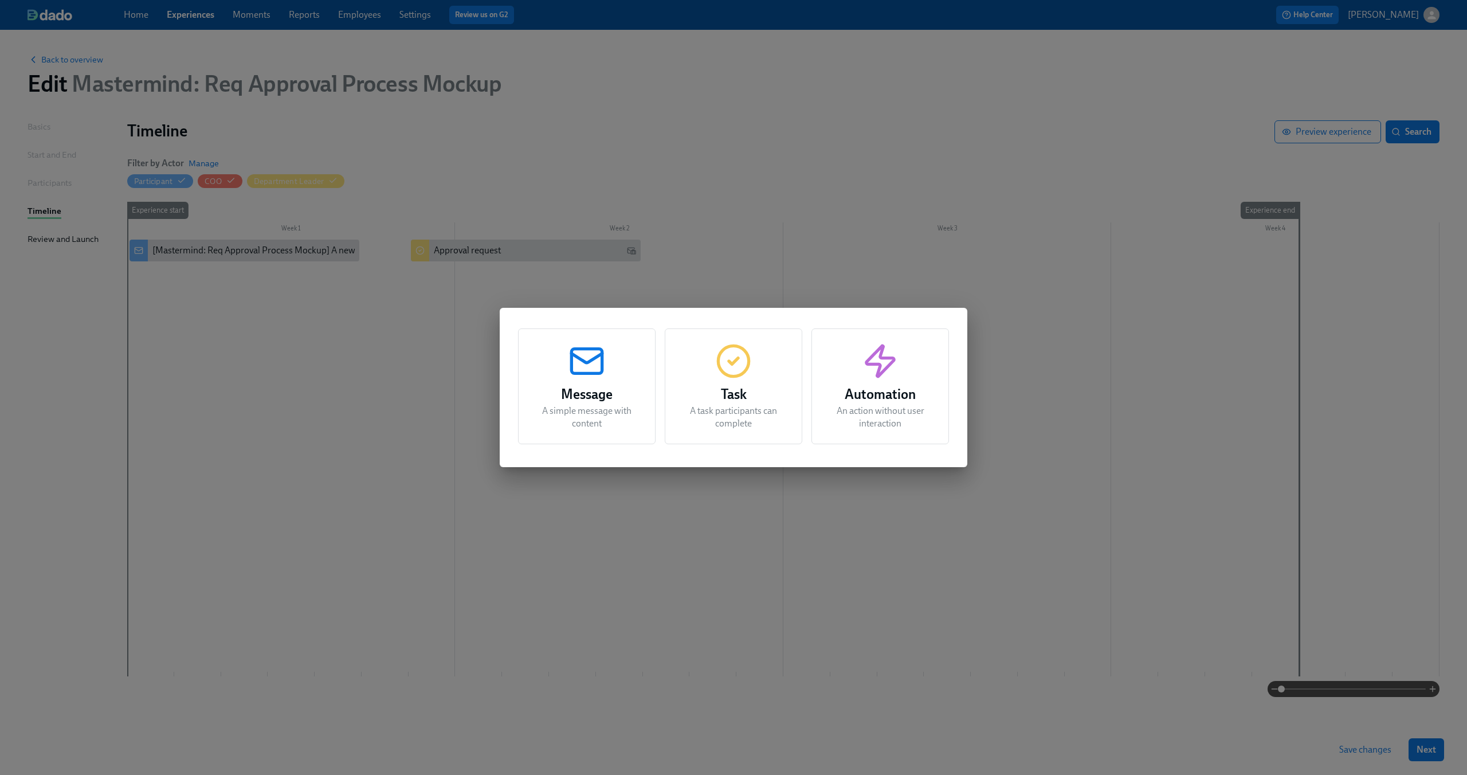
click at [599, 388] on h3 "Message" at bounding box center [586, 394] width 109 height 21
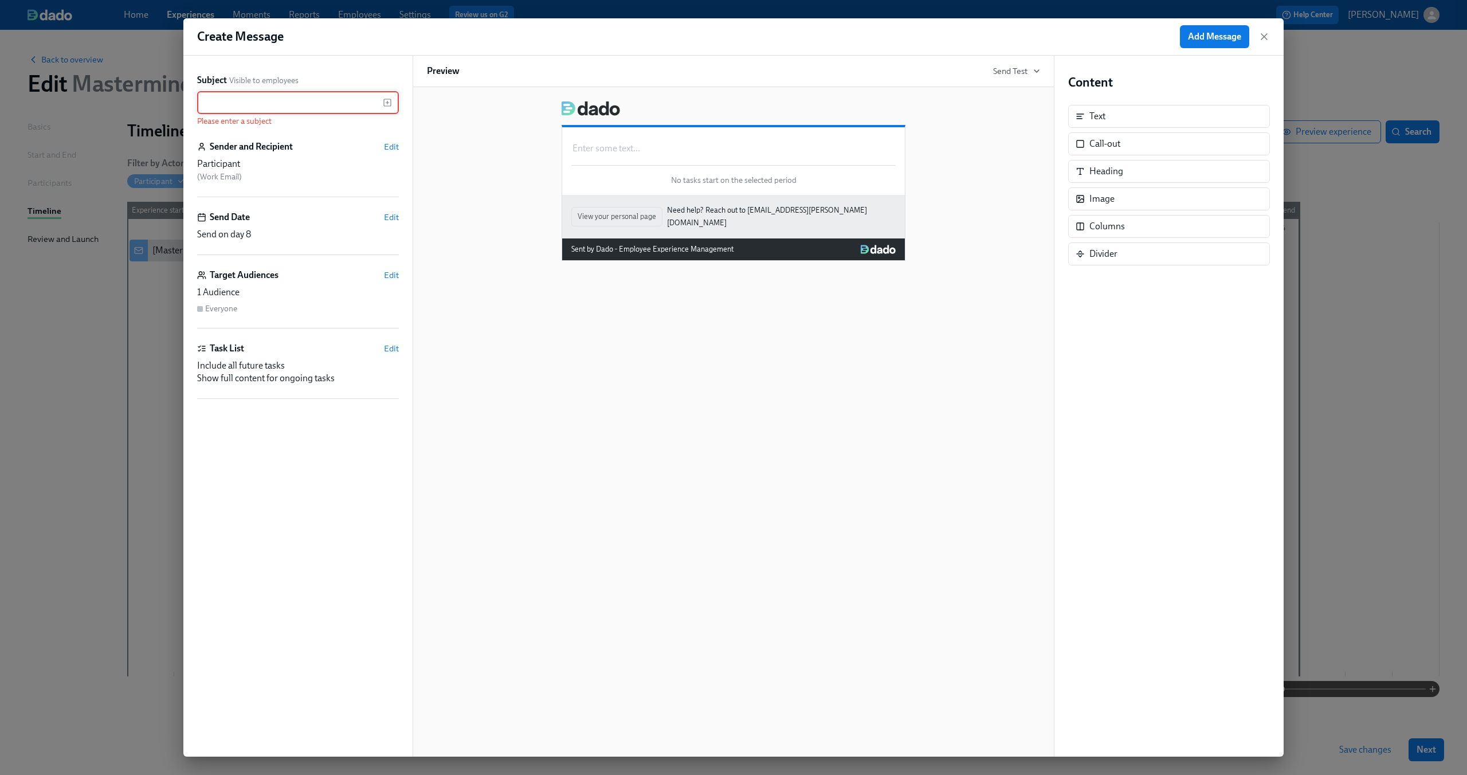
click at [266, 163] on div "Participant" at bounding box center [298, 164] width 202 height 13
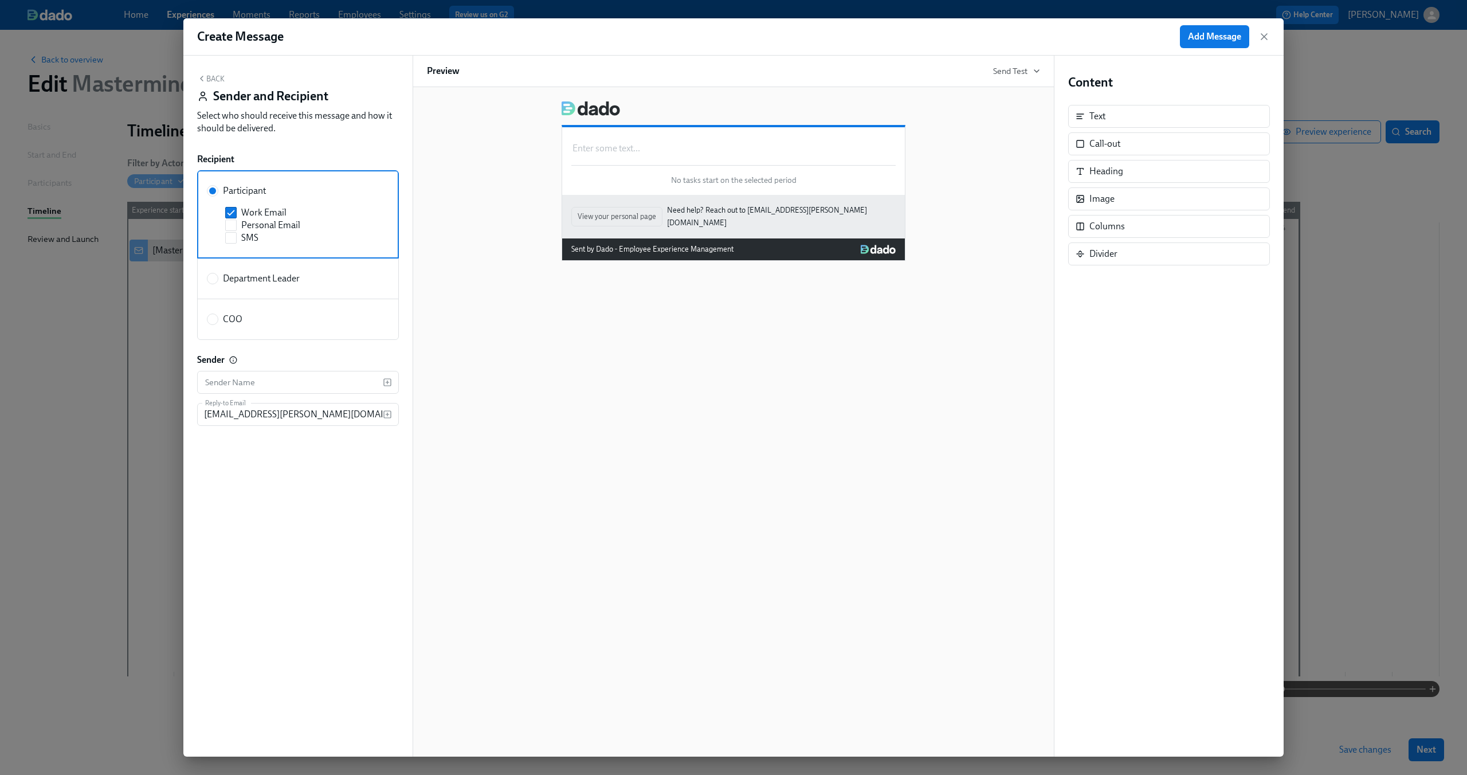
click at [225, 320] on span "COO" at bounding box center [232, 319] width 19 height 13
click at [218, 320] on input "COO" at bounding box center [212, 319] width 10 height 10
radio input "true"
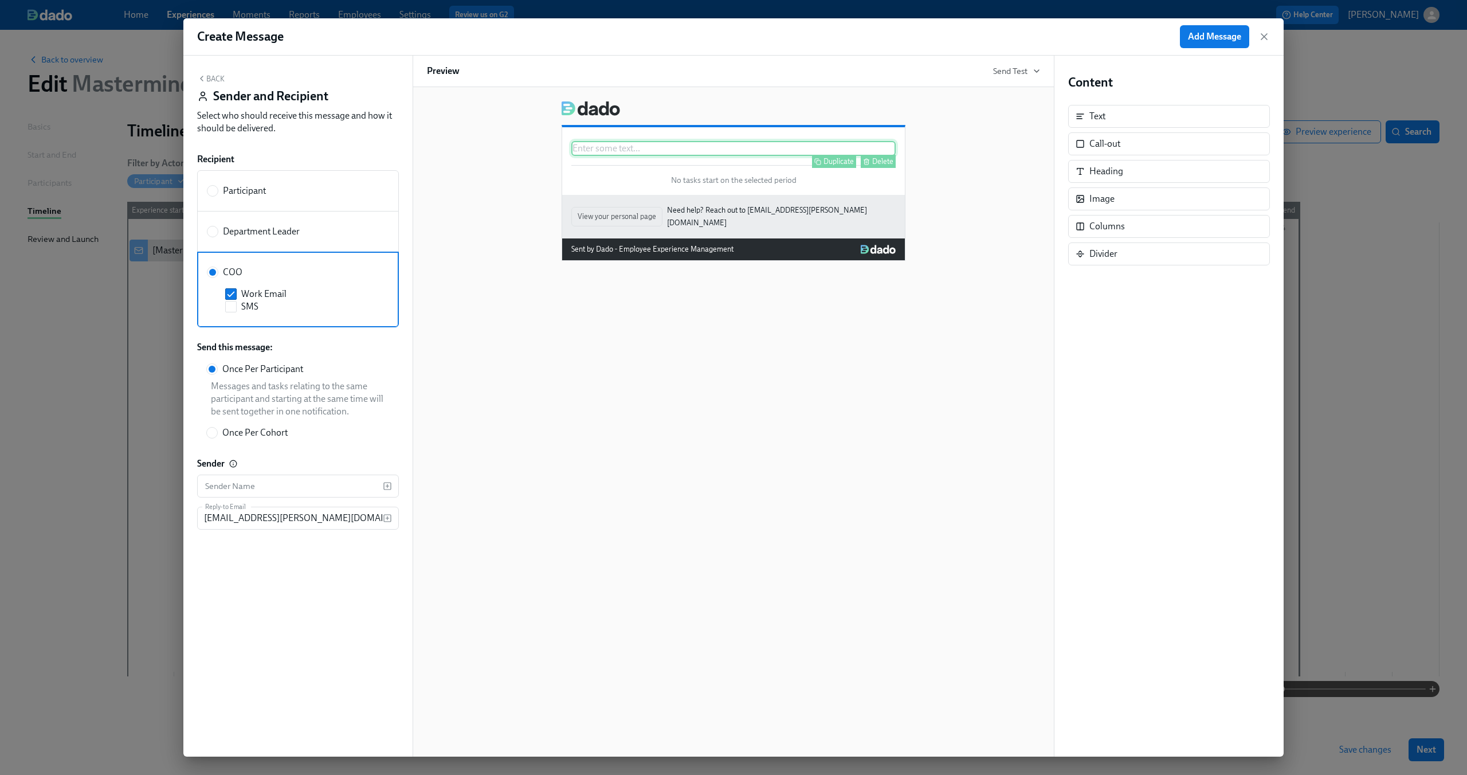
click at [605, 148] on div "Enter some text ... Duplicate Delete" at bounding box center [733, 148] width 324 height 15
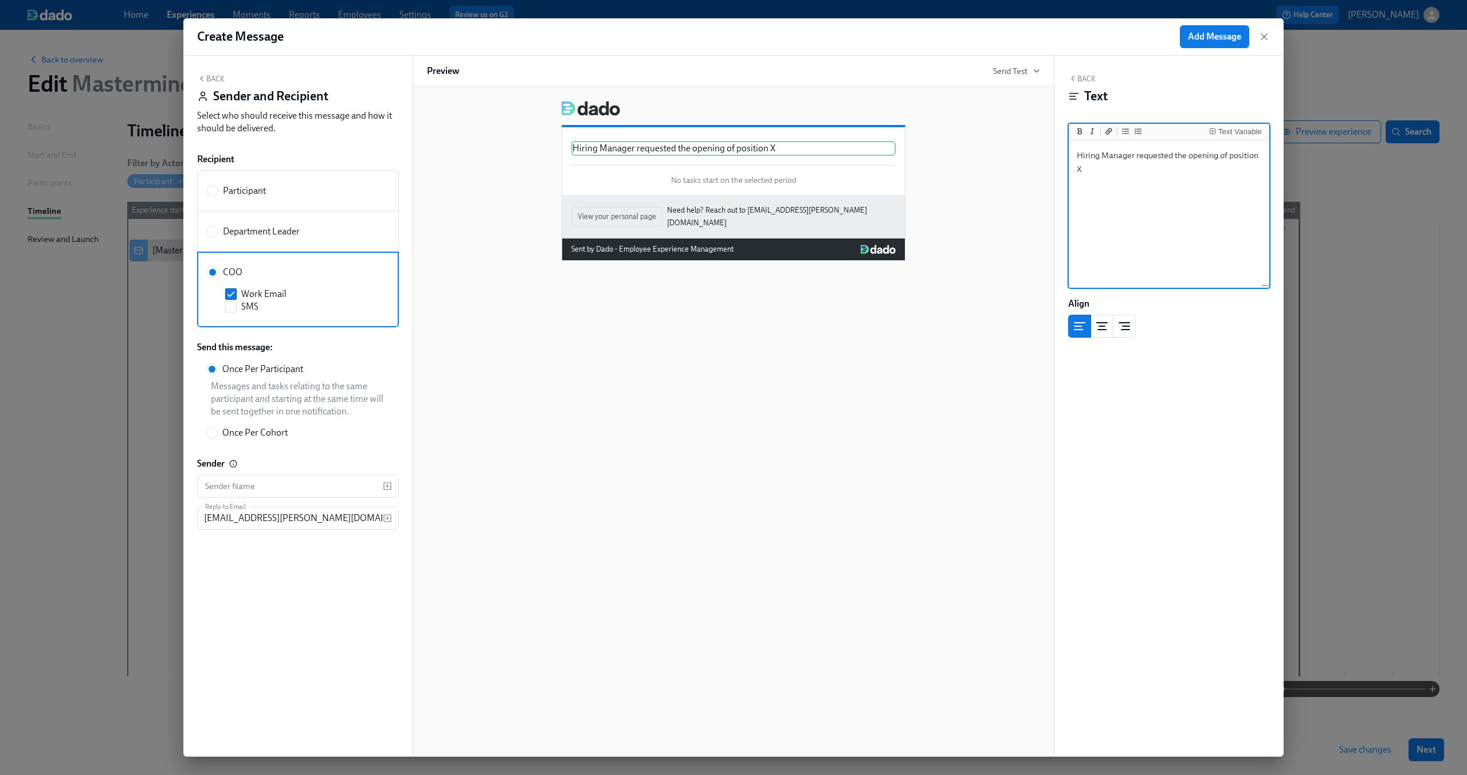
type textarea "Hiring Manager requested the opening of position X"
click at [469, 167] on div "Hiring Manager requested the opening of position X Duplicate Delete No tasks st…" at bounding box center [733, 176] width 613 height 169
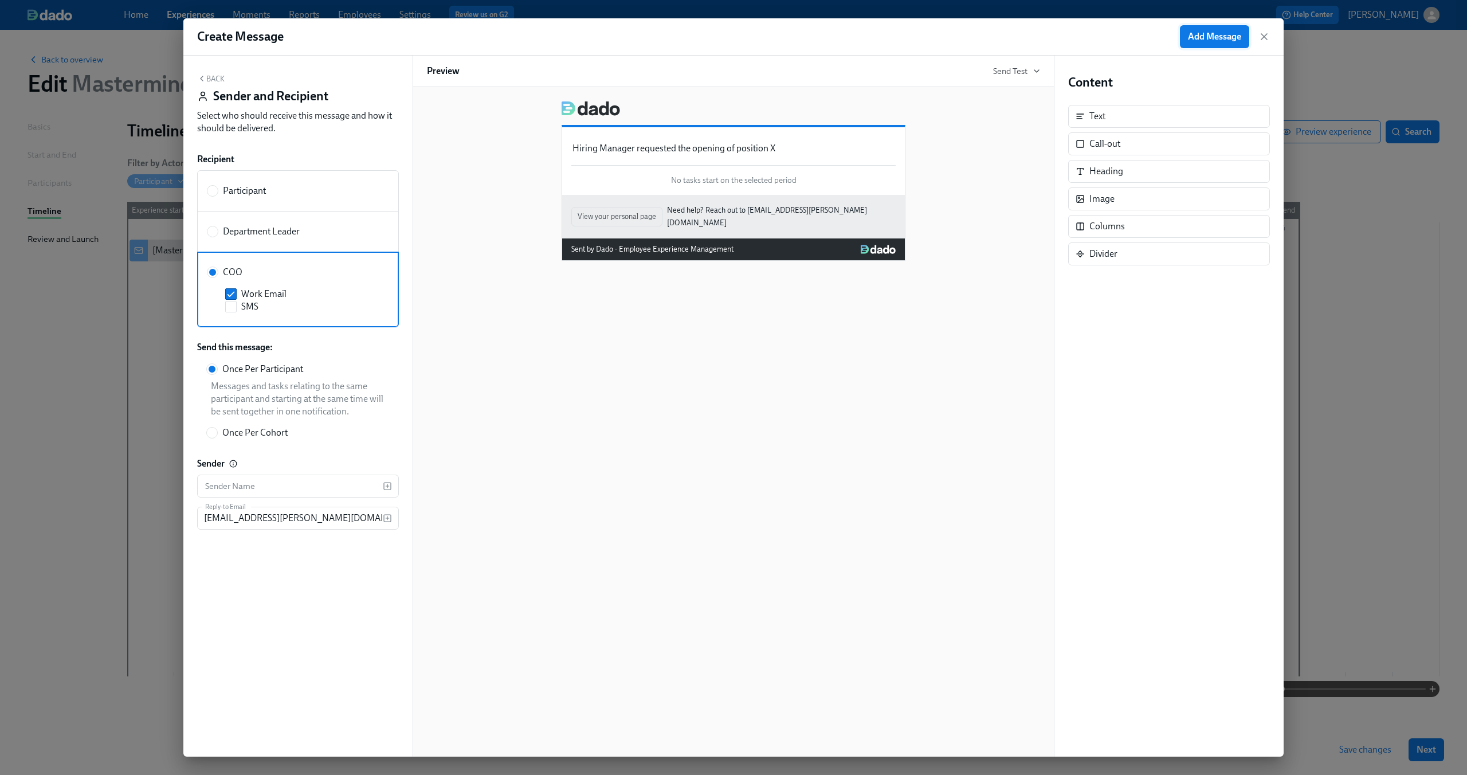
click at [1200, 43] on button "Add Message" at bounding box center [1214, 36] width 69 height 23
click at [213, 82] on button "Back" at bounding box center [210, 78] width 27 height 9
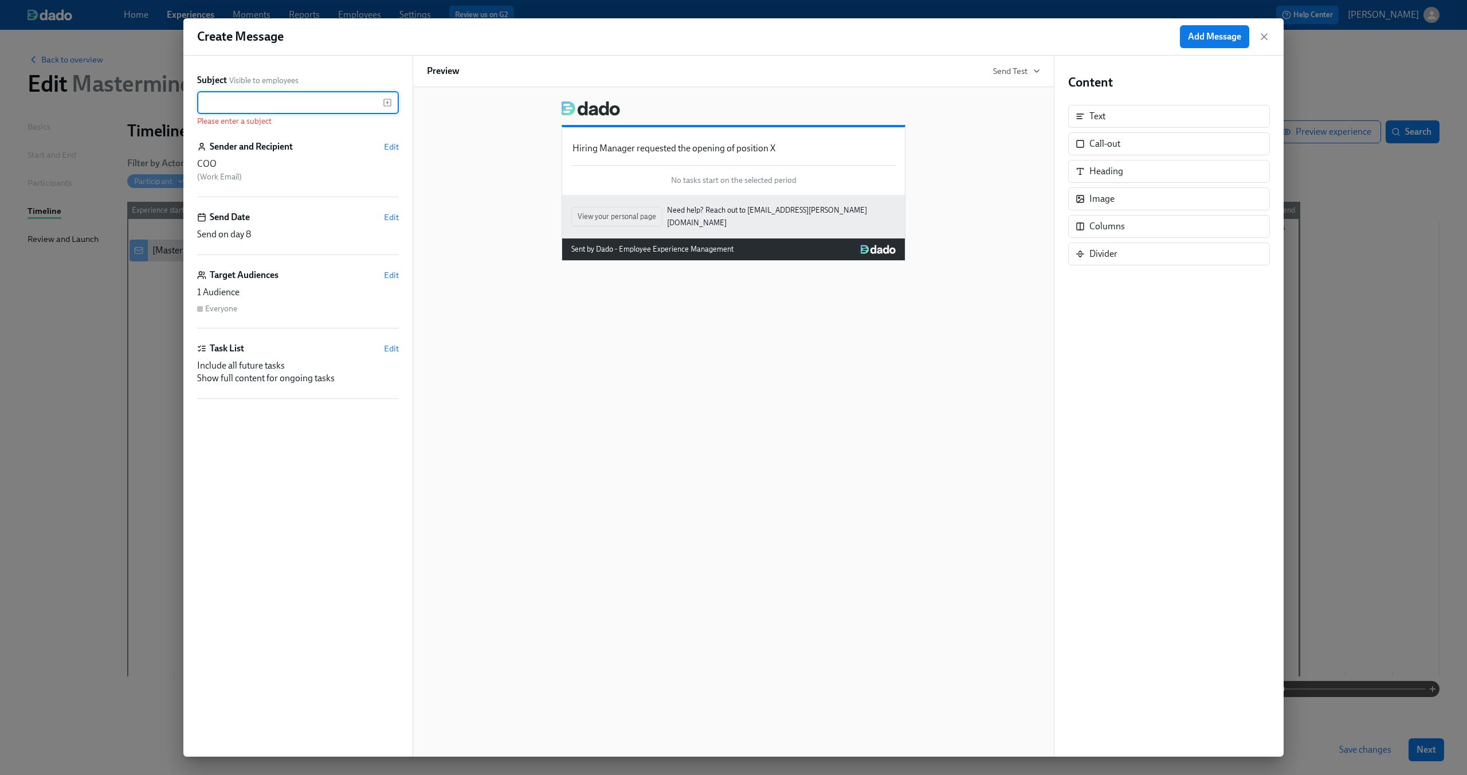
click at [276, 101] on input "text" at bounding box center [290, 102] width 186 height 23
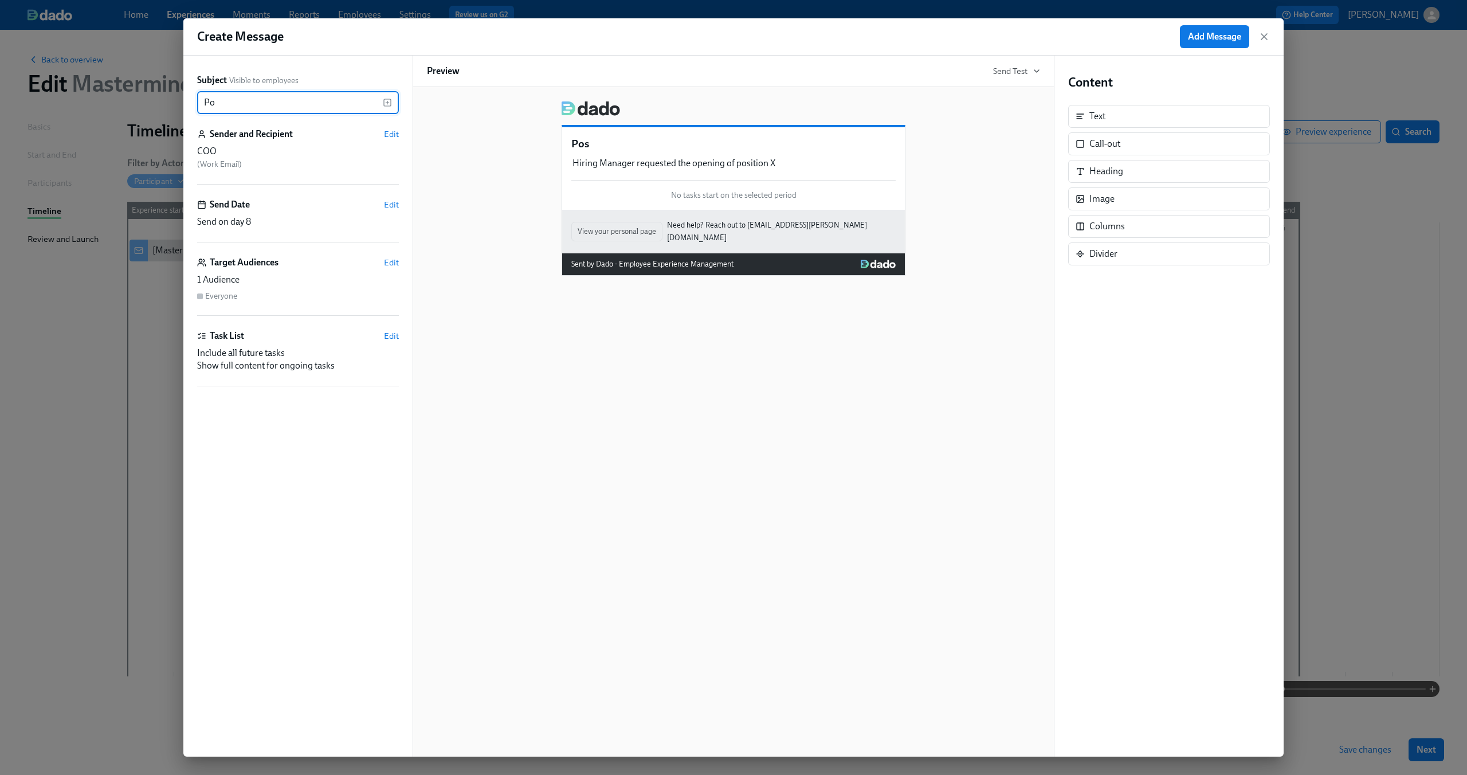
type input "P"
type input "FYI: Hiring Manager requested the opening of position X"
click at [506, 391] on div "FYI: Hiring Manager requested the opening of position X Hiring Manager requeste…" at bounding box center [733, 421] width 642 height 669
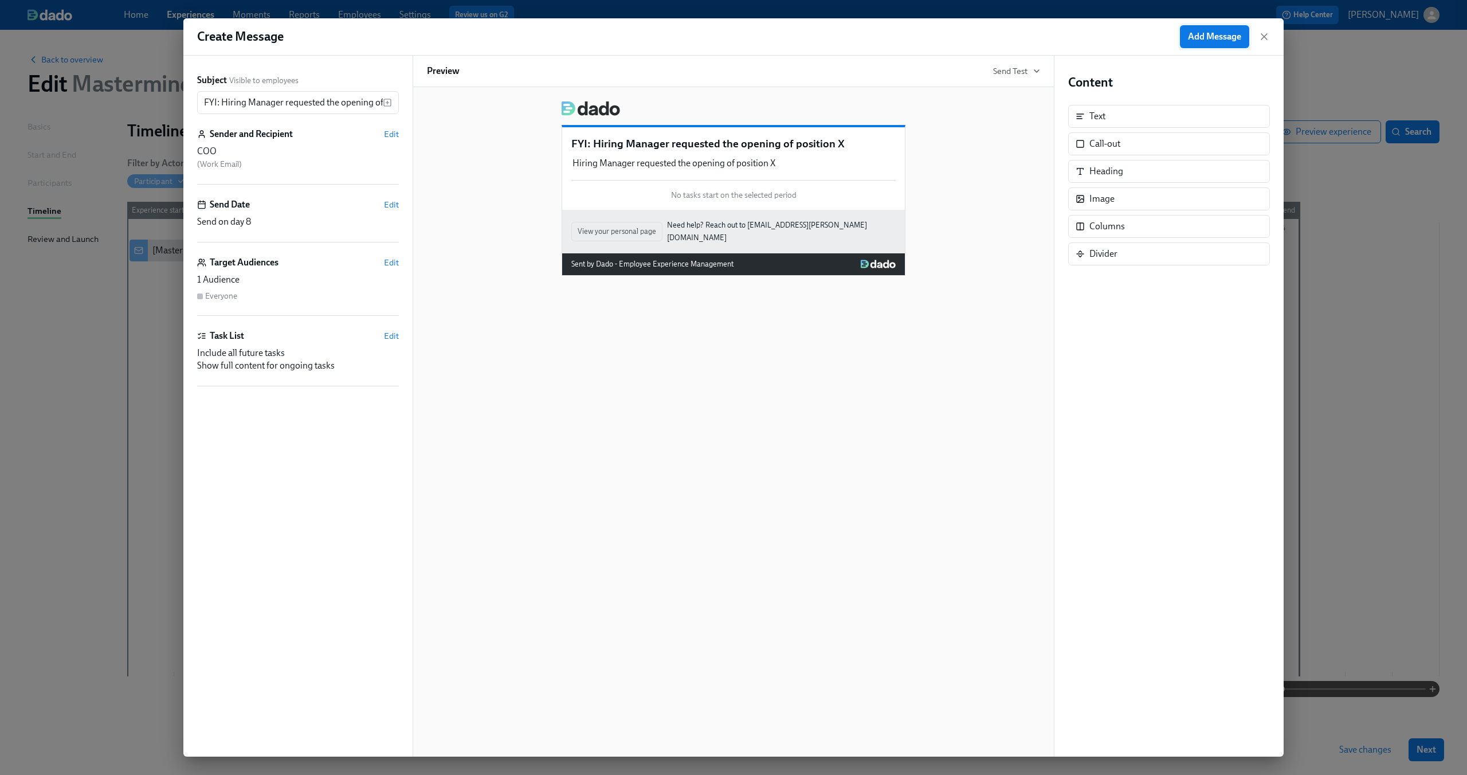
click at [1205, 36] on span "Add Message" at bounding box center [1214, 36] width 53 height 11
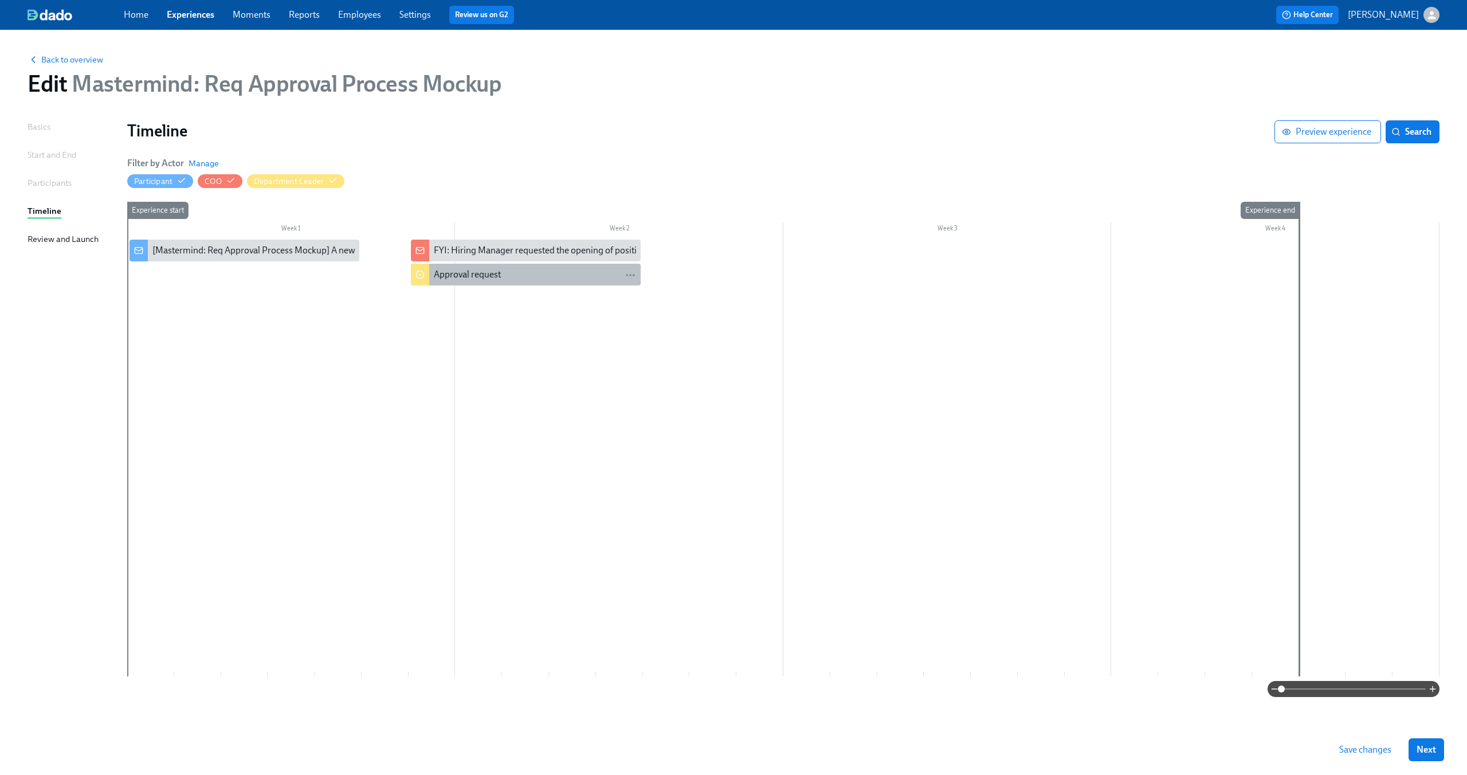
click at [581, 277] on div "Approval request" at bounding box center [535, 274] width 202 height 13
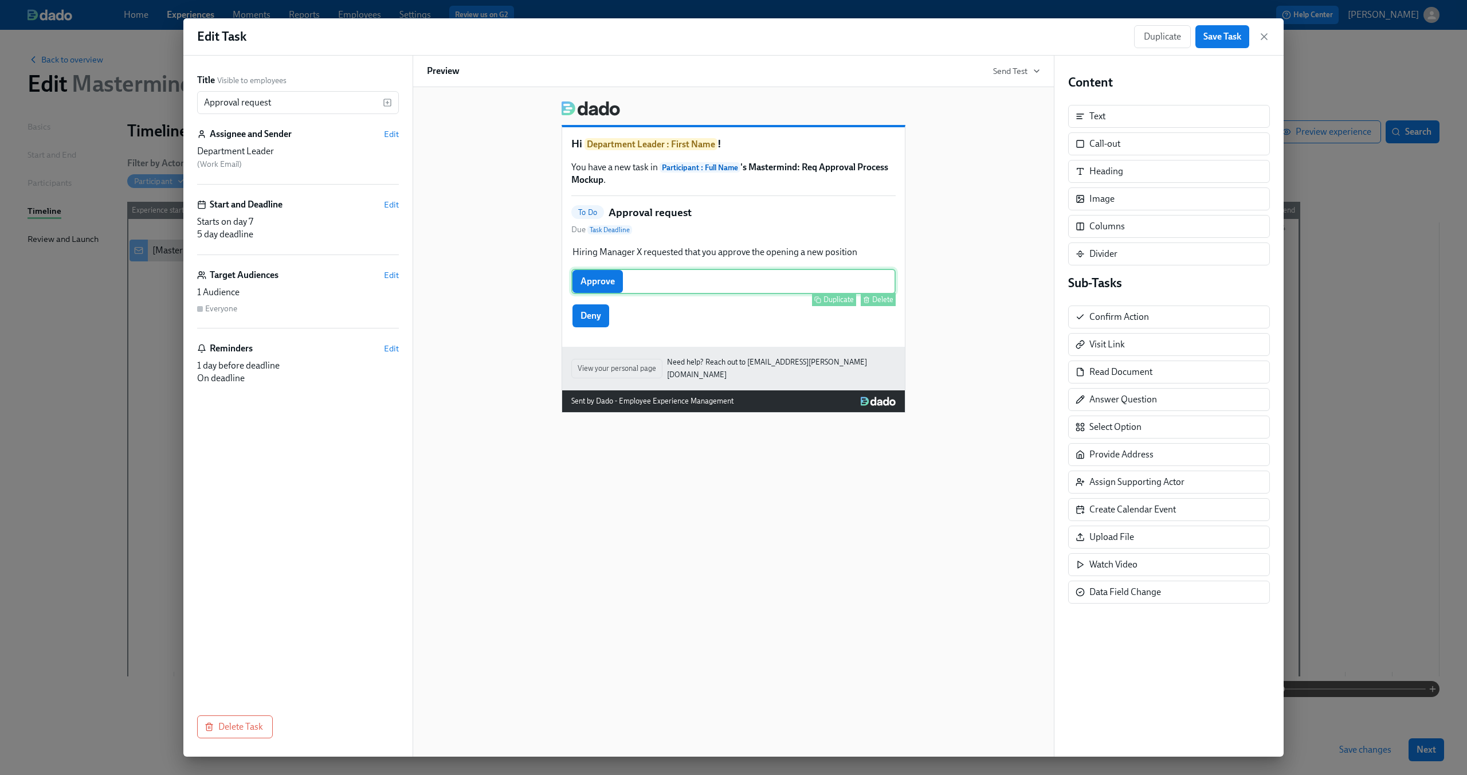
click at [645, 284] on div "Approve Duplicate Delete" at bounding box center [733, 281] width 324 height 25
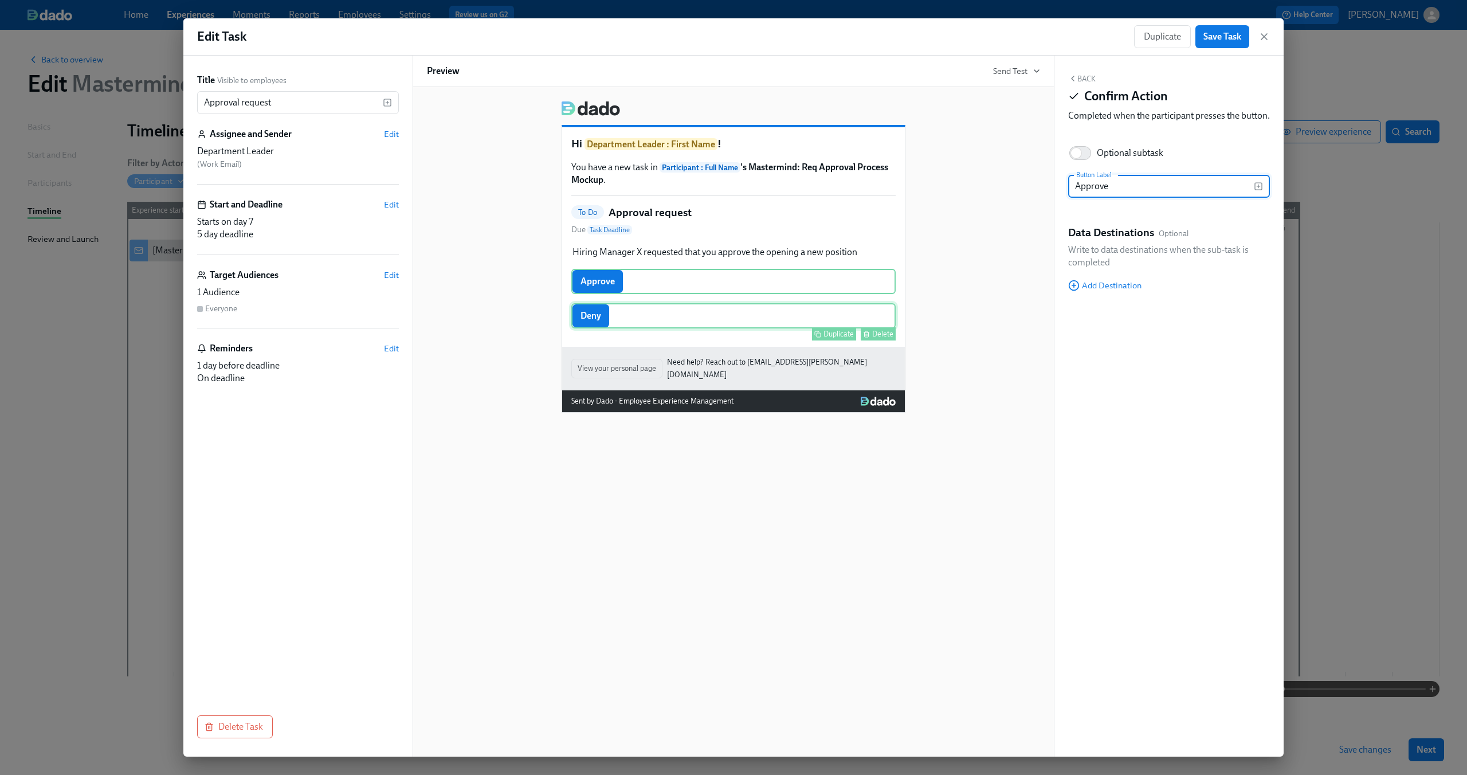
click at [639, 319] on div "Deny Duplicate Delete" at bounding box center [733, 315] width 324 height 25
click at [655, 287] on div "Approve Duplicate Delete" at bounding box center [733, 281] width 324 height 25
click at [990, 202] on div "Hi Department Leader : First Name ! You have a new task in Participant : Full N…" at bounding box center [733, 252] width 613 height 321
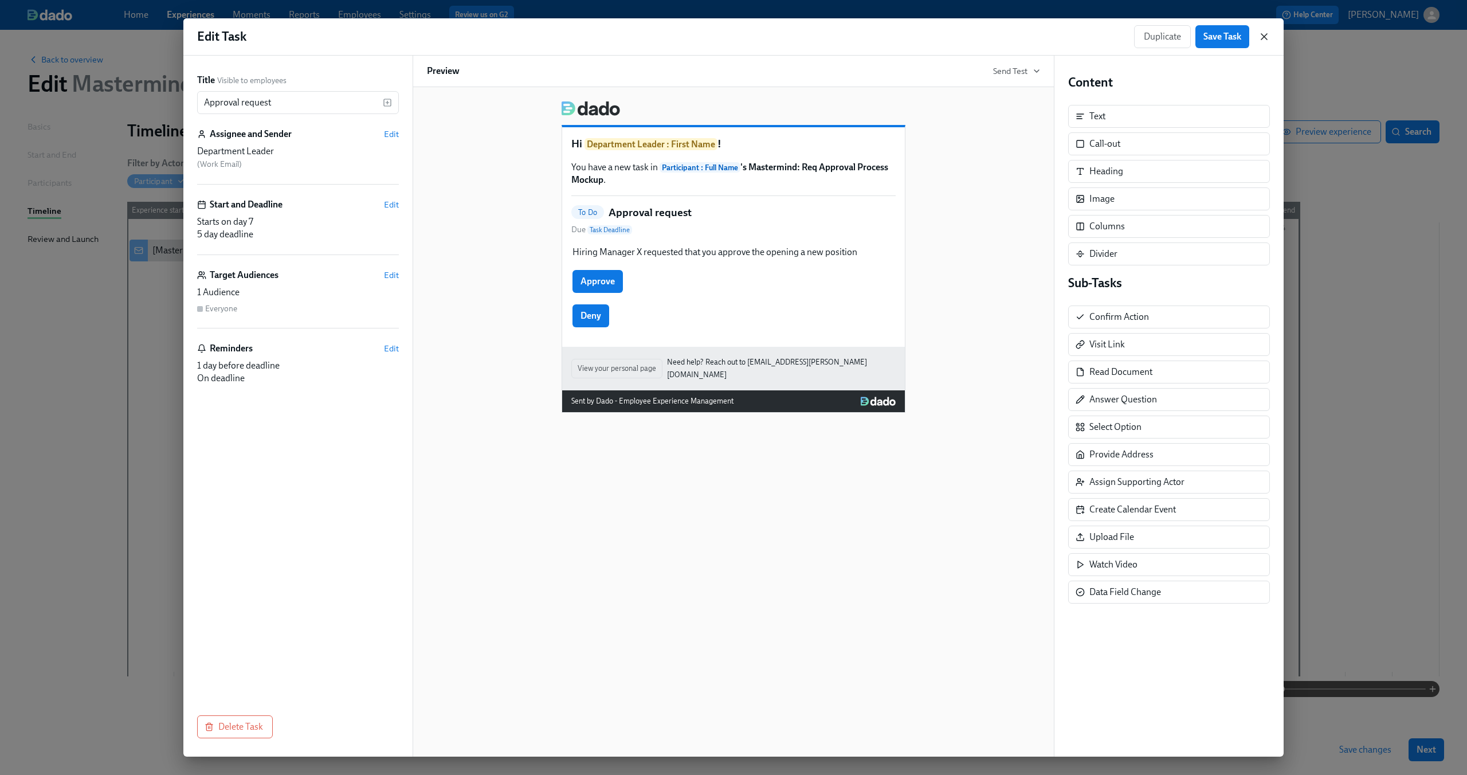
click at [1261, 34] on icon "button" at bounding box center [1264, 37] width 6 height 6
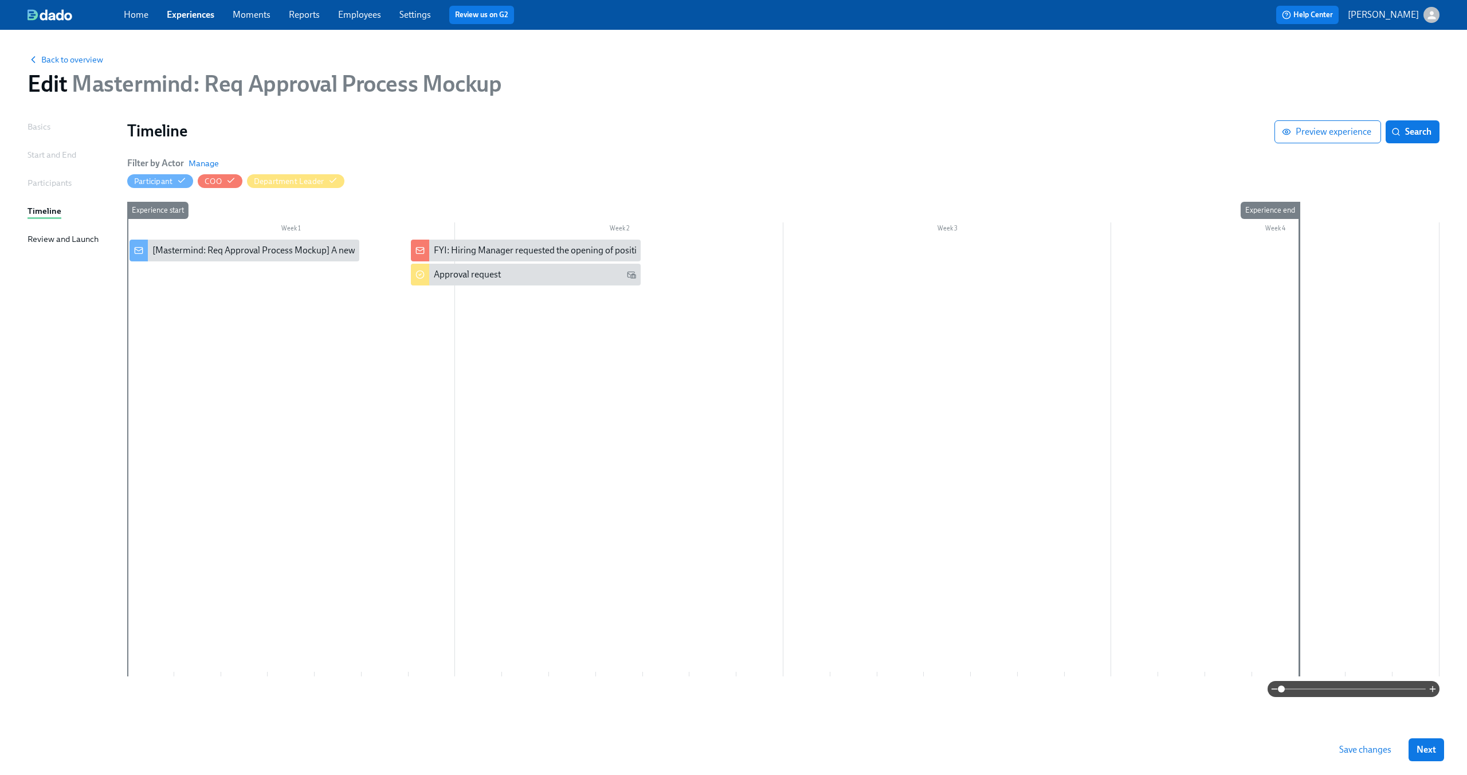
click at [722, 252] on div at bounding box center [783, 457] width 1312 height 437
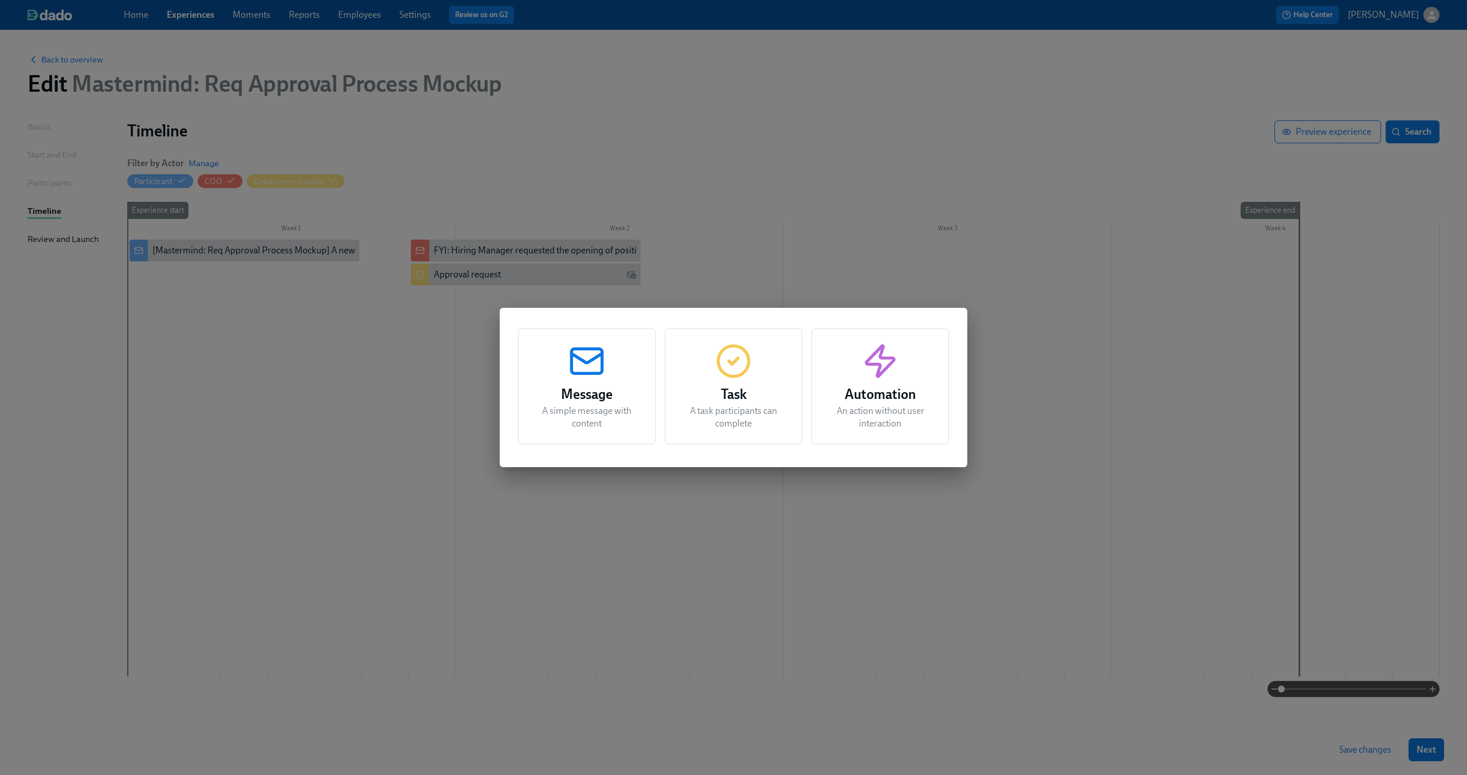
click at [595, 369] on icon "button" at bounding box center [586, 361] width 37 height 37
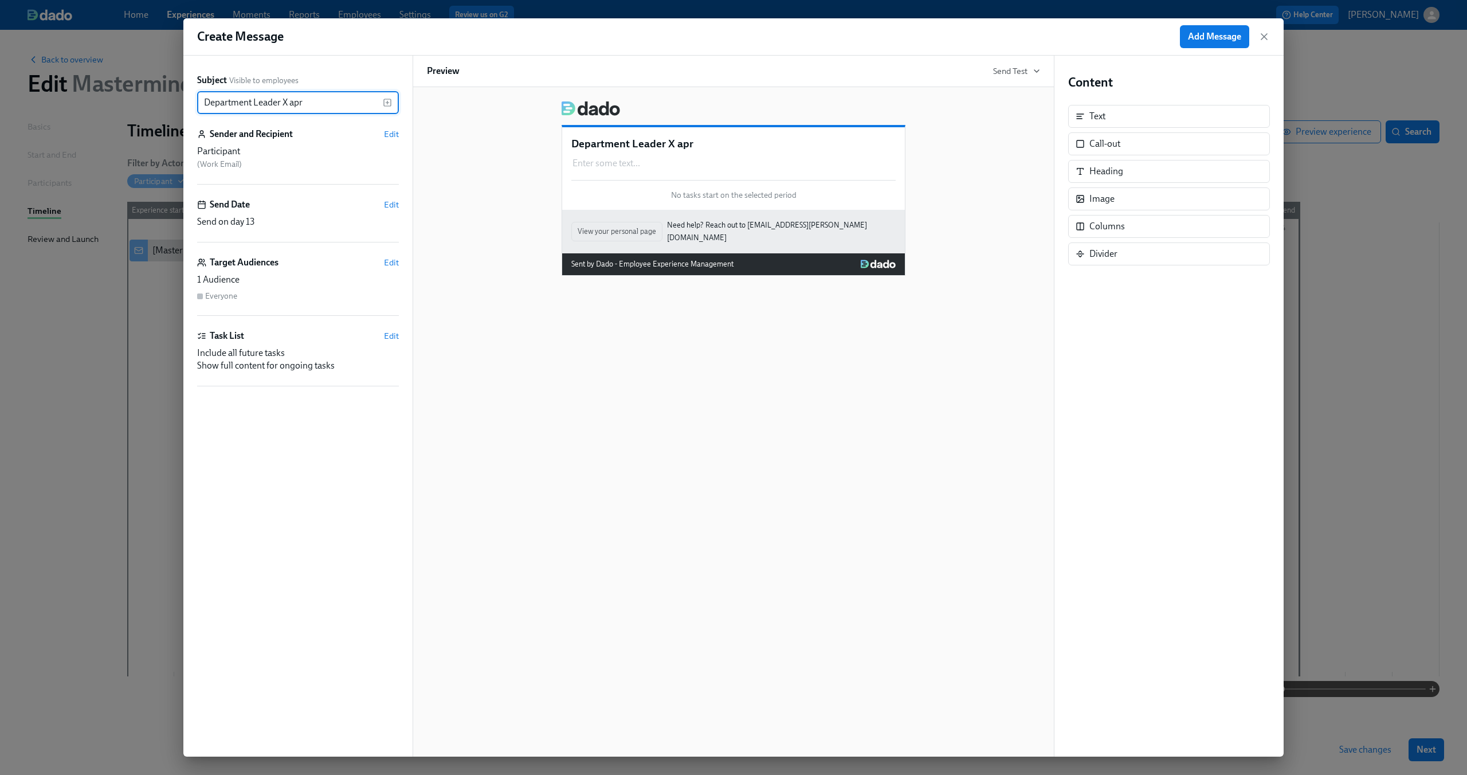
click at [262, 100] on input "Department Leader X apr" at bounding box center [290, 102] width 186 height 23
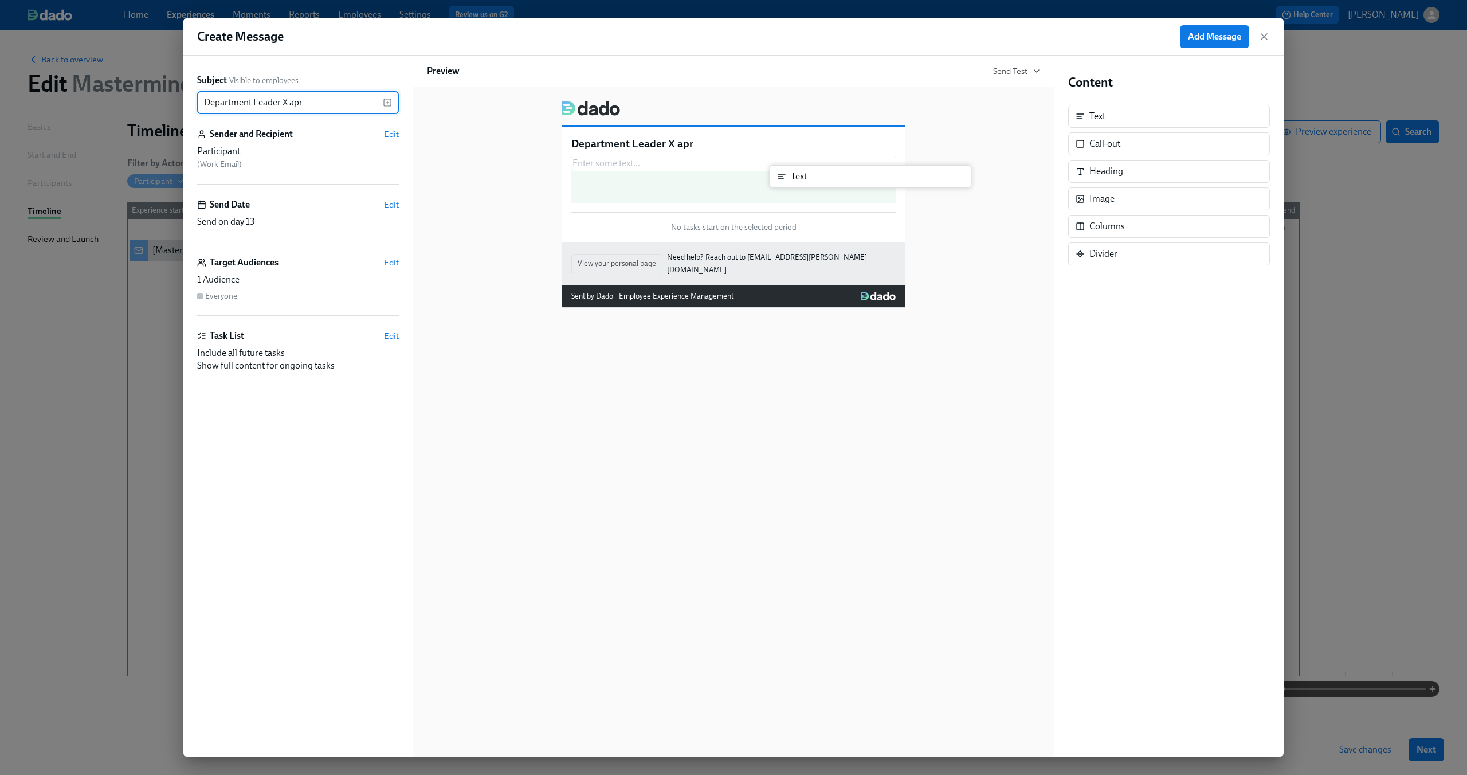
drag, startPoint x: 1086, startPoint y: 111, endPoint x: 774, endPoint y: 175, distance: 318.1
click at [774, 175] on div "Subject Visible to employees Department Leader X apr ​ Sender and Recipient Edi…" at bounding box center [733, 406] width 1100 height 701
type input "Department Leader X apr"
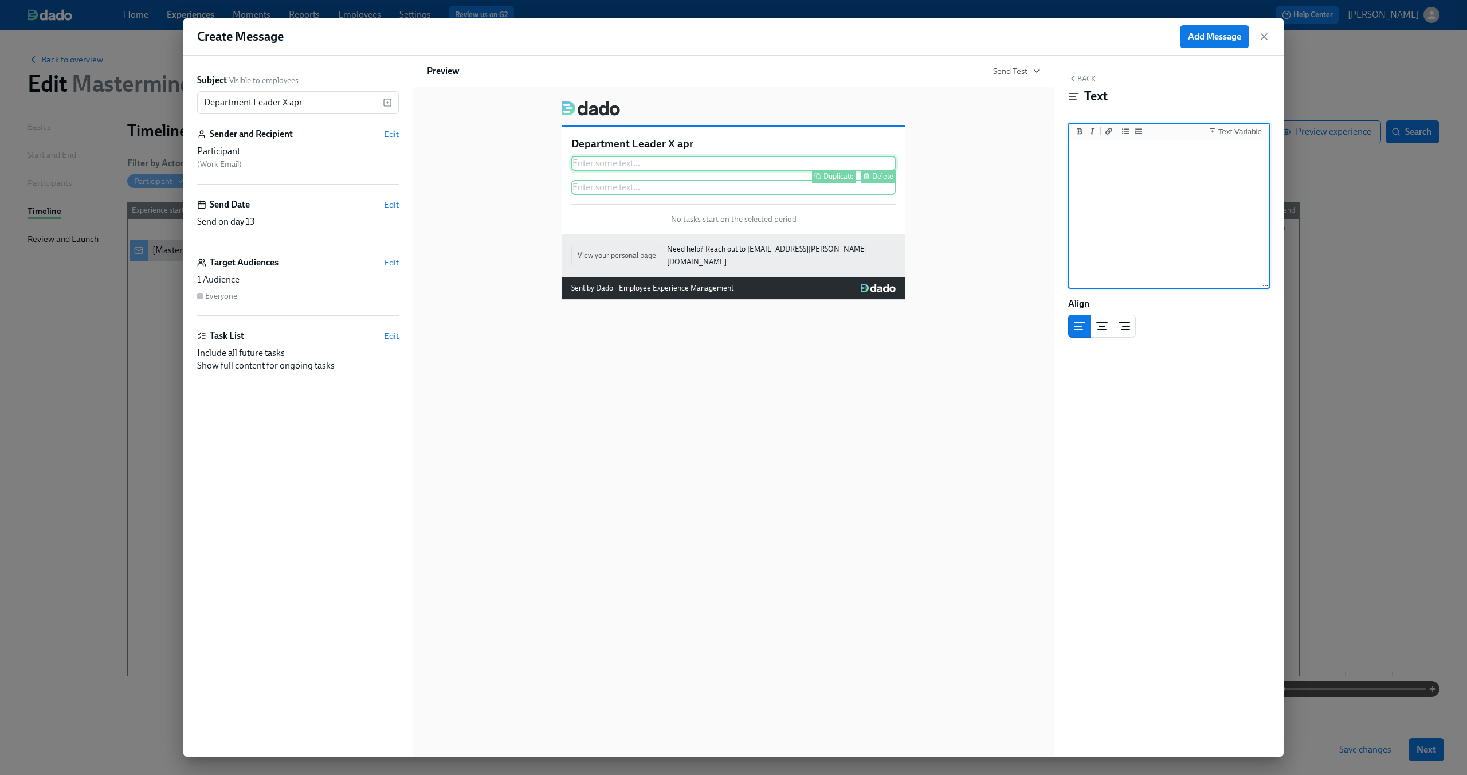
click at [725, 163] on div "Enter some text ... Duplicate Delete" at bounding box center [733, 163] width 324 height 15
click at [872, 195] on button "Delete" at bounding box center [877, 200] width 35 height 13
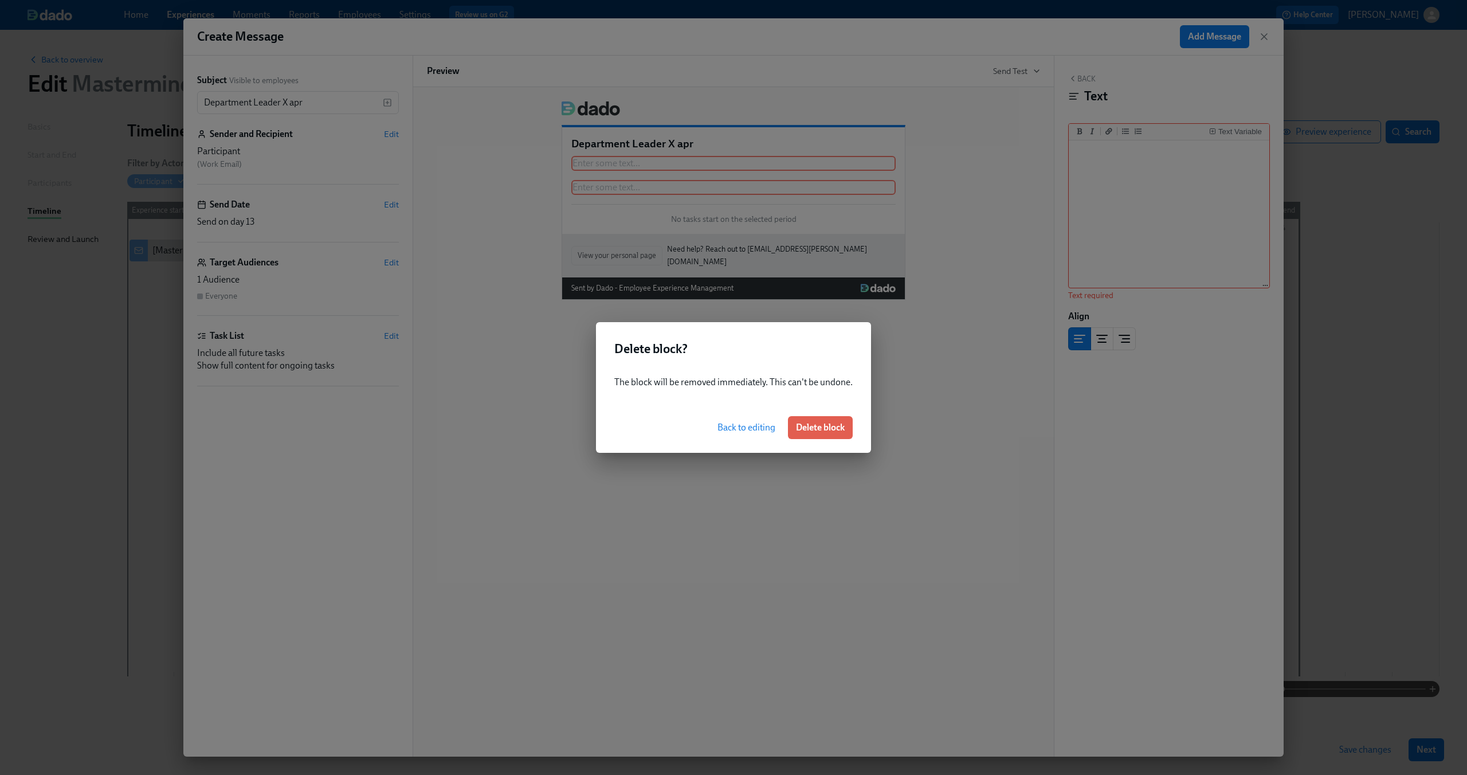
click at [757, 426] on span "Back to editing" at bounding box center [746, 427] width 58 height 11
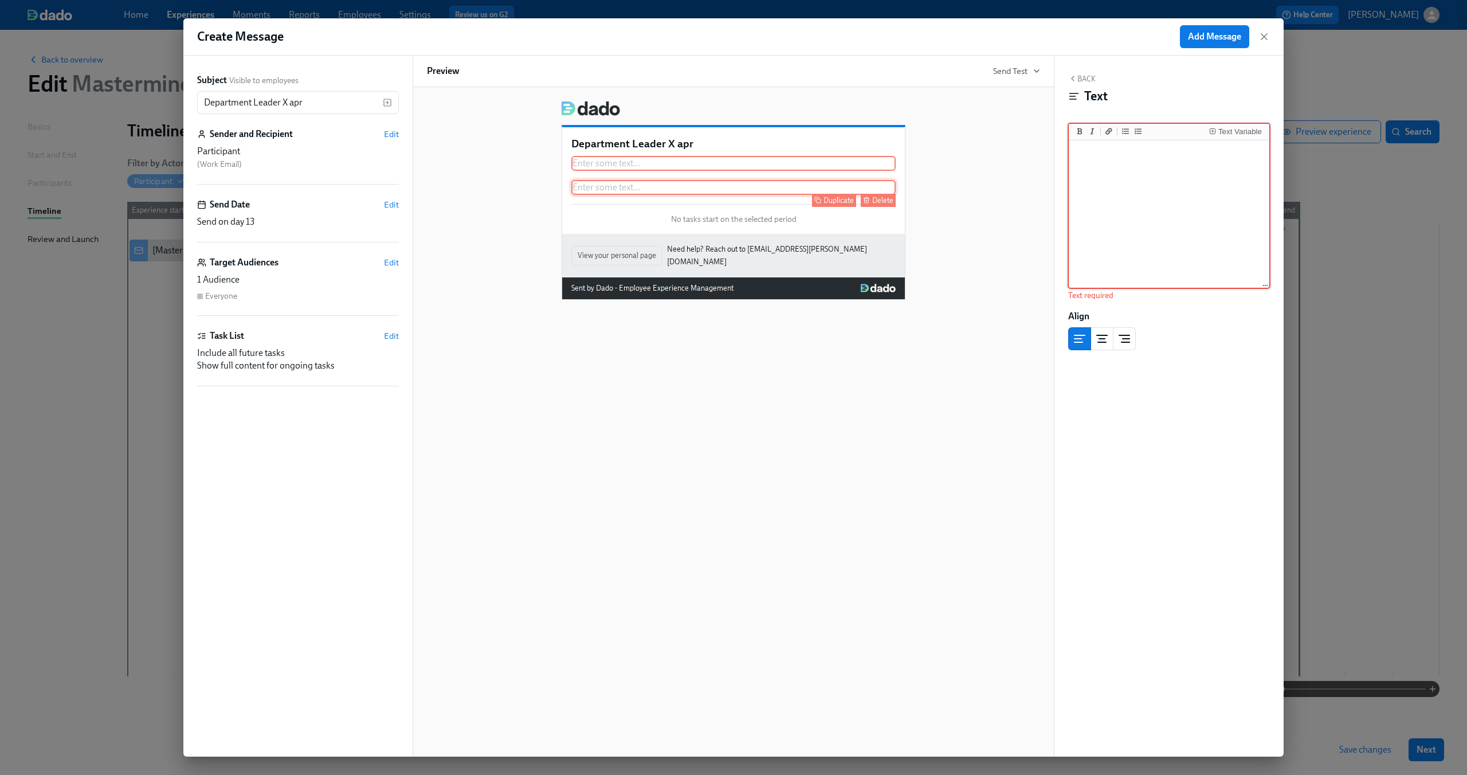
click at [883, 203] on div "Delete" at bounding box center [882, 200] width 21 height 9
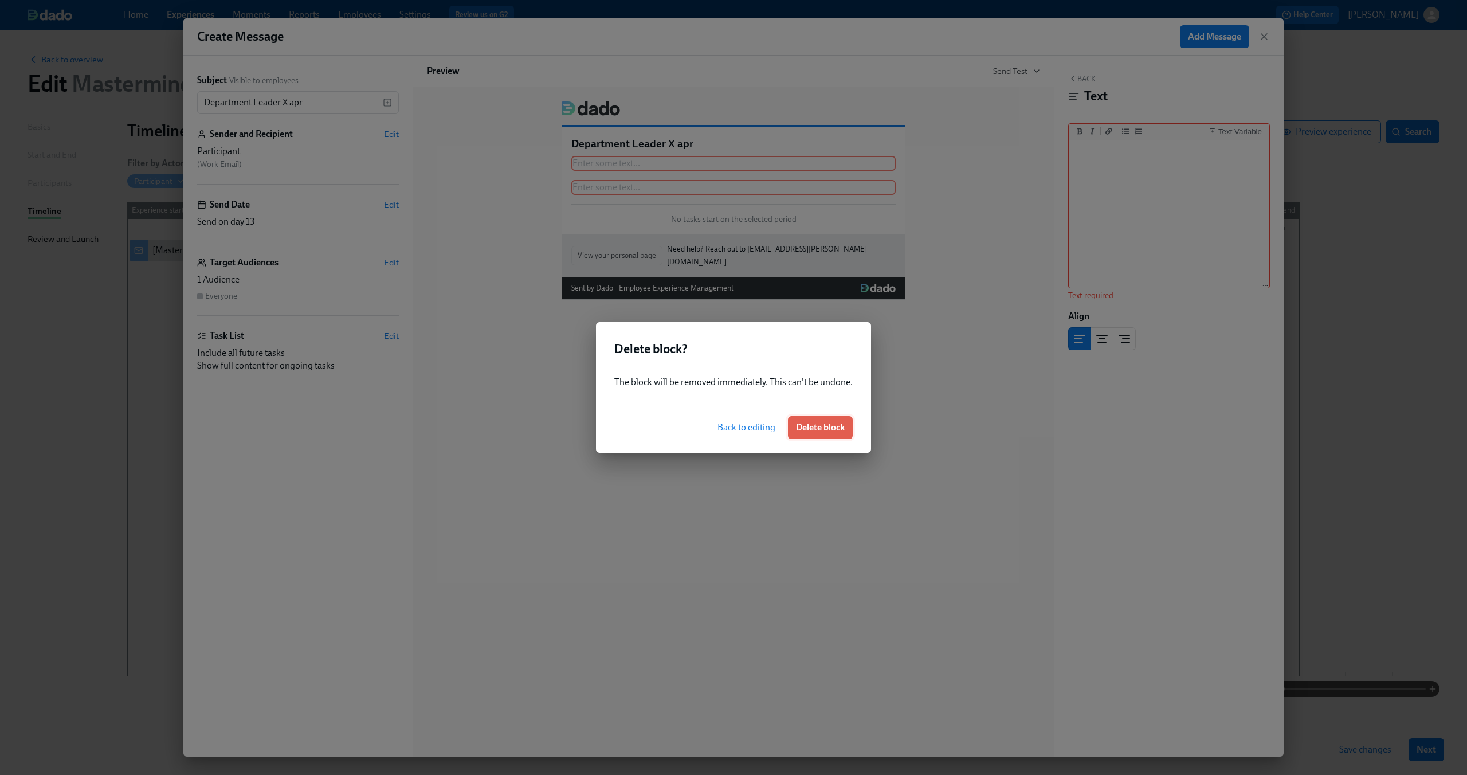
click at [809, 425] on span "Delete block" at bounding box center [820, 427] width 49 height 11
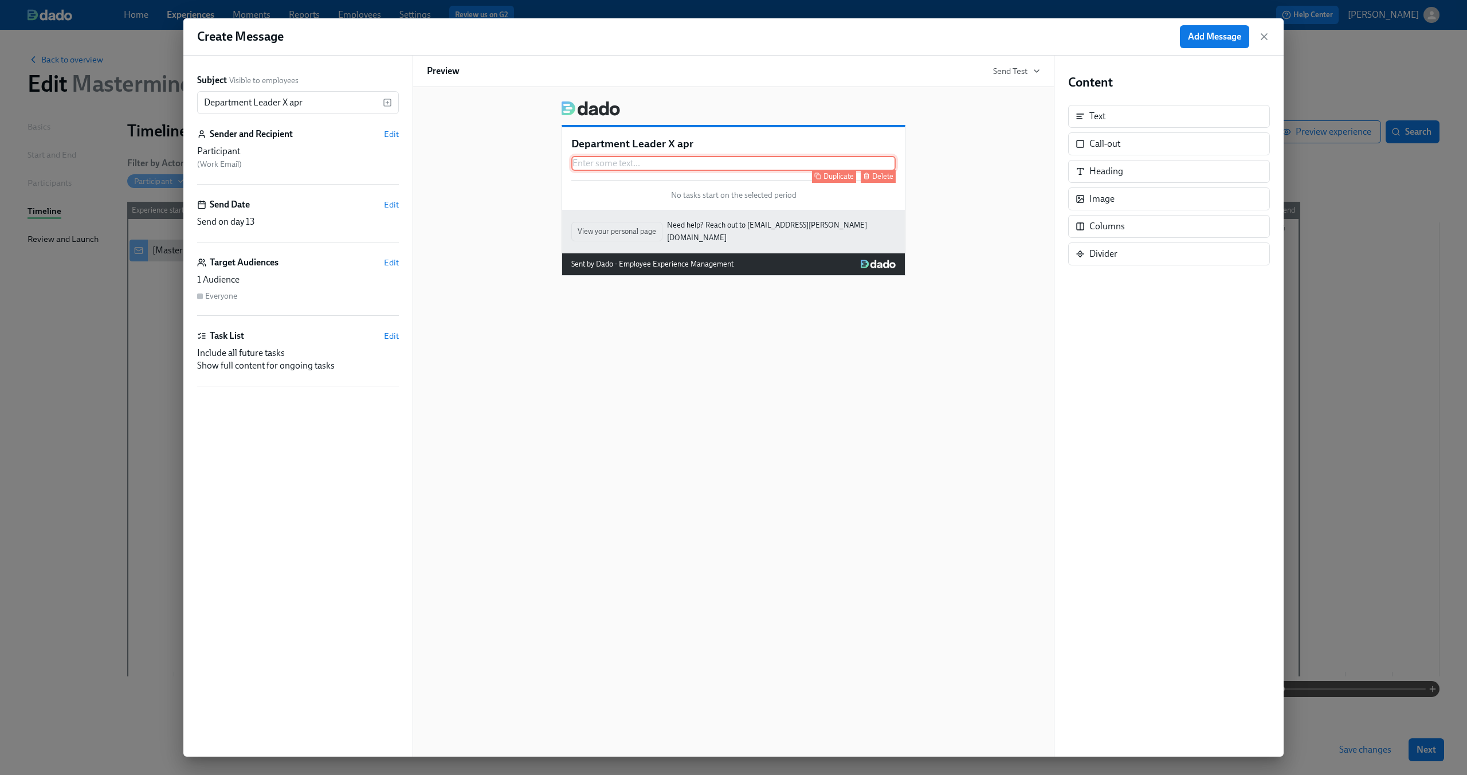
click at [756, 166] on div "Enter some text ... Duplicate Delete" at bounding box center [733, 163] width 324 height 15
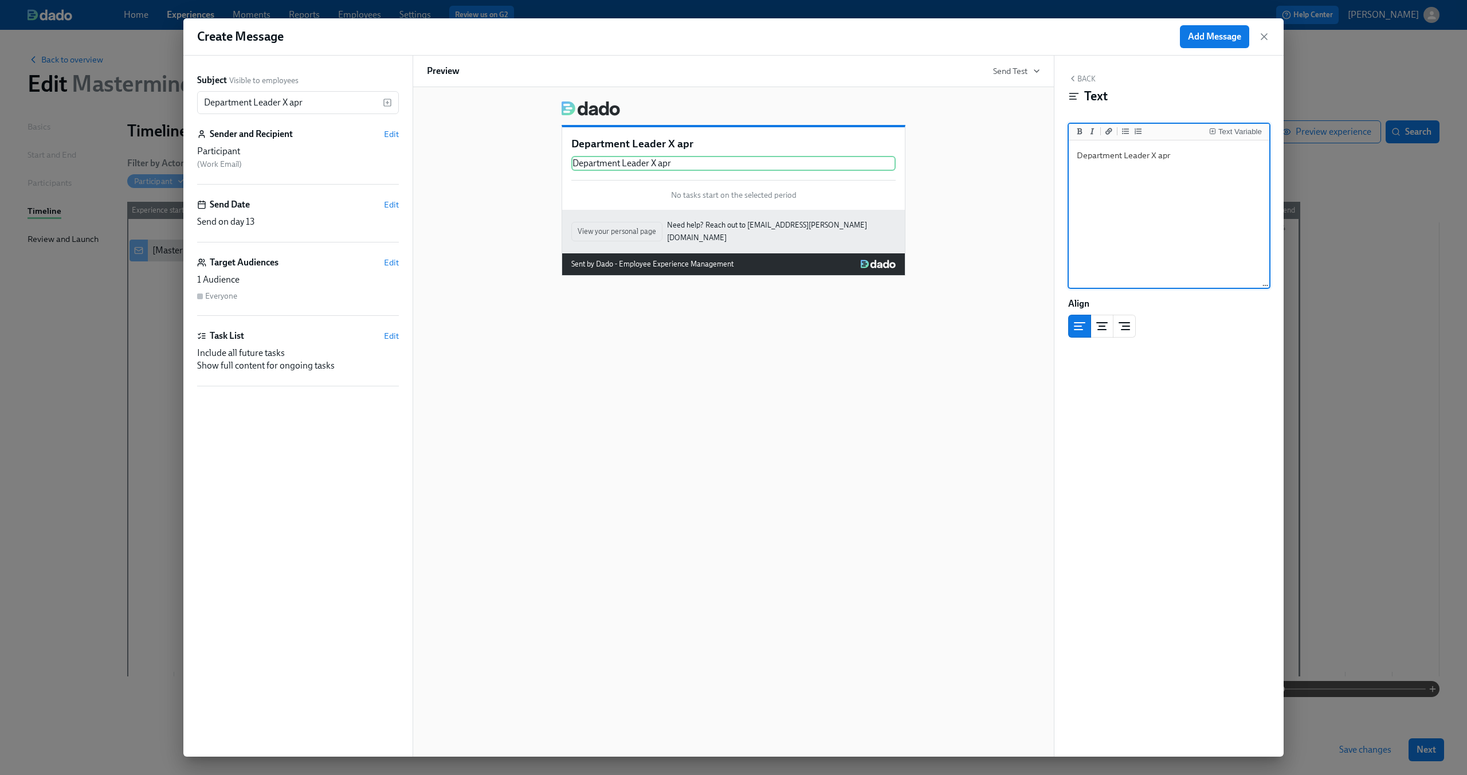
click at [1078, 151] on textarea "Department Leader X apr" at bounding box center [1169, 215] width 196 height 144
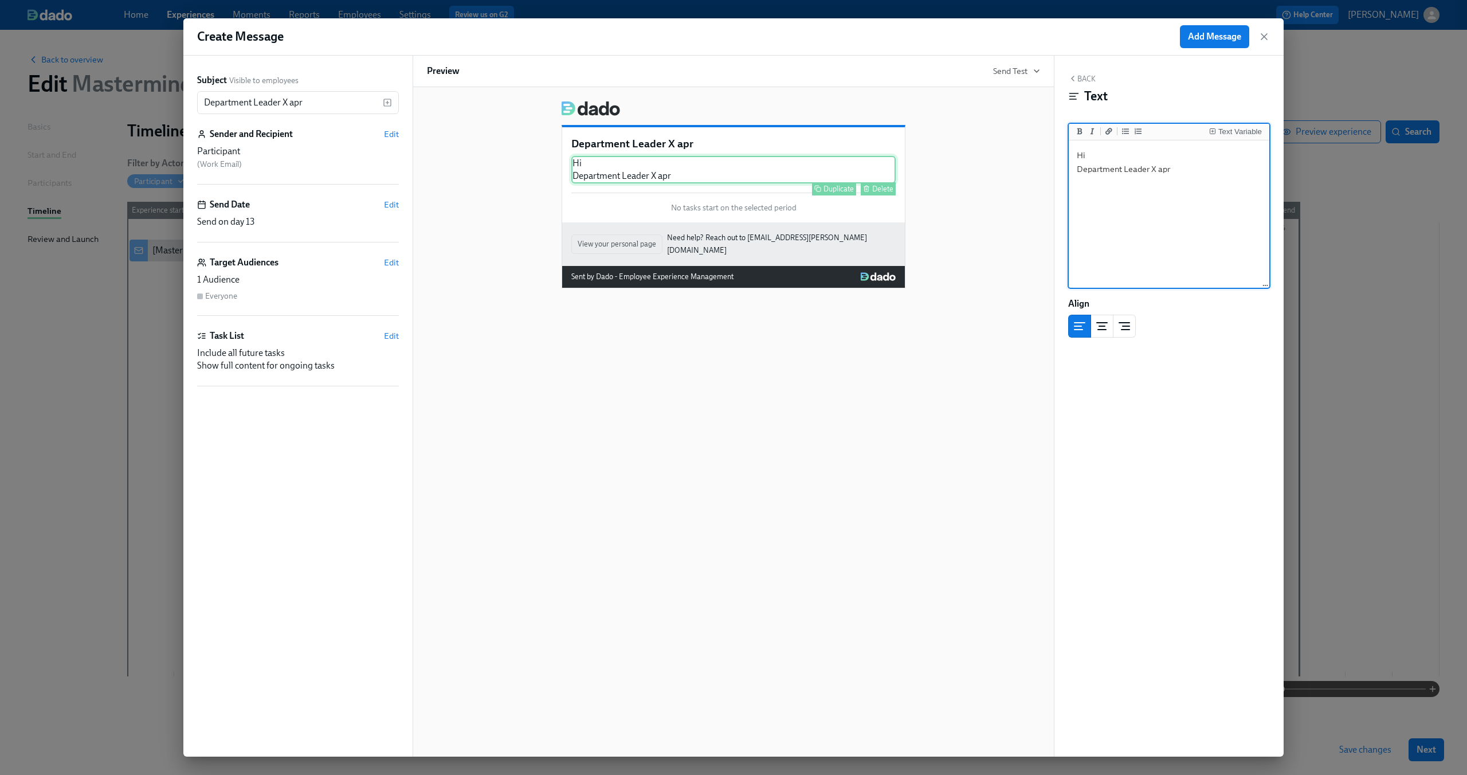
click at [689, 175] on div "Hi Department Leader X apr Duplicate Delete" at bounding box center [733, 169] width 324 height 27
click at [657, 176] on div "Hi Department Leader X apr Duplicate Delete" at bounding box center [733, 169] width 324 height 27
click at [1184, 171] on textarea "Hi Department Leader X apr" at bounding box center [1169, 215] width 196 height 144
type textarea "Hi Department Leader X approved opening the XX position"
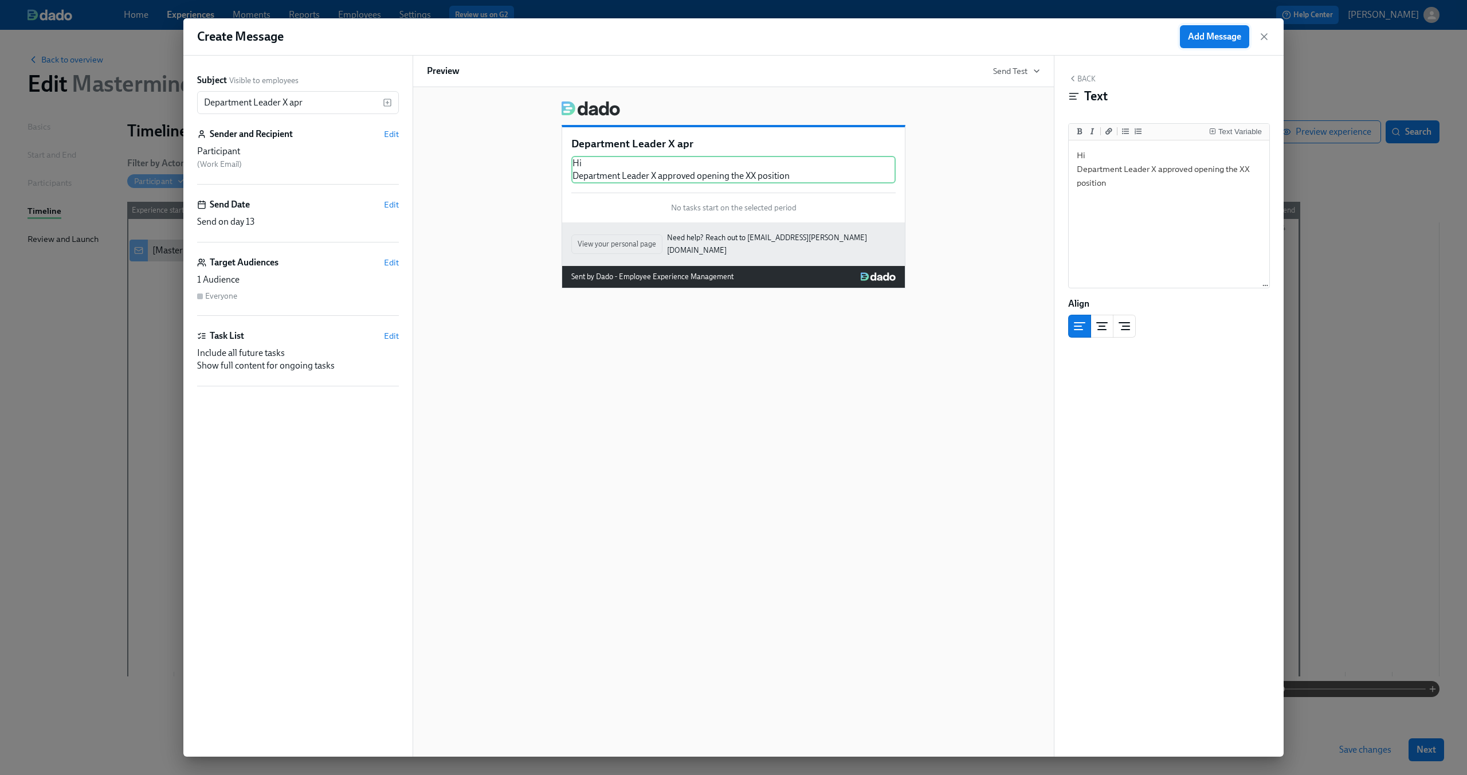
click at [1221, 35] on span "Add Message" at bounding box center [1214, 36] width 53 height 11
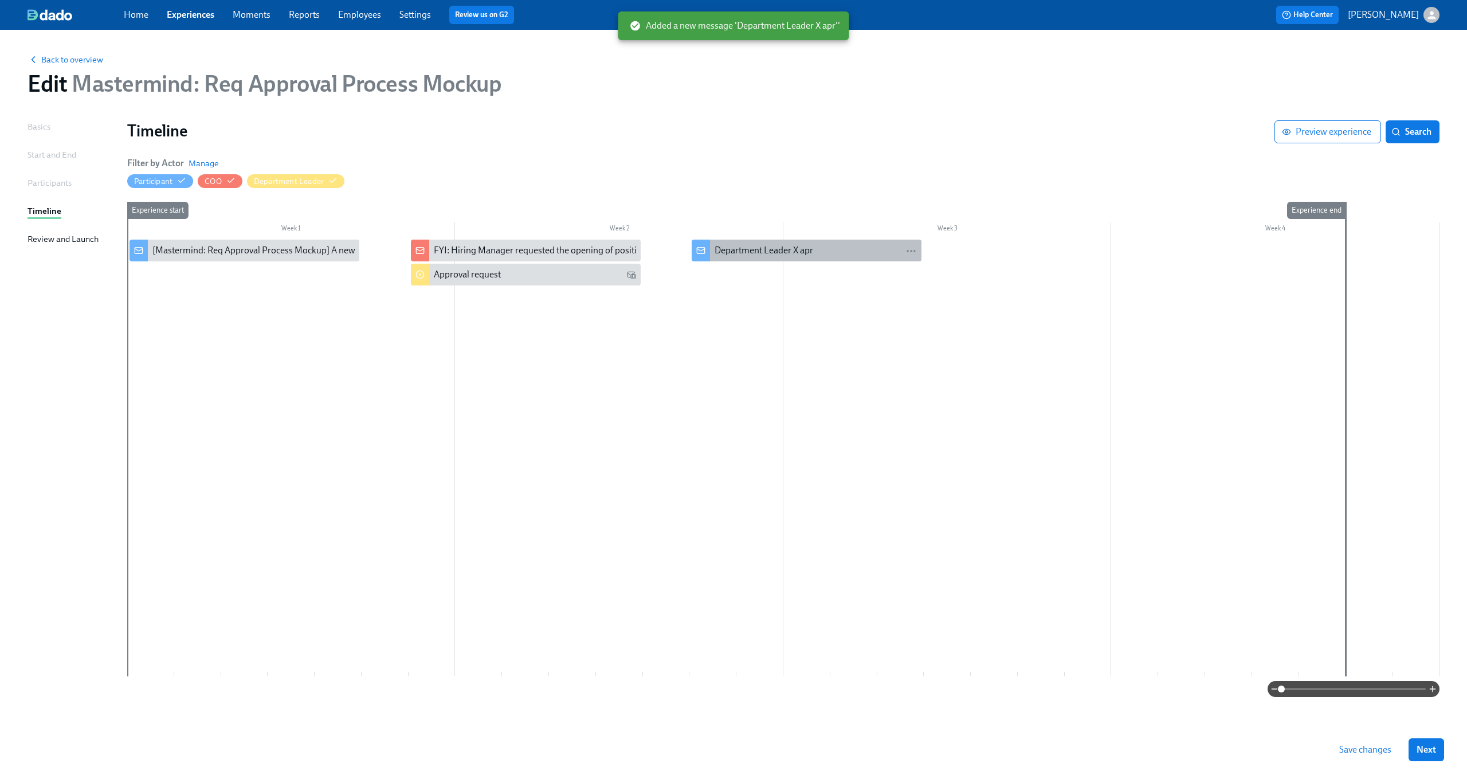
click at [785, 254] on div "Department Leader X apr" at bounding box center [763, 250] width 99 height 13
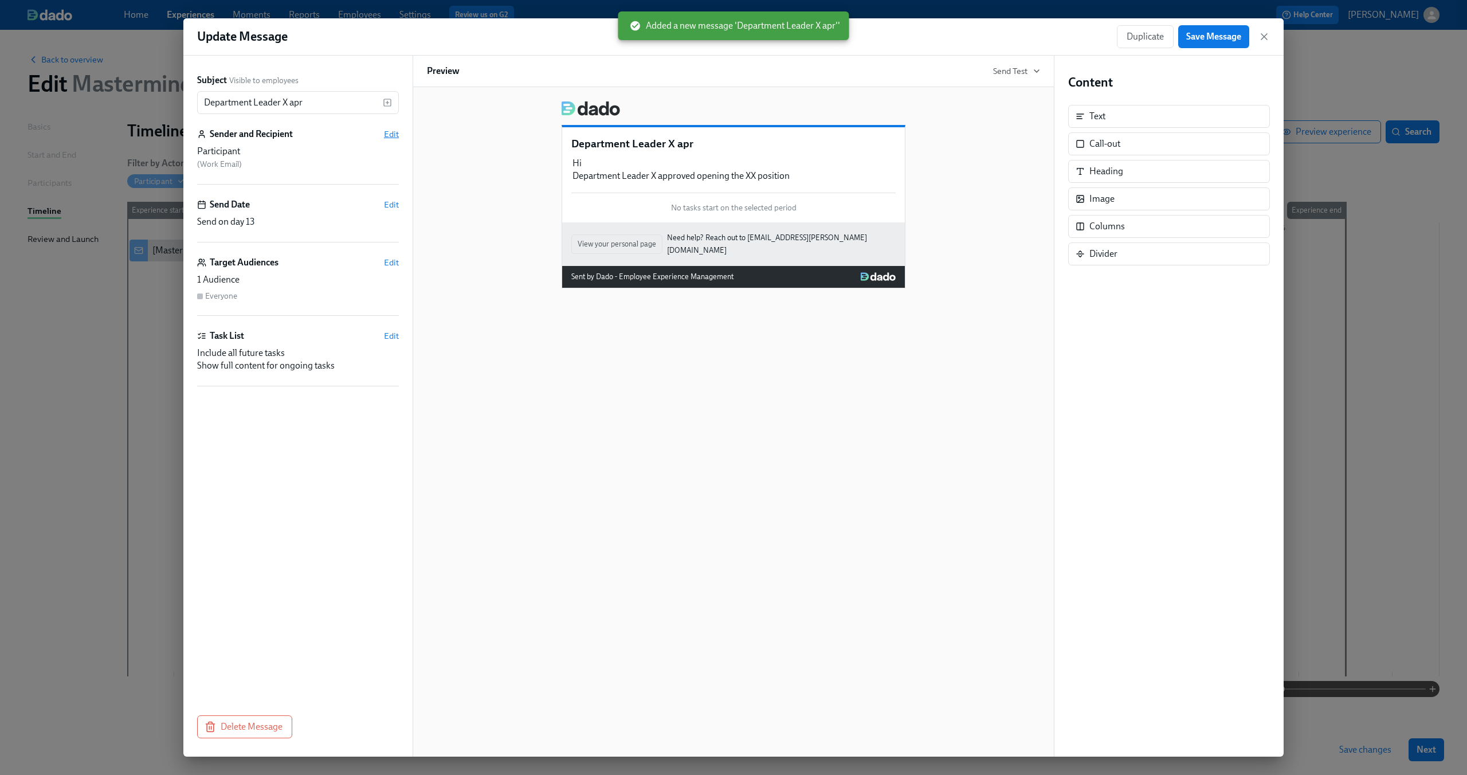
click at [395, 136] on span "Edit" at bounding box center [391, 133] width 15 height 11
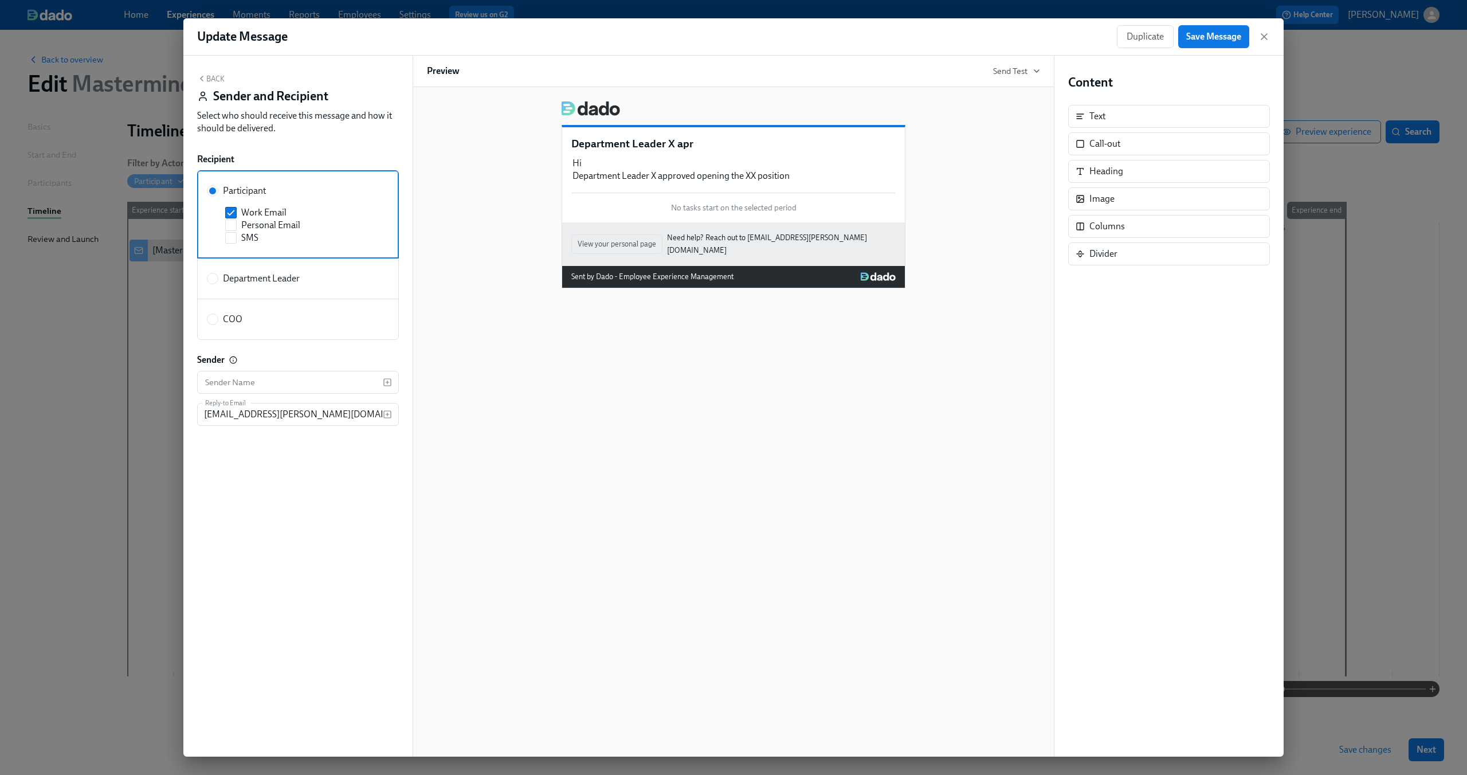
click at [220, 77] on button "Back" at bounding box center [210, 78] width 27 height 9
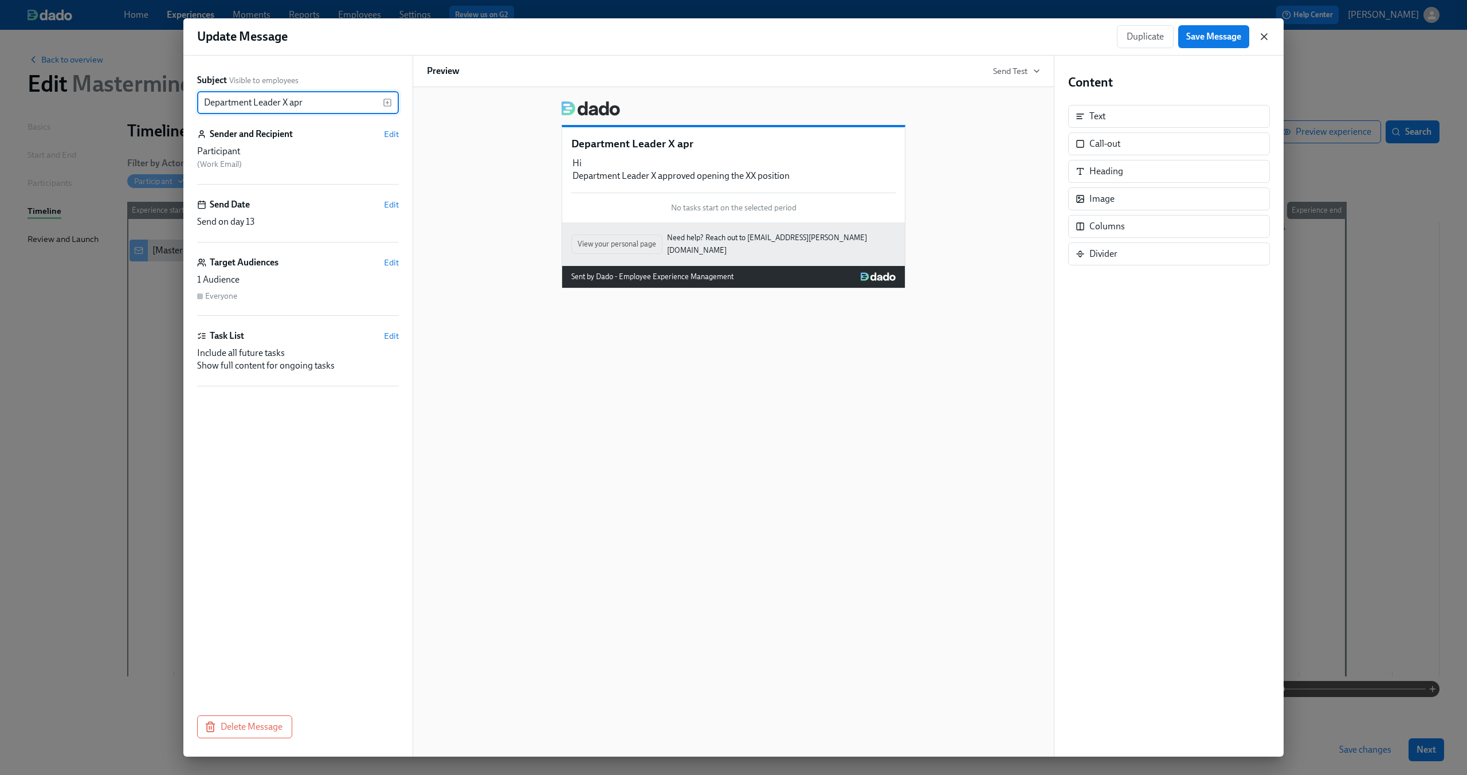
click at [1262, 36] on icon "button" at bounding box center [1263, 36] width 11 height 11
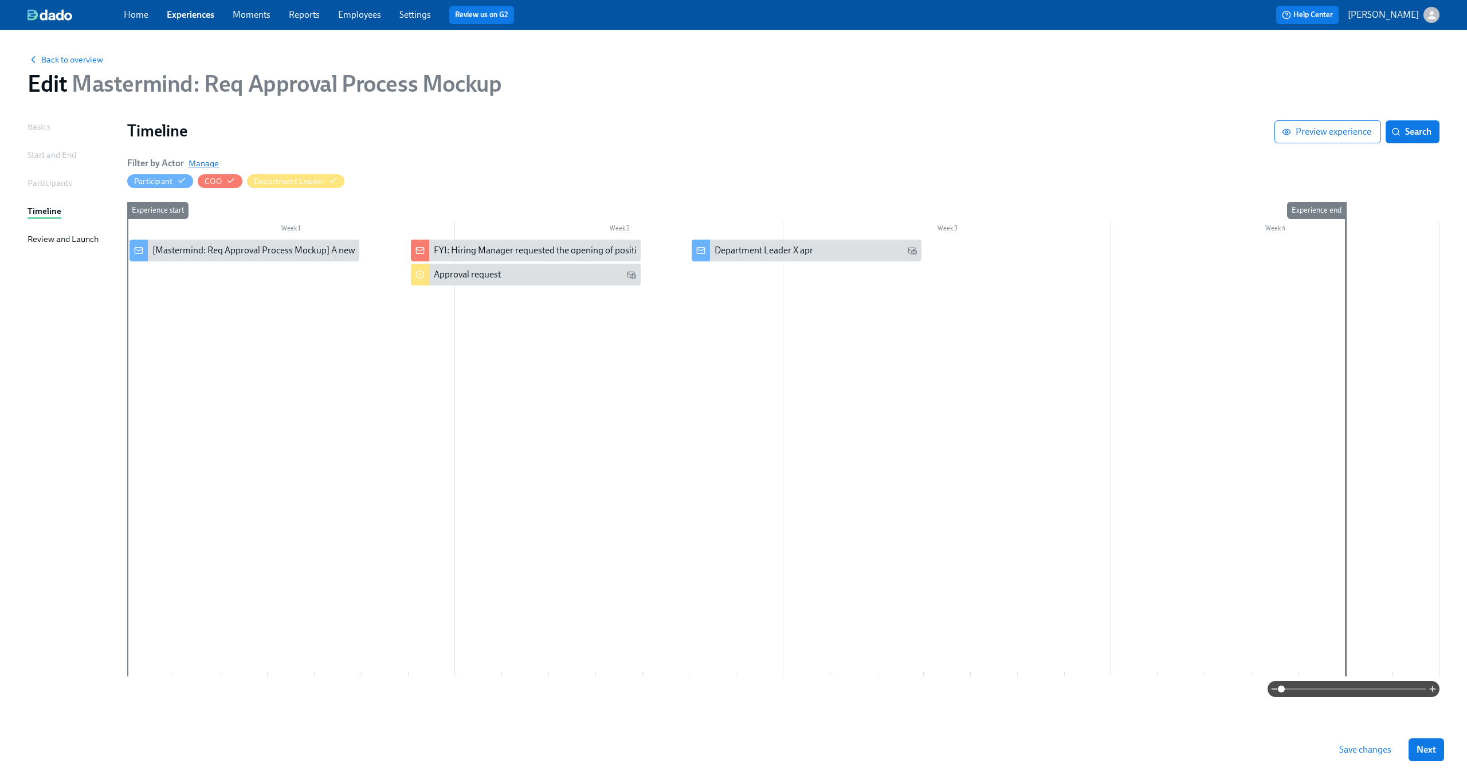
click at [195, 158] on span "Manage" at bounding box center [203, 163] width 30 height 11
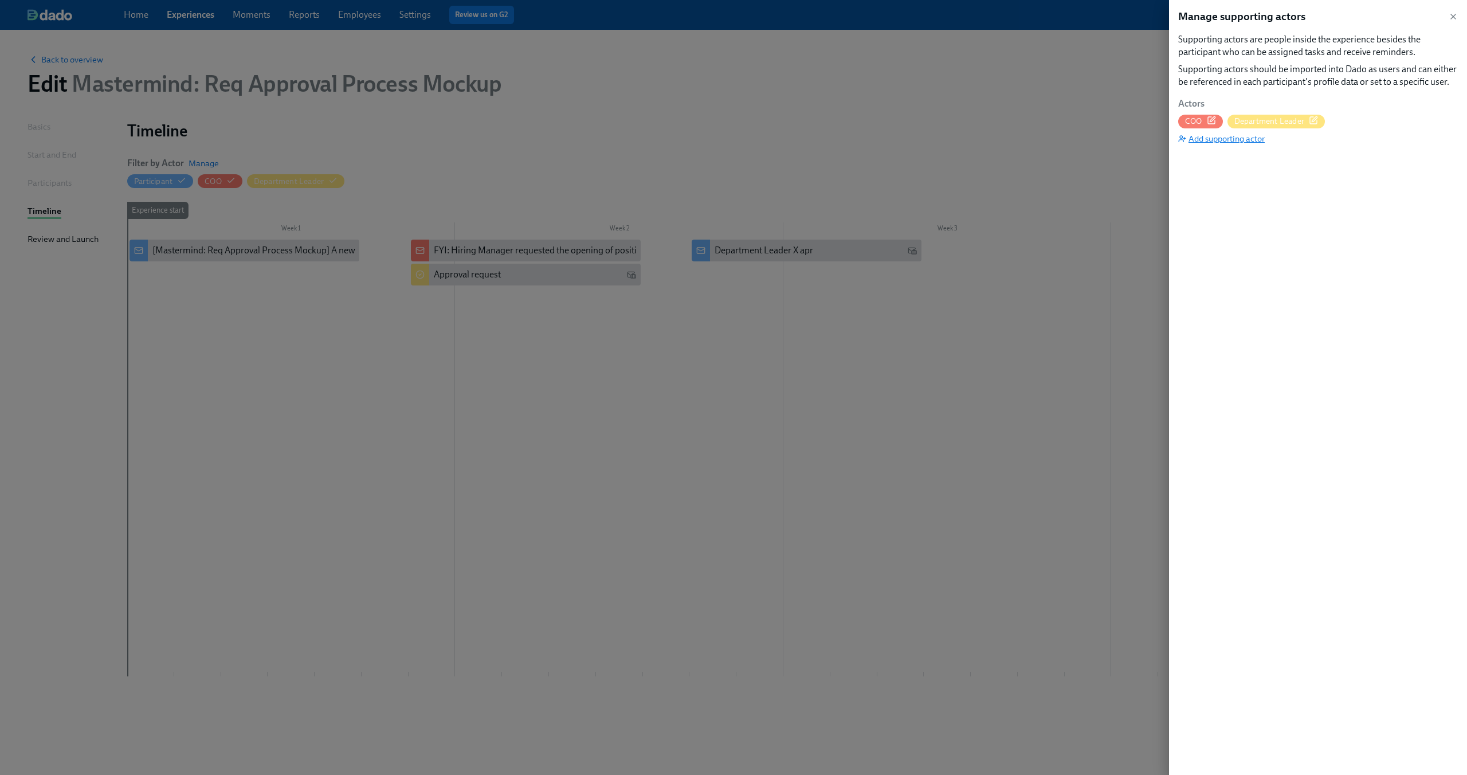
click at [1247, 143] on span "Add supporting actor" at bounding box center [1221, 138] width 87 height 11
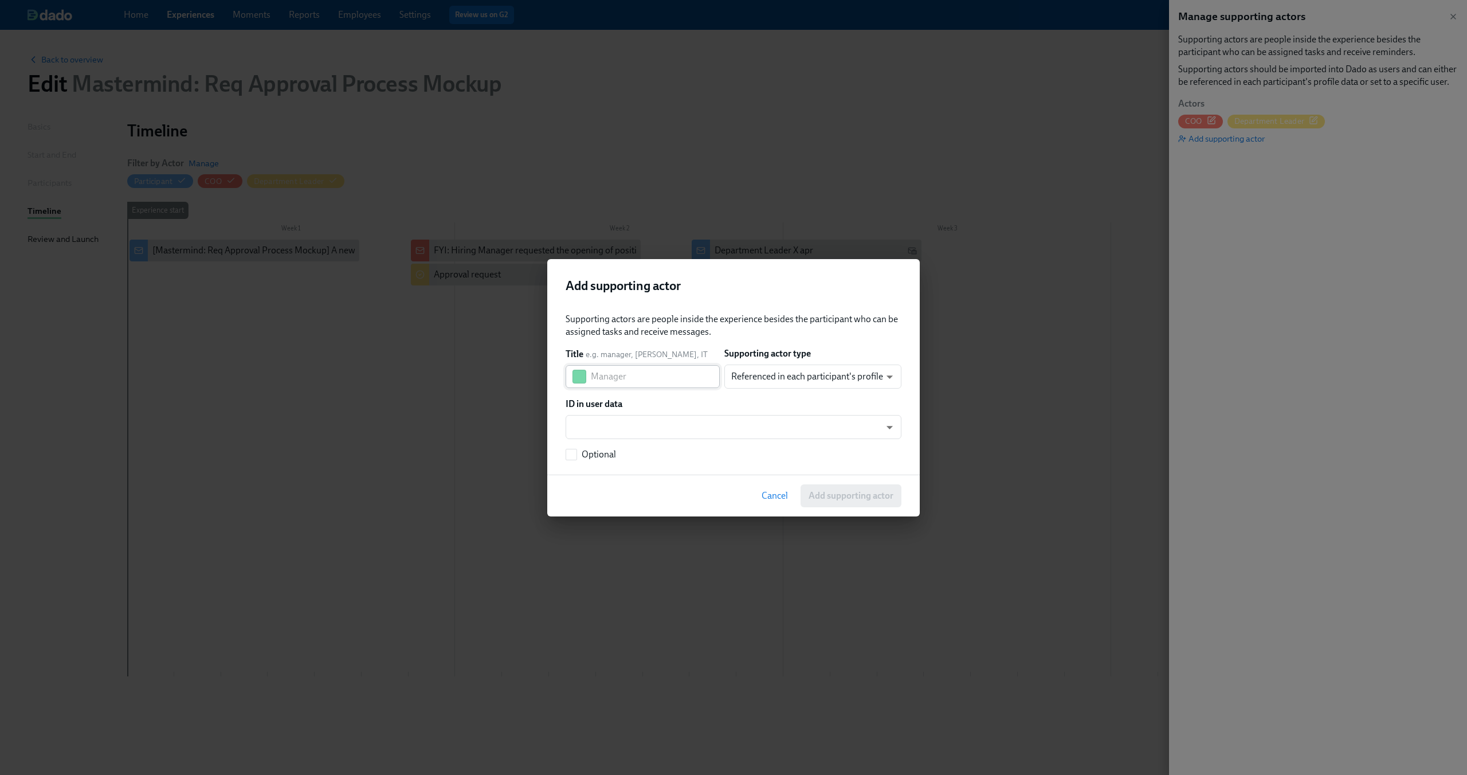
click at [625, 382] on input "text" at bounding box center [655, 376] width 129 height 23
type input "HR"
click at [772, 378] on body "Home Experiences Moments Reports Employees Settings Review us on G2 Help Center…" at bounding box center [733, 387] width 1467 height 775
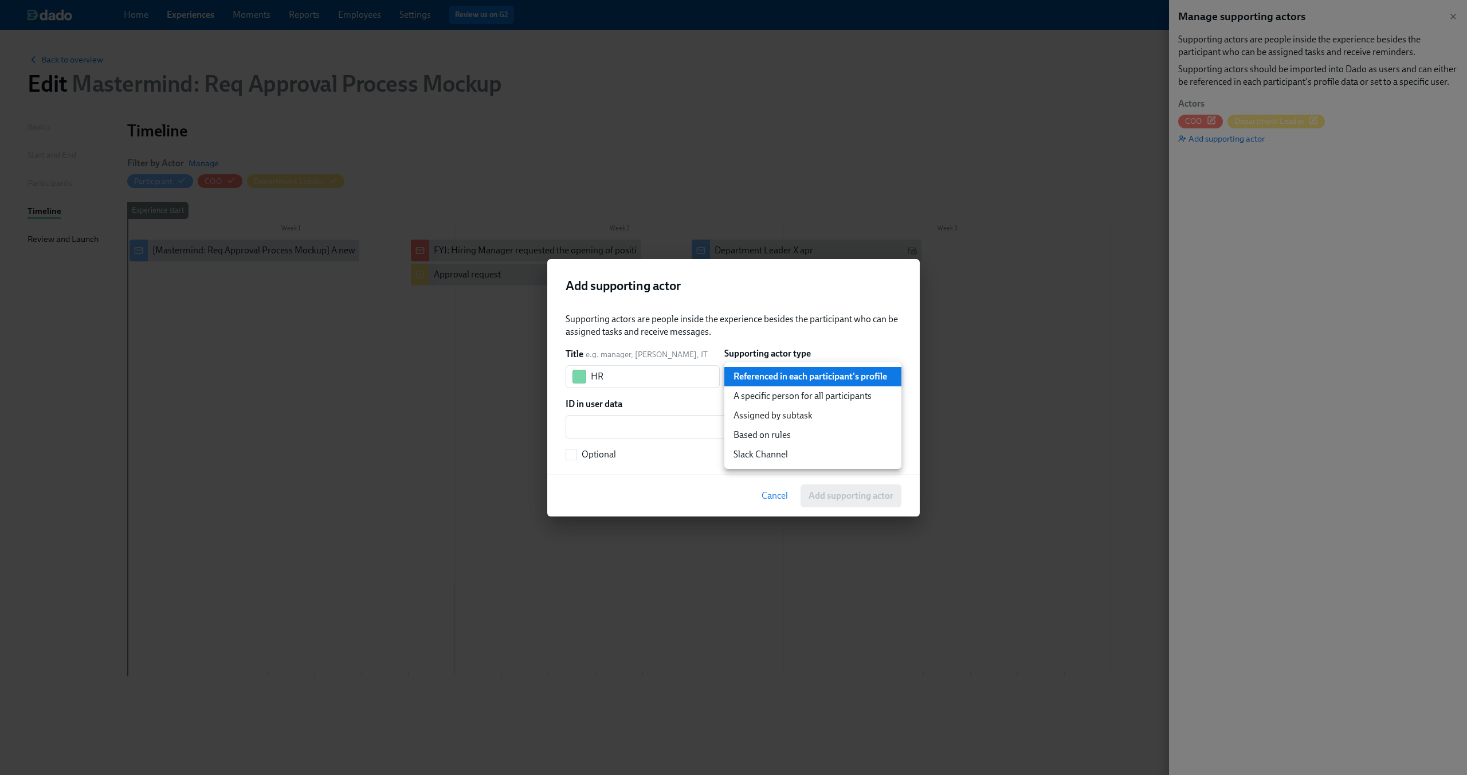
click at [773, 394] on li "A specific person for all participants" at bounding box center [812, 395] width 177 height 19
type input "staticUser"
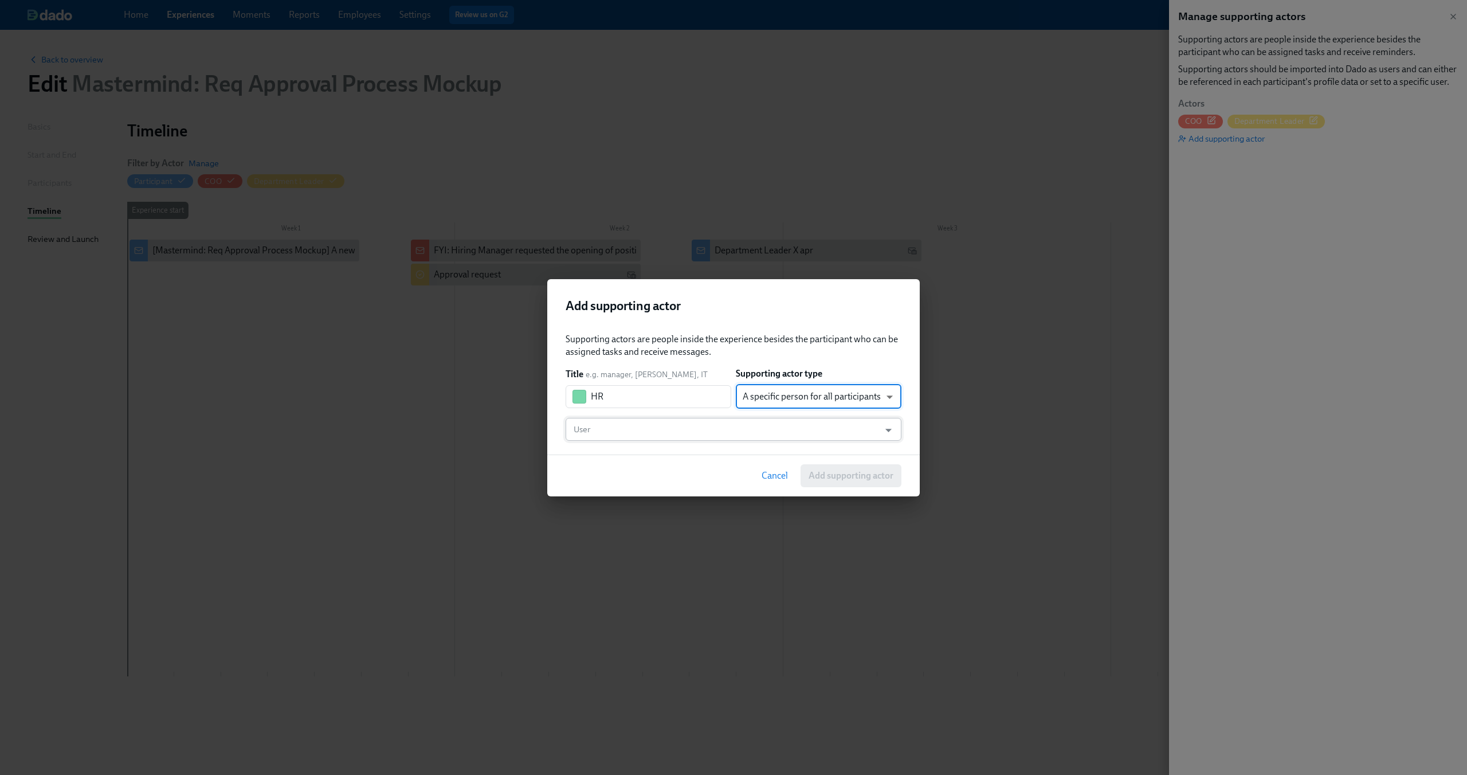
click at [686, 431] on input "User" at bounding box center [722, 429] width 302 height 23
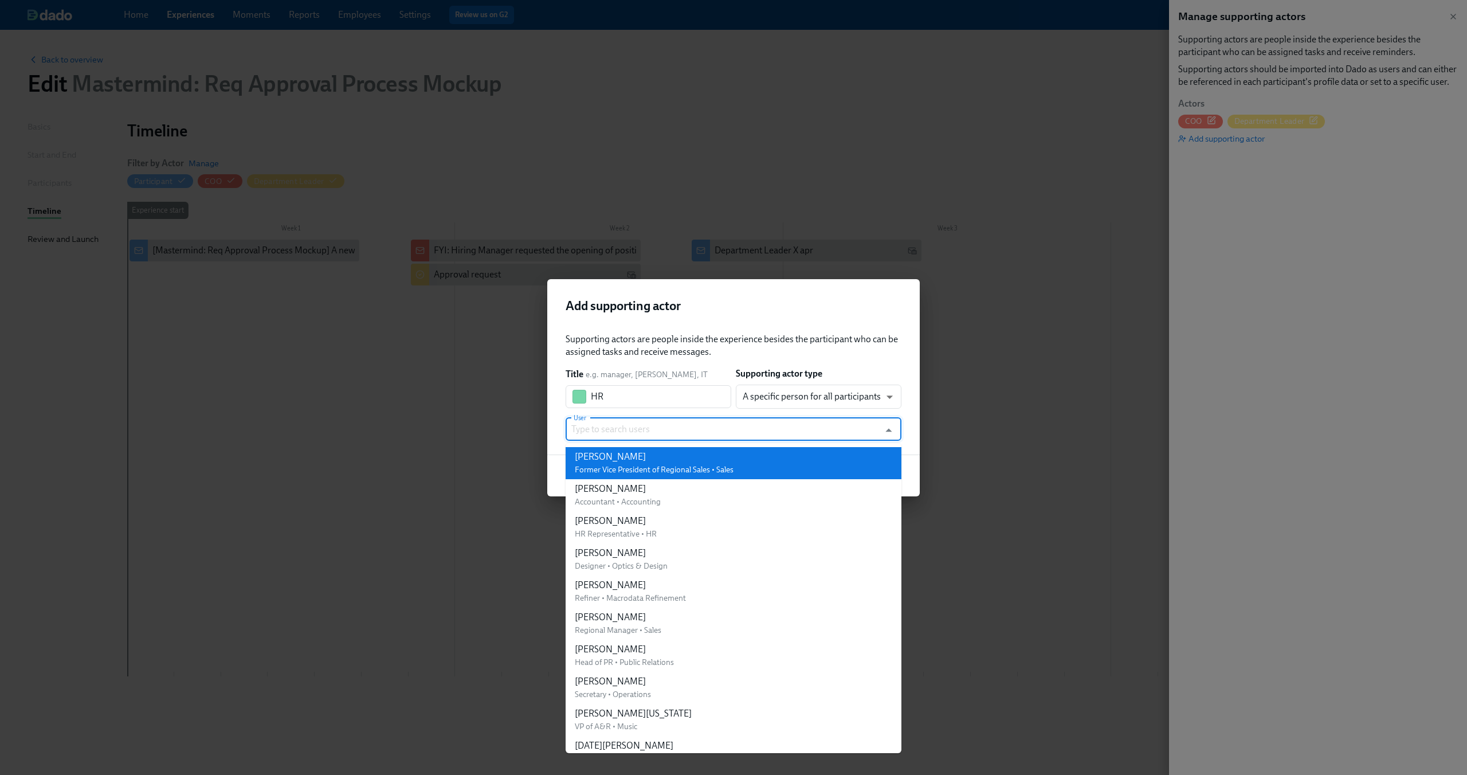
scroll to position [325, 0]
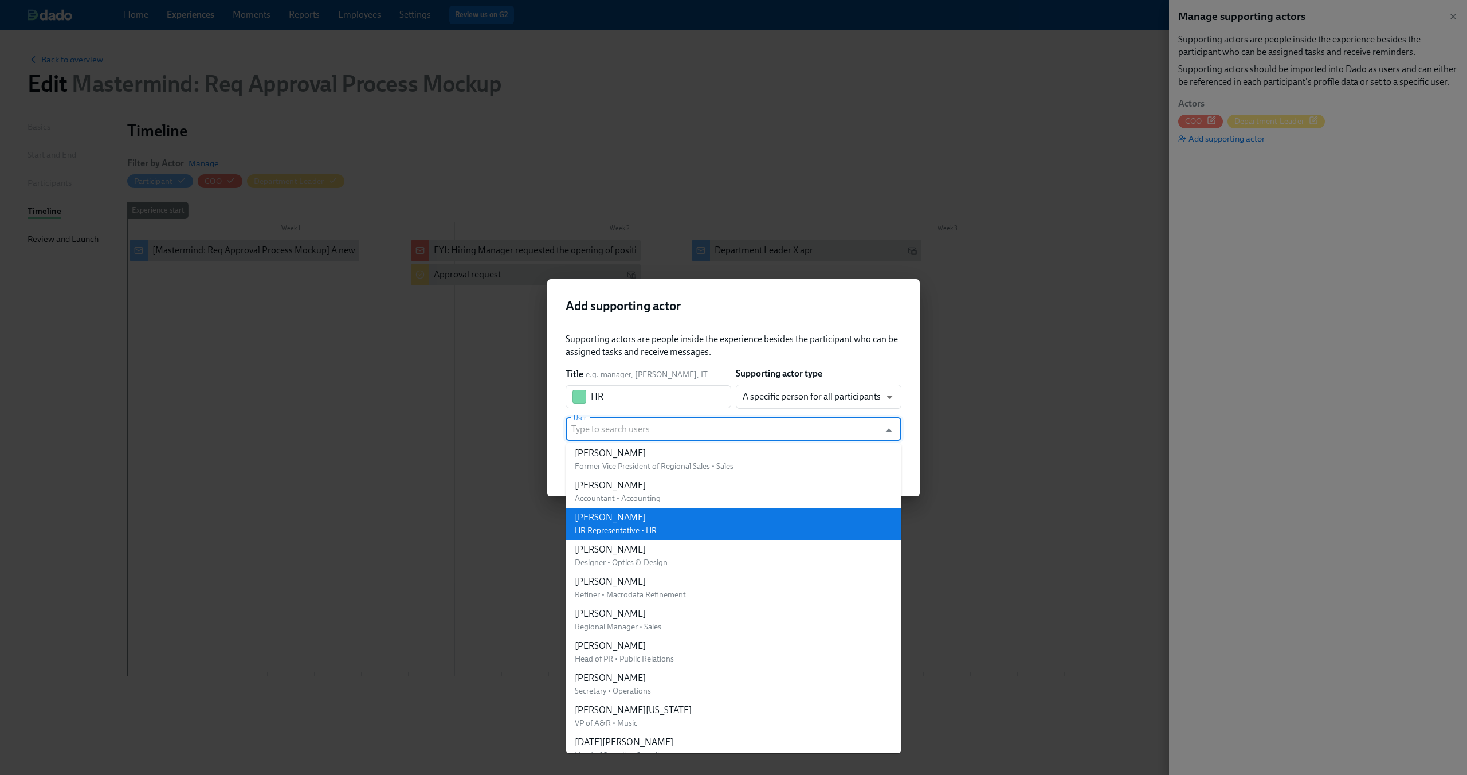
click at [713, 520] on li "Toby Flanderson HR Representative • HR" at bounding box center [733, 524] width 336 height 32
type input "Toby Flanderson"
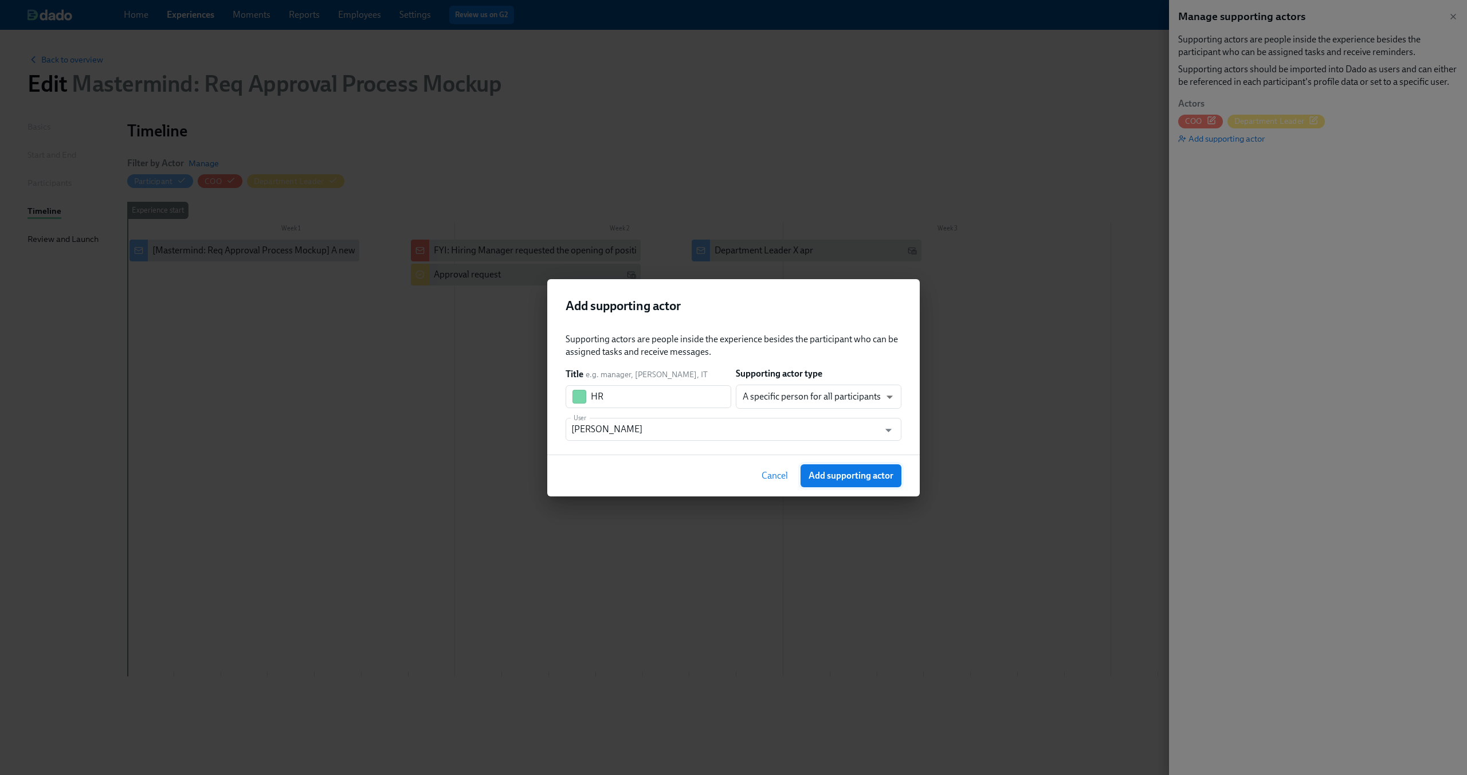
click at [828, 473] on span "Add supporting actor" at bounding box center [850, 475] width 85 height 11
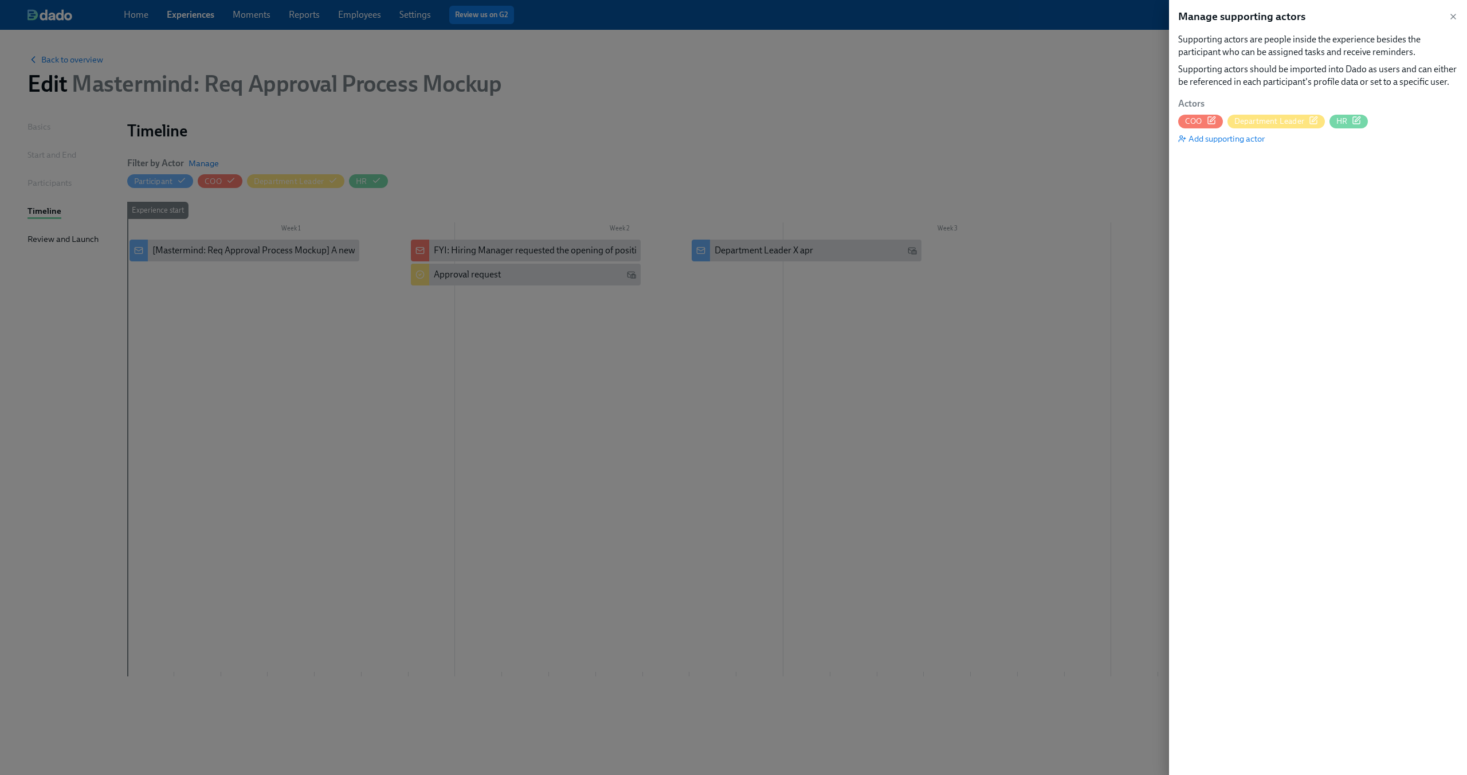
click at [634, 349] on div at bounding box center [733, 387] width 1467 height 775
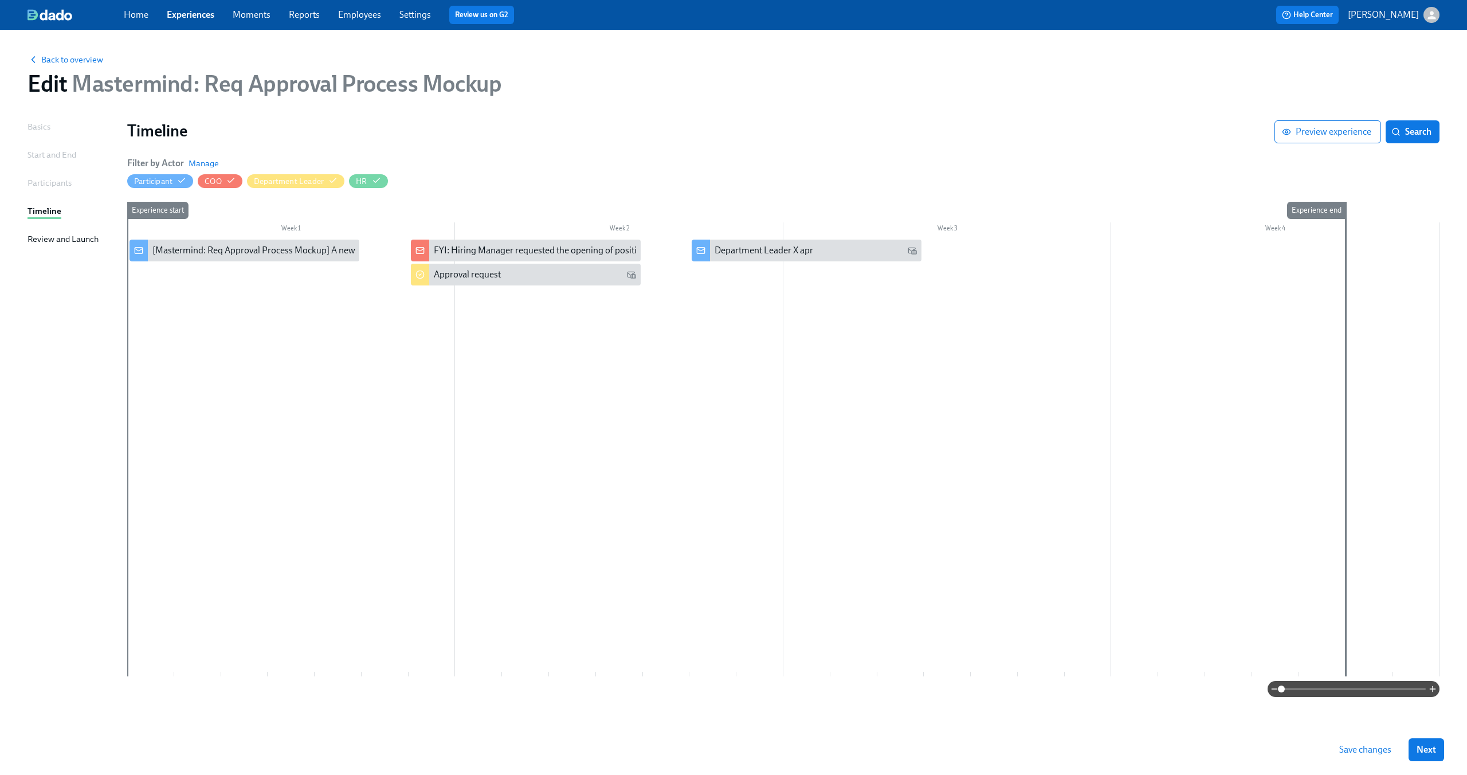
click at [736, 273] on div at bounding box center [783, 457] width 1312 height 437
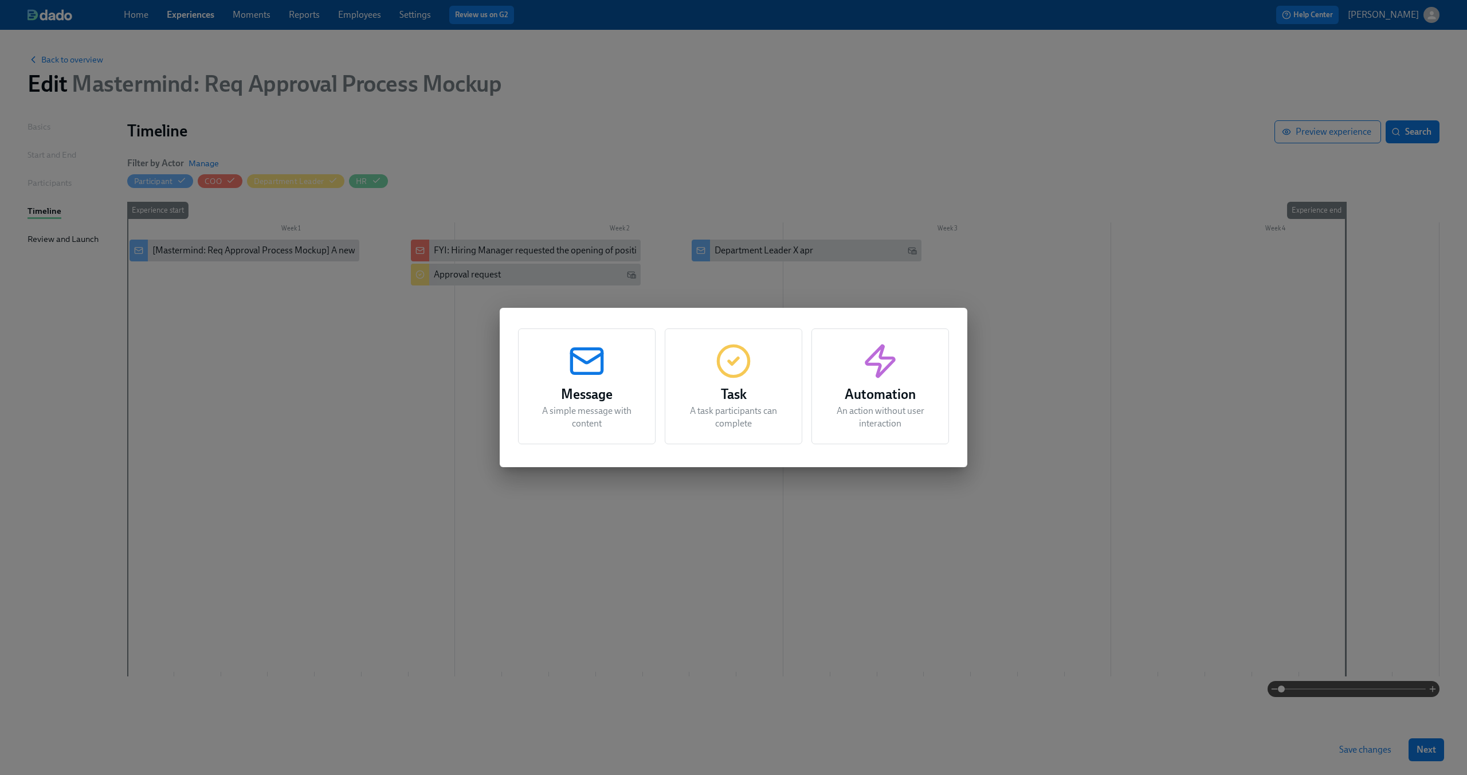
click at [736, 273] on div "Message A simple message with content Task A task participants can complete Aut…" at bounding box center [733, 387] width 1467 height 775
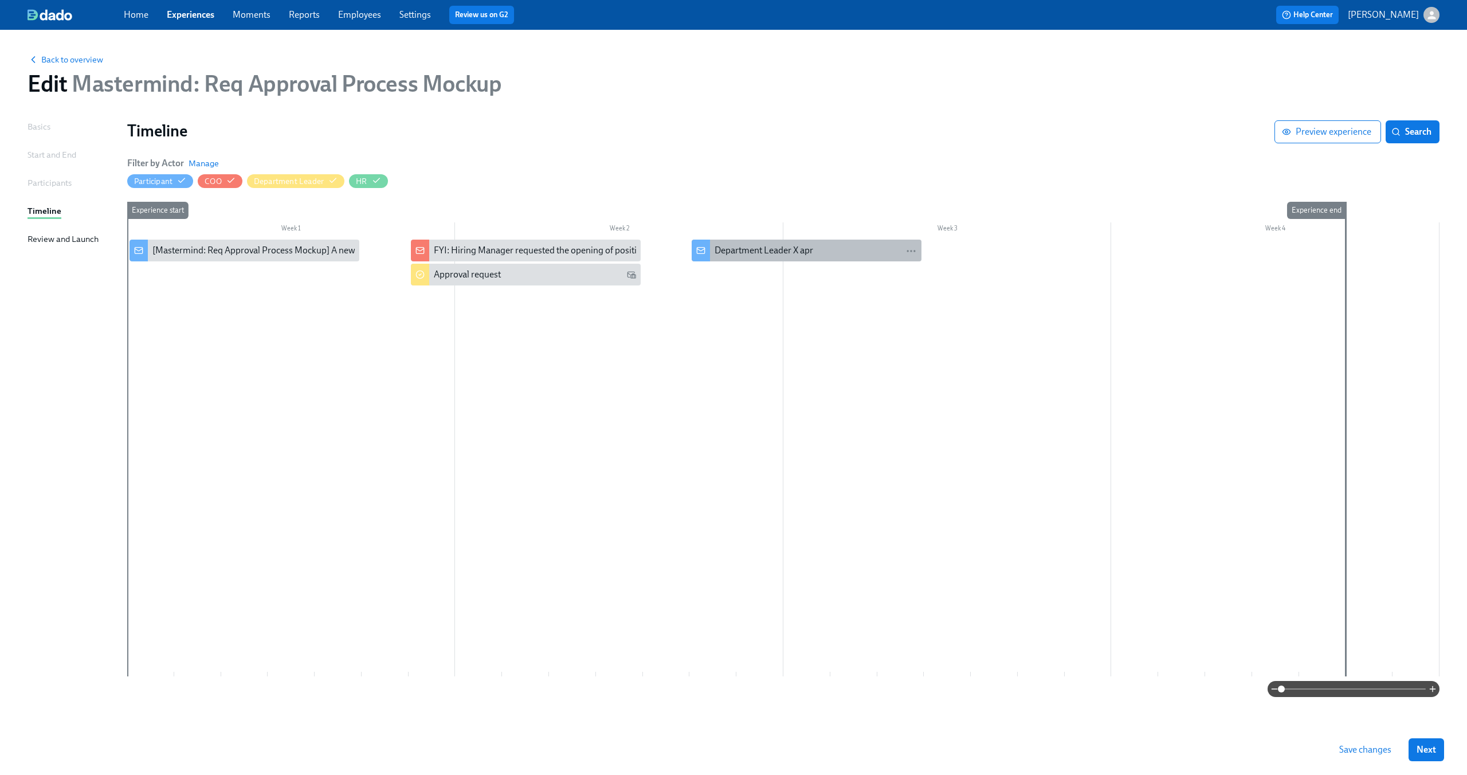
click at [744, 247] on div "Department Leader X apr" at bounding box center [763, 250] width 99 height 13
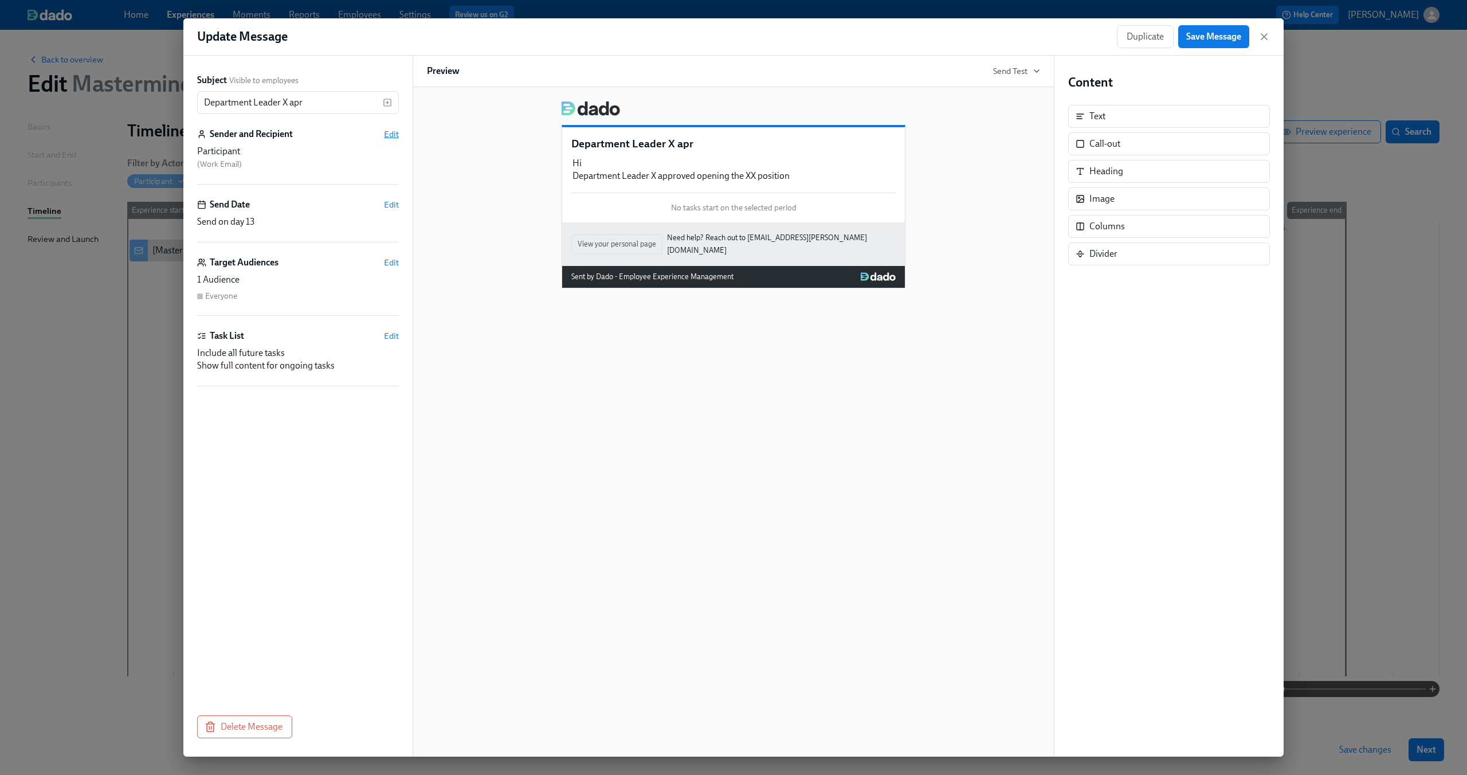
click at [387, 130] on span "Edit" at bounding box center [391, 133] width 15 height 11
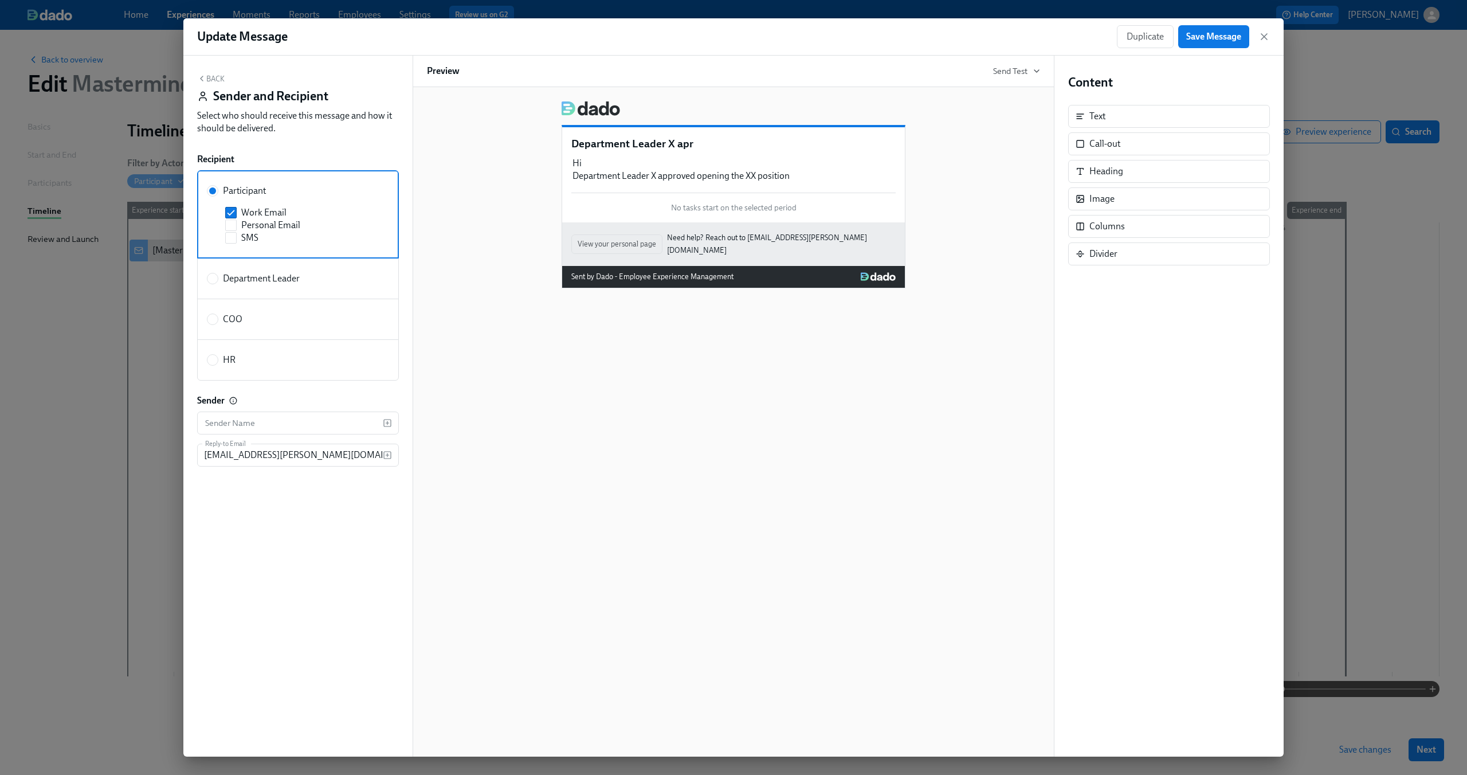
click at [258, 351] on label "HR" at bounding box center [298, 359] width 202 height 41
click at [218, 355] on input "HR" at bounding box center [212, 360] width 10 height 10
radio input "true"
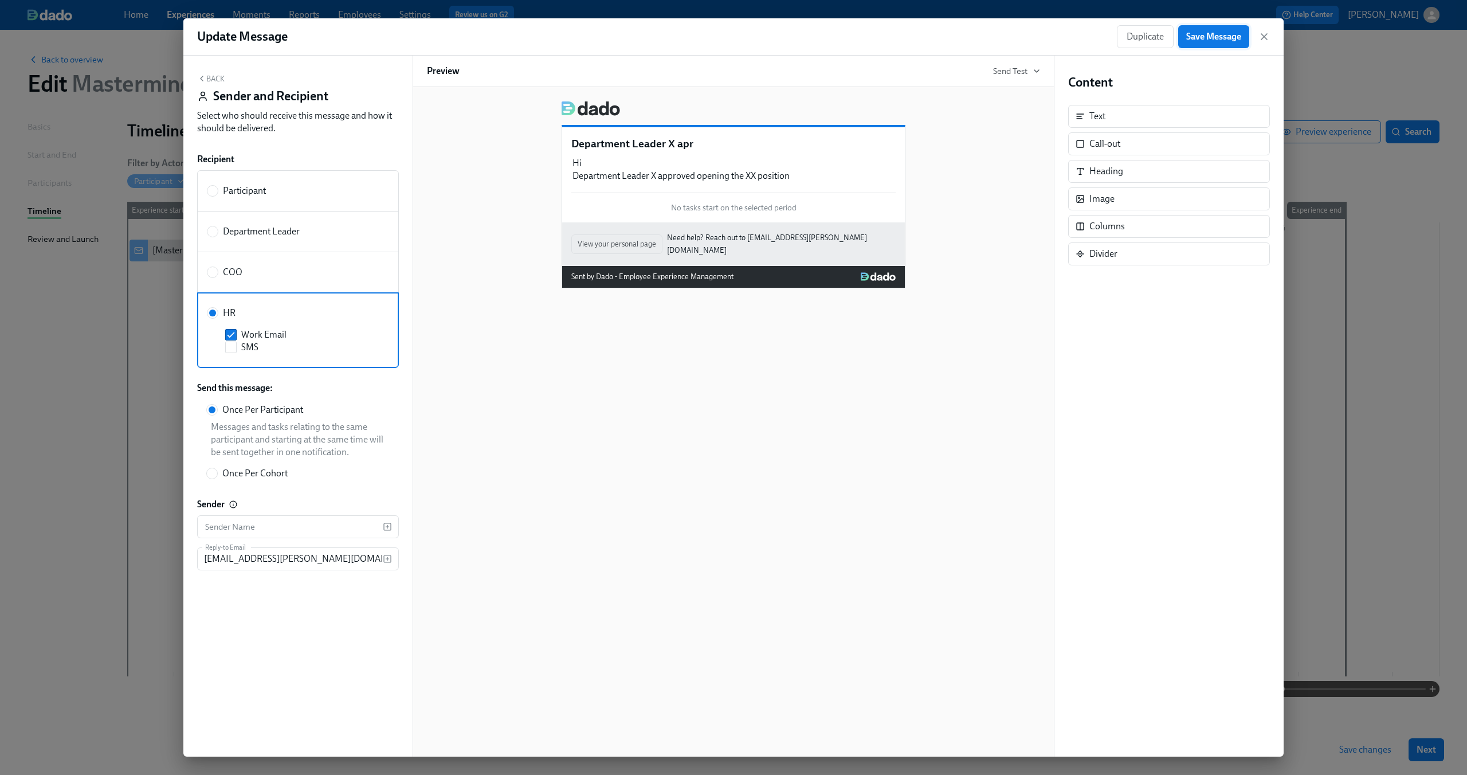
click at [1206, 37] on span "Save Message" at bounding box center [1213, 36] width 55 height 11
click at [1264, 38] on icon "button" at bounding box center [1263, 36] width 11 height 11
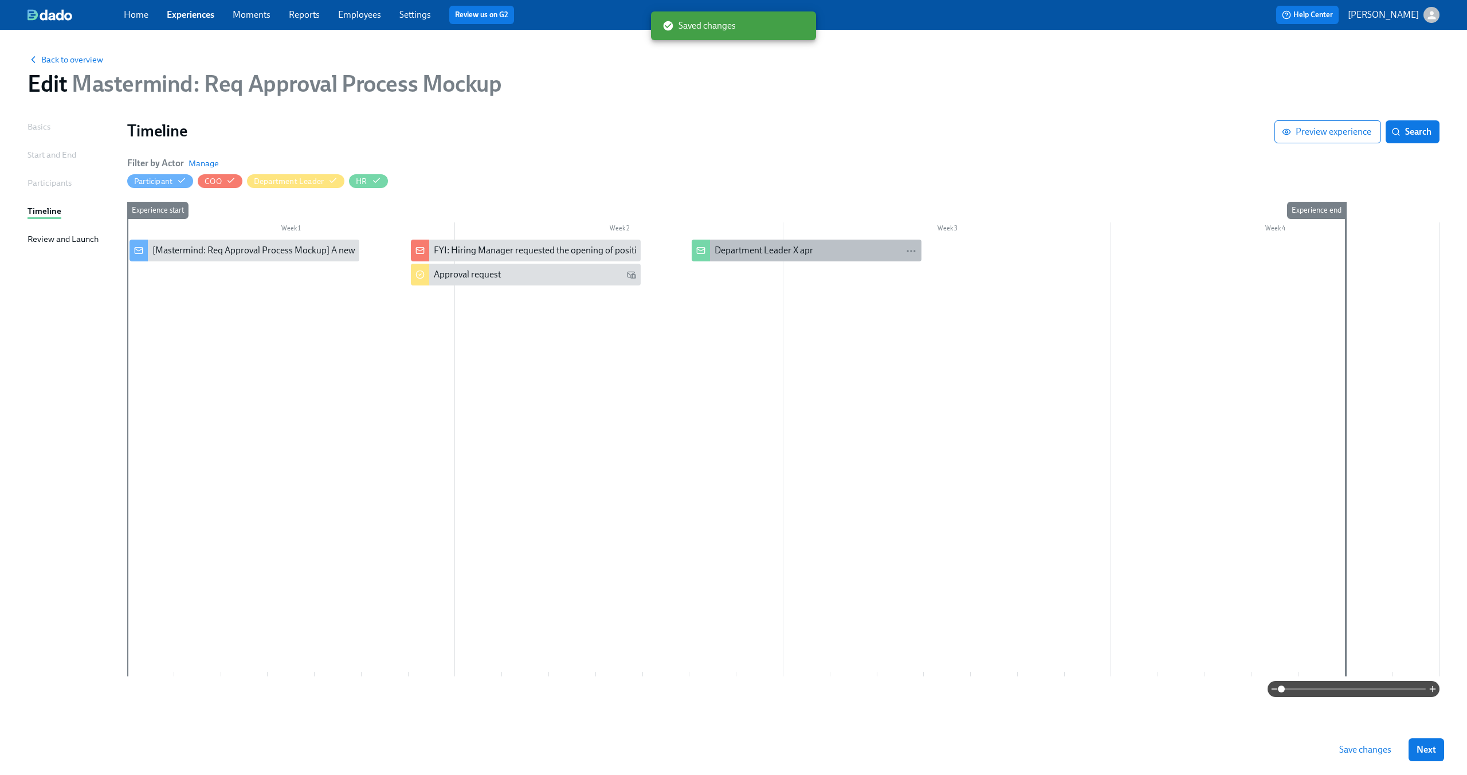
click at [802, 251] on div "Department Leader X apr" at bounding box center [763, 250] width 99 height 13
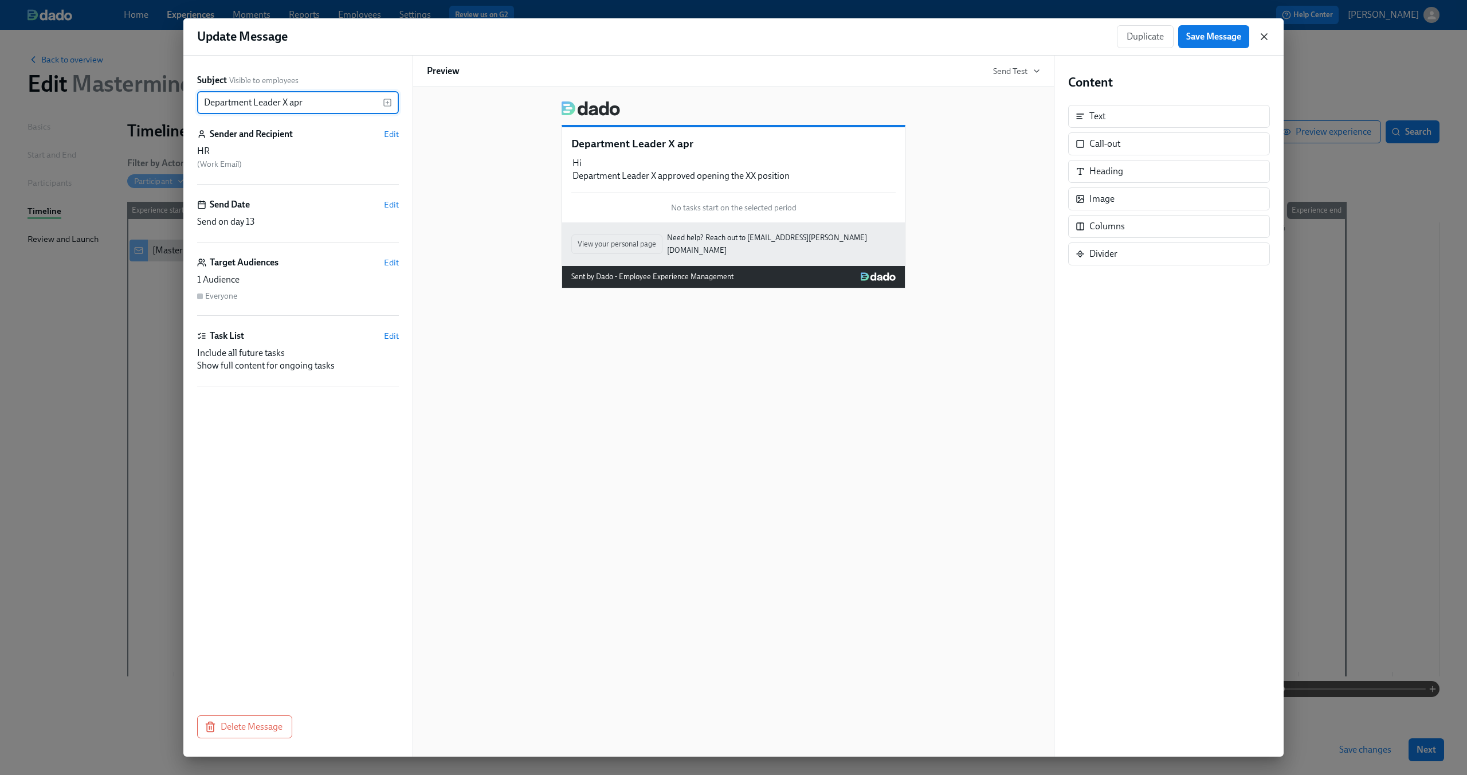
click at [1264, 37] on icon "button" at bounding box center [1264, 37] width 6 height 6
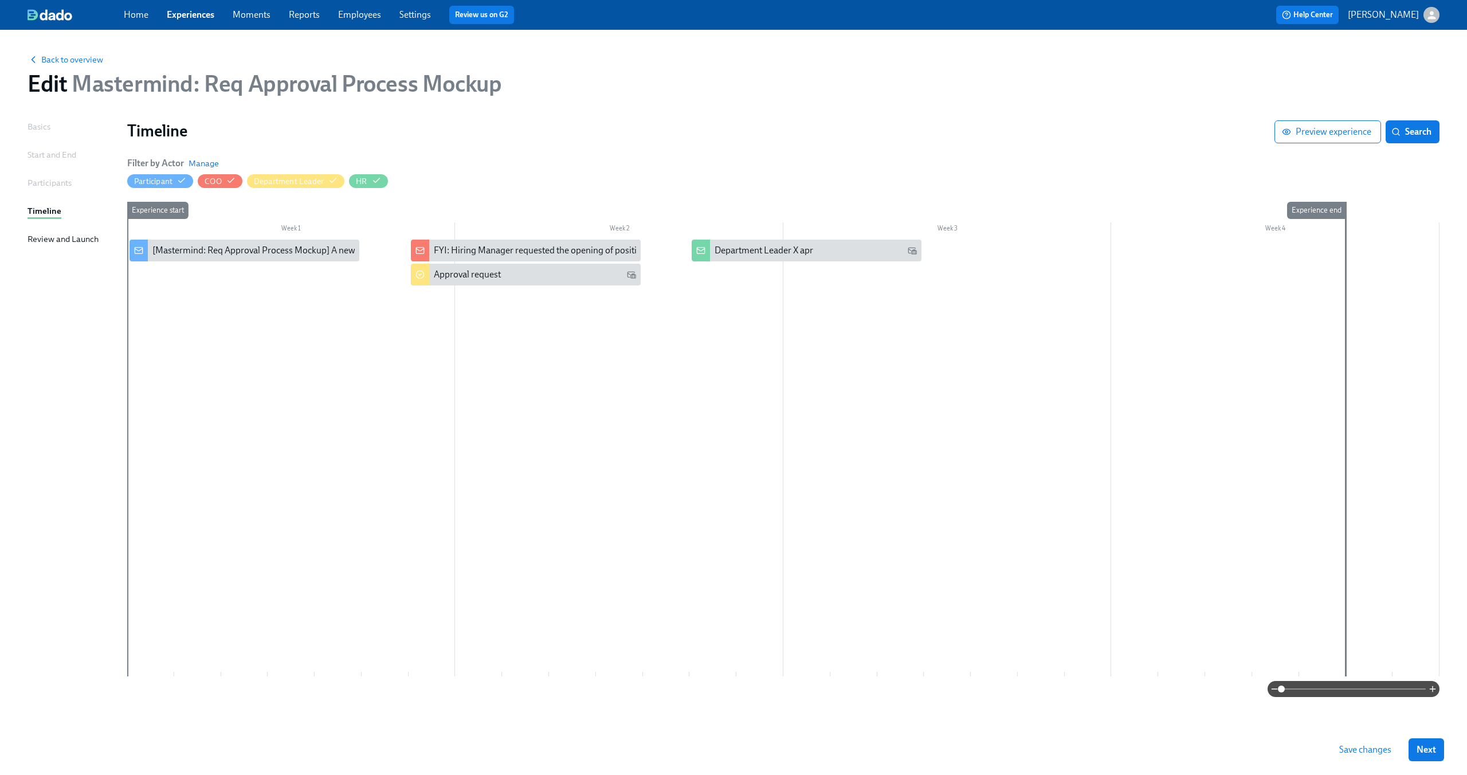
click at [762, 272] on div at bounding box center [783, 457] width 1312 height 437
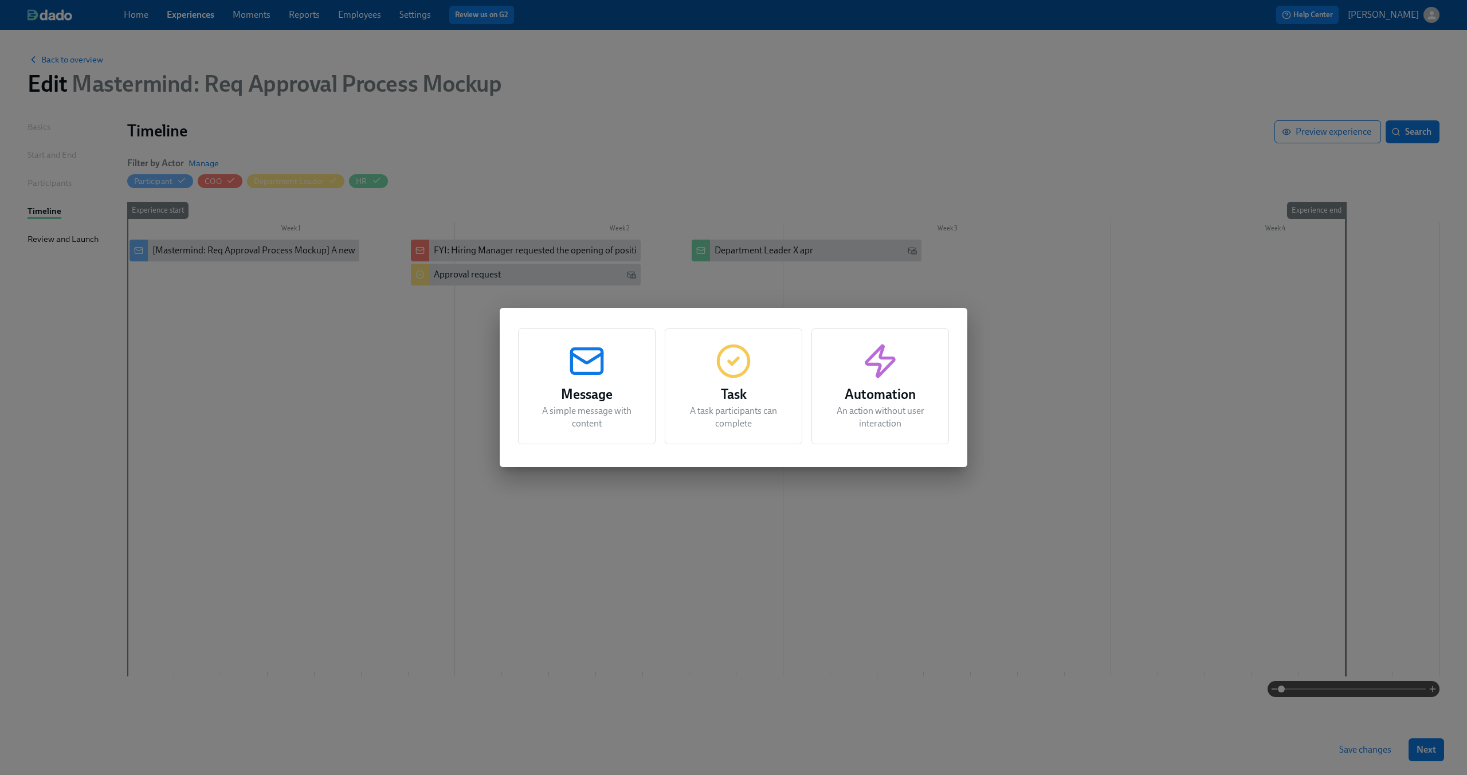
click at [576, 362] on icon "button" at bounding box center [586, 361] width 37 height 37
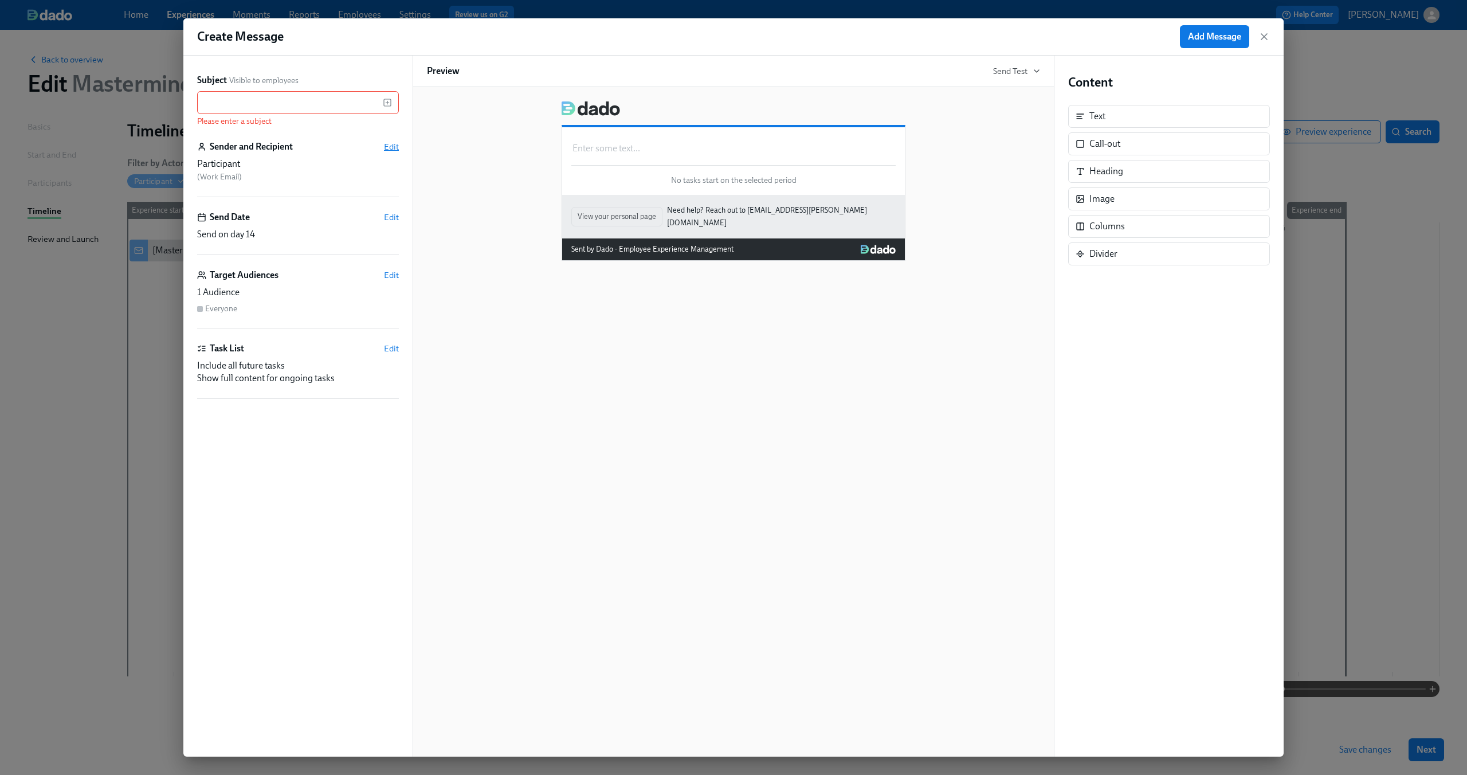
click at [391, 144] on span "Edit" at bounding box center [391, 146] width 15 height 11
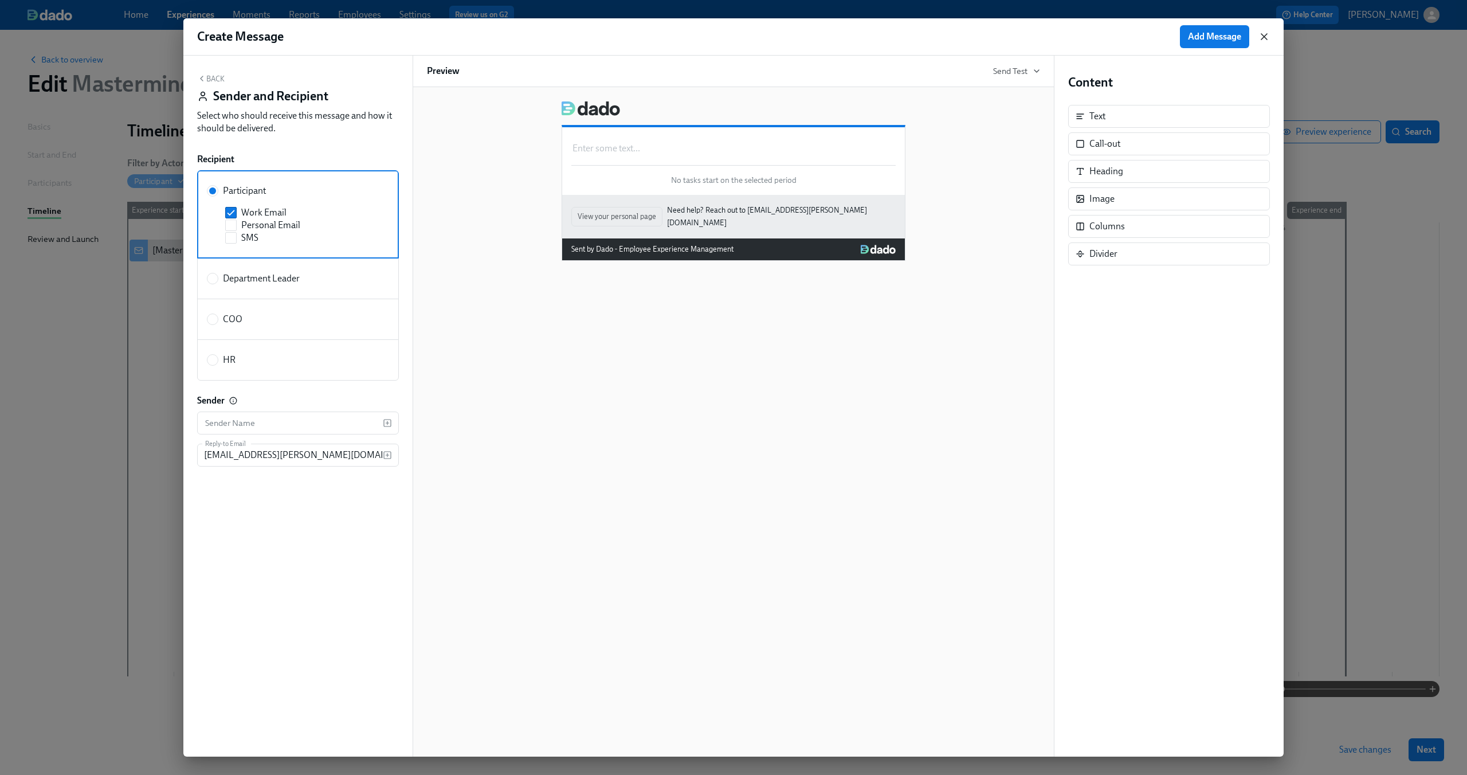
click at [1264, 36] on icon "button" at bounding box center [1264, 37] width 6 height 6
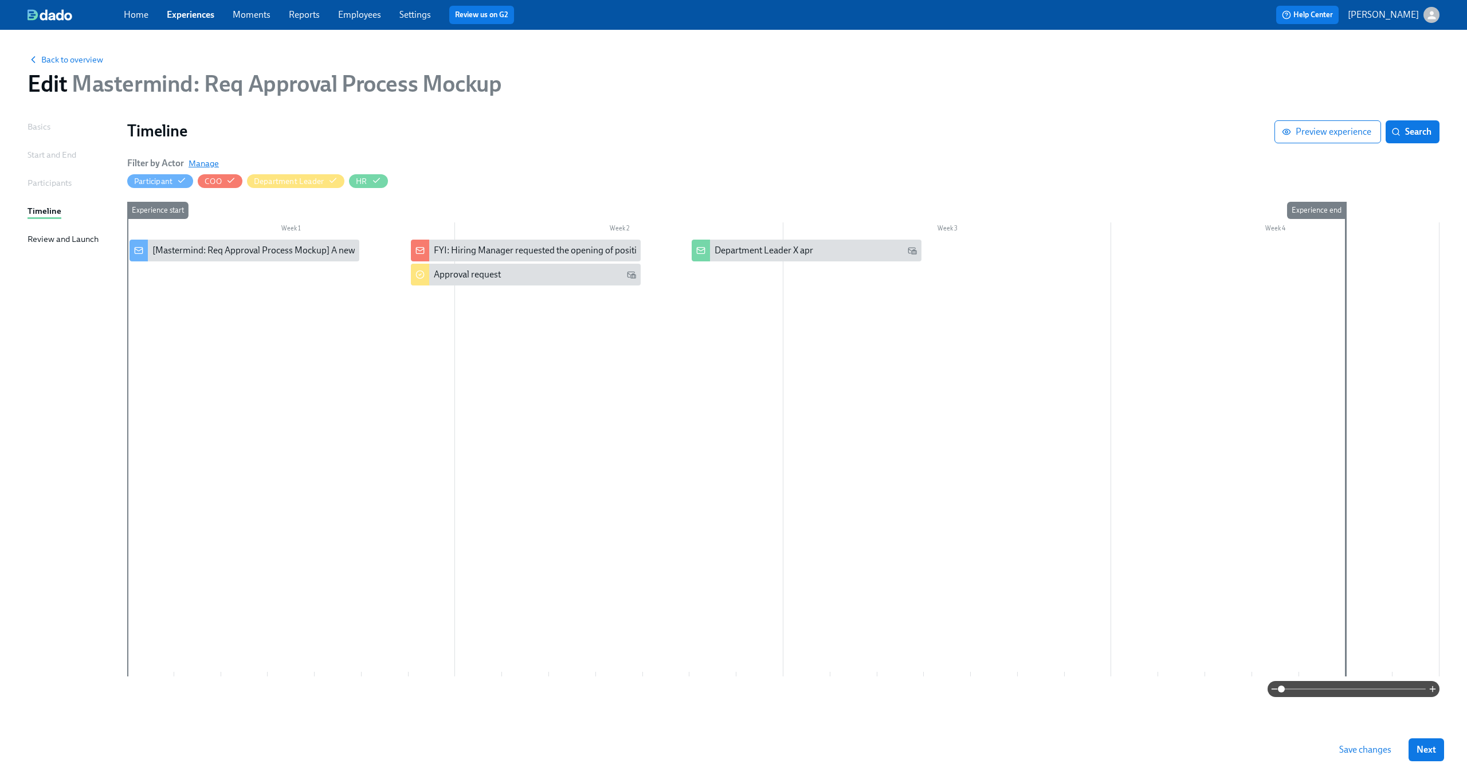
click at [199, 166] on span "Manage" at bounding box center [203, 163] width 30 height 11
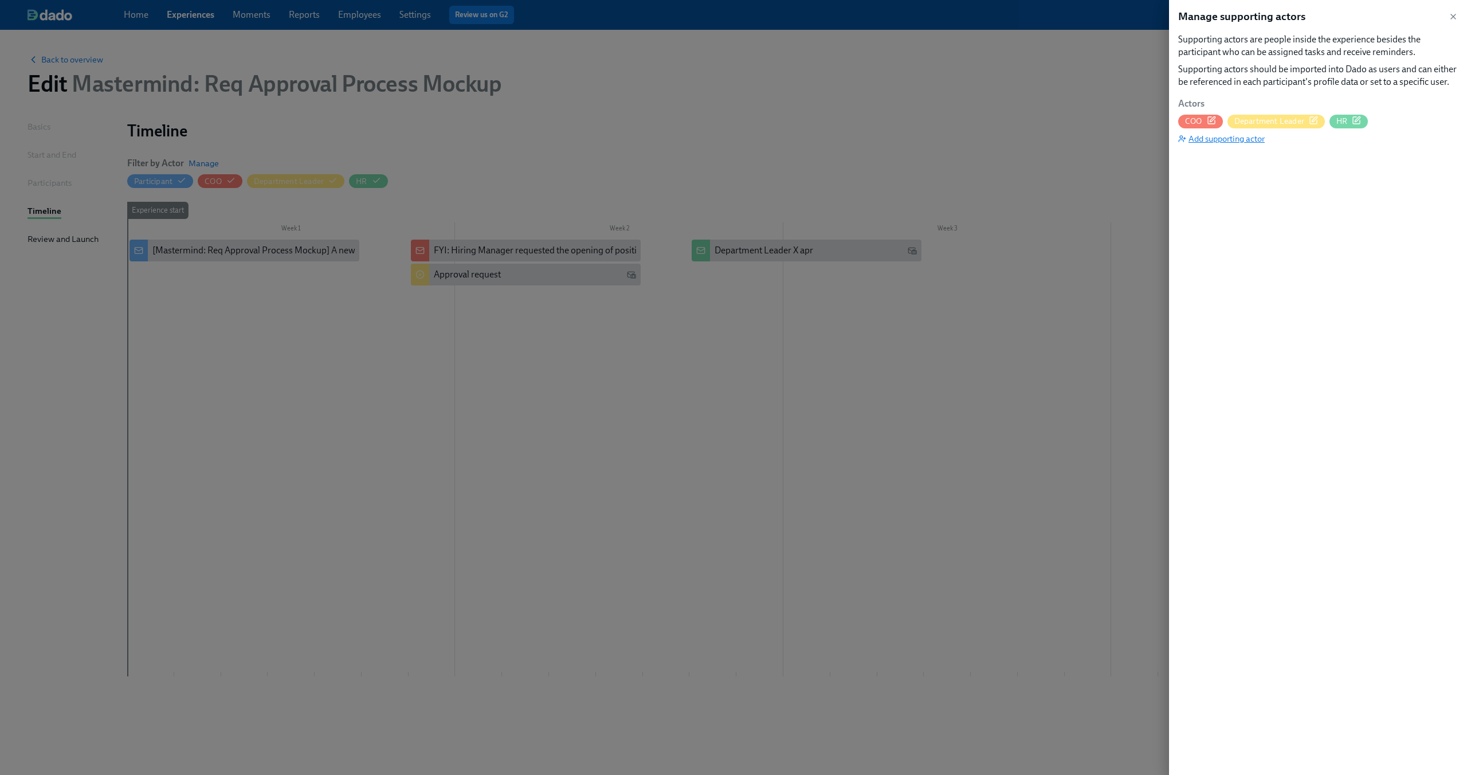
click at [1256, 142] on span "Add supporting actor" at bounding box center [1221, 138] width 87 height 11
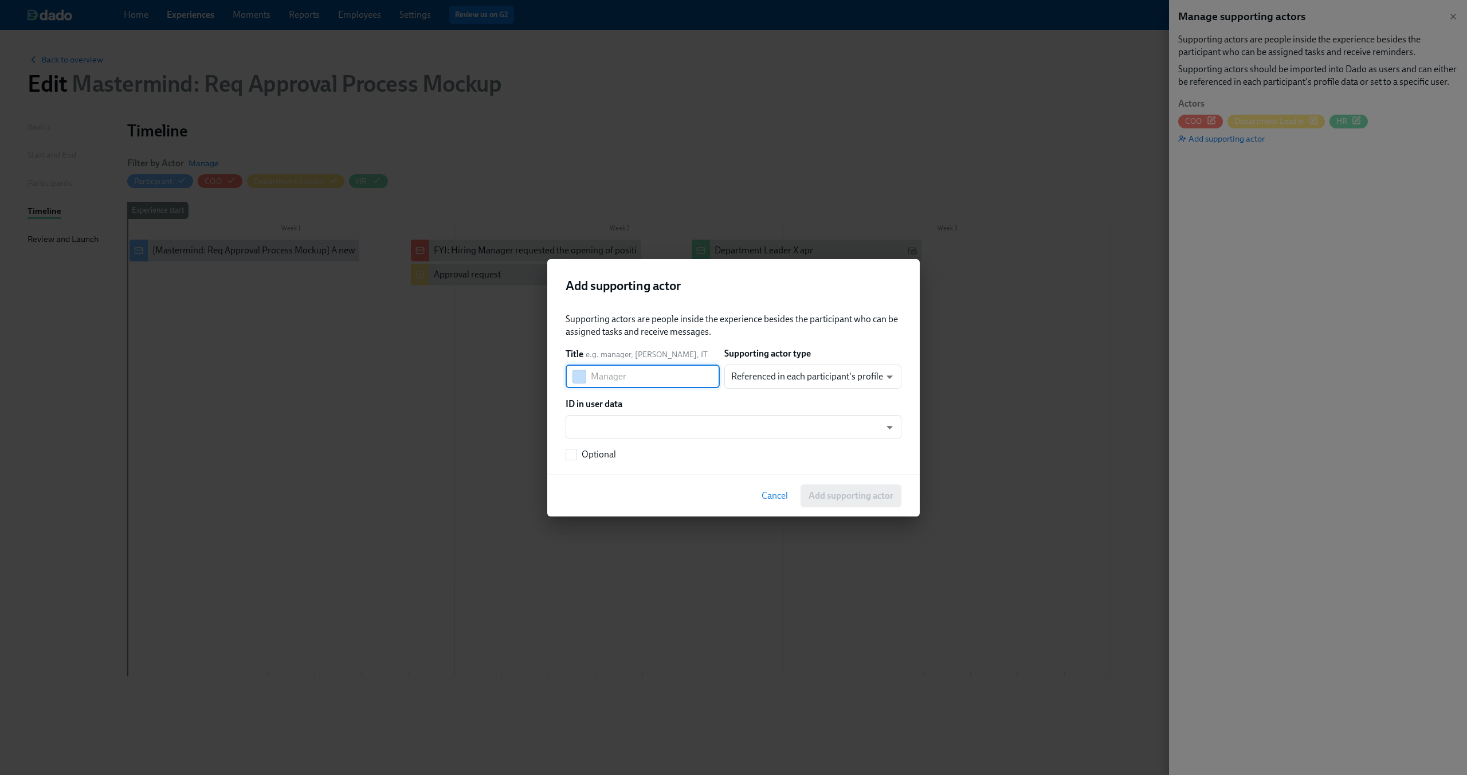
click at [646, 379] on input "text" at bounding box center [655, 376] width 129 height 23
type input "Hiring Manager"
click at [753, 373] on body "Home Experiences Moments Reports Employees Settings Review us on G2 Help Center…" at bounding box center [733, 387] width 1467 height 775
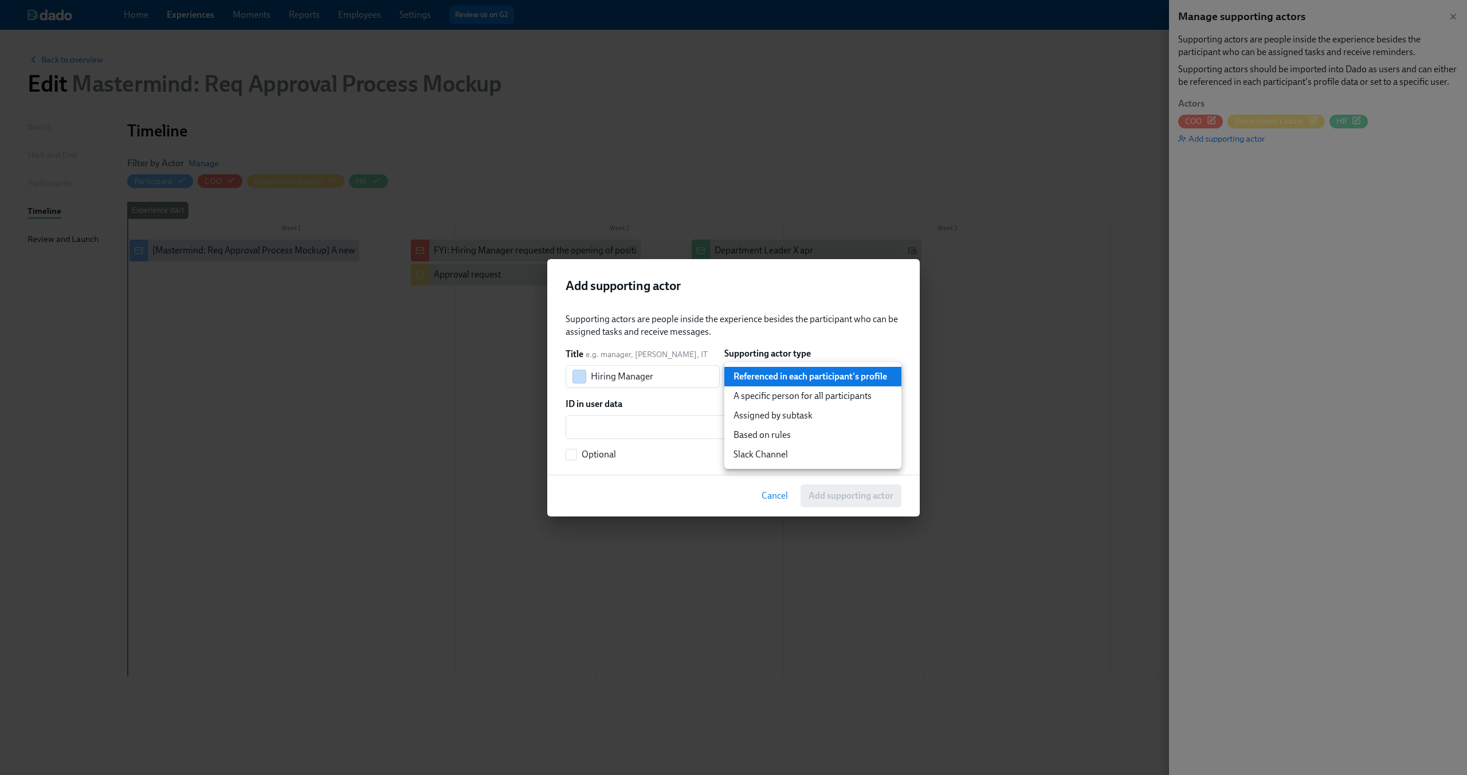
click at [753, 373] on li "Referenced in each participant's profile" at bounding box center [812, 376] width 177 height 19
click at [655, 422] on body "Home Experiences Moments Reports Employees Settings Review us on G2 Help Center…" at bounding box center [733, 387] width 1467 height 775
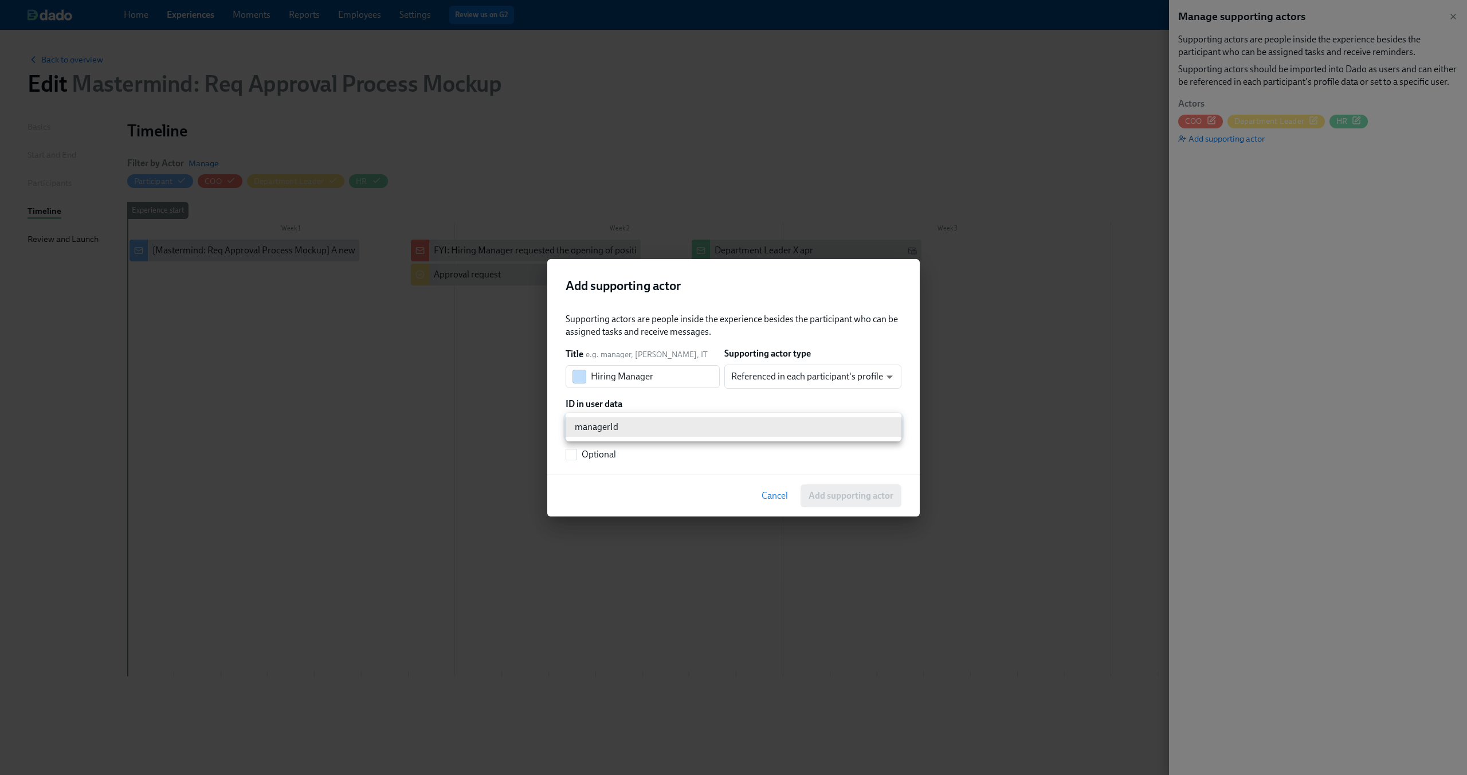
click at [655, 422] on li "managerId" at bounding box center [733, 426] width 336 height 19
type input "managerId"
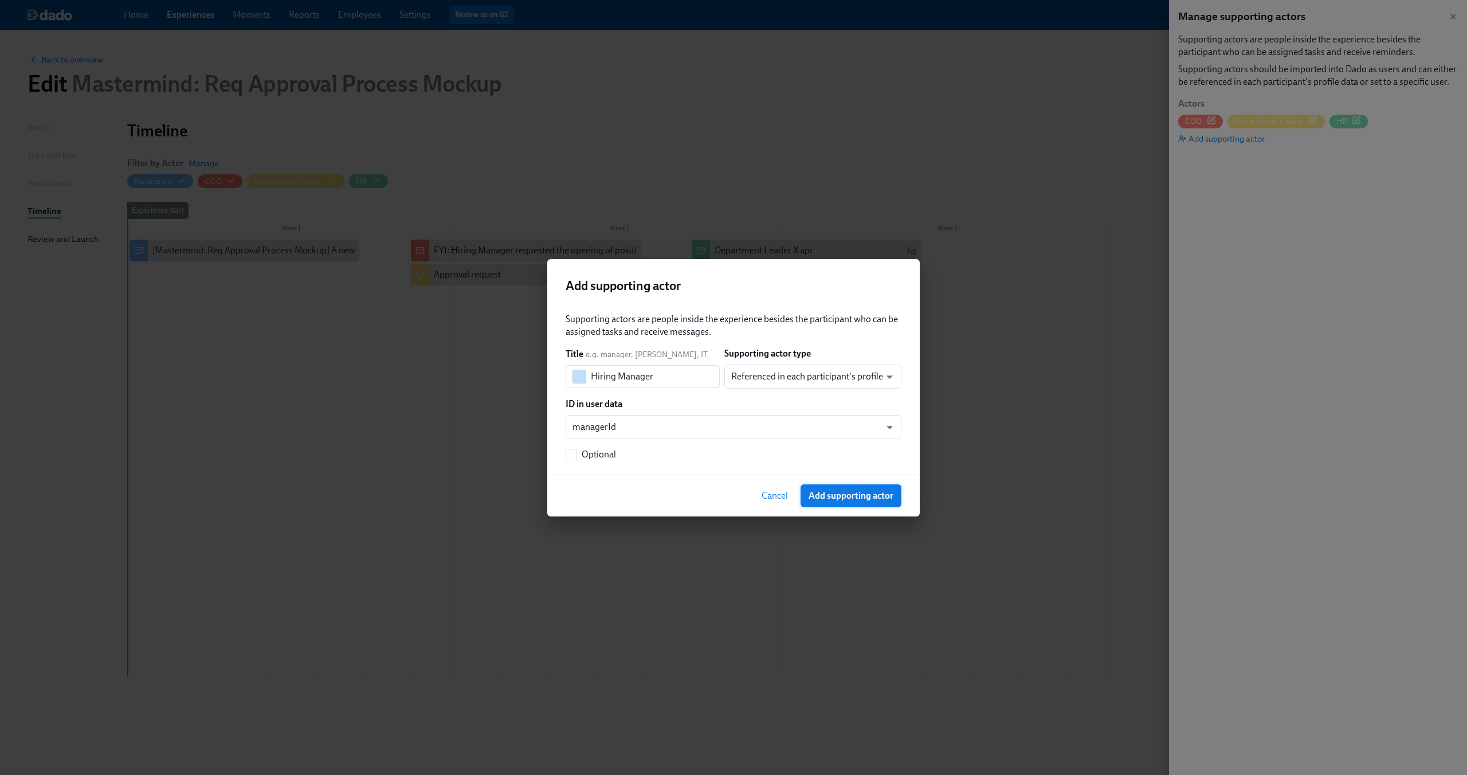
click at [871, 494] on span "Add supporting actor" at bounding box center [850, 495] width 85 height 11
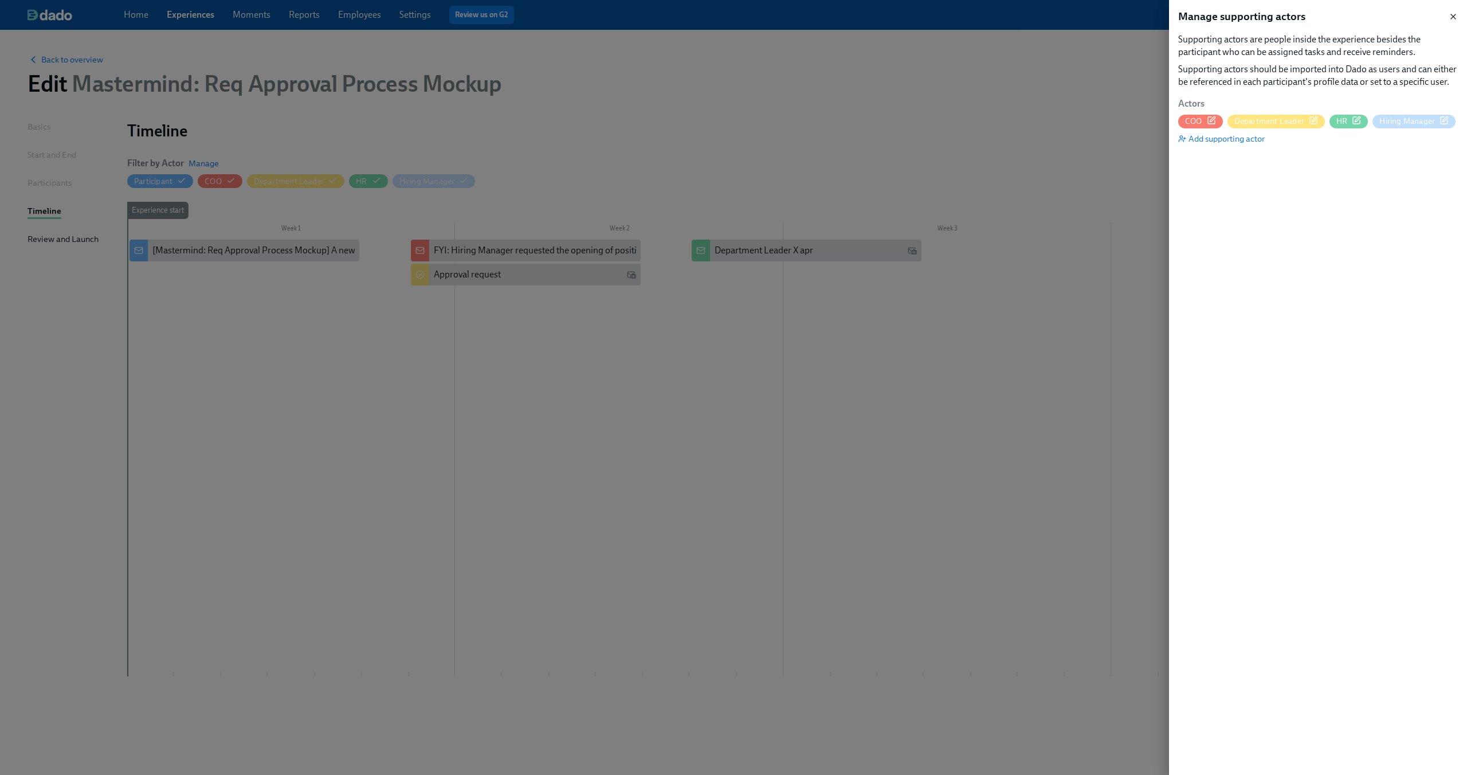
click at [1451, 15] on icon "button" at bounding box center [1452, 16] width 9 height 9
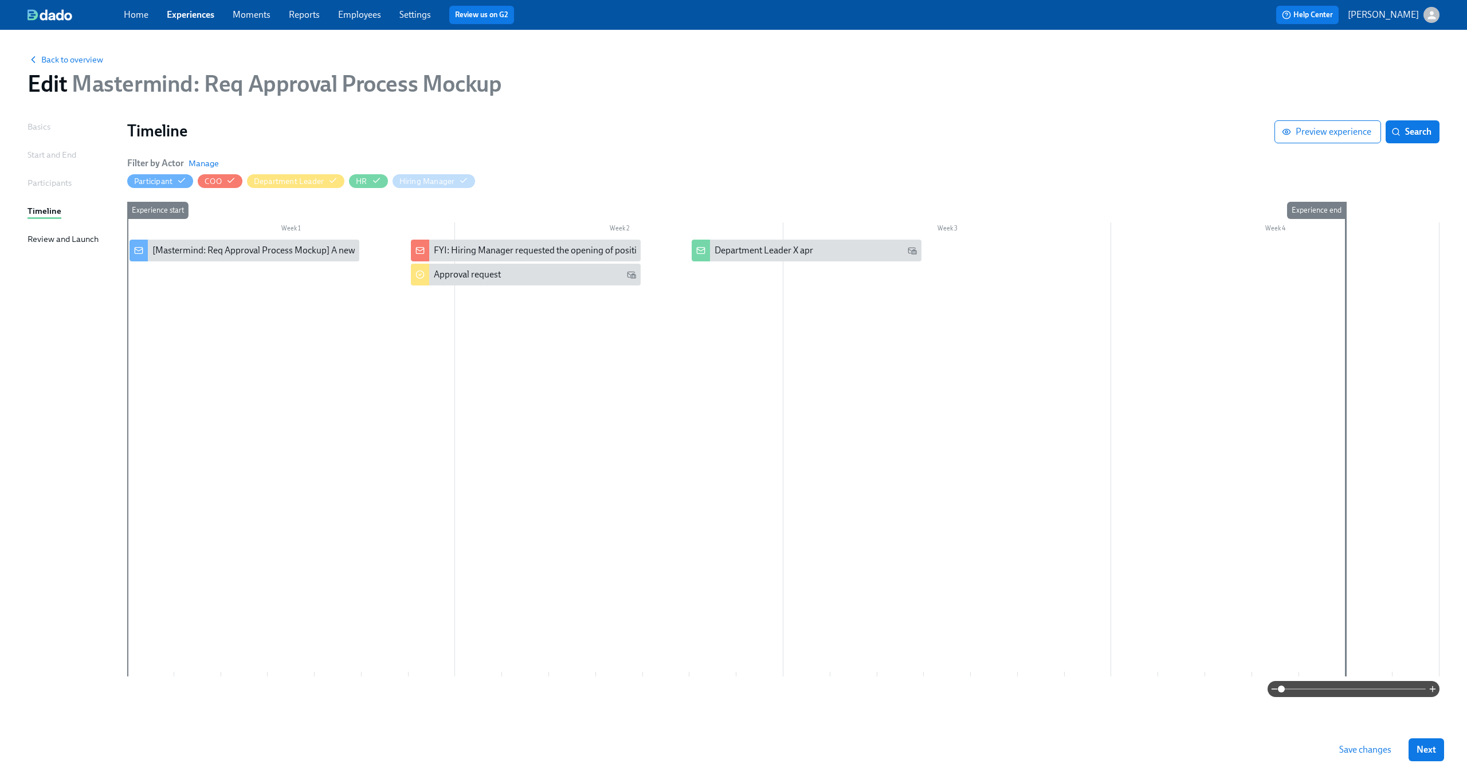
click at [763, 267] on div at bounding box center [783, 457] width 1312 height 437
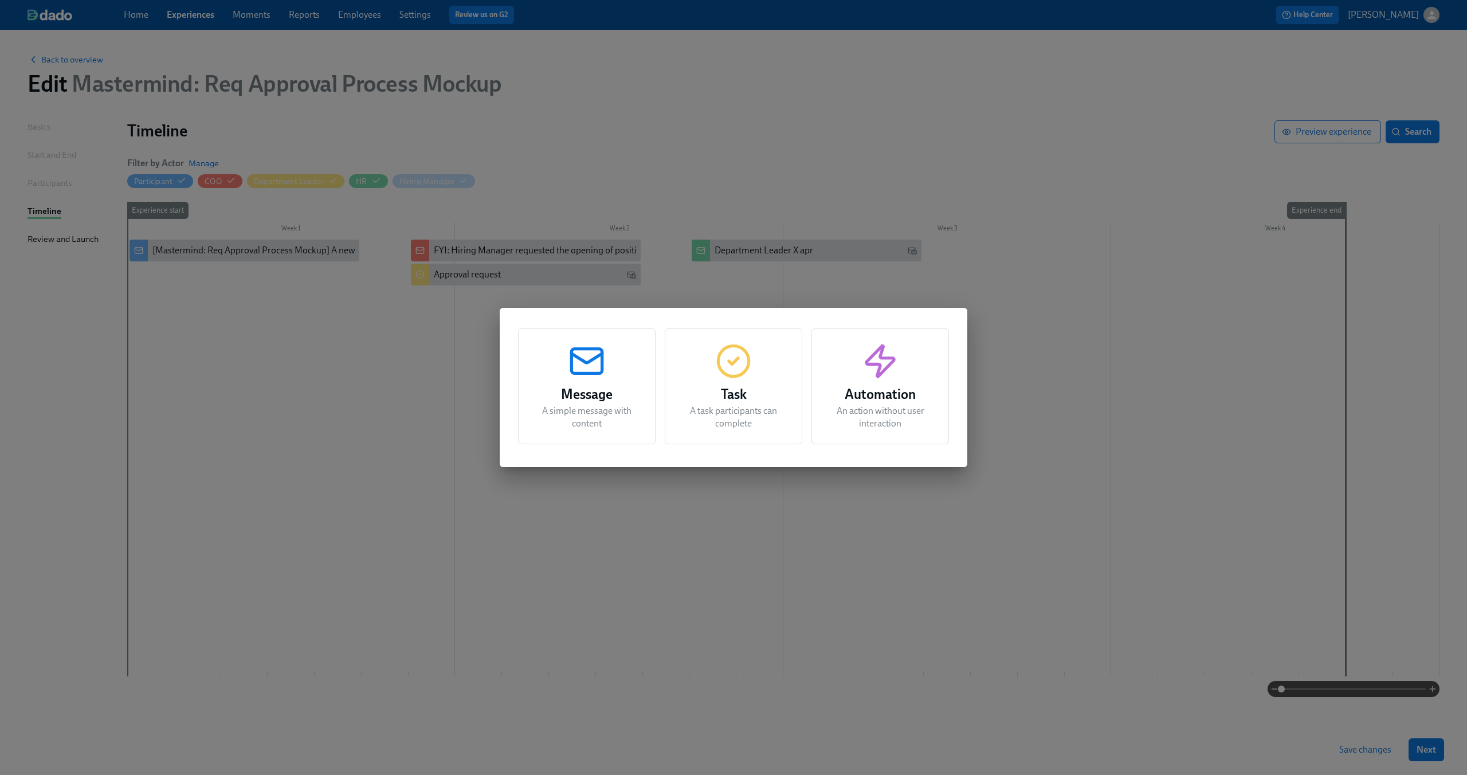
click at [579, 384] on h3 "Message" at bounding box center [586, 394] width 109 height 21
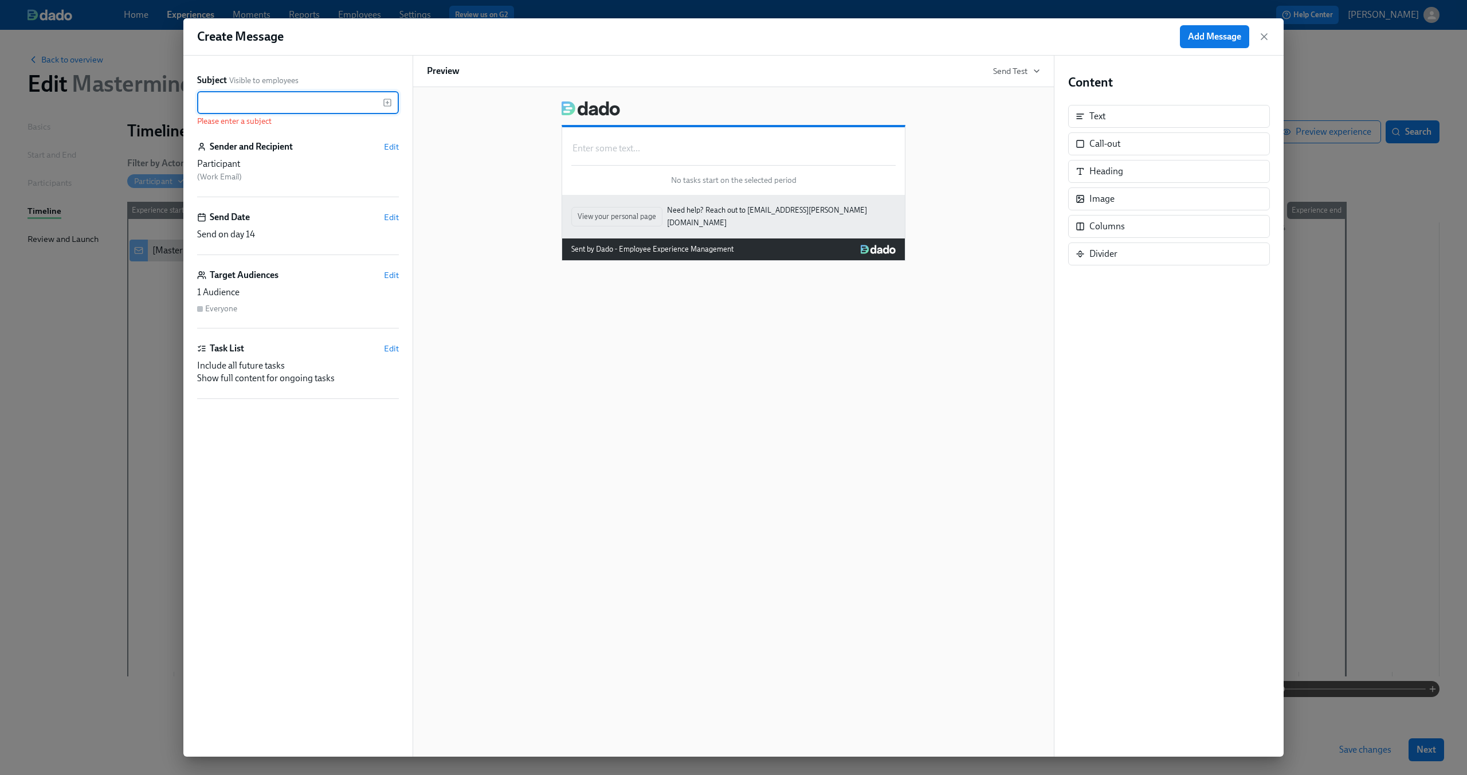
click at [304, 108] on input "text" at bounding box center [290, 102] width 186 height 23
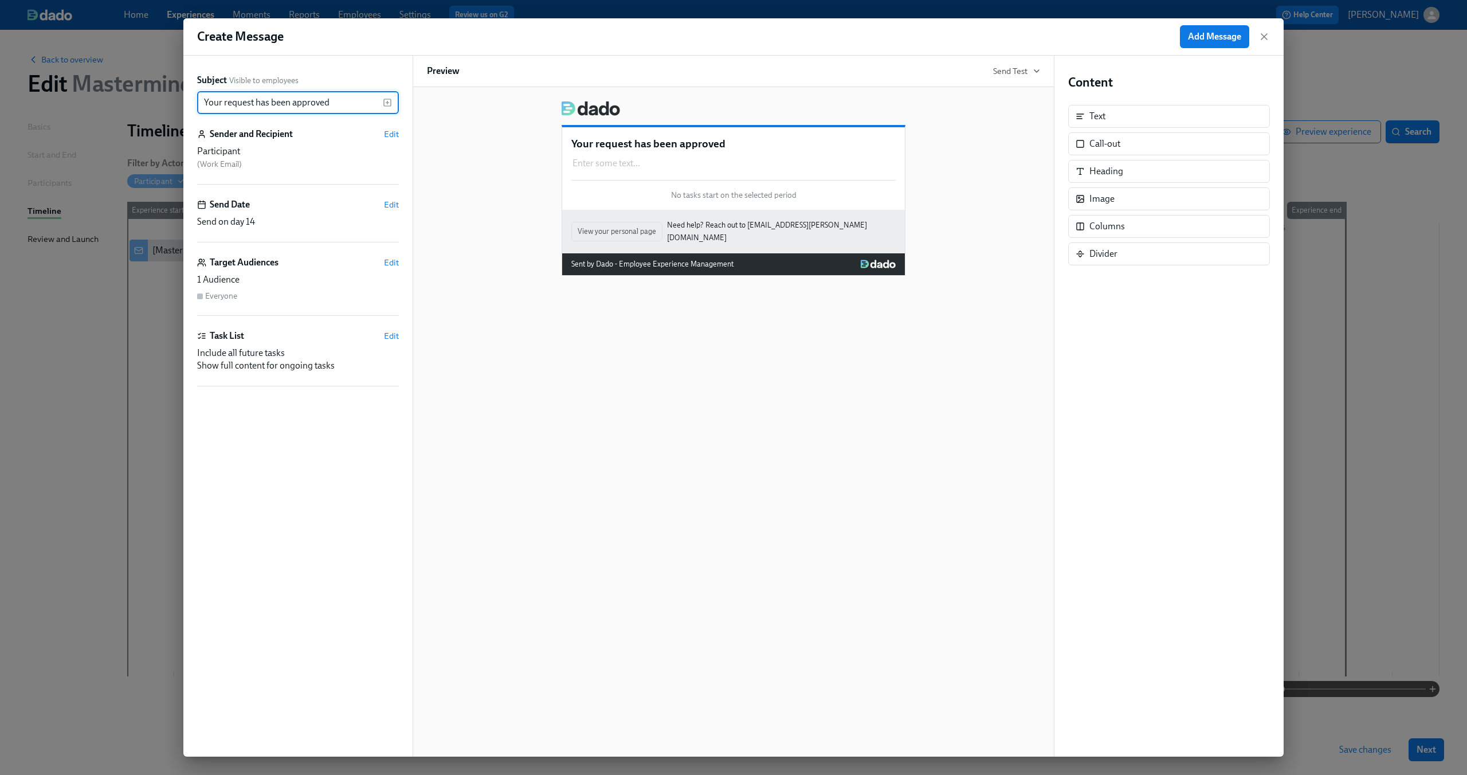
type input "Your request has been approved"
click at [623, 158] on div "Enter some text ... Duplicate Delete" at bounding box center [733, 163] width 324 height 15
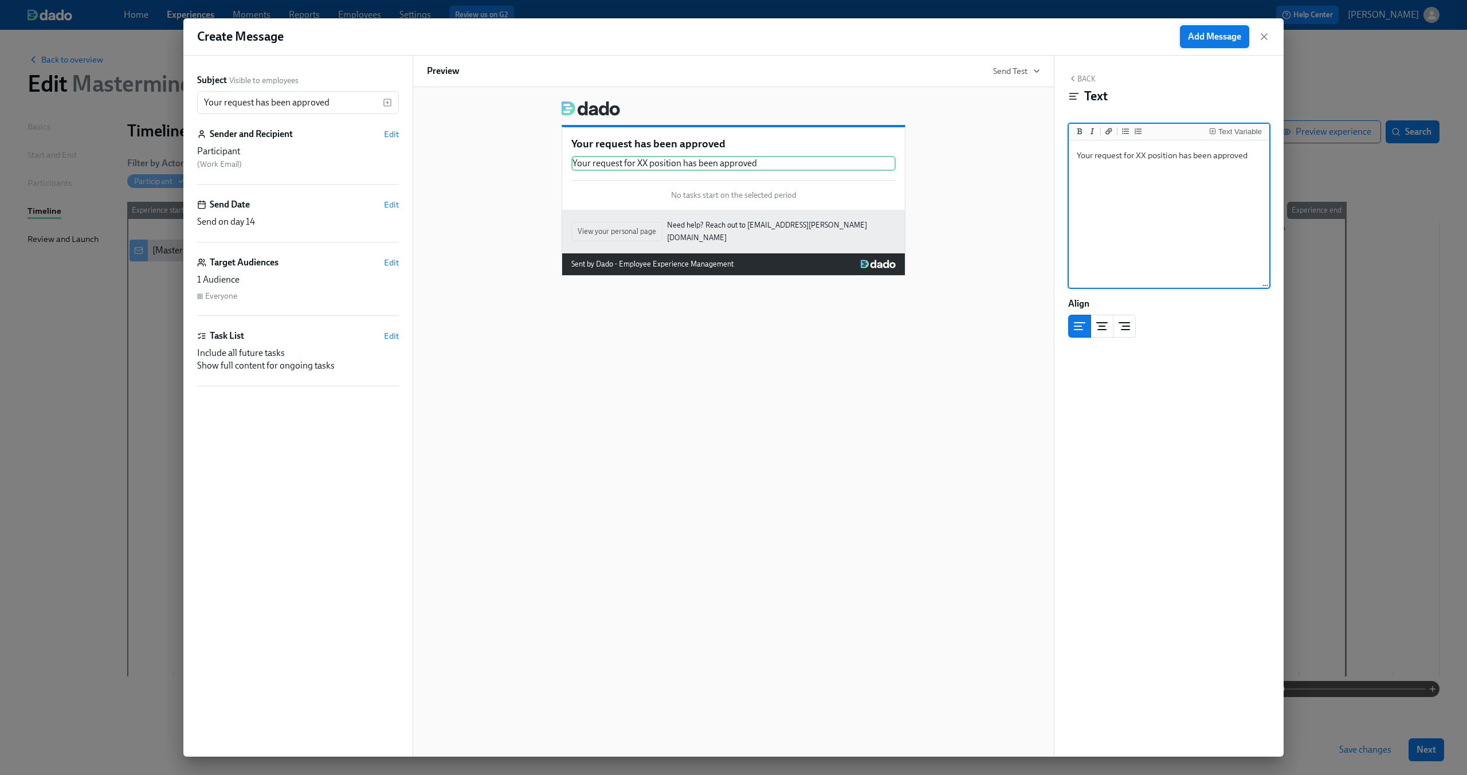
type textarea "Your request for XX position has been approved"
click at [1212, 34] on span "Add Message" at bounding box center [1214, 36] width 53 height 11
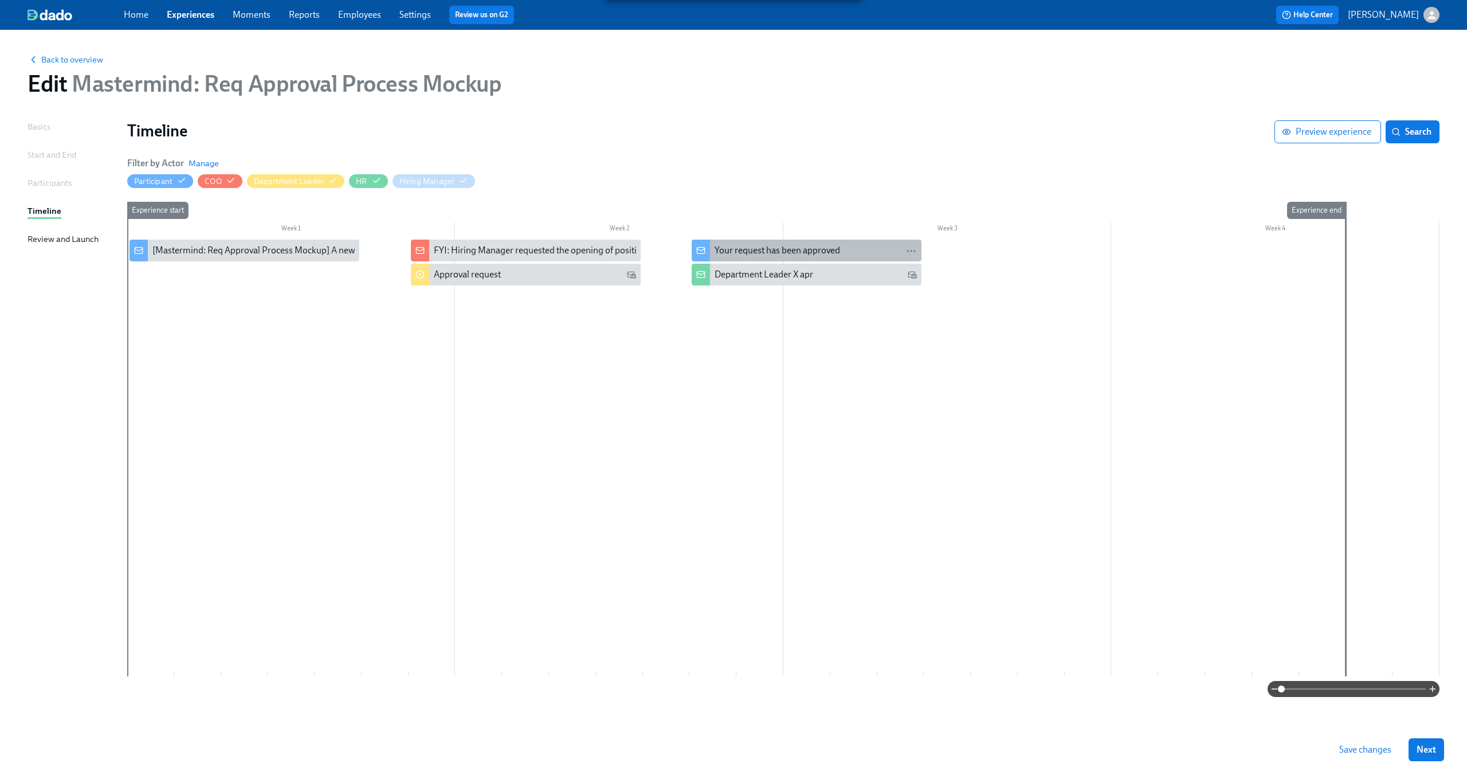
click at [765, 252] on div "Your request has been approved" at bounding box center [776, 250] width 125 height 13
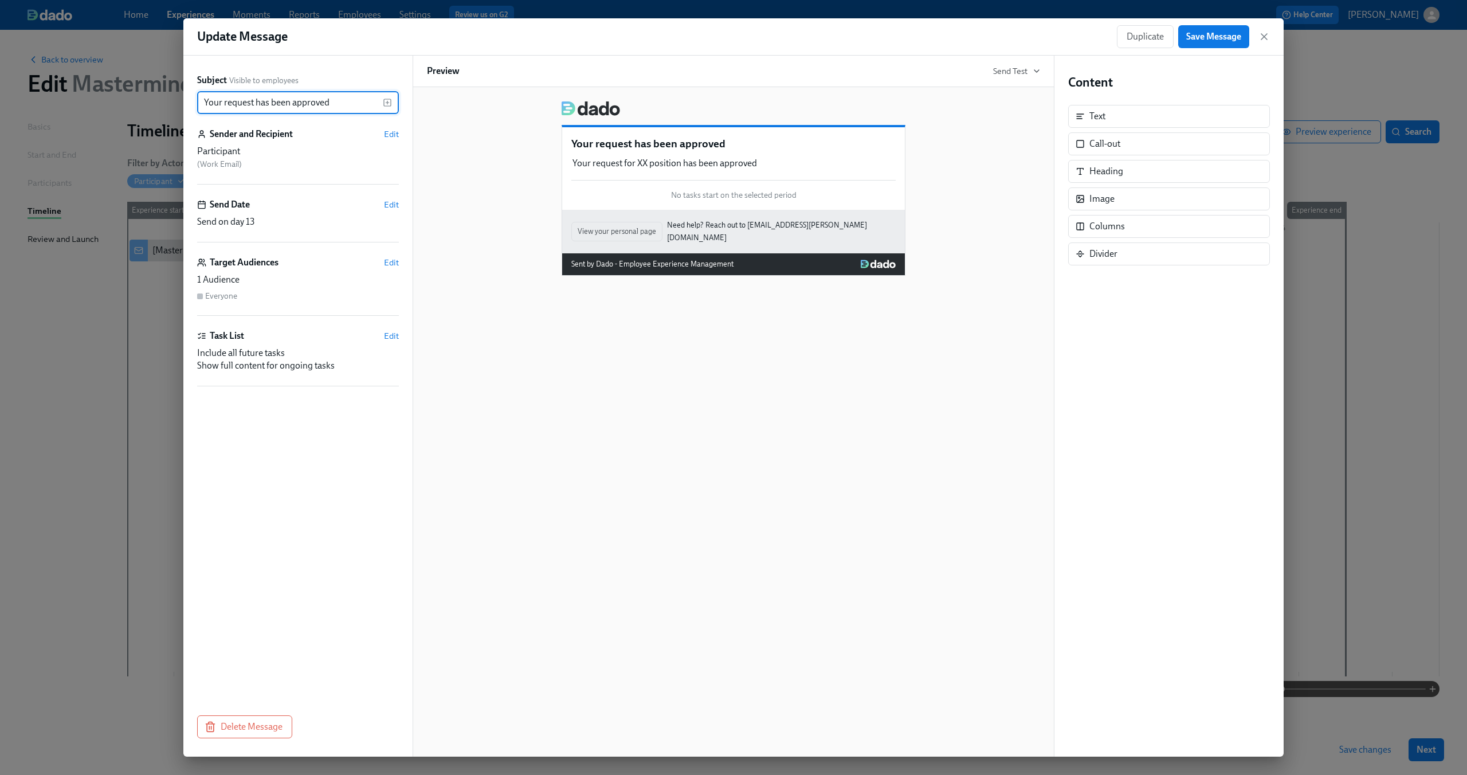
click at [275, 152] on div "Participant" at bounding box center [298, 151] width 202 height 13
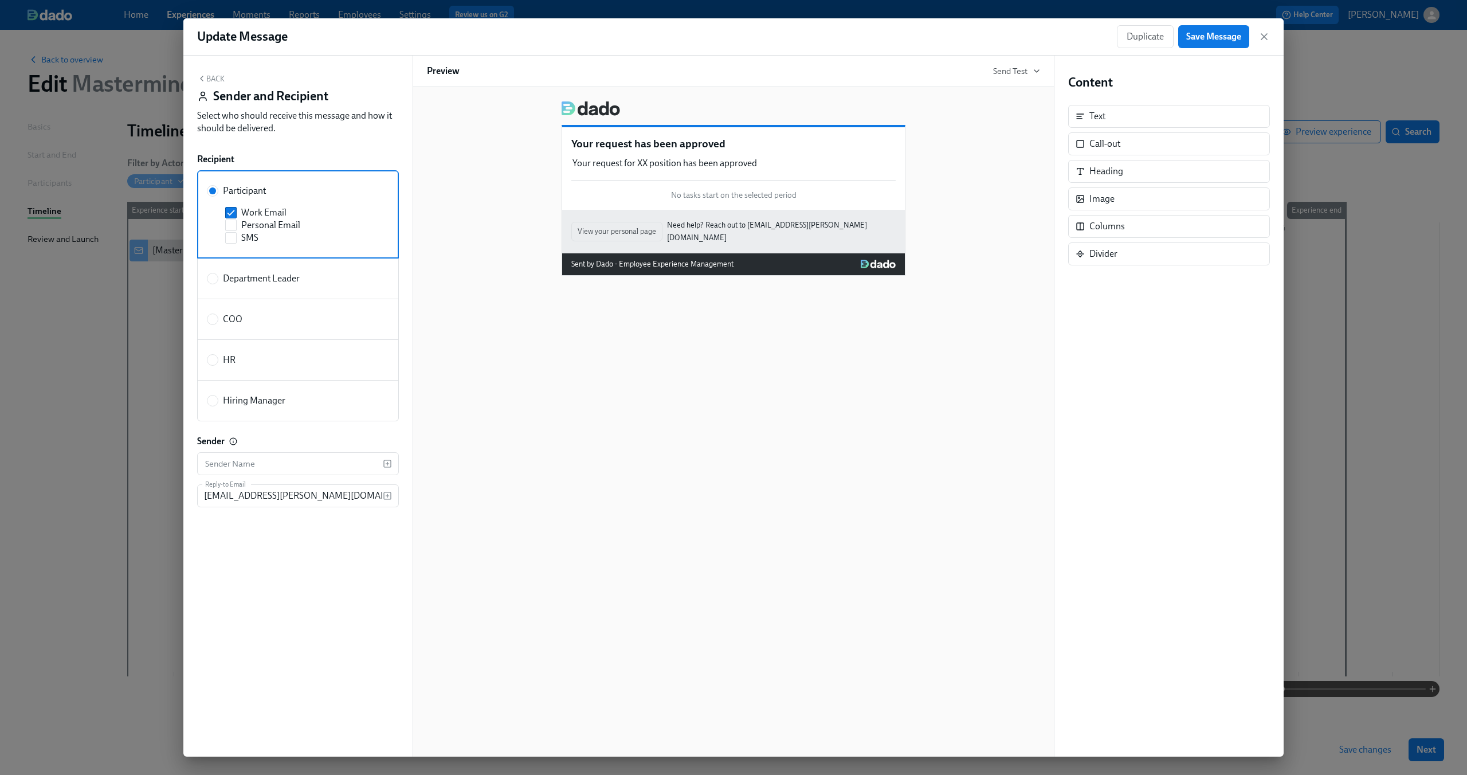
click at [232, 393] on label "Hiring Manager" at bounding box center [298, 400] width 202 height 41
click at [218, 395] on input "Hiring Manager" at bounding box center [212, 400] width 10 height 10
radio input "true"
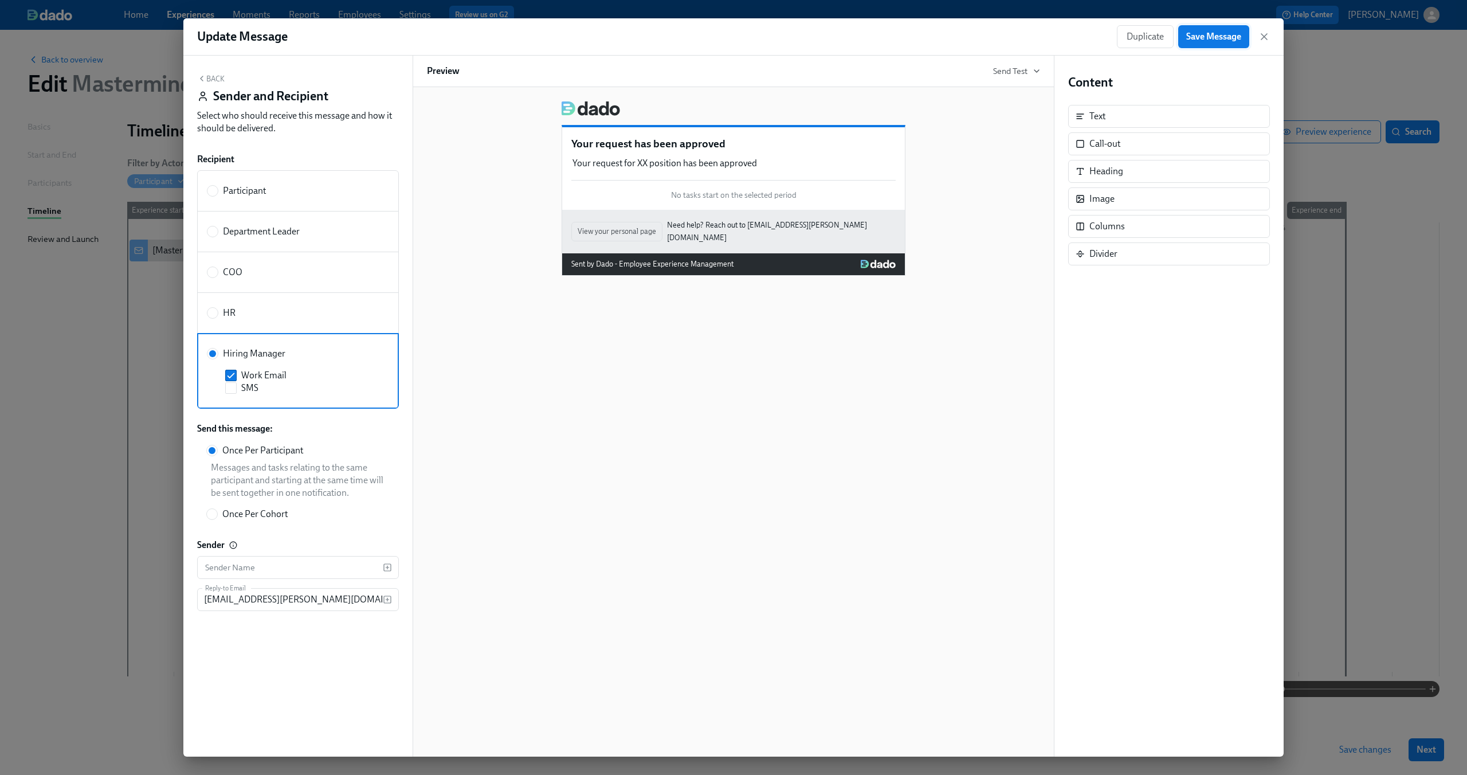
click at [1193, 39] on span "Save Message" at bounding box center [1213, 36] width 55 height 11
click at [1257, 36] on div "Duplicate Save Message" at bounding box center [1193, 36] width 153 height 23
click at [1267, 34] on icon "button" at bounding box center [1264, 37] width 6 height 6
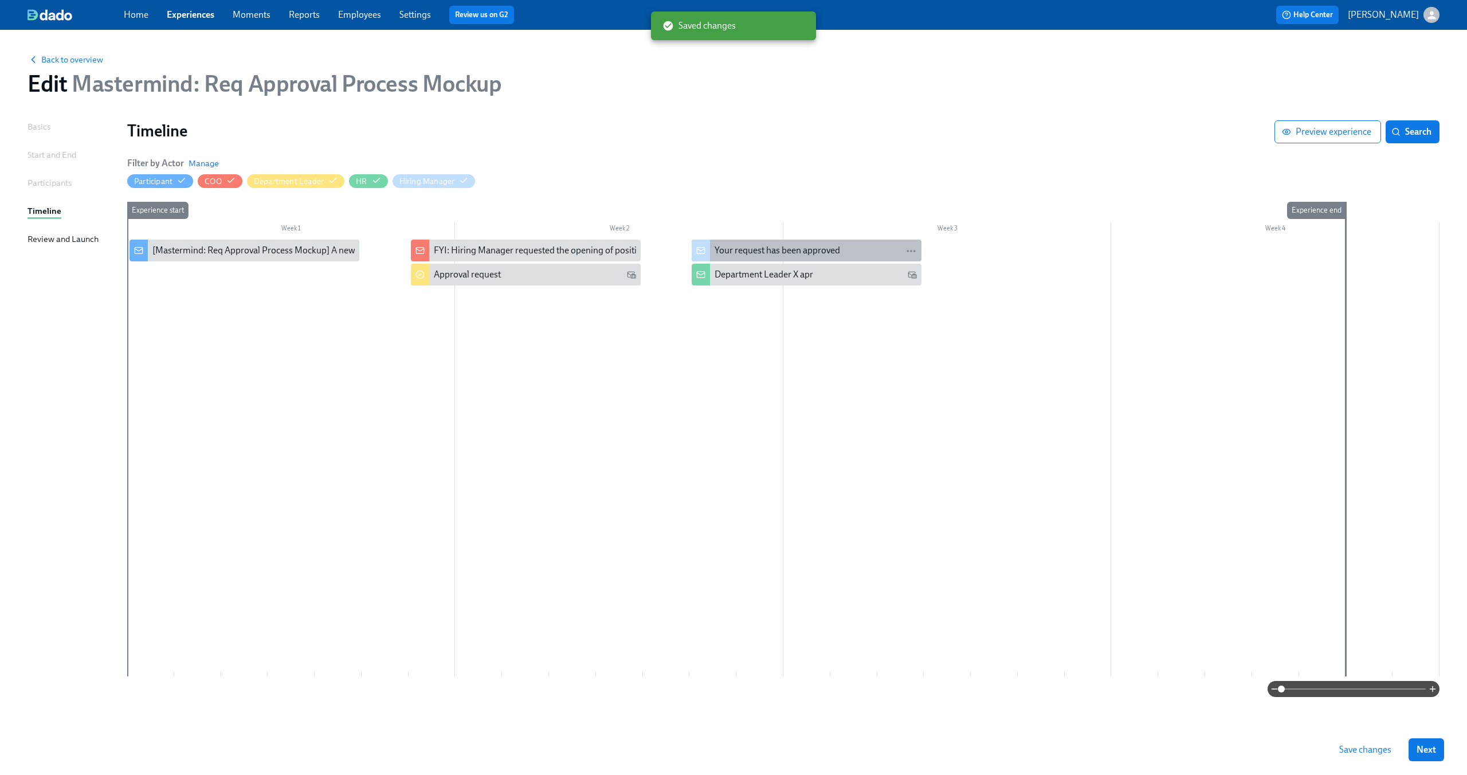
click at [768, 249] on div "Your request has been approved" at bounding box center [776, 250] width 125 height 13
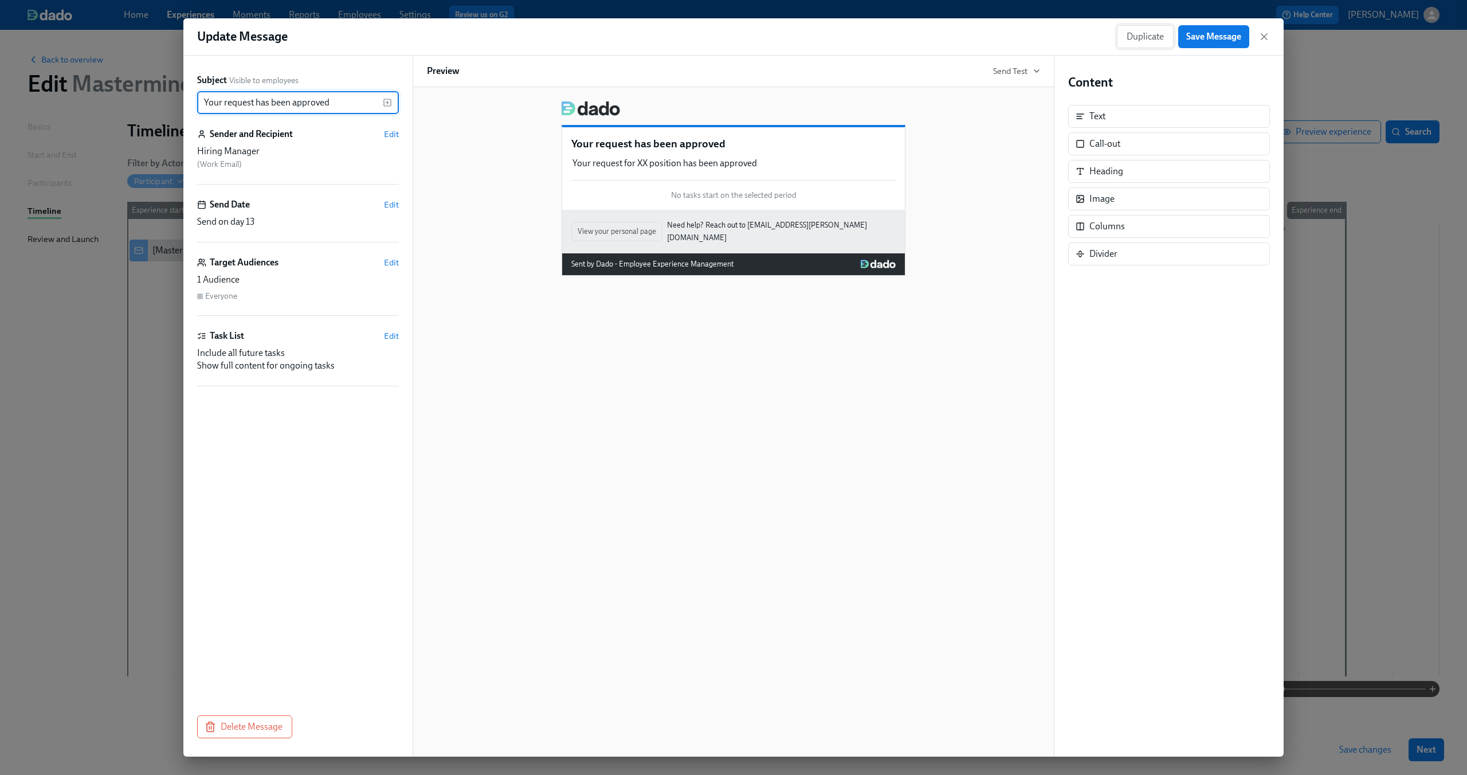
click at [1137, 33] on span "Duplicate" at bounding box center [1144, 36] width 37 height 11
click at [339, 101] on input "Copy of Your request has been approved" at bounding box center [290, 102] width 186 height 23
click at [700, 162] on div "Your request for XX position has been approved Duplicate Delete" at bounding box center [733, 163] width 324 height 15
type input "Copy of Your request has been denied"
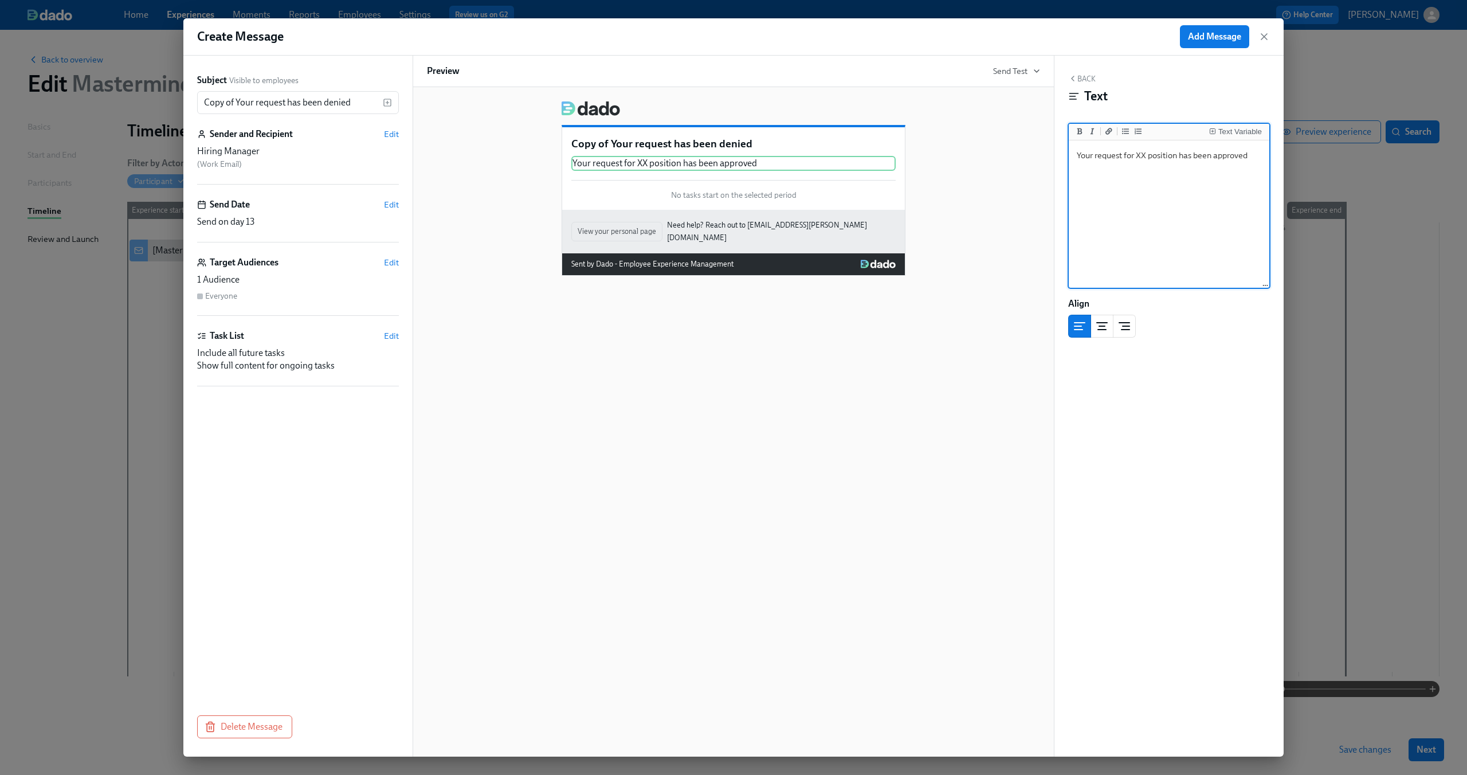
click at [1236, 153] on textarea "Your request for XX position has been approved" at bounding box center [1169, 215] width 196 height 144
type textarea "Your request for XX position has been denied"
click at [1224, 41] on span "Add Message" at bounding box center [1214, 36] width 53 height 11
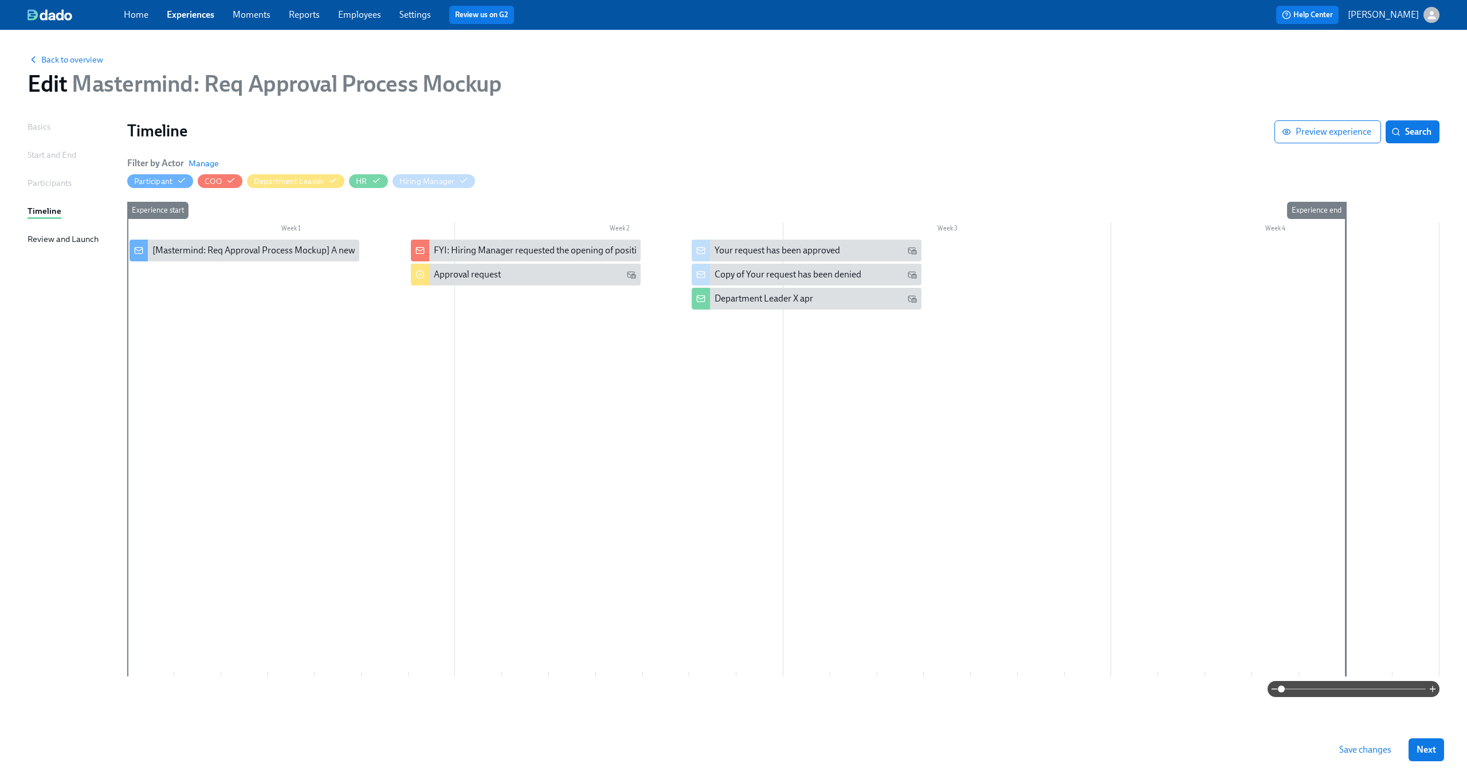
click at [268, 147] on div "Timeline Preview experience Search Filter by Actor Manage Participant COO Depar…" at bounding box center [783, 408] width 1312 height 576
click at [199, 164] on span "Manage" at bounding box center [203, 163] width 30 height 11
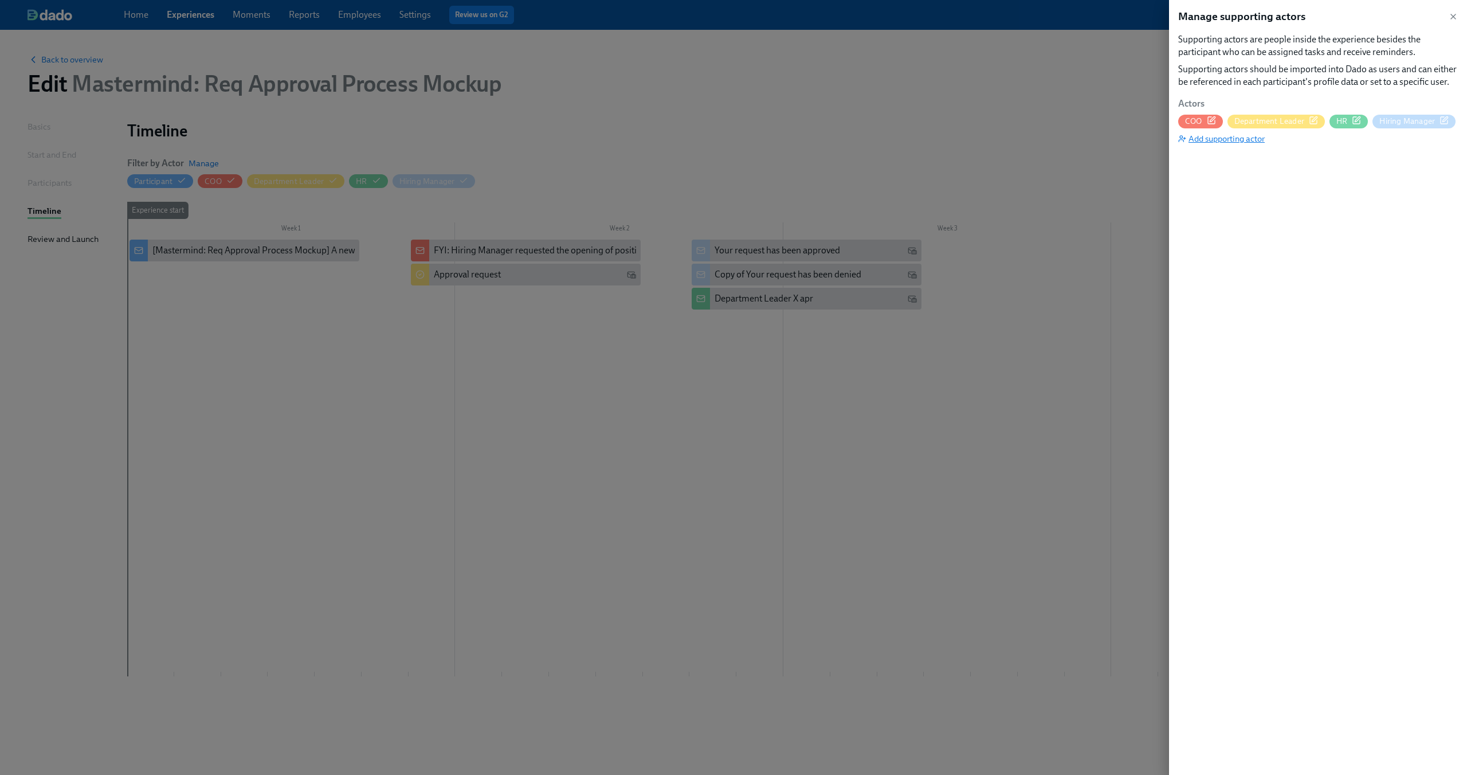
click at [1236, 139] on span "Add supporting actor" at bounding box center [1221, 138] width 87 height 11
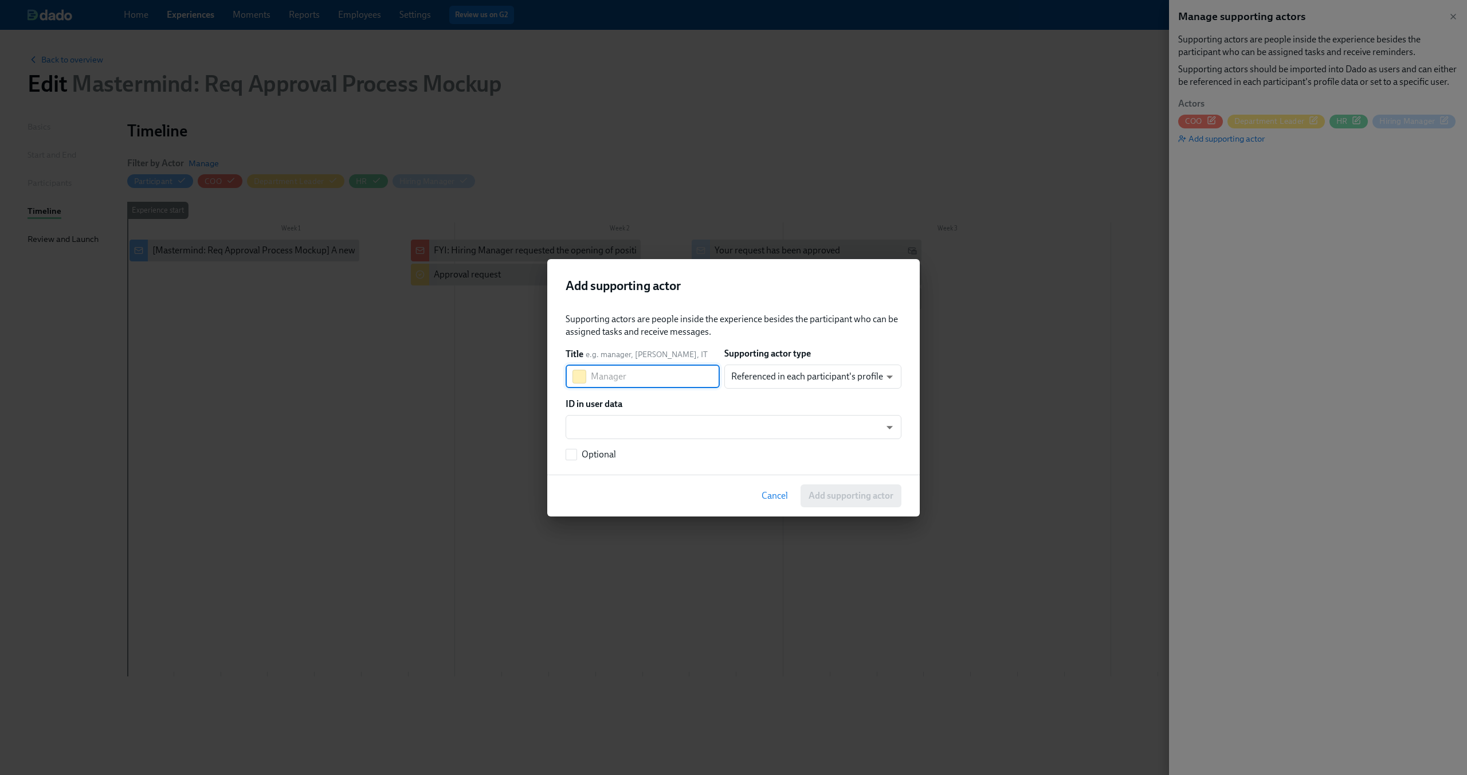
click at [642, 383] on input "text" at bounding box center [655, 376] width 129 height 23
type input "Recruitment"
click at [730, 379] on body "Home Experiences Moments Reports Employees Settings Review us on G2 Help Center…" at bounding box center [733, 387] width 1467 height 775
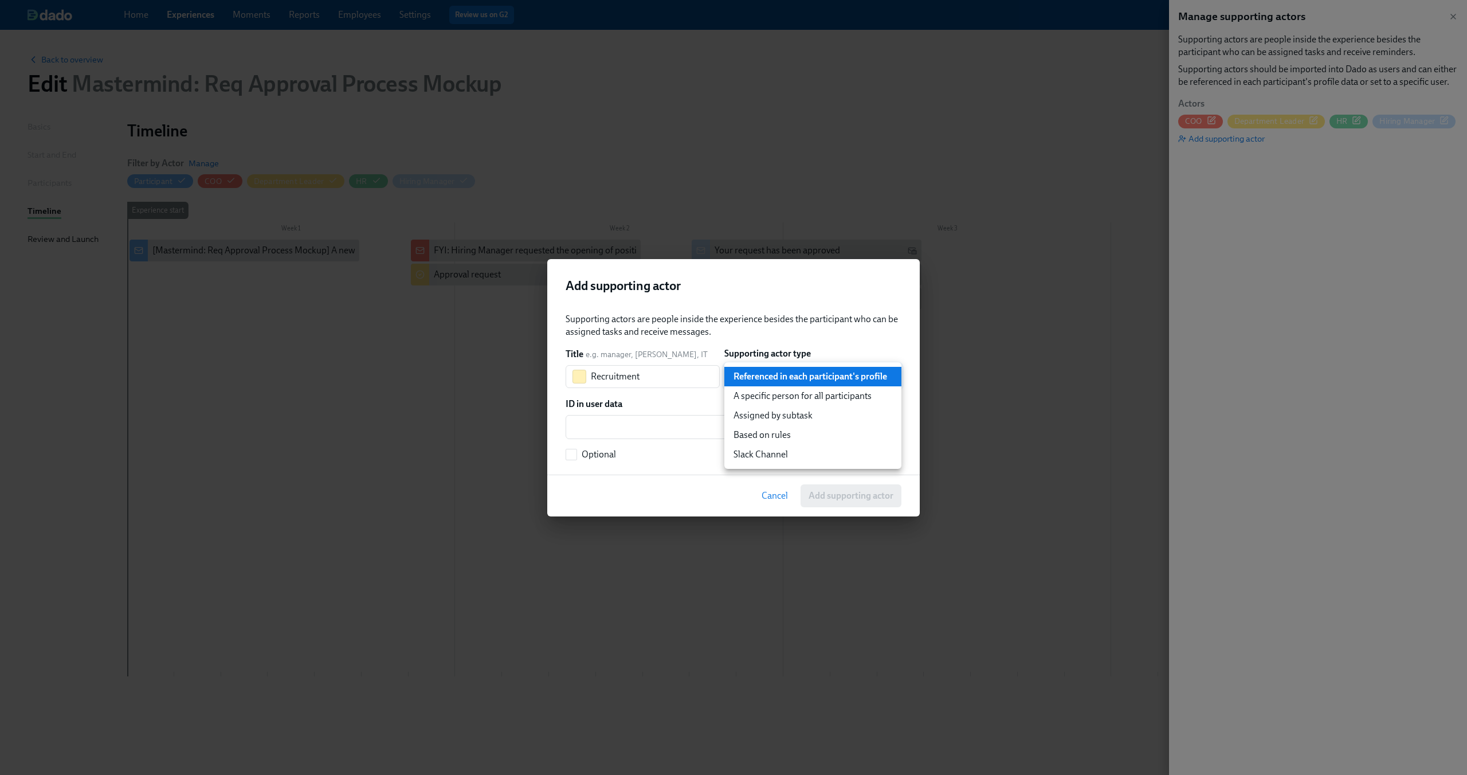
click at [737, 394] on li "A specific person for all participants" at bounding box center [812, 395] width 177 height 19
type input "staticUser"
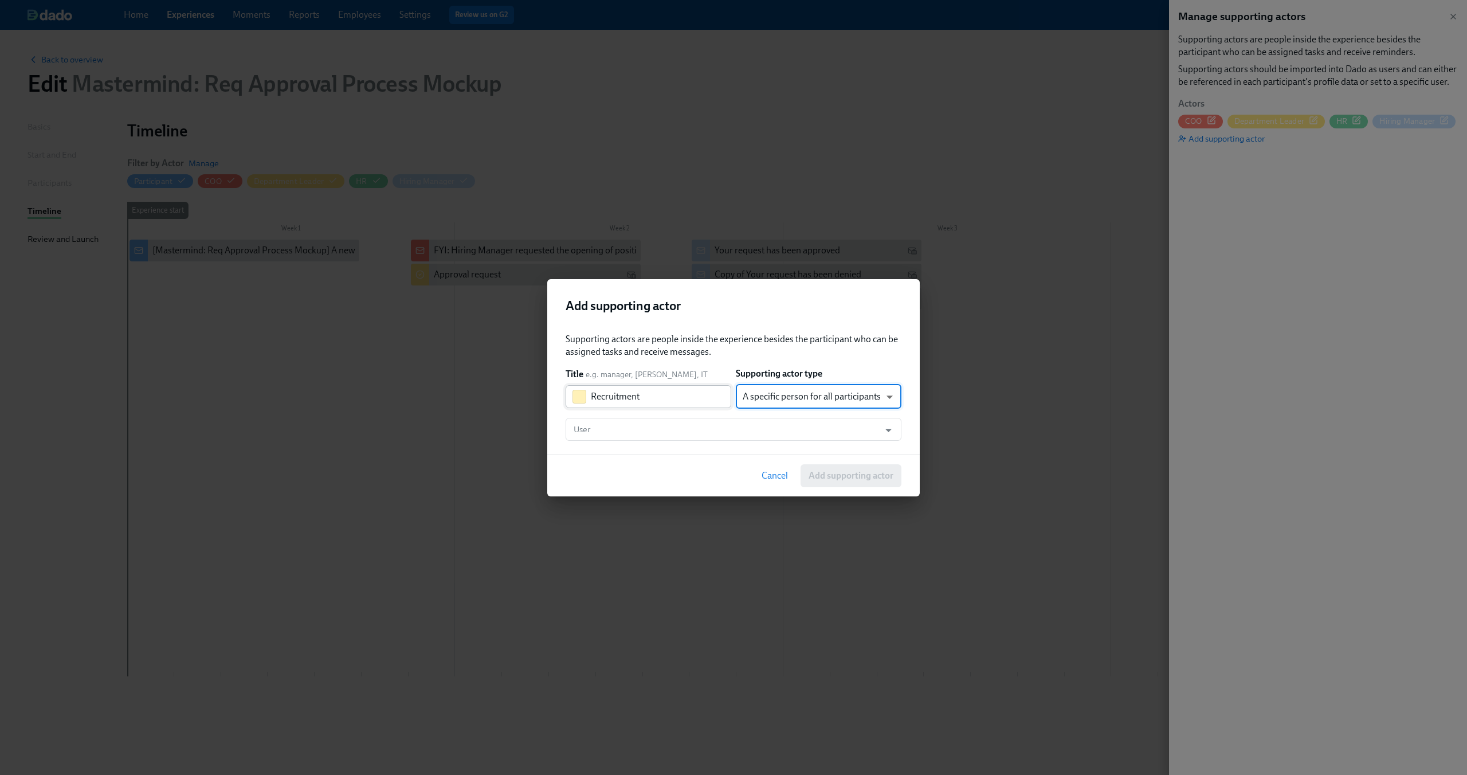
click at [679, 398] on input "Recruitment" at bounding box center [661, 396] width 140 height 23
click at [650, 396] on input "Recruitment Team" at bounding box center [661, 396] width 140 height 23
type input "Recruitment"
click at [669, 433] on input "User" at bounding box center [722, 429] width 302 height 23
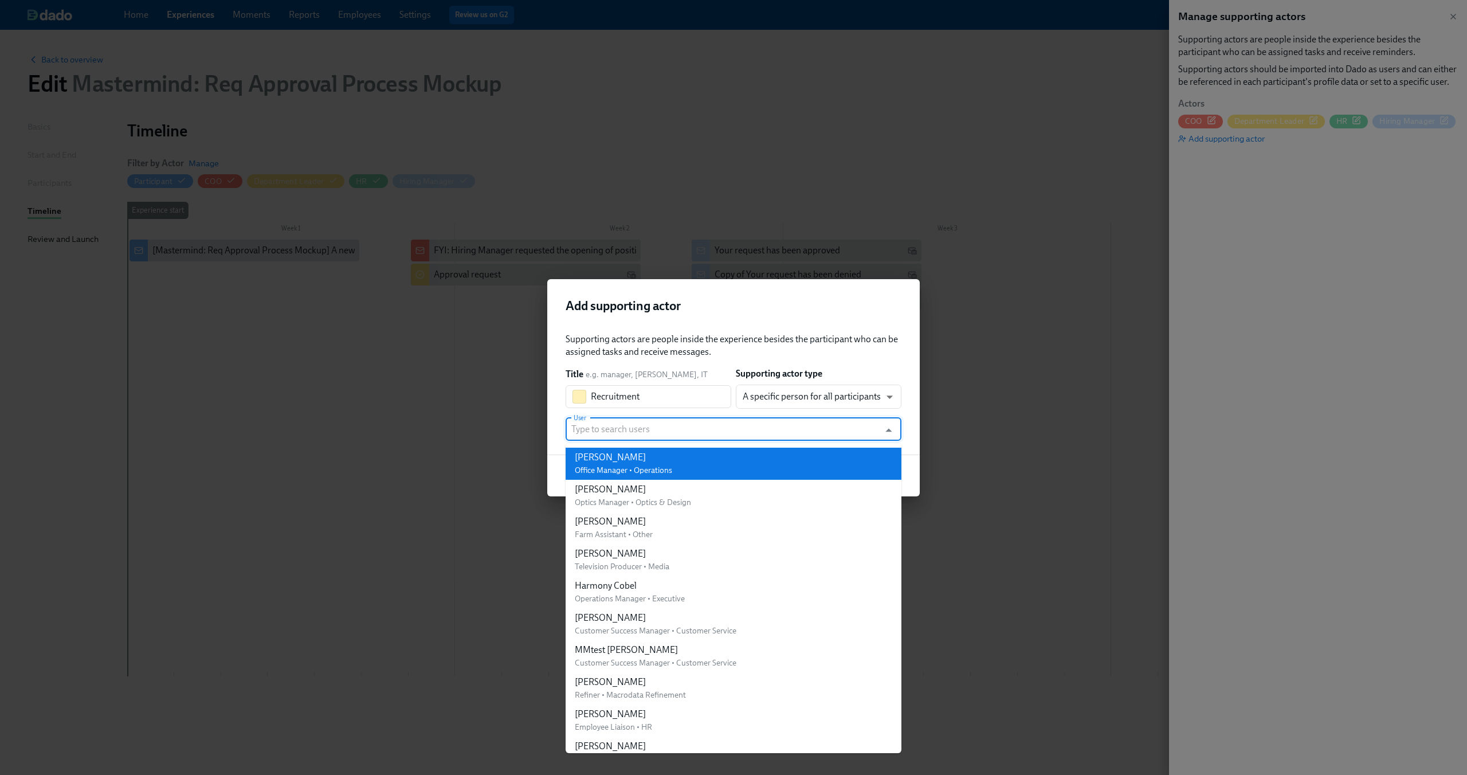
click at [739, 453] on li "Joan Holloway Office Manager • Operations" at bounding box center [733, 463] width 336 height 32
type input "Joan Holloway"
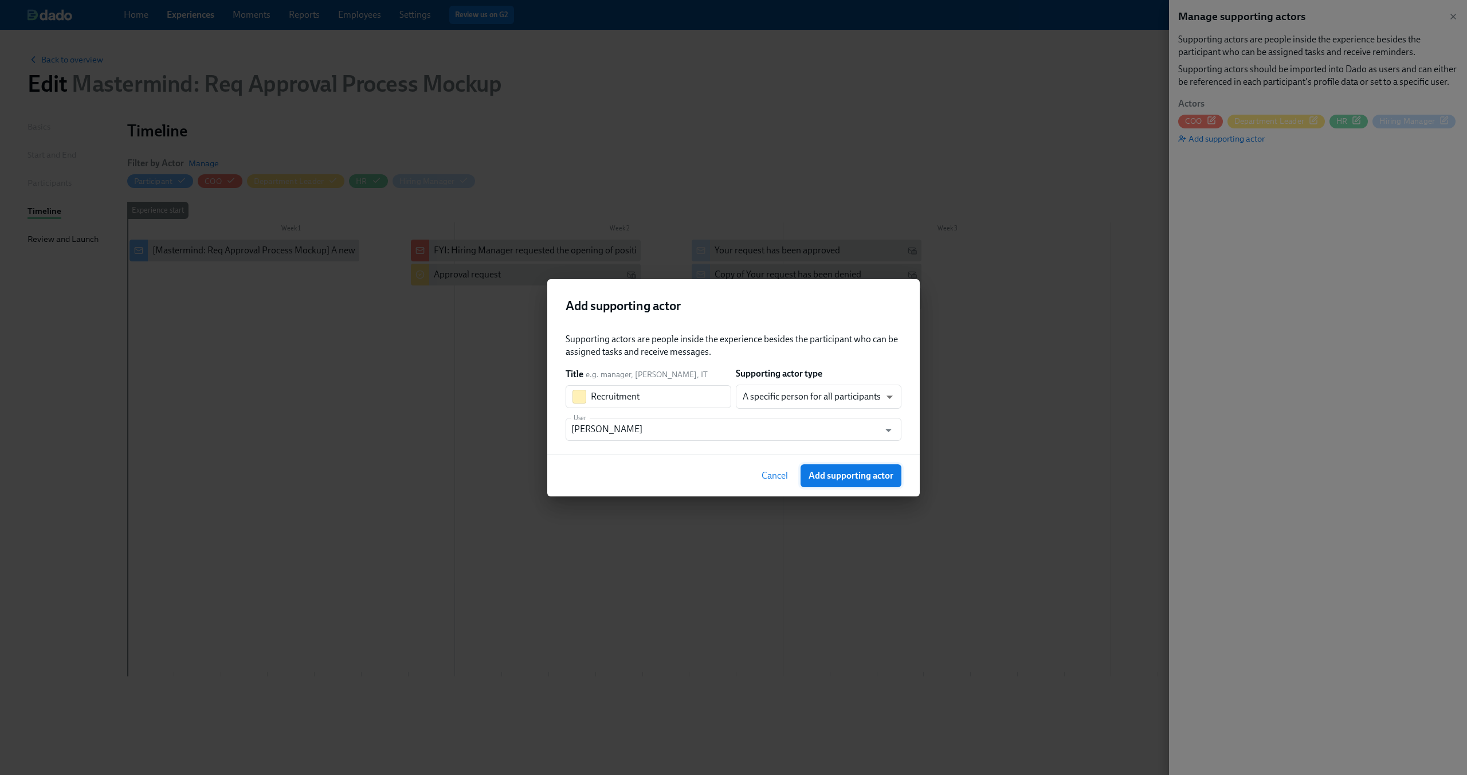
click at [842, 476] on span "Add supporting actor" at bounding box center [850, 475] width 85 height 11
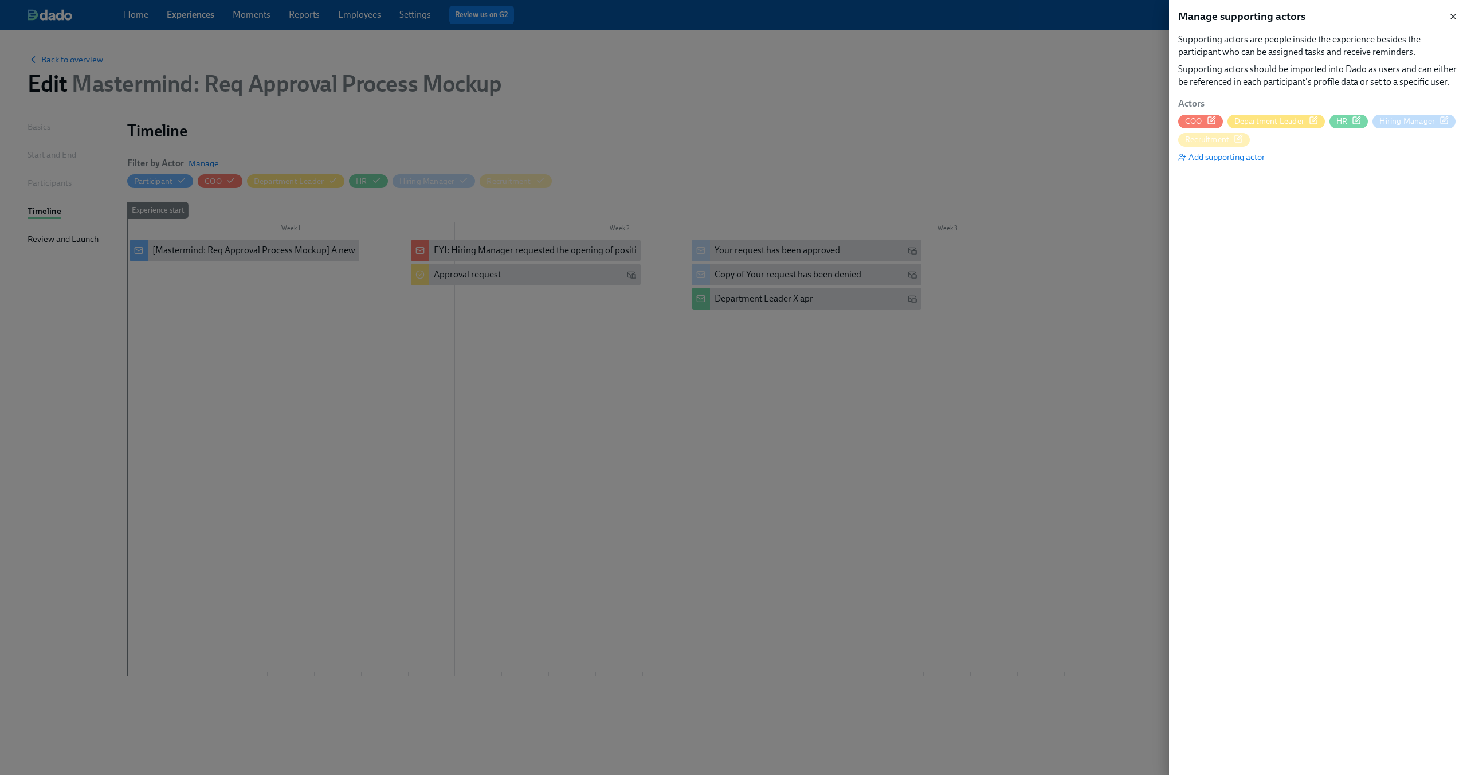
click at [1452, 17] on icon "button" at bounding box center [1453, 16] width 5 height 5
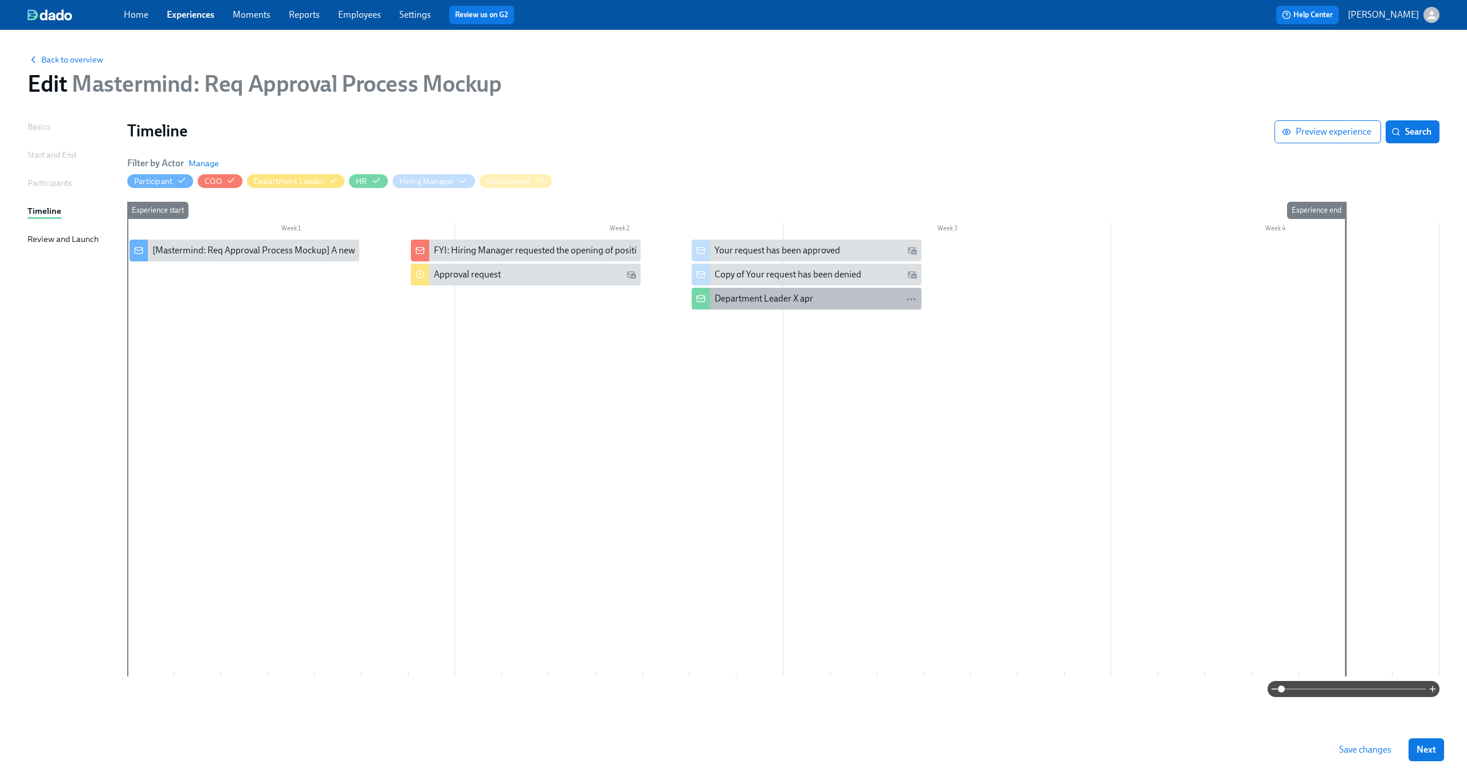
click at [815, 294] on div "Department Leader X apr" at bounding box center [815, 298] width 202 height 13
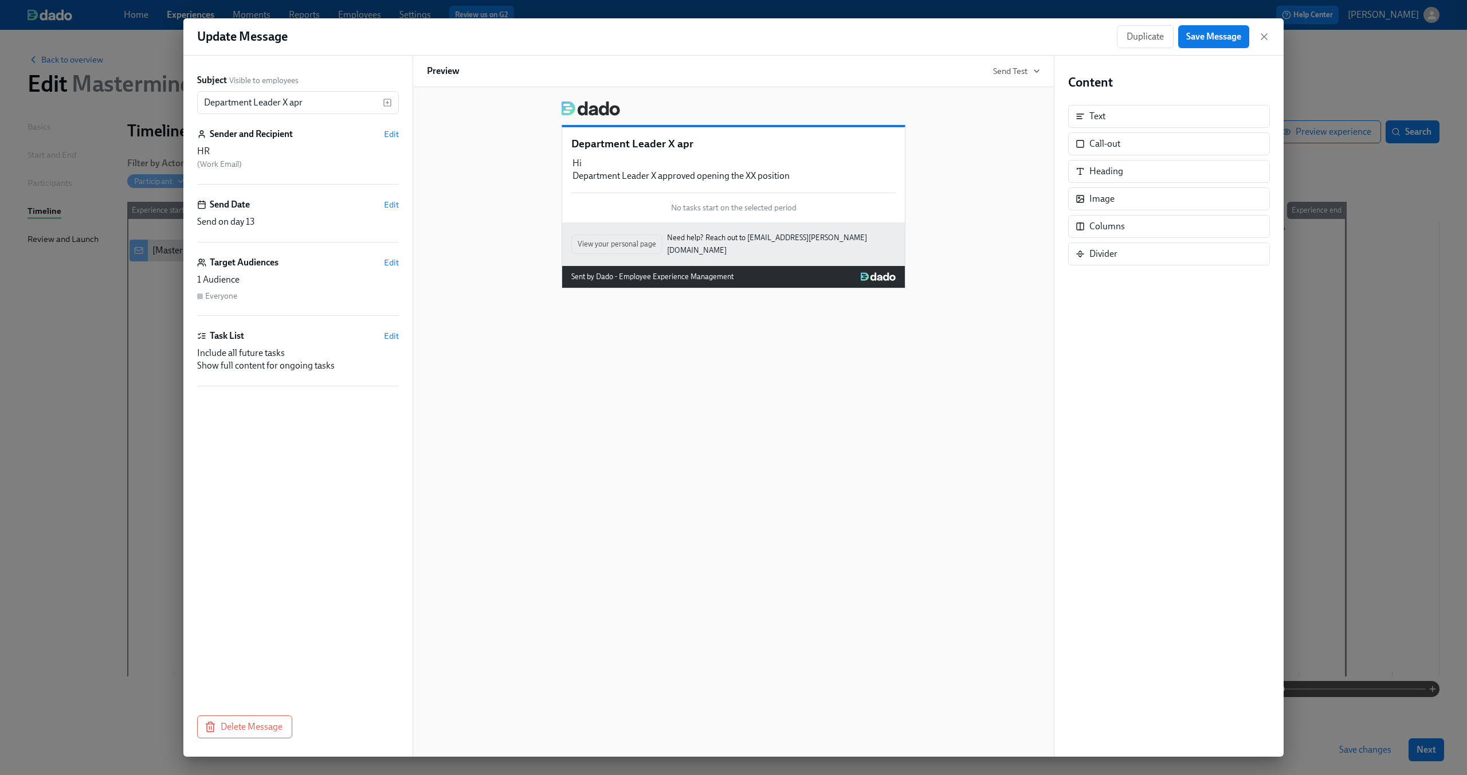
click at [688, 146] on p "Department Leader X apr" at bounding box center [733, 143] width 324 height 15
click at [352, 101] on input "Department Leader X apr" at bounding box center [290, 102] width 186 height 23
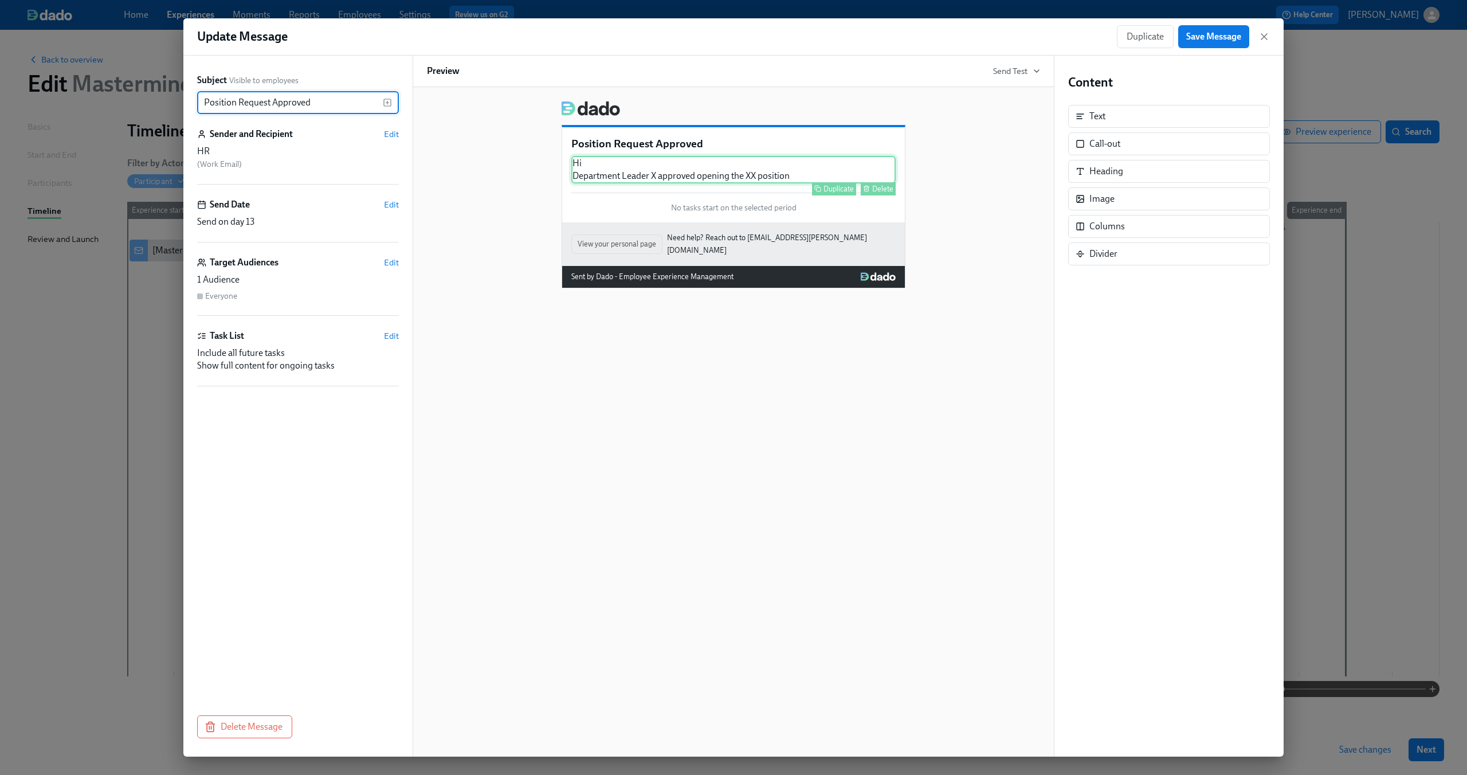
click at [753, 171] on div "Hi Department Leader X approved opening the XX position Duplicate Delete" at bounding box center [733, 169] width 324 height 27
type input "Position Request Approved"
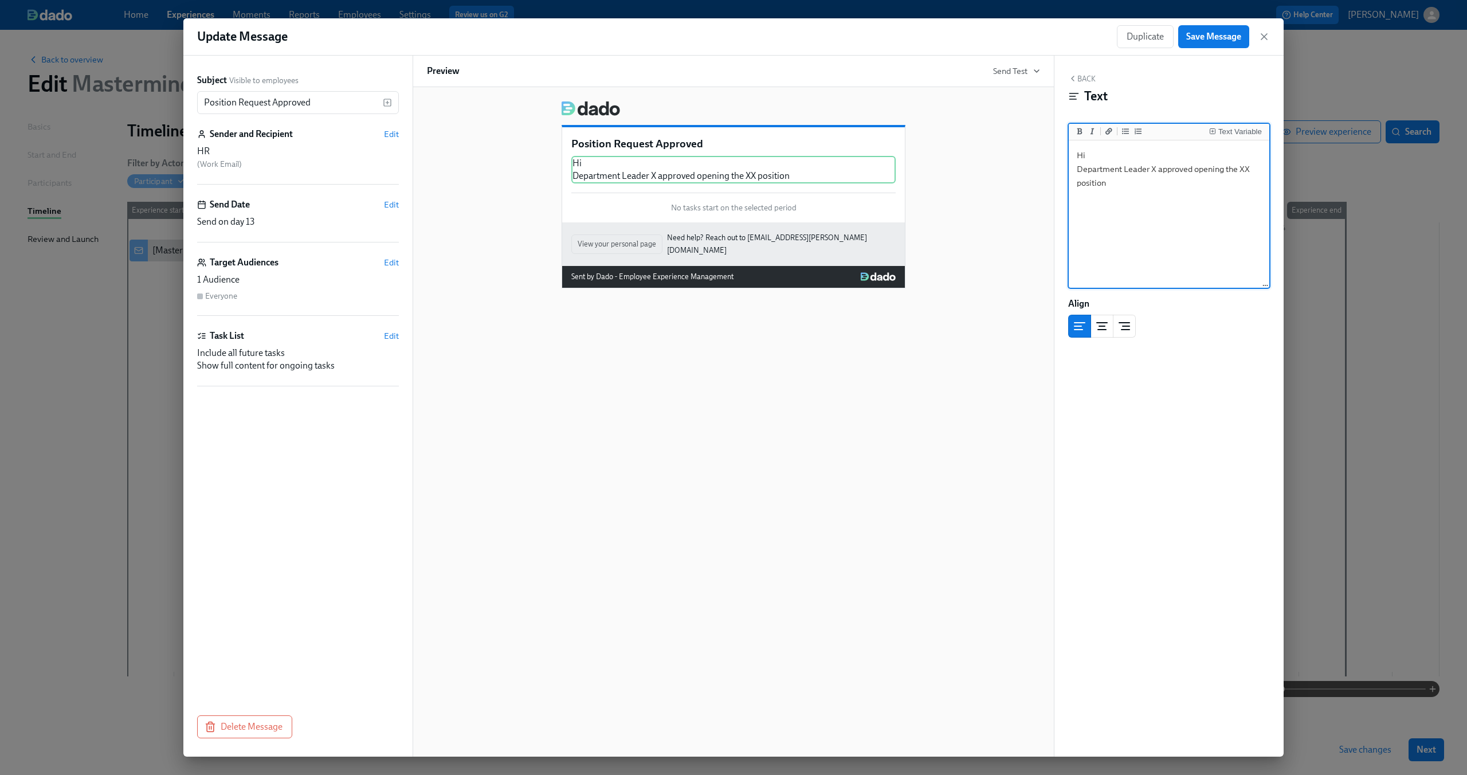
click at [1120, 194] on textarea "Hi Department Leader X approved opening the XX position" at bounding box center [1169, 215] width 196 height 144
click at [1133, 171] on textarea "Hi Department Leader X approved opening the XX position" at bounding box center [1169, 215] width 196 height 144
click at [1133, 179] on textarea "Hi Department Leader X approved opening the XX position" at bounding box center [1169, 215] width 196 height 144
click at [1212, 41] on span "Save Message" at bounding box center [1213, 36] width 55 height 11
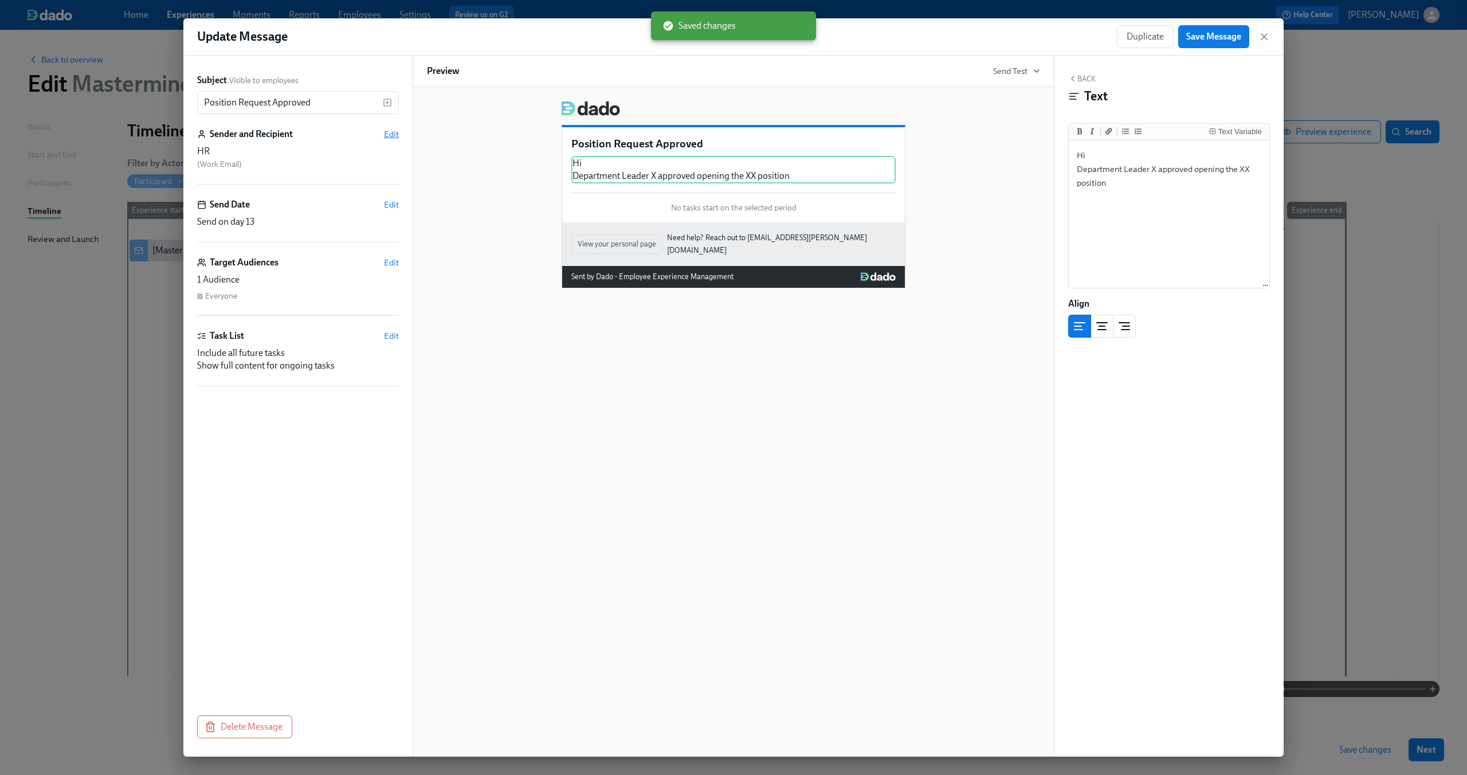
click at [393, 131] on span "Edit" at bounding box center [391, 133] width 15 height 11
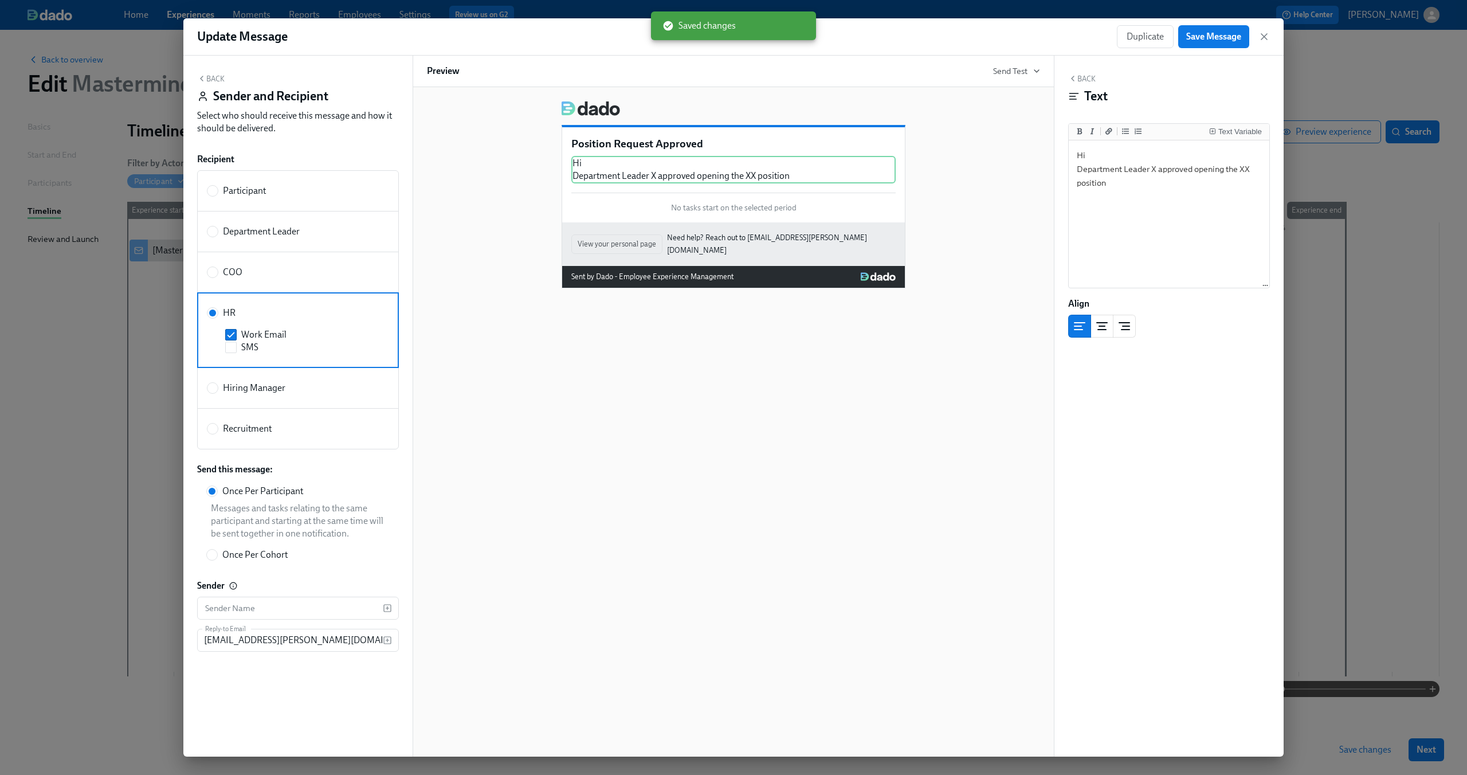
click at [243, 422] on label "Recruitment" at bounding box center [298, 428] width 202 height 41
click at [218, 423] on input "Recruitment" at bounding box center [212, 428] width 10 height 10
radio input "true"
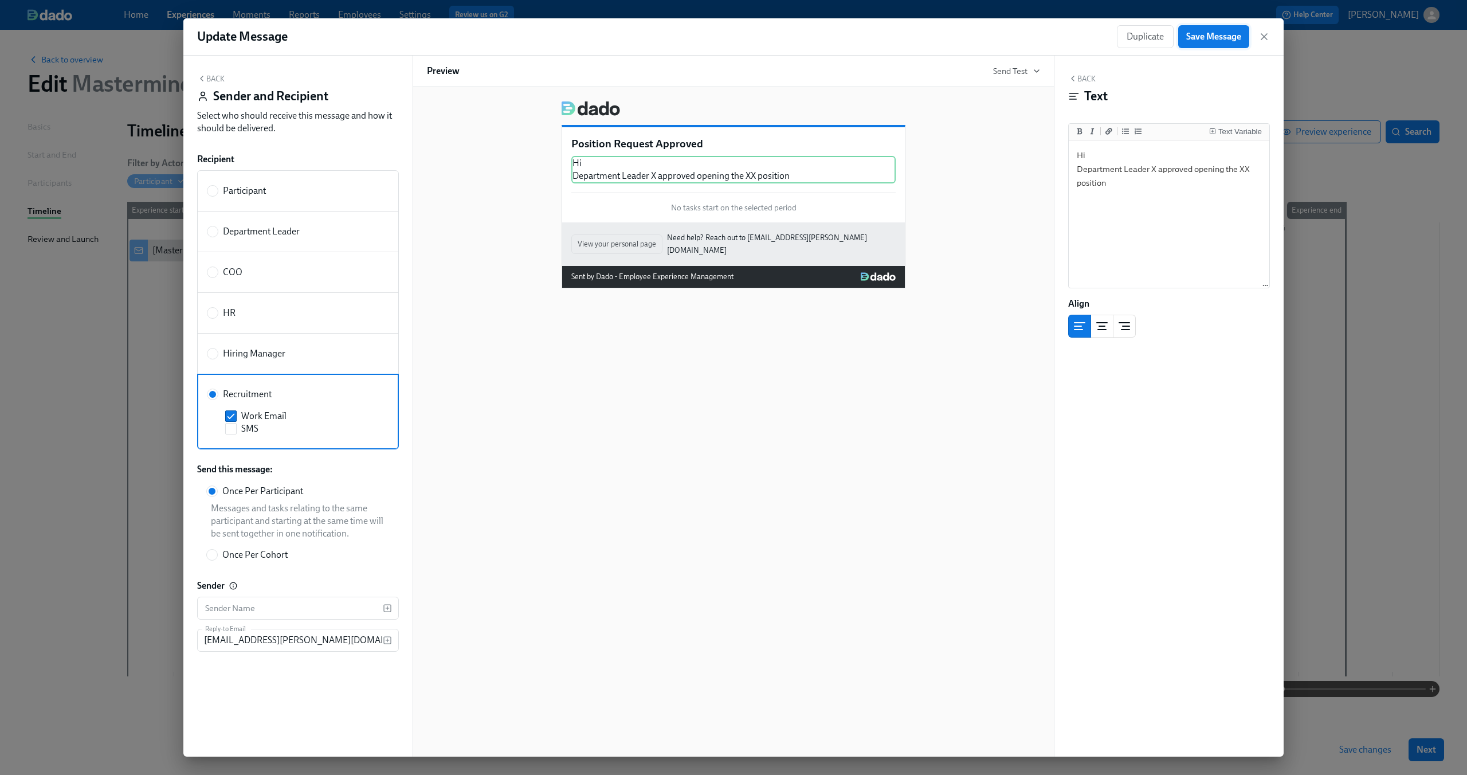
click at [1211, 30] on button "Save Message" at bounding box center [1213, 36] width 71 height 23
click at [1270, 37] on div "Update Message Duplicate Save Message" at bounding box center [733, 36] width 1100 height 37
click at [1261, 34] on icon "button" at bounding box center [1264, 37] width 6 height 6
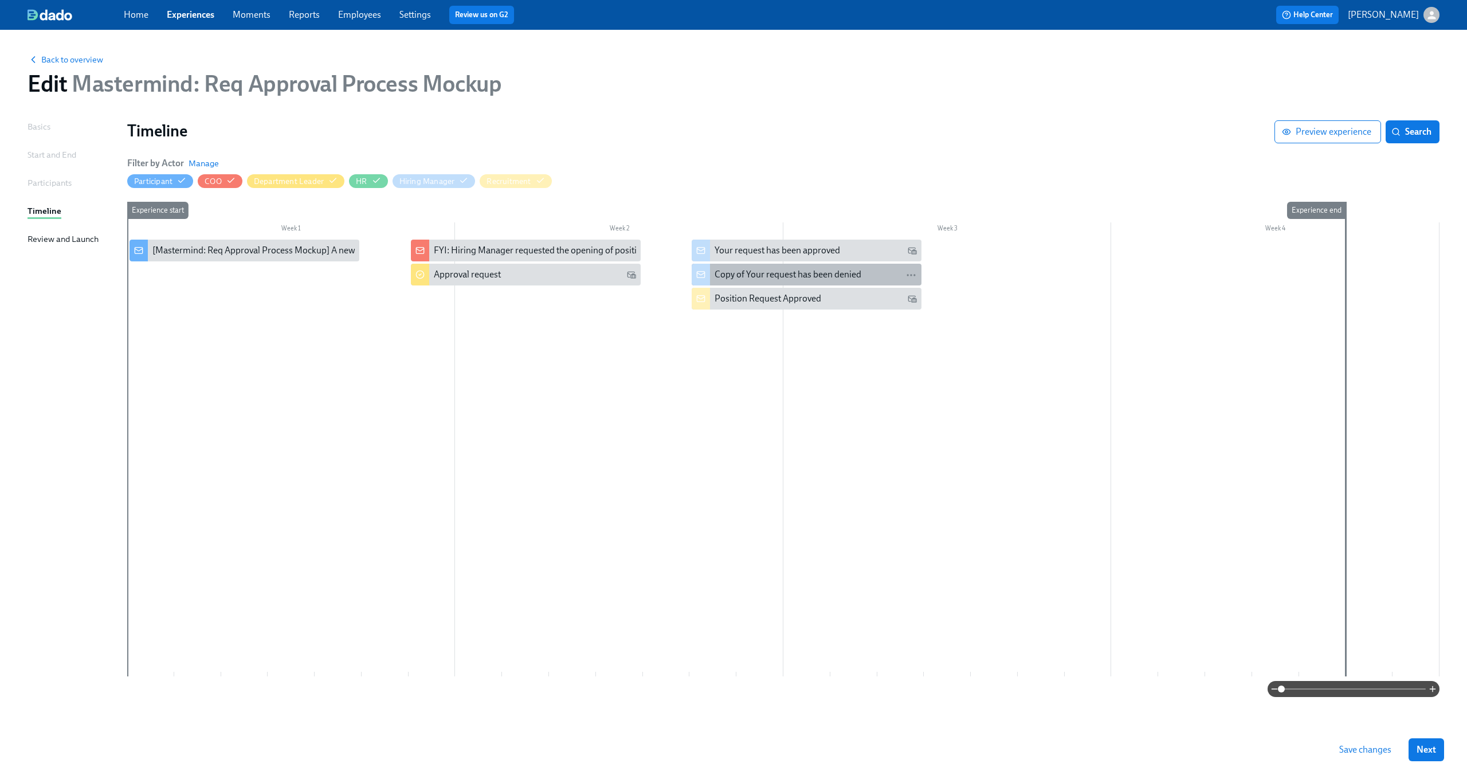
click at [753, 273] on div "Copy of Your request has been denied" at bounding box center [787, 274] width 147 height 13
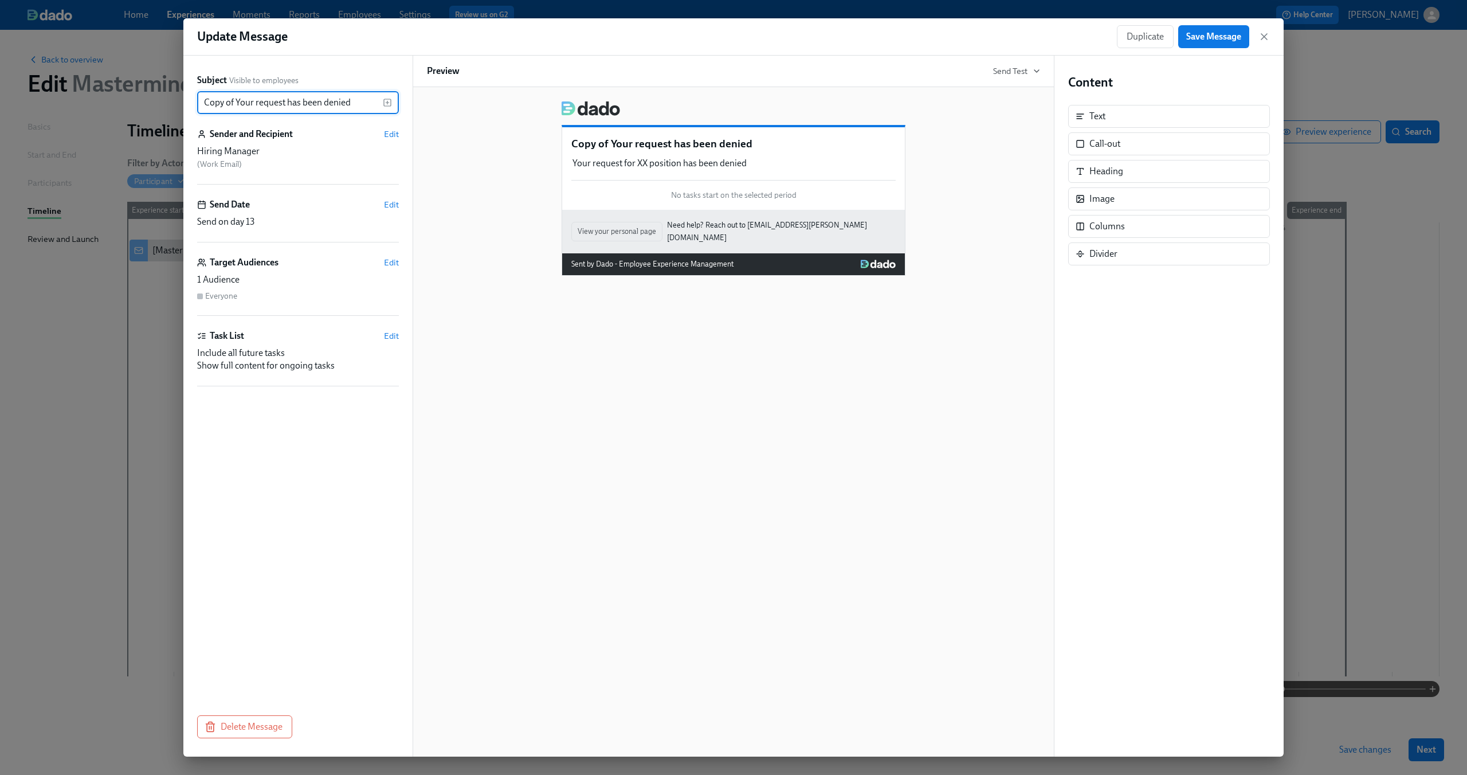
drag, startPoint x: 235, startPoint y: 103, endPoint x: 178, endPoint y: 99, distance: 58.0
click at [179, 99] on div "Update Message Duplicate Save Message Subject Visible to employees Copy of Your…" at bounding box center [733, 387] width 1467 height 775
type input "Your request has been denied"
click at [1193, 35] on span "Save Message" at bounding box center [1213, 36] width 55 height 11
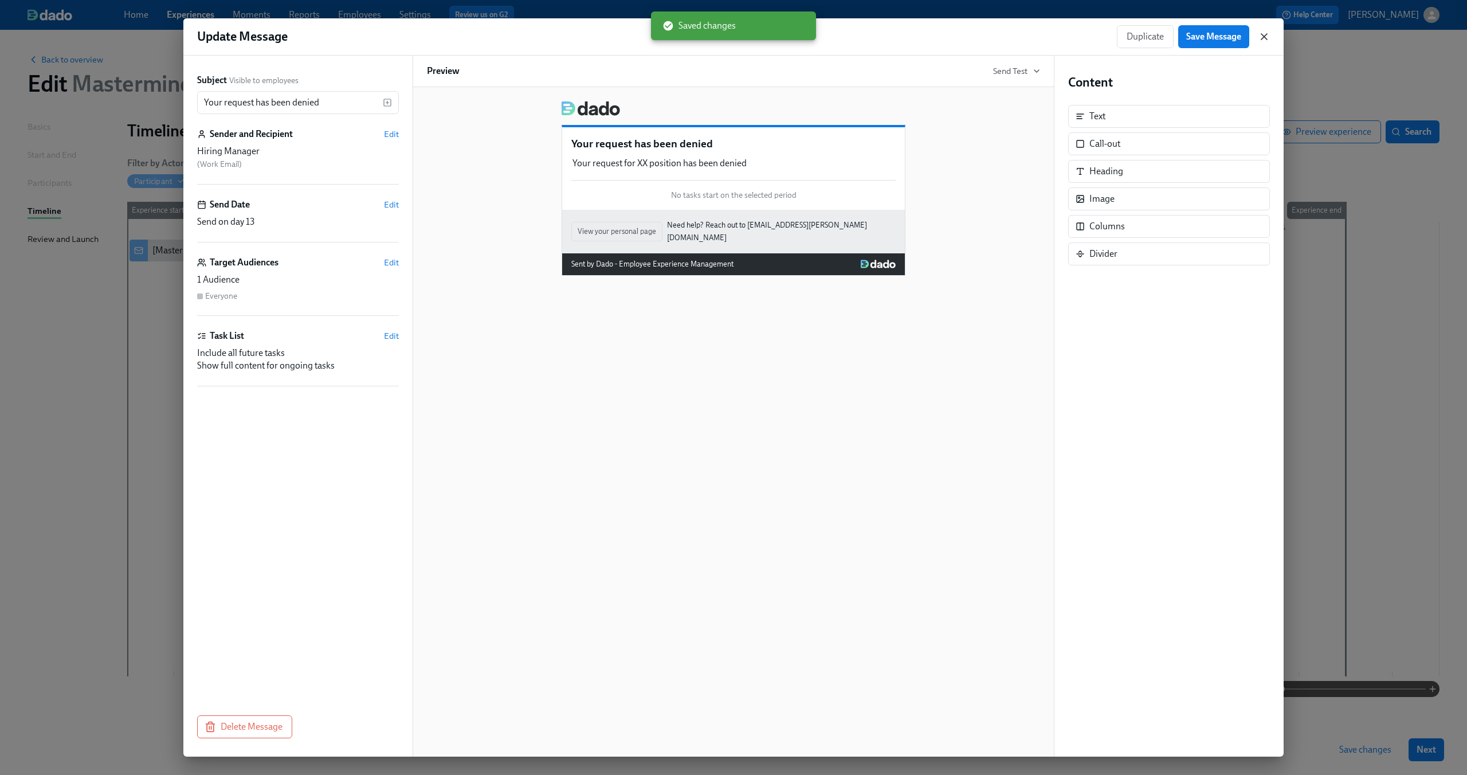
click at [1264, 36] on icon "button" at bounding box center [1264, 37] width 6 height 6
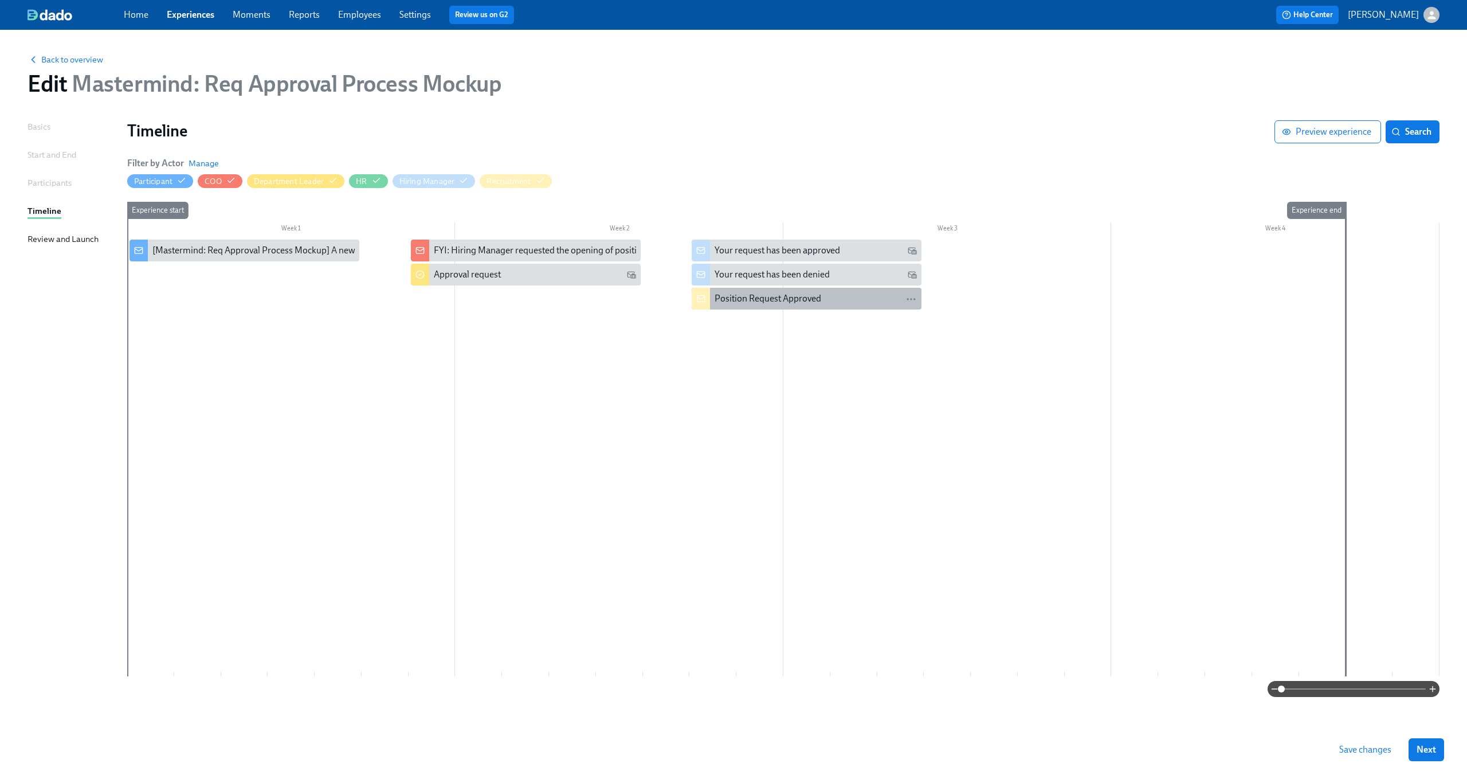
click at [750, 296] on div "Position Request Approved" at bounding box center [767, 298] width 107 height 13
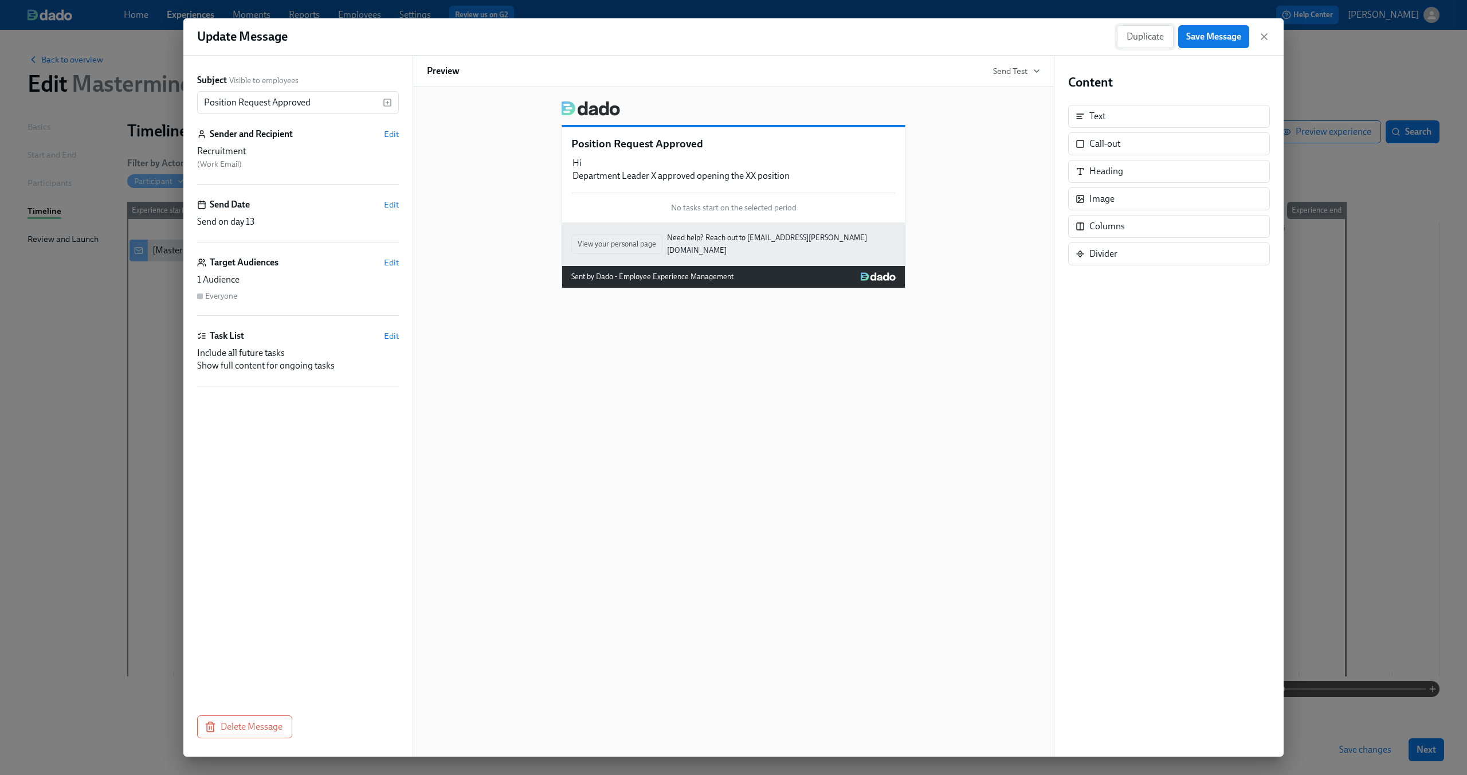
click at [1146, 42] on span "Duplicate" at bounding box center [1144, 36] width 37 height 11
click at [392, 136] on span "Edit" at bounding box center [391, 133] width 15 height 11
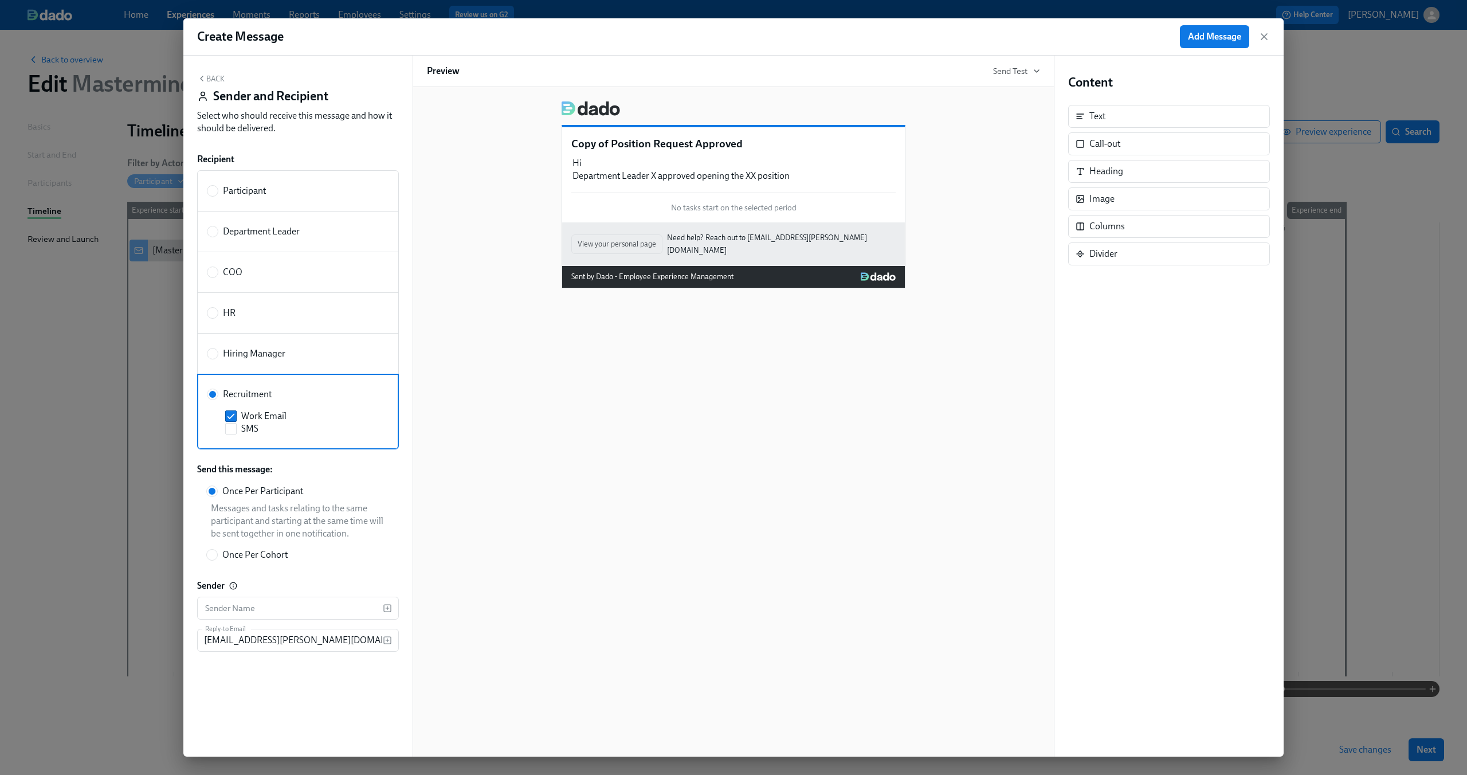
click at [274, 307] on div "HR" at bounding box center [296, 312] width 178 height 13
click at [218, 308] on input "HR" at bounding box center [212, 313] width 10 height 10
radio input "true"
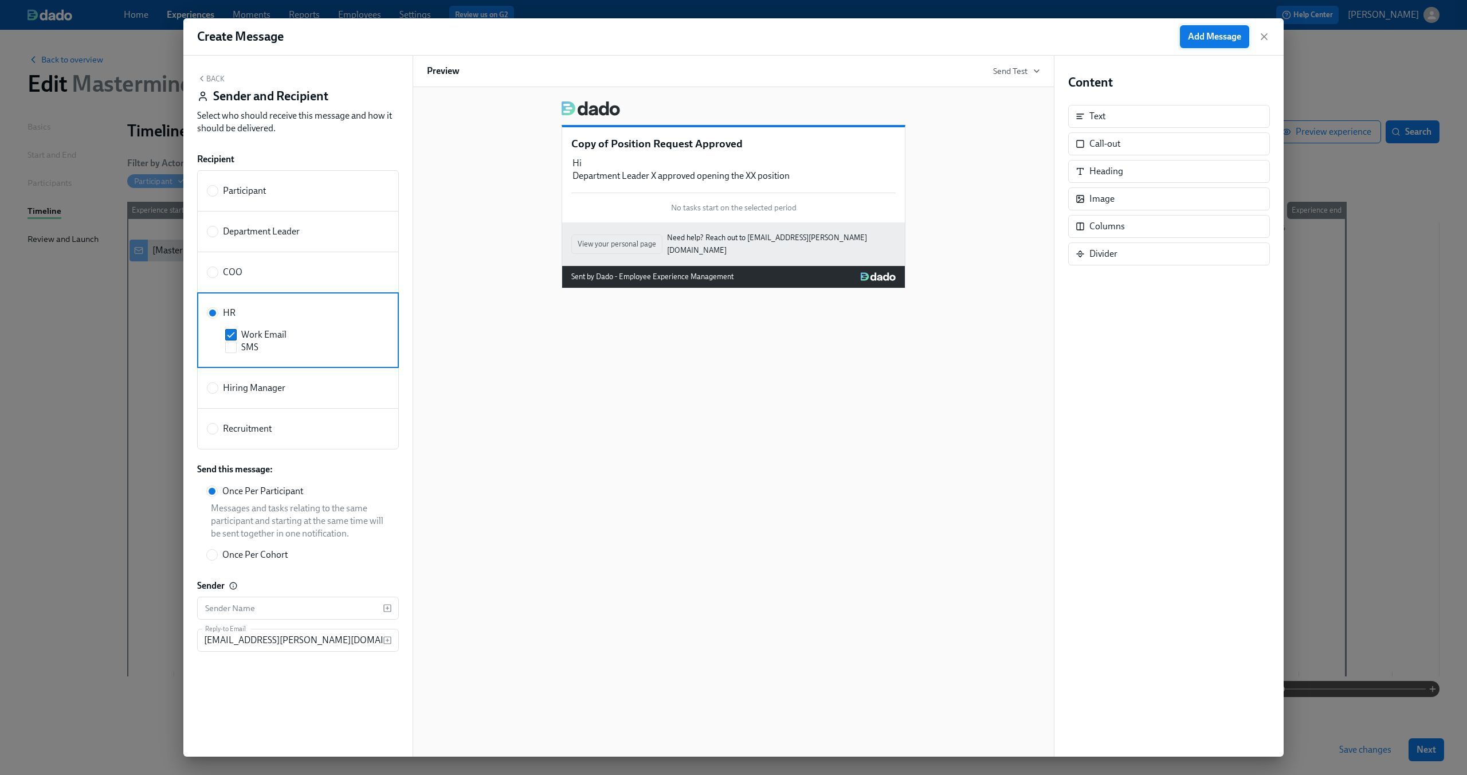
click at [1192, 44] on button "Add Message" at bounding box center [1214, 36] width 69 height 23
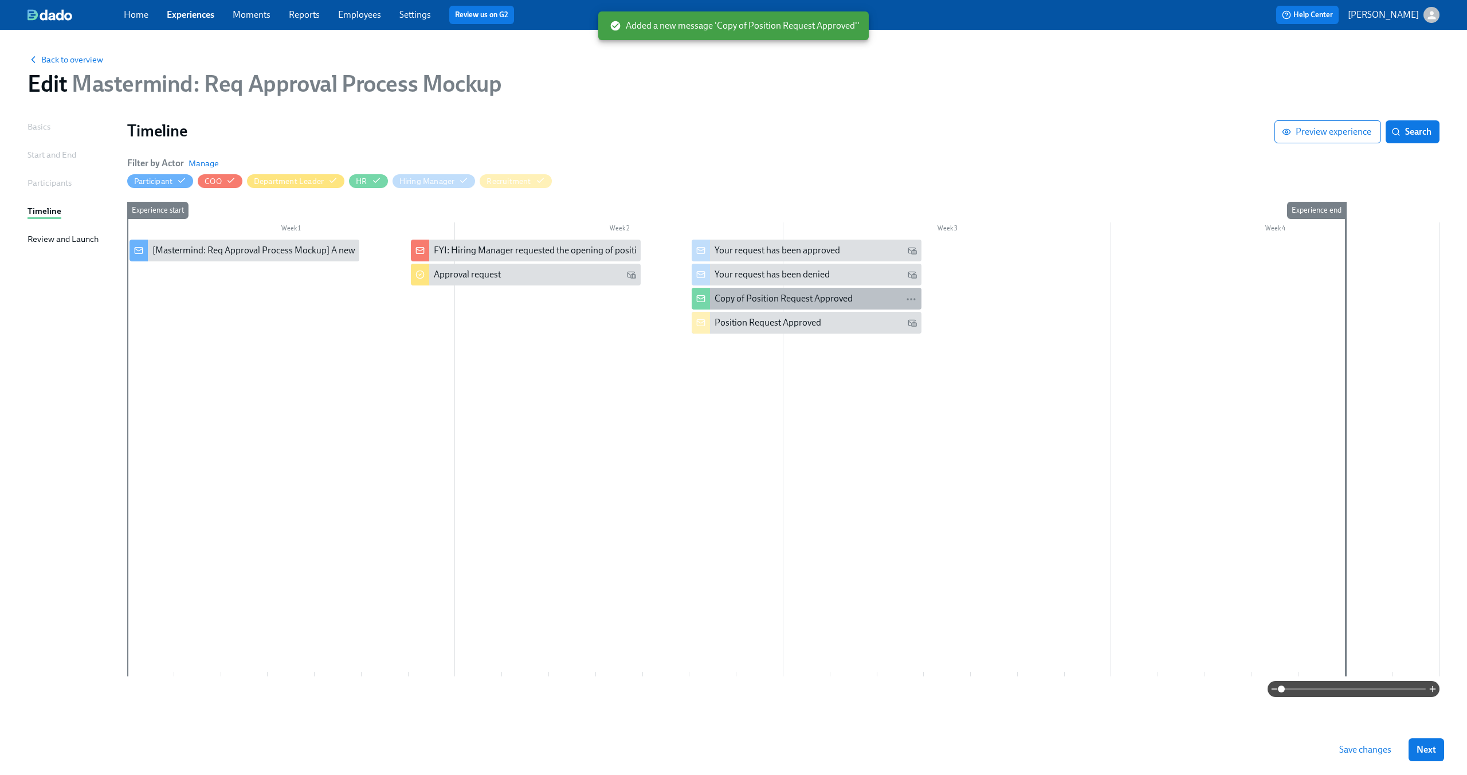
click at [778, 299] on div "Copy of Position Request Approved" at bounding box center [783, 298] width 138 height 13
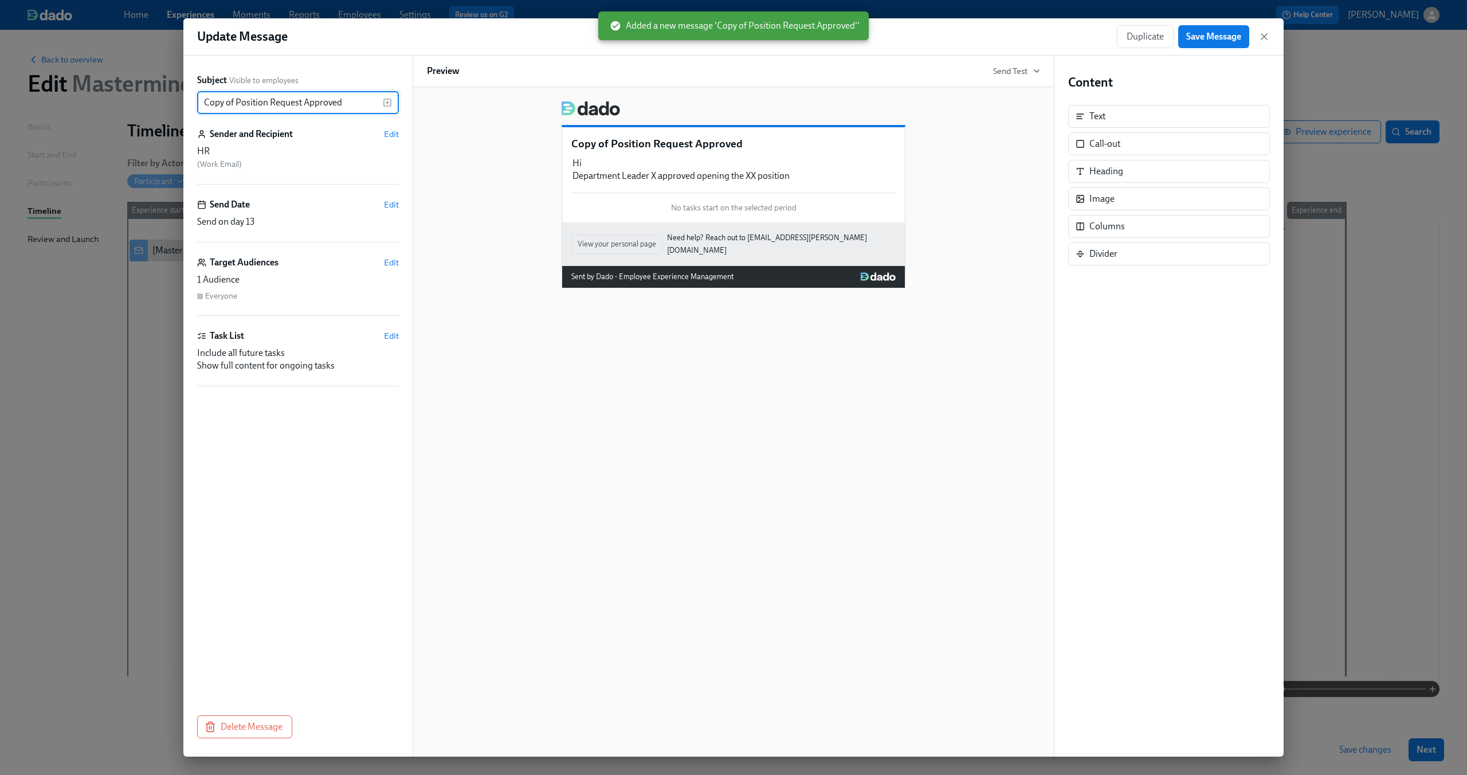
click at [231, 101] on input "Copy of Position Request Approved" at bounding box center [290, 102] width 186 height 23
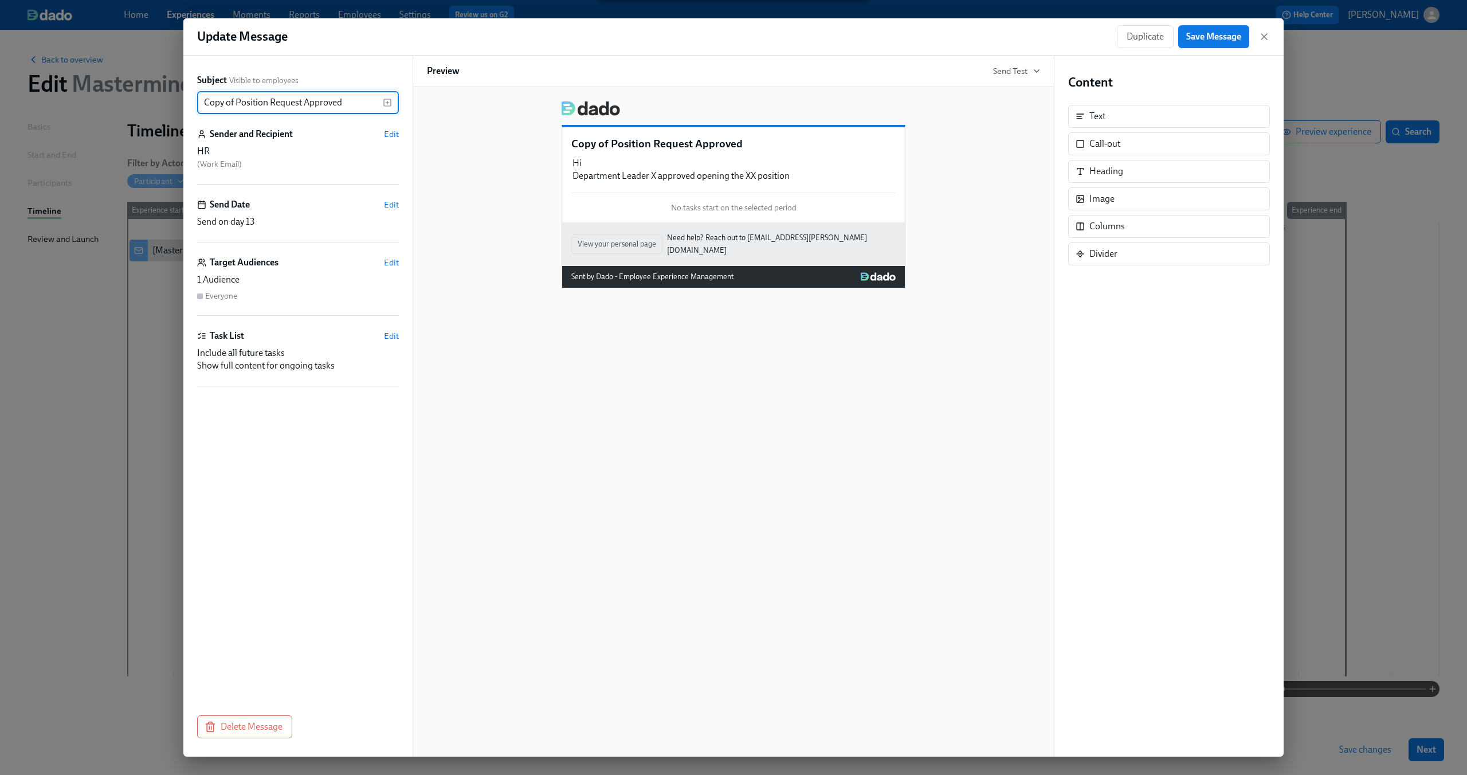
drag, startPoint x: 237, startPoint y: 101, endPoint x: 172, endPoint y: 101, distance: 65.3
click at [174, 101] on div "Update Message Duplicate Save Message Subject Visible to employees Copy of Posi…" at bounding box center [733, 387] width 1467 height 775
type input "Position Request Approved"
click at [1207, 43] on button "Save Message" at bounding box center [1213, 36] width 71 height 23
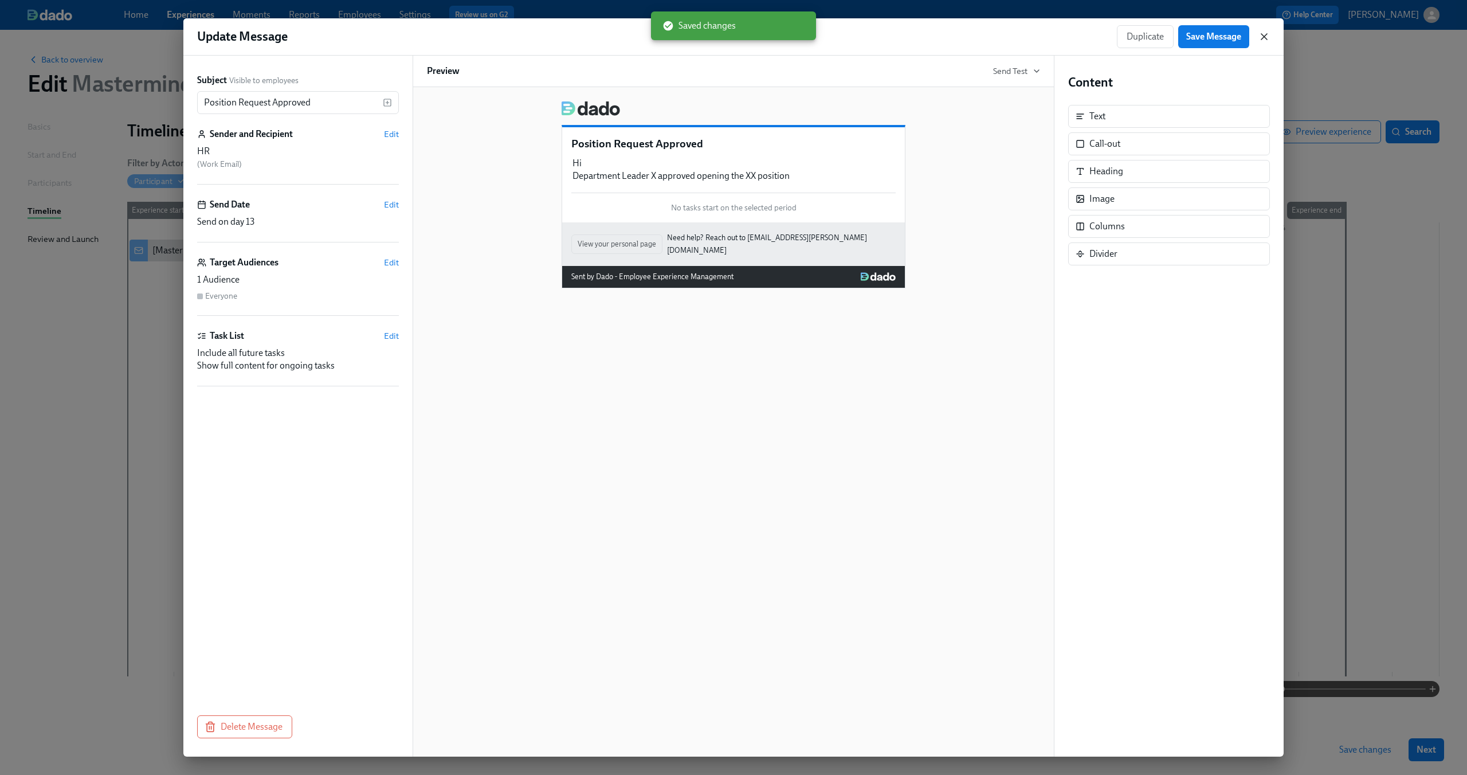
click at [1264, 36] on icon "button" at bounding box center [1264, 37] width 6 height 6
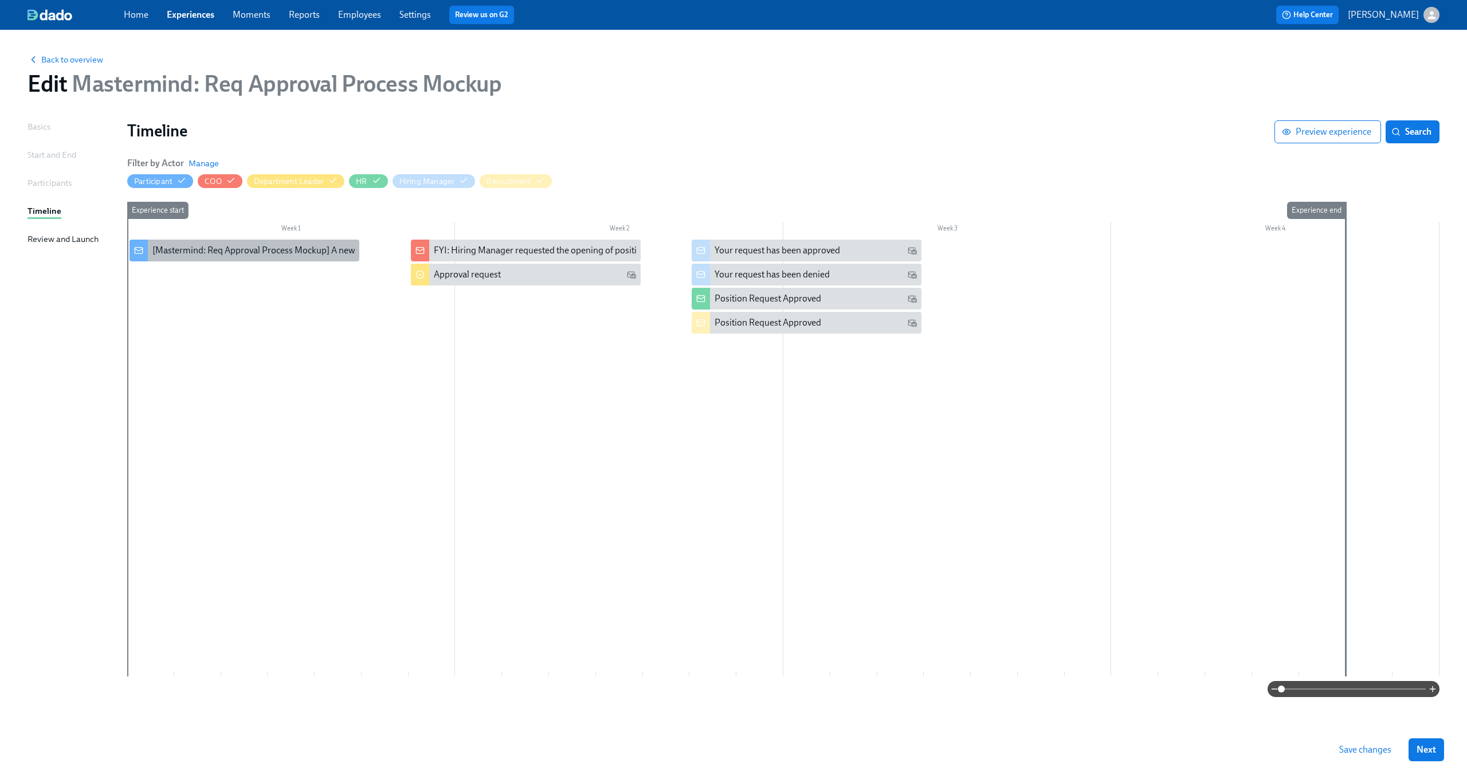
click at [307, 253] on div "[Mastermind: Req Approval Process Mockup] A new experience starts today!" at bounding box center [303, 250] width 302 height 13
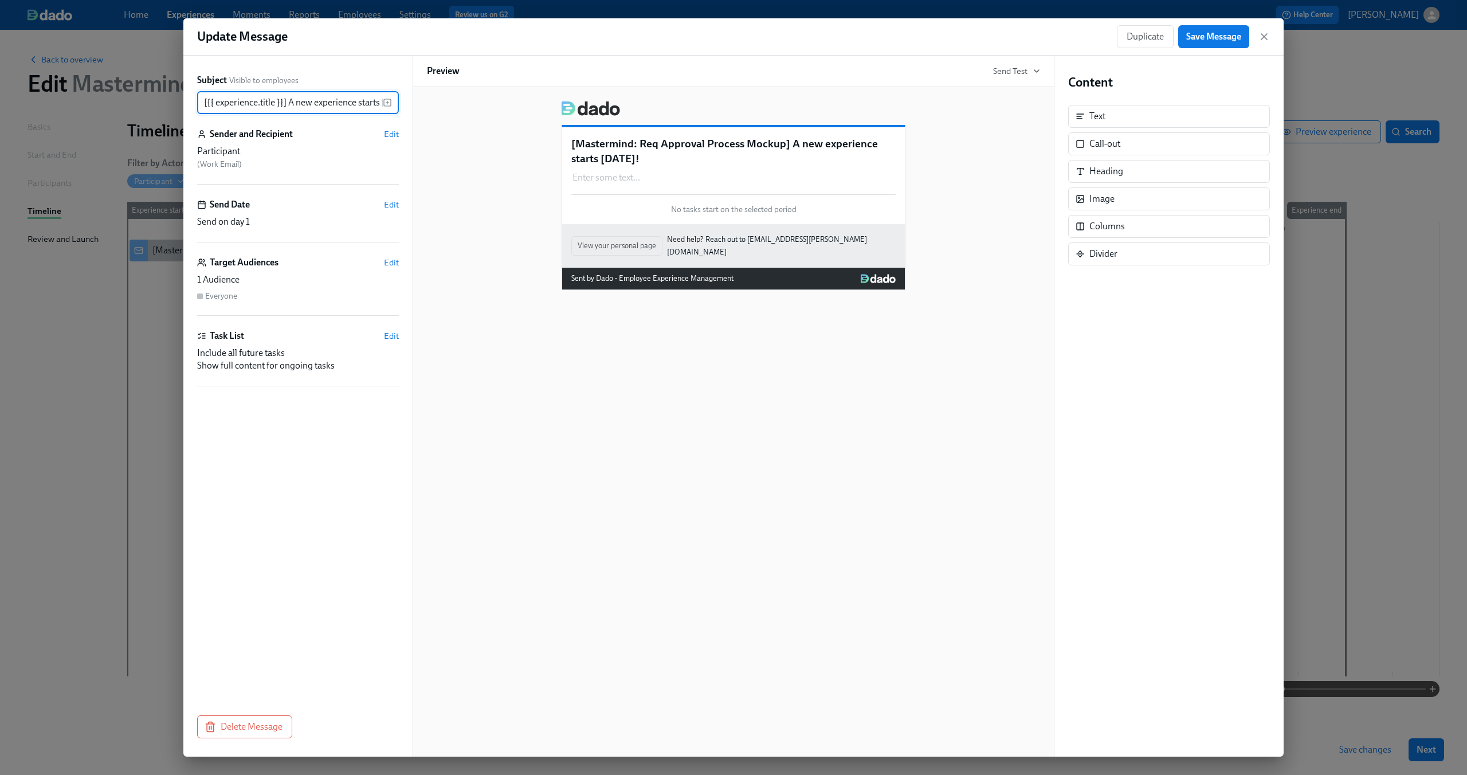
scroll to position [0, 25]
click at [746, 181] on div "Enter some text ... Duplicate Delete" at bounding box center [733, 177] width 324 height 15
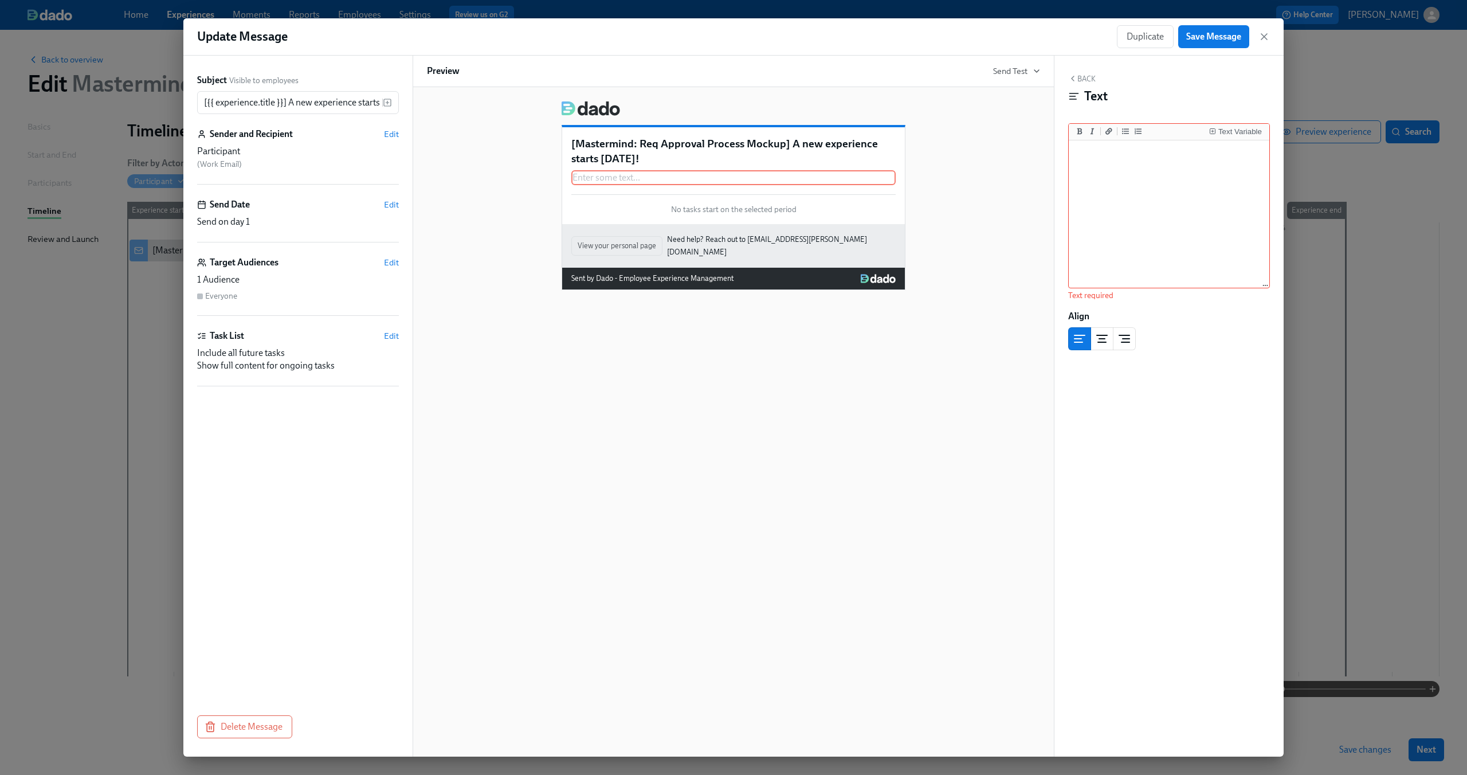
click at [639, 196] on div "[Mastermind: Req Approval Process Mockup] A new experience starts today! Enter …" at bounding box center [733, 175] width 343 height 97
click at [701, 210] on span "No tasks start on the selected period" at bounding box center [733, 209] width 125 height 11
click at [1260, 41] on icon "button" at bounding box center [1263, 36] width 11 height 11
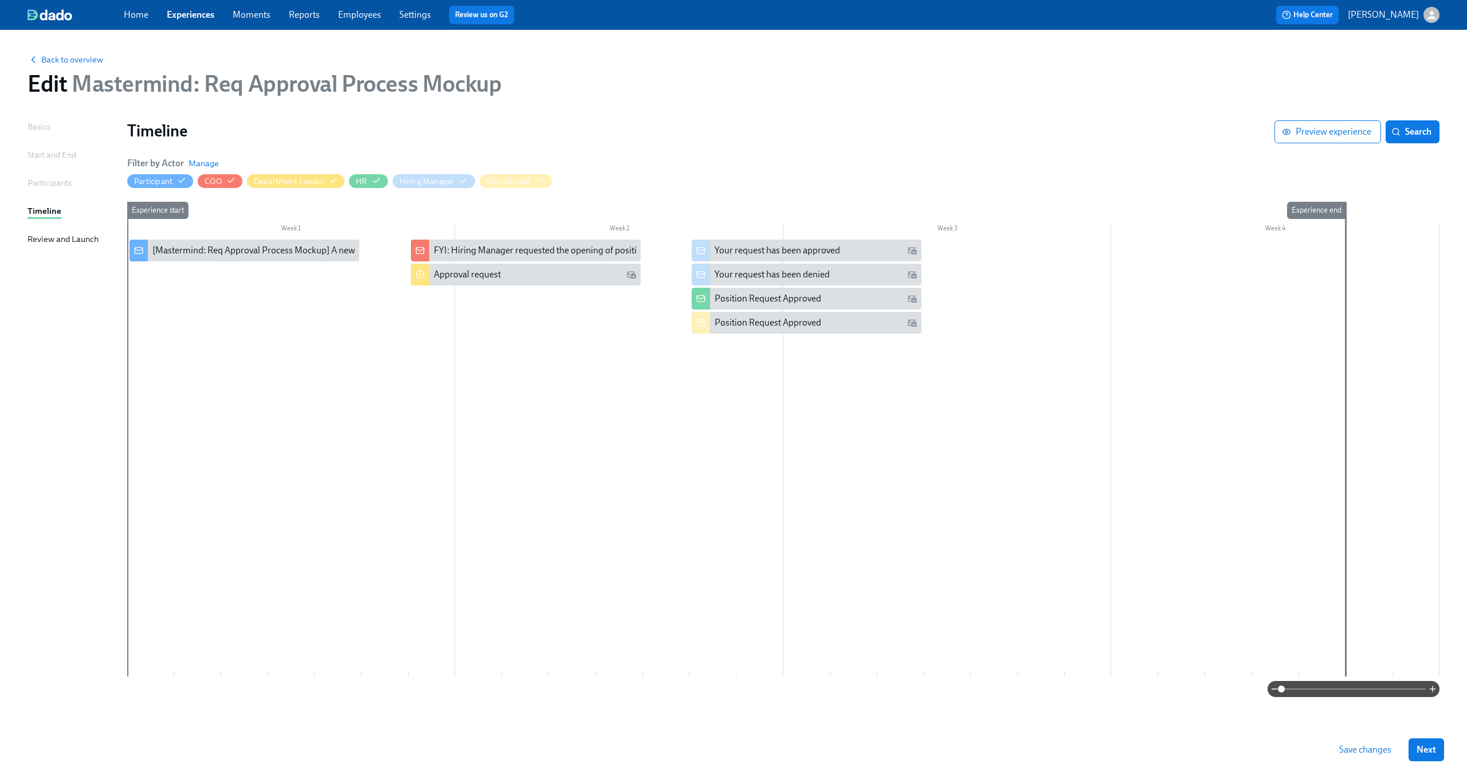
click at [359, 334] on div at bounding box center [783, 457] width 1312 height 437
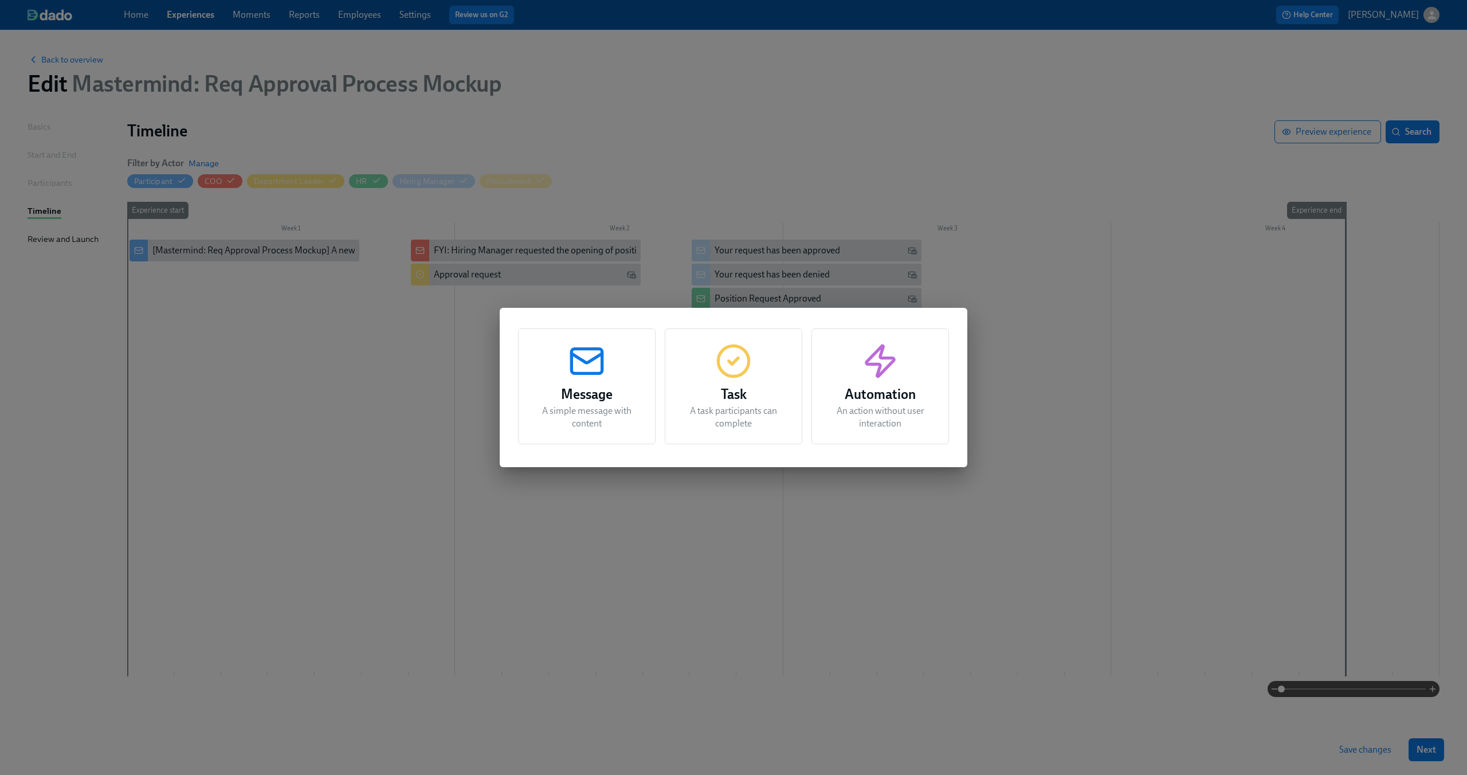
click at [720, 363] on icon "button" at bounding box center [733, 361] width 37 height 37
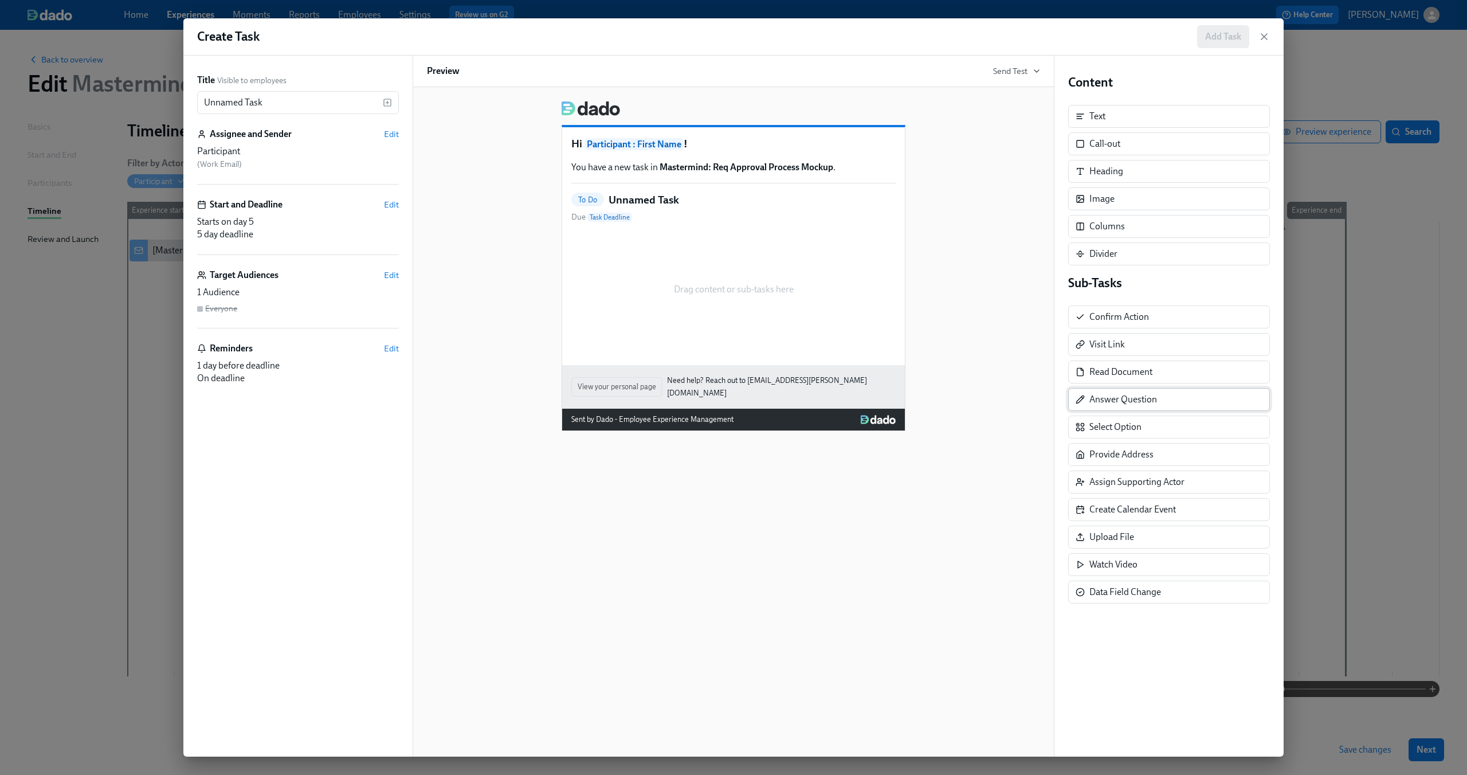
click at [1123, 408] on div "Answer Question" at bounding box center [1169, 399] width 202 height 23
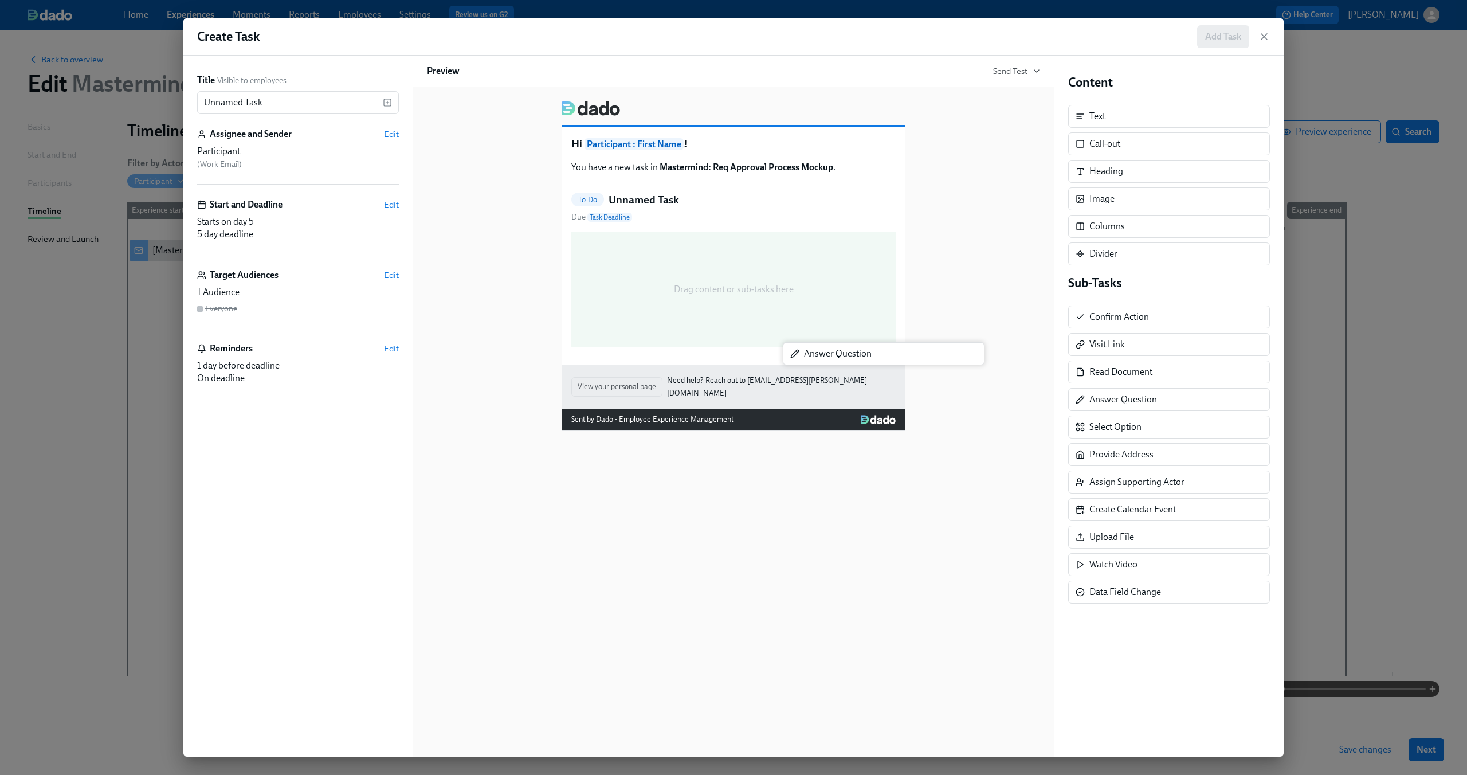
drag, startPoint x: 1134, startPoint y: 398, endPoint x: 827, endPoint y: 346, distance: 312.0
click at [827, 346] on div "Title Visible to employees Unnamed Task ​ Assignee and Sender Edit Participant …" at bounding box center [733, 406] width 1100 height 701
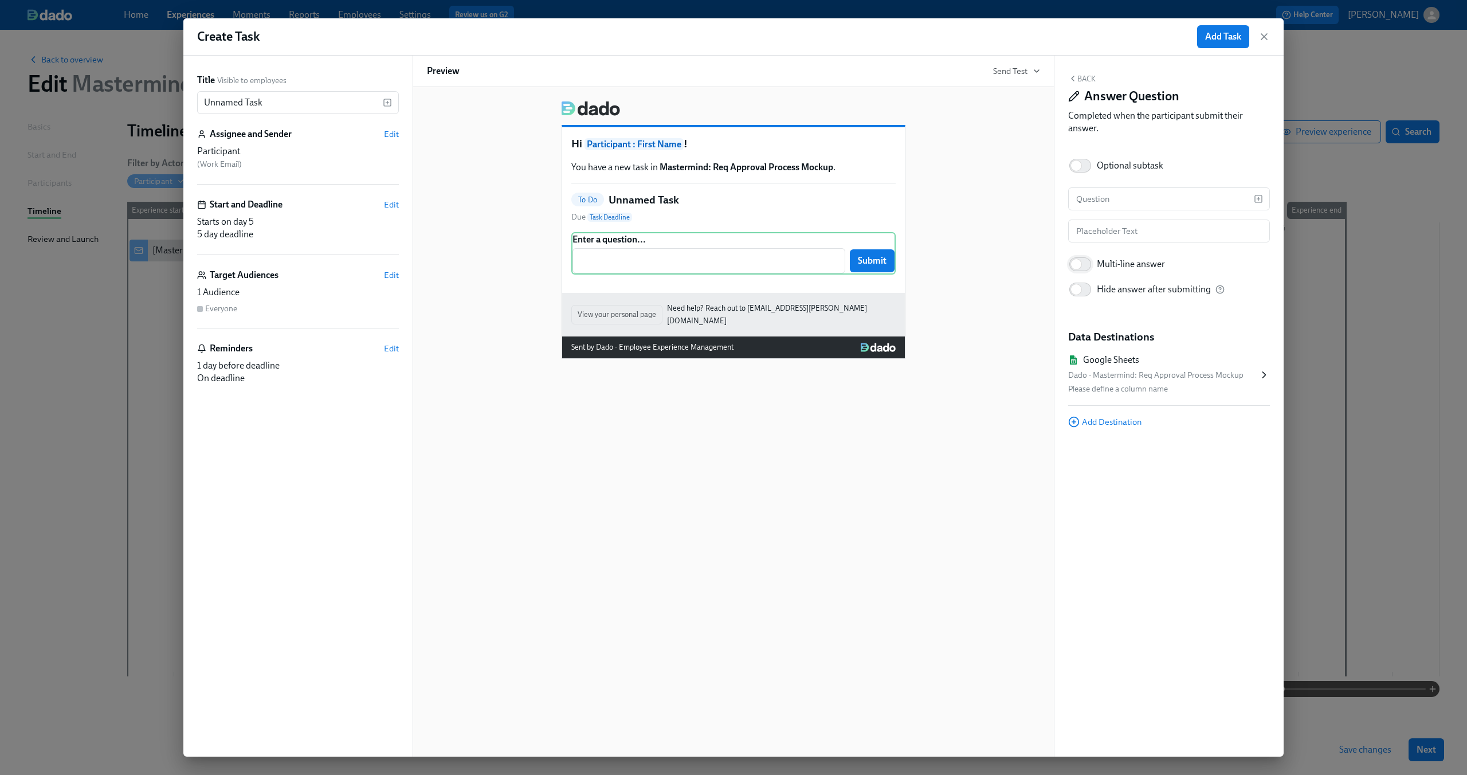
click at [1082, 262] on input "Multi-line answer" at bounding box center [1076, 264] width 76 height 25
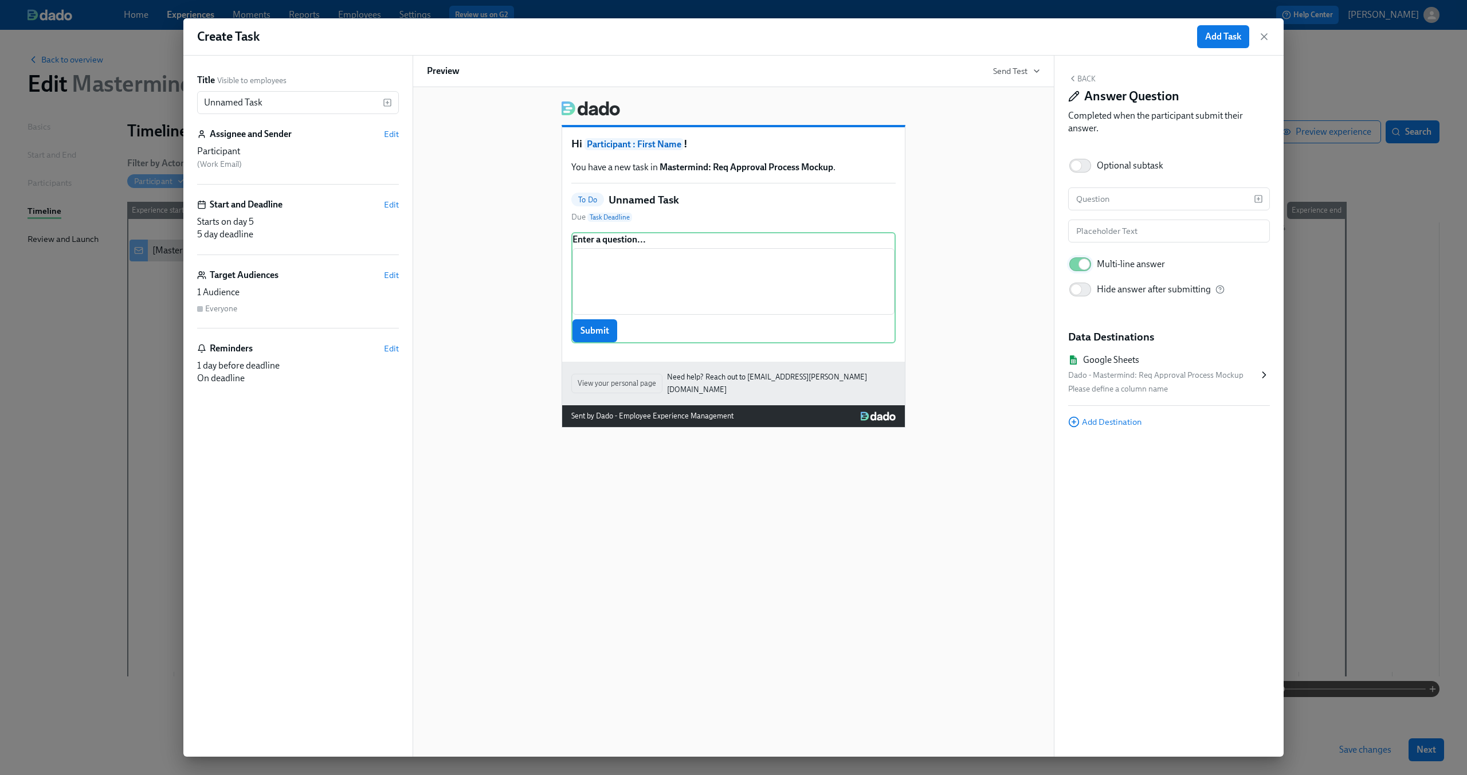
click at [1082, 262] on input "Multi-line answer" at bounding box center [1084, 264] width 76 height 25
checkbox input "false"
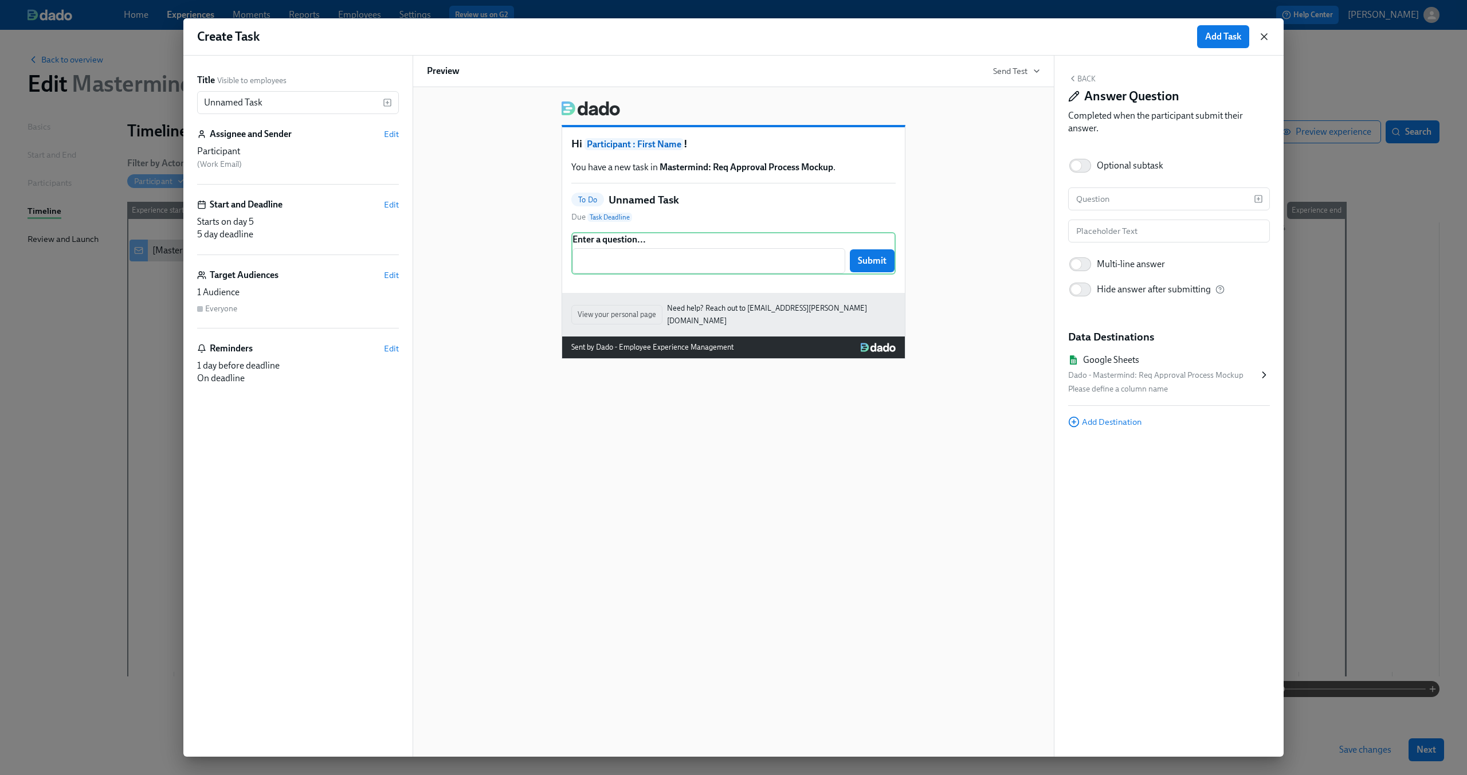
click at [1263, 34] on icon "button" at bounding box center [1263, 36] width 11 height 11
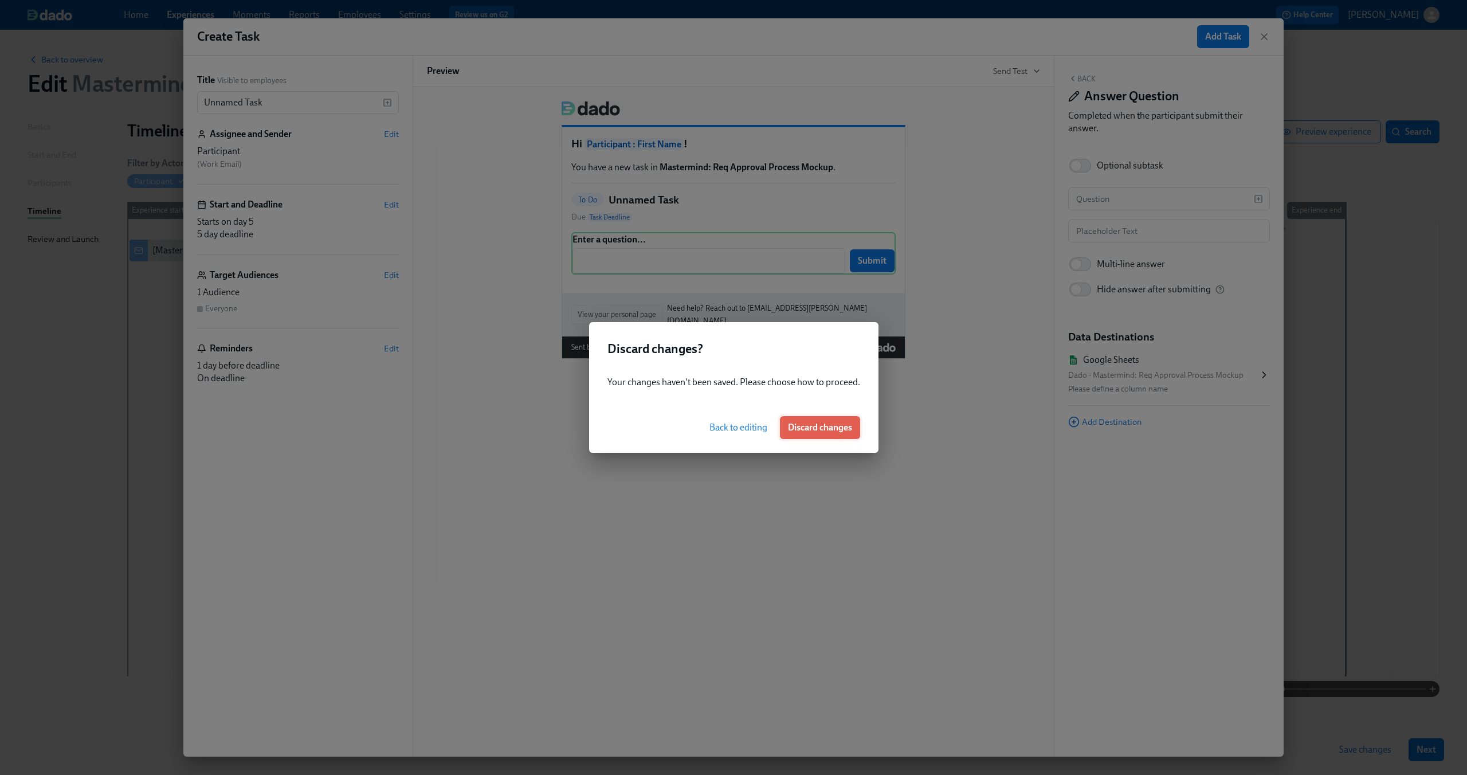
click at [805, 425] on span "Discard changes" at bounding box center [820, 427] width 64 height 11
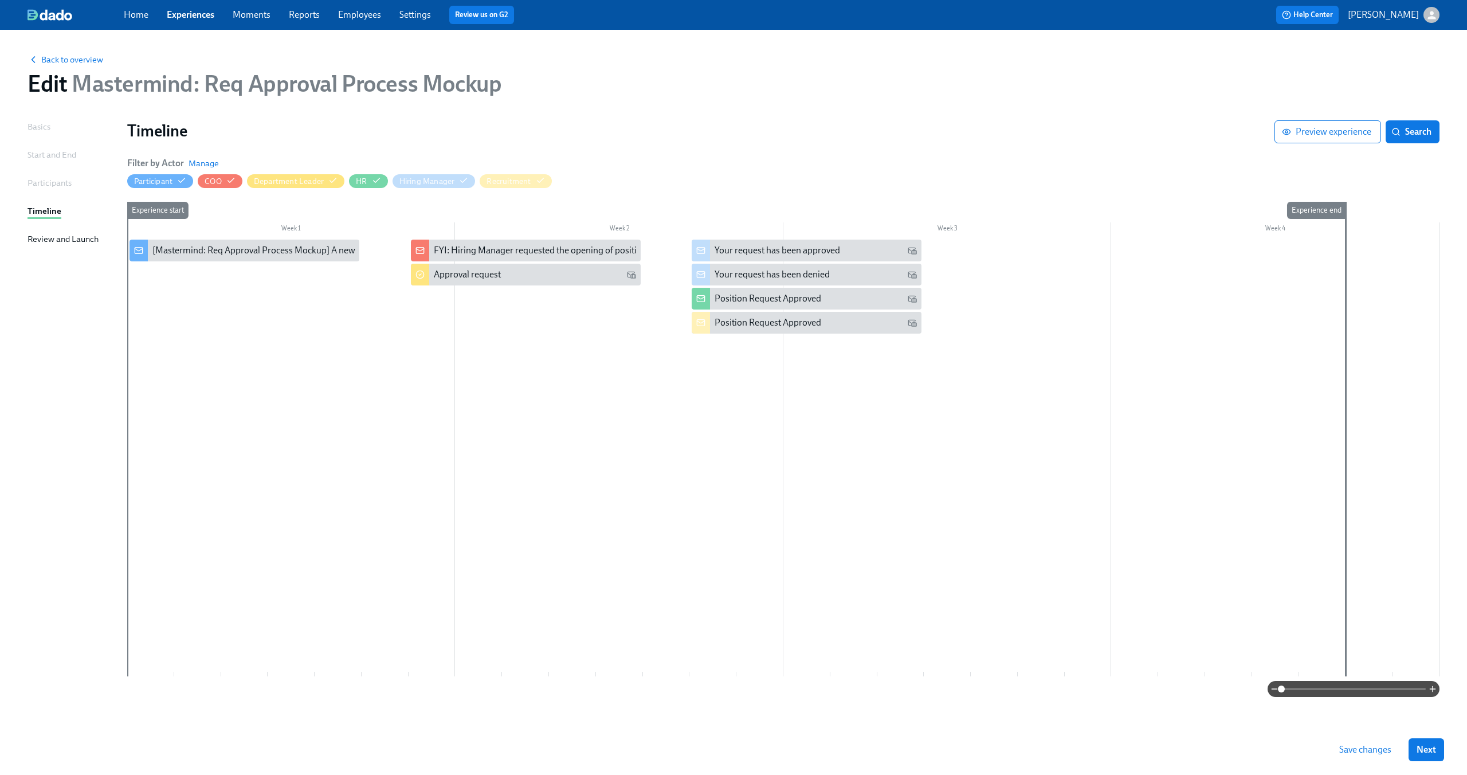
click at [1015, 262] on div at bounding box center [783, 457] width 1312 height 437
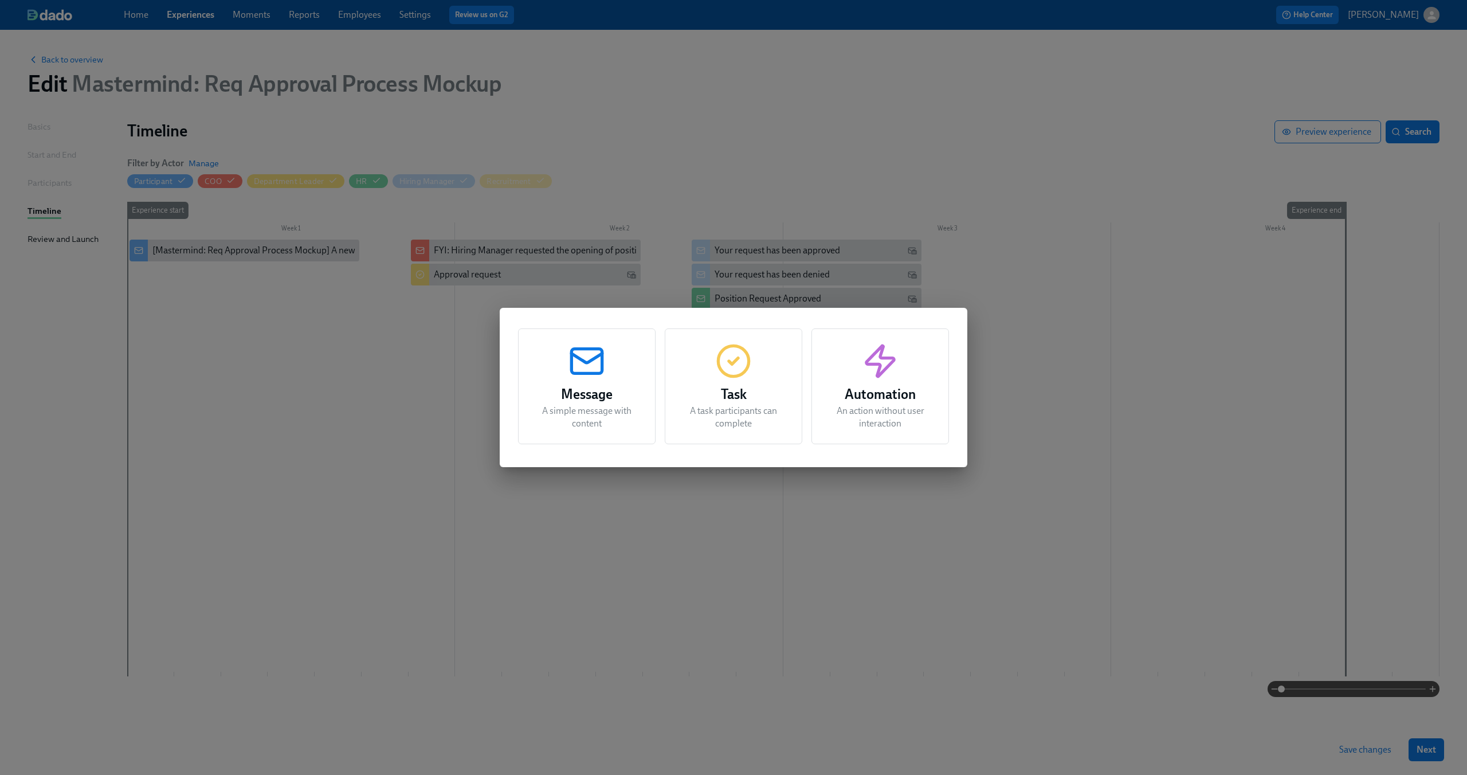
click at [736, 359] on icon "button" at bounding box center [733, 361] width 9 height 6
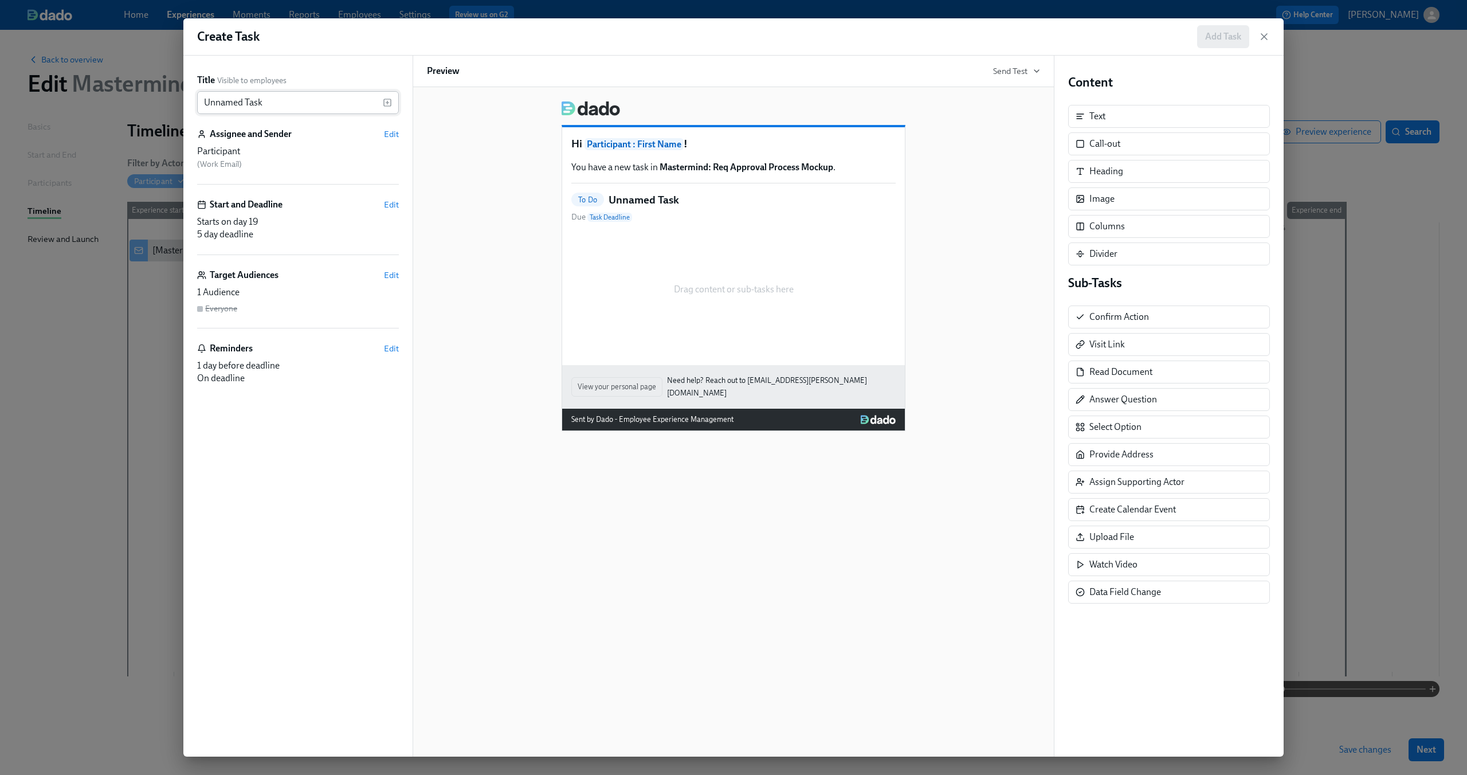
click at [285, 108] on input "Unnamed Task" at bounding box center [290, 102] width 186 height 23
type input "Recruitment Magic"
click at [680, 277] on div "Drag content or sub-tasks here" at bounding box center [733, 289] width 324 height 115
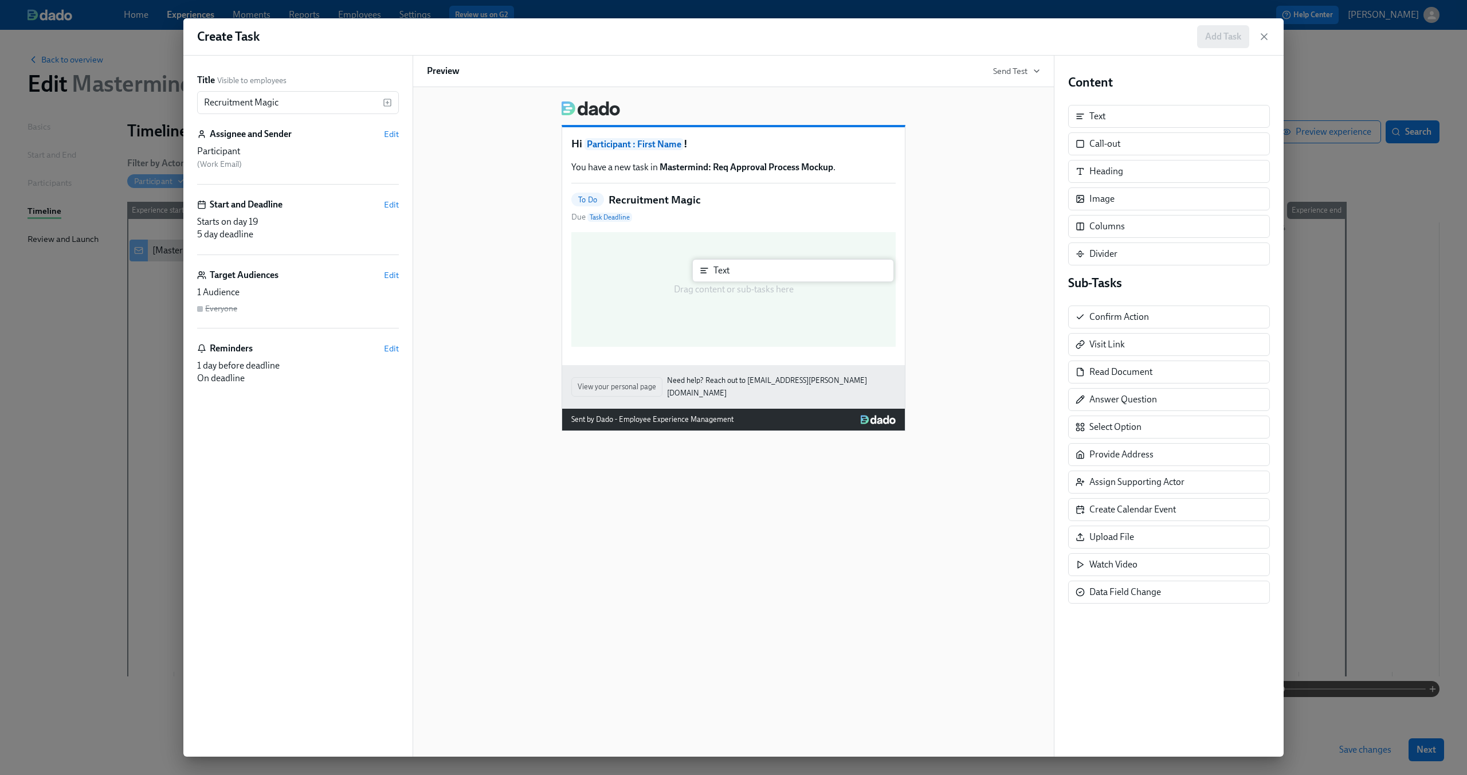
drag, startPoint x: 1130, startPoint y: 120, endPoint x: 748, endPoint y: 273, distance: 411.6
click at [748, 273] on div "Title Visible to employees Recruitment Magic ​ Assignee and Sender Edit Partici…" at bounding box center [733, 406] width 1100 height 701
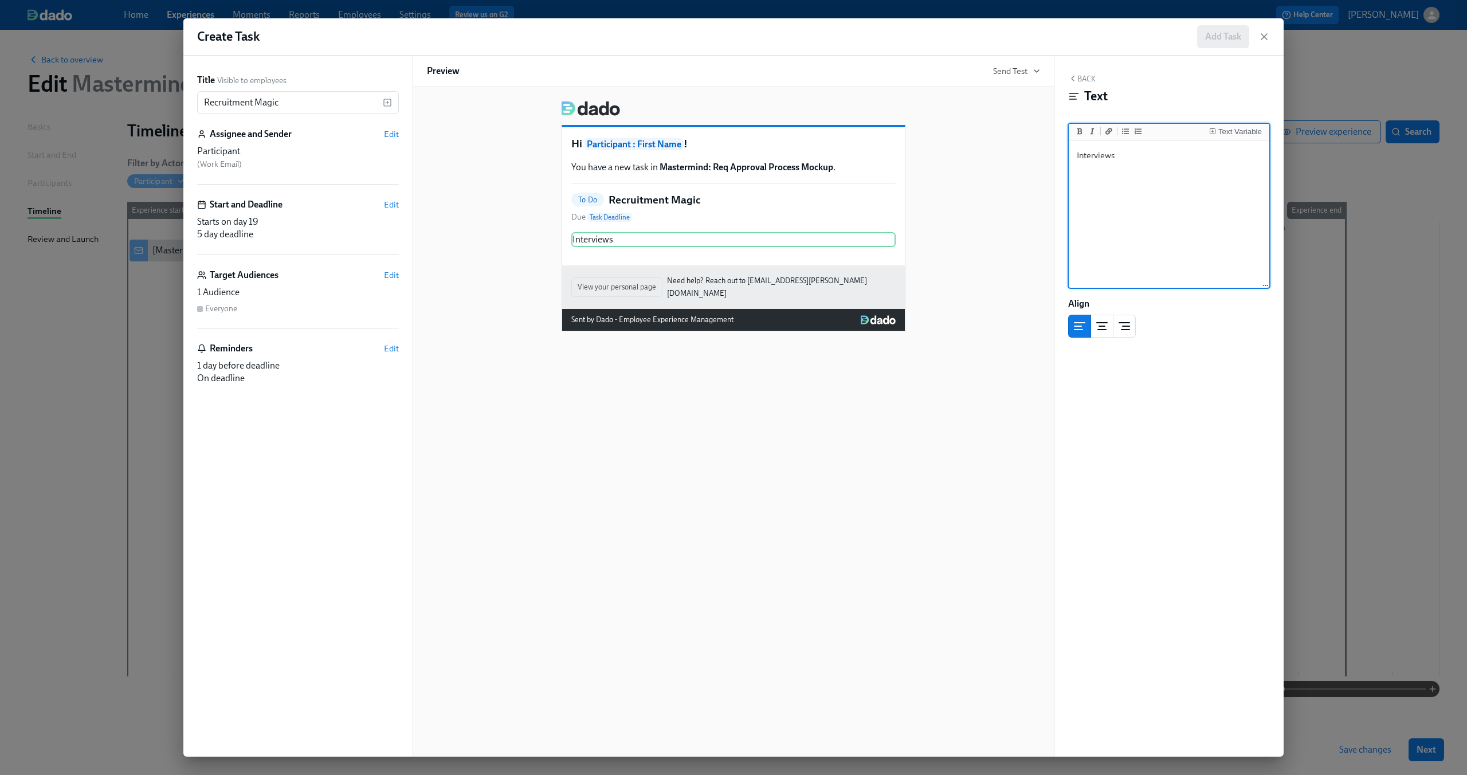
click at [1136, 157] on textarea "Interviews" at bounding box center [1169, 215] width 196 height 144
paste textarea "scheduled & conducted Feedback gathered Final candidate(s) or 1099 selected"
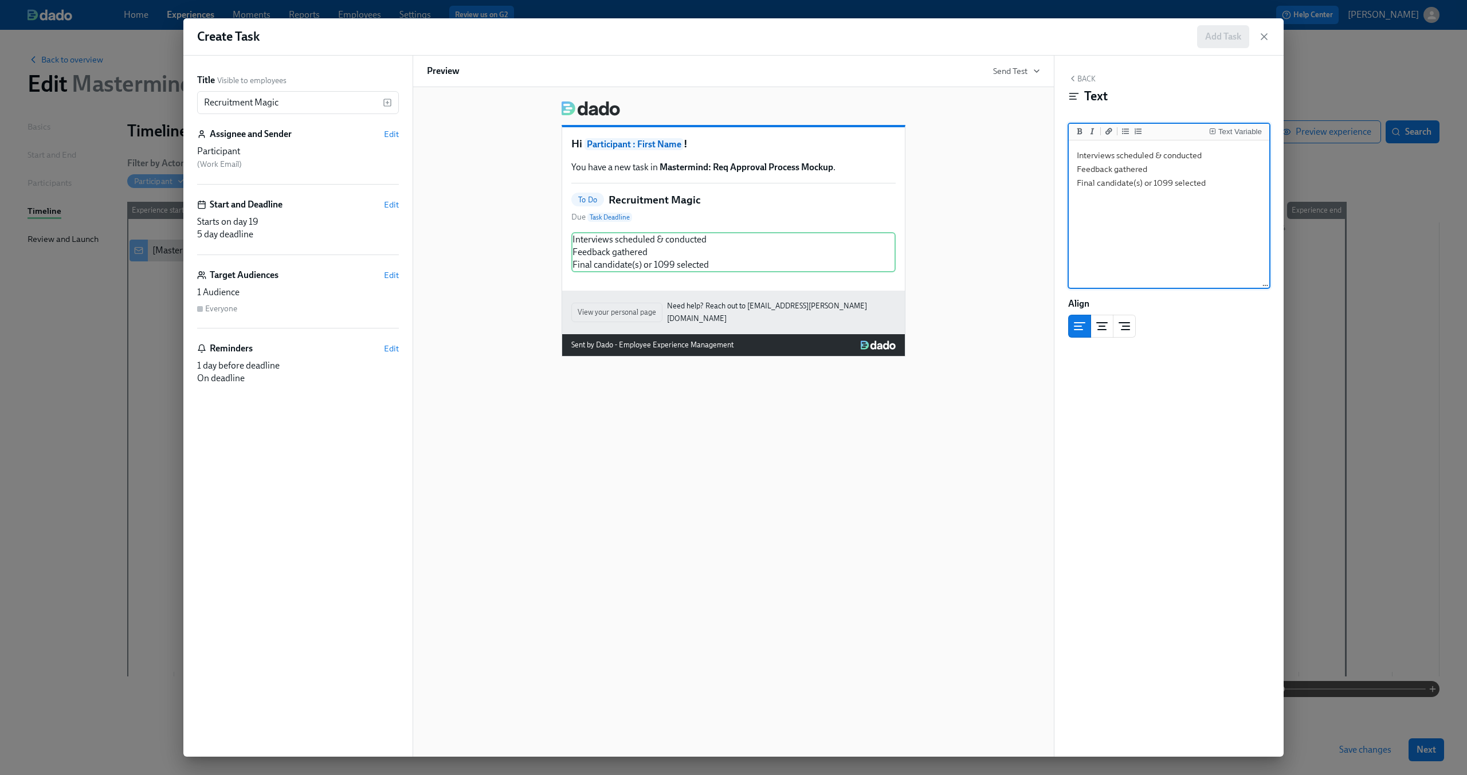
type textarea "Interviews scheduled & conducted Feedback gathered Final candidate(s) or 1099 s…"
click at [1013, 167] on div "Hi Participant : First Name ! You have a new task in Mastermind: Req Approval P…" at bounding box center [733, 224] width 613 height 265
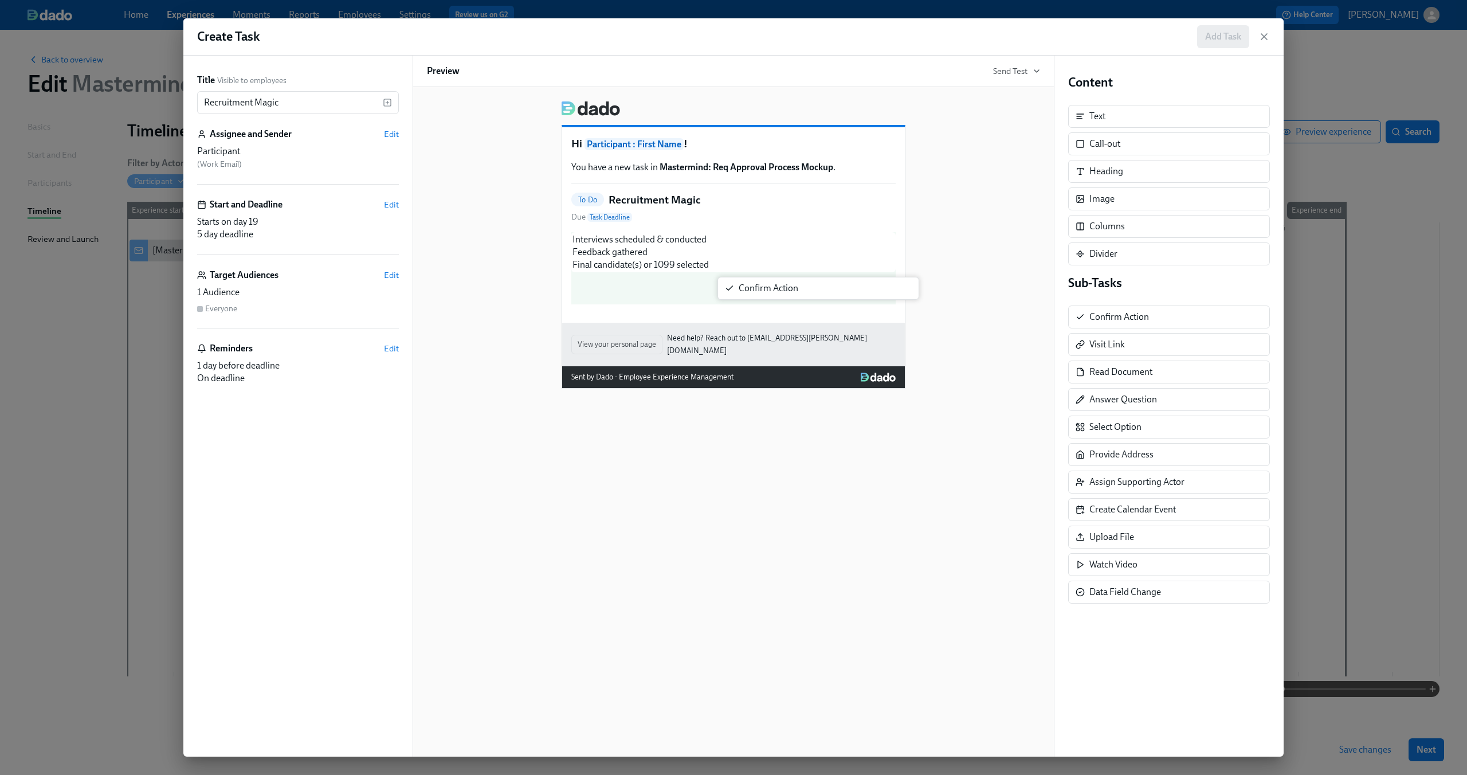
drag, startPoint x: 1118, startPoint y: 321, endPoint x: 763, endPoint y: 293, distance: 355.8
click at [763, 293] on div "Title Visible to employees Recruitment Magic ​ Assignee and Sender Edit Partici…" at bounding box center [733, 406] width 1100 height 701
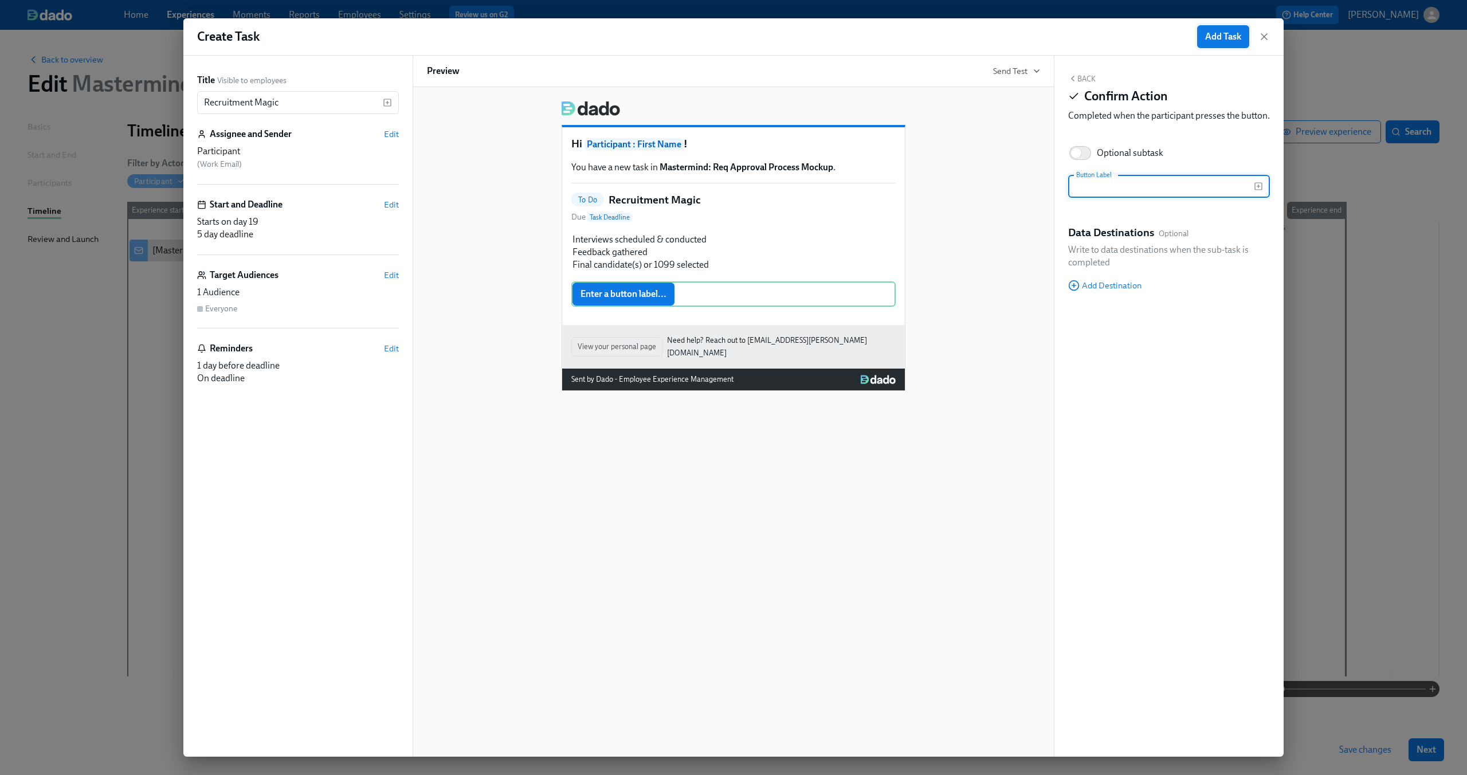
click at [1208, 37] on span "Add Task" at bounding box center [1223, 36] width 36 height 11
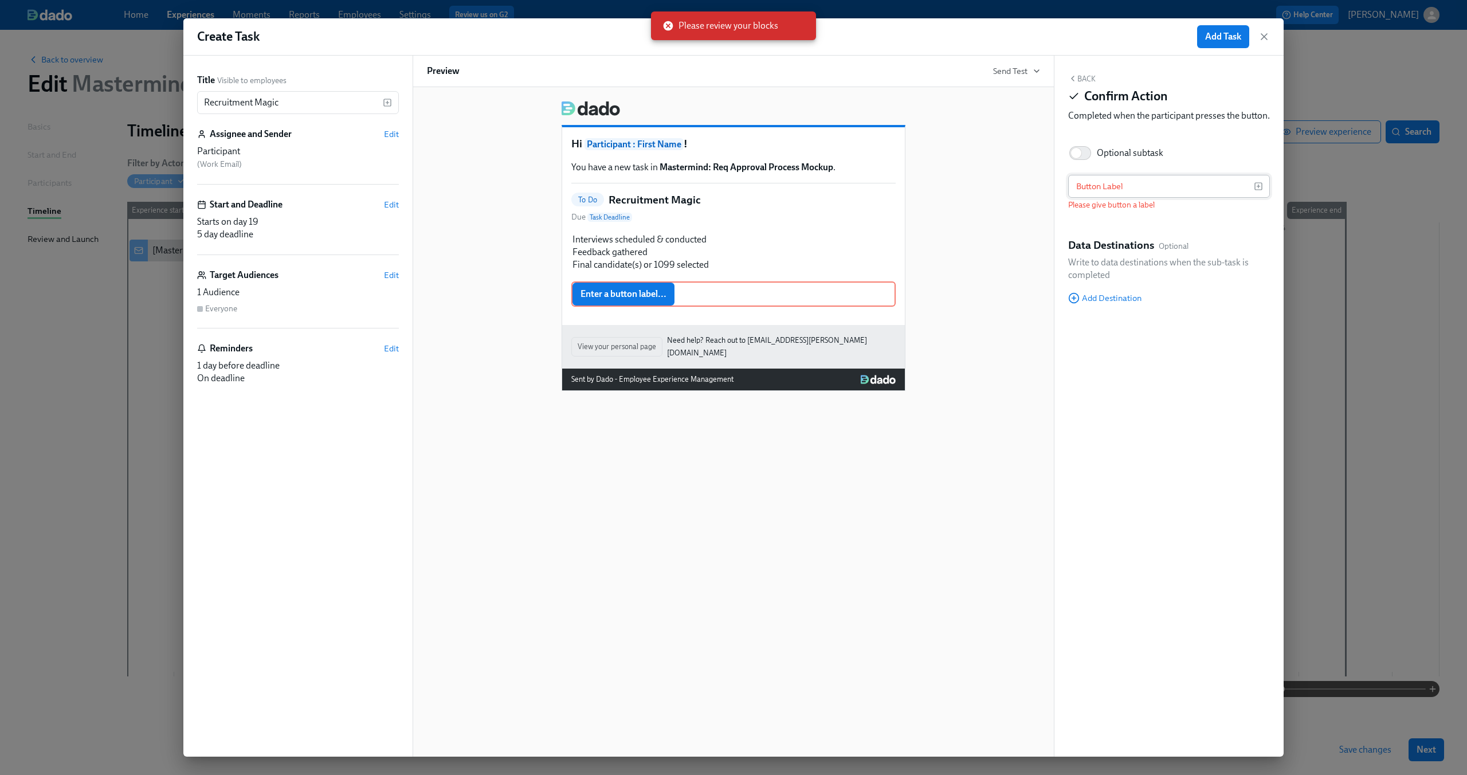
click at [1123, 192] on input "text" at bounding box center [1161, 186] width 186 height 23
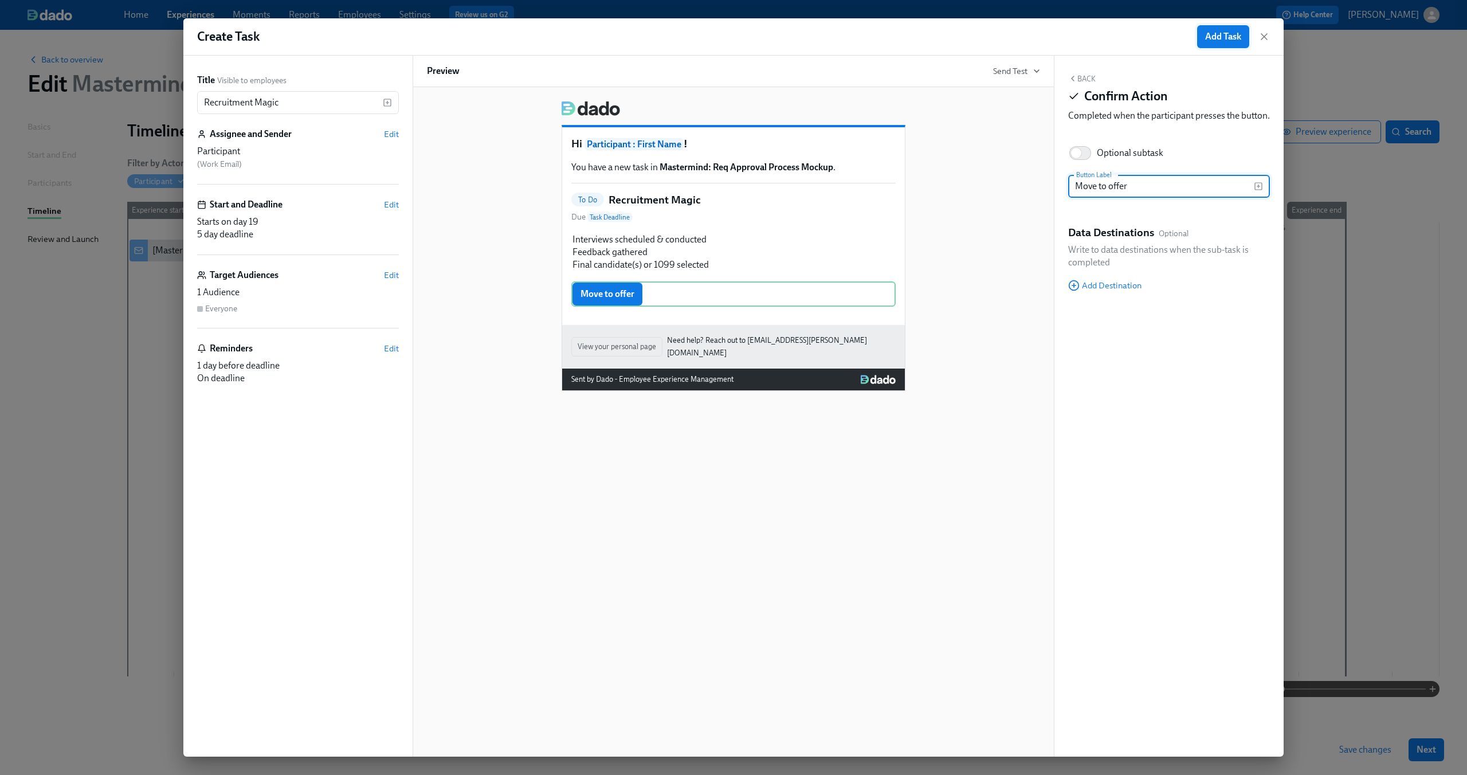
type input "Move to offer"
click at [1220, 34] on span "Add Task" at bounding box center [1223, 36] width 36 height 11
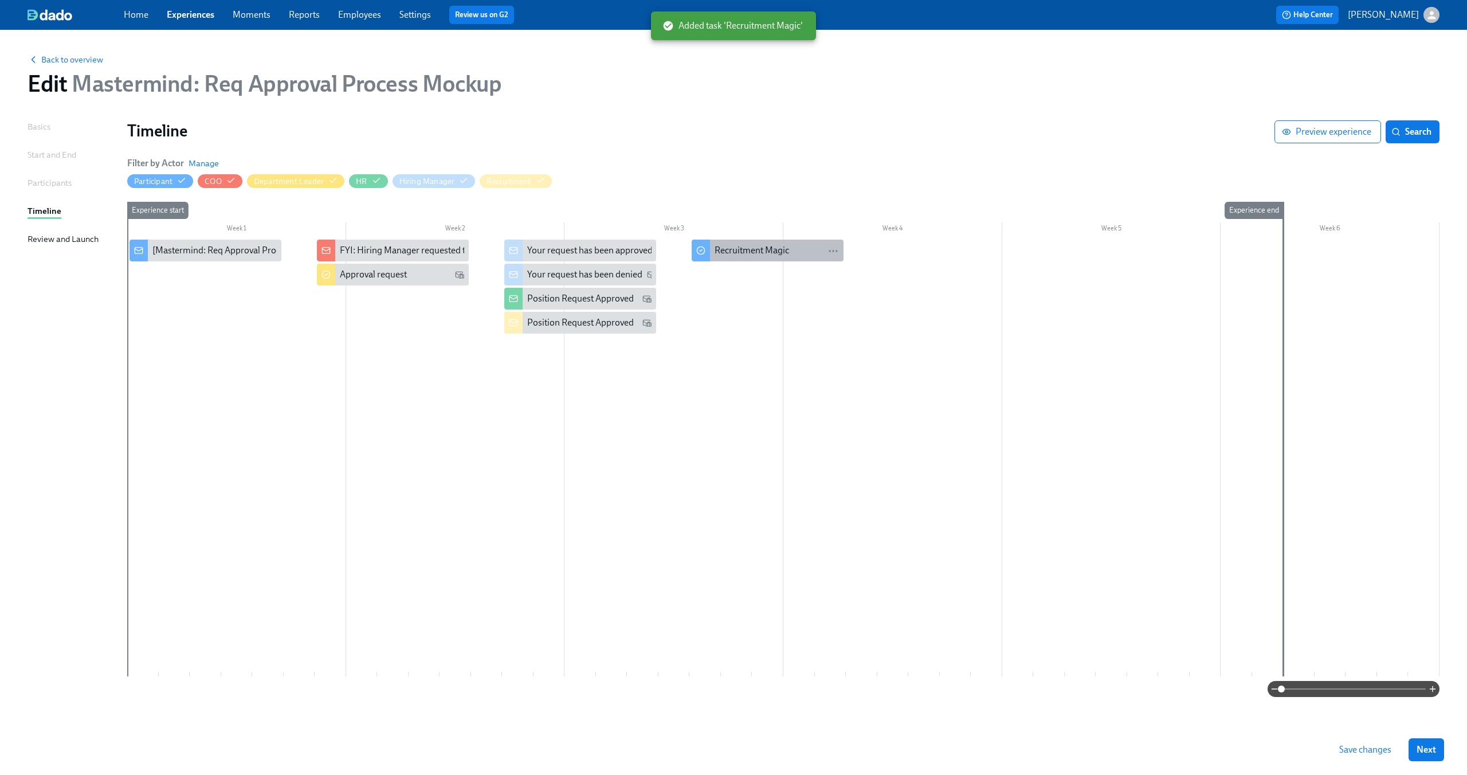
click at [766, 251] on div "Recruitment Magic" at bounding box center [751, 250] width 74 height 13
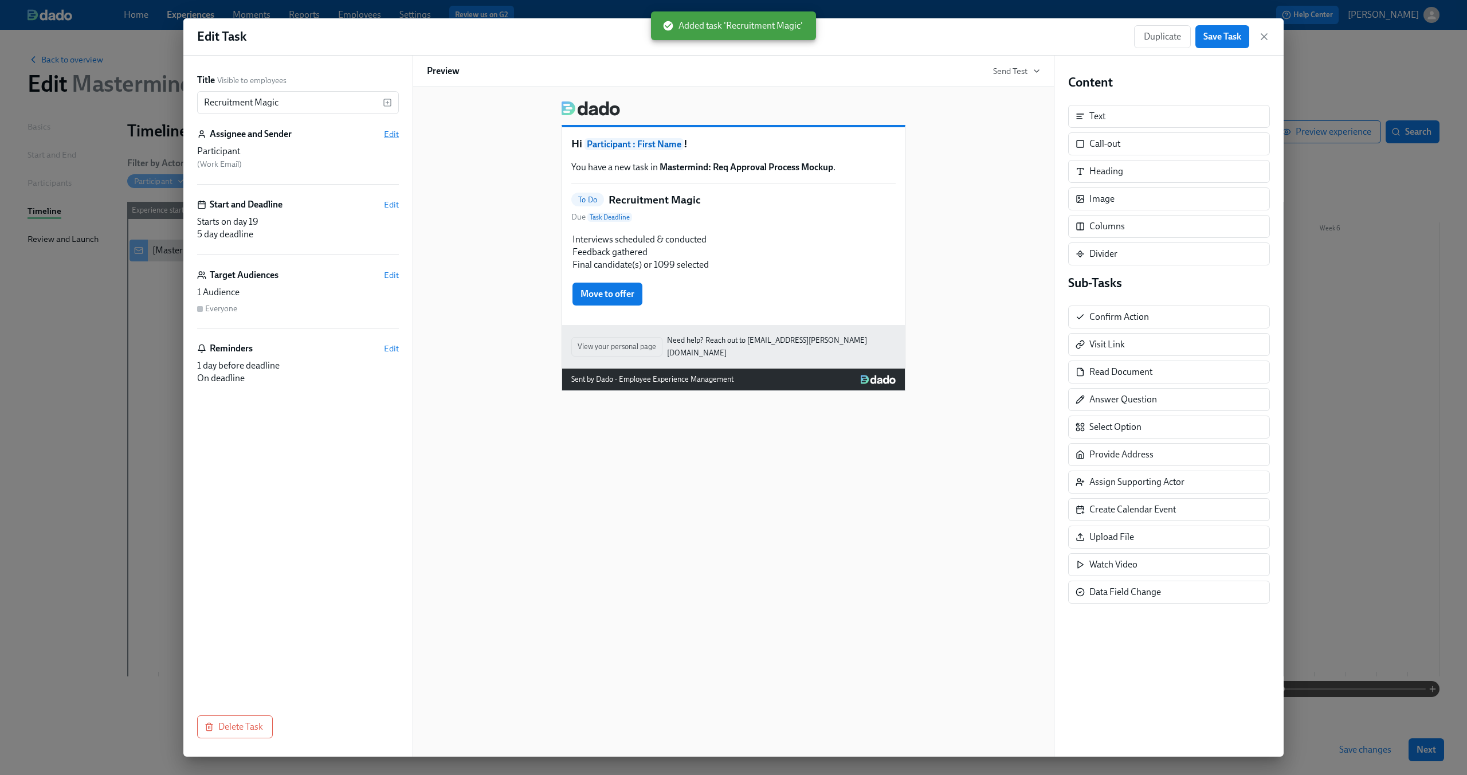
click at [392, 133] on span "Edit" at bounding box center [391, 133] width 15 height 11
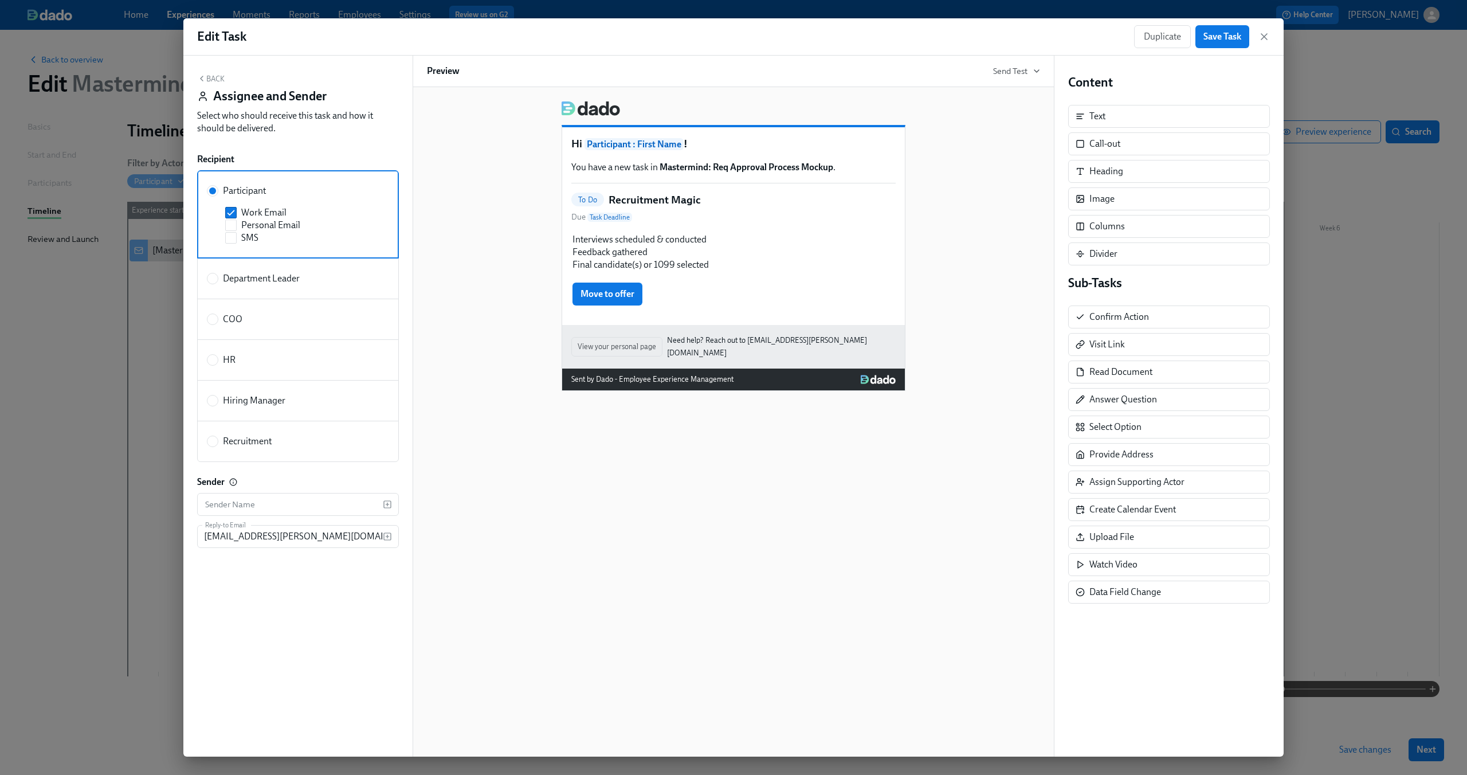
click at [493, 238] on div "Hi Participant : First Name ! You have a new task in Mastermind: Req Approval P…" at bounding box center [733, 241] width 613 height 299
click at [1213, 39] on span "Save Task" at bounding box center [1222, 36] width 38 height 11
click at [1264, 37] on icon "button" at bounding box center [1264, 37] width 6 height 6
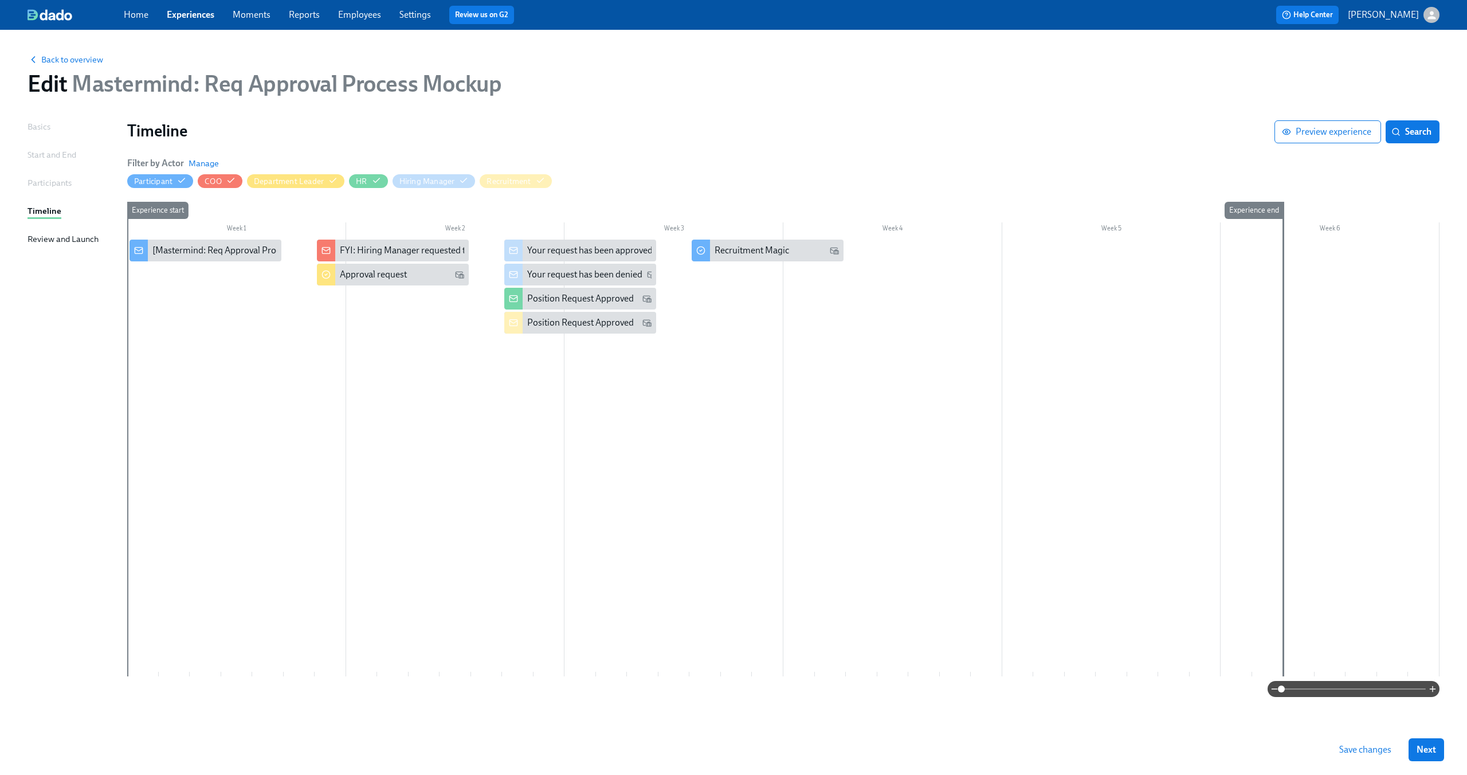
click at [1357, 755] on button "Save changes" at bounding box center [1365, 749] width 68 height 23
click at [1312, 133] on span "Preview experience" at bounding box center [1327, 131] width 87 height 11
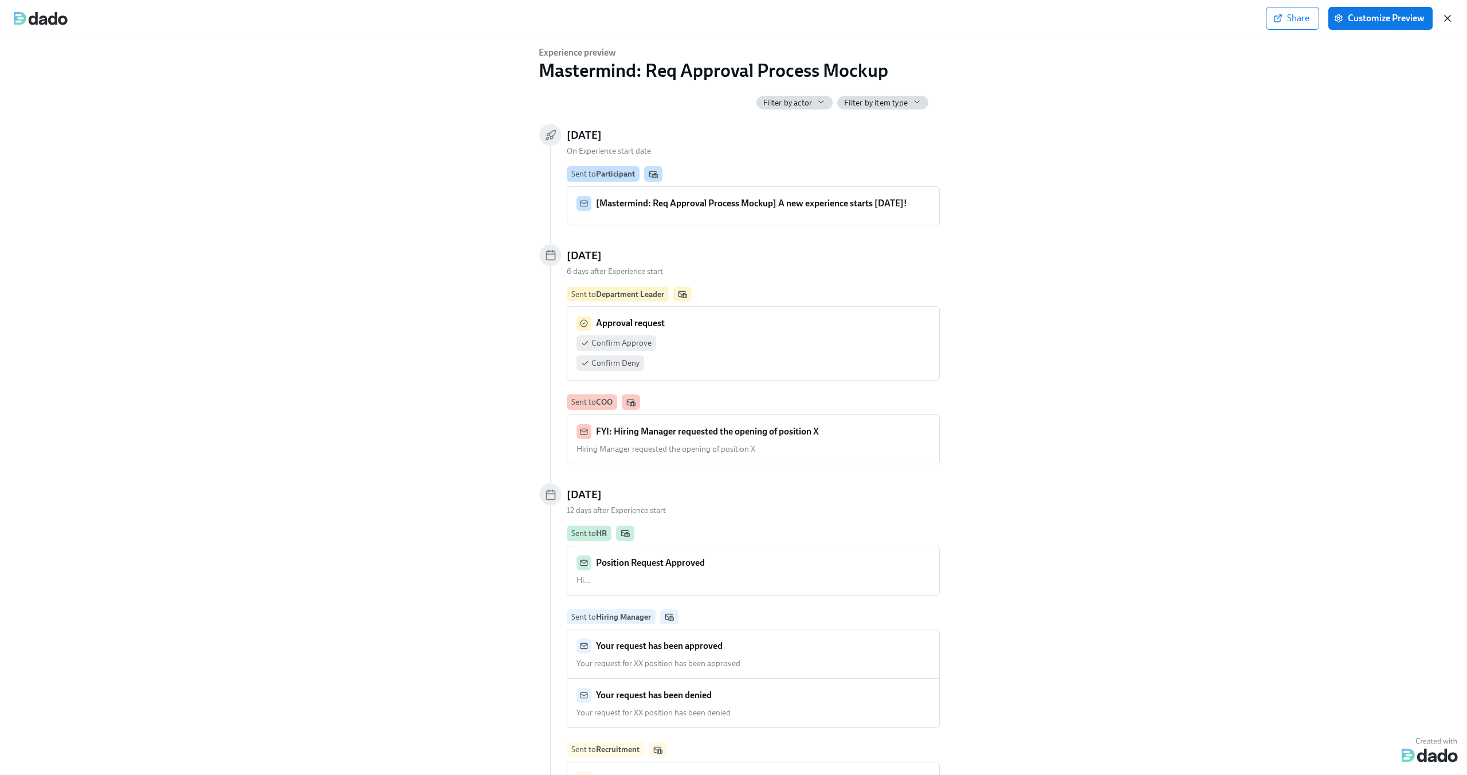
click at [1443, 19] on icon "button" at bounding box center [1446, 18] width 11 height 11
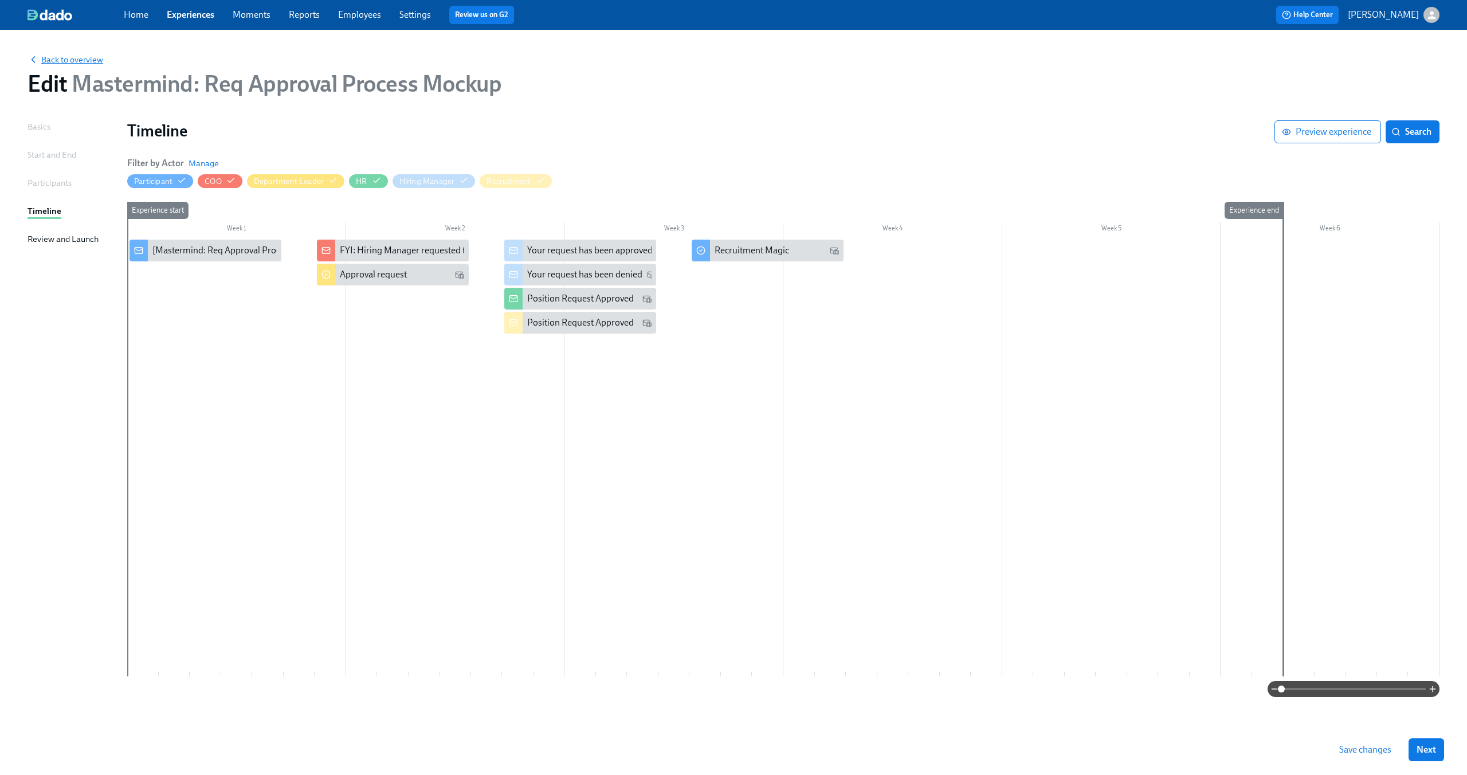
click at [74, 56] on span "Back to overview" at bounding box center [65, 59] width 76 height 11
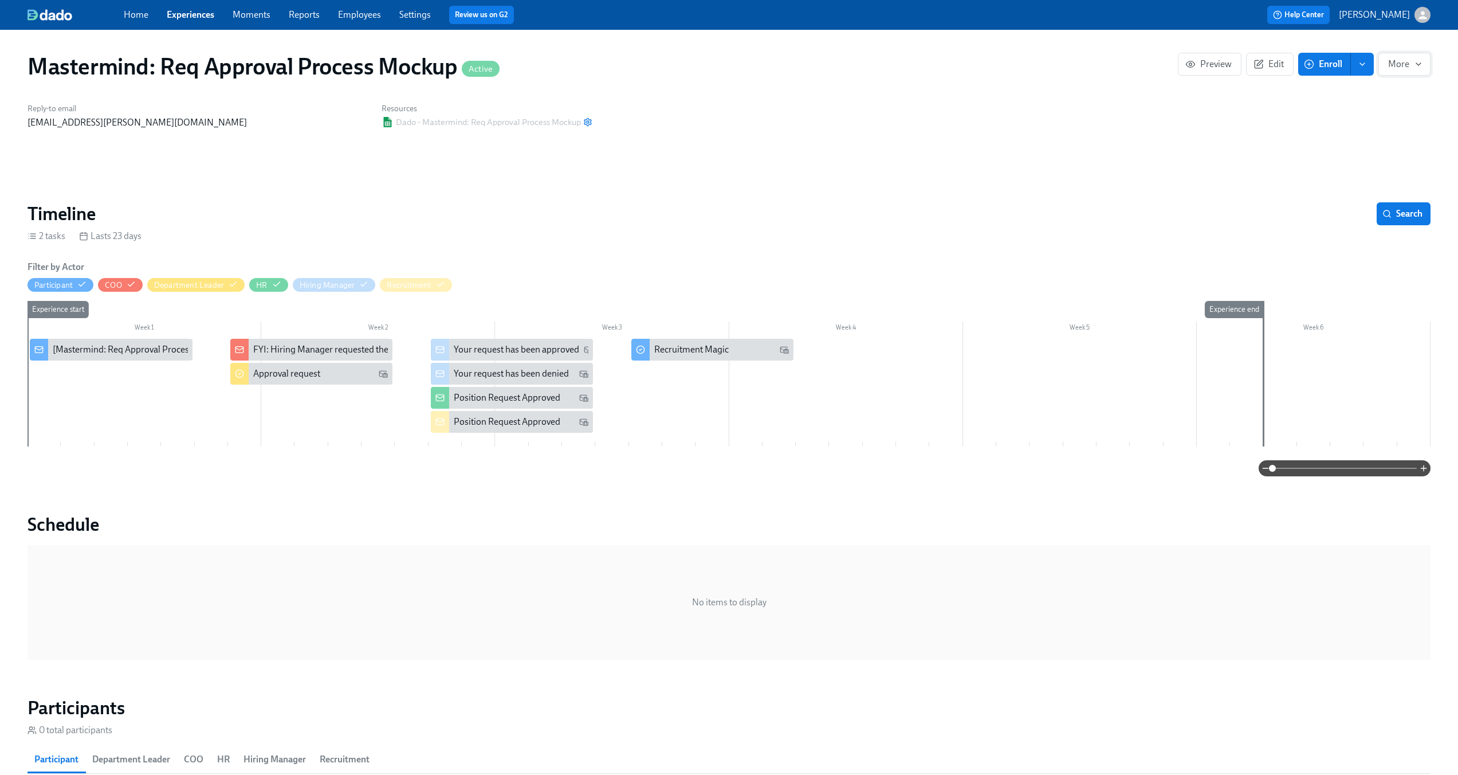
click at [1424, 59] on button "More" at bounding box center [1404, 64] width 52 height 23
click at [1424, 59] on div at bounding box center [733, 387] width 1467 height 775
click at [256, 17] on link "Moments" at bounding box center [252, 14] width 38 height 11
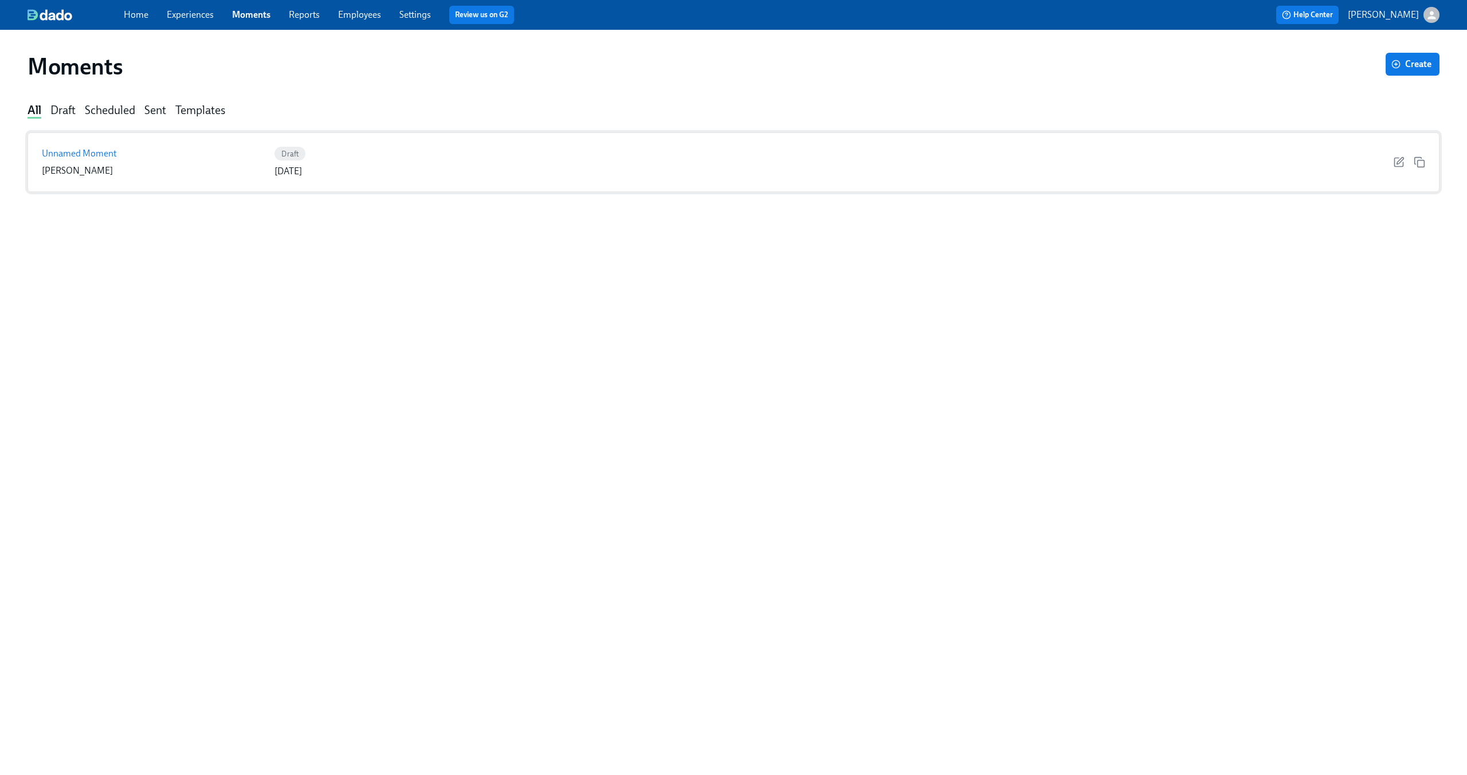
click at [1406, 164] on div at bounding box center [1409, 161] width 32 height 11
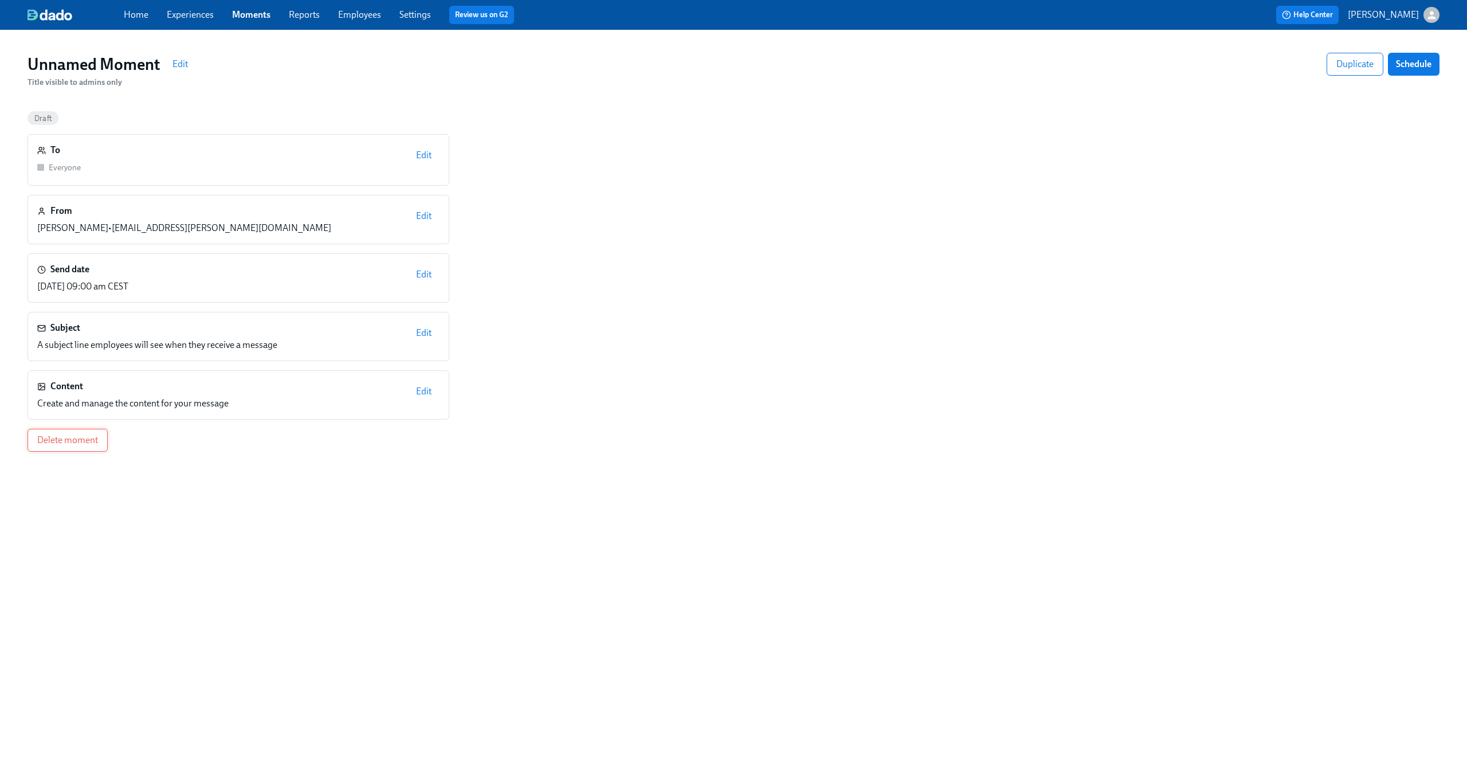
click at [82, 439] on span "Delete moment" at bounding box center [67, 439] width 61 height 11
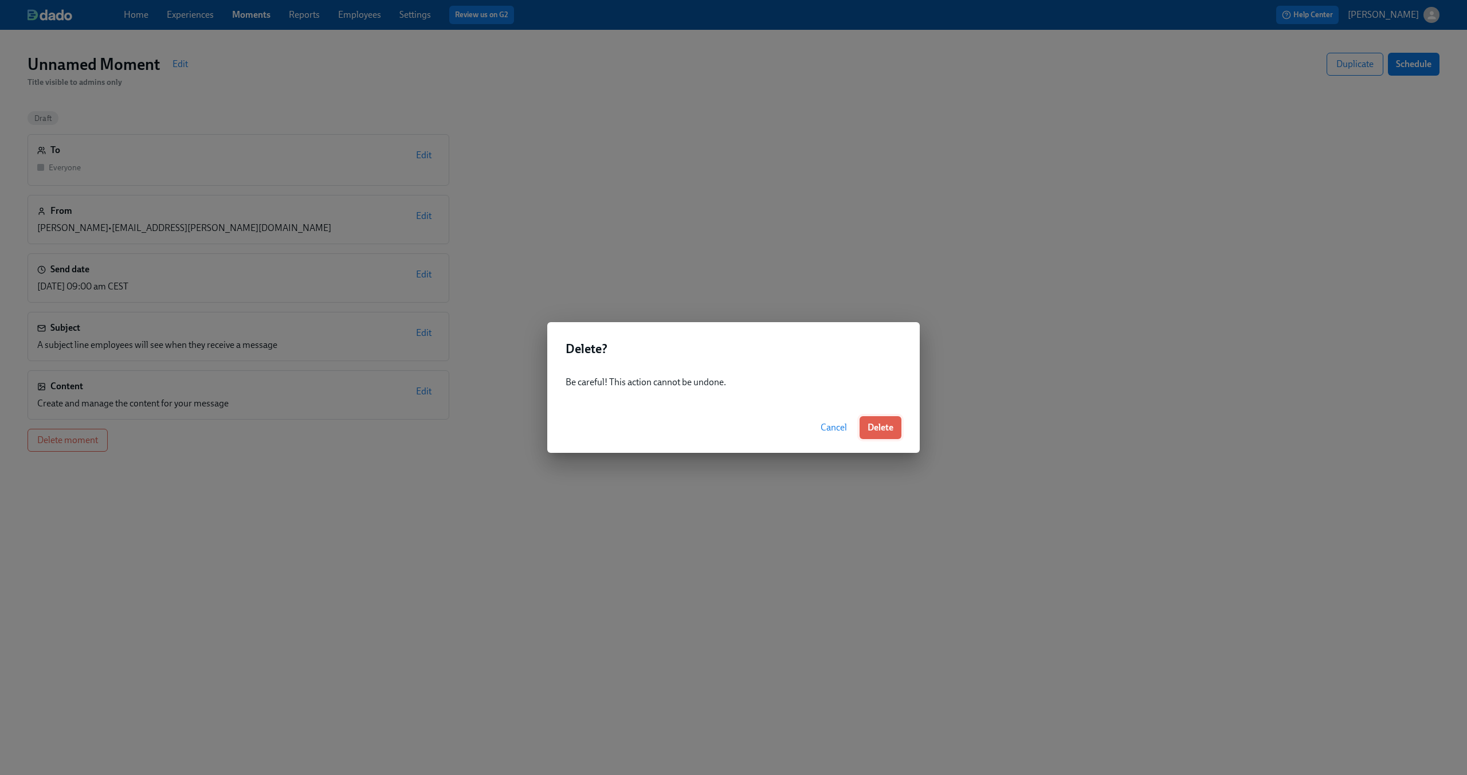
click at [886, 437] on button "Delete" at bounding box center [880, 427] width 42 height 23
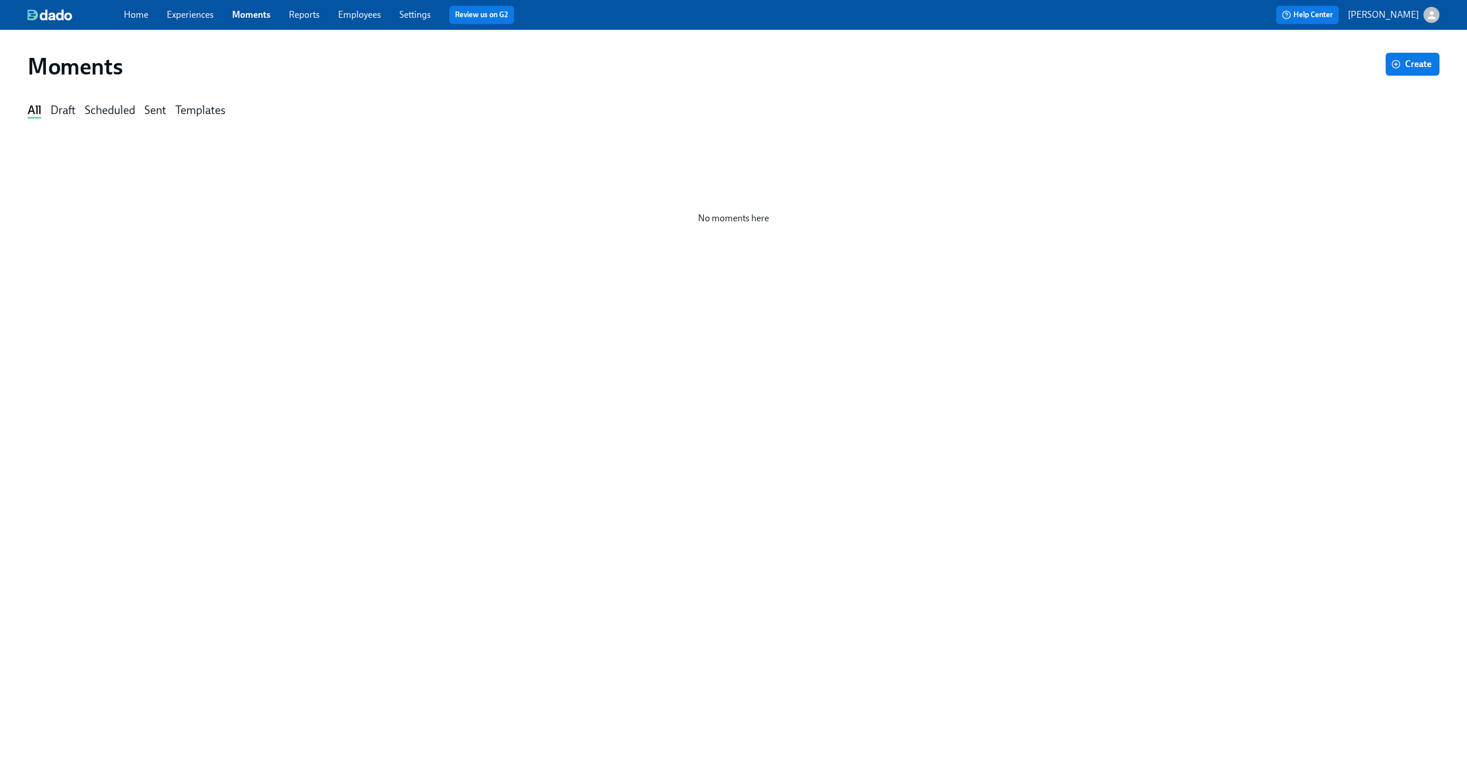
click at [196, 14] on link "Experiences" at bounding box center [190, 14] width 47 height 11
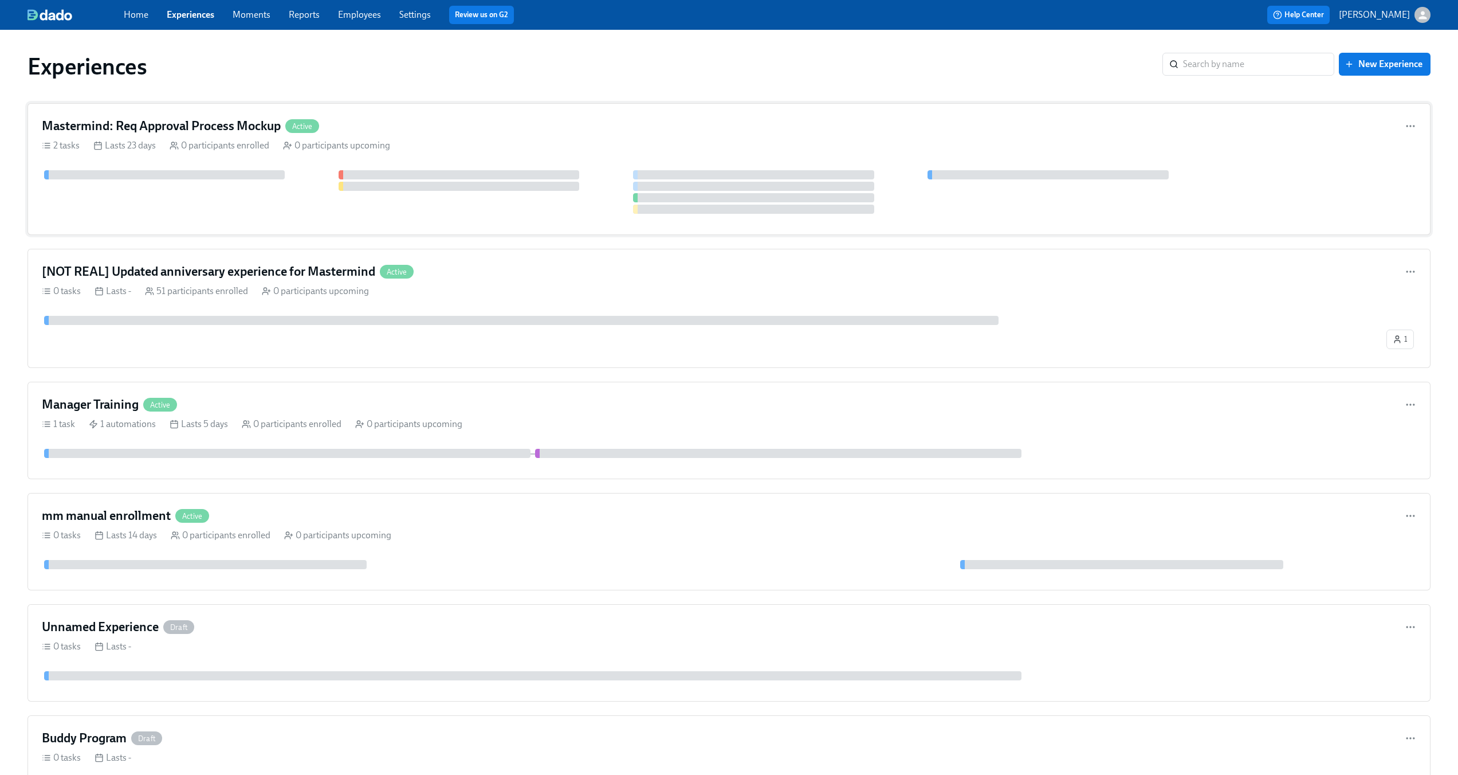
click at [440, 133] on div "Mastermind: Req Approval Process Mockup Active" at bounding box center [729, 125] width 1374 height 17
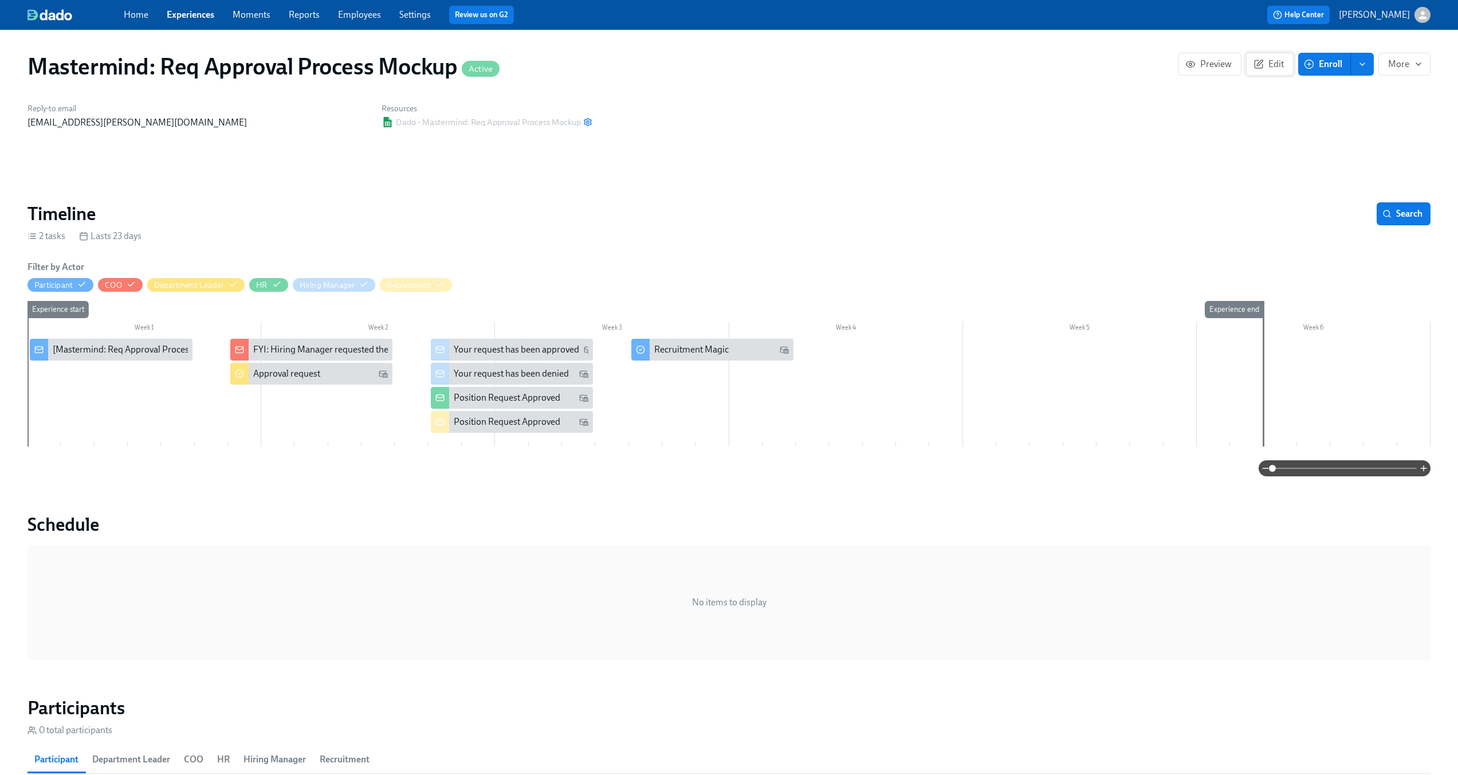
click at [1261, 70] on button "Edit" at bounding box center [1270, 64] width 48 height 23
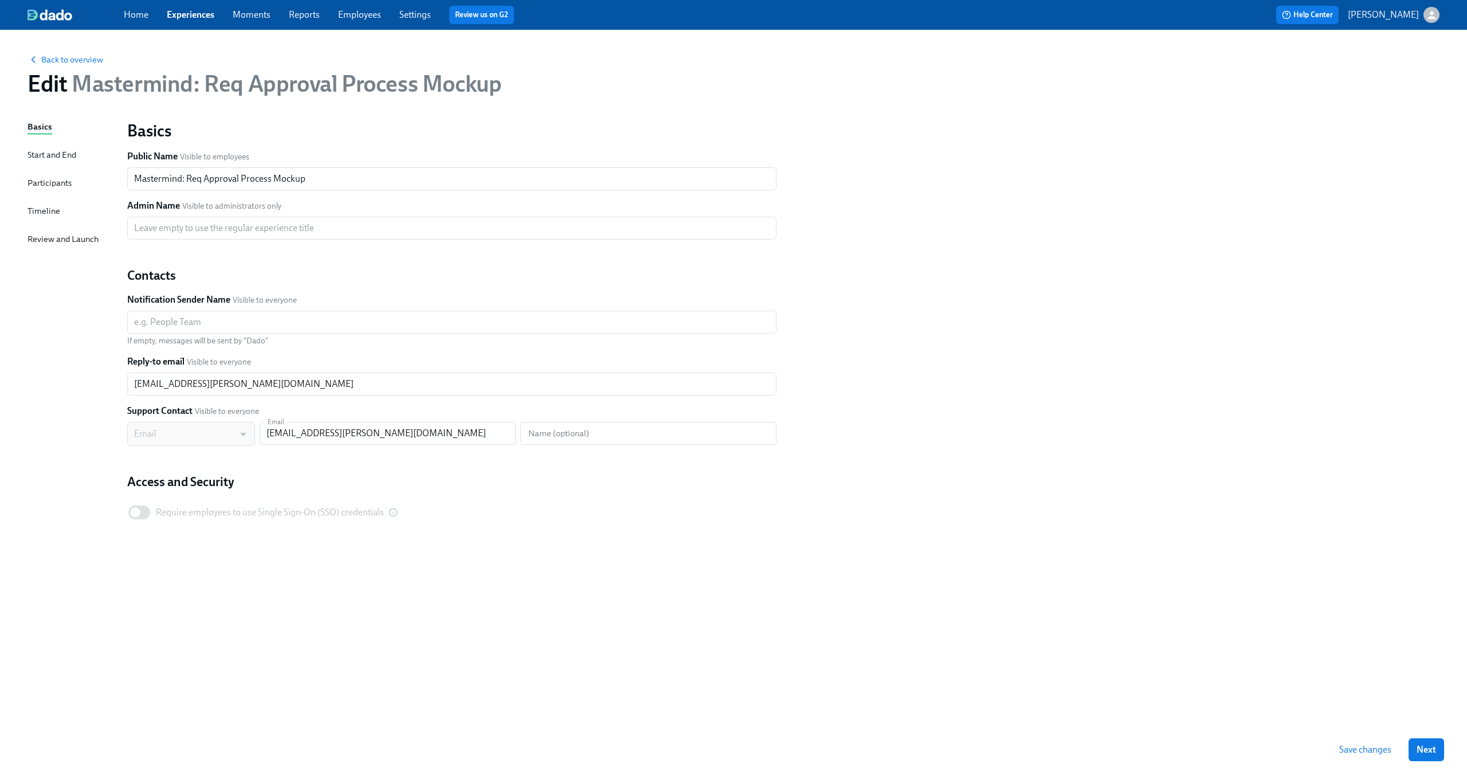
click at [41, 152] on div "Start and End" at bounding box center [51, 154] width 49 height 13
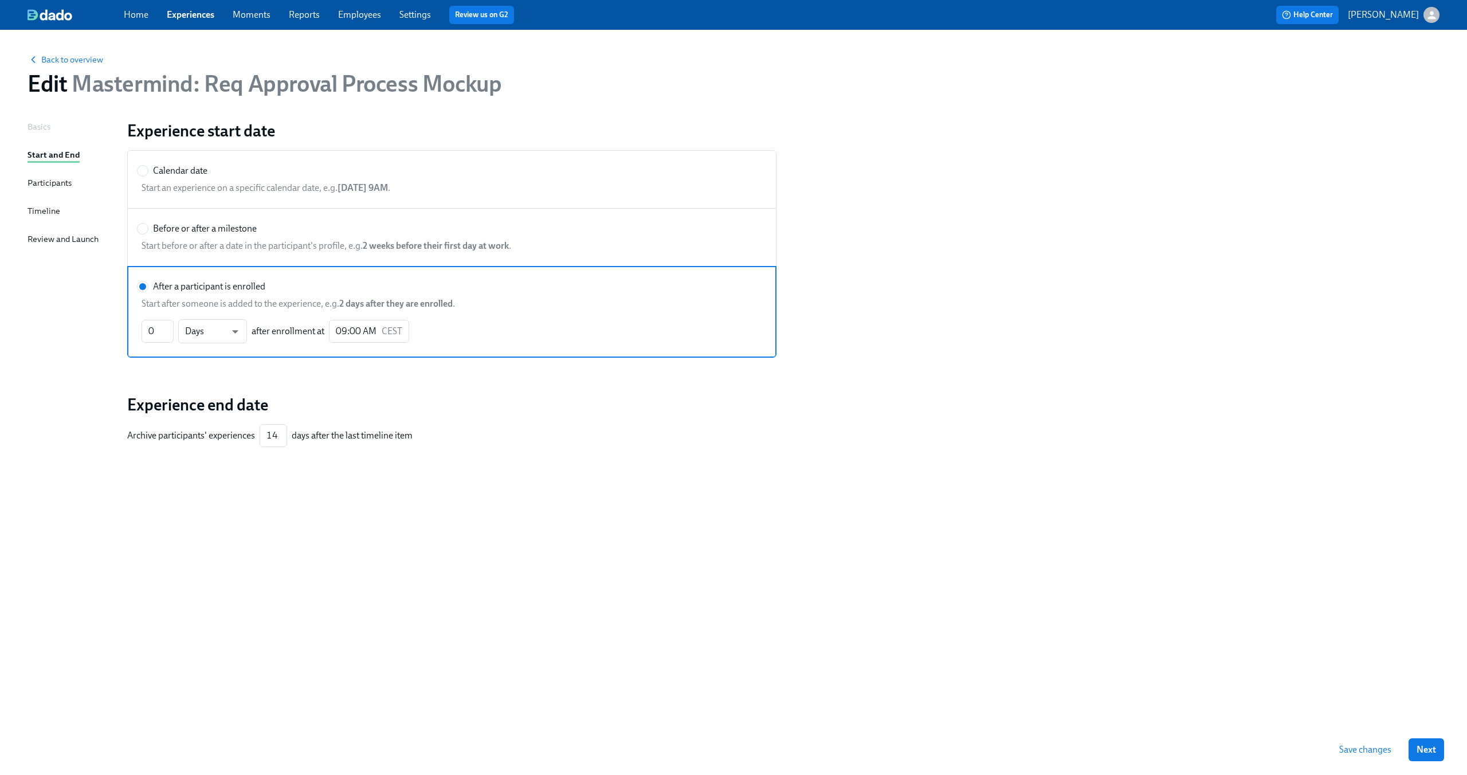
click at [46, 179] on div "Participants" at bounding box center [49, 182] width 44 height 13
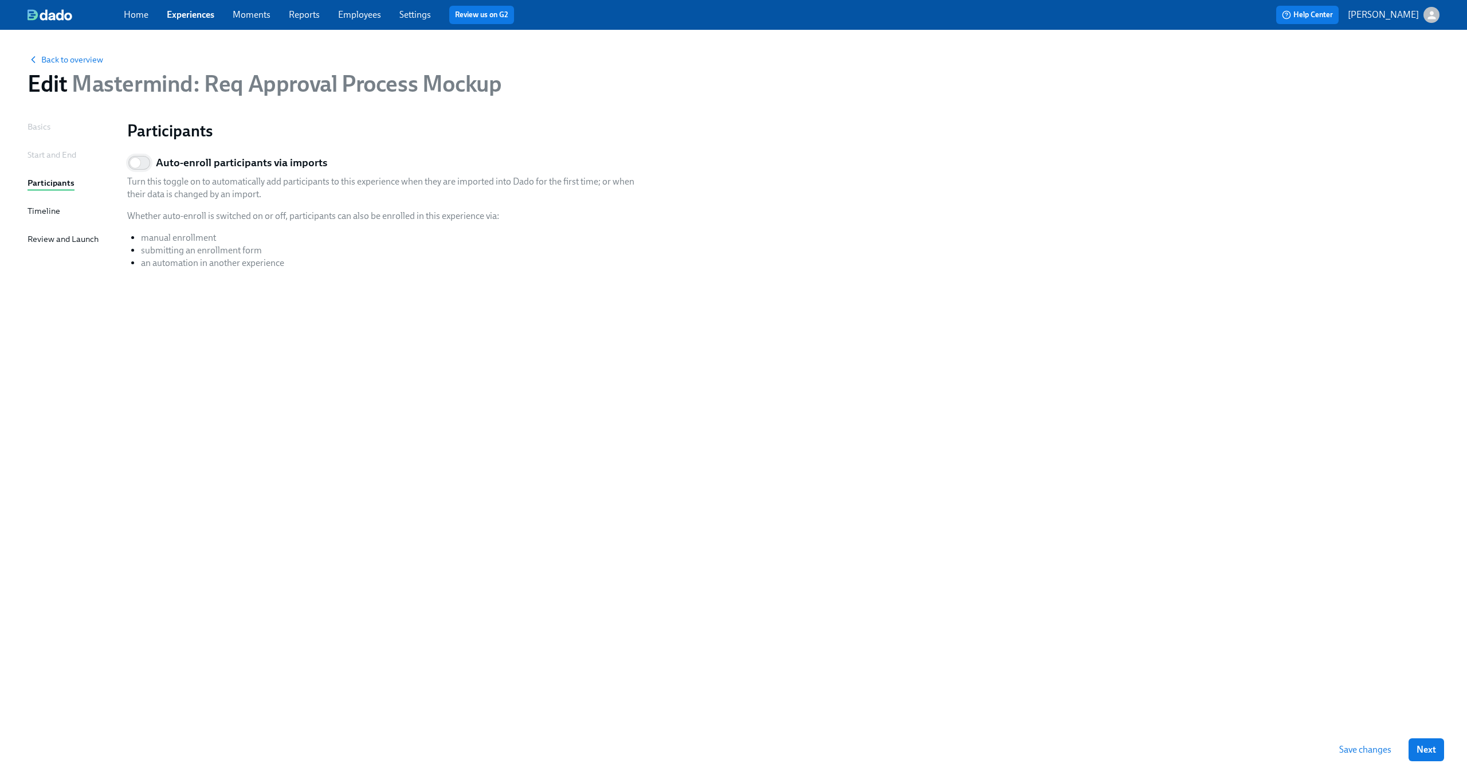
click at [141, 166] on input "Auto-enroll participants via imports" at bounding box center [135, 162] width 76 height 25
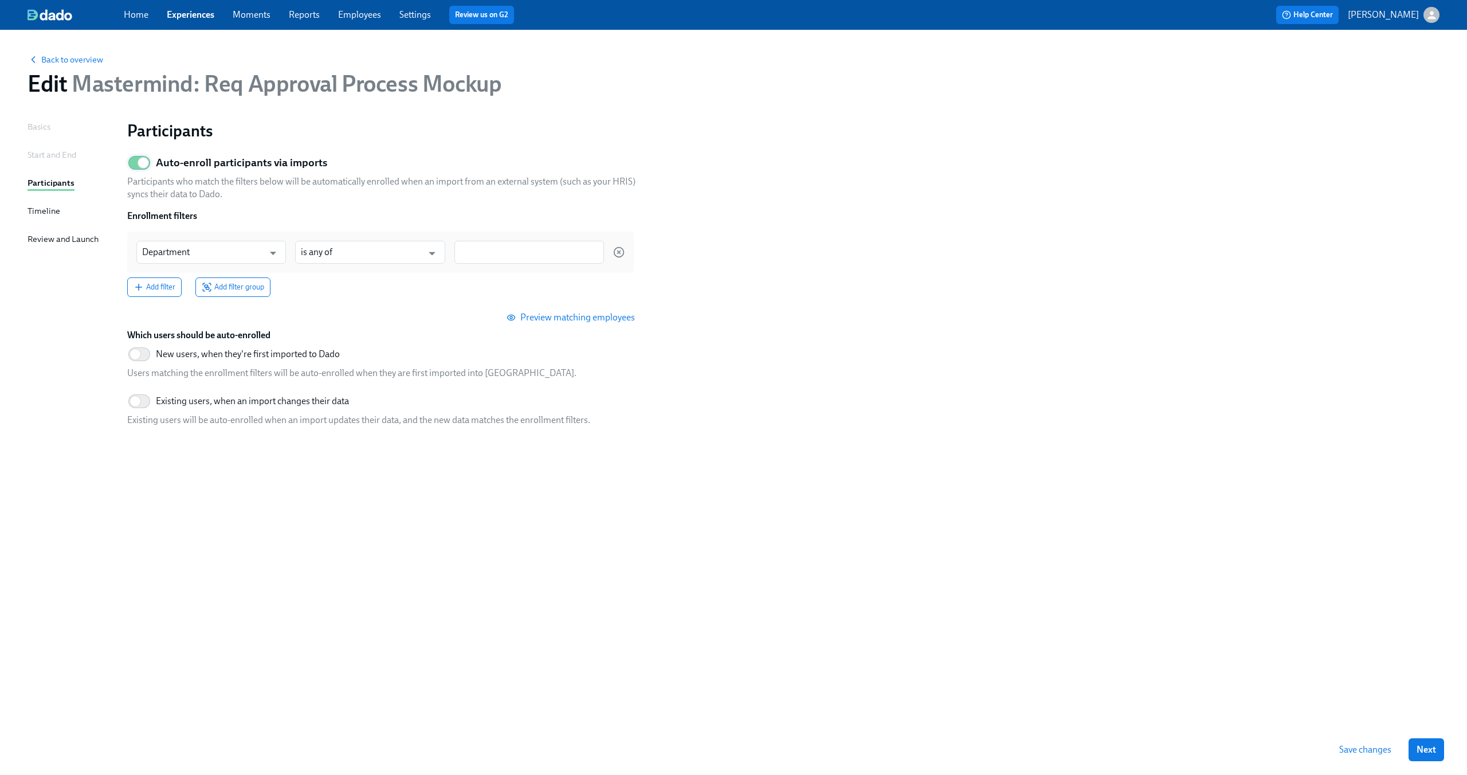
click at [141, 166] on input "Auto-enroll participants via imports" at bounding box center [143, 162] width 76 height 25
checkbox input "false"
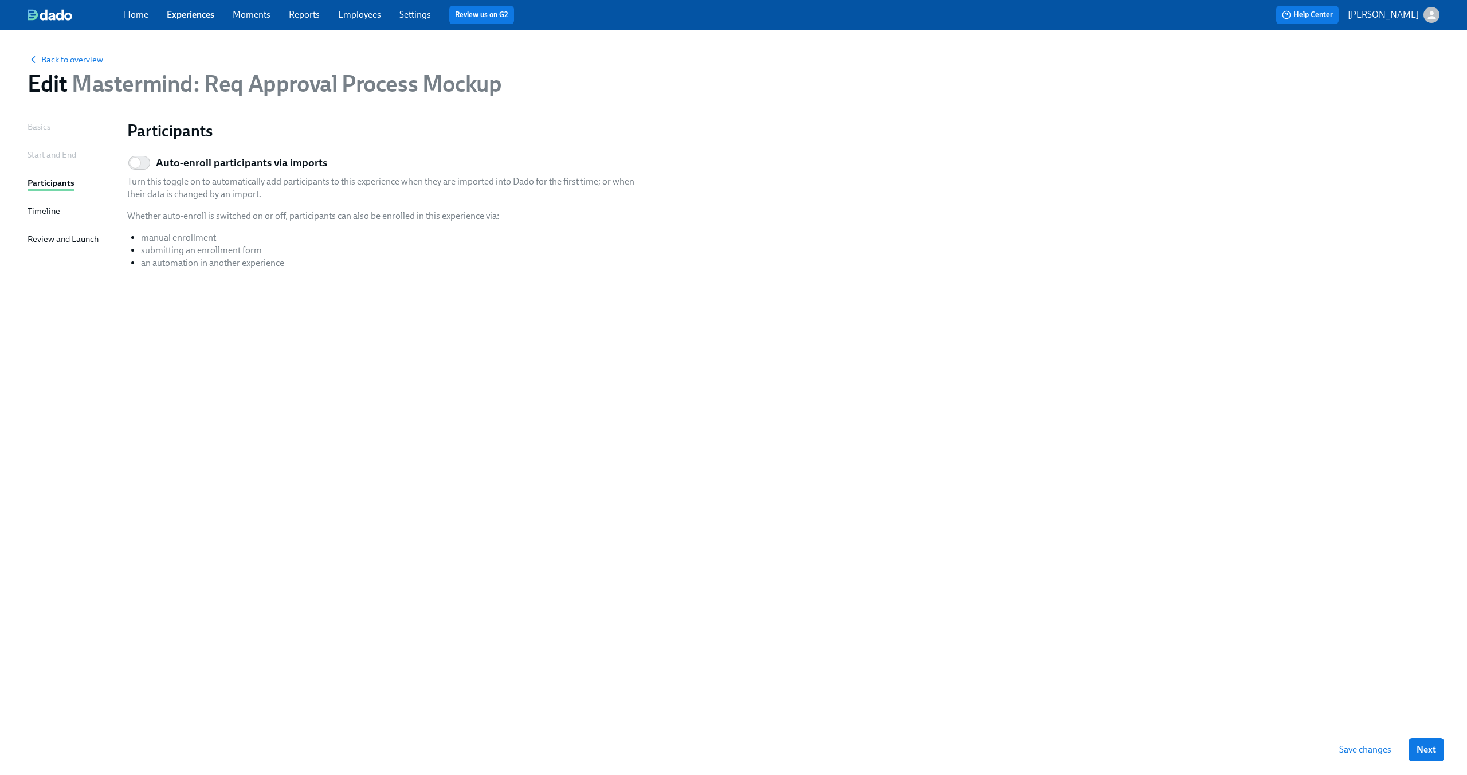
click at [176, 252] on p "submitting an enrollment form" at bounding box center [392, 250] width 502 height 13
click at [460, 296] on div "Participants Auto-enroll participants via imports Turn this toggle on to automa…" at bounding box center [783, 408] width 1312 height 576
click at [188, 18] on link "Experiences" at bounding box center [191, 14] width 48 height 11
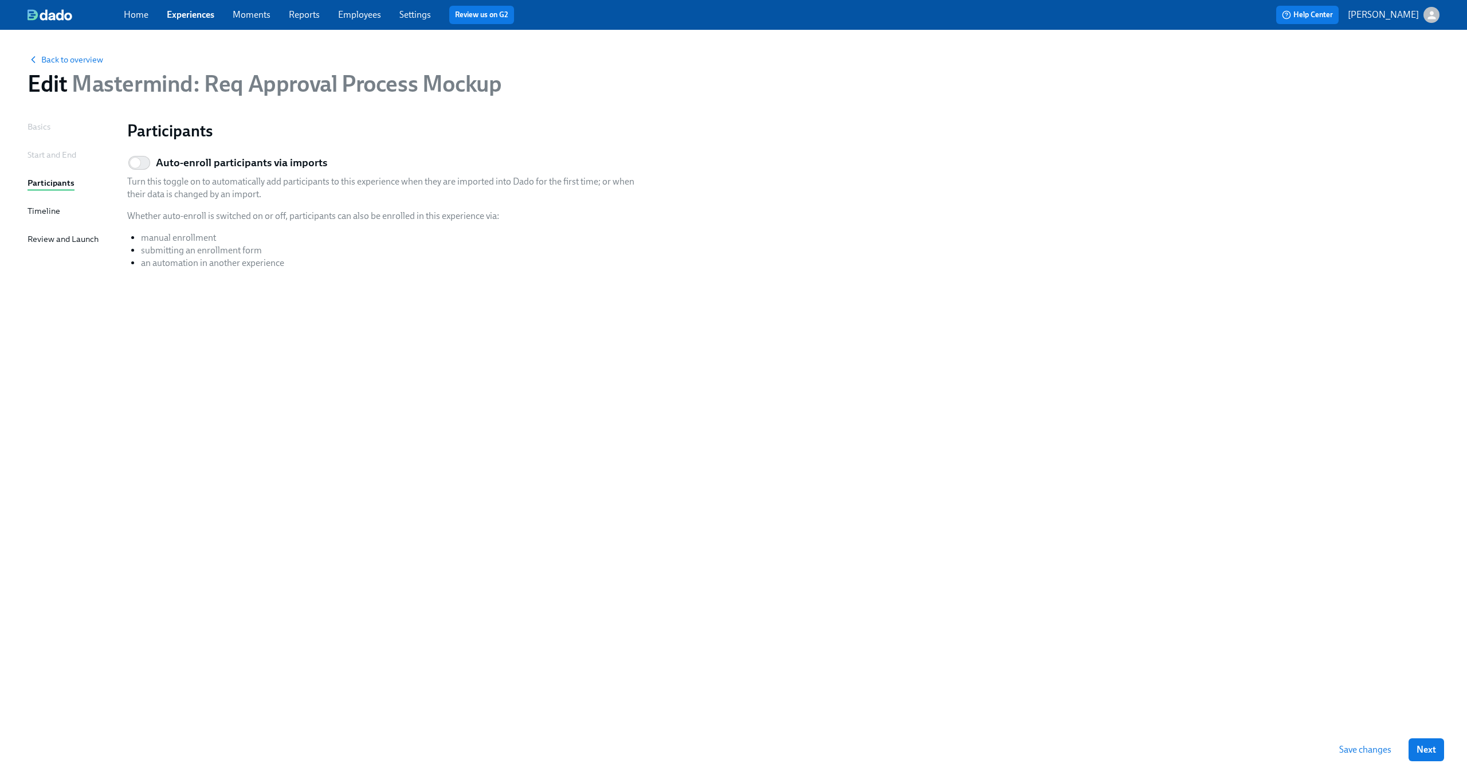
click at [1357, 752] on span "Save changes" at bounding box center [1365, 749] width 52 height 11
click at [184, 19] on link "Experiences" at bounding box center [191, 14] width 48 height 11
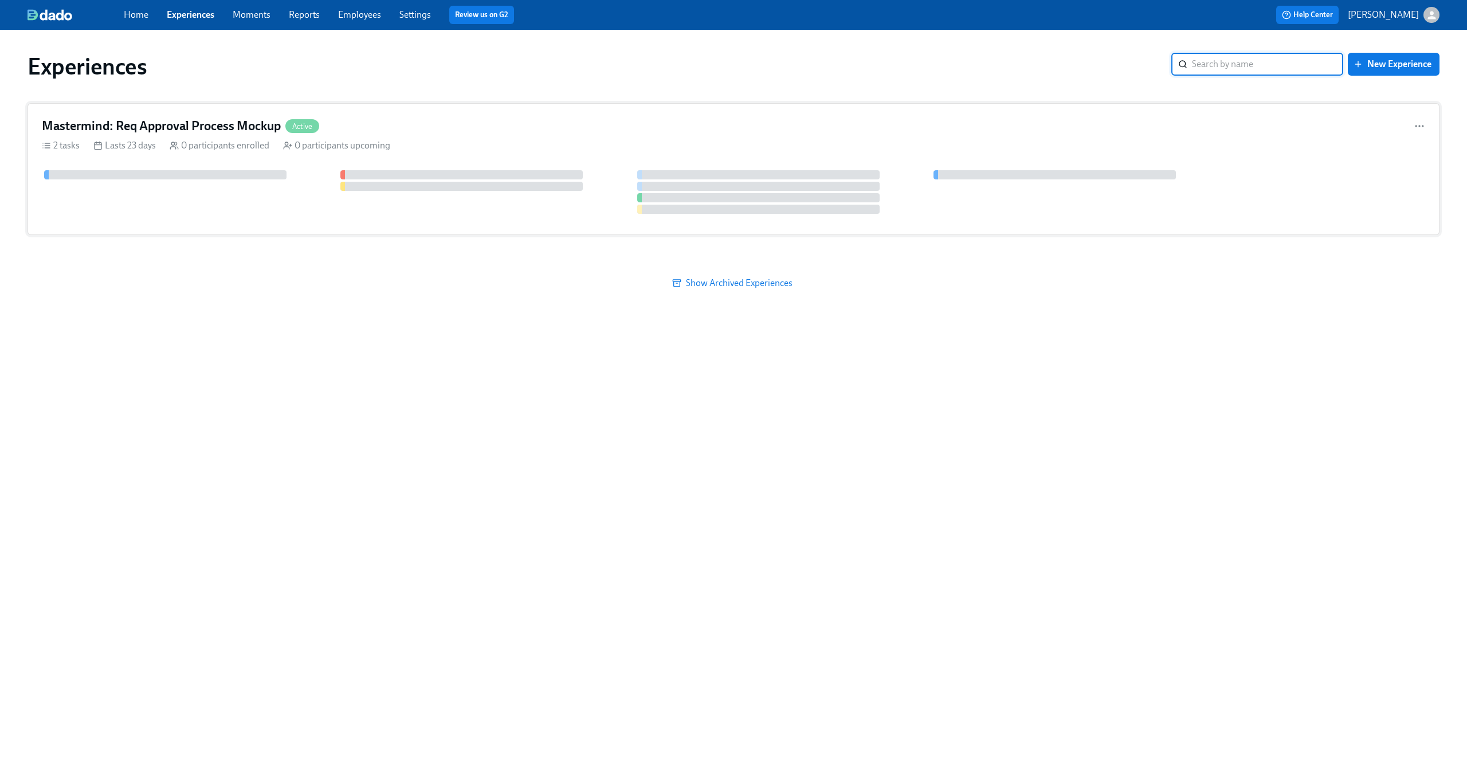
click at [488, 124] on div "Mastermind: Req Approval Process Mockup Active" at bounding box center [733, 125] width 1383 height 17
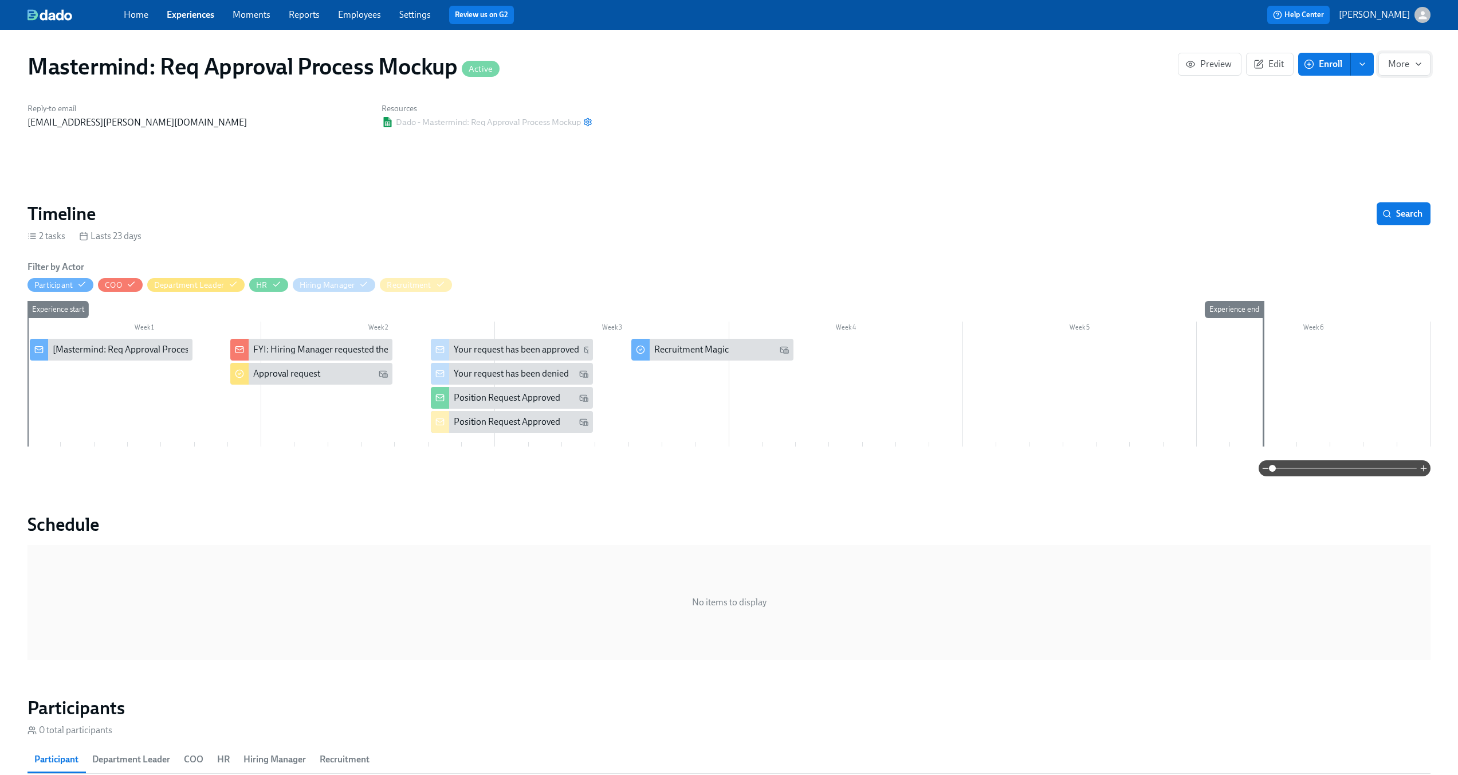
click at [1404, 64] on span "More" at bounding box center [1404, 63] width 33 height 11
click at [1395, 88] on span "Stop" at bounding box center [1399, 92] width 45 height 13
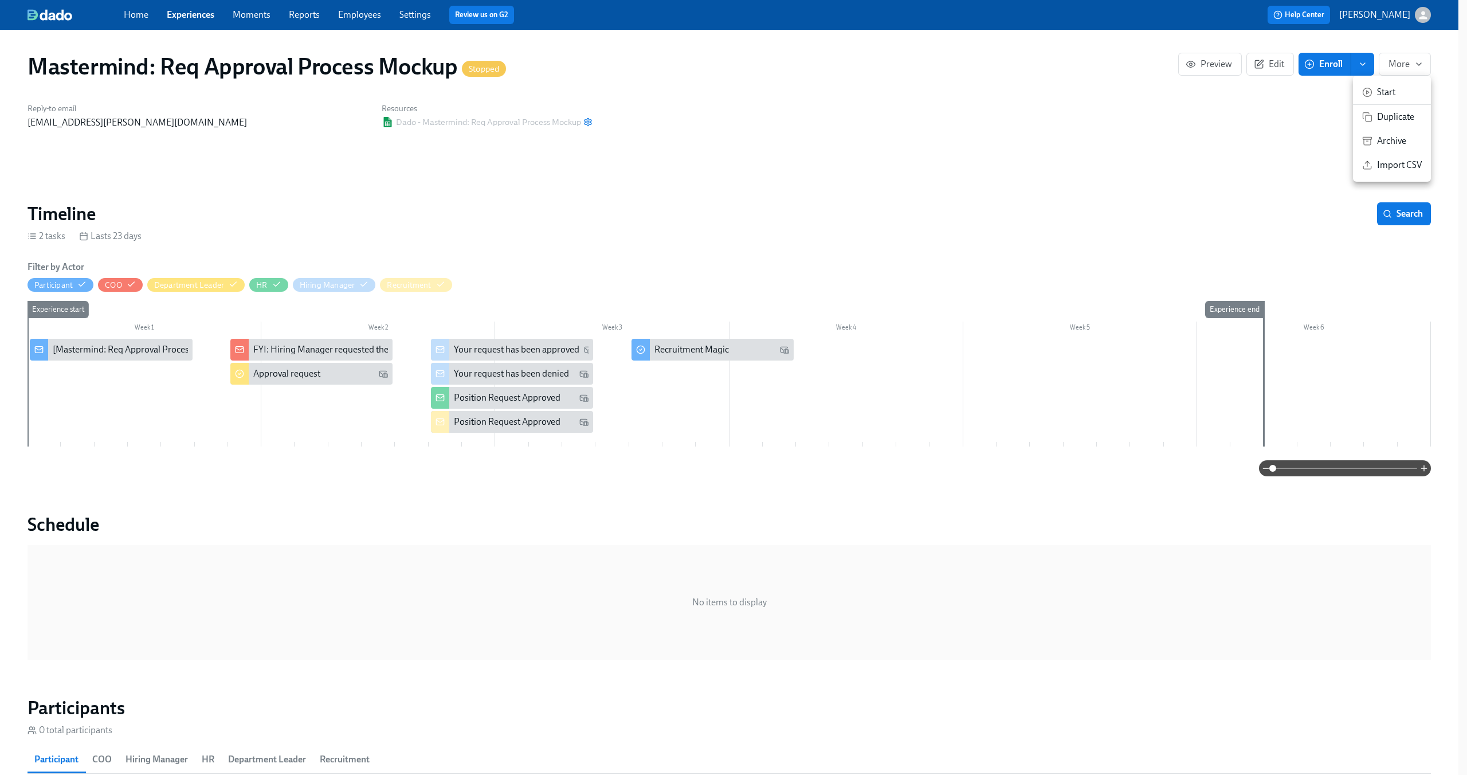
click at [818, 122] on div at bounding box center [733, 387] width 1467 height 775
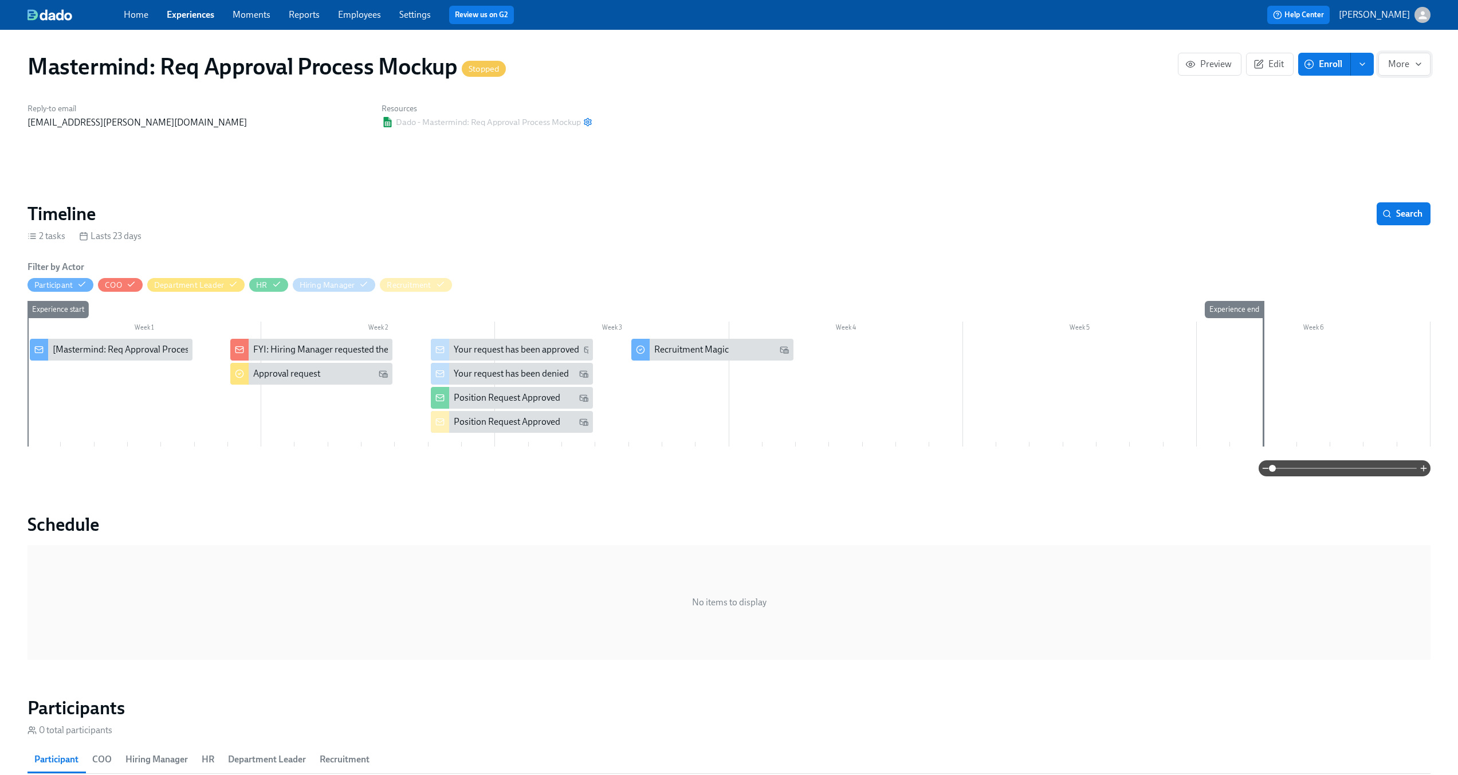
click at [1404, 68] on span "More" at bounding box center [1404, 63] width 33 height 11
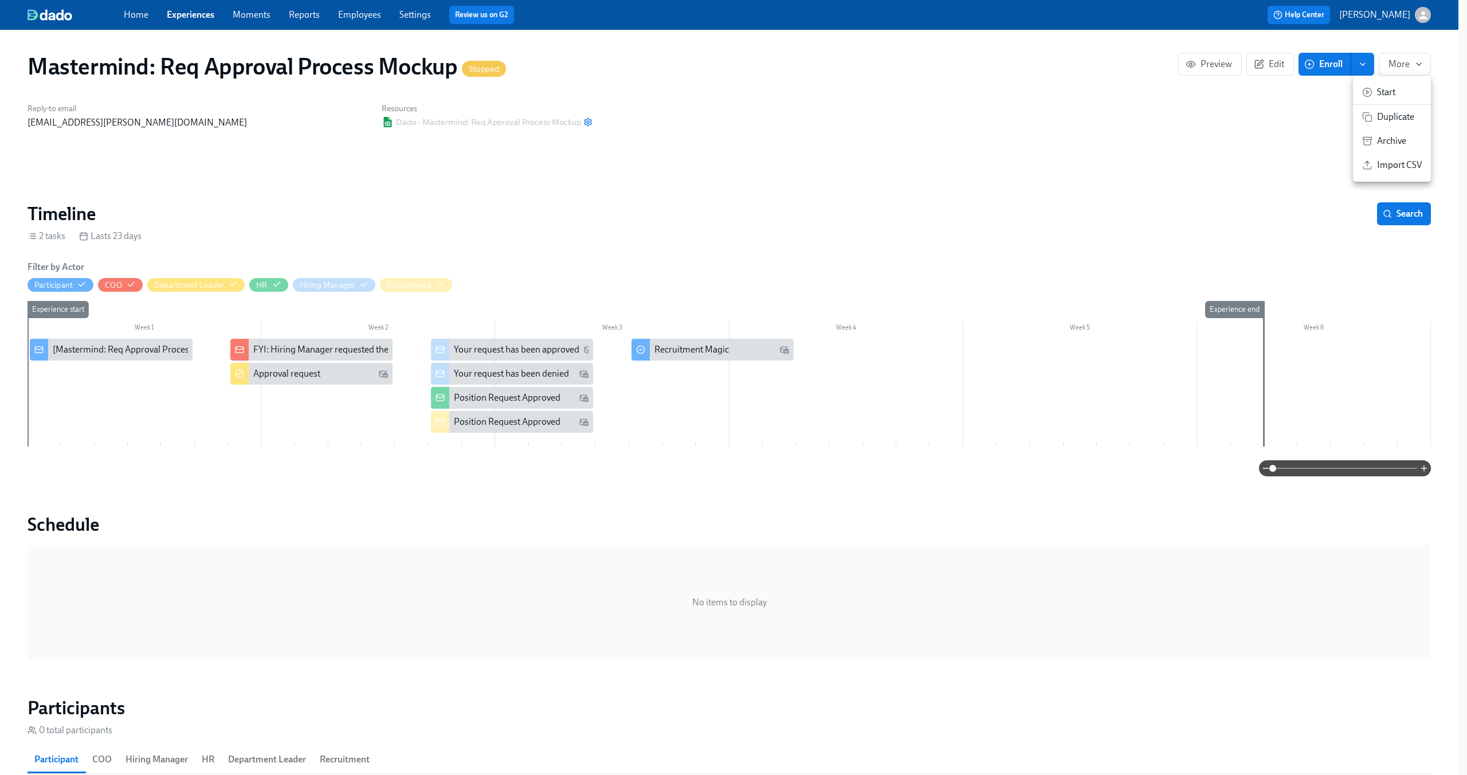
click at [1400, 93] on span "Start" at bounding box center [1399, 92] width 45 height 13
click at [984, 146] on div at bounding box center [733, 387] width 1467 height 775
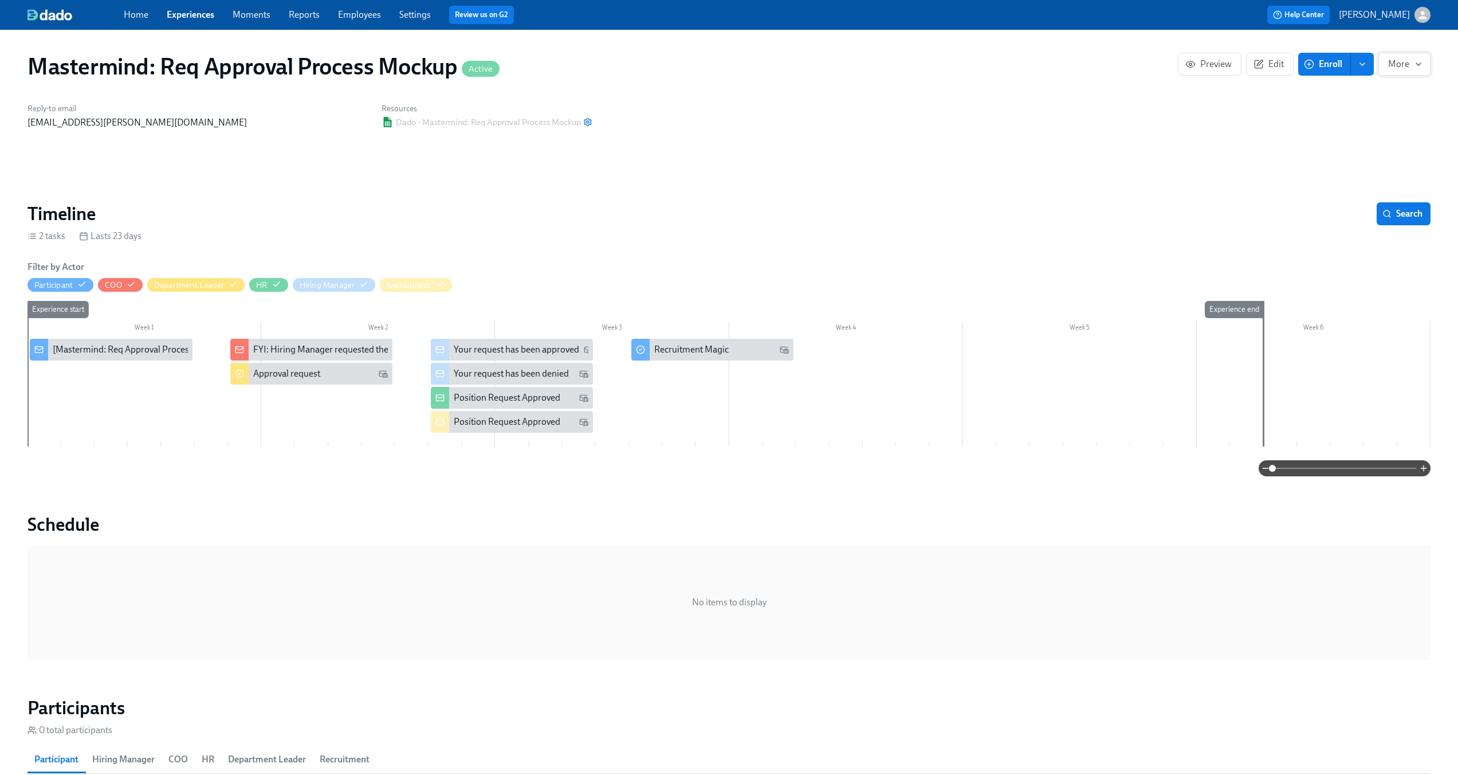
click at [1418, 61] on icon "button" at bounding box center [1418, 64] width 9 height 9
click at [331, 375] on div at bounding box center [733, 387] width 1467 height 775
click at [312, 372] on div "Approval request" at bounding box center [286, 373] width 67 height 13
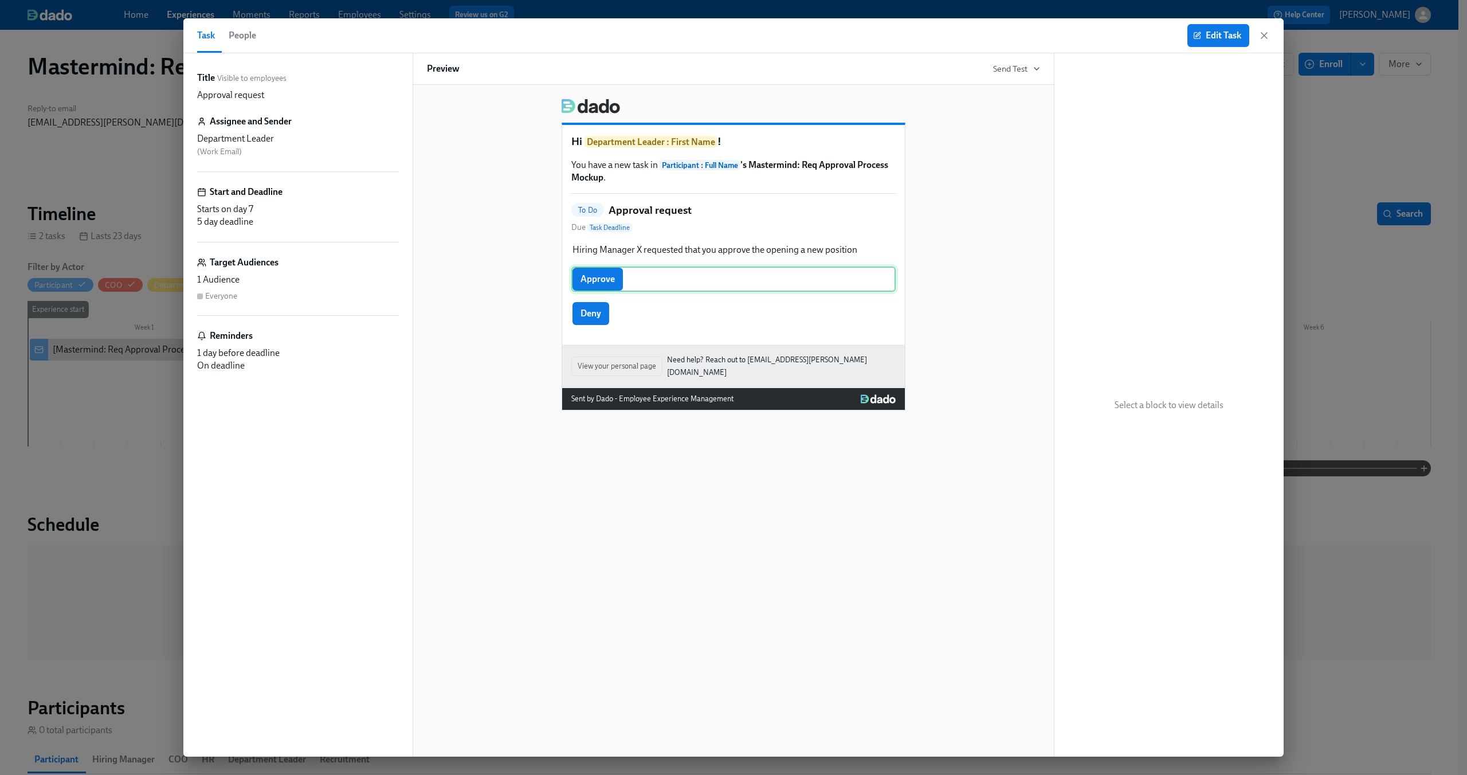
click at [666, 279] on div "Approve" at bounding box center [733, 278] width 324 height 25
click at [1209, 42] on button "Edit Task" at bounding box center [1218, 35] width 62 height 23
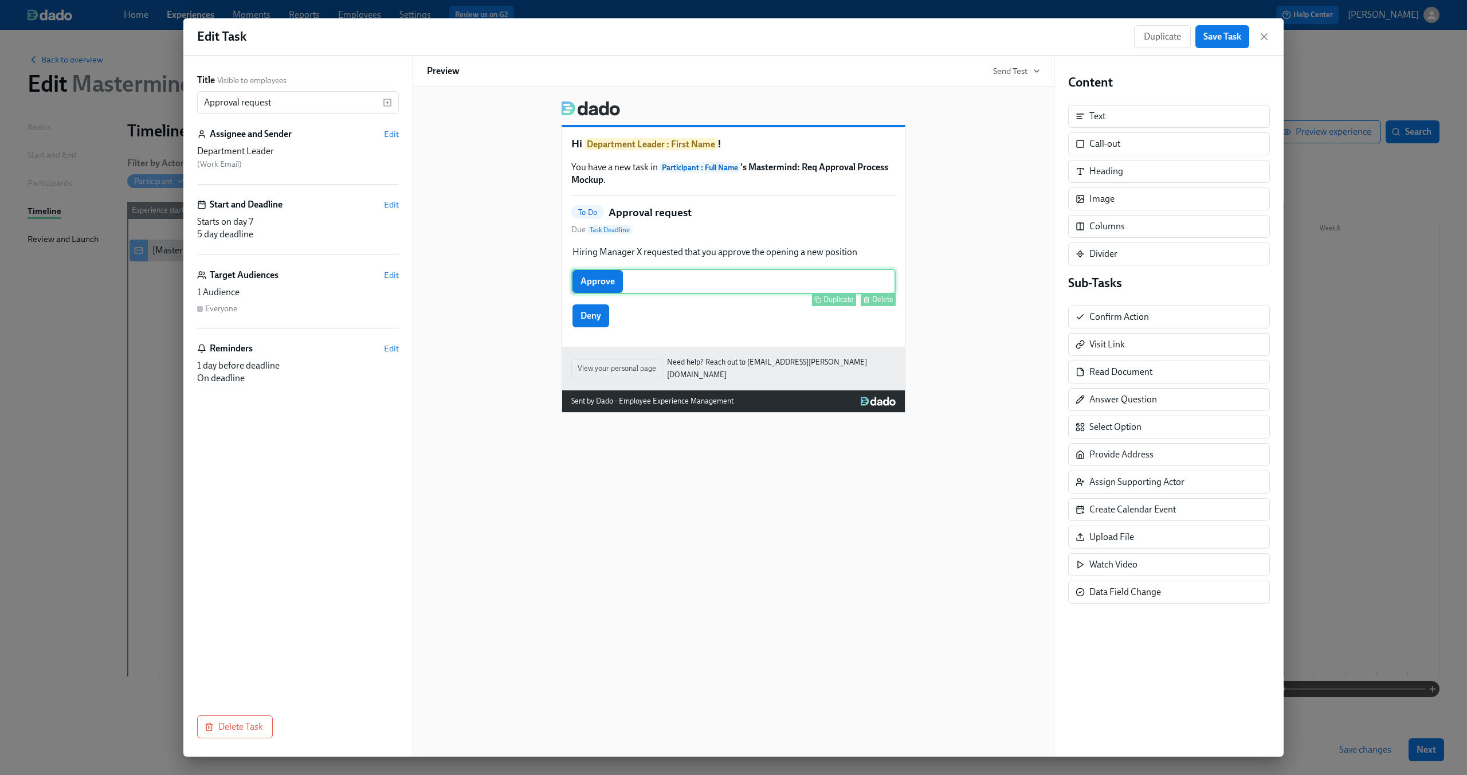
click at [765, 290] on div "Approve Duplicate Delete" at bounding box center [733, 281] width 324 height 25
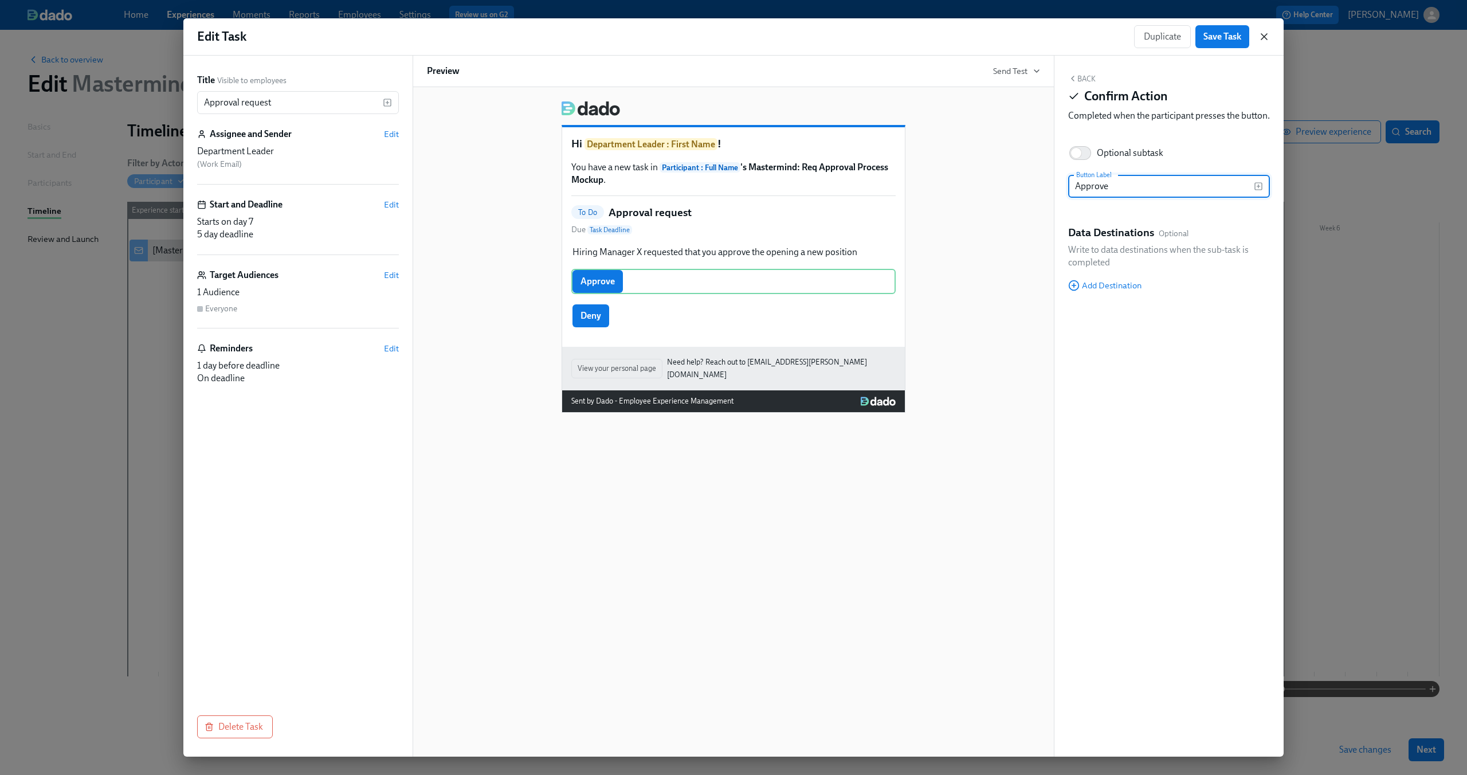
click at [1266, 37] on icon "button" at bounding box center [1263, 36] width 11 height 11
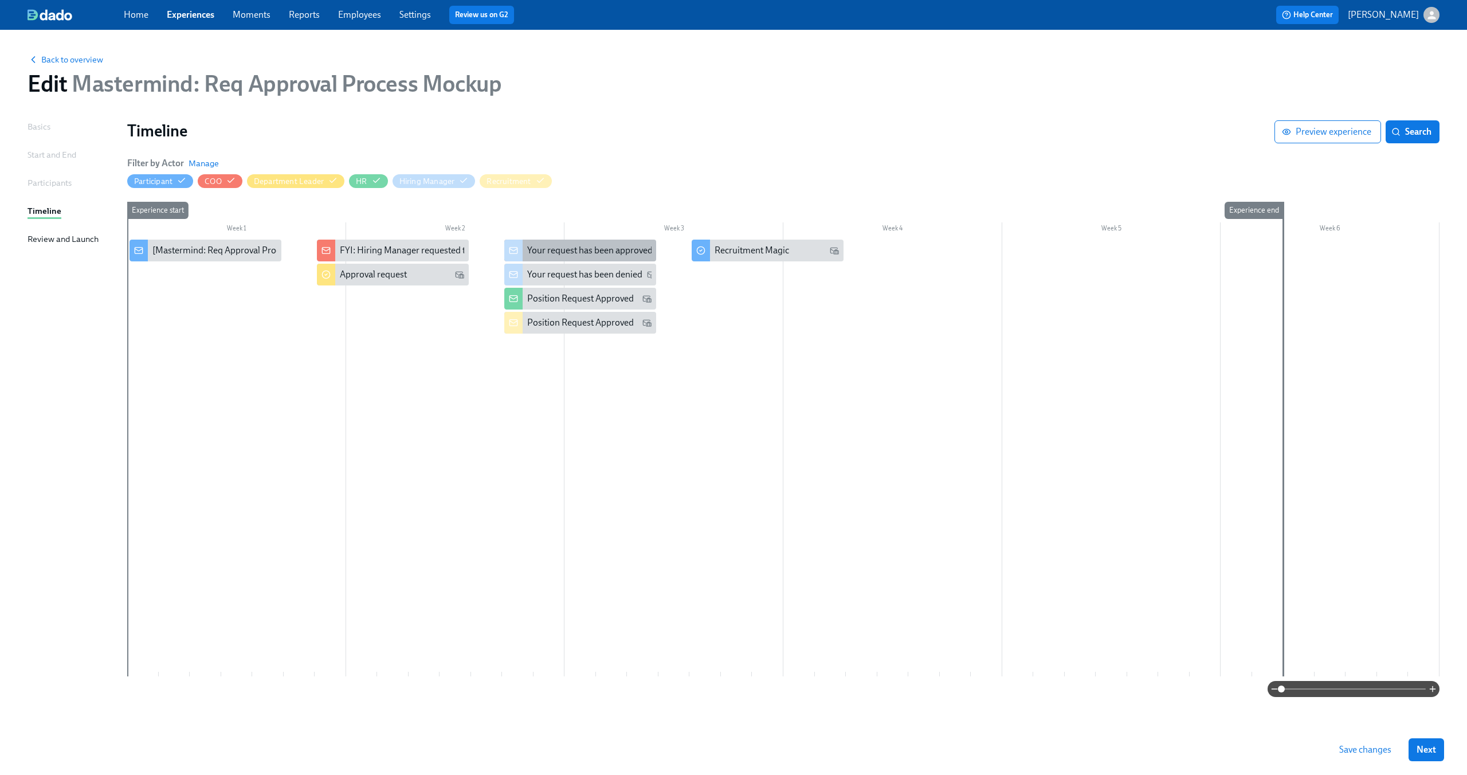
click at [570, 252] on div "Your request has been approved" at bounding box center [589, 250] width 125 height 13
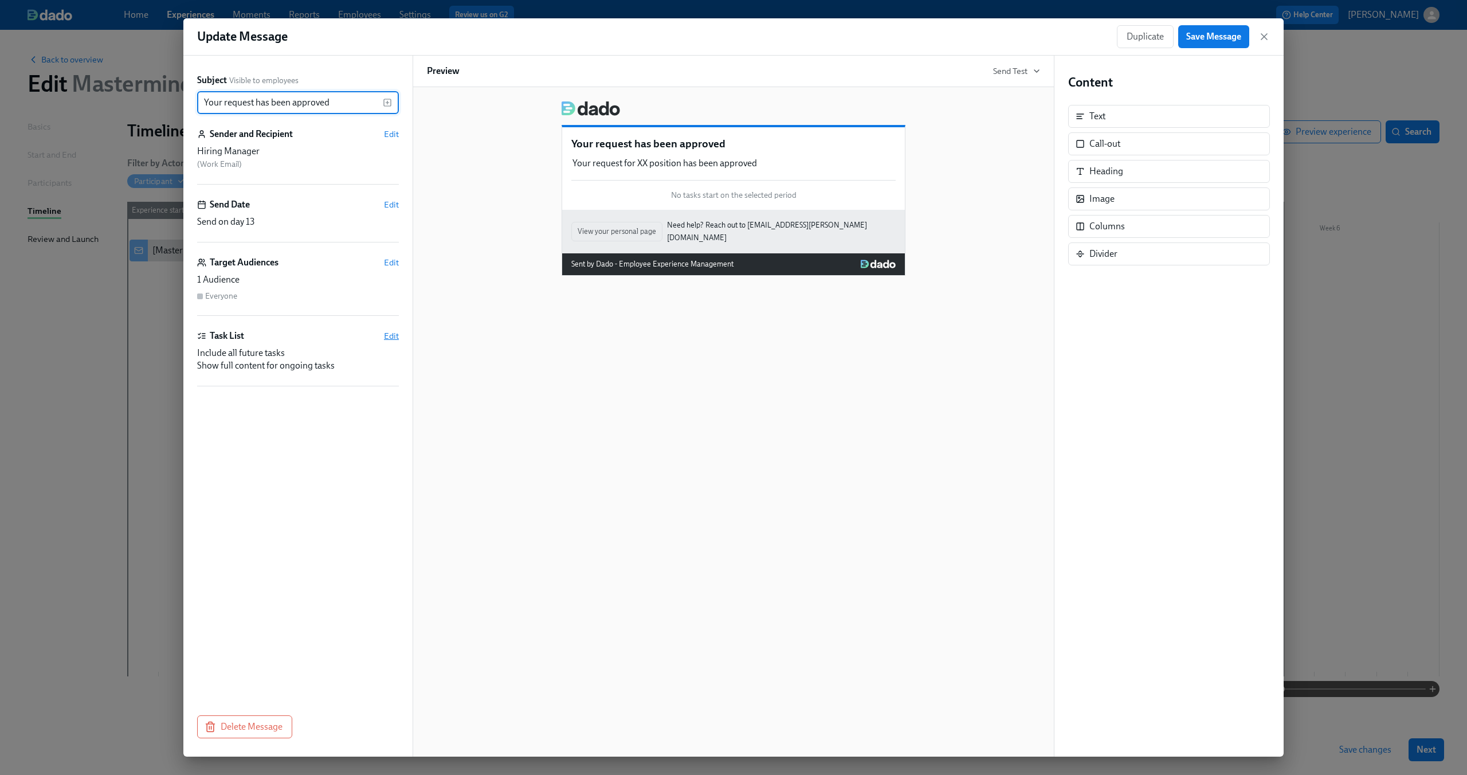
click at [384, 340] on span "Edit" at bounding box center [391, 335] width 15 height 11
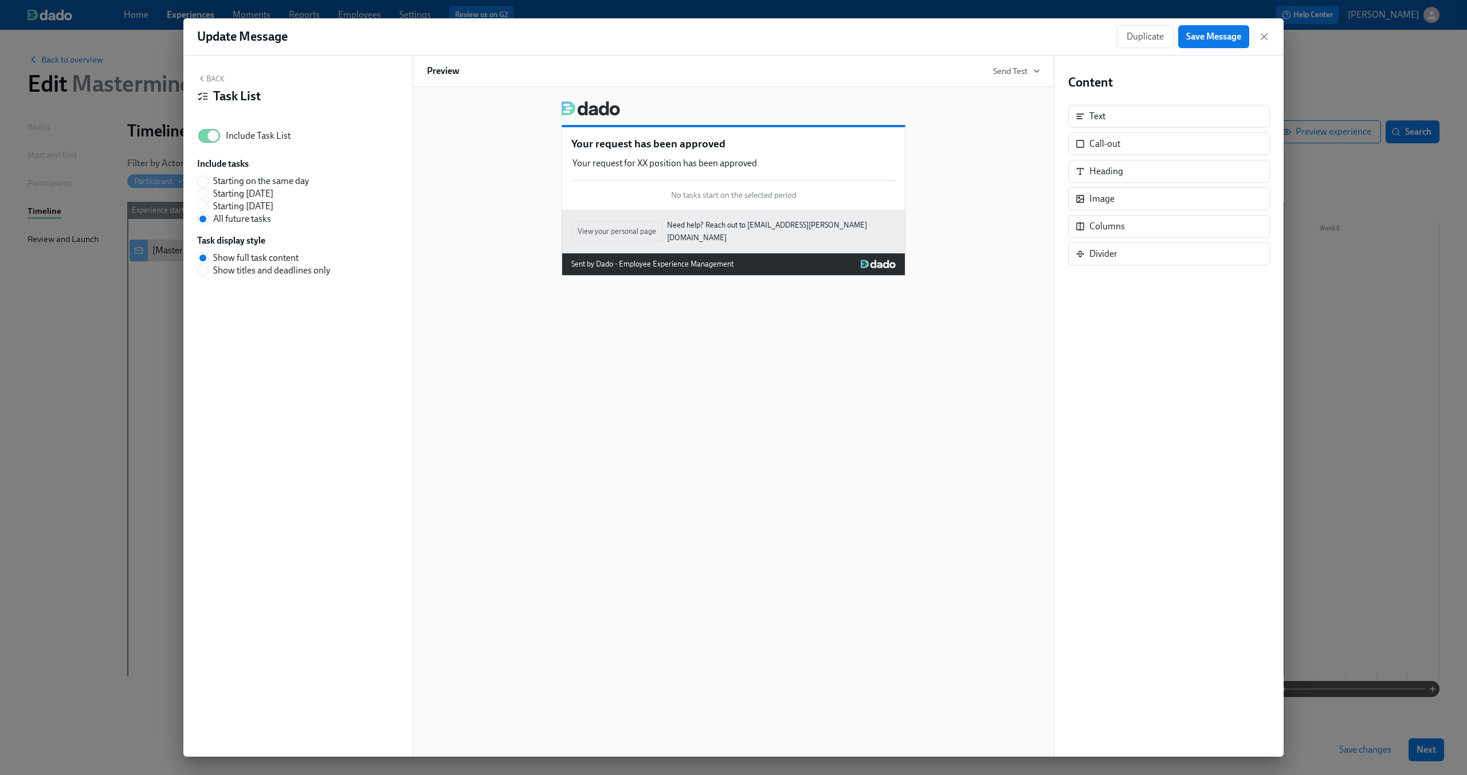
click at [211, 73] on div "Back Task List Include Task List Include tasks Starting on the same day Startin…" at bounding box center [297, 406] width 229 height 701
click at [209, 77] on button "Back" at bounding box center [210, 78] width 27 height 9
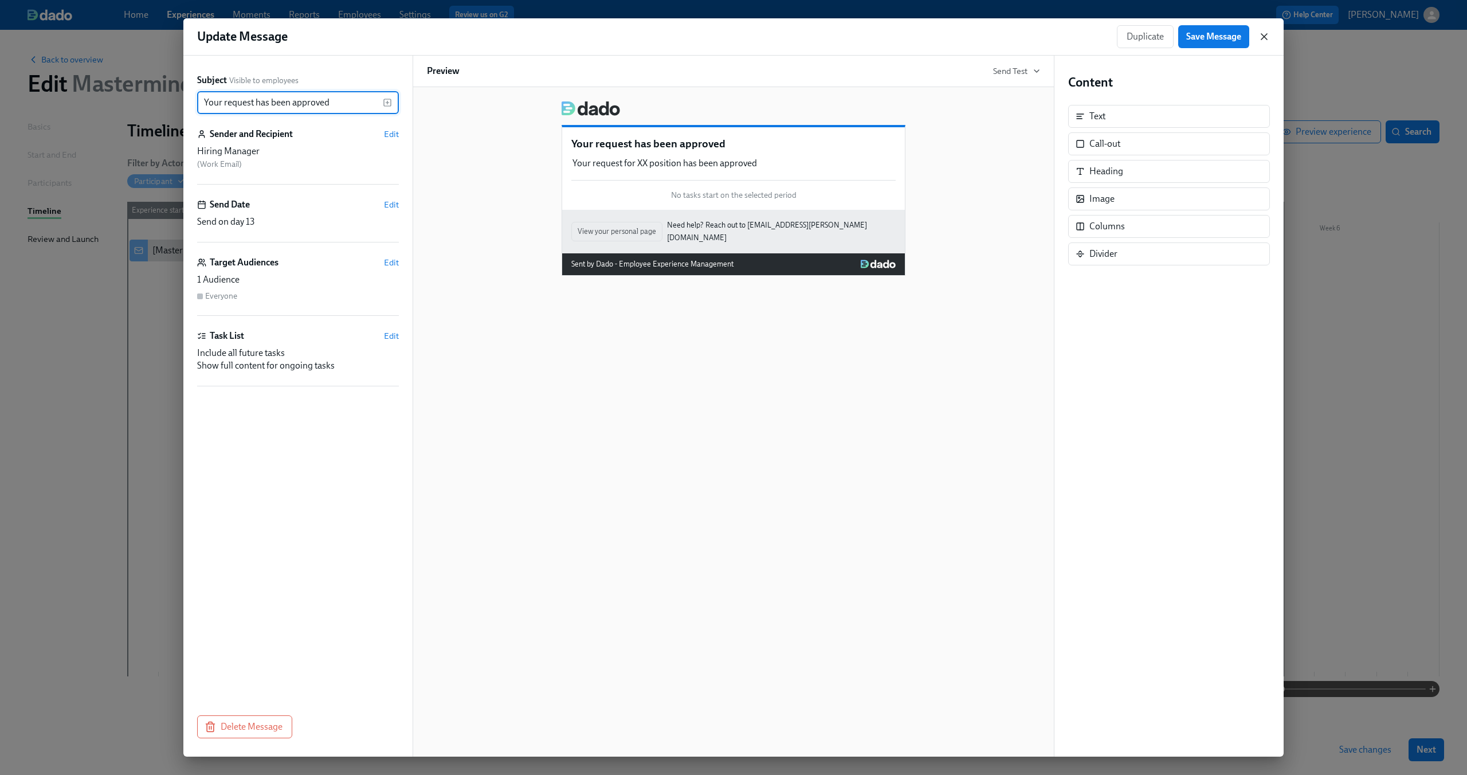
click at [1266, 40] on icon "button" at bounding box center [1263, 36] width 11 height 11
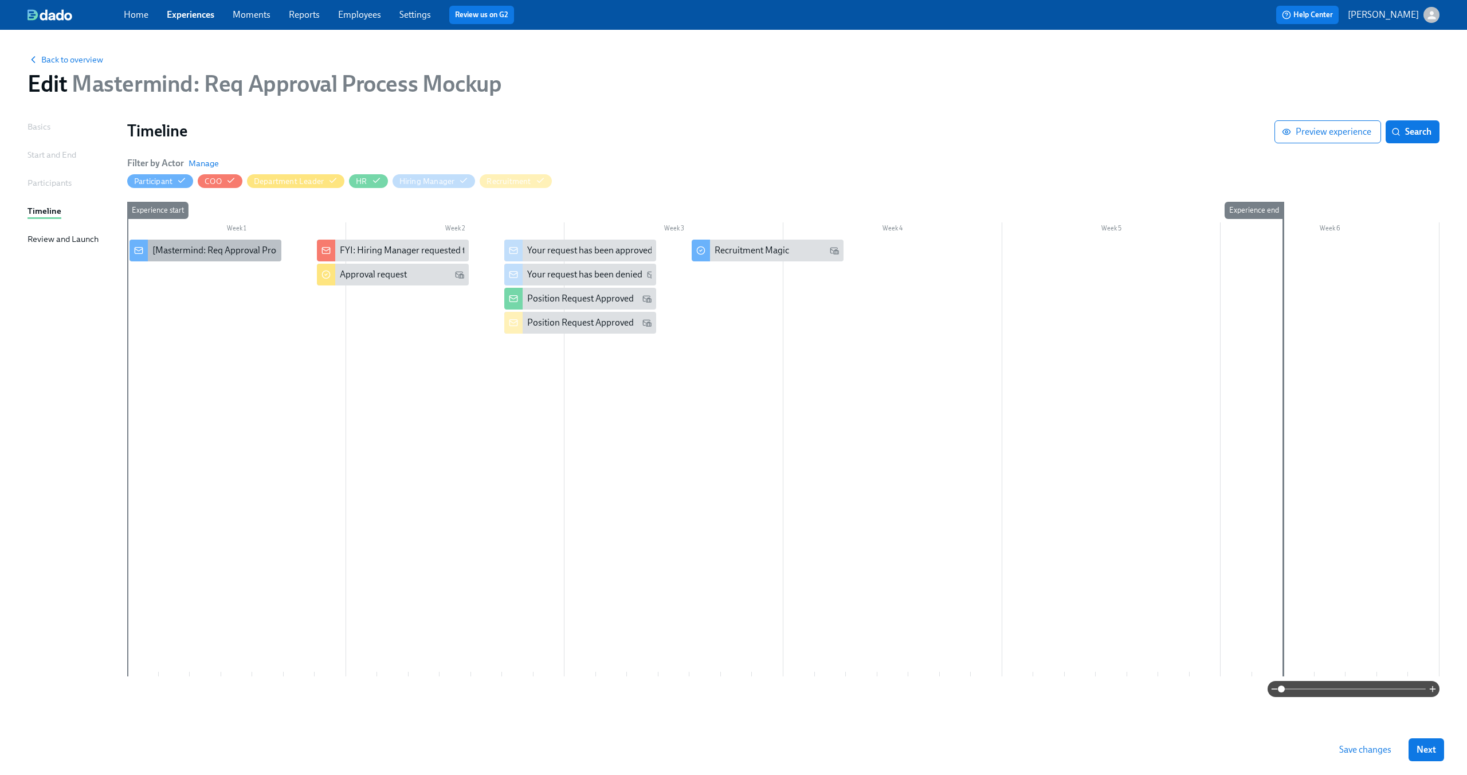
click at [225, 249] on div "[Mastermind: Req Approval Process Mockup] A new experience starts today!" at bounding box center [303, 250] width 302 height 13
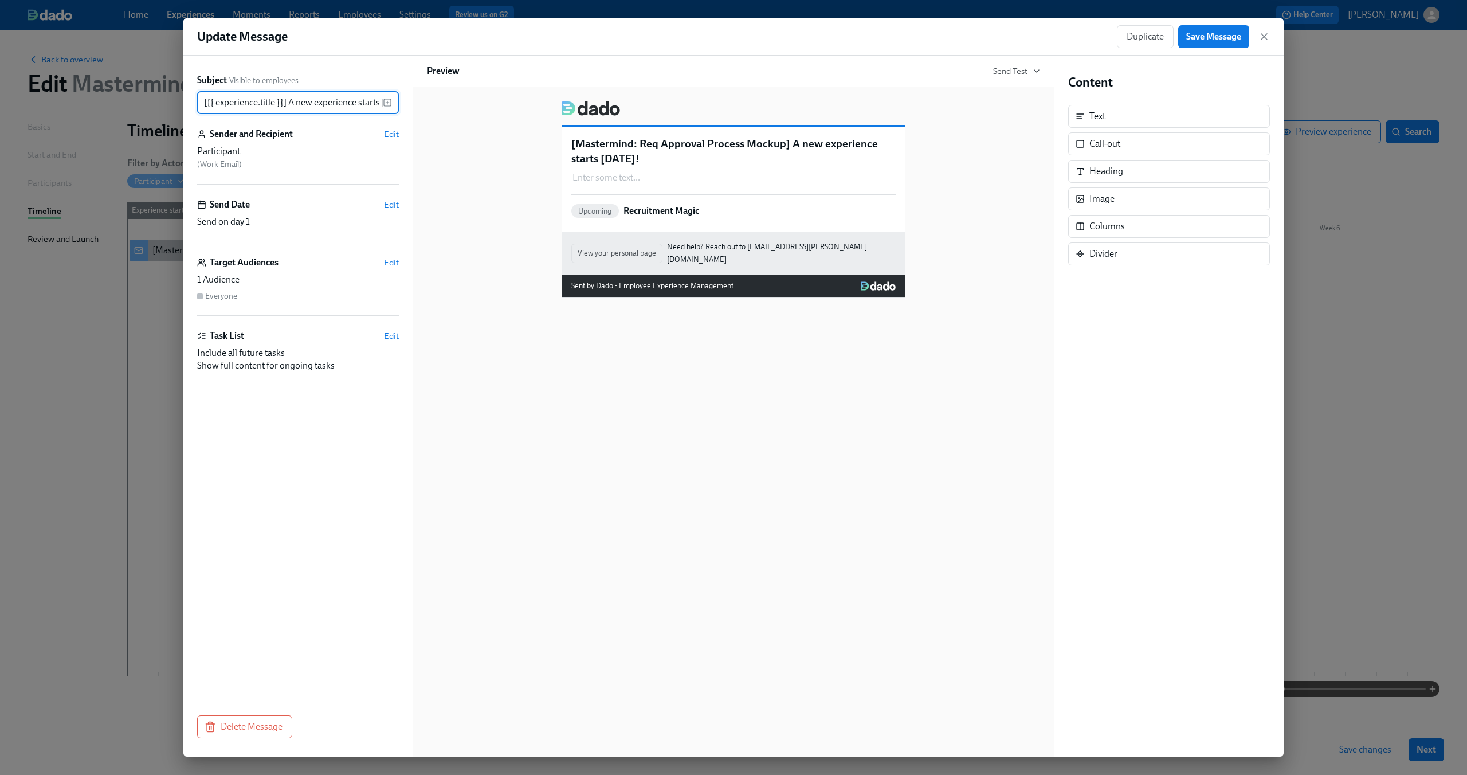
scroll to position [0, 25]
click at [289, 106] on input "[{{ experience.title }}] A new experience starts today!" at bounding box center [290, 102] width 186 height 23
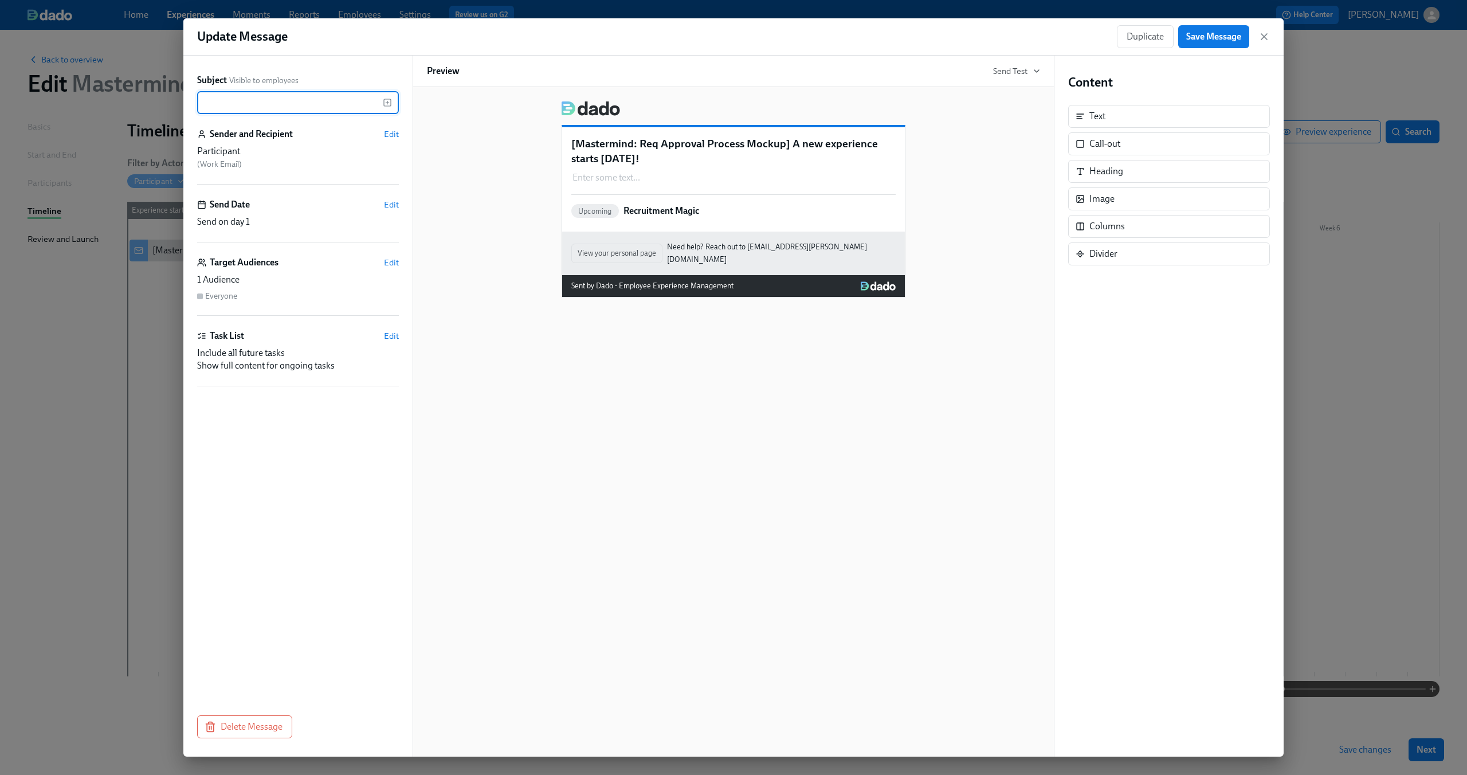
scroll to position [0, 0]
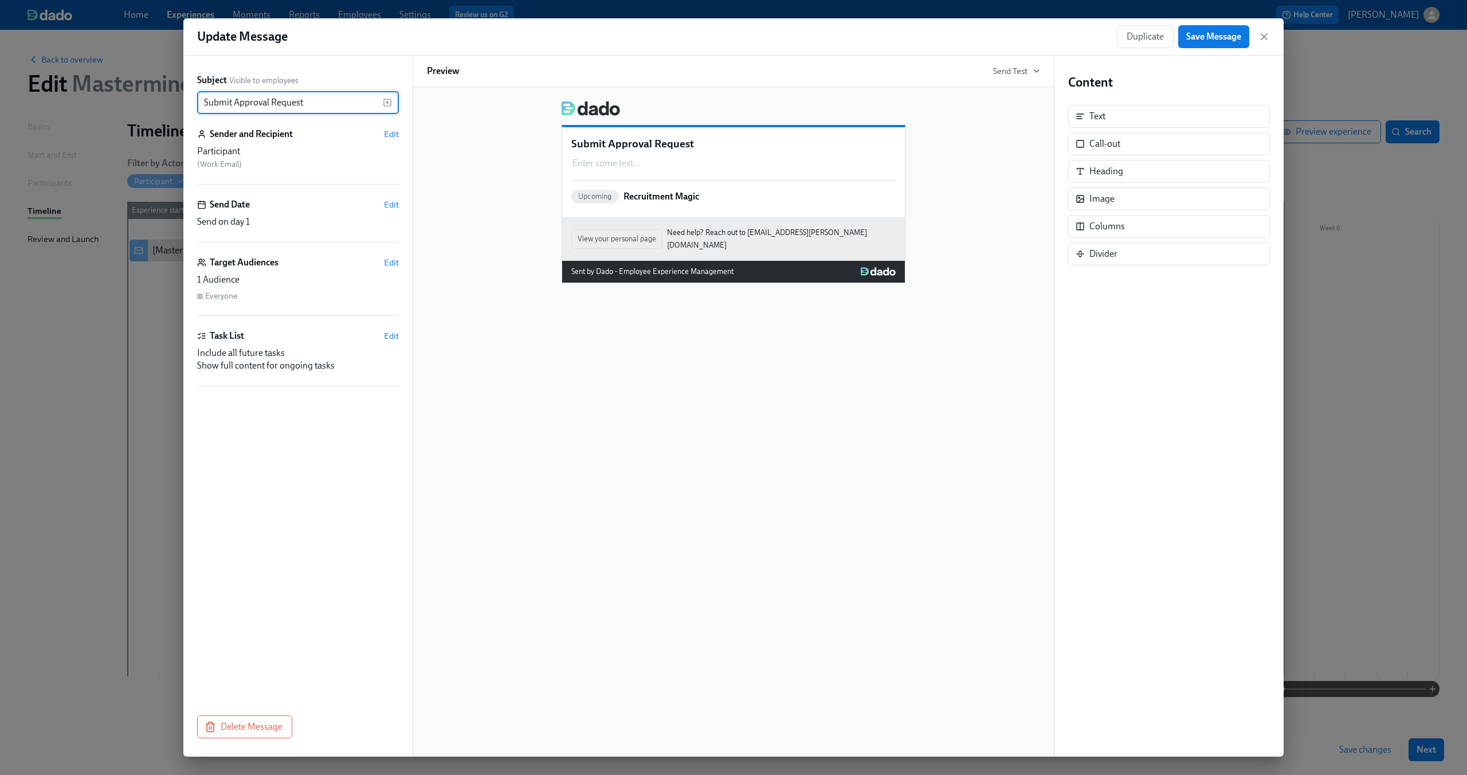
type input "Submit Approval Request"
click at [1219, 33] on span "Save Message" at bounding box center [1213, 36] width 55 height 11
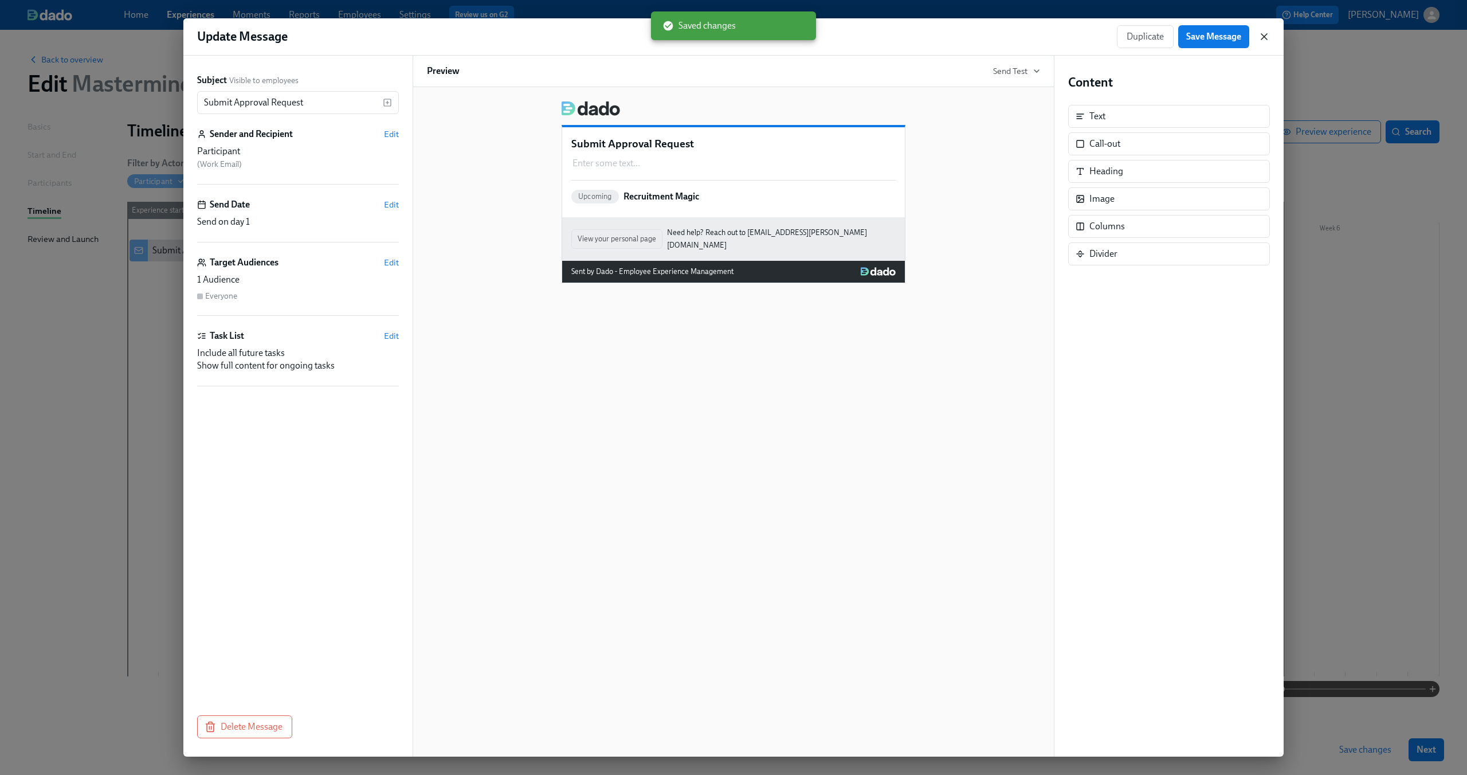
click at [1262, 36] on icon "button" at bounding box center [1263, 36] width 11 height 11
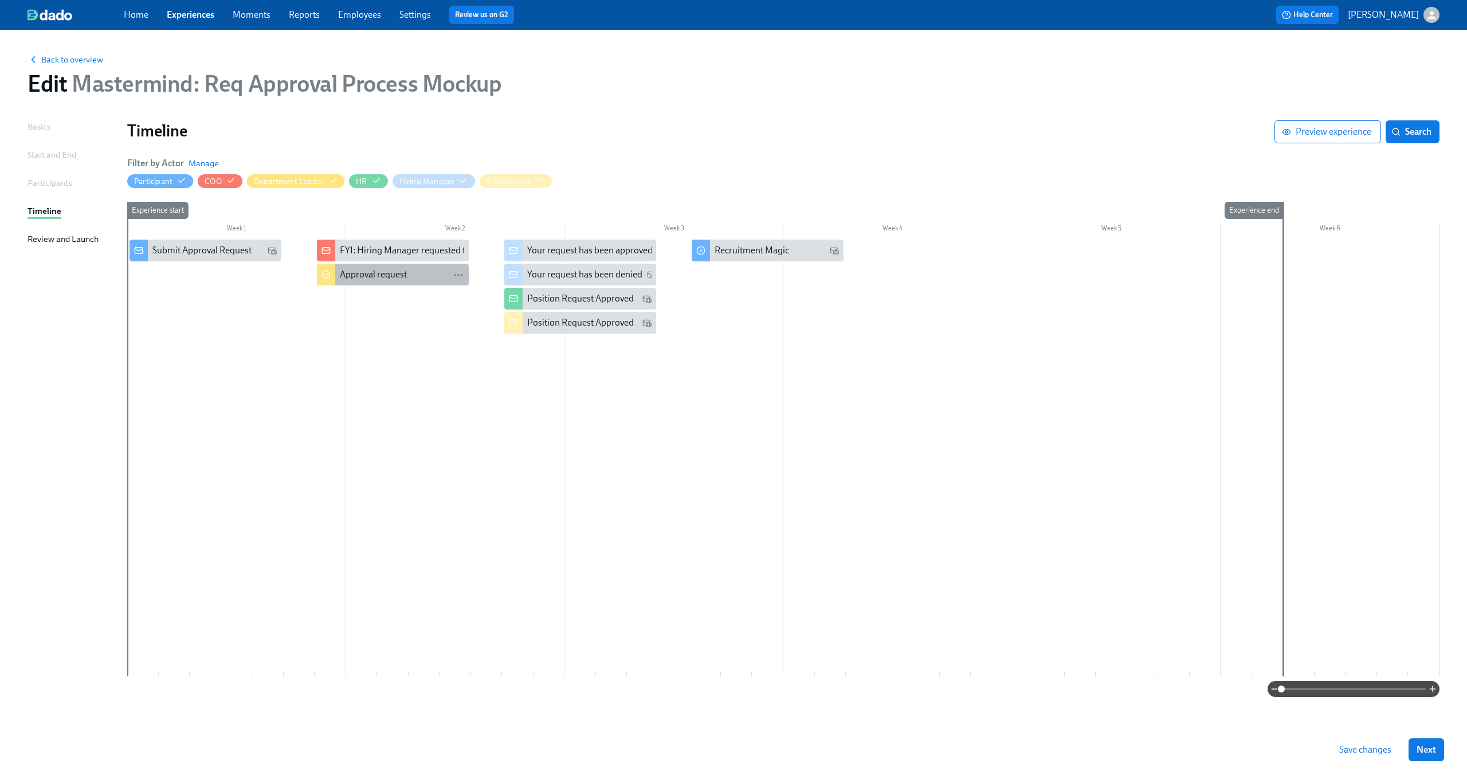
click at [367, 272] on div "Approval request" at bounding box center [373, 274] width 67 height 13
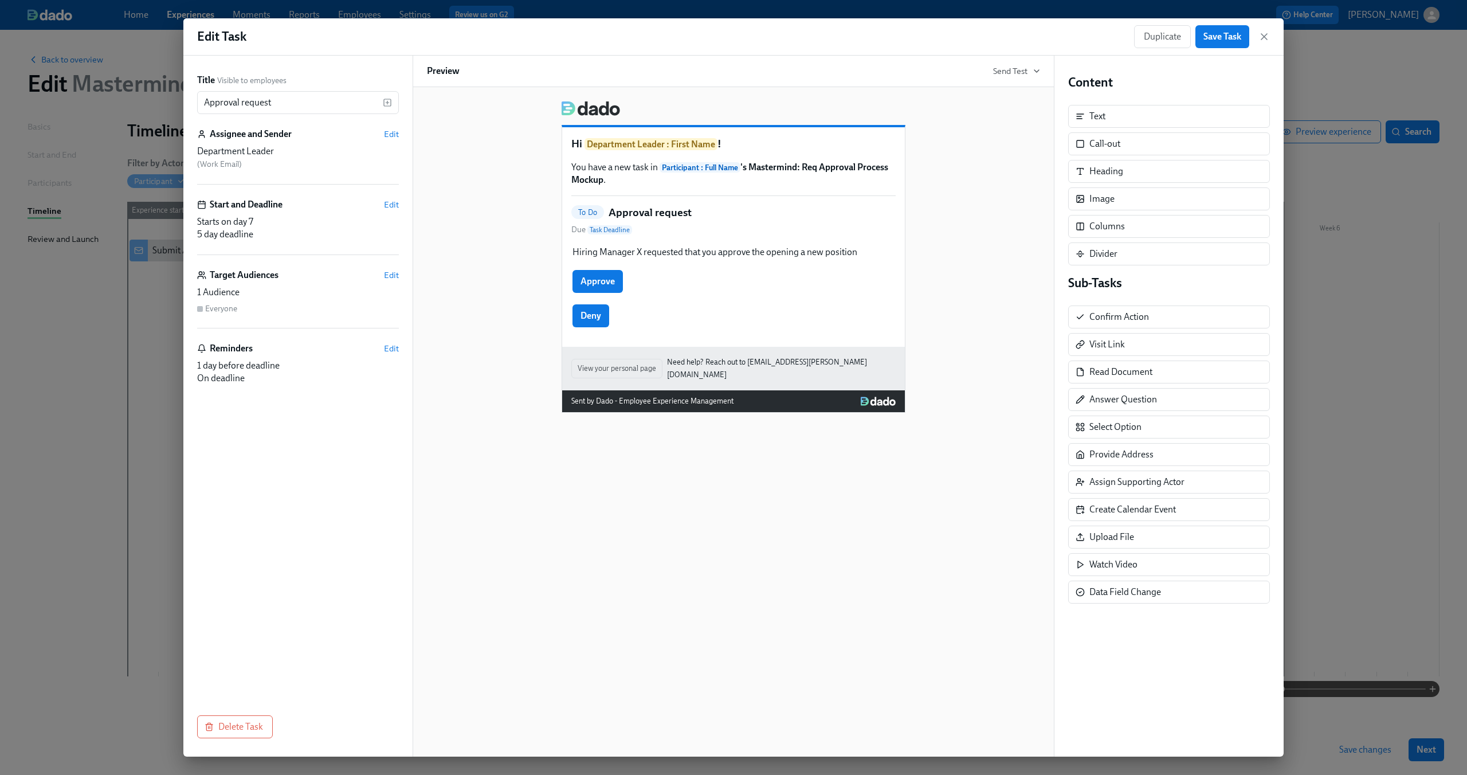
click at [1258, 39] on div "Duplicate Save Task" at bounding box center [1202, 36] width 136 height 23
click at [1262, 37] on icon "button" at bounding box center [1263, 36] width 11 height 11
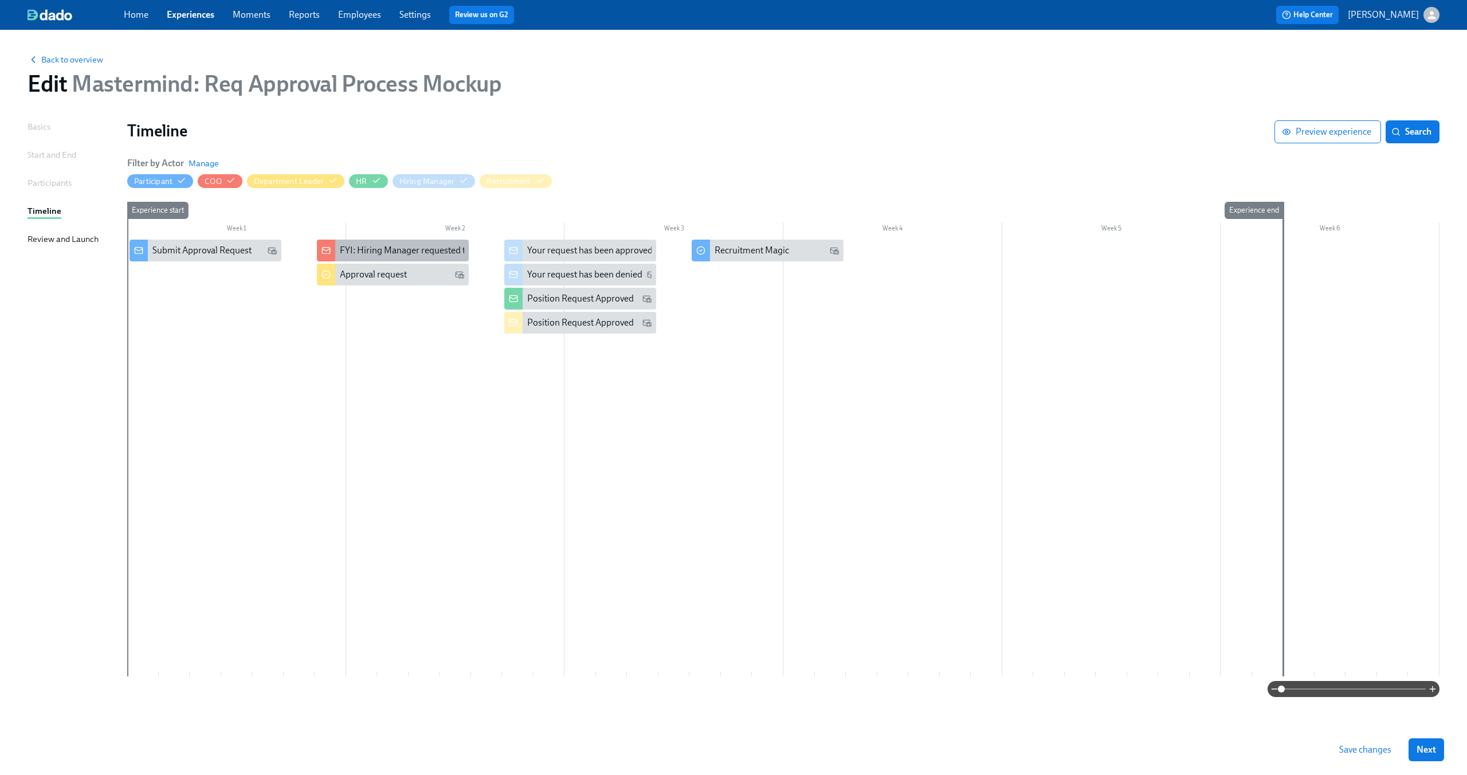
click at [370, 244] on div "FYI: Hiring Manager requested the opening of position X" at bounding box center [393, 250] width 152 height 22
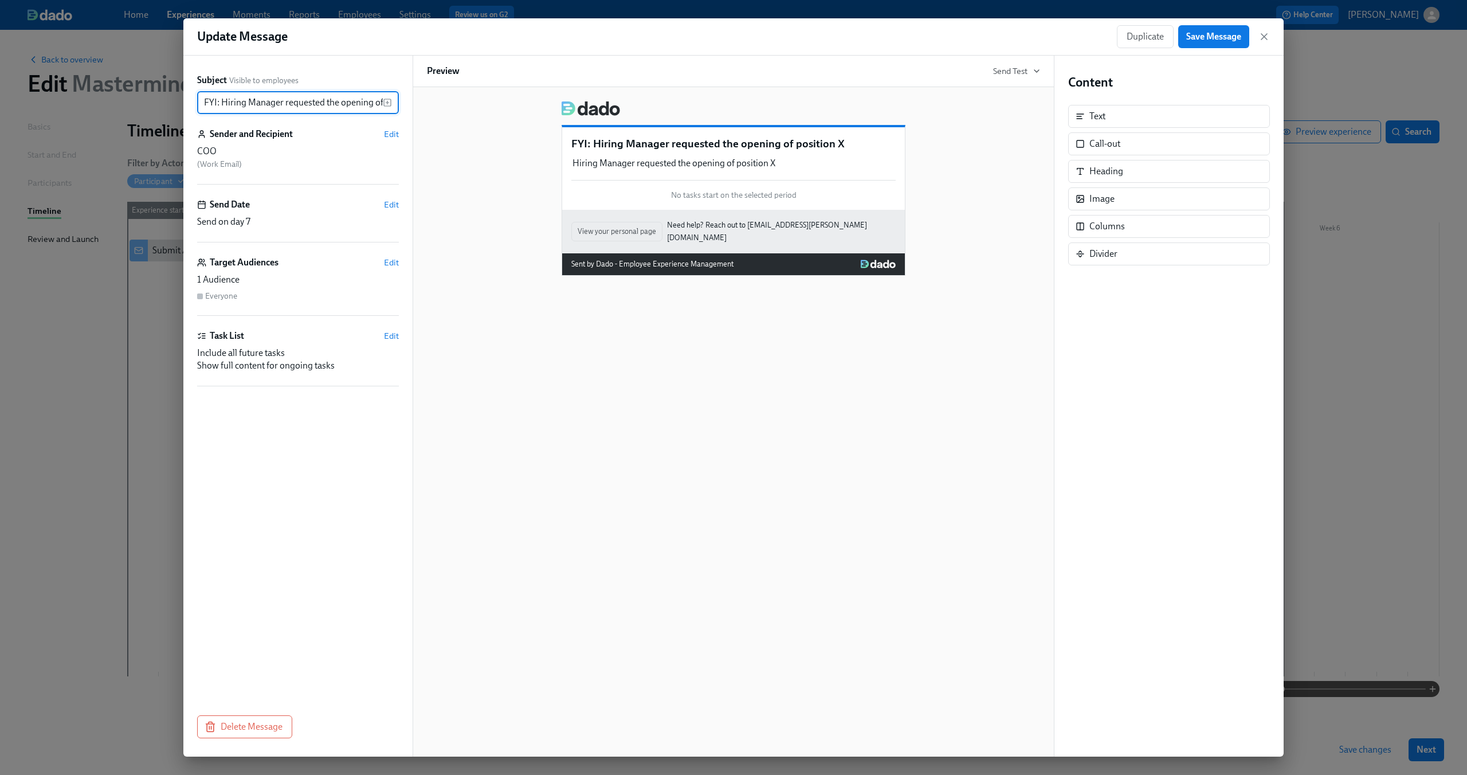
scroll to position [0, 40]
click at [1263, 42] on icon "button" at bounding box center [1263, 36] width 11 height 11
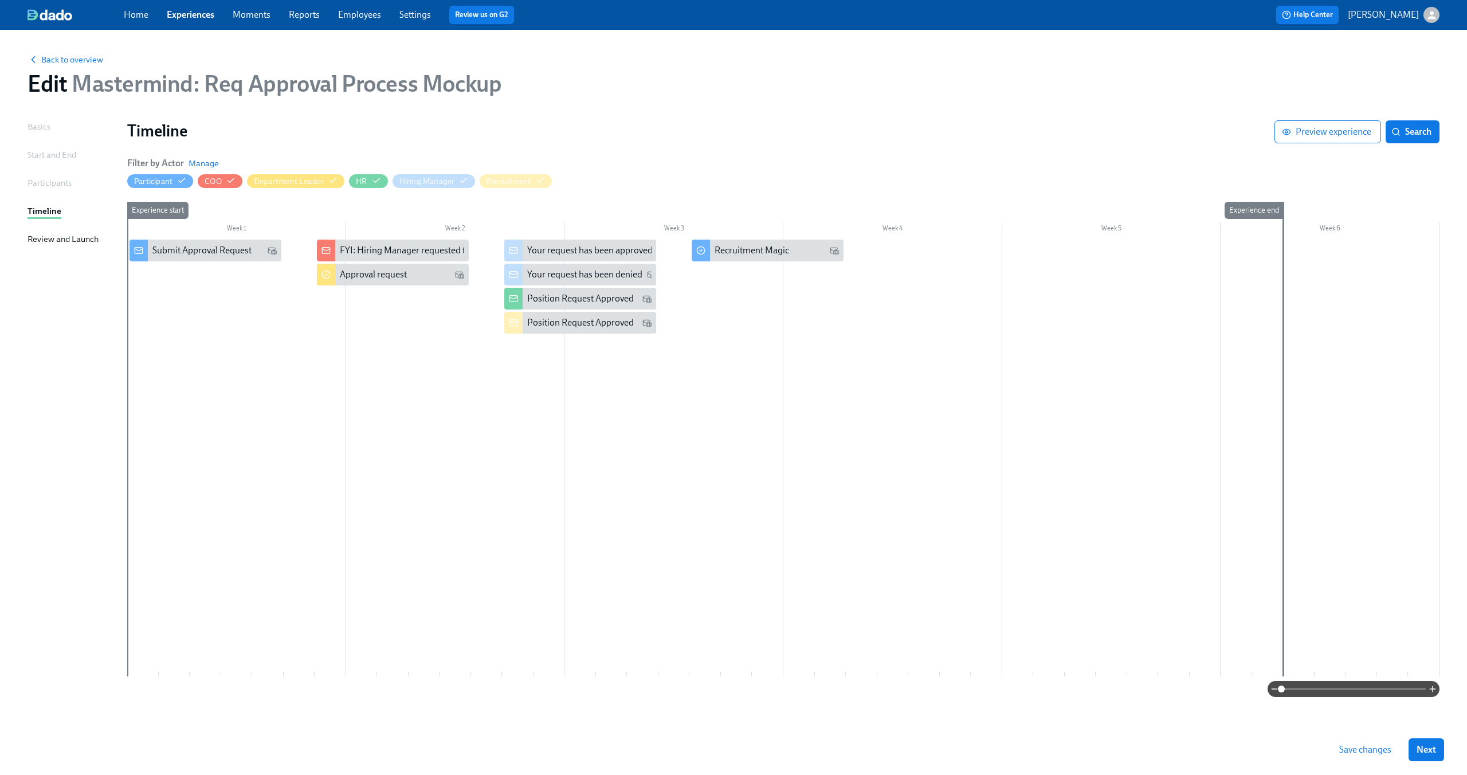
click at [879, 247] on div at bounding box center [783, 457] width 1312 height 437
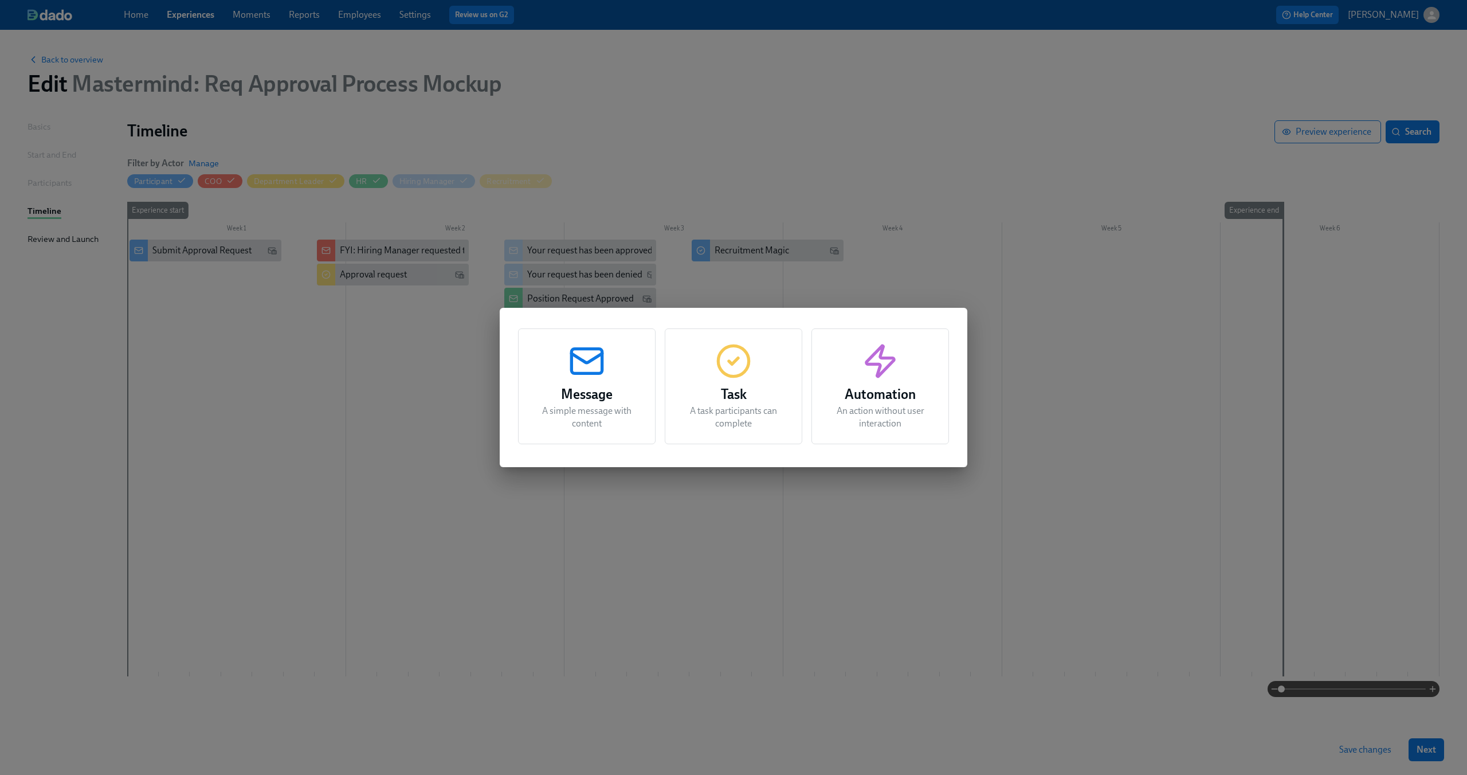
click at [606, 400] on h3 "Message" at bounding box center [586, 394] width 109 height 21
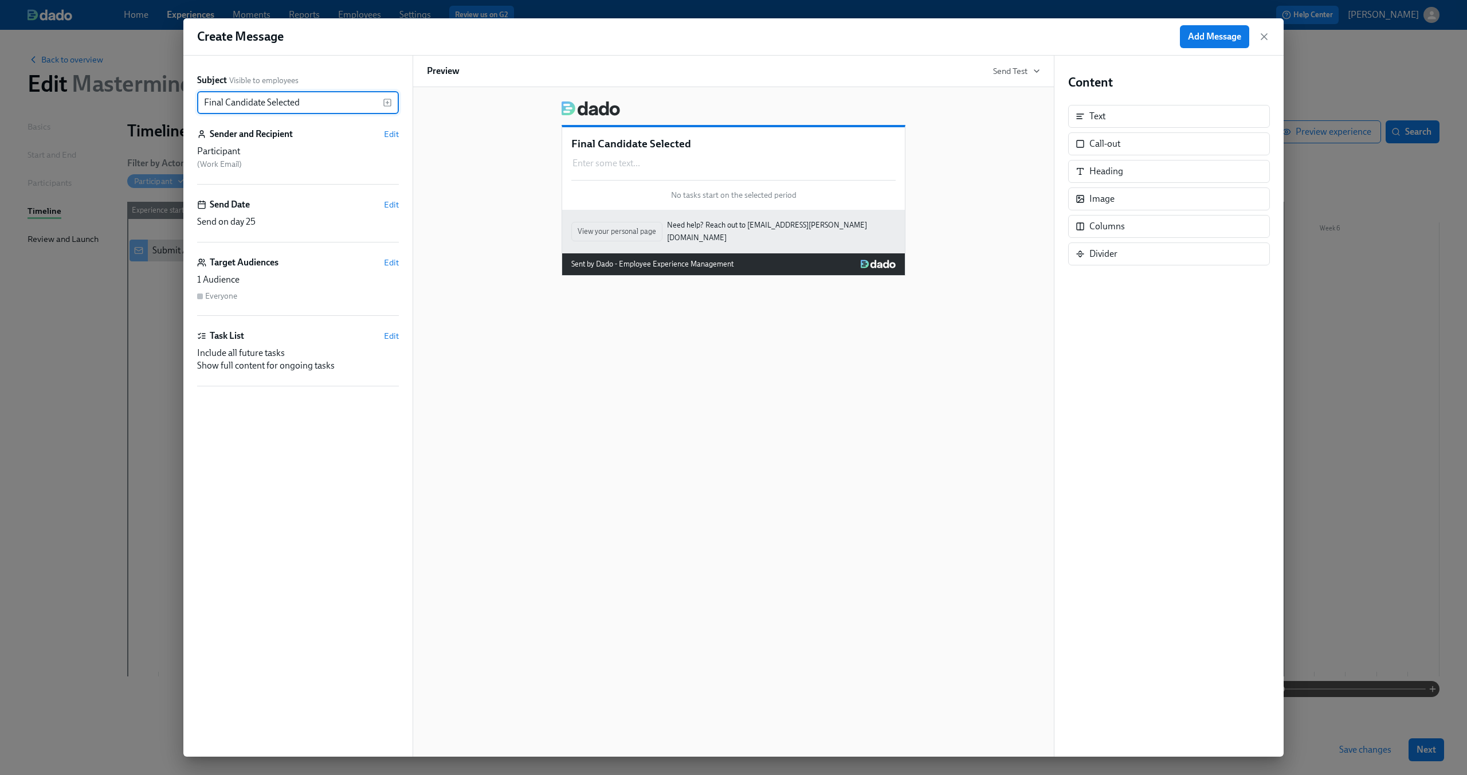
type input "Final Candidate Selected"
click at [1209, 38] on span "Add Message" at bounding box center [1214, 36] width 53 height 11
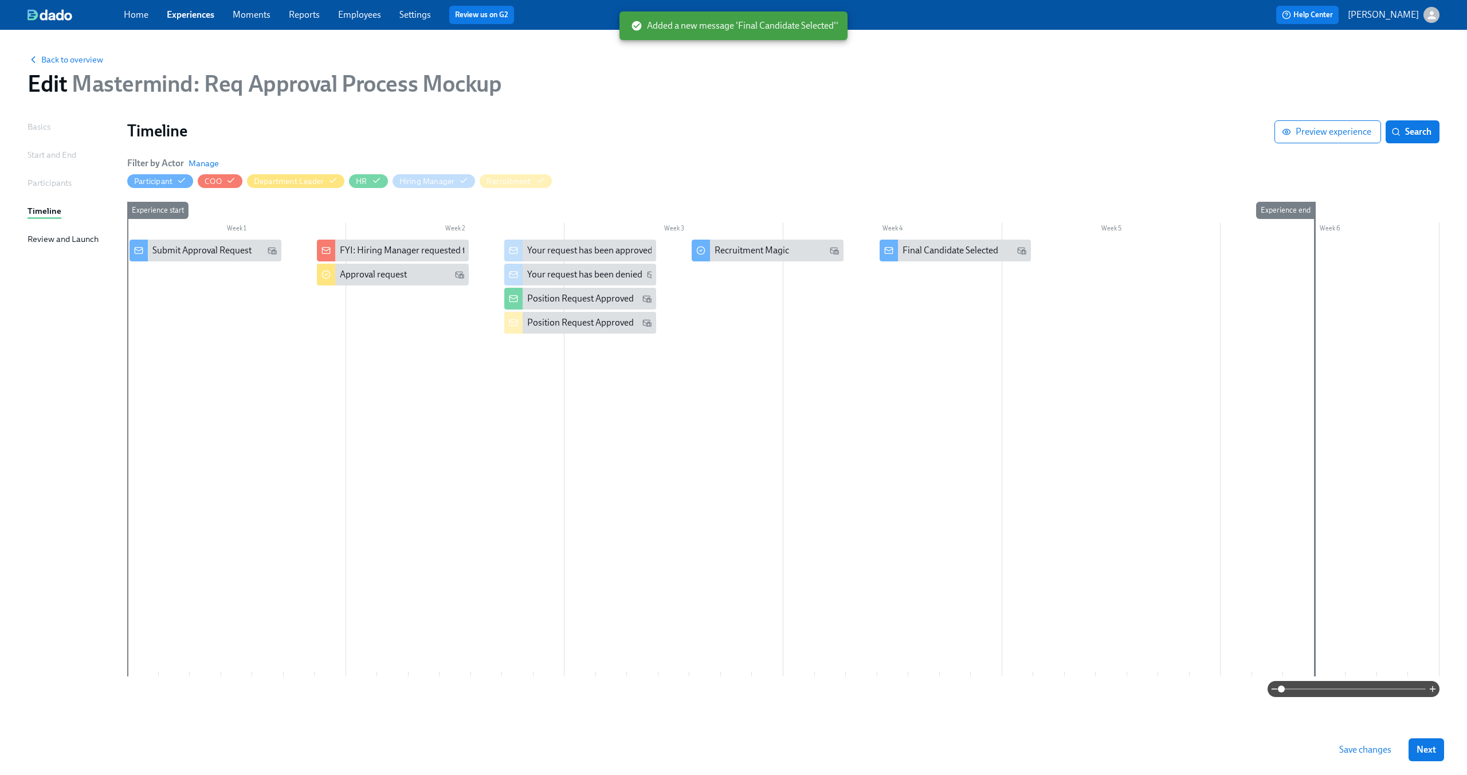
click at [1093, 249] on div at bounding box center [783, 457] width 1312 height 437
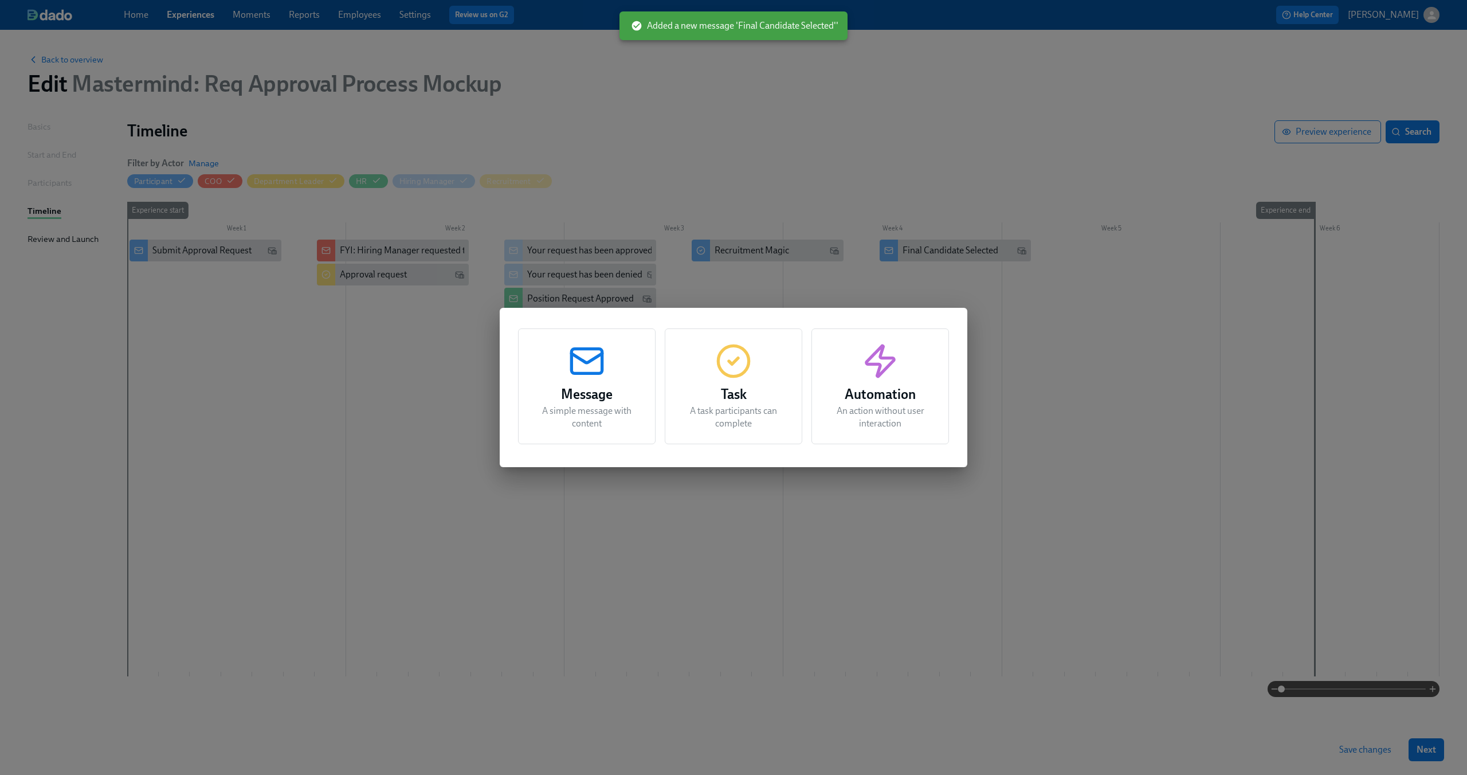
click at [590, 361] on icon "button" at bounding box center [586, 357] width 30 height 9
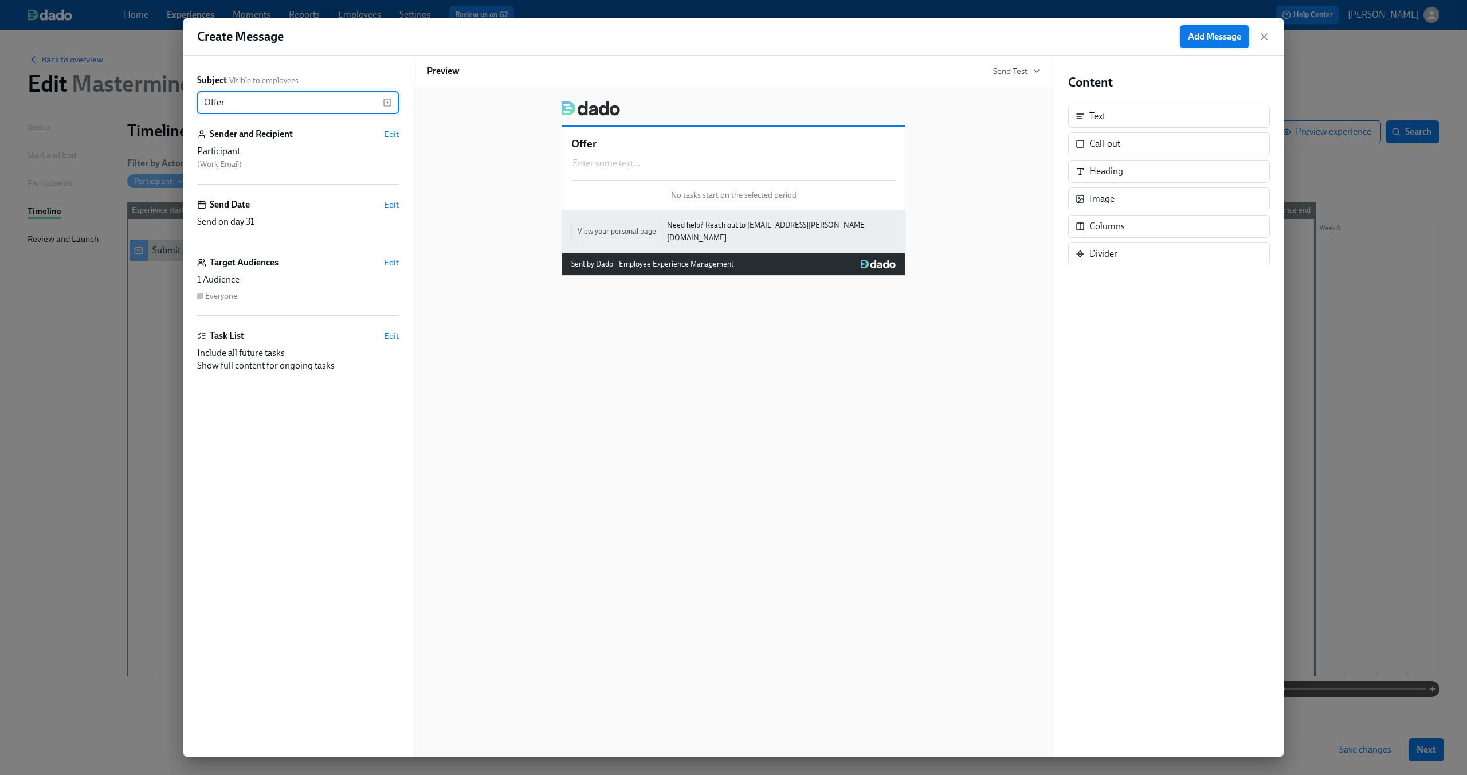
type input "Offer"
click at [1218, 41] on span "Add Message" at bounding box center [1214, 36] width 53 height 11
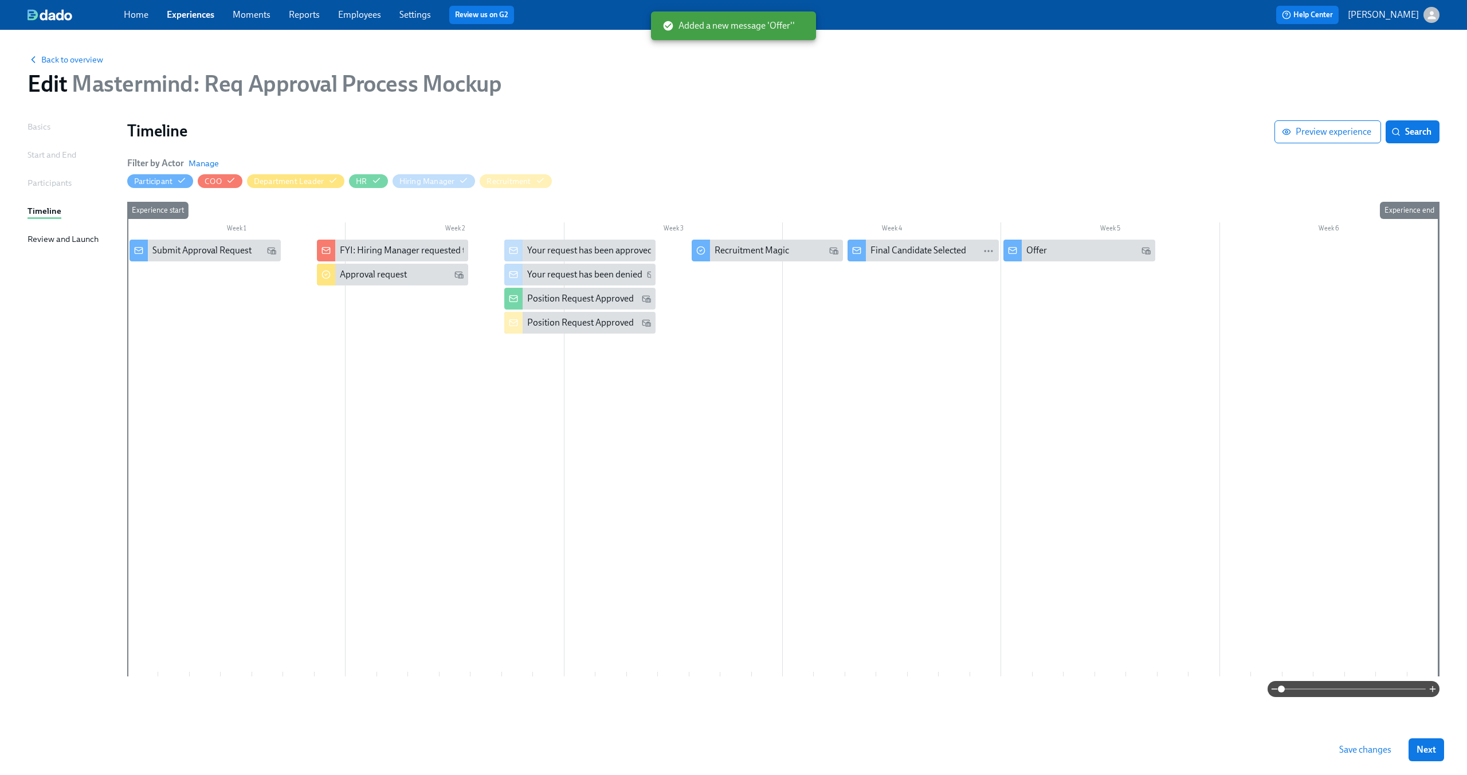
click at [899, 358] on div at bounding box center [782, 457] width 1311 height 437
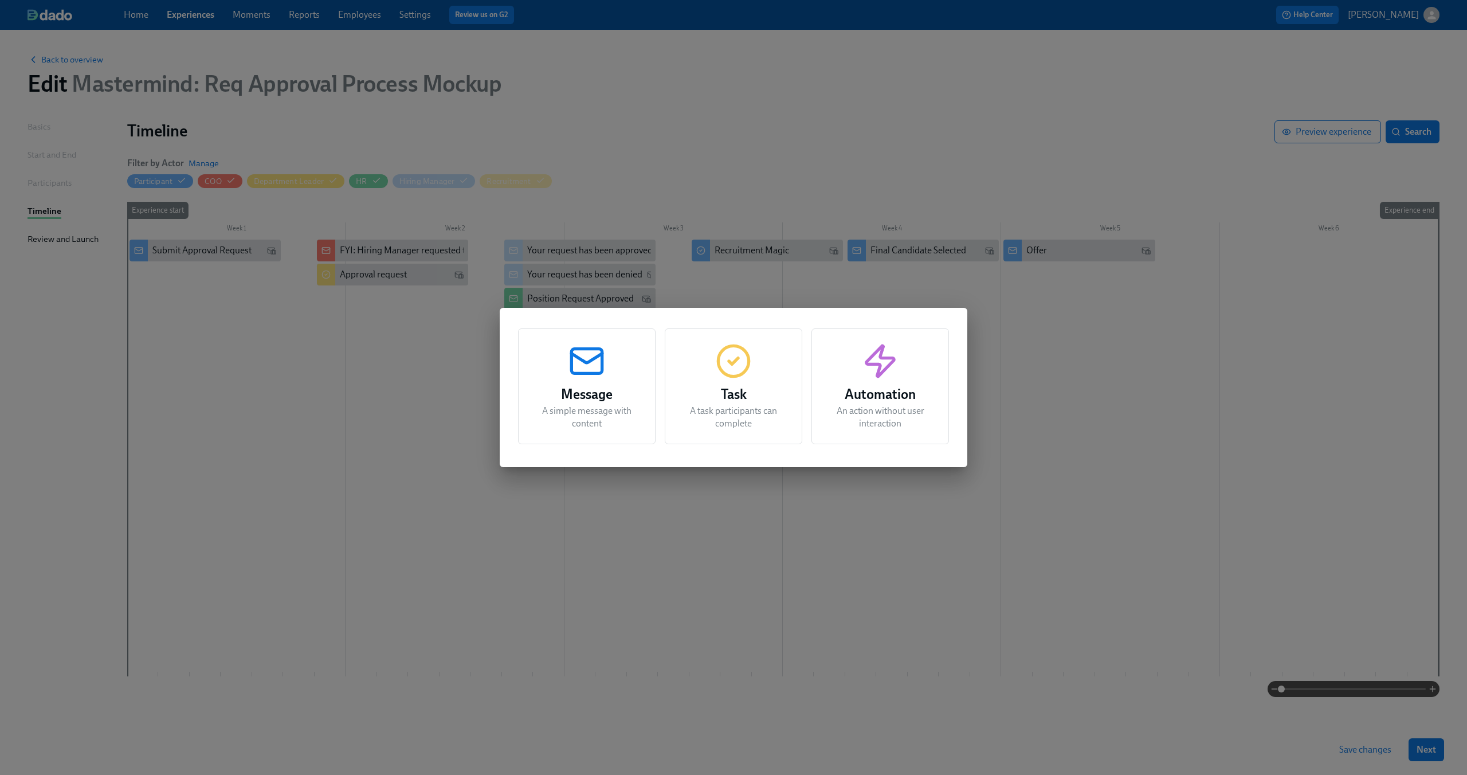
click at [1157, 351] on div "Message A simple message with content Task A task participants can complete Aut…" at bounding box center [733, 387] width 1467 height 775
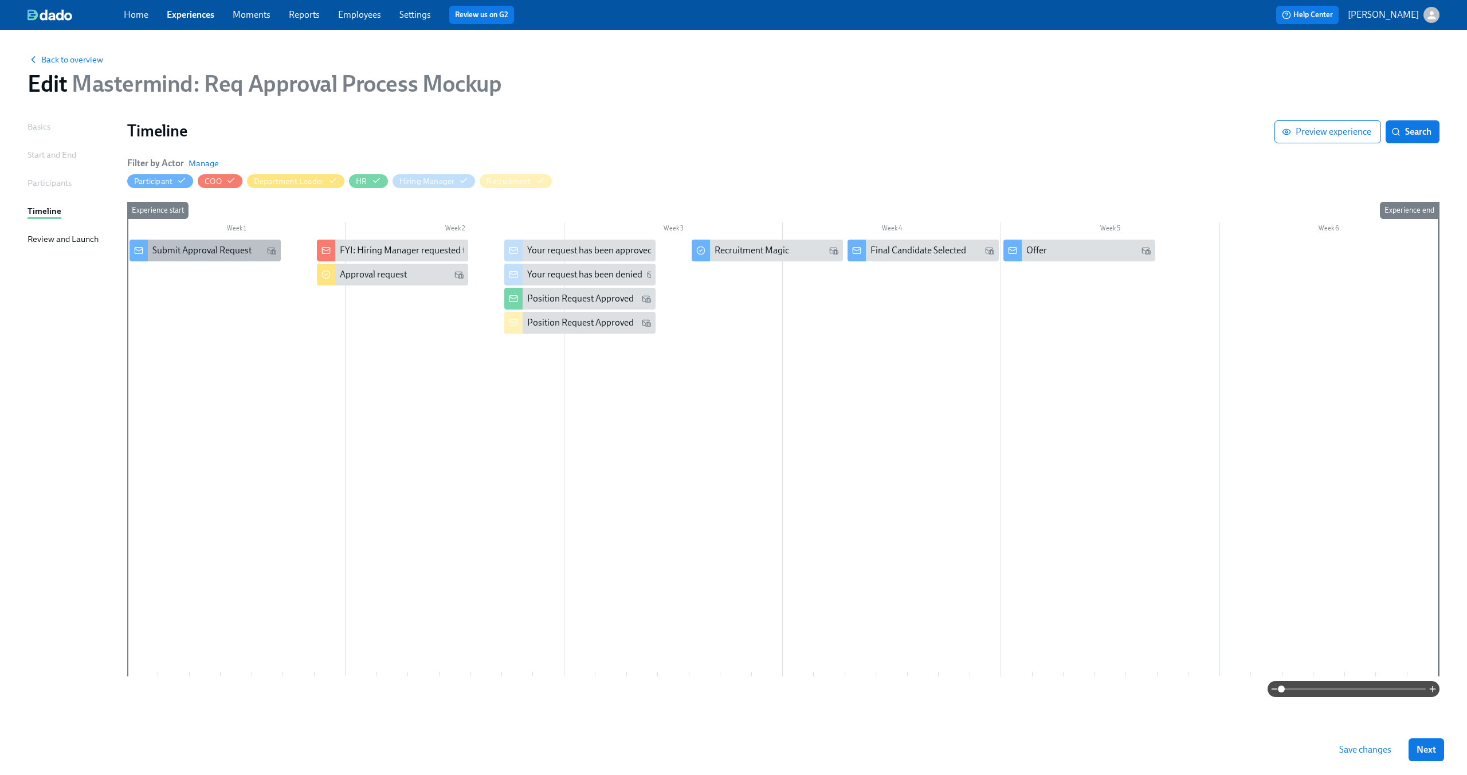
click at [235, 243] on div "Submit Approval Request" at bounding box center [204, 250] width 151 height 22
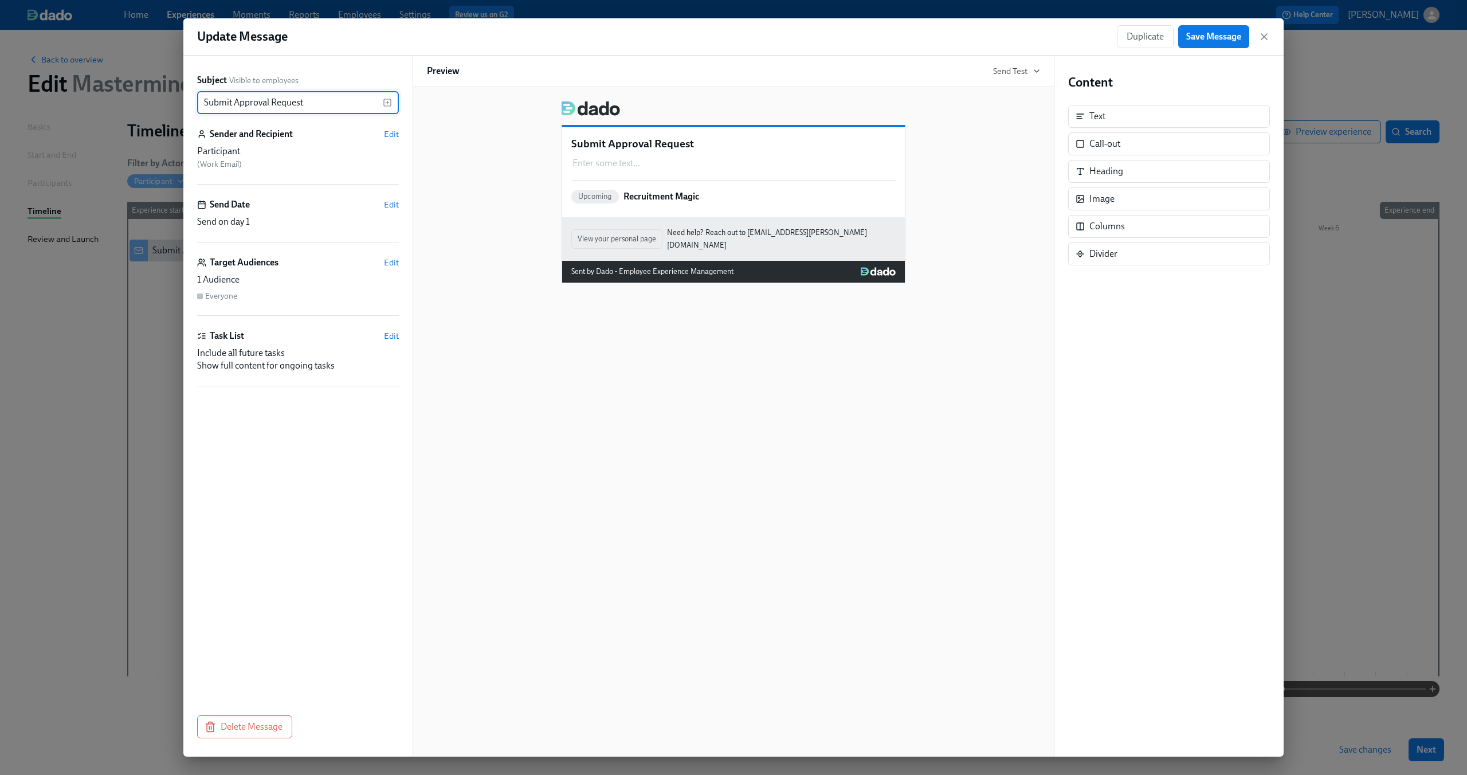
click at [338, 102] on input "Submit Approval Request" at bounding box center [290, 102] width 186 height 23
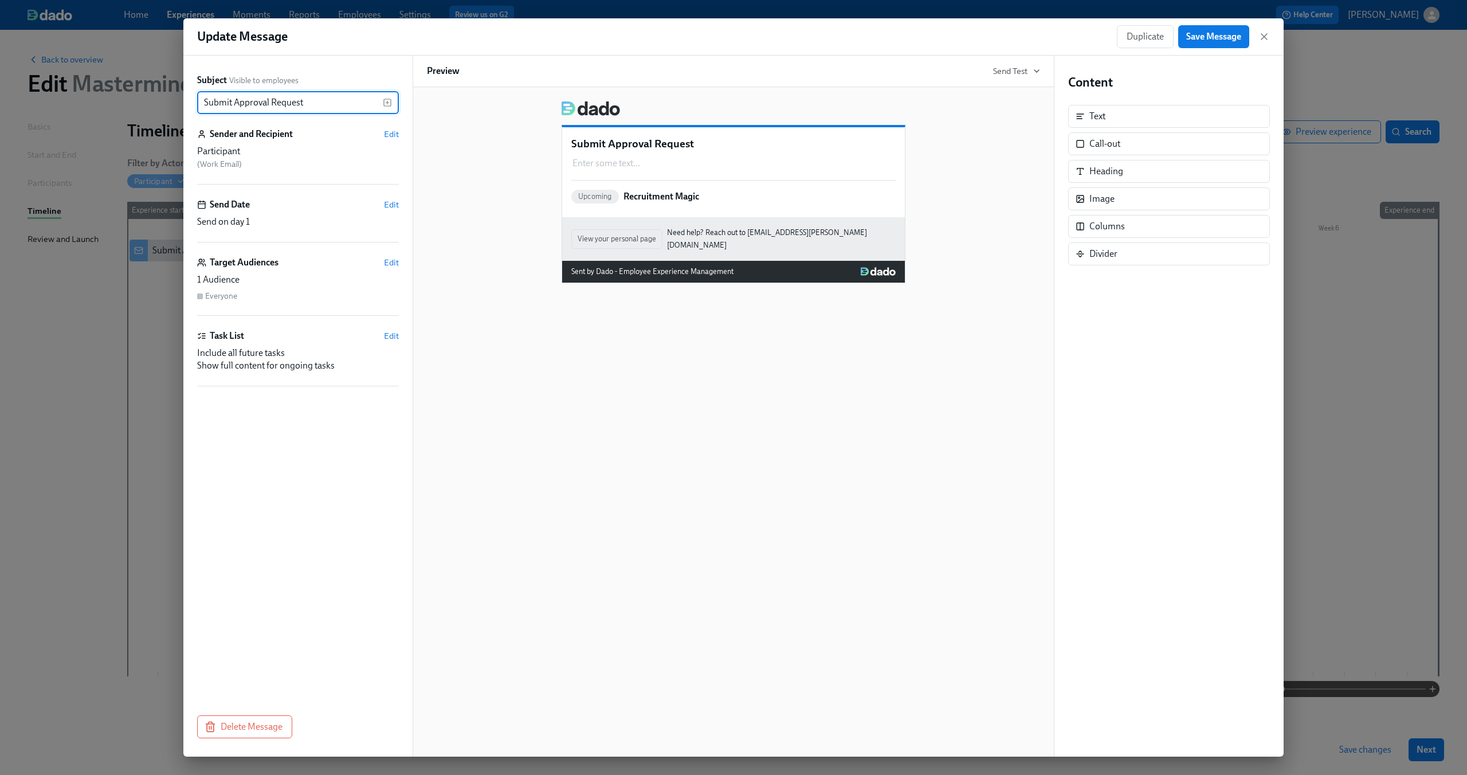
click at [338, 102] on input "Submit Approval Request" at bounding box center [290, 102] width 186 height 23
click at [581, 158] on div "Enter some text ... Duplicate Delete" at bounding box center [733, 163] width 324 height 15
type input "Submit Approval Request Form"
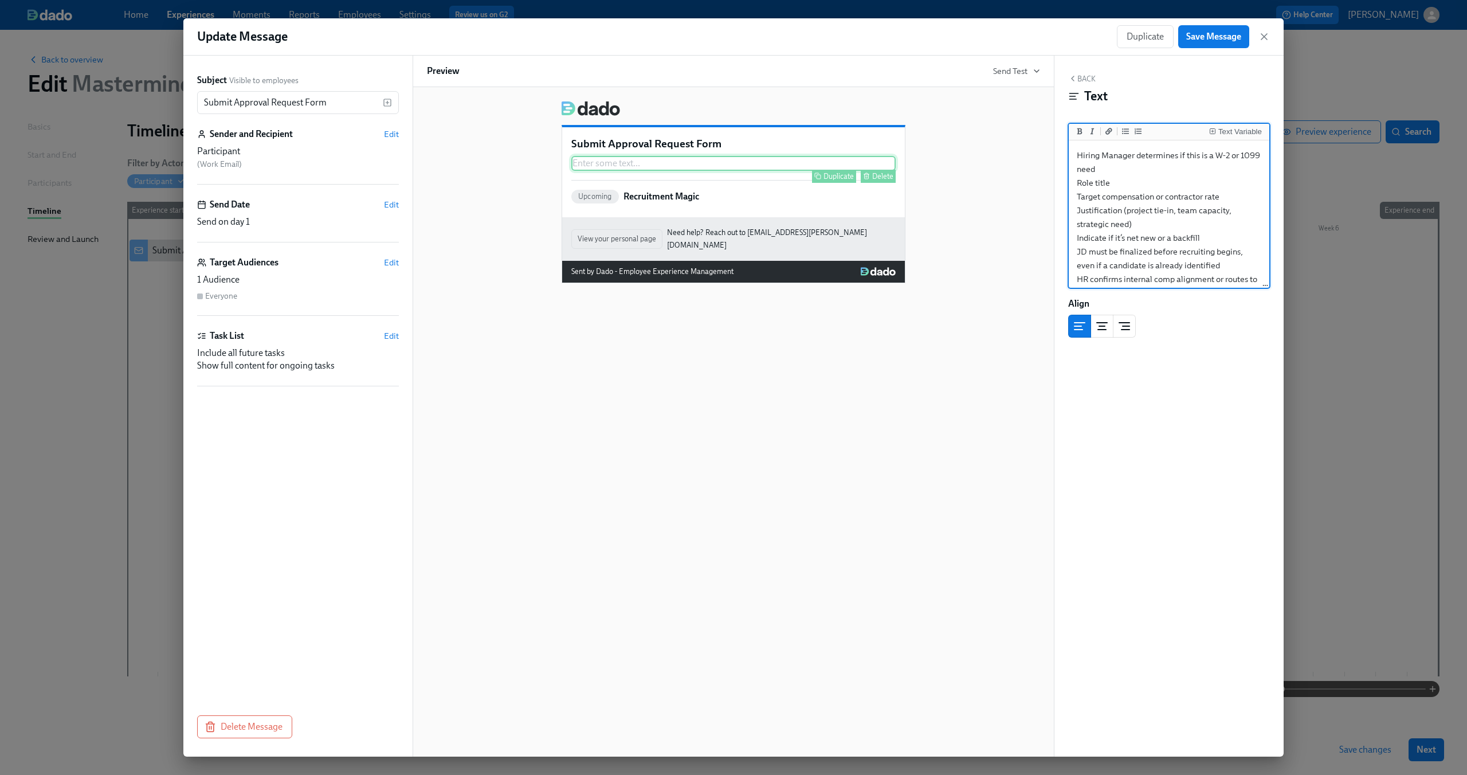
scroll to position [101, 0]
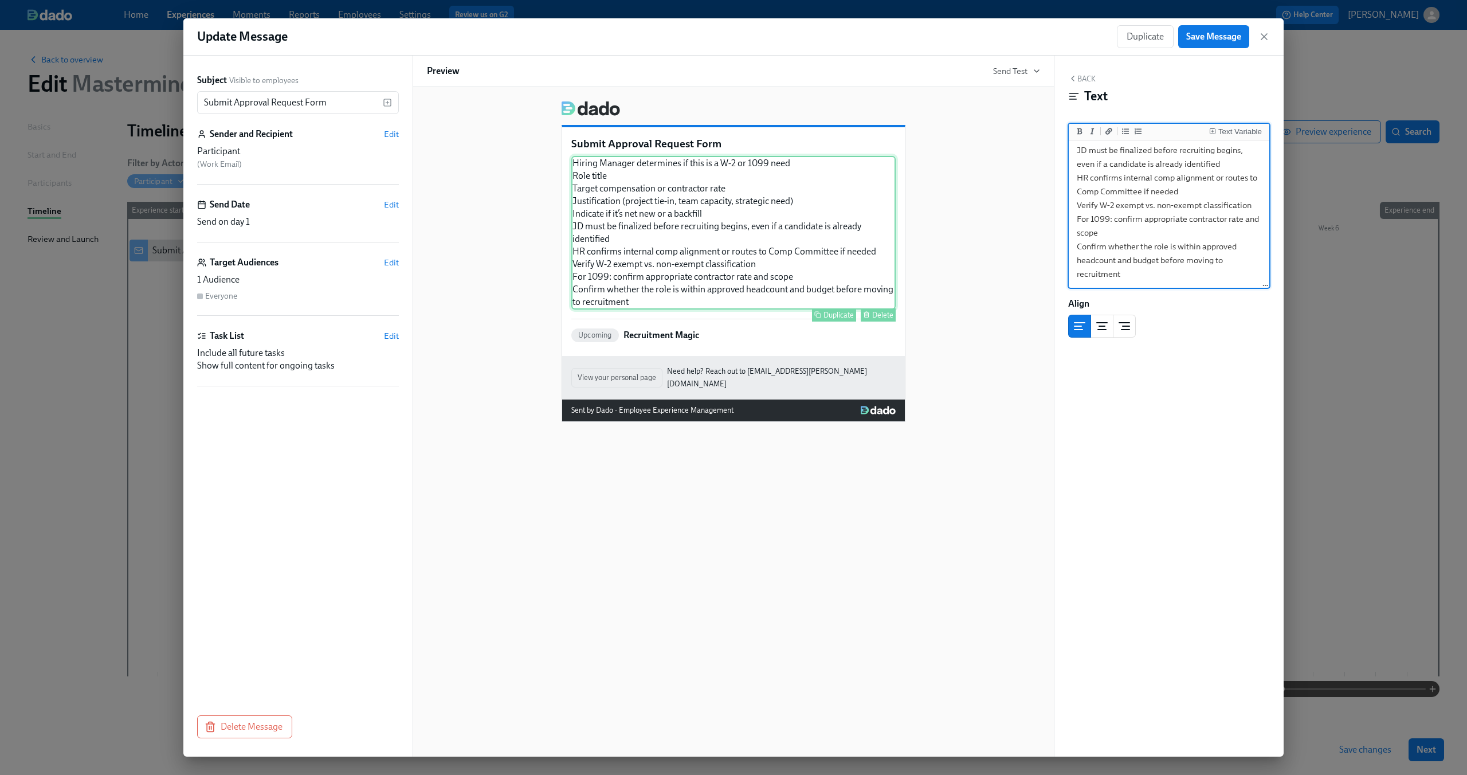
click at [578, 166] on div "Hiring Manager determines if this is a W-2 or 1099 need Role title Target compe…" at bounding box center [733, 233] width 324 height 154
click at [1077, 152] on textarea "Hiring Manager determines if this is a W-2 or 1099 need Role title Target compe…" at bounding box center [1169, 163] width 196 height 245
click at [1077, 156] on textarea "Hiring Manager determines if this is a W-2 or 1099 need Role title Target compe…" at bounding box center [1169, 265] width 196 height 245
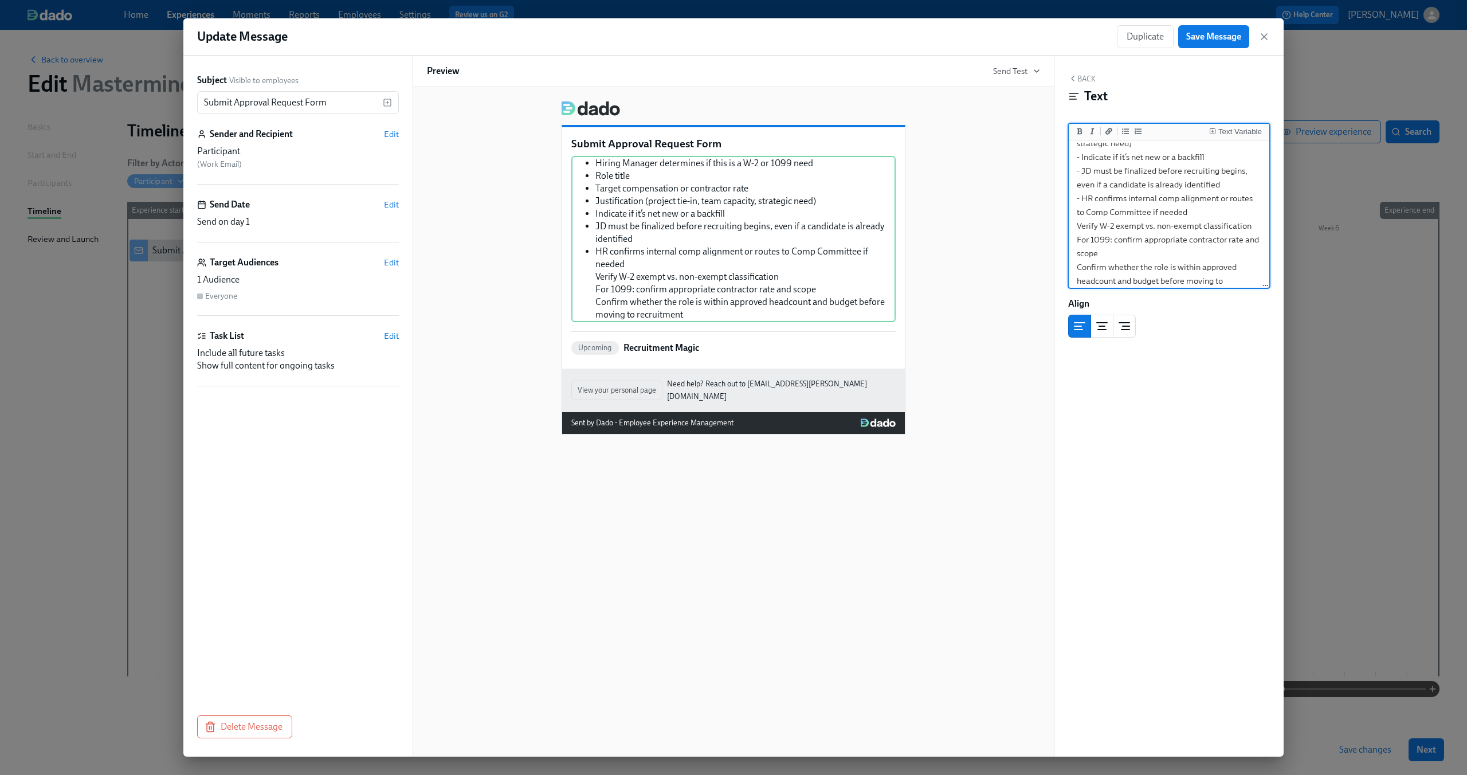
scroll to position [90, 0]
click at [1079, 214] on textarea "- Hiring Manager determines if this is a W-2 or 1099 need - Role title - Target…" at bounding box center [1169, 175] width 196 height 245
type textarea "- Hiring Manager determines if this is a W-2 or 1099 need - Role title - Target…"
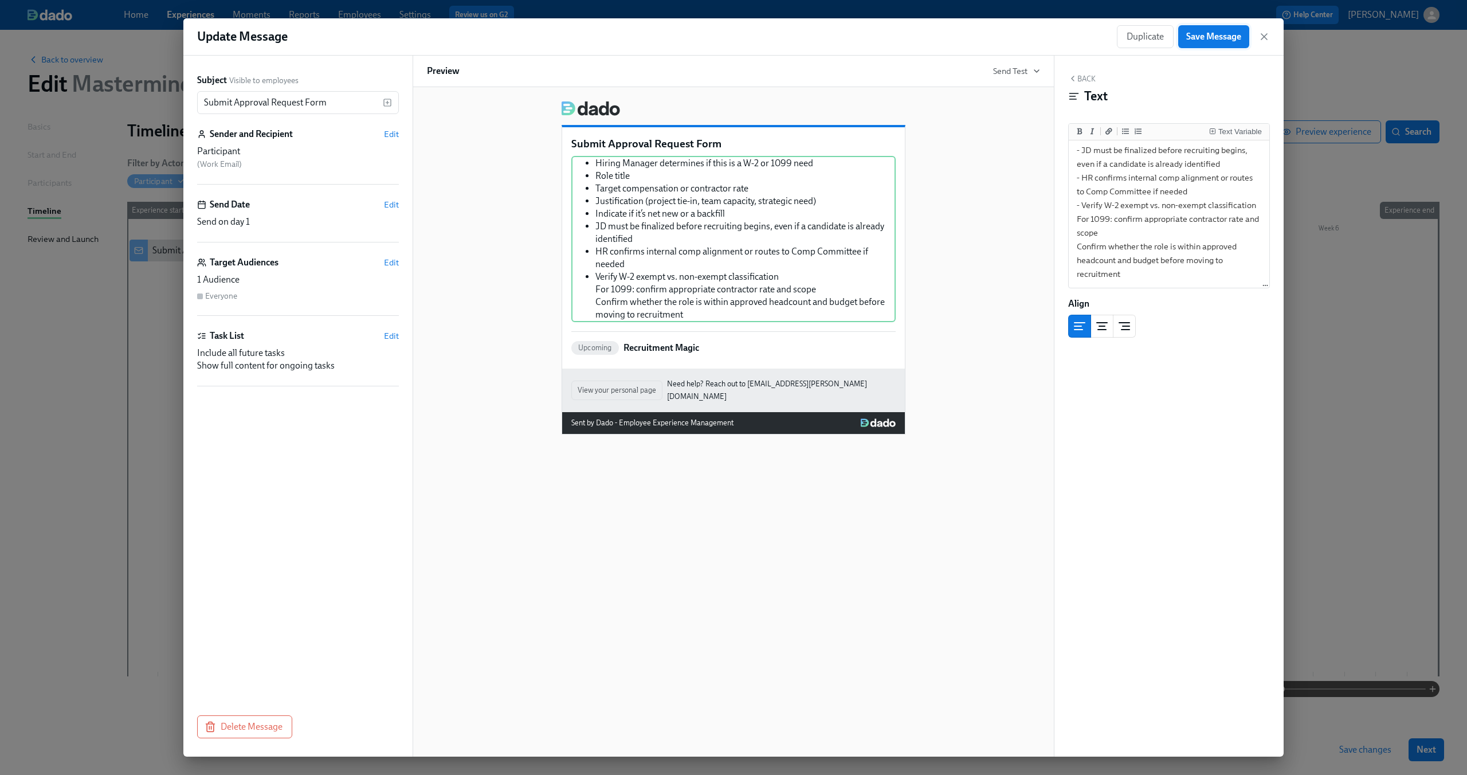
click at [1213, 31] on span "Save Message" at bounding box center [1213, 36] width 55 height 11
click at [1267, 34] on icon "button" at bounding box center [1264, 37] width 6 height 6
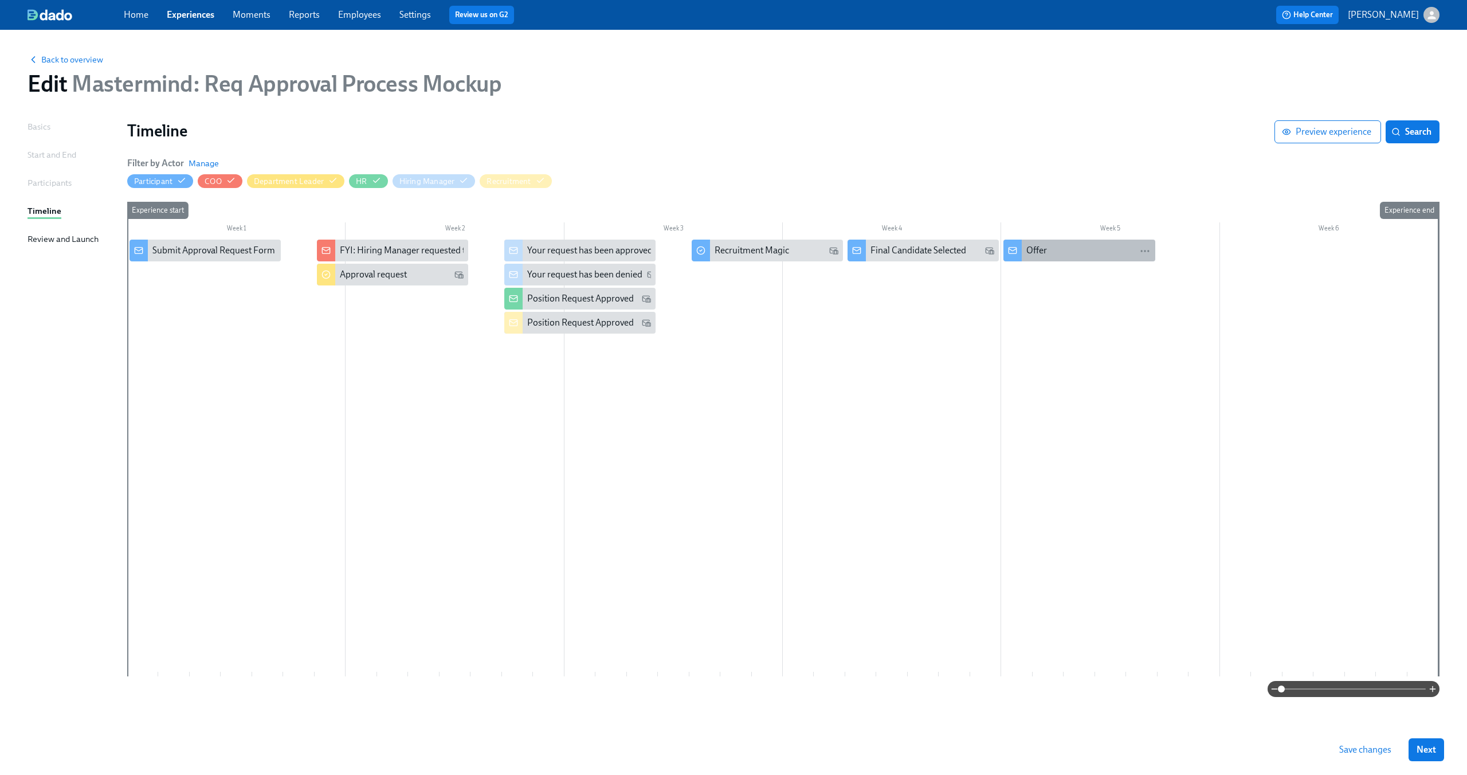
click at [1082, 256] on div "Offer" at bounding box center [1088, 250] width 124 height 13
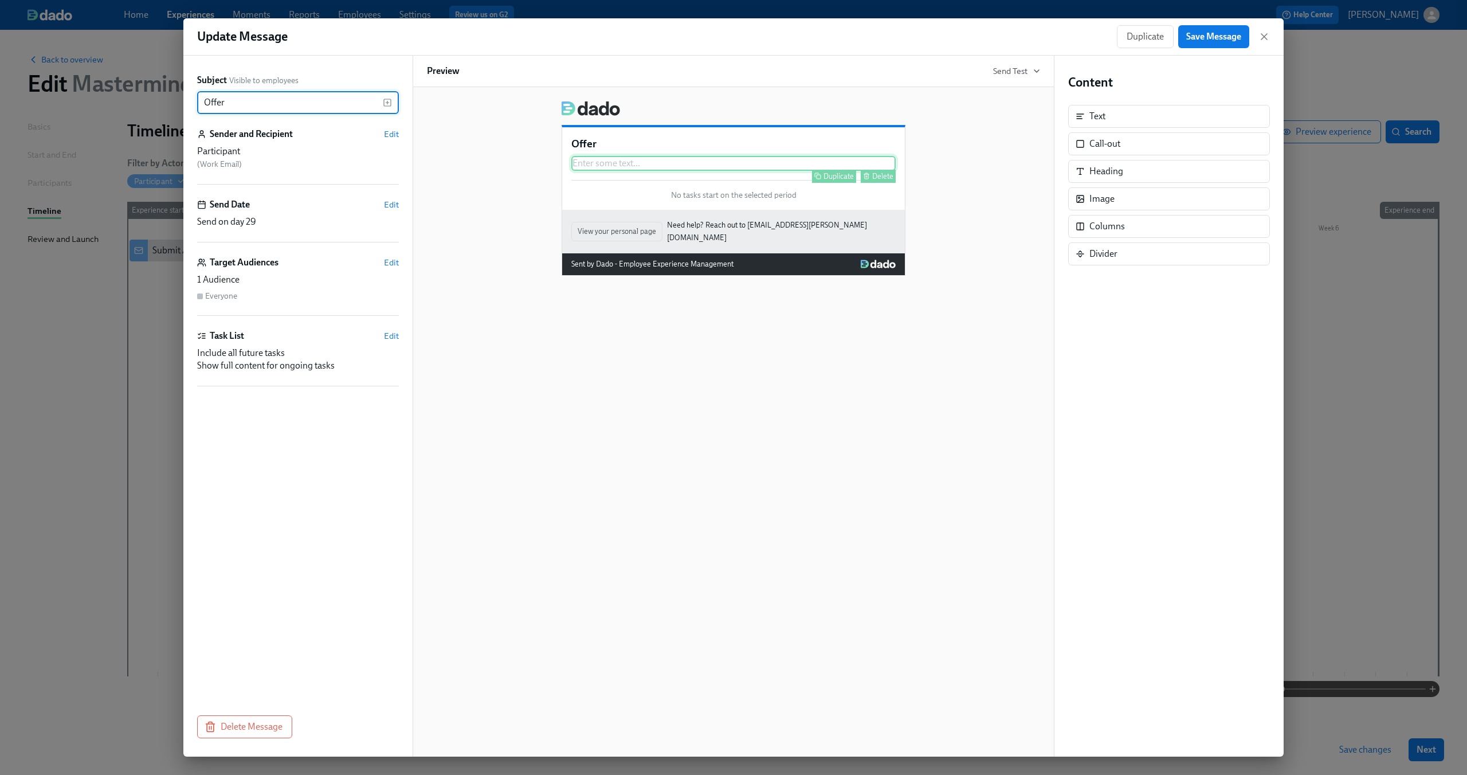
click at [697, 164] on div "Enter some text ... Duplicate Delete" at bounding box center [733, 163] width 324 height 15
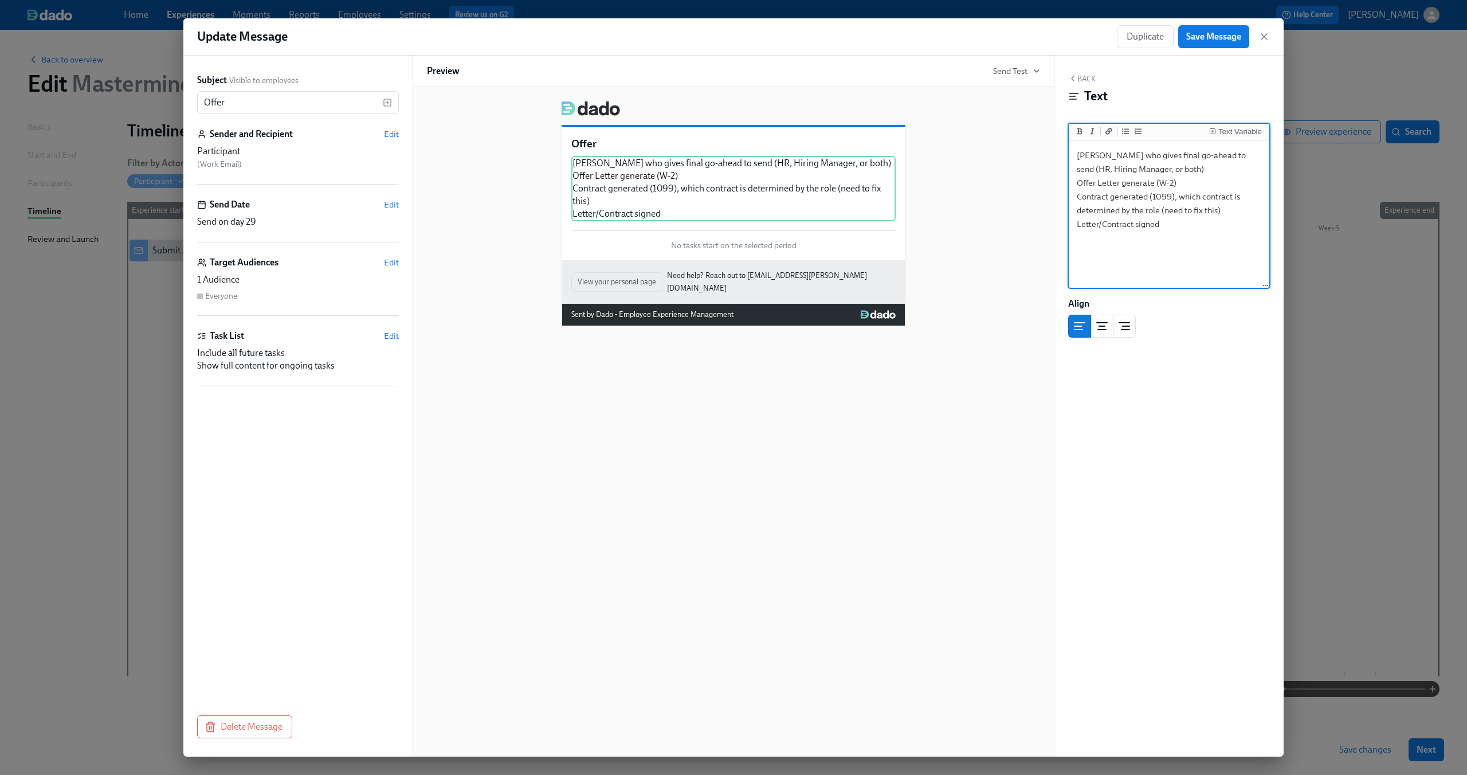
click at [1075, 155] on textarea "Clarify who gives final go-ahead to send (HR, Hiring Manager, or both) Offer Le…" at bounding box center [1169, 215] width 196 height 144
type textarea "Clarify who gives final go-ahead to send (HR, Hiring Manager, or both) Offer Le…"
click at [1229, 36] on span "Save Message" at bounding box center [1213, 36] width 55 height 11
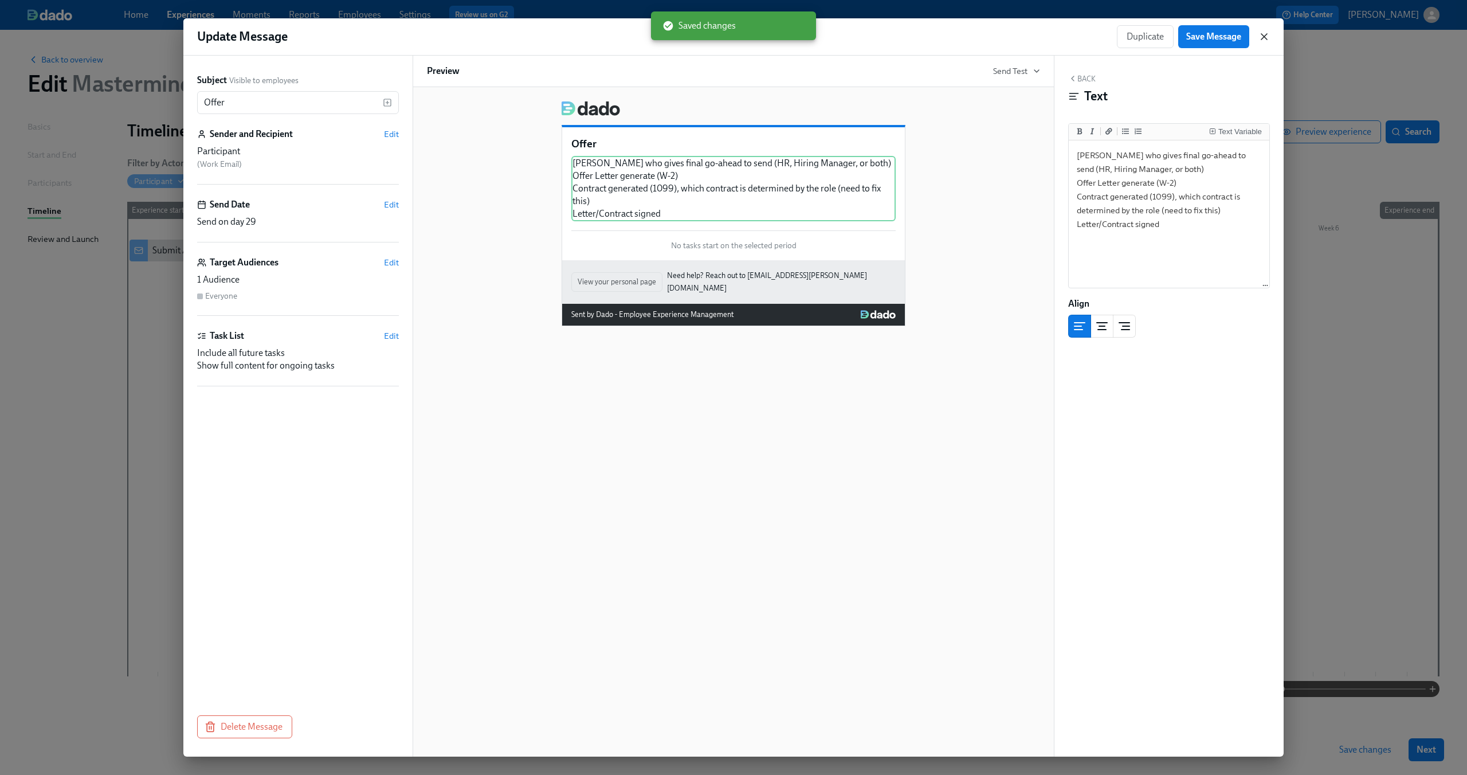
click at [1265, 35] on icon "button" at bounding box center [1264, 37] width 6 height 6
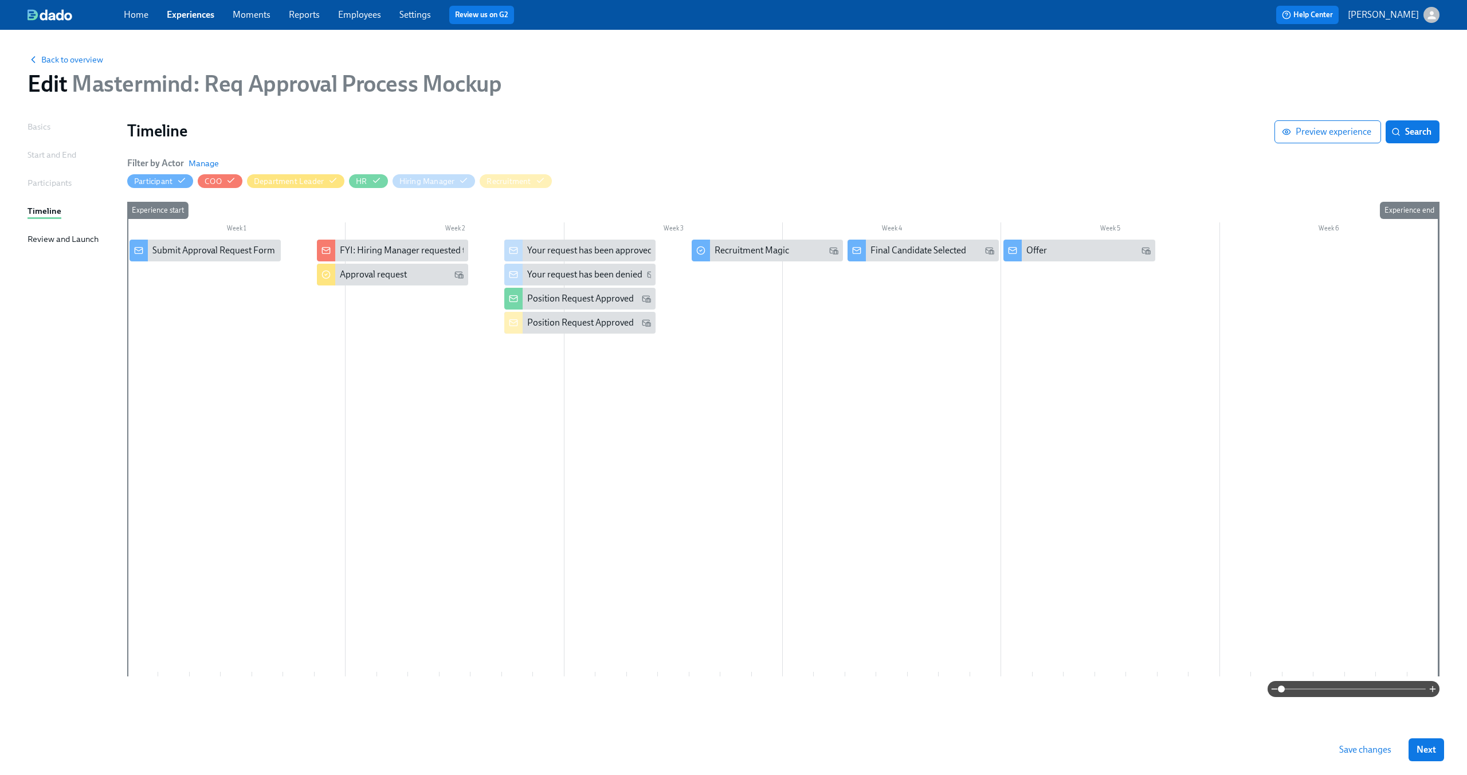
click at [1190, 250] on div at bounding box center [782, 457] width 1311 height 437
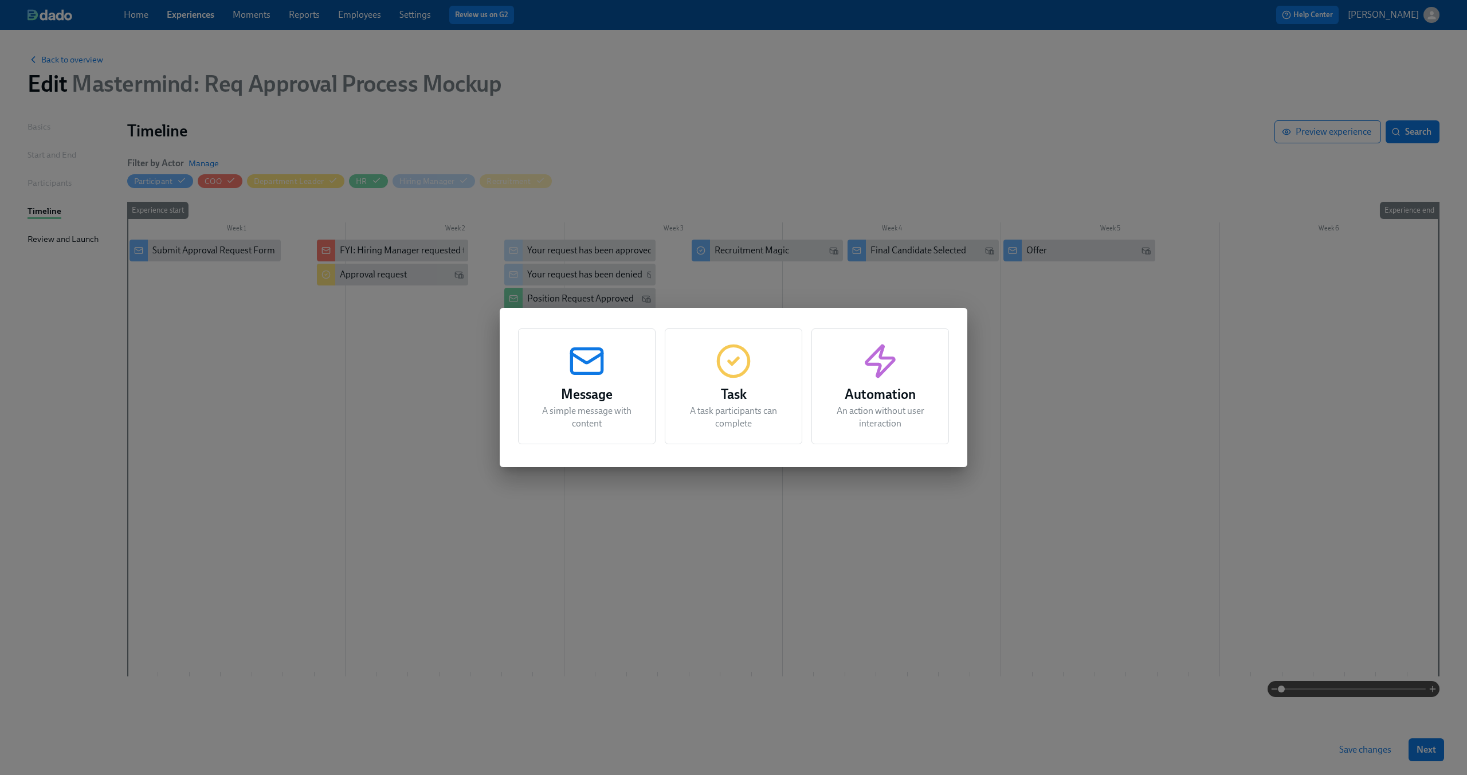
click at [606, 372] on div "Message A simple message with content" at bounding box center [586, 386] width 137 height 116
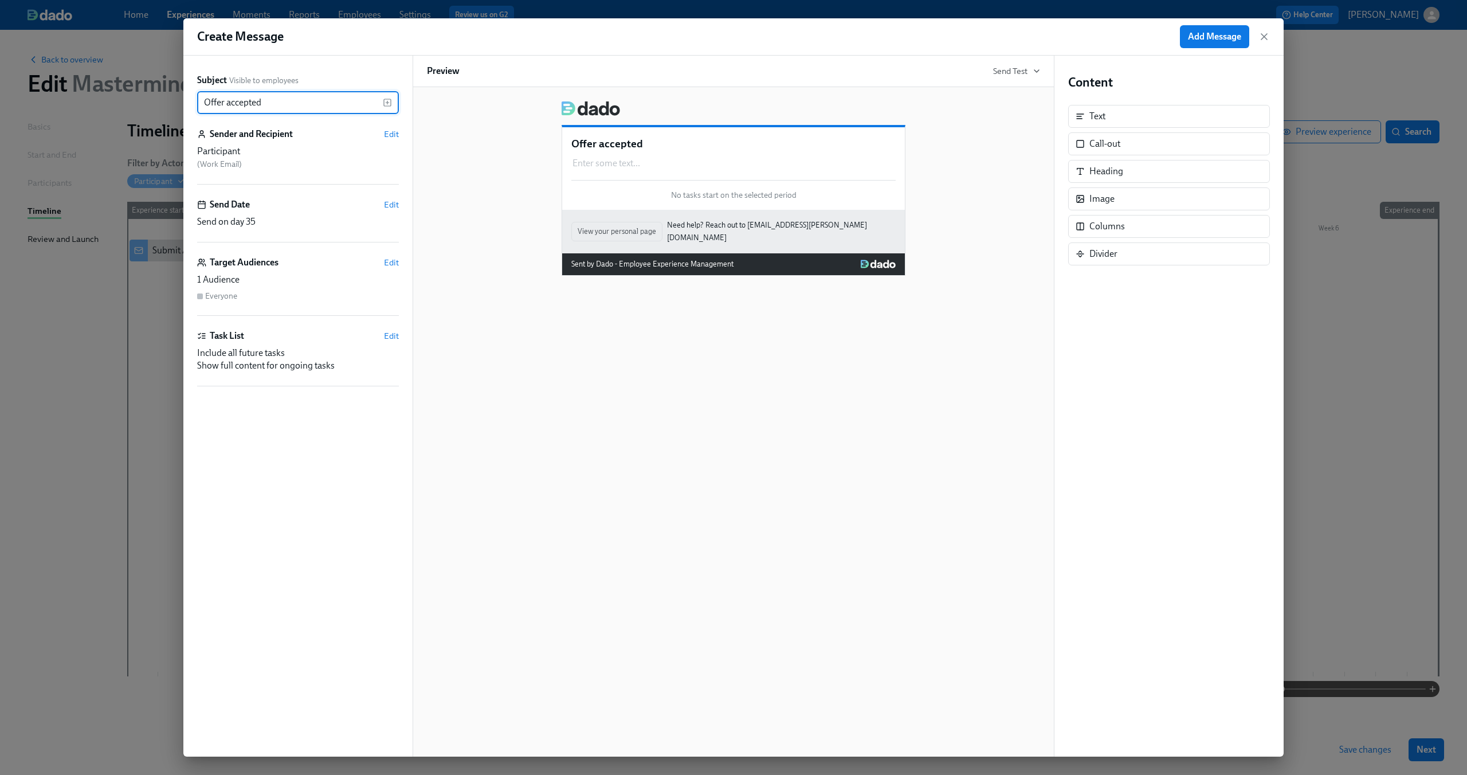
type input "Offer accepted"
click at [309, 155] on div "Participant" at bounding box center [298, 151] width 202 height 13
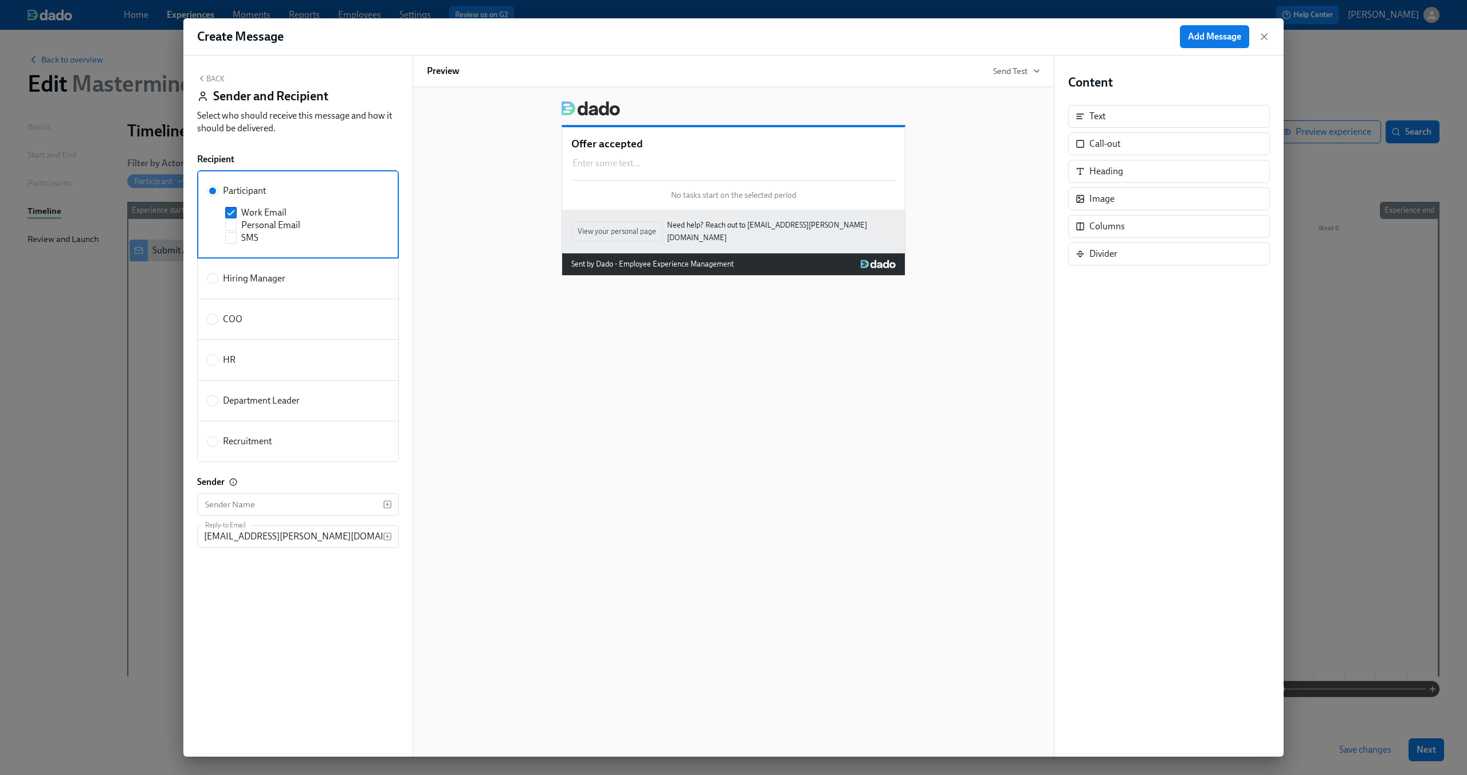
click at [240, 355] on div "HR" at bounding box center [296, 359] width 178 height 13
click at [218, 355] on input "HR" at bounding box center [212, 360] width 10 height 10
radio input "true"
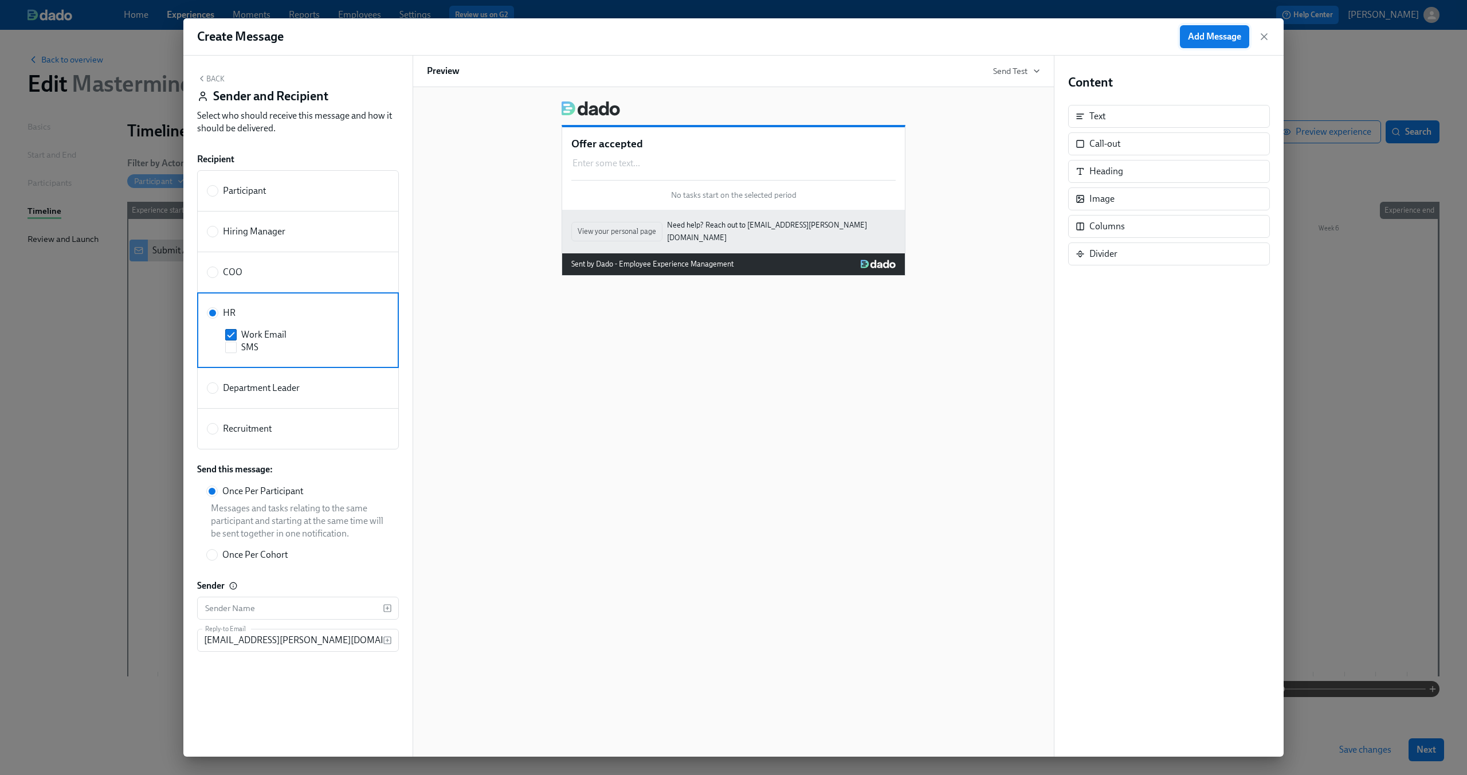
click at [1198, 41] on span "Add Message" at bounding box center [1214, 36] width 53 height 11
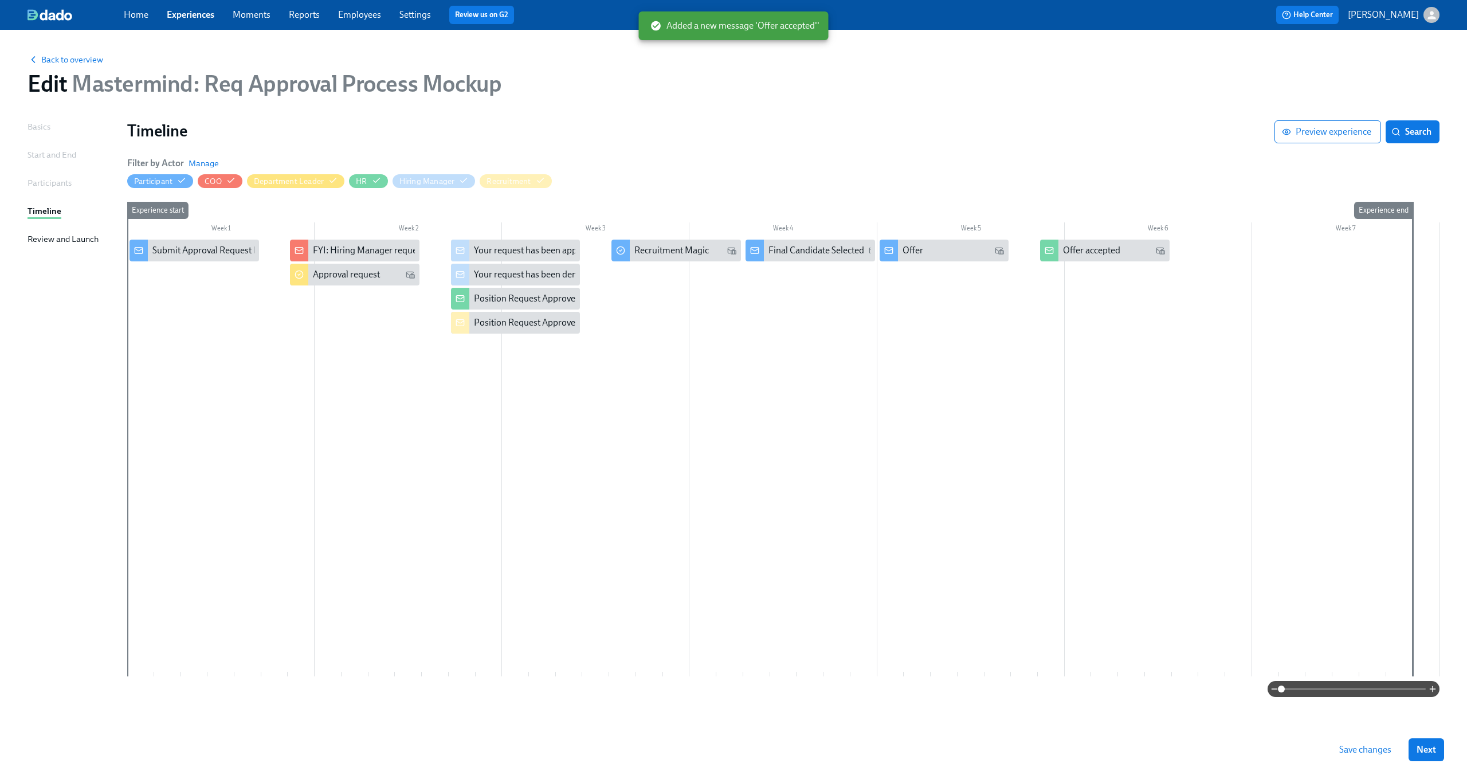
click at [1088, 278] on div at bounding box center [783, 457] width 1312 height 437
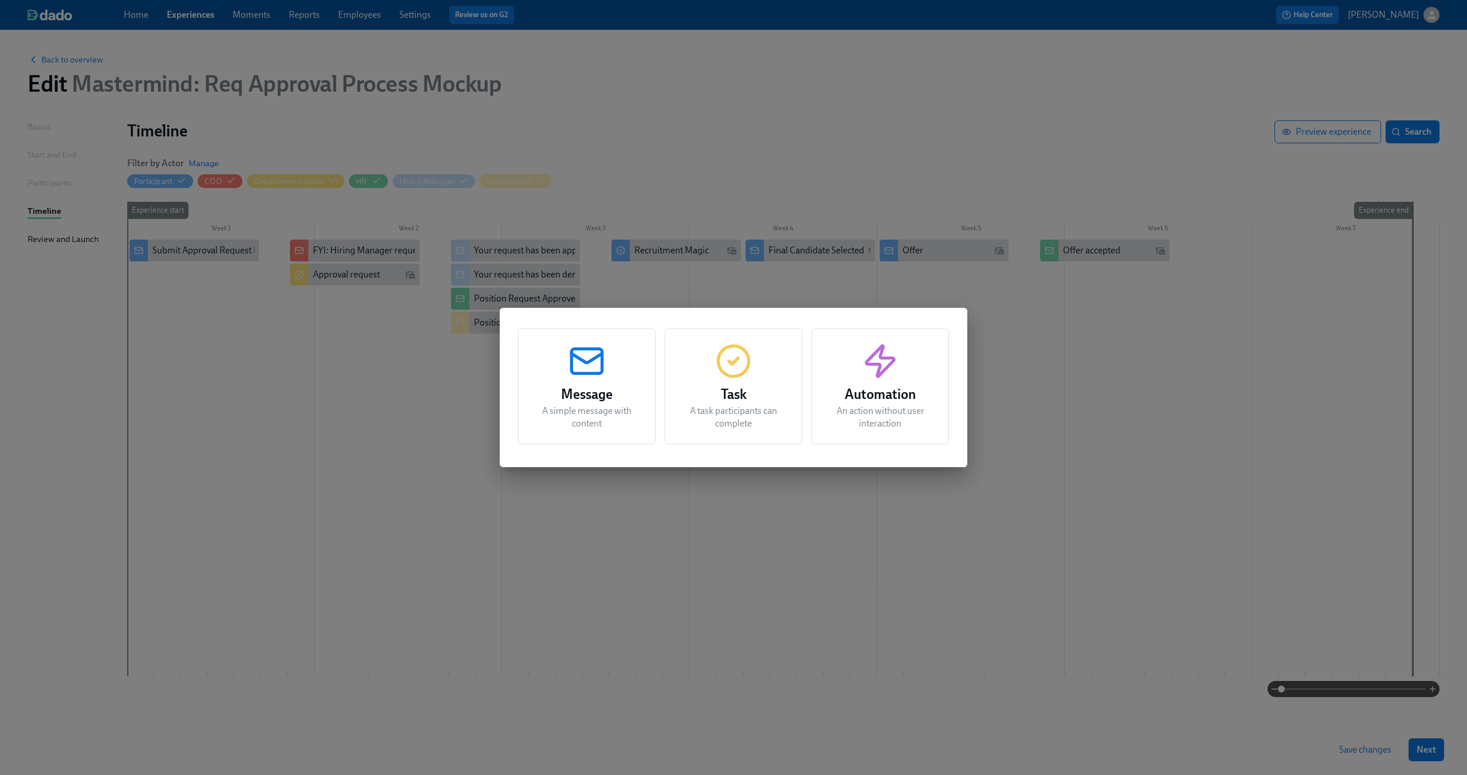
click at [629, 373] on div "Message A simple message with content" at bounding box center [586, 386] width 137 height 116
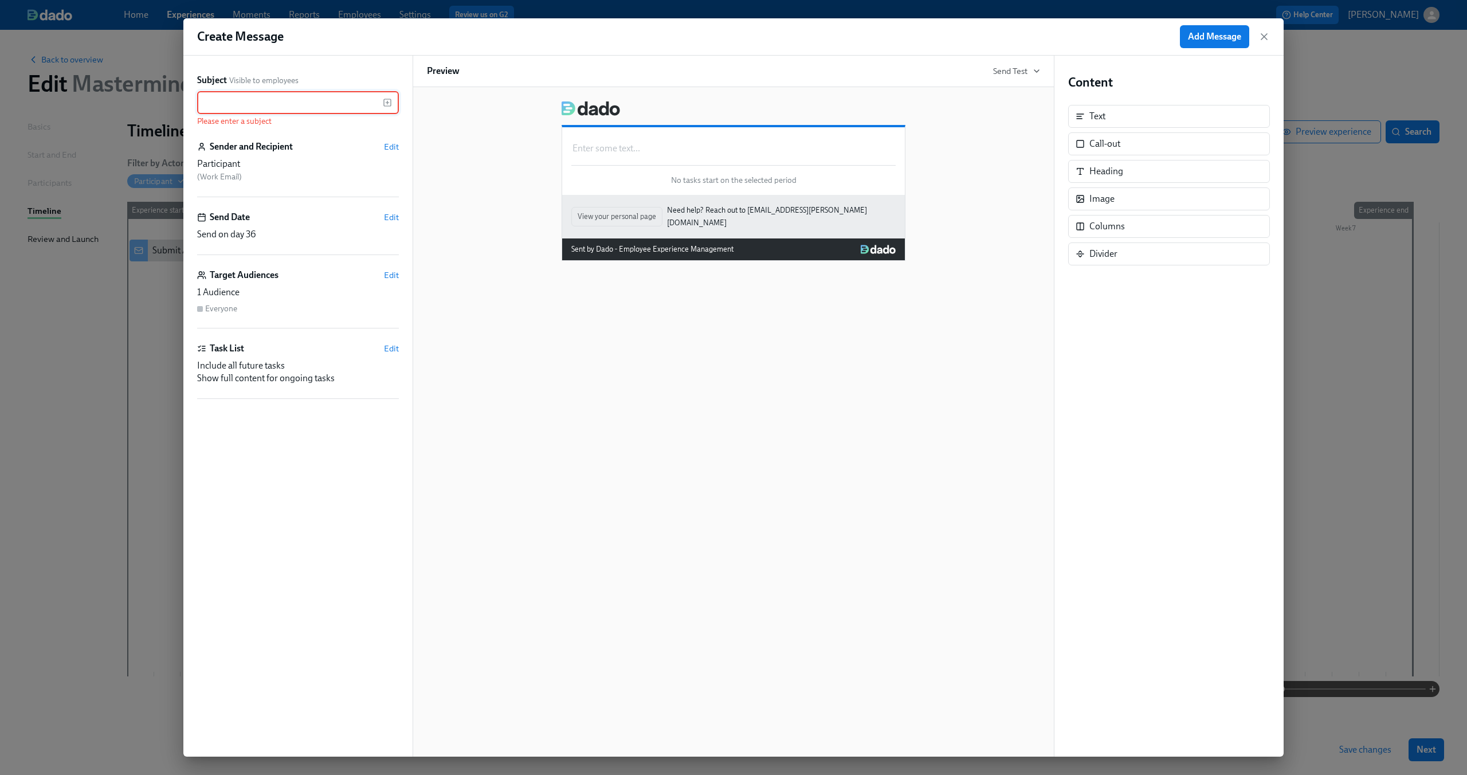
click at [330, 167] on div "Participant" at bounding box center [298, 164] width 202 height 13
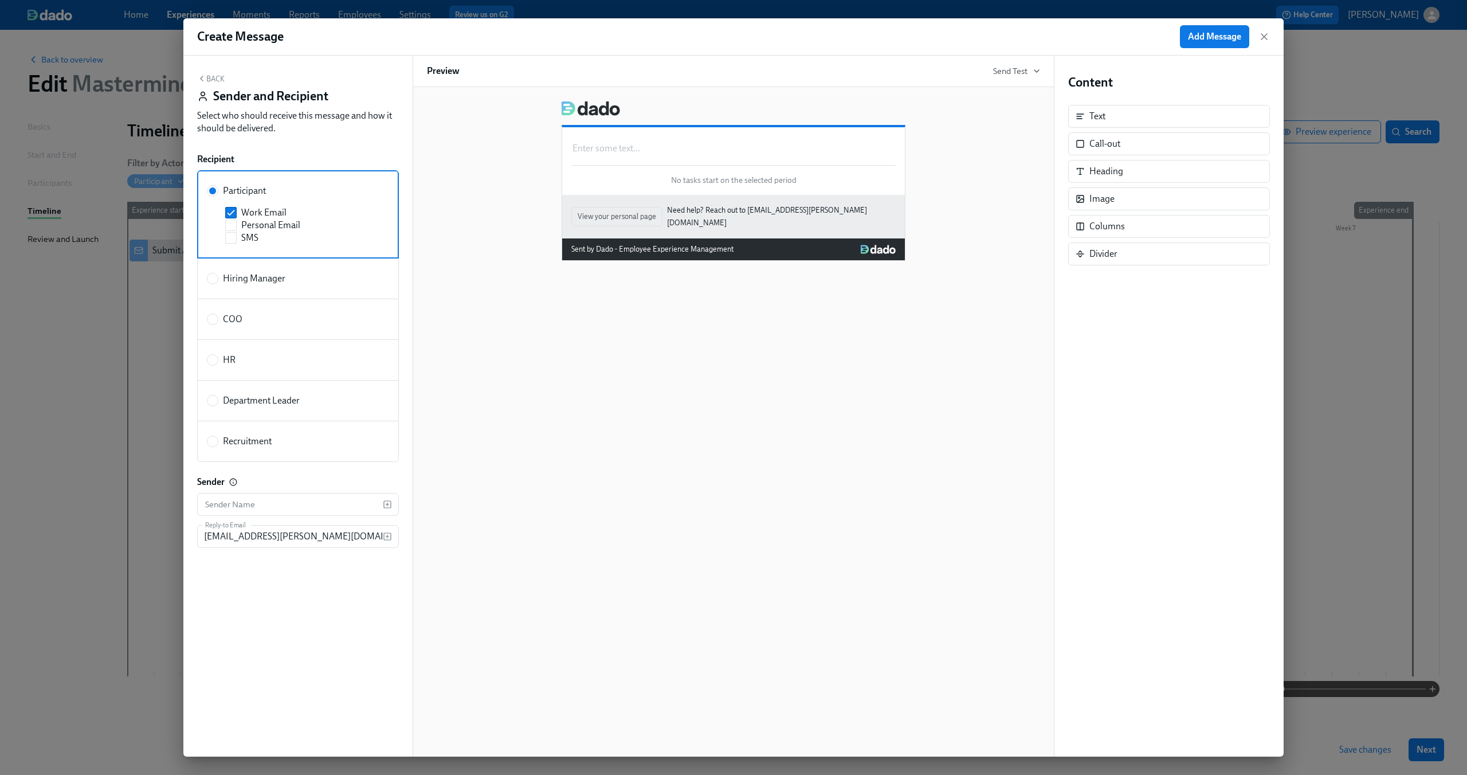
click at [280, 277] on span "Hiring Manager" at bounding box center [254, 278] width 62 height 13
click at [218, 277] on input "Hiring Manager" at bounding box center [212, 278] width 10 height 10
radio input "true"
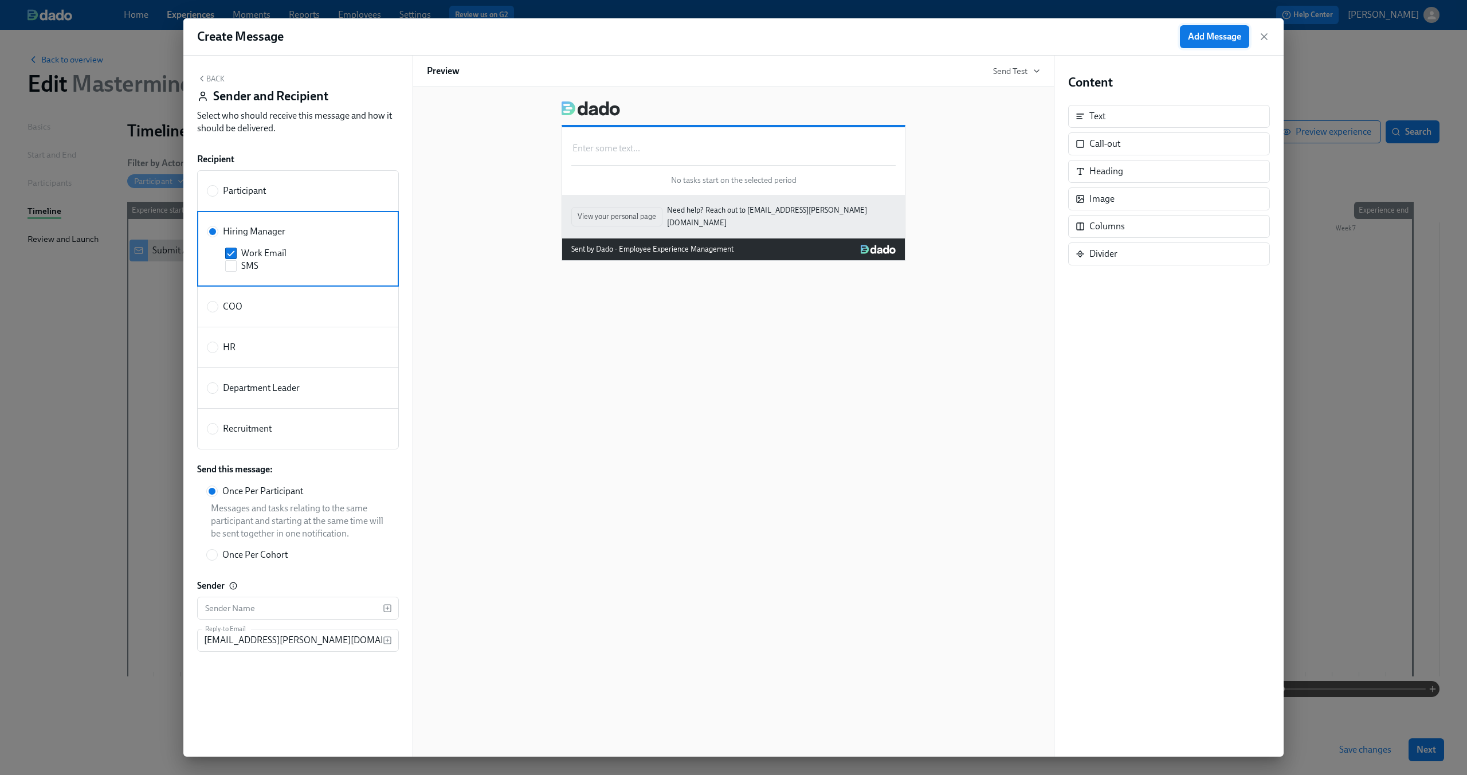
click at [1209, 39] on span "Add Message" at bounding box center [1214, 36] width 53 height 11
click at [211, 87] on div "Back Sender and Recipient Select who should receive this message and how it sho…" at bounding box center [298, 106] width 202 height 65
click at [210, 76] on button "Back" at bounding box center [210, 78] width 27 height 9
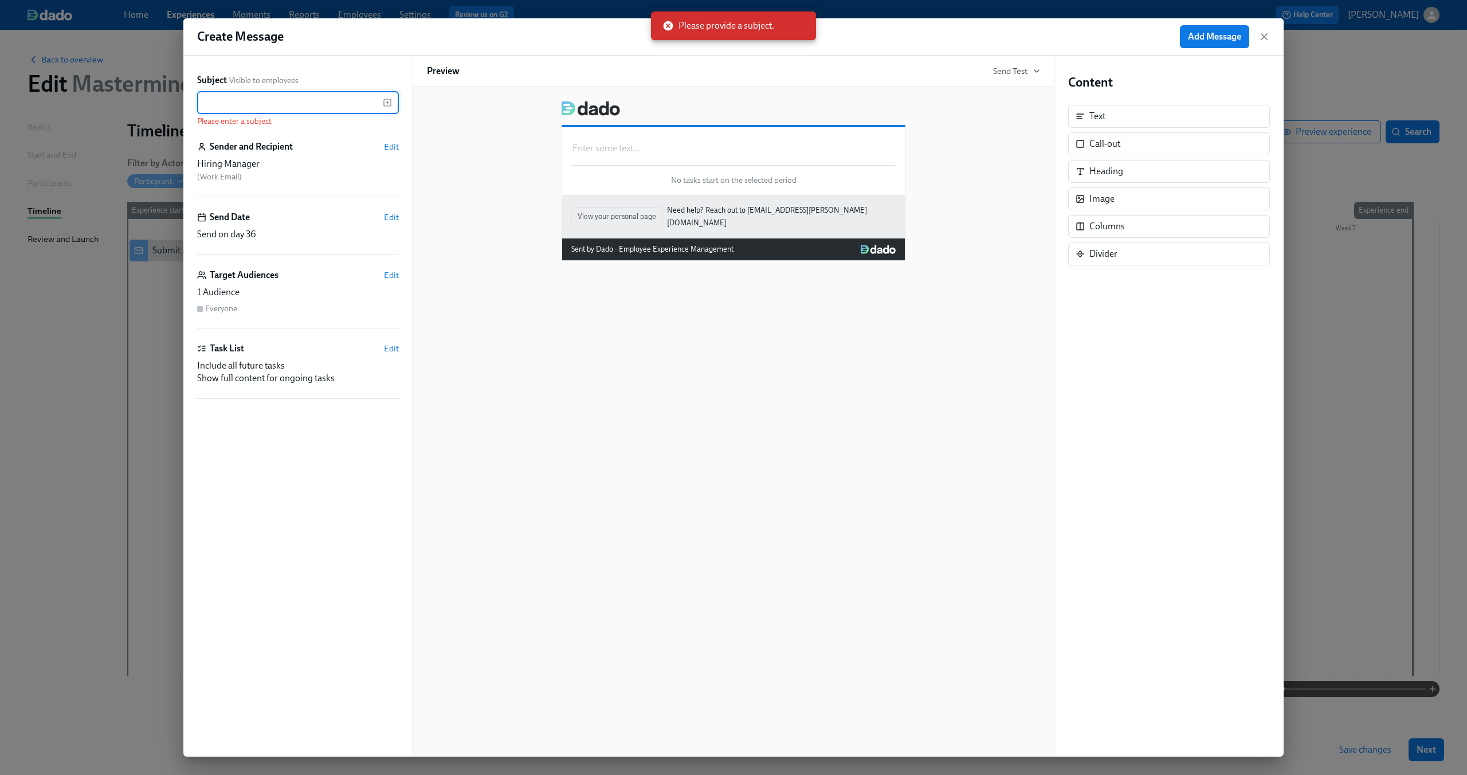
click at [259, 104] on input "text" at bounding box center [290, 102] width 186 height 23
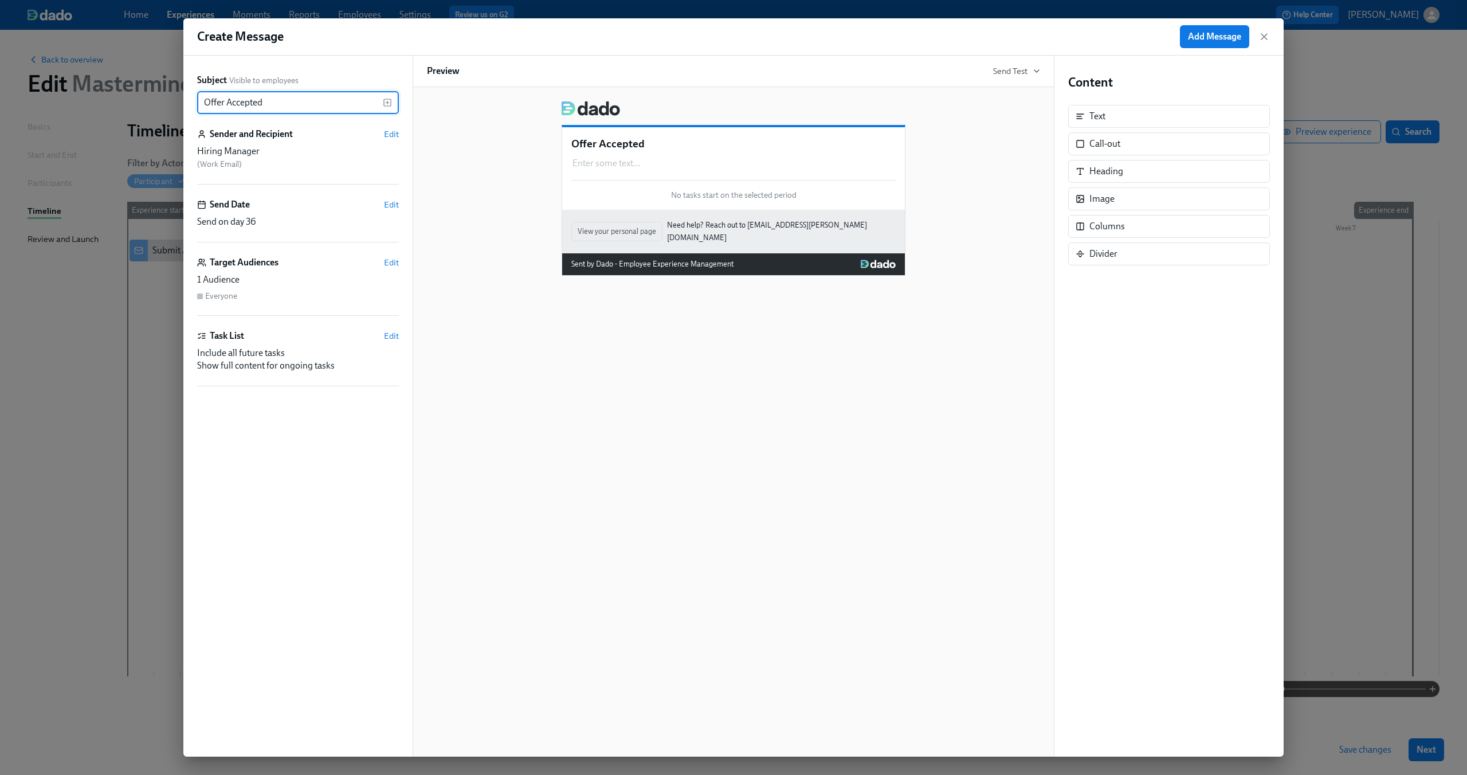
click at [241, 101] on input "Offer Accepted" at bounding box center [290, 102] width 186 height 23
type input "Contract signed"
click at [1207, 37] on span "Add Message" at bounding box center [1214, 36] width 53 height 11
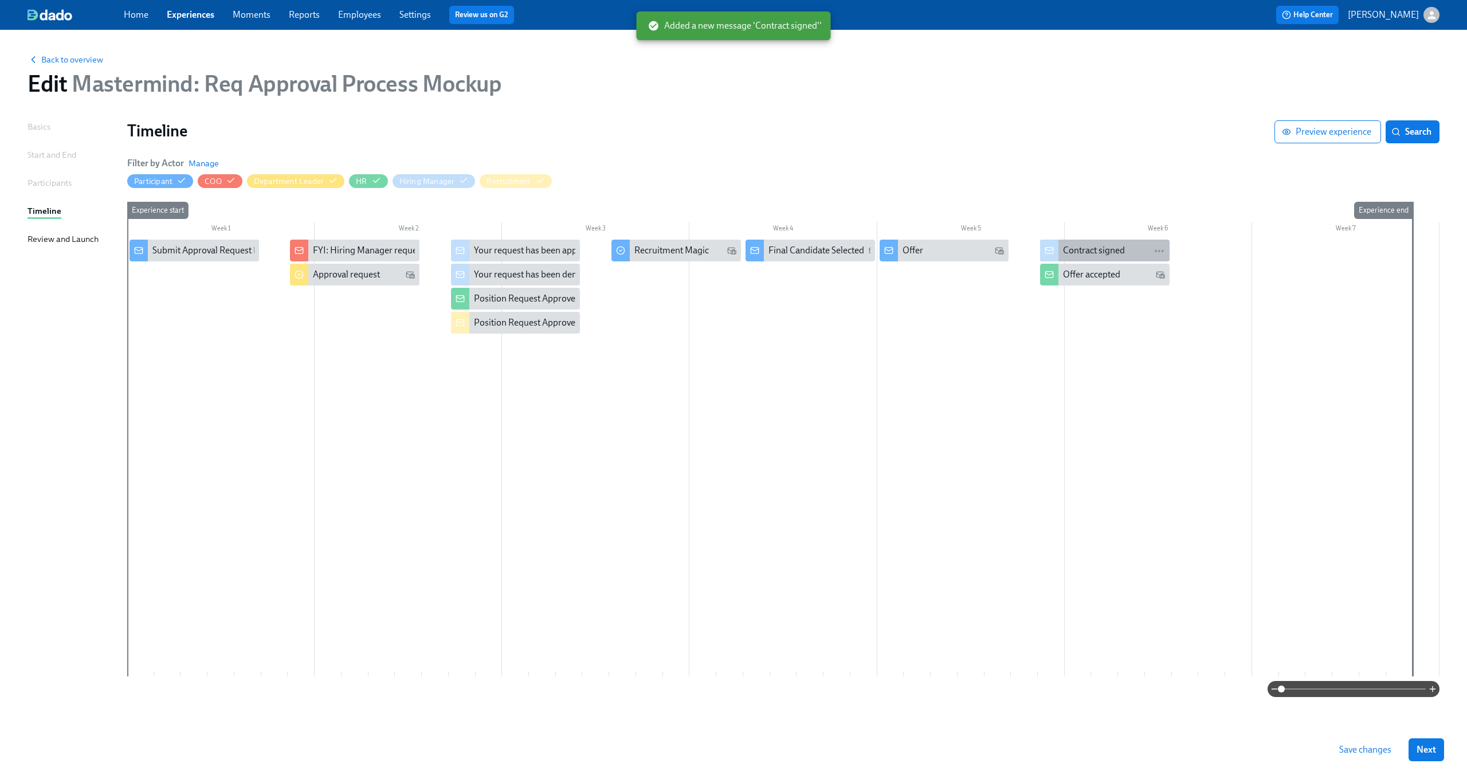
click at [1082, 250] on div "Contract signed" at bounding box center [1094, 250] width 62 height 13
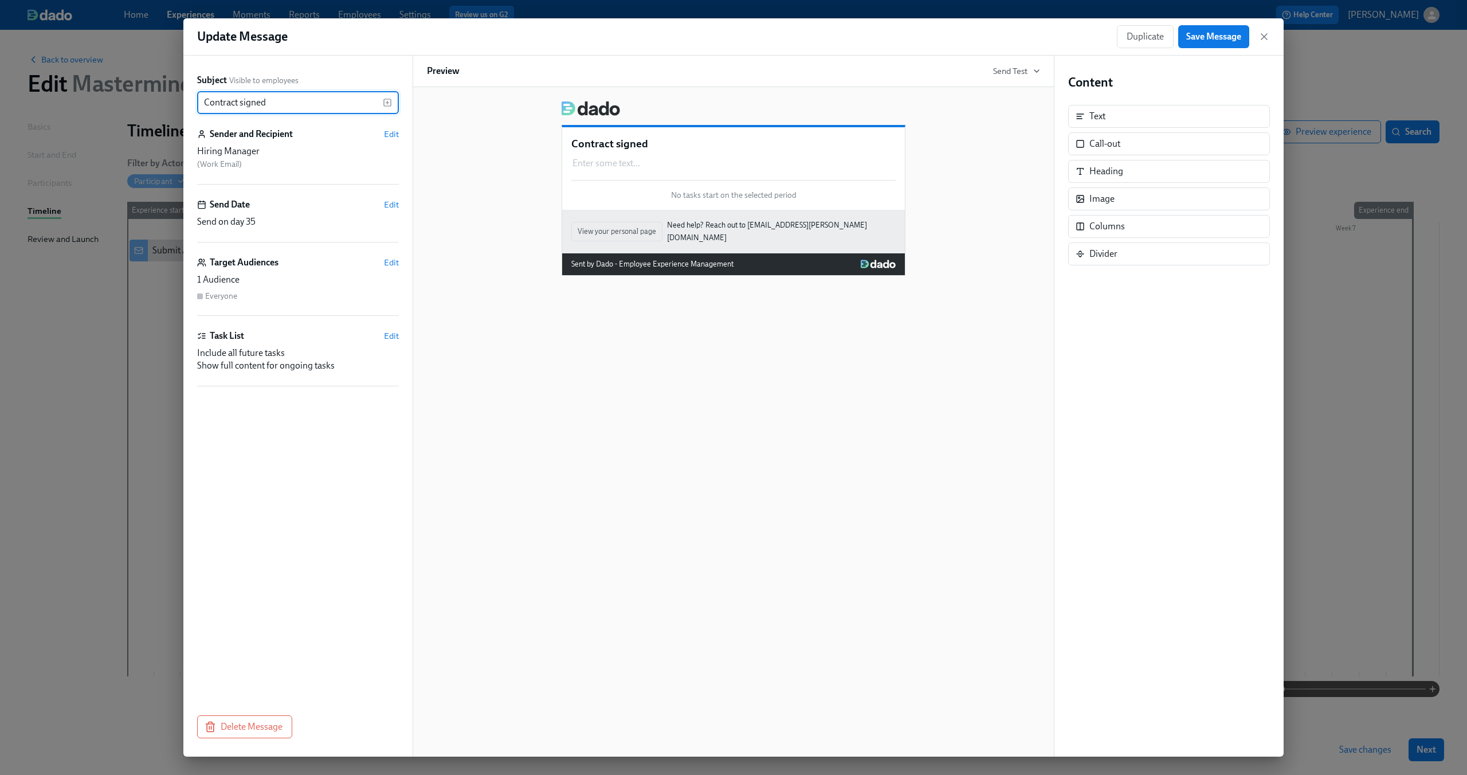
click at [1256, 37] on div "Duplicate Save Message" at bounding box center [1193, 36] width 153 height 23
click at [1264, 38] on icon "button" at bounding box center [1263, 36] width 11 height 11
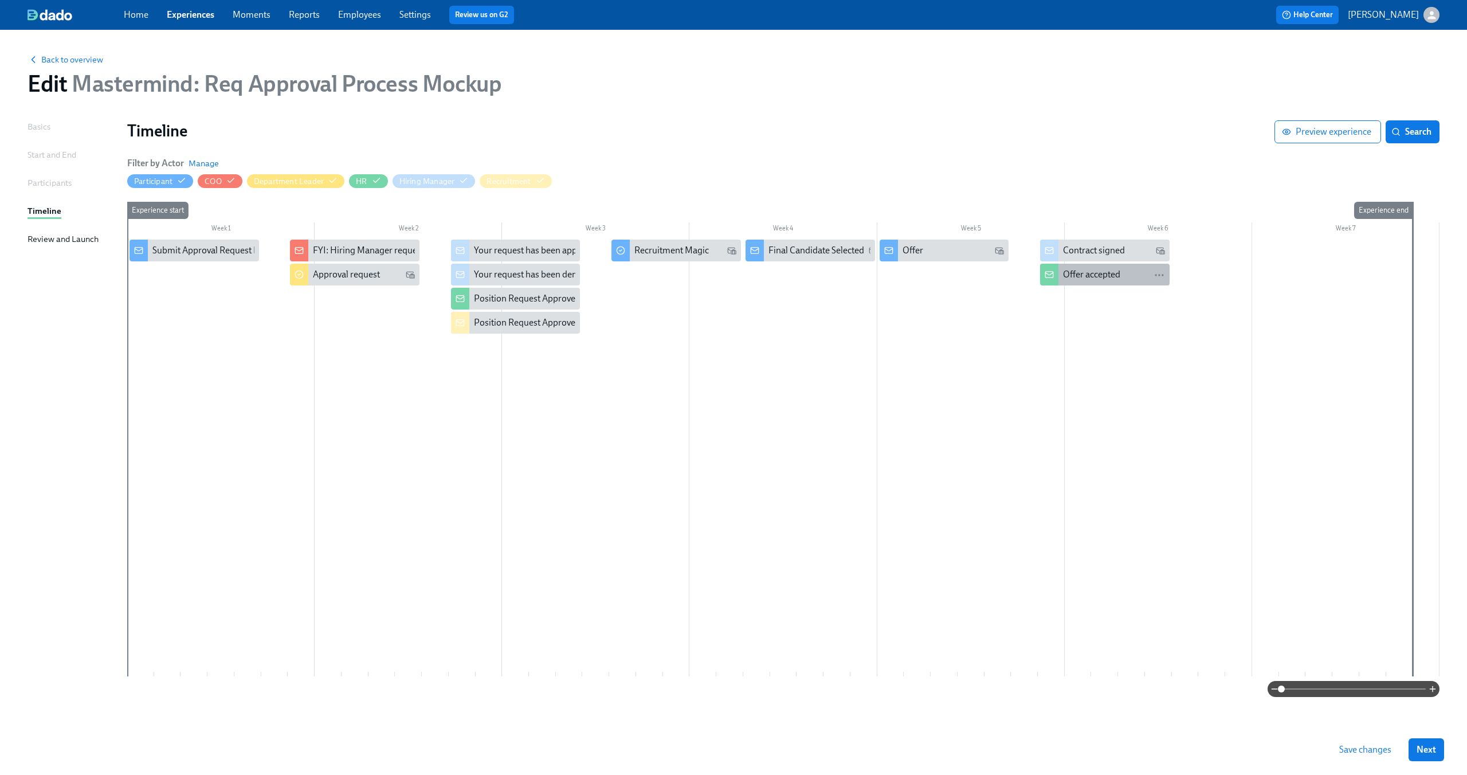
click at [1076, 277] on div "Offer accepted" at bounding box center [1091, 274] width 57 height 13
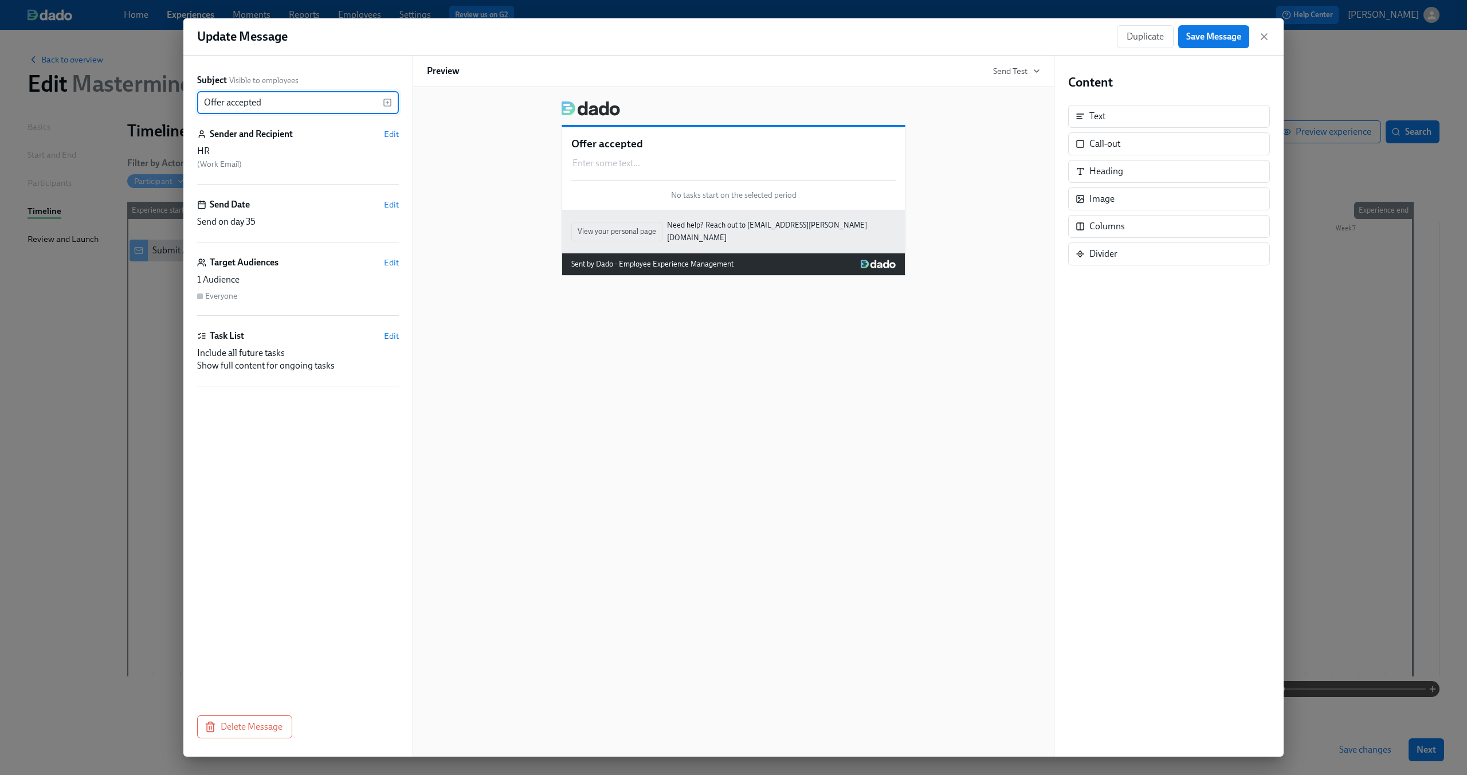
click at [221, 102] on input "Offer accepted" at bounding box center [290, 102] width 186 height 23
type input "Contract signed"
click at [1228, 36] on span "Save Message" at bounding box center [1213, 36] width 55 height 11
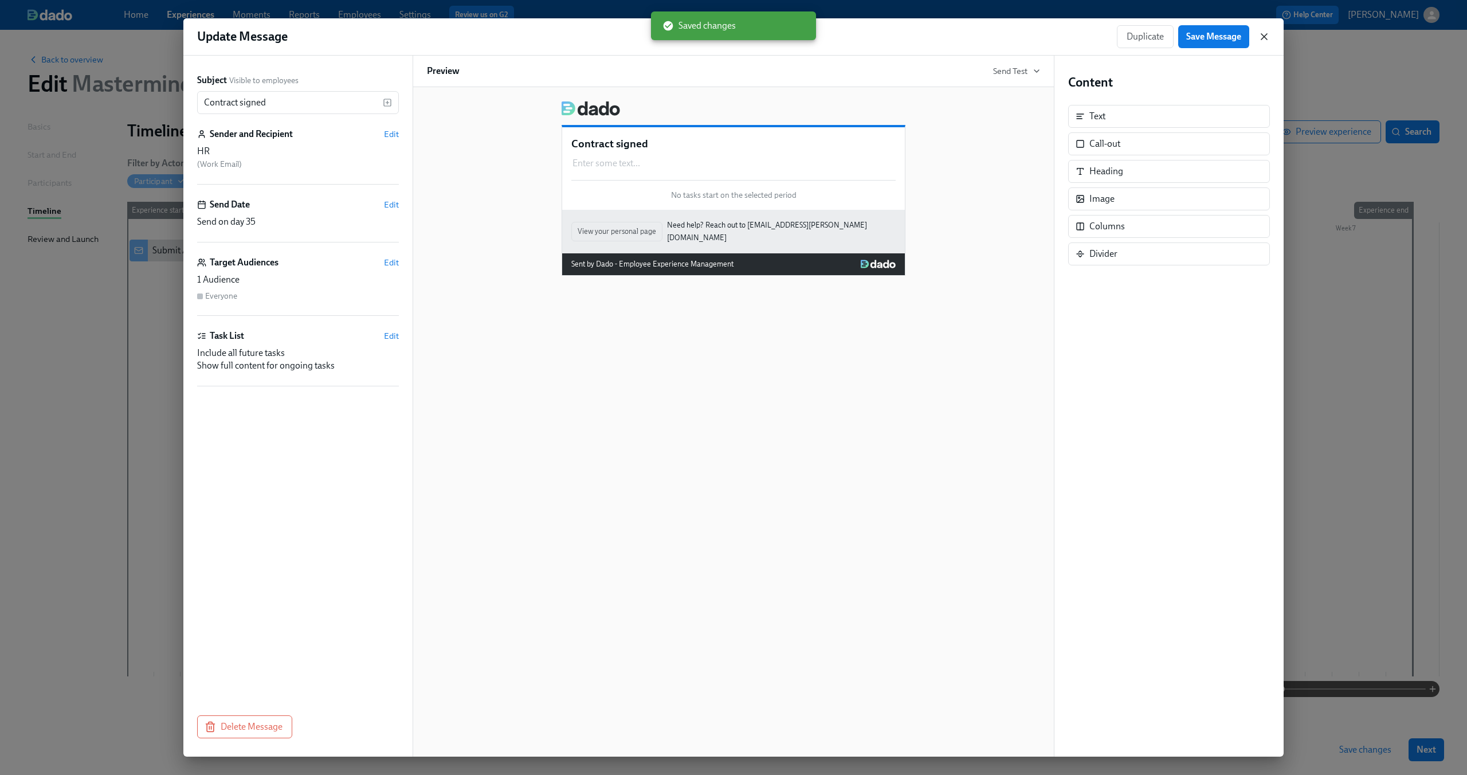
click at [1260, 36] on icon "button" at bounding box center [1263, 36] width 11 height 11
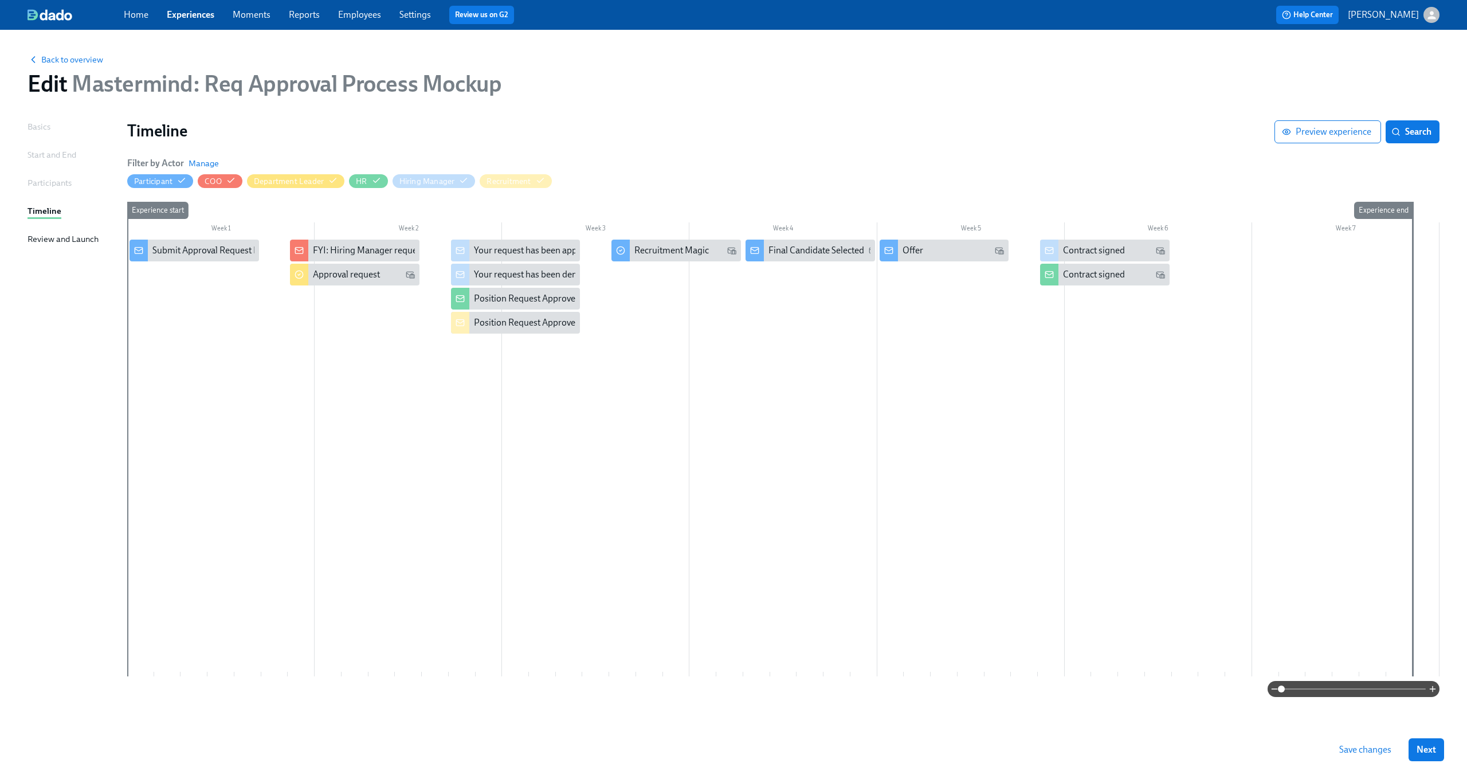
click at [1354, 751] on span "Save changes" at bounding box center [1365, 749] width 52 height 11
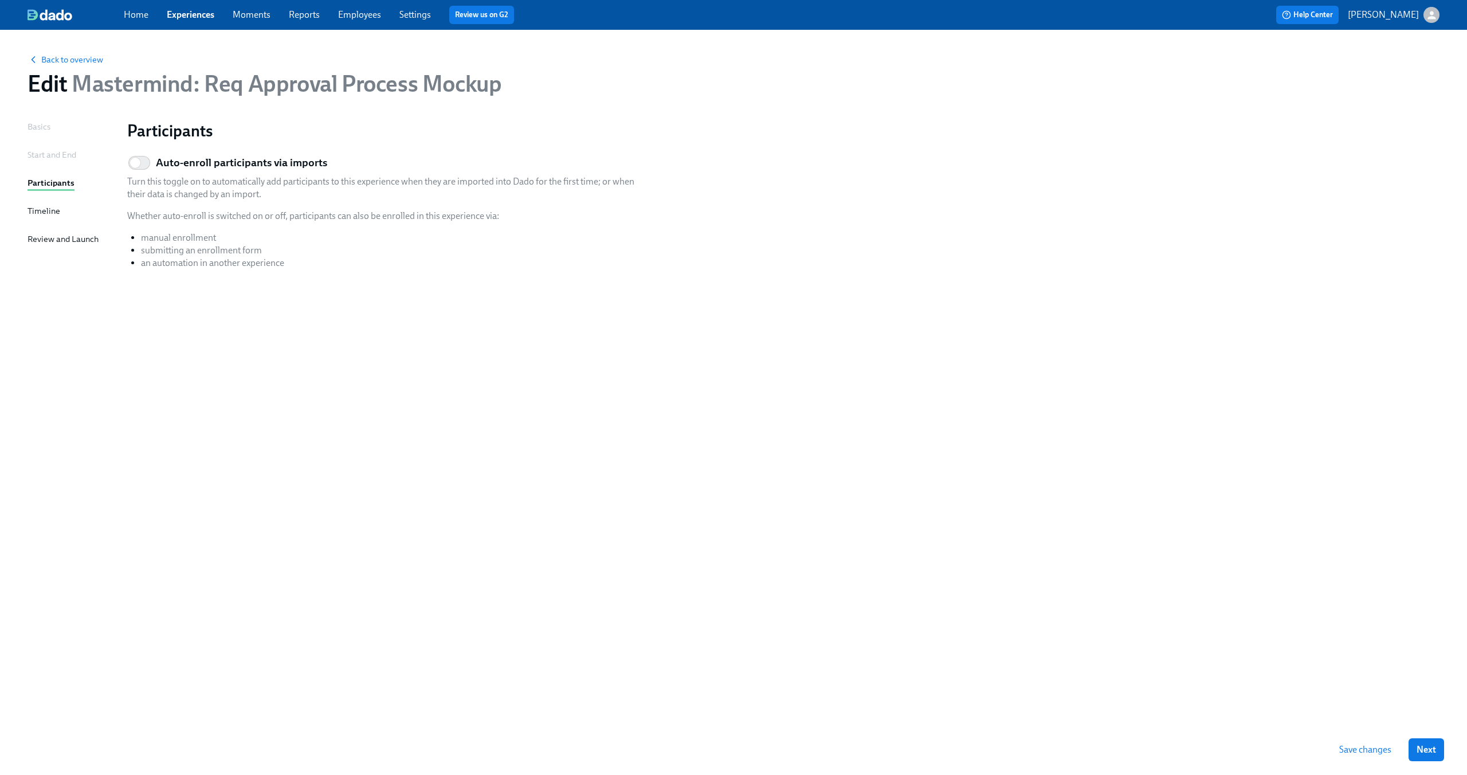
click at [191, 24] on div "Home Experiences Moments Reports Employees Settings Review us on G2 Help Center…" at bounding box center [733, 15] width 1467 height 30
click at [191, 15] on link "Experiences" at bounding box center [191, 14] width 48 height 11
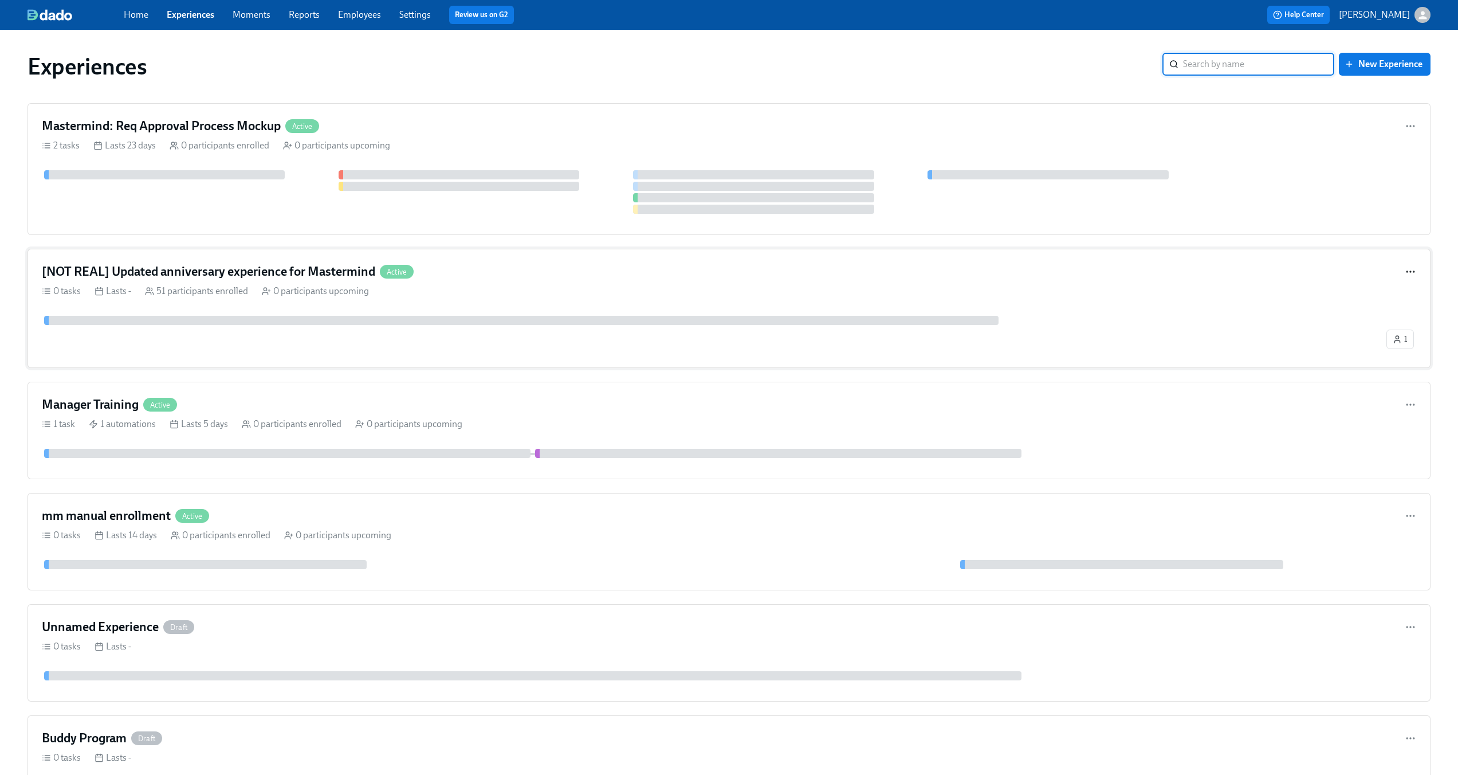
click at [1412, 271] on icon "button" at bounding box center [1410, 271] width 11 height 11
click at [1436, 226] on div at bounding box center [733, 387] width 1467 height 775
click at [1216, 288] on div "0 tasks Lasts - 51 participants enrolled 0 participants upcoming" at bounding box center [729, 291] width 1374 height 13
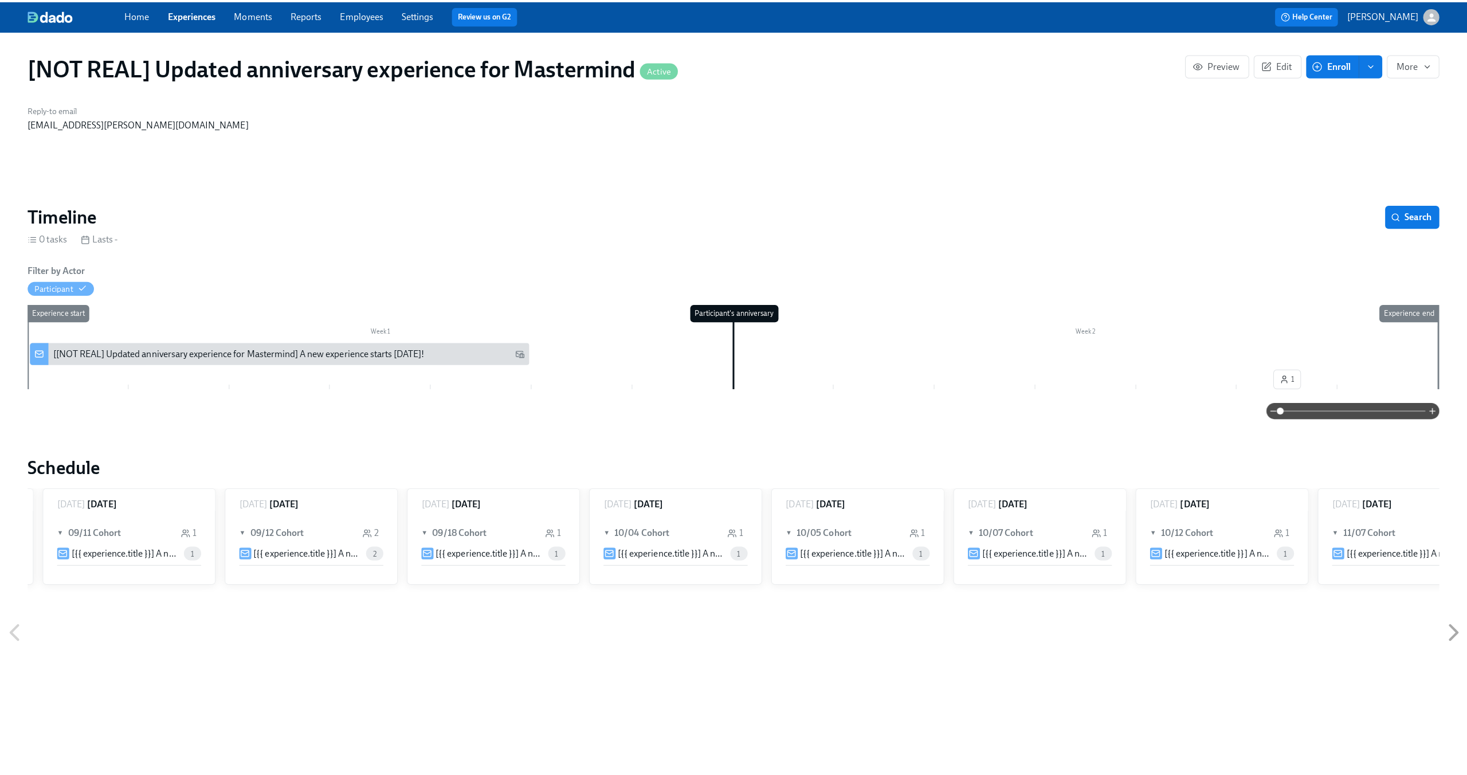
scroll to position [0, 176]
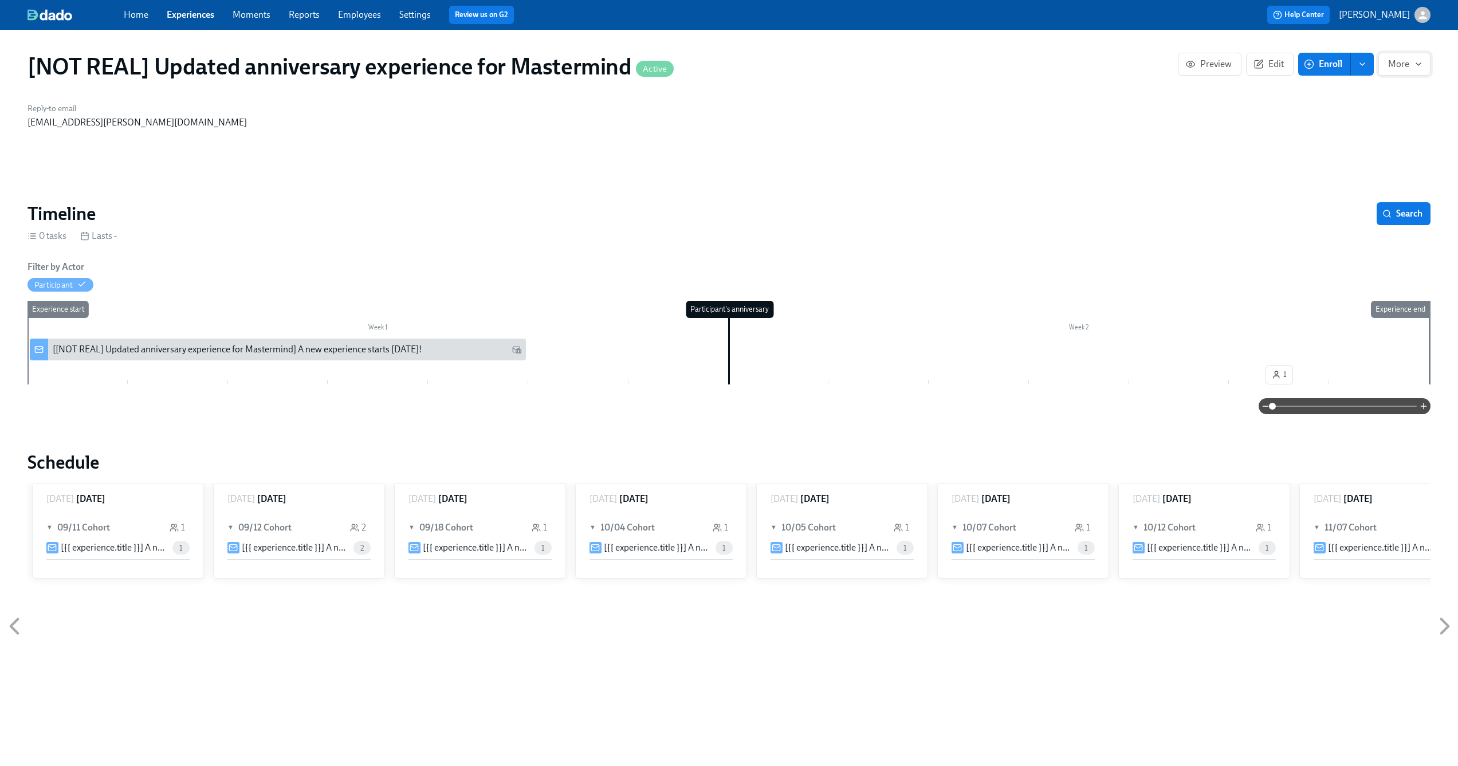
click at [1408, 63] on span "More" at bounding box center [1404, 63] width 33 height 11
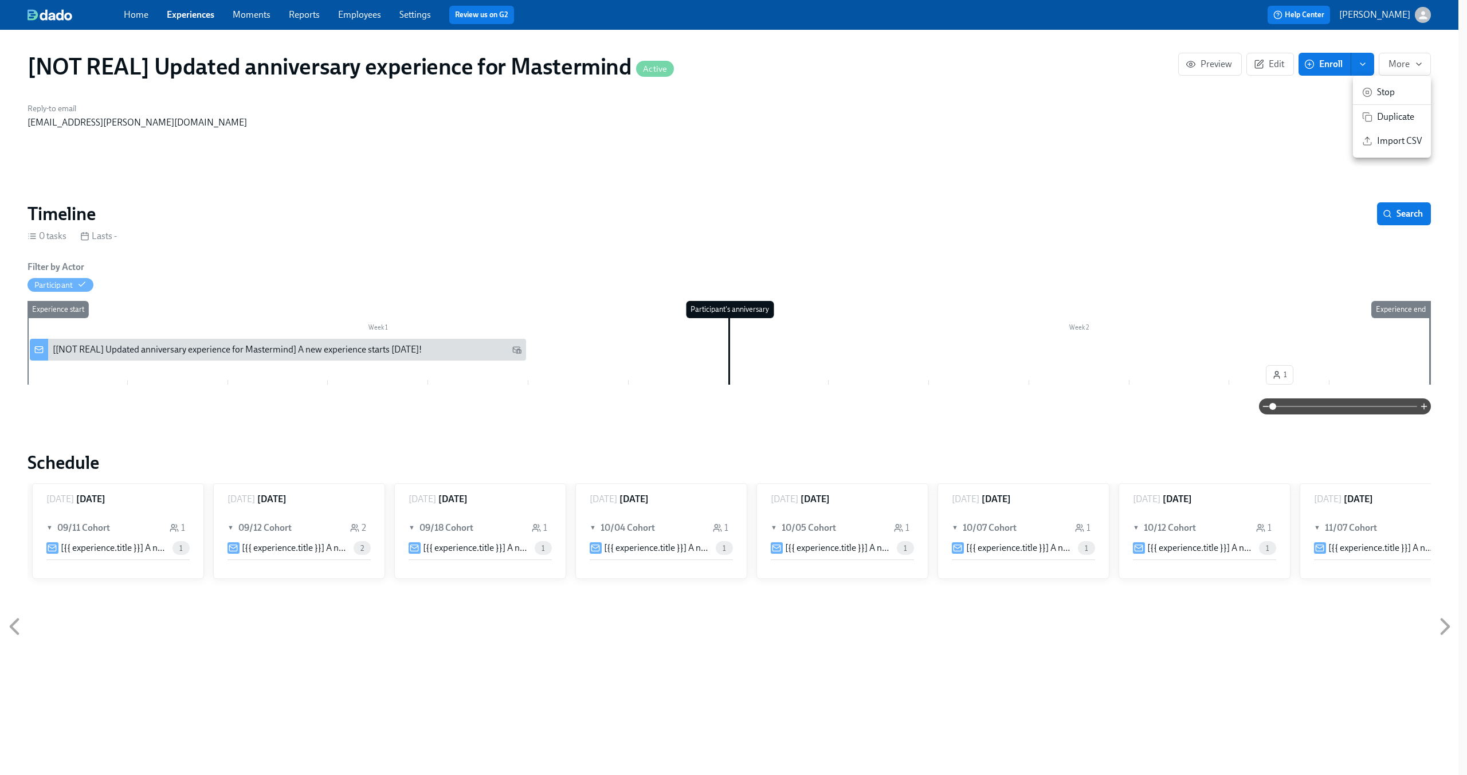
click at [1403, 99] on li "Stop" at bounding box center [1392, 92] width 78 height 24
click at [1398, 139] on span "Archive" at bounding box center [1399, 141] width 45 height 13
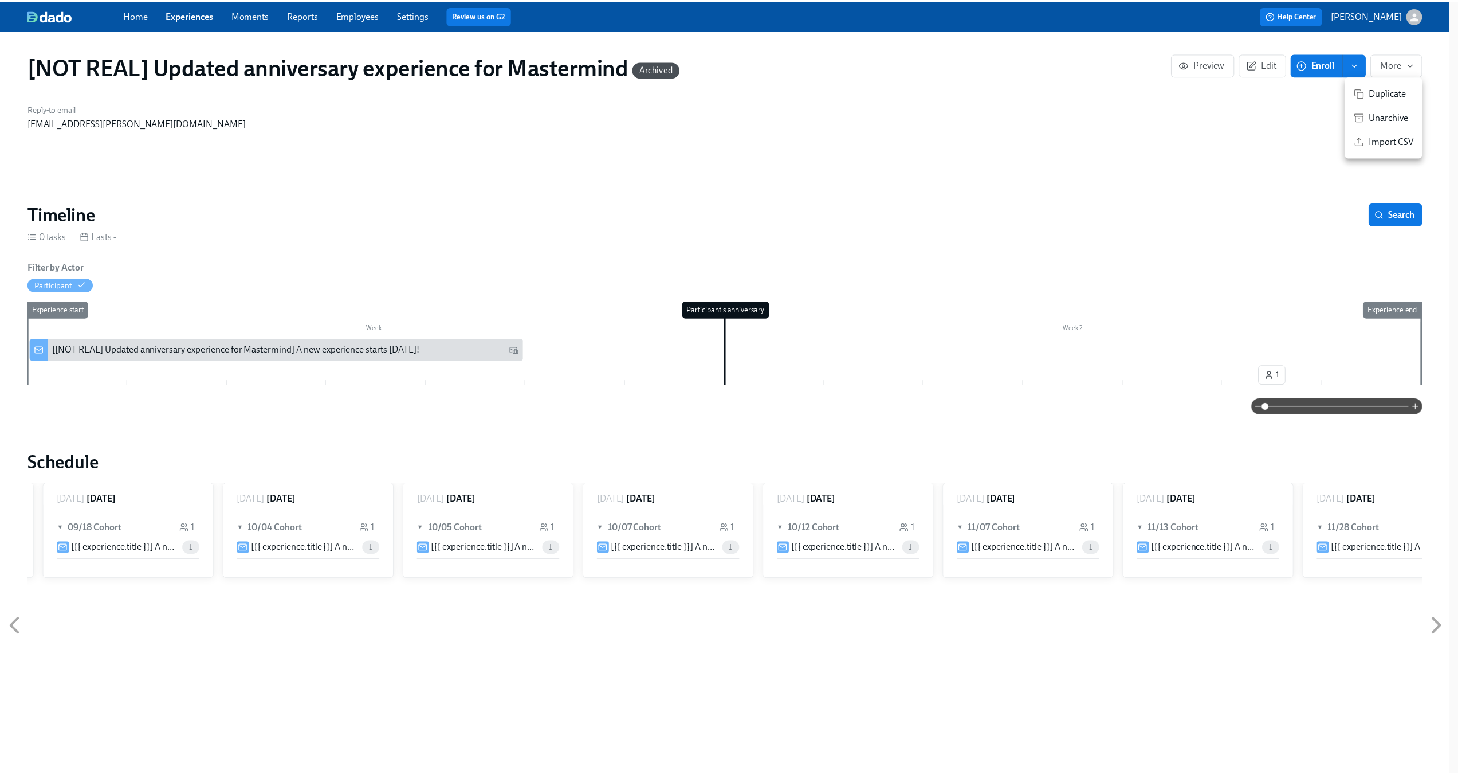
scroll to position [0, 529]
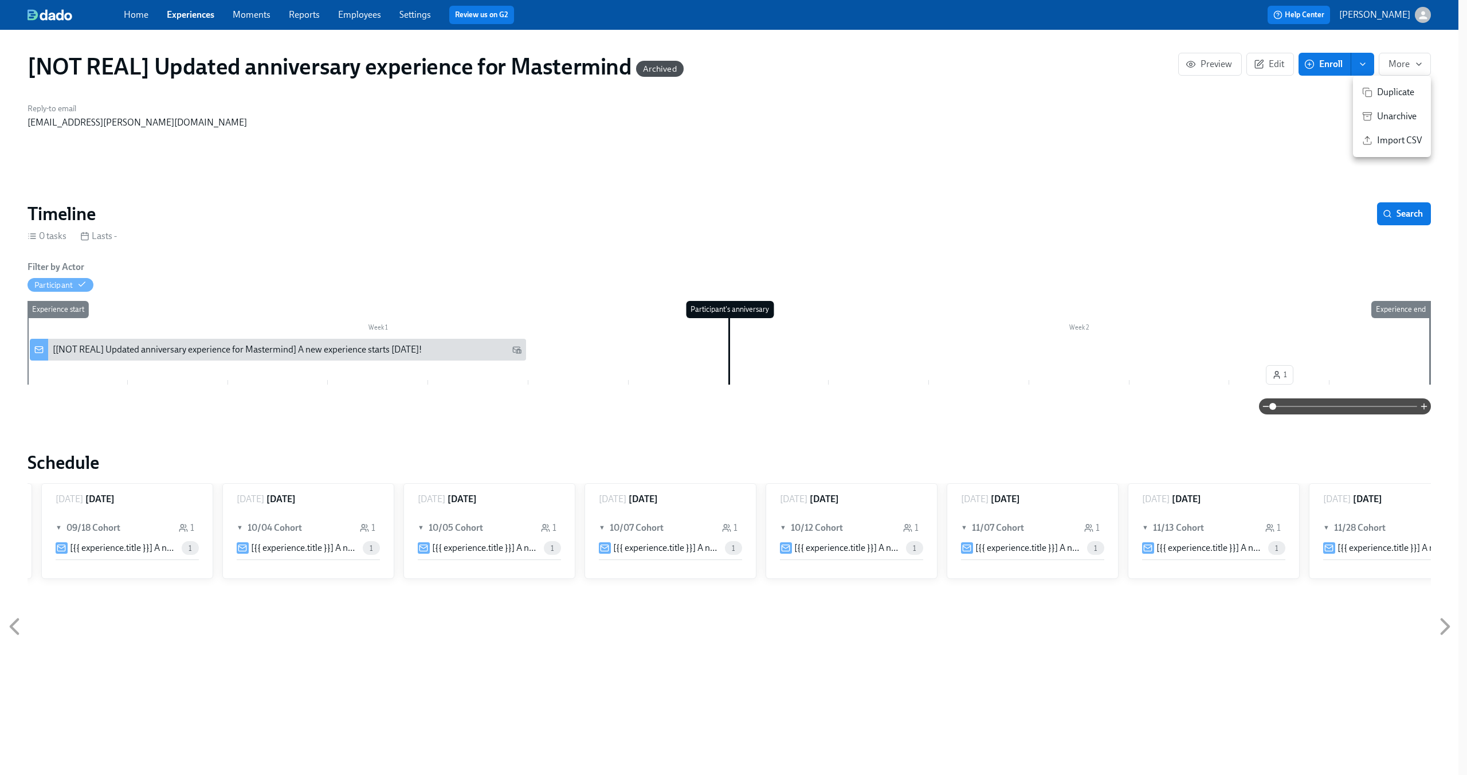
click at [1058, 133] on div at bounding box center [733, 387] width 1467 height 775
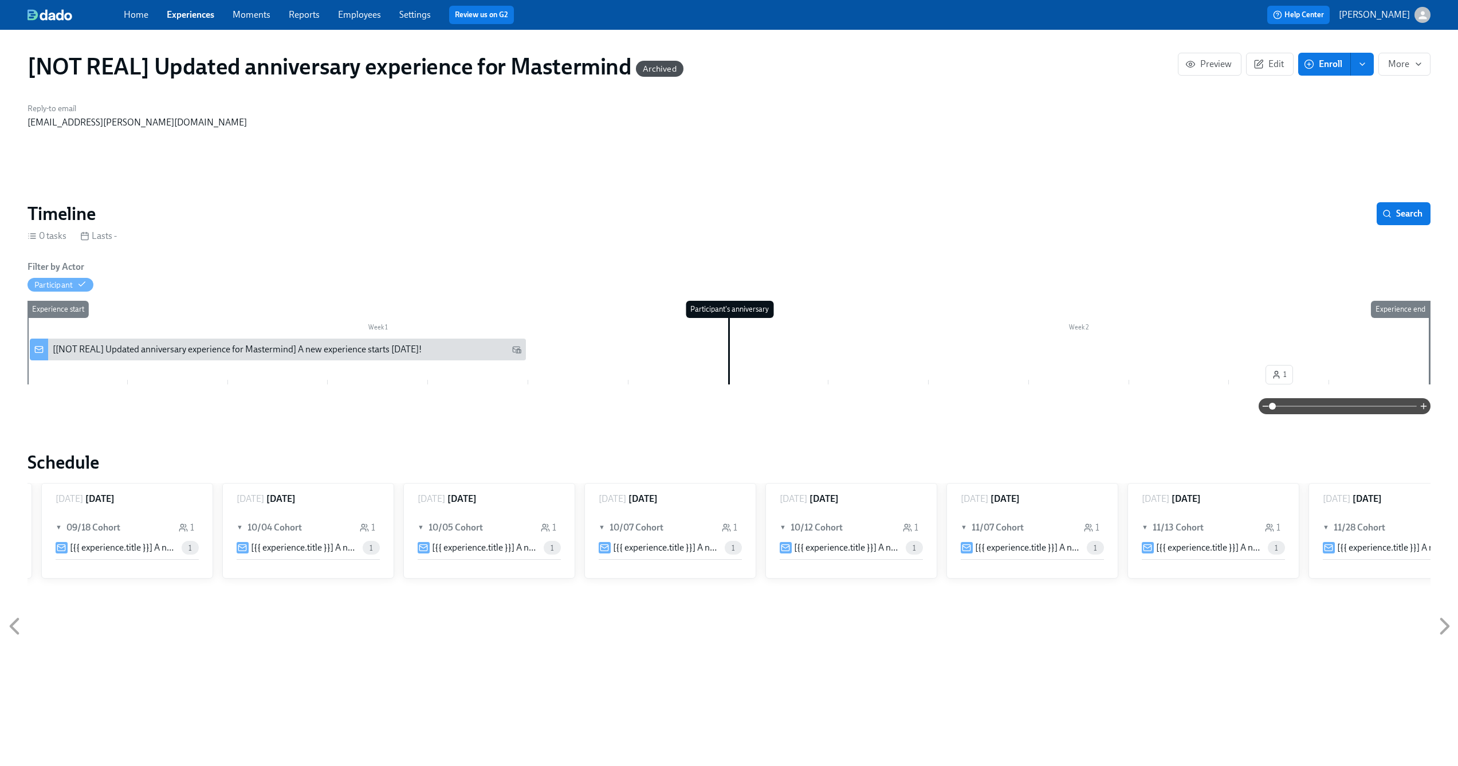
click at [197, 20] on span "Experiences" at bounding box center [191, 15] width 48 height 13
click at [192, 12] on link "Experiences" at bounding box center [191, 14] width 48 height 11
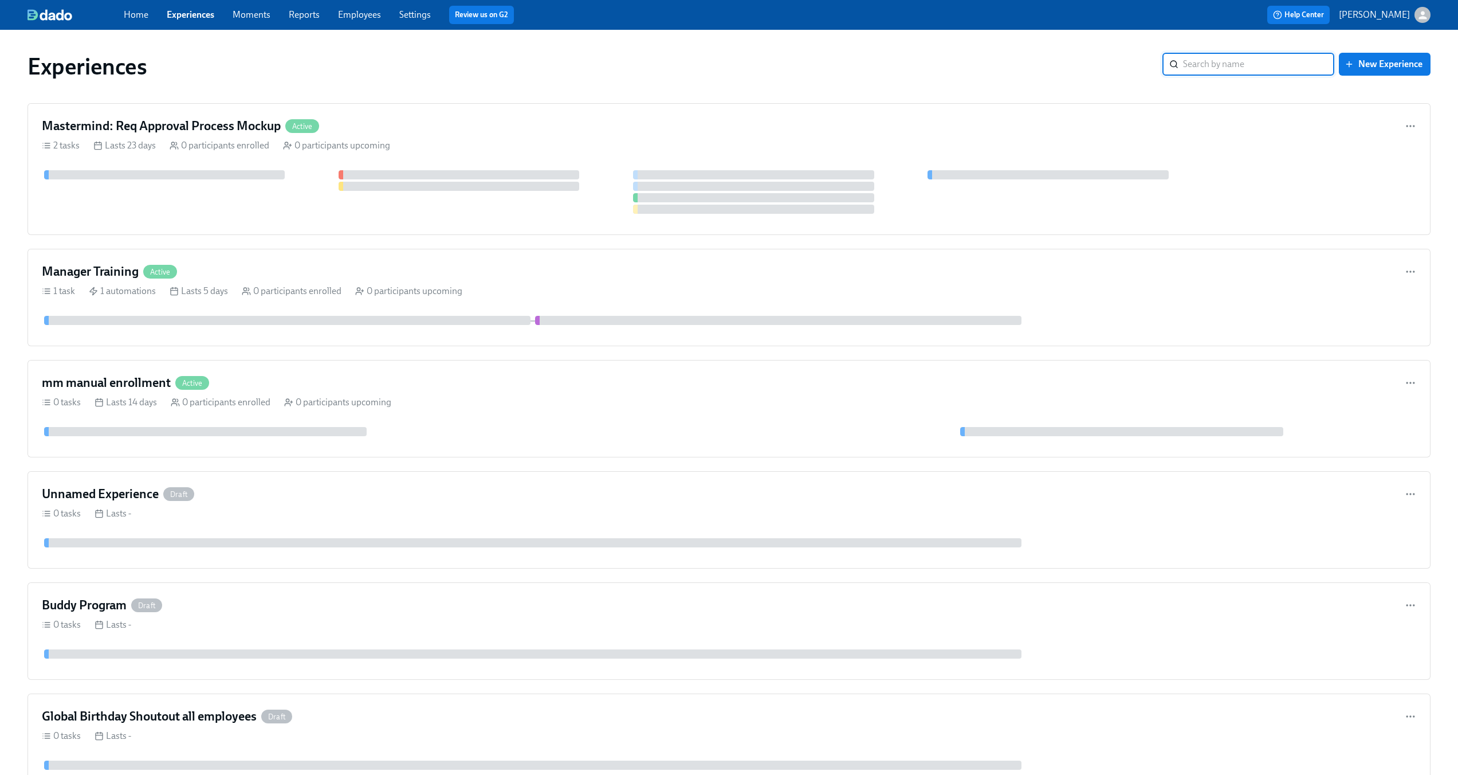
click at [1421, 19] on icon "button" at bounding box center [1423, 15] width 12 height 12
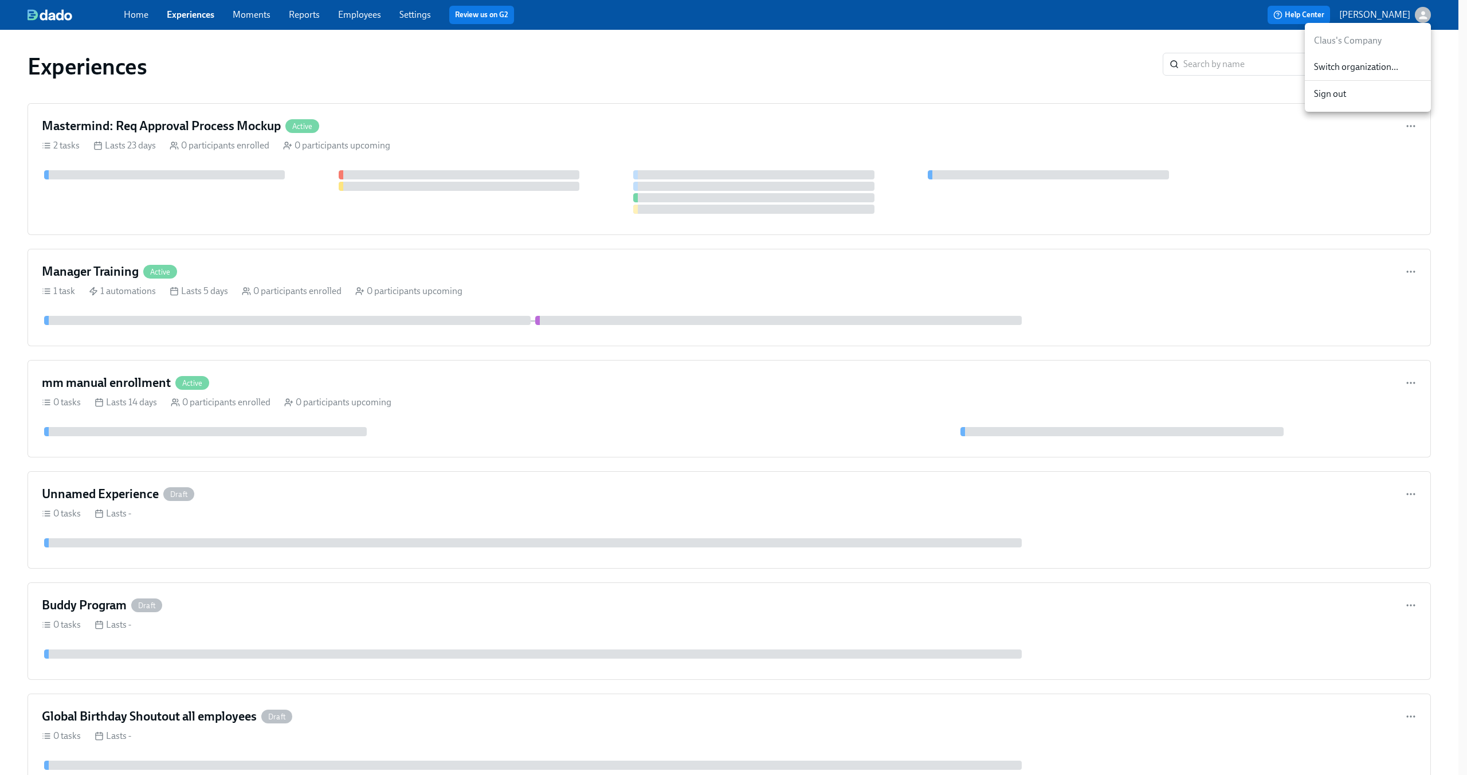
click at [870, 73] on div at bounding box center [733, 387] width 1467 height 775
click at [791, 273] on div "Manager Training Active" at bounding box center [729, 271] width 1374 height 17
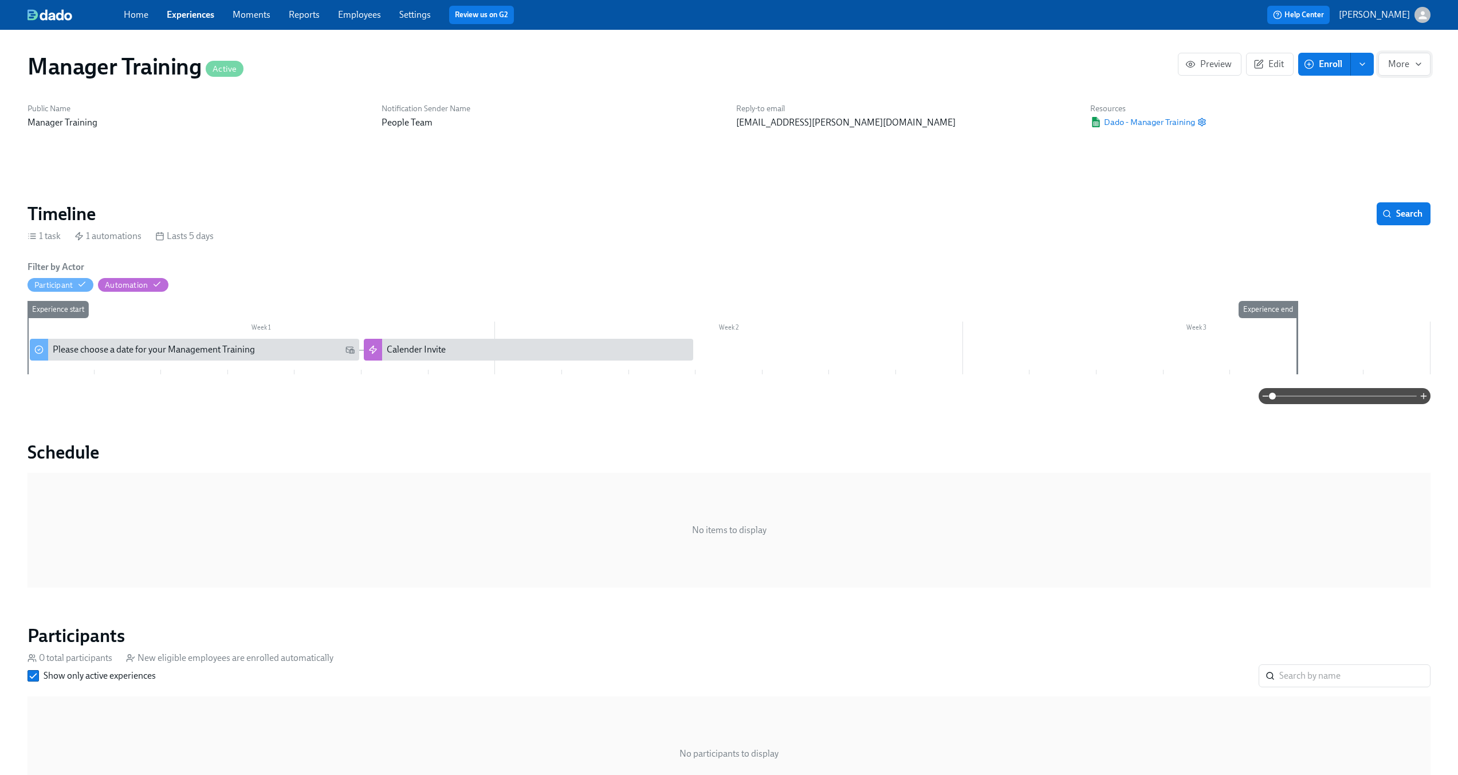
click at [1408, 73] on button "More" at bounding box center [1404, 64] width 52 height 23
click at [1400, 89] on span "Stop" at bounding box center [1399, 92] width 45 height 13
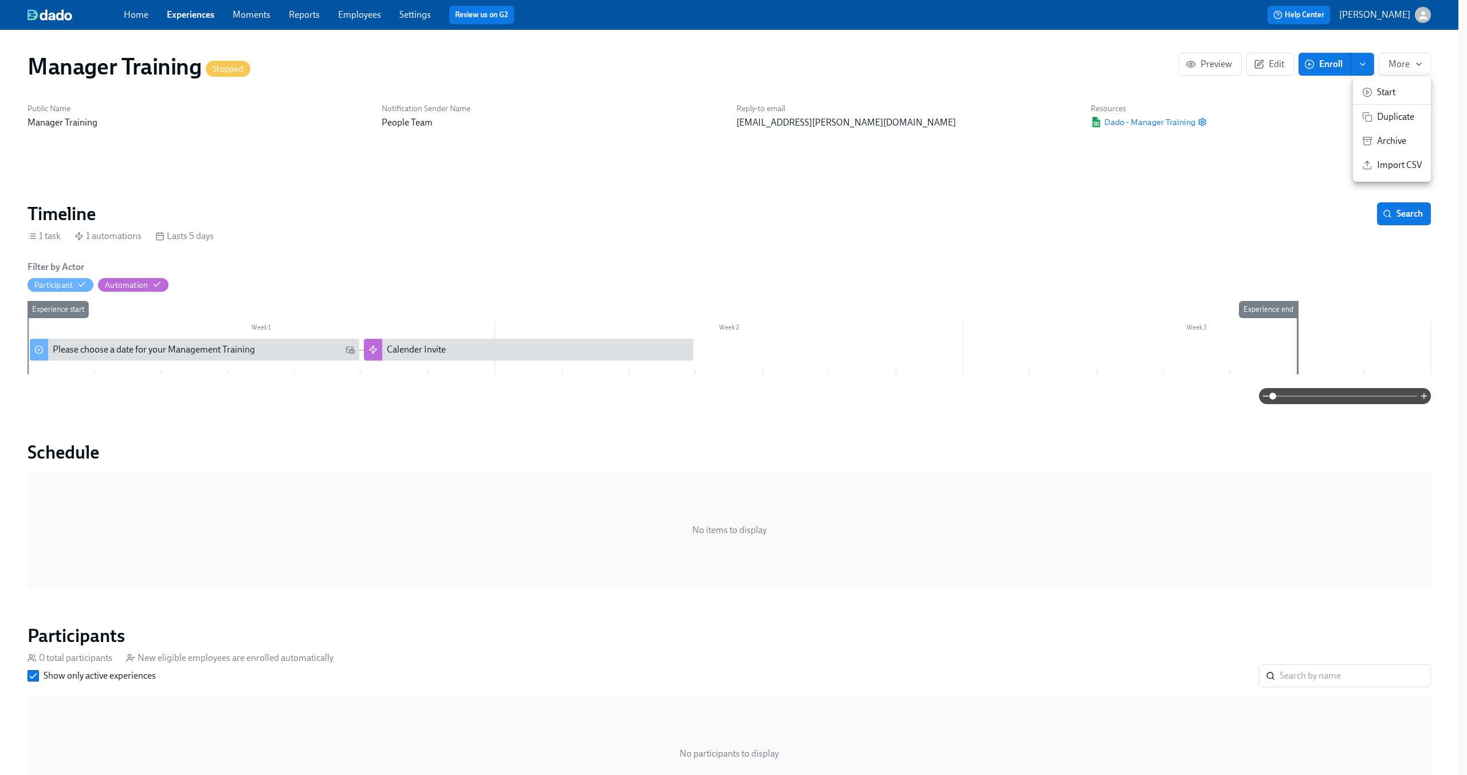
click at [1394, 144] on span "Archive" at bounding box center [1399, 141] width 45 height 13
click at [173, 18] on div at bounding box center [733, 387] width 1467 height 775
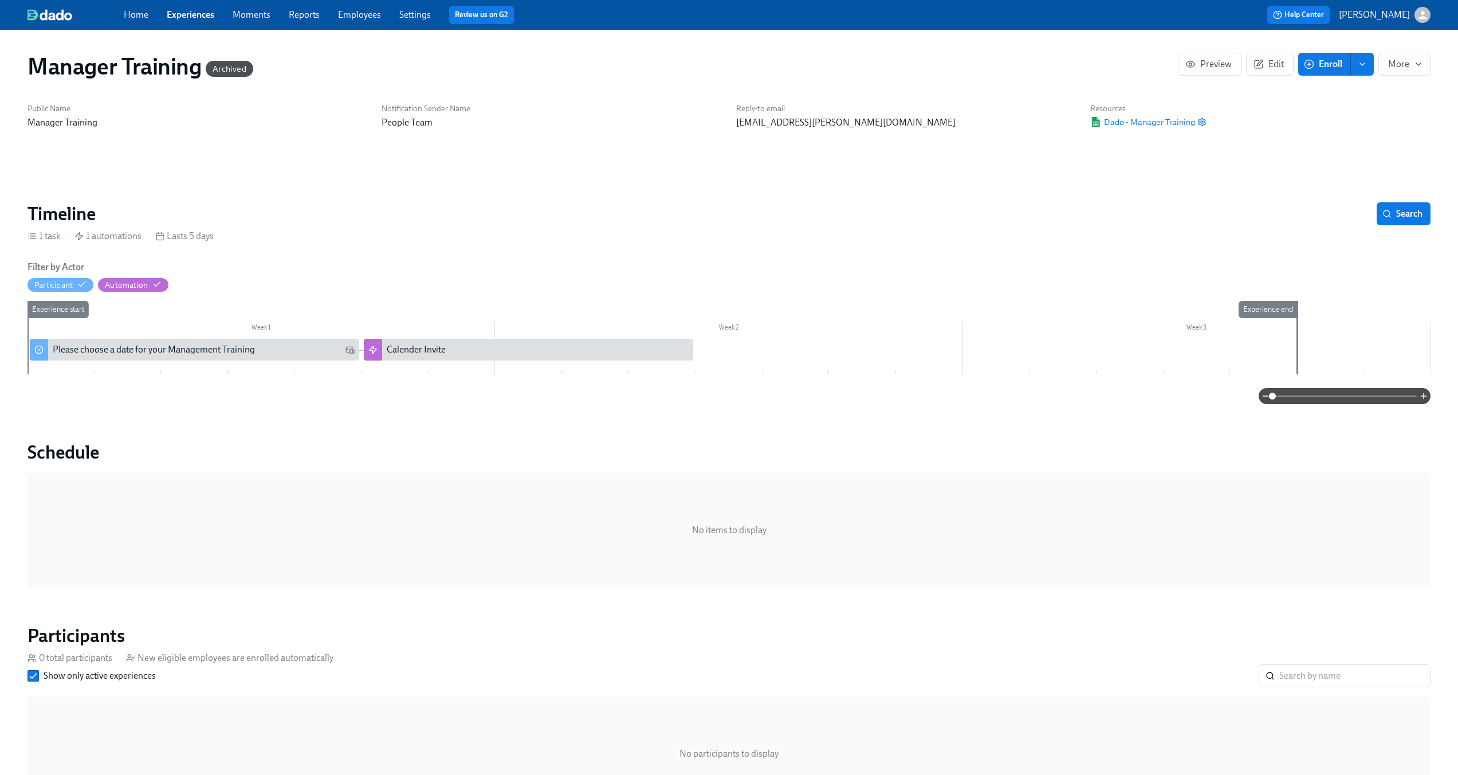
click at [197, 9] on span "Experiences" at bounding box center [191, 15] width 48 height 13
click at [195, 17] on link "Experiences" at bounding box center [191, 14] width 48 height 11
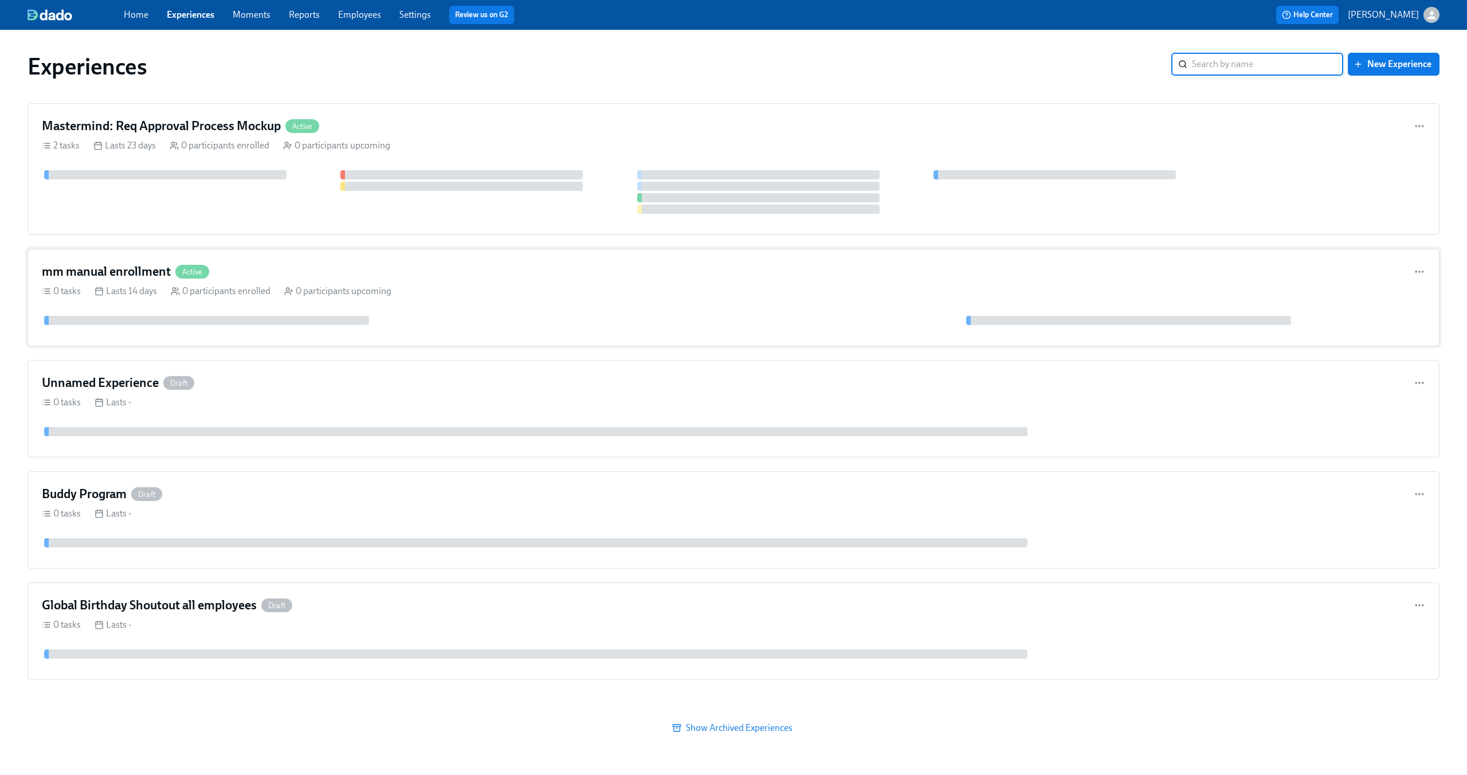
click at [530, 281] on div "mm manual enrollment Active 0 tasks Lasts 14 days 0 participants enrolled 0 par…" at bounding box center [733, 297] width 1412 height 97
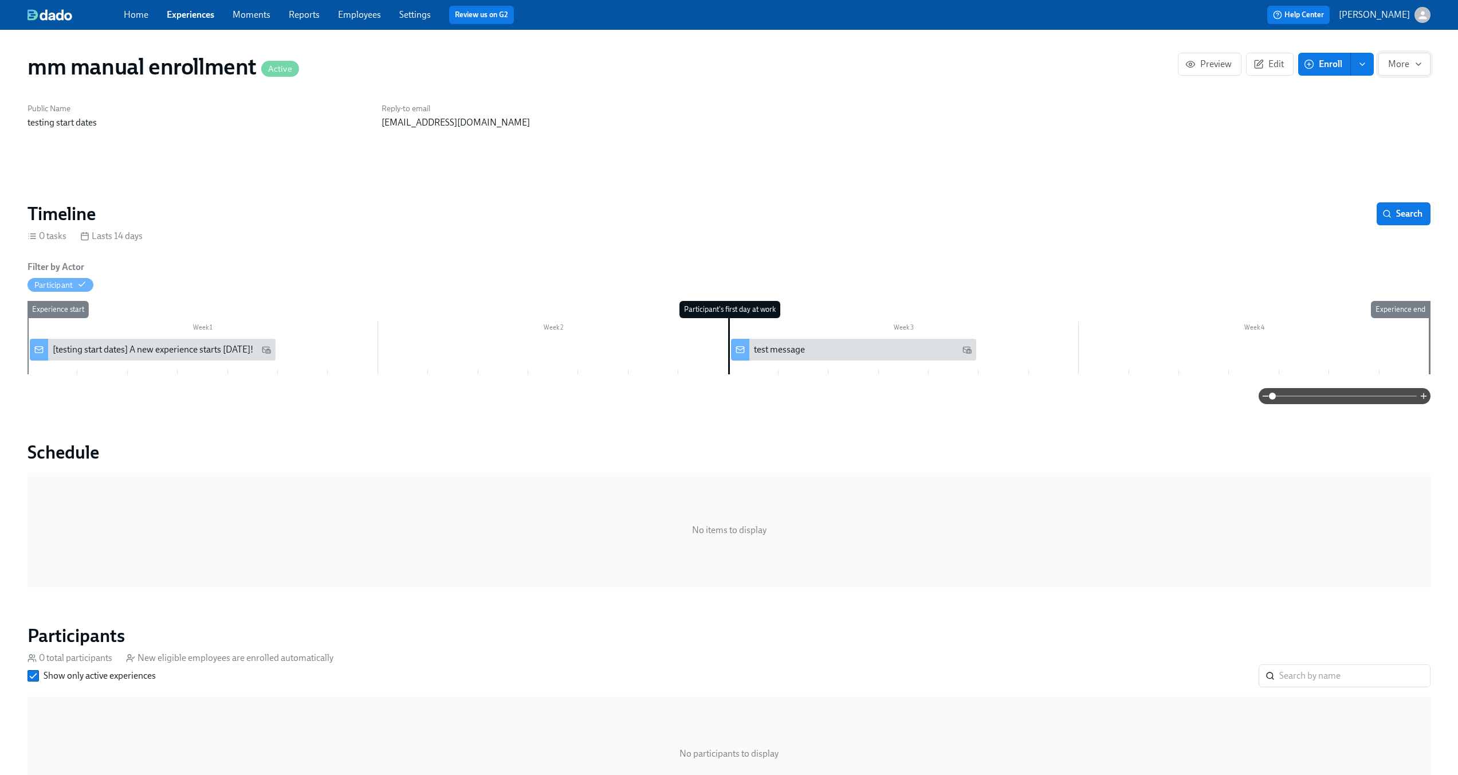
click at [1409, 74] on button "More" at bounding box center [1404, 64] width 52 height 23
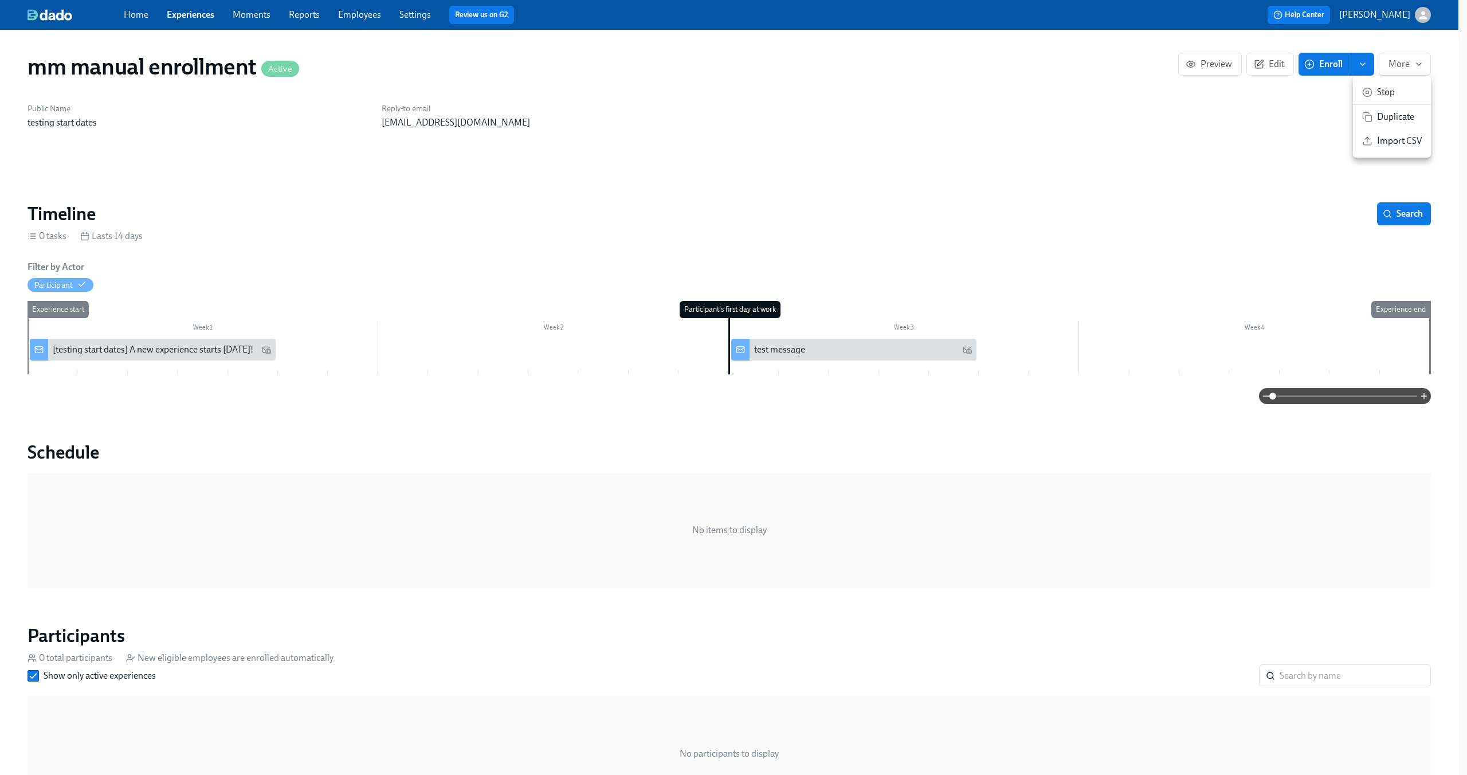
click at [1404, 90] on span "Stop" at bounding box center [1399, 92] width 45 height 13
click at [1378, 135] on span "Archive" at bounding box center [1399, 141] width 45 height 13
click at [190, 8] on div at bounding box center [733, 387] width 1467 height 775
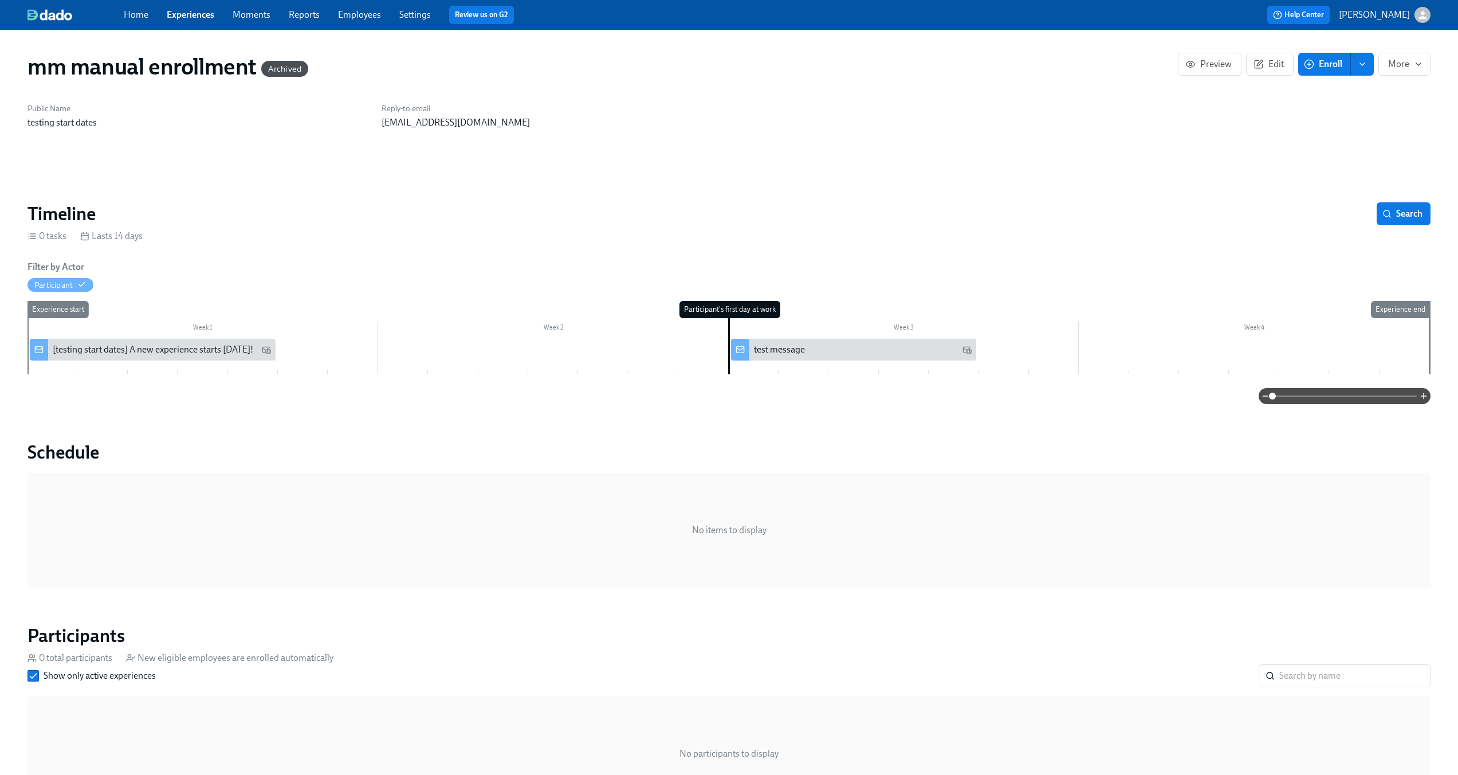
click at [190, 18] on link "Experiences" at bounding box center [191, 14] width 48 height 11
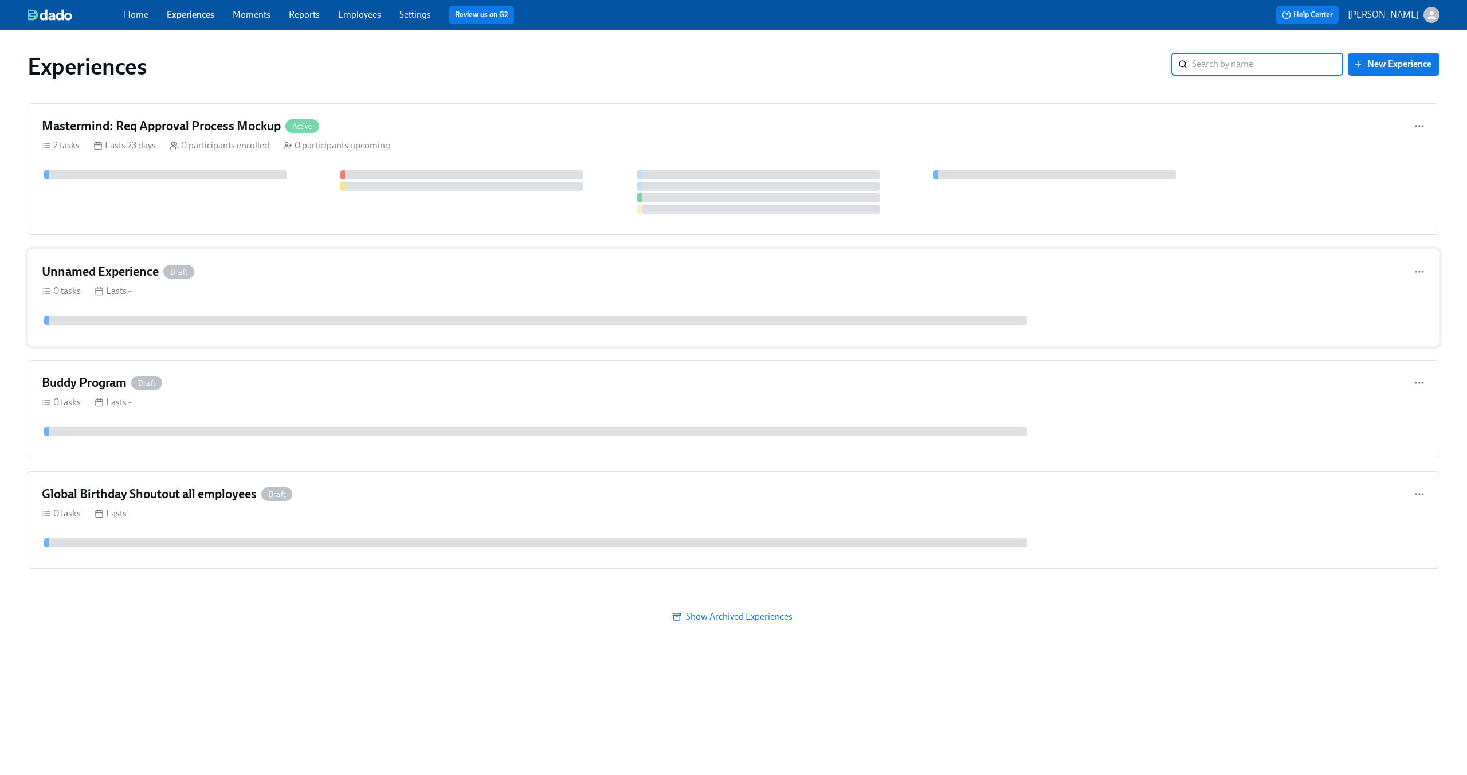
click at [1285, 278] on div "Unnamed Experience Draft" at bounding box center [733, 271] width 1383 height 17
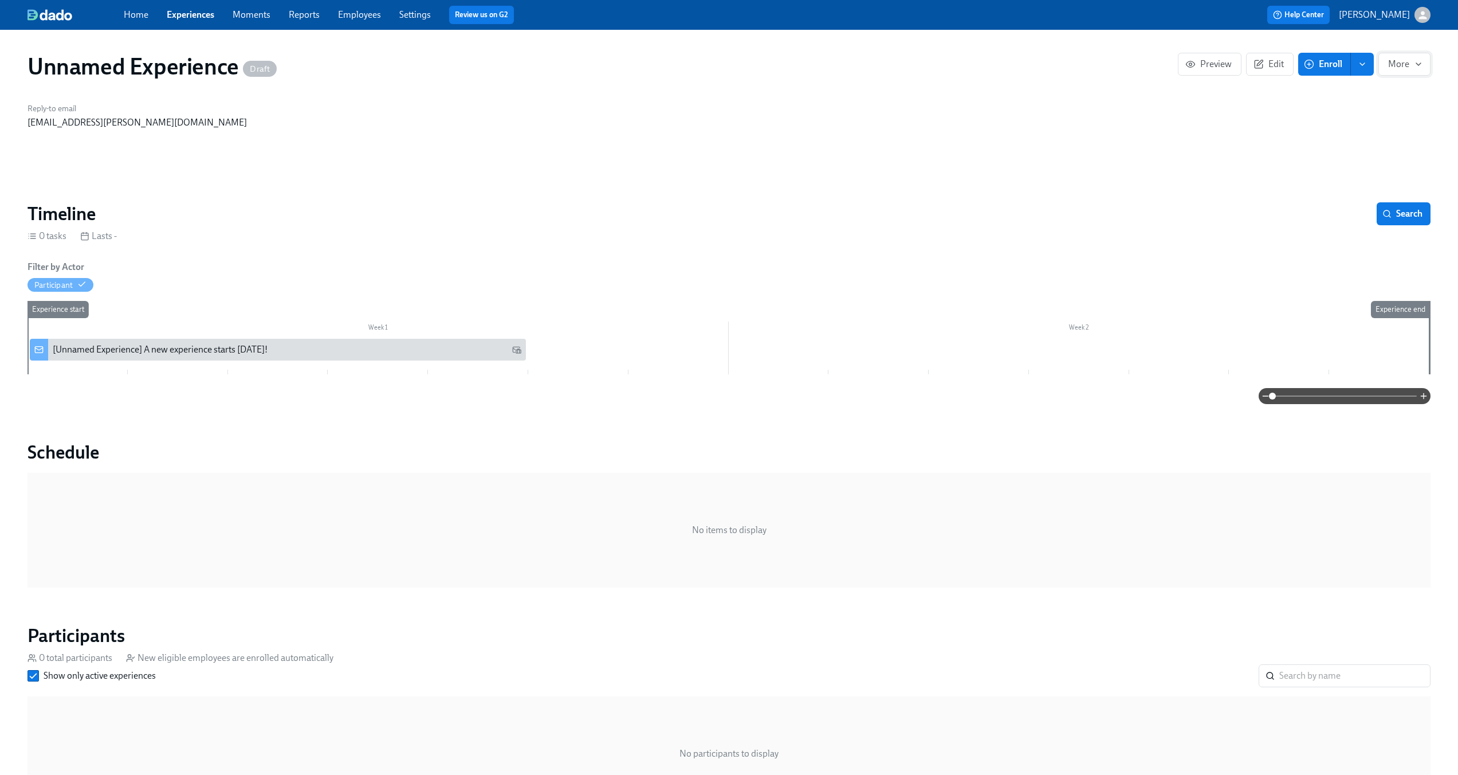
click at [1414, 72] on button "More" at bounding box center [1404, 64] width 52 height 23
click at [1409, 138] on span "Archive" at bounding box center [1399, 141] width 45 height 13
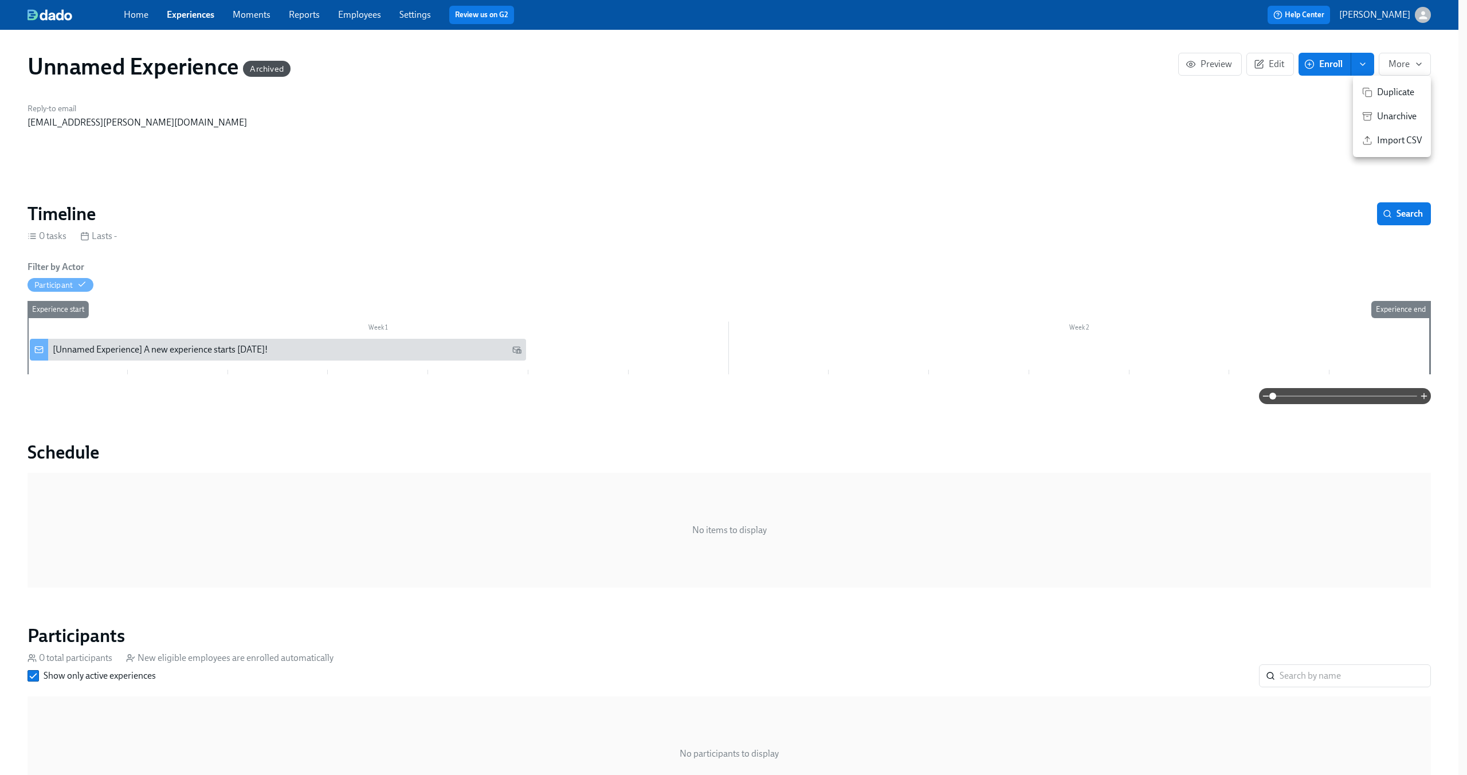
click at [277, 170] on div at bounding box center [733, 387] width 1467 height 775
click at [201, 22] on div "Home Experiences Moments Reports Employees Settings Review us on G2" at bounding box center [451, 15] width 654 height 18
click at [199, 15] on link "Experiences" at bounding box center [191, 14] width 48 height 11
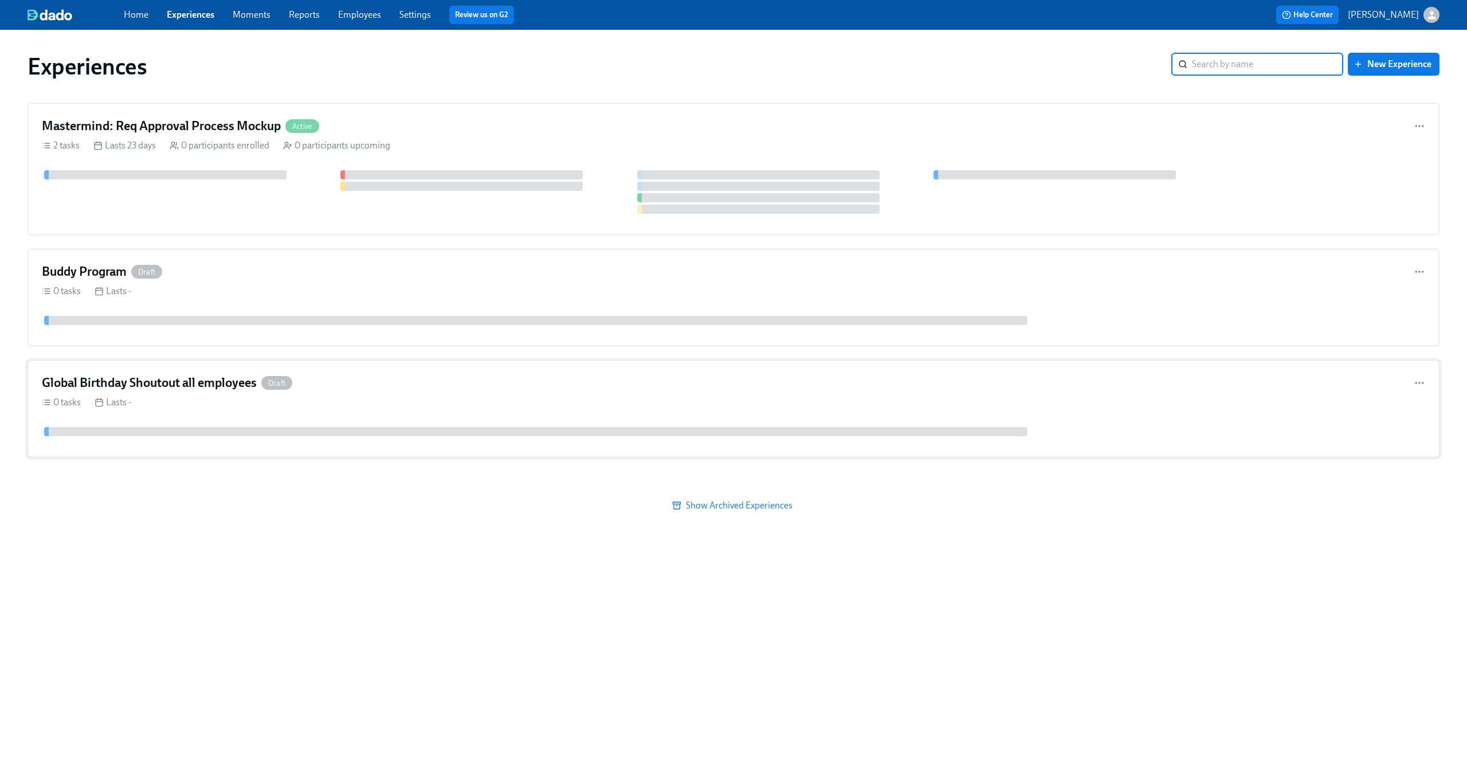
click at [1413, 375] on div "Global Birthday Shoutout all employees Draft" at bounding box center [733, 382] width 1383 height 17
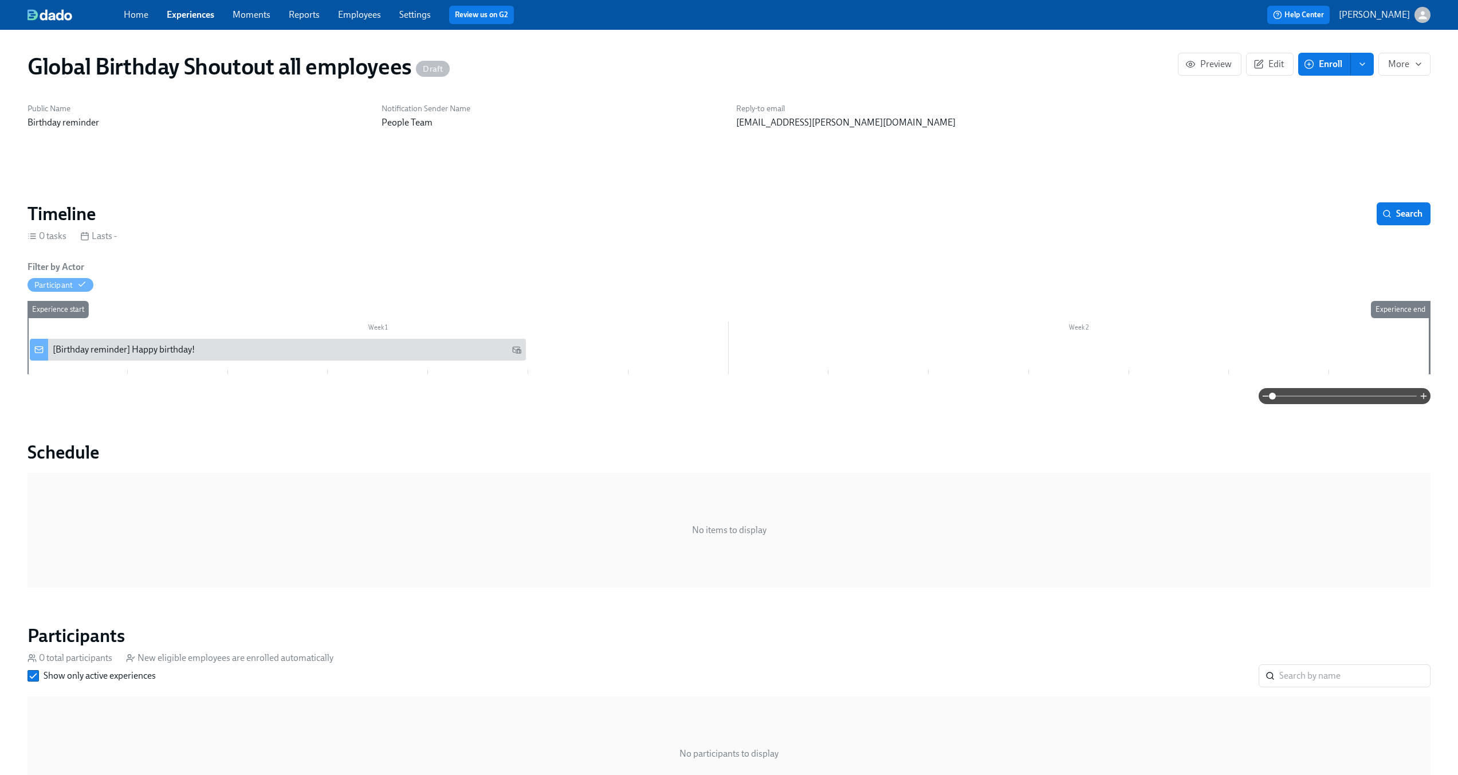
click at [190, 12] on link "Experiences" at bounding box center [191, 14] width 48 height 11
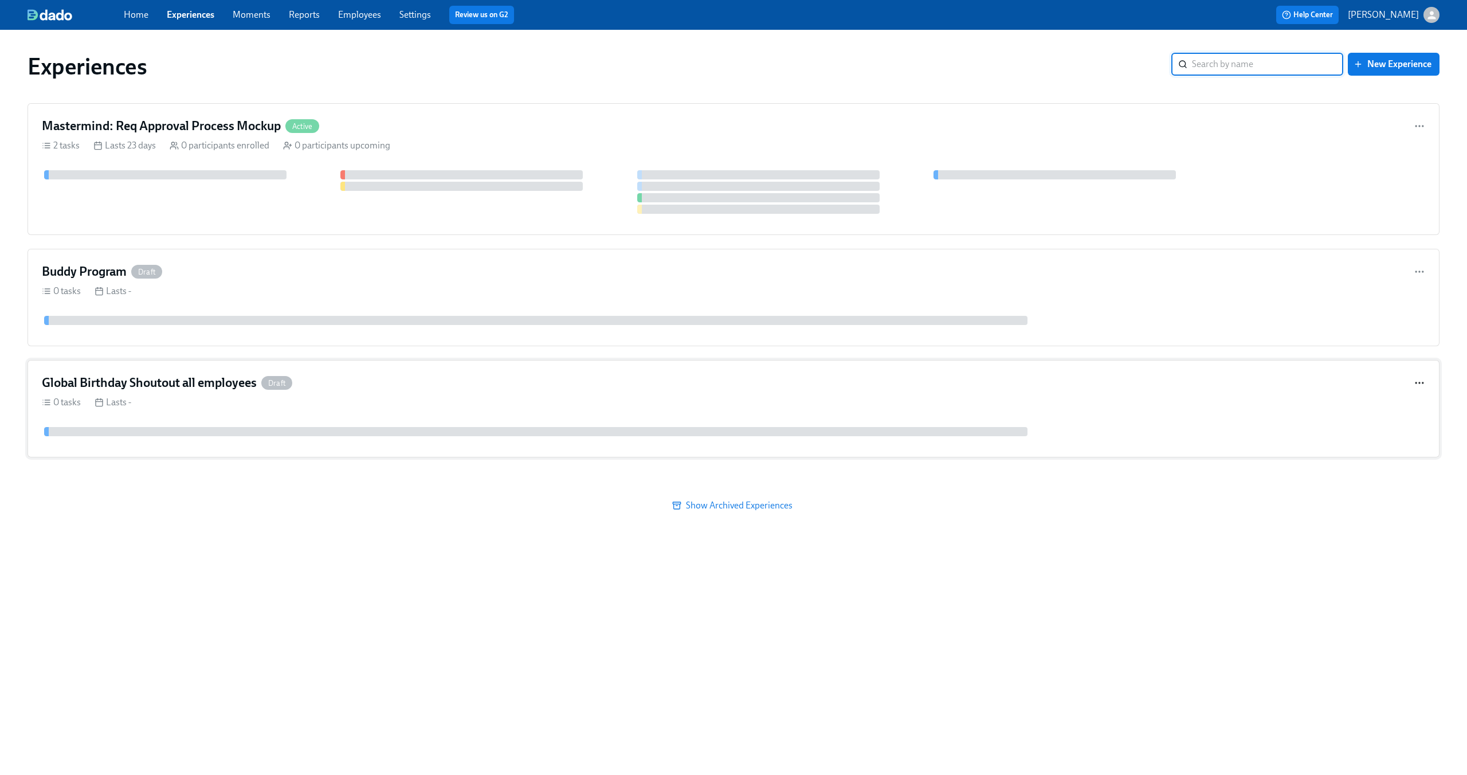
click at [1421, 379] on icon "button" at bounding box center [1418, 382] width 11 height 11
click at [1330, 388] on div at bounding box center [733, 387] width 1467 height 775
click at [1330, 388] on div "Duplicate" at bounding box center [733, 387] width 1467 height 775
click at [1330, 388] on div "Global Birthday Shoutout all employees Draft" at bounding box center [733, 382] width 1383 height 17
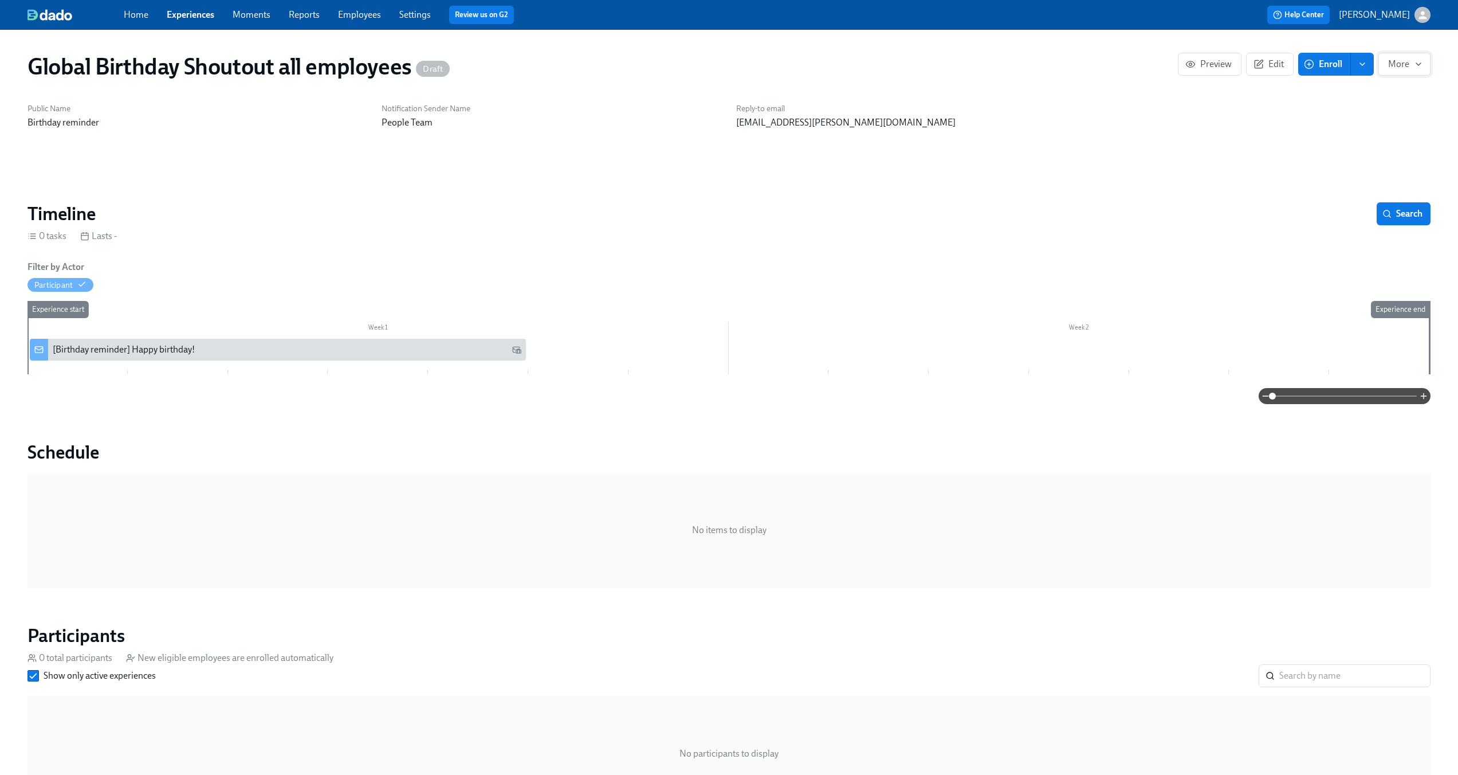
click at [1406, 68] on span "More" at bounding box center [1404, 63] width 33 height 11
click at [1393, 142] on span "Archive" at bounding box center [1399, 141] width 45 height 13
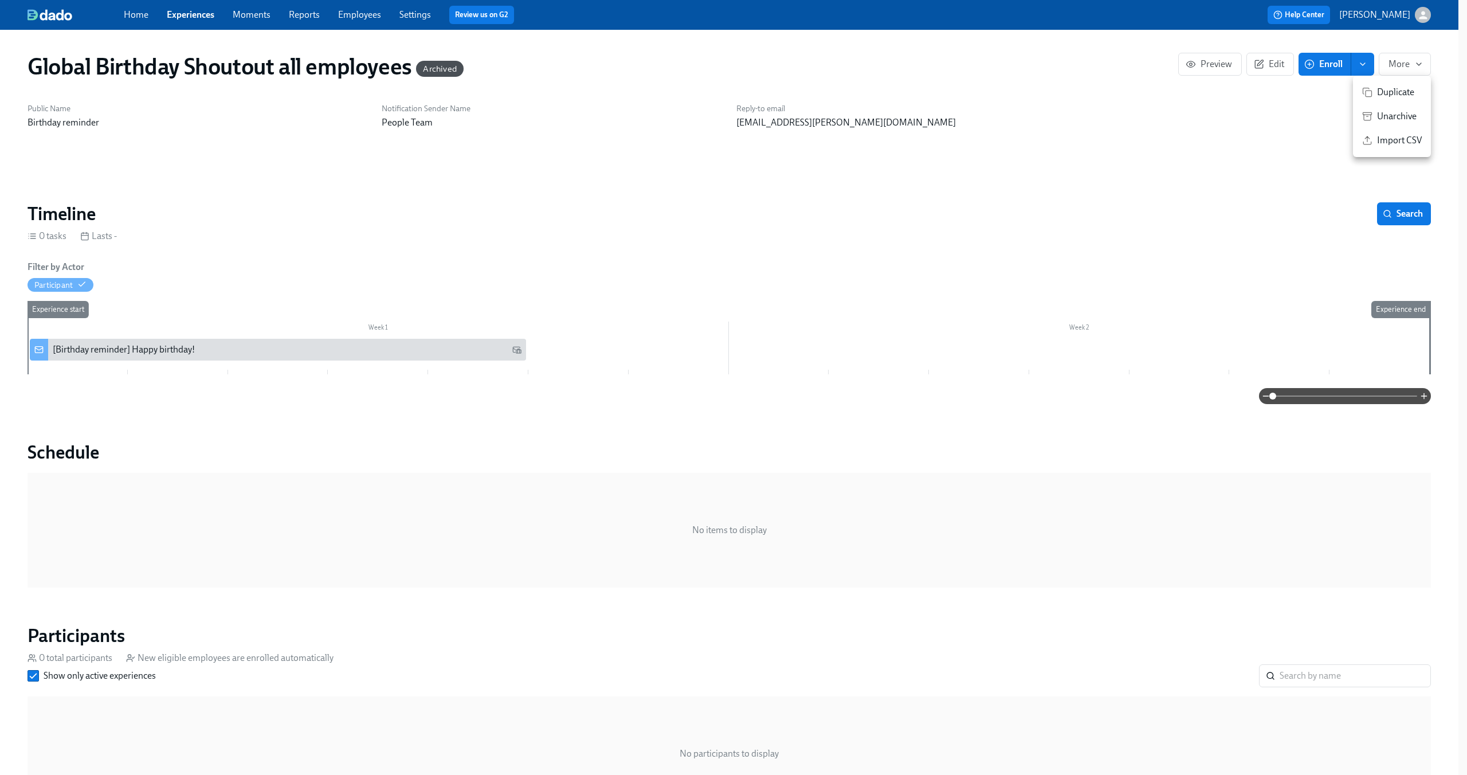
click at [863, 162] on div at bounding box center [733, 387] width 1467 height 775
click at [184, 17] on link "Experiences" at bounding box center [191, 14] width 48 height 11
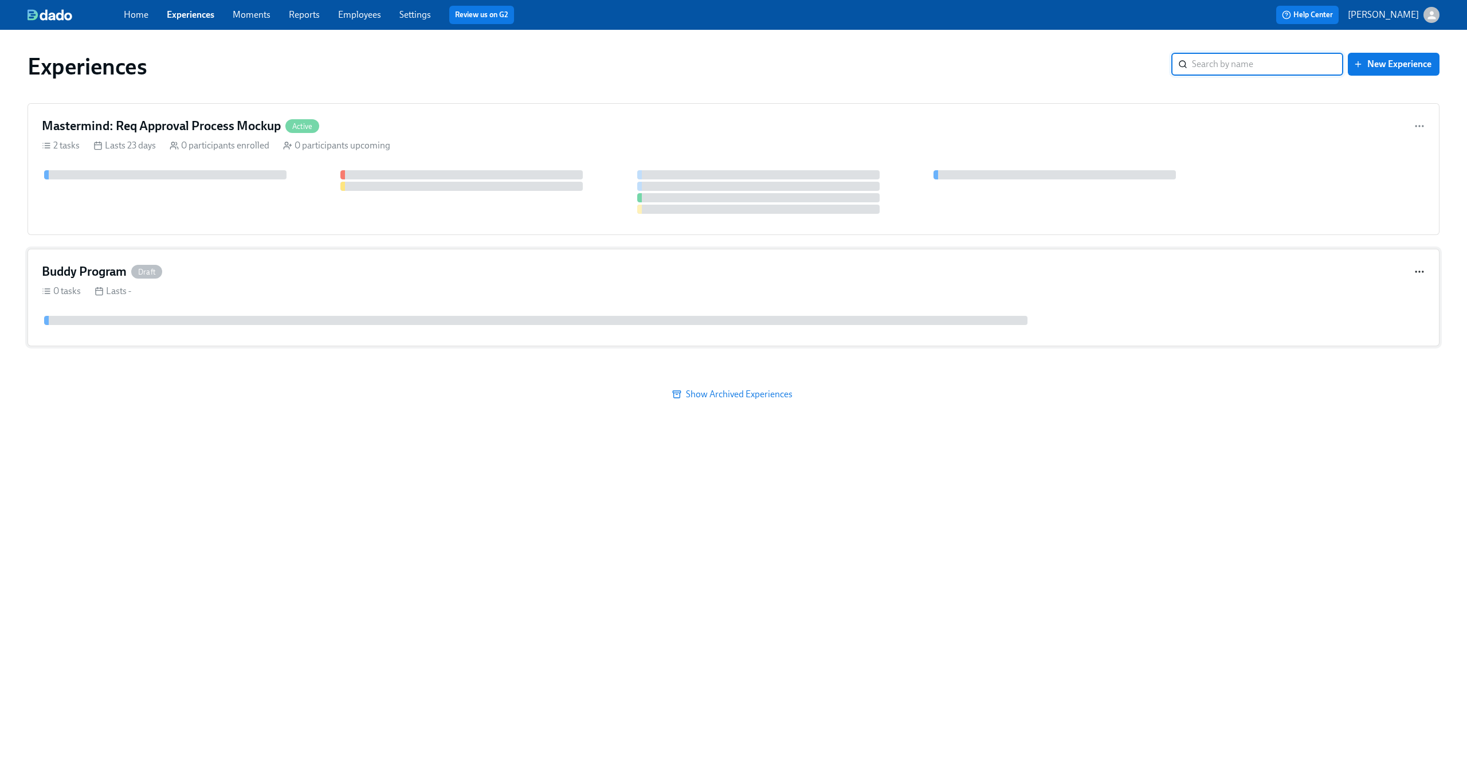
click at [1424, 270] on icon "button" at bounding box center [1418, 271] width 11 height 11
click at [1021, 282] on div at bounding box center [733, 387] width 1467 height 775
click at [1021, 282] on div "Buddy Program Draft 0 tasks Lasts -" at bounding box center [733, 297] width 1412 height 97
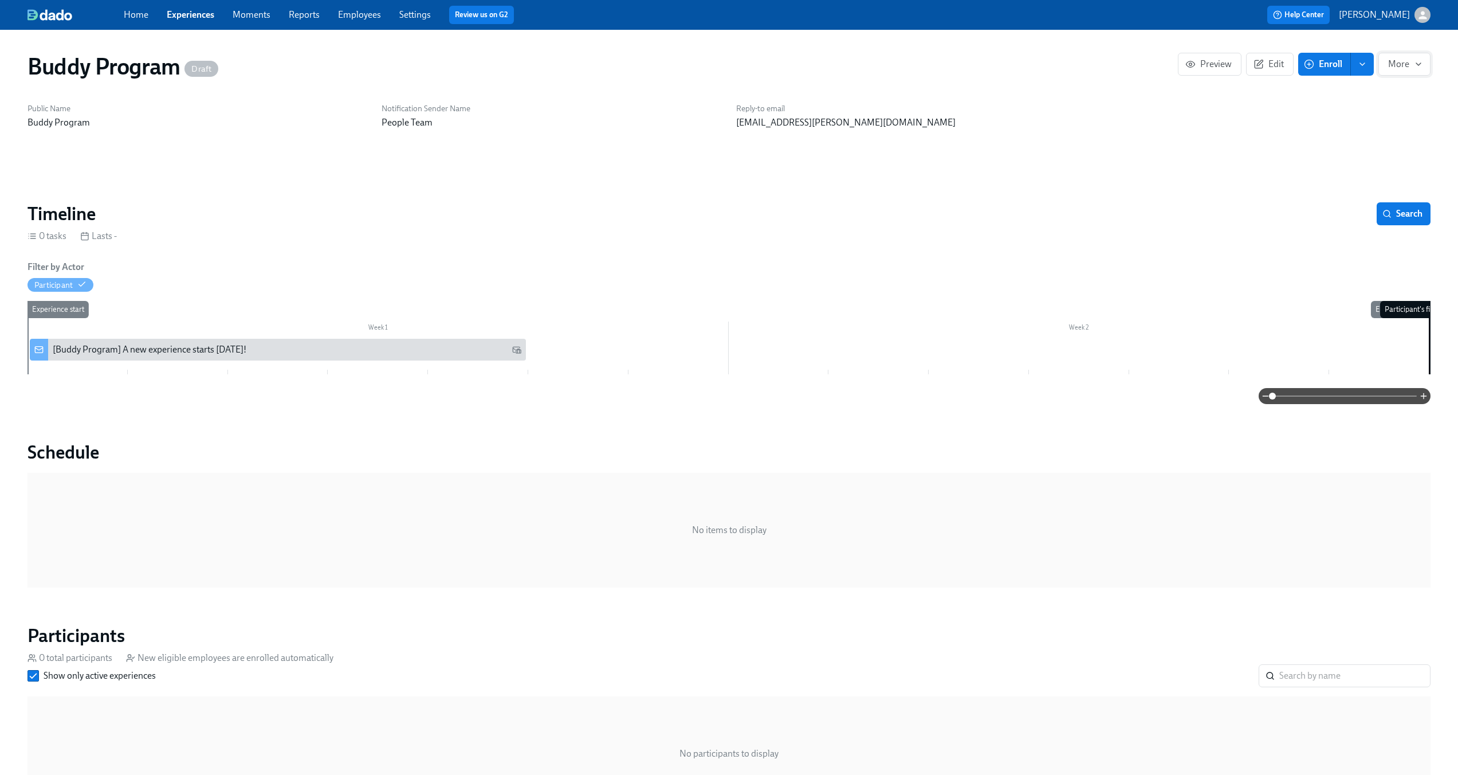
click at [1419, 65] on icon "button" at bounding box center [1418, 64] width 9 height 9
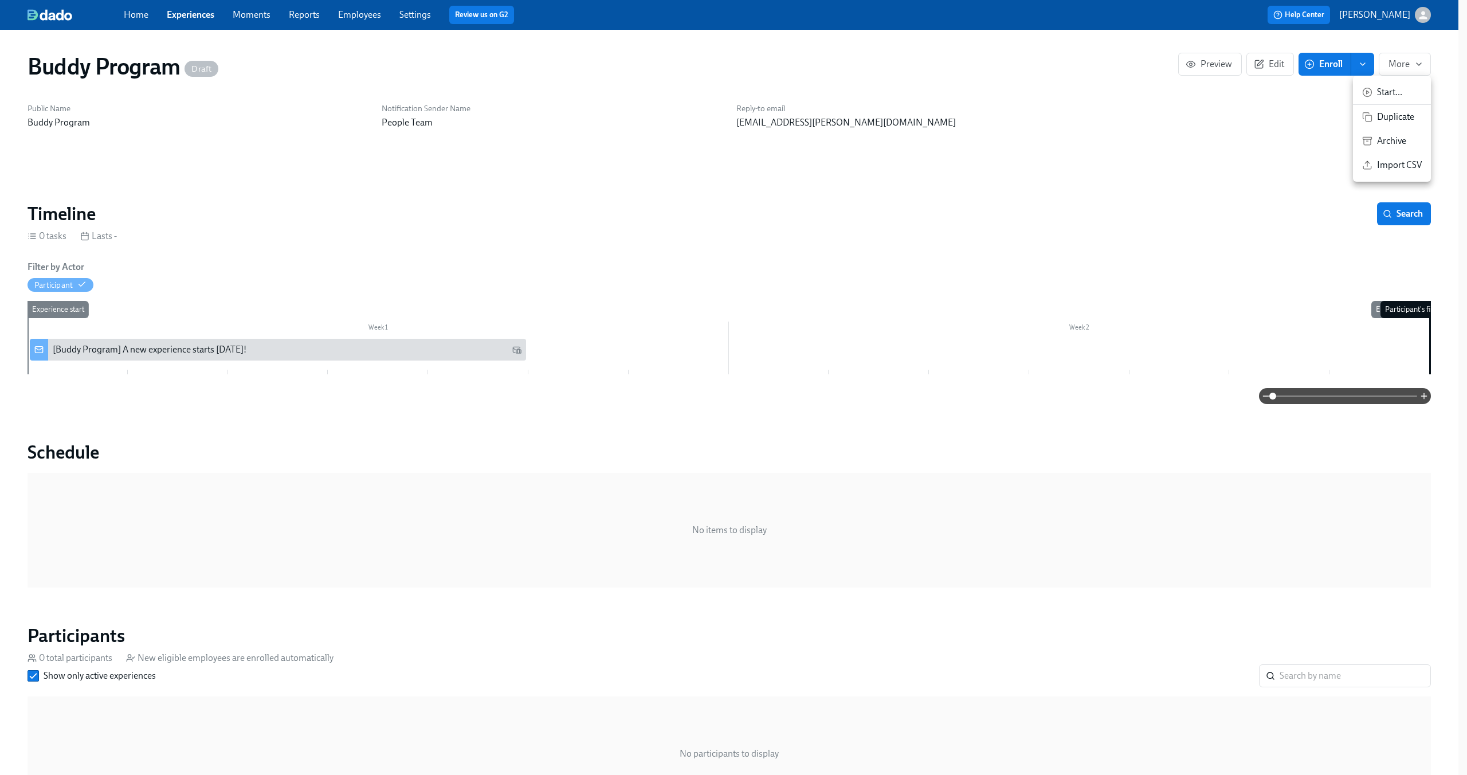
click at [1400, 137] on span "Archive" at bounding box center [1399, 141] width 45 height 13
click at [327, 214] on div at bounding box center [733, 387] width 1467 height 775
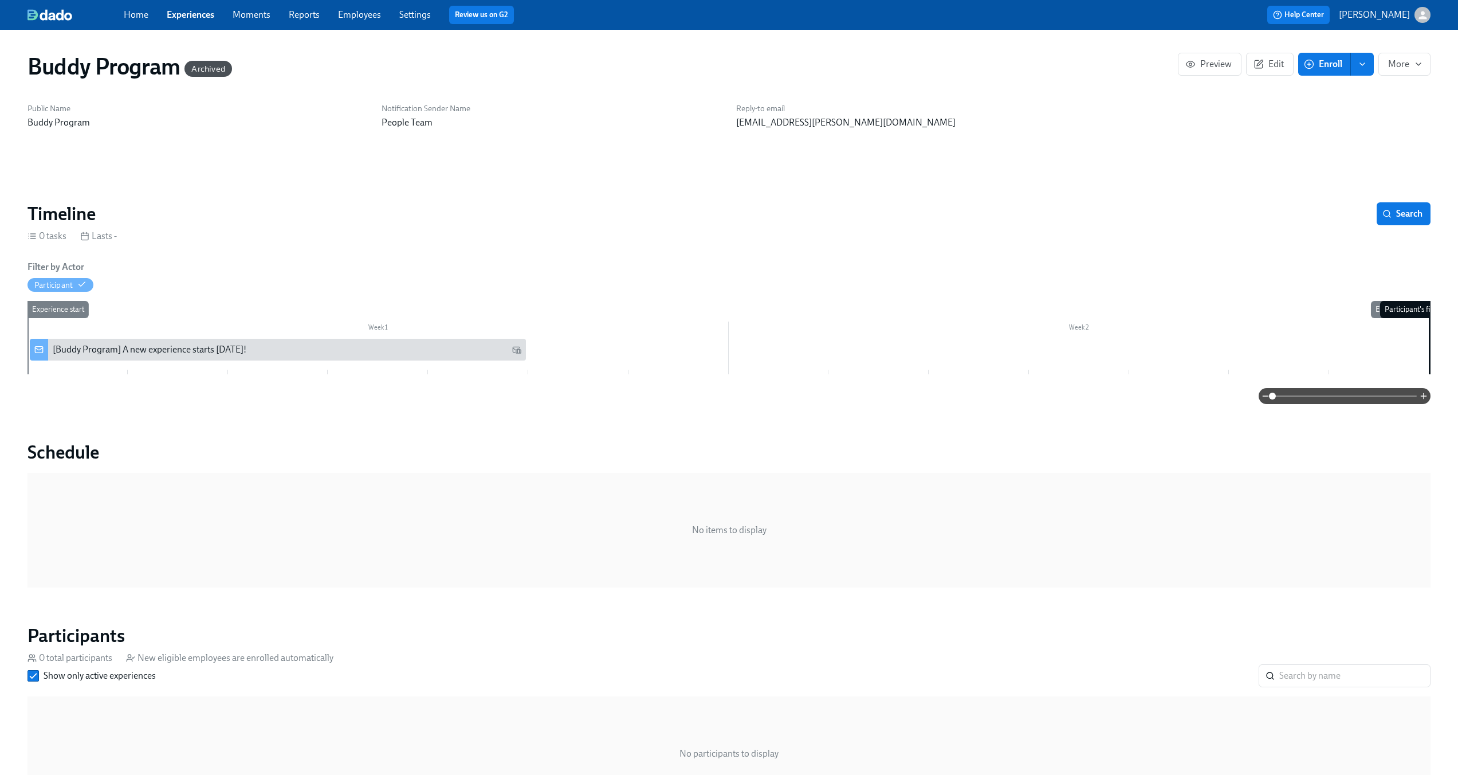
click at [204, 11] on link "Experiences" at bounding box center [191, 14] width 48 height 11
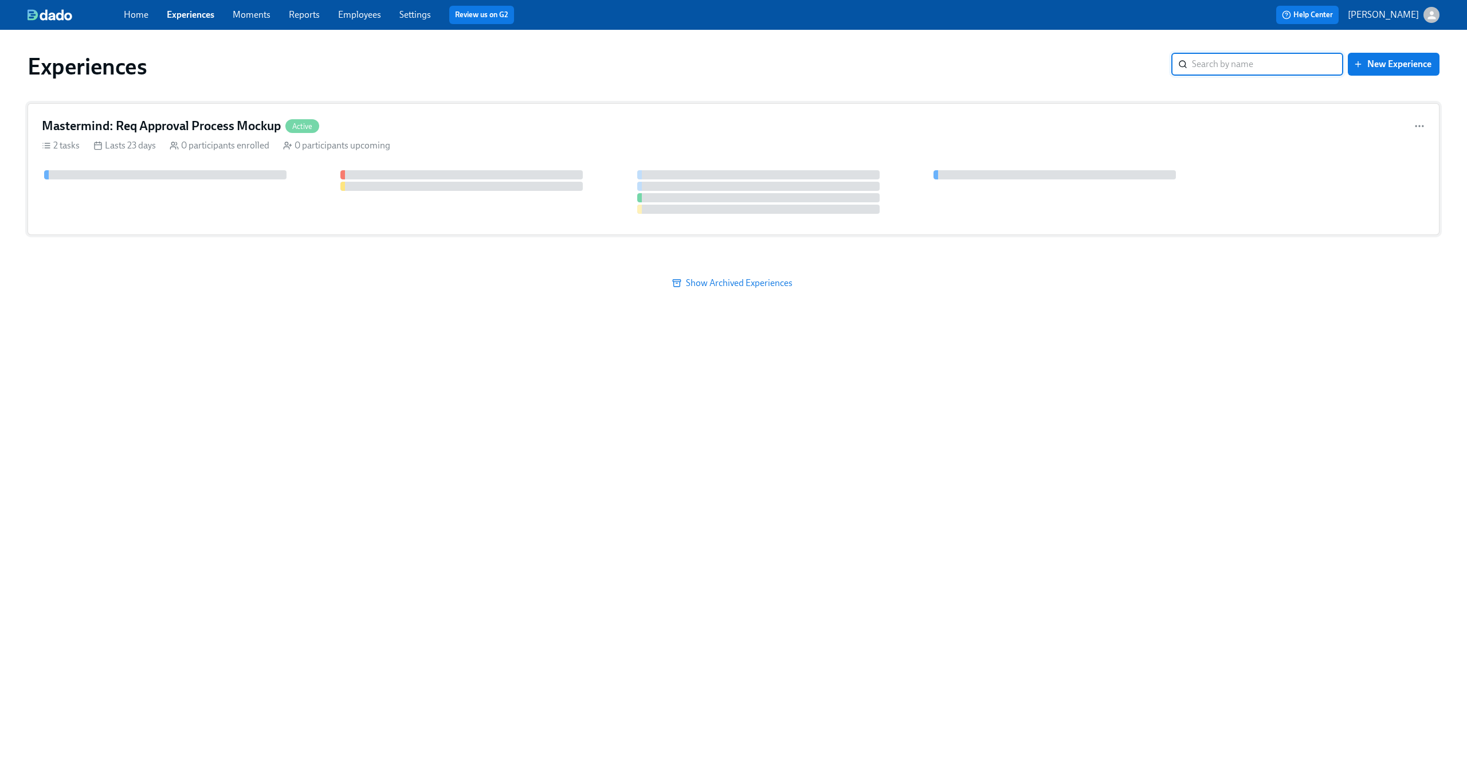
click at [483, 124] on div "Mastermind: Req Approval Process Mockup Active" at bounding box center [733, 125] width 1383 height 17
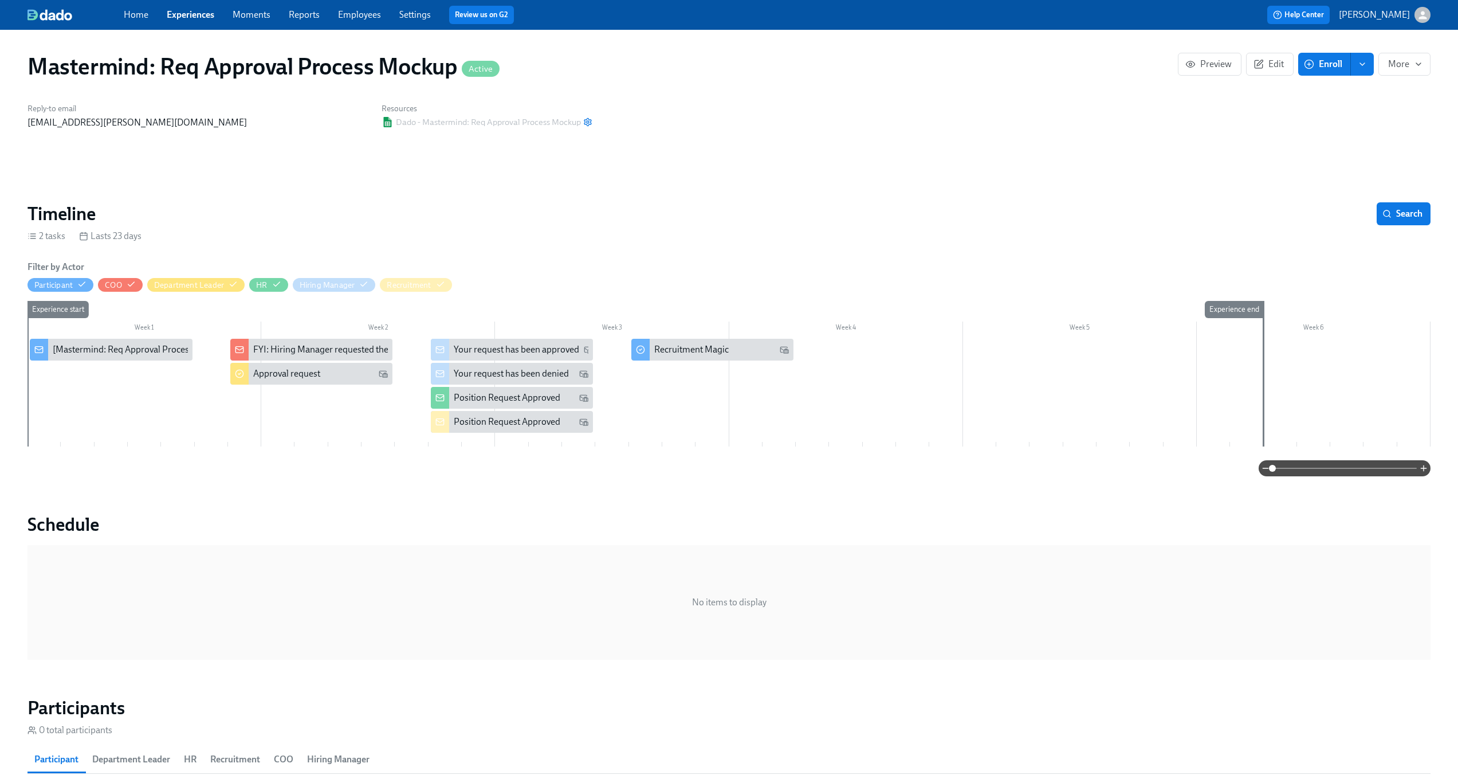
click at [1366, 69] on span "enroll" at bounding box center [1362, 63] width 11 height 11
click at [1343, 116] on span "Enrollment form" at bounding box center [1332, 116] width 65 height 13
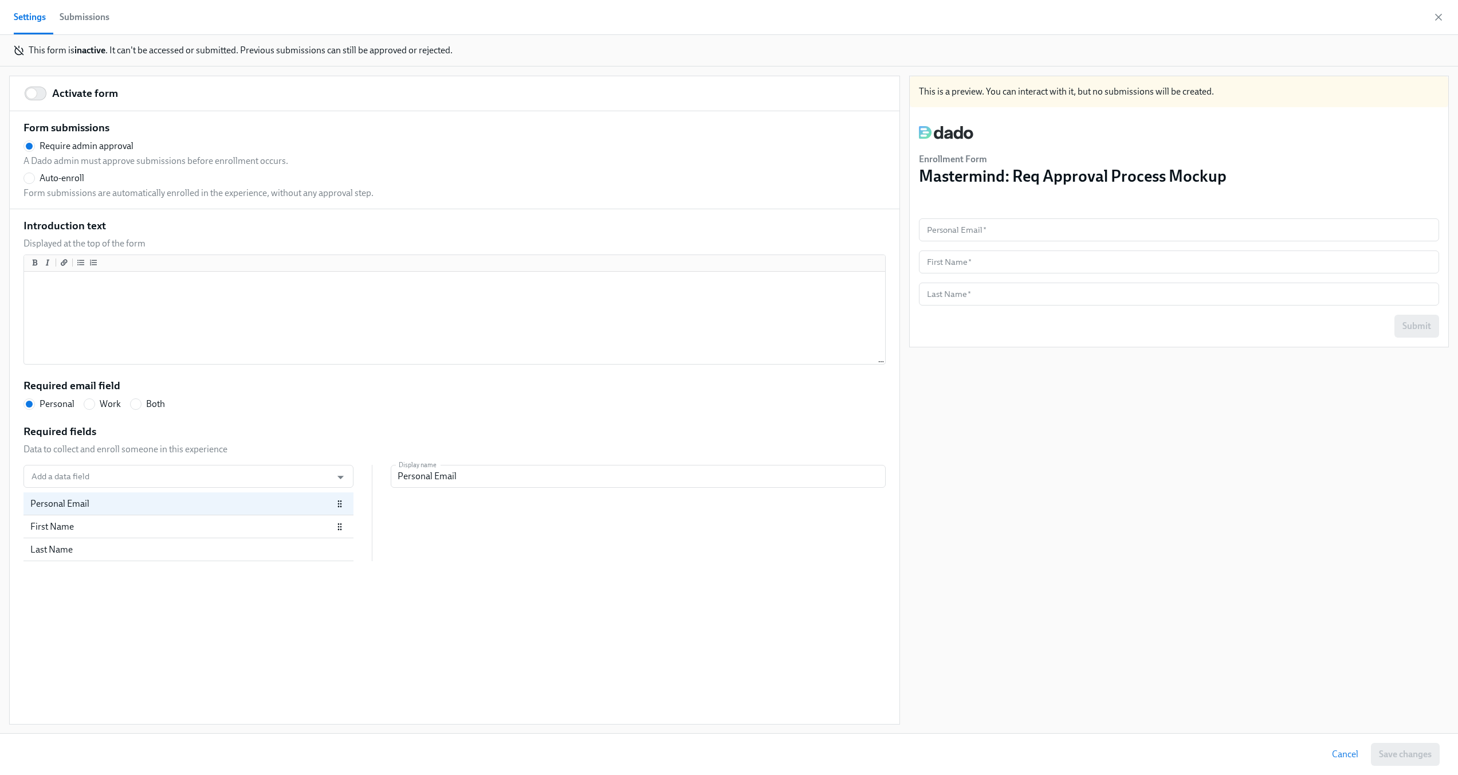
scroll to position [1, 0]
click at [257, 475] on input "Add a data field" at bounding box center [177, 475] width 297 height 23
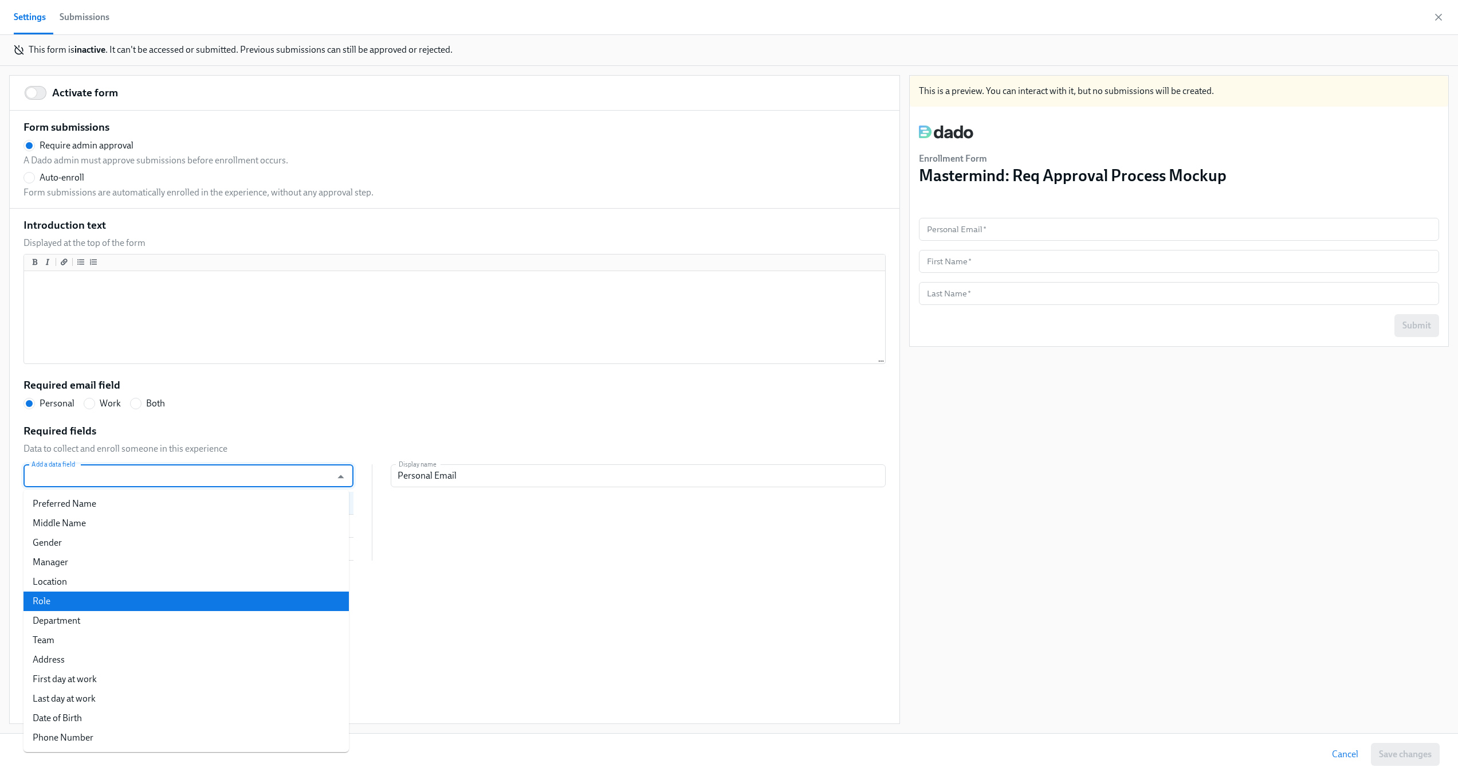
scroll to position [454, 0]
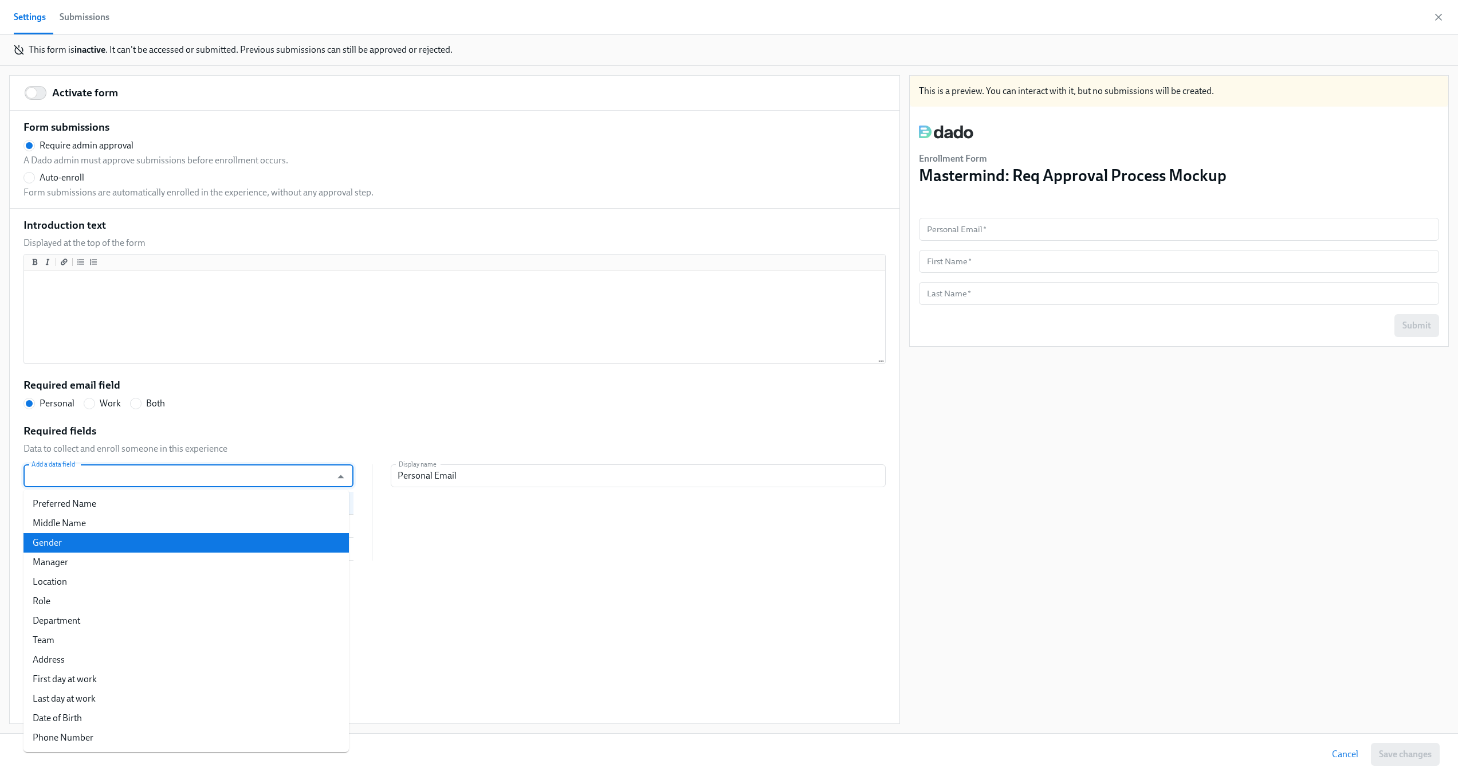
click at [428, 535] on div "Add a data field Add a data field Personal Email First Name Last Name Display n…" at bounding box center [454, 512] width 862 height 96
click at [253, 480] on input "Add a data field" at bounding box center [177, 475] width 297 height 23
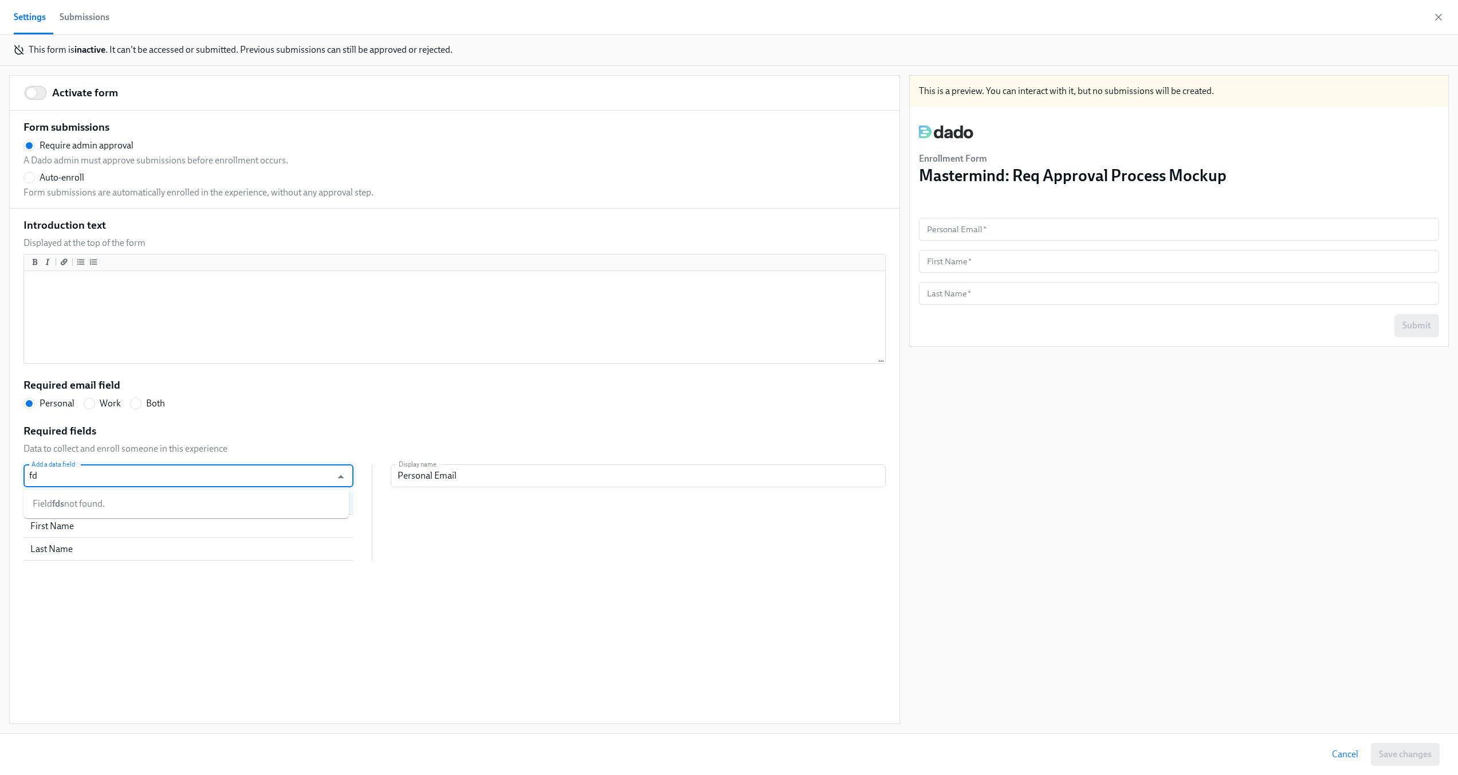
type input "f"
click at [442, 544] on div "Add a data field Add a data field Personal Email First Name Last Name Display n…" at bounding box center [454, 512] width 862 height 96
click at [30, 180] on input "Auto-enroll" at bounding box center [29, 177] width 10 height 10
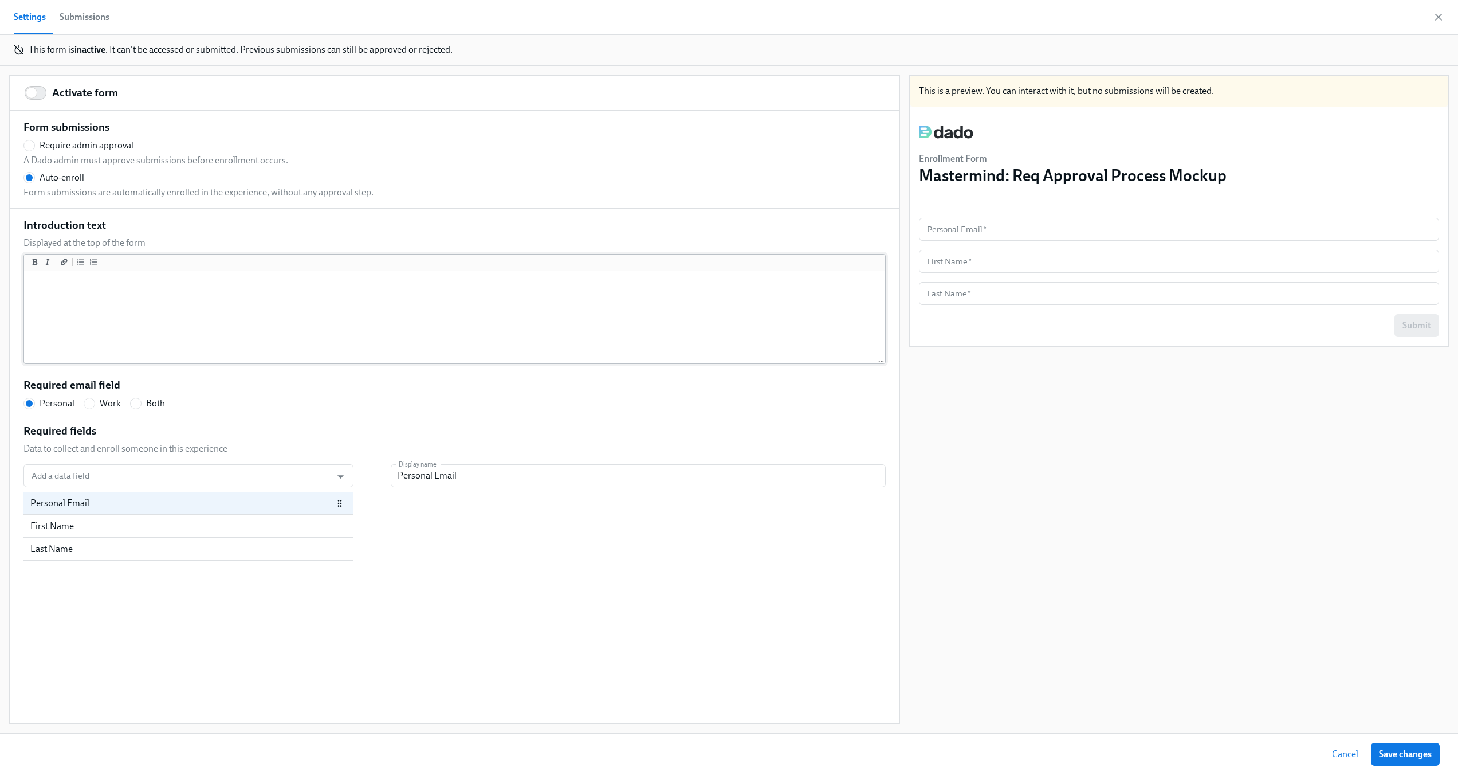
click at [116, 293] on textarea at bounding box center [454, 317] width 856 height 89
click at [496, 580] on div "Activate form Form submissions Require admin approval A Dado admin must approve…" at bounding box center [455, 399] width 890 height 647
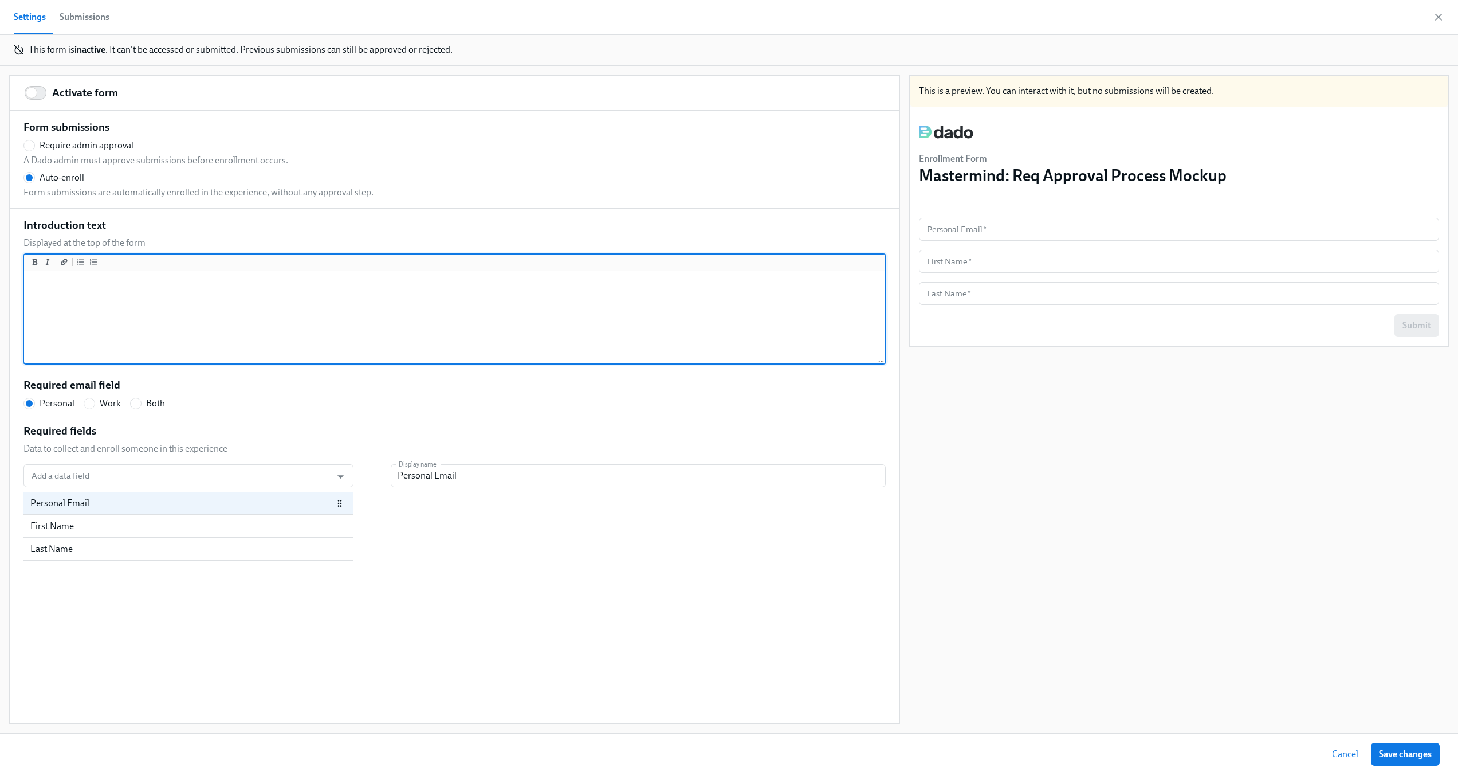
click at [595, 327] on textarea at bounding box center [454, 317] width 856 height 89
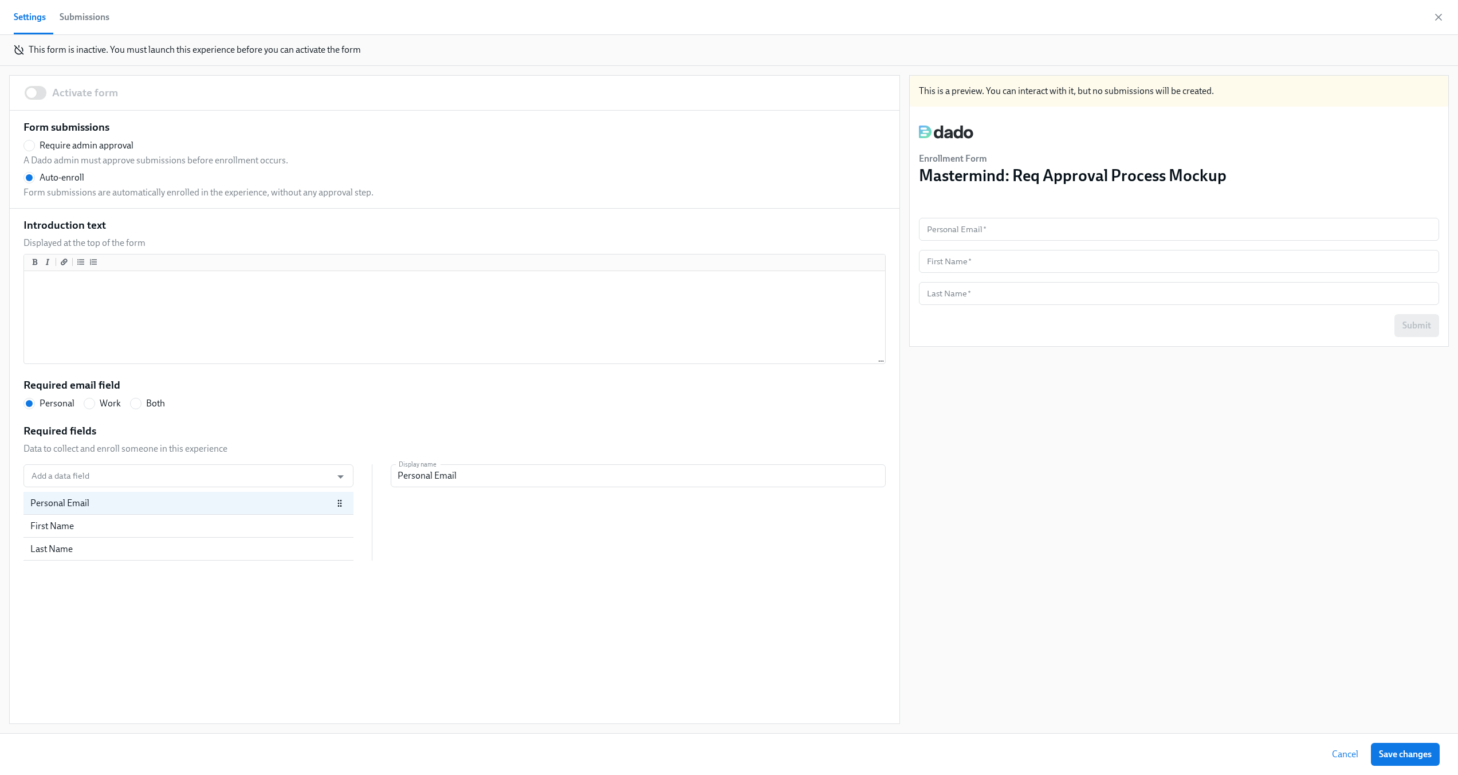
radio input "false"
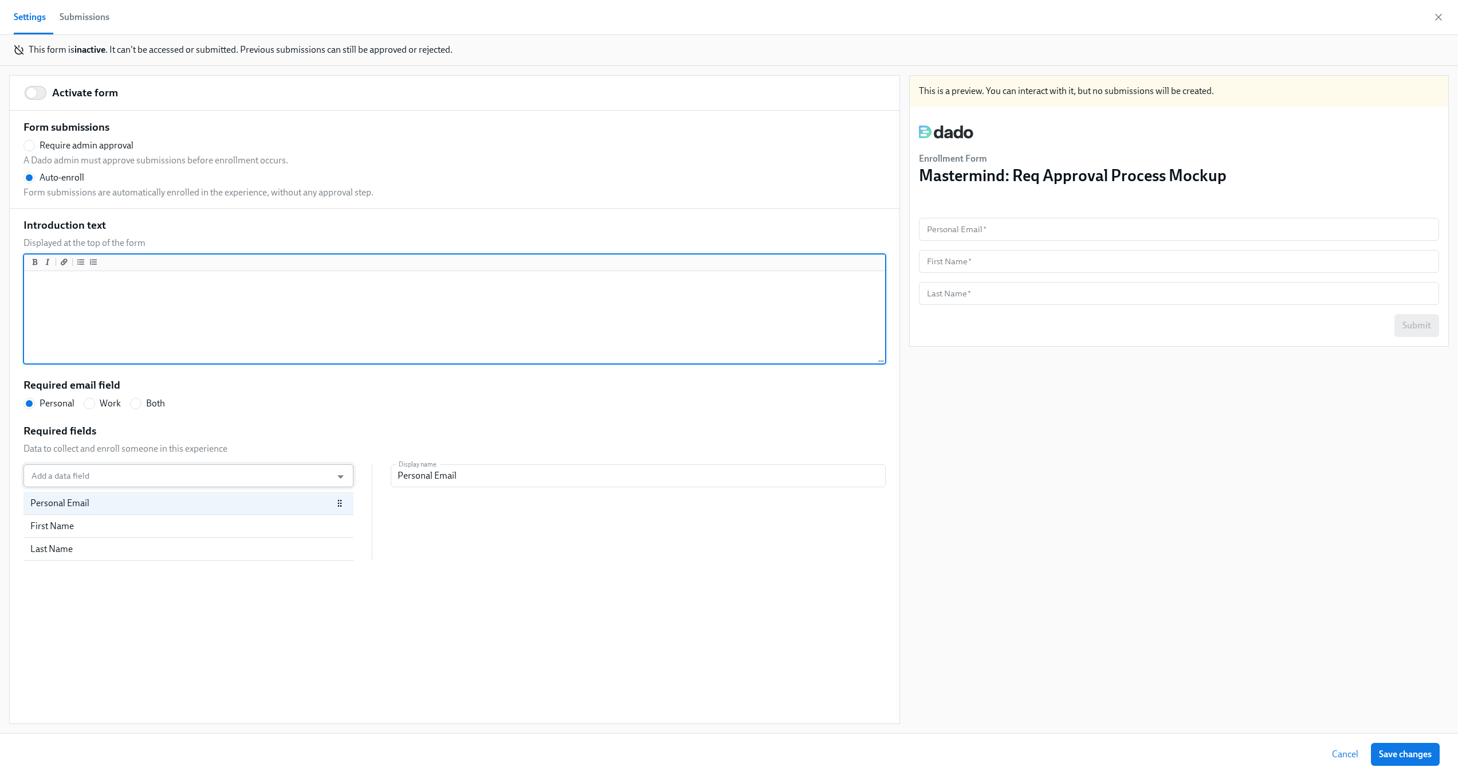
click at [109, 471] on input "Add a data field" at bounding box center [177, 475] width 297 height 23
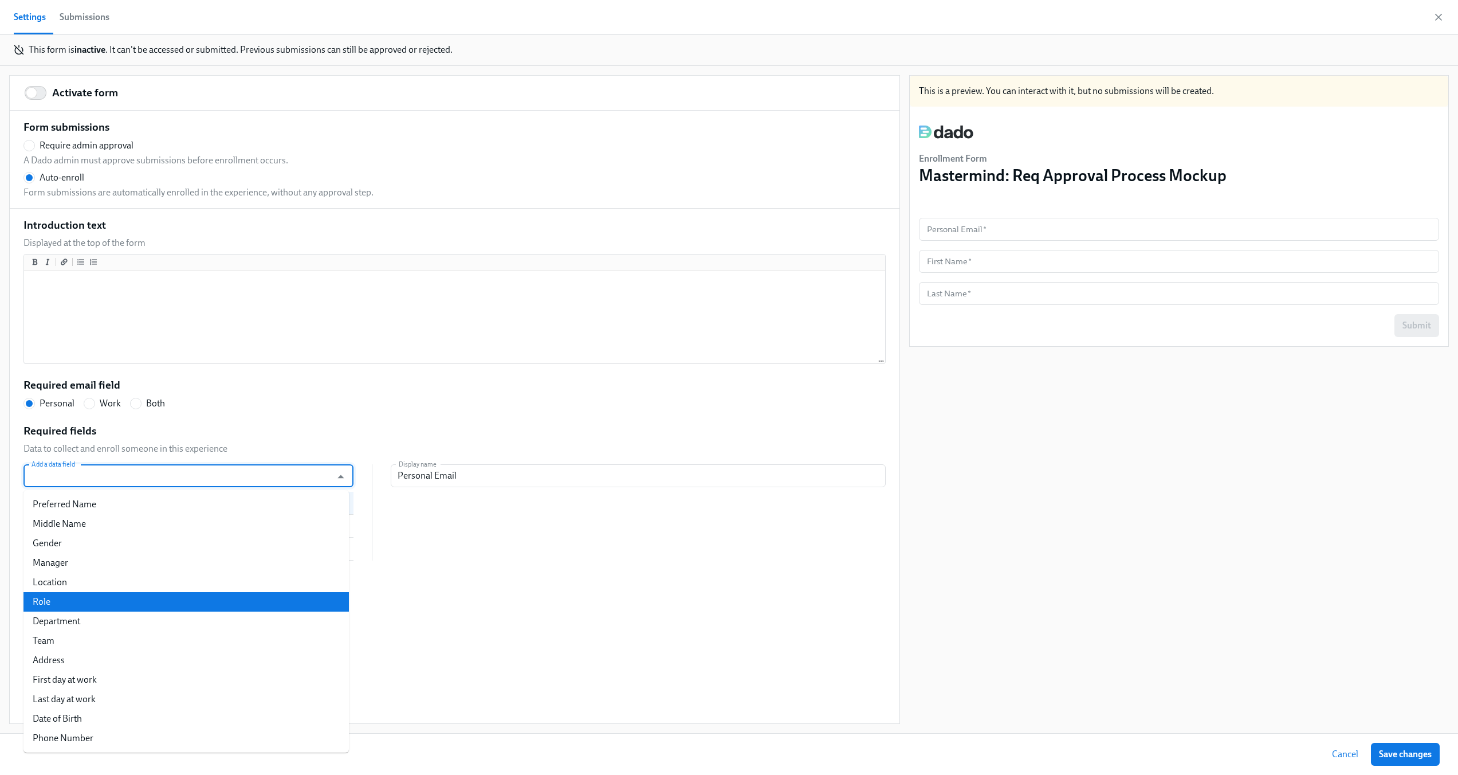
scroll to position [252, 0]
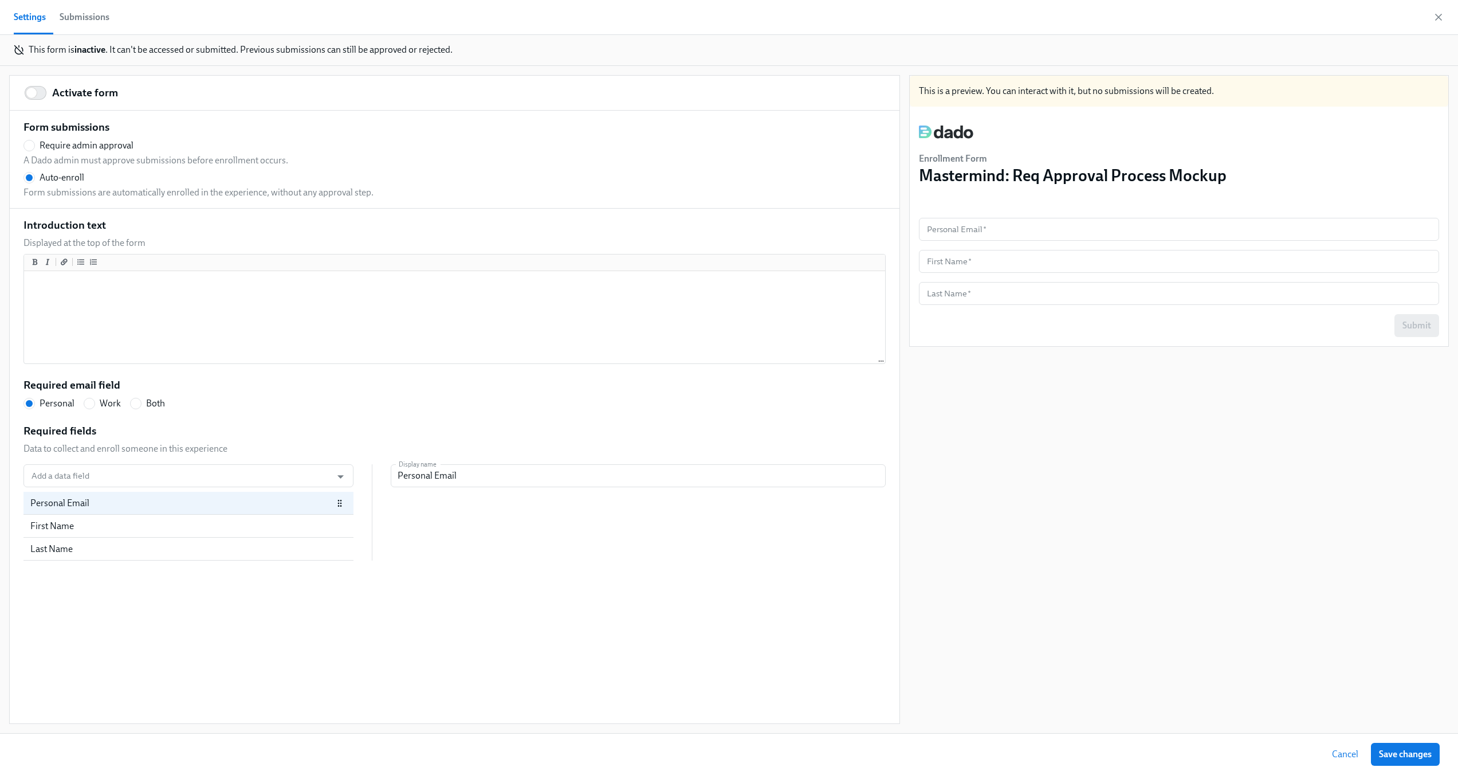
click at [429, 533] on div "Add a data field Add a data field Personal Email First Name Last Name Display n…" at bounding box center [454, 512] width 862 height 96
click at [222, 481] on input "Add a data field" at bounding box center [177, 475] width 297 height 23
type input "r"
click at [243, 394] on div "Required email field Personal Work Both" at bounding box center [454, 394] width 862 height 32
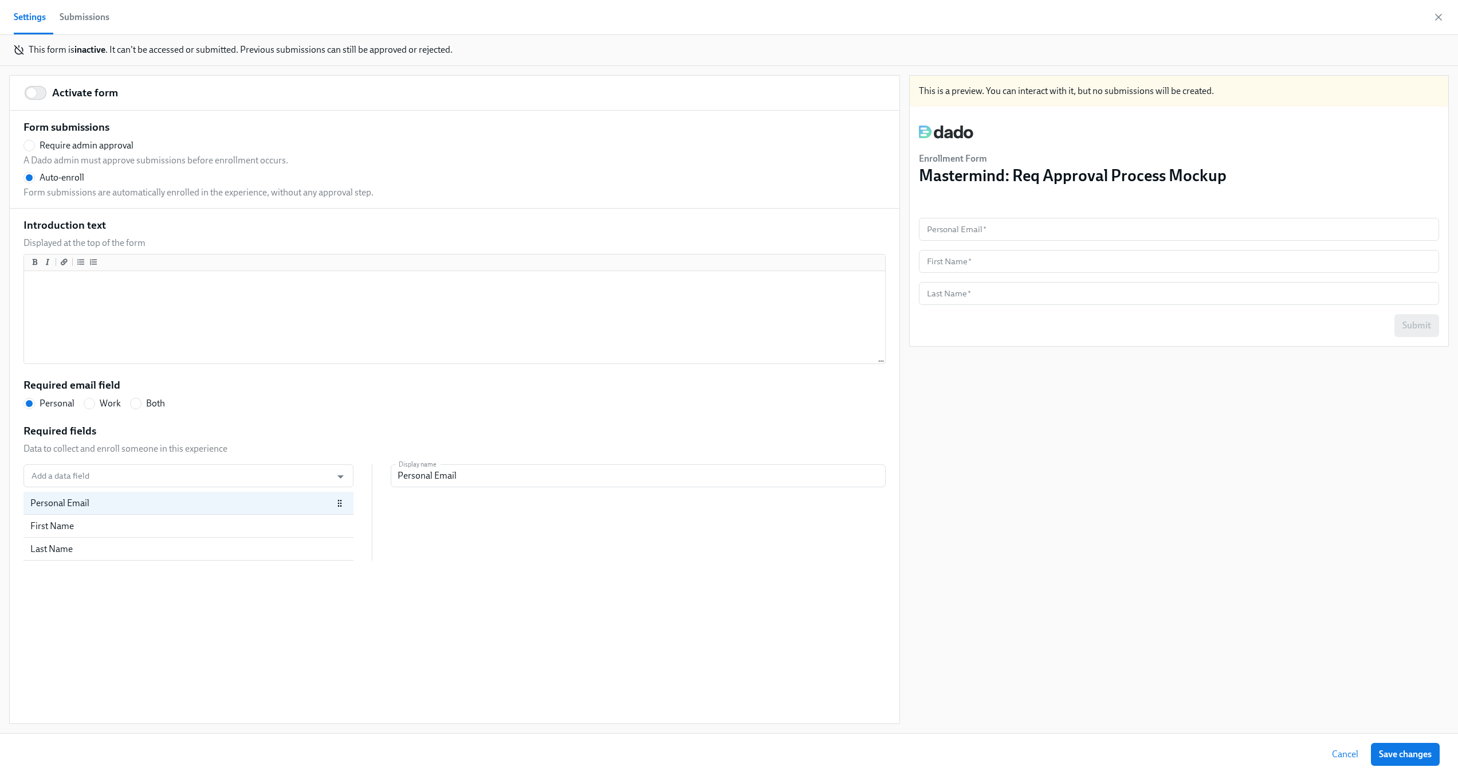
click at [143, 403] on label "Both" at bounding box center [147, 403] width 35 height 13
click at [141, 403] on input "Both" at bounding box center [136, 403] width 10 height 10
radio input "true"
radio input "false"
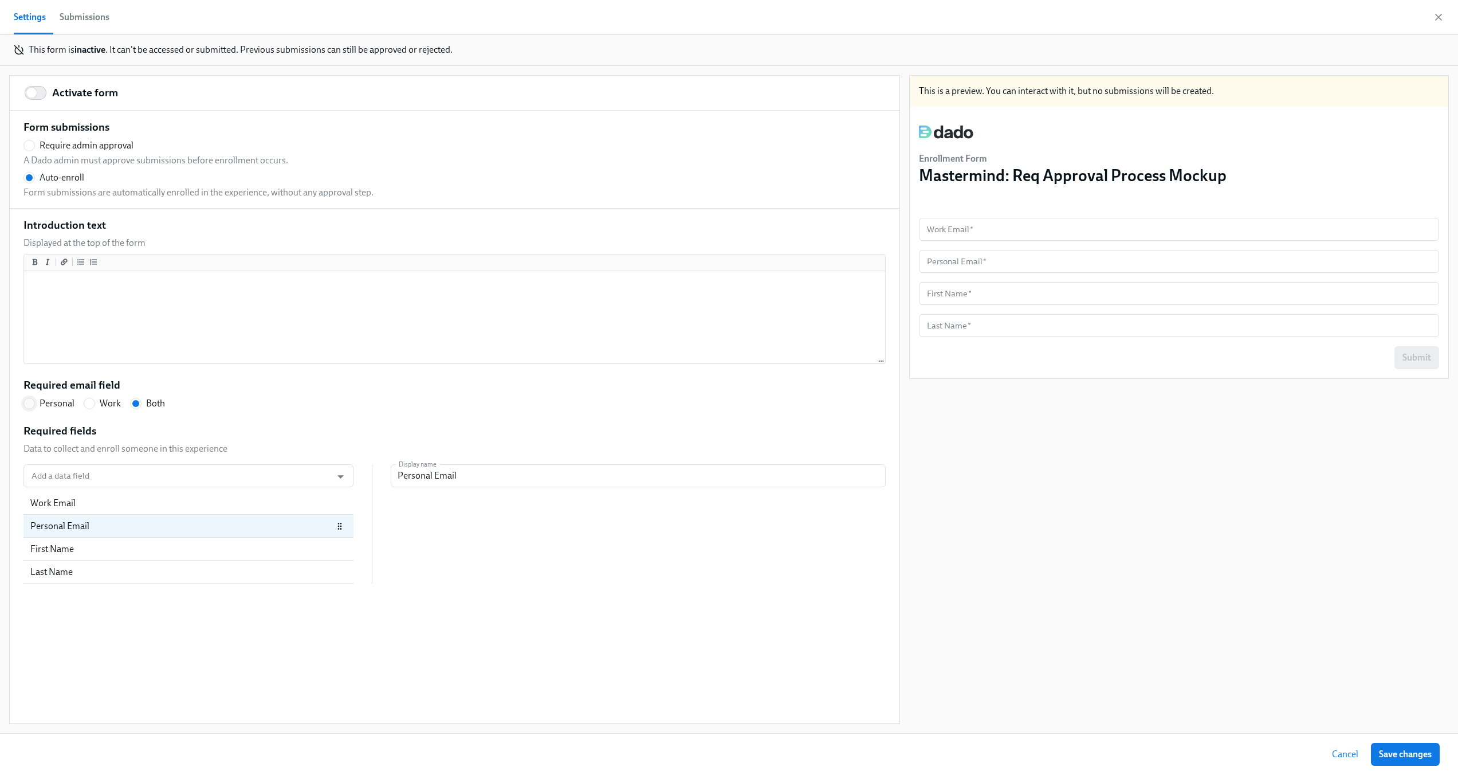
click at [33, 400] on input "Personal" at bounding box center [29, 403] width 10 height 10
radio input "false"
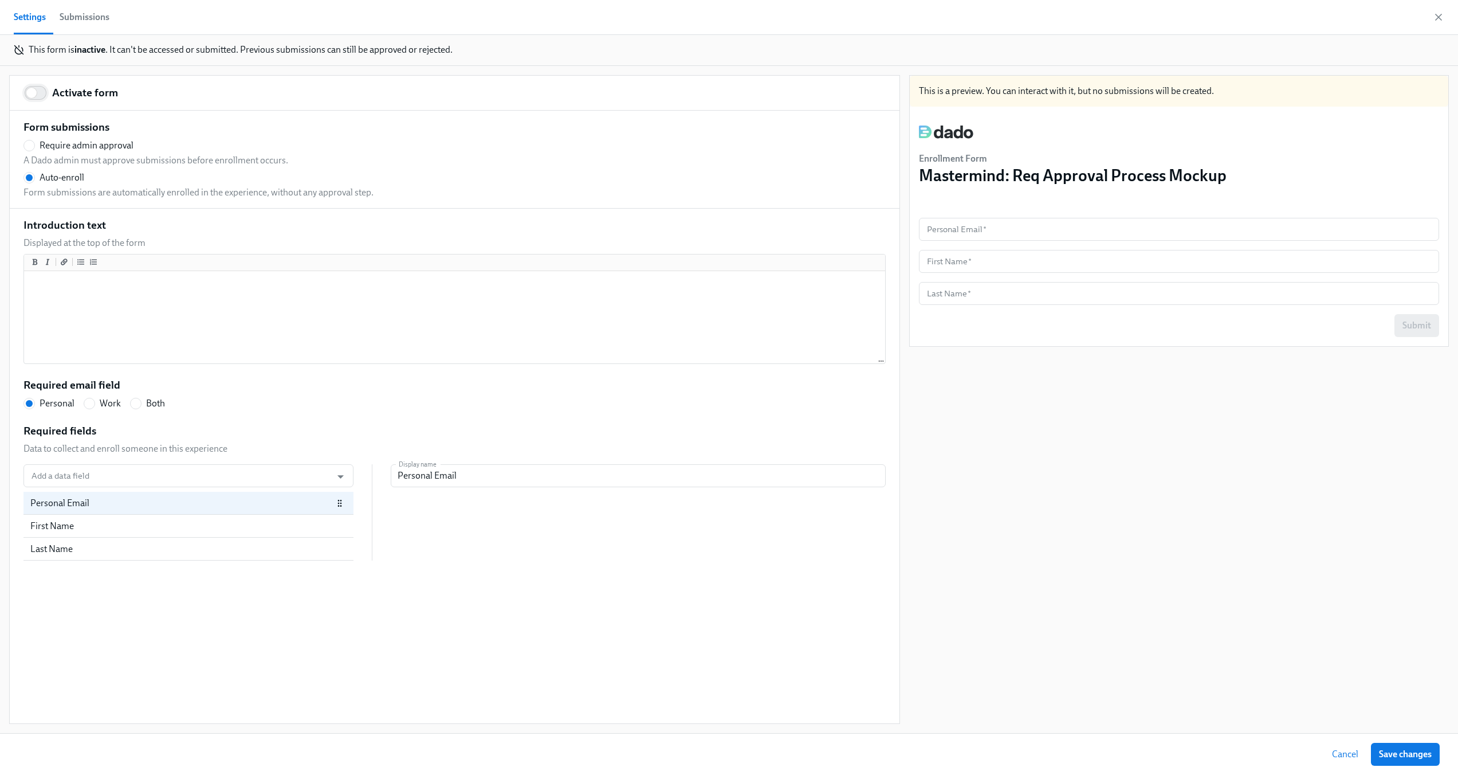
click at [36, 99] on input "Activate form" at bounding box center [32, 92] width 76 height 25
checkbox input "true"
radio input "true"
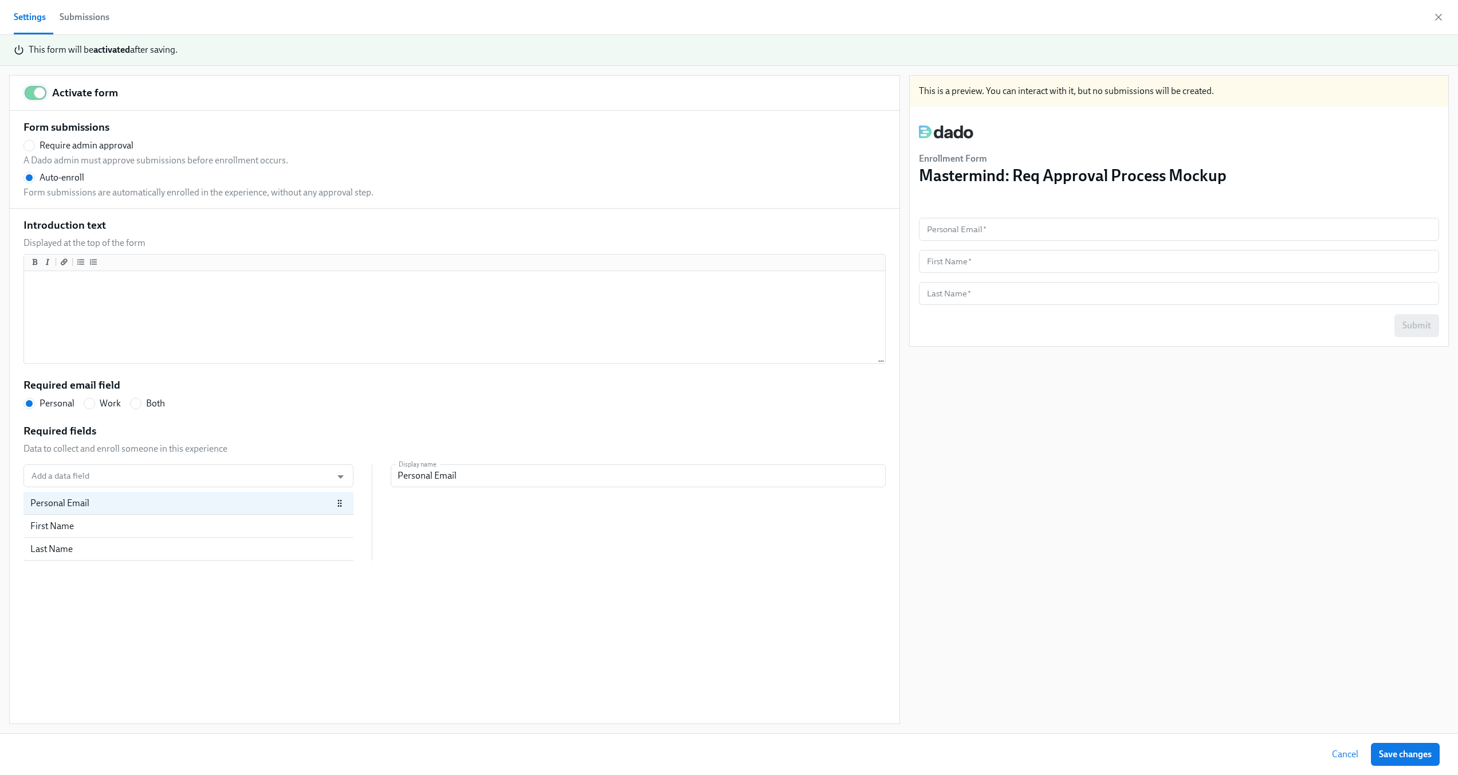
click at [36, 99] on input "Activate form" at bounding box center [40, 92] width 76 height 25
checkbox input "false"
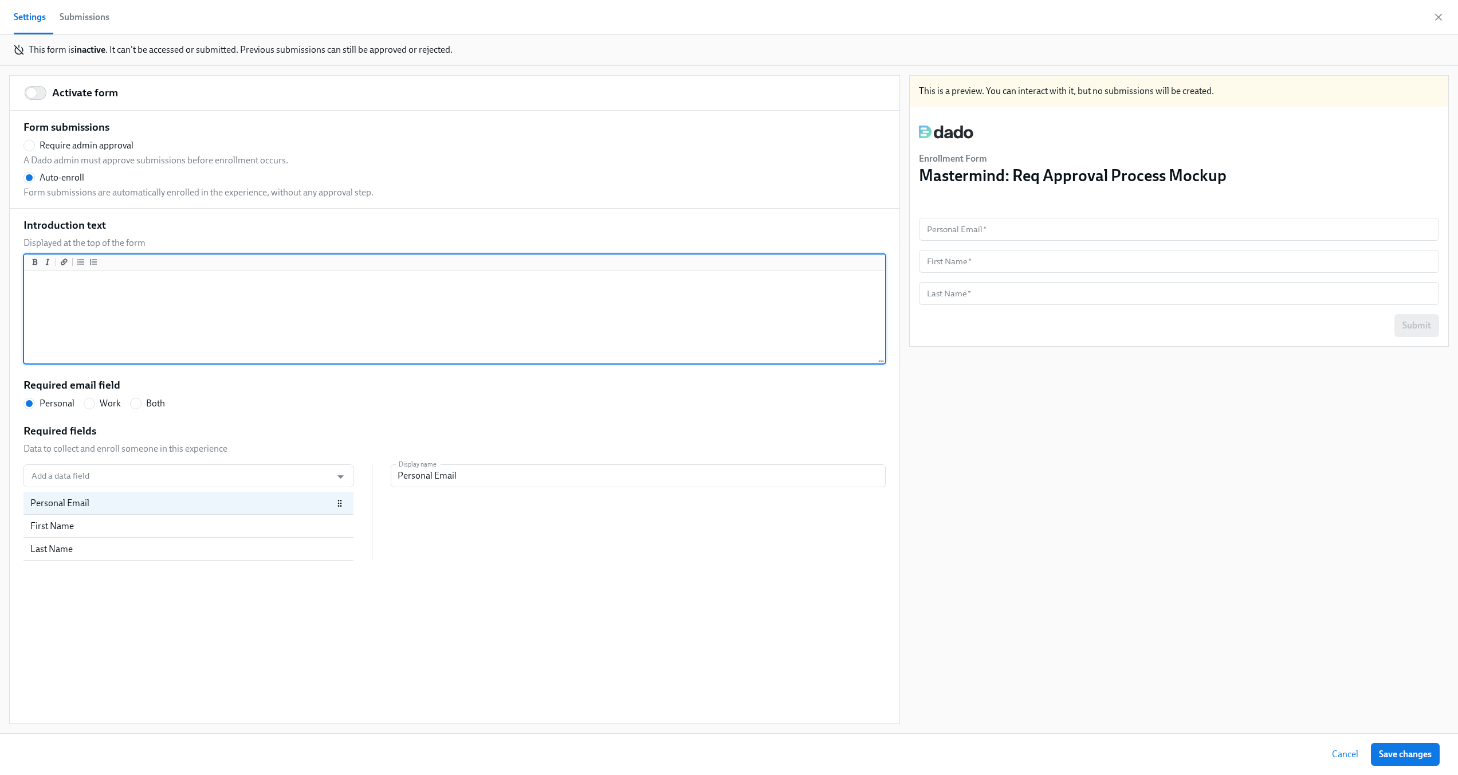
click at [166, 280] on textarea at bounding box center [454, 317] width 856 height 89
click at [69, 261] on button "Add a link" at bounding box center [63, 261] width 11 height 11
radio input "false"
type textarea "[](url)"
click at [69, 278] on textarea "[](url)" at bounding box center [454, 317] width 856 height 89
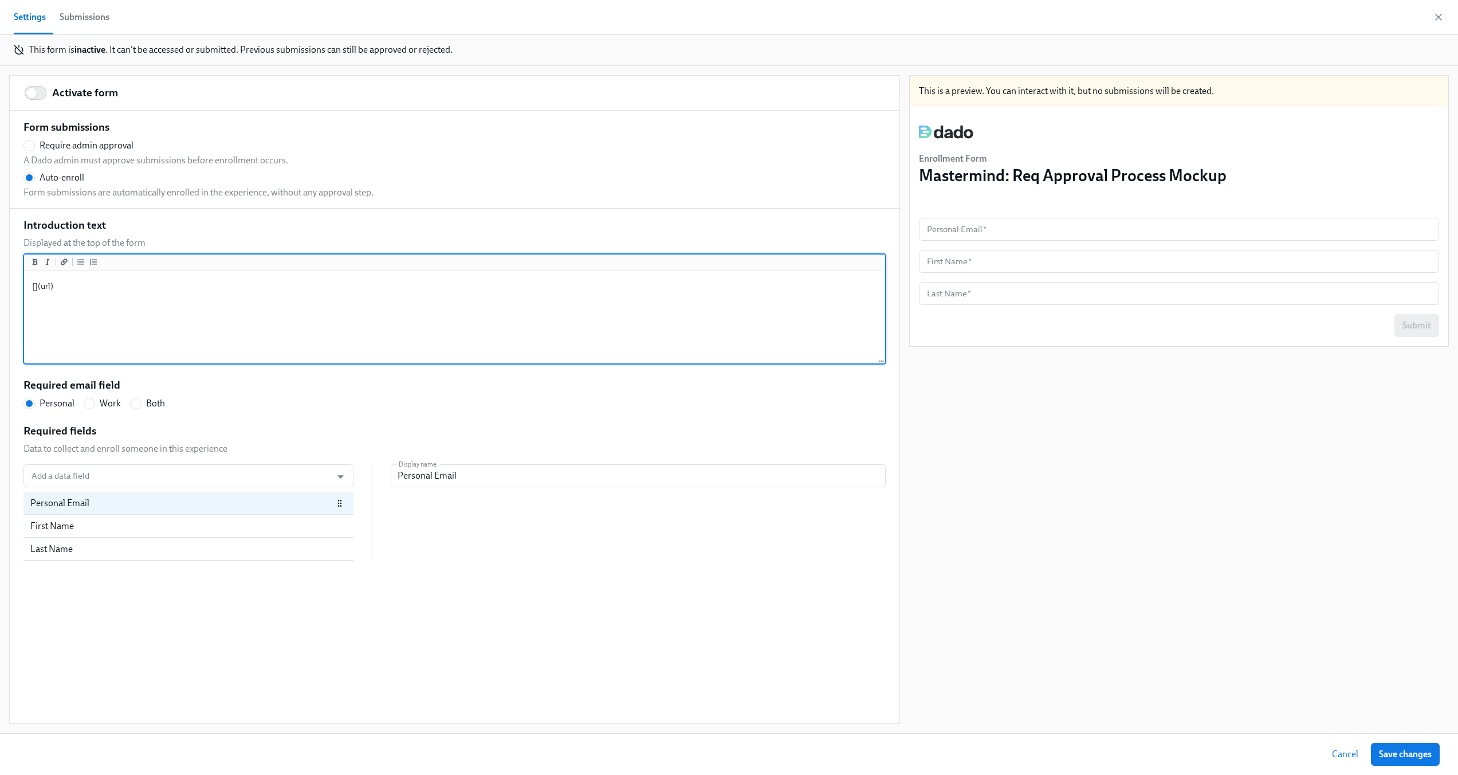
click at [69, 278] on textarea "[](url)" at bounding box center [454, 317] width 856 height 89
radio input "false"
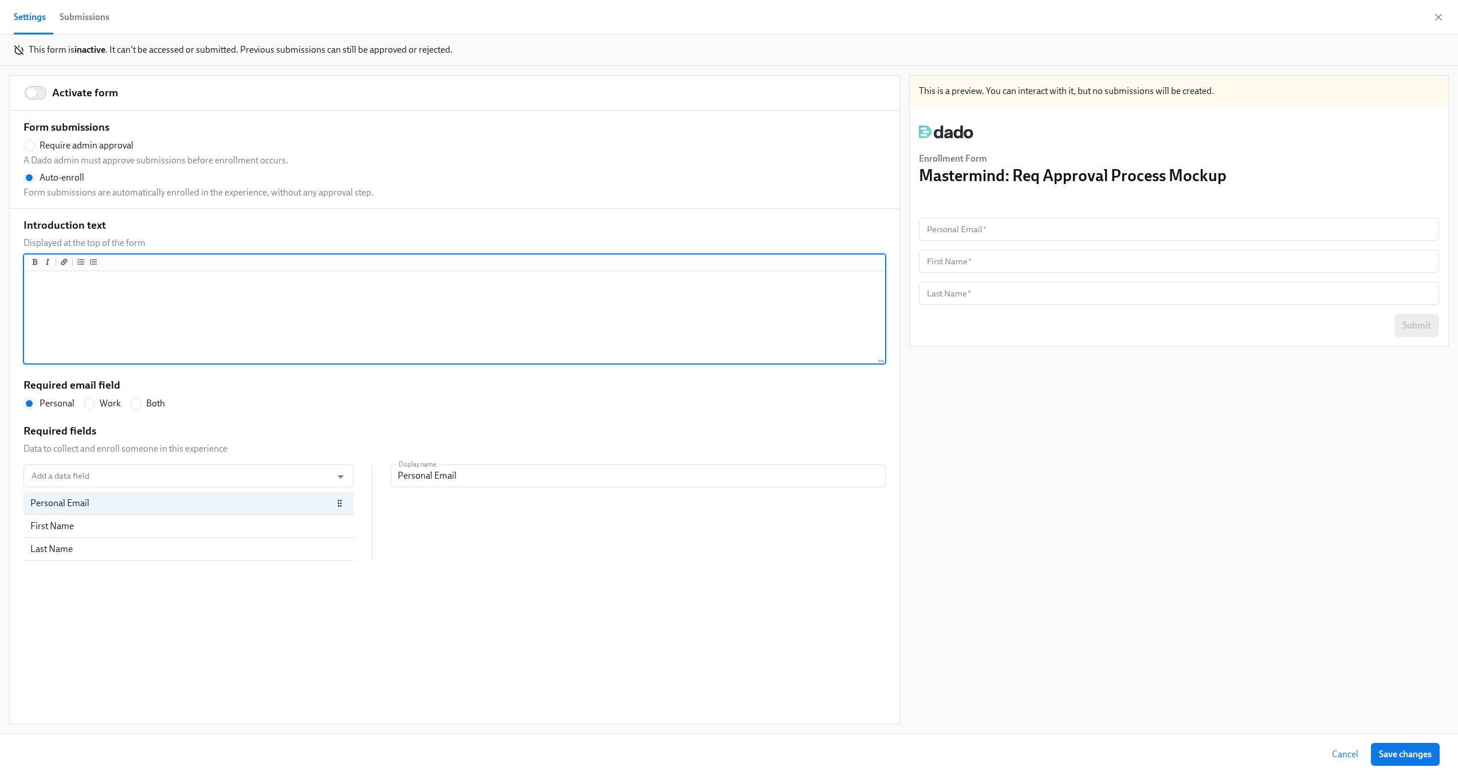
click at [90, 17] on div "Submissions" at bounding box center [85, 17] width 50 height 16
radio input "false"
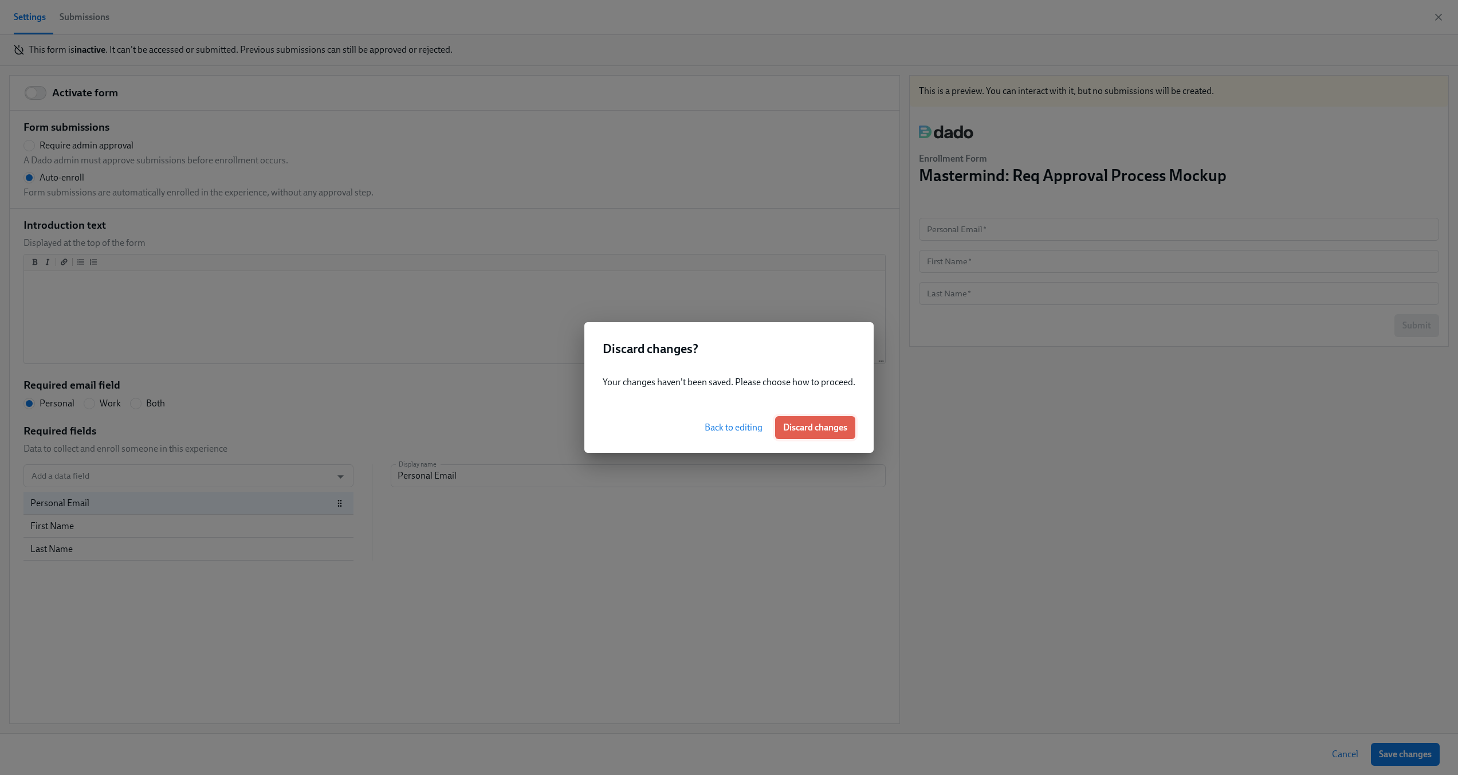
click at [805, 430] on span "Discard changes" at bounding box center [815, 427] width 64 height 11
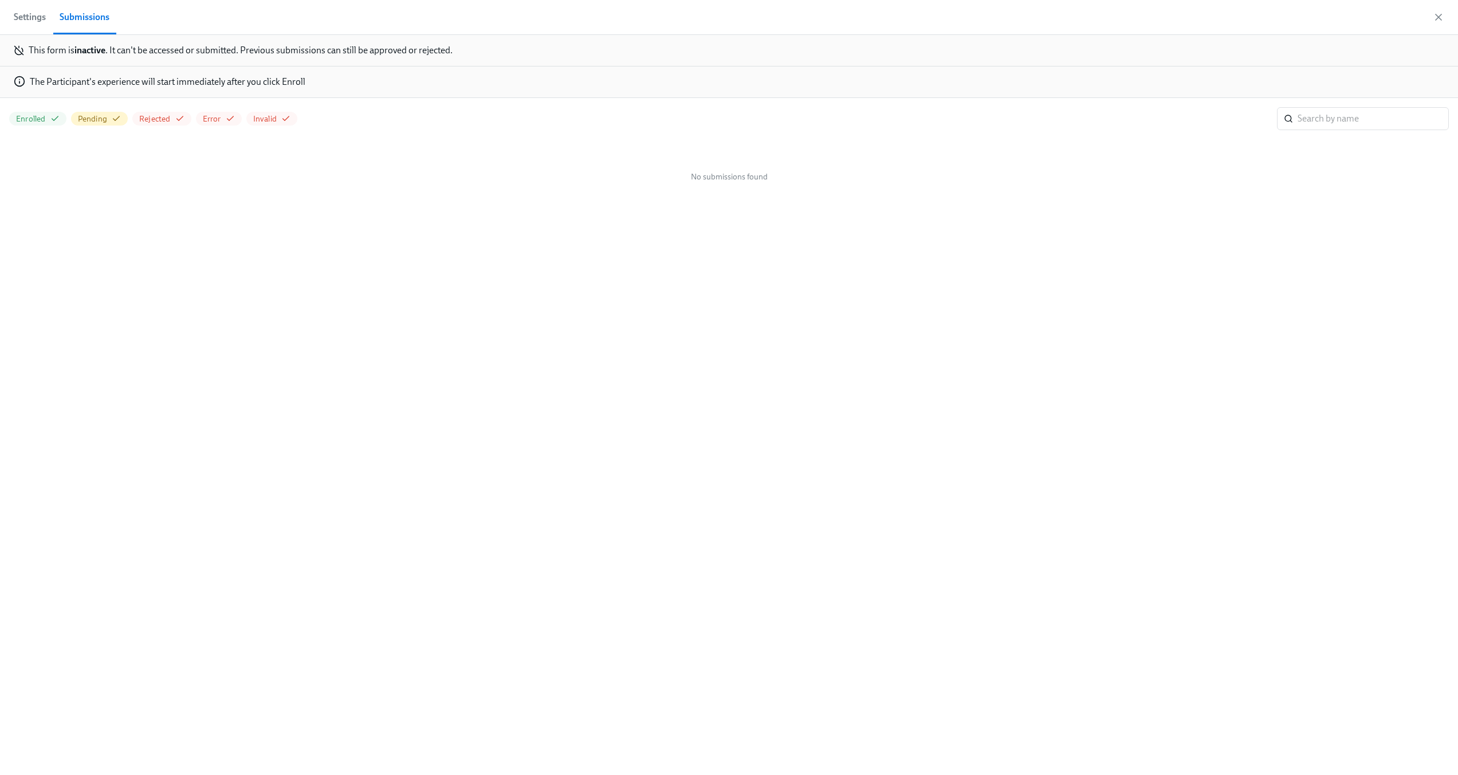
click at [1444, 17] on div "Settings Submissions" at bounding box center [729, 17] width 1458 height 35
click at [1438, 17] on icon "button" at bounding box center [1439, 17] width 6 height 6
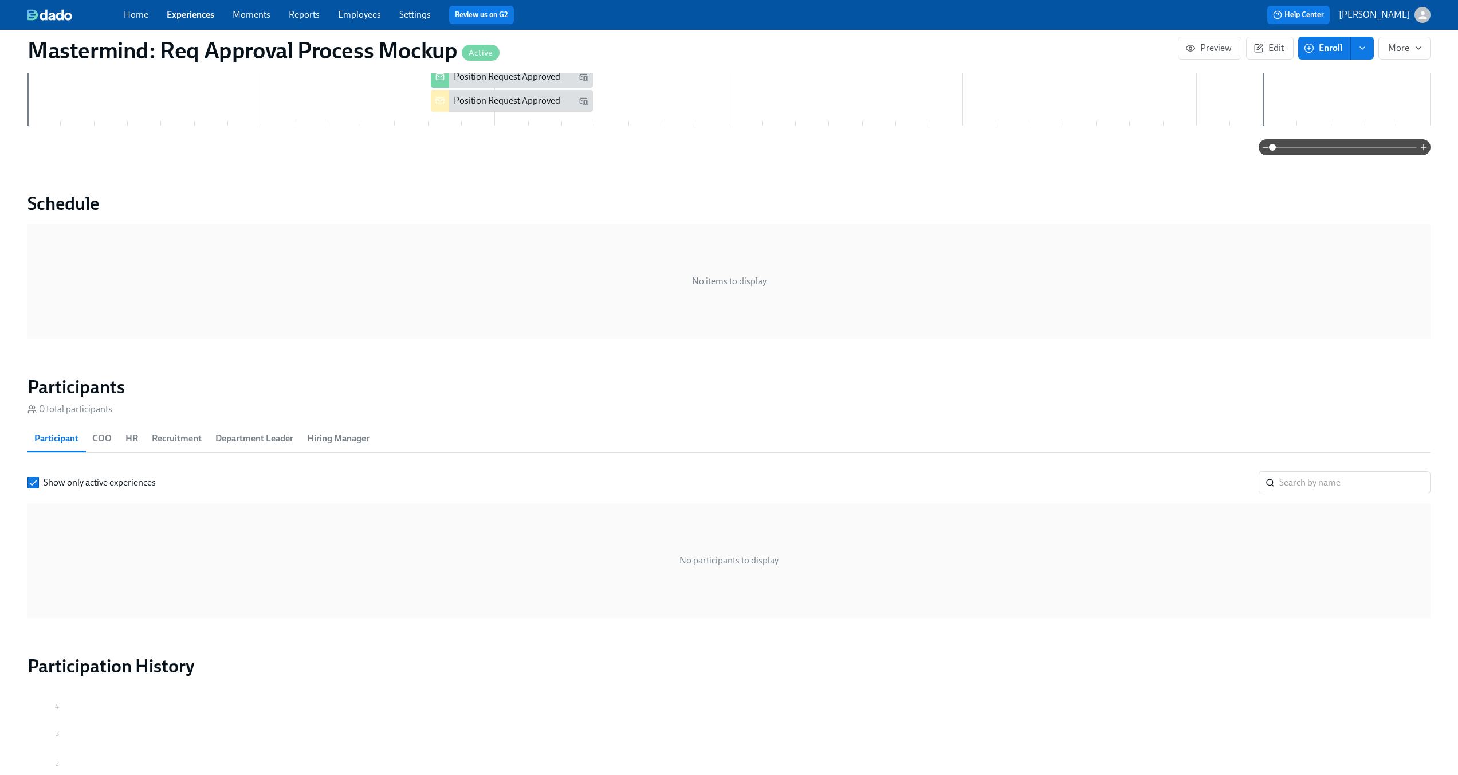
click at [406, 496] on div "Show only active experiences ​ No participants to display" at bounding box center [728, 544] width 1403 height 147
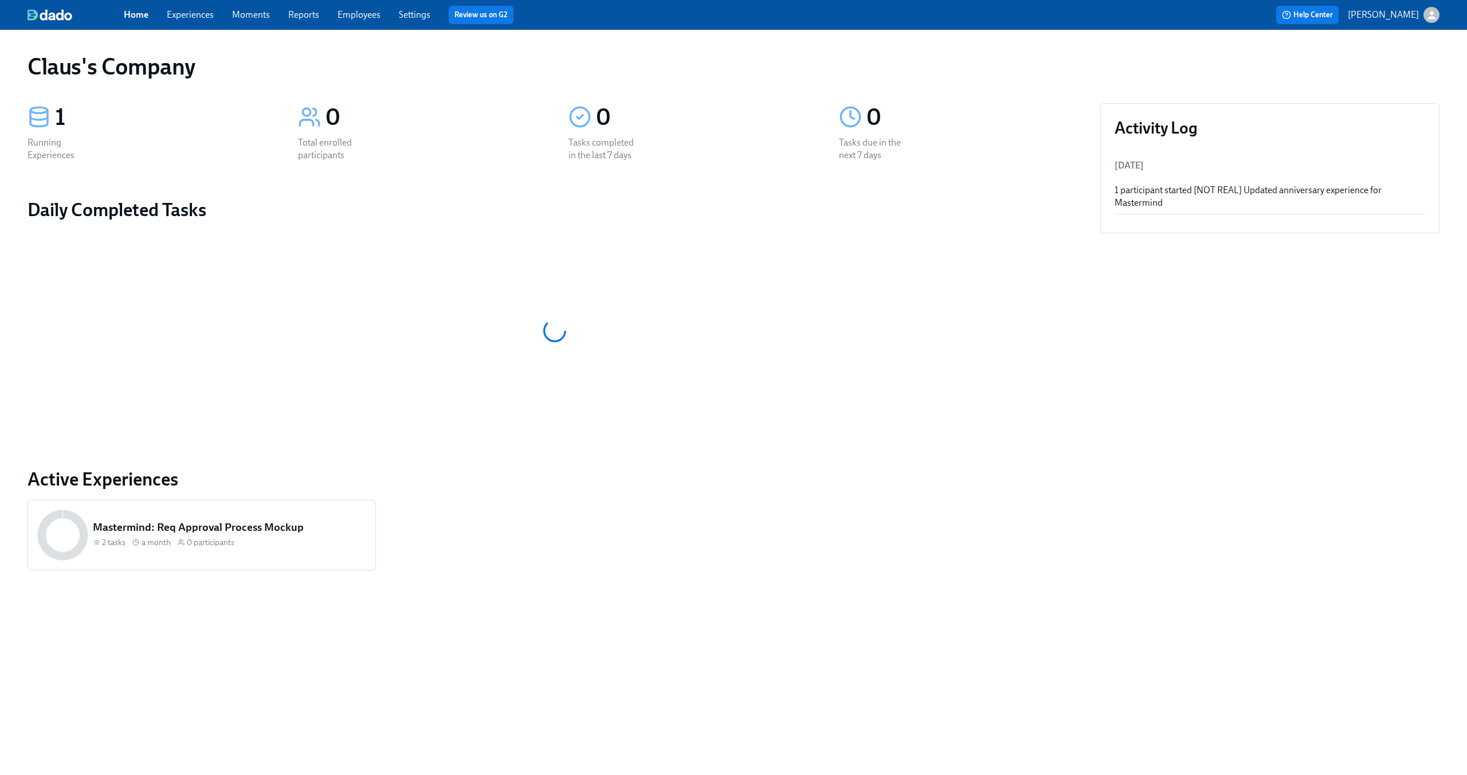
click at [1428, 21] on div "button" at bounding box center [1431, 15] width 16 height 16
click at [1380, 61] on span "Switch organization..." at bounding box center [1376, 67] width 108 height 13
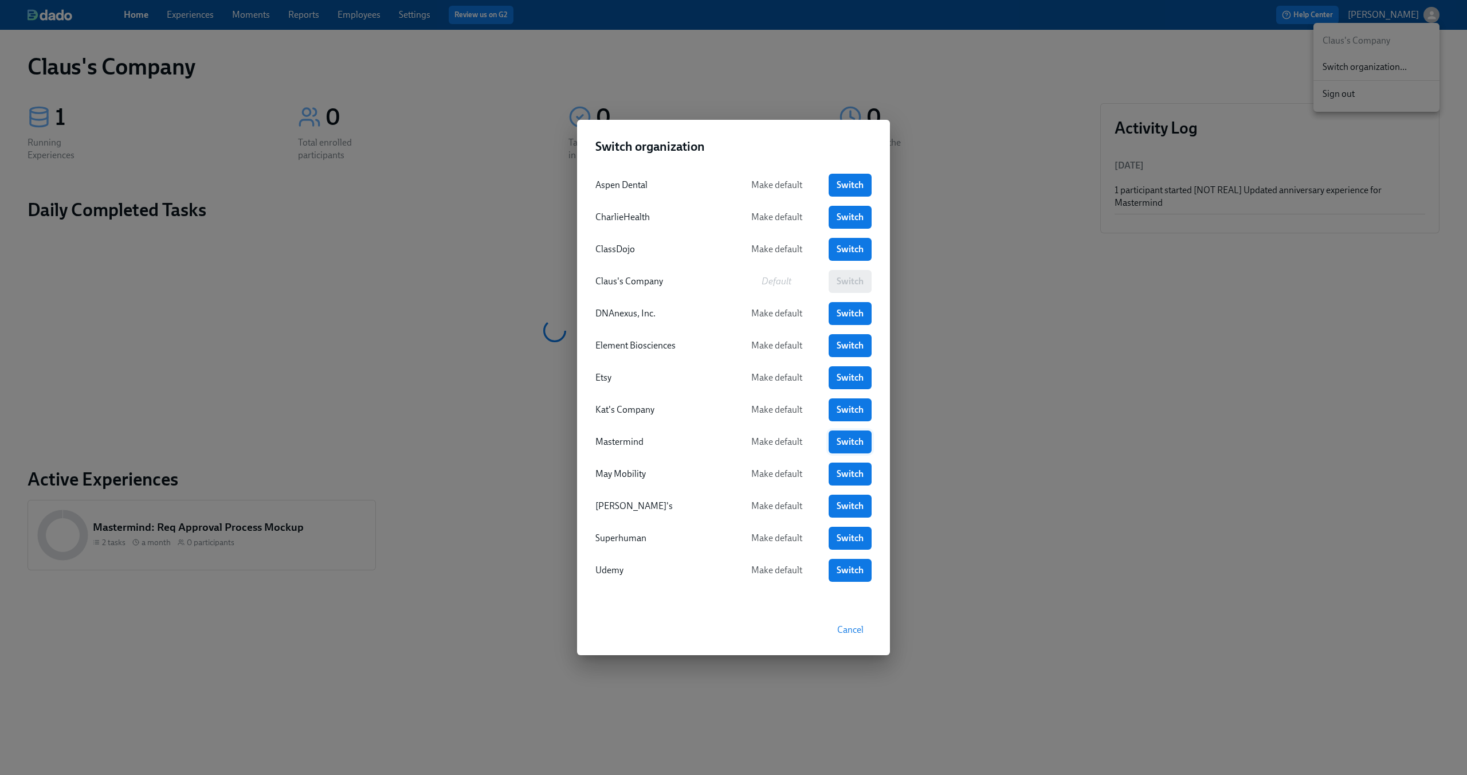
click at [835, 433] on link "Switch" at bounding box center [849, 441] width 43 height 23
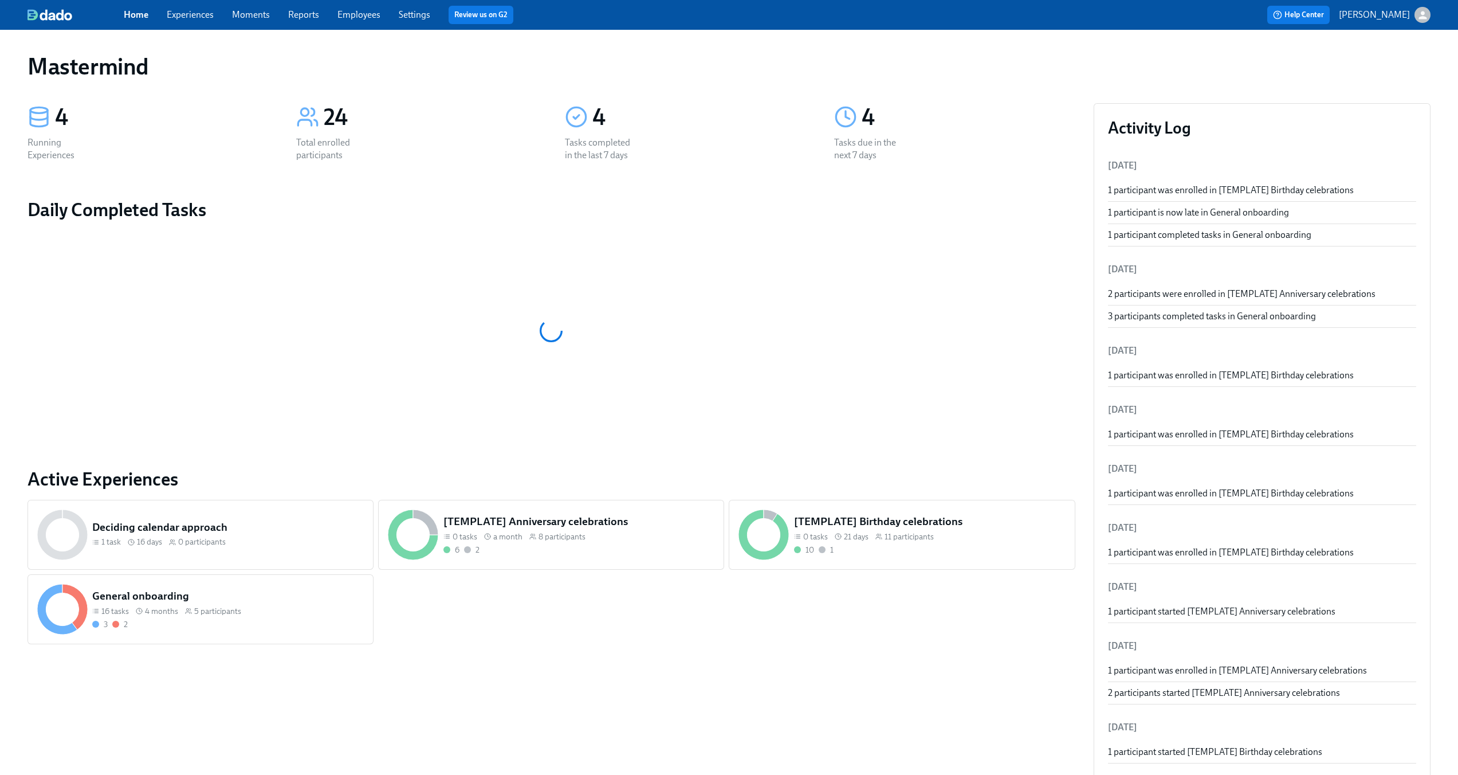
click at [192, 20] on link "Experiences" at bounding box center [190, 14] width 47 height 11
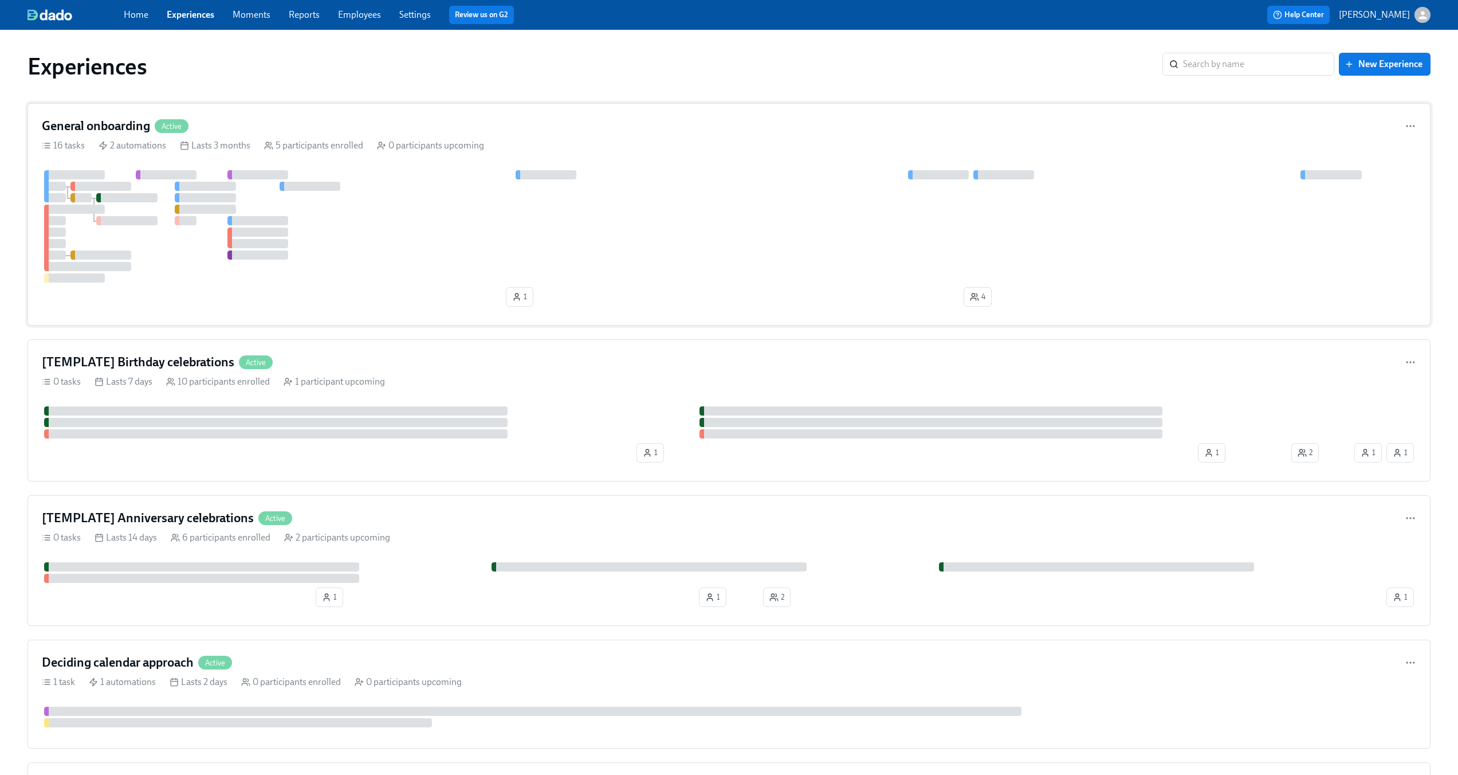
click at [354, 250] on div at bounding box center [729, 226] width 1374 height 112
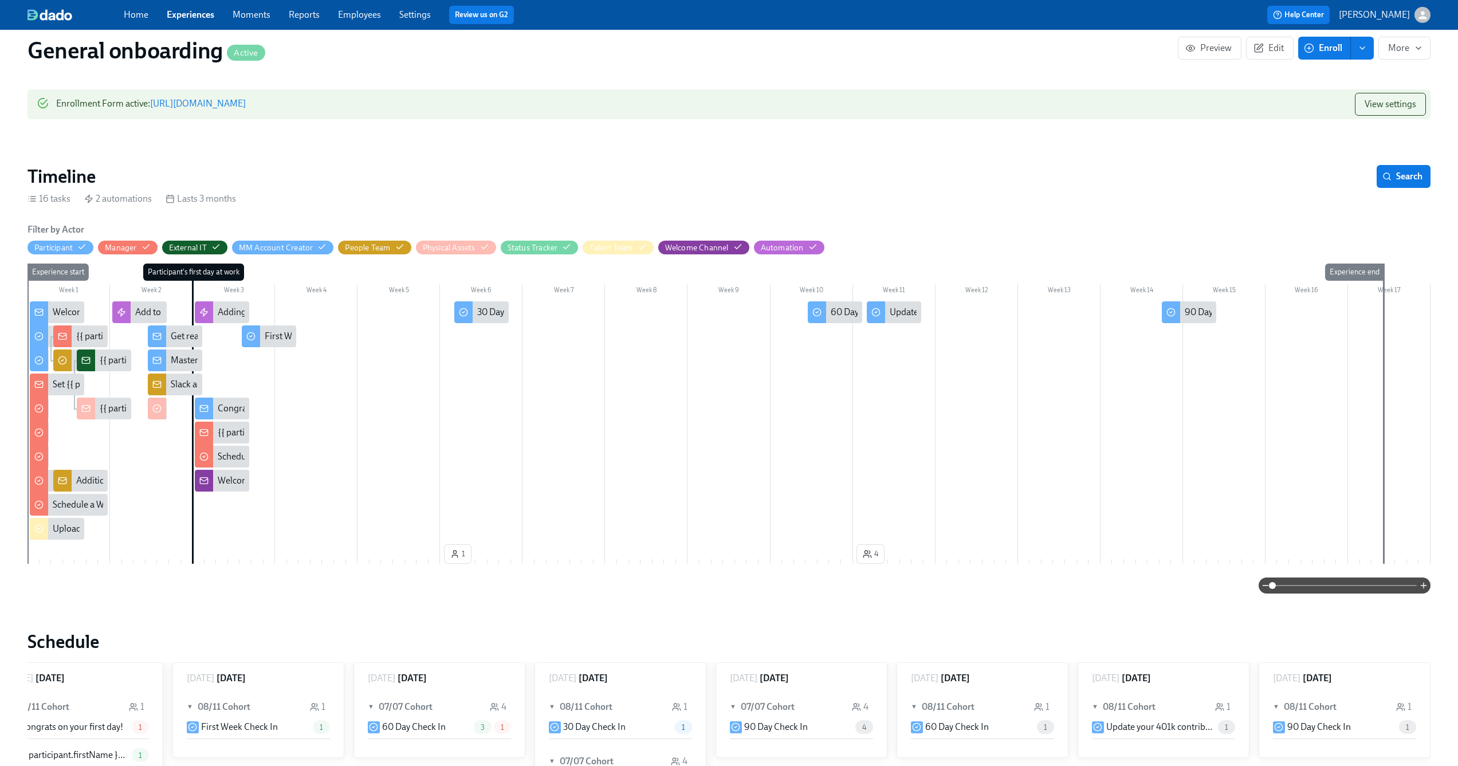
scroll to position [108, 0]
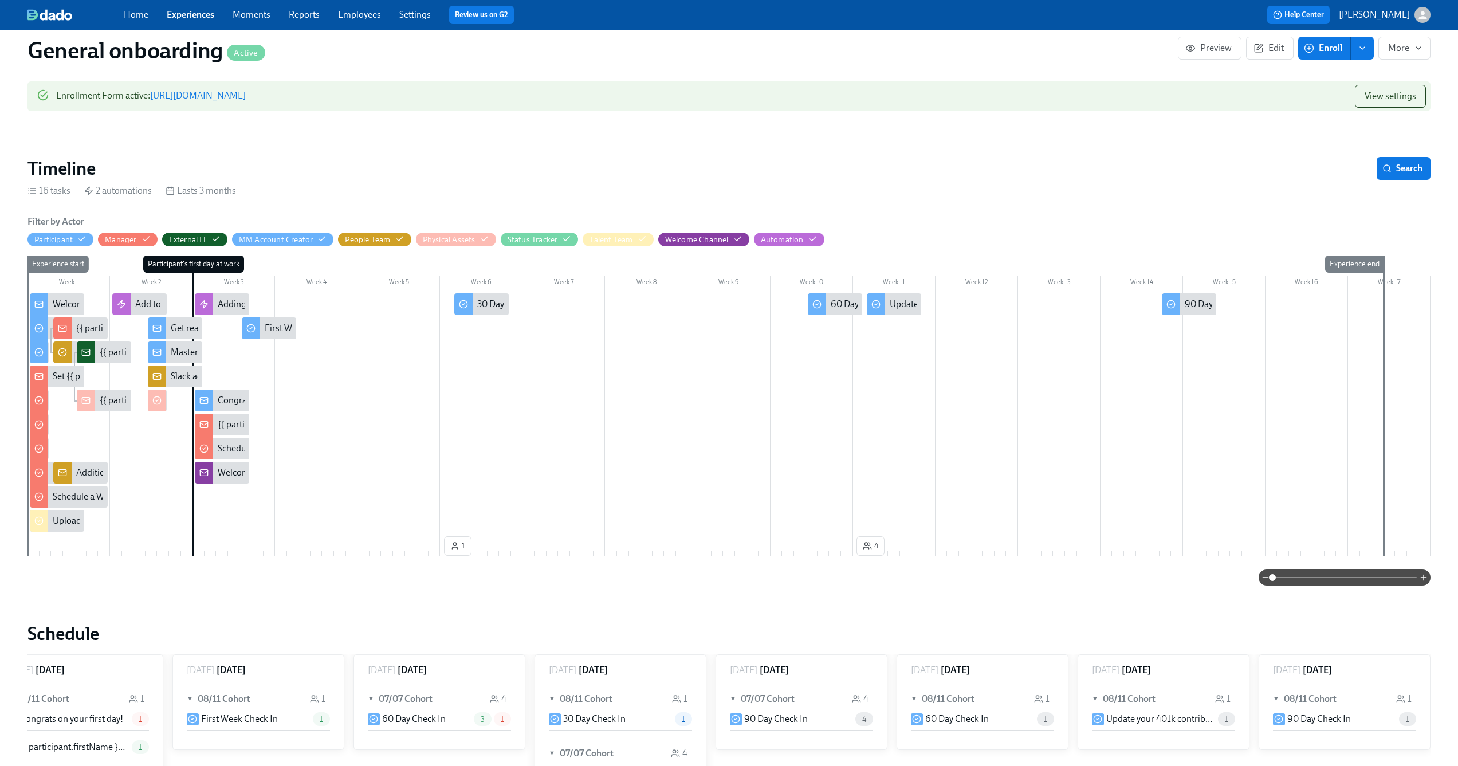
click at [1321, 577] on span at bounding box center [1344, 577] width 144 height 16
